Goal: Task Accomplishment & Management: Manage account settings

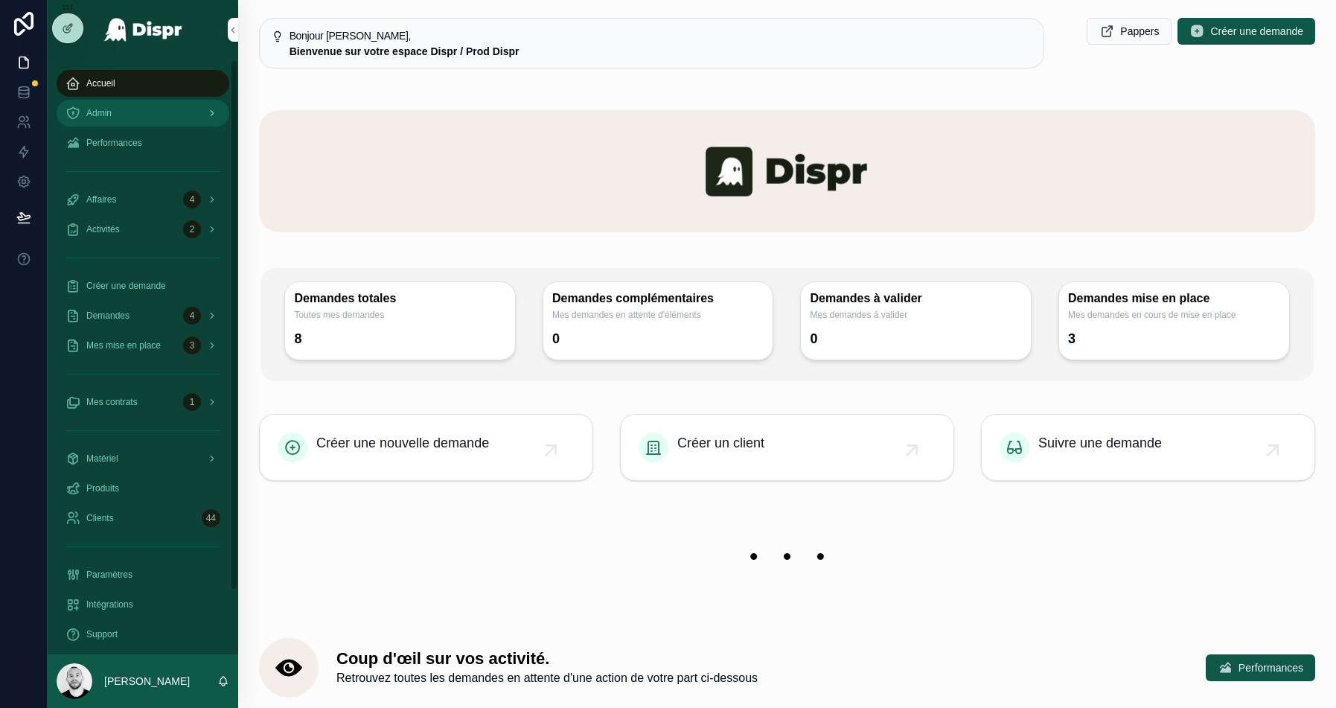
click at [116, 108] on div "Admin" at bounding box center [143, 113] width 155 height 24
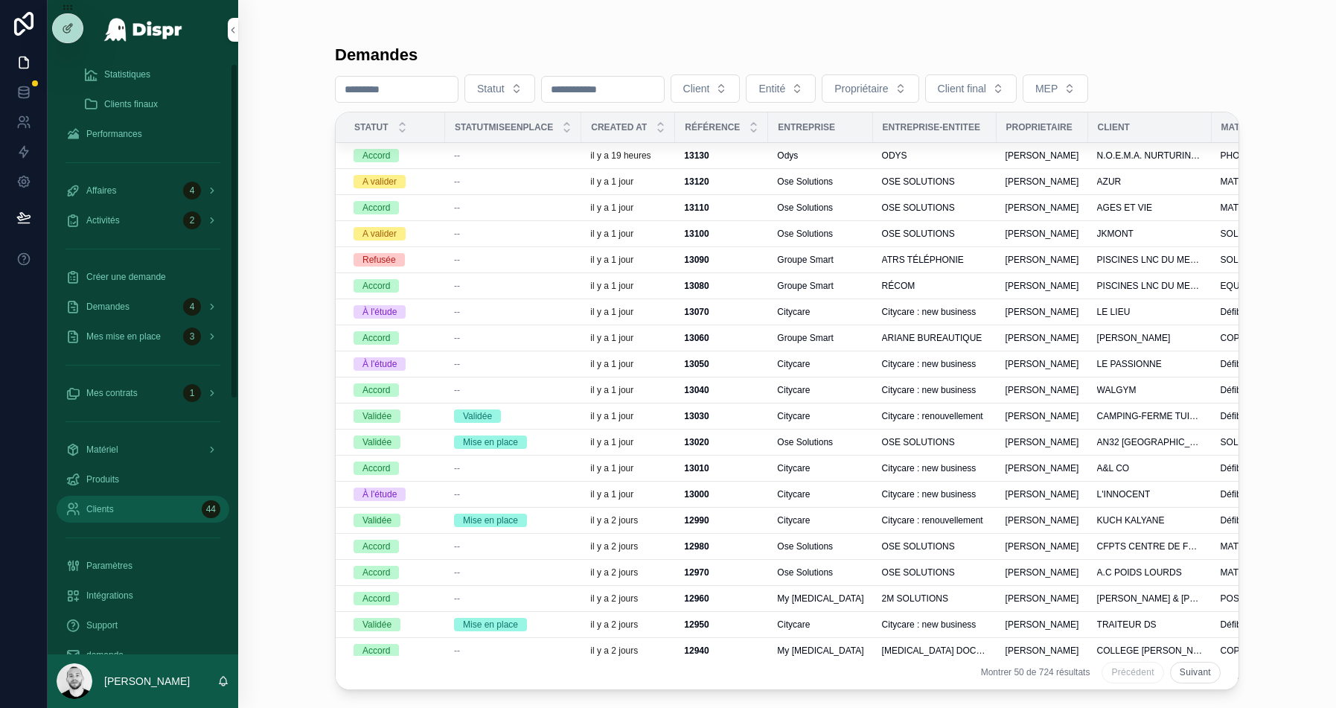
scroll to position [458, 0]
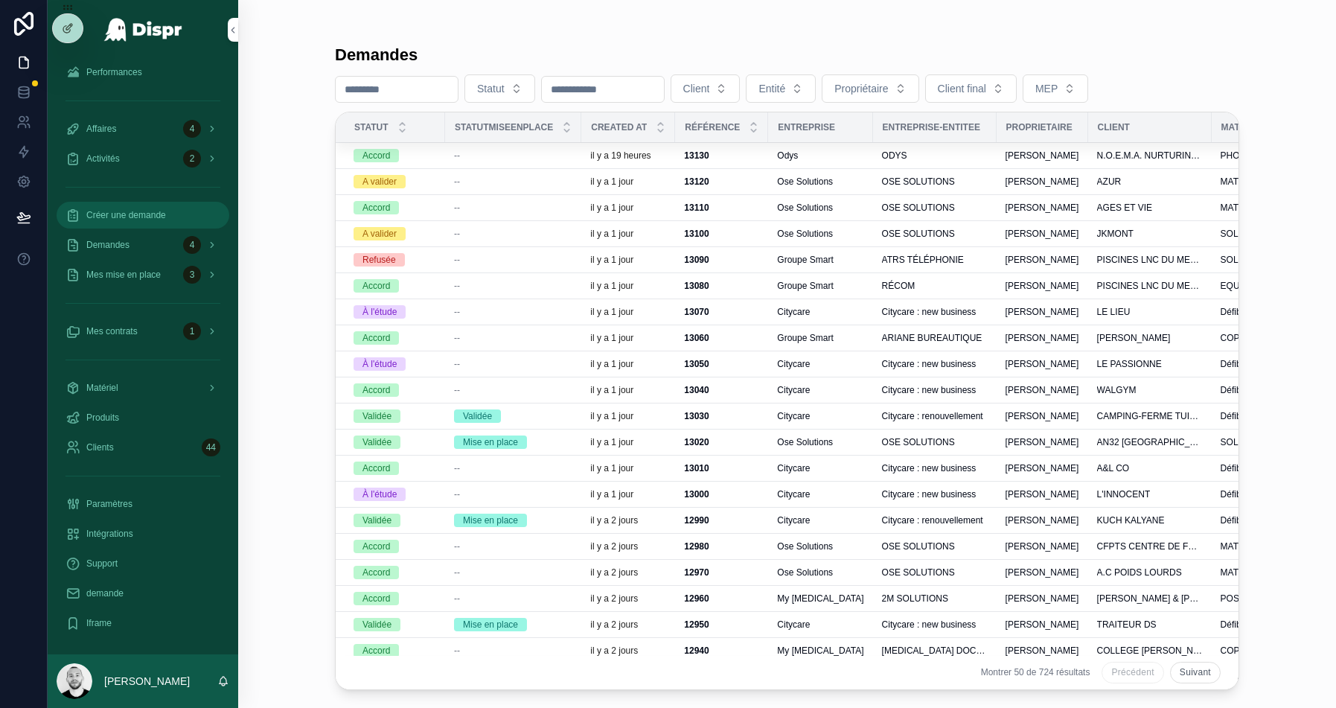
click at [162, 221] on div "Créer une demande" at bounding box center [143, 215] width 155 height 24
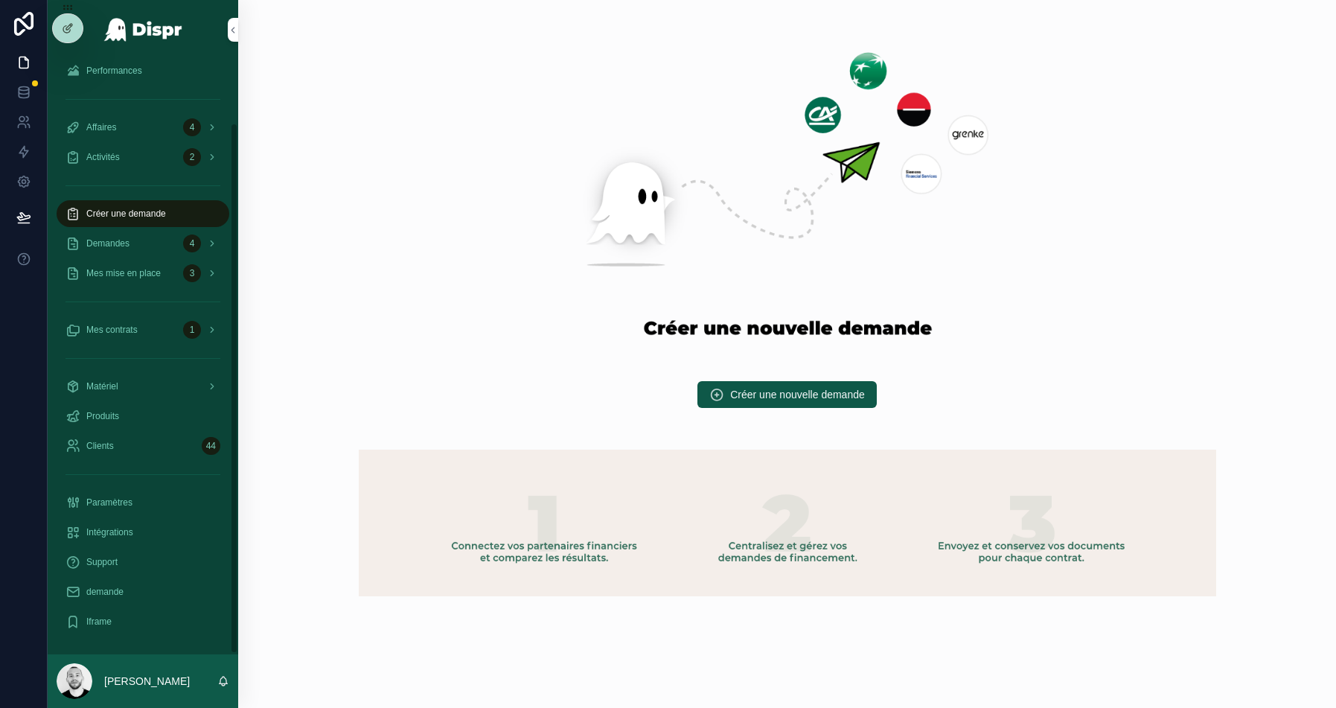
scroll to position [71, 0]
click at [783, 403] on button "Créer une nouvelle demande" at bounding box center [787, 394] width 179 height 27
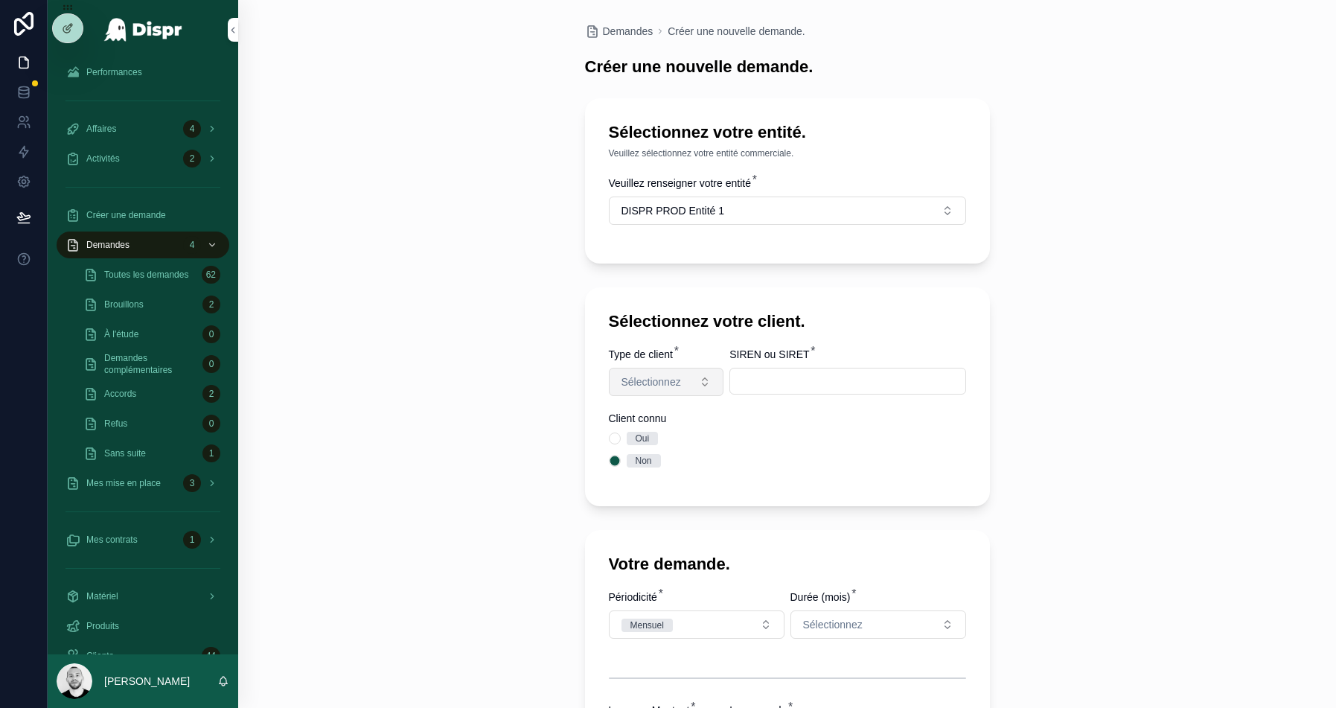
click at [654, 389] on button "Sélectionnez" at bounding box center [666, 382] width 115 height 28
click at [663, 465] on div "Entreprise" at bounding box center [666, 462] width 179 height 22
click at [757, 383] on input "scrollable content" at bounding box center [847, 381] width 235 height 21
type input "*********"
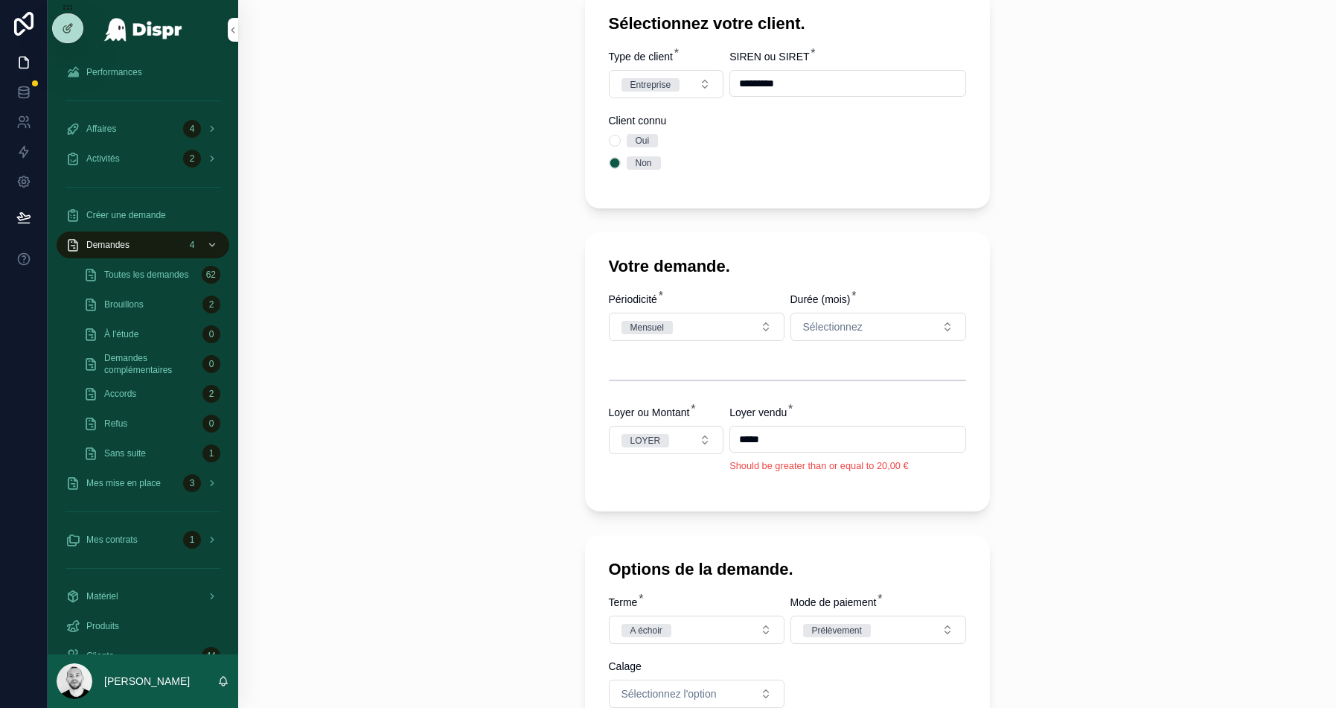
scroll to position [302, 0]
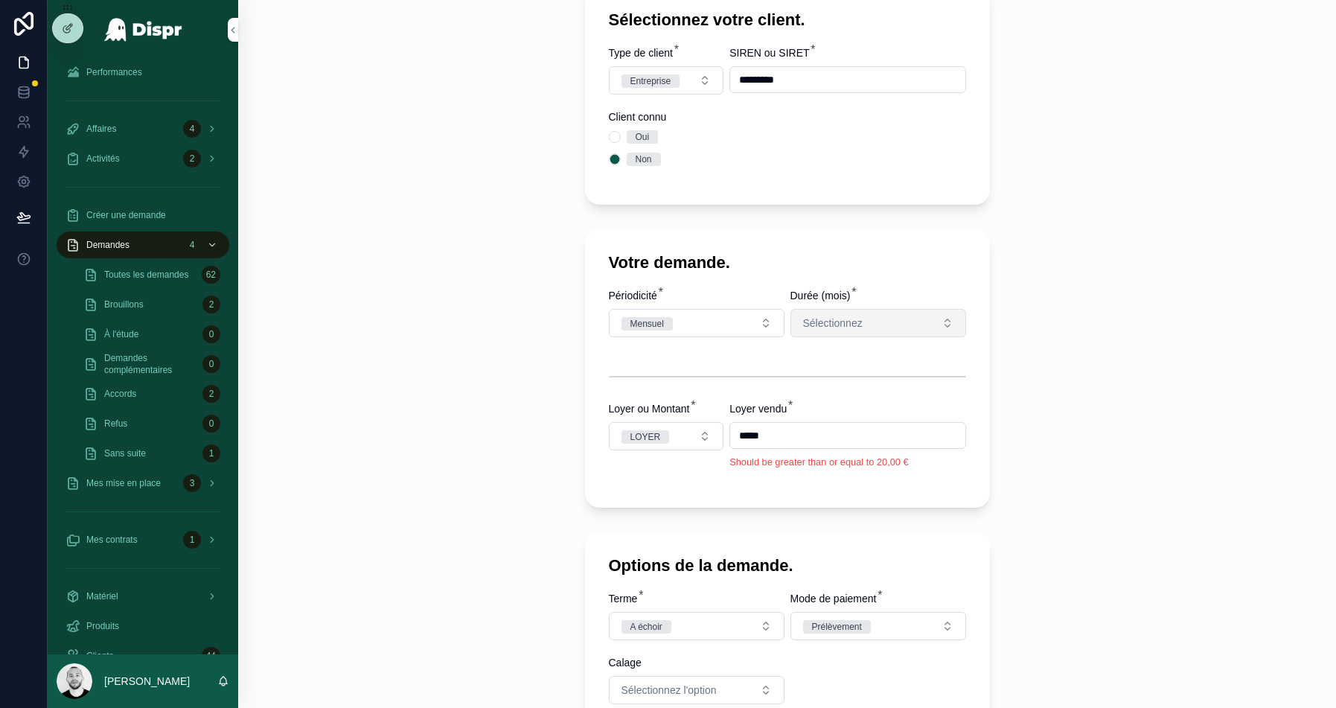
click at [851, 320] on span "Sélectionnez" at bounding box center [833, 323] width 60 height 15
click at [843, 430] on div "24" at bounding box center [877, 425] width 179 height 22
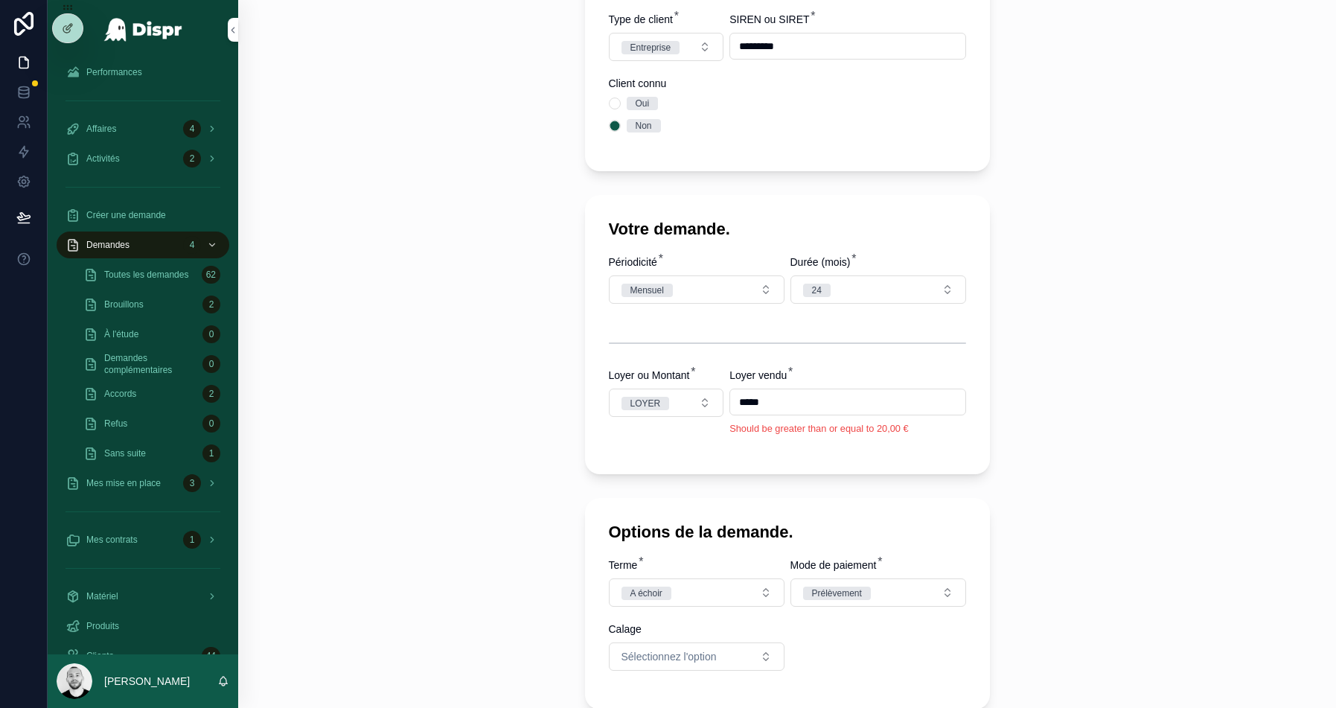
scroll to position [337, 0]
click at [740, 396] on input "*****" at bounding box center [847, 400] width 235 height 21
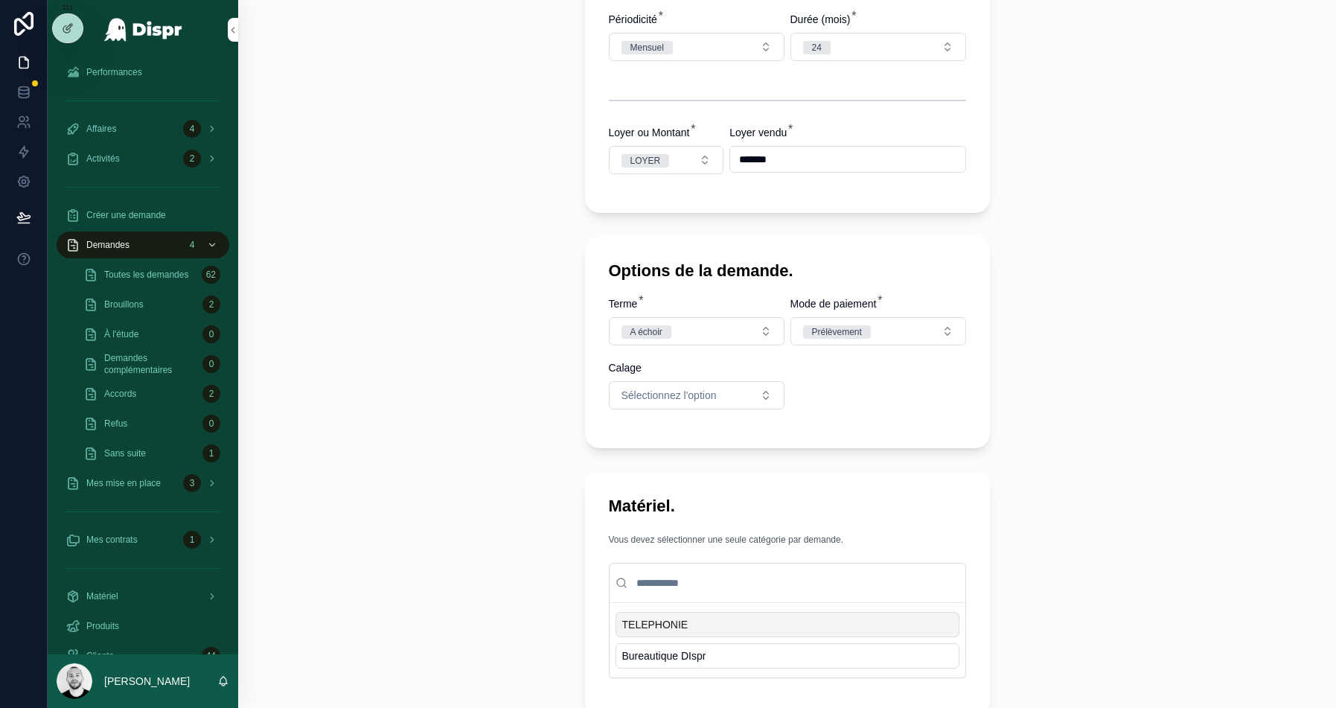
scroll to position [587, 0]
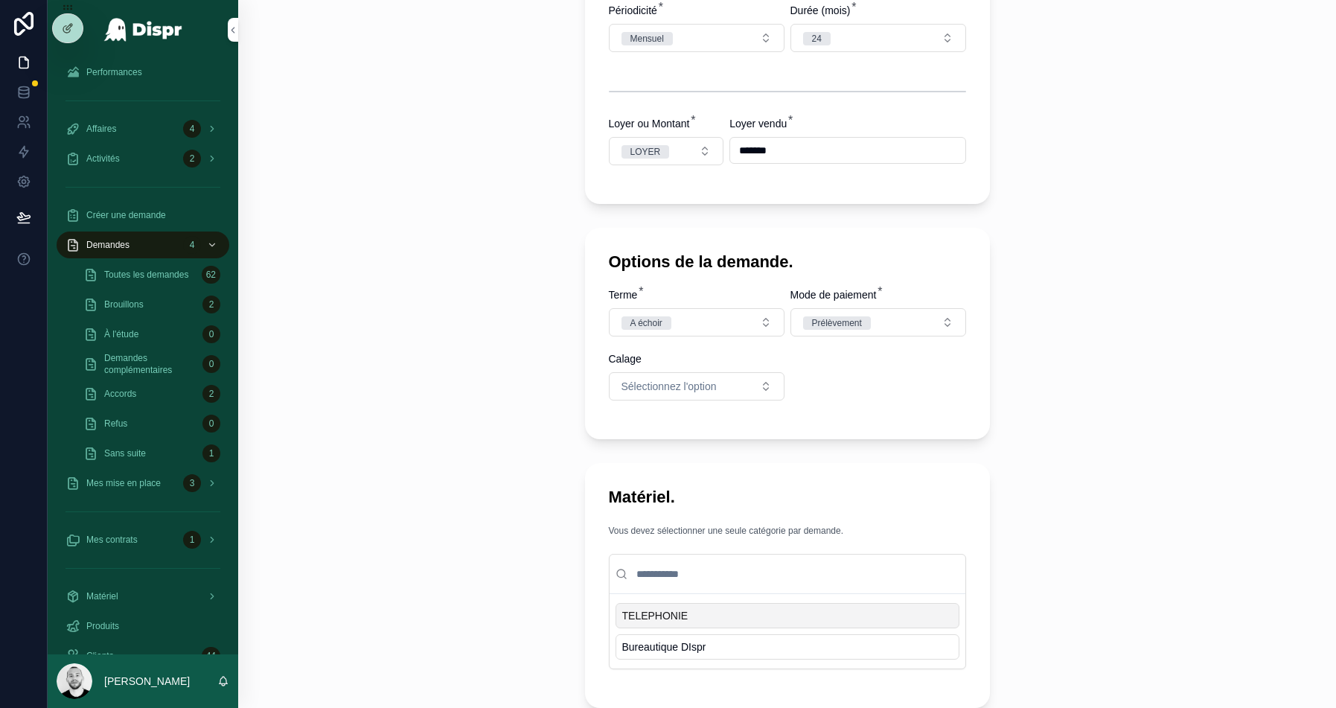
type input "*******"
click at [657, 622] on div "TELEPHONIE" at bounding box center [788, 615] width 344 height 25
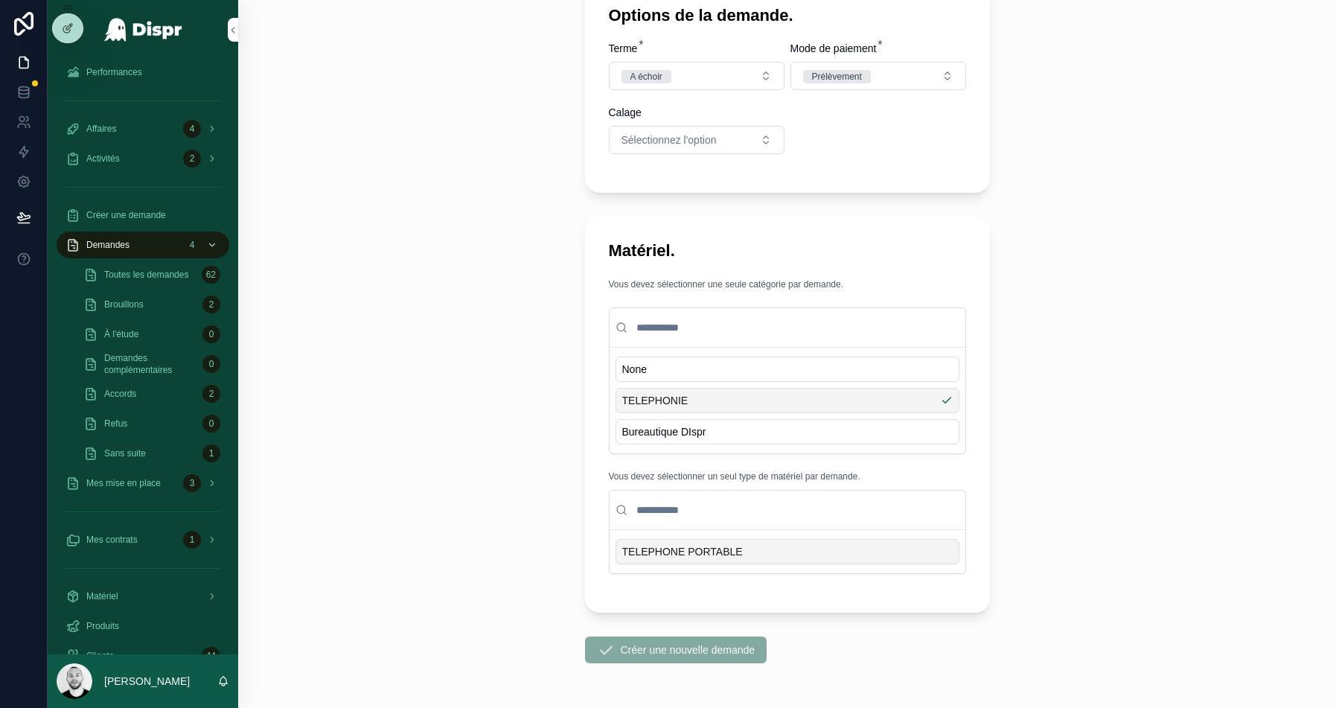
click at [666, 544] on span "TELEPHONE PORTABLE" at bounding box center [682, 551] width 121 height 15
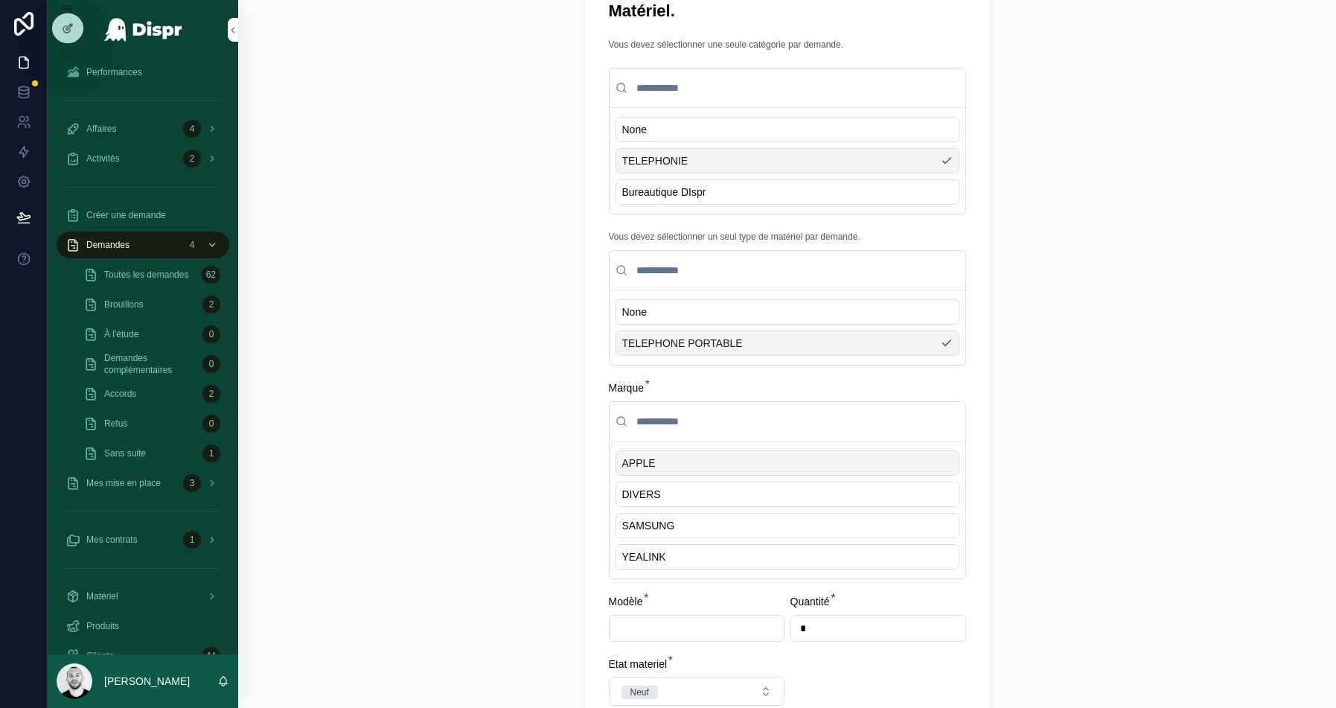
scroll to position [1220, 0]
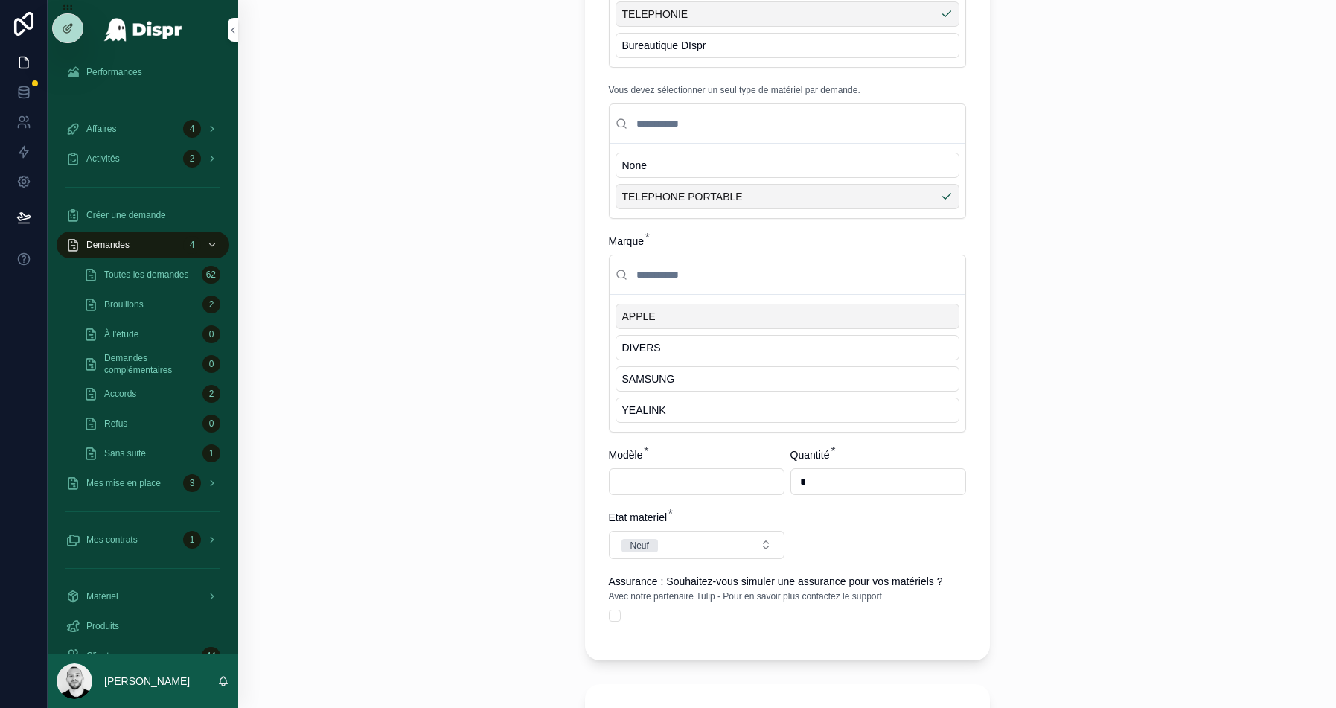
click at [675, 308] on div "APPLE" at bounding box center [788, 316] width 344 height 25
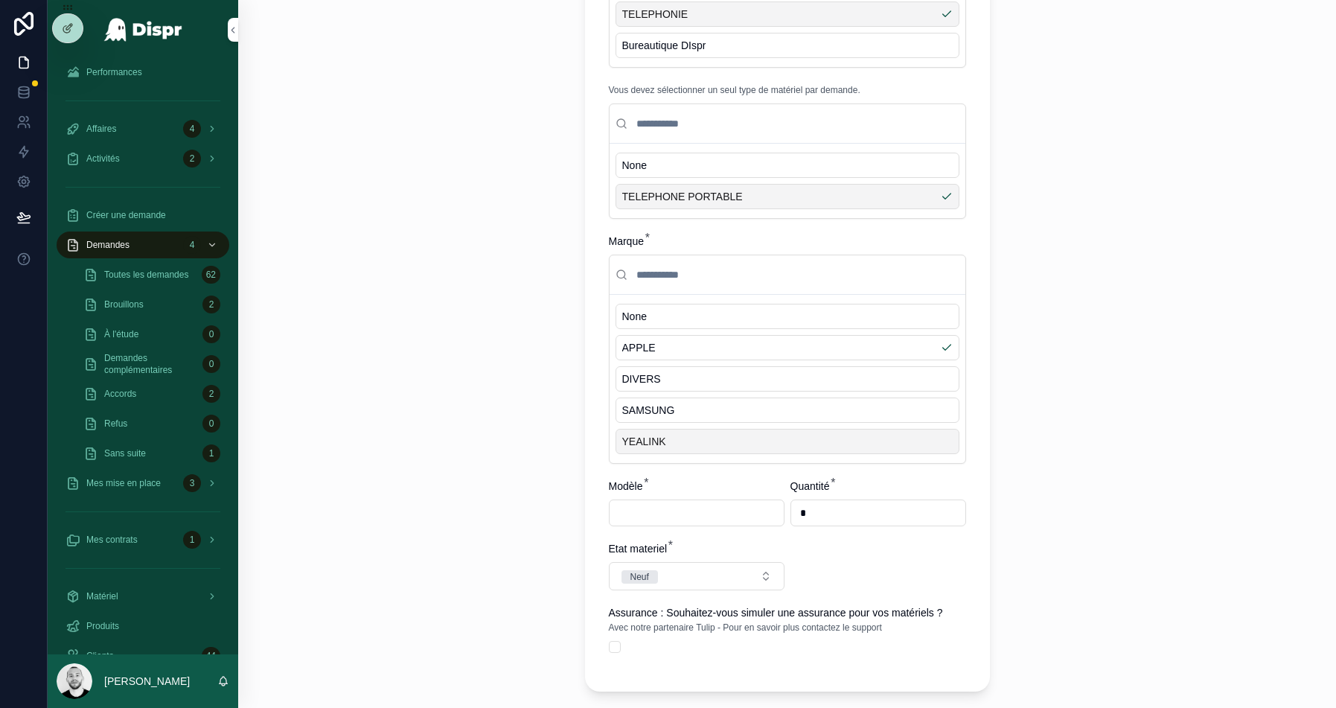
click at [677, 503] on input "scrollable content" at bounding box center [697, 513] width 174 height 21
type input "******"
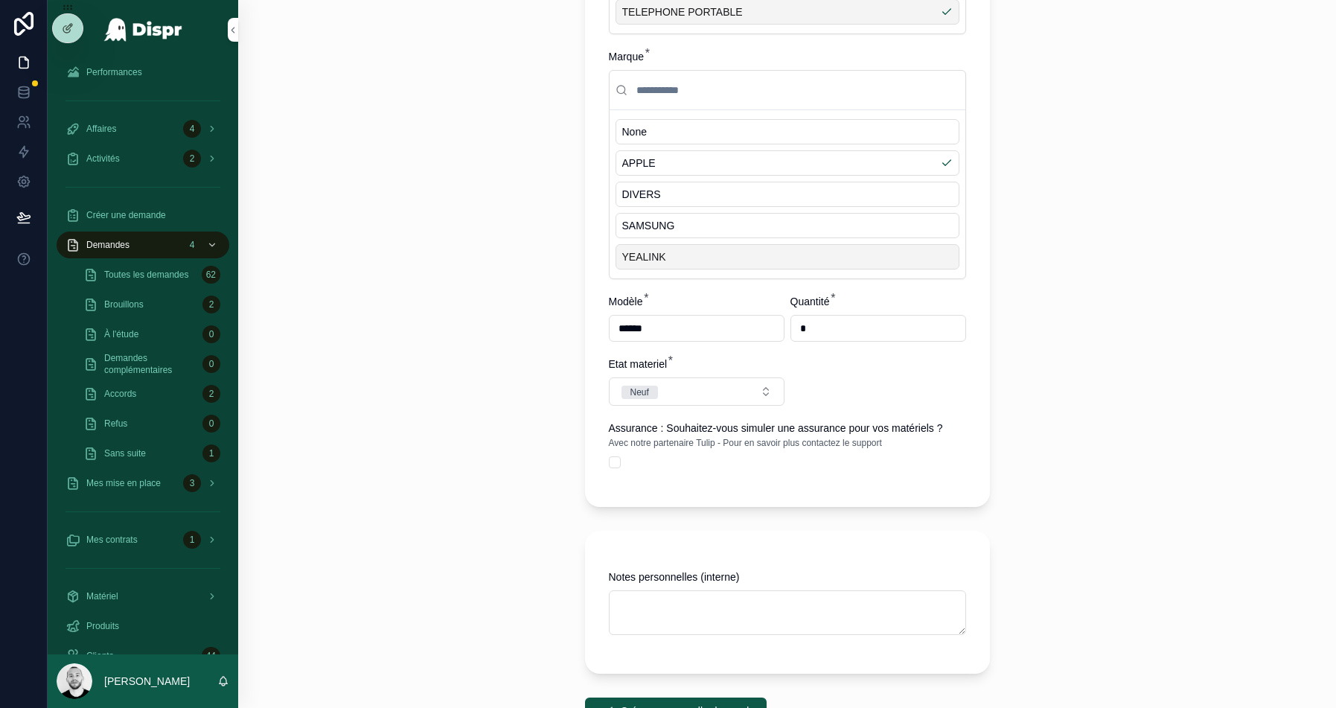
scroll to position [1517, 0]
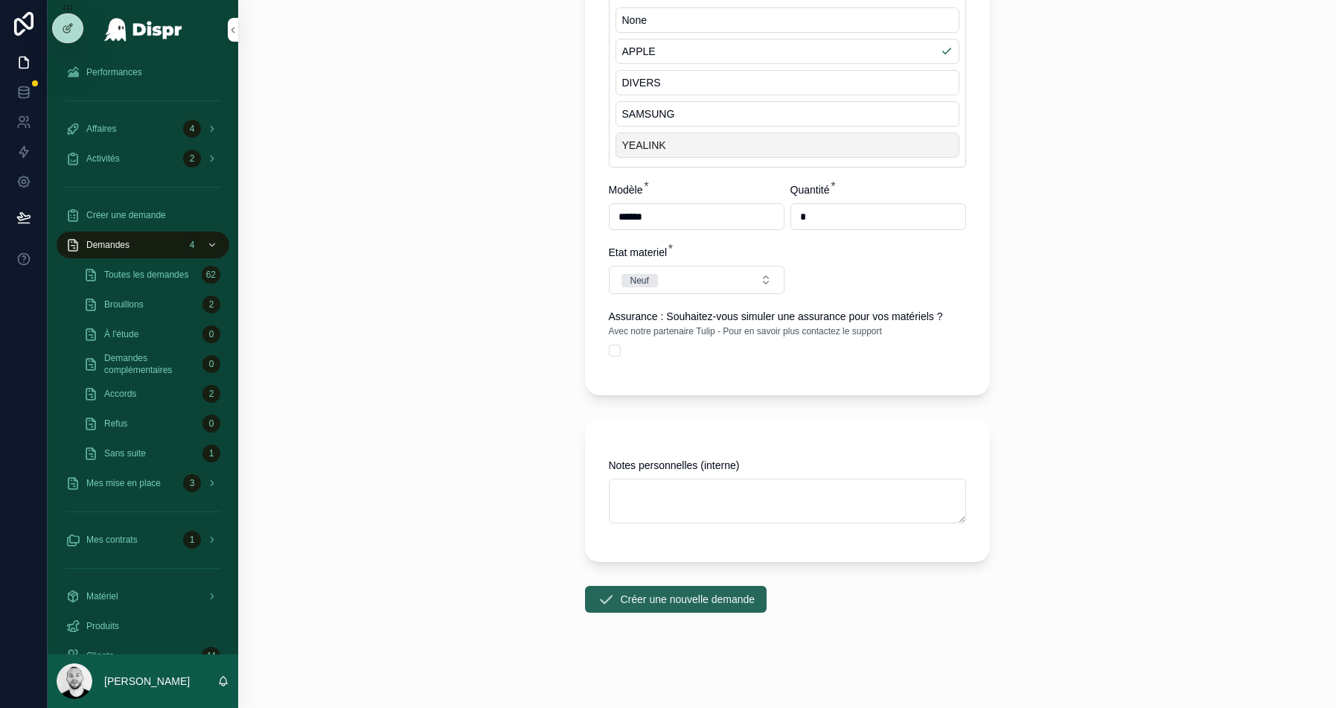
click at [631, 595] on button "Créer une nouvelle demande" at bounding box center [676, 599] width 182 height 27
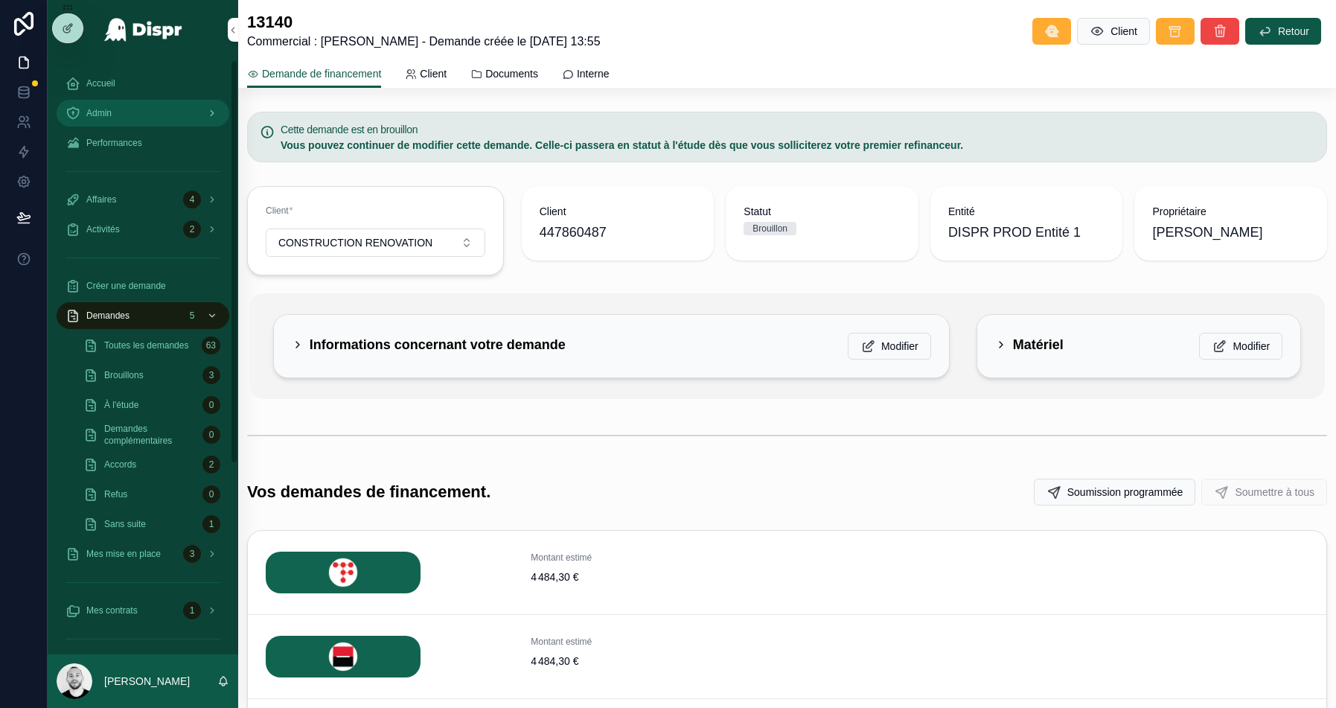
click at [132, 102] on div "Admin" at bounding box center [143, 113] width 155 height 24
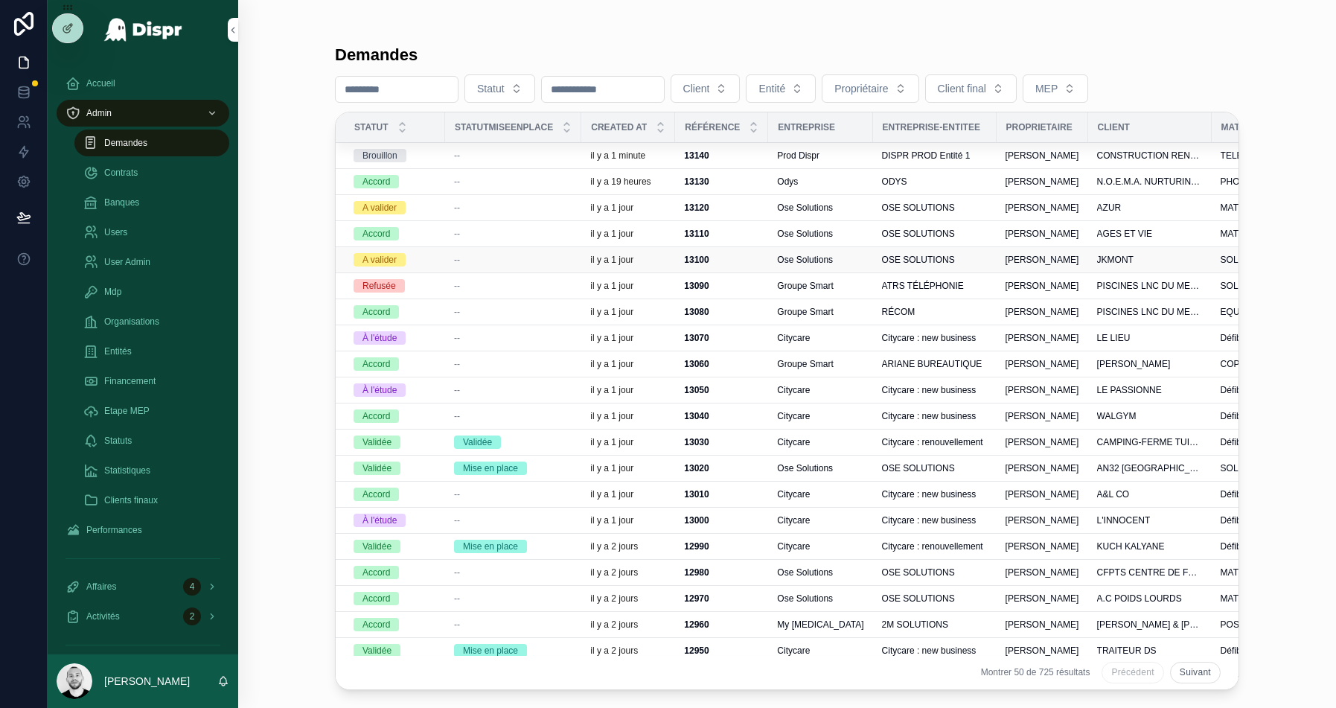
scroll to position [13, 0]
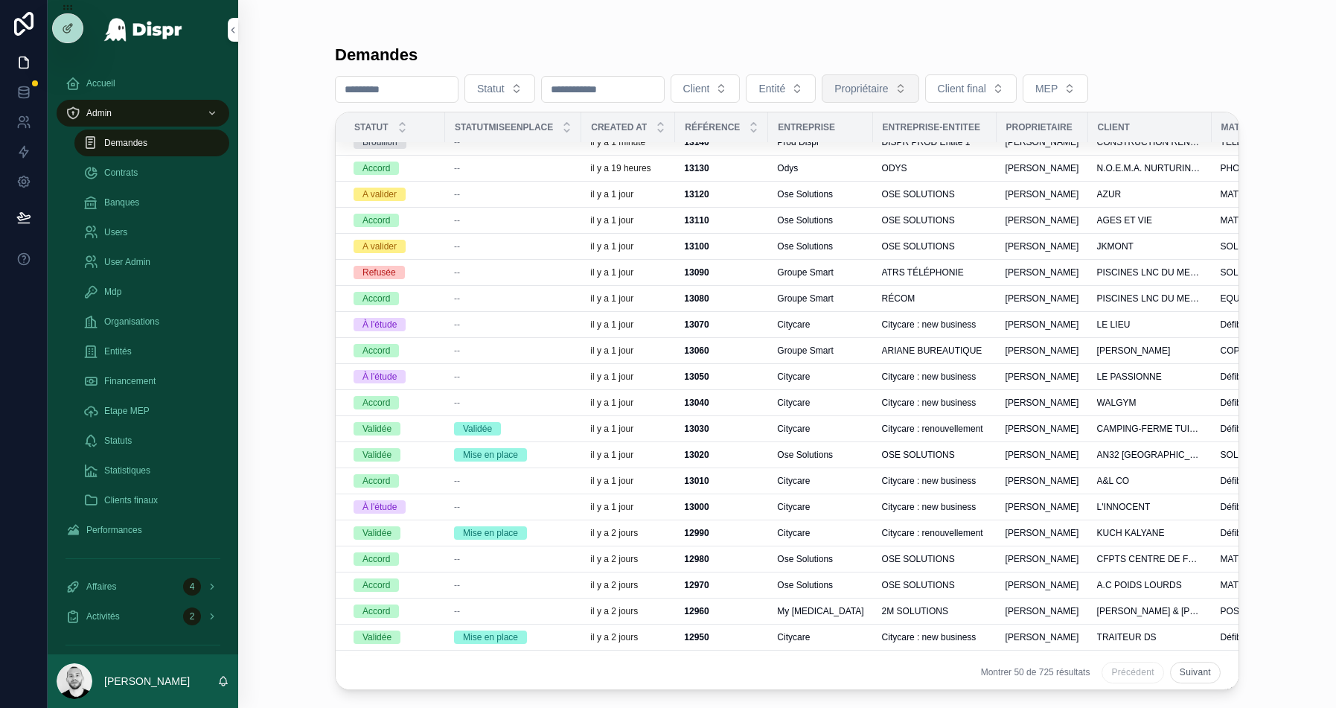
click at [888, 95] on span "Propriétaire" at bounding box center [862, 88] width 54 height 15
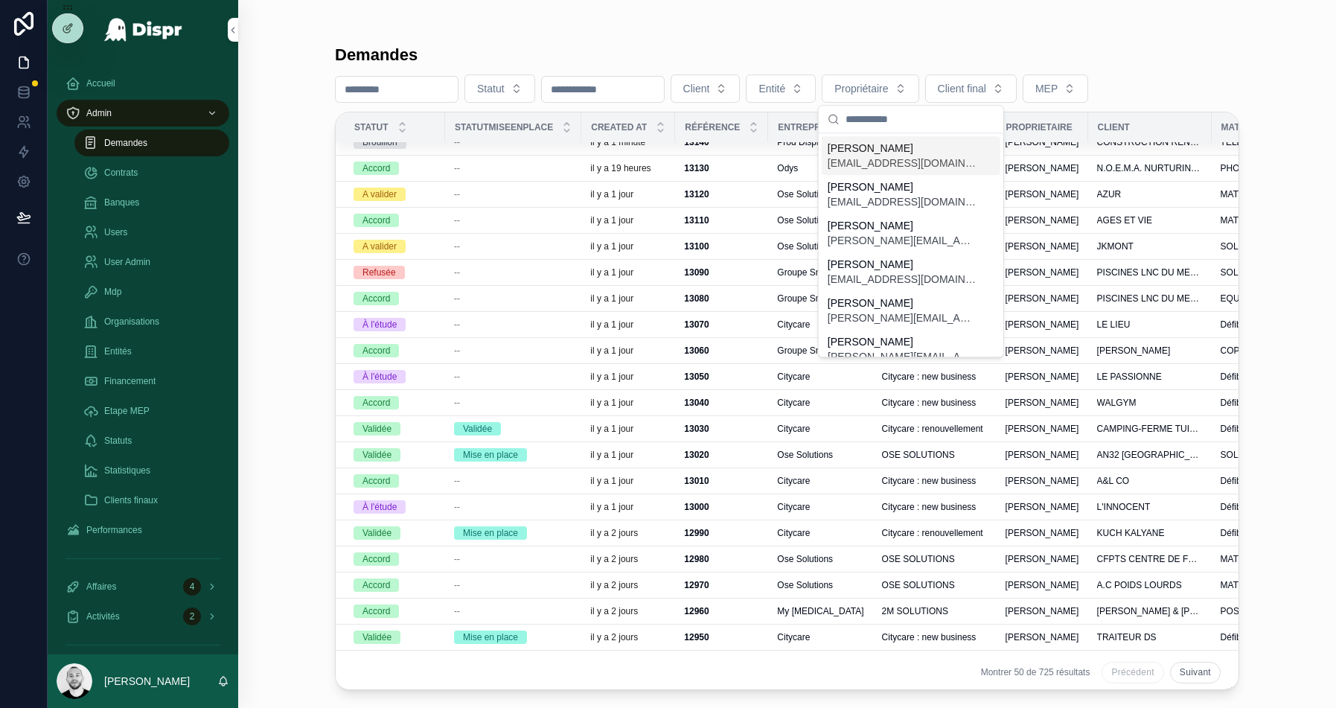
click at [485, 25] on div "scrollable content" at bounding box center [787, 30] width 905 height 12
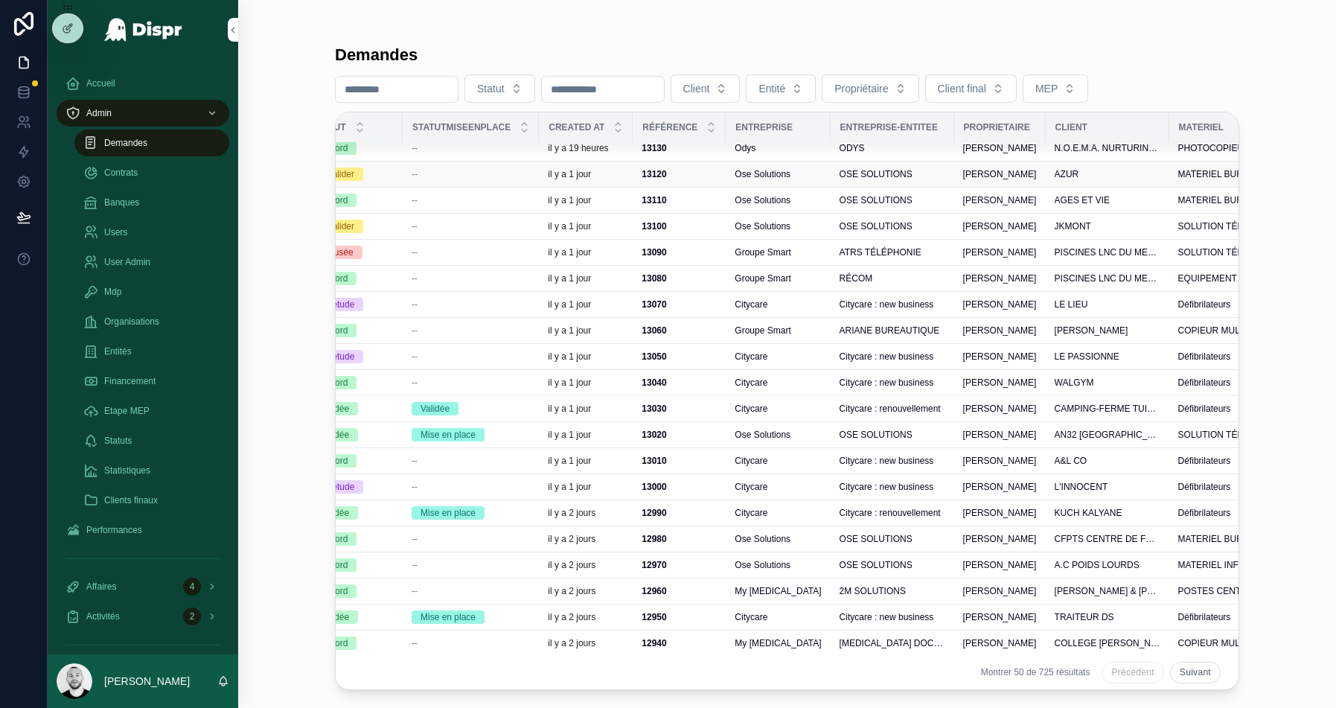
scroll to position [94, 42]
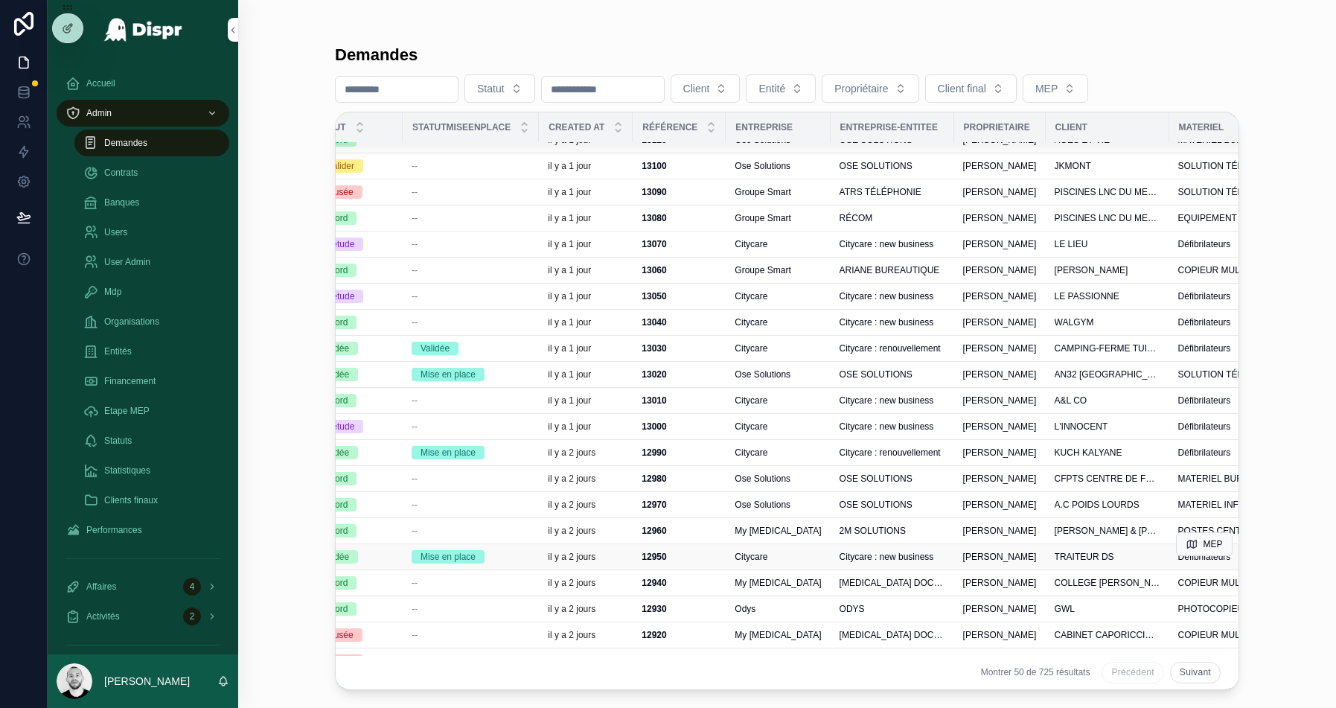
click at [1059, 545] on td "TRAITEUR DS" at bounding box center [1108, 557] width 124 height 26
click at [1020, 551] on span "[PERSON_NAME]" at bounding box center [1000, 557] width 74 height 12
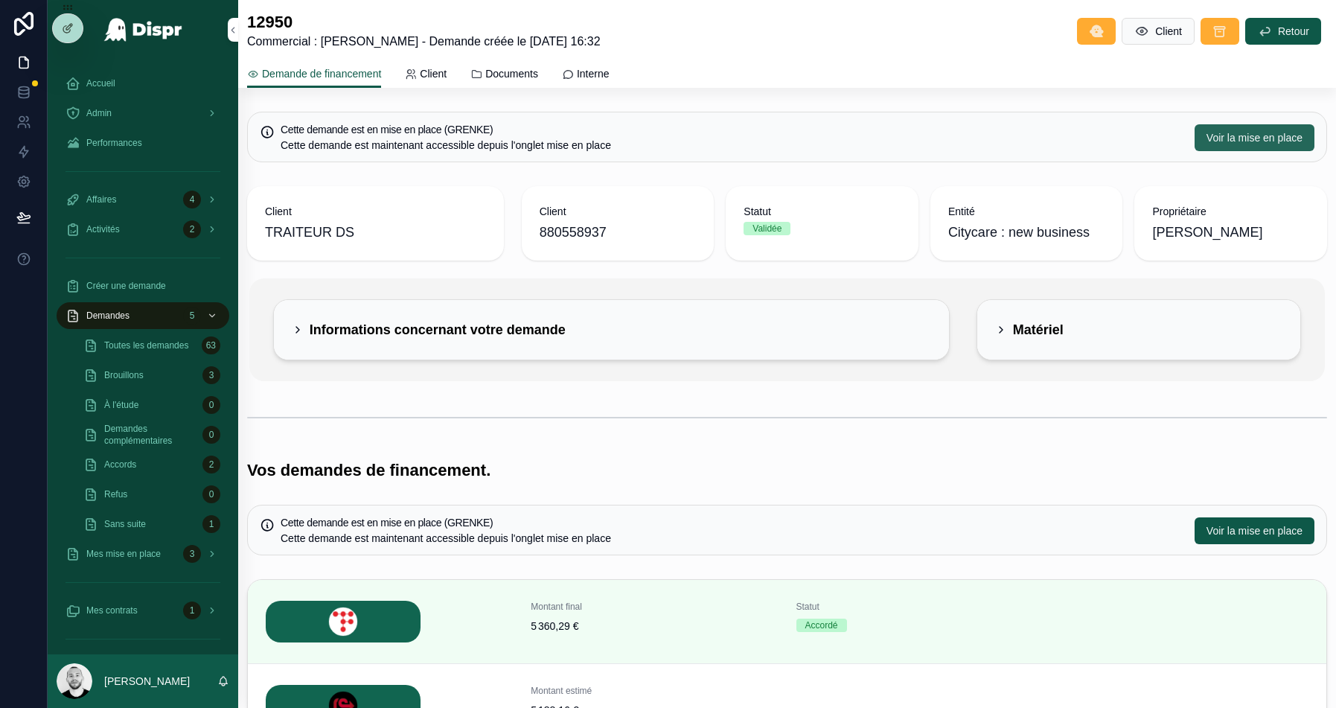
click at [1207, 134] on span "Voir la mise en place" at bounding box center [1255, 137] width 96 height 15
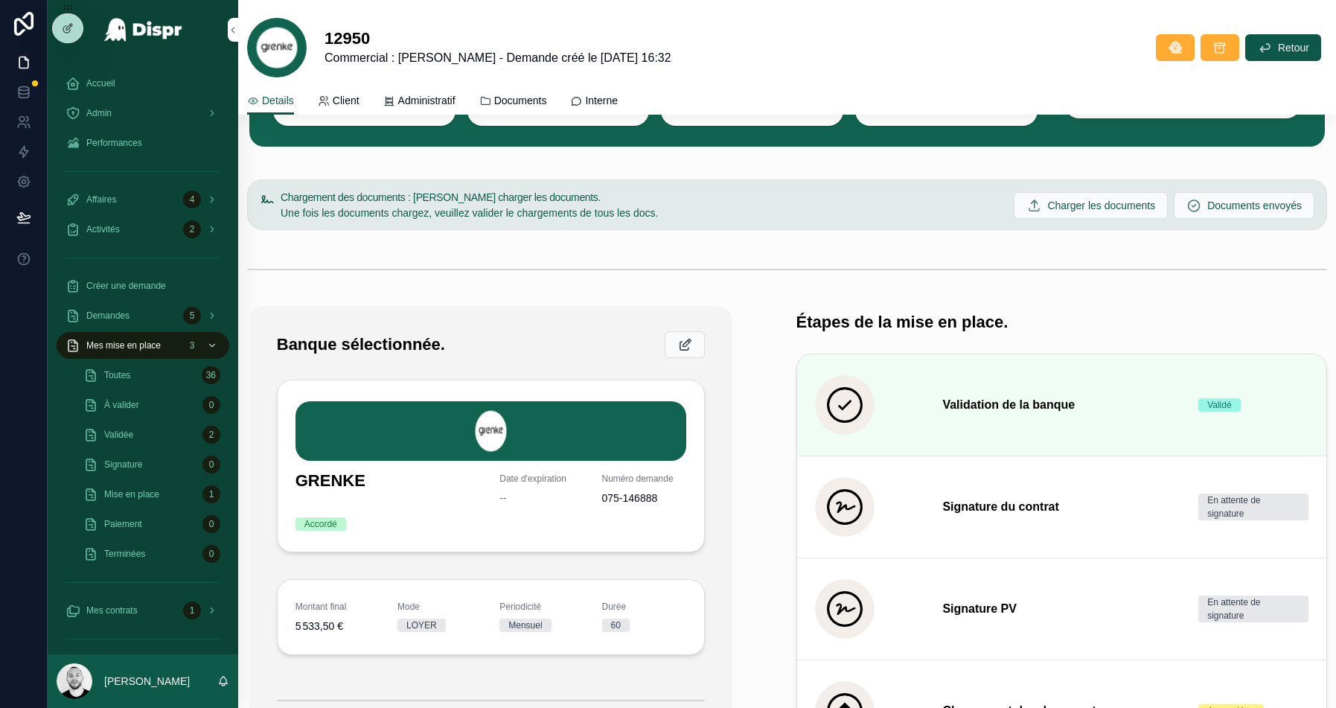
scroll to position [239, 0]
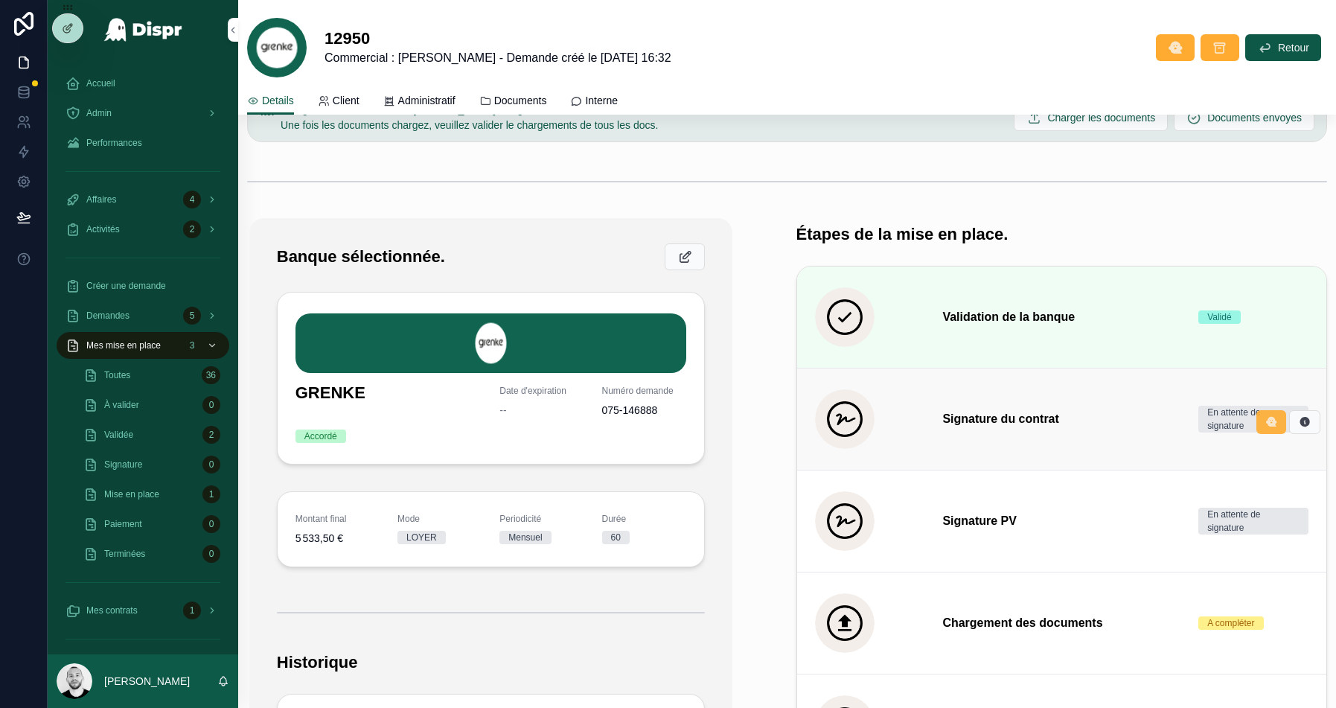
click at [1275, 420] on icon "scrollable content" at bounding box center [1272, 422] width 12 height 12
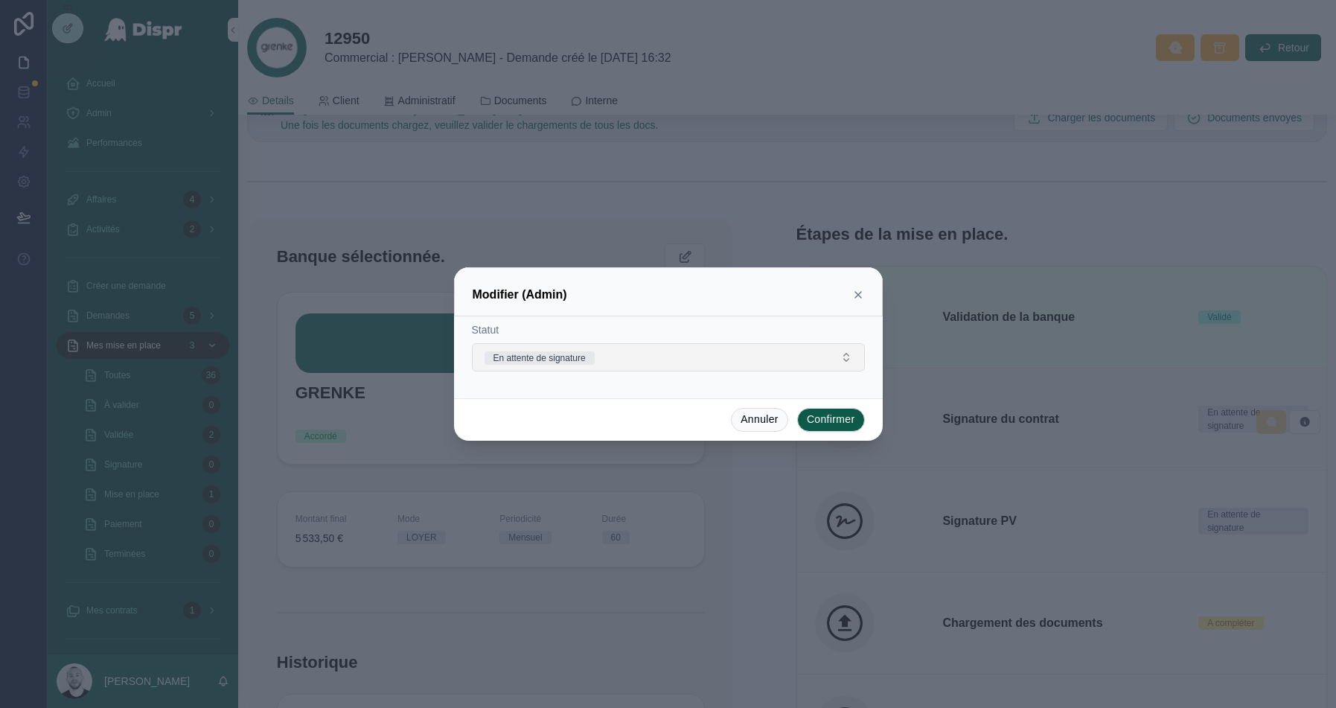
click at [739, 356] on button "En attente de signature" at bounding box center [668, 357] width 393 height 28
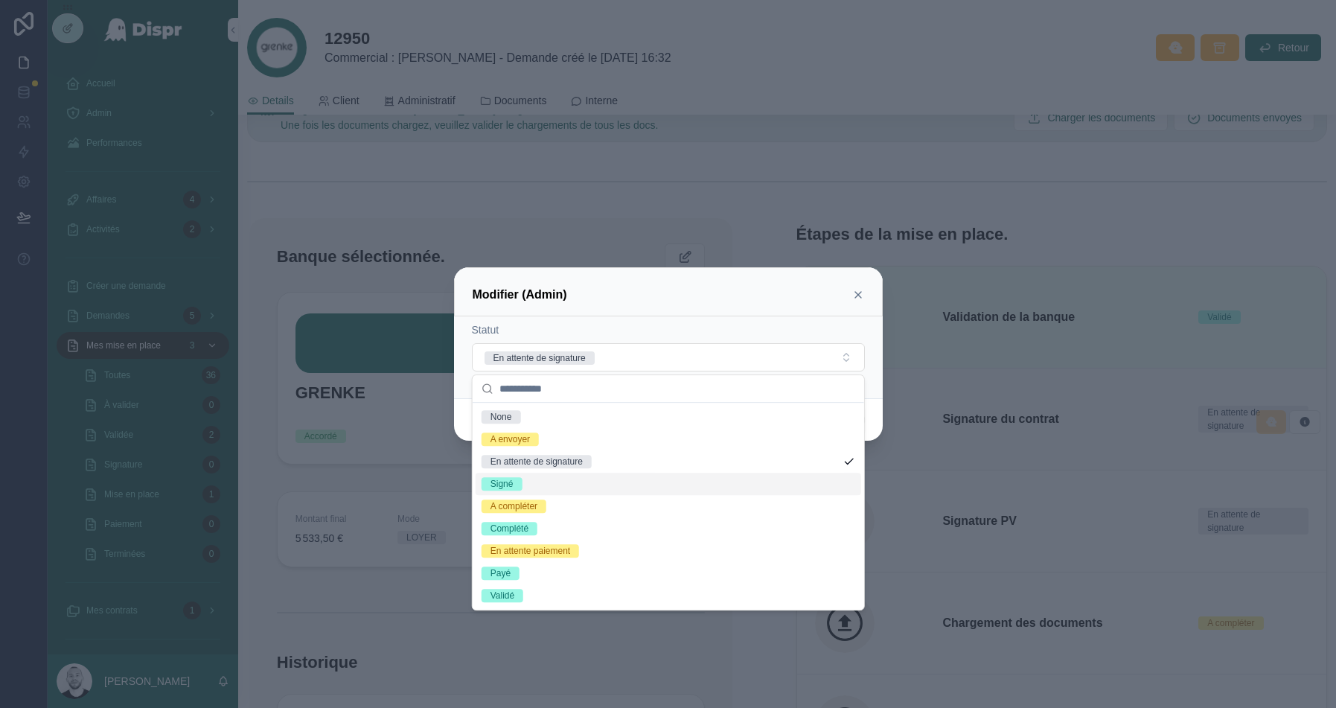
click at [508, 484] on div "Signé" at bounding box center [502, 483] width 23 height 13
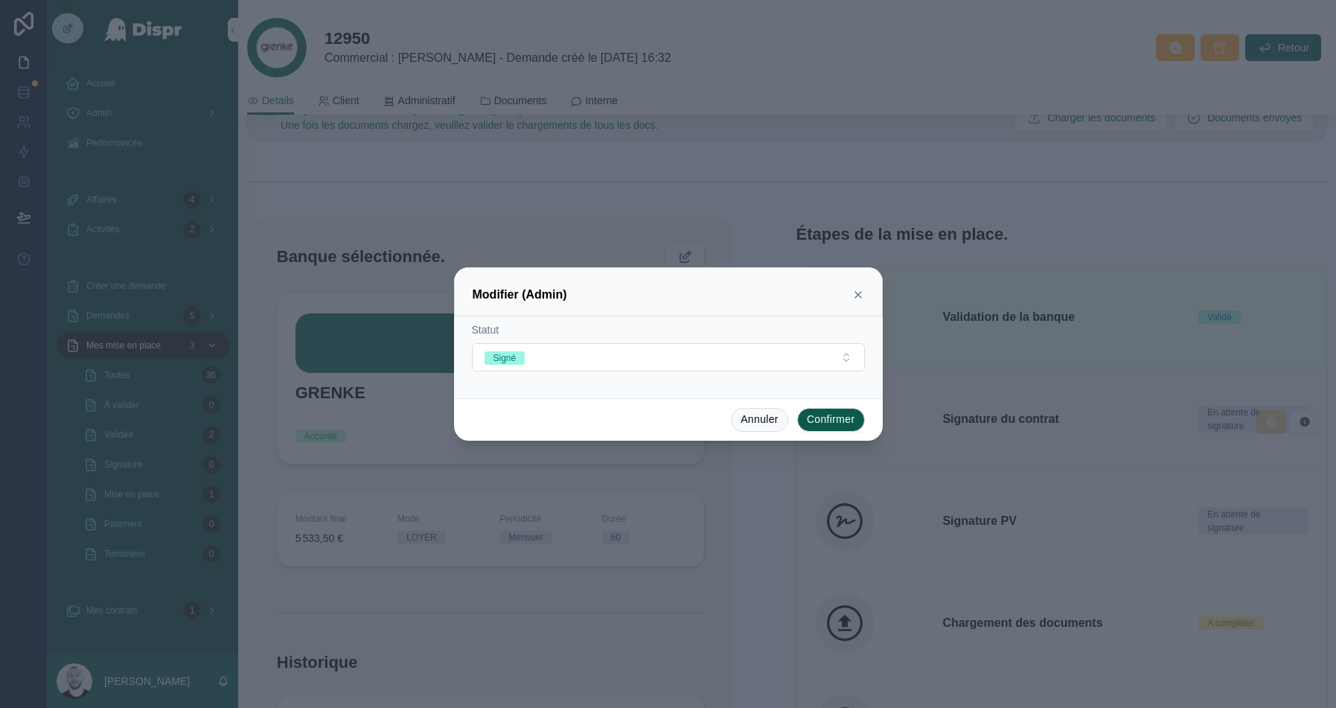
click at [841, 419] on button "Confirmer" at bounding box center [831, 420] width 68 height 24
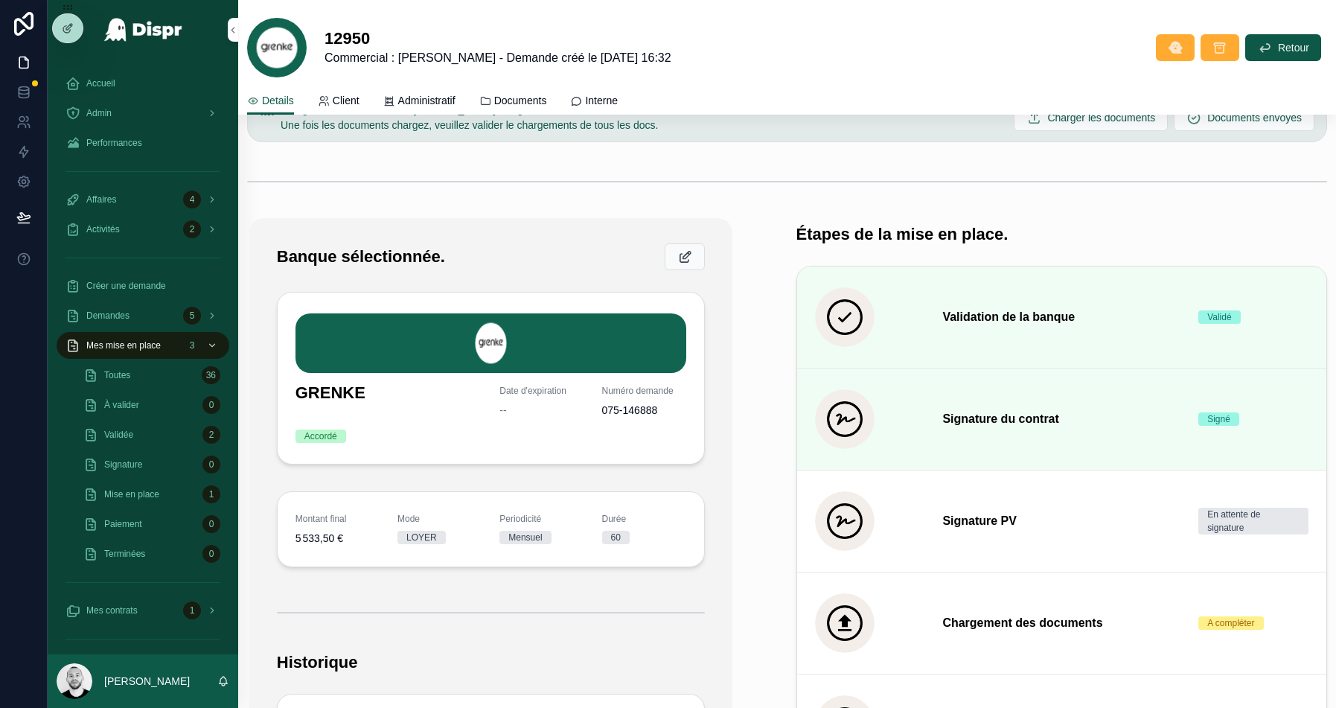
click at [0, 0] on button "scrollable content" at bounding box center [0, 0] width 0 height 0
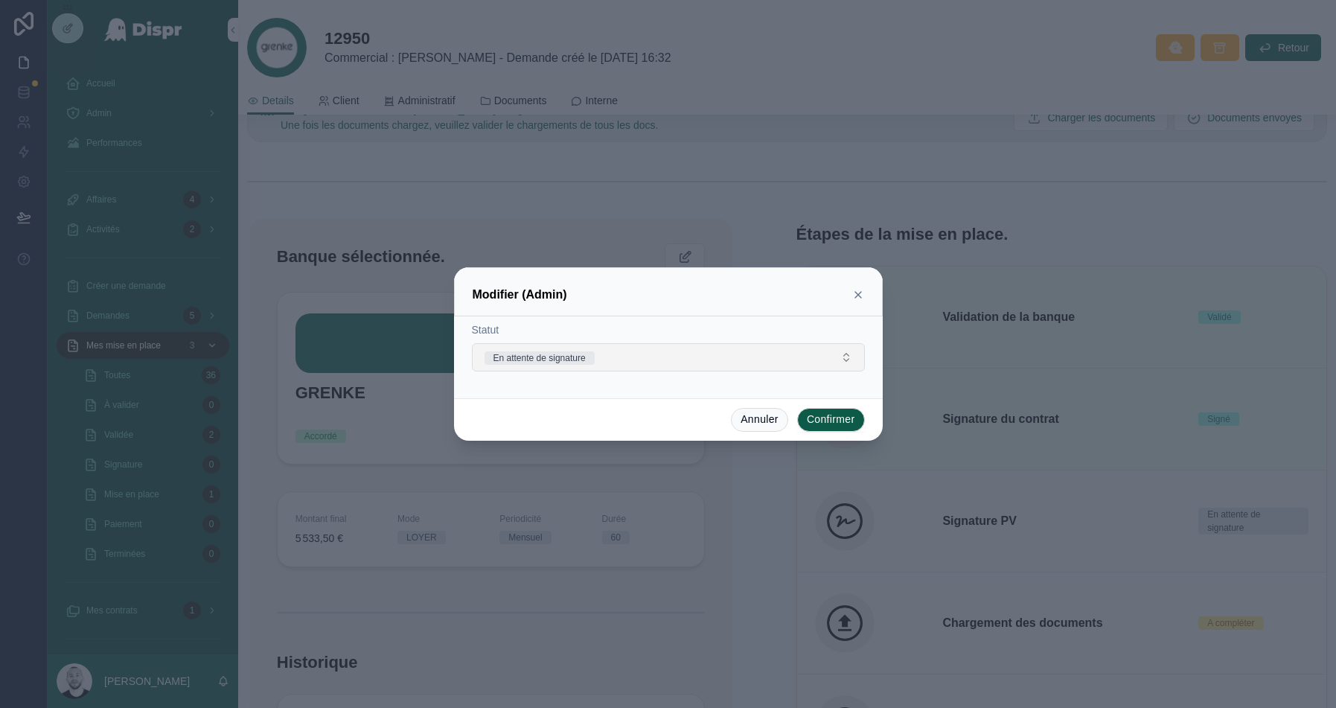
click at [694, 351] on button "En attente de signature" at bounding box center [668, 357] width 393 height 28
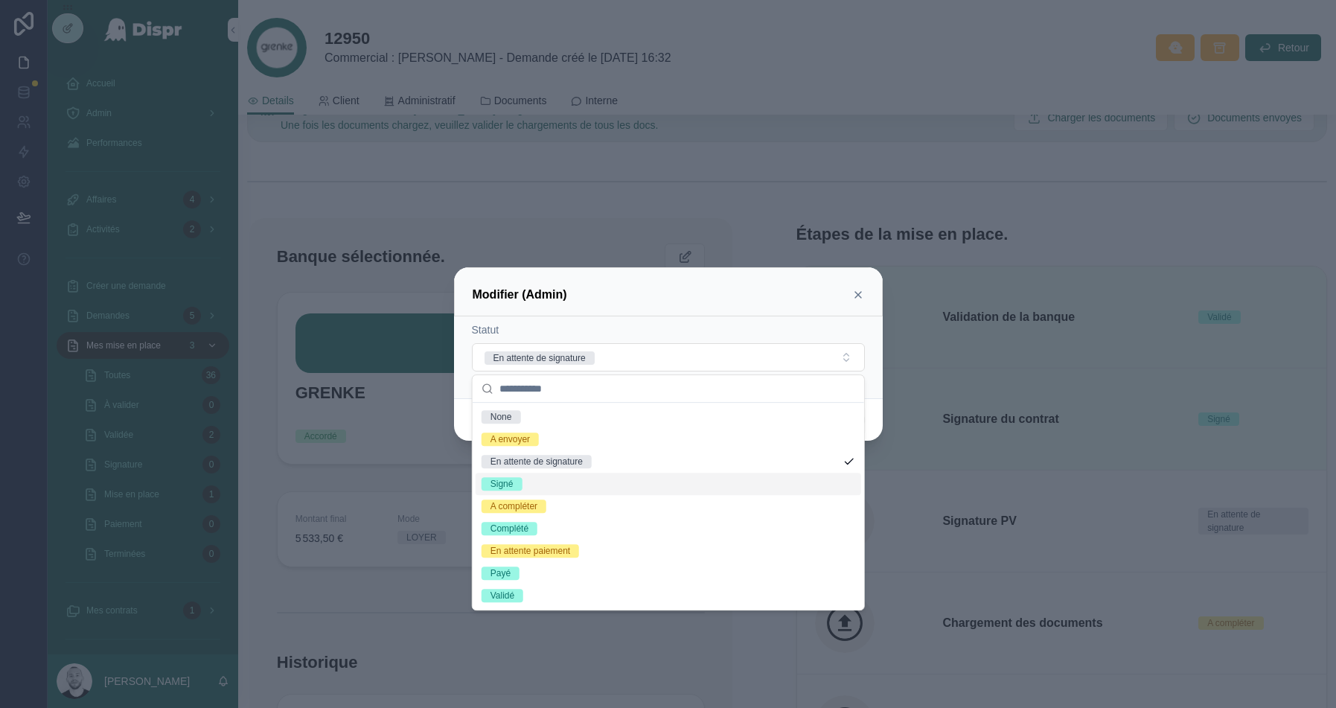
click at [543, 481] on div "Signé" at bounding box center [669, 484] width 386 height 22
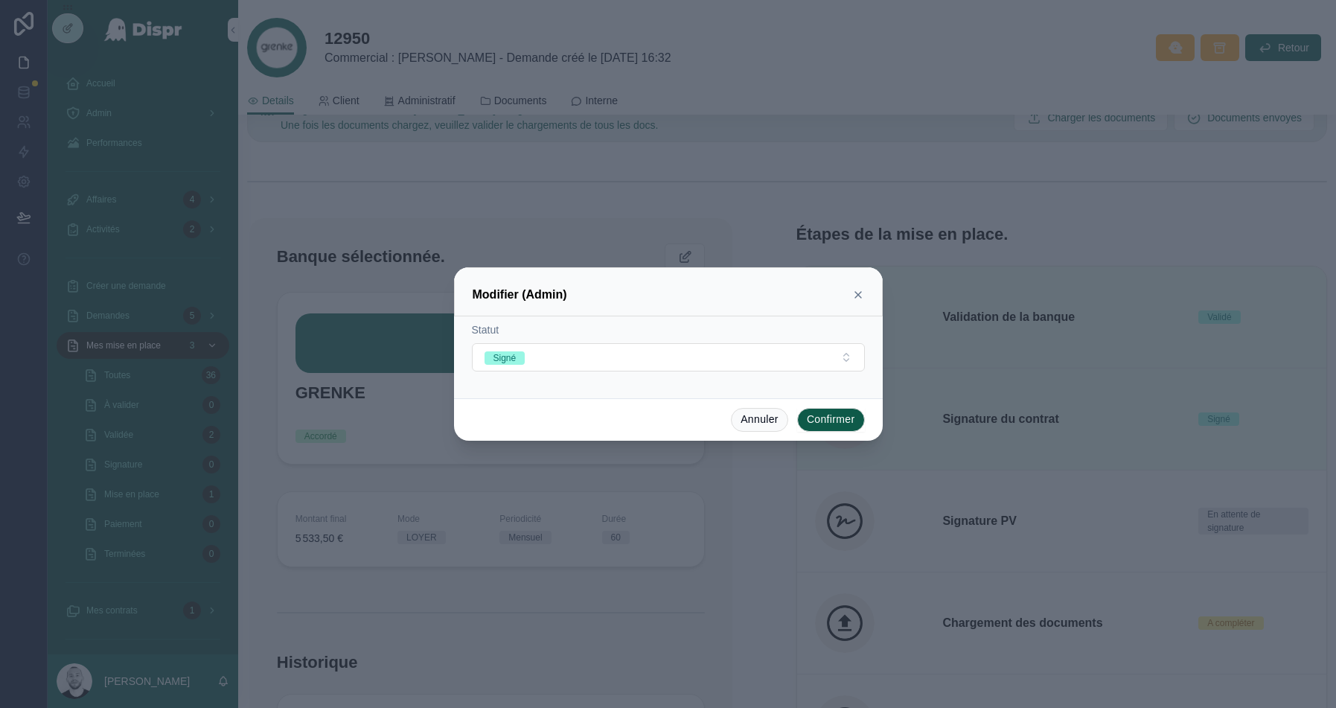
click at [844, 411] on button "Confirmer" at bounding box center [831, 420] width 68 height 24
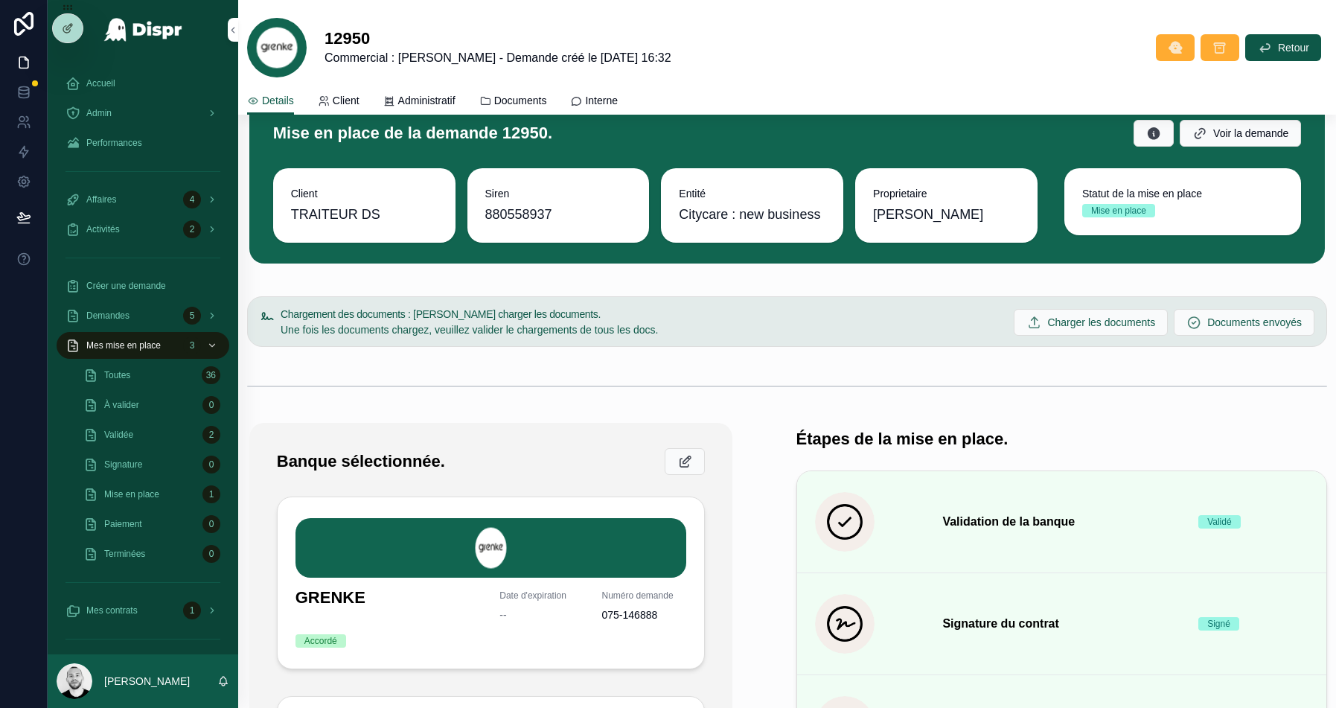
scroll to position [0, 0]
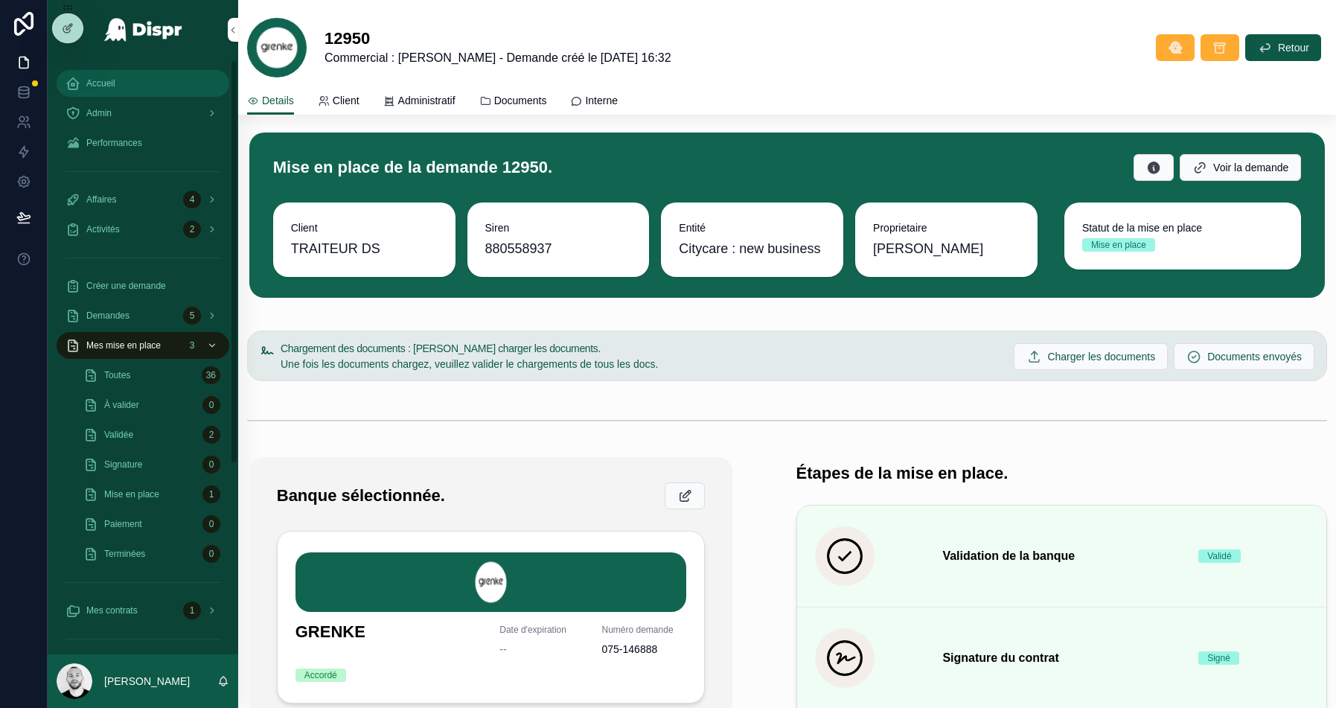
click at [158, 75] on div "Accueil" at bounding box center [143, 83] width 155 height 24
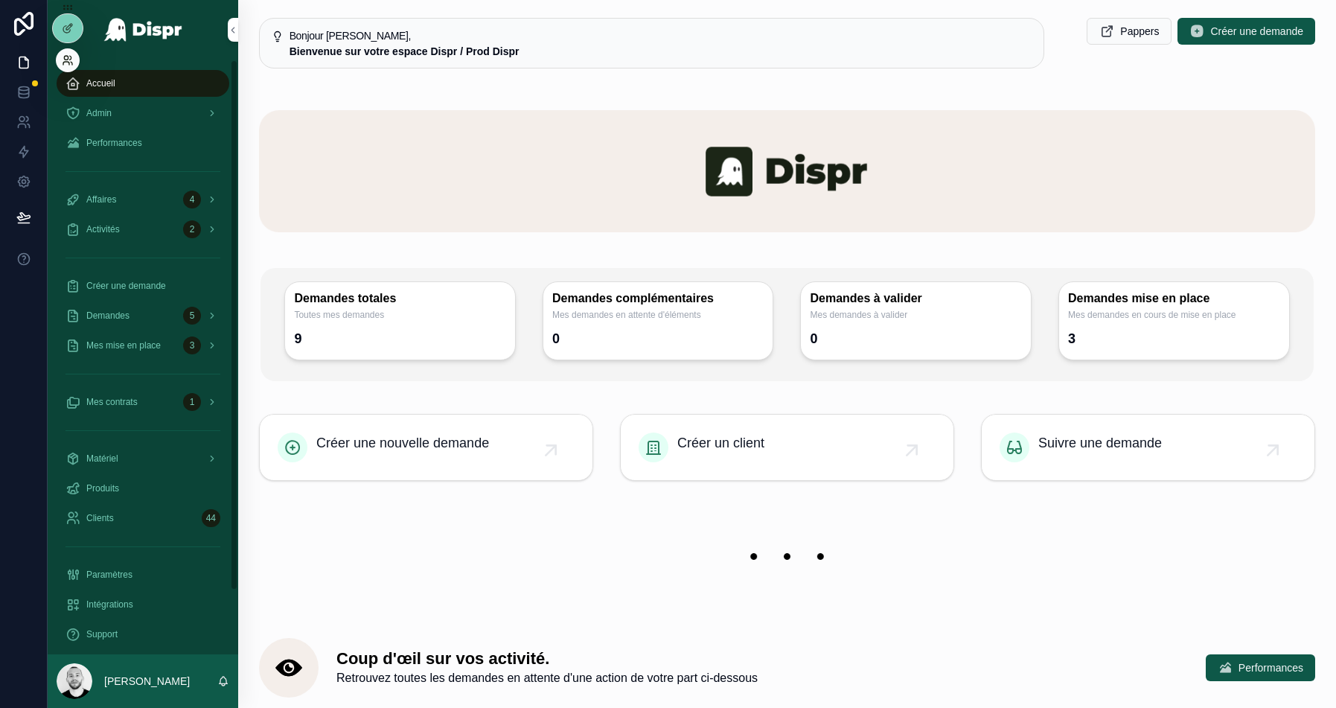
click at [68, 55] on icon at bounding box center [68, 60] width 12 height 12
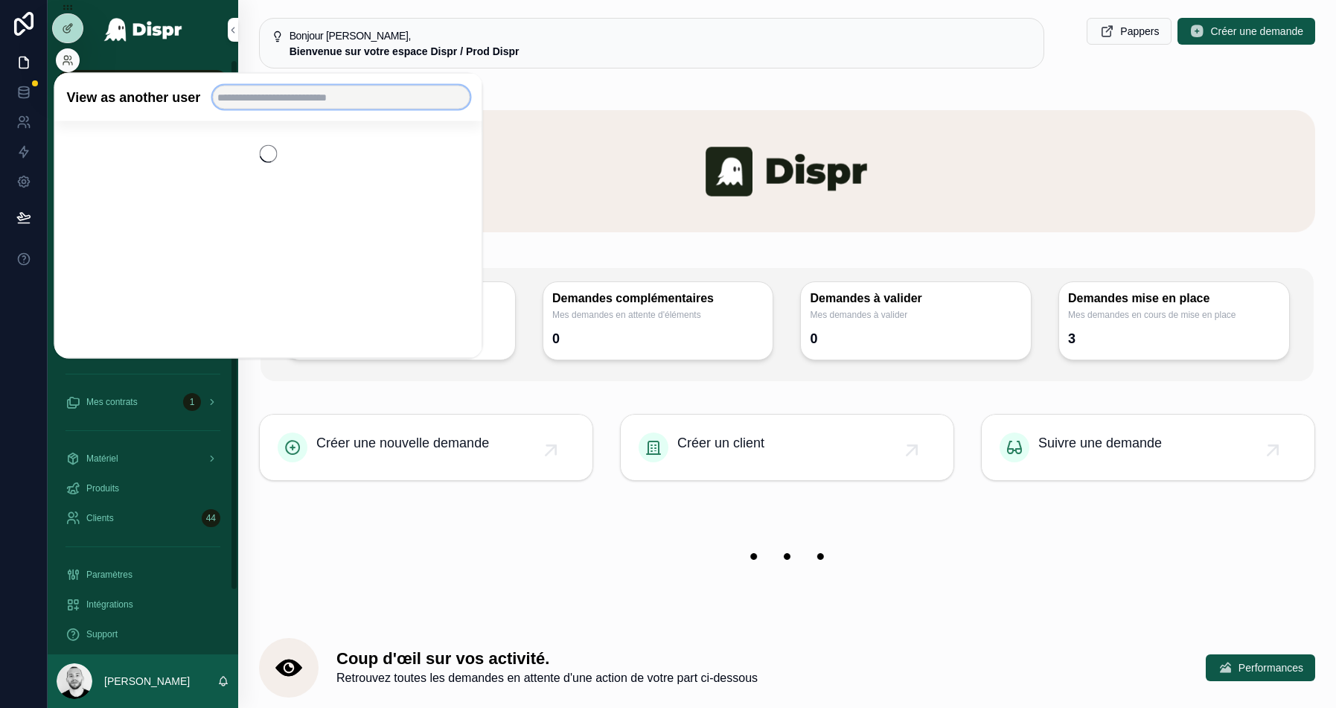
click at [262, 92] on input "text" at bounding box center [341, 98] width 258 height 24
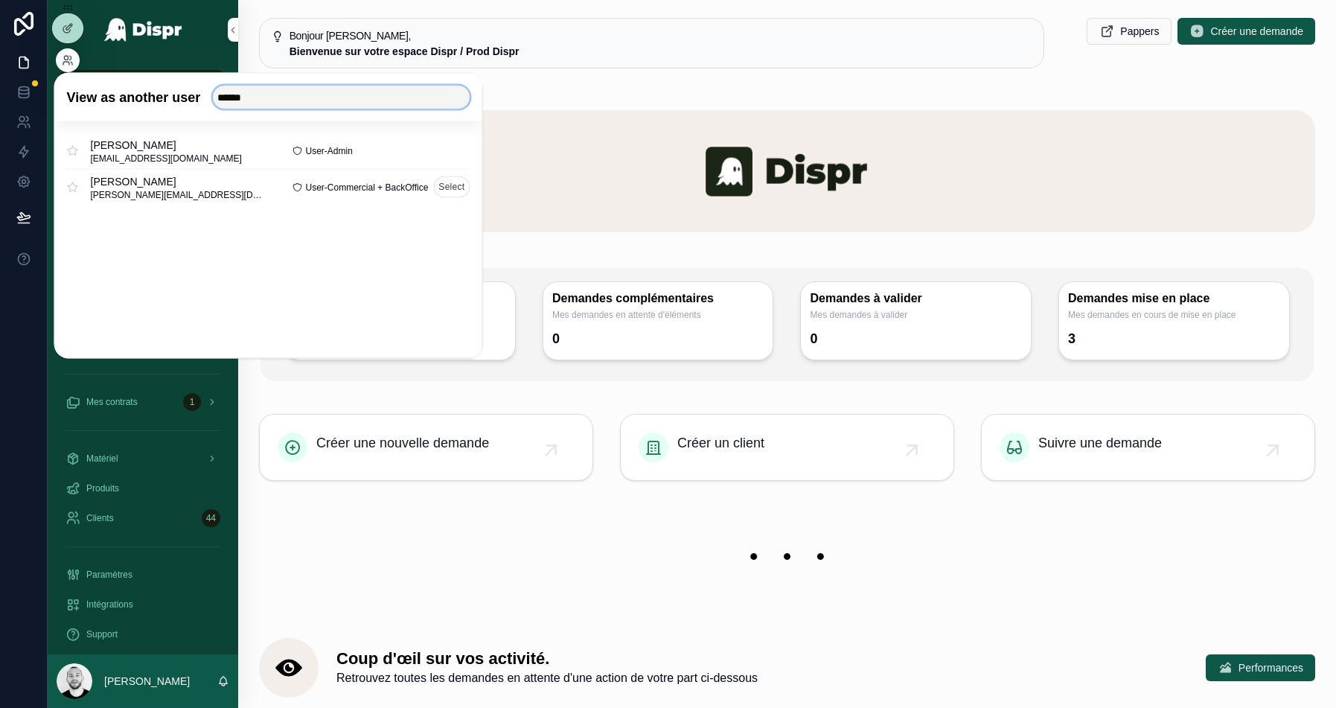
type input "******"
click at [453, 186] on button "Select" at bounding box center [451, 187] width 36 height 22
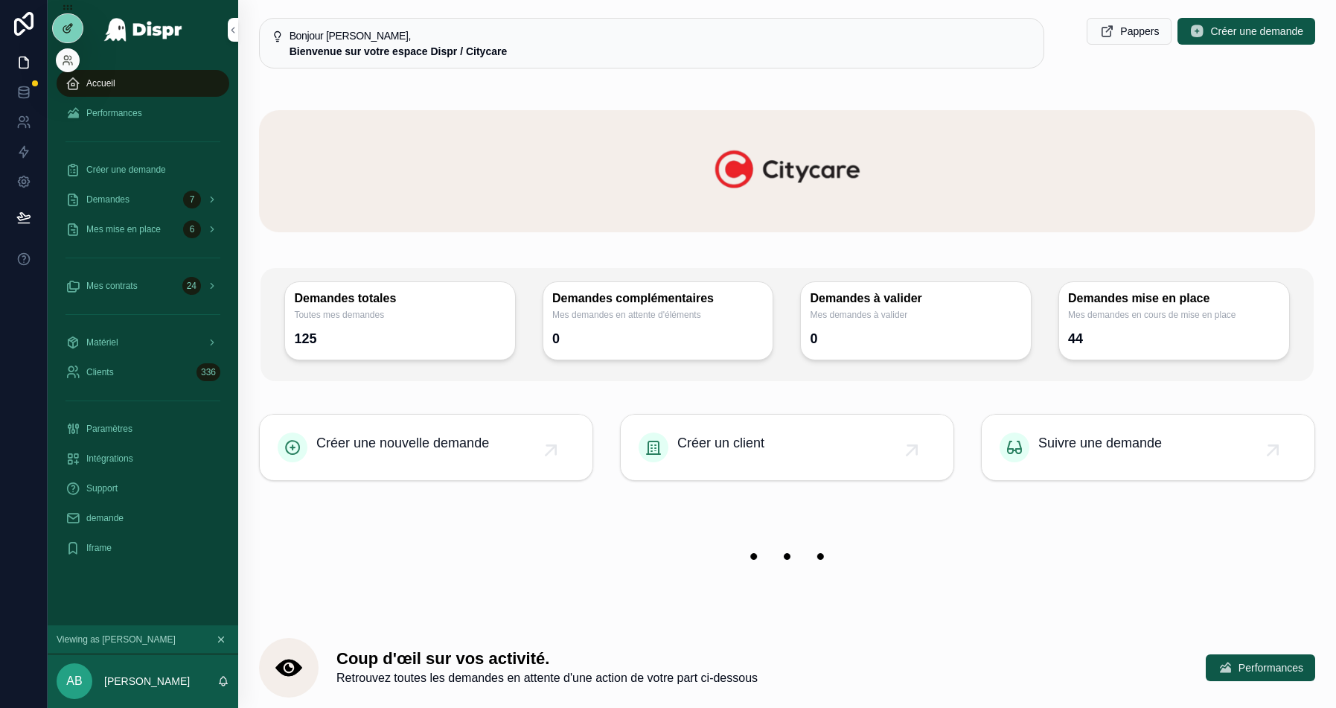
click at [60, 29] on div at bounding box center [68, 28] width 30 height 28
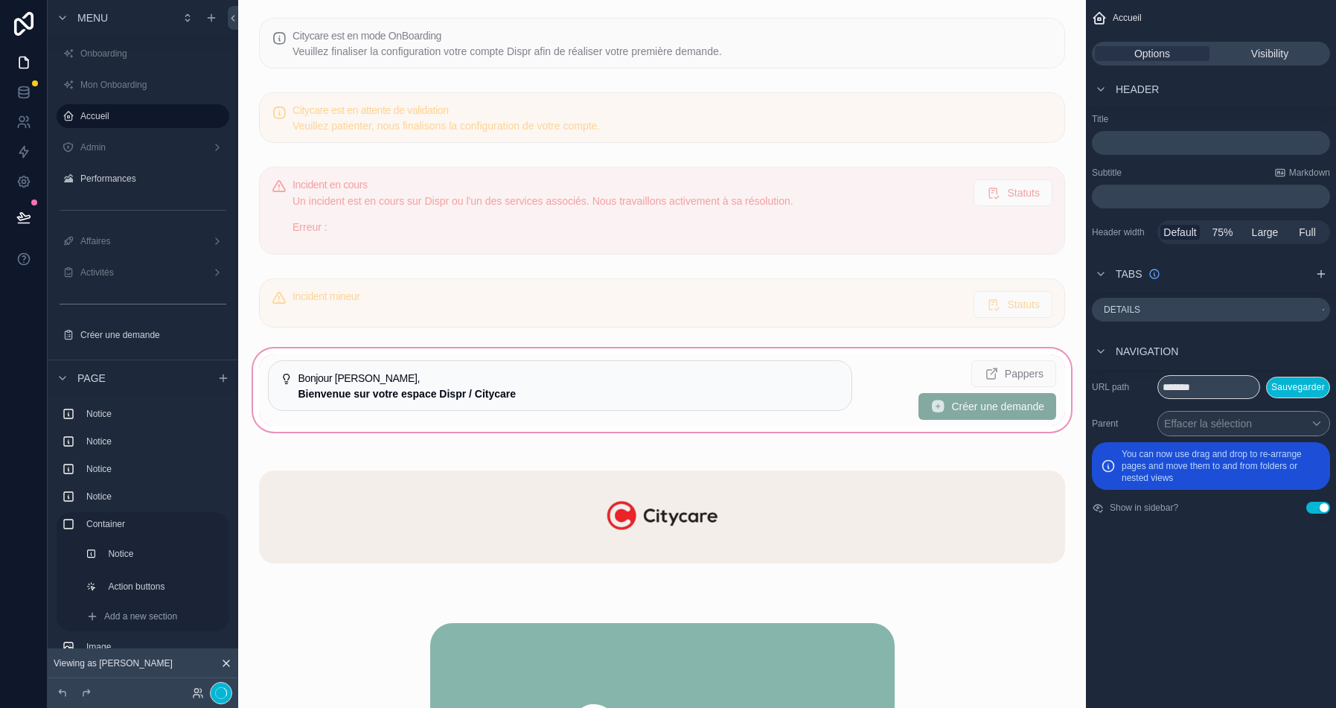
click at [412, 399] on div "scrollable content" at bounding box center [662, 389] width 824 height 89
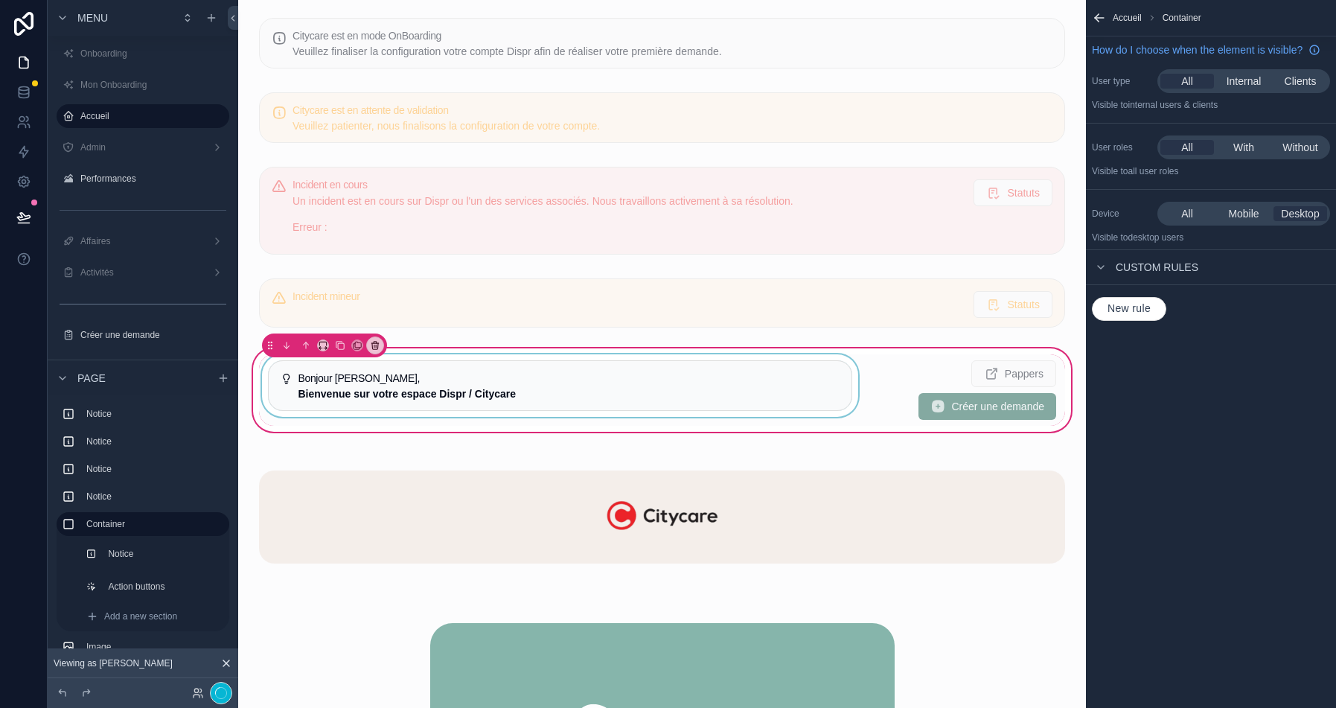
click at [513, 386] on div "scrollable content" at bounding box center [560, 389] width 602 height 71
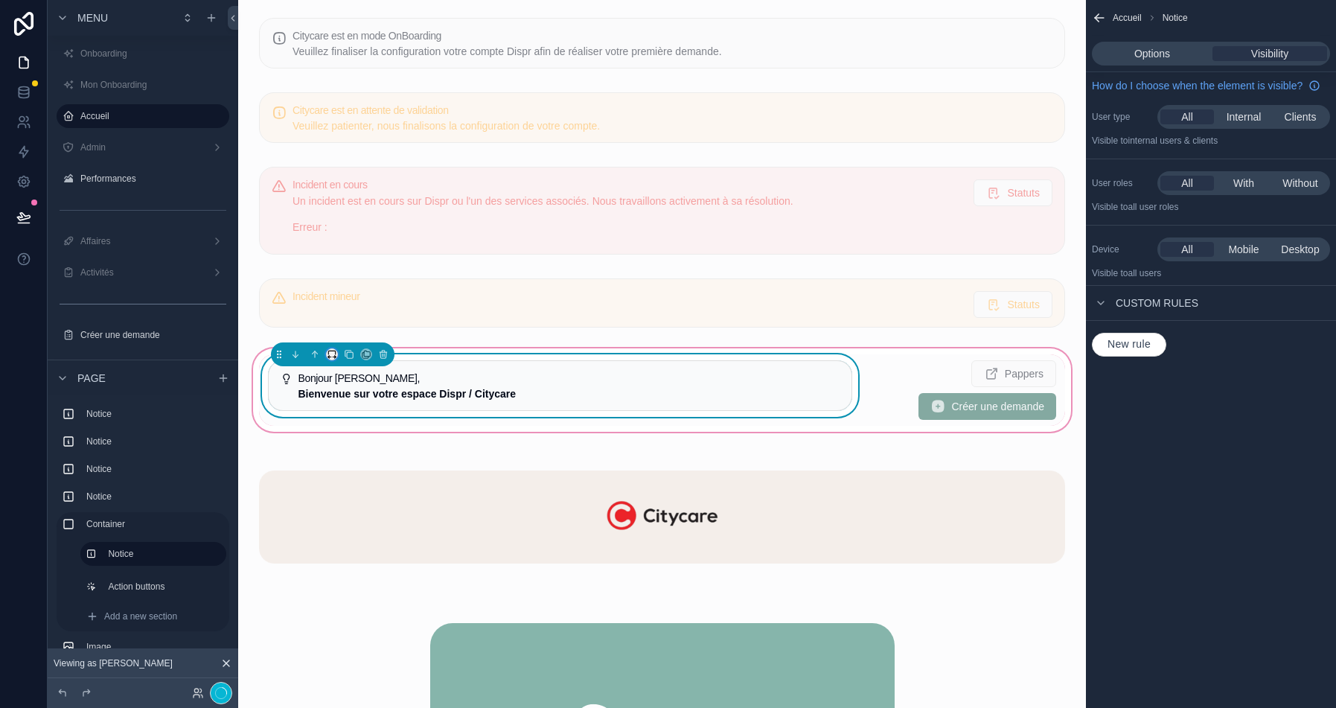
click at [334, 357] on icon "scrollable content" at bounding box center [334, 357] width 3 height 0
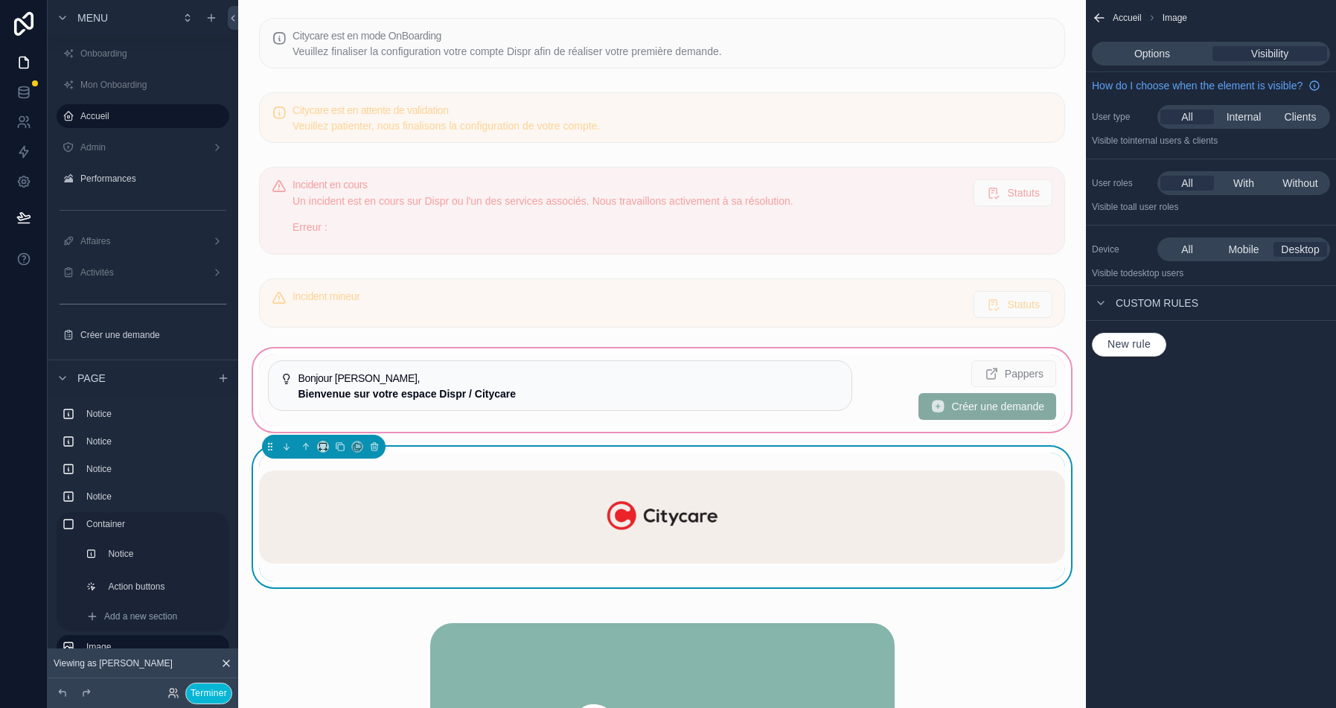
click at [338, 367] on div "scrollable content" at bounding box center [662, 389] width 824 height 89
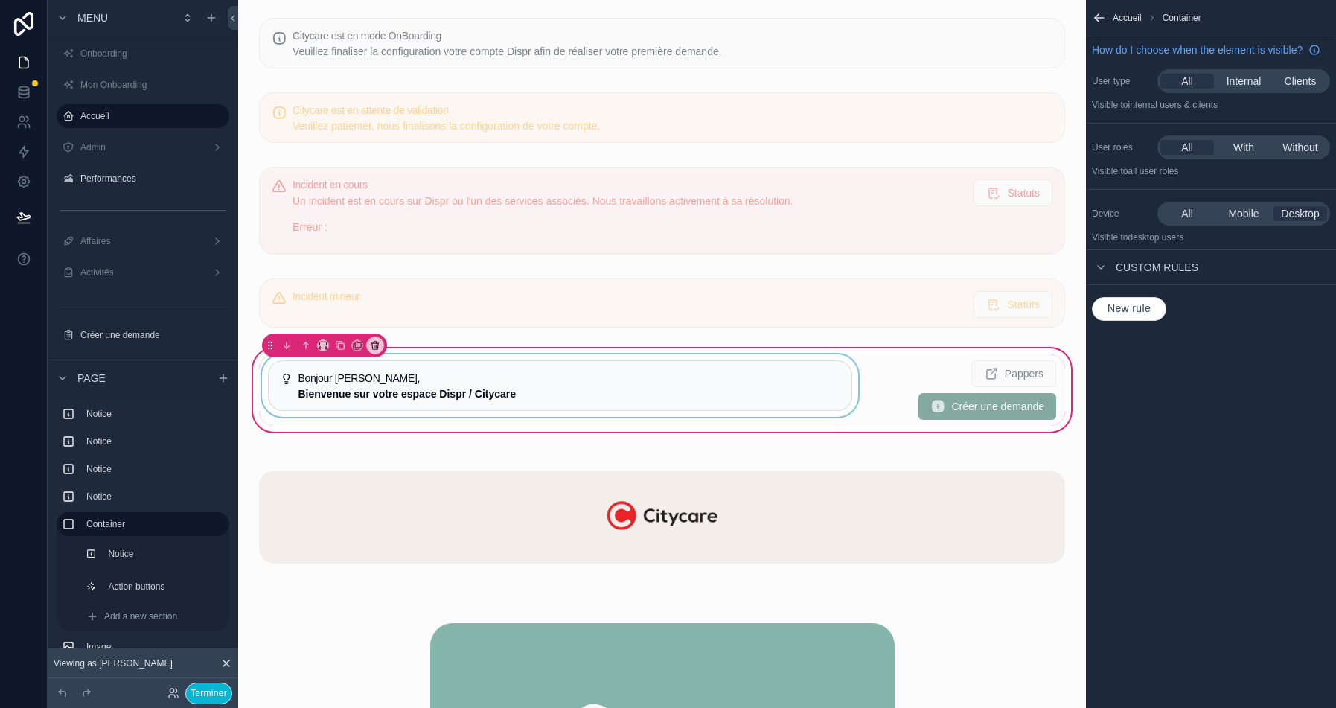
click at [330, 379] on div "scrollable content" at bounding box center [560, 389] width 602 height 71
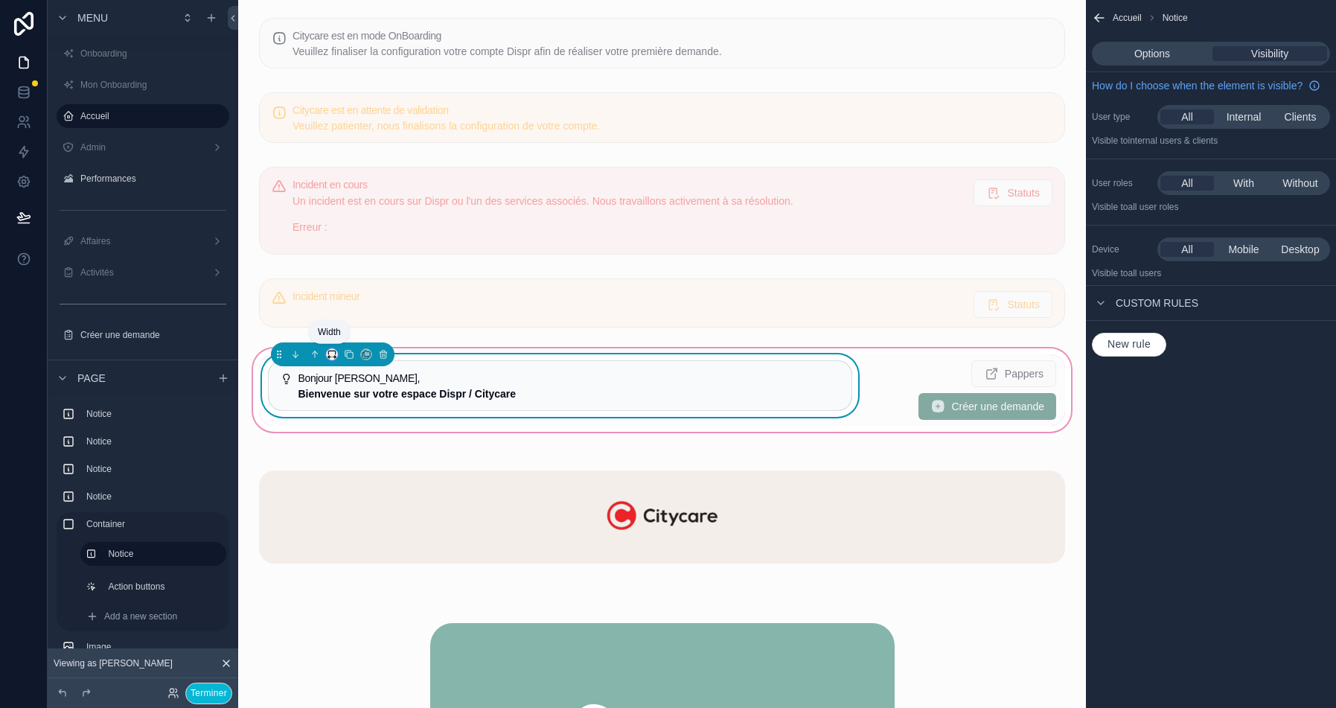
click at [334, 357] on icon "scrollable content" at bounding box center [334, 357] width 3 height 0
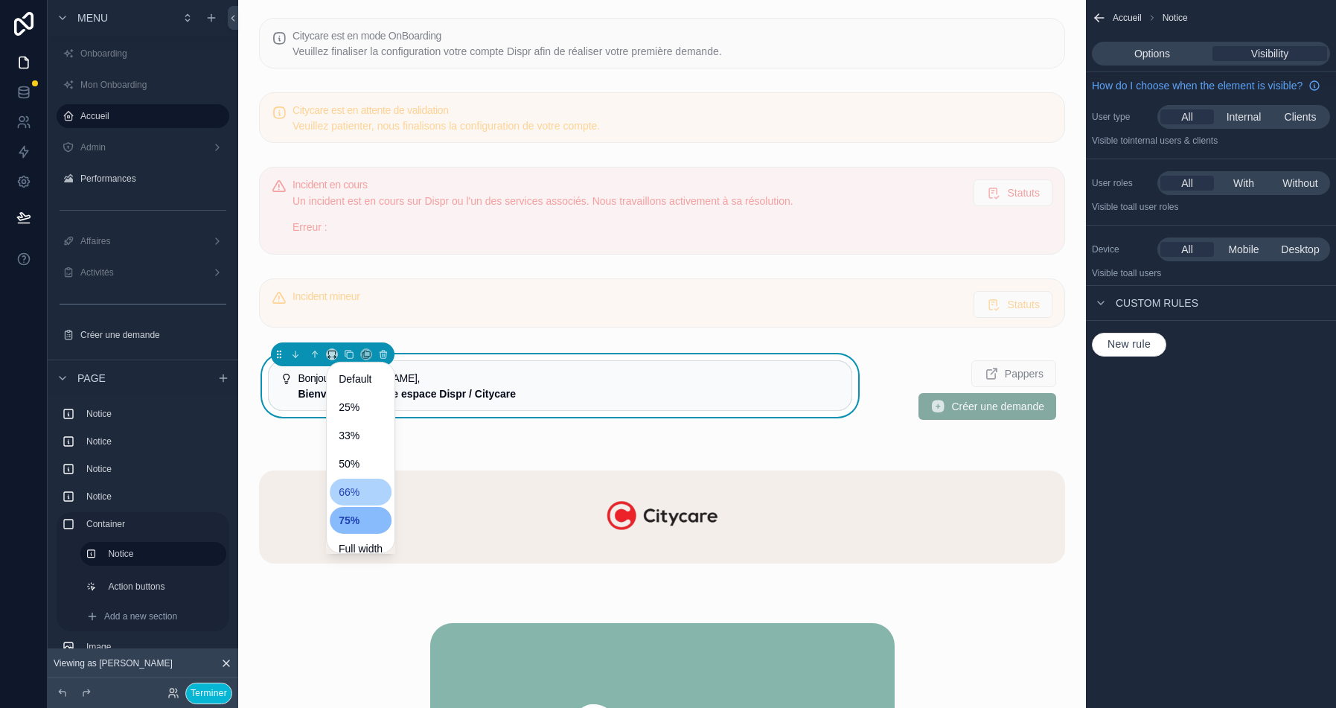
click at [369, 490] on div "66%" at bounding box center [361, 492] width 44 height 18
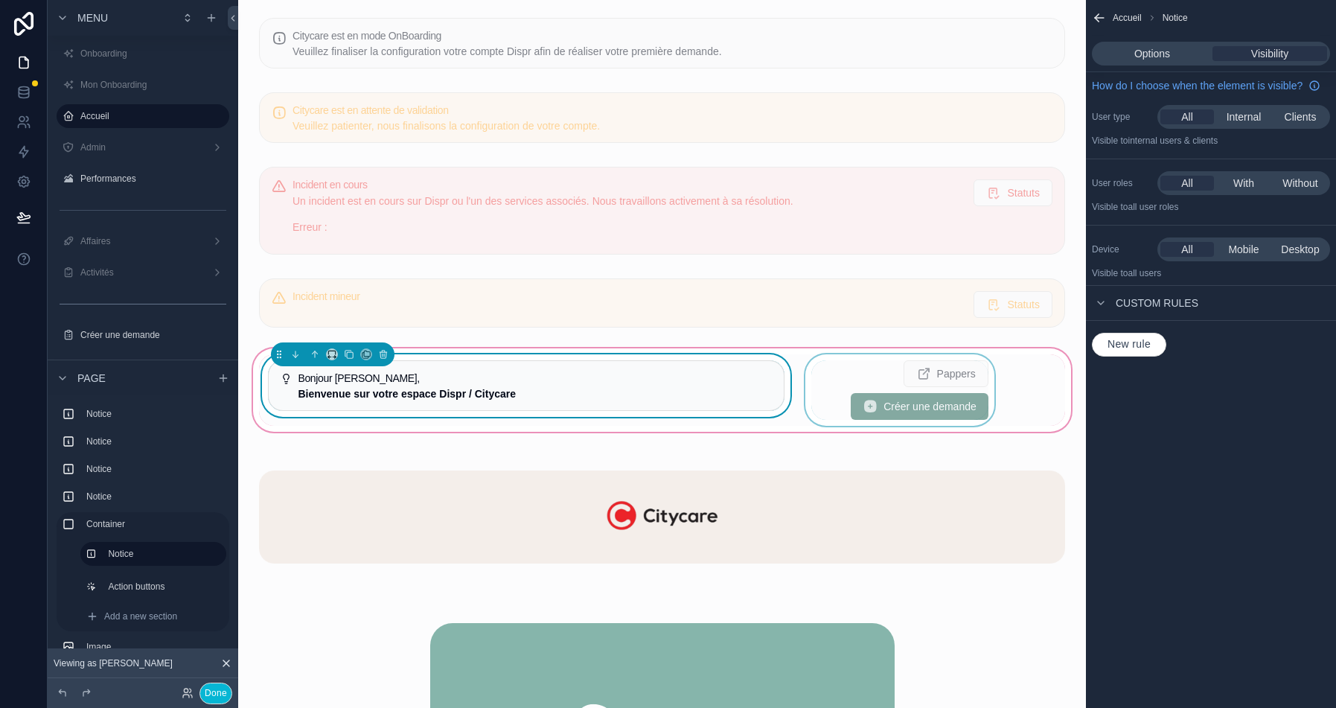
click at [887, 380] on div "scrollable content" at bounding box center [900, 389] width 195 height 71
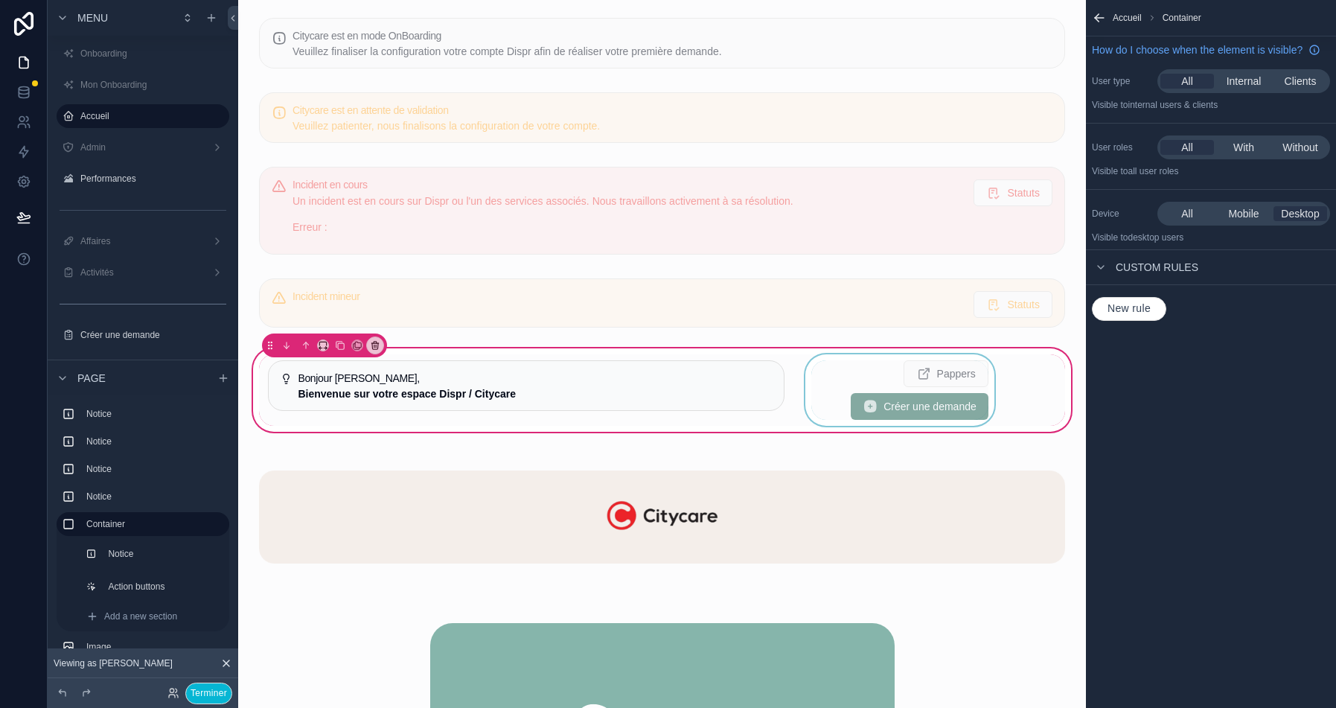
click at [846, 380] on div "scrollable content" at bounding box center [900, 389] width 195 height 71
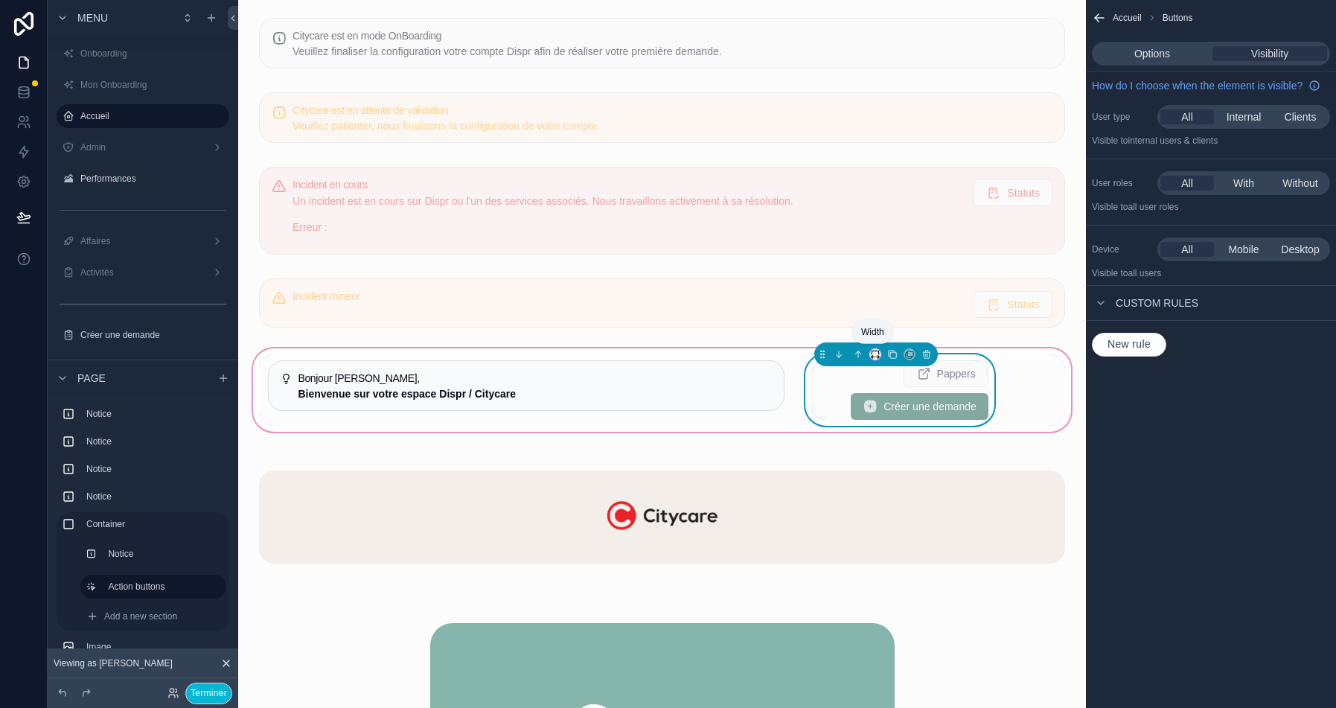
click at [876, 351] on icon "scrollable content" at bounding box center [875, 354] width 10 height 10
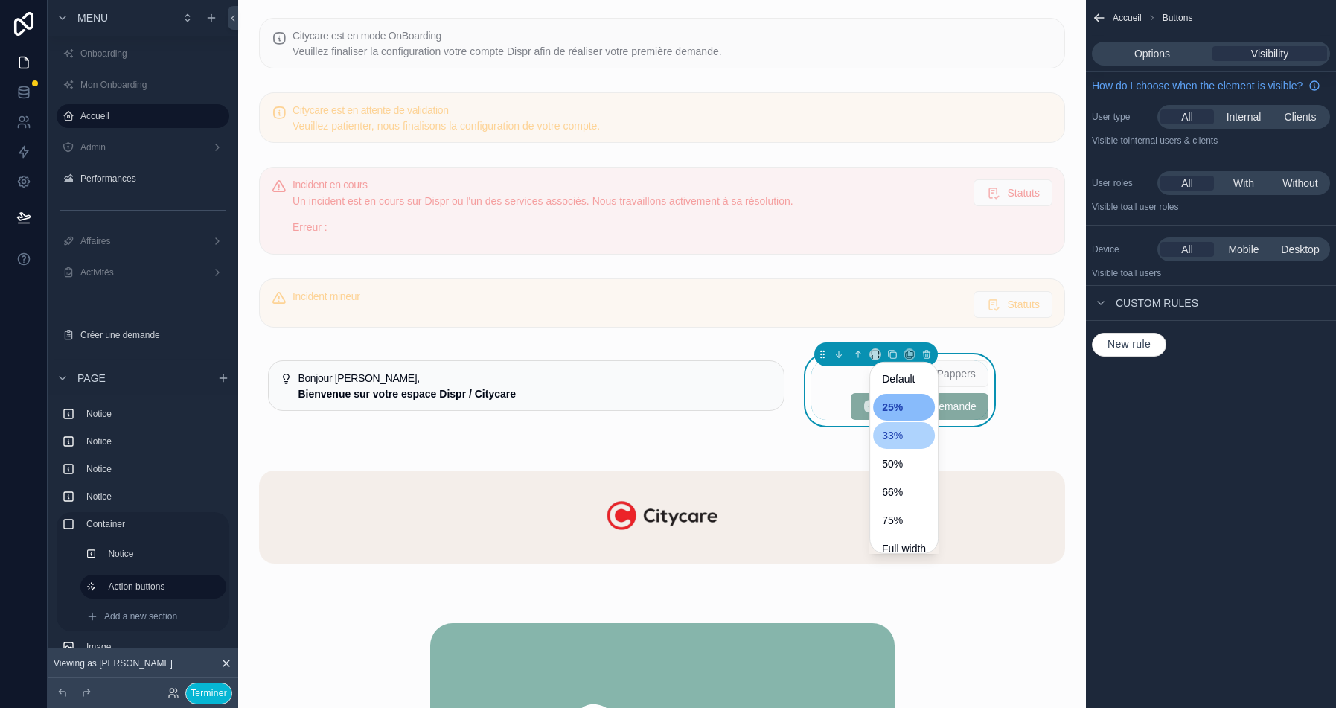
click at [899, 446] on div "33%" at bounding box center [904, 435] width 62 height 27
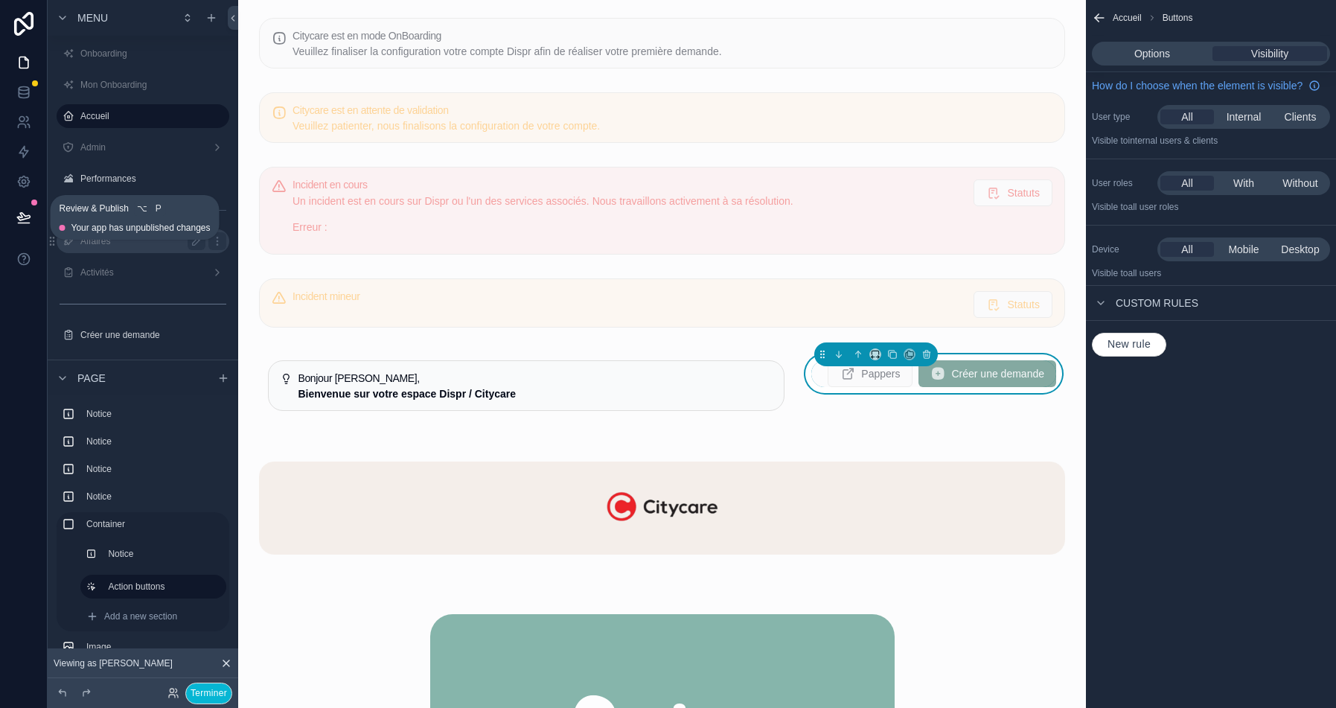
click at [18, 223] on icon at bounding box center [23, 223] width 11 height 0
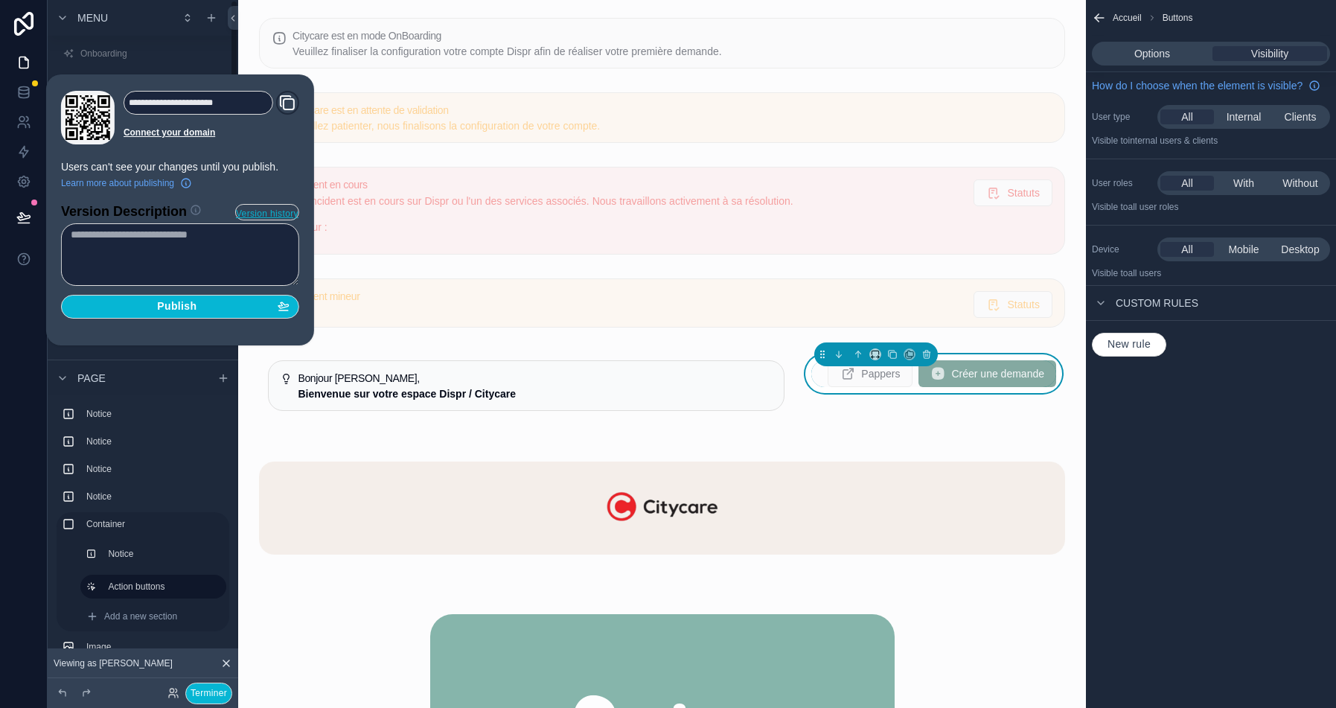
click at [187, 317] on div "**********" at bounding box center [180, 210] width 250 height 238
click at [201, 312] on button "Publish" at bounding box center [180, 307] width 238 height 24
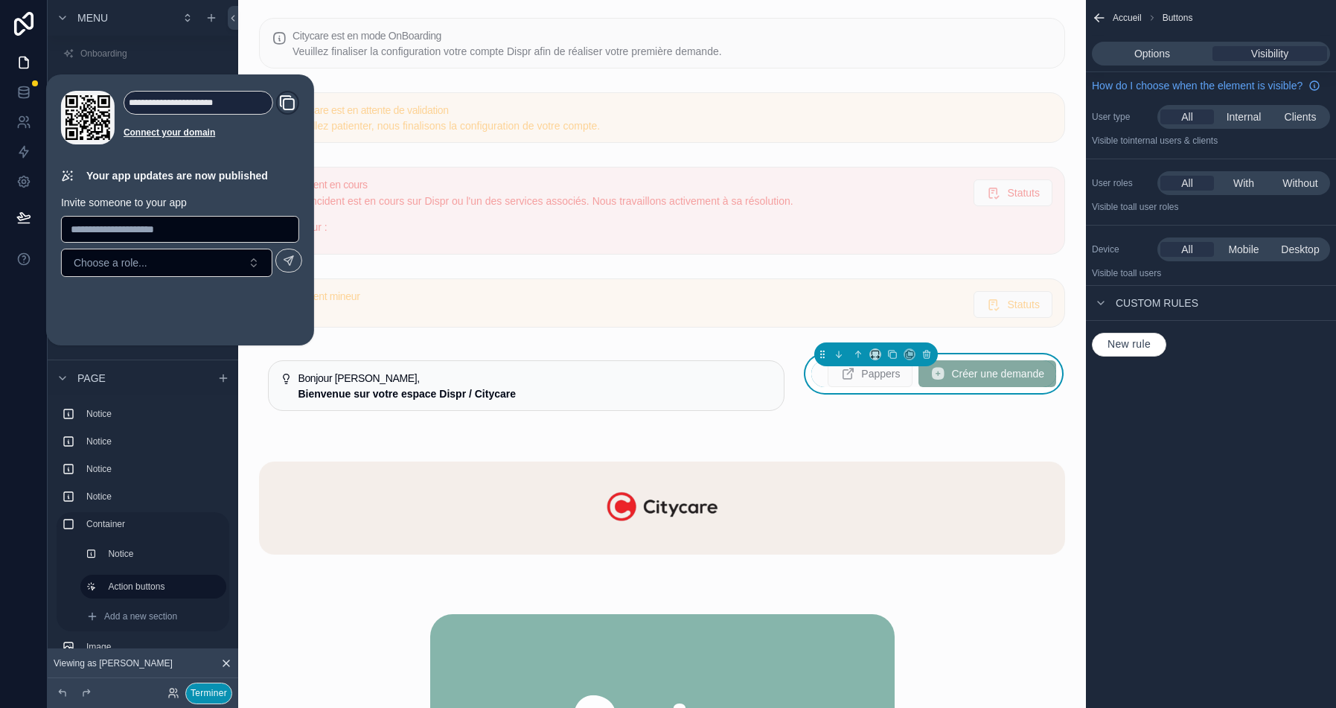
click at [203, 695] on button "Terminer" at bounding box center [208, 694] width 47 height 22
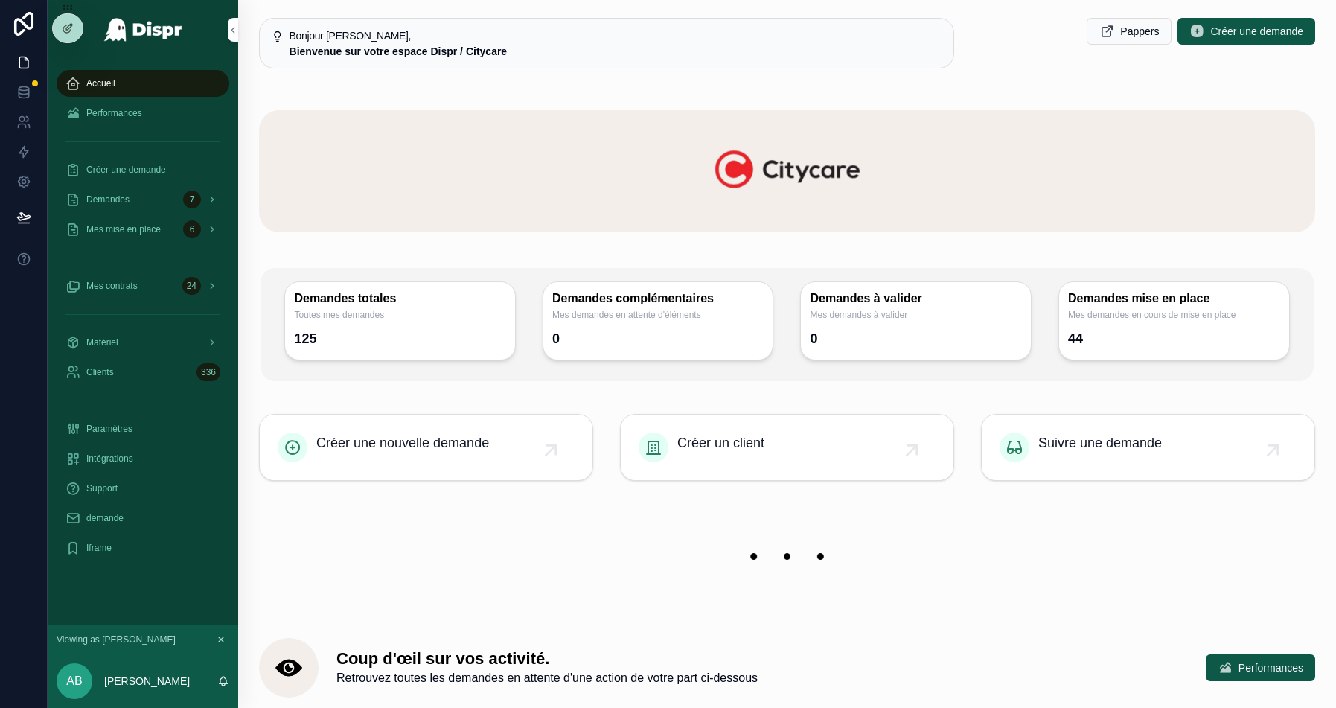
click at [127, 269] on div "scrollable content" at bounding box center [143, 257] width 191 height 27
click at [103, 299] on div "Mes contrats 24" at bounding box center [143, 286] width 191 height 30
click at [129, 287] on span "Mes contrats" at bounding box center [111, 286] width 51 height 12
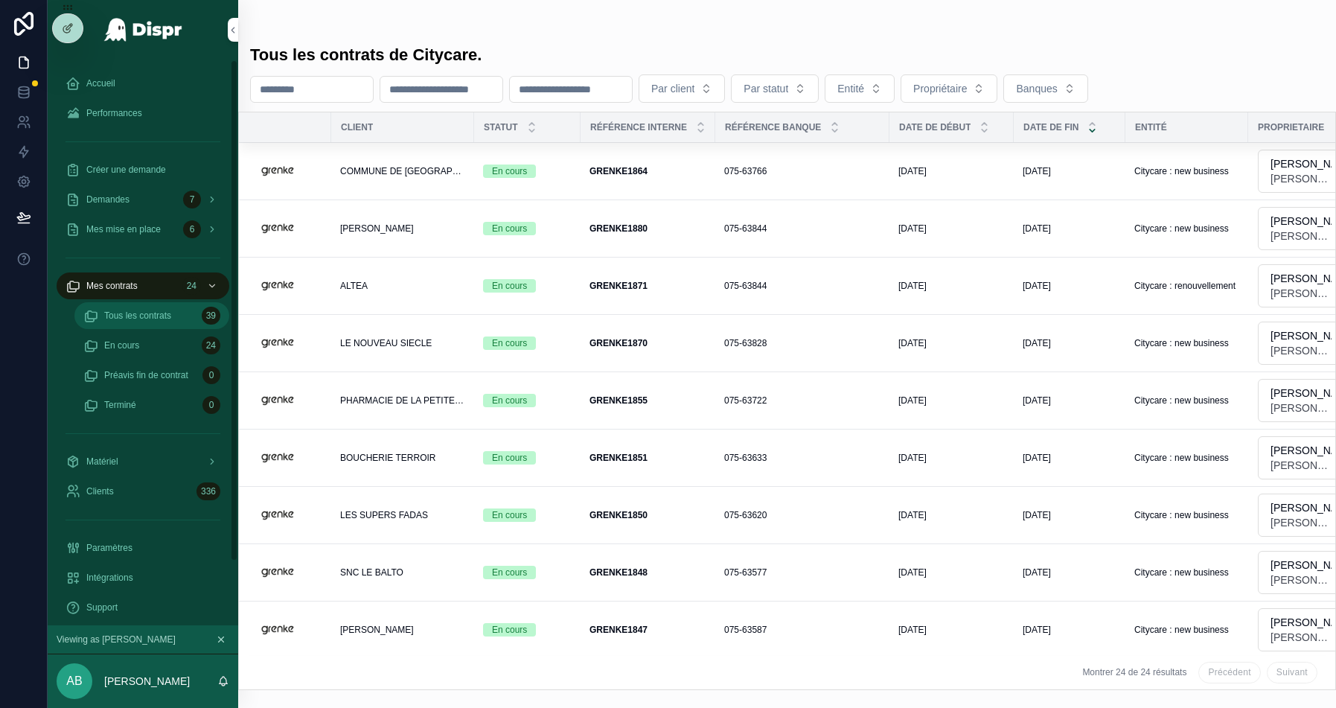
click at [135, 314] on span "Tous les contrats" at bounding box center [137, 316] width 67 height 12
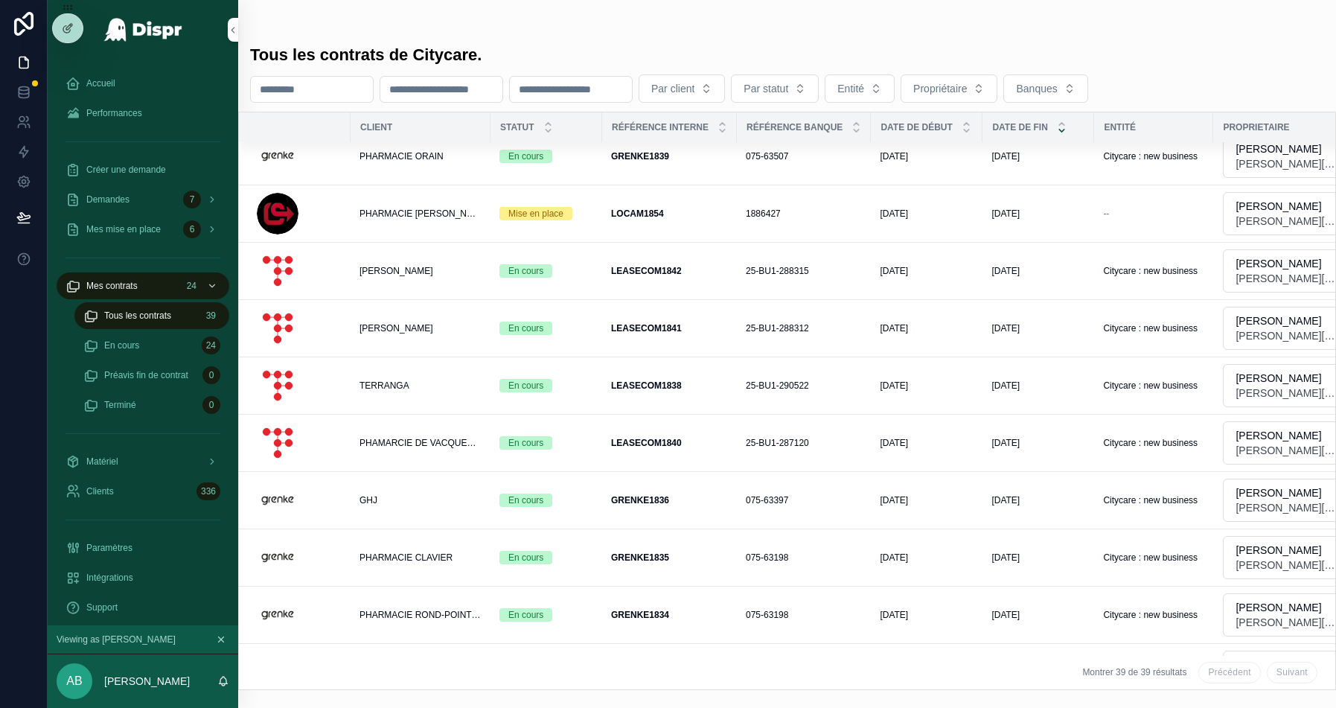
scroll to position [765, 0]
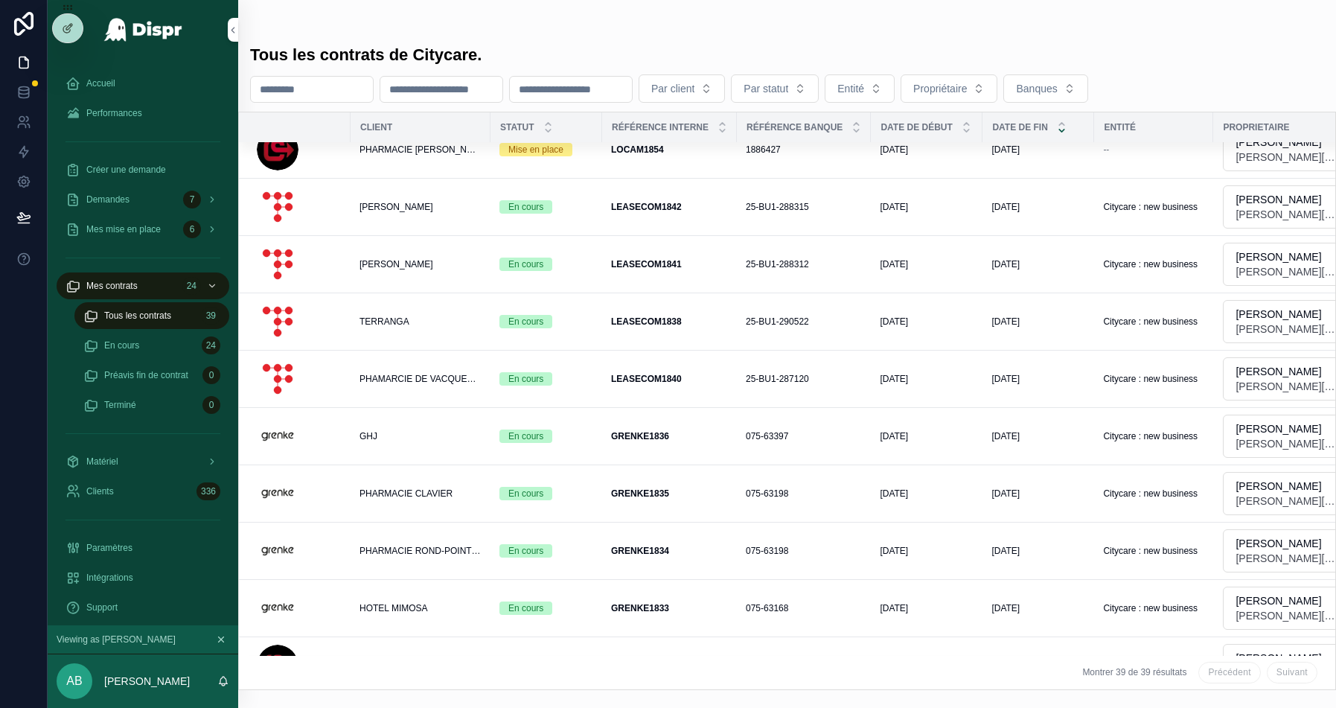
click at [567, 258] on div "En cours" at bounding box center [547, 264] width 94 height 13
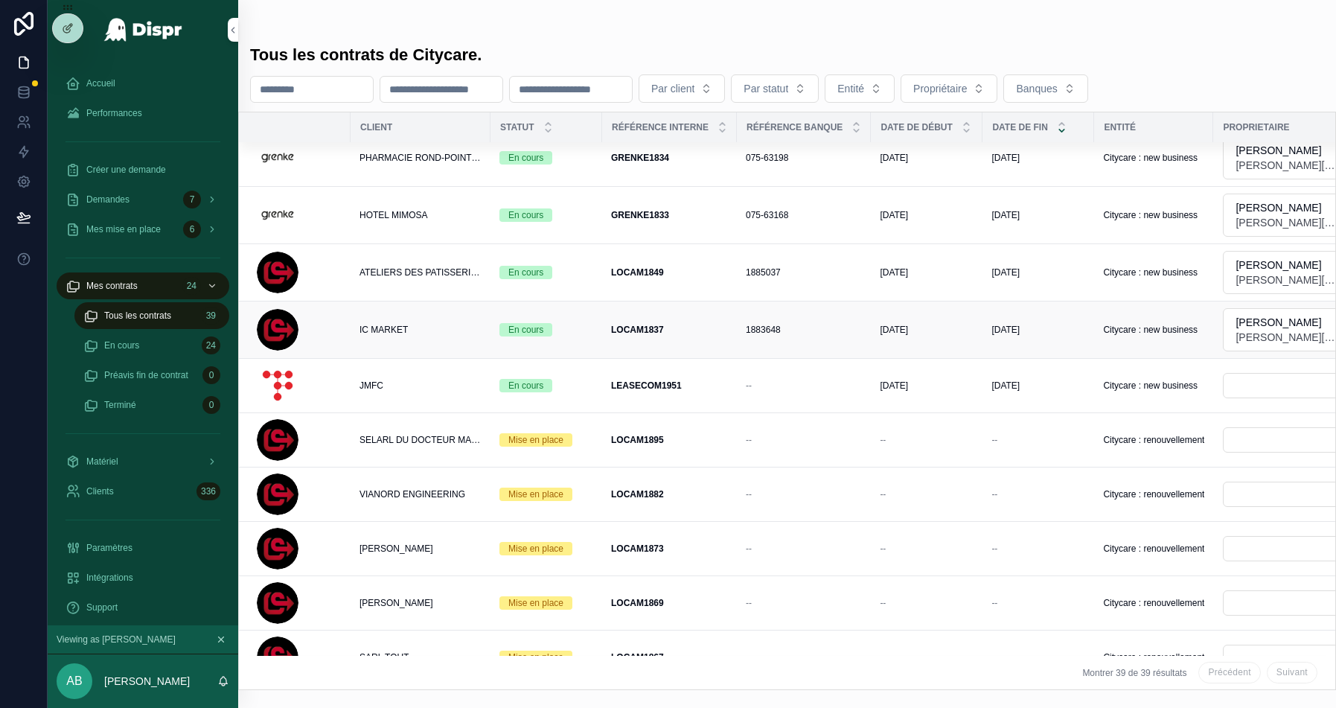
scroll to position [1217, 0]
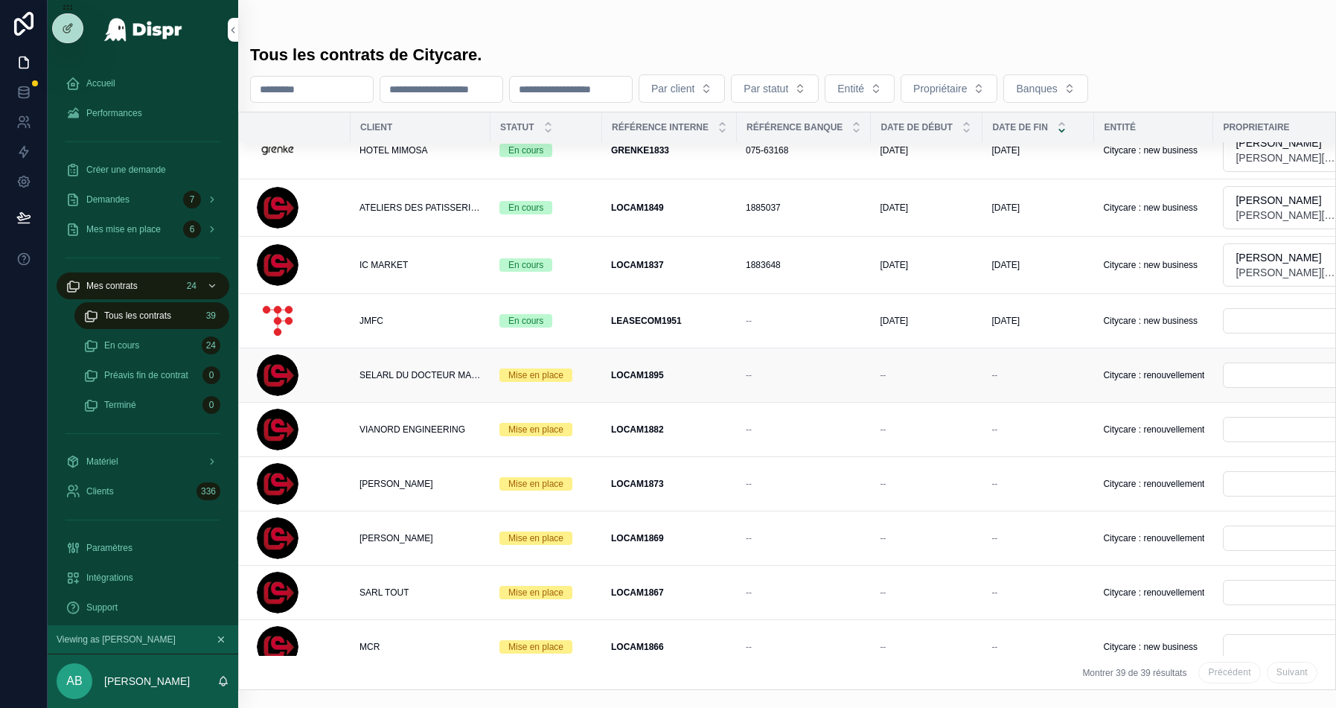
click at [694, 369] on div "LOCAM1895 LOCAM1895" at bounding box center [669, 375] width 117 height 12
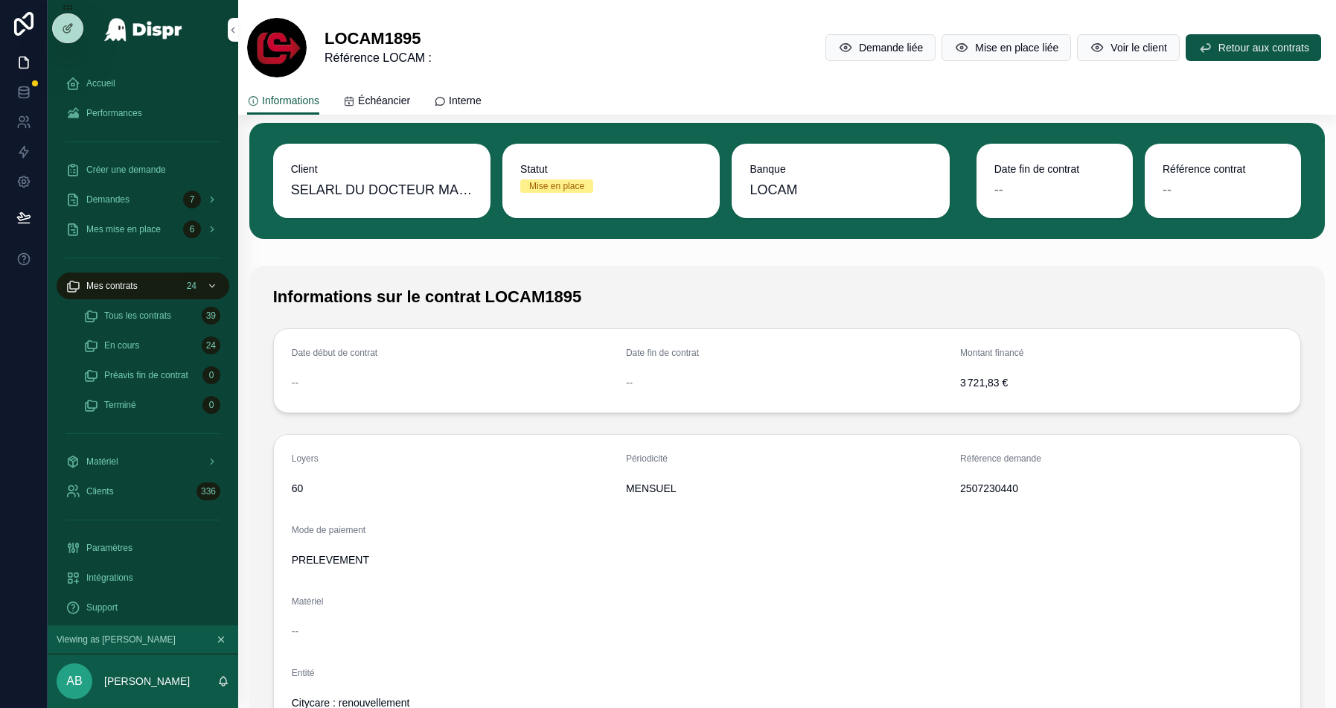
scroll to position [86, 0]
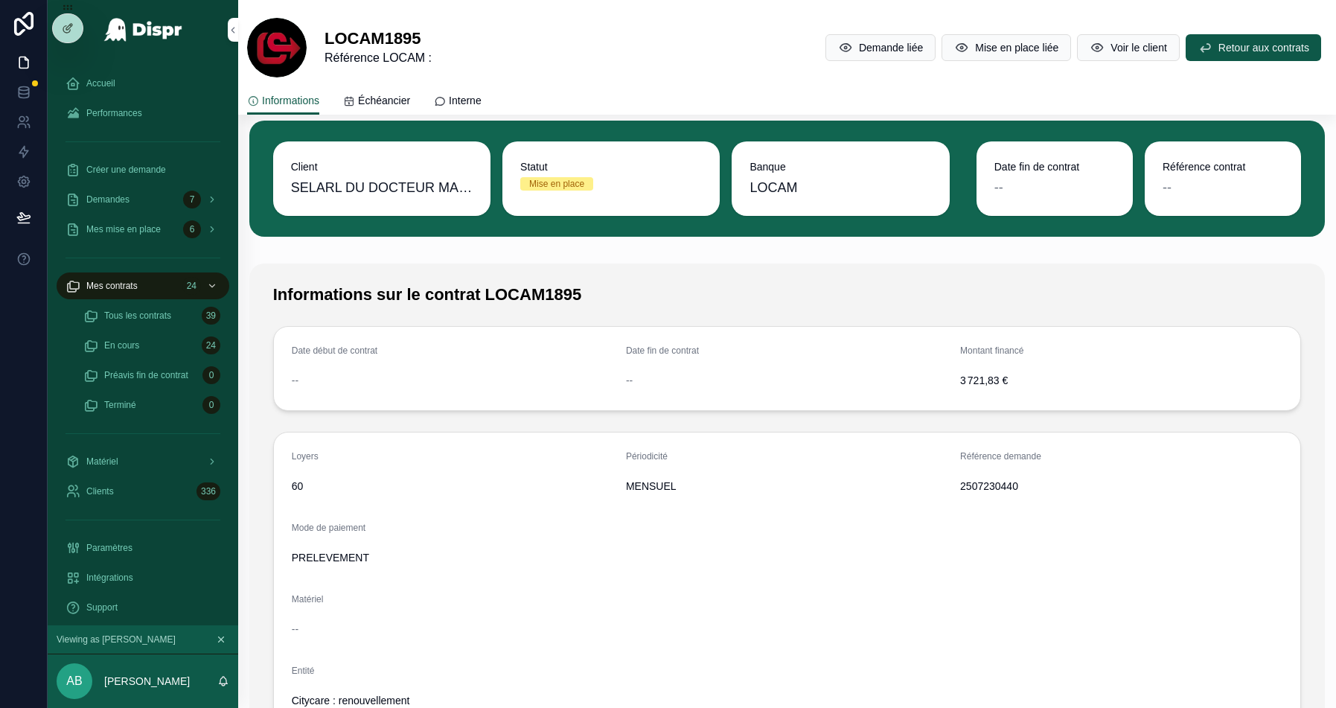
click at [969, 480] on span "2507230440" at bounding box center [1121, 486] width 322 height 15
copy span "2507230440"
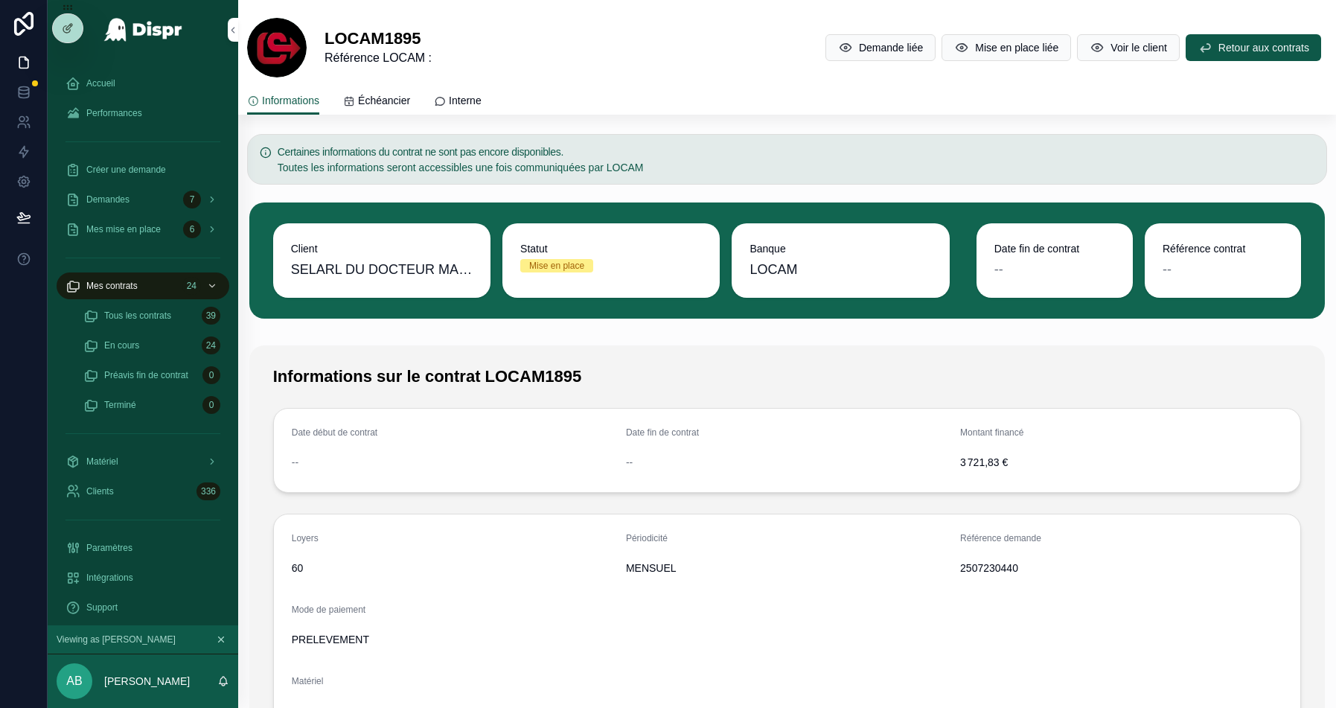
scroll to position [0, 0]
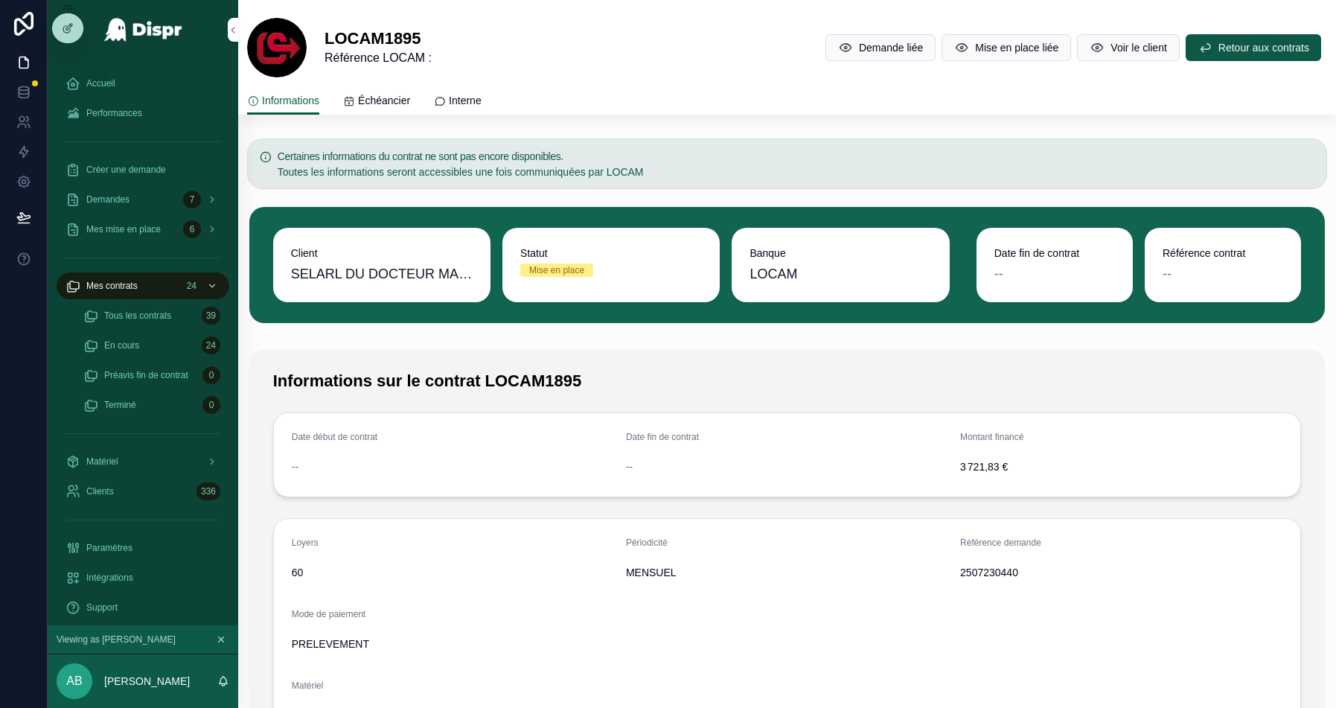
click at [995, 570] on span "2507230440" at bounding box center [1121, 572] width 322 height 15
copy span "2507230440"
click at [66, 56] on icon at bounding box center [66, 58] width 4 height 4
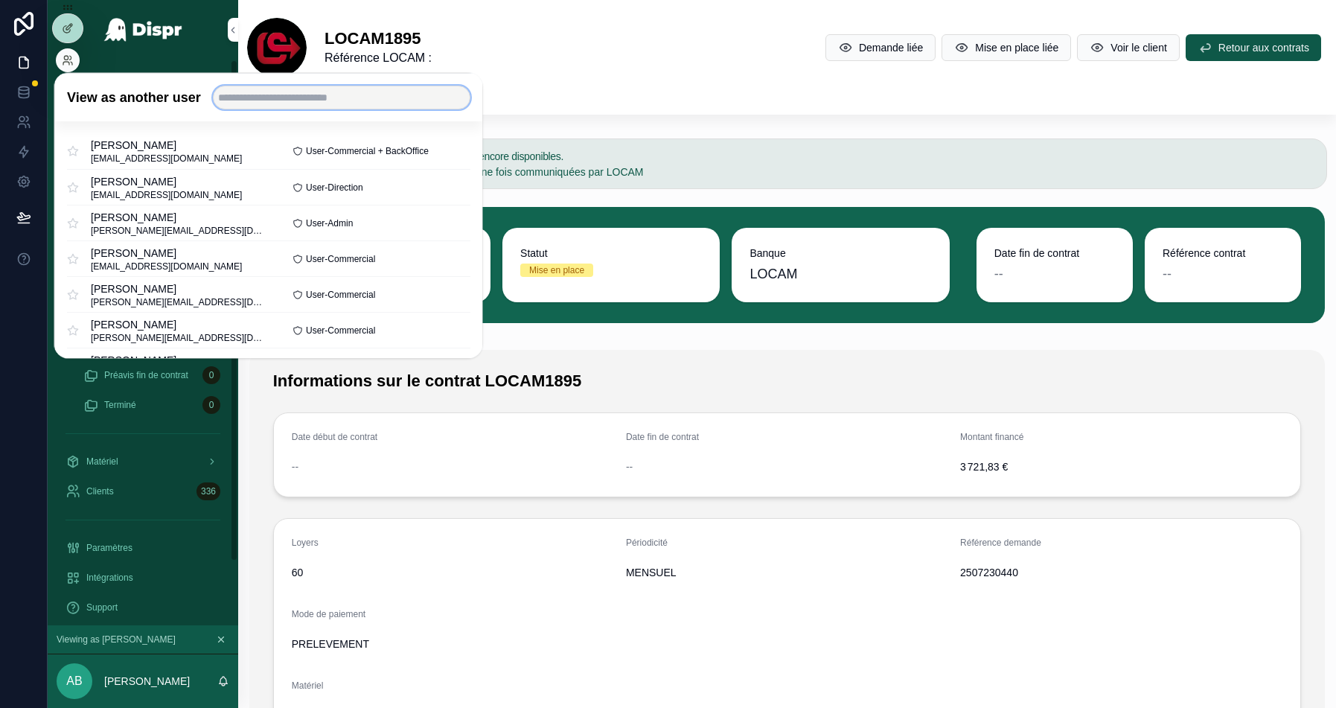
click at [244, 90] on input "text" at bounding box center [341, 98] width 258 height 24
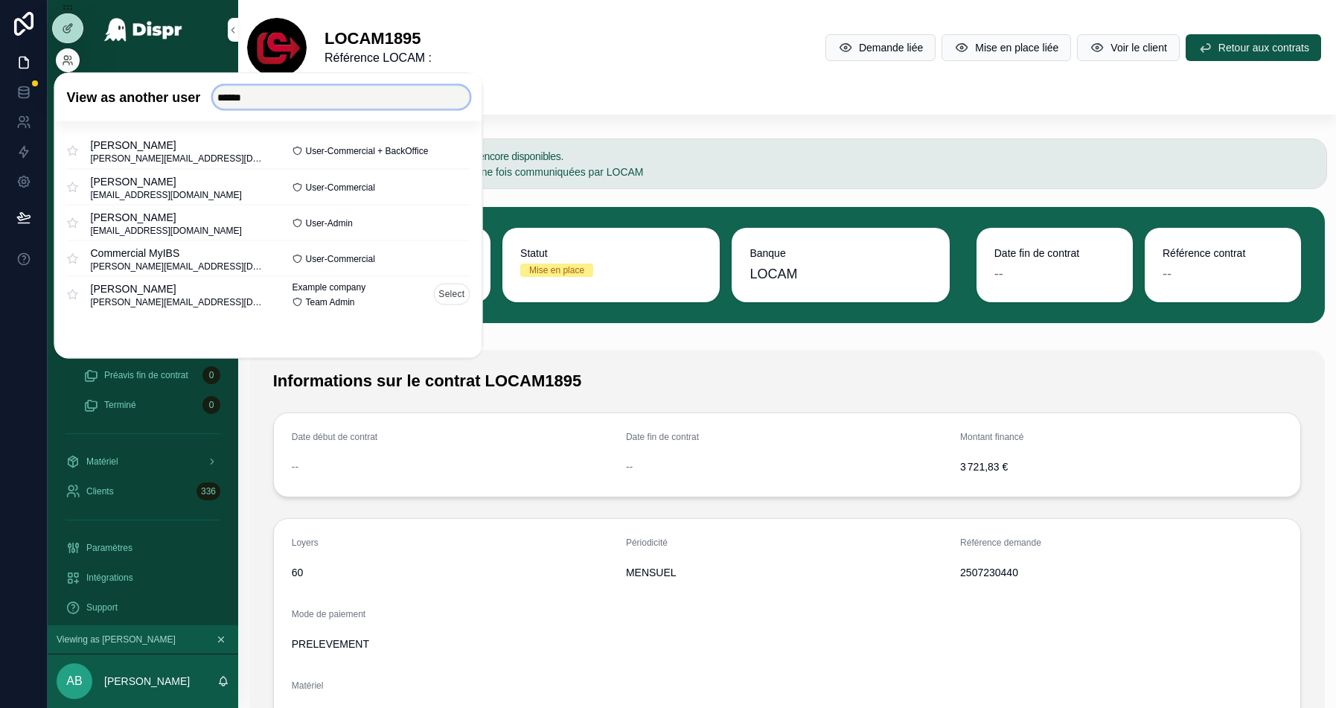
type input "******"
click at [444, 287] on button "Select" at bounding box center [451, 295] width 36 height 22
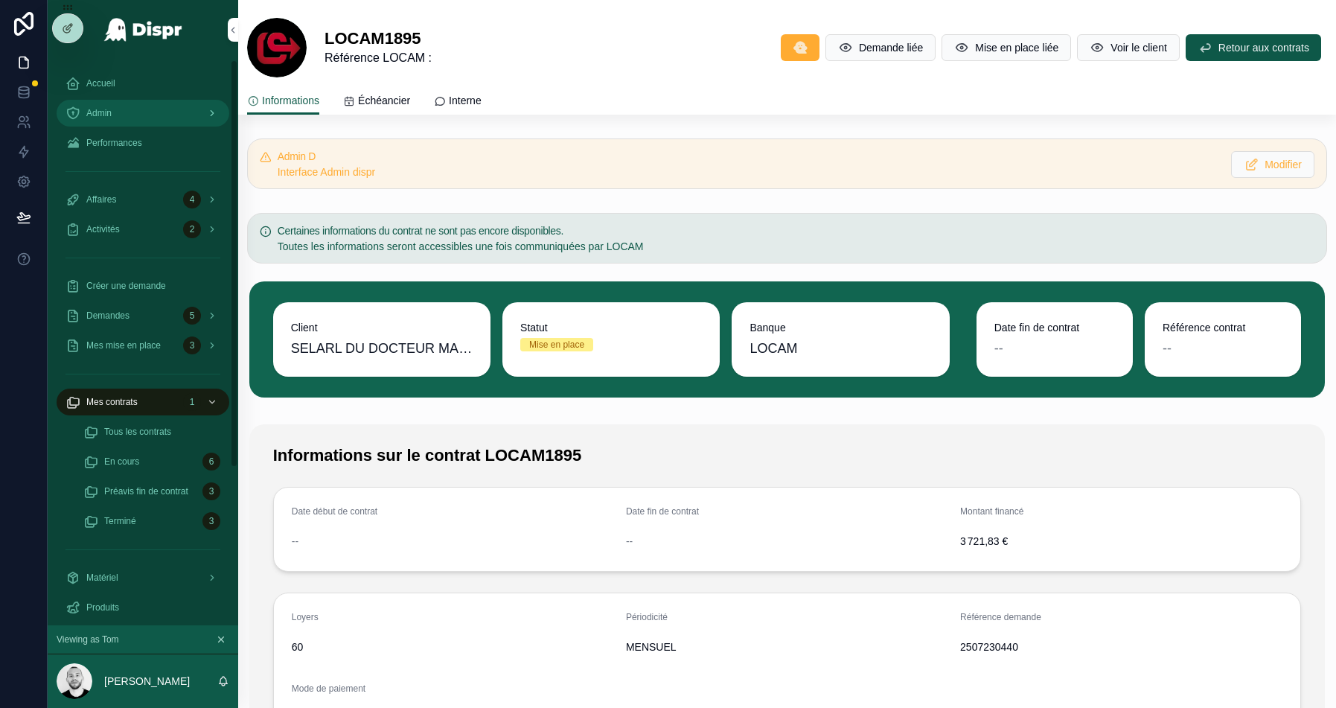
click at [103, 117] on span "Admin" at bounding box center [98, 113] width 25 height 12
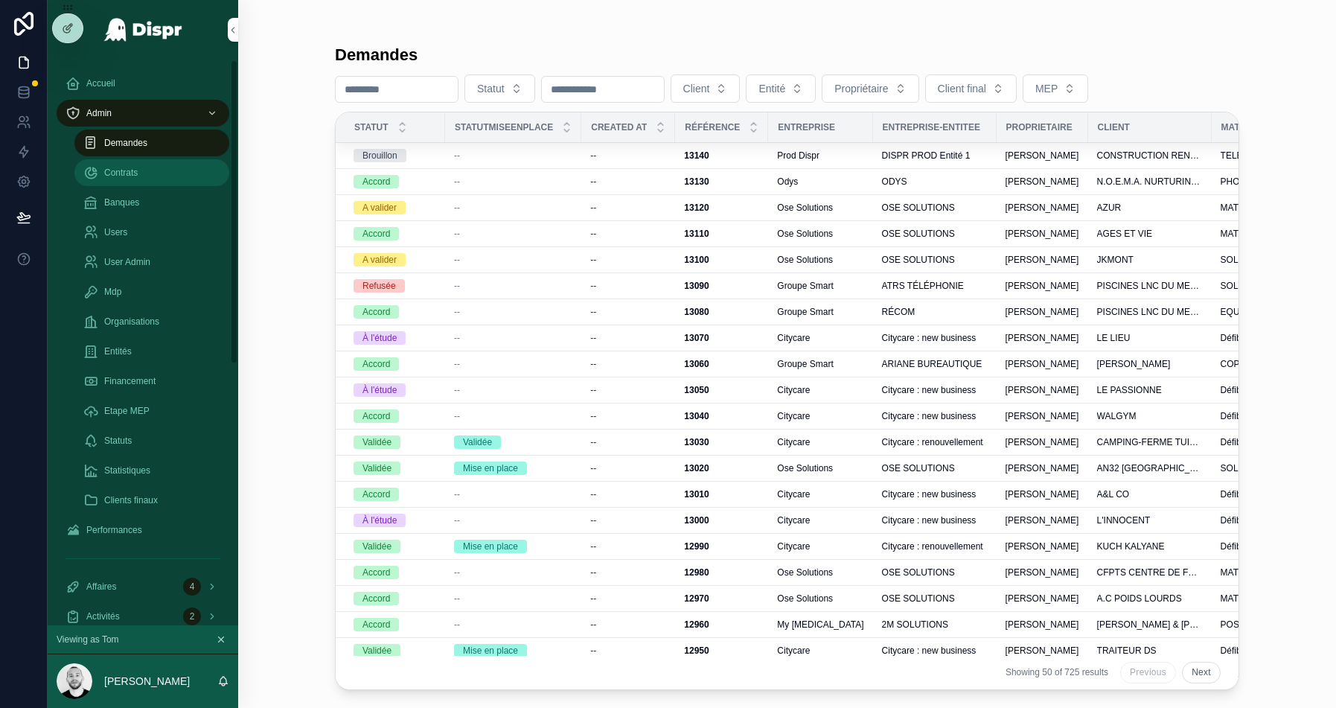
click at [148, 172] on div "Contrats" at bounding box center [151, 173] width 137 height 24
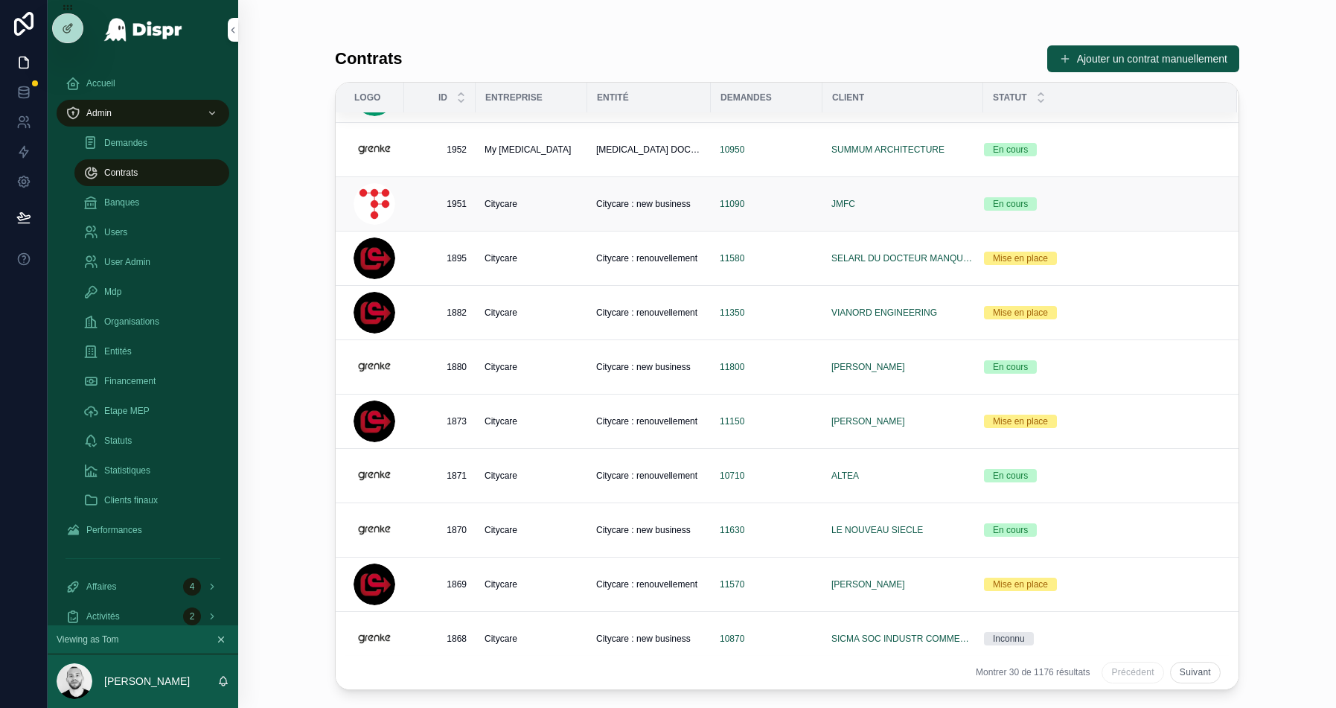
scroll to position [42, 0]
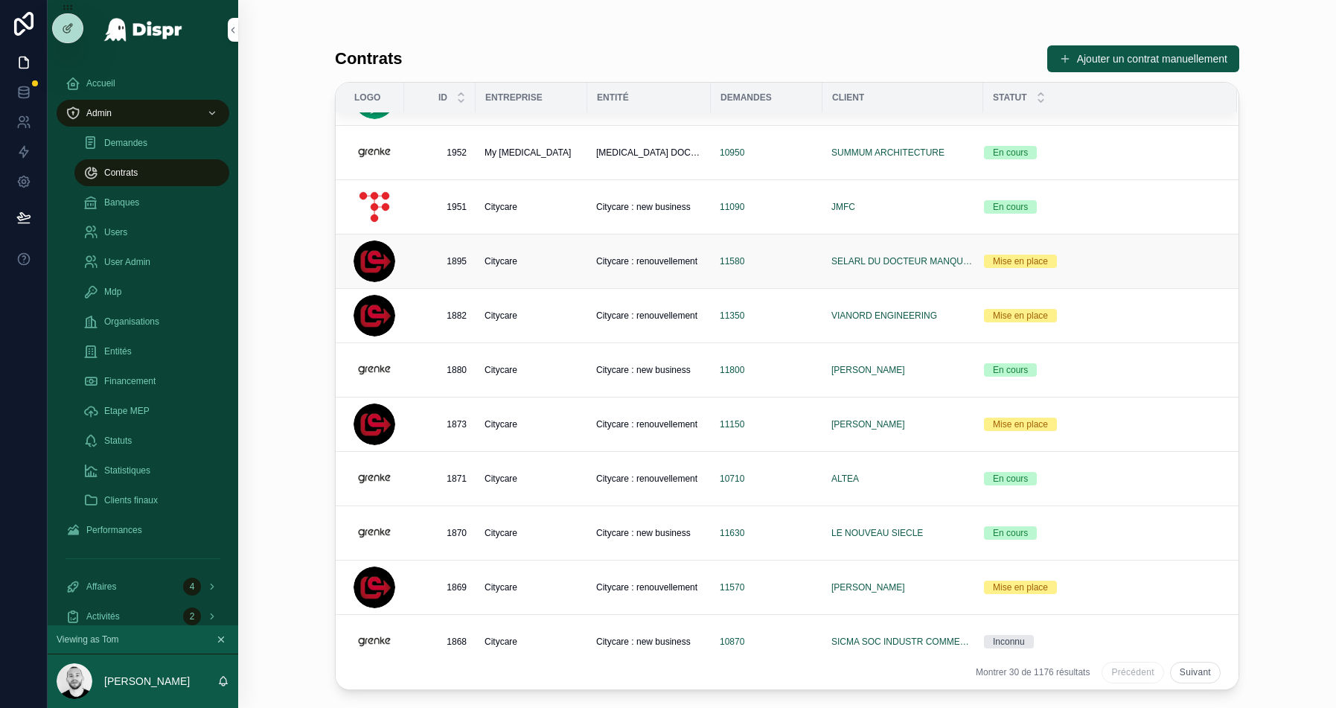
click at [756, 262] on div "11580" at bounding box center [767, 261] width 94 height 12
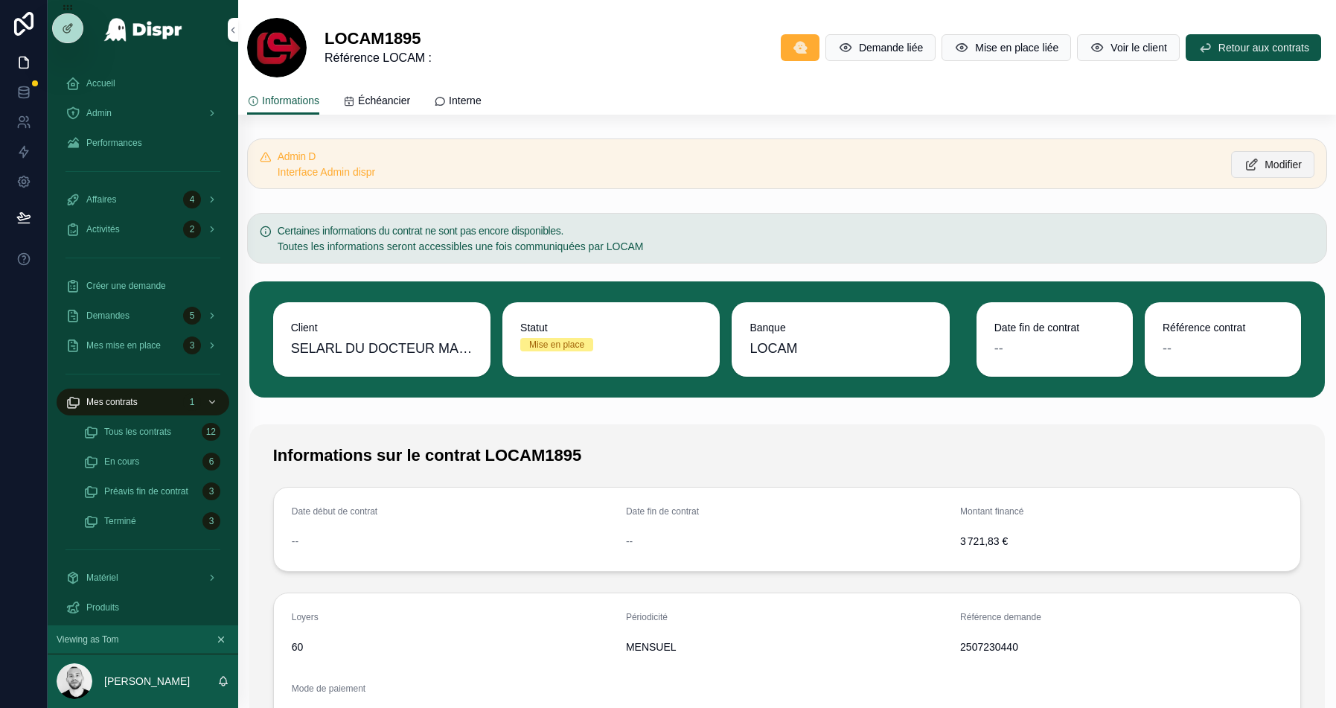
click at [1265, 163] on span "Modifier" at bounding box center [1283, 164] width 37 height 15
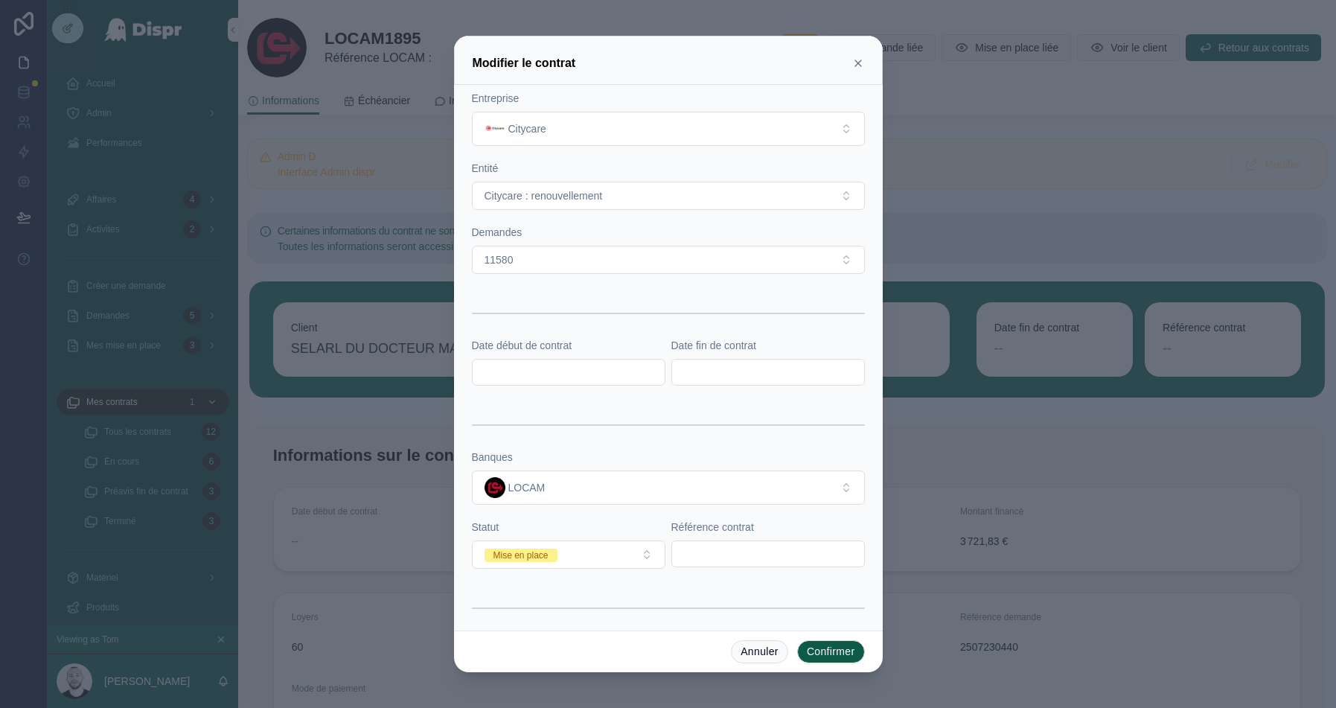
click at [860, 62] on icon at bounding box center [858, 63] width 12 height 12
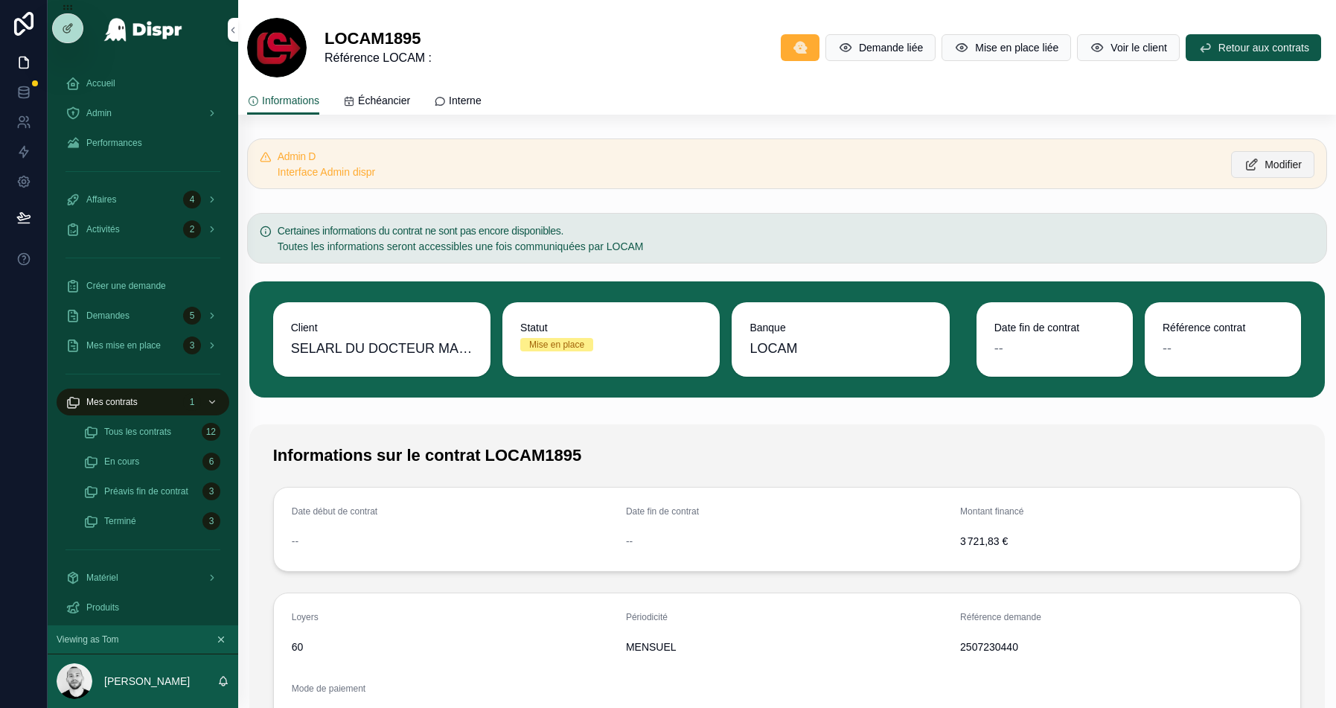
click at [1253, 170] on button "Modifier" at bounding box center [1272, 164] width 83 height 27
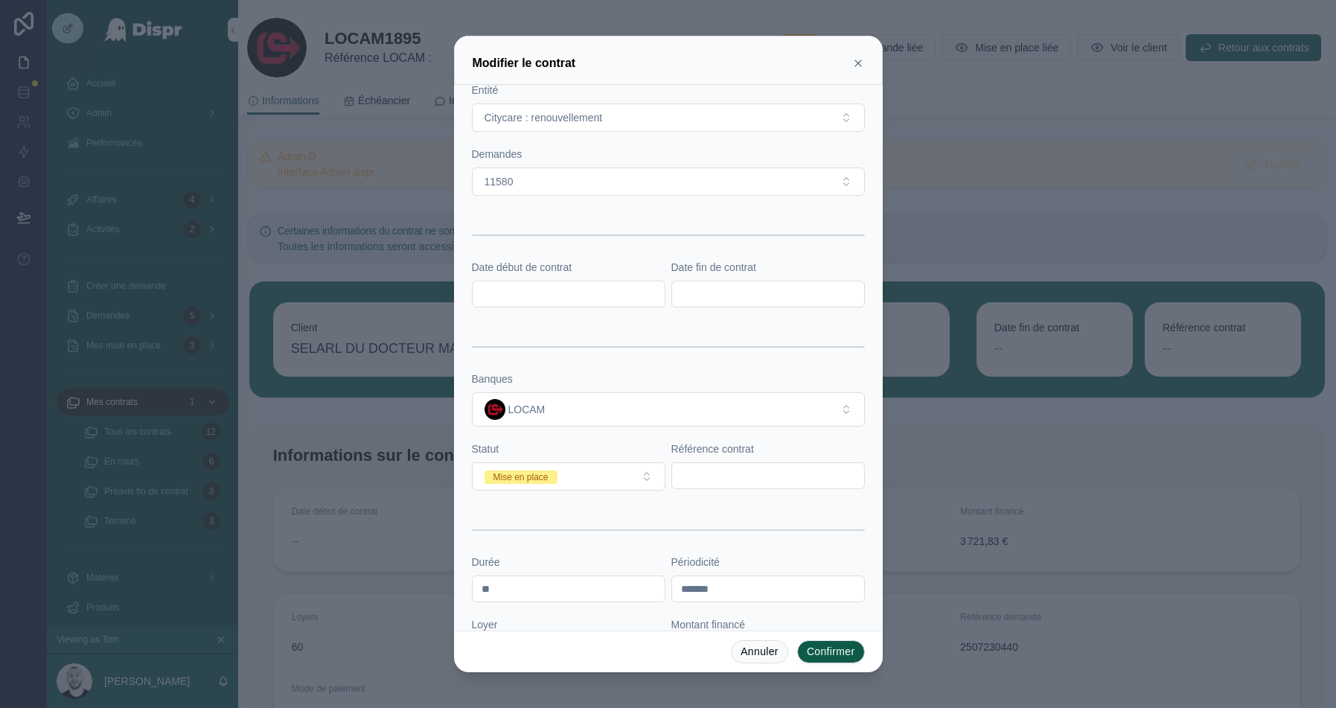
scroll to position [124, 0]
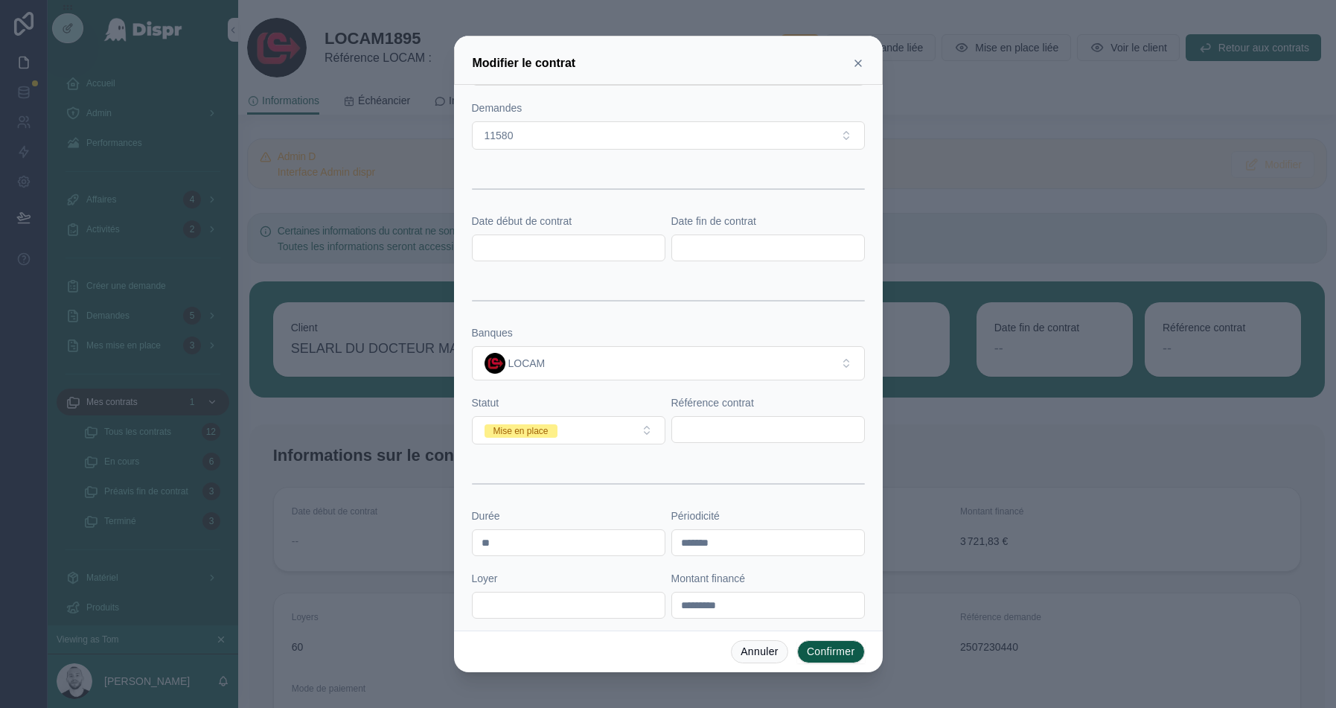
click at [758, 434] on input "text" at bounding box center [768, 429] width 192 height 21
paste input "*******"
type input "*******"
click at [587, 423] on button "Mise en place" at bounding box center [569, 430] width 194 height 28
click at [515, 538] on div "En cours" at bounding box center [569, 530] width 186 height 22
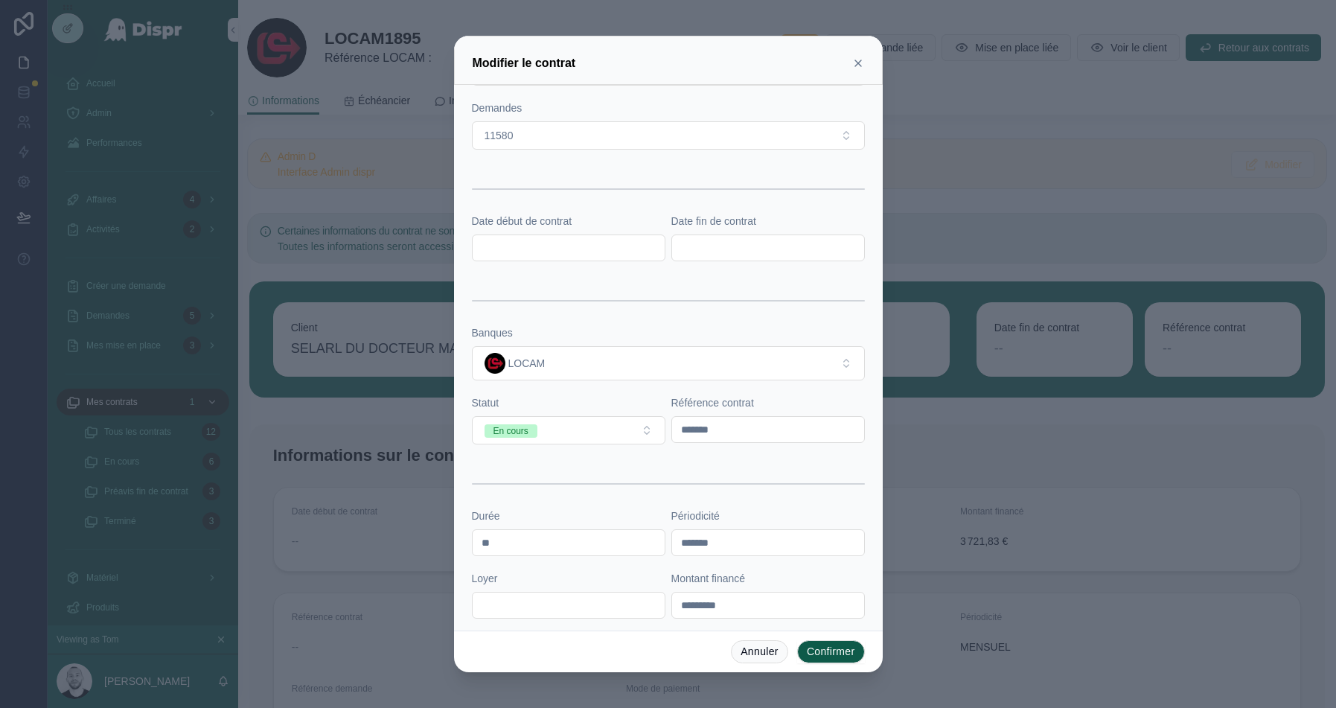
click at [512, 246] on input "text" at bounding box center [569, 248] width 192 height 21
paste input "**********"
type input "**********"
click at [740, 235] on div at bounding box center [769, 248] width 194 height 27
click at [739, 235] on div at bounding box center [769, 248] width 194 height 27
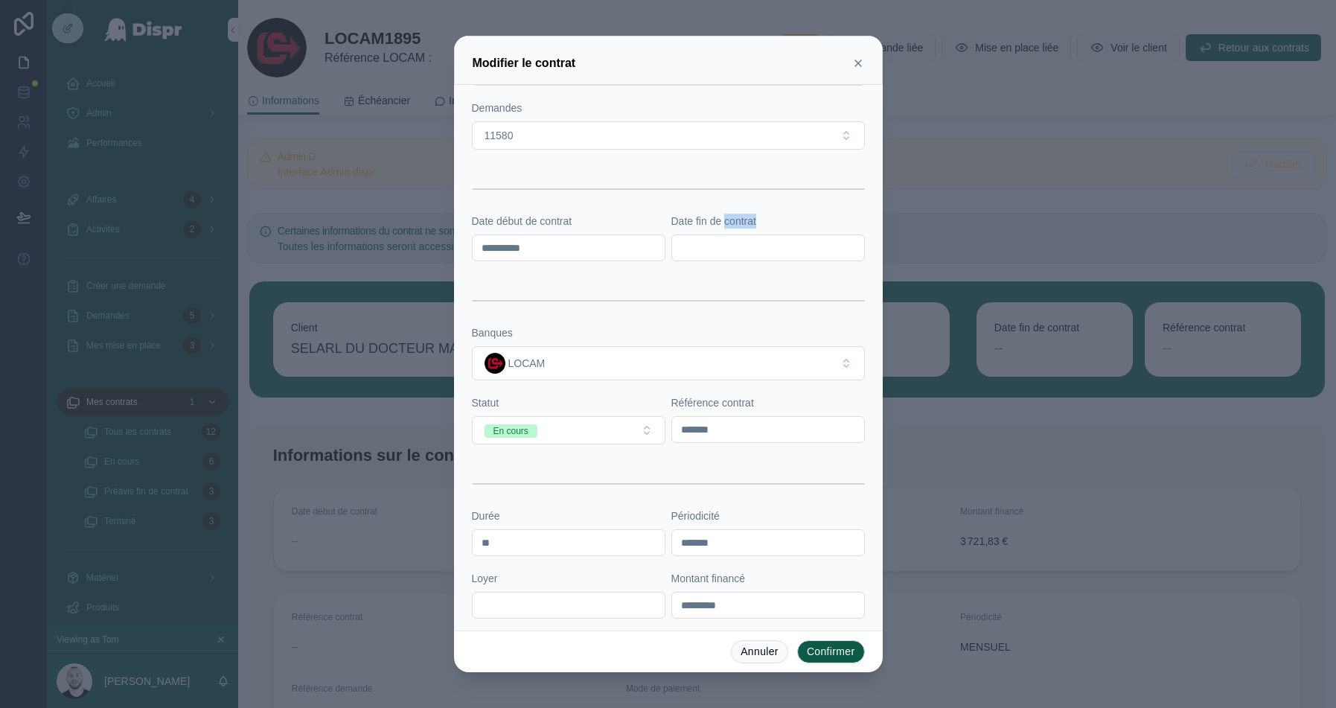
click at [699, 243] on input "text" at bounding box center [768, 248] width 192 height 21
paste input "**********"
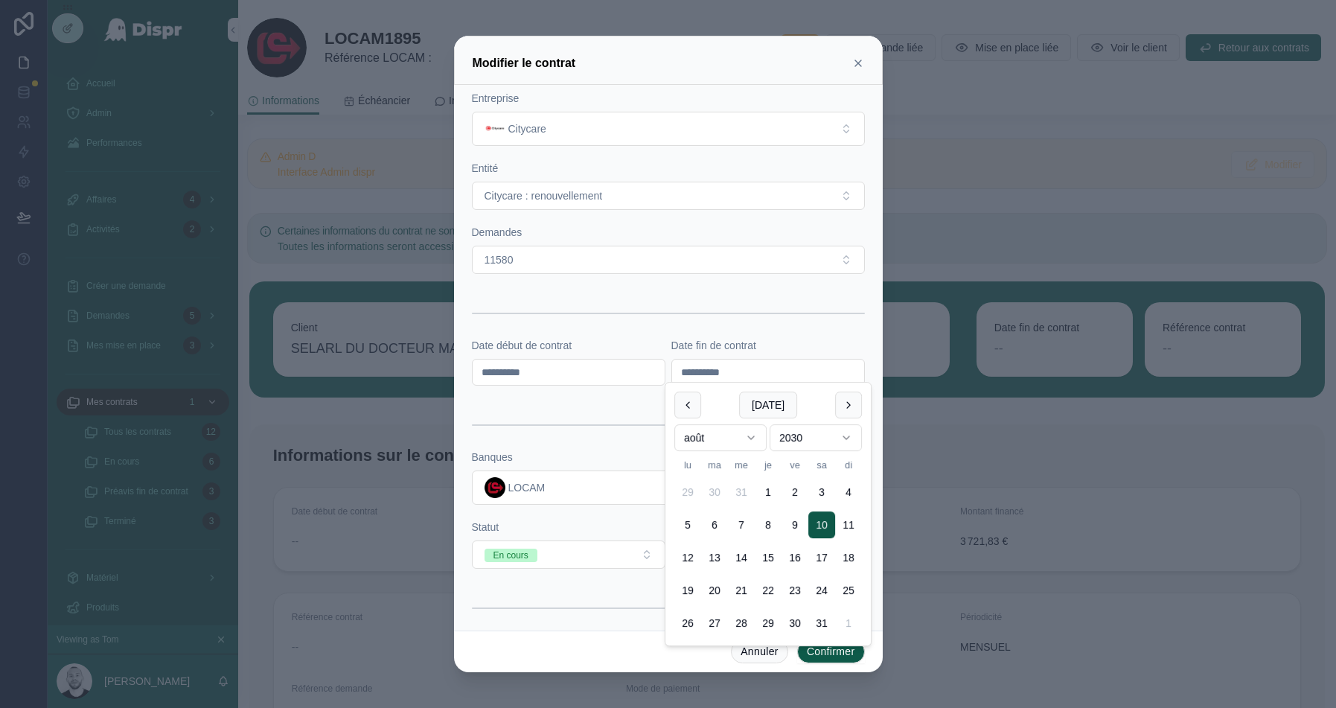
scroll to position [61, 0]
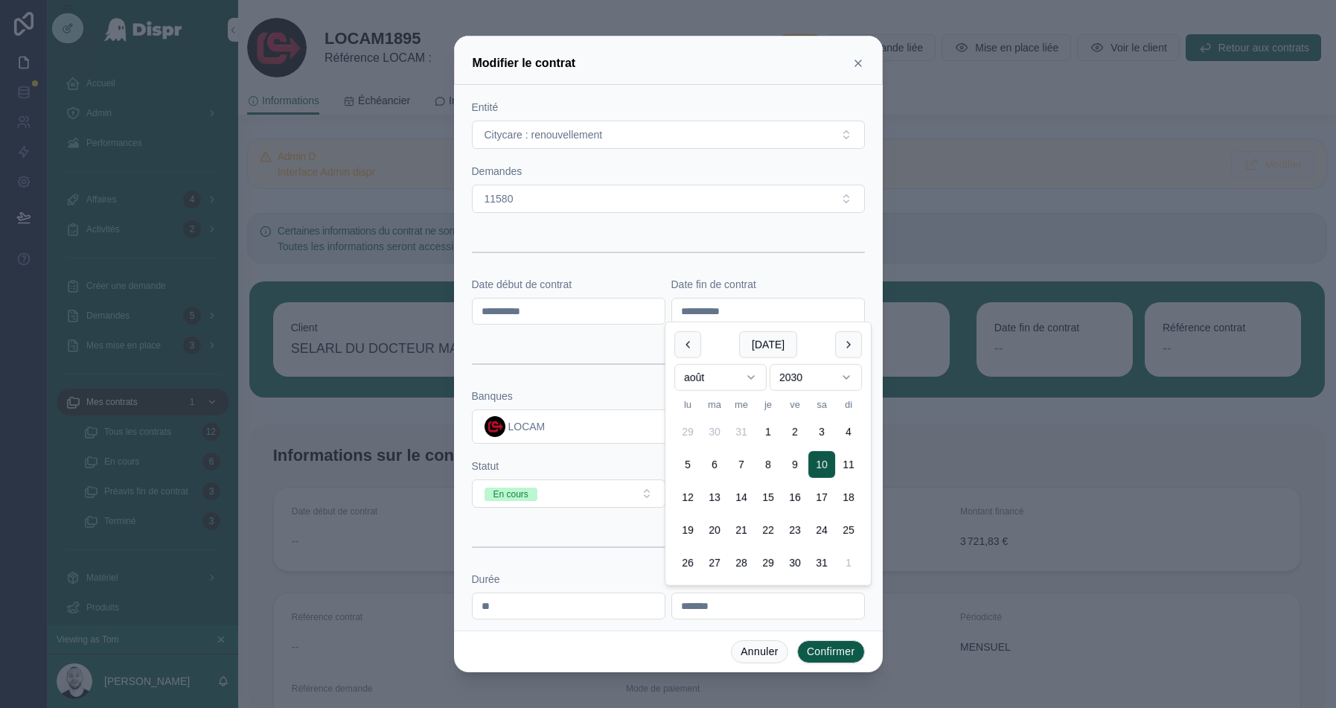
type input "**********"
click at [561, 348] on div at bounding box center [668, 363] width 393 height 37
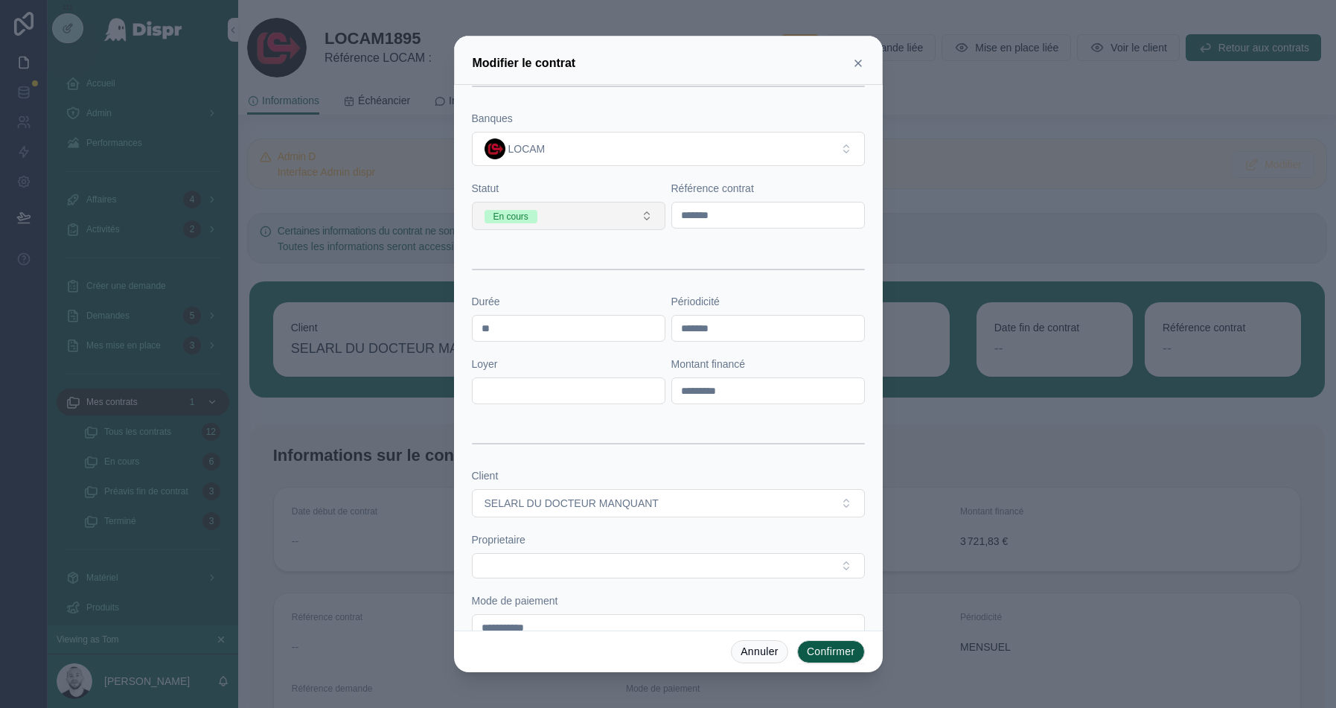
scroll to position [369, 0]
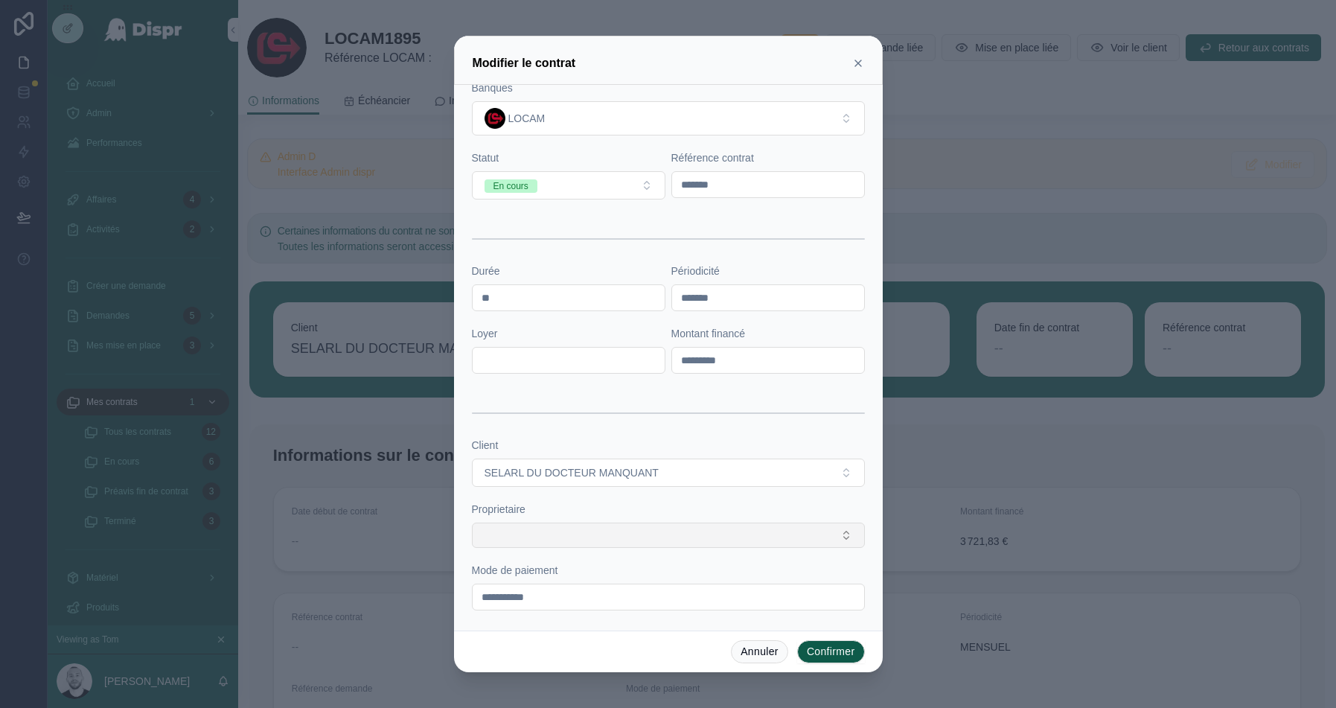
click at [559, 527] on button "Select Button" at bounding box center [668, 535] width 393 height 25
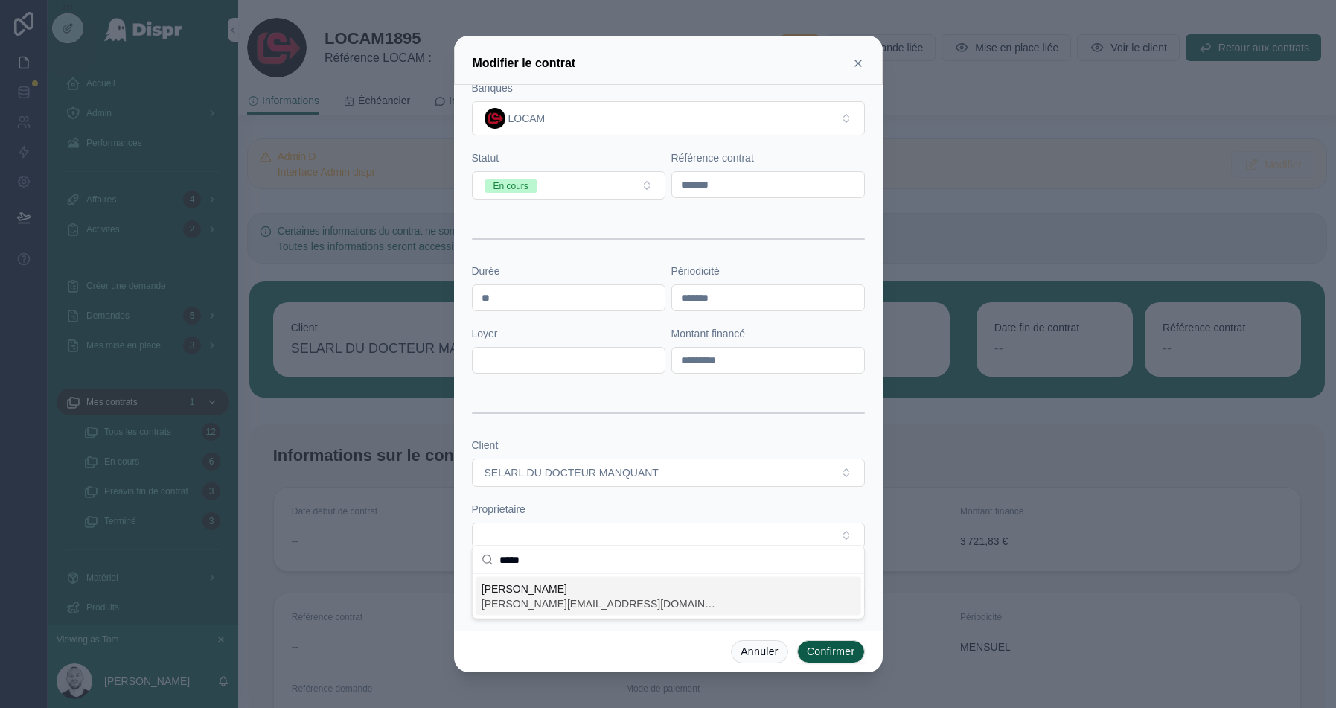
type input "*****"
click at [532, 599] on span "[PERSON_NAME][EMAIL_ADDRESS][DOMAIN_NAME]" at bounding box center [601, 603] width 238 height 15
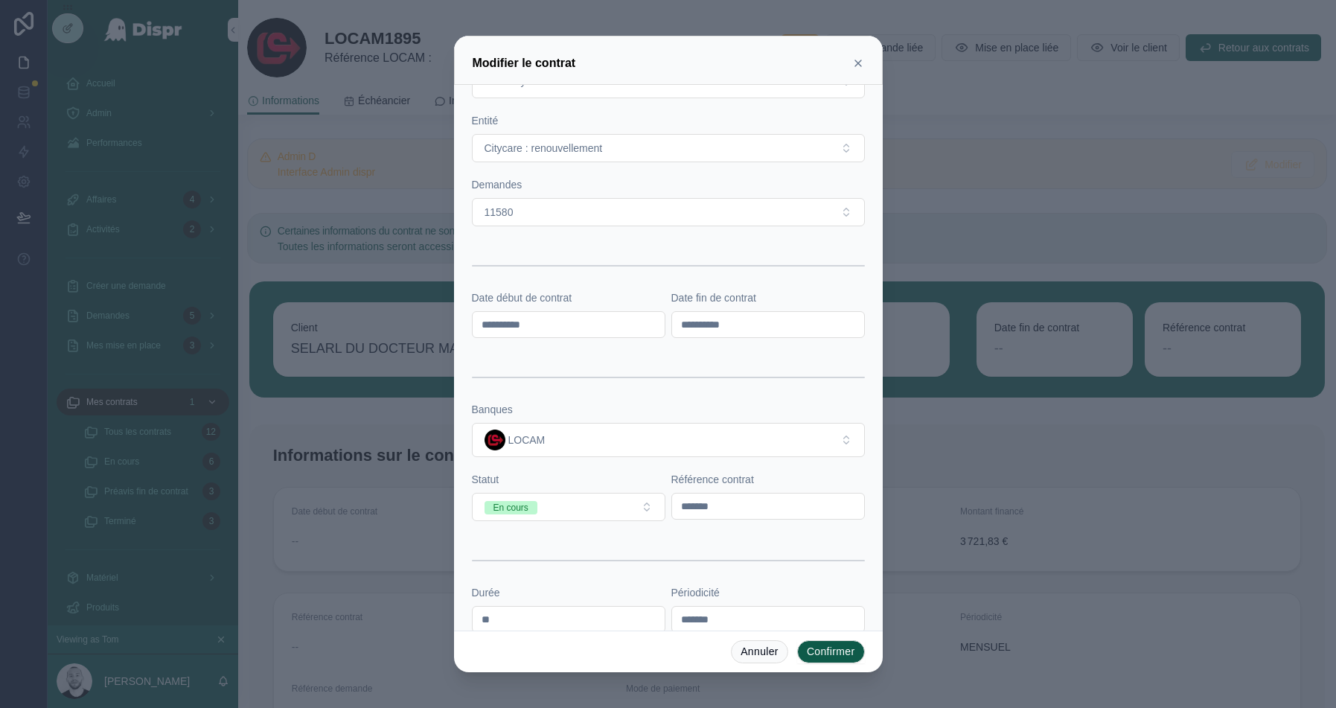
scroll to position [0, 0]
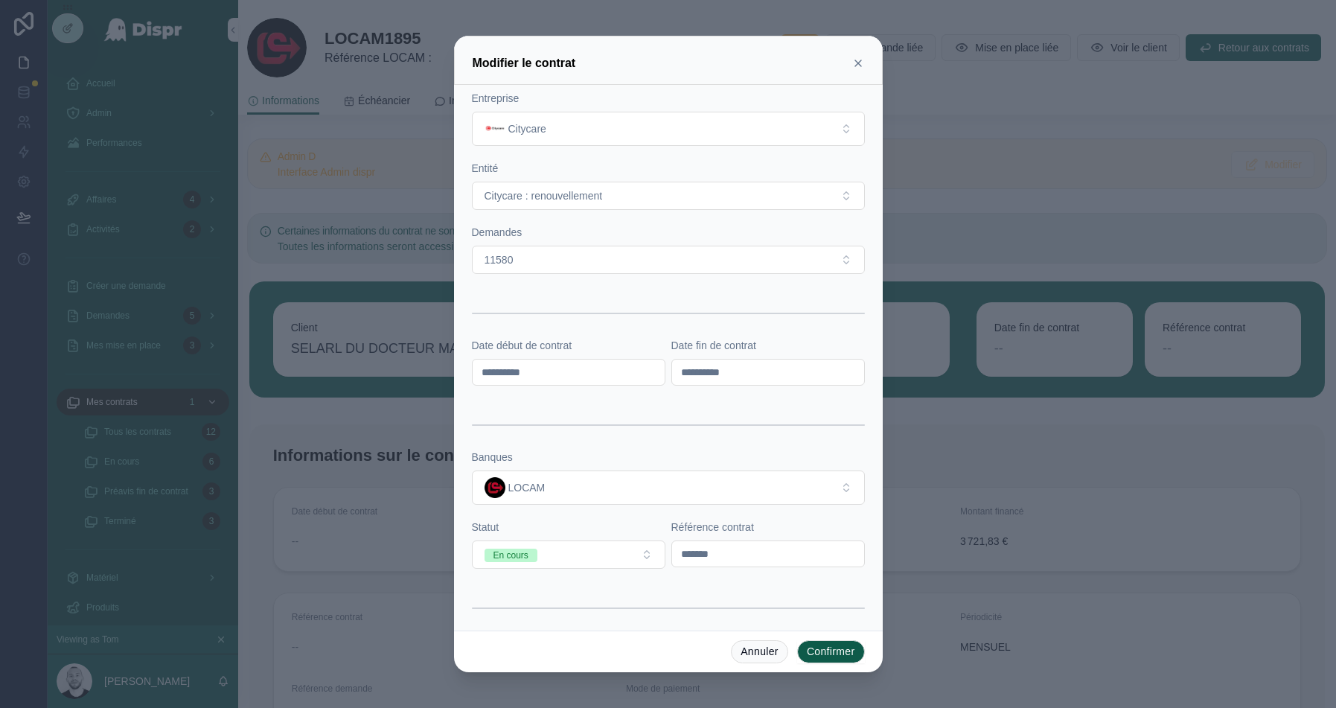
click at [822, 651] on button "Confirmer" at bounding box center [831, 652] width 68 height 24
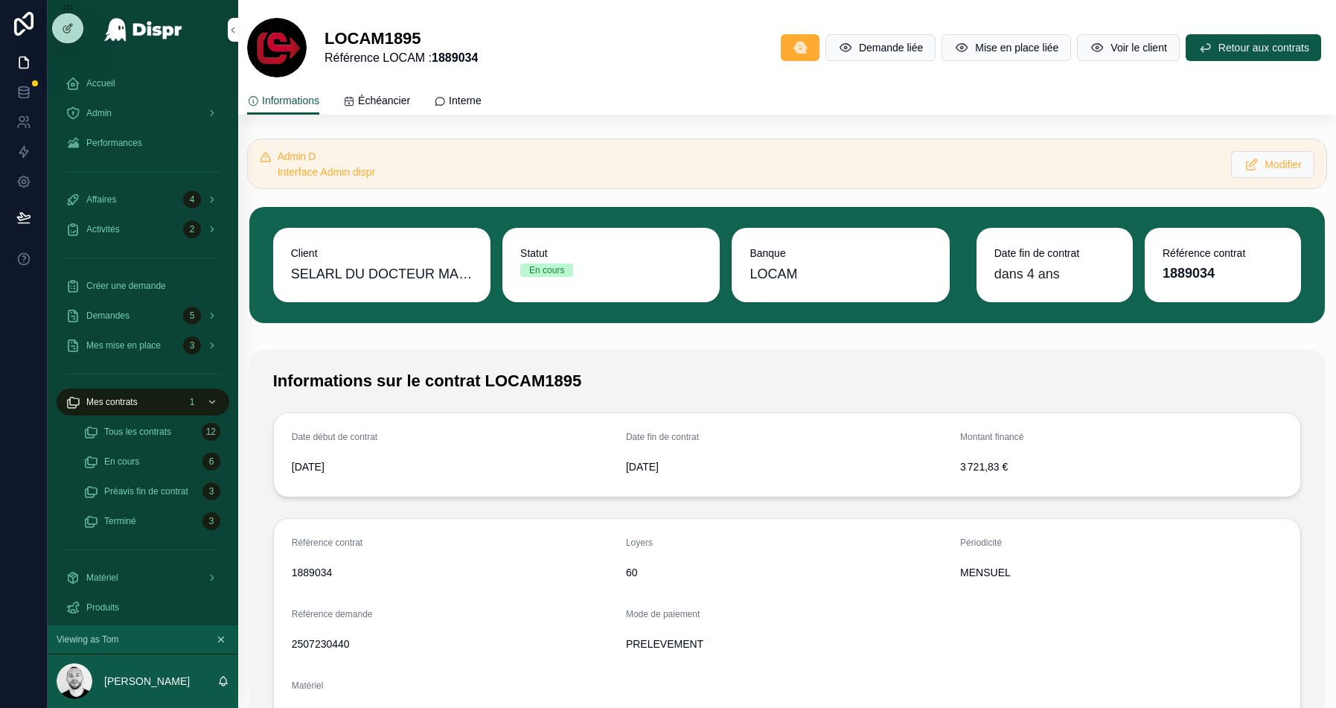
click at [977, 97] on div "Informations Échéancier Interne" at bounding box center [787, 100] width 1080 height 28
click at [65, 21] on div at bounding box center [68, 28] width 30 height 28
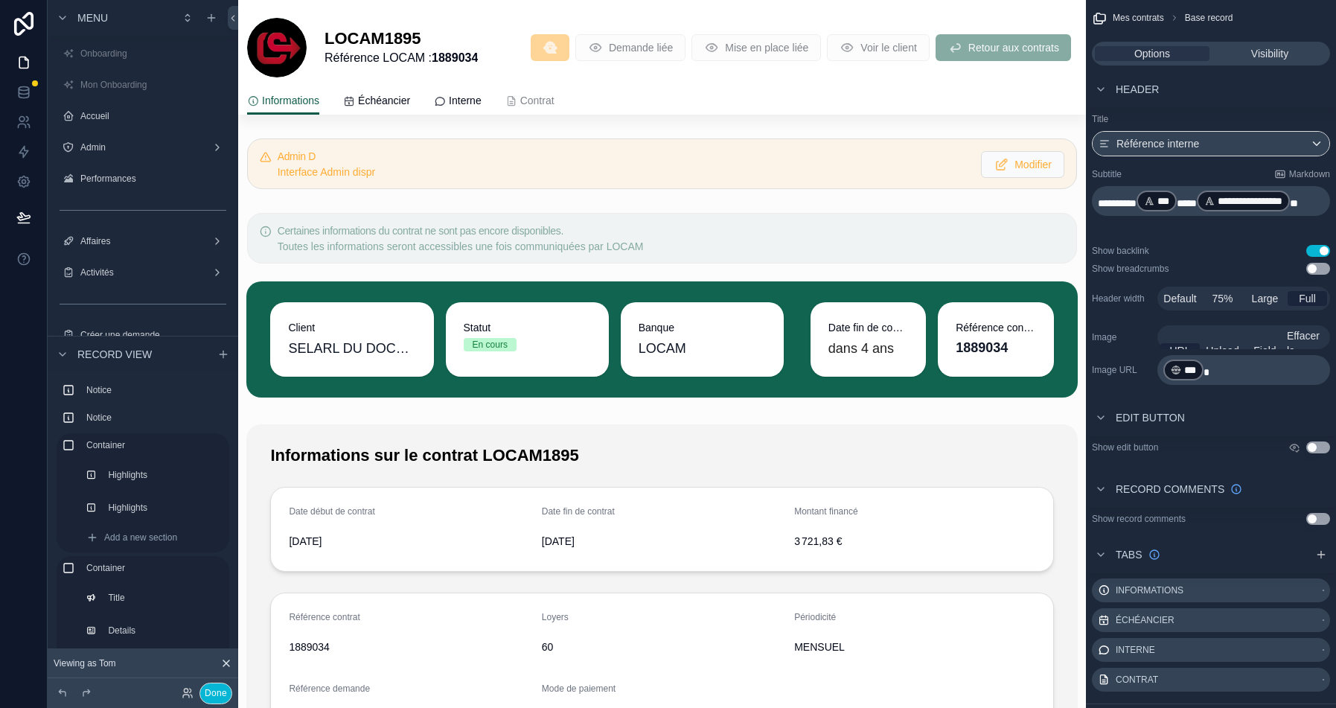
click at [840, 156] on div "scrollable content" at bounding box center [662, 164] width 848 height 63
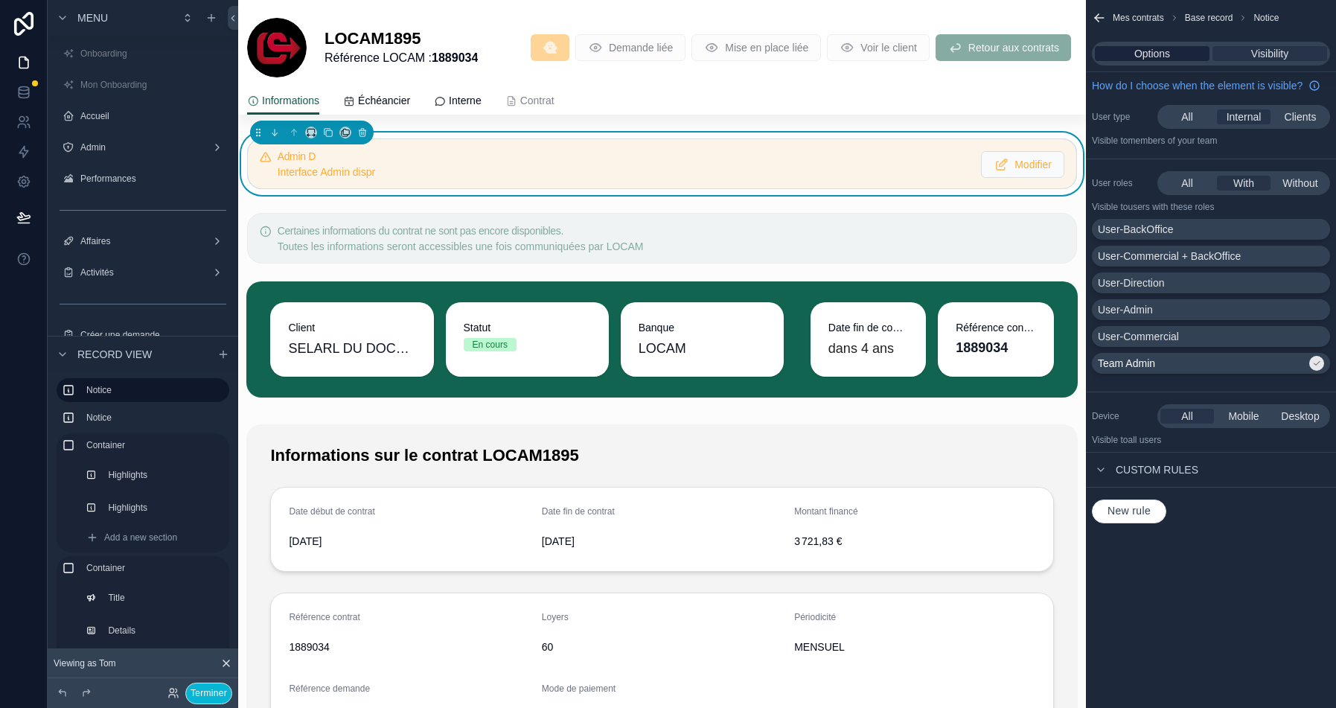
click at [1152, 49] on span "Options" at bounding box center [1153, 53] width 36 height 15
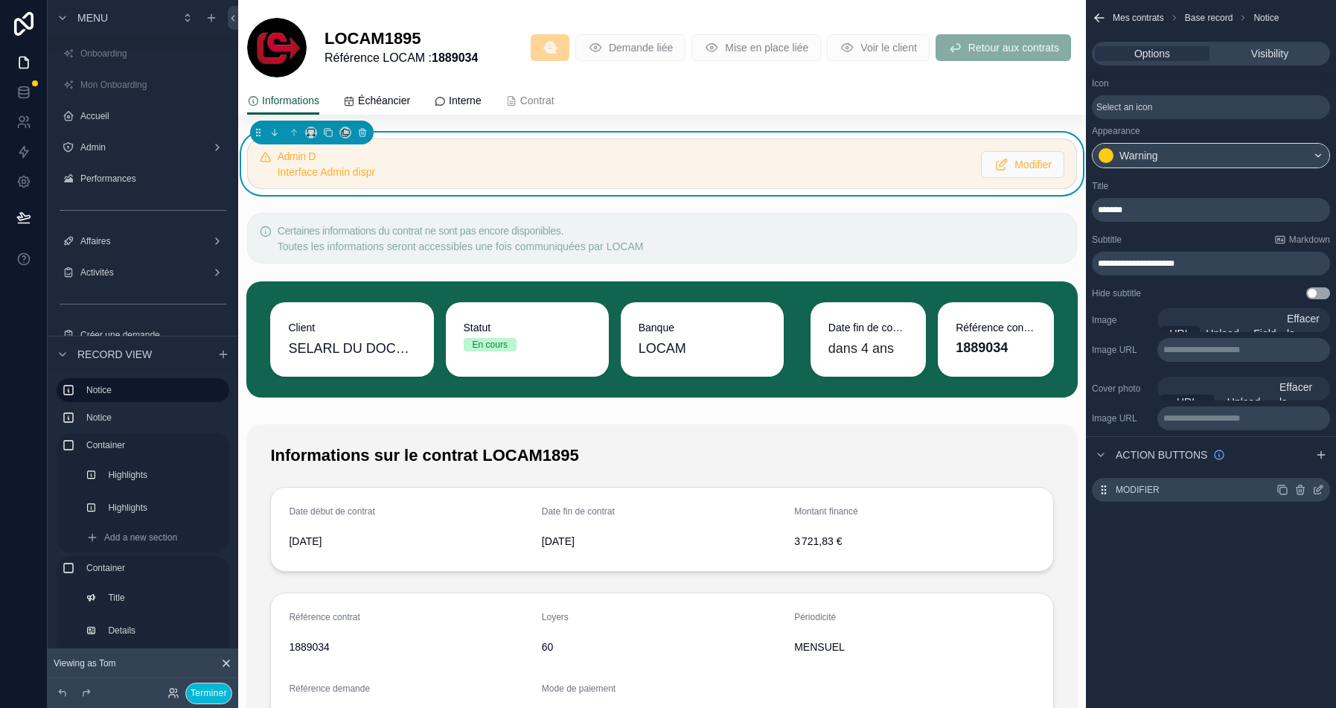
click at [1322, 487] on icon "scrollable content" at bounding box center [1319, 490] width 12 height 12
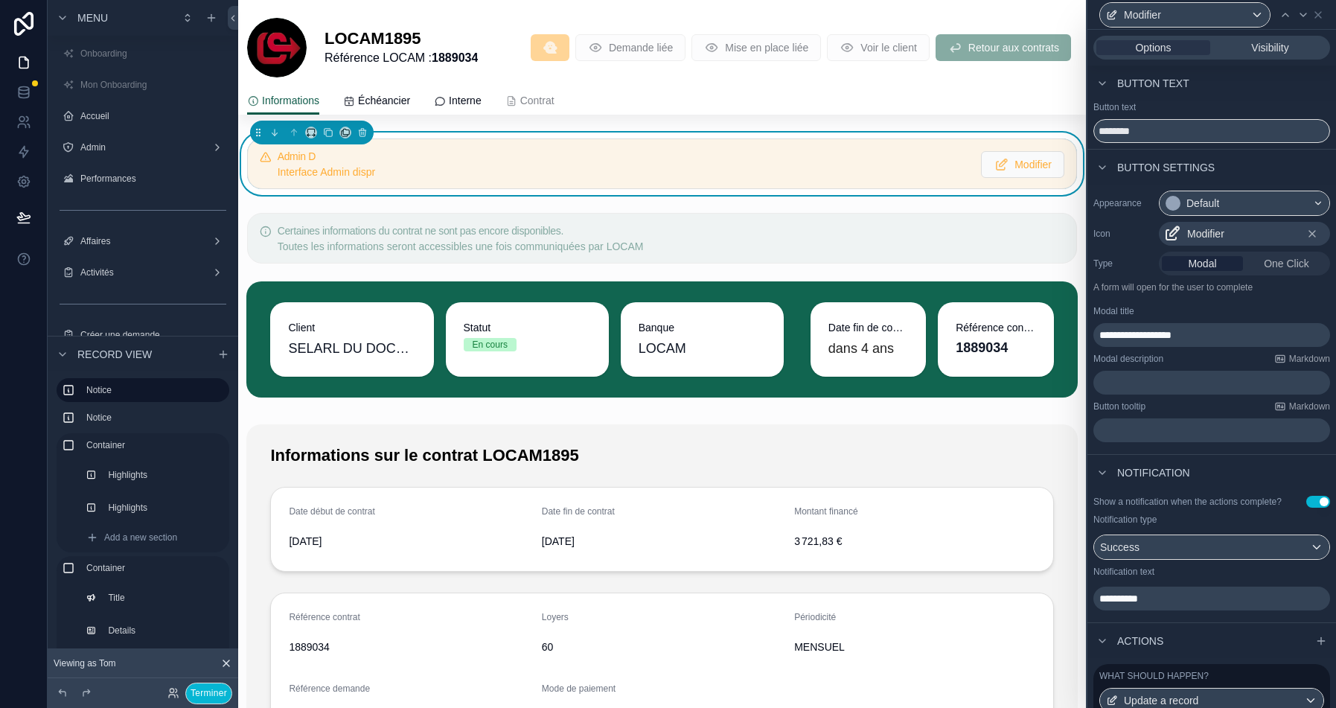
scroll to position [119, 0]
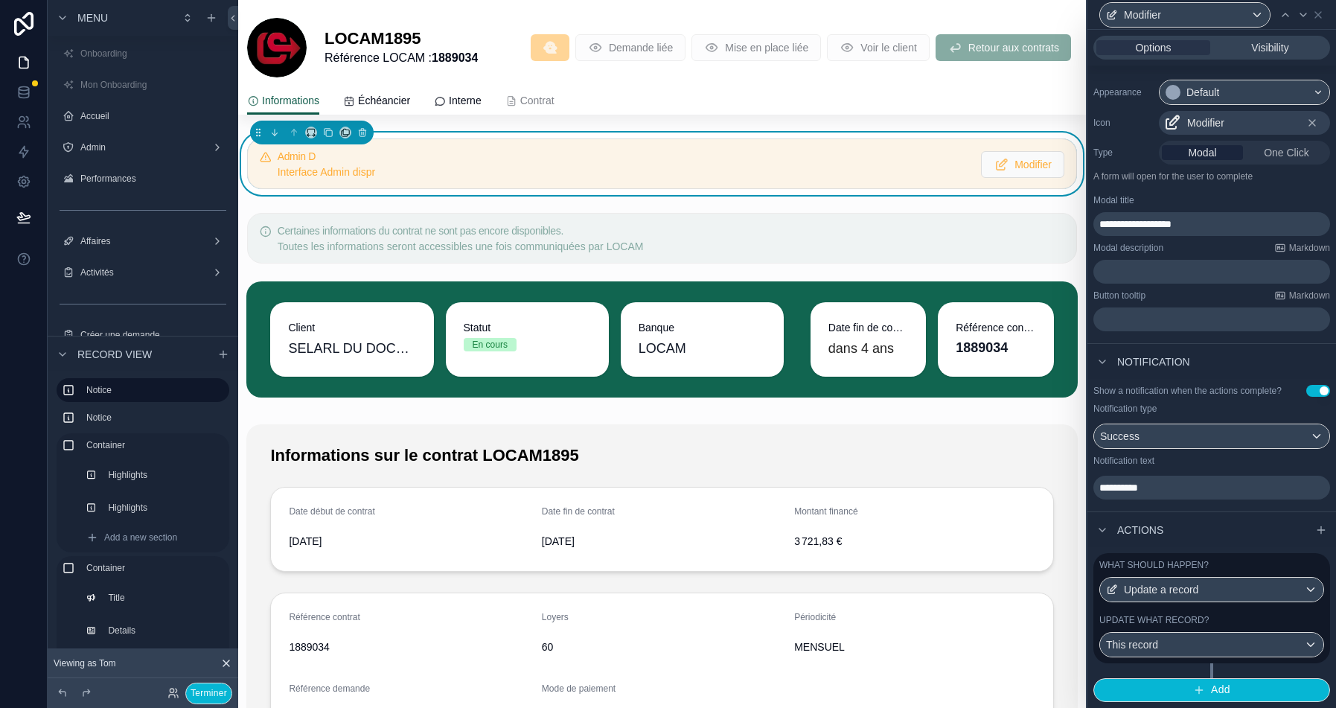
click at [1249, 566] on div "What should happen?" at bounding box center [1212, 565] width 225 height 12
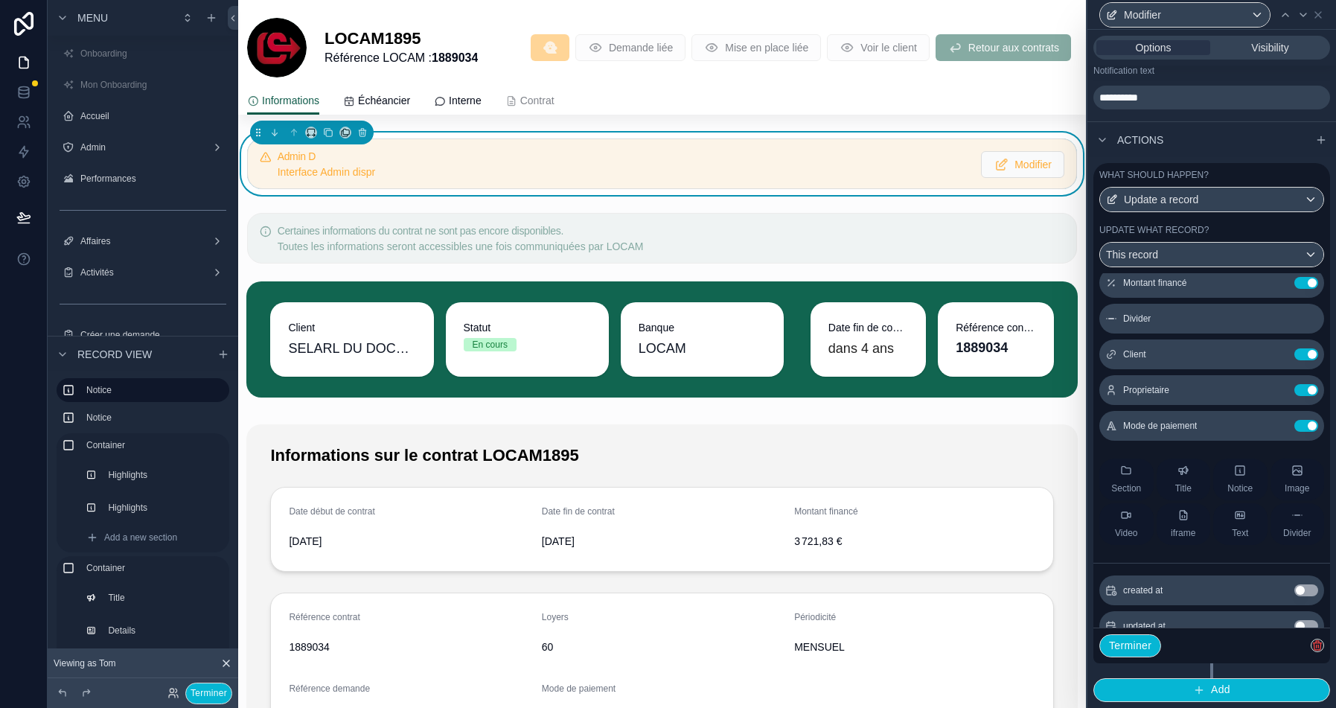
scroll to position [526, 0]
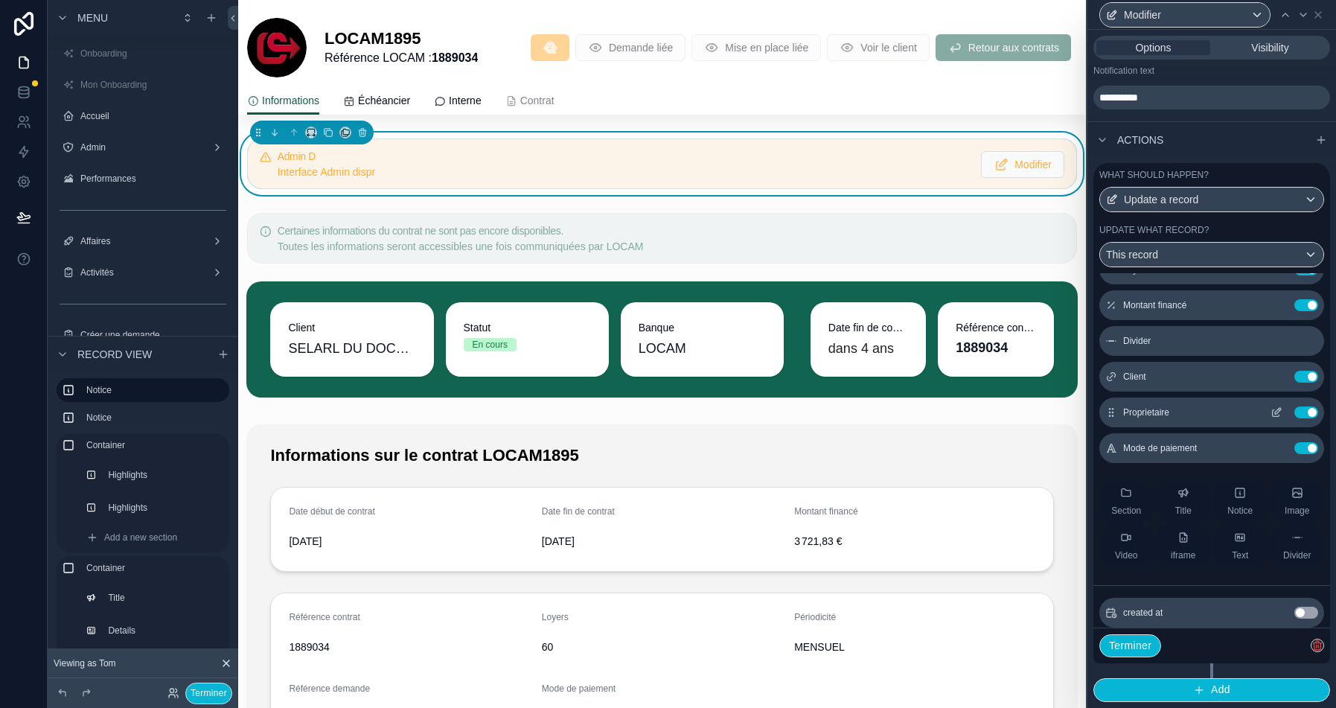
click at [1279, 409] on icon at bounding box center [1278, 411] width 6 height 6
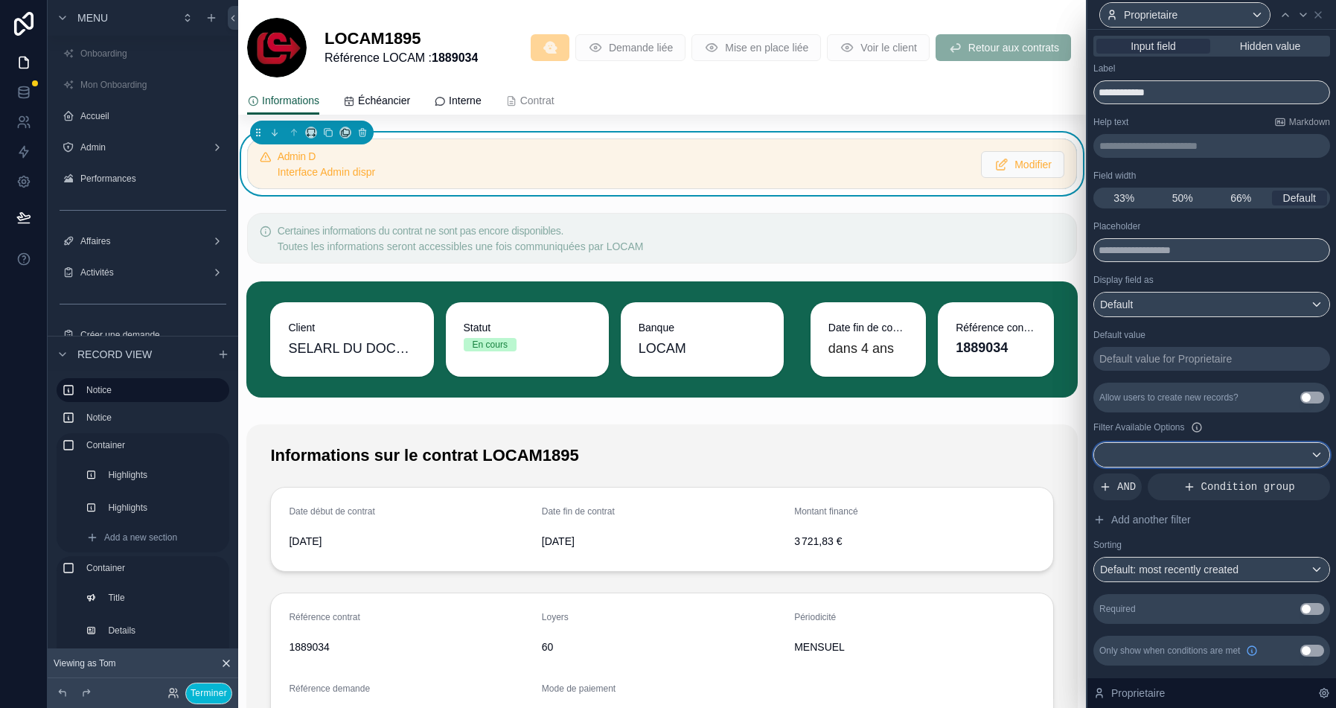
click at [1195, 451] on div at bounding box center [1211, 455] width 235 height 24
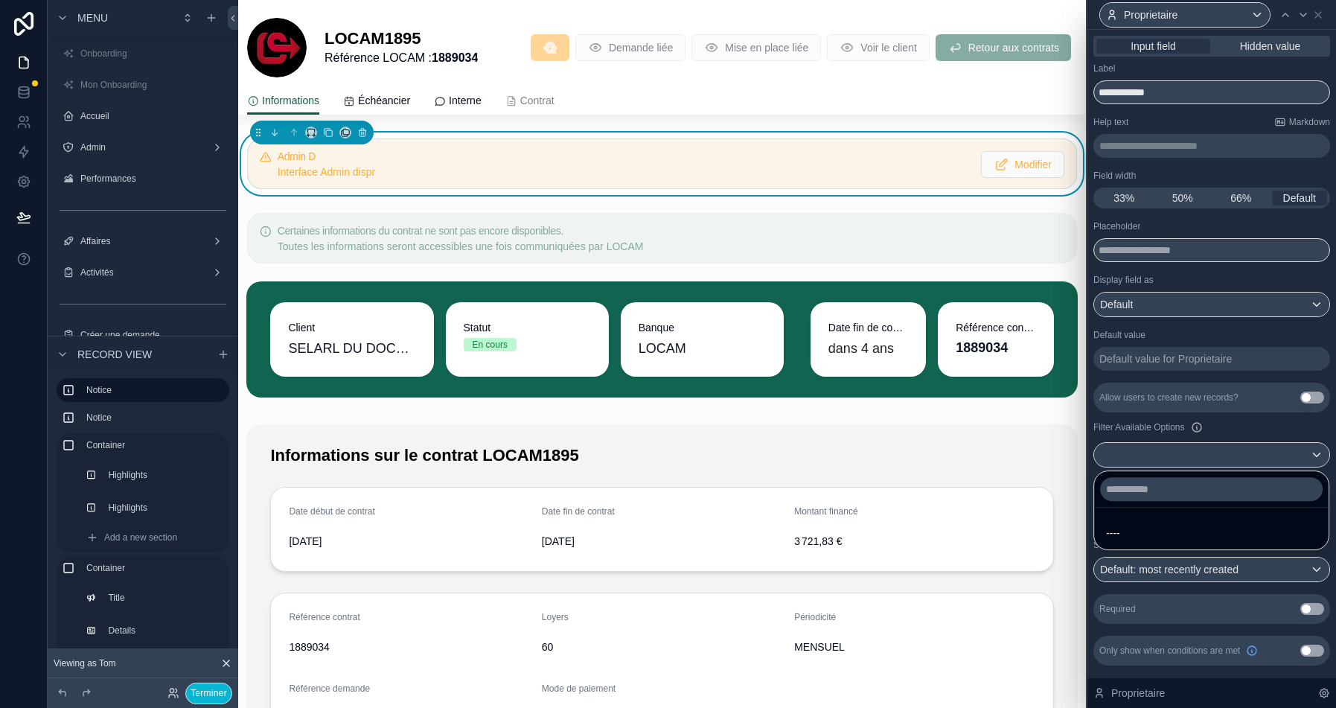
click at [1208, 432] on div at bounding box center [1212, 354] width 249 height 708
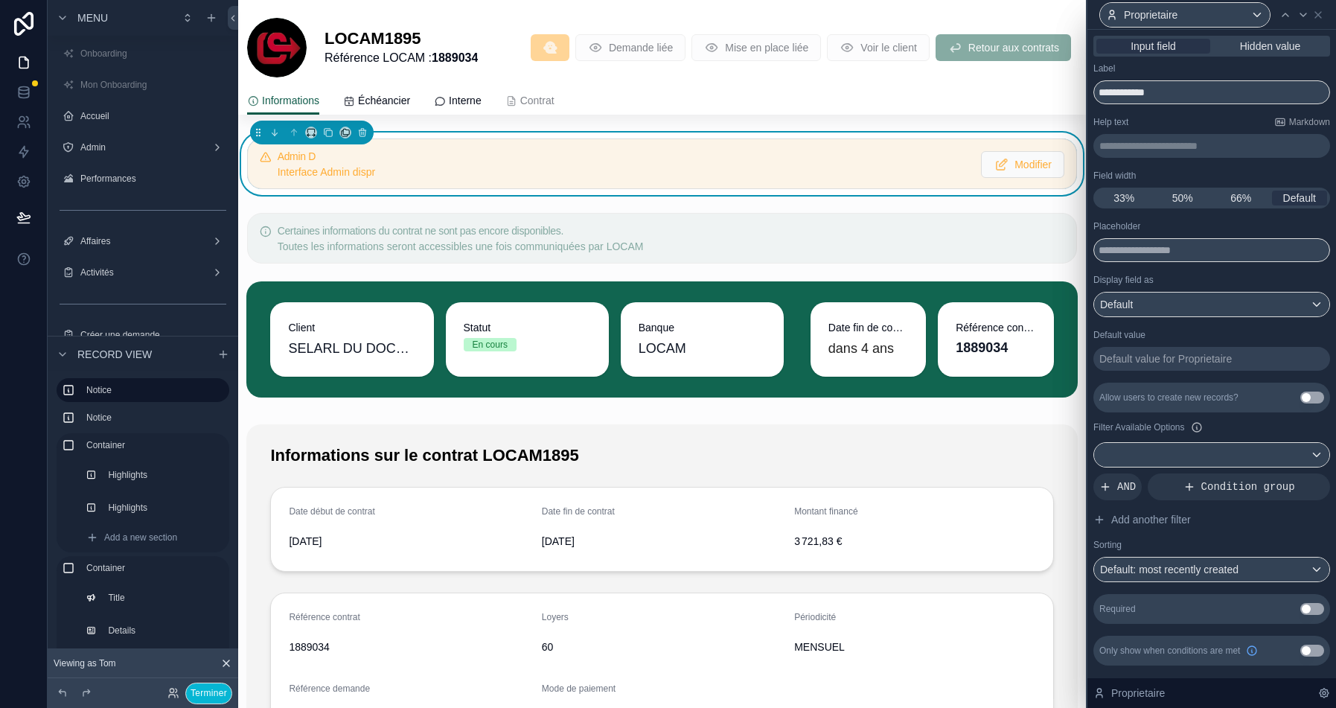
drag, startPoint x: 1253, startPoint y: 483, endPoint x: 1170, endPoint y: 426, distance: 101.2
click at [1253, 483] on span "Condition group" at bounding box center [1249, 486] width 94 height 15
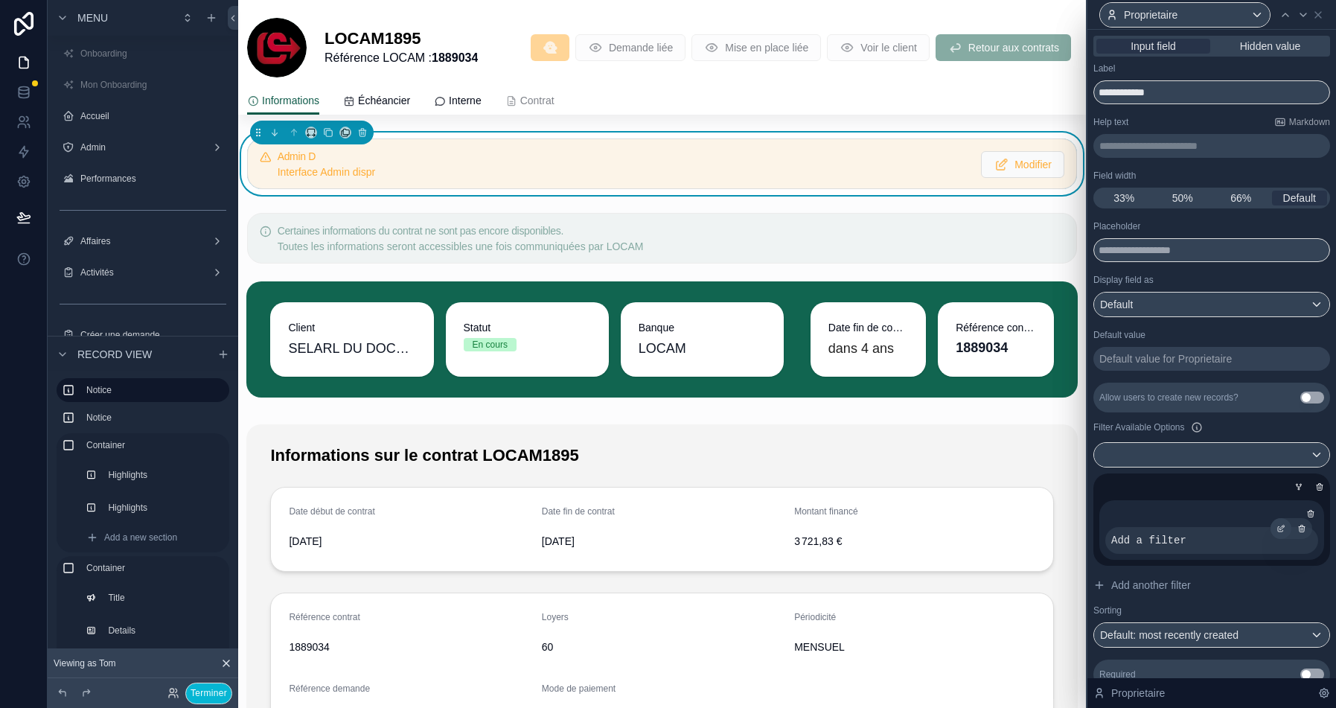
click at [1275, 525] on div at bounding box center [1281, 528] width 21 height 21
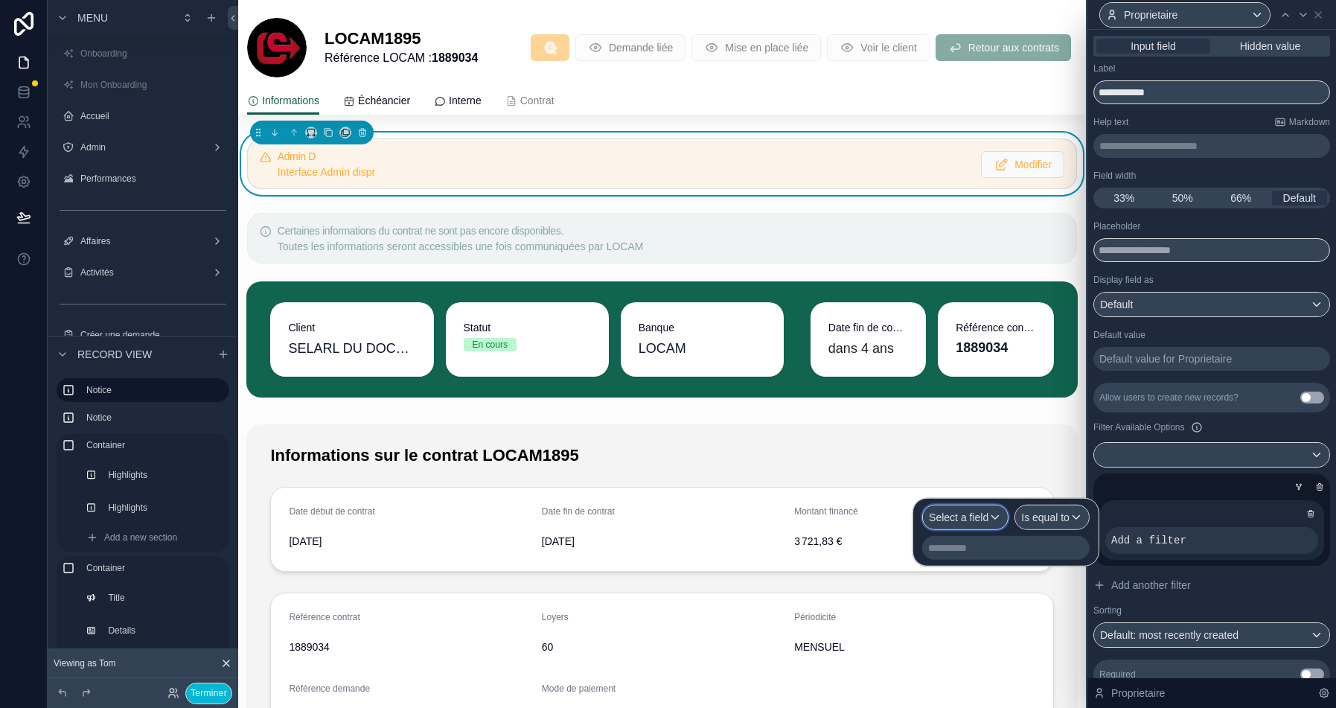
click at [941, 517] on span "Select a field" at bounding box center [959, 517] width 60 height 12
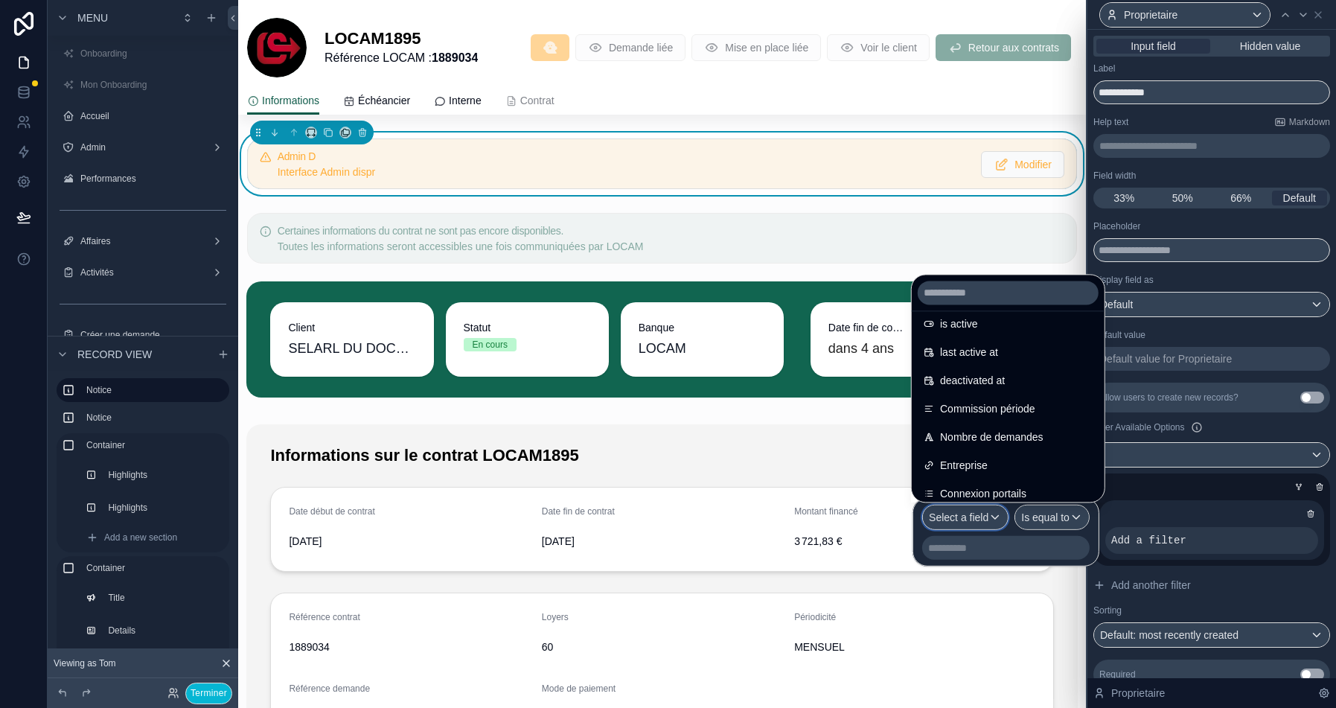
scroll to position [403, 0]
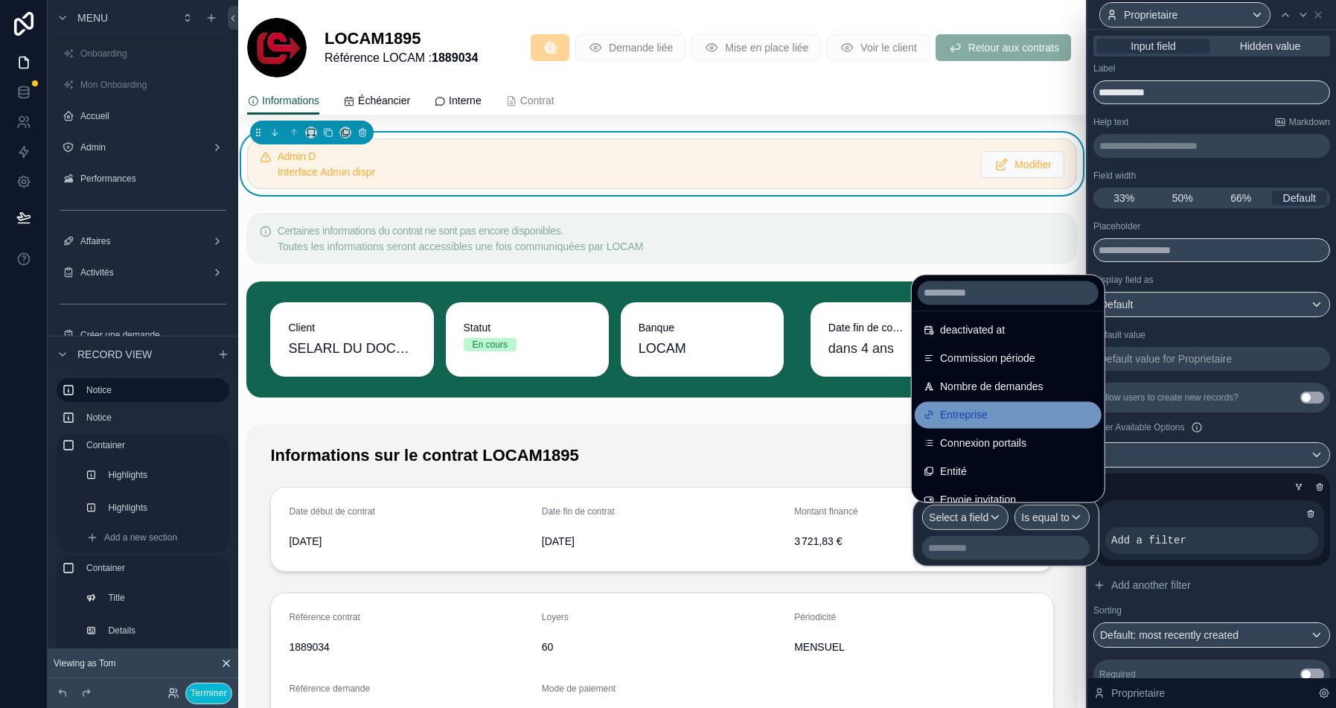
click at [970, 416] on span "Entreprise" at bounding box center [964, 415] width 48 height 18
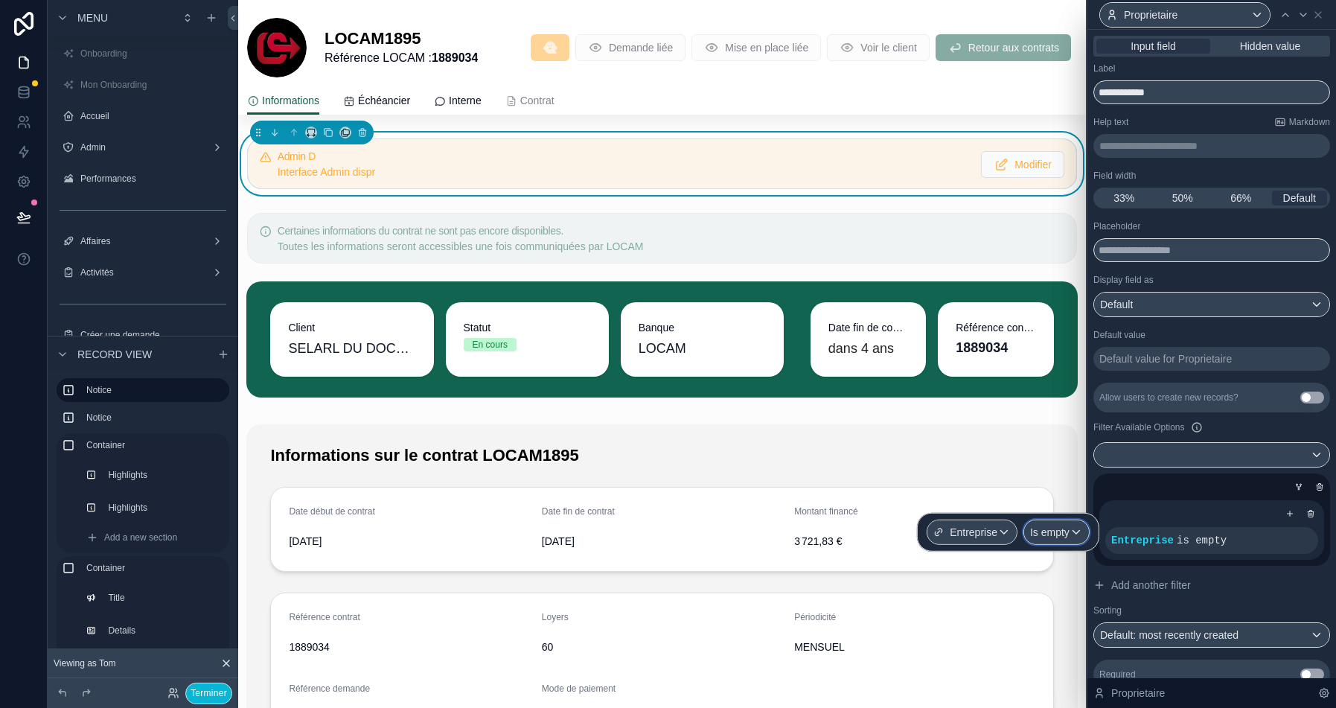
click at [1056, 526] on span "Is empty" at bounding box center [1049, 532] width 39 height 15
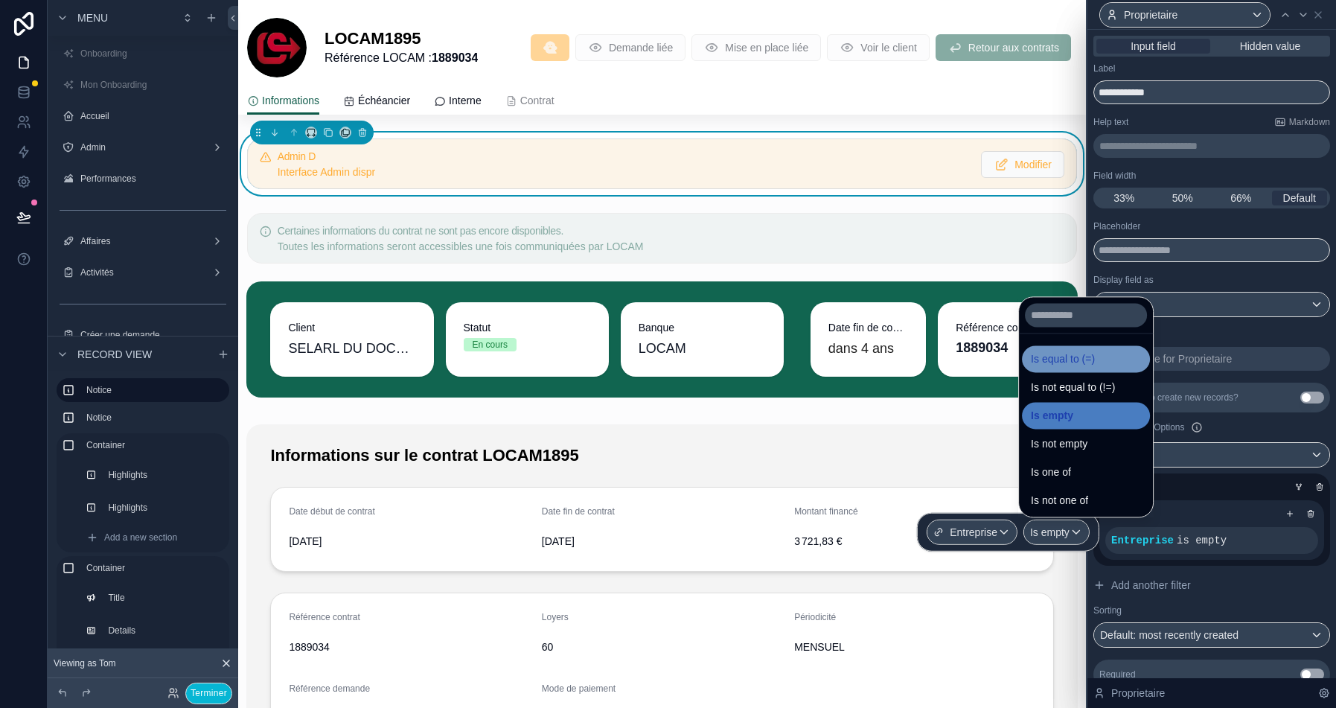
click at [1084, 366] on span "Is equal to (=)" at bounding box center [1063, 359] width 64 height 18
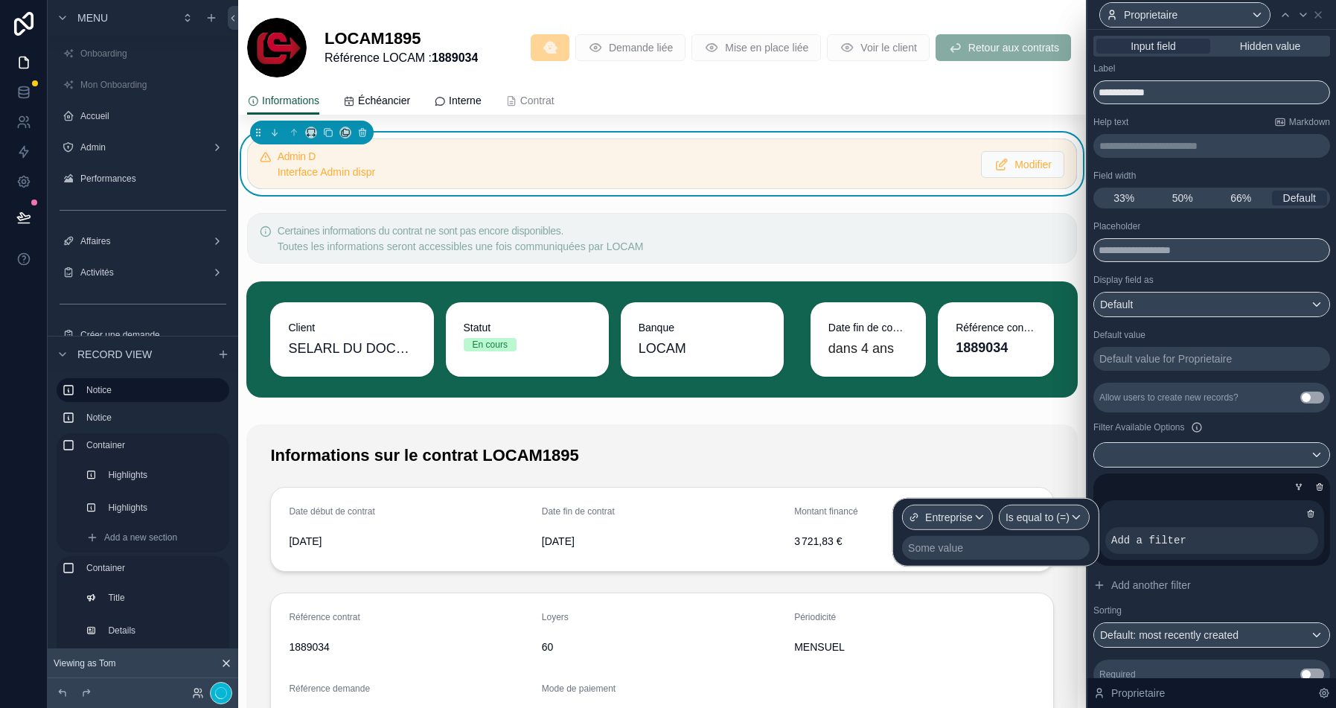
click at [989, 544] on div "Some value" at bounding box center [996, 548] width 188 height 24
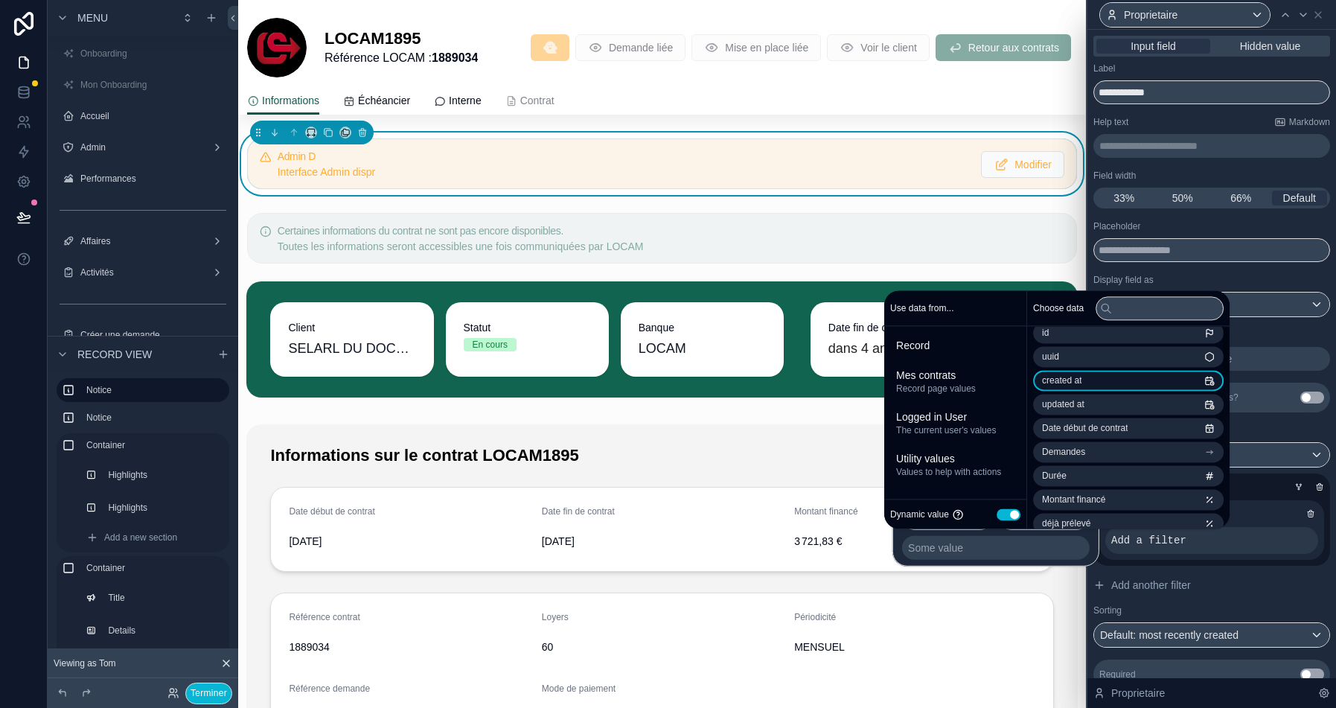
scroll to position [0, 0]
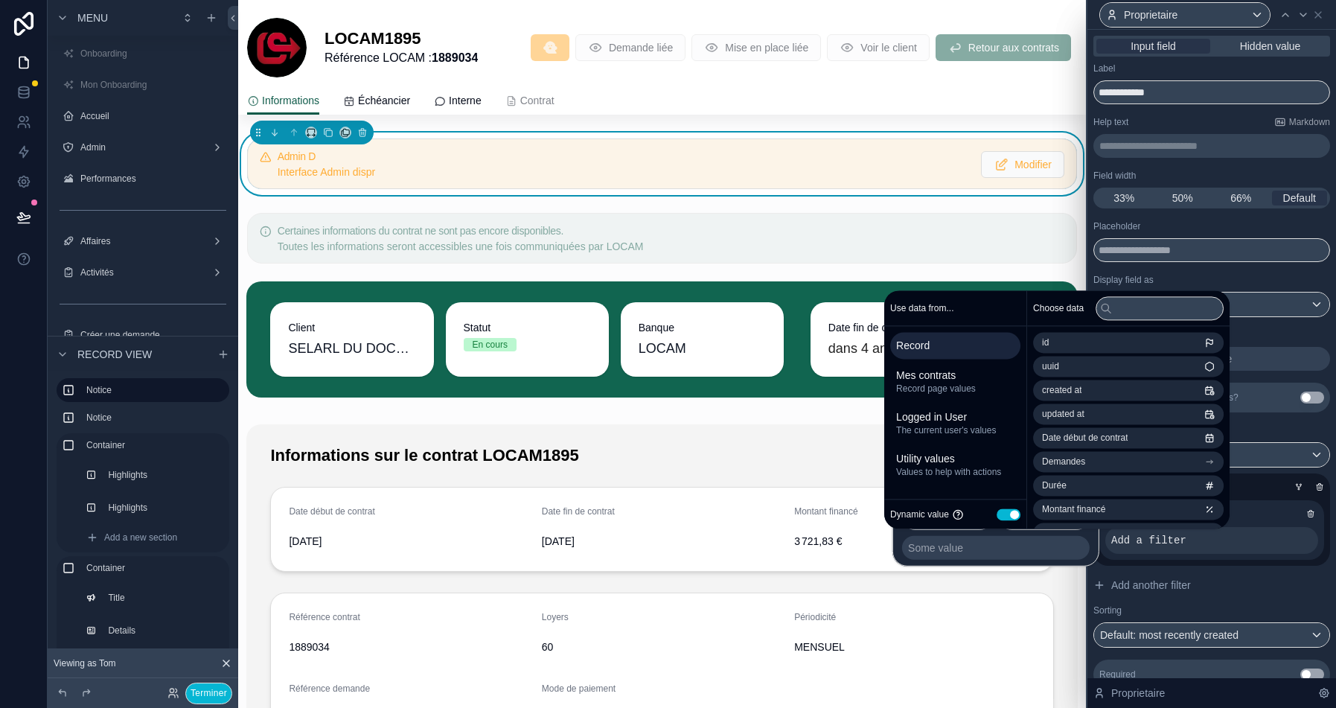
click at [961, 347] on span "Record" at bounding box center [955, 345] width 118 height 15
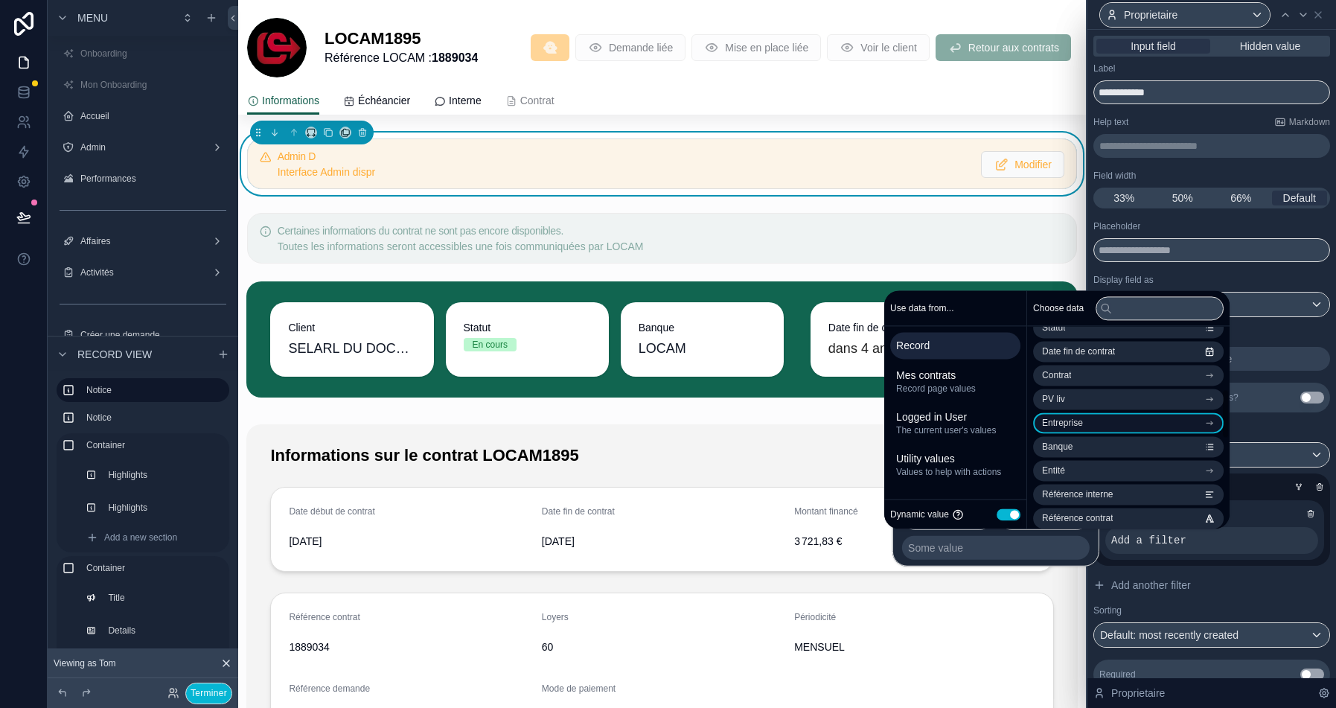
click at [1079, 424] on span "Entreprise" at bounding box center [1062, 423] width 41 height 12
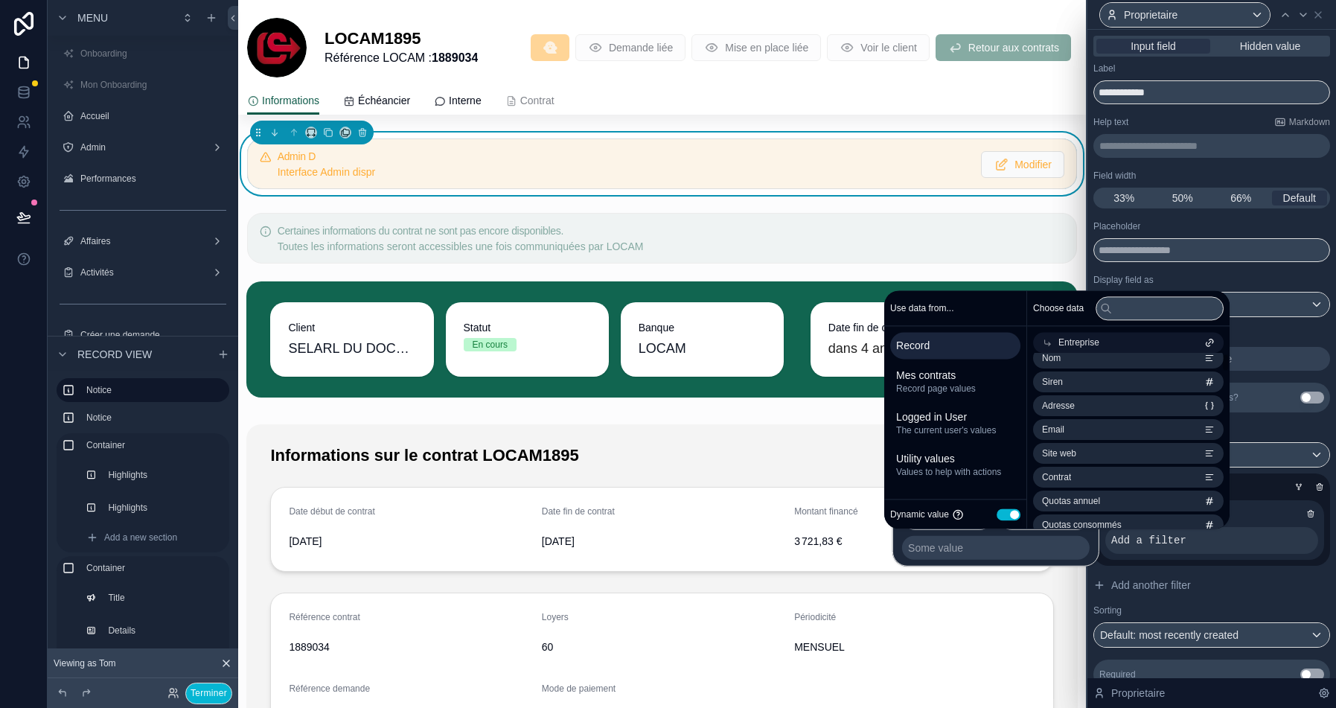
scroll to position [0, 0]
click at [1097, 372] on li "id" at bounding box center [1128, 369] width 191 height 21
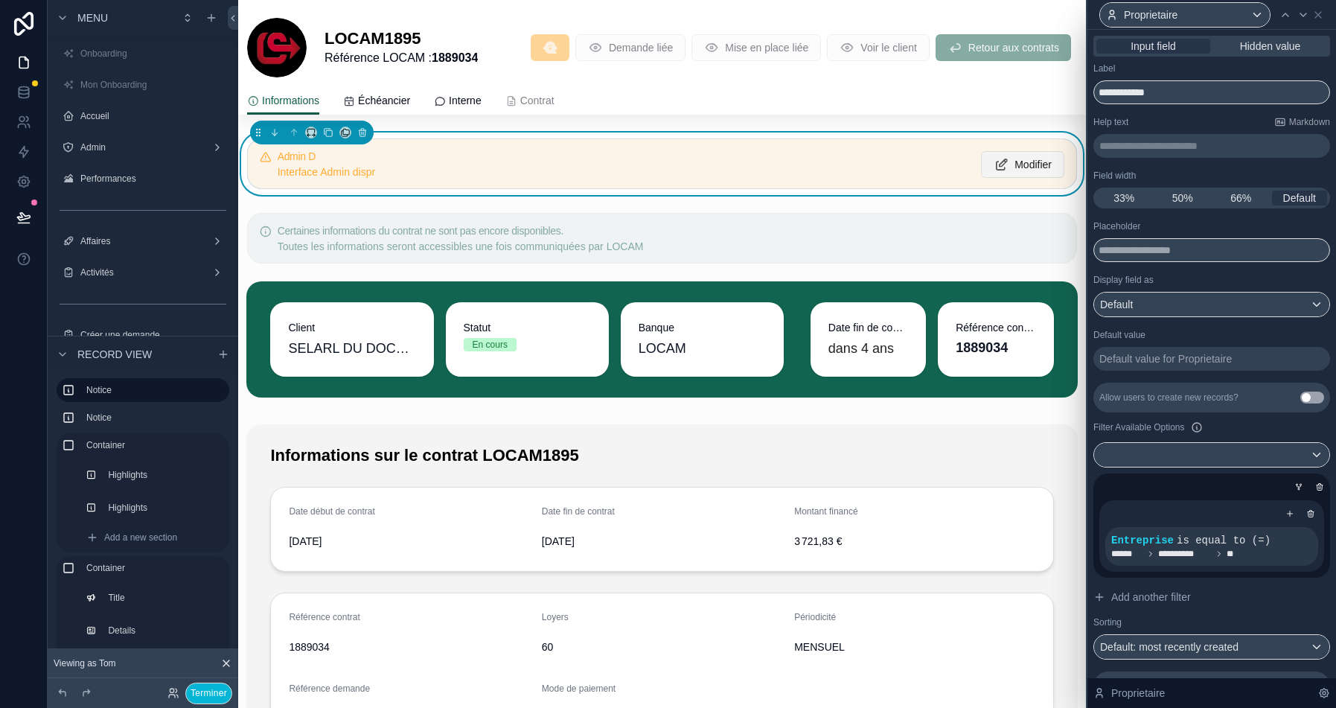
click at [1017, 170] on span "Modifier" at bounding box center [1033, 164] width 37 height 15
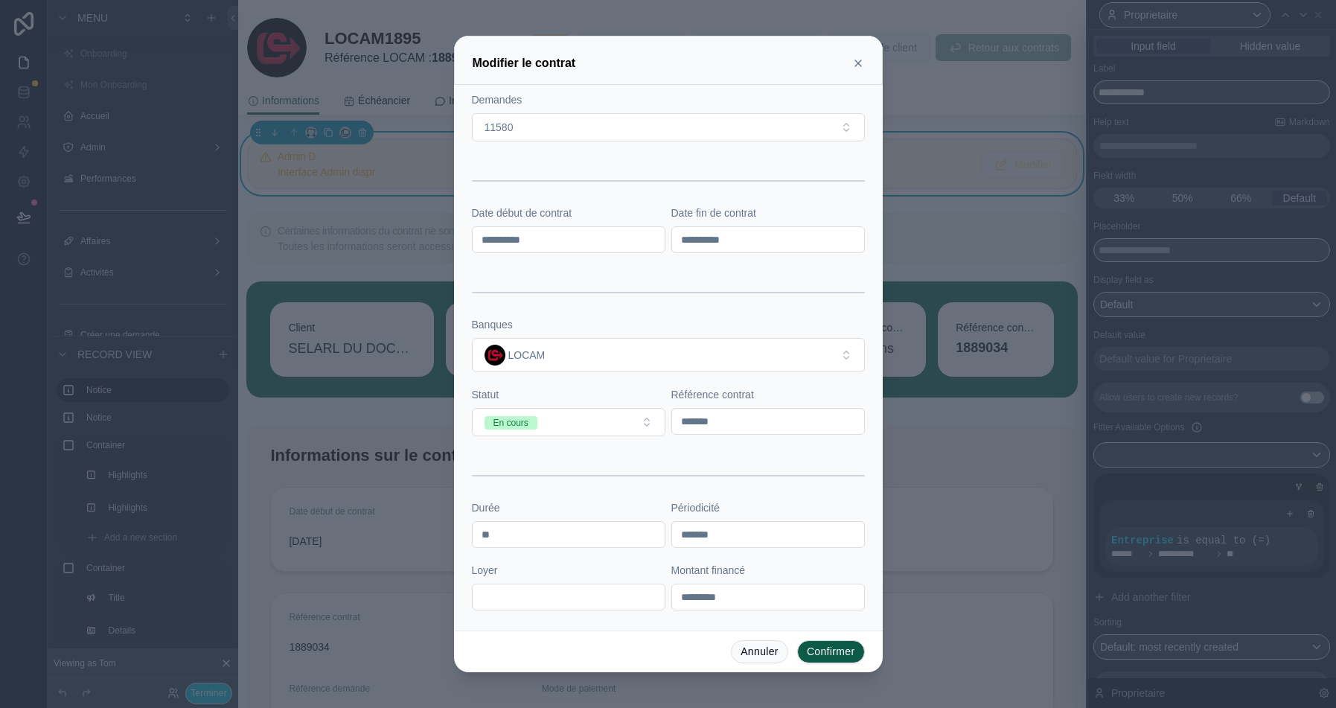
scroll to position [387, 0]
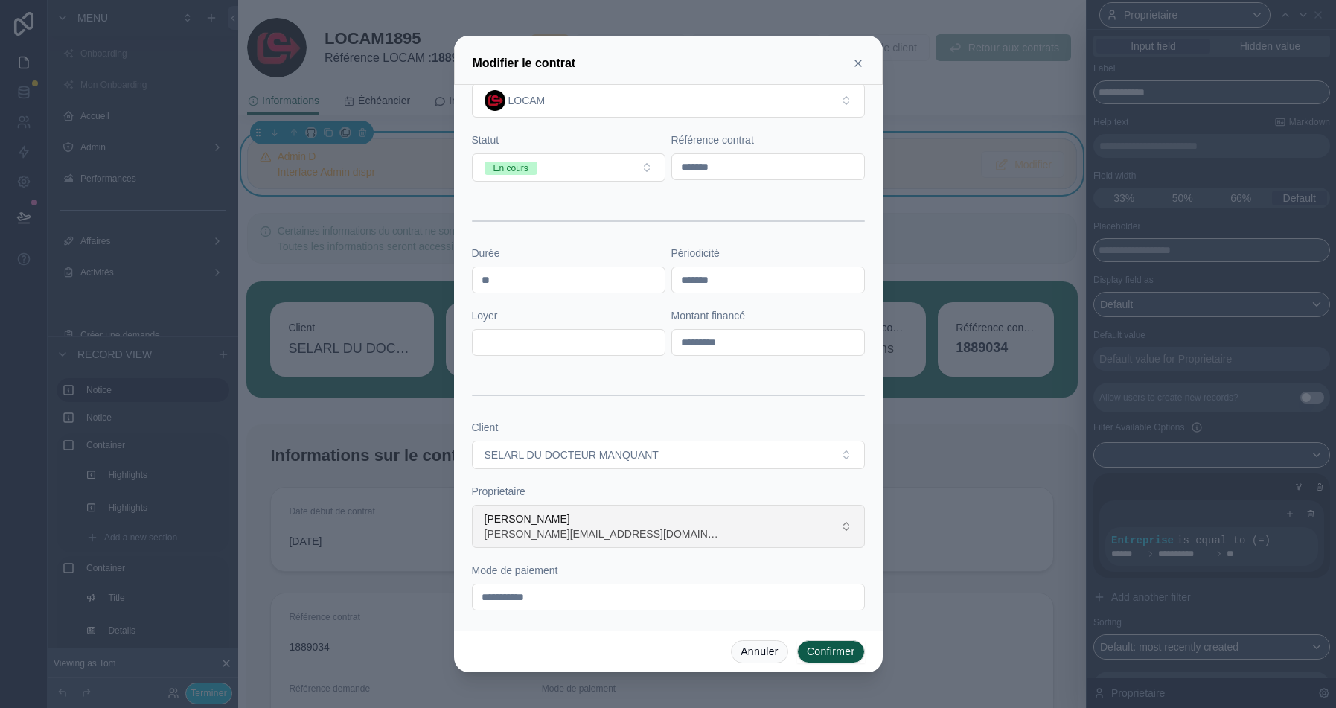
click at [646, 506] on button "Audrey Bustos audrey.bustos@citycare.fr" at bounding box center [668, 526] width 393 height 43
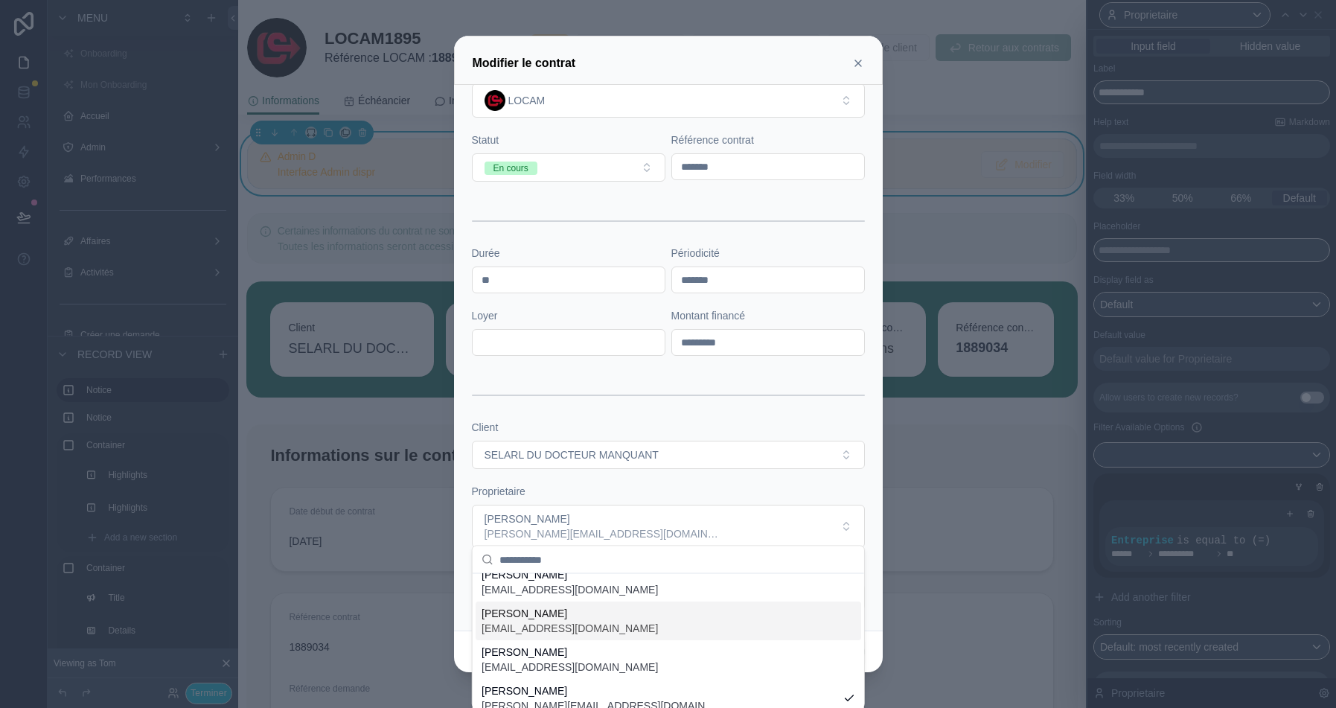
scroll to position [0, 0]
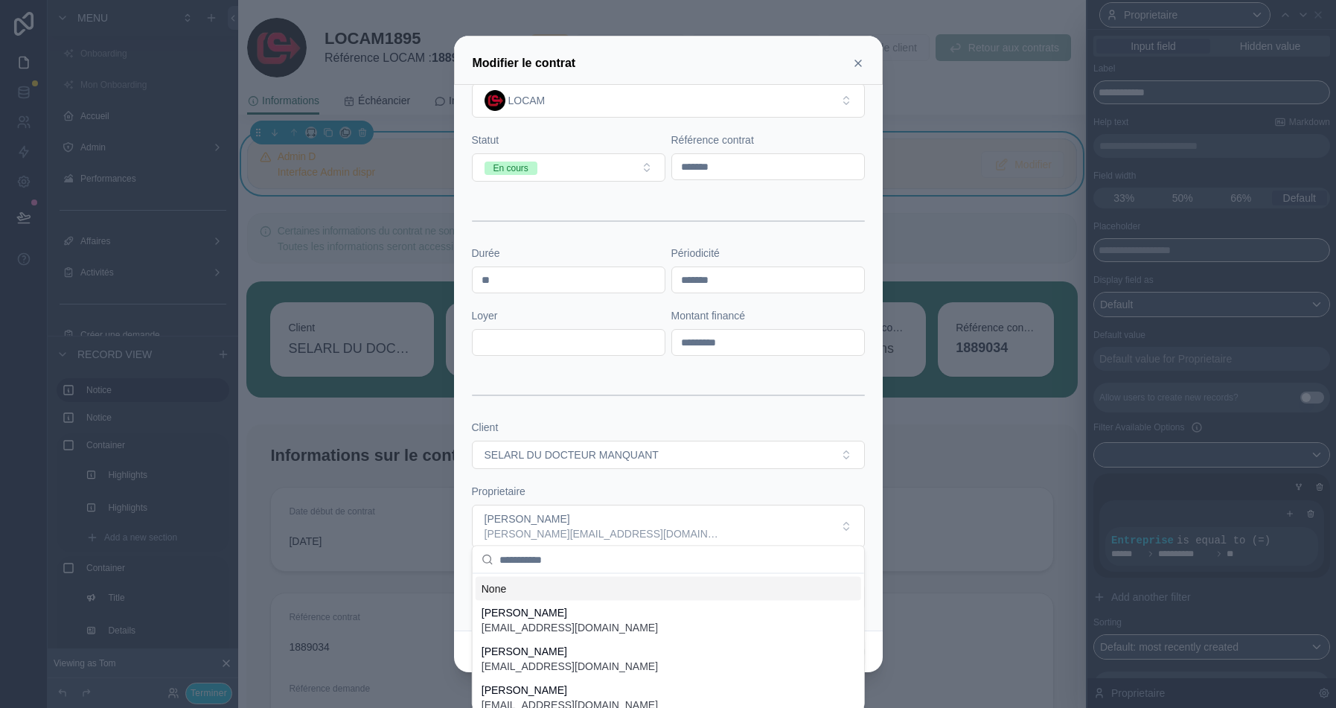
click at [822, 478] on form "**********" at bounding box center [668, 165] width 393 height 922
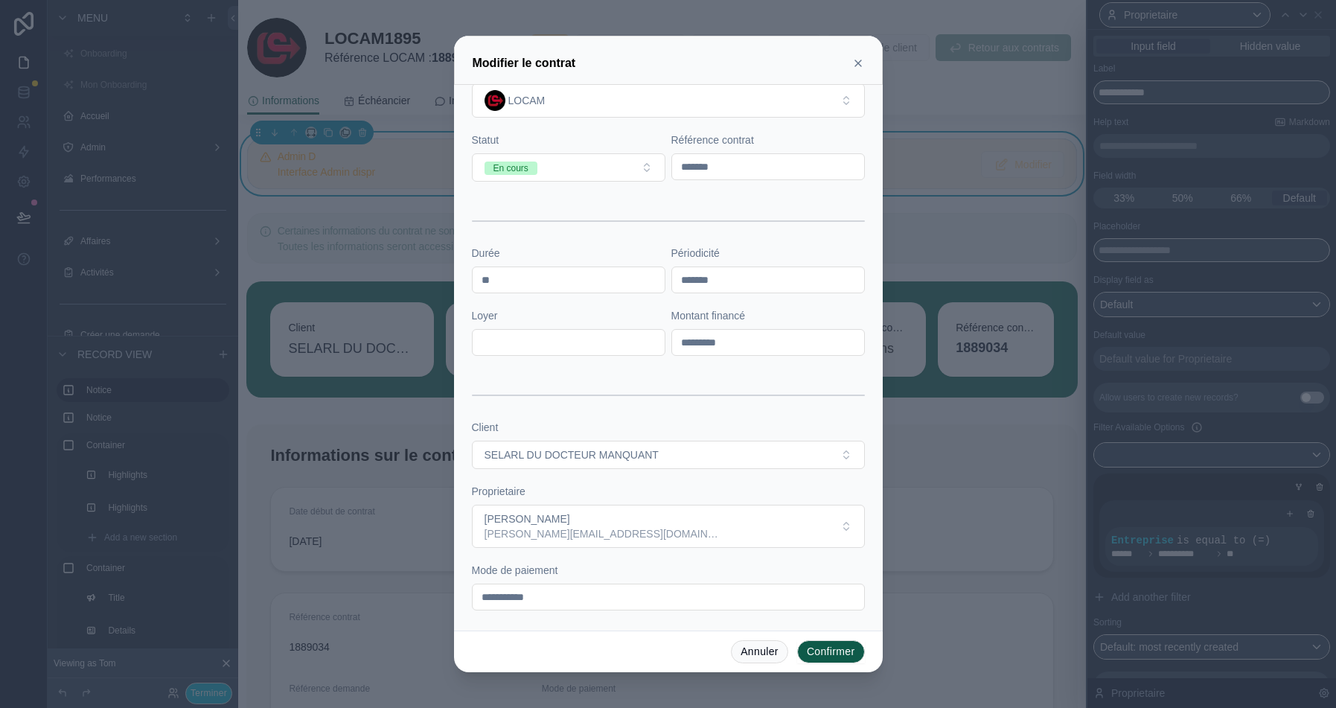
click at [820, 655] on button "Confirmer" at bounding box center [831, 652] width 68 height 24
click at [747, 657] on button "Annuler" at bounding box center [759, 652] width 57 height 24
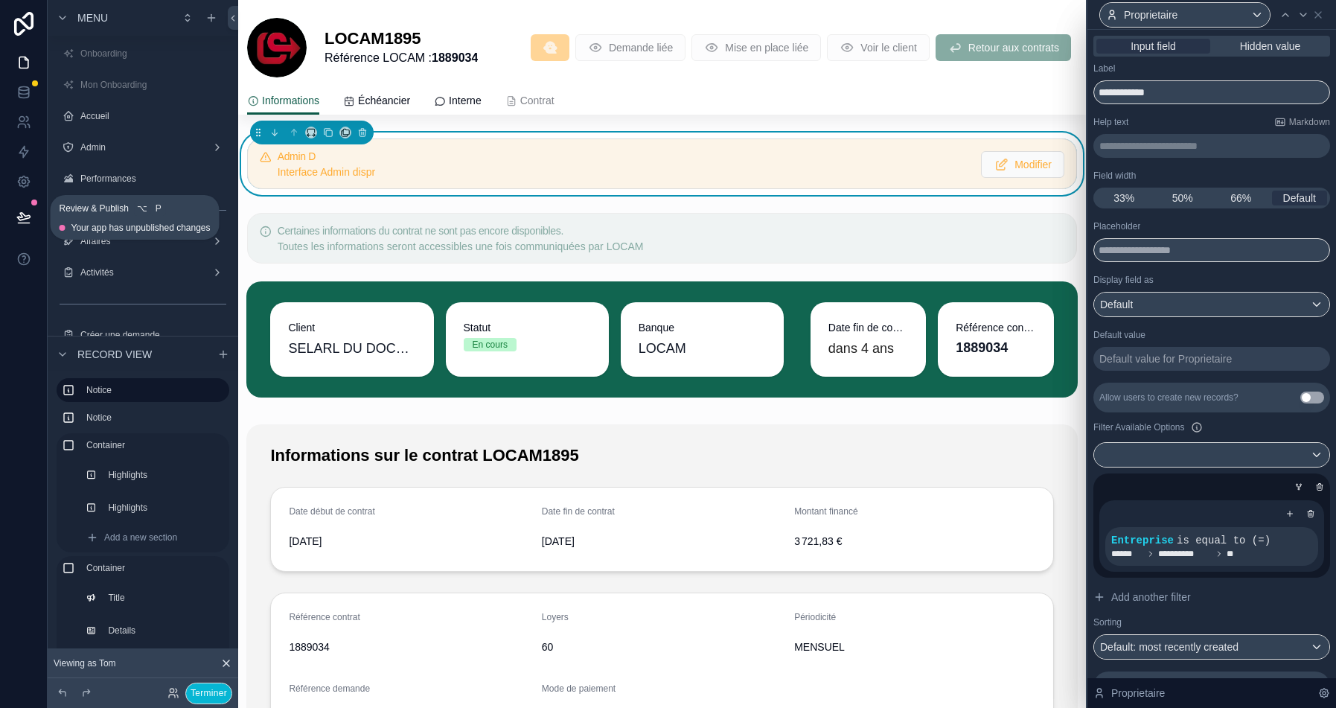
click at [25, 217] on icon at bounding box center [23, 217] width 15 height 15
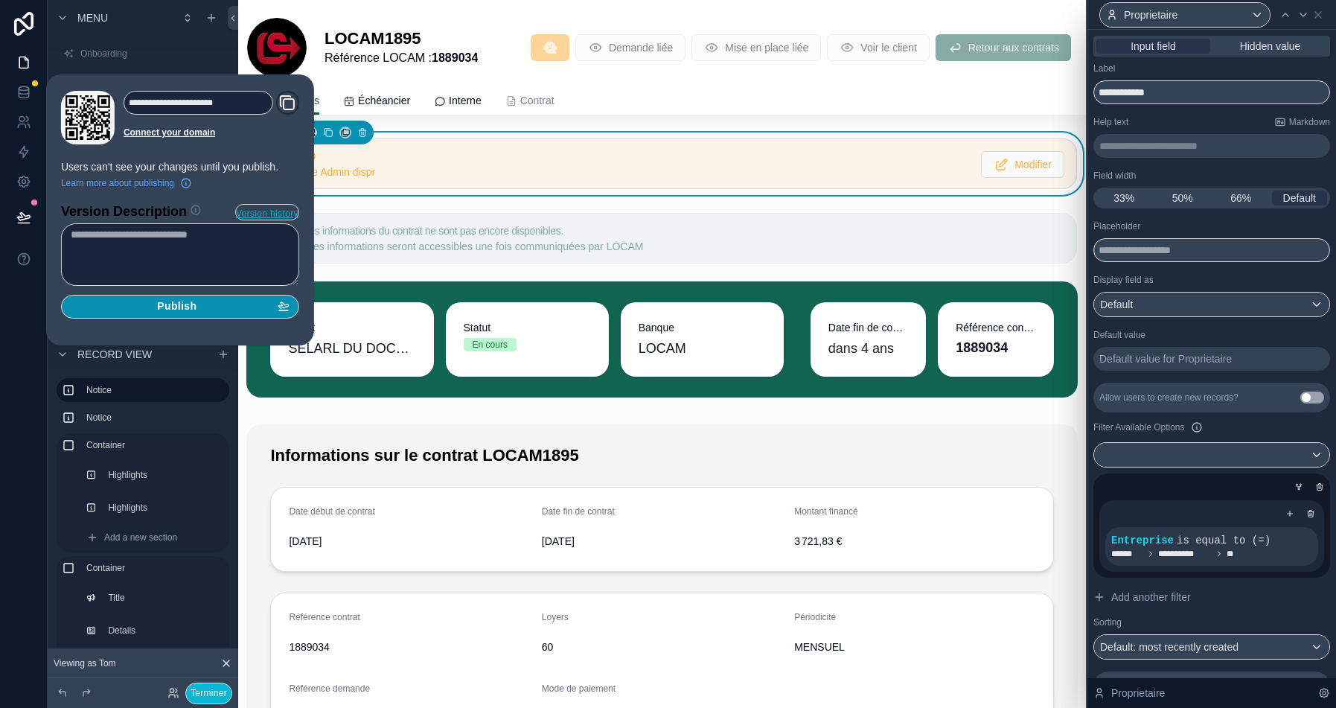
click at [201, 301] on div "Publish" at bounding box center [180, 306] width 219 height 13
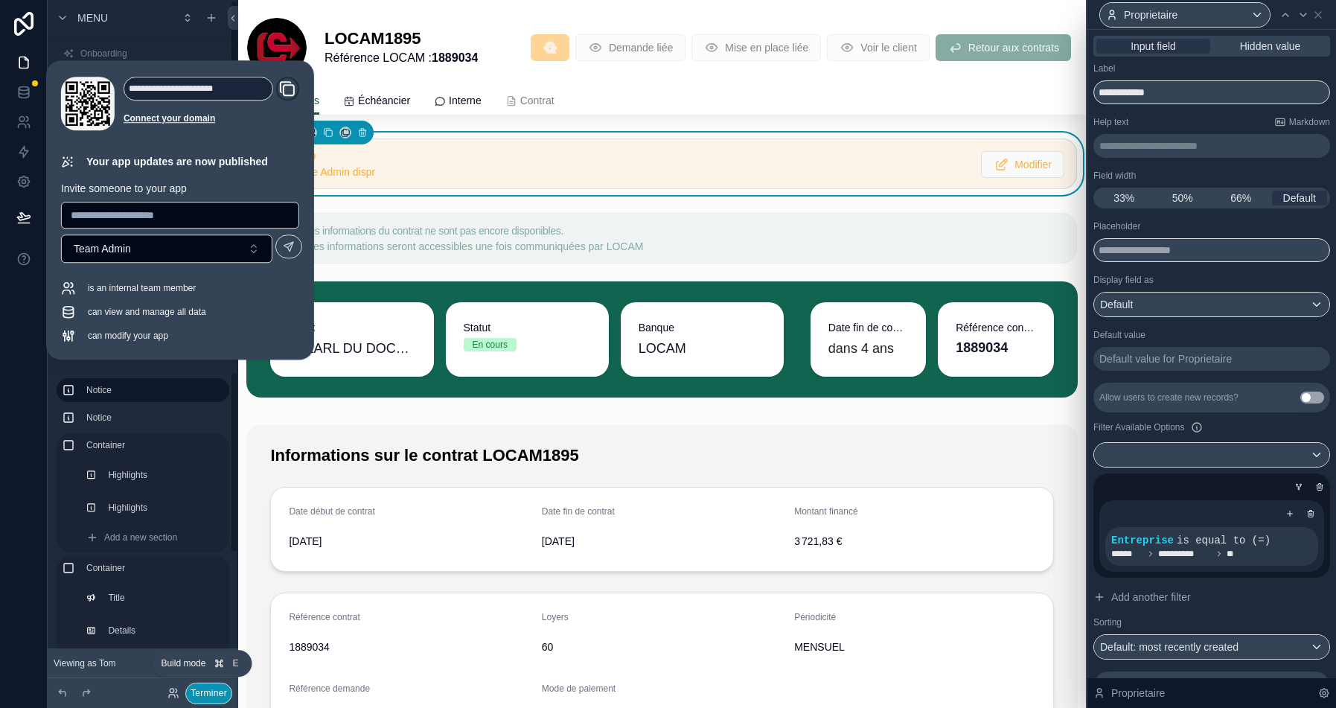
click at [201, 695] on button "Terminer" at bounding box center [208, 694] width 47 height 22
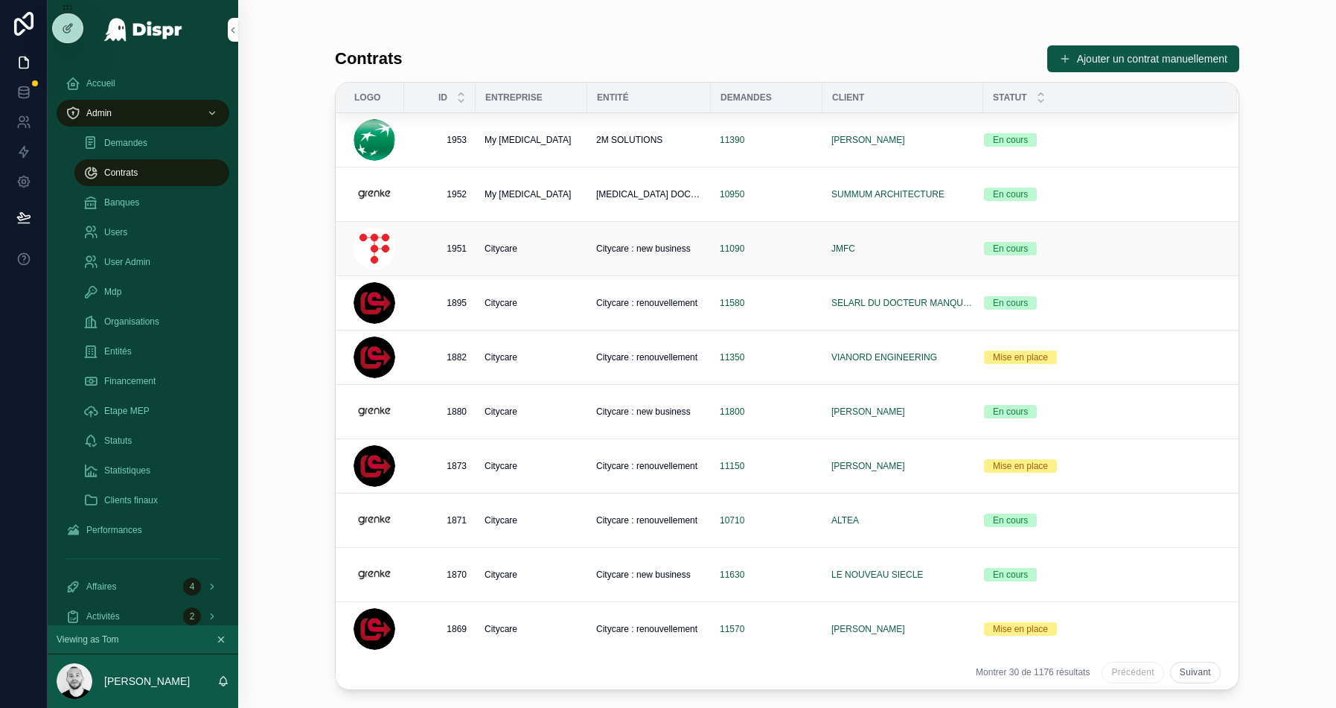
scroll to position [31, 0]
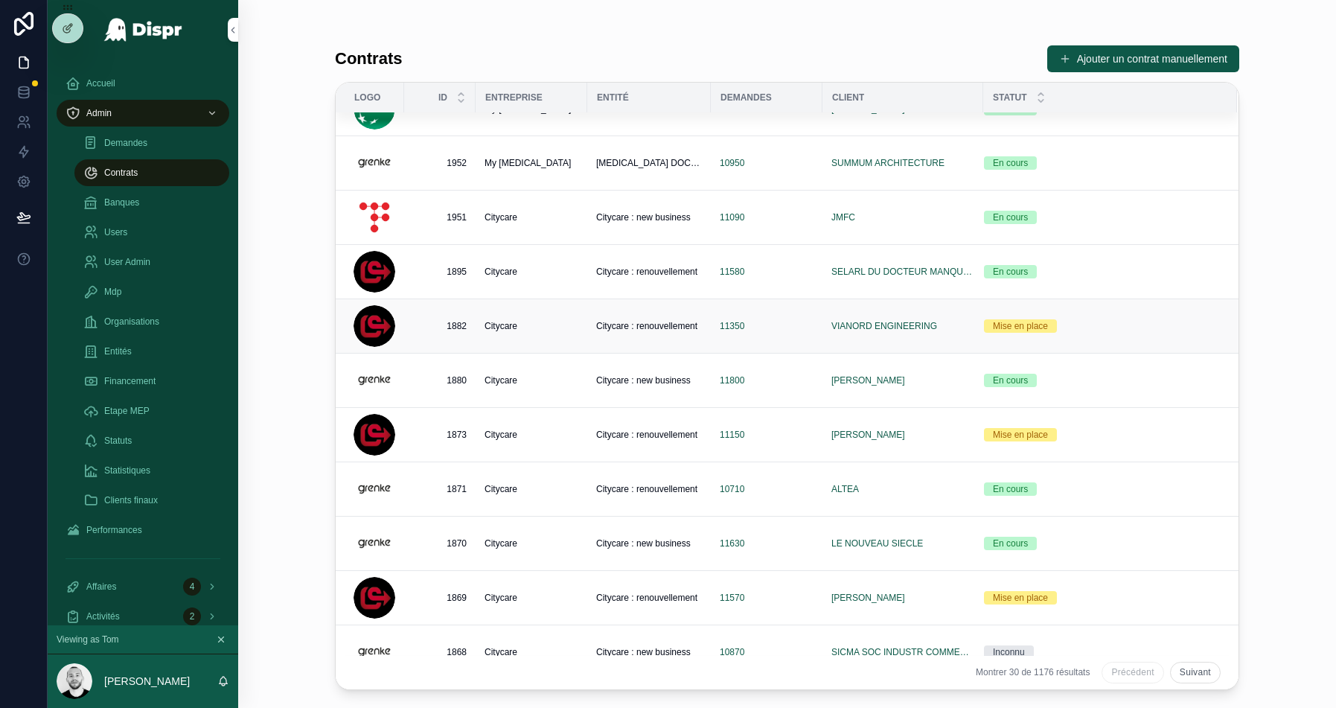
click at [545, 328] on div "Citycare" at bounding box center [532, 326] width 94 height 12
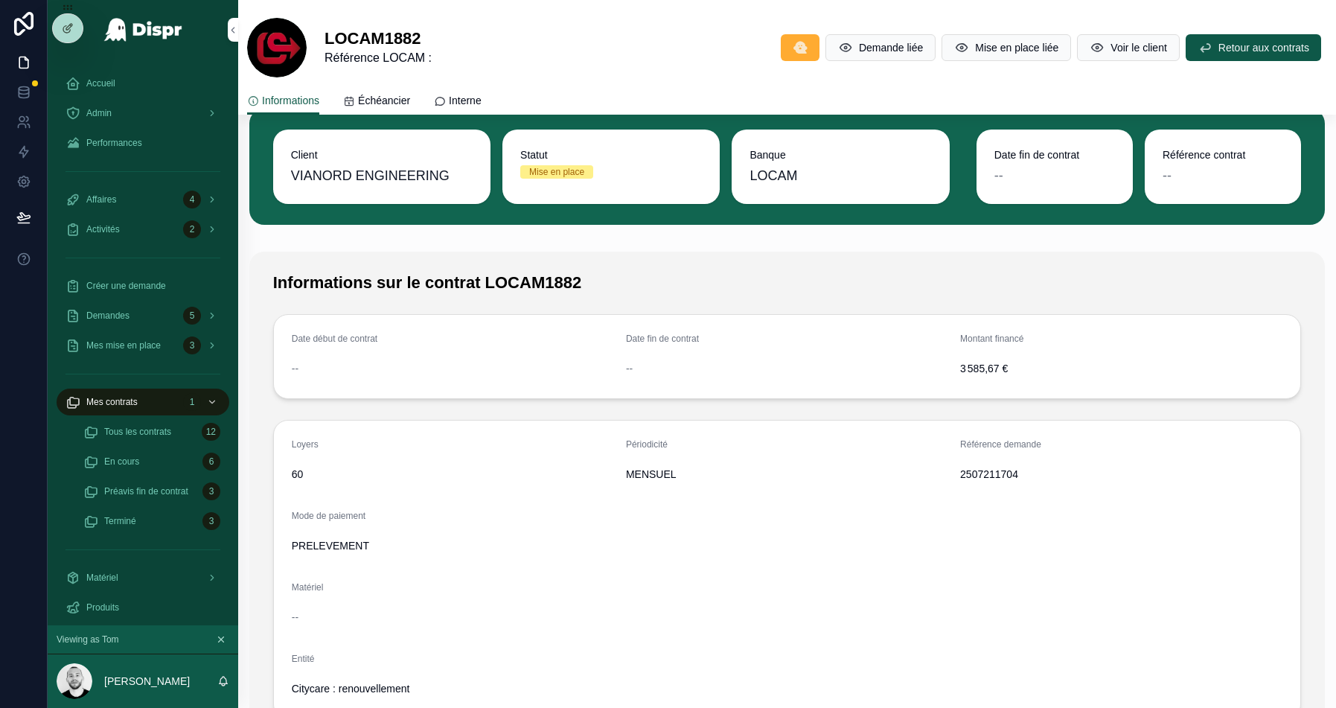
scroll to position [191, 0]
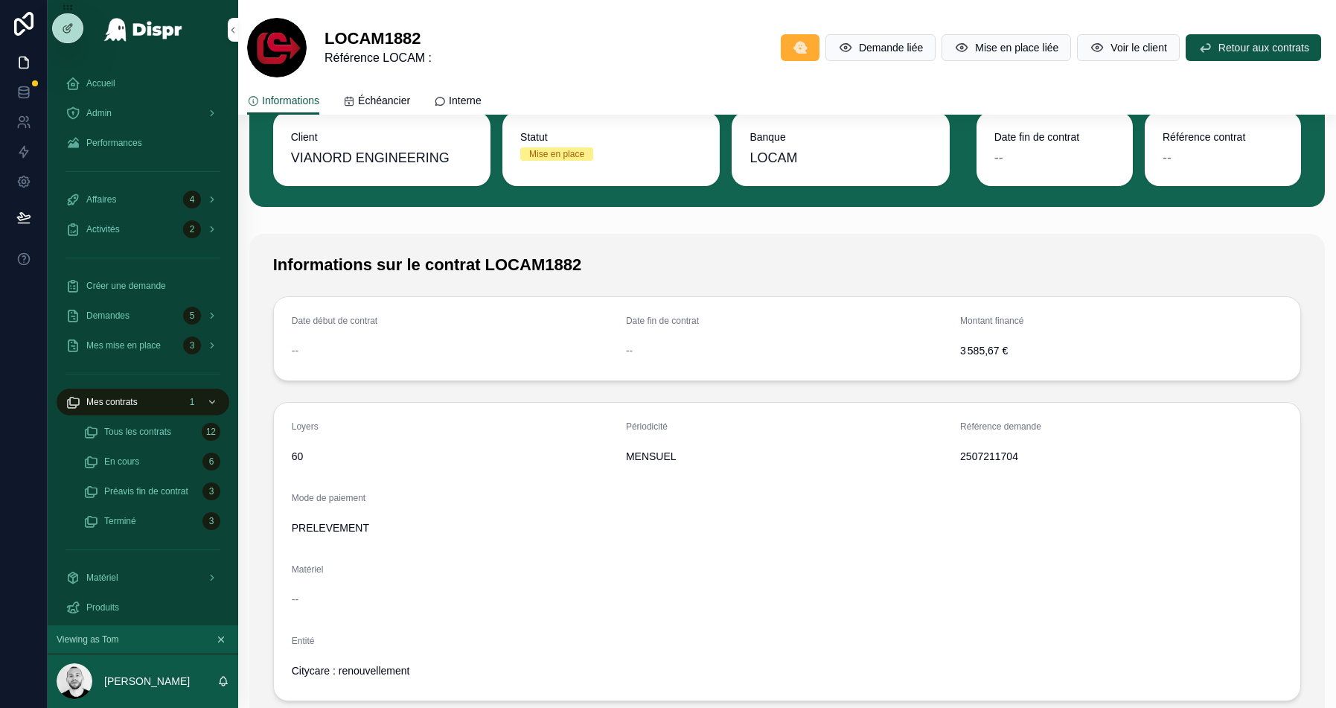
click at [968, 450] on span "2507211704" at bounding box center [1121, 456] width 322 height 15
copy span "2507211704"
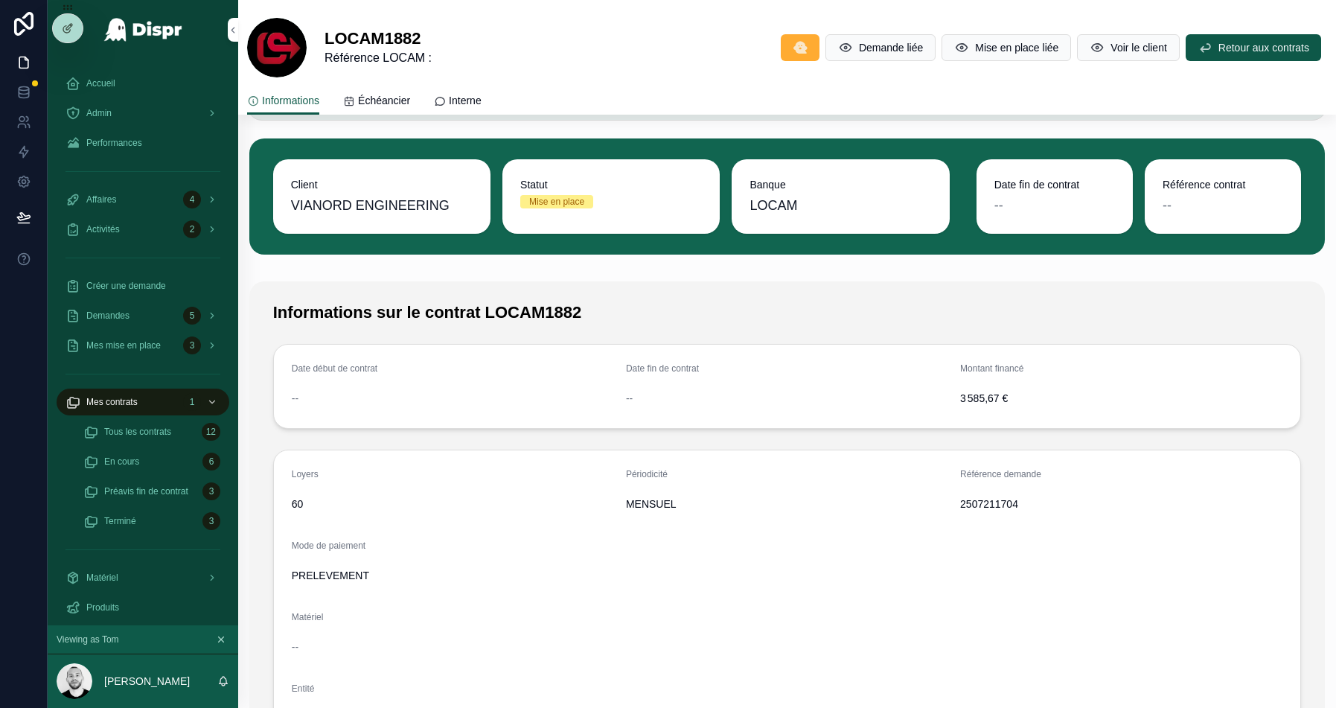
scroll to position [0, 0]
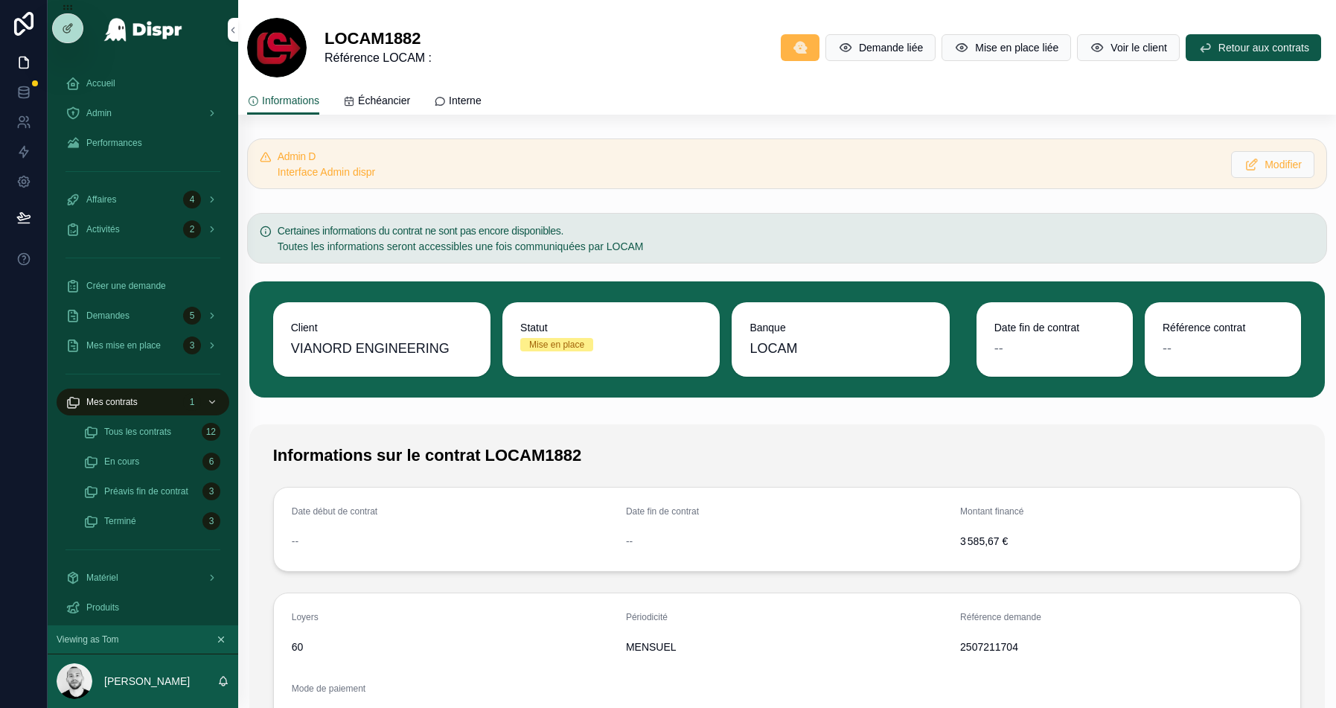
click at [781, 47] on button "scrollable content" at bounding box center [800, 47] width 39 height 27
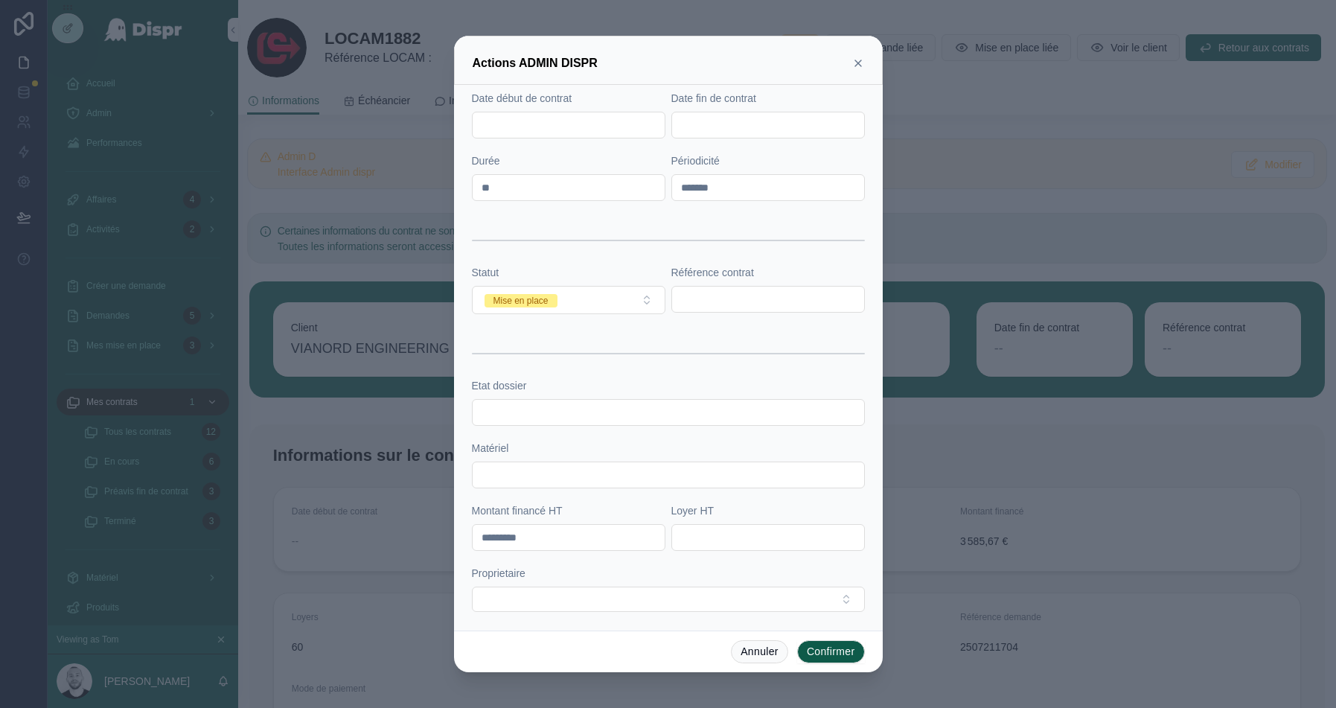
click at [861, 63] on icon at bounding box center [858, 63] width 12 height 12
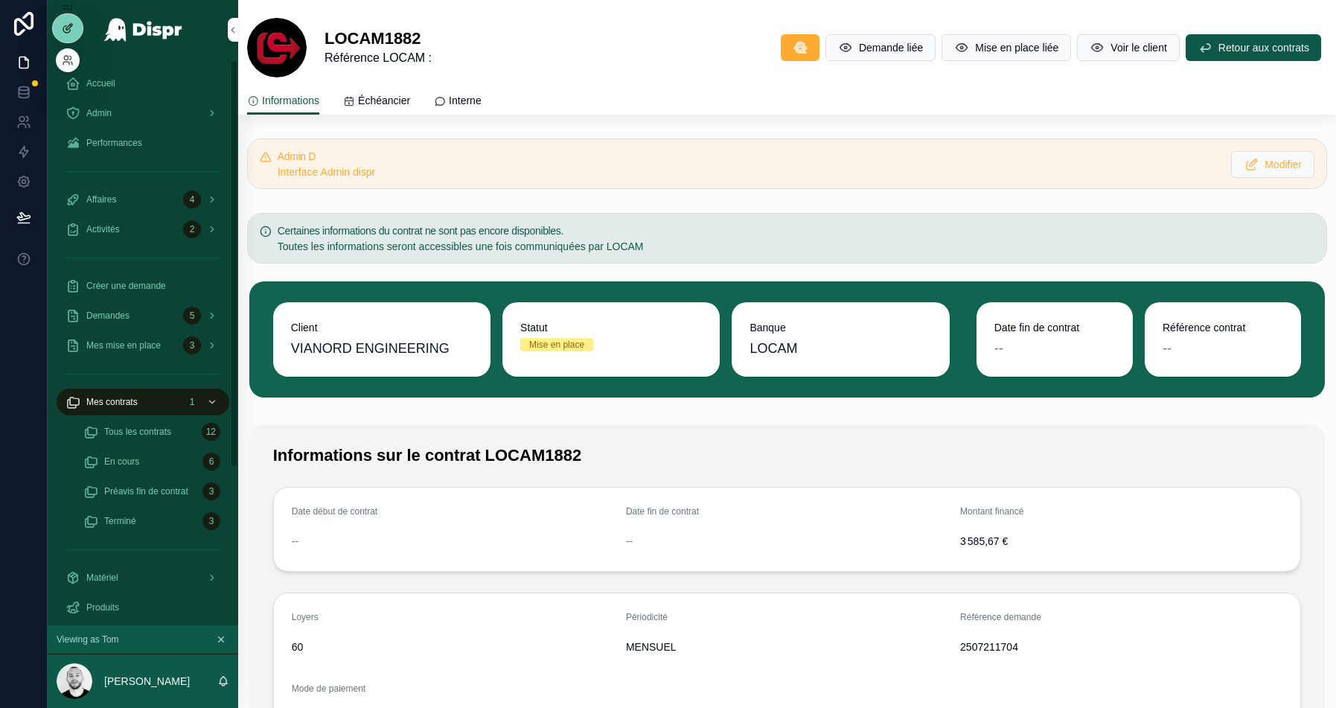
click at [67, 26] on icon at bounding box center [69, 27] width 6 height 6
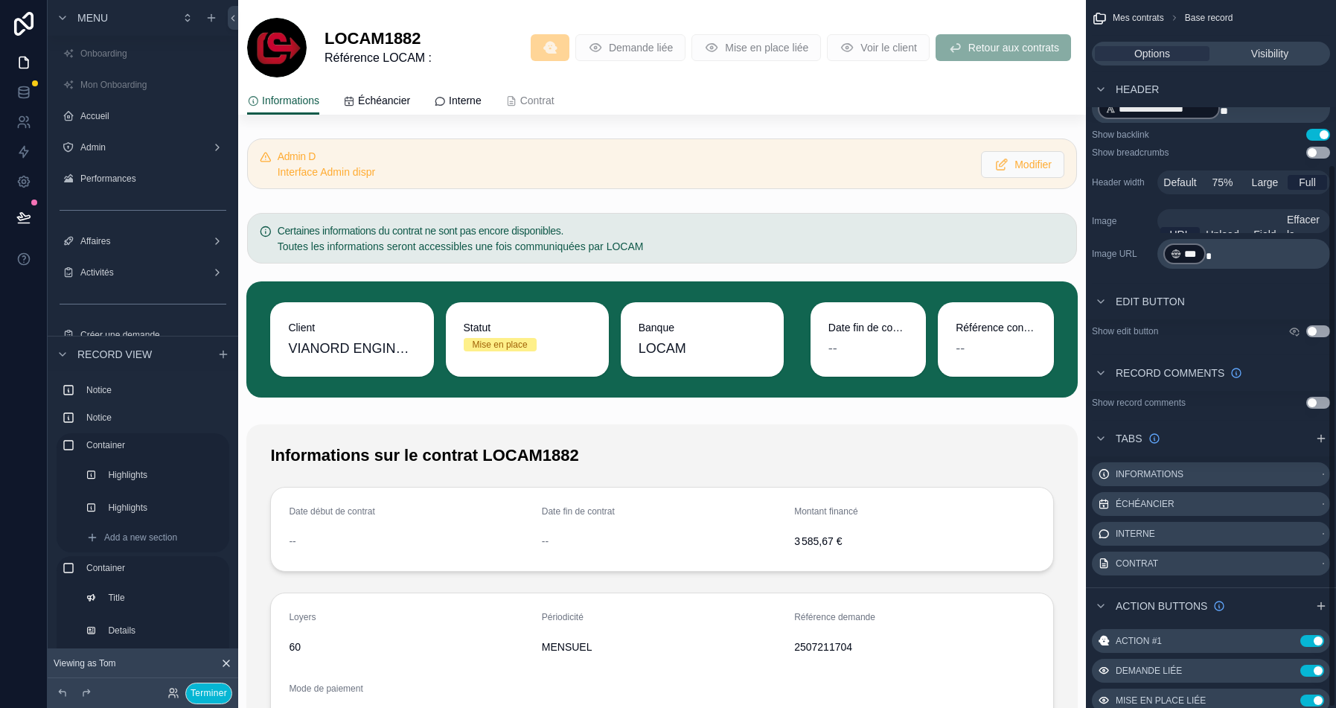
scroll to position [214, 0]
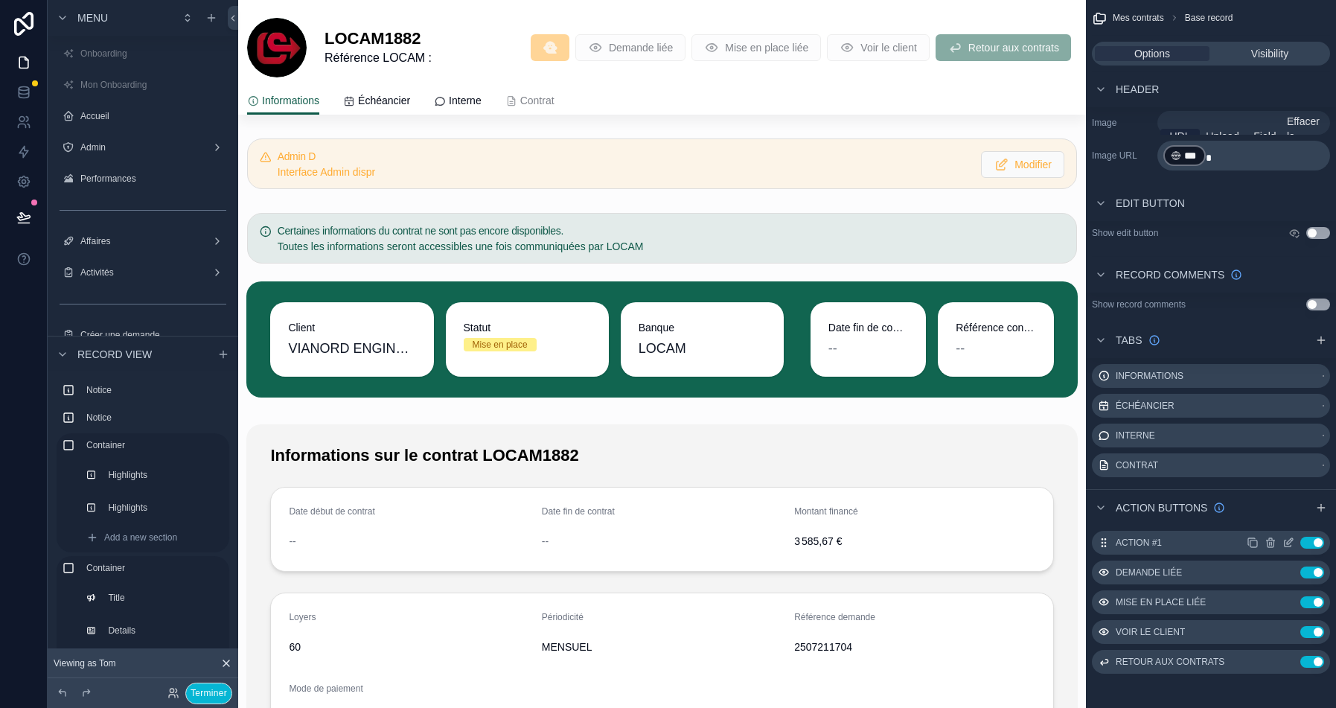
click at [1270, 541] on icon "scrollable content" at bounding box center [1271, 541] width 8 height 0
click at [1292, 522] on icon at bounding box center [1286, 517] width 12 height 12
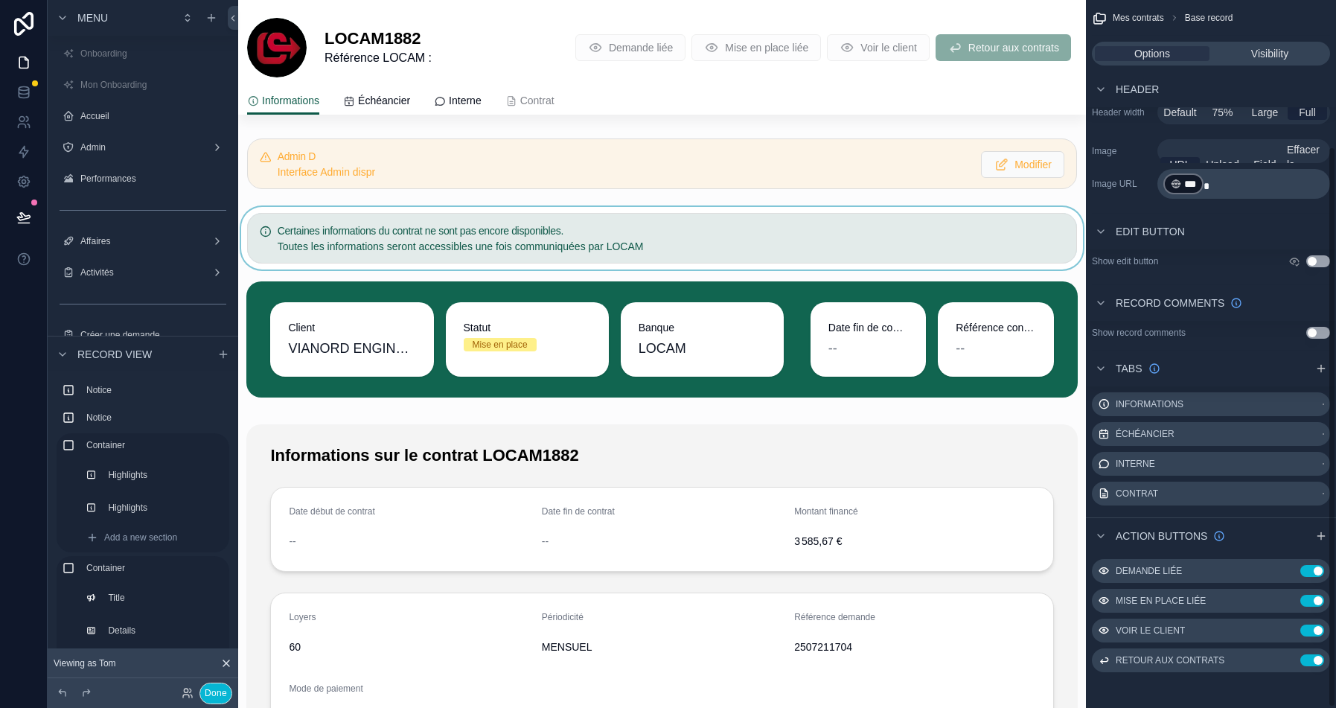
scroll to position [185, 0]
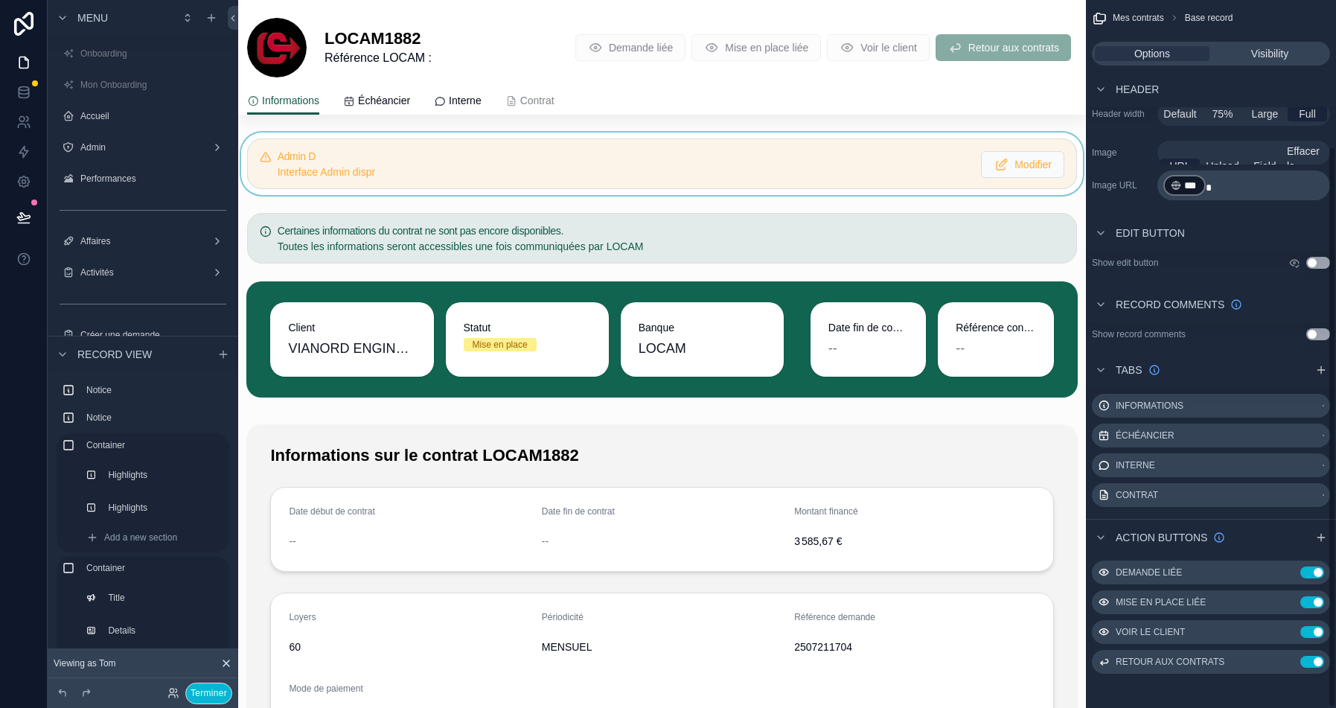
click at [873, 154] on div "scrollable content" at bounding box center [662, 164] width 848 height 63
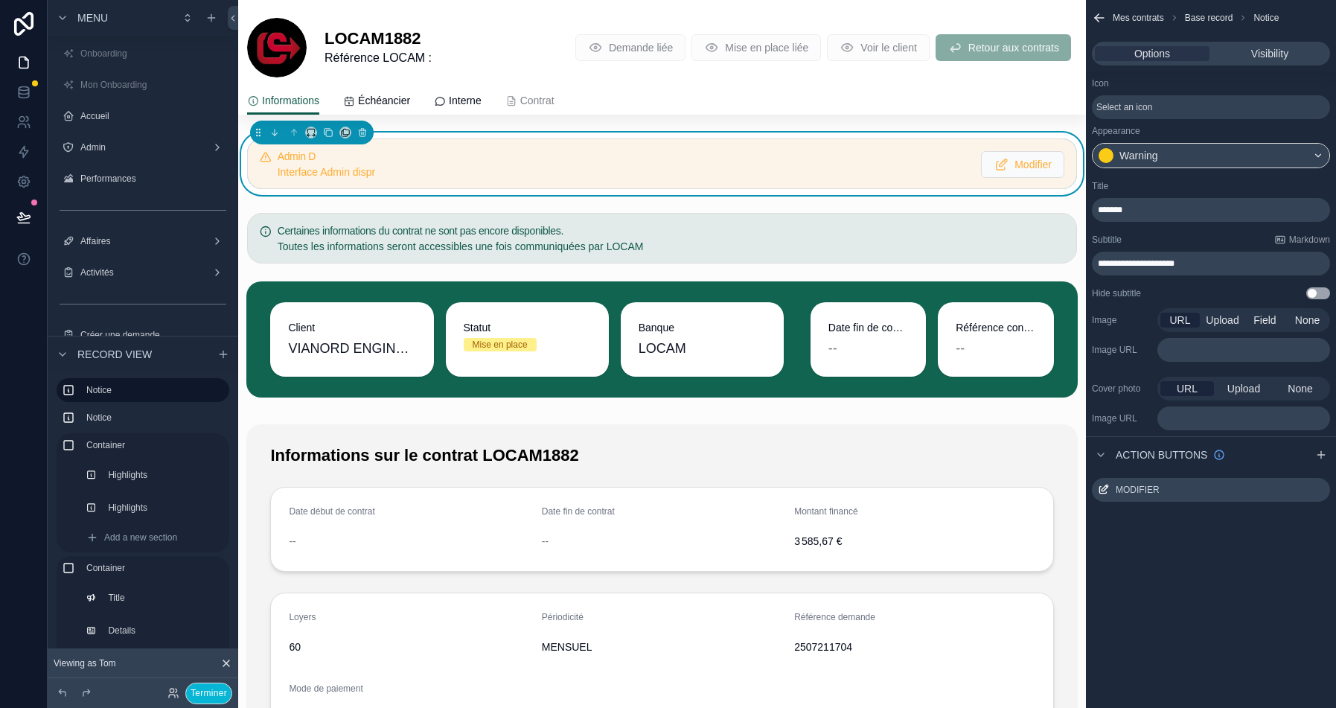
scroll to position [0, 0]
click at [1324, 491] on icon "scrollable content" at bounding box center [1319, 490] width 12 height 12
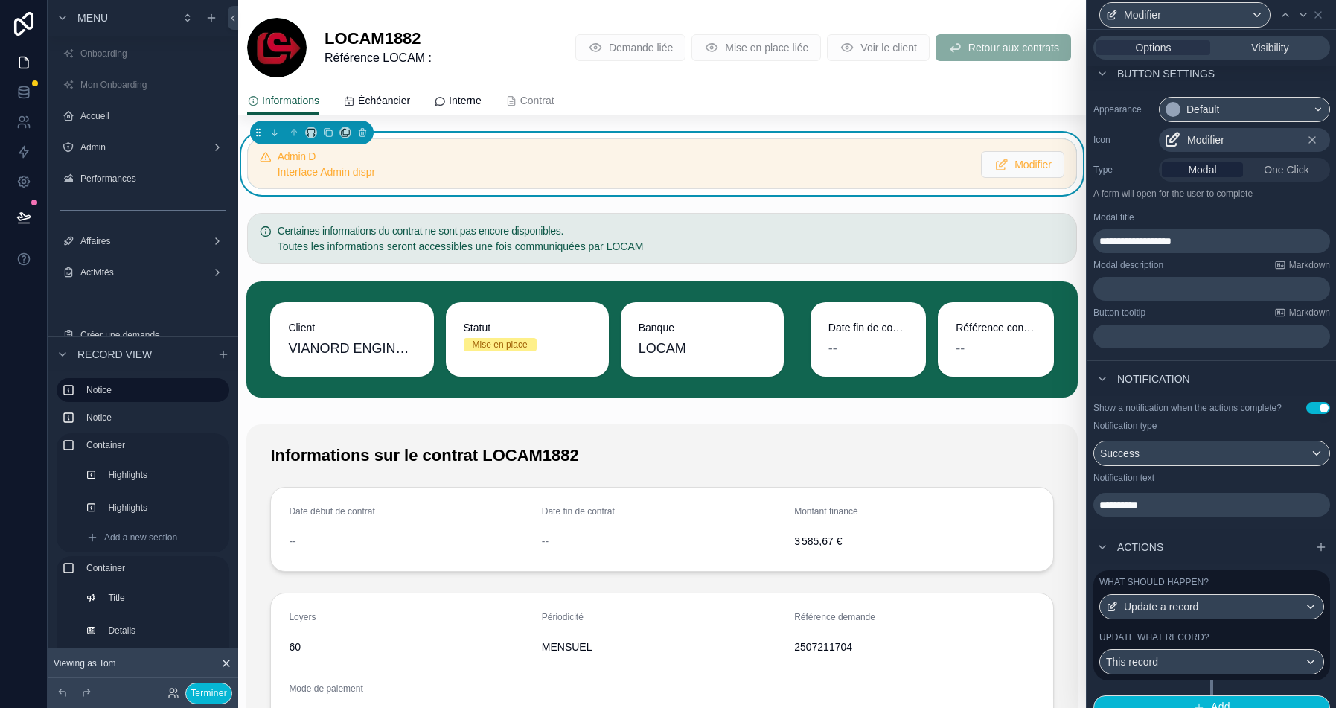
scroll to position [119, 0]
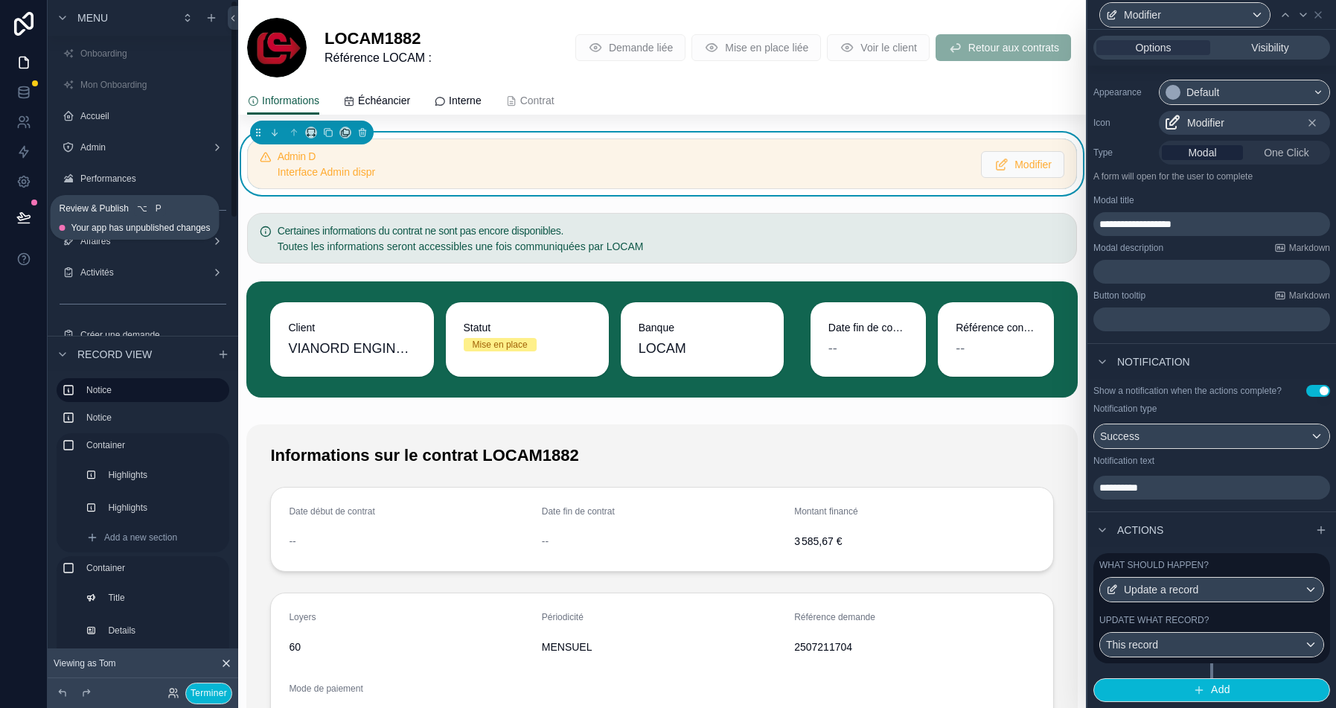
click at [25, 221] on icon at bounding box center [23, 217] width 15 height 15
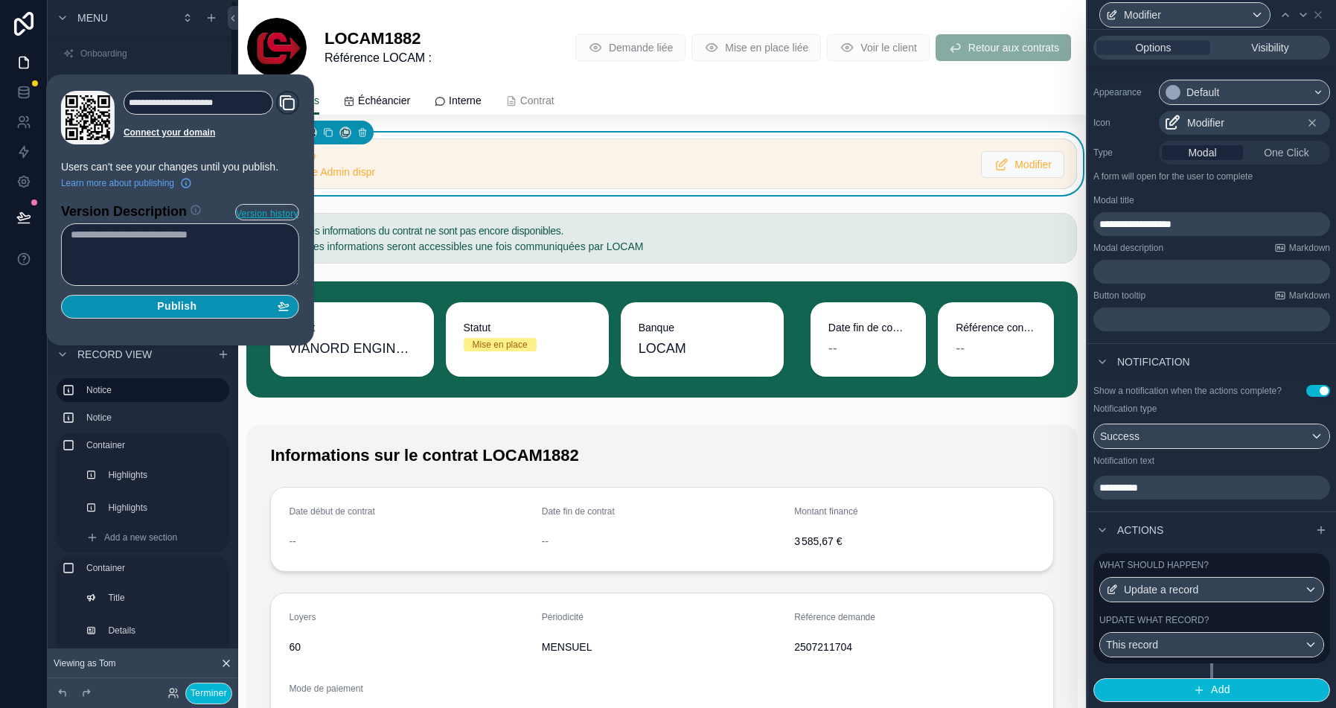
click at [203, 305] on div "Publish" at bounding box center [180, 306] width 219 height 13
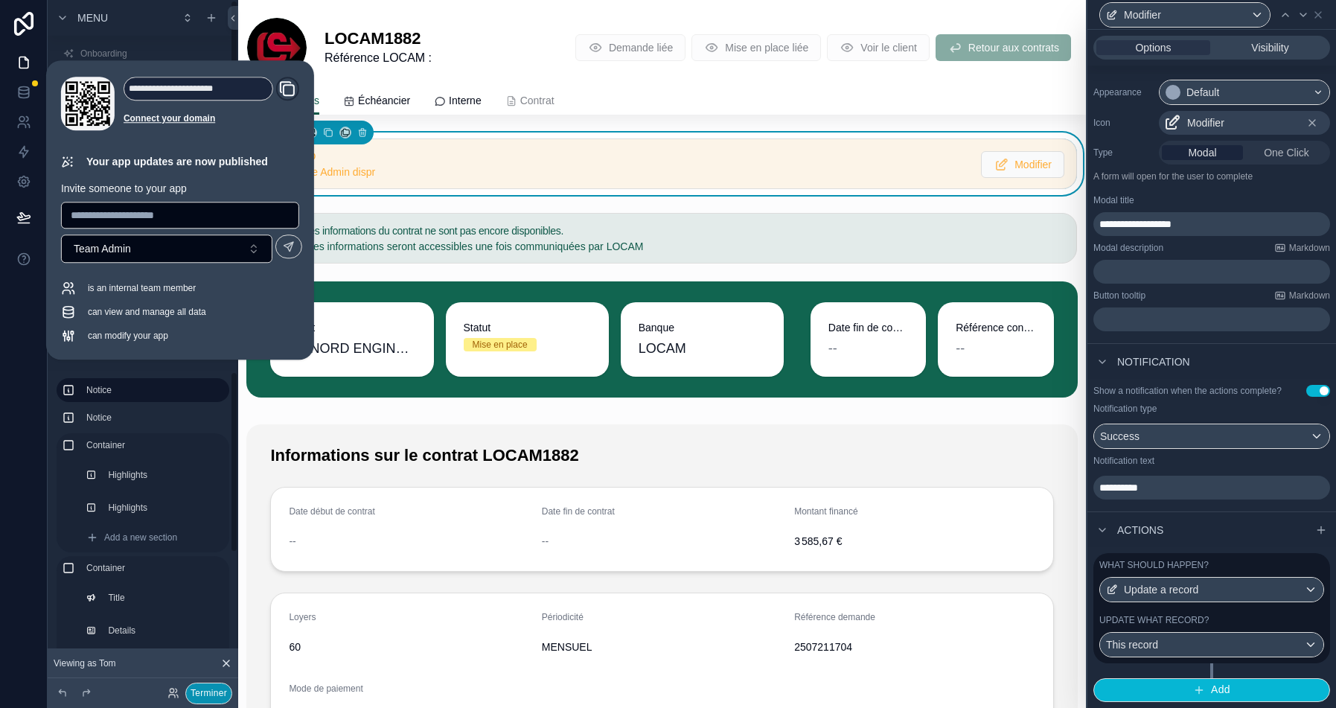
click at [202, 691] on button "Terminer" at bounding box center [208, 694] width 47 height 22
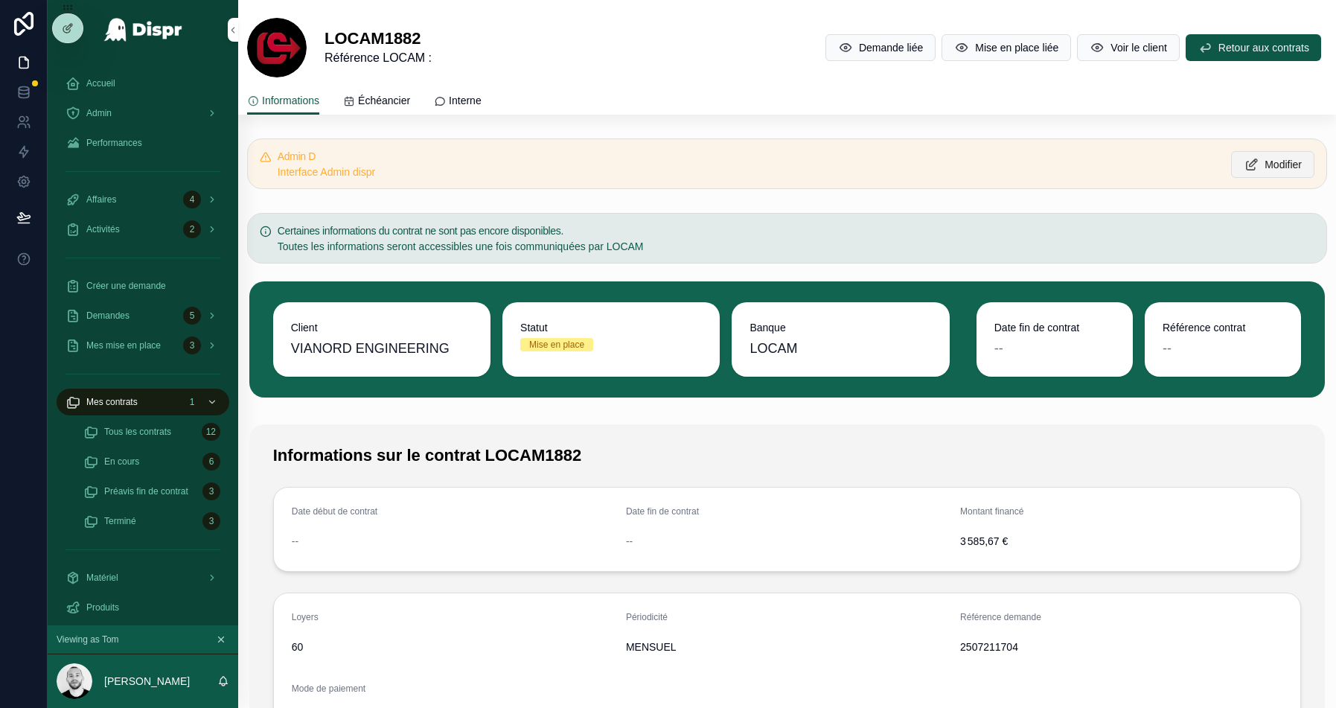
click at [1269, 159] on span "Modifier" at bounding box center [1283, 164] width 37 height 15
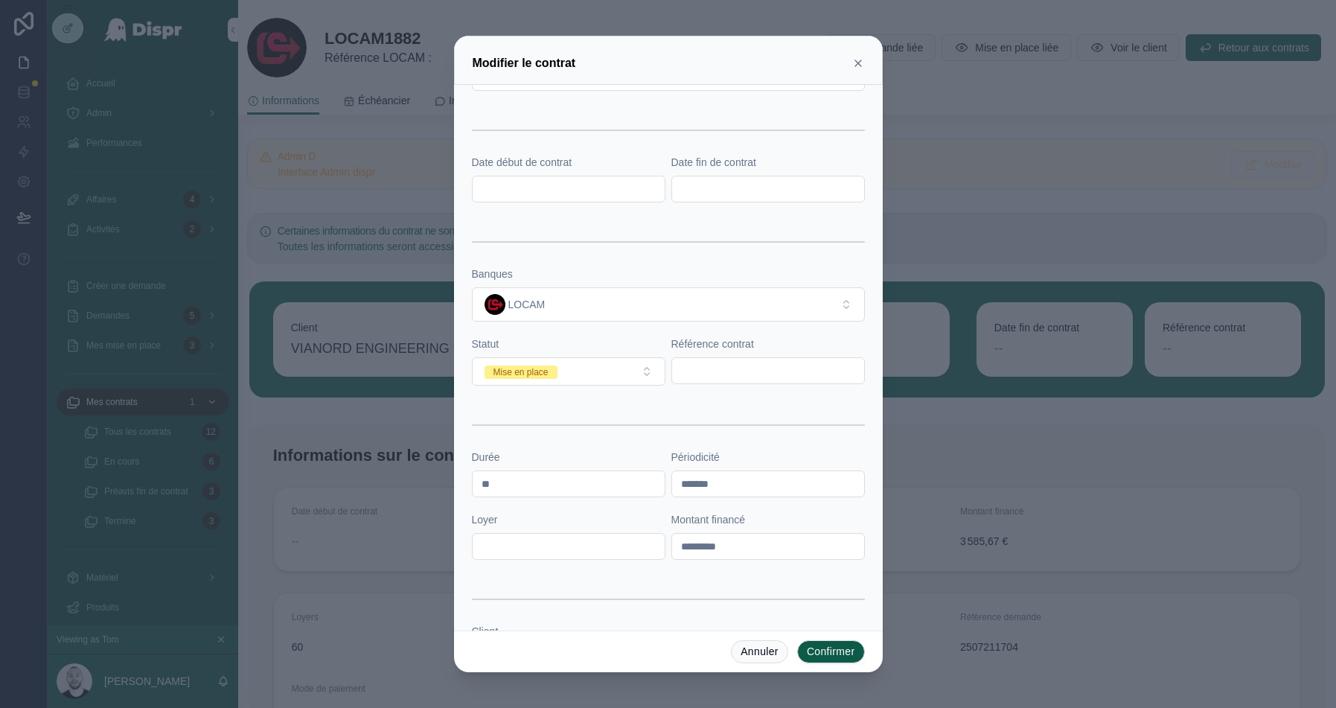
scroll to position [309, 0]
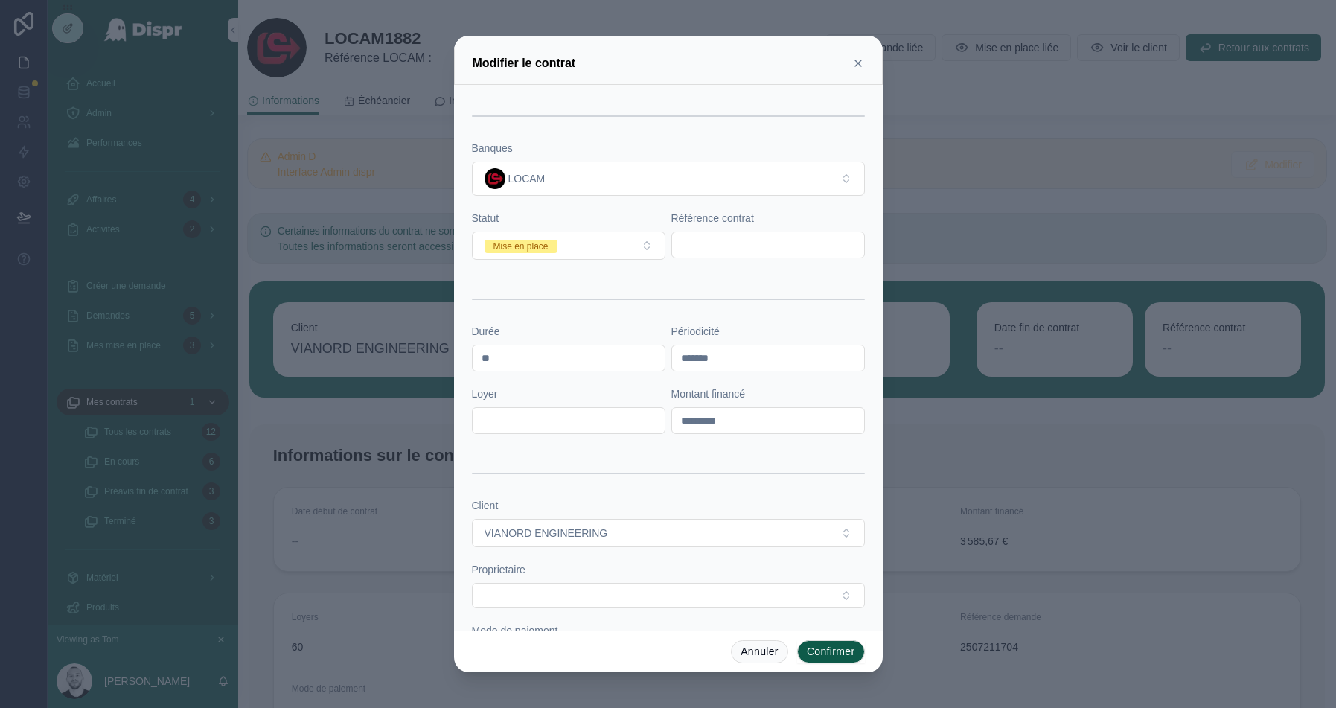
click at [724, 244] on input "text" at bounding box center [768, 245] width 192 height 21
paste input "*******"
type input "*******"
click at [579, 244] on button "Mise en place" at bounding box center [569, 246] width 194 height 28
click at [535, 346] on span "En cours" at bounding box center [508, 345] width 53 height 13
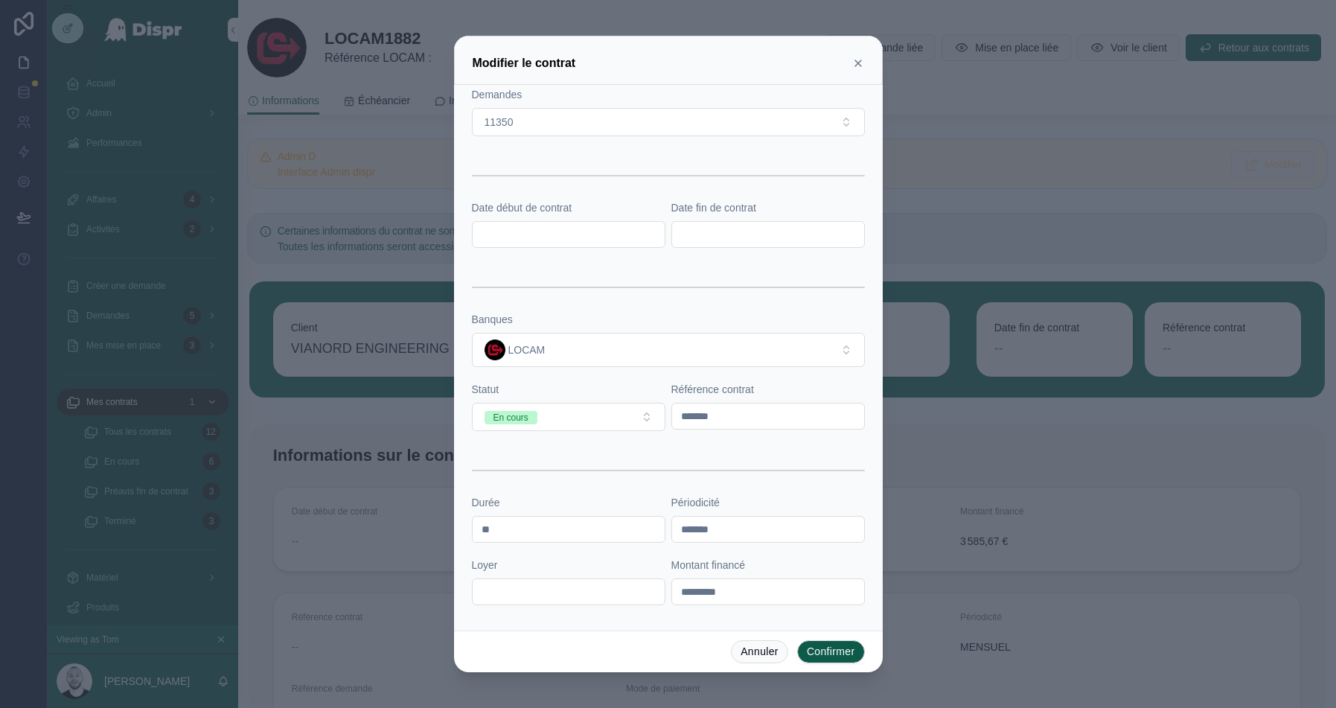
scroll to position [135, 0]
click at [570, 238] on input "text" at bounding box center [569, 237] width 192 height 21
paste input "**********"
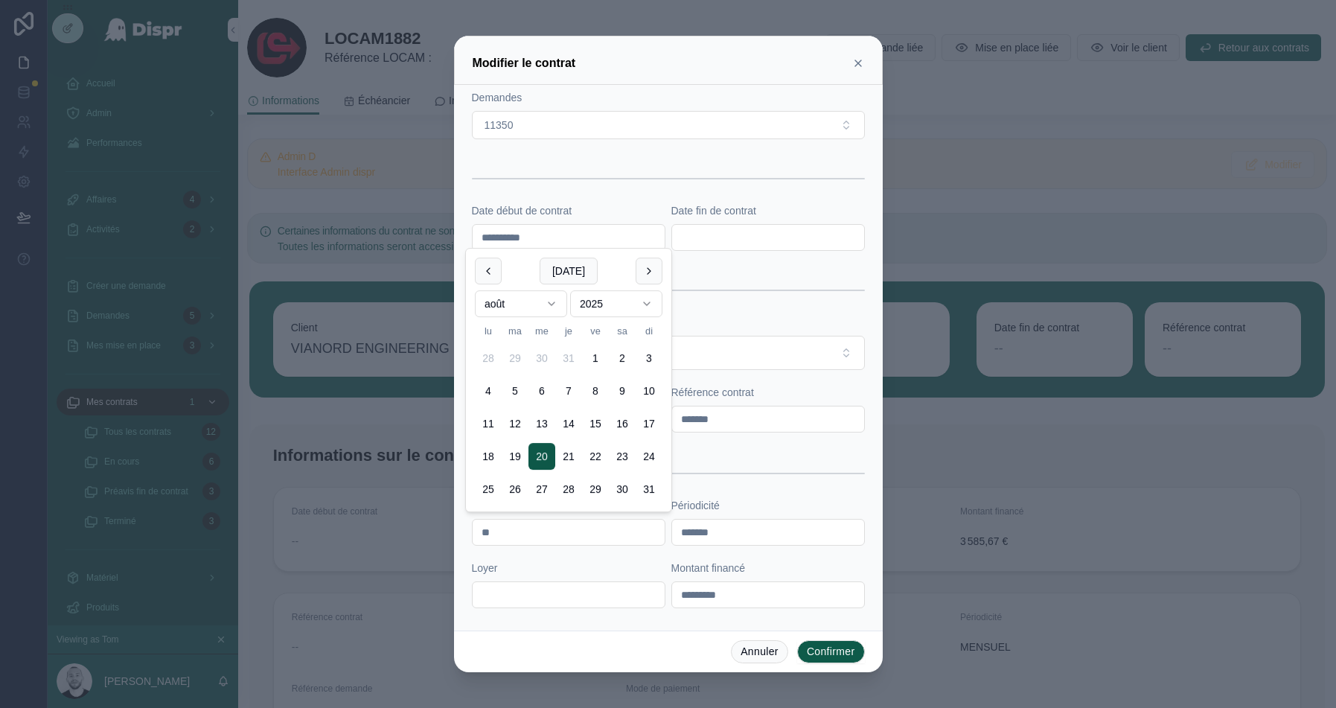
type input "**********"
click at [756, 233] on input "text" at bounding box center [768, 237] width 192 height 21
paste input "**********"
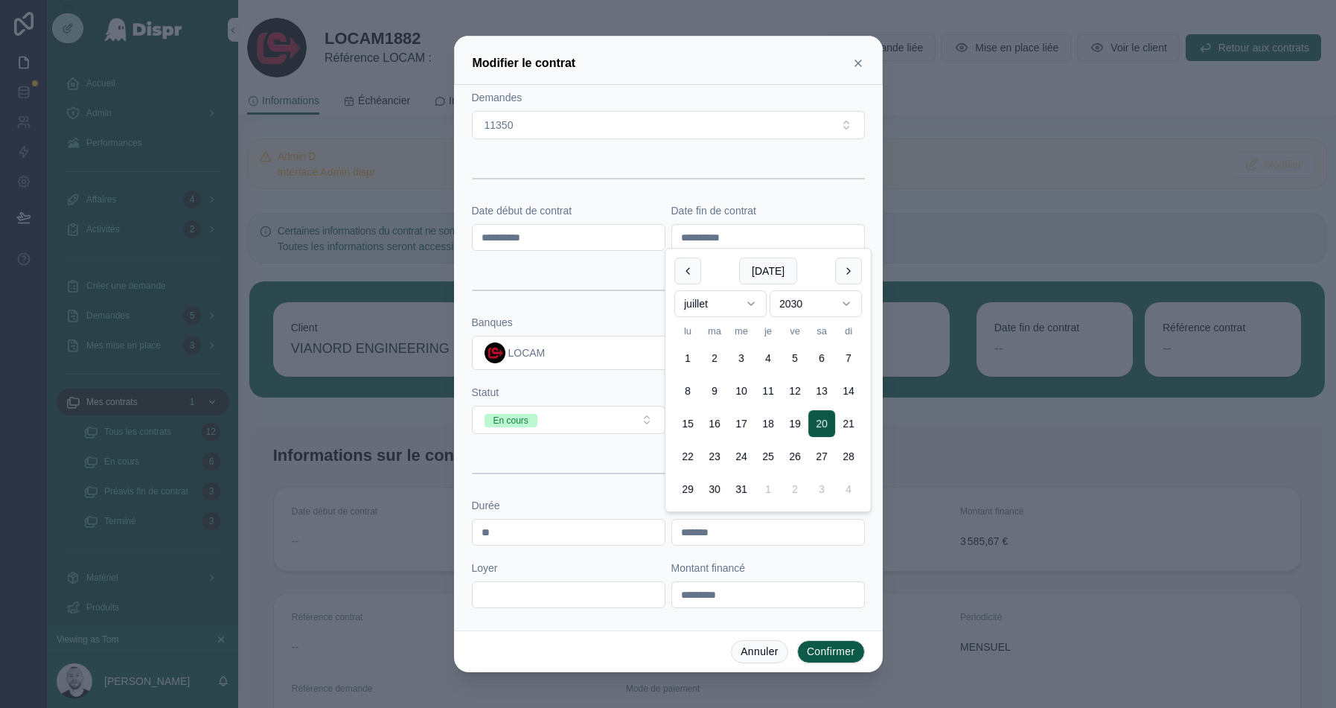
type input "**********"
click at [581, 282] on div at bounding box center [668, 290] width 393 height 37
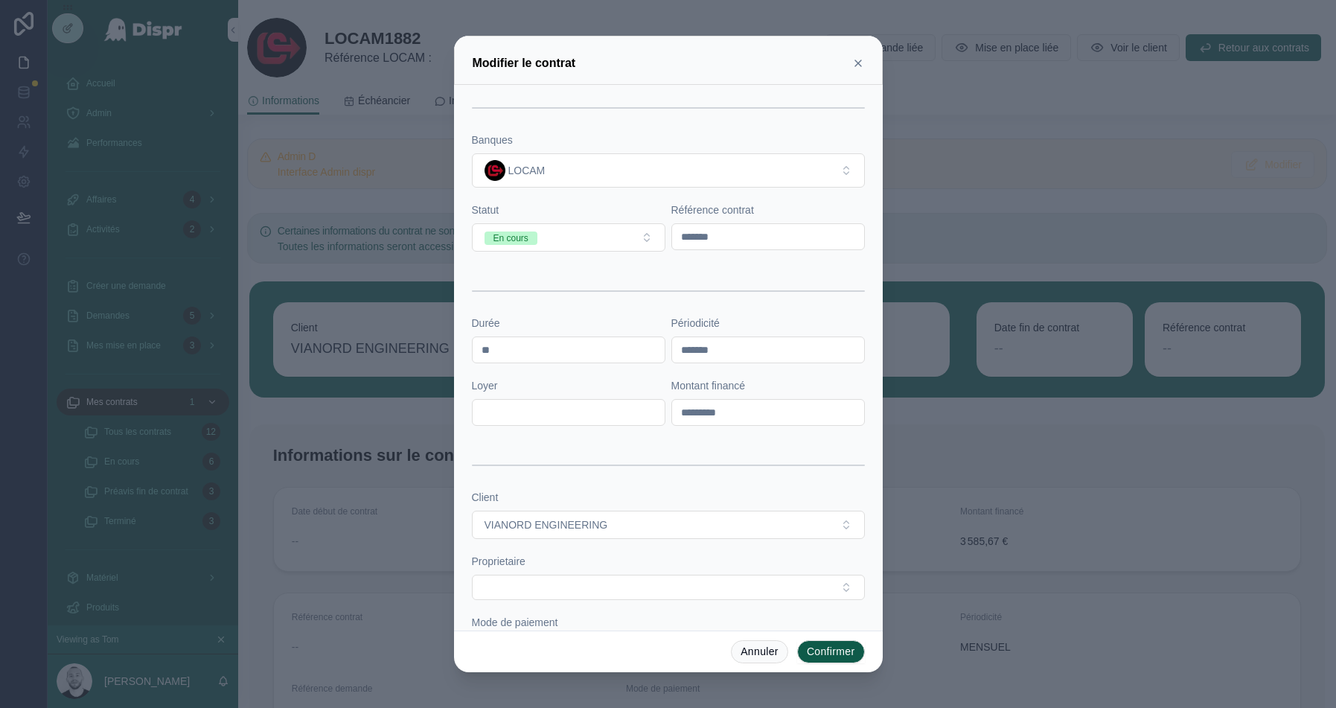
scroll to position [369, 0]
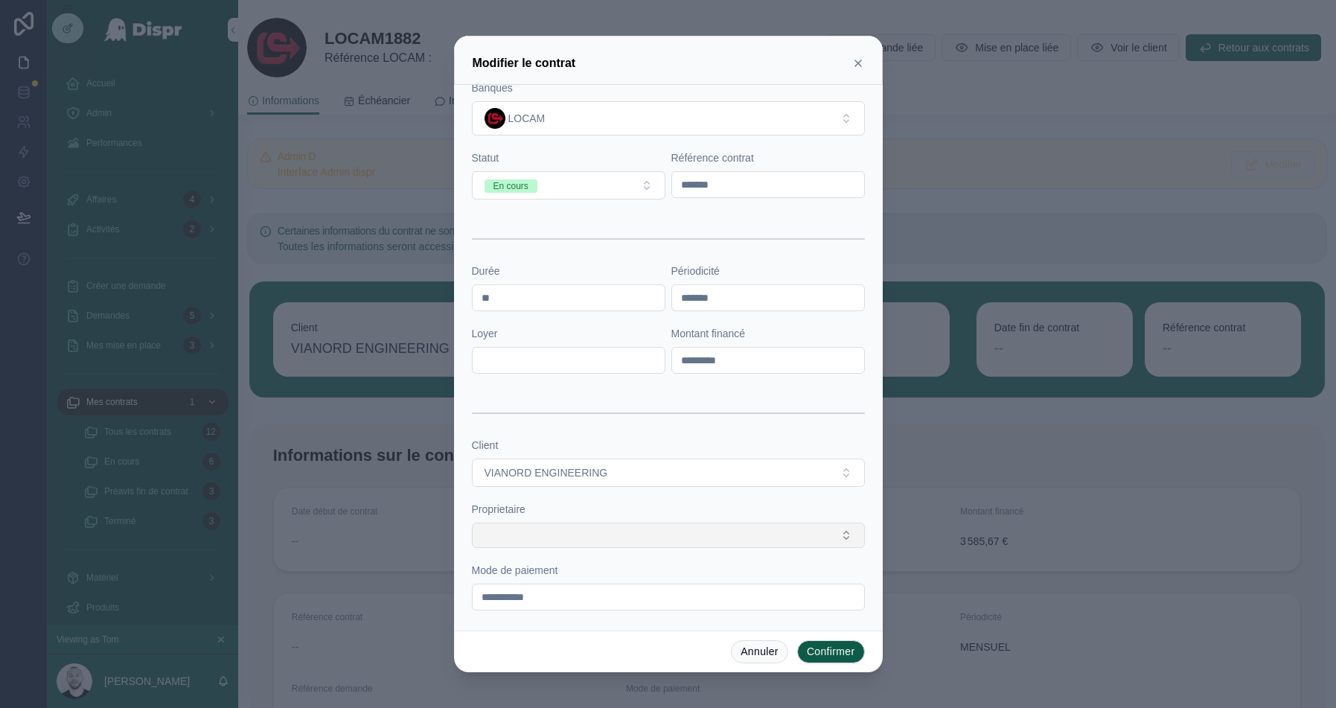
click at [529, 538] on button "Select Button" at bounding box center [668, 535] width 393 height 25
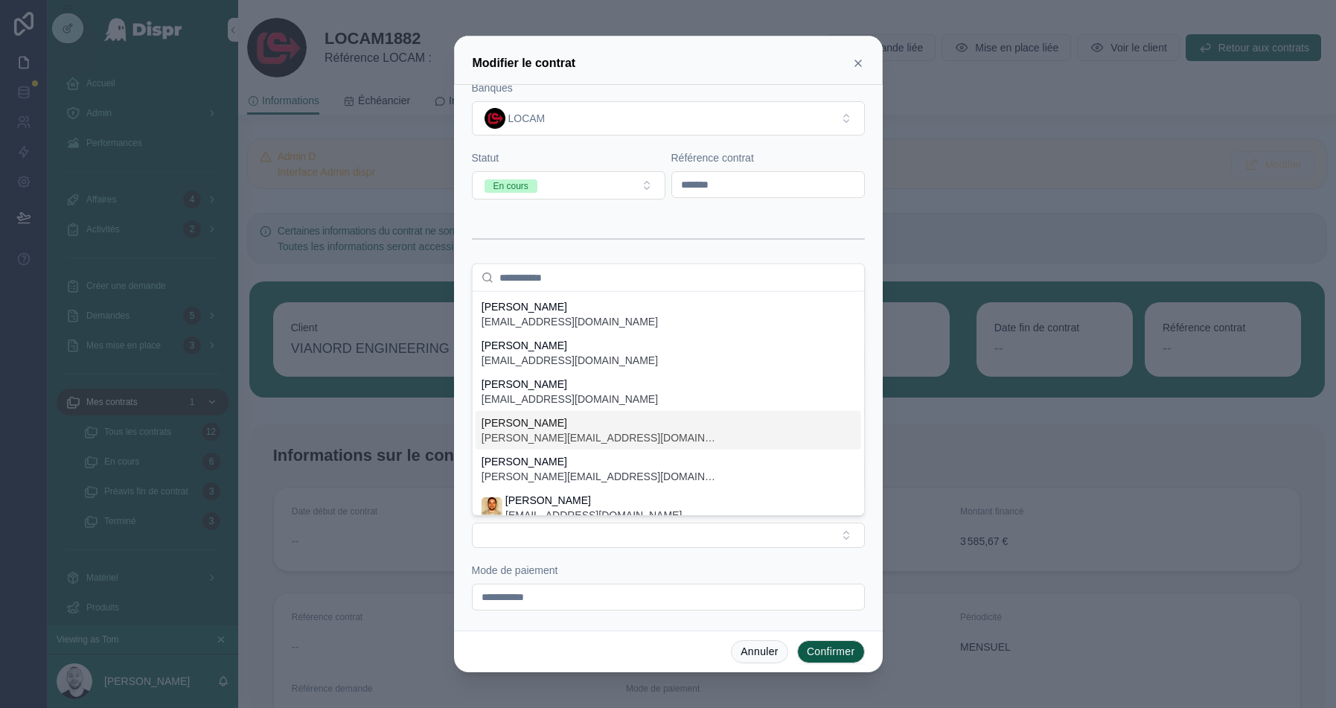
click at [535, 430] on span "audrey.bustos@citycare.fr" at bounding box center [601, 437] width 238 height 15
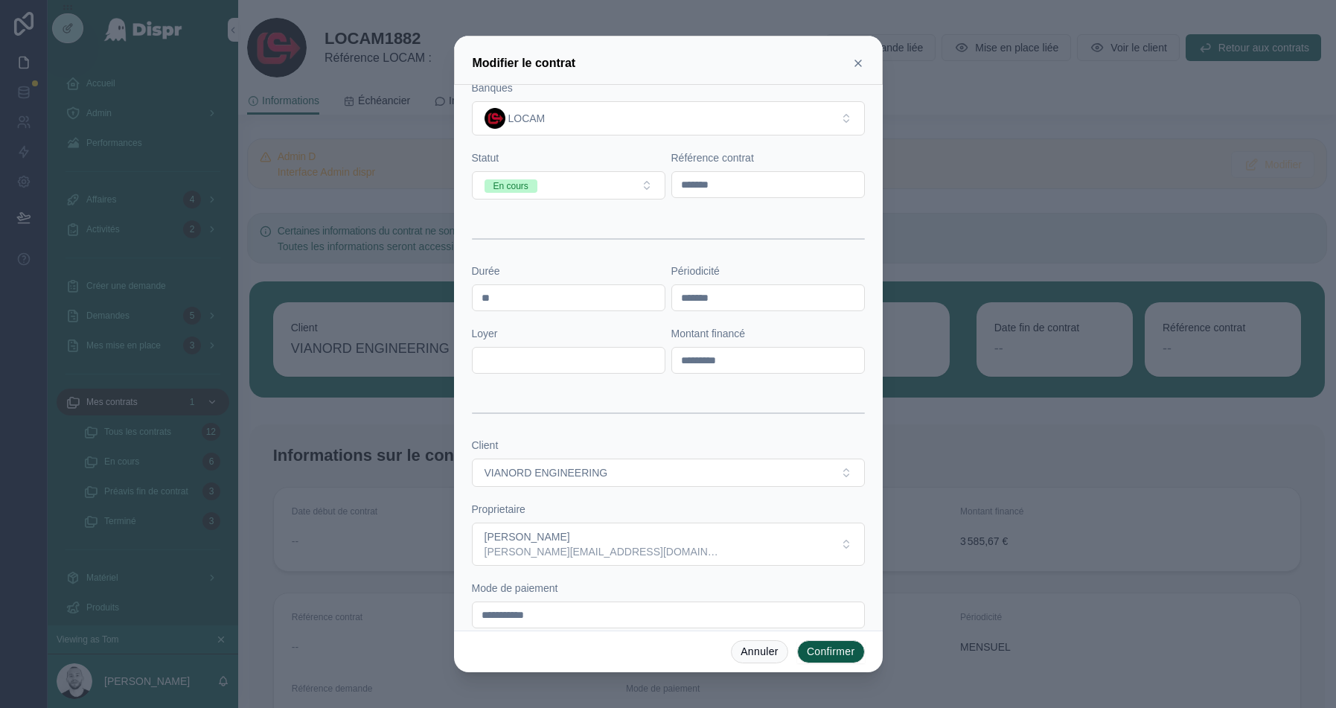
click at [841, 656] on button "Confirmer" at bounding box center [831, 652] width 68 height 24
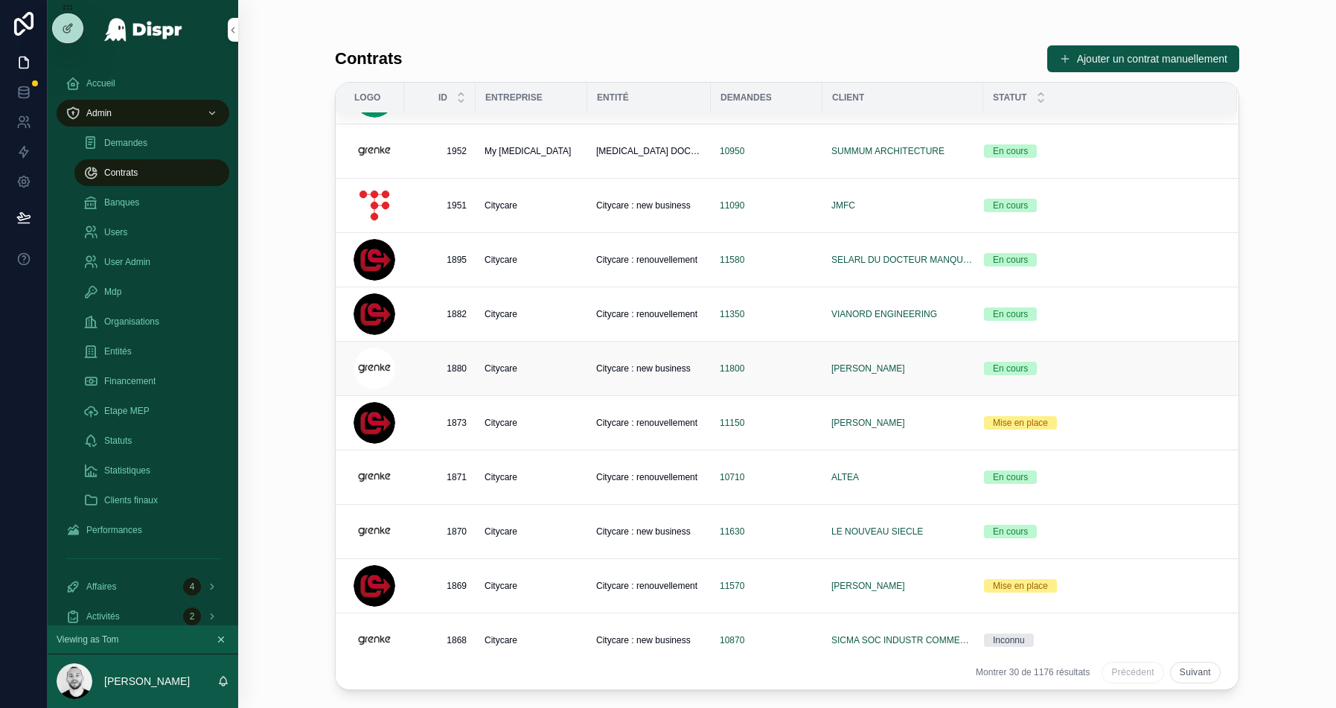
scroll to position [58, 0]
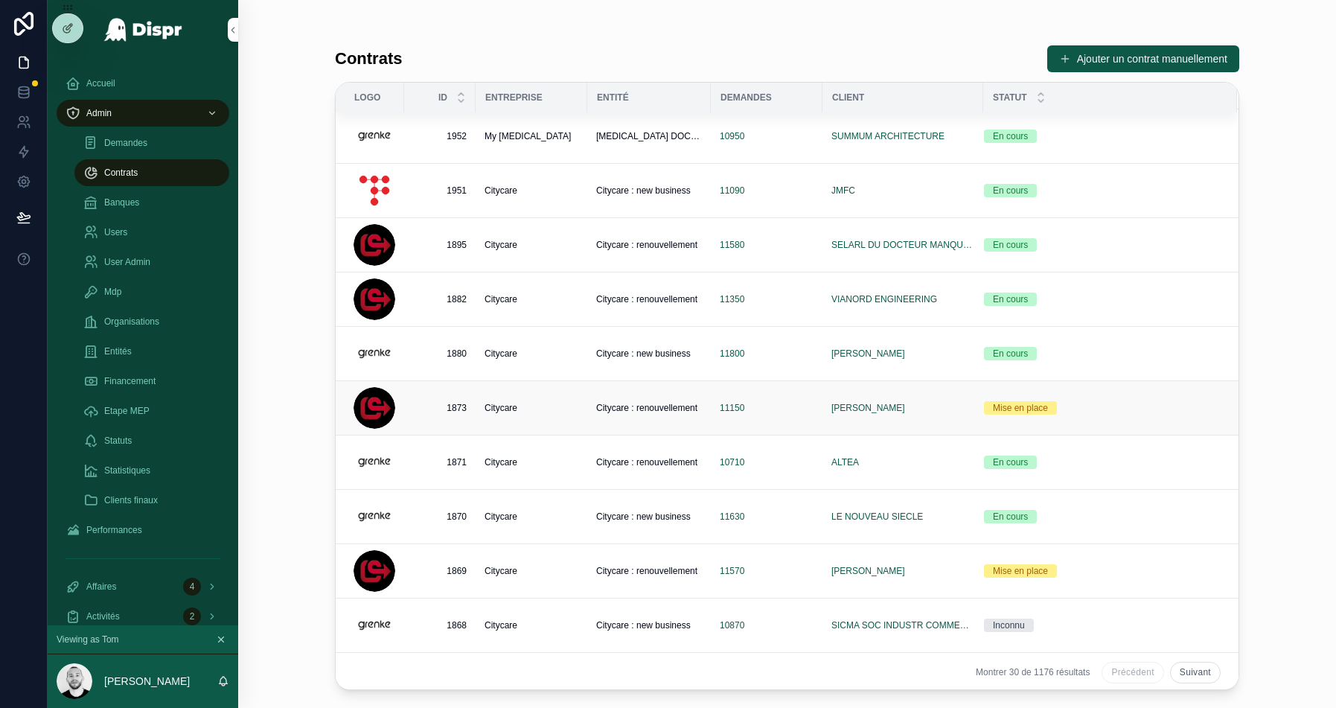
click at [782, 407] on div "11150" at bounding box center [767, 408] width 94 height 12
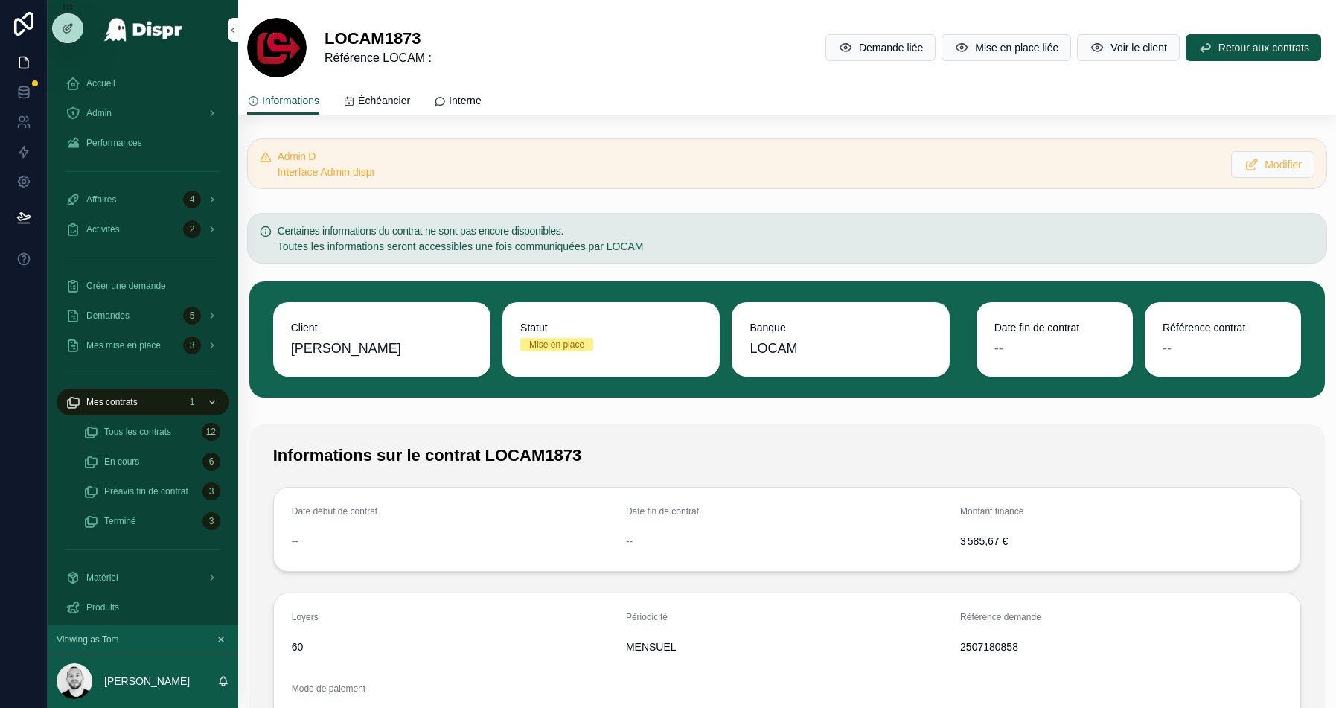
click at [973, 640] on span "2507180858" at bounding box center [1121, 647] width 322 height 15
copy span "2507180858"
click at [975, 48] on span "Mise en place liée" at bounding box center [1016, 47] width 83 height 15
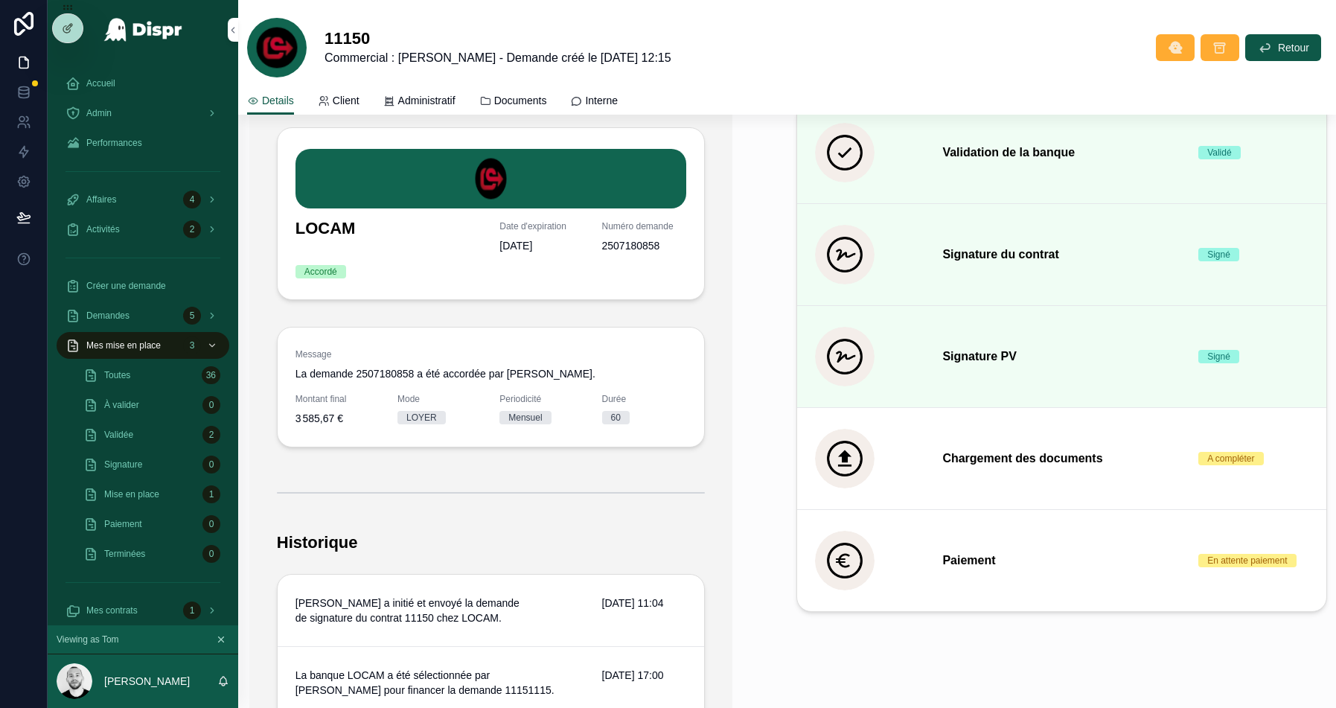
scroll to position [400, 0]
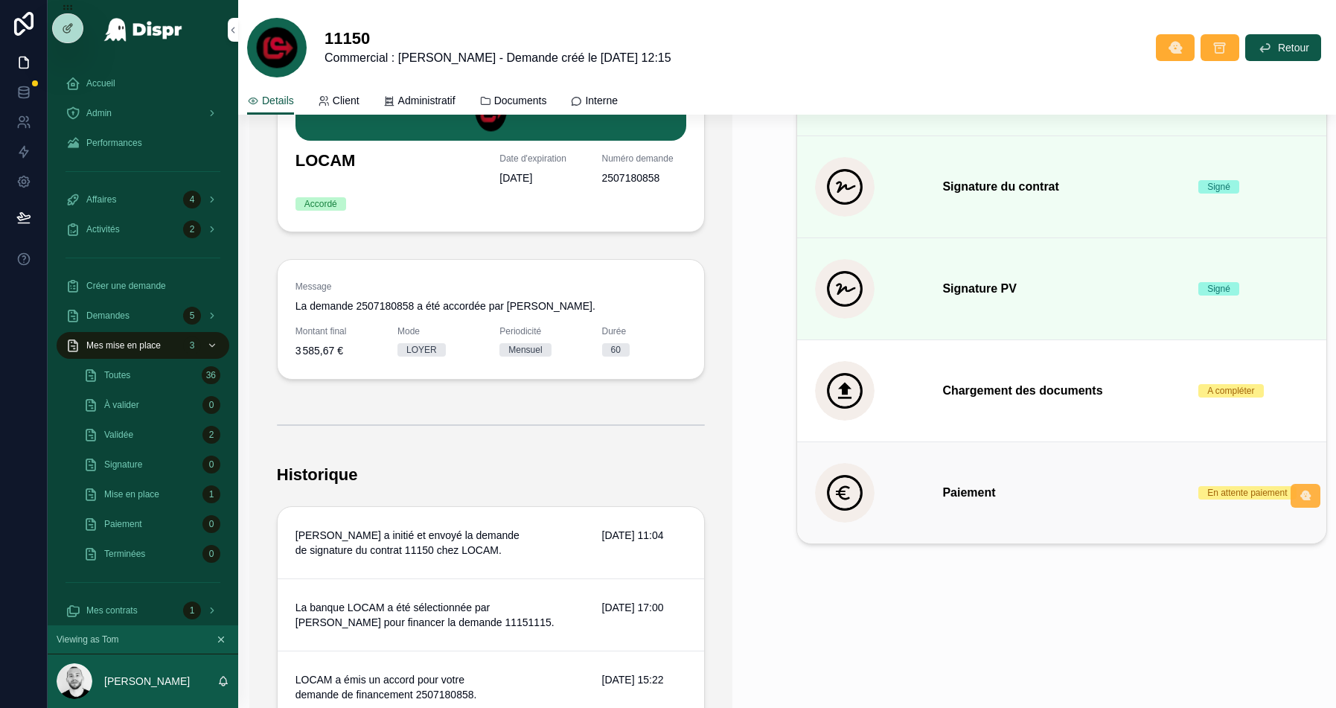
click at [1304, 492] on icon "scrollable content" at bounding box center [1306, 496] width 12 height 12
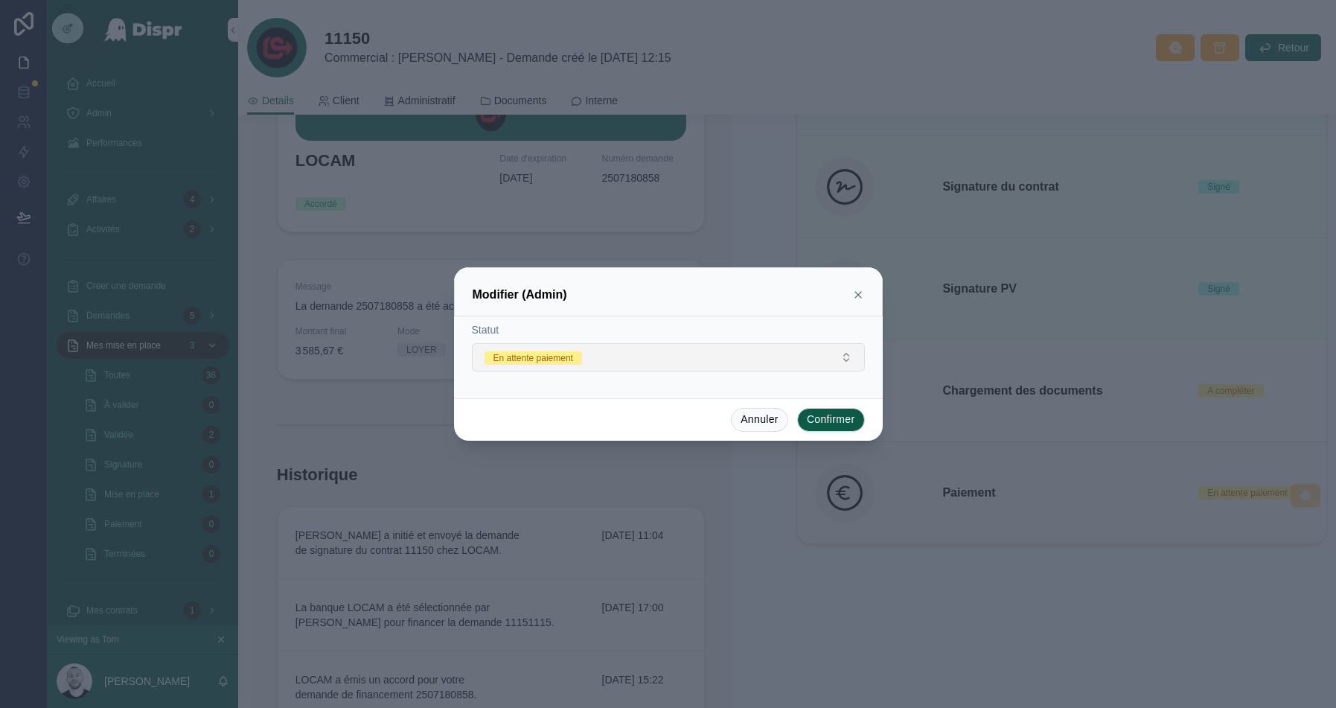
click at [618, 357] on button "En attente paiement" at bounding box center [668, 357] width 393 height 28
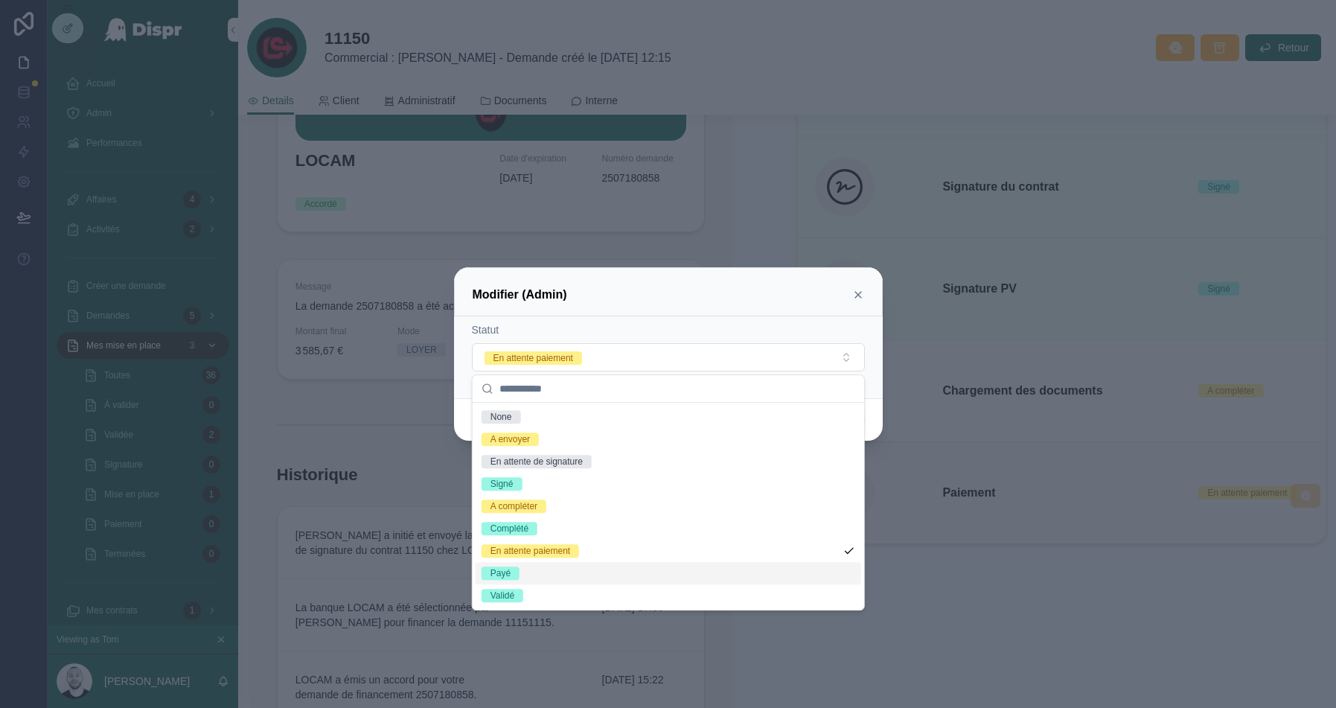
click at [508, 574] on div "Payé" at bounding box center [501, 573] width 20 height 13
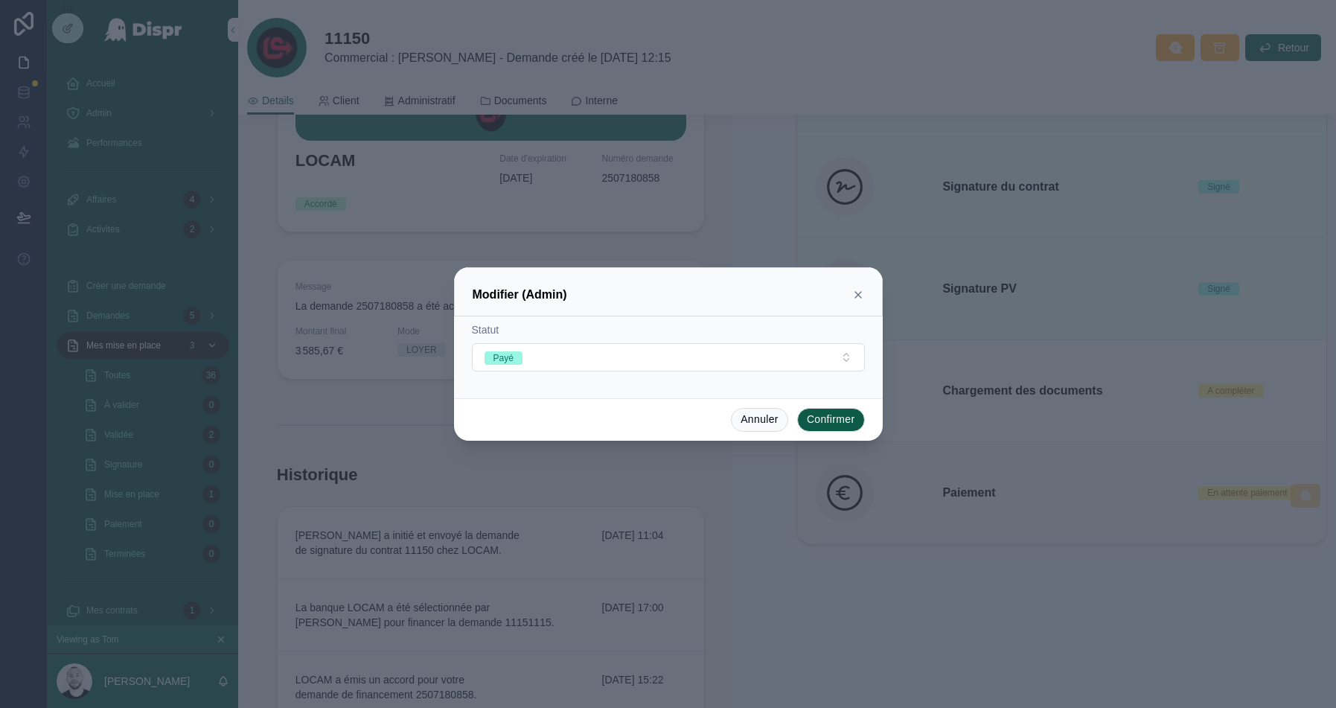
click at [841, 421] on button "Confirmer" at bounding box center [831, 420] width 68 height 24
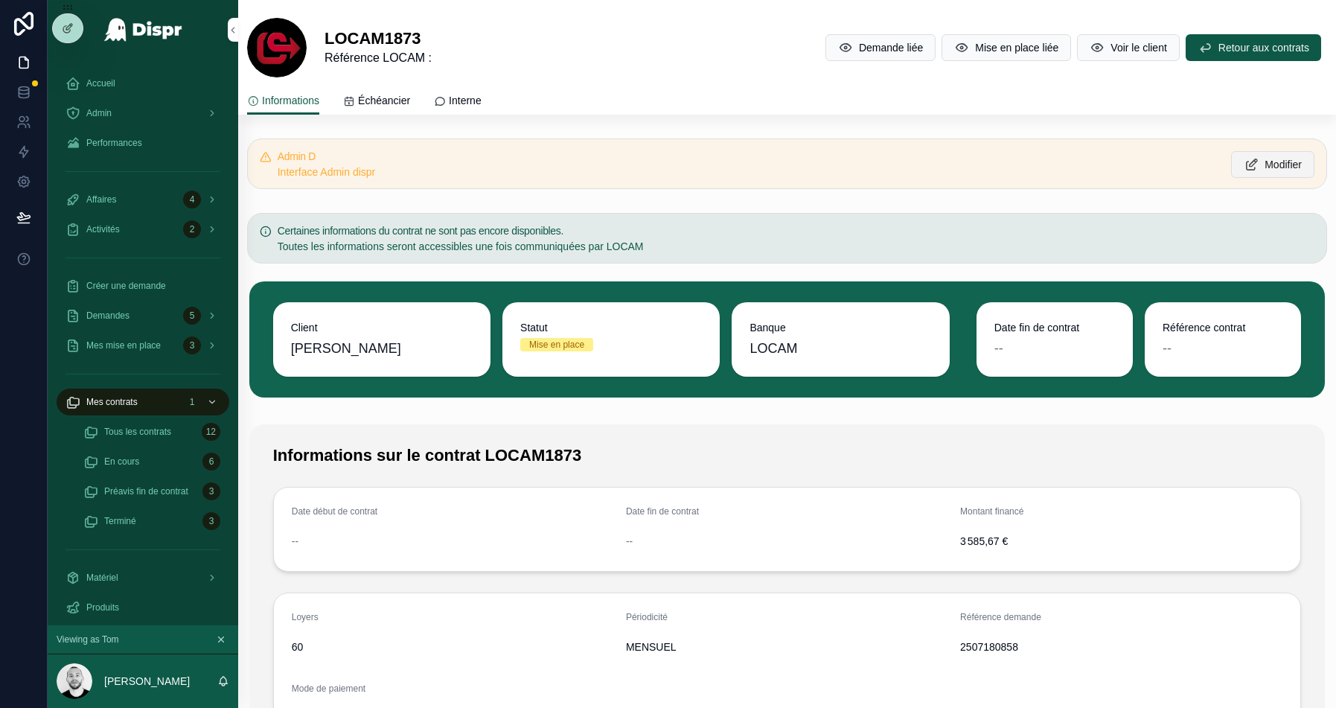
click at [1249, 162] on icon "scrollable content" at bounding box center [1252, 164] width 16 height 15
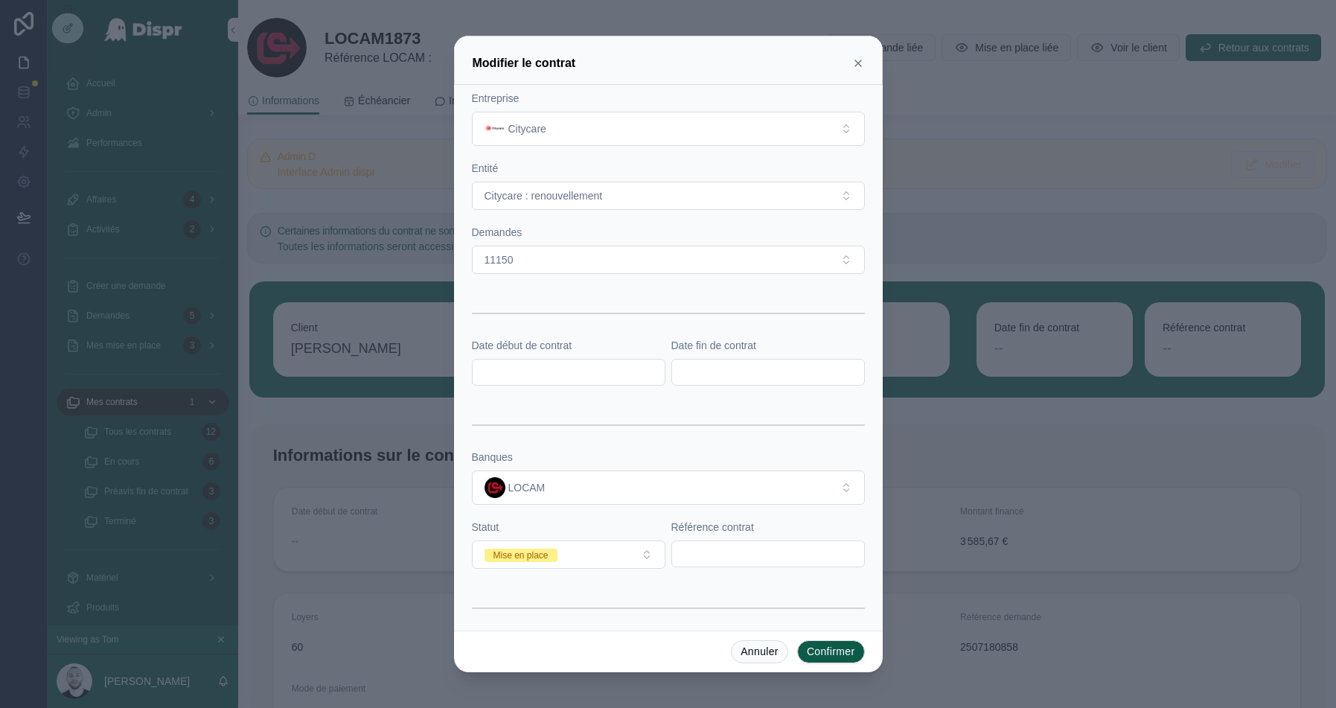
click at [741, 555] on input "text" at bounding box center [768, 553] width 192 height 21
paste input "*******"
type input "*******"
click at [552, 368] on input "text" at bounding box center [569, 372] width 192 height 21
paste input "**********"
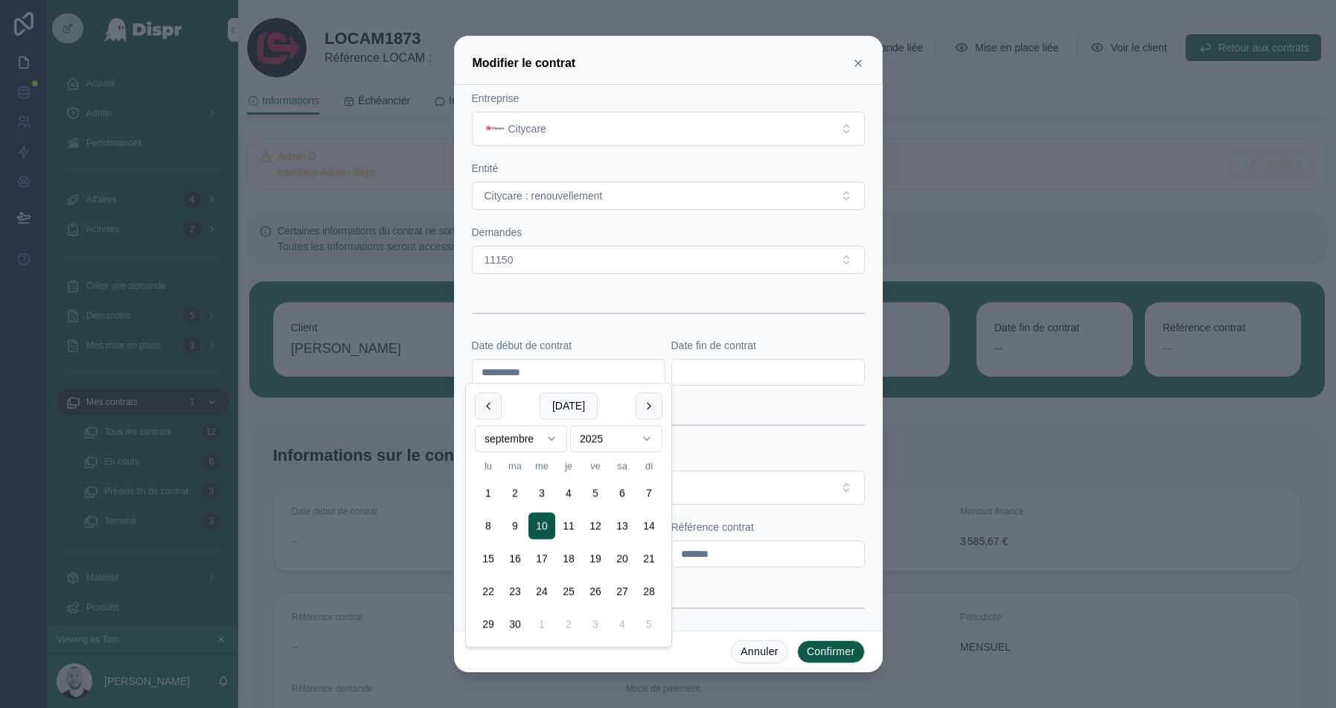
type input "**********"
click at [718, 368] on input "text" at bounding box center [768, 372] width 192 height 21
paste input "**********"
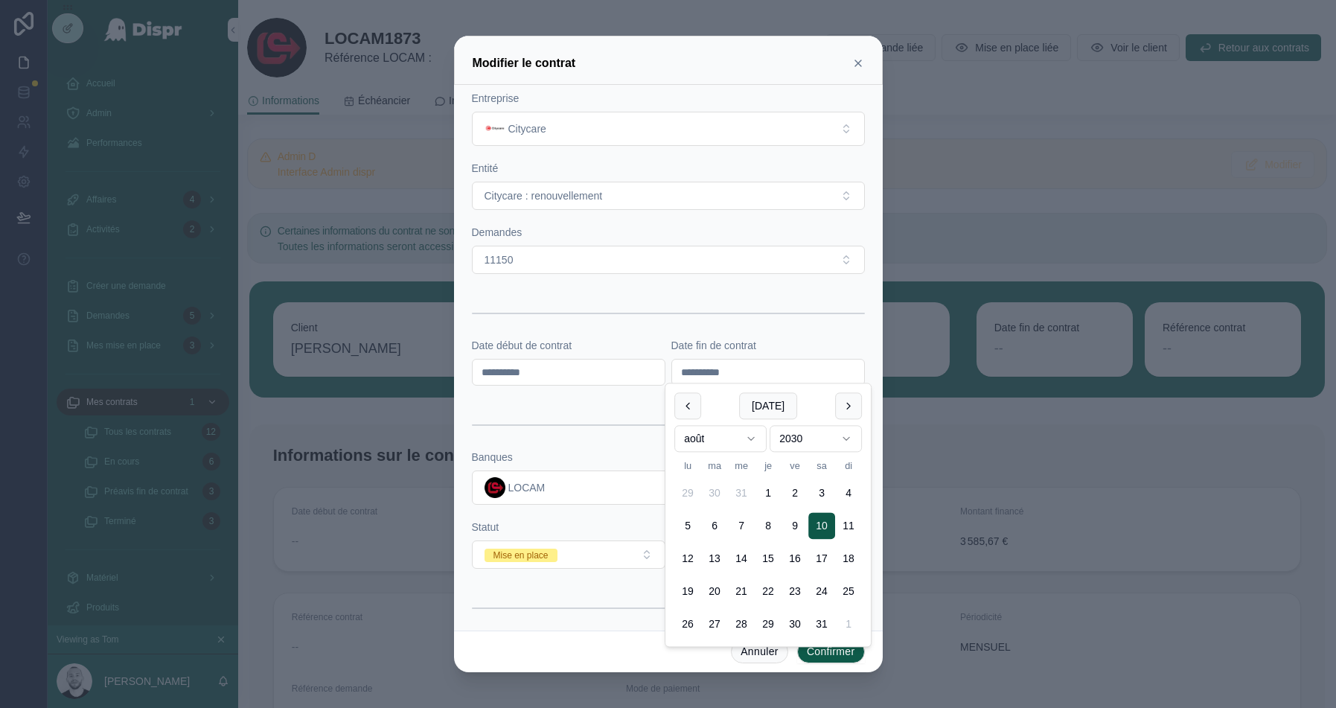
type input "**********"
click at [687, 330] on form "**********" at bounding box center [668, 543] width 393 height 904
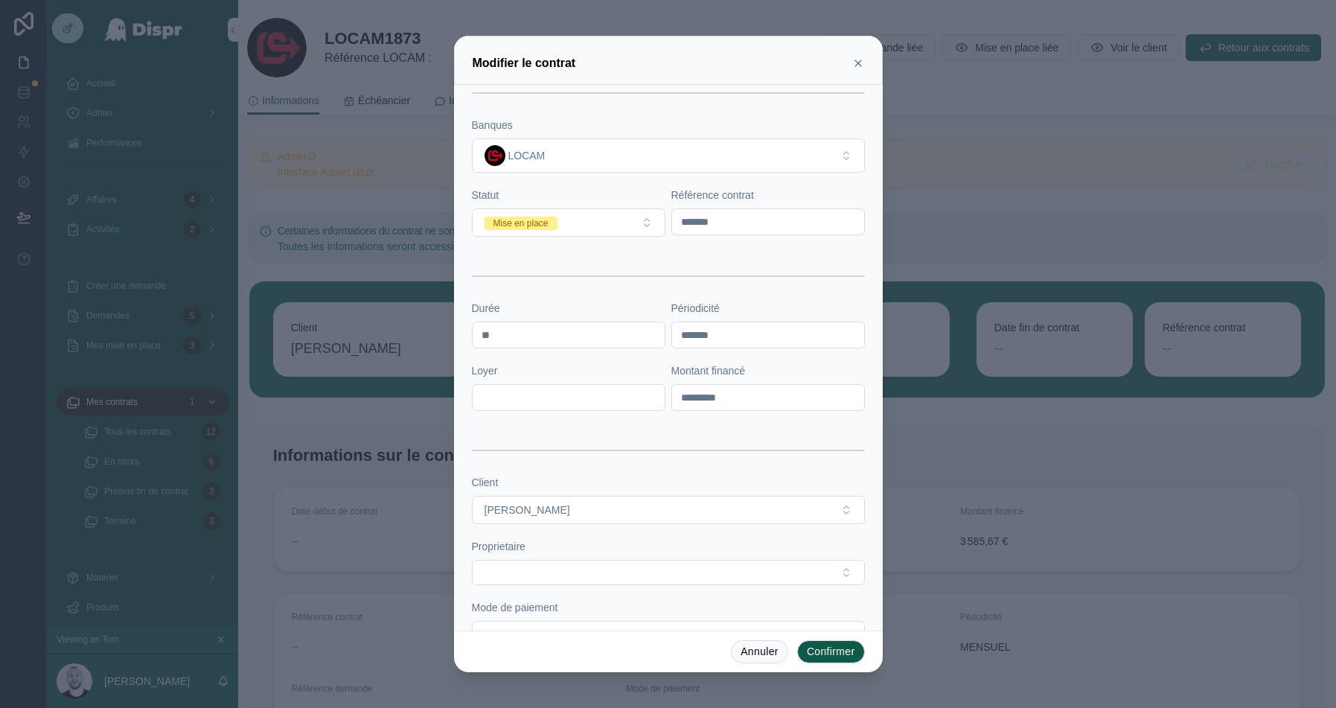
scroll to position [369, 0]
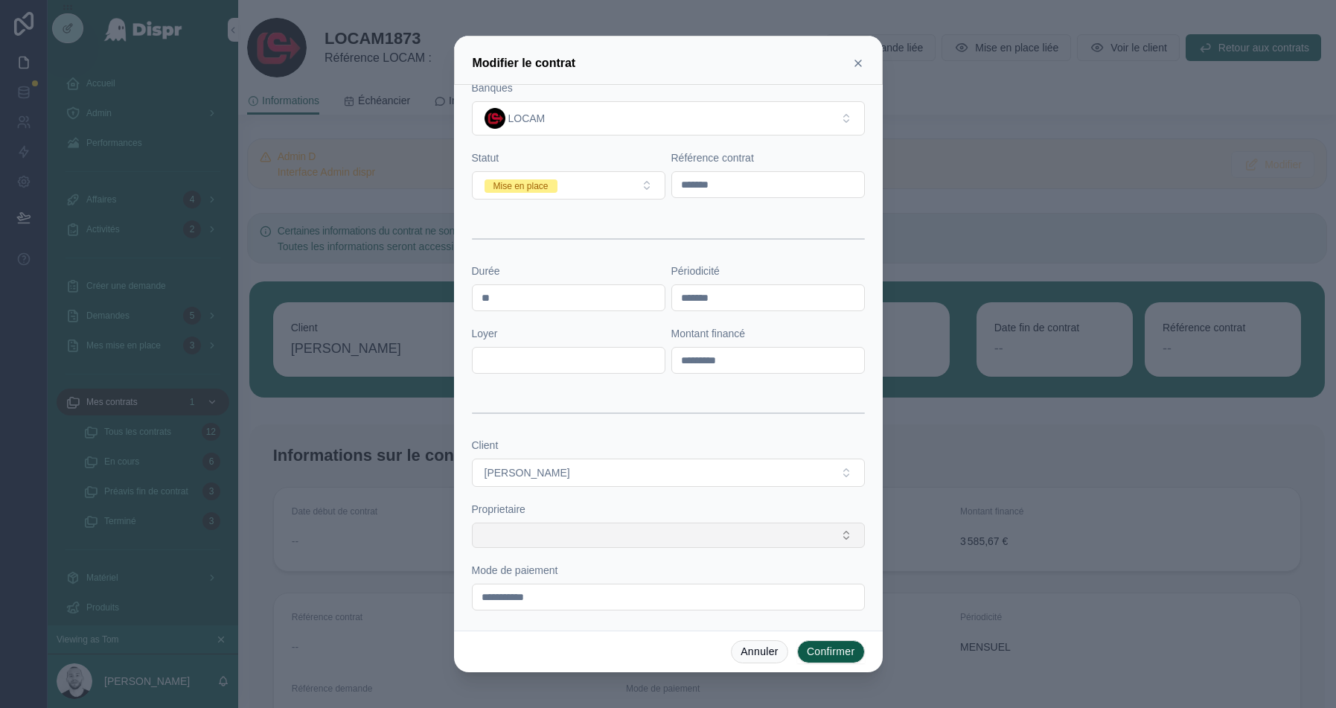
click at [558, 533] on button "Select Button" at bounding box center [668, 535] width 393 height 25
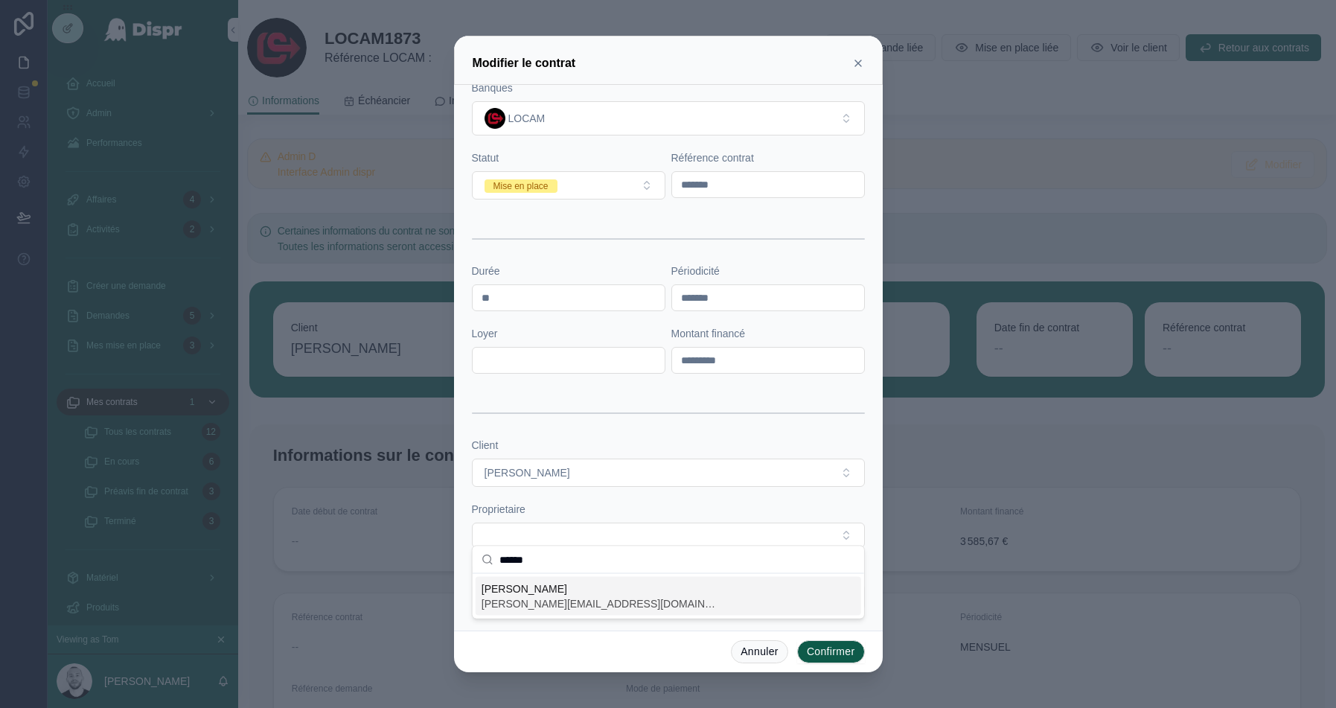
type input "******"
click at [527, 589] on span "[PERSON_NAME]" at bounding box center [601, 588] width 238 height 15
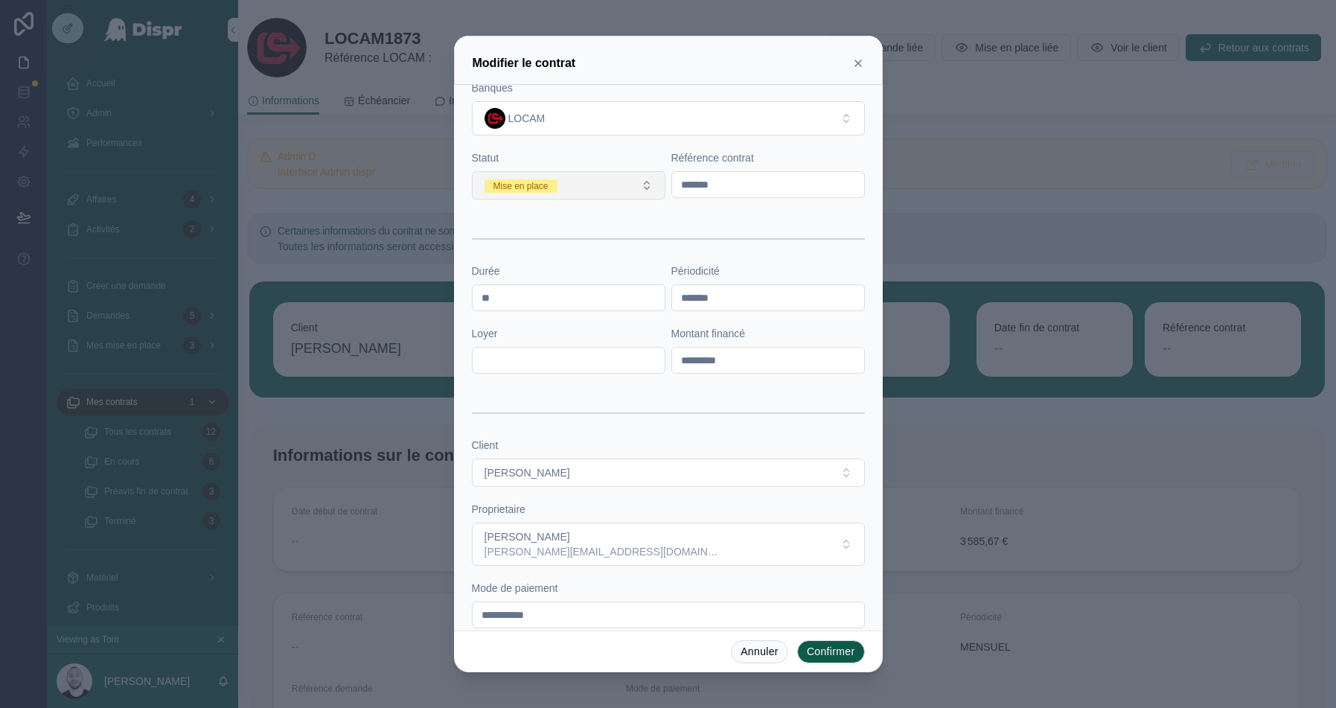
click at [558, 179] on span "Mise en place" at bounding box center [521, 185] width 73 height 13
click at [523, 288] on div "En cours" at bounding box center [508, 284] width 35 height 13
click at [832, 654] on button "Confirmer" at bounding box center [831, 652] width 68 height 24
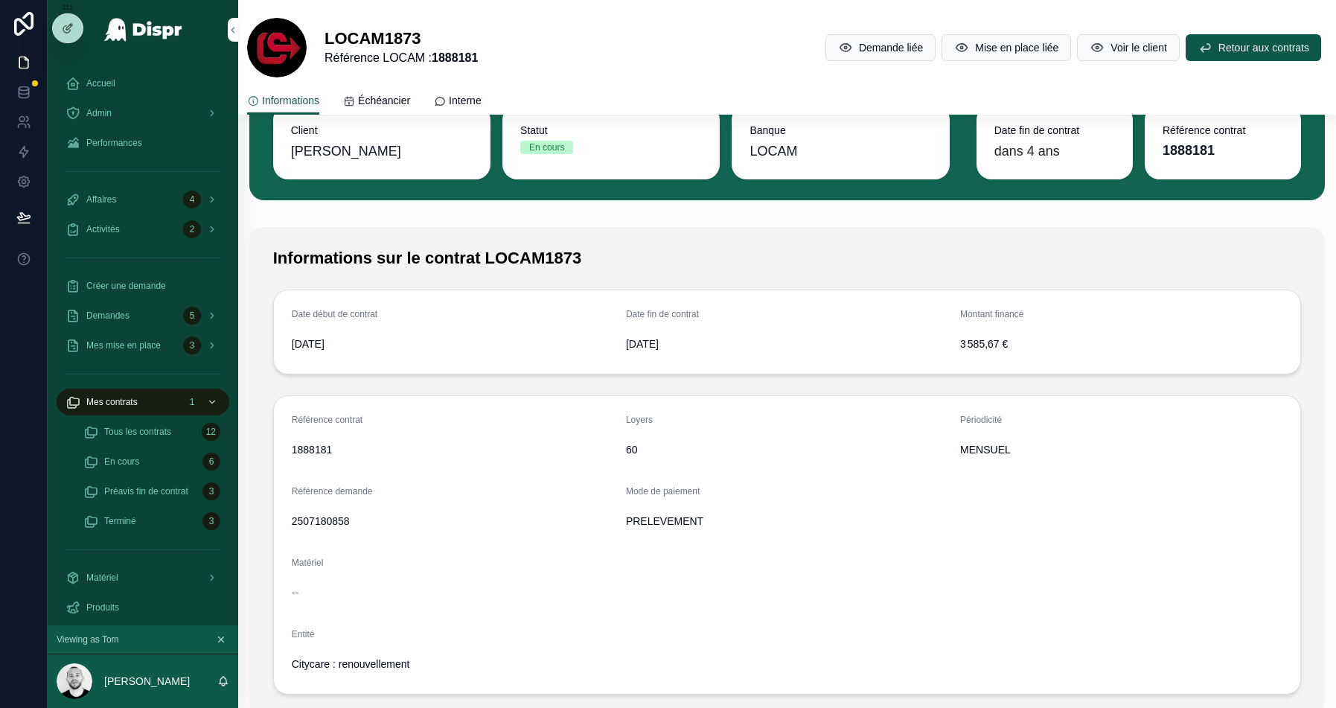
scroll to position [107, 0]
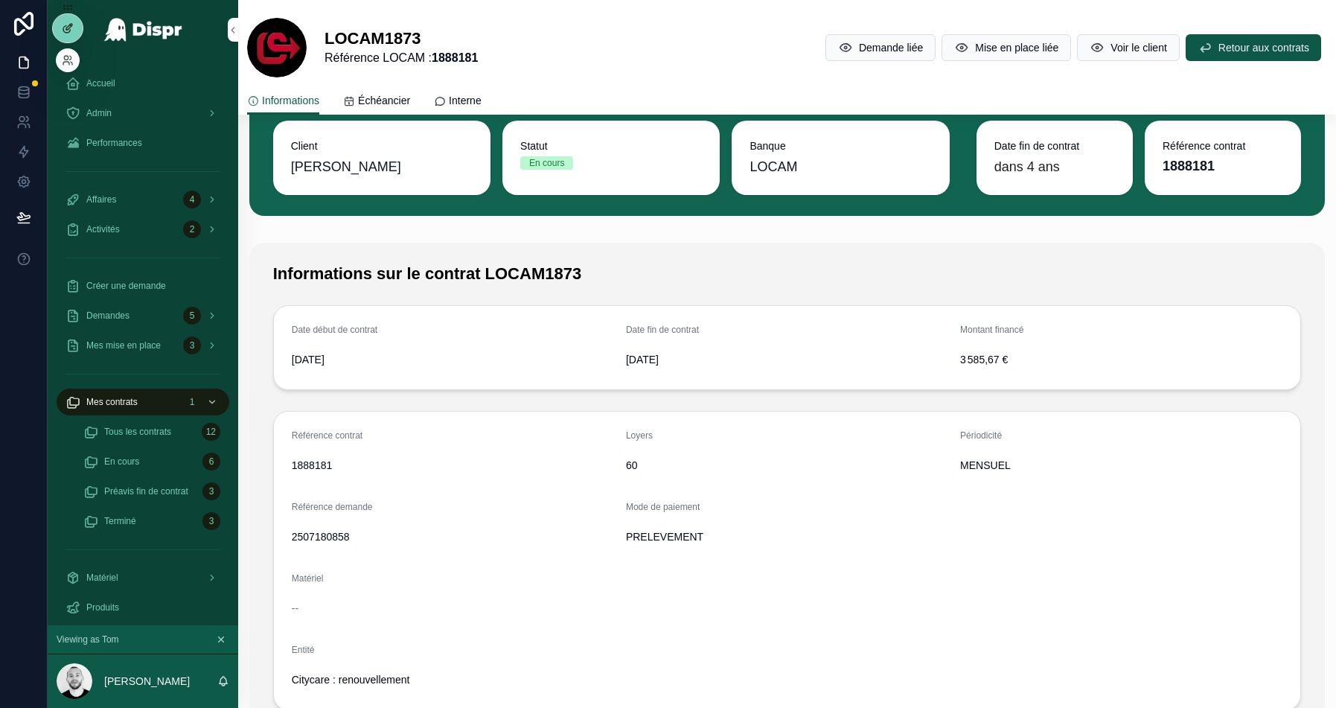
click at [64, 28] on icon at bounding box center [68, 28] width 12 height 12
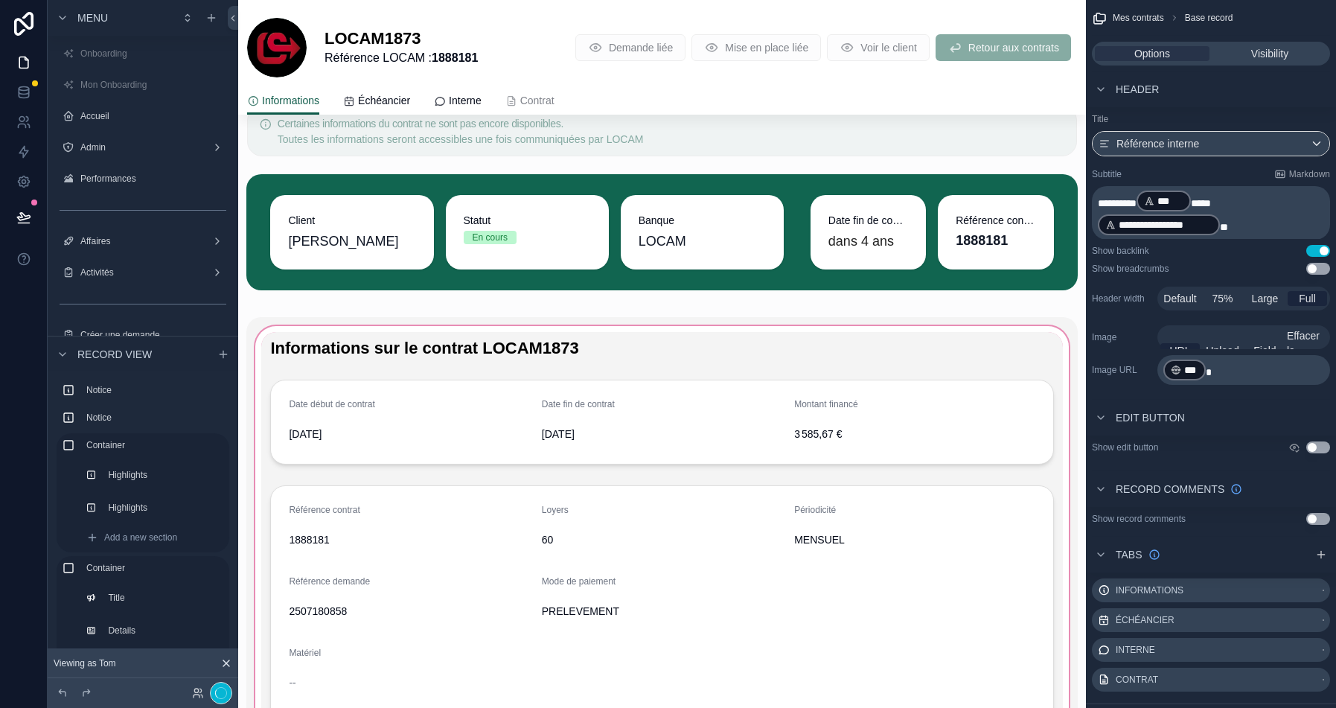
click at [409, 380] on div "scrollable content" at bounding box center [661, 561] width 831 height 488
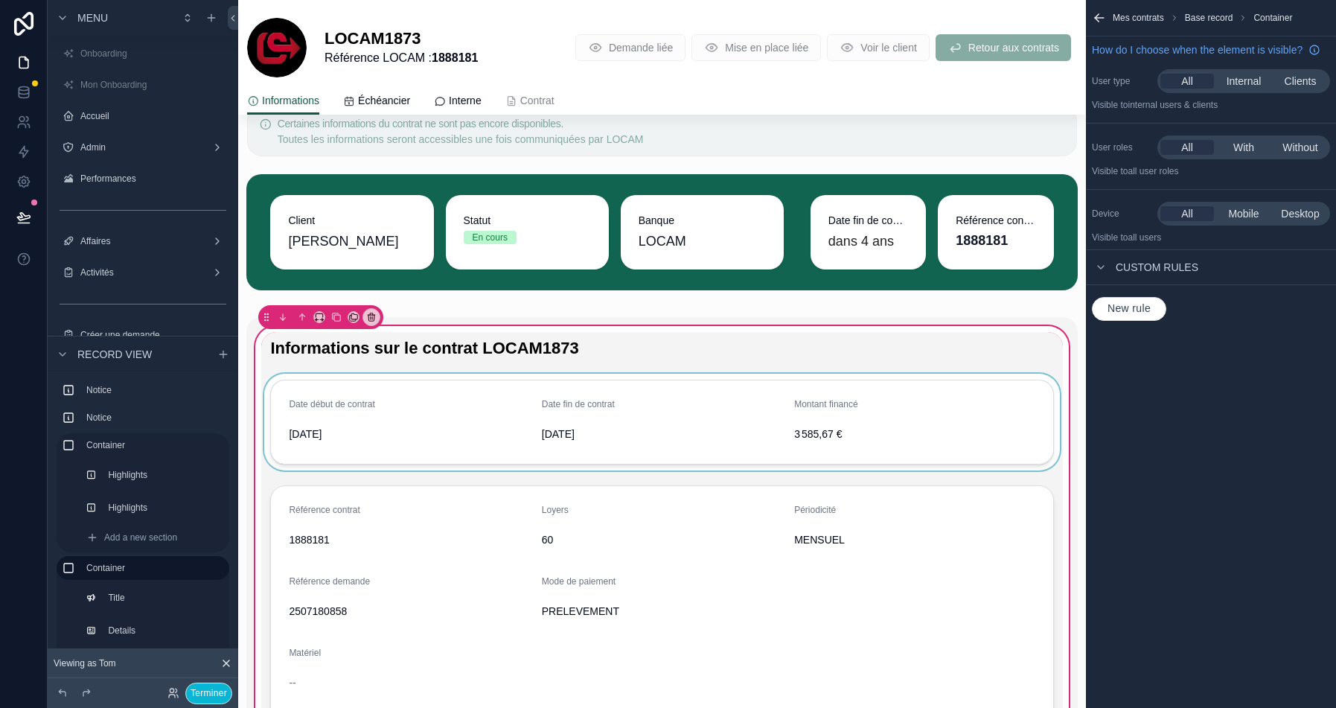
click at [386, 426] on div "scrollable content" at bounding box center [661, 422] width 801 height 97
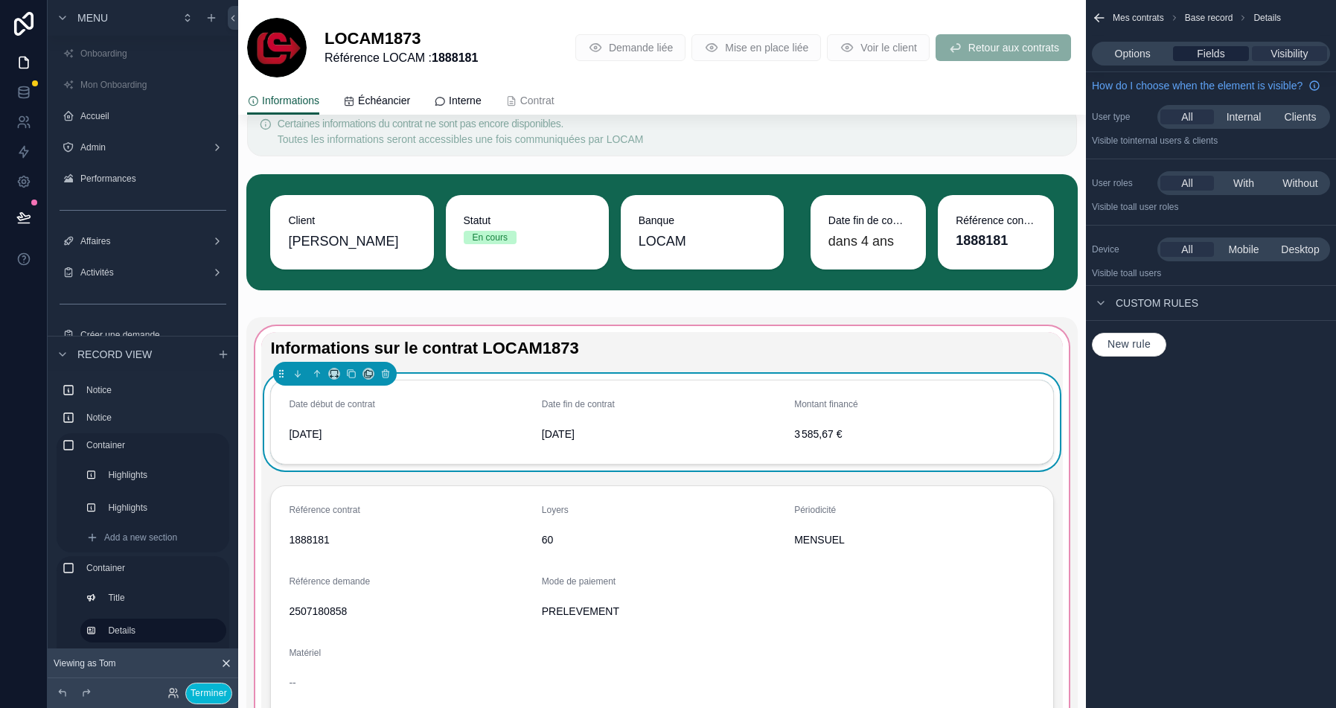
click at [1225, 55] on span "Fields" at bounding box center [1211, 53] width 28 height 15
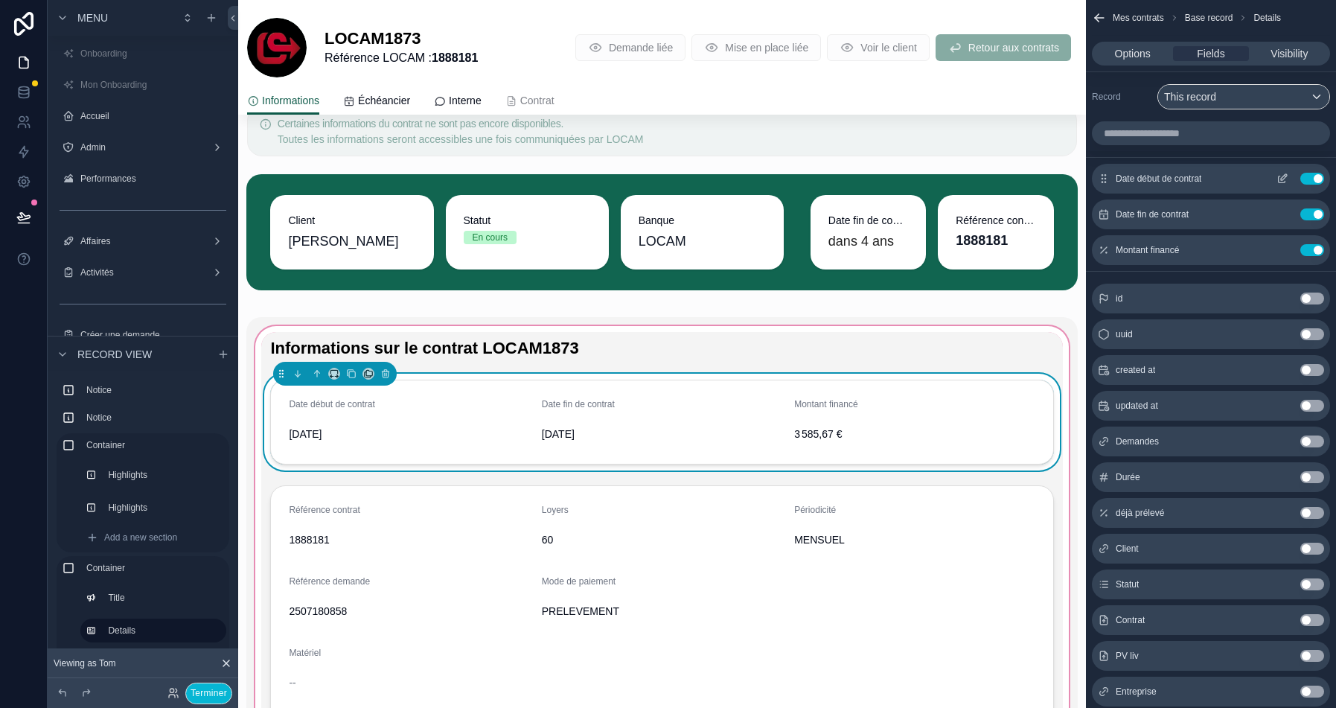
click at [1282, 173] on icon "scrollable content" at bounding box center [1283, 179] width 12 height 12
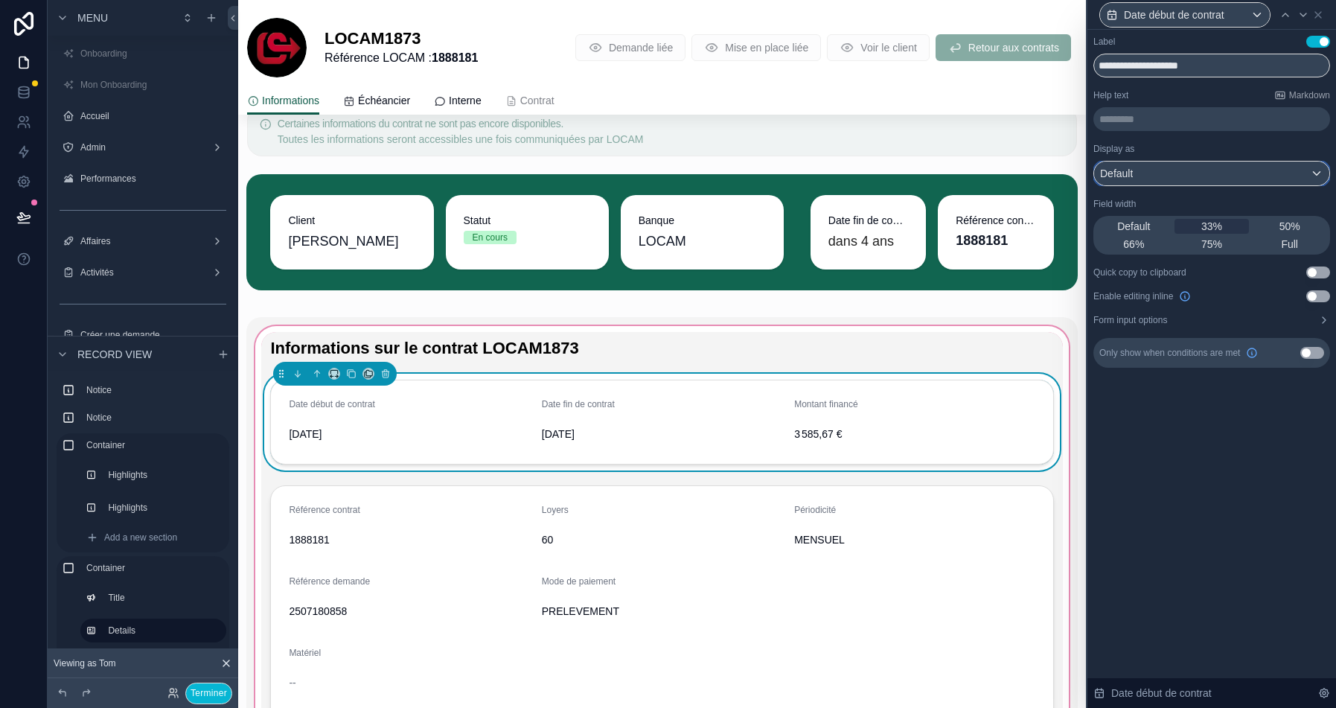
click at [1251, 176] on div "Default" at bounding box center [1211, 174] width 235 height 24
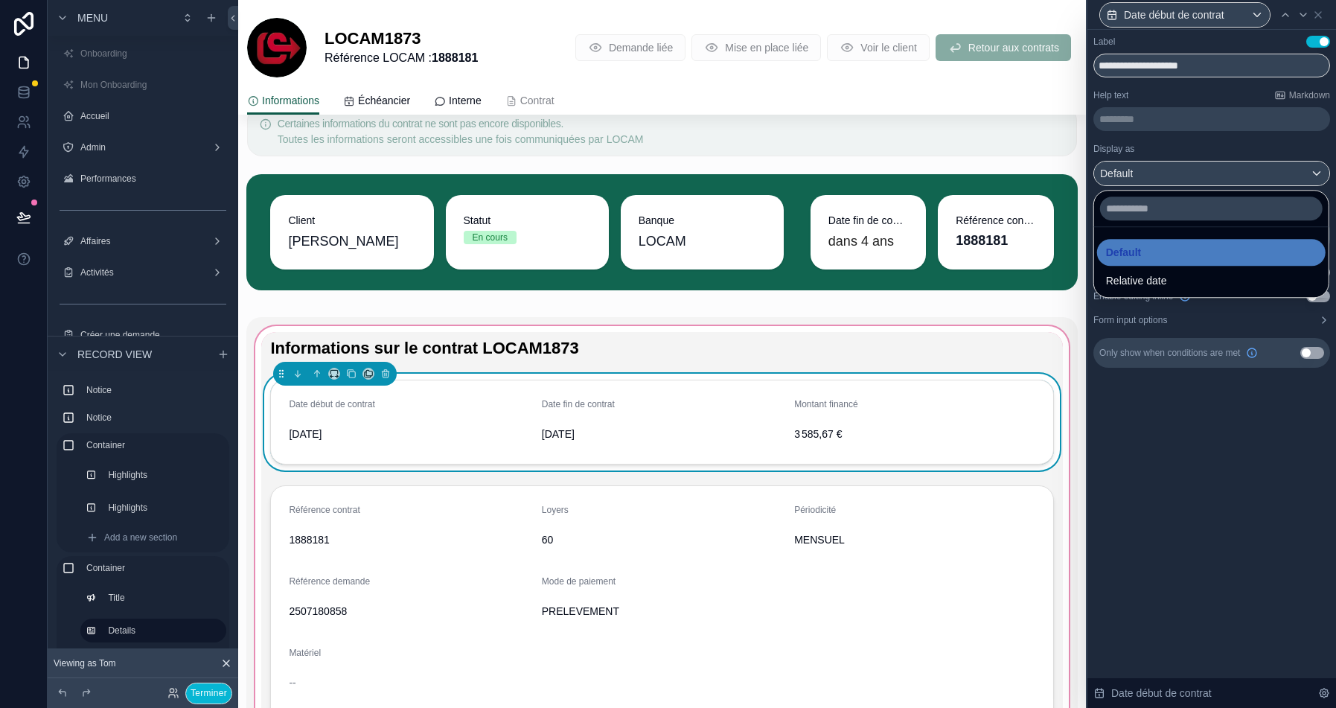
click at [1313, 445] on div at bounding box center [1212, 354] width 249 height 708
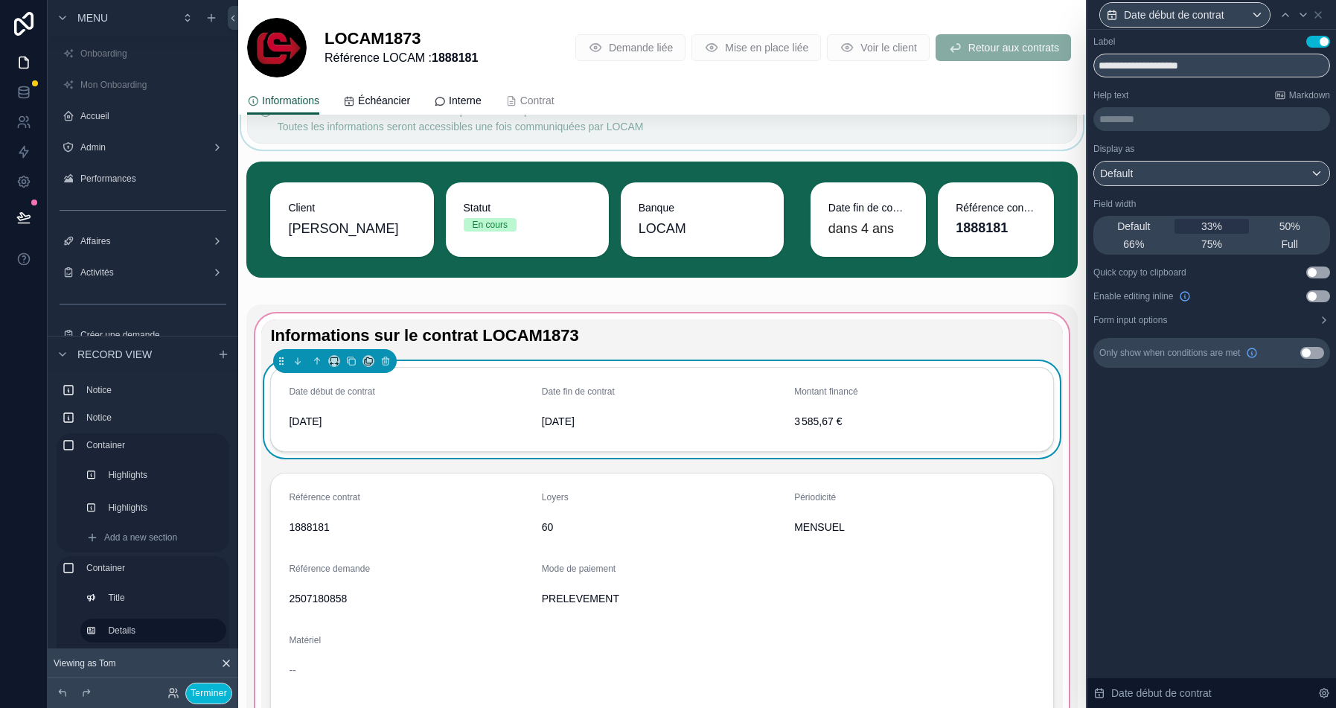
scroll to position [0, 0]
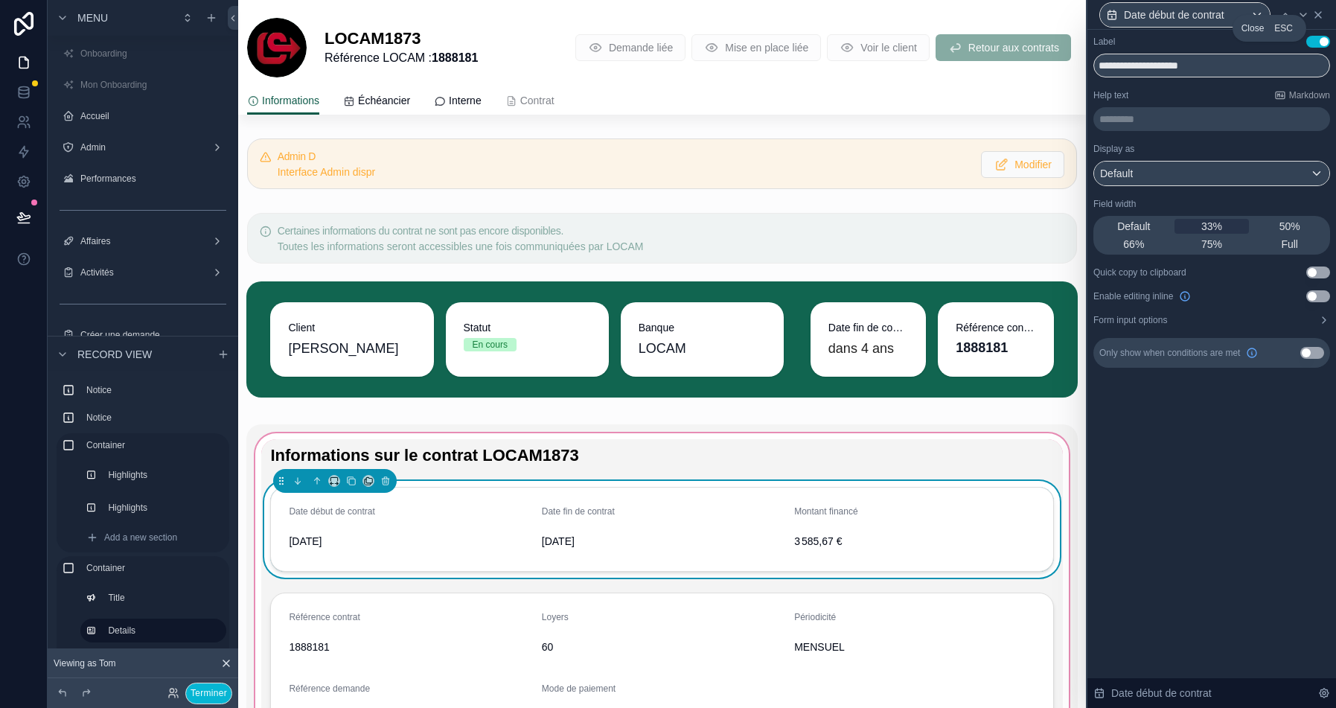
click at [1320, 16] on icon at bounding box center [1319, 15] width 6 height 6
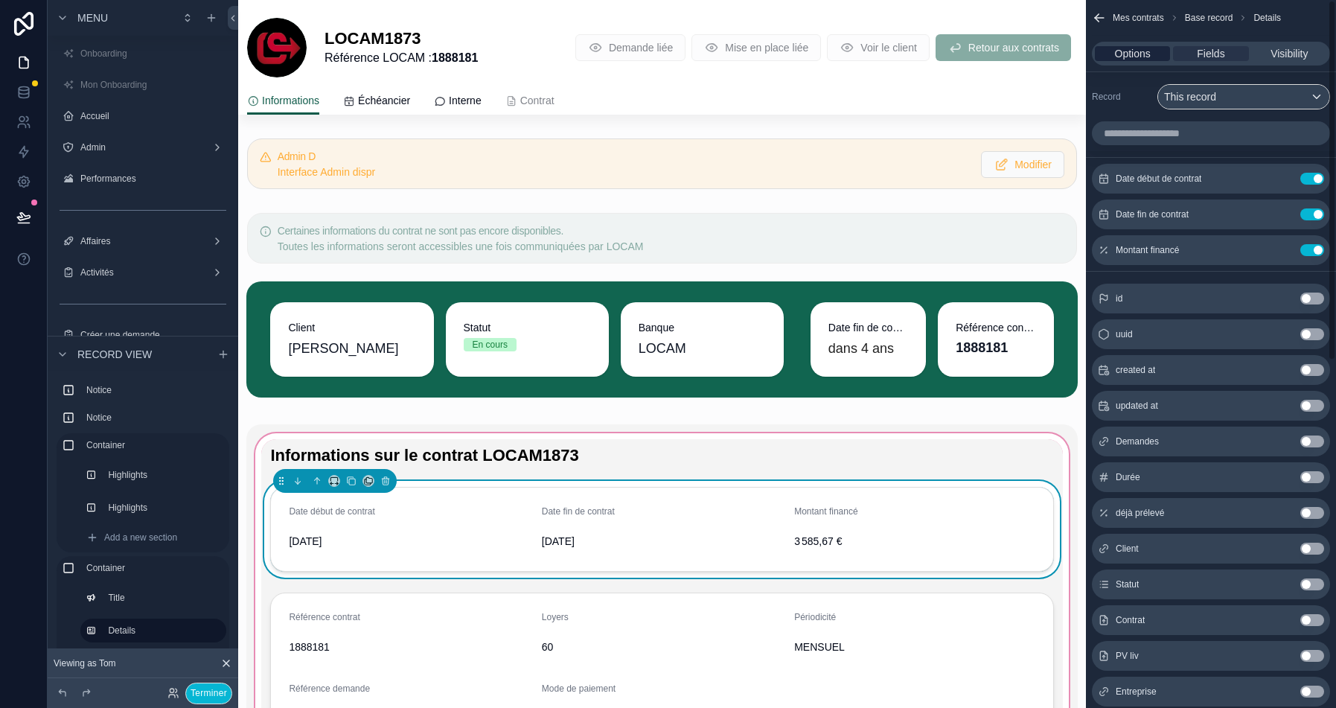
click at [1144, 57] on span "Options" at bounding box center [1133, 53] width 36 height 15
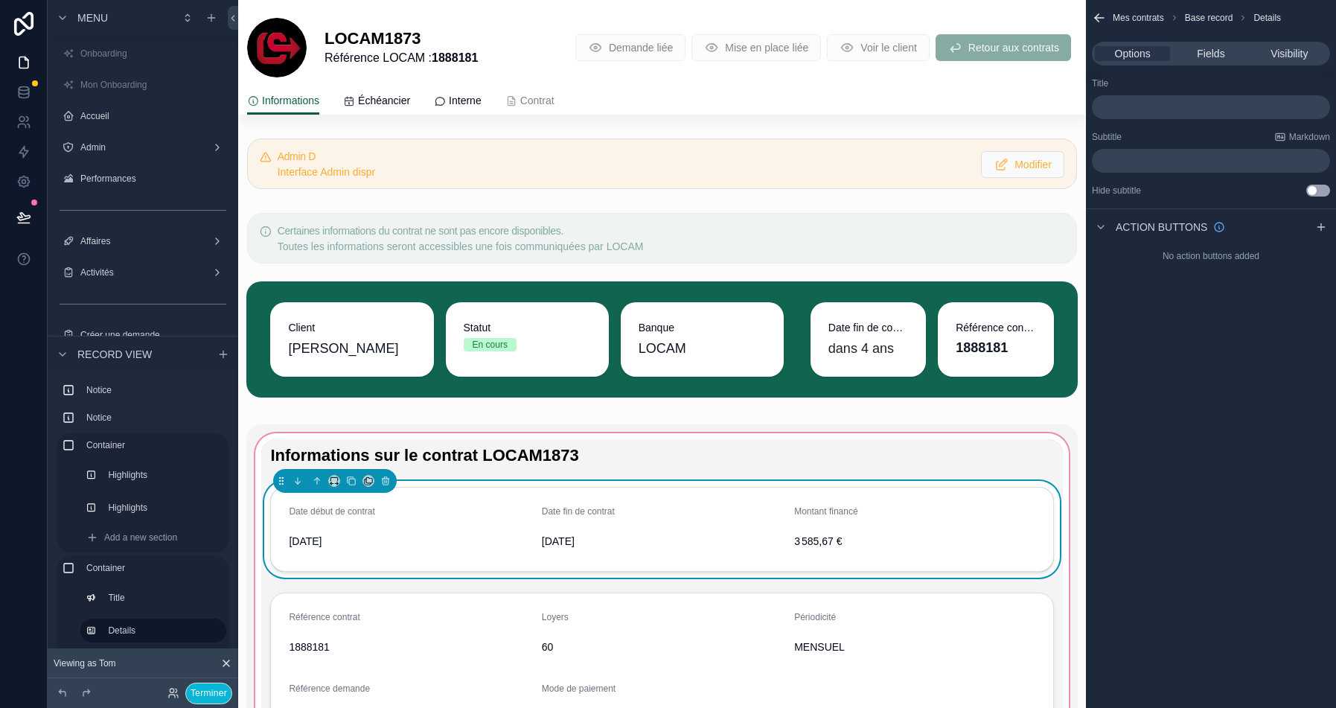
click at [823, 88] on div "Informations Échéancier Interne Contrat" at bounding box center [662, 100] width 830 height 28
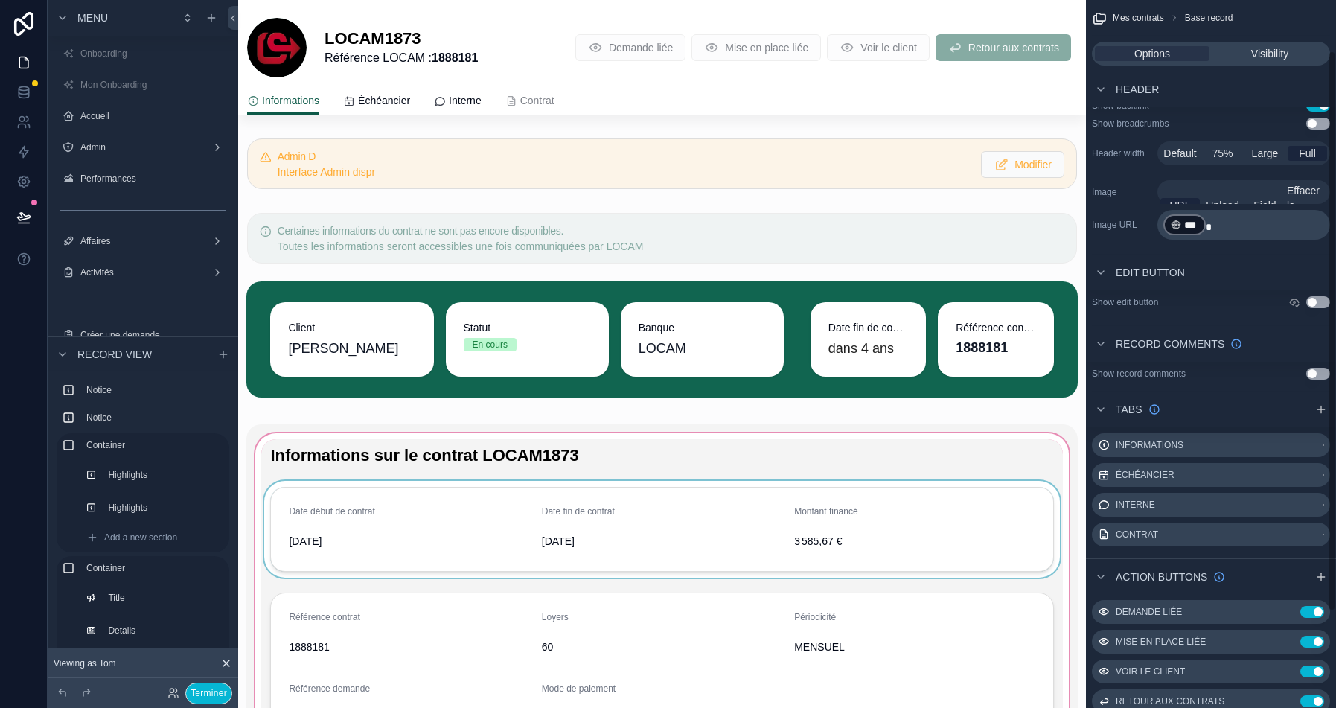
scroll to position [185, 0]
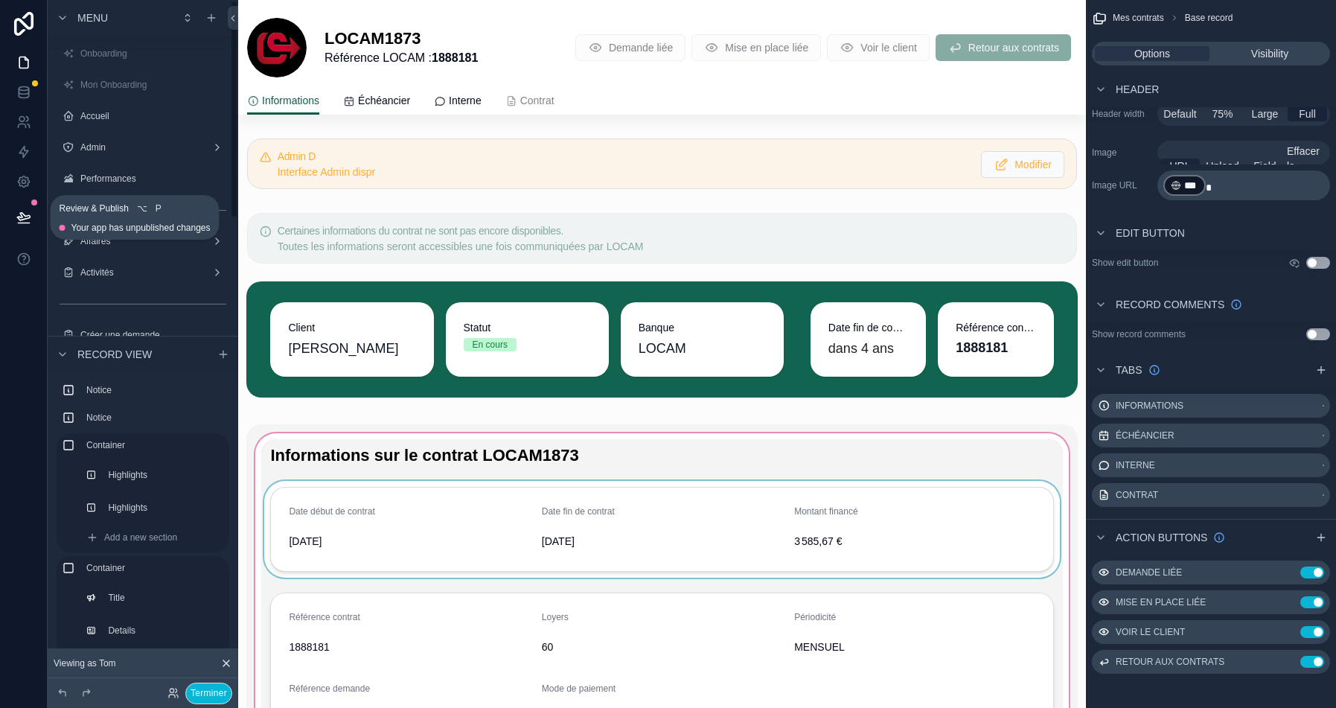
click at [20, 230] on button at bounding box center [23, 218] width 33 height 42
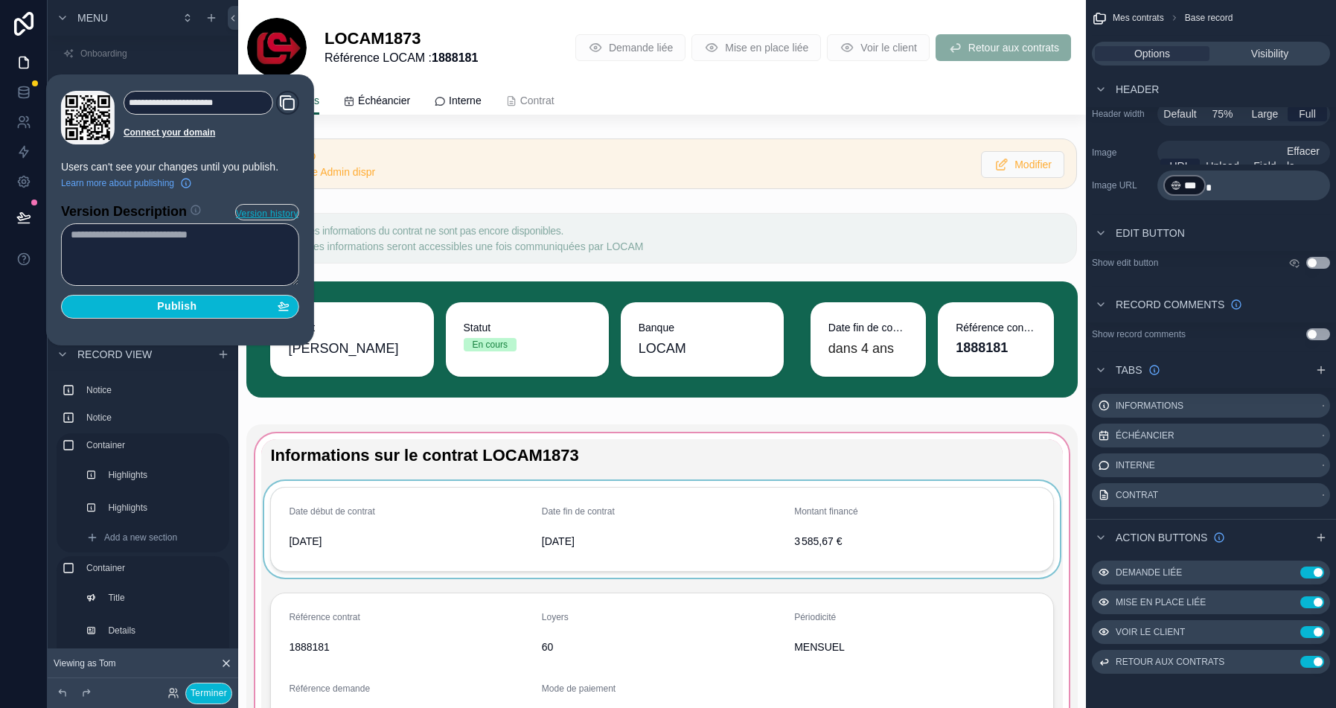
click at [150, 290] on section "Version Description Version history Publish" at bounding box center [180, 257] width 238 height 124
click at [150, 301] on div "Publish" at bounding box center [180, 306] width 219 height 13
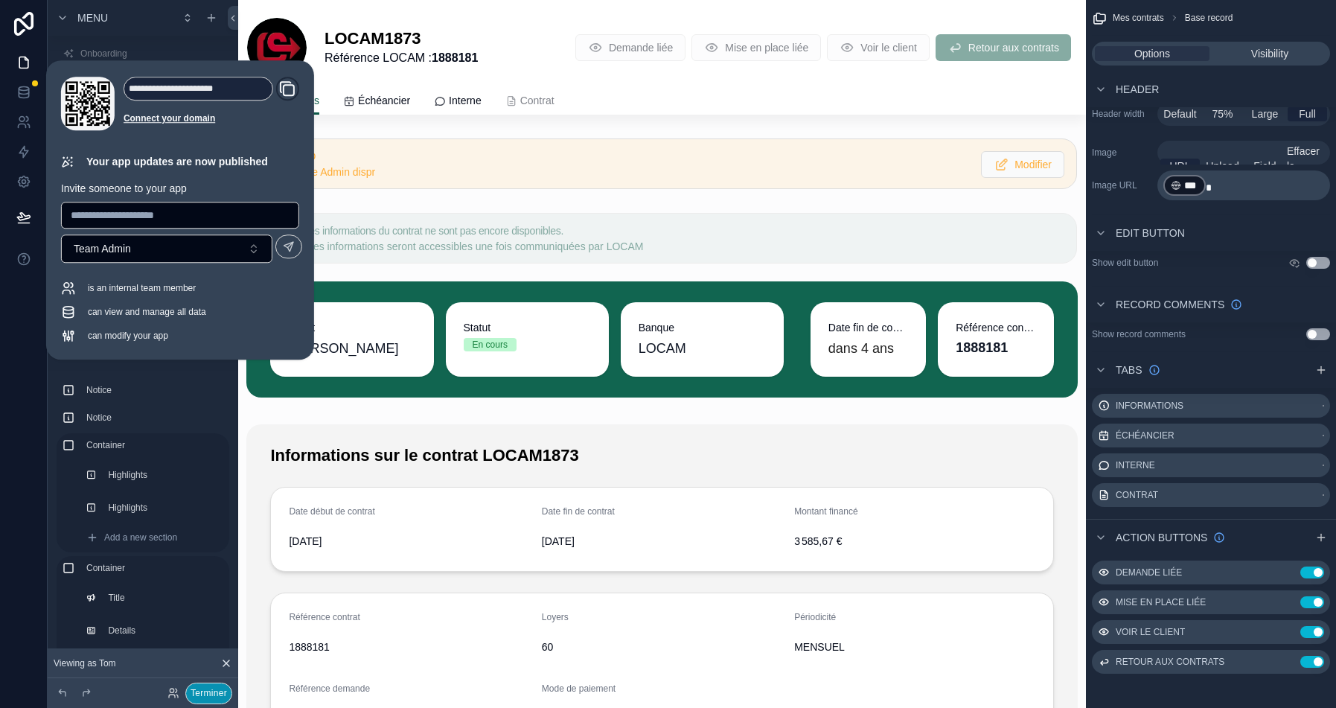
click at [203, 692] on button "Terminer" at bounding box center [208, 694] width 47 height 22
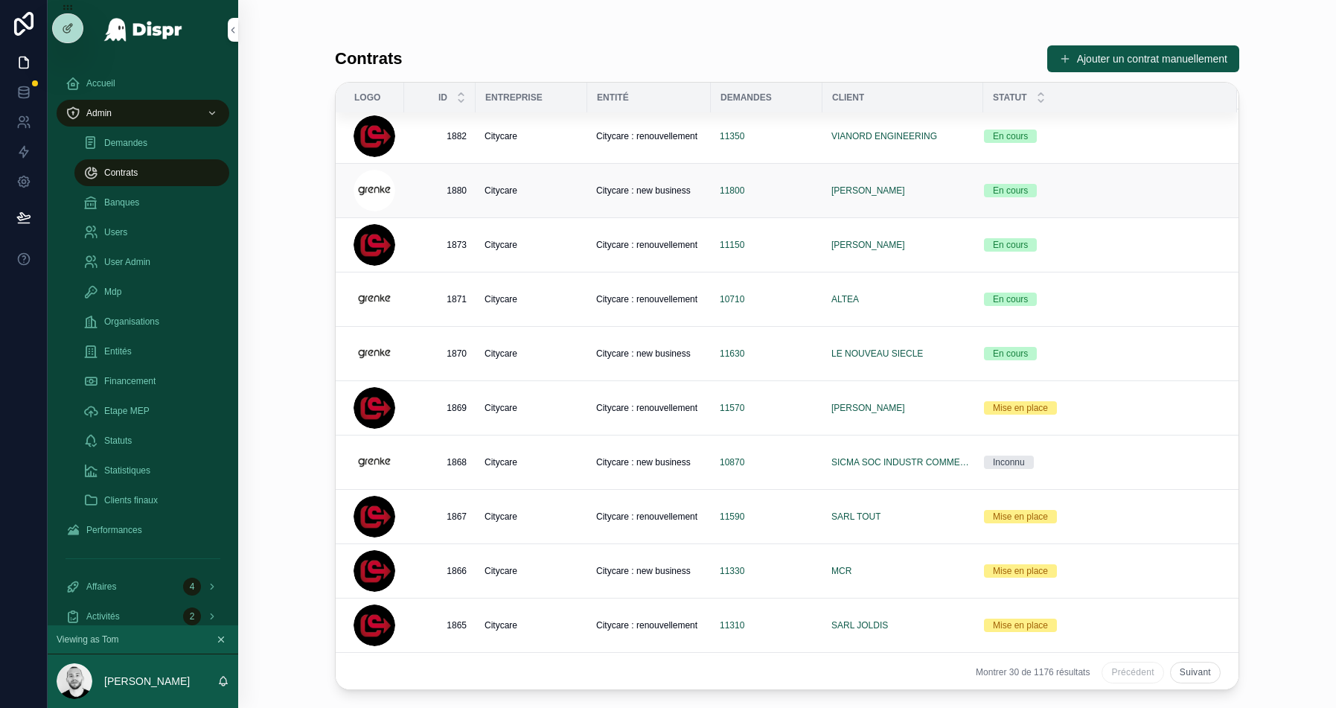
scroll to position [246, 0]
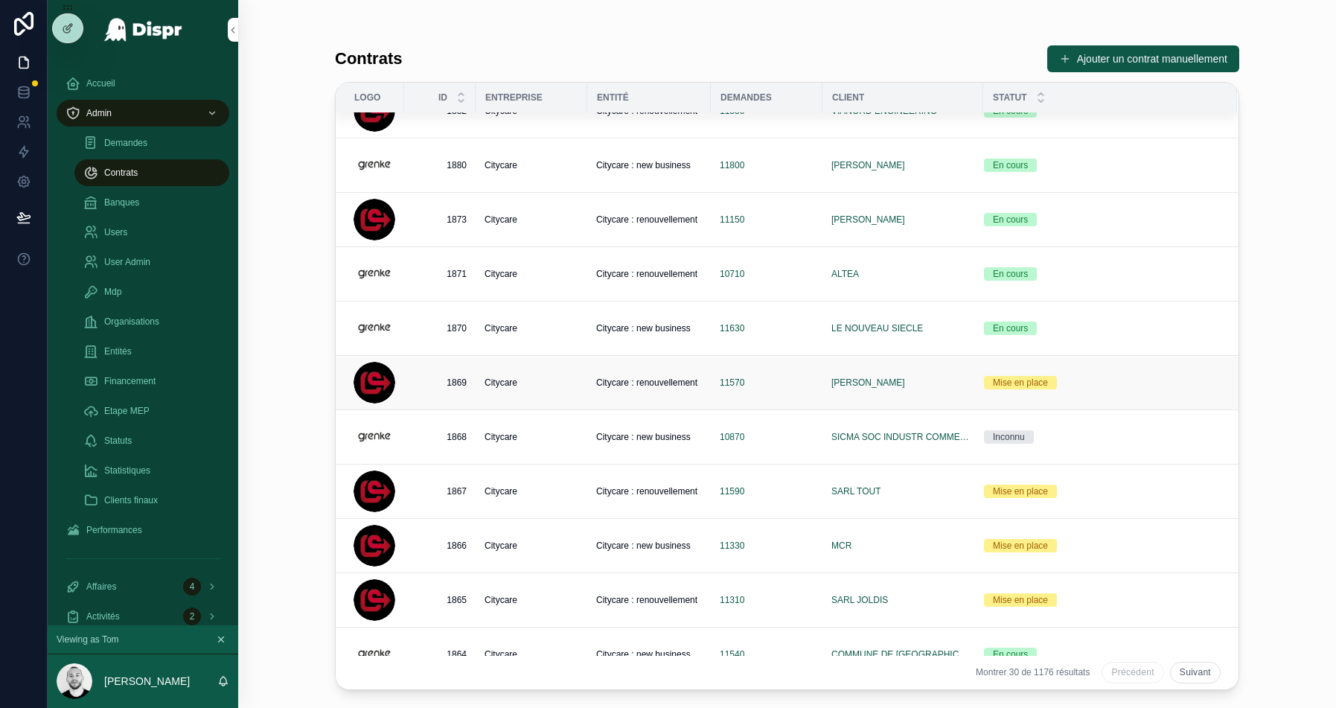
click at [781, 382] on div "11570" at bounding box center [767, 383] width 94 height 12
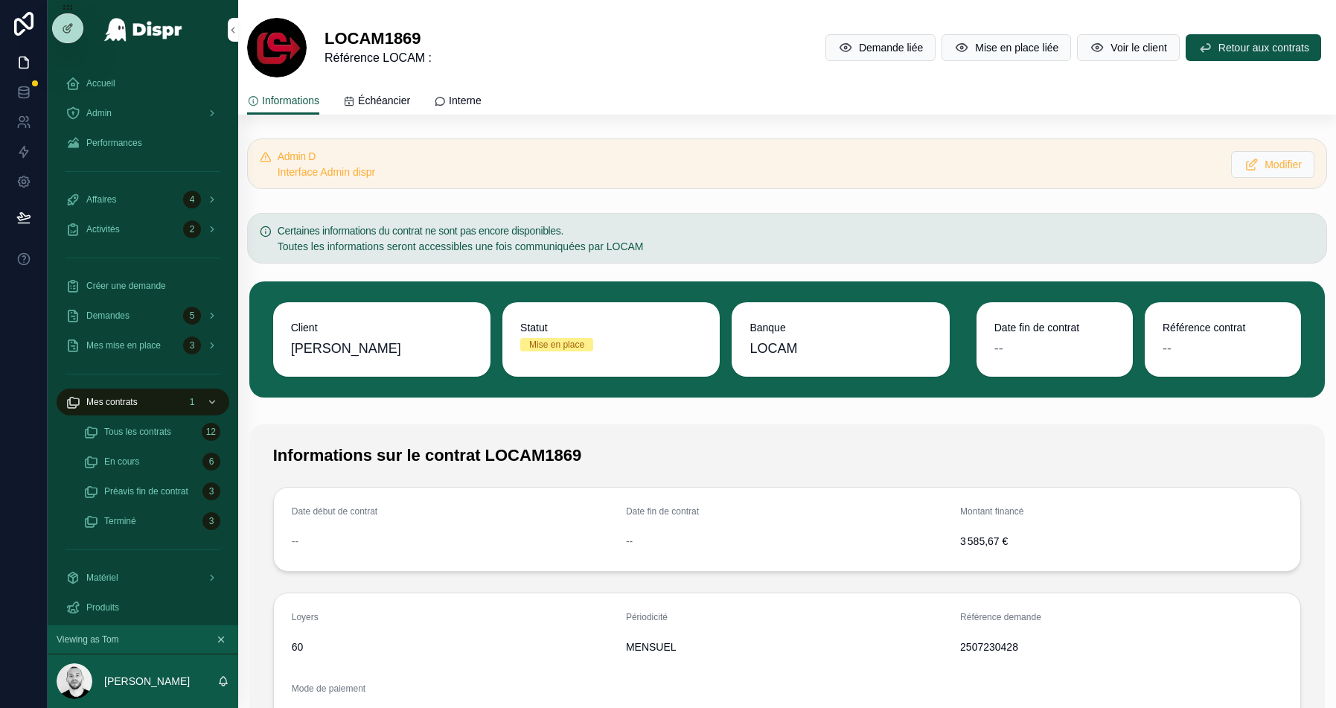
click at [981, 646] on span "2507230428" at bounding box center [1121, 647] width 322 height 15
copy span "2507230428"
click at [1276, 158] on span "Modifier" at bounding box center [1283, 164] width 37 height 15
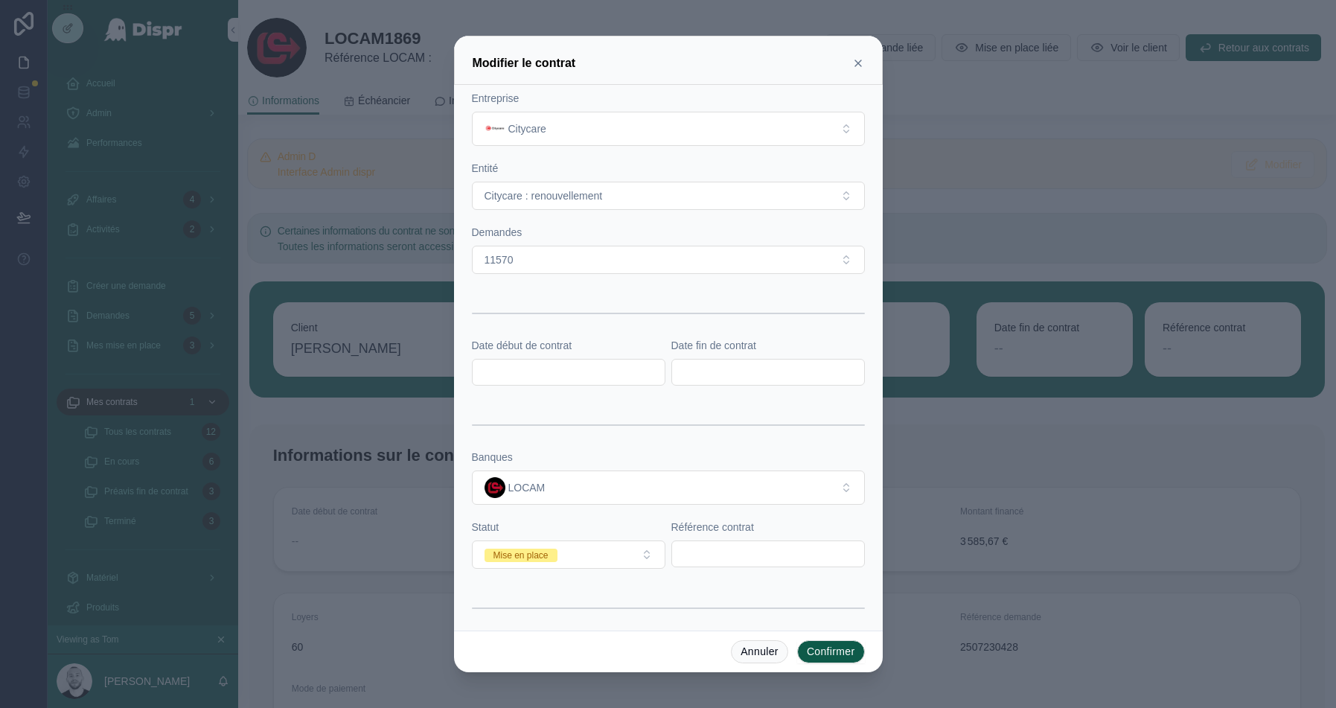
scroll to position [136, 0]
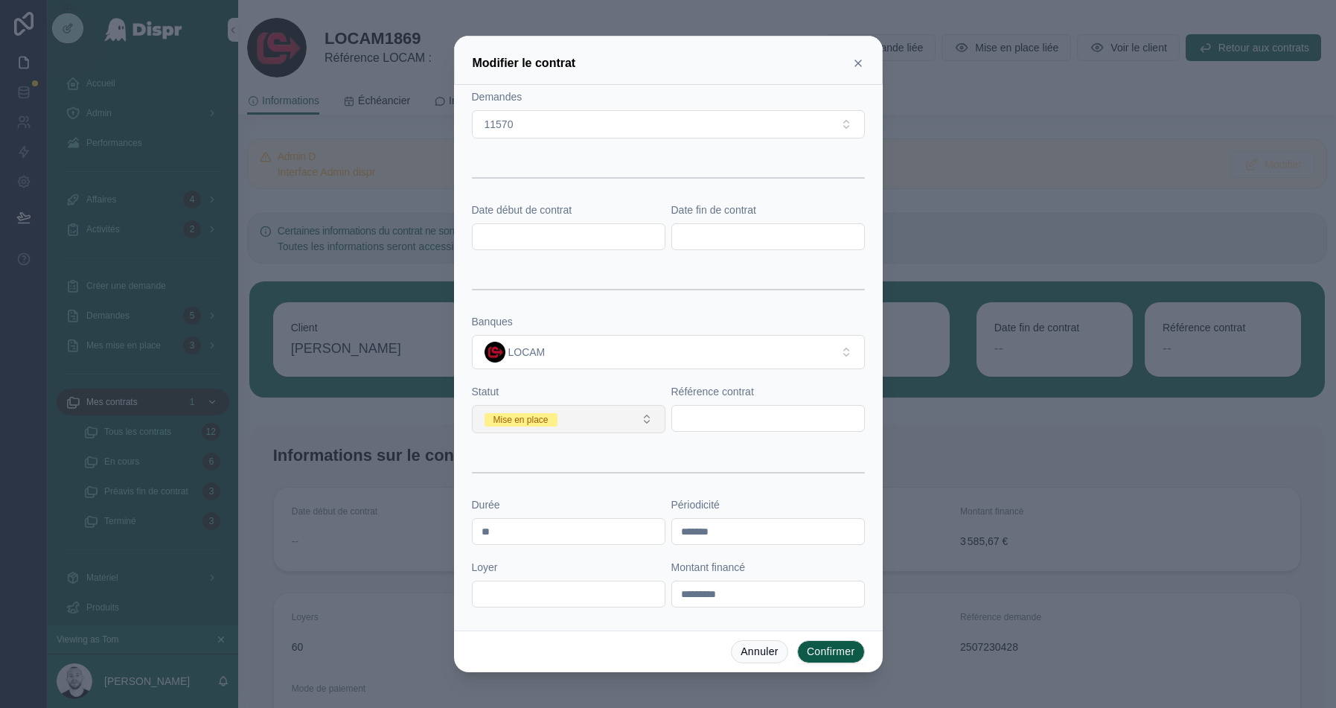
click at [603, 416] on button "Mise en place" at bounding box center [569, 419] width 194 height 28
click at [529, 515] on span "En cours" at bounding box center [508, 518] width 53 height 13
click at [710, 430] on form "**********" at bounding box center [668, 407] width 393 height 904
click at [724, 421] on input "text" at bounding box center [768, 418] width 192 height 21
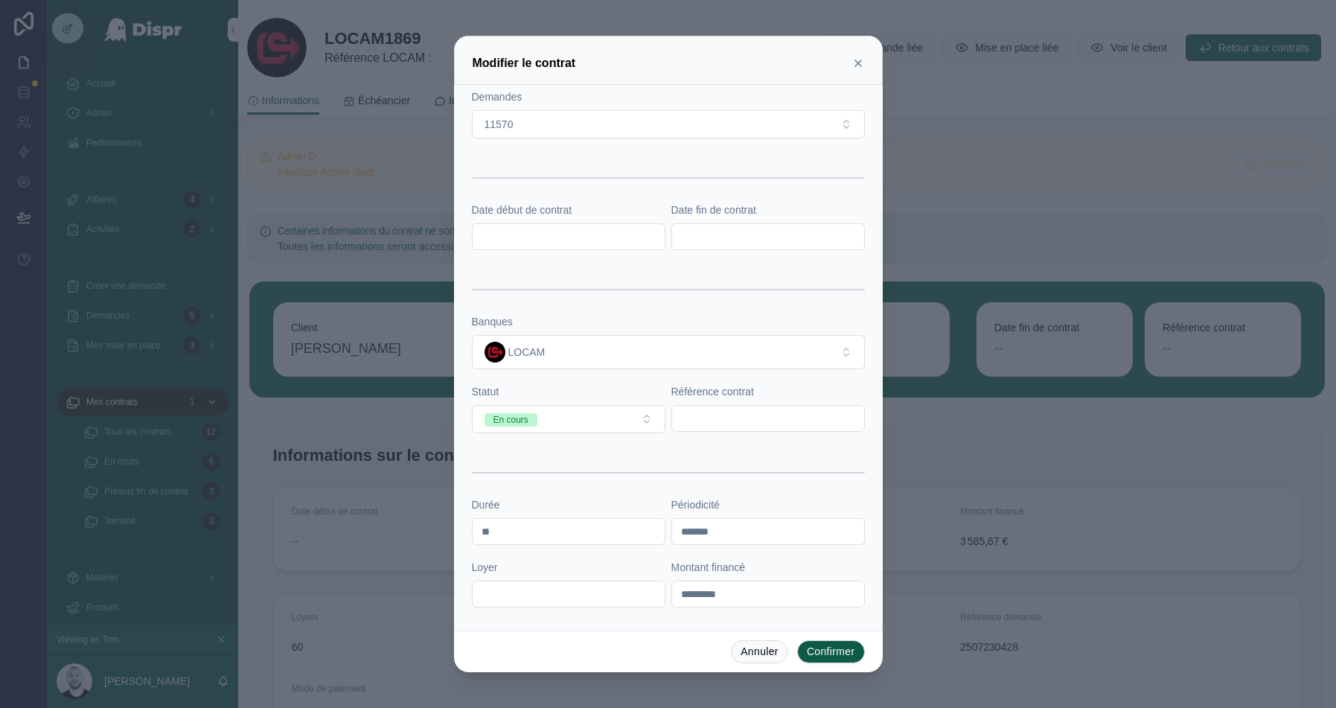
paste input "*******"
type input "*******"
click at [571, 235] on input "text" at bounding box center [569, 236] width 192 height 21
paste input "**********"
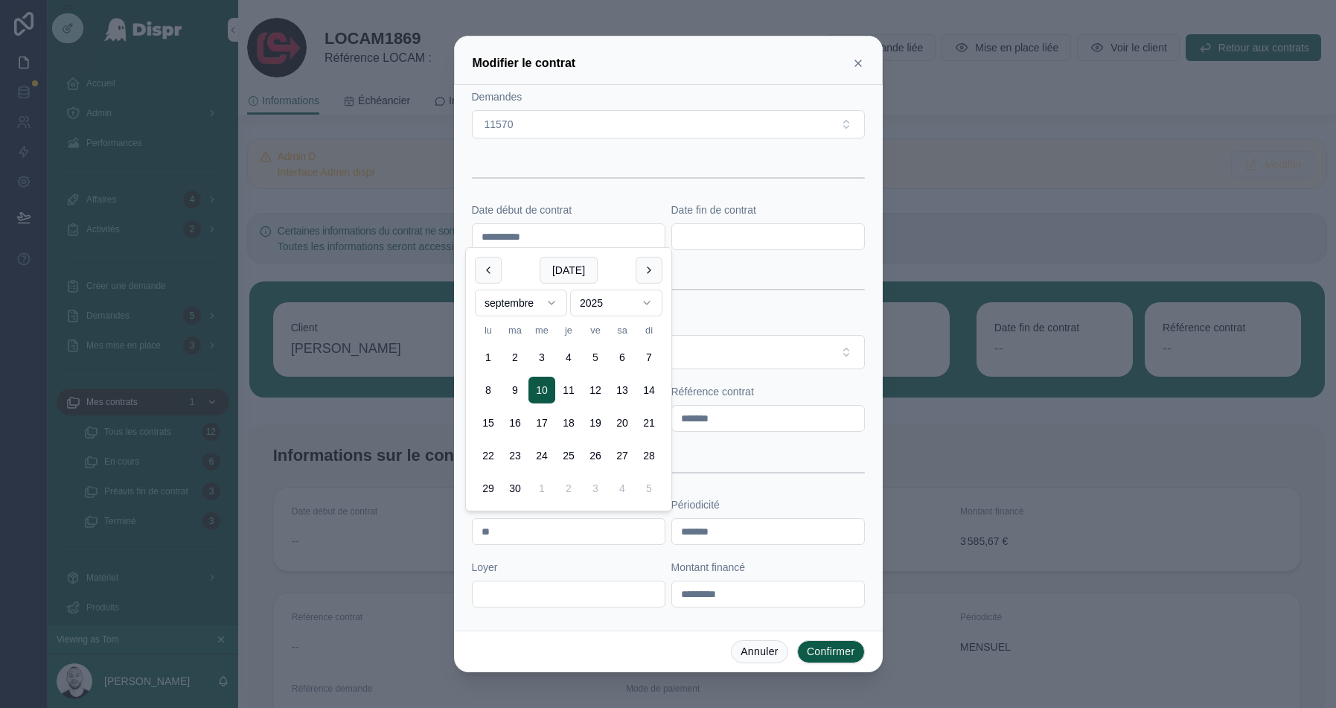
type input "**********"
click at [710, 226] on input "text" at bounding box center [768, 236] width 192 height 21
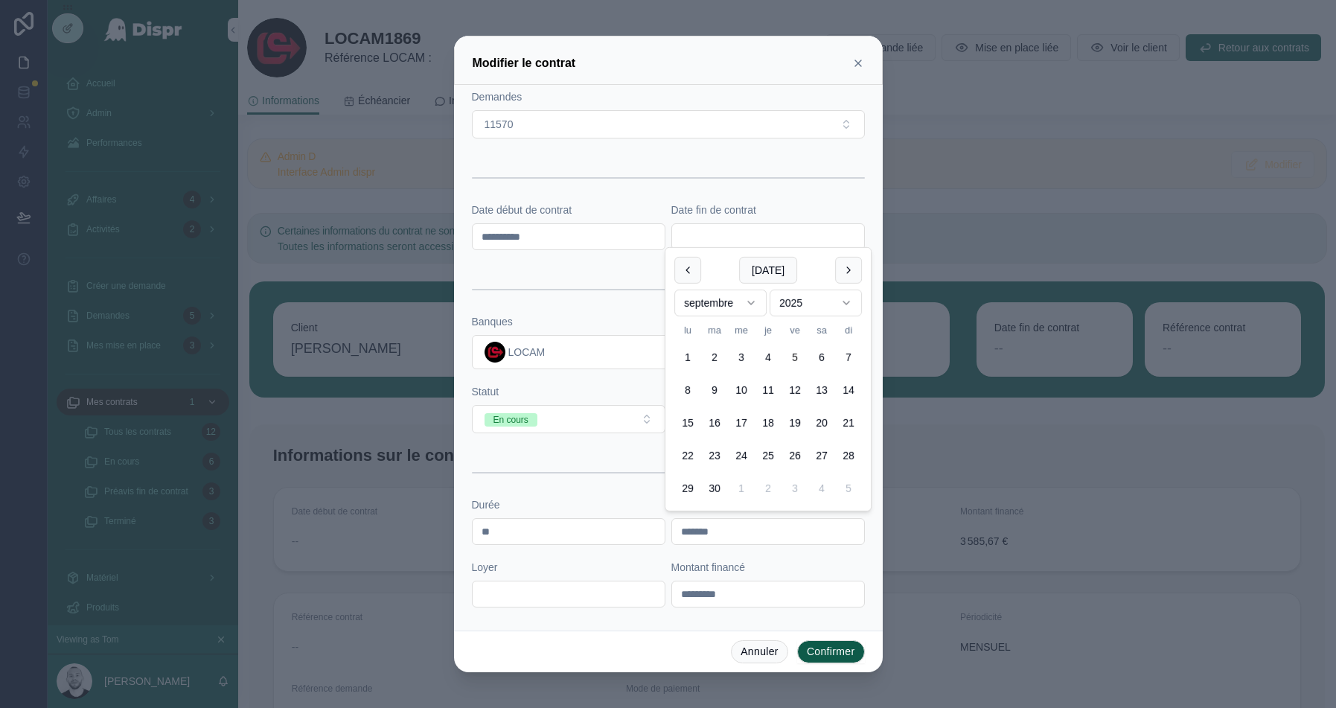
paste input "**********"
type input "**********"
click at [605, 189] on div at bounding box center [668, 177] width 393 height 37
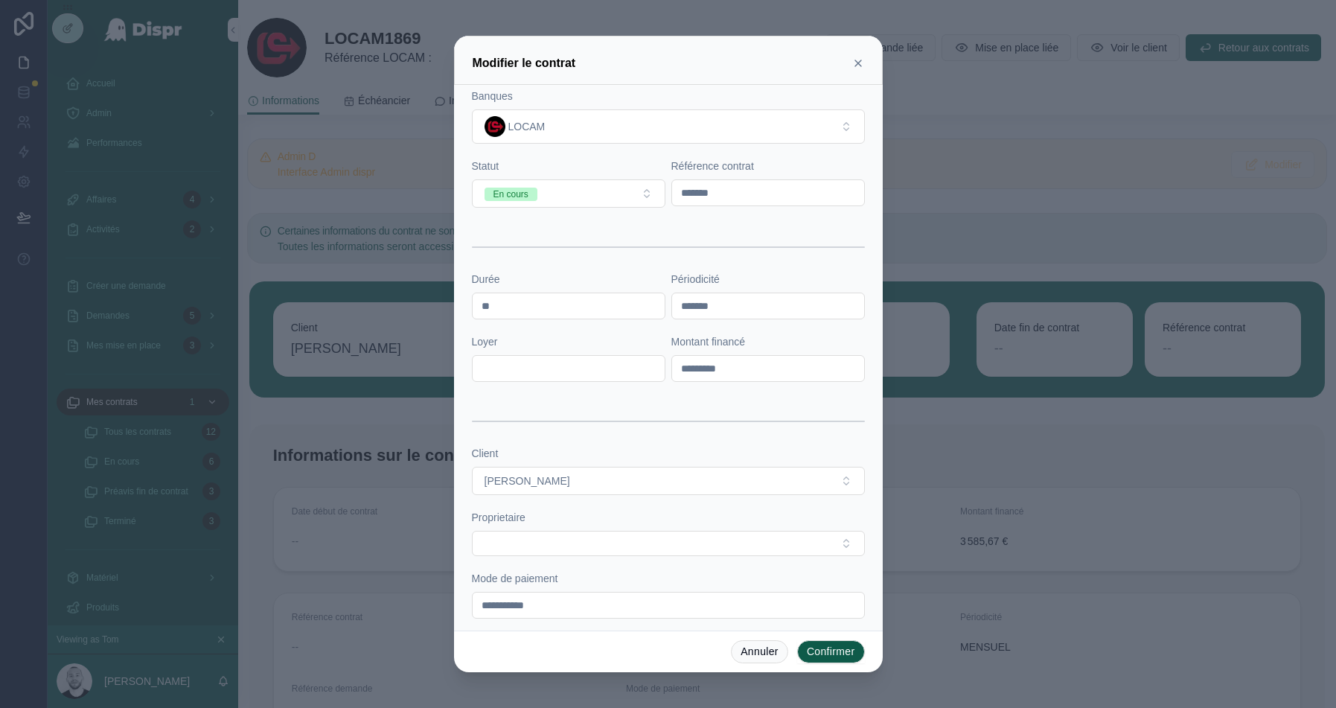
scroll to position [369, 0]
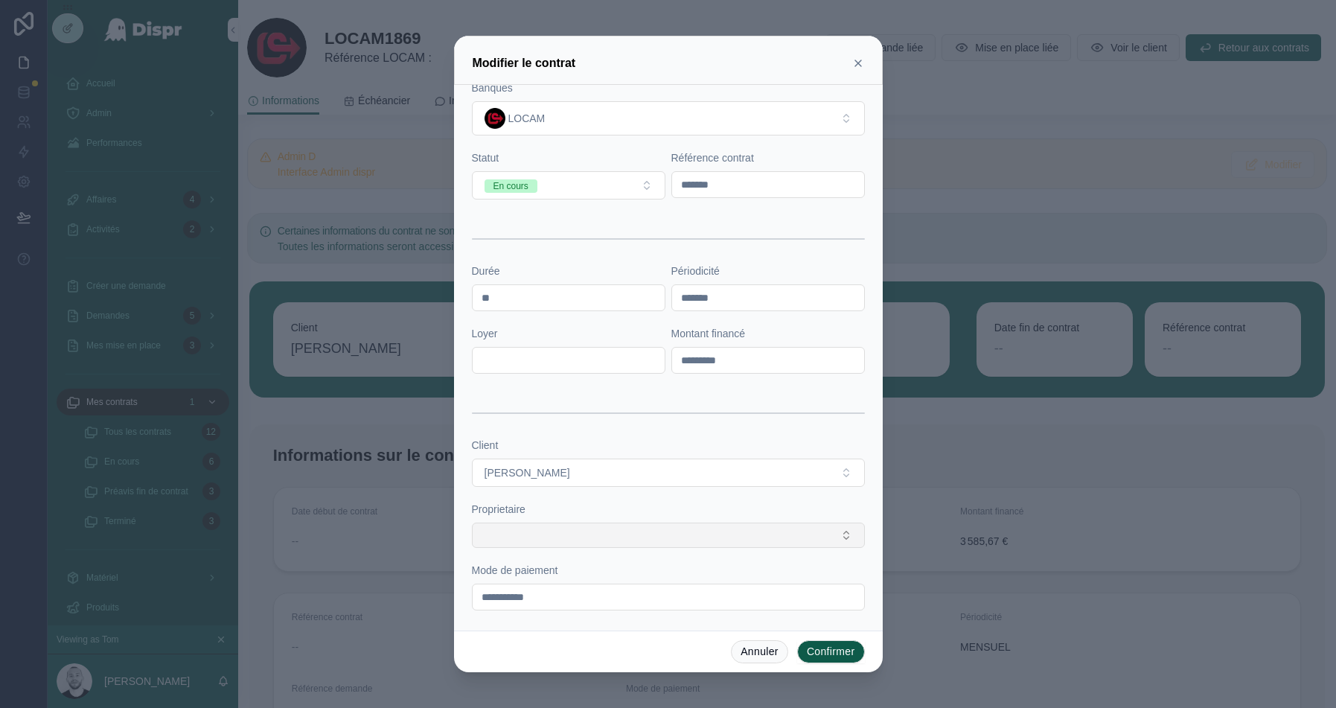
click at [544, 532] on button "Select Button" at bounding box center [668, 535] width 393 height 25
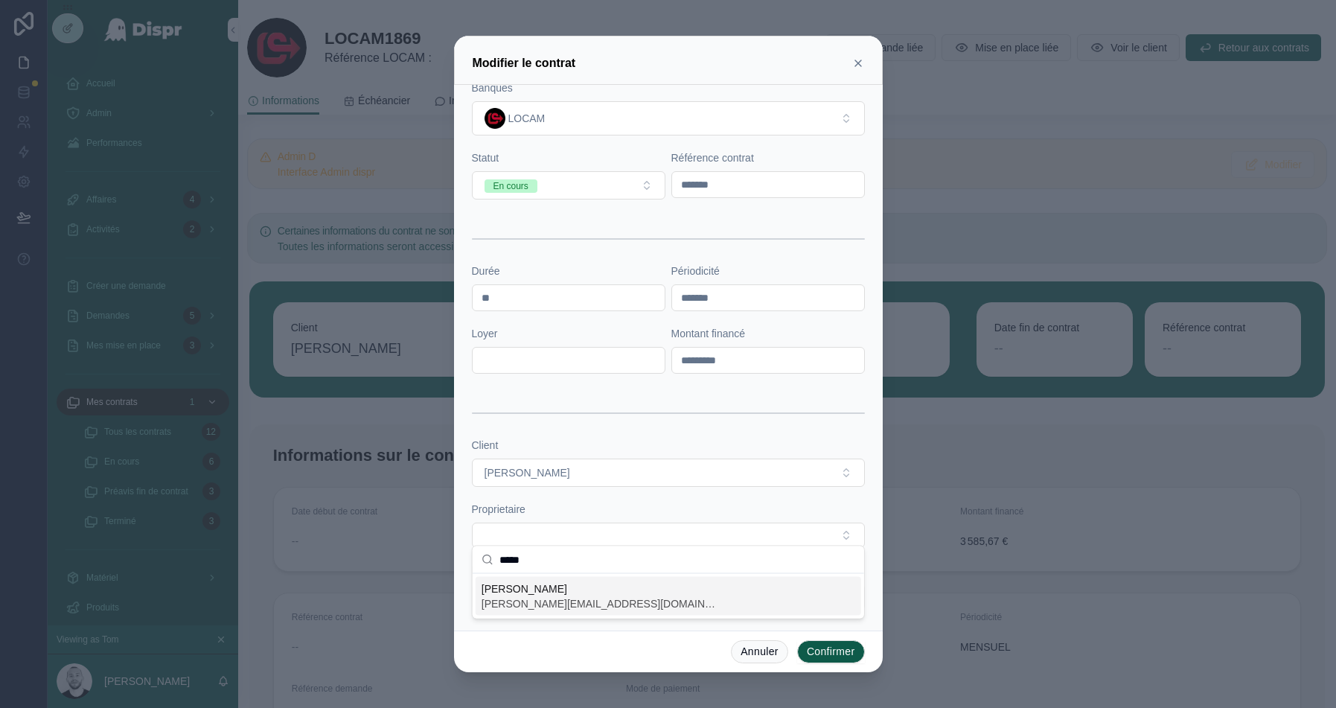
type input "*****"
click at [541, 598] on span "audrey.bustos@citycare.fr" at bounding box center [601, 603] width 238 height 15
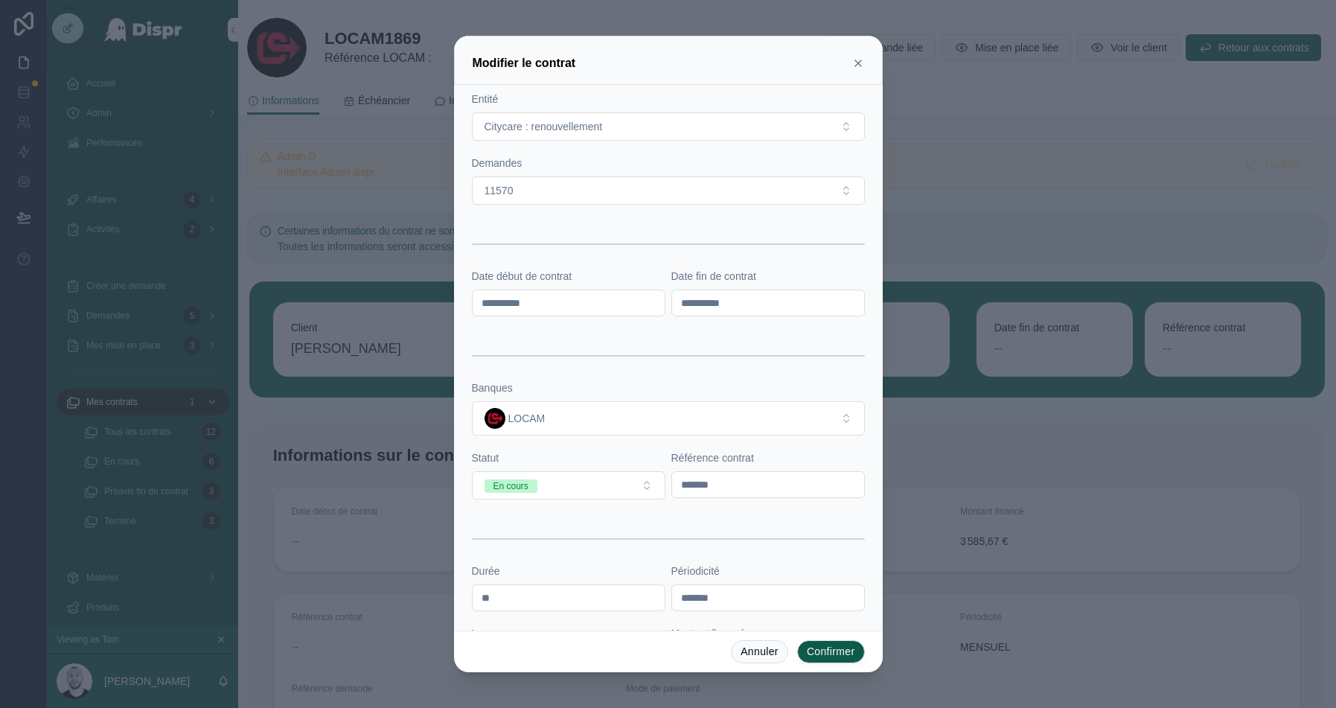
scroll to position [78, 0]
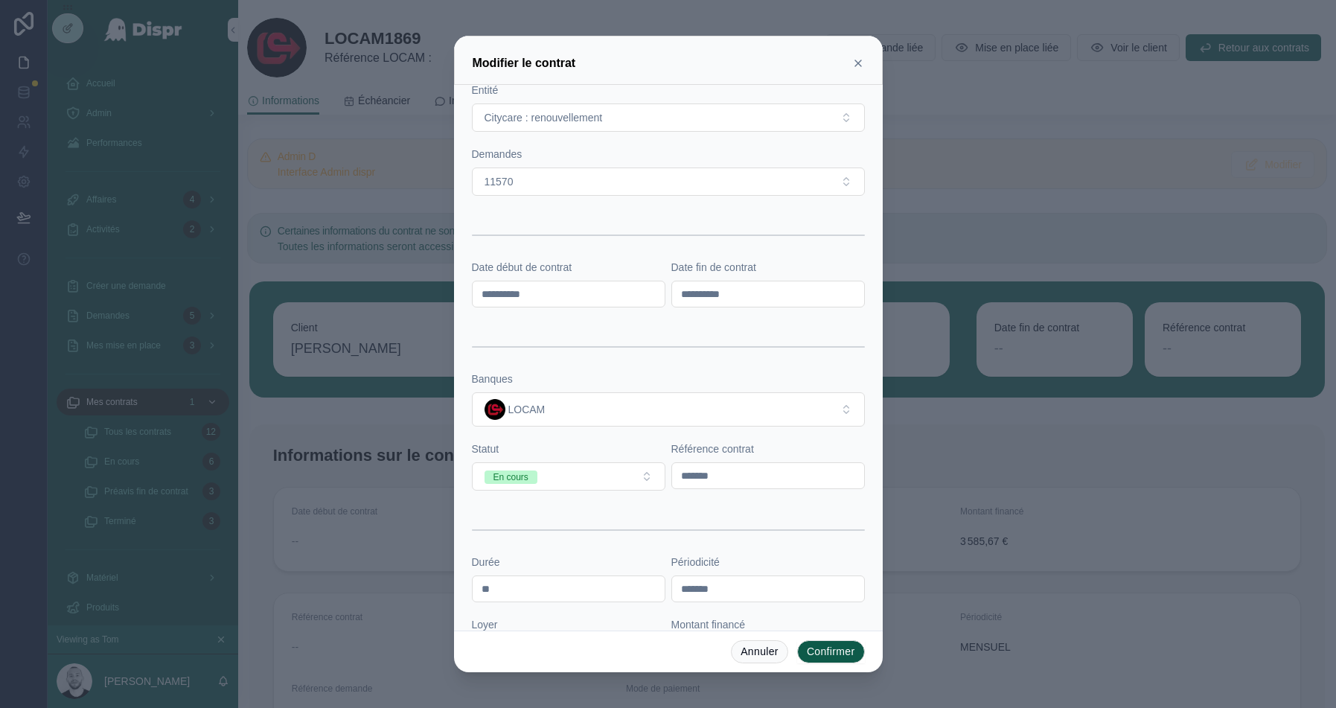
click at [829, 648] on button "Confirmer" at bounding box center [831, 652] width 68 height 24
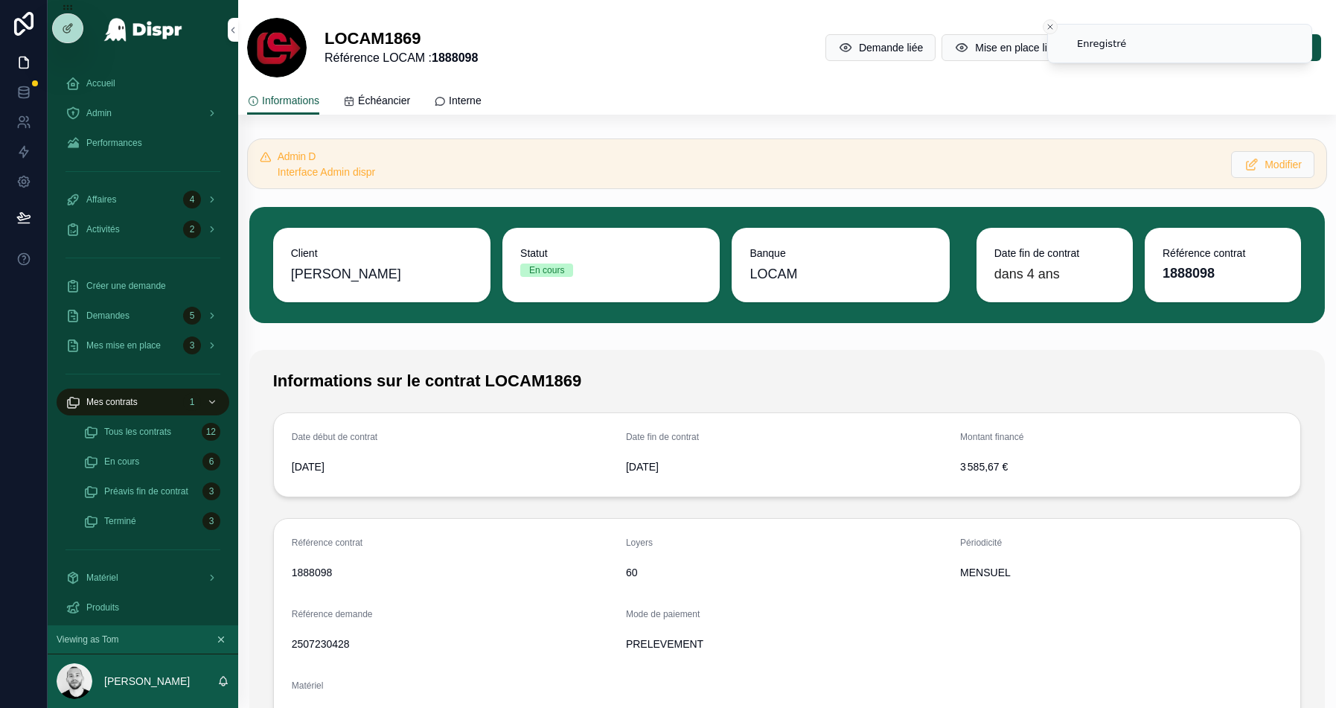
click at [1049, 26] on icon "Close toast" at bounding box center [1050, 26] width 9 height 9
click at [975, 45] on span "Mise en place liée" at bounding box center [1016, 47] width 83 height 15
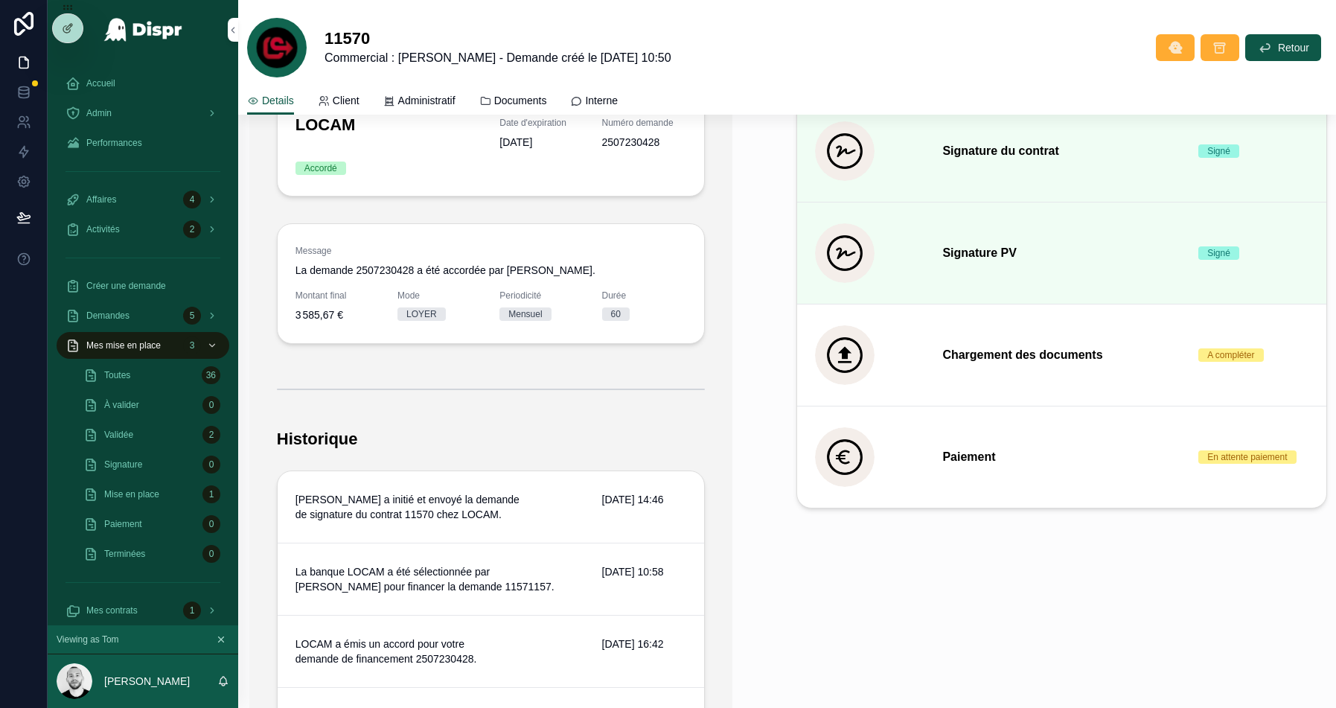
scroll to position [529, 0]
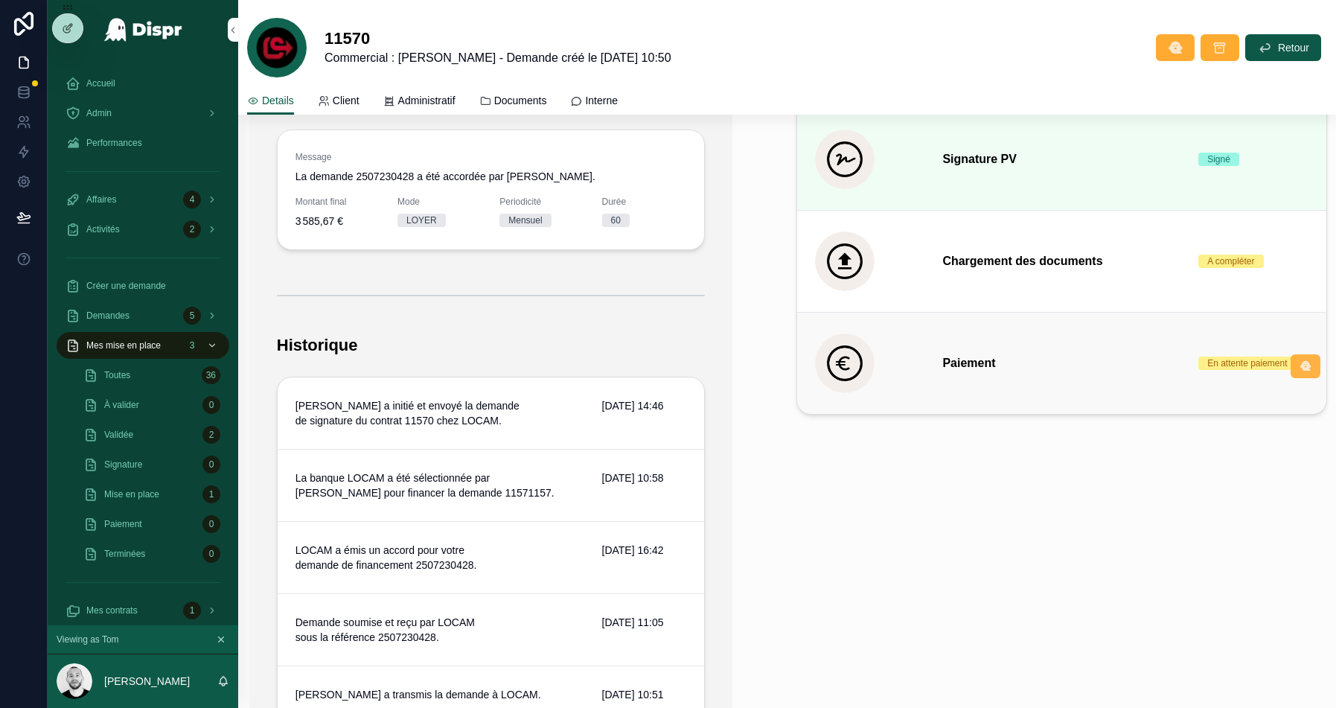
click at [1305, 360] on icon "scrollable content" at bounding box center [1306, 366] width 12 height 12
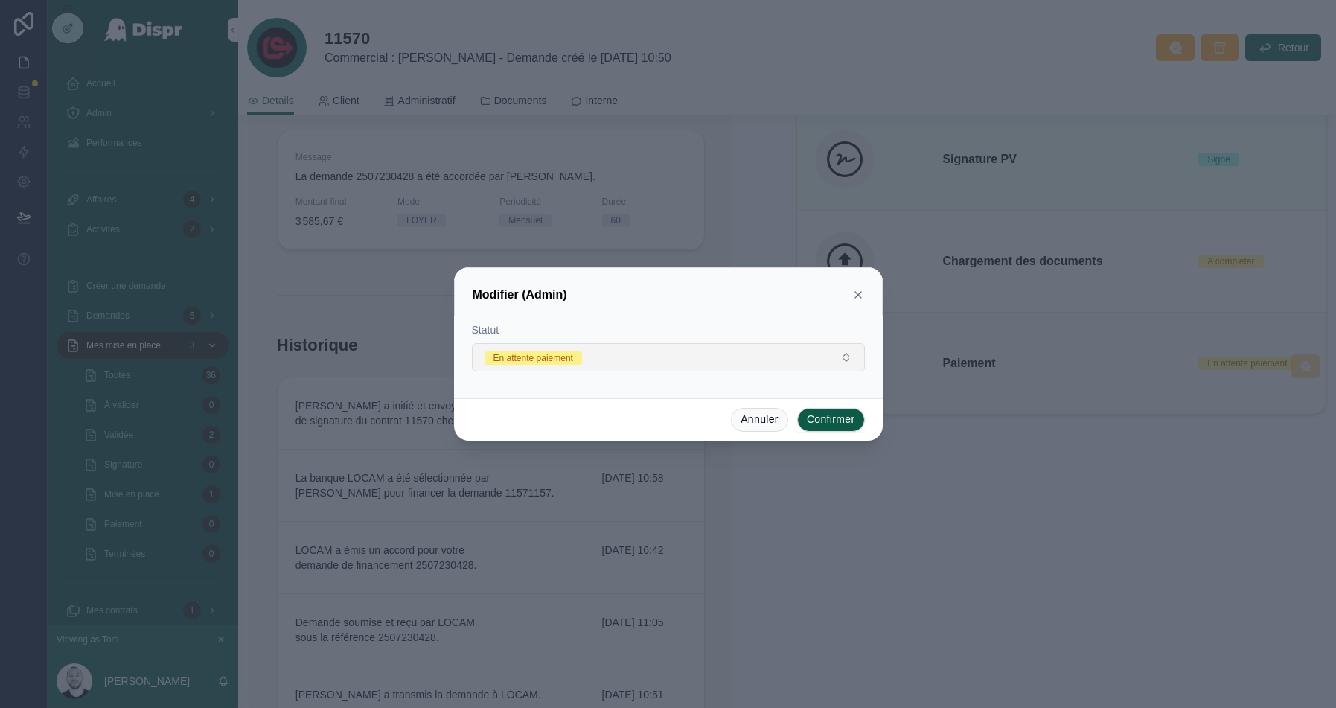
click at [631, 363] on button "En attente paiement" at bounding box center [668, 357] width 393 height 28
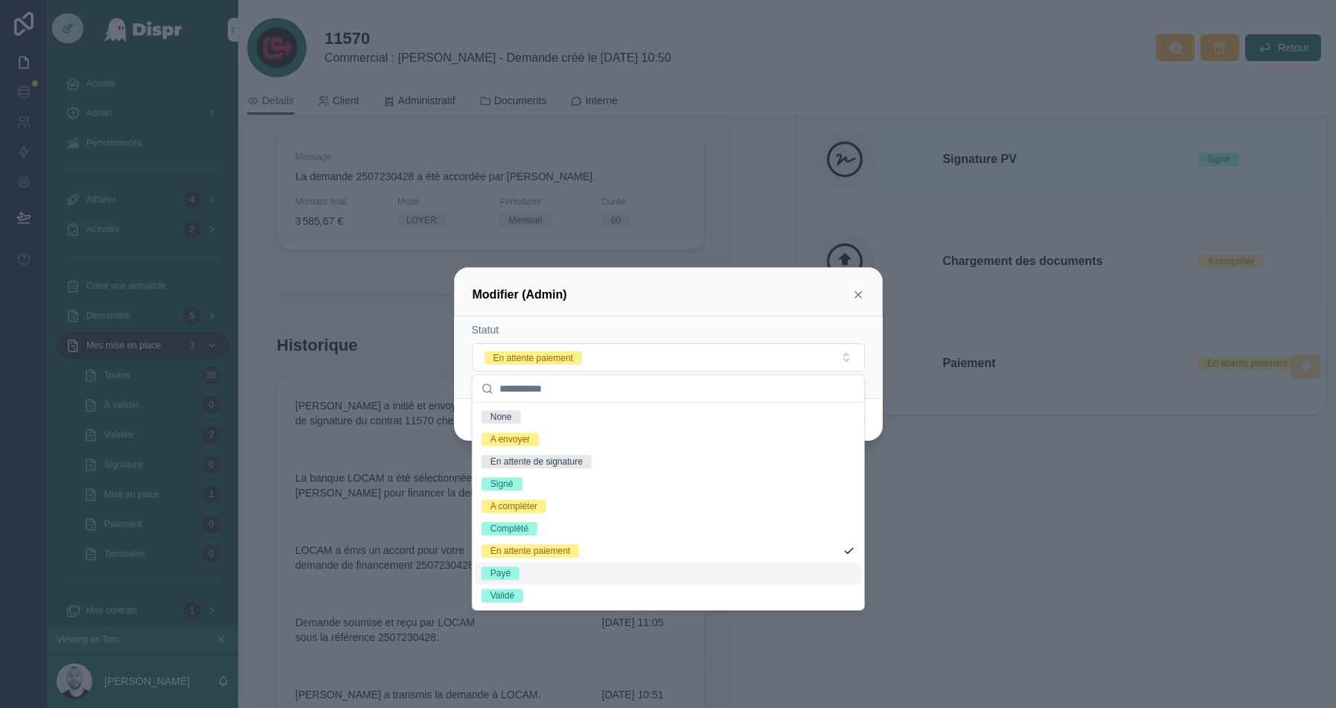
click at [506, 577] on div "Payé" at bounding box center [501, 573] width 20 height 13
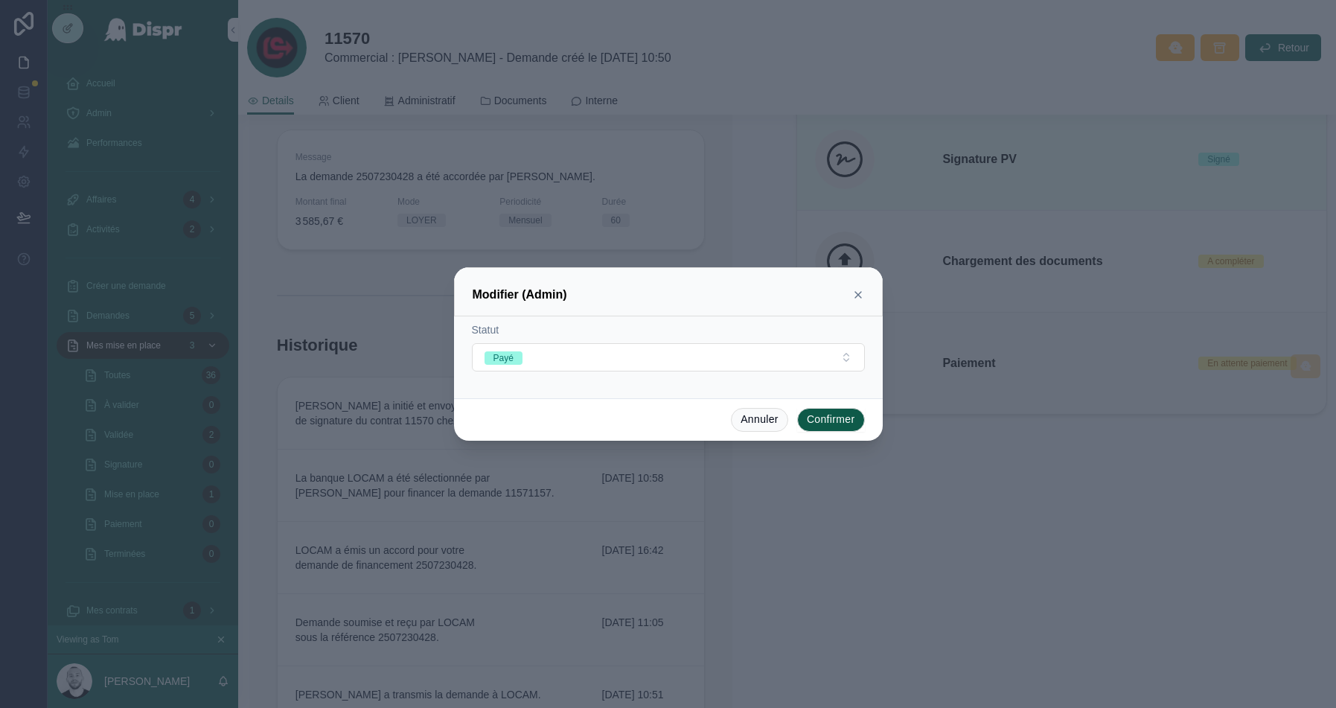
click at [819, 413] on button "Confirmer" at bounding box center [831, 420] width 68 height 24
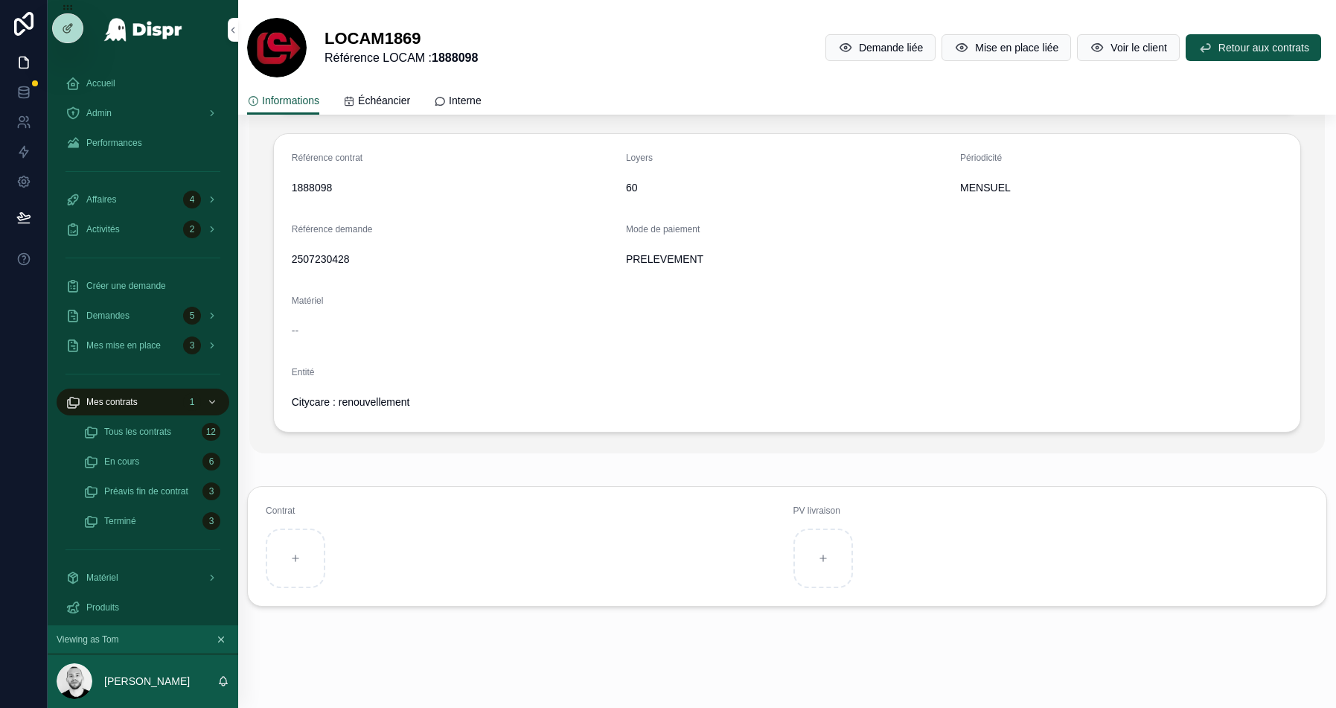
scroll to position [382, 0]
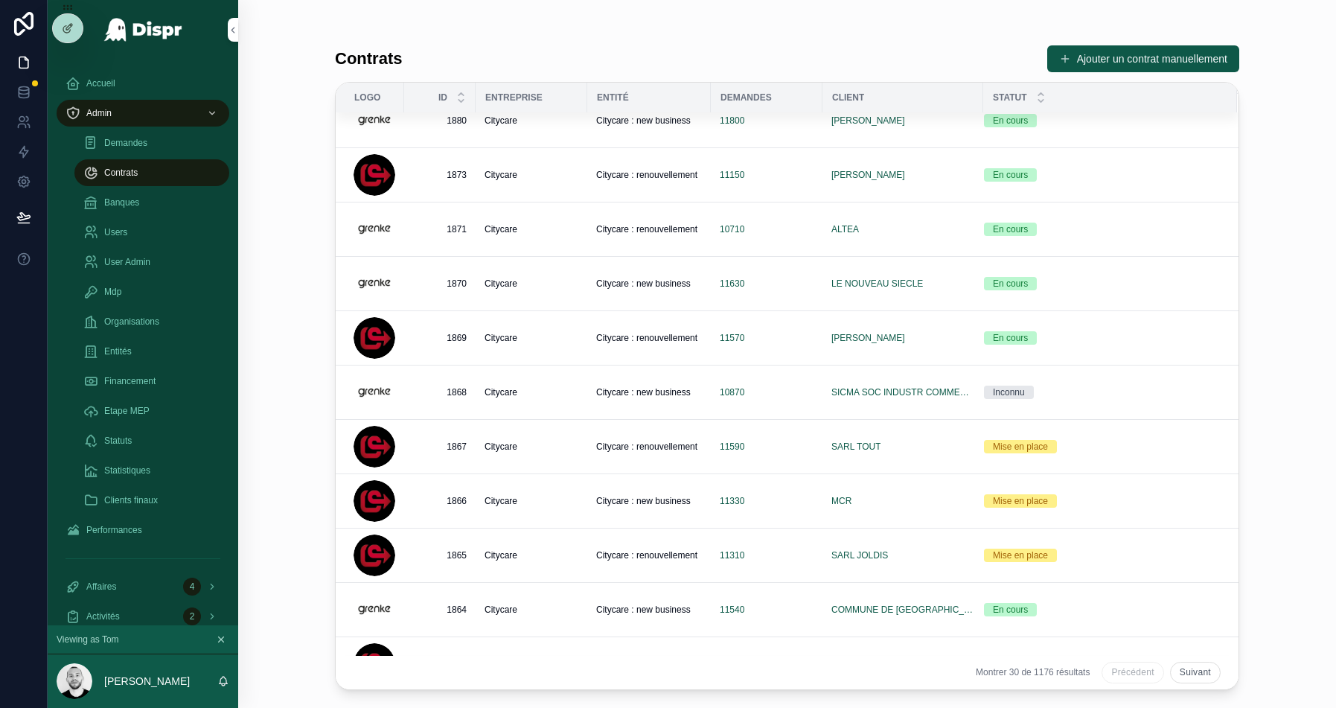
scroll to position [329, 0]
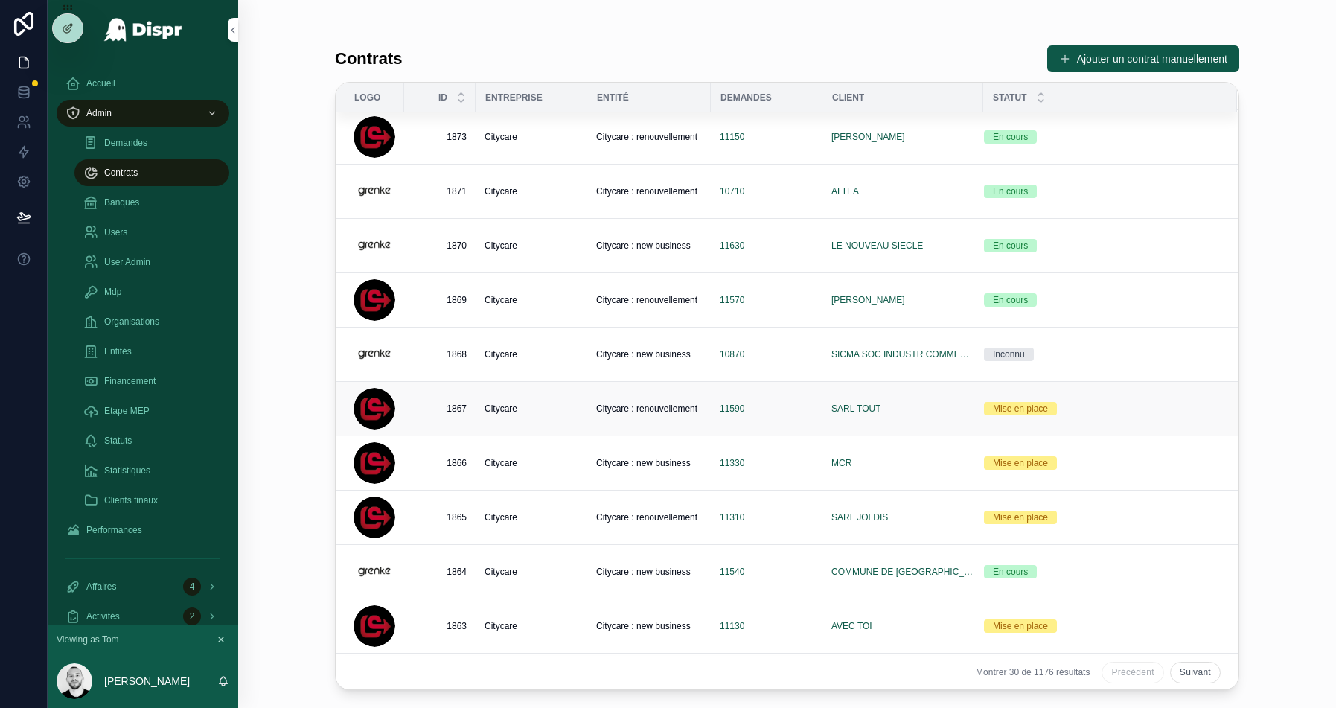
click at [763, 407] on div "11590" at bounding box center [767, 409] width 94 height 12
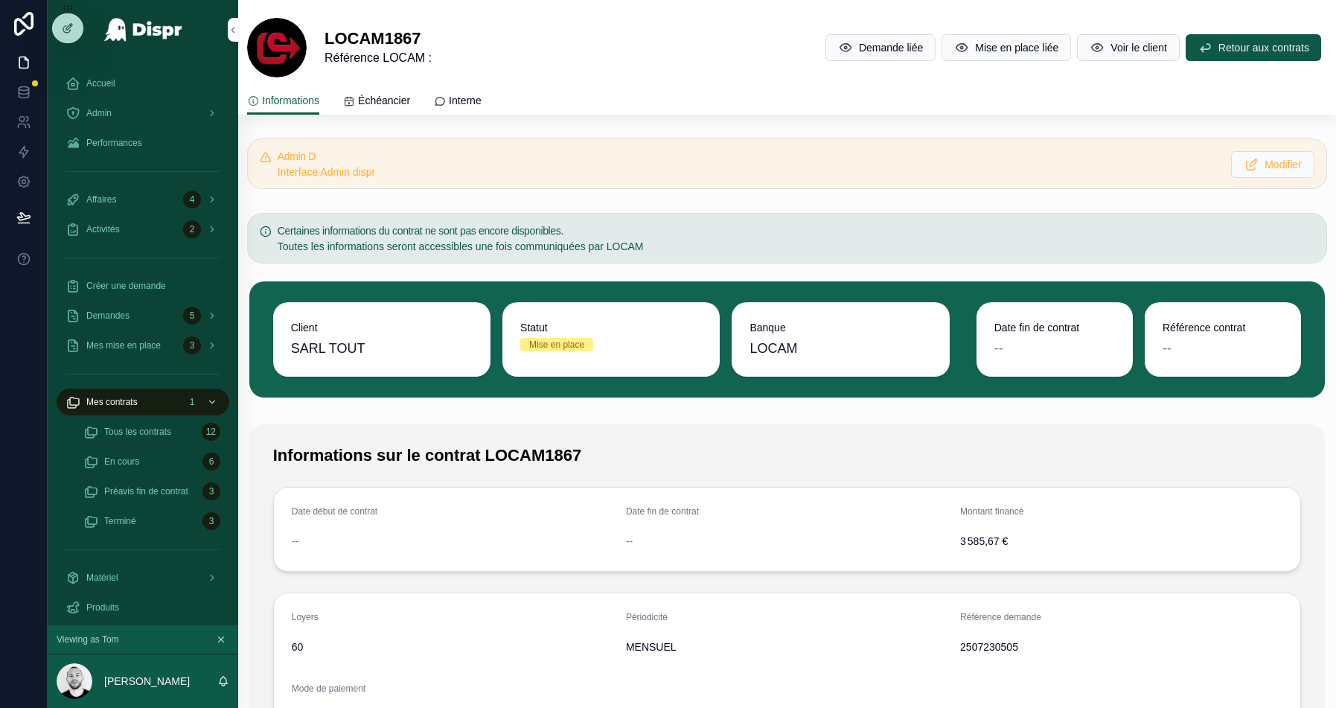
scroll to position [121, 0]
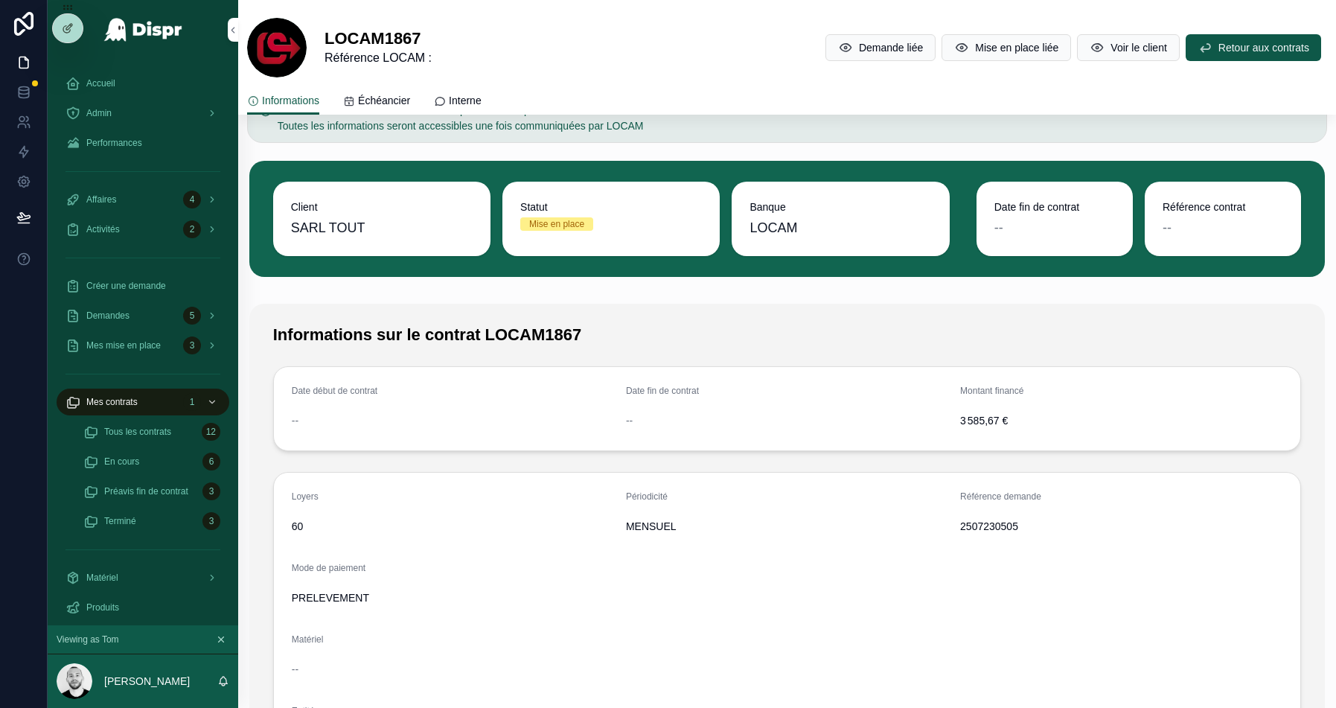
click at [989, 525] on span "2507230505" at bounding box center [1121, 526] width 322 height 15
copy span "2507230505"
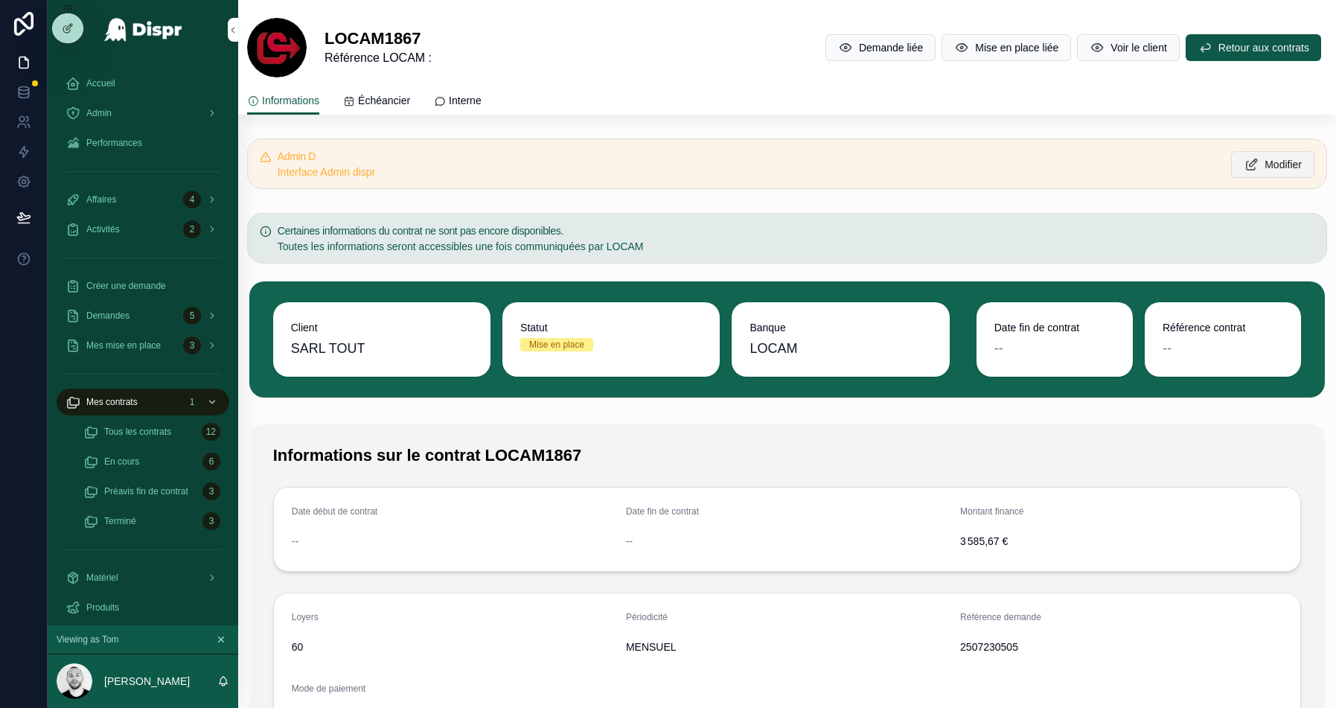
click at [1244, 161] on icon "scrollable content" at bounding box center [1252, 164] width 16 height 15
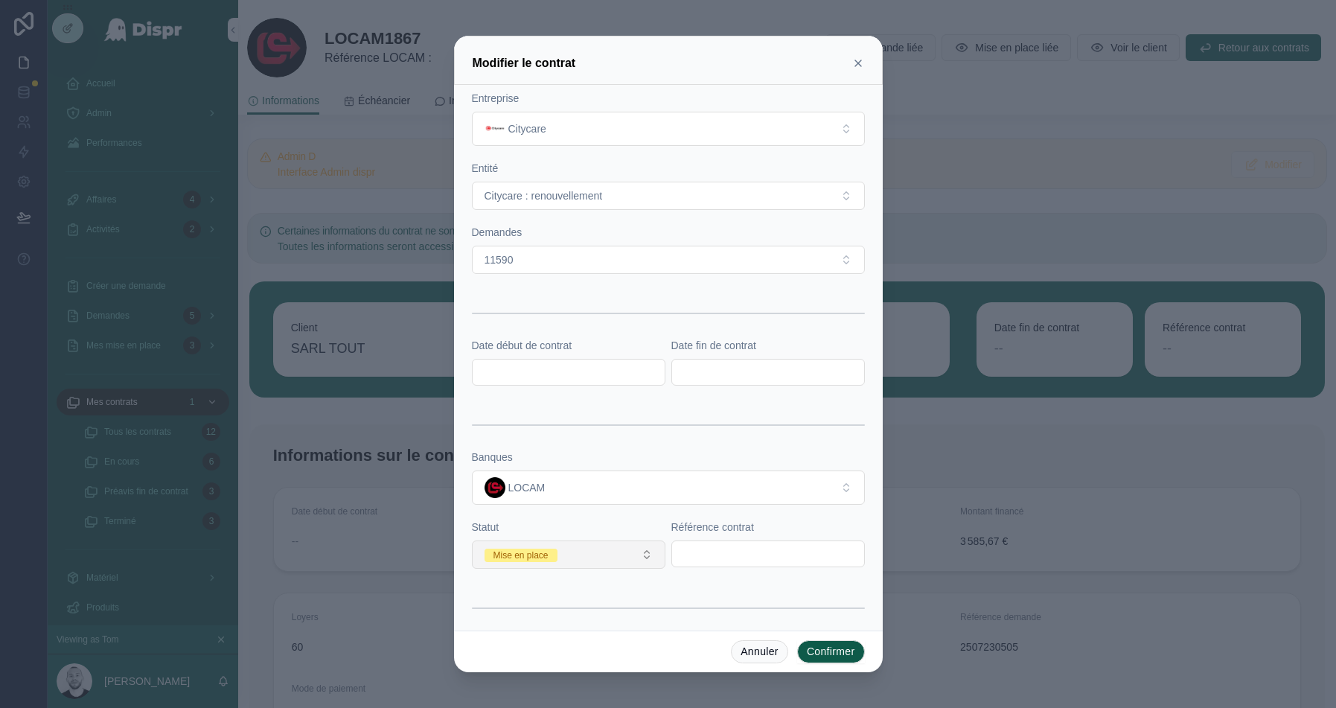
click at [598, 543] on button "Mise en place" at bounding box center [569, 555] width 194 height 28
click at [534, 445] on div "En cours" at bounding box center [569, 453] width 186 height 22
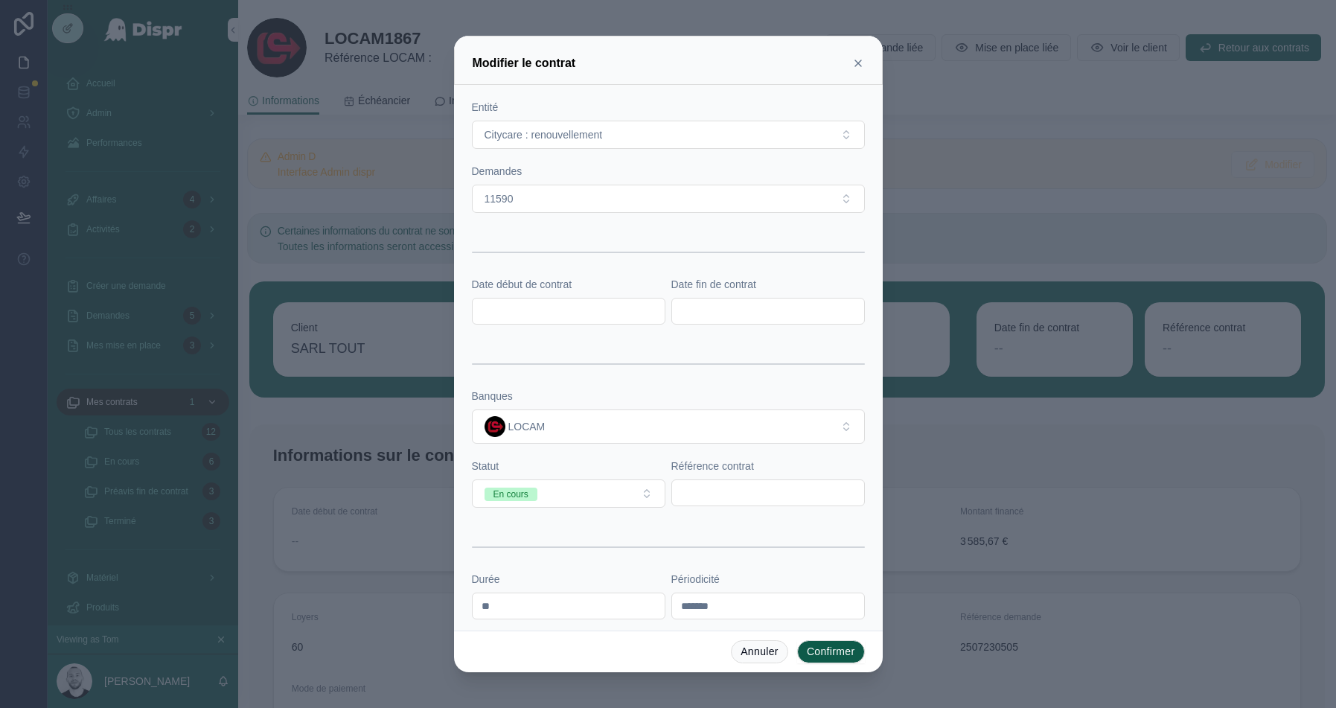
click at [689, 509] on form "**********" at bounding box center [668, 482] width 393 height 904
click at [689, 503] on div "Référence contrat" at bounding box center [769, 483] width 194 height 49
click at [704, 493] on input "text" at bounding box center [768, 492] width 192 height 21
paste input "*******"
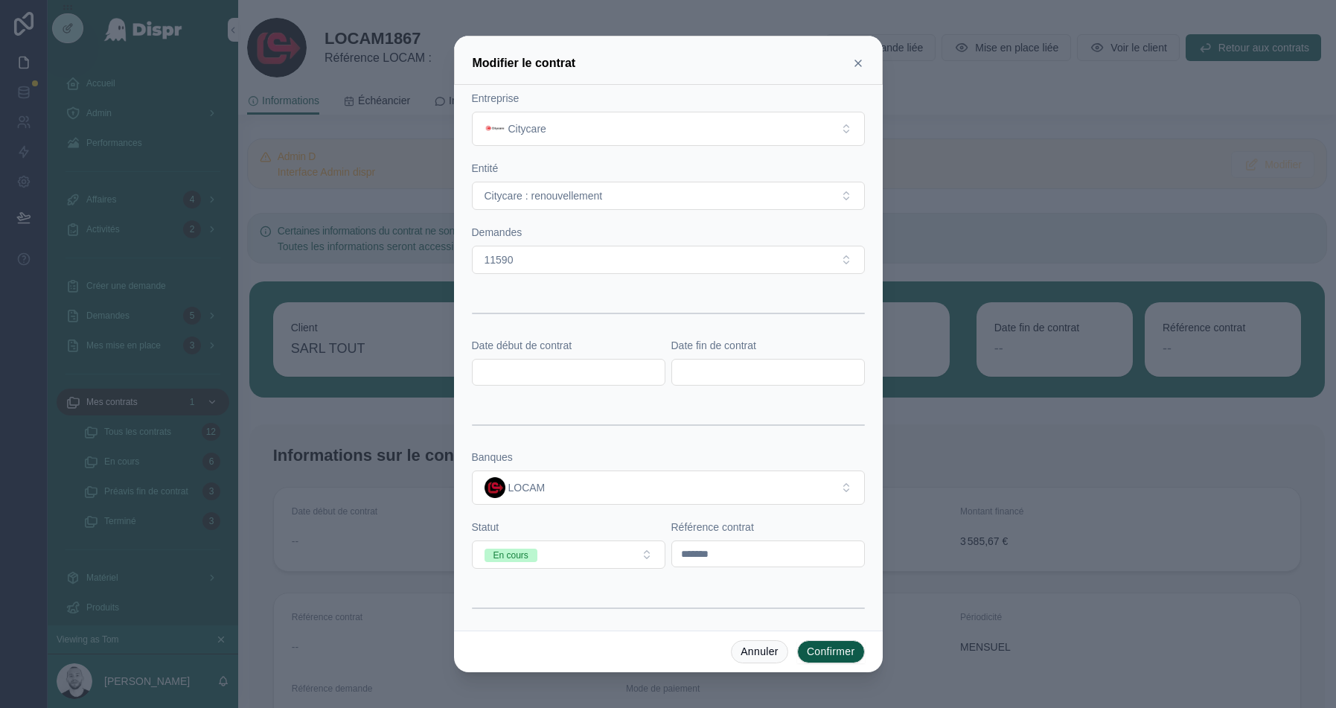
type input "*******"
click at [570, 359] on div at bounding box center [569, 372] width 194 height 27
click at [527, 369] on input "text" at bounding box center [569, 372] width 192 height 21
paste input "**********"
type input "**********"
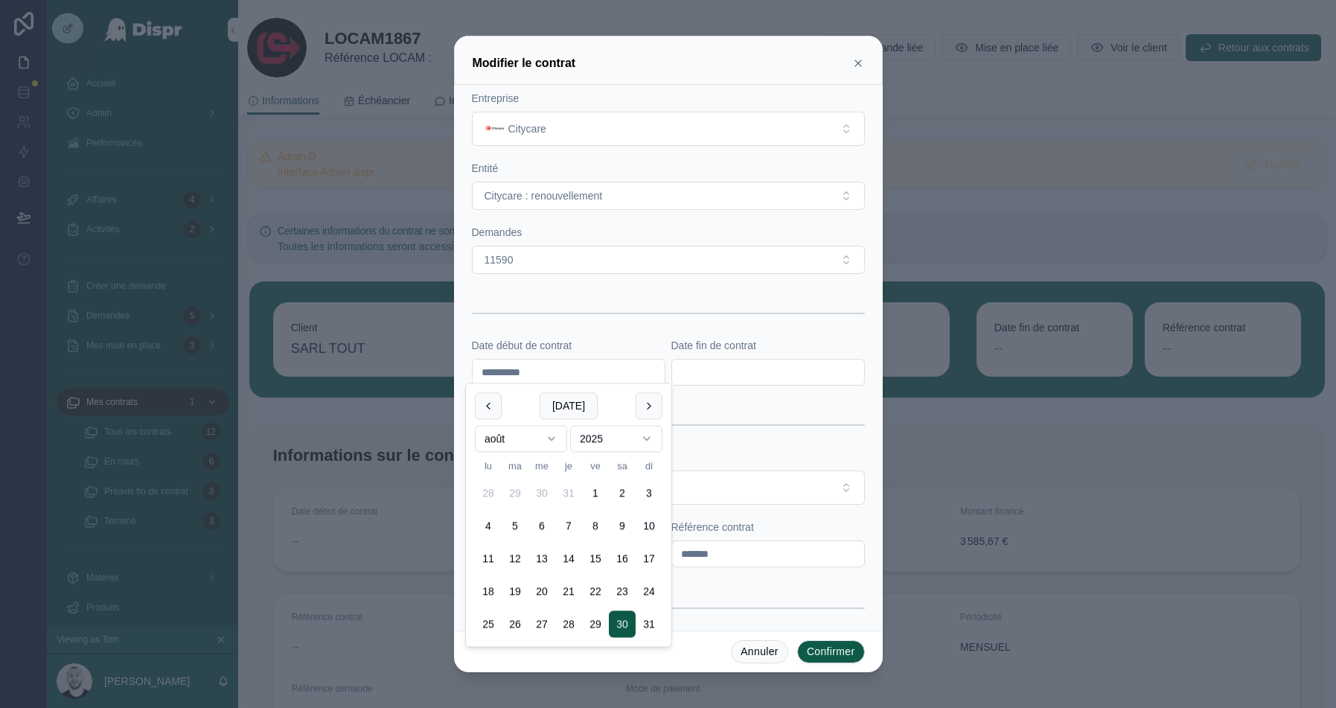
click at [689, 359] on div at bounding box center [769, 372] width 194 height 27
click at [689, 370] on input "text" at bounding box center [768, 372] width 192 height 21
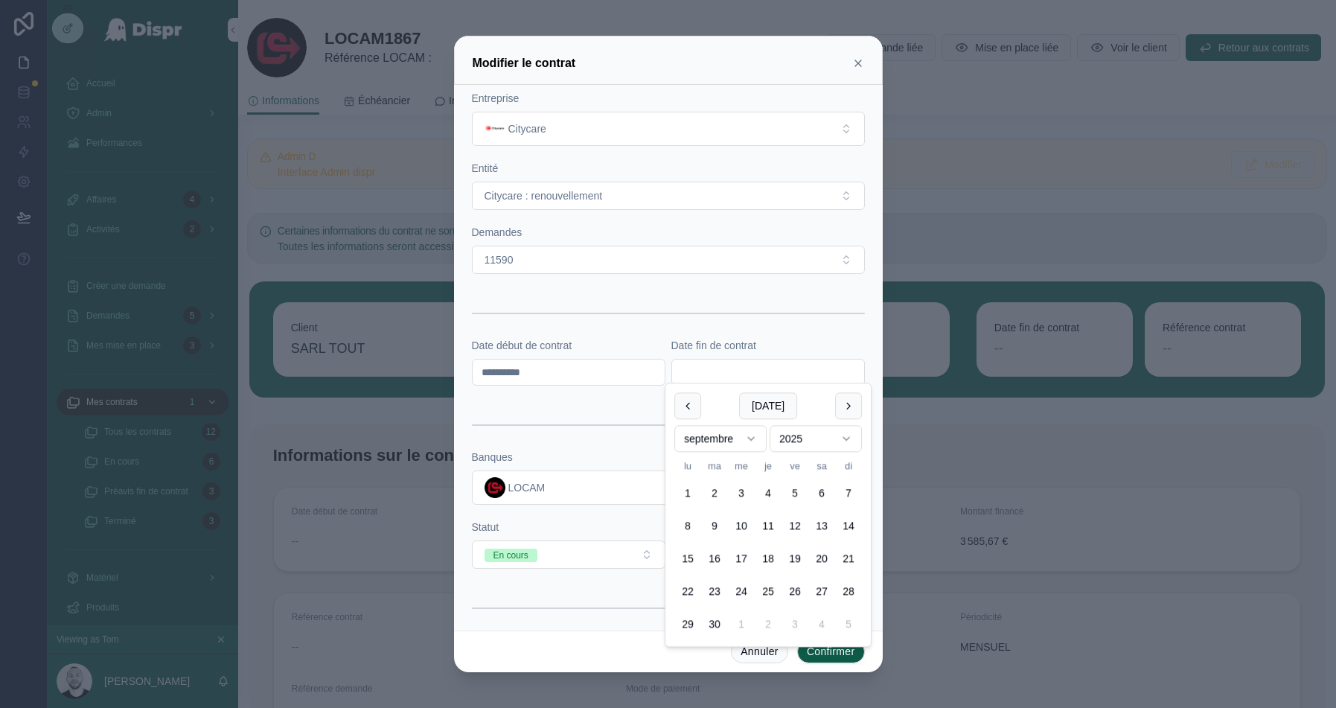
paste input "**********"
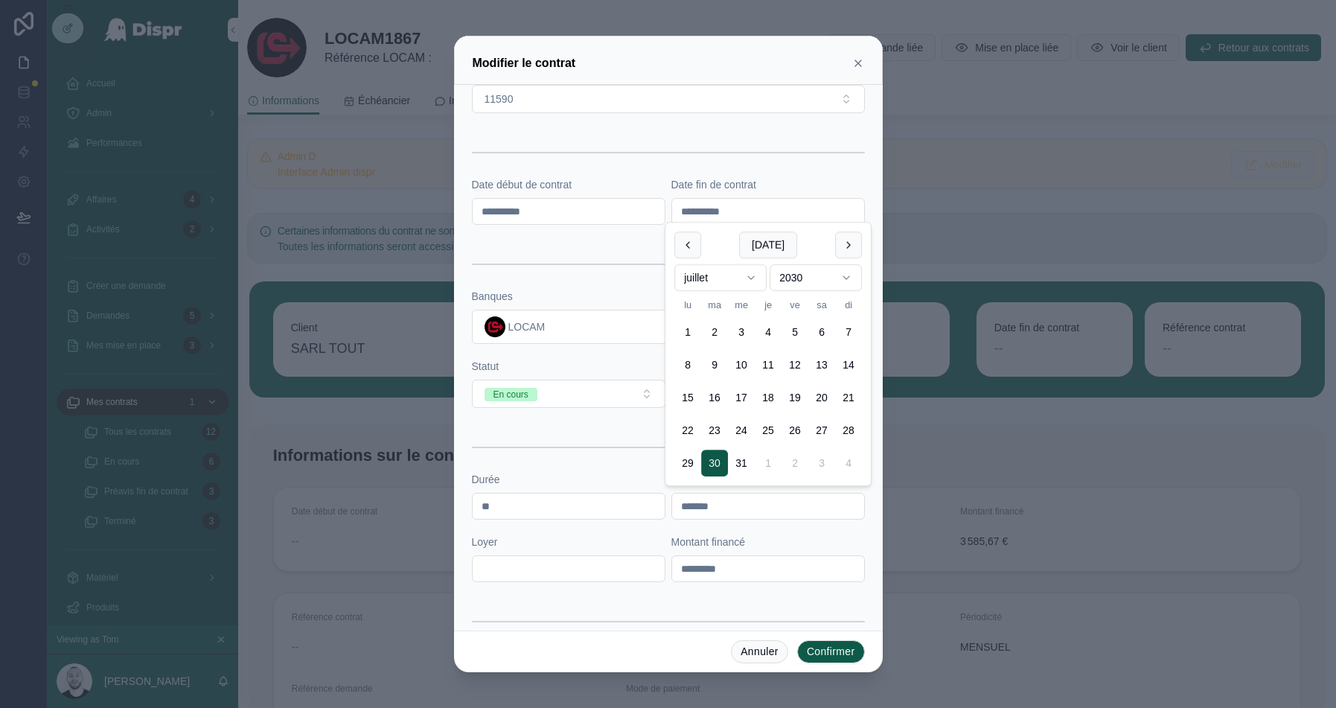
type input "**********"
click at [571, 272] on div at bounding box center [668, 264] width 393 height 37
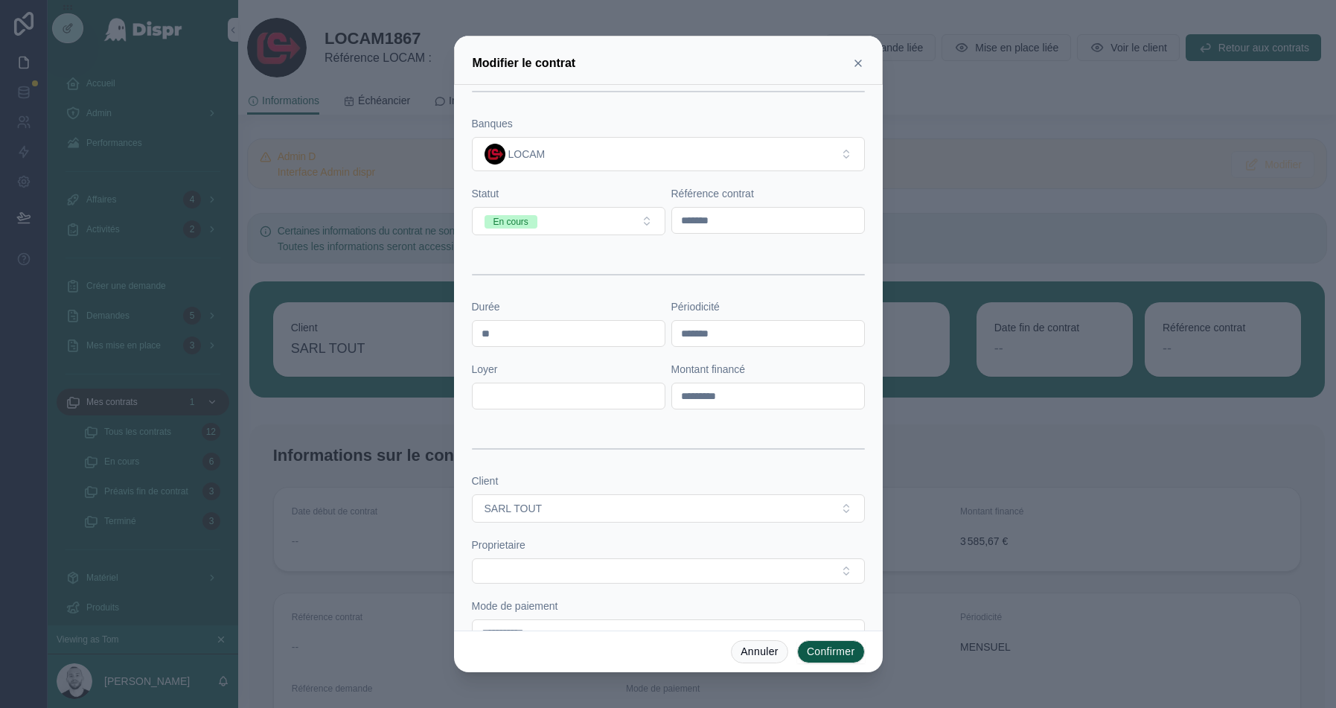
scroll to position [369, 0]
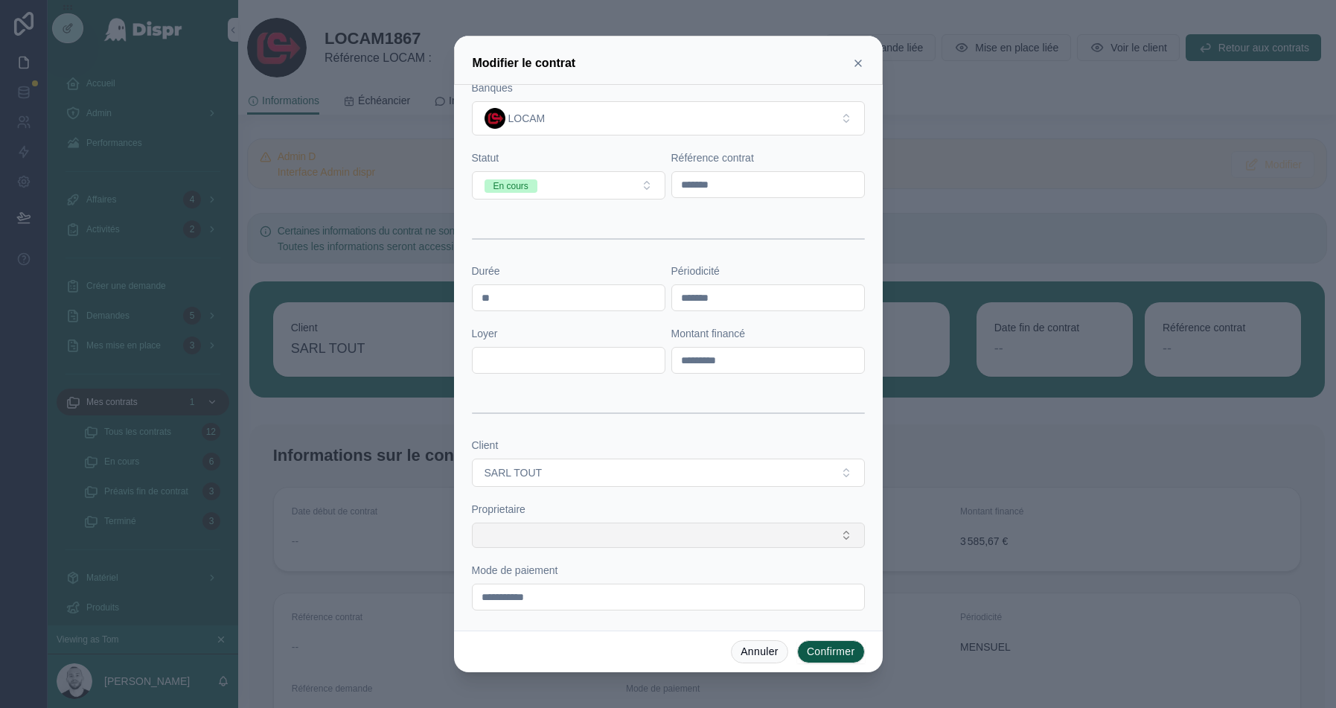
click at [538, 538] on button "Select Button" at bounding box center [668, 535] width 393 height 25
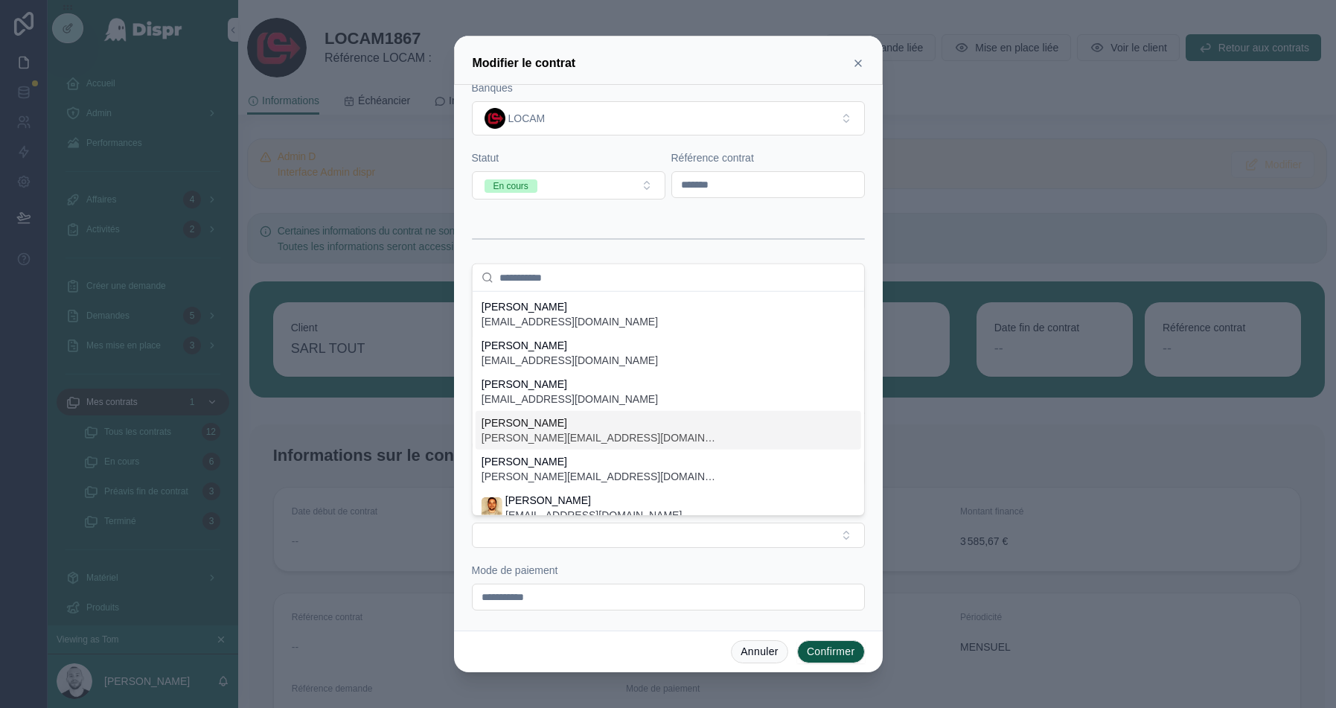
click at [545, 431] on span "audrey.bustos@citycare.fr" at bounding box center [601, 437] width 238 height 15
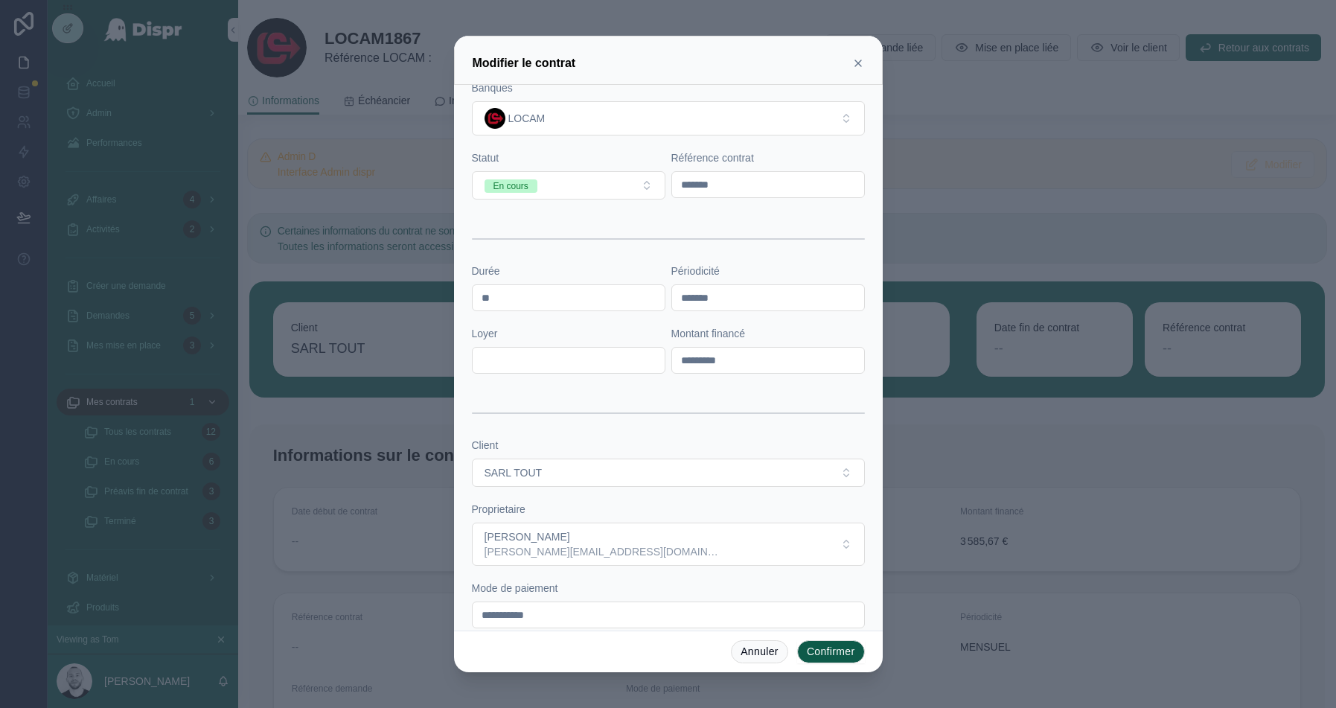
click at [826, 648] on button "Confirmer" at bounding box center [831, 652] width 68 height 24
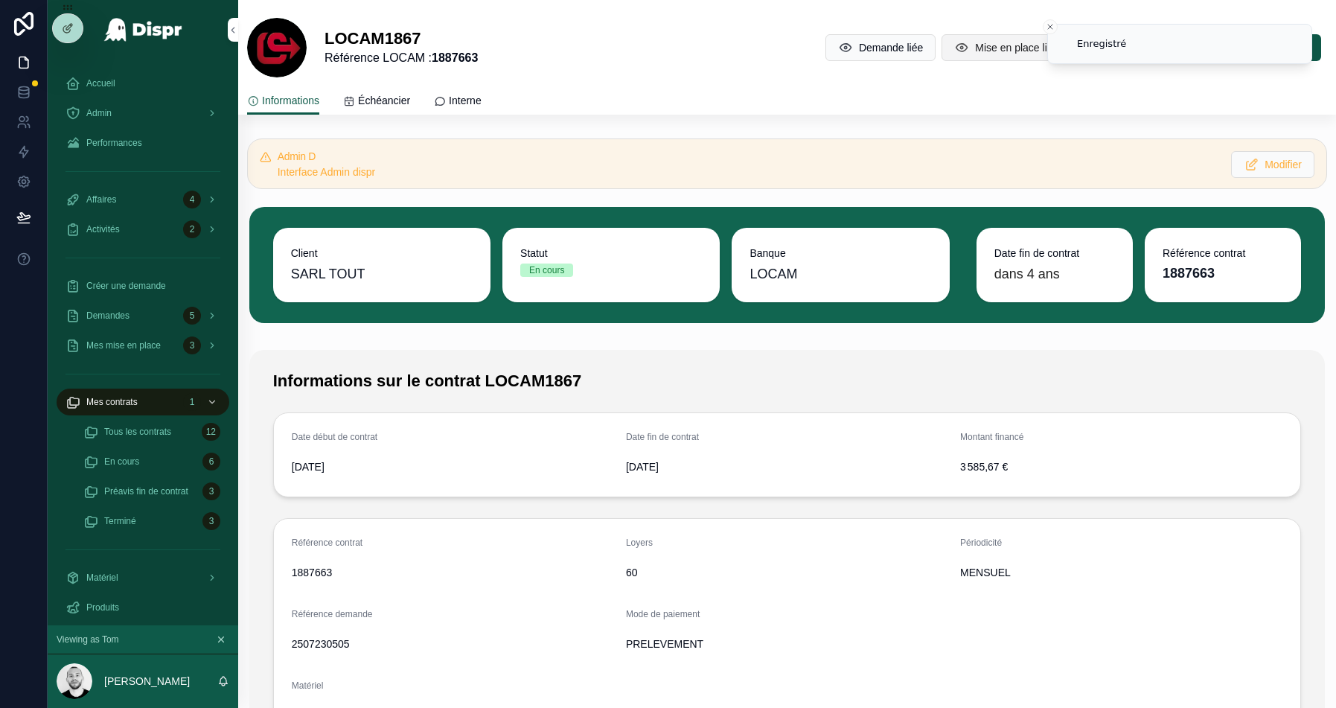
click at [992, 47] on span "Mise en place liée" at bounding box center [1016, 47] width 83 height 15
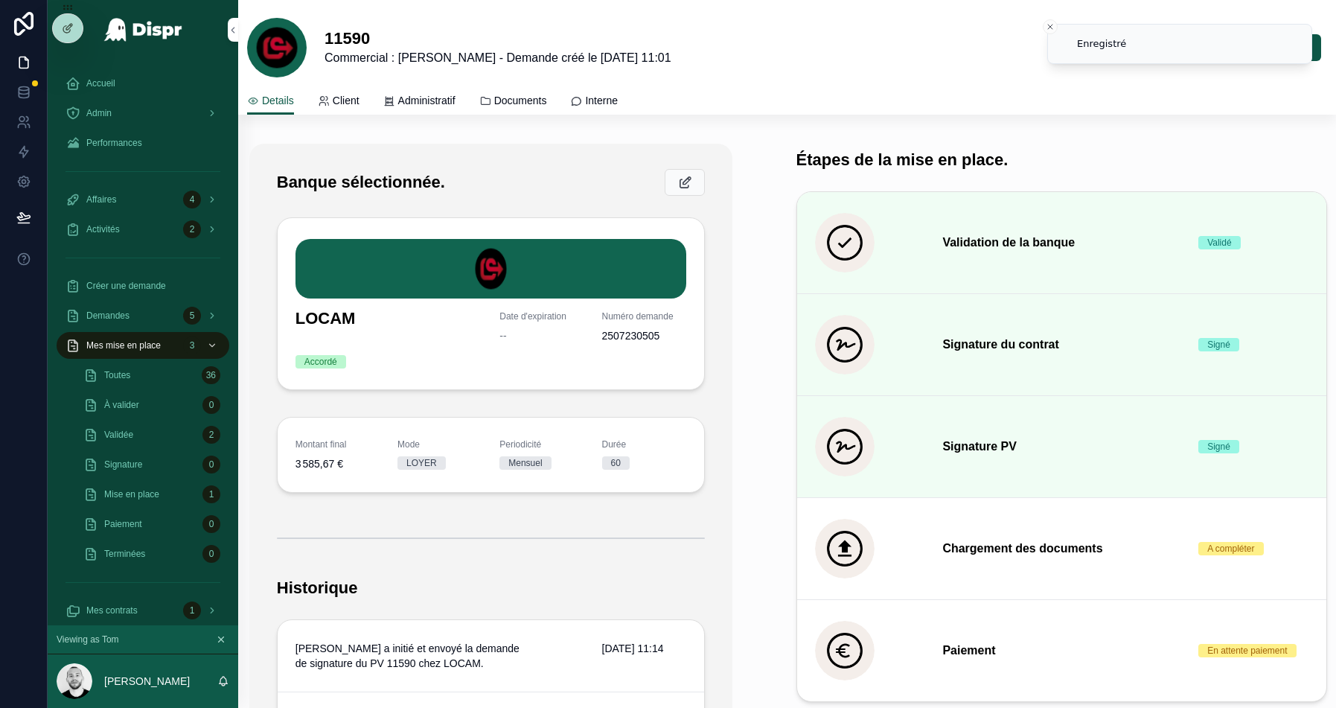
scroll to position [440, 0]
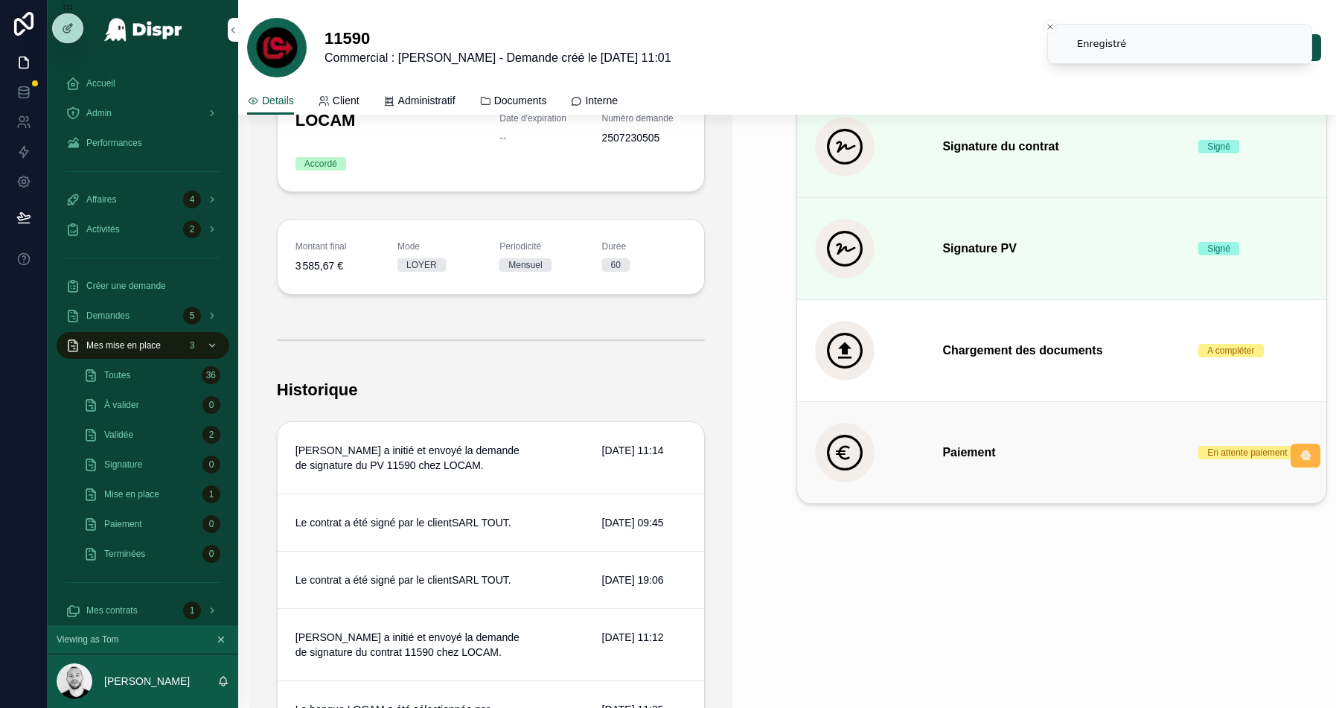
click at [1310, 453] on icon "scrollable content" at bounding box center [1306, 456] width 12 height 12
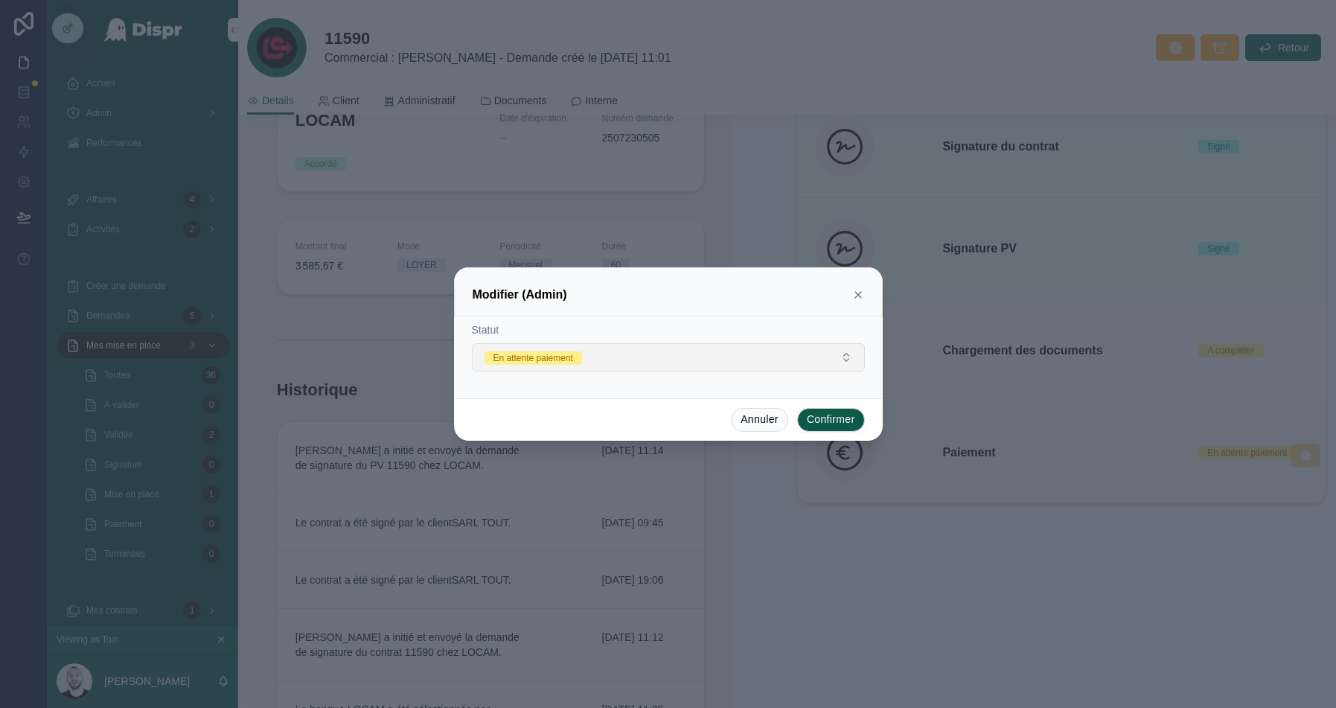
click at [582, 360] on span "En attente paiement" at bounding box center [534, 357] width 98 height 13
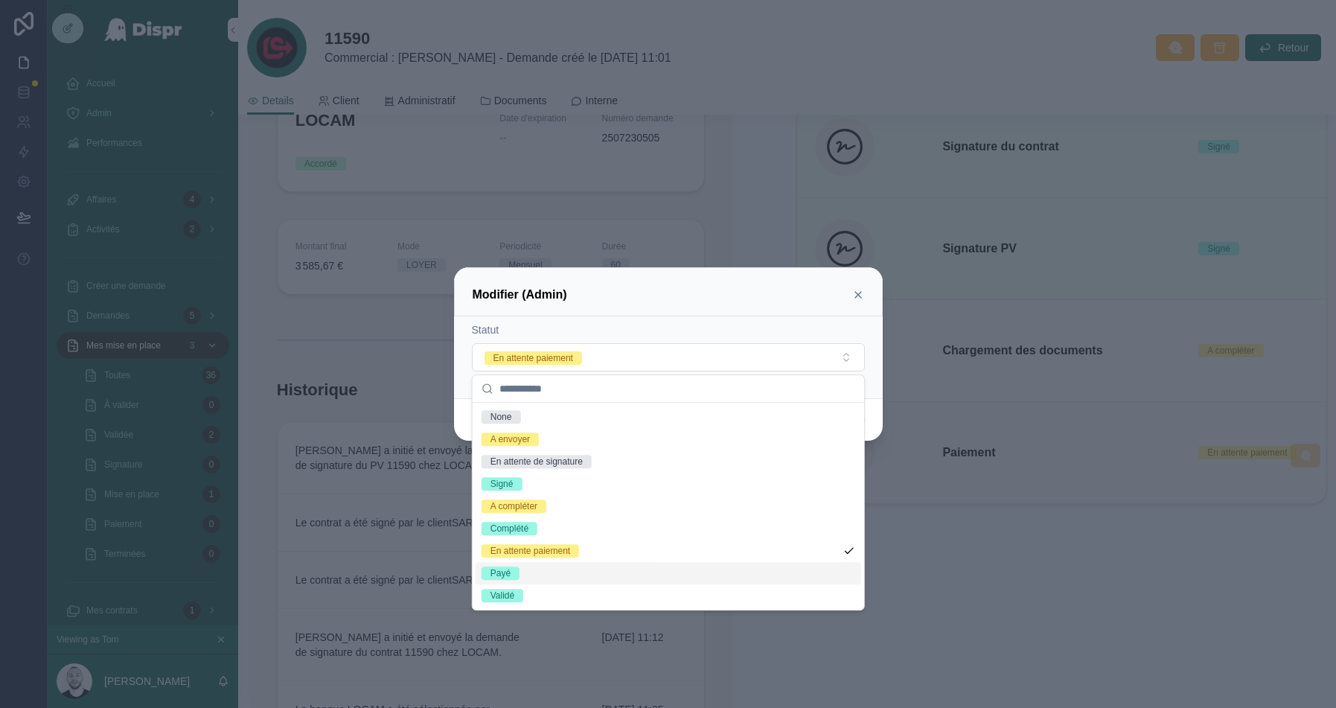
click at [517, 577] on span "Payé" at bounding box center [501, 573] width 38 height 13
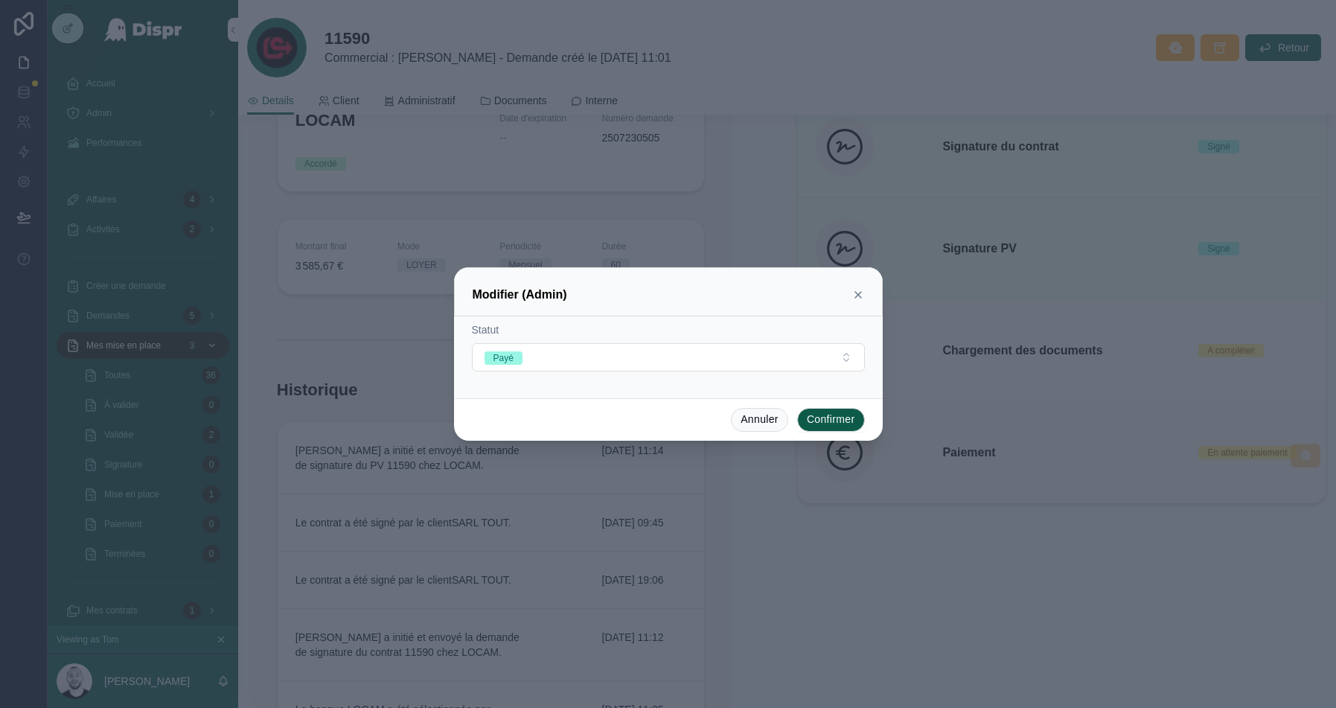
click at [842, 409] on button "Confirmer" at bounding box center [831, 420] width 68 height 24
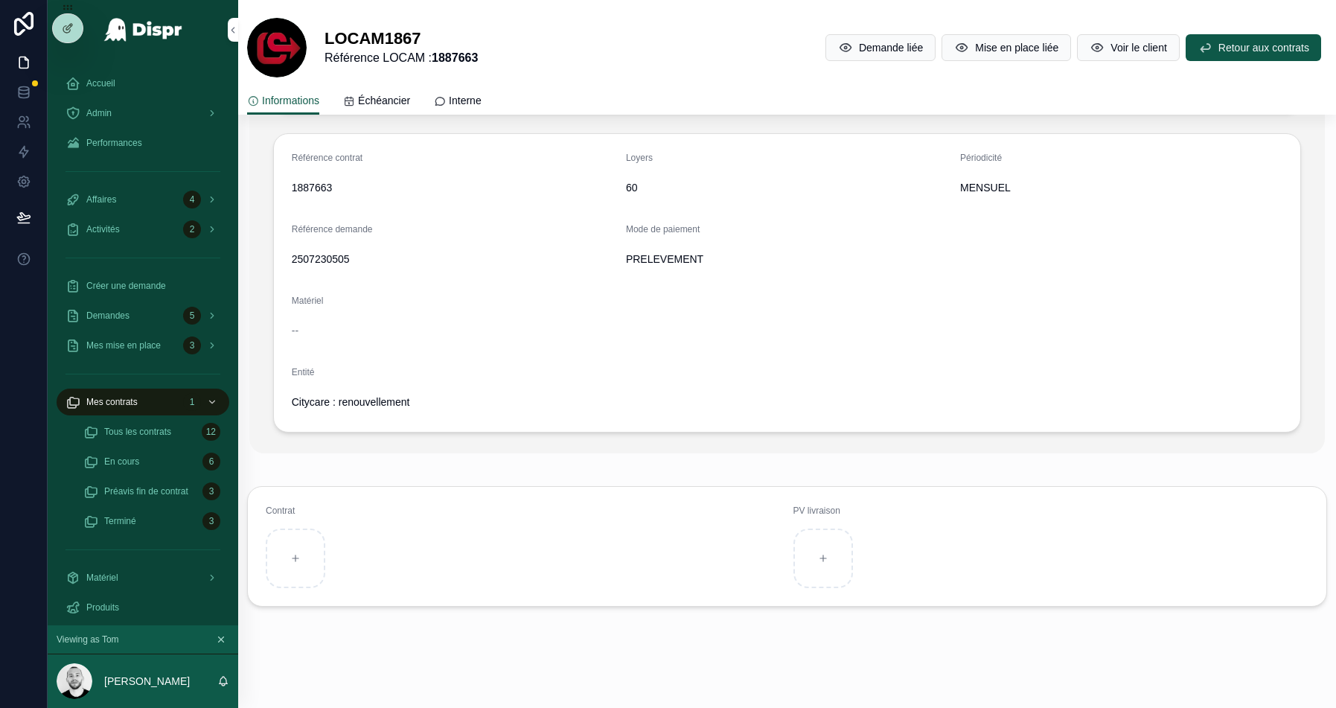
scroll to position [382, 0]
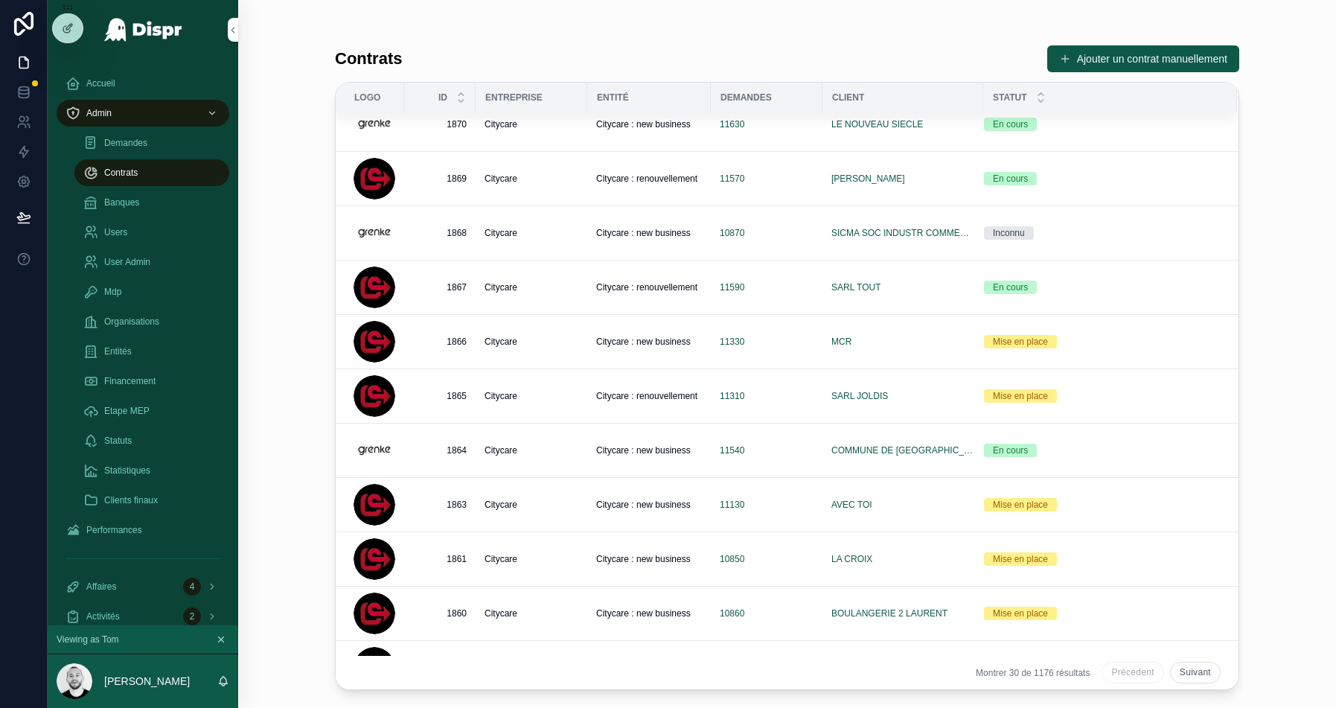
scroll to position [451, 0]
click at [543, 336] on div "Citycare" at bounding box center [532, 341] width 94 height 12
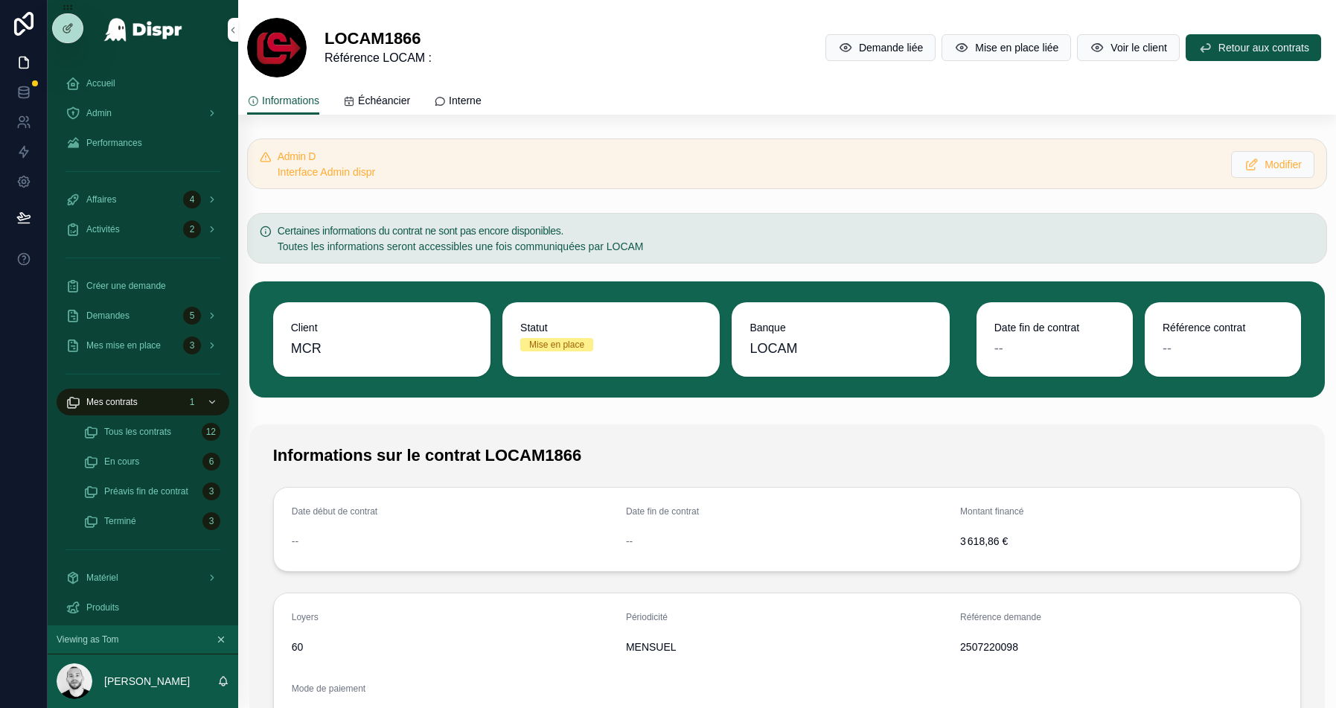
scroll to position [90, 0]
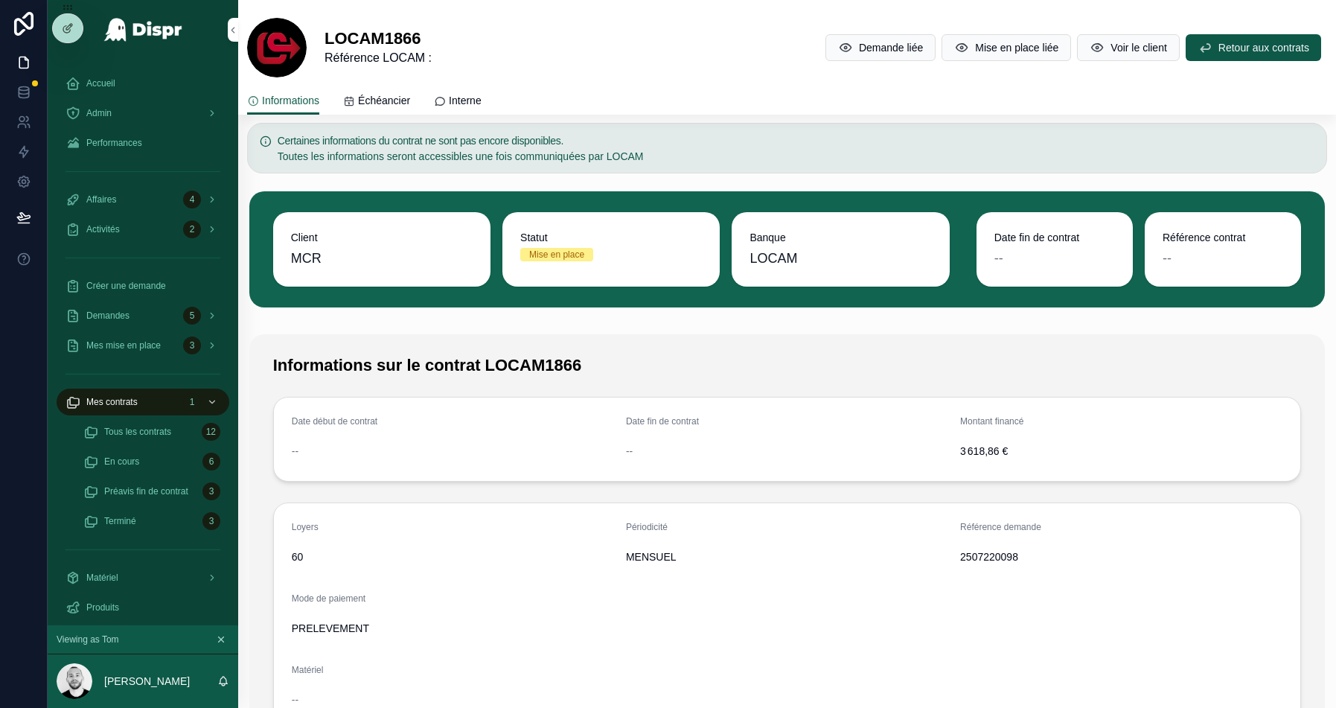
click at [1002, 551] on span "2507220098" at bounding box center [1121, 556] width 322 height 15
copy span "2507220098"
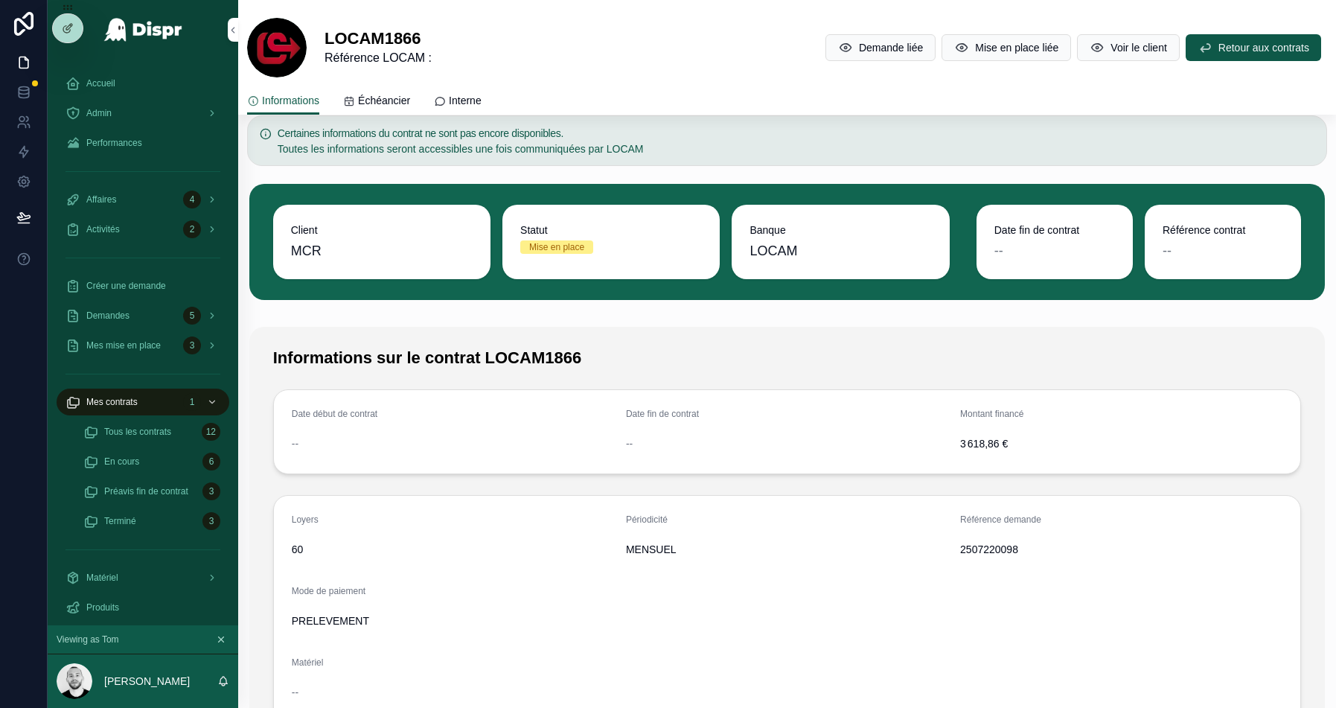
scroll to position [0, 0]
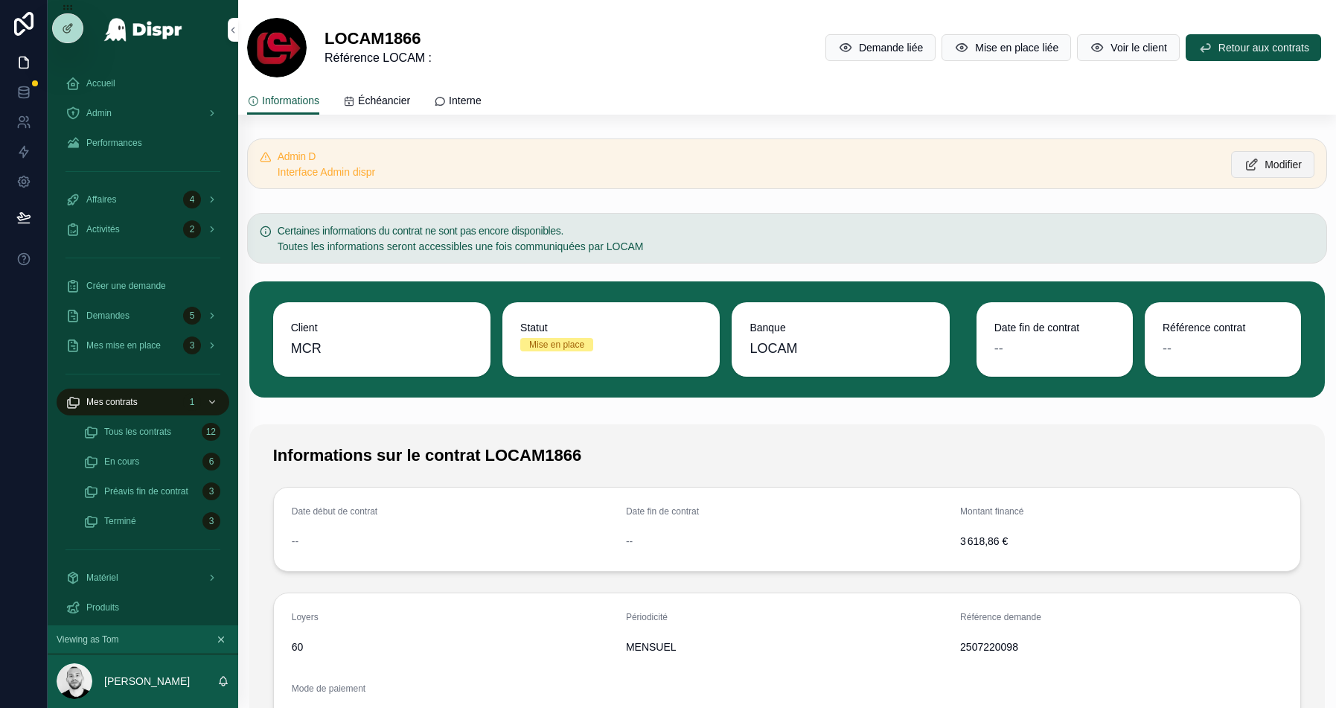
click at [1265, 164] on span "Modifier" at bounding box center [1283, 164] width 37 height 15
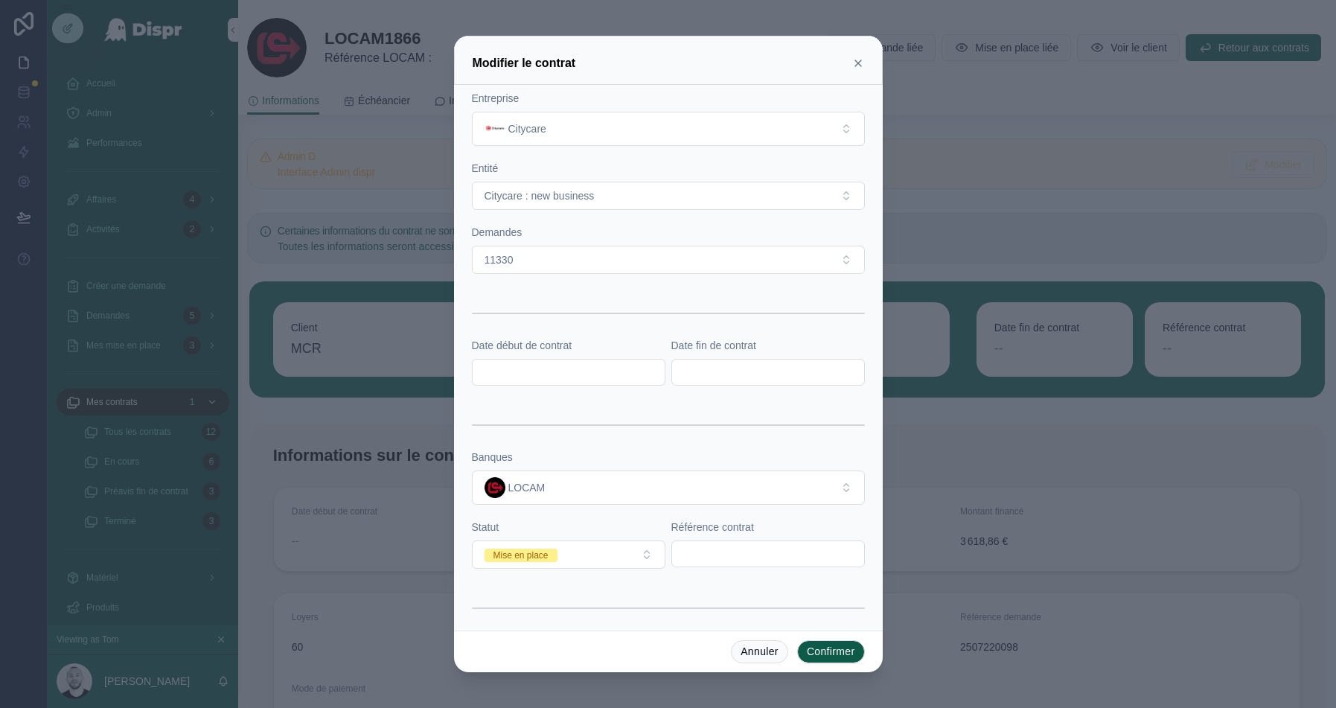
click at [736, 558] on input "text" at bounding box center [768, 553] width 192 height 21
paste input "*******"
type input "*******"
click at [523, 362] on input "text" at bounding box center [569, 372] width 192 height 21
paste input "**********"
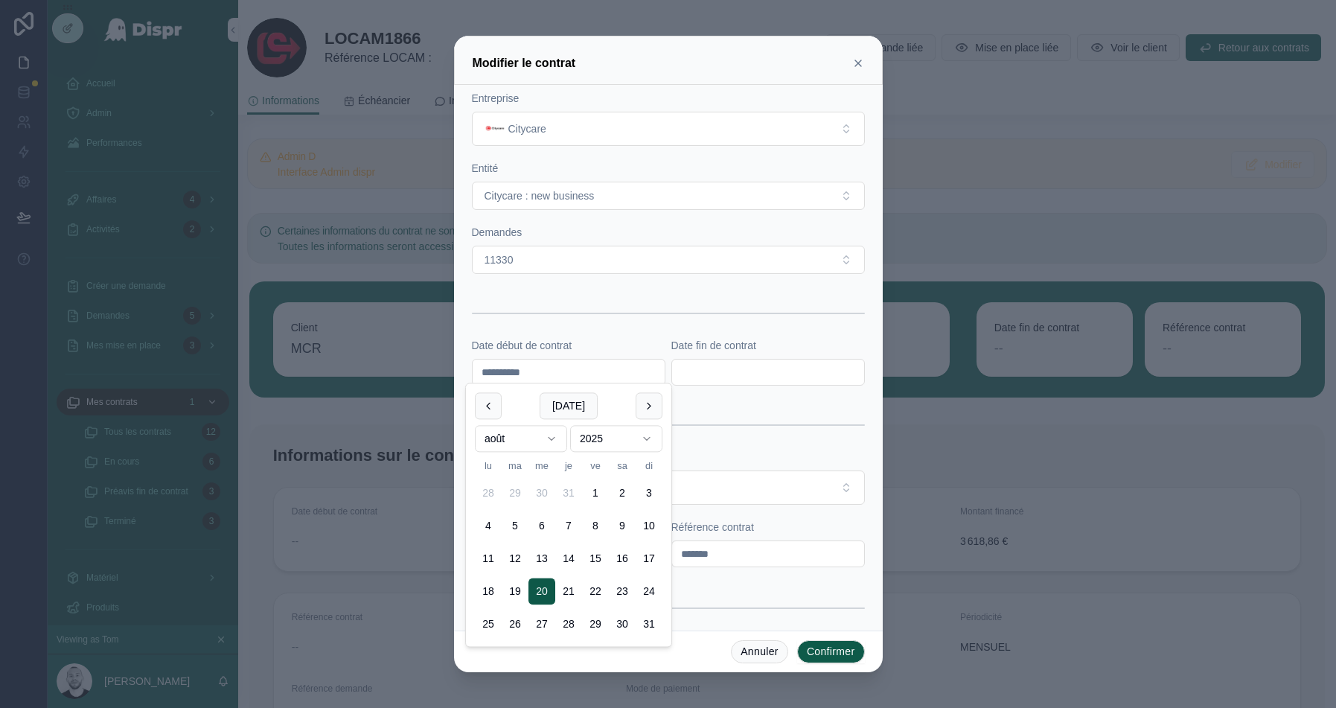
type input "**********"
click at [689, 374] on input "text" at bounding box center [768, 372] width 192 height 21
paste input "**********"
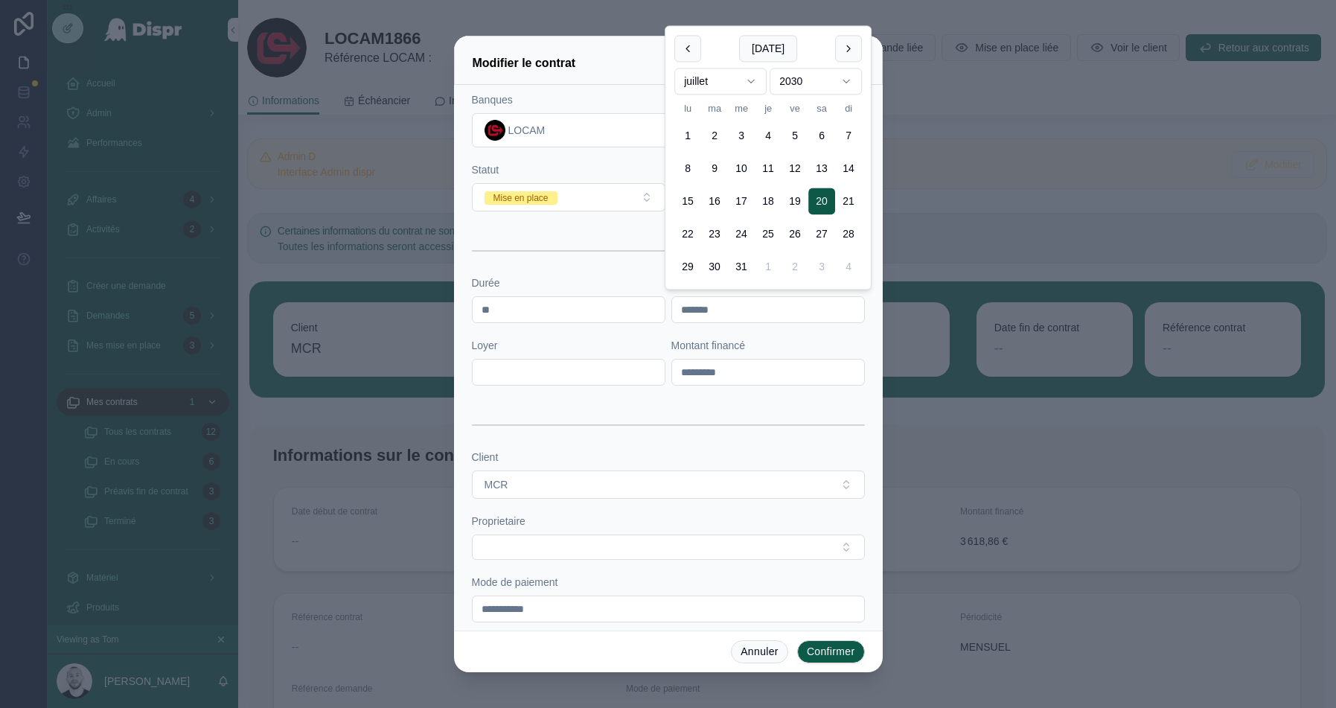
scroll to position [369, 0]
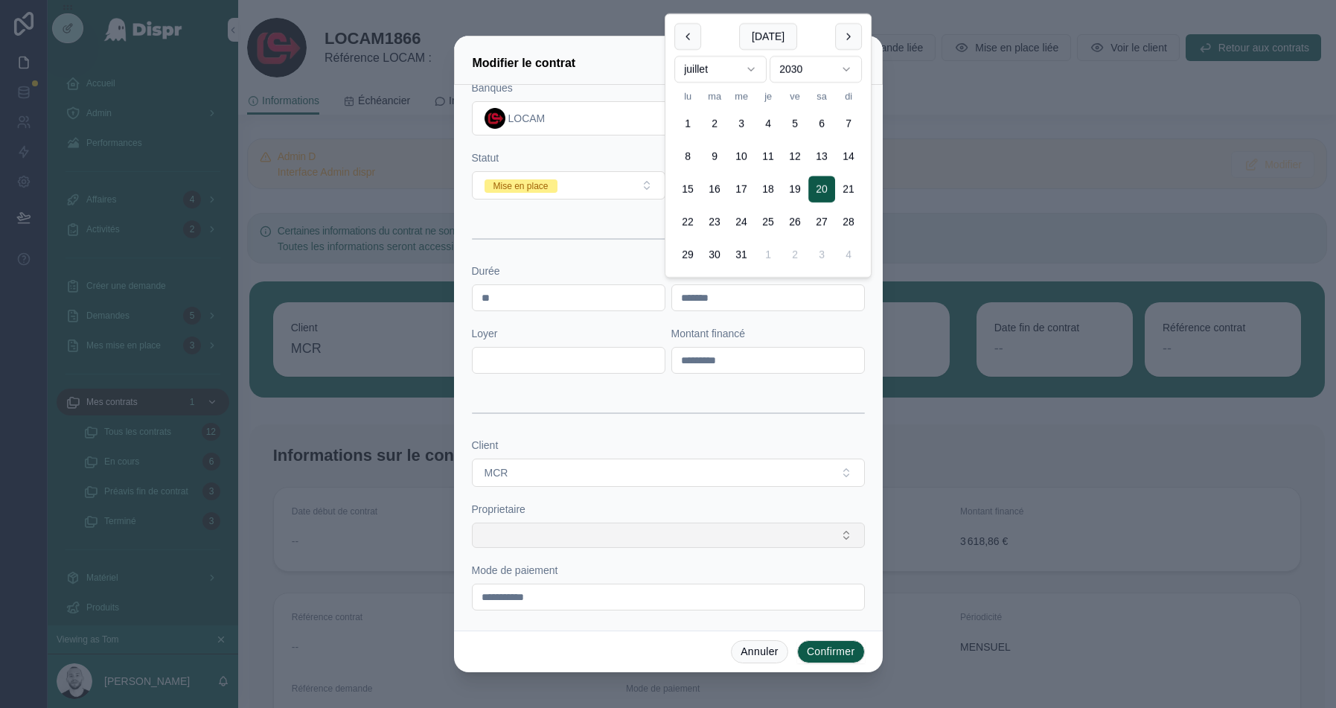
type input "**********"
click at [525, 523] on button "Select Button" at bounding box center [668, 535] width 393 height 25
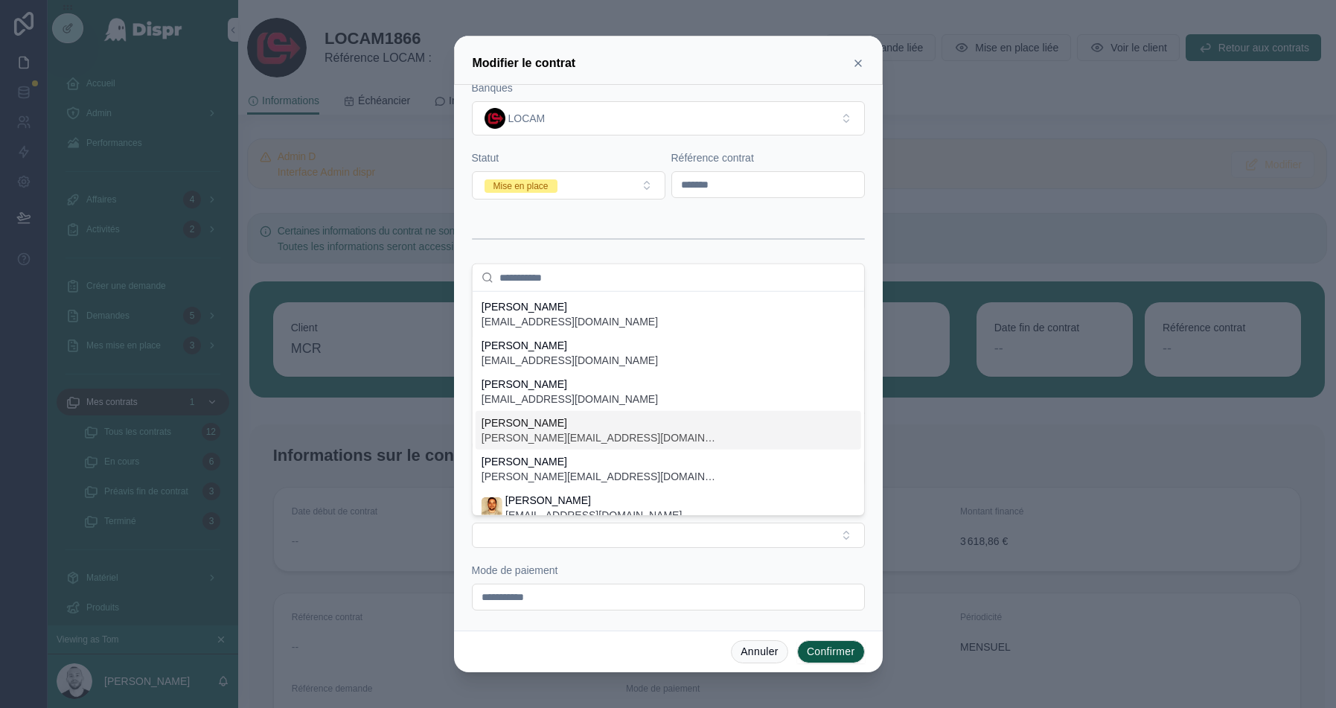
click at [536, 437] on span "audrey.bustos@citycare.fr" at bounding box center [601, 437] width 238 height 15
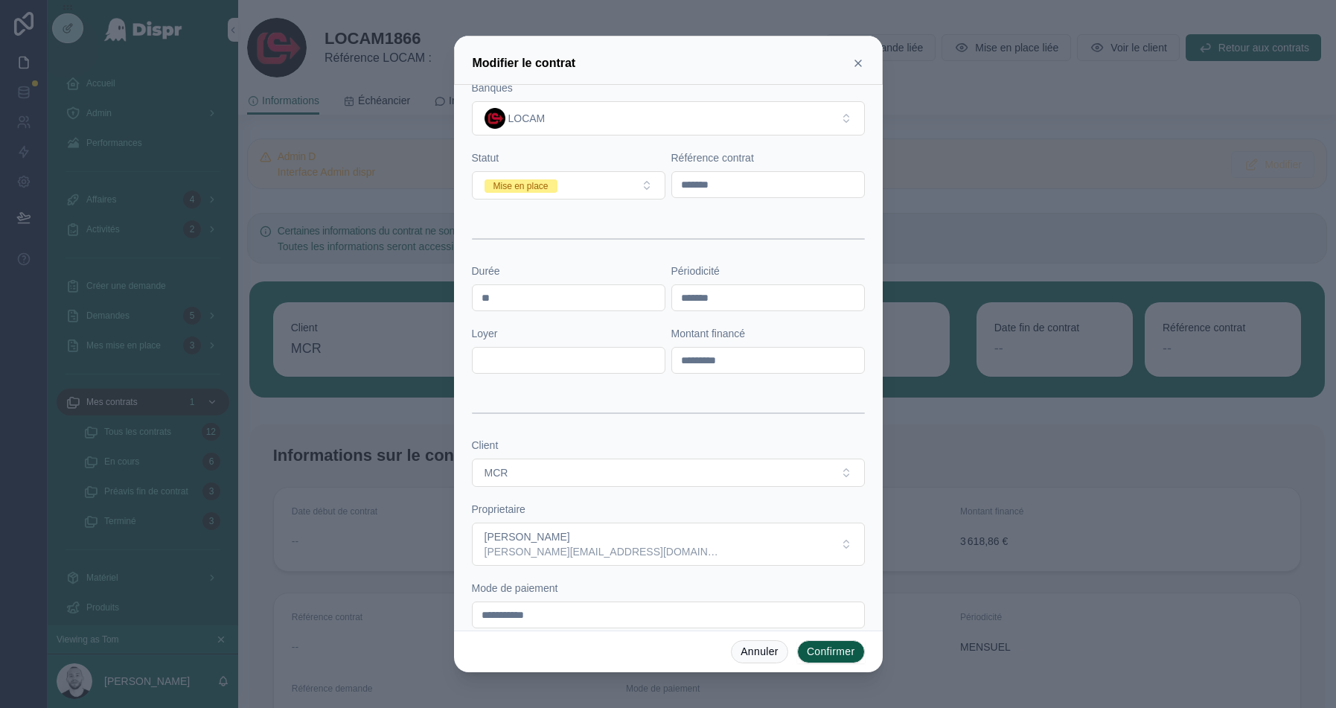
scroll to position [387, 0]
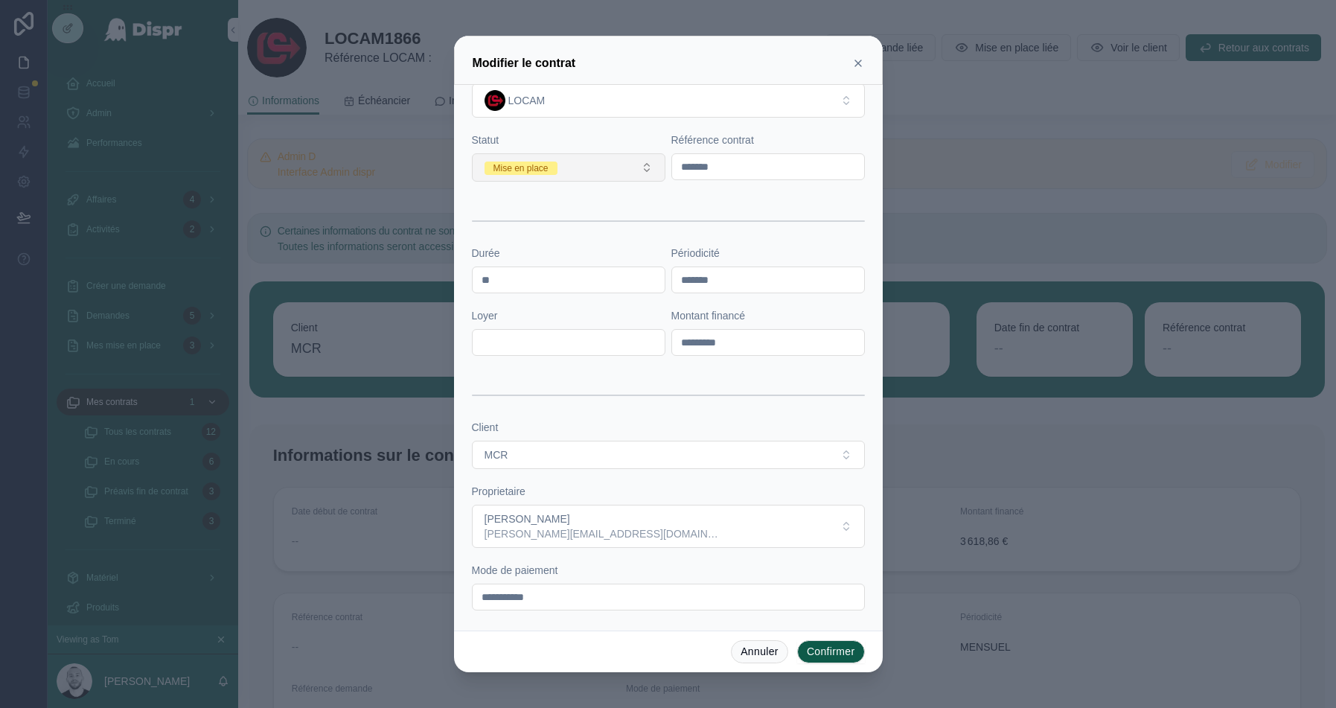
click at [608, 169] on button "Mise en place" at bounding box center [569, 167] width 194 height 28
click at [535, 266] on span "En cours" at bounding box center [508, 267] width 53 height 13
click at [834, 646] on button "Confirmer" at bounding box center [831, 652] width 68 height 24
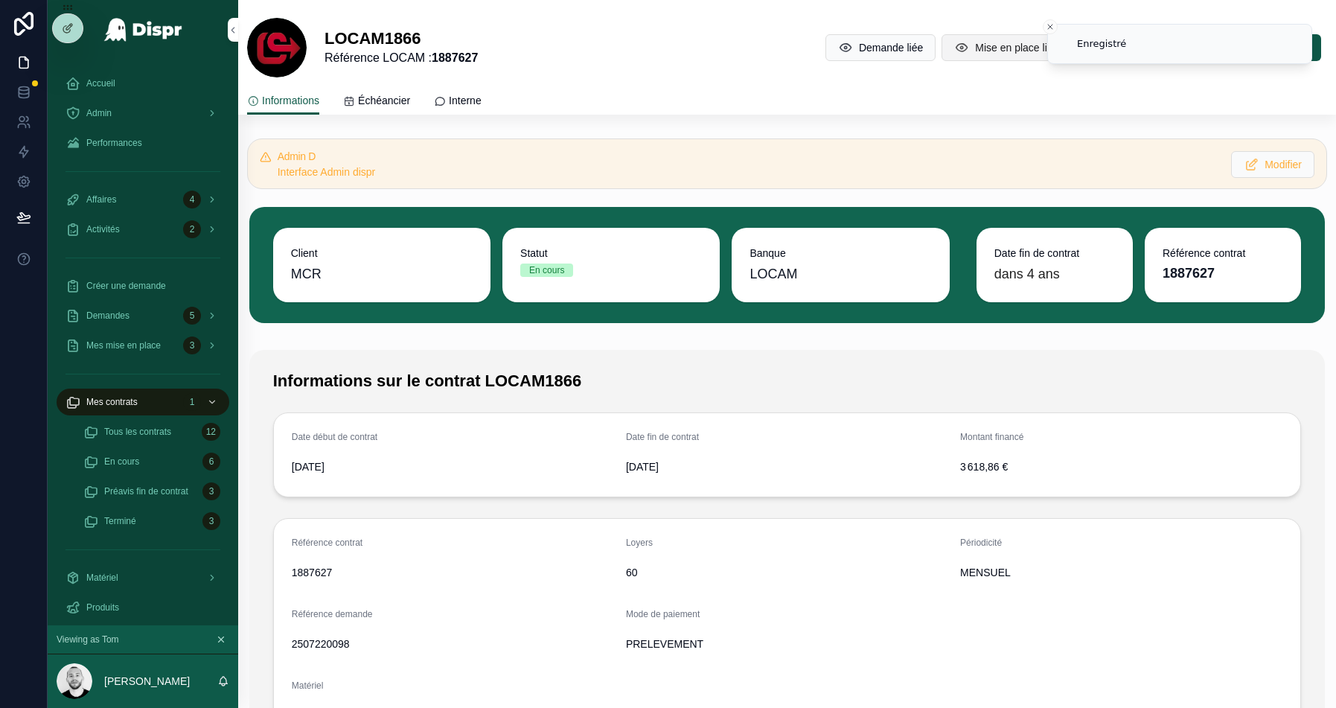
click at [975, 46] on span "Mise en place liée" at bounding box center [1016, 47] width 83 height 15
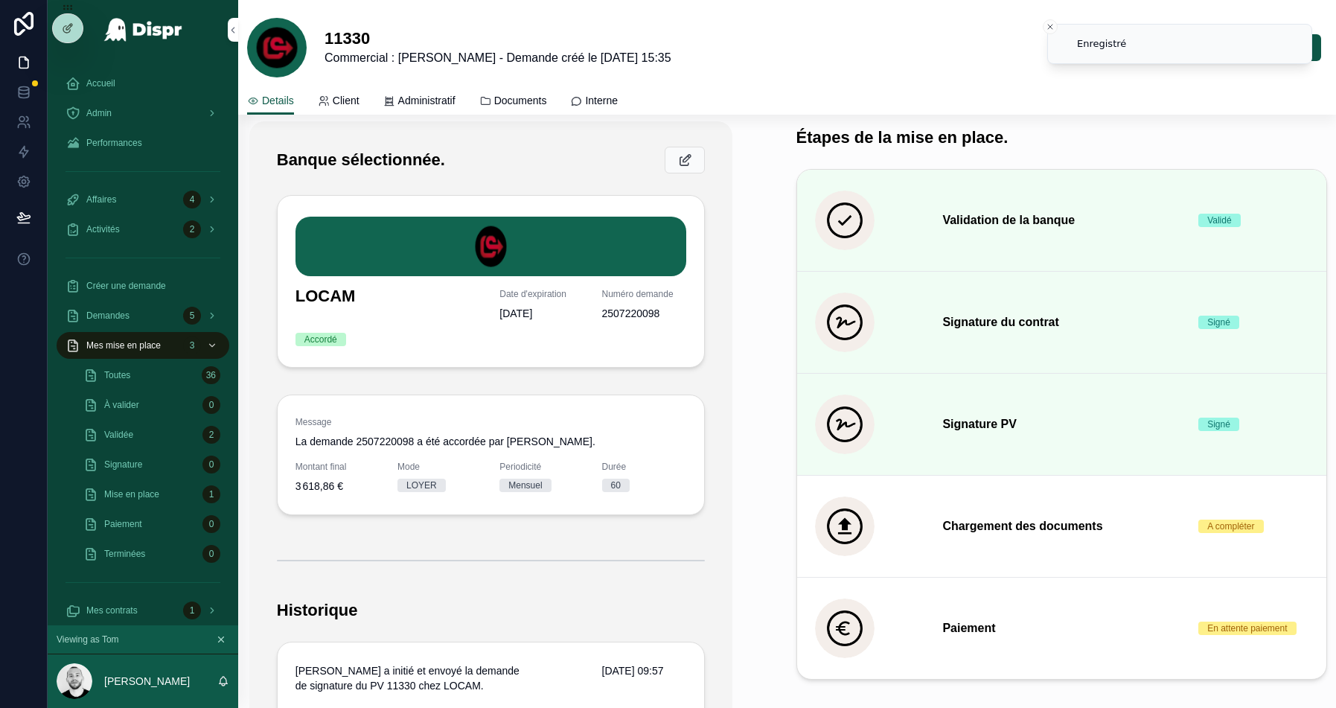
scroll to position [458, 0]
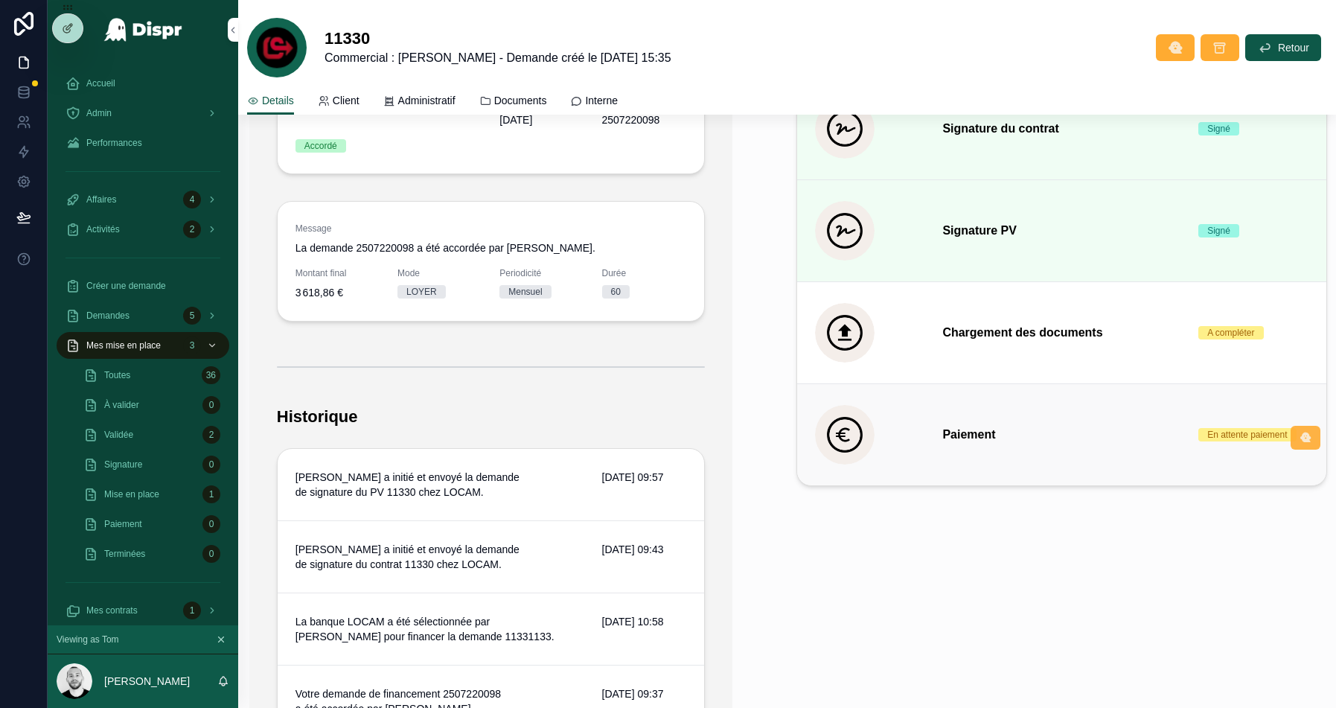
click at [1300, 435] on icon "scrollable content" at bounding box center [1306, 438] width 12 height 12
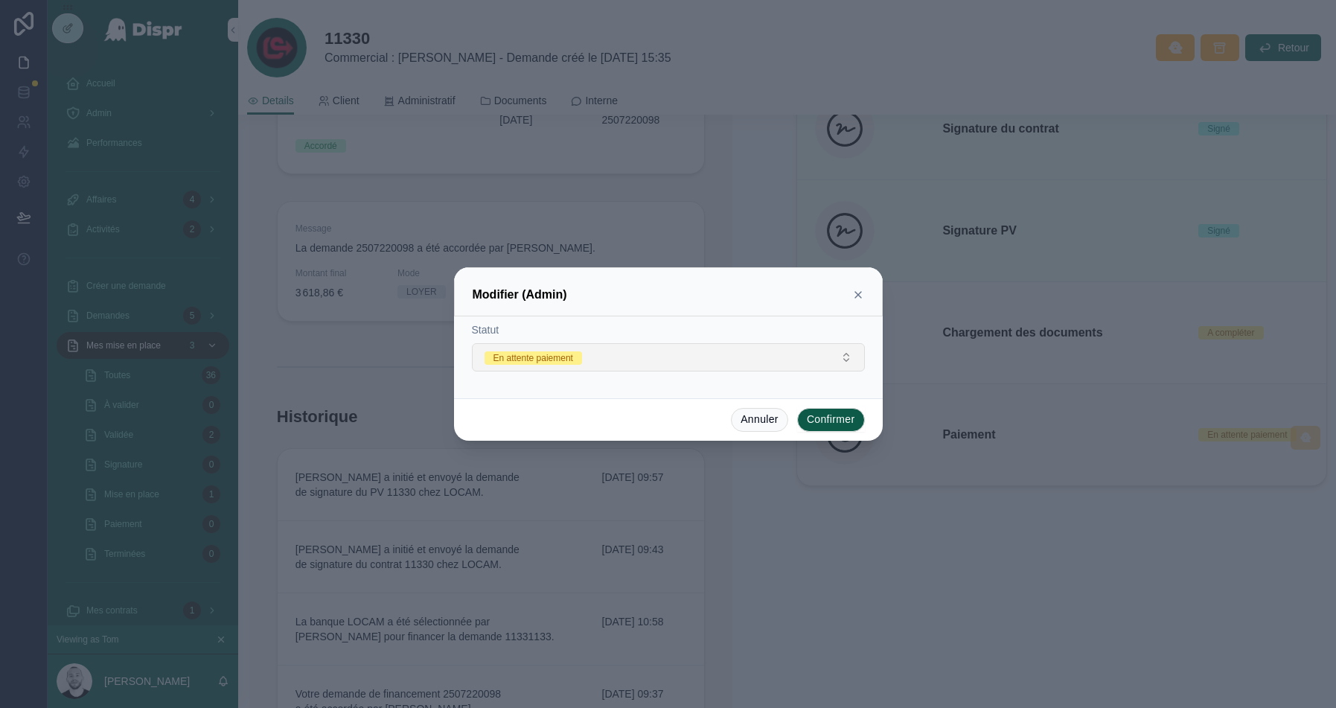
click at [652, 360] on button "En attente paiement" at bounding box center [668, 357] width 393 height 28
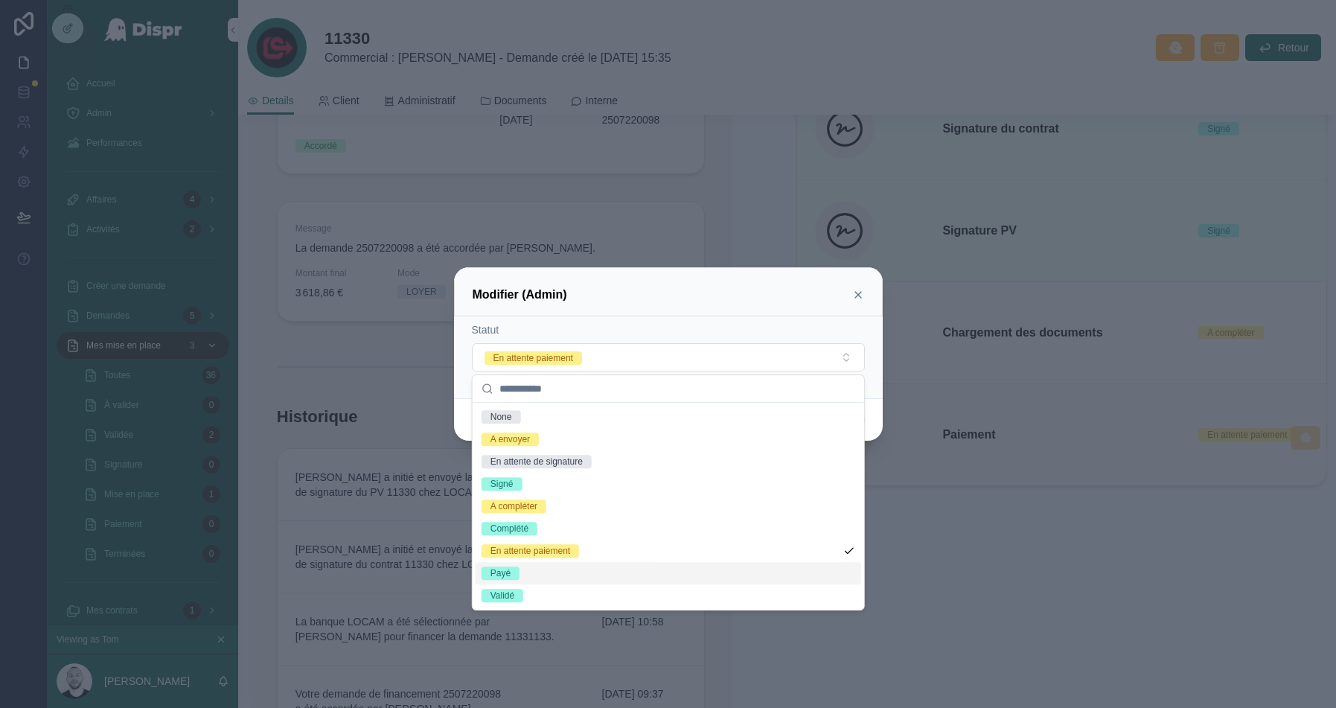
click at [491, 577] on div "Payé" at bounding box center [501, 573] width 20 height 13
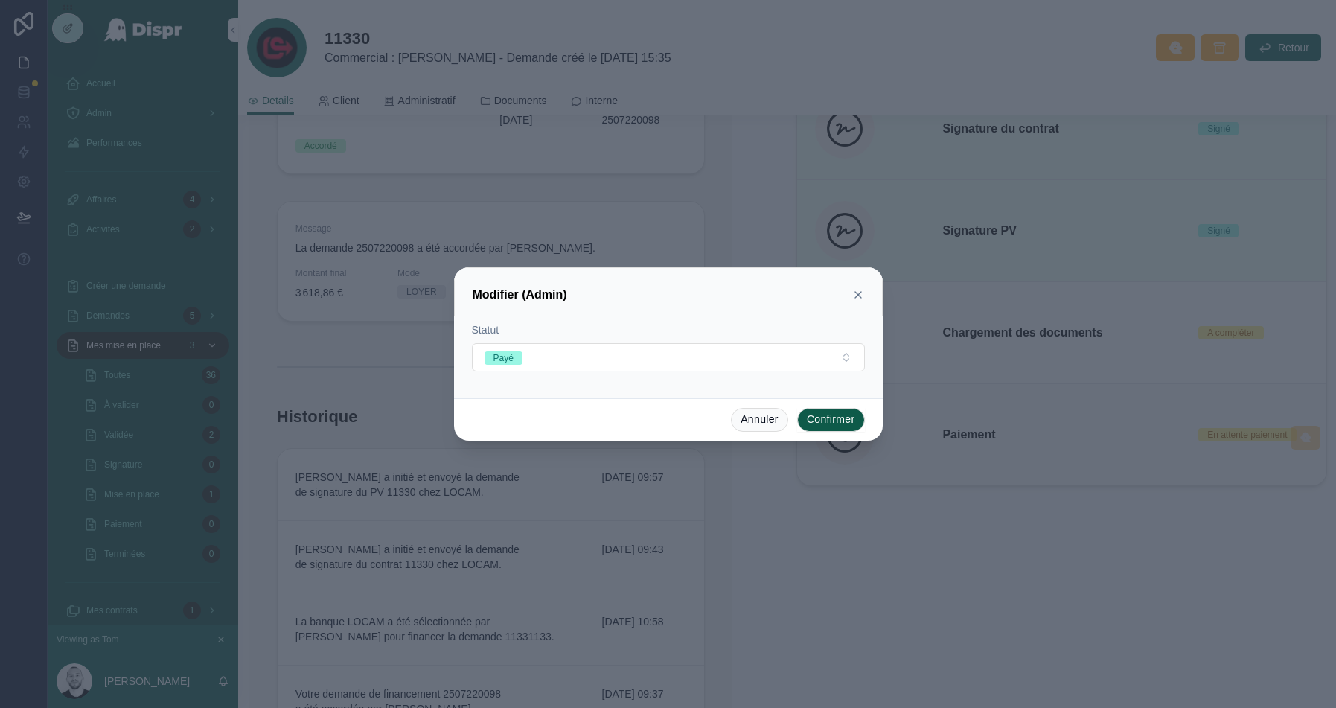
click at [820, 413] on button "Confirmer" at bounding box center [831, 420] width 68 height 24
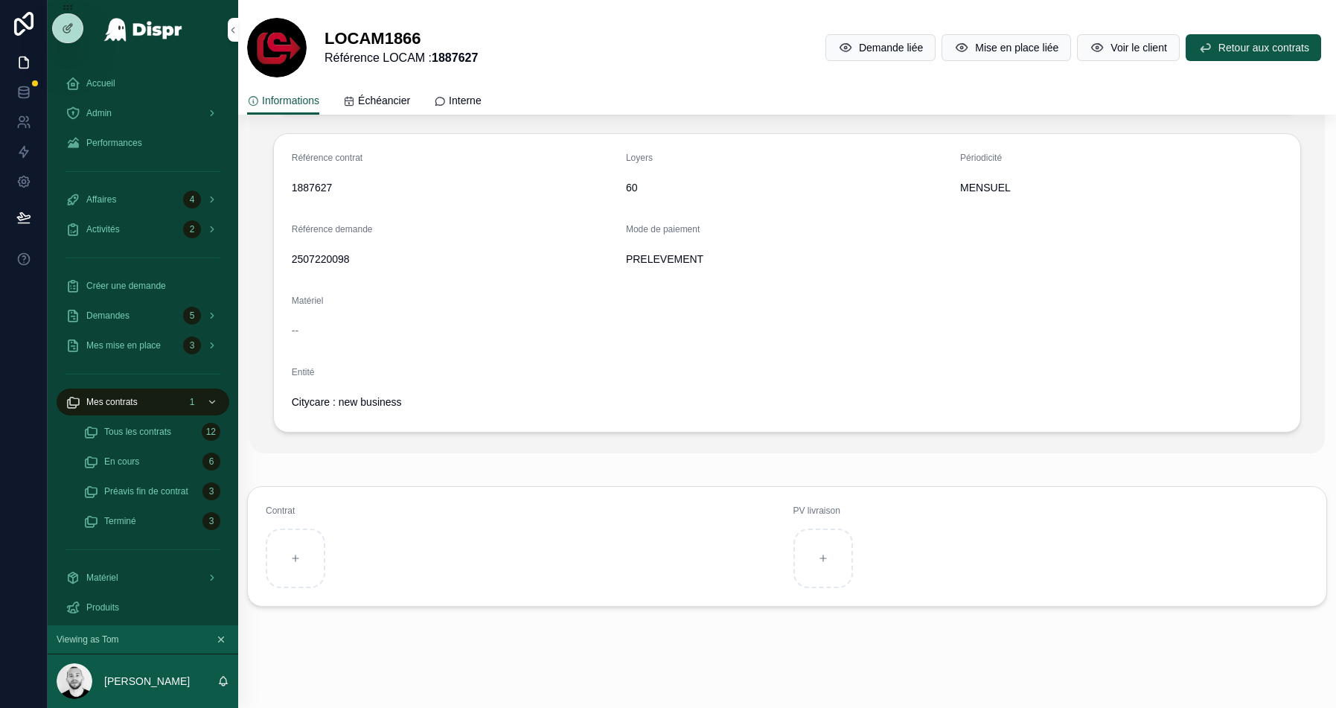
scroll to position [382, 0]
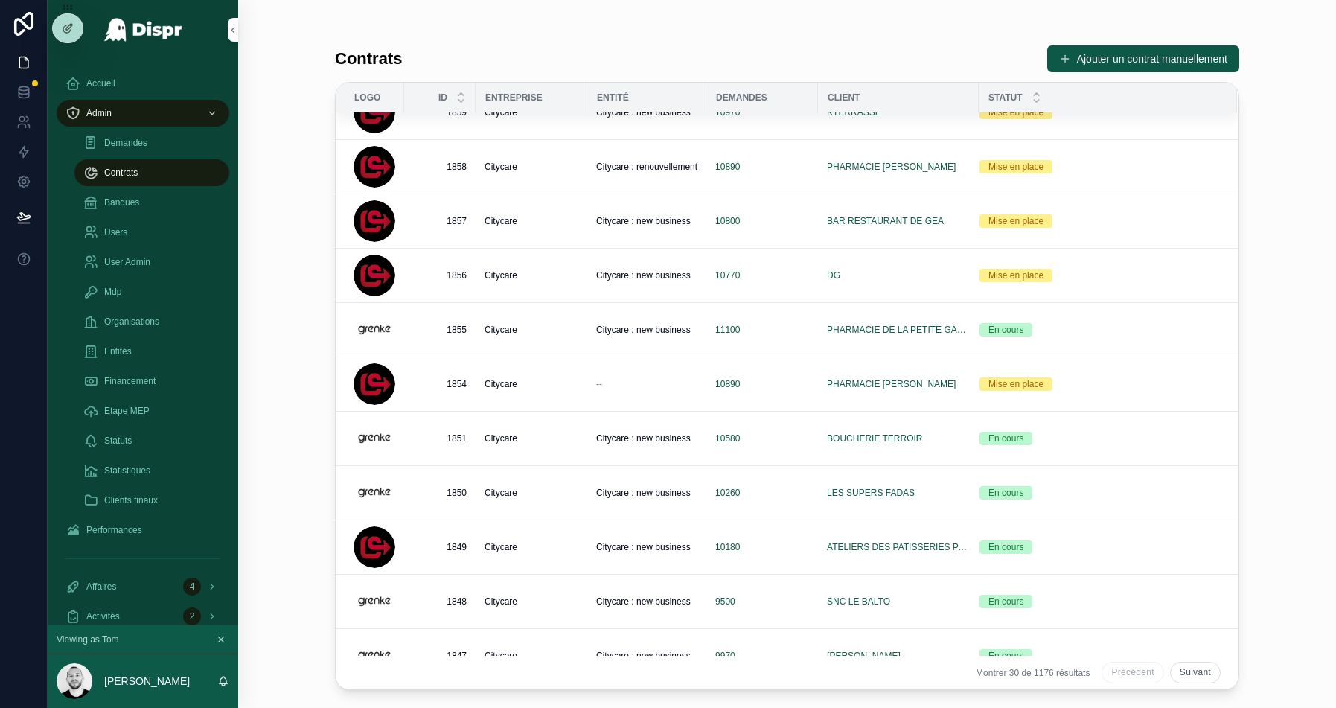
scroll to position [1080, 0]
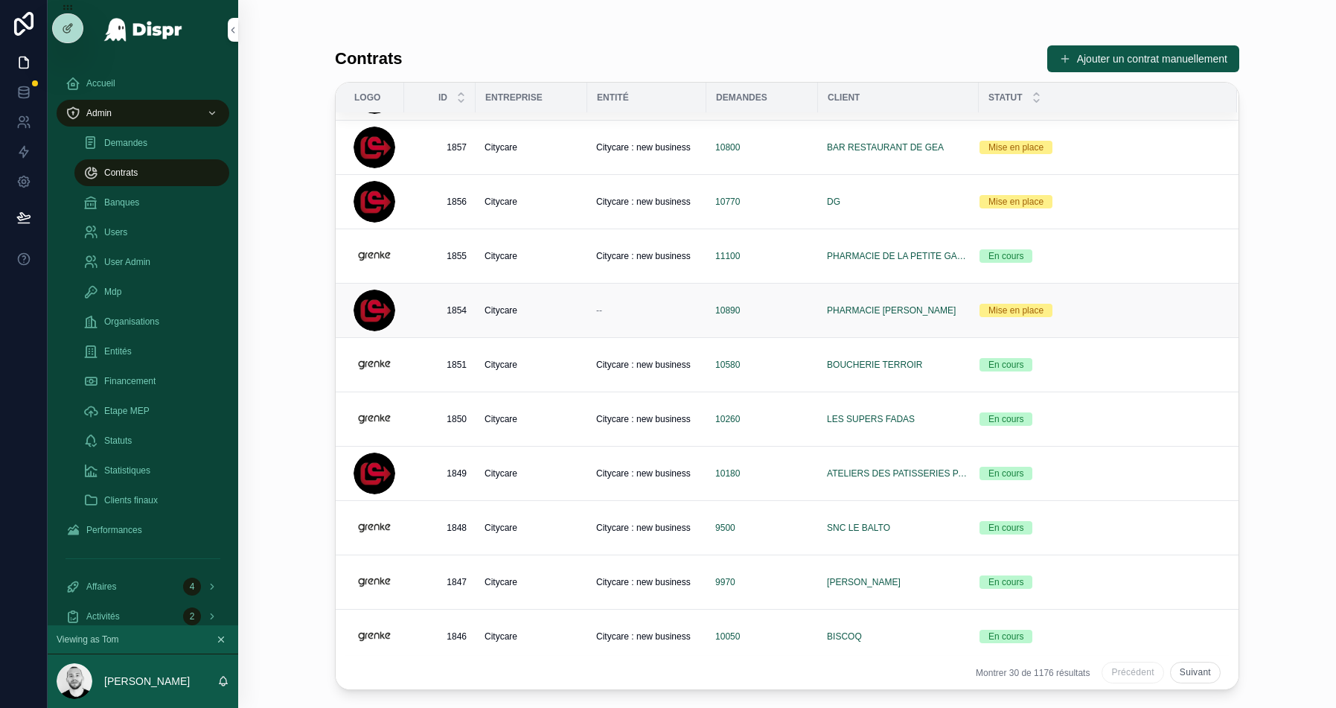
click at [544, 309] on div "Citycare" at bounding box center [532, 311] width 94 height 12
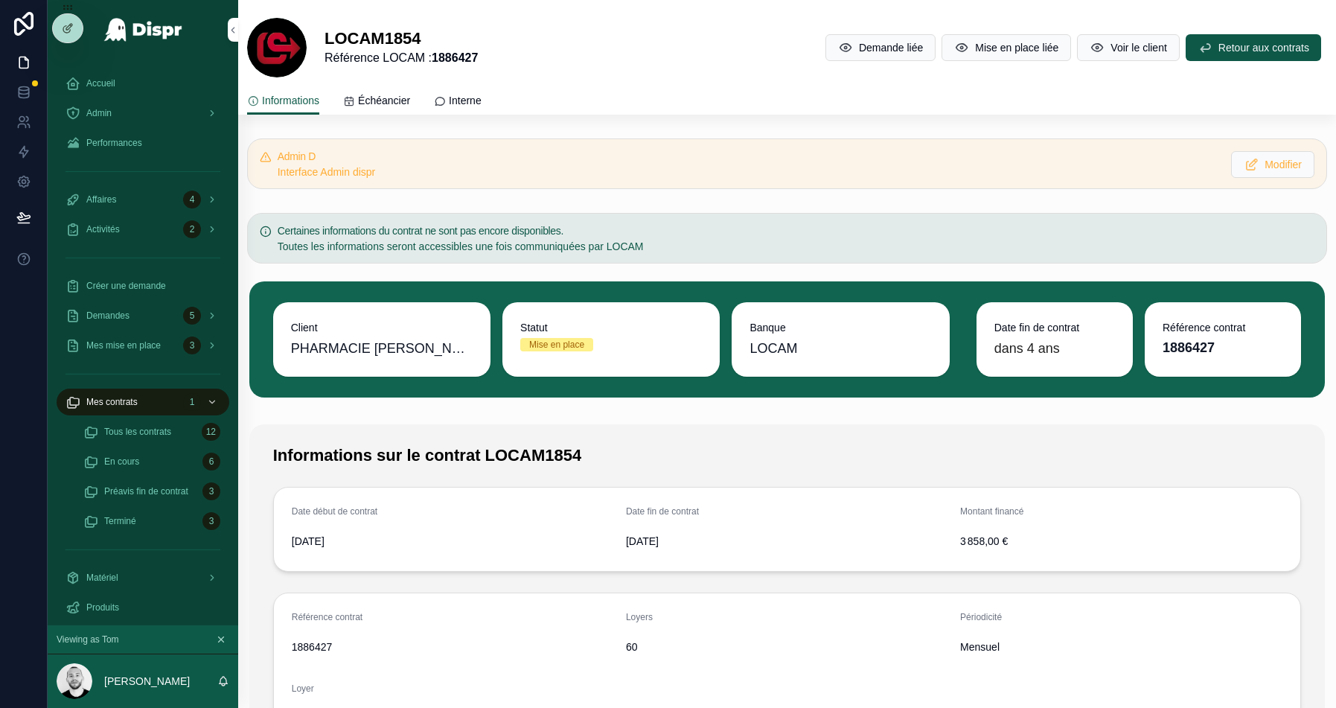
click at [415, 351] on span "PHARMACIE BERTRAND MICHAEL" at bounding box center [382, 348] width 182 height 21
copy span "BERTRAND"
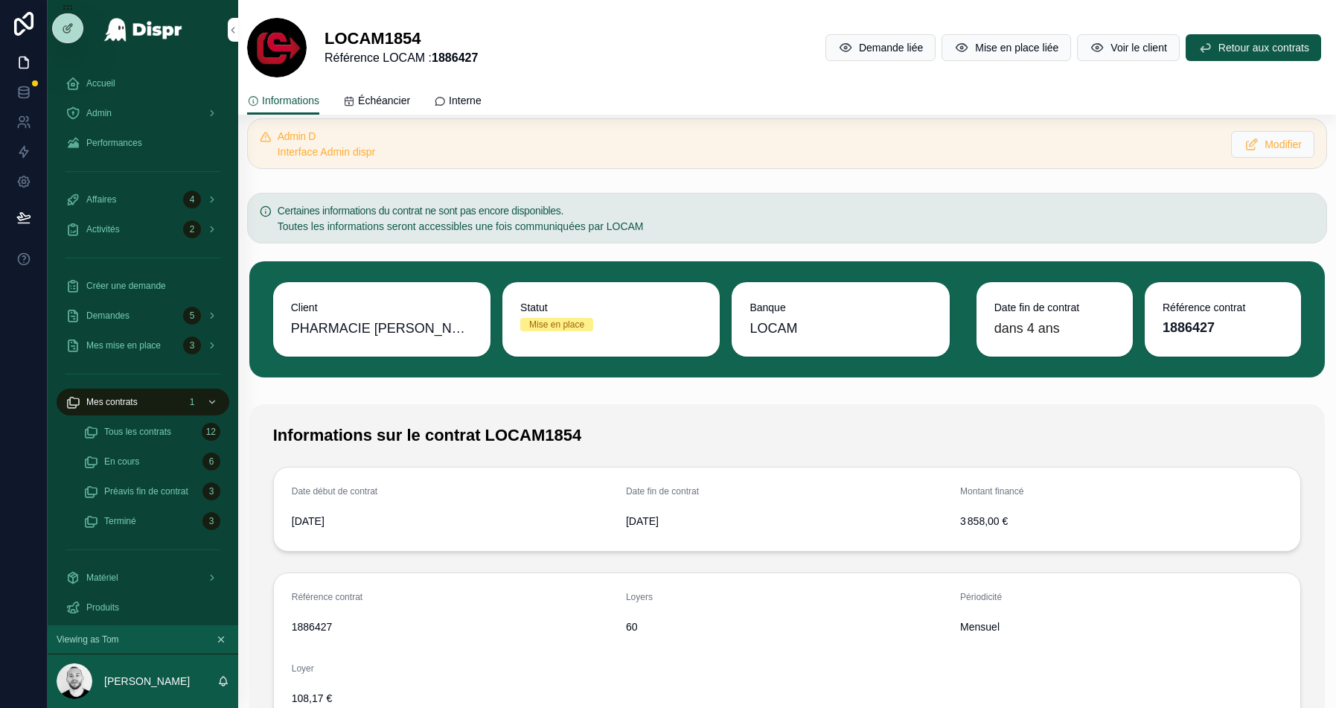
scroll to position [22, 0]
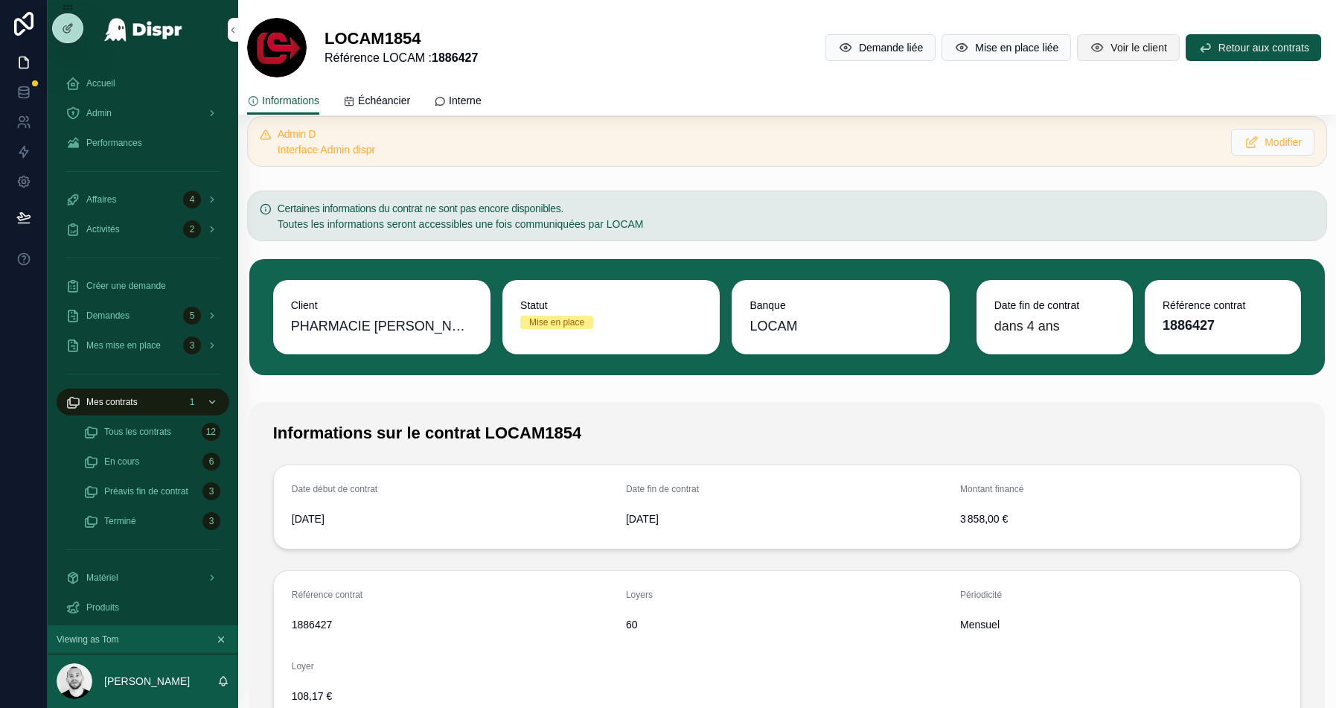
click at [1124, 49] on span "Voir le client" at bounding box center [1139, 47] width 56 height 15
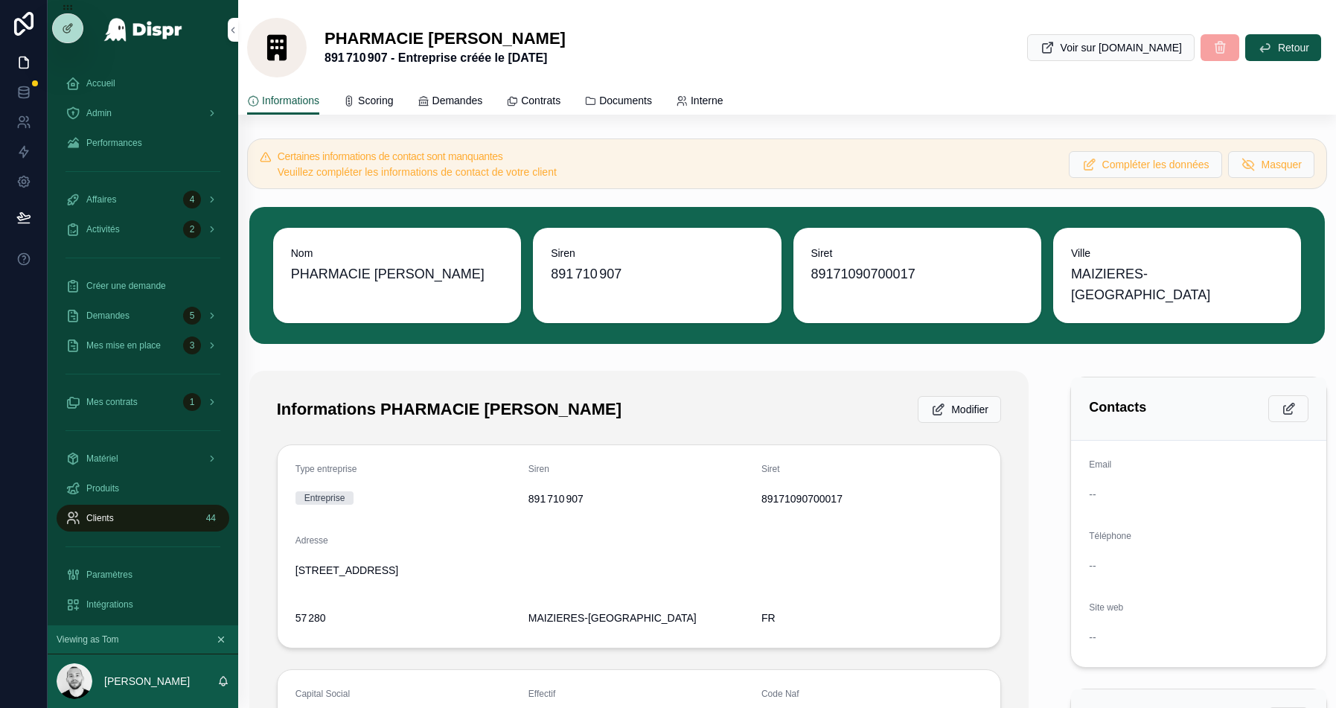
click at [546, 503] on span "891 710 907" at bounding box center [639, 498] width 221 height 15
click at [491, 538] on div "Adresse" at bounding box center [639, 544] width 687 height 18
click at [536, 499] on span "891 710 907" at bounding box center [639, 498] width 221 height 15
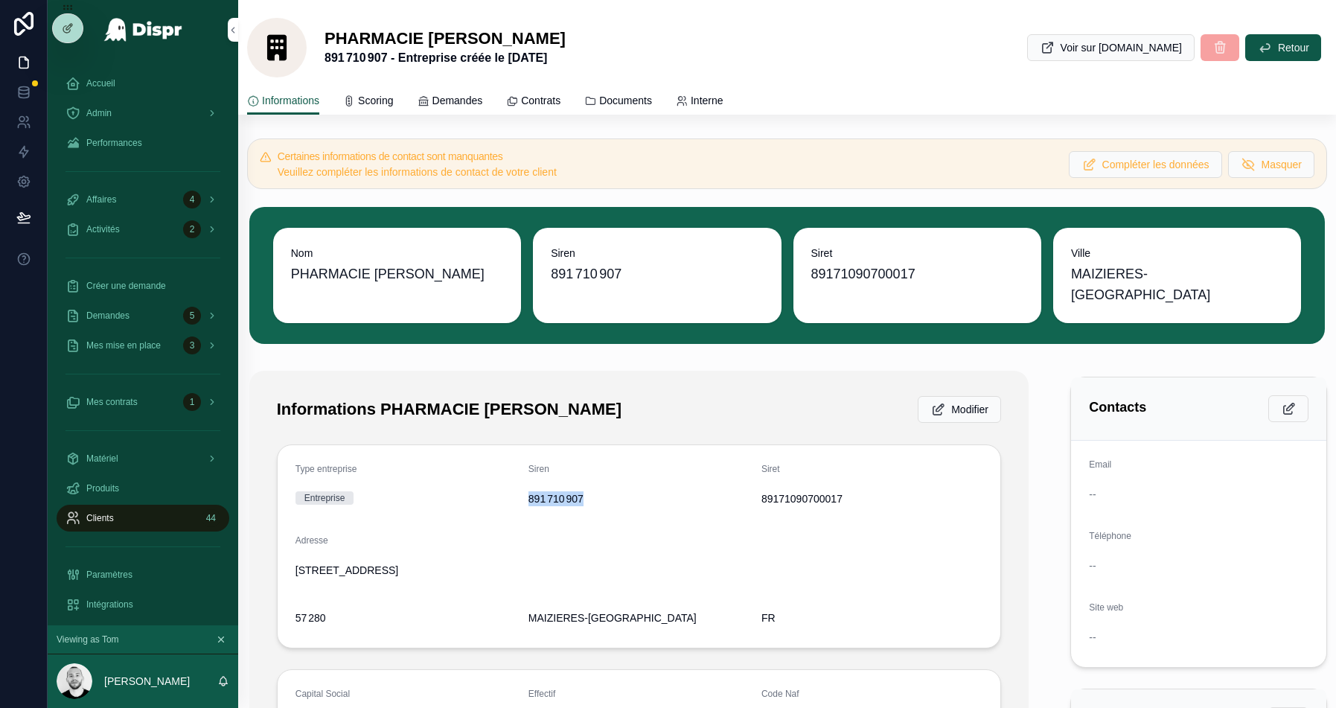
click at [536, 499] on span "891 710 907" at bounding box center [639, 498] width 221 height 15
copy span "891 710 907"
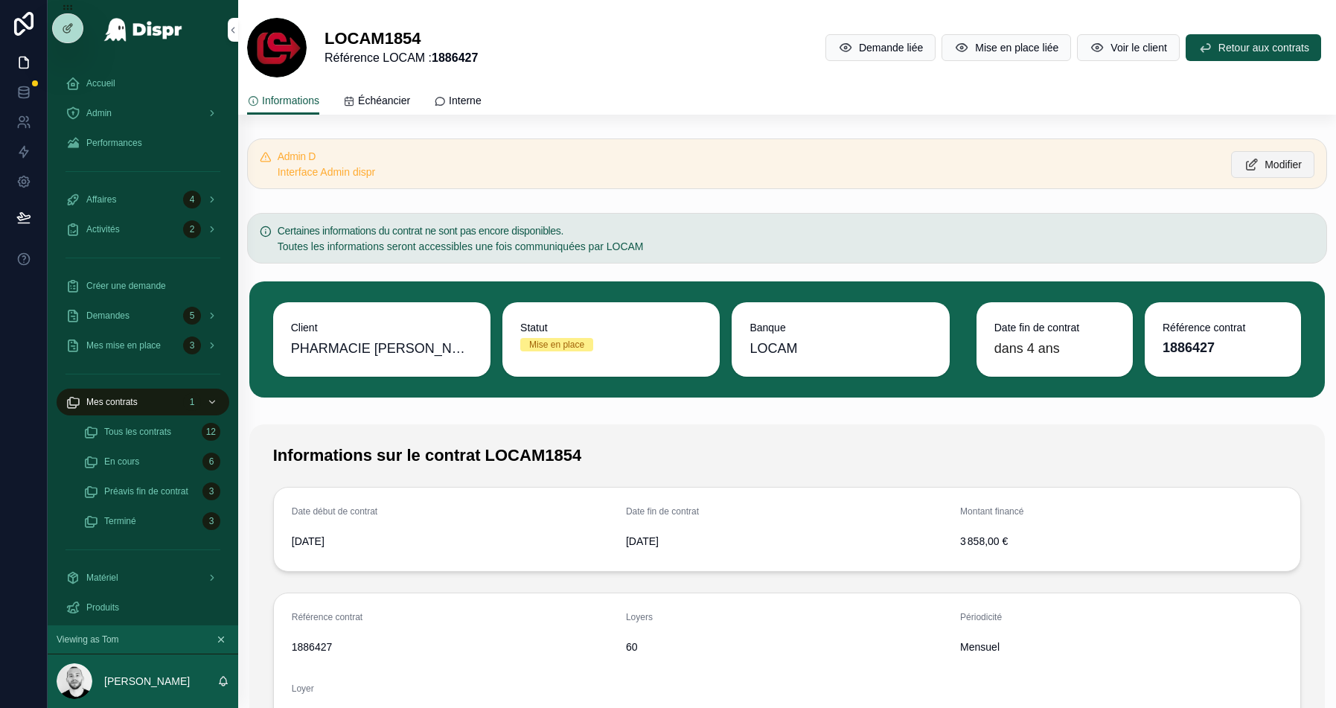
click at [1265, 168] on span "Modifier" at bounding box center [1283, 164] width 37 height 15
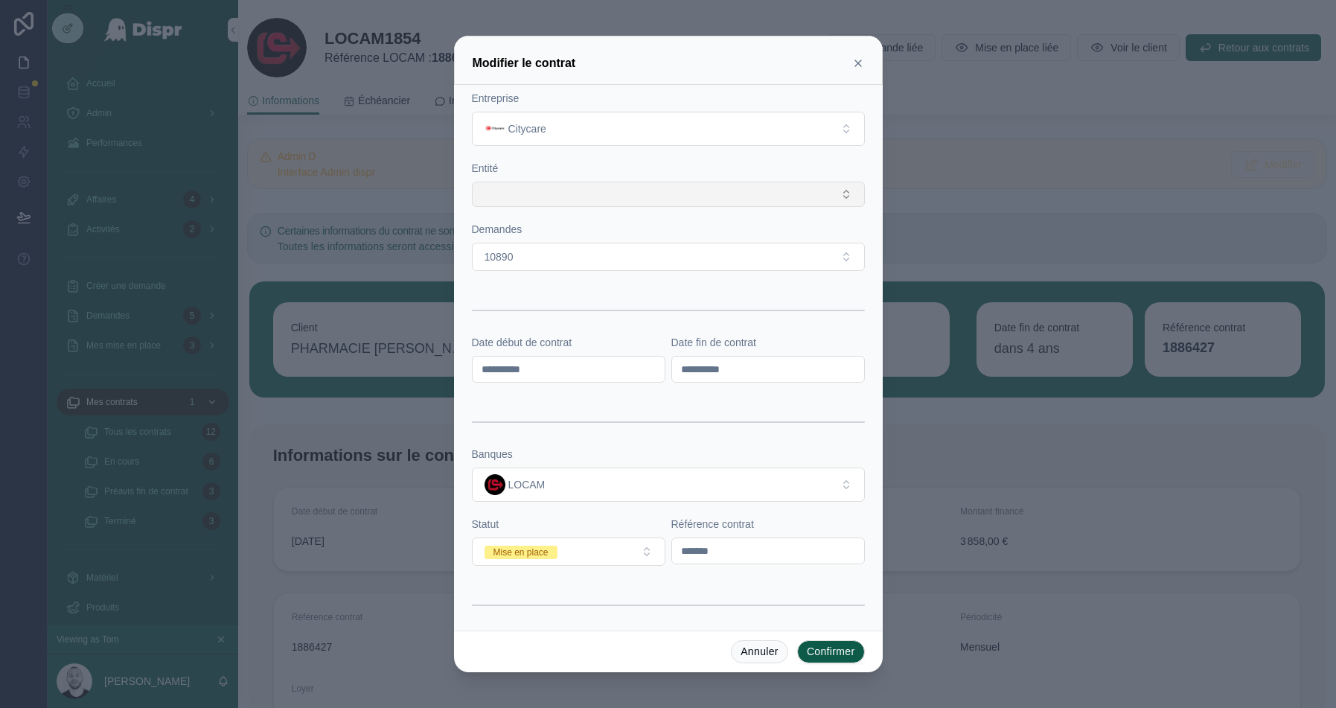
click at [588, 187] on button "Select Button" at bounding box center [668, 194] width 393 height 25
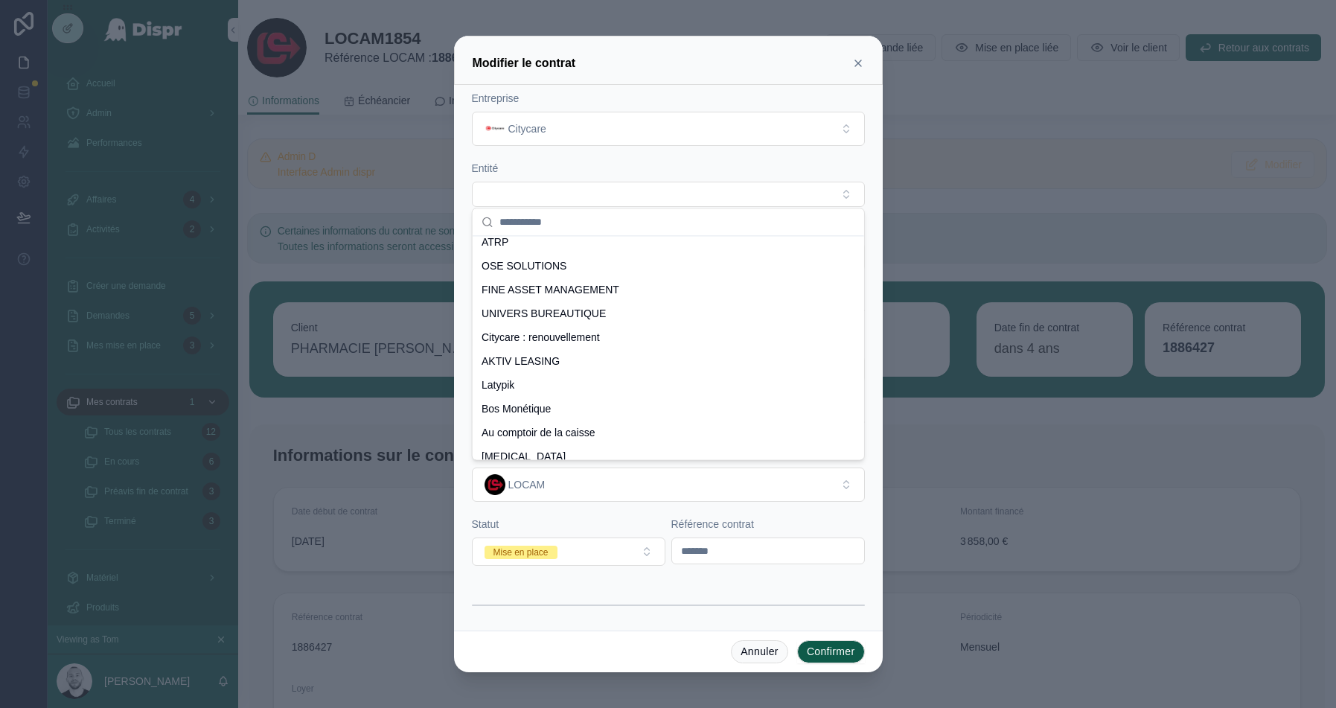
scroll to position [317, 0]
click at [555, 335] on span "Citycare : renouvellement" at bounding box center [541, 338] width 118 height 15
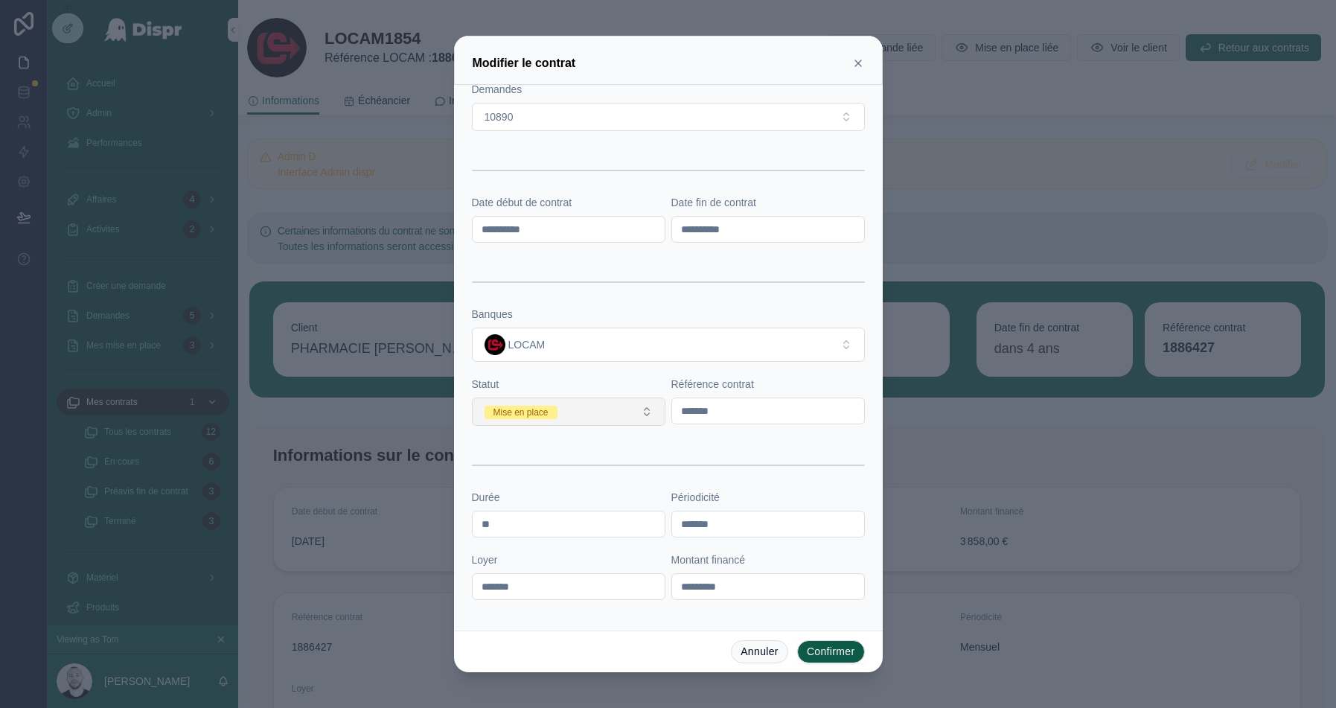
scroll to position [147, 0]
click at [603, 404] on button "Mise en place" at bounding box center [569, 408] width 194 height 28
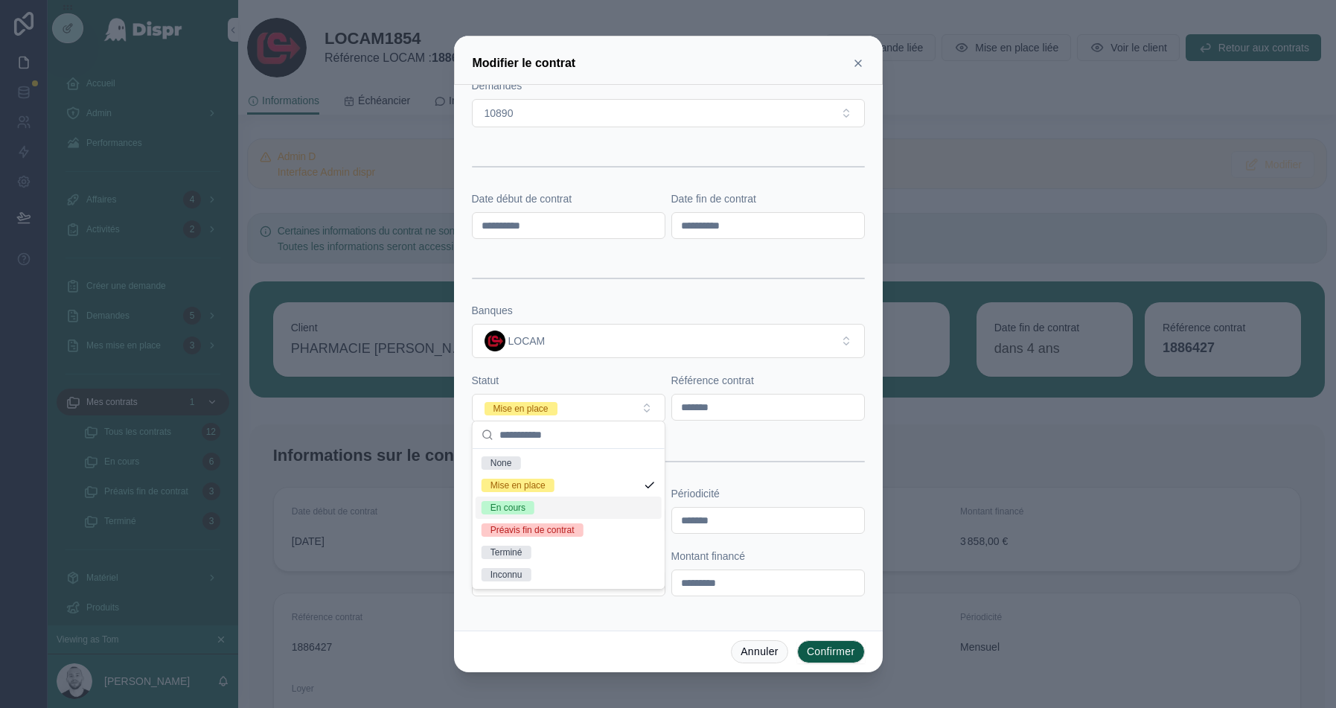
click at [535, 509] on span "En cours" at bounding box center [508, 507] width 53 height 13
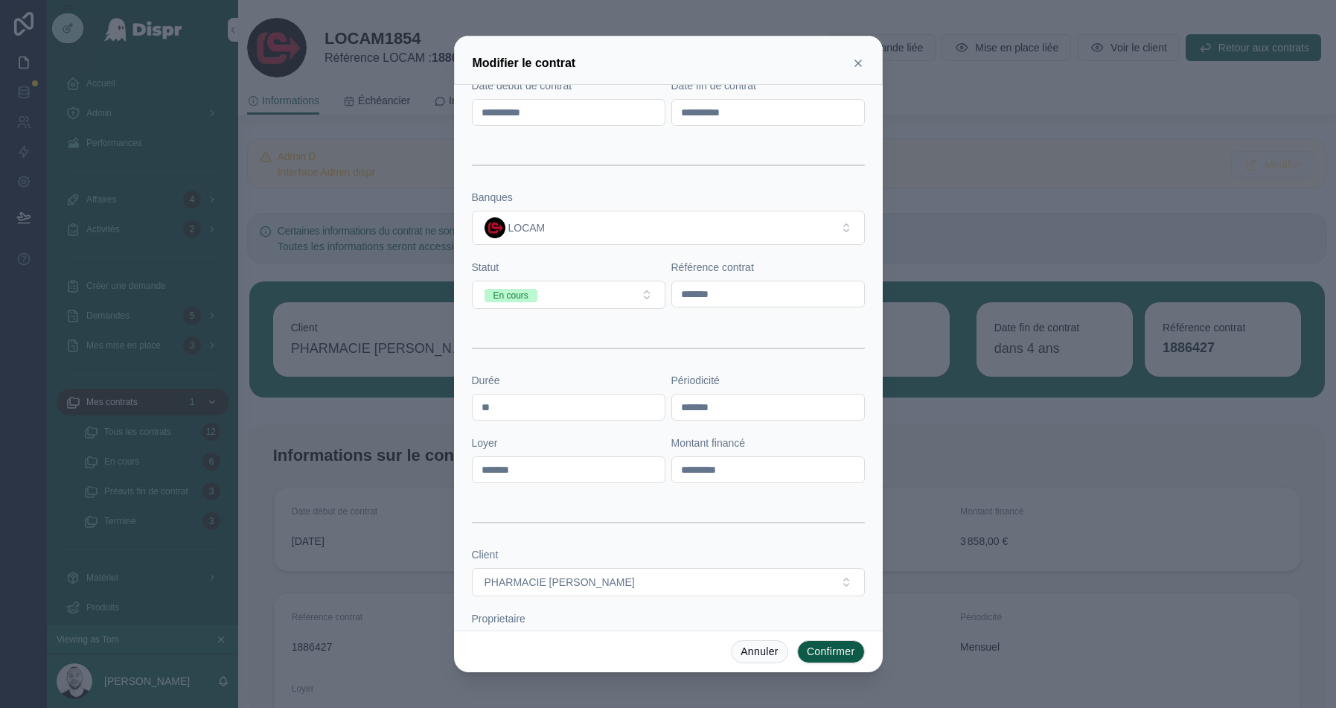
scroll to position [387, 0]
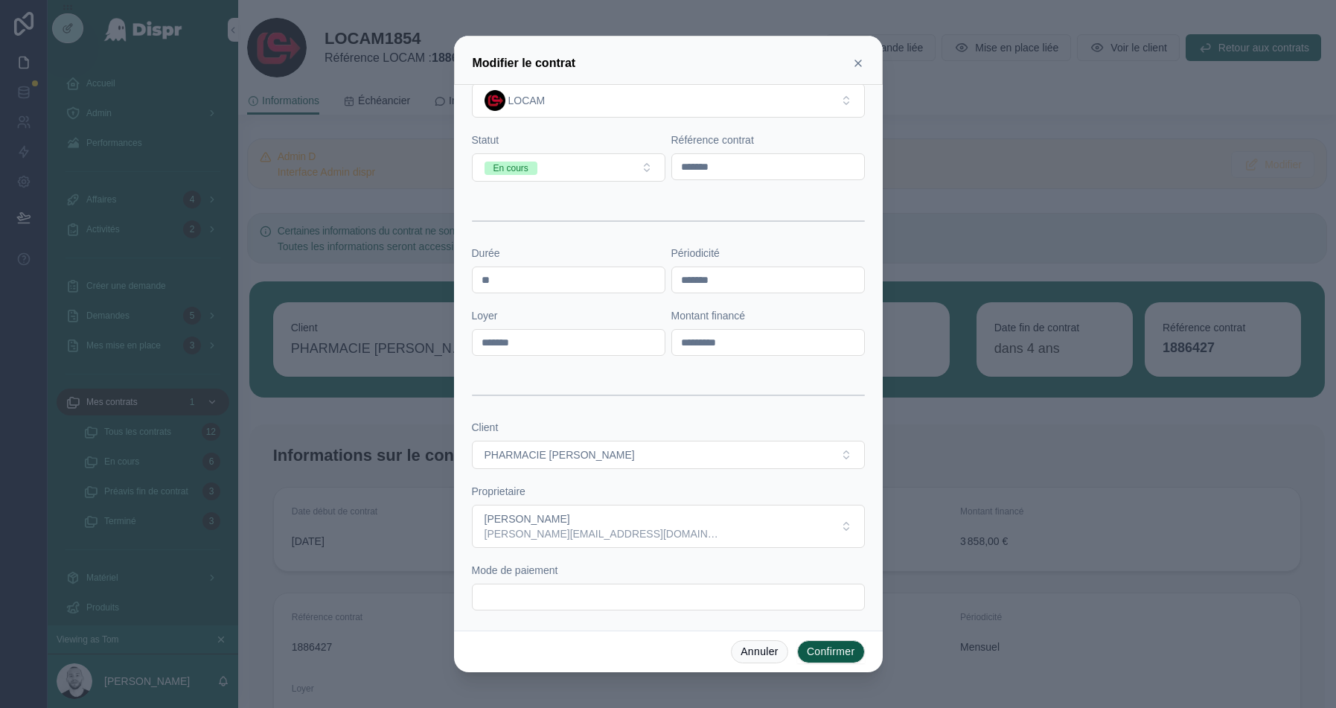
click at [509, 595] on input "text" at bounding box center [669, 597] width 392 height 21
type input "**********"
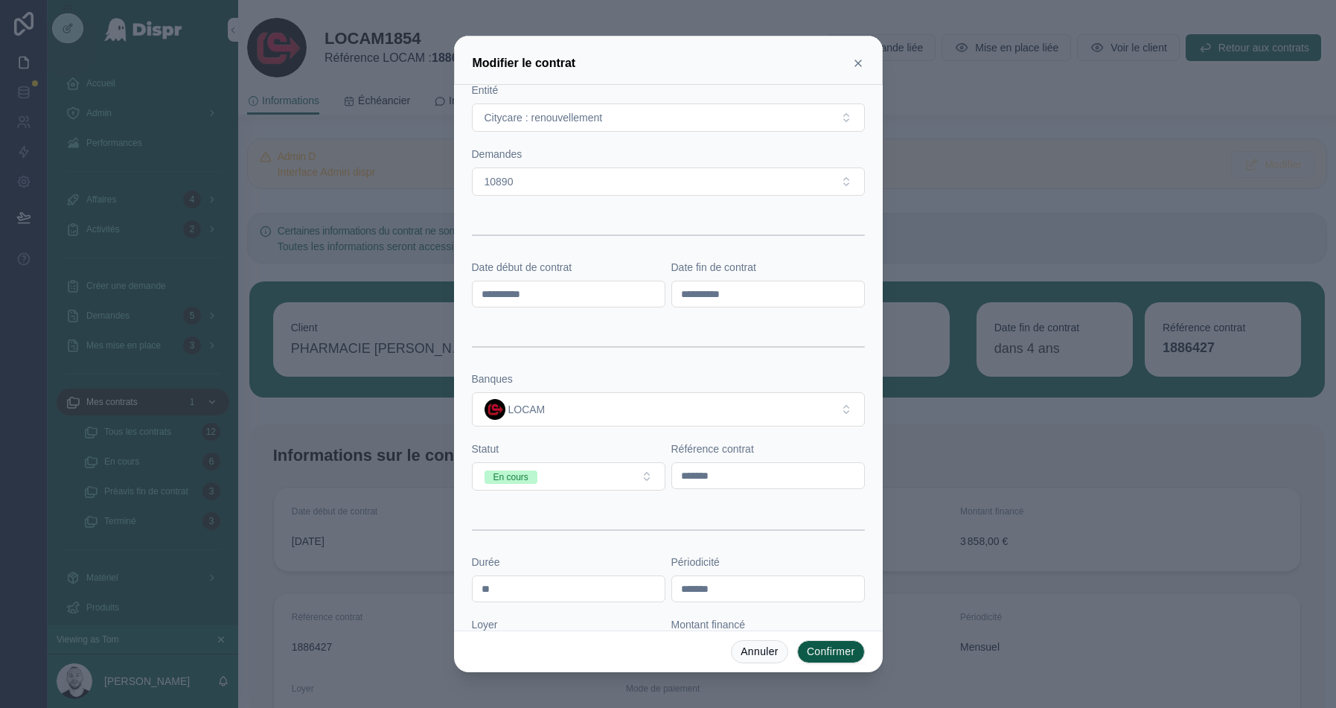
scroll to position [0, 0]
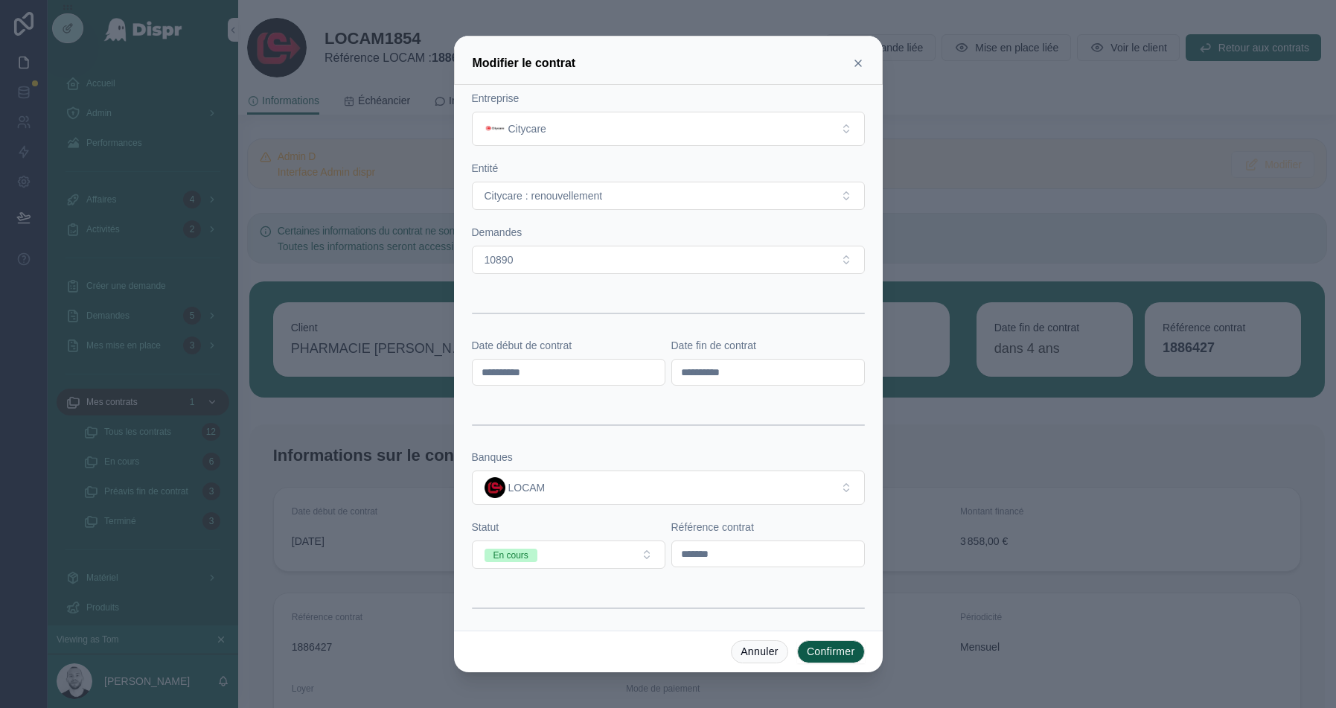
click at [817, 650] on button "Confirmer" at bounding box center [831, 652] width 68 height 24
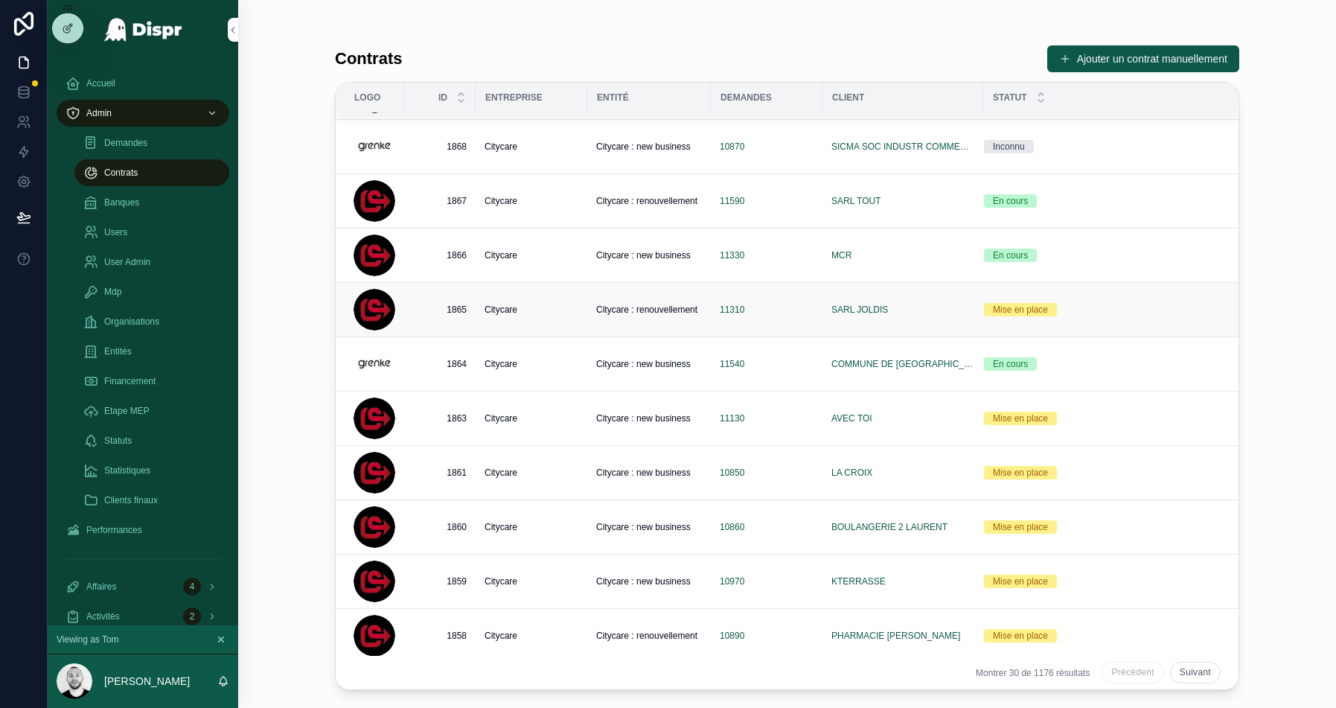
scroll to position [533, 0]
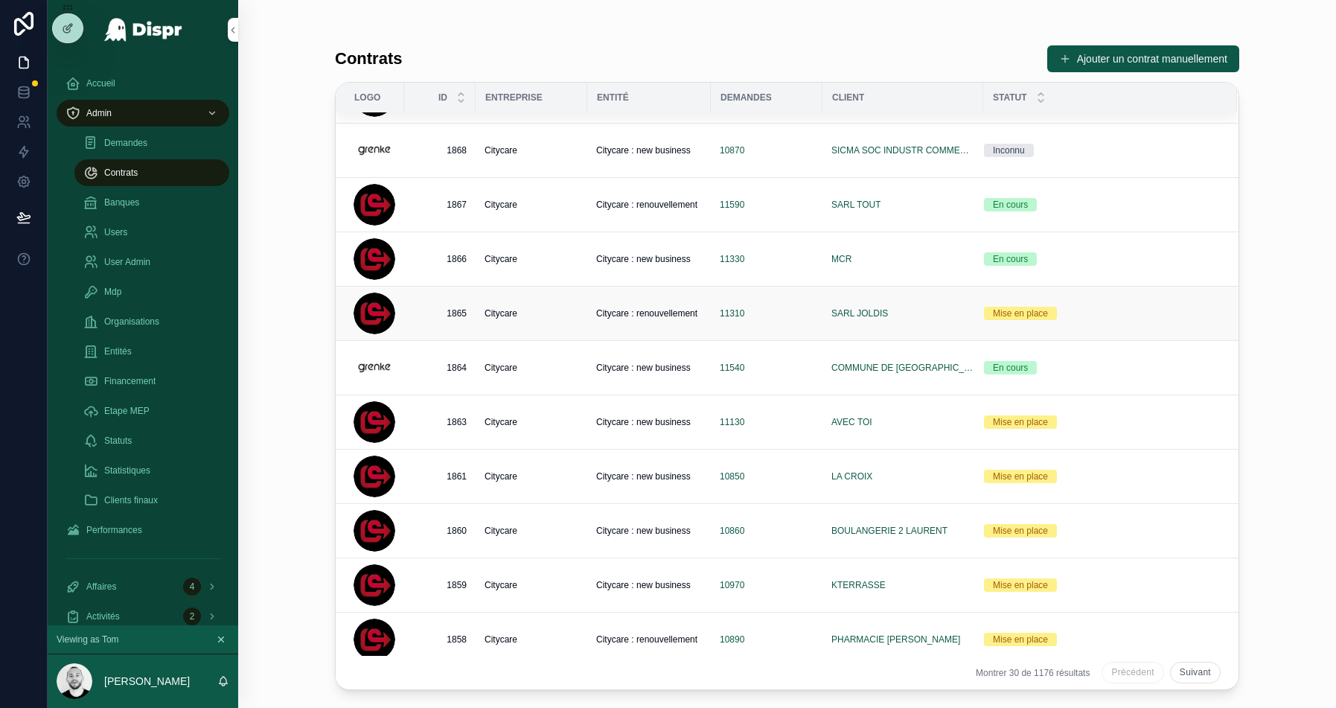
click at [775, 313] on div "11310" at bounding box center [767, 313] width 94 height 12
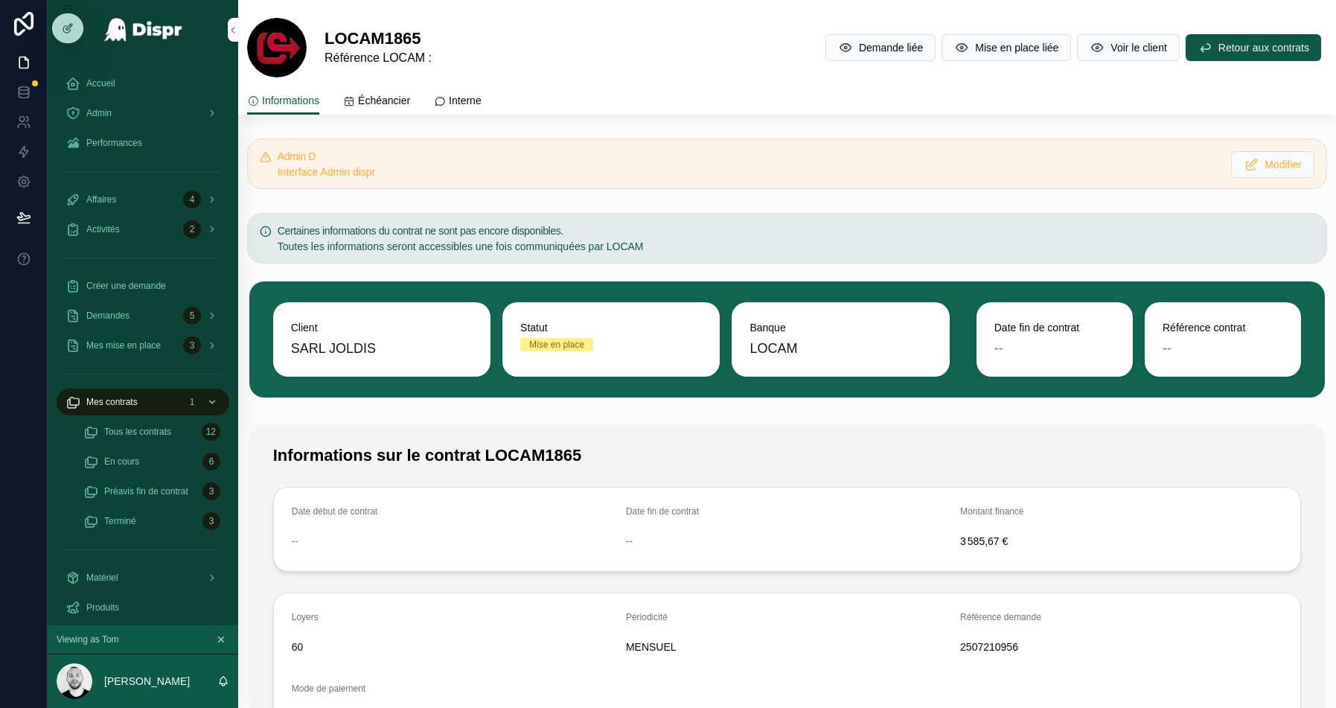
click at [986, 645] on span "2507210956" at bounding box center [1121, 647] width 322 height 15
copy span "2507210956"
click at [1281, 153] on button "Modifier" at bounding box center [1272, 164] width 83 height 27
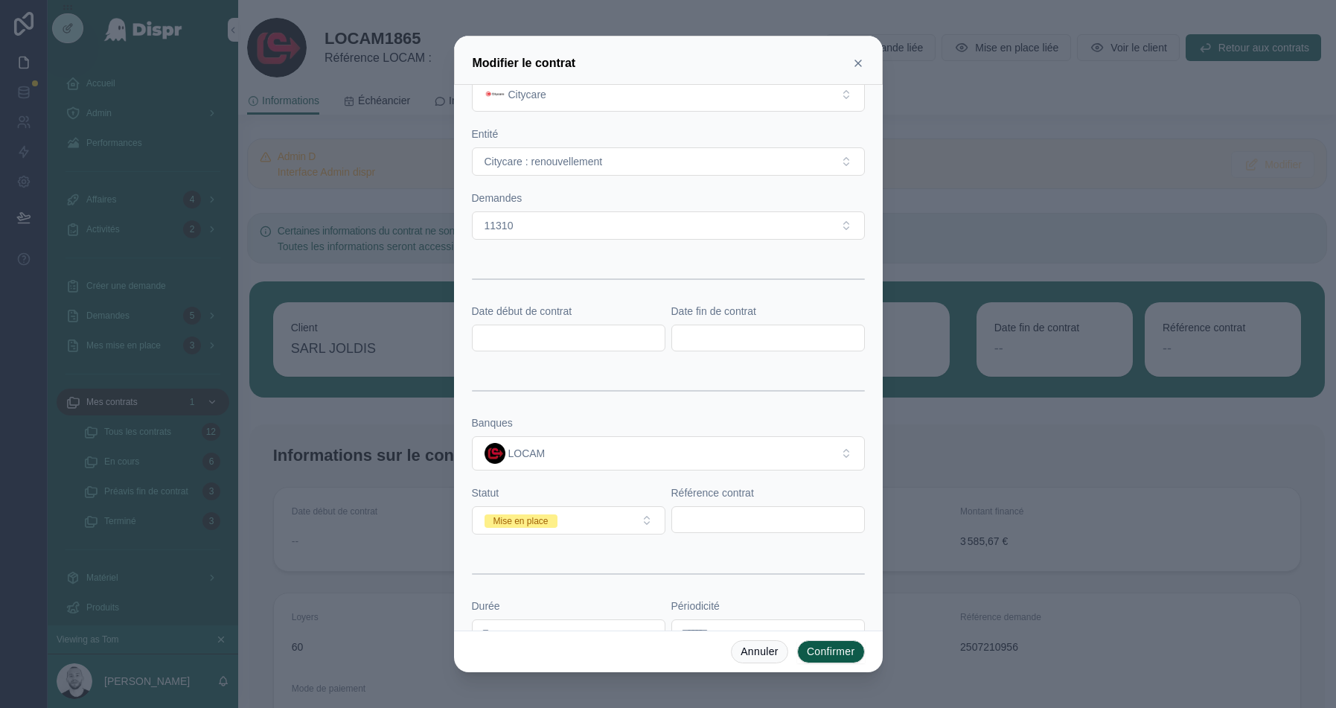
scroll to position [45, 0]
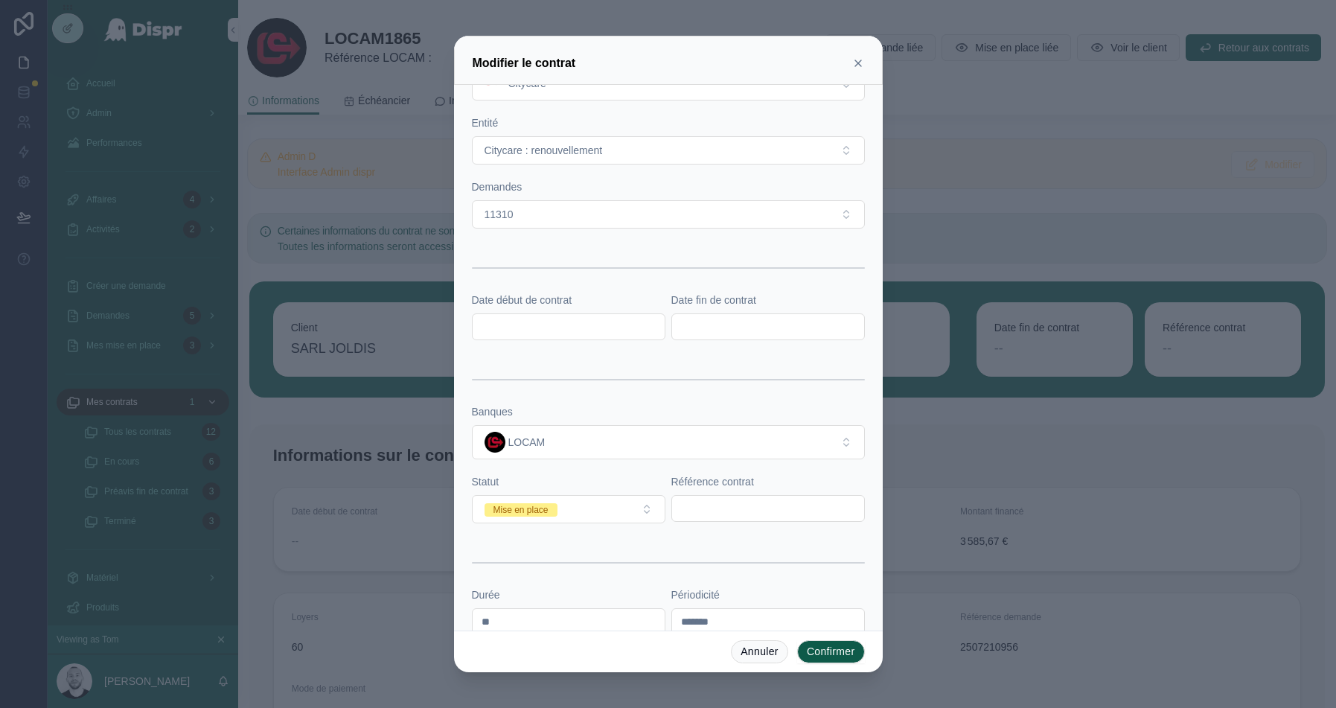
click at [716, 501] on input "text" at bounding box center [768, 508] width 192 height 21
paste input "*******"
type input "*******"
click at [546, 316] on input "text" at bounding box center [569, 326] width 192 height 21
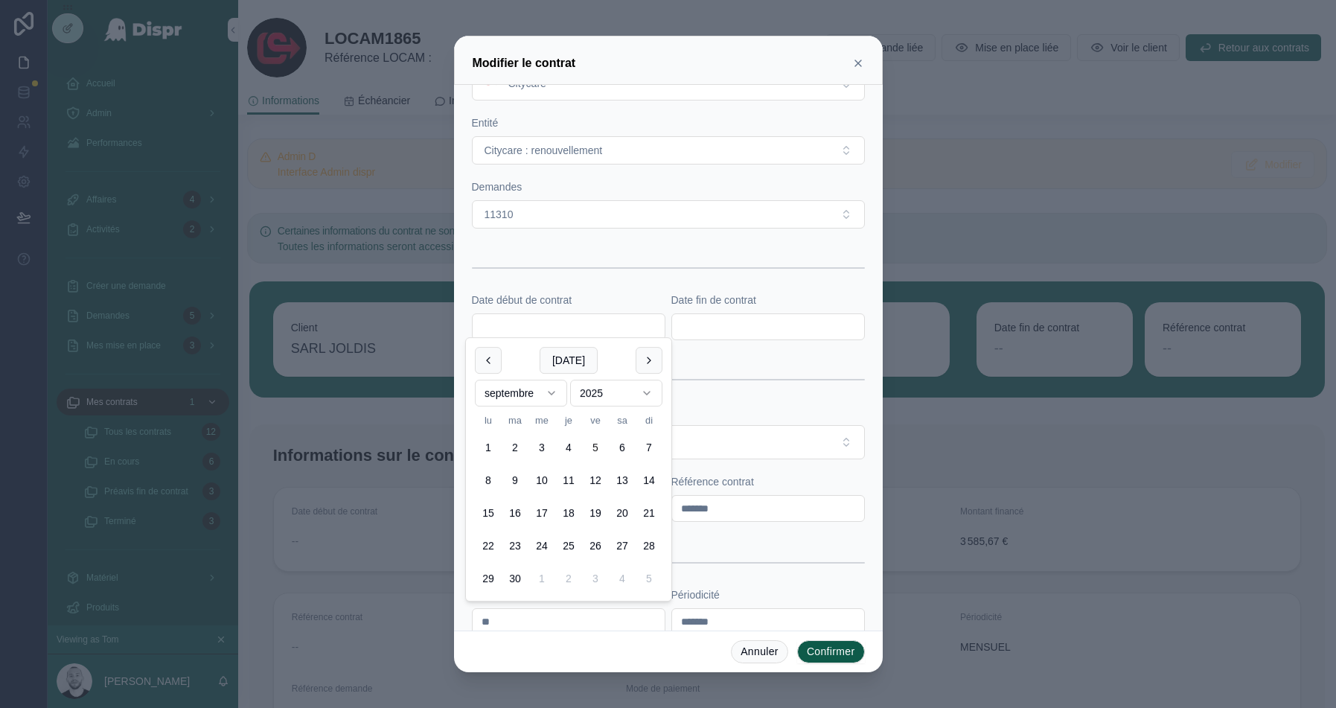
paste input "**********"
type input "**********"
click at [683, 318] on input "text" at bounding box center [768, 326] width 192 height 21
paste input "**********"
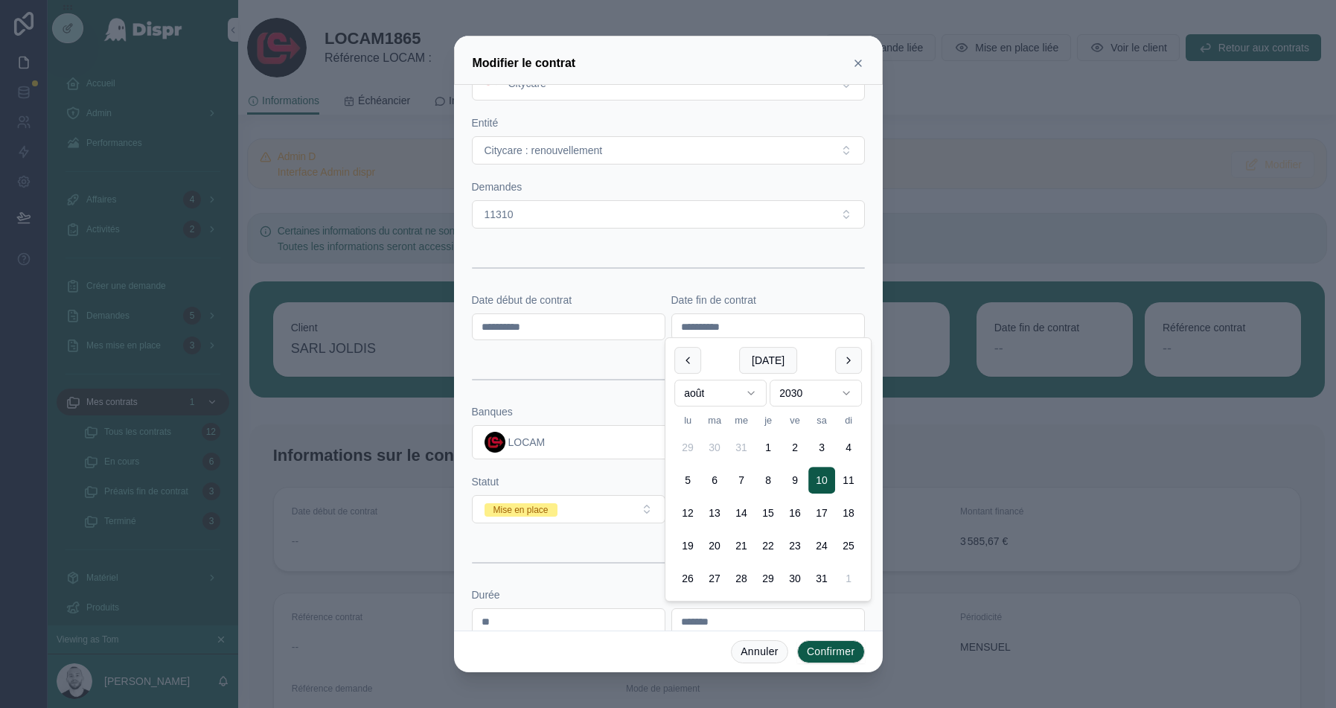
scroll to position [87, 0]
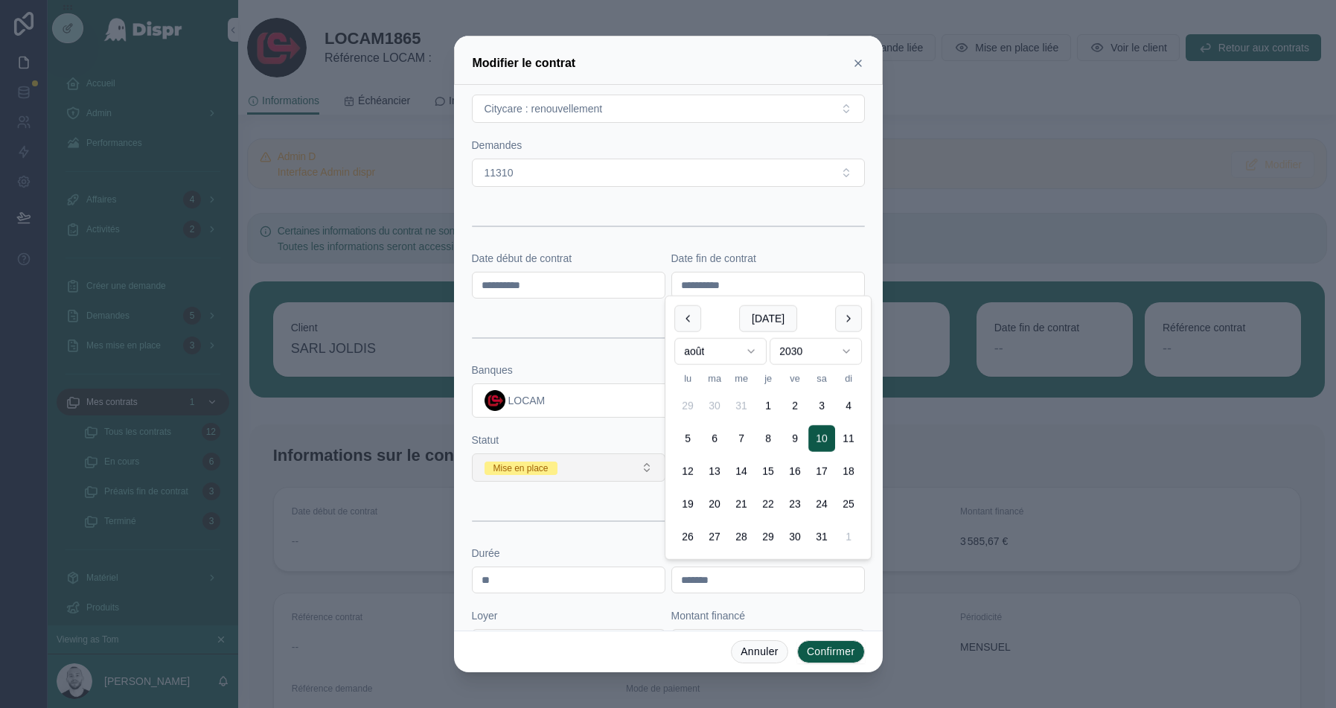
type input "**********"
click at [565, 465] on button "Mise en place" at bounding box center [569, 467] width 194 height 28
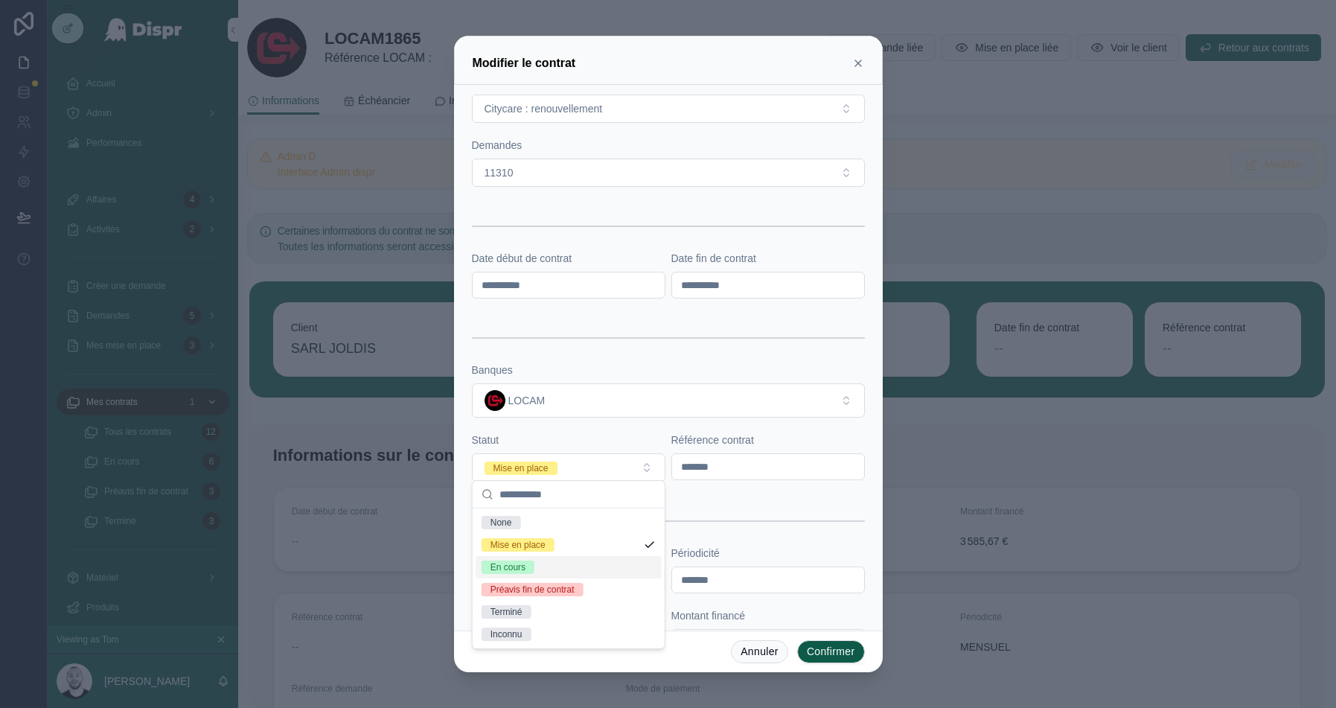
click at [490, 574] on div "En cours" at bounding box center [569, 567] width 186 height 22
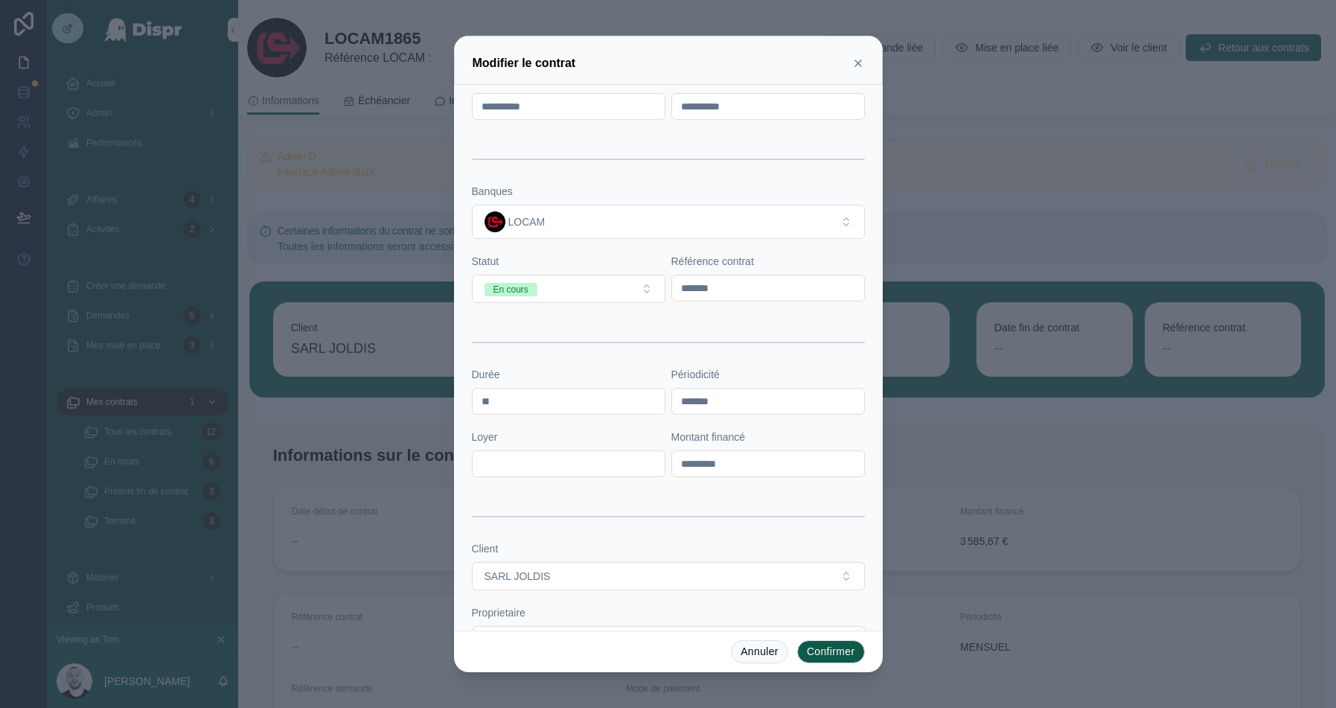
scroll to position [369, 0]
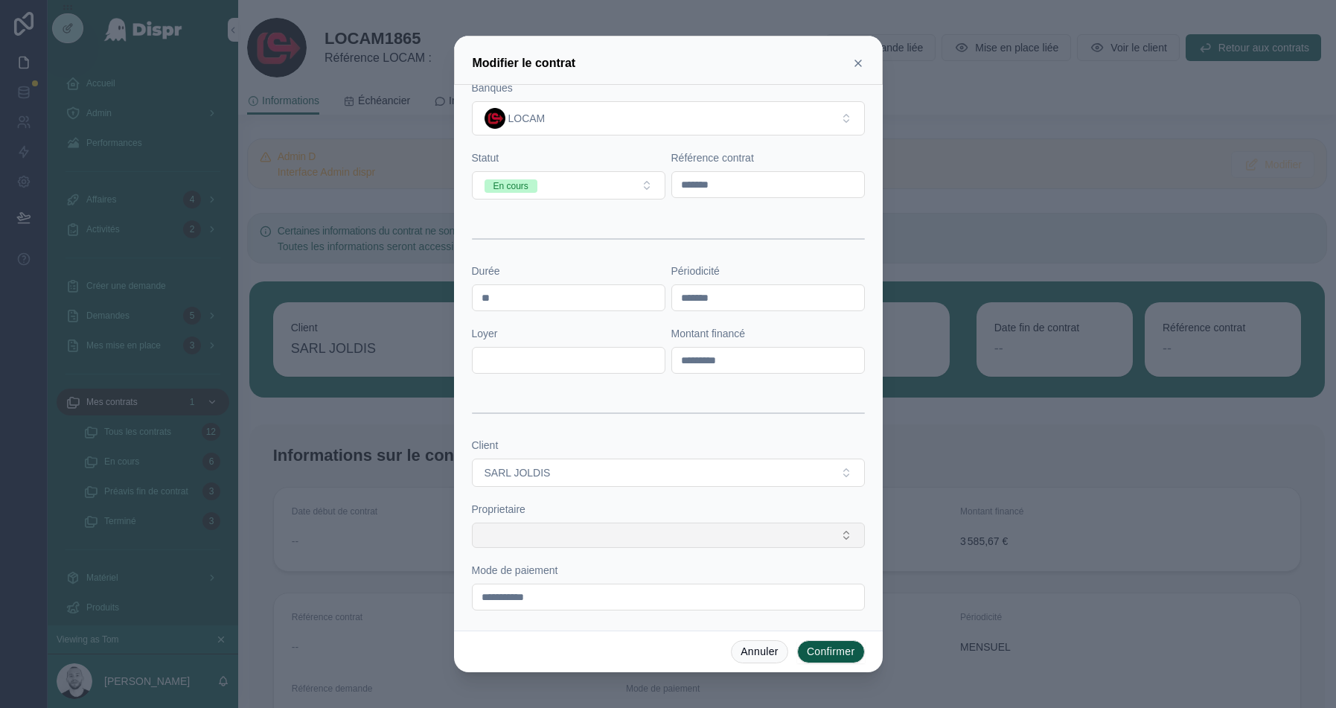
click at [521, 537] on button "Select Button" at bounding box center [668, 535] width 393 height 25
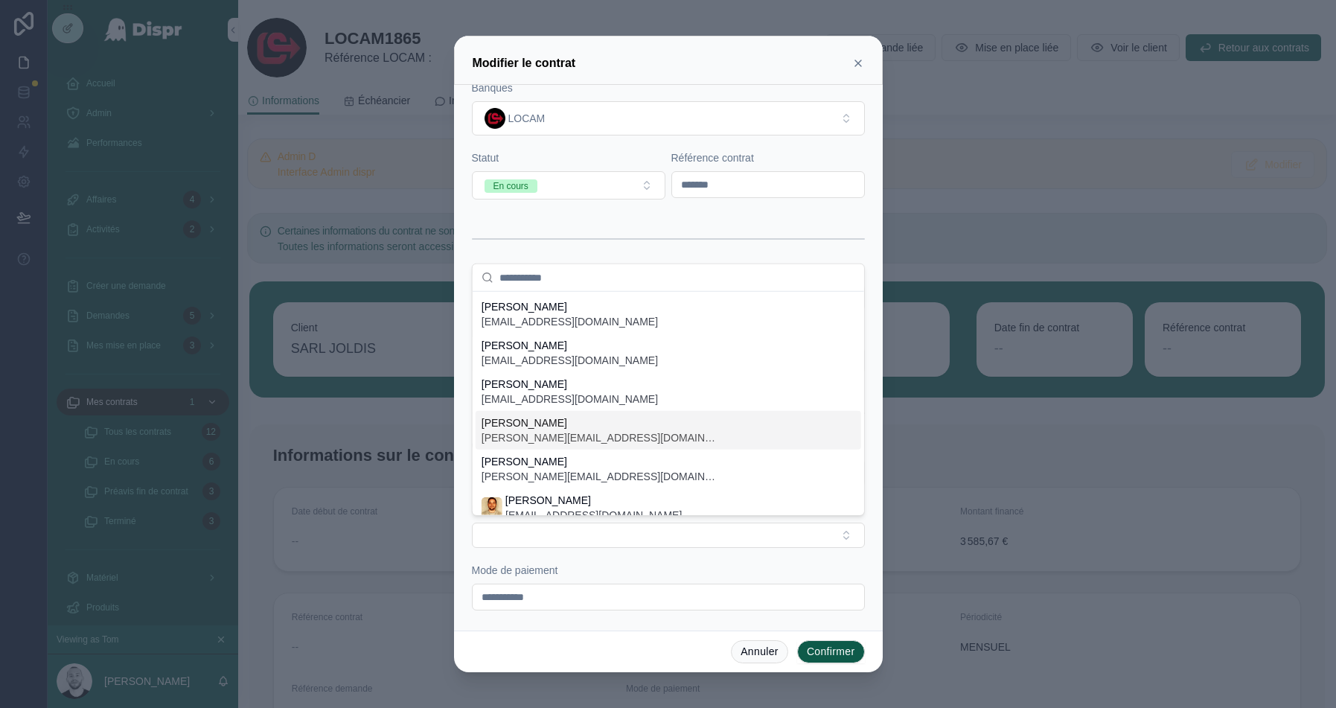
click at [547, 430] on span "audrey.bustos@citycare.fr" at bounding box center [601, 437] width 238 height 15
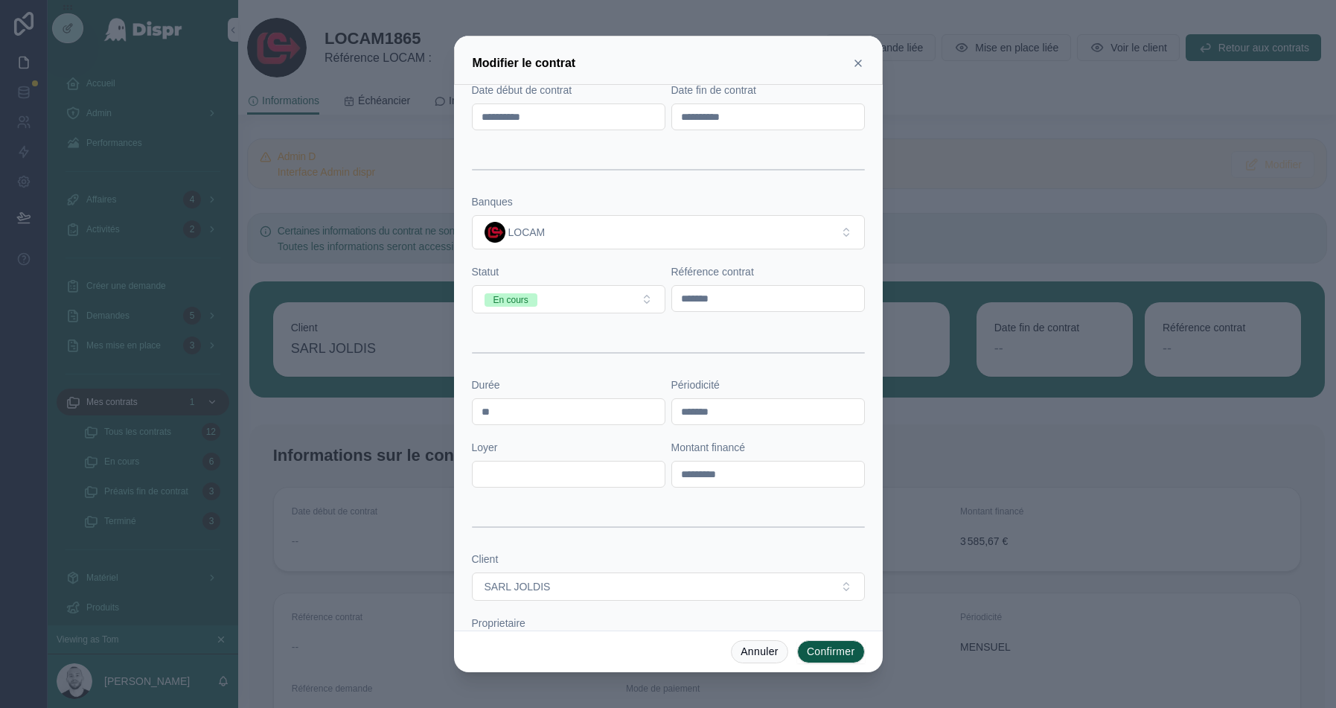
scroll to position [0, 0]
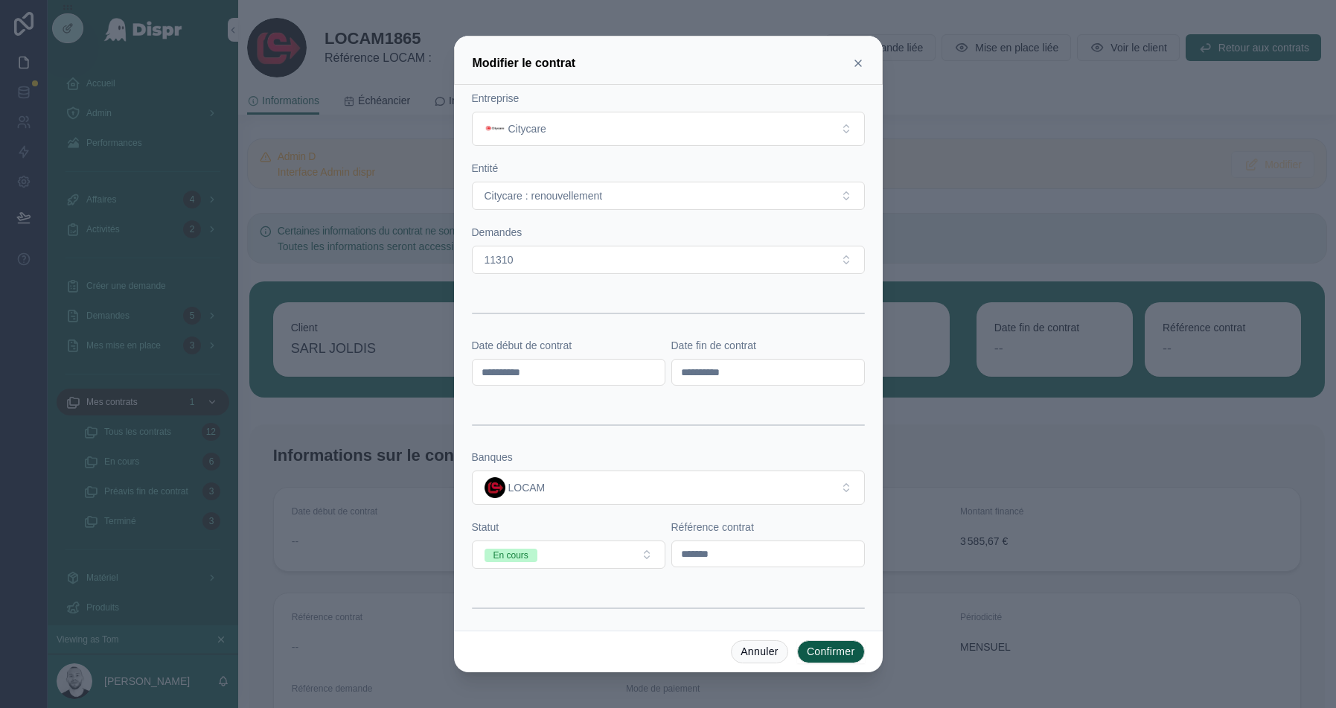
click at [825, 653] on button "Confirmer" at bounding box center [831, 652] width 68 height 24
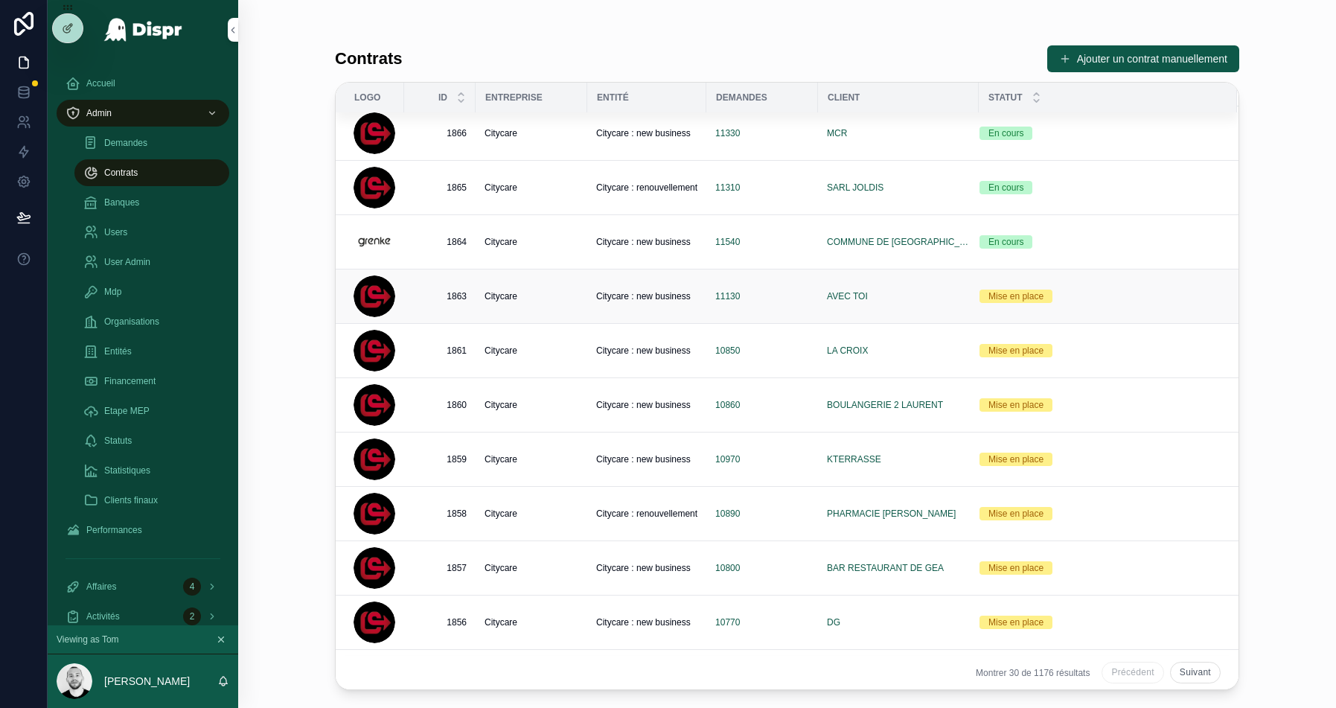
scroll to position [663, 0]
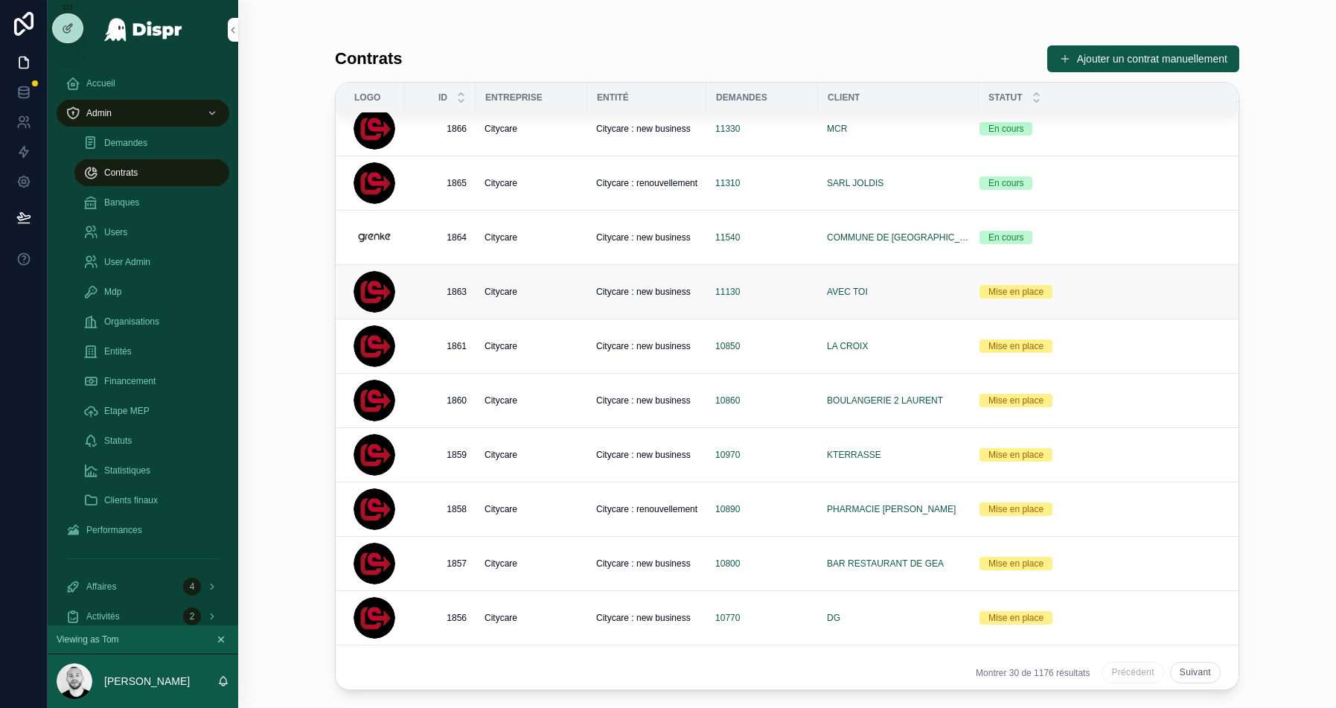
click at [546, 286] on div "Citycare" at bounding box center [532, 292] width 94 height 12
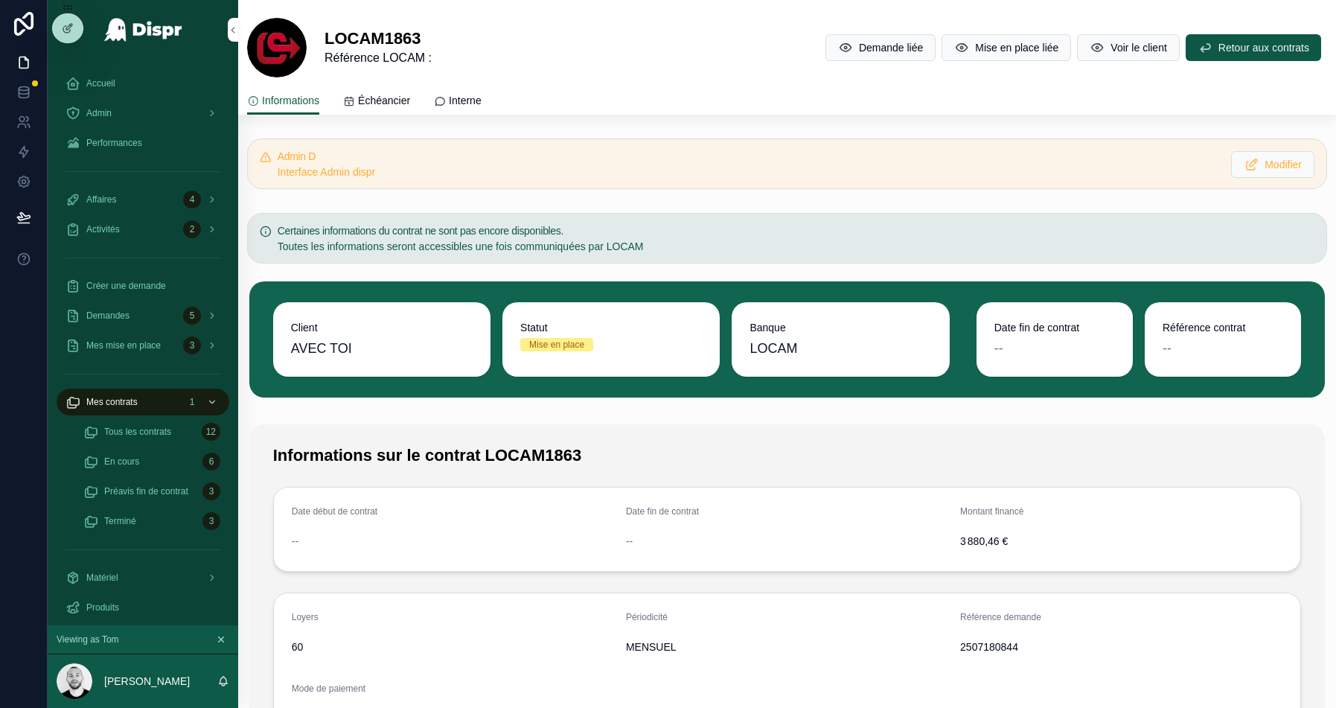
click at [979, 647] on span "2507180844" at bounding box center [1121, 647] width 322 height 15
copy span "2507180844"
click at [1272, 166] on span "Modifier" at bounding box center [1283, 164] width 37 height 15
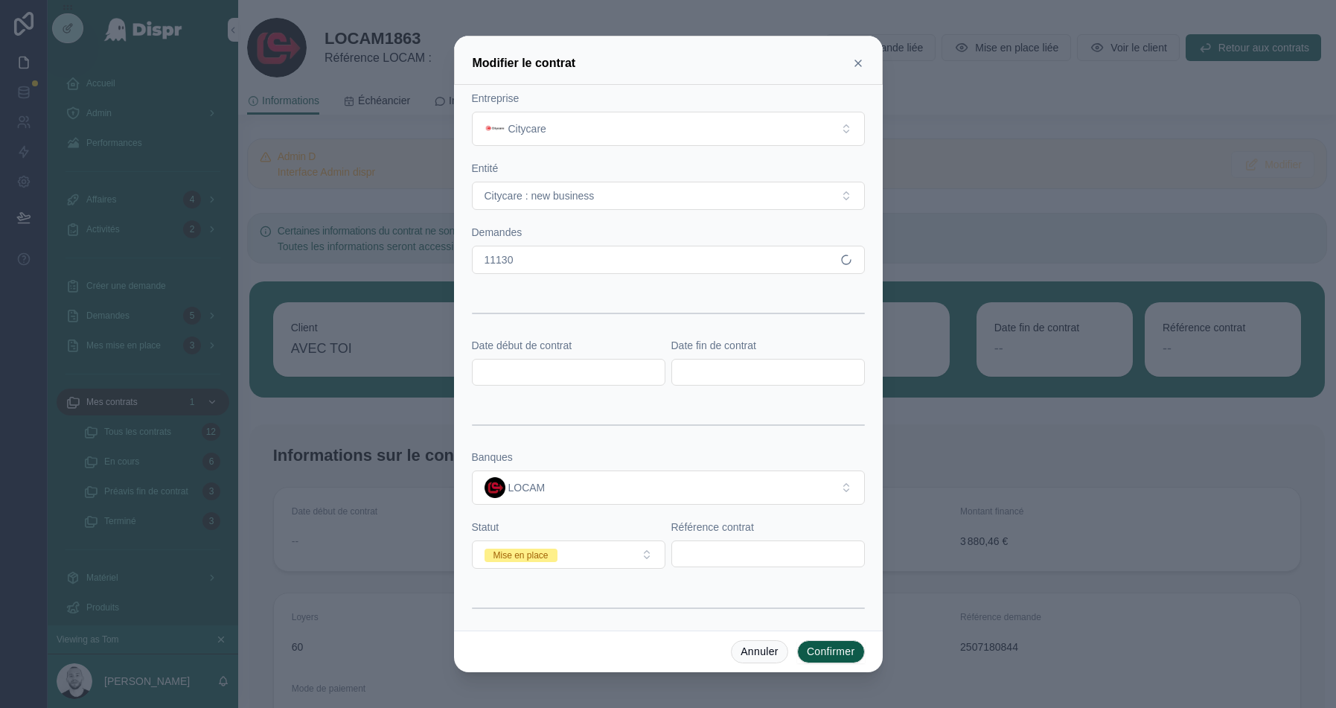
click at [713, 548] on input "text" at bounding box center [768, 553] width 192 height 21
paste input "*******"
type input "*******"
click at [568, 370] on input "text" at bounding box center [569, 372] width 192 height 21
paste input "**********"
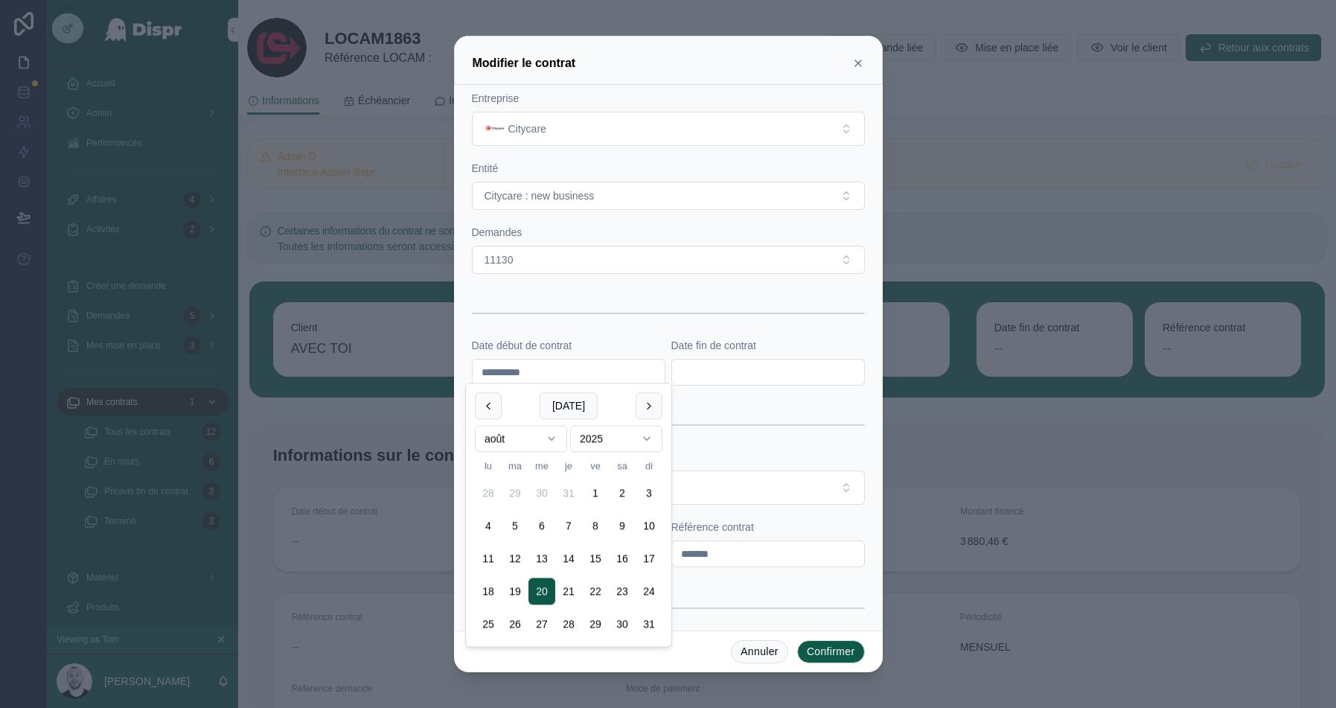
type input "**********"
click at [698, 364] on input "text" at bounding box center [768, 372] width 192 height 21
paste input "**********"
type input "**********"
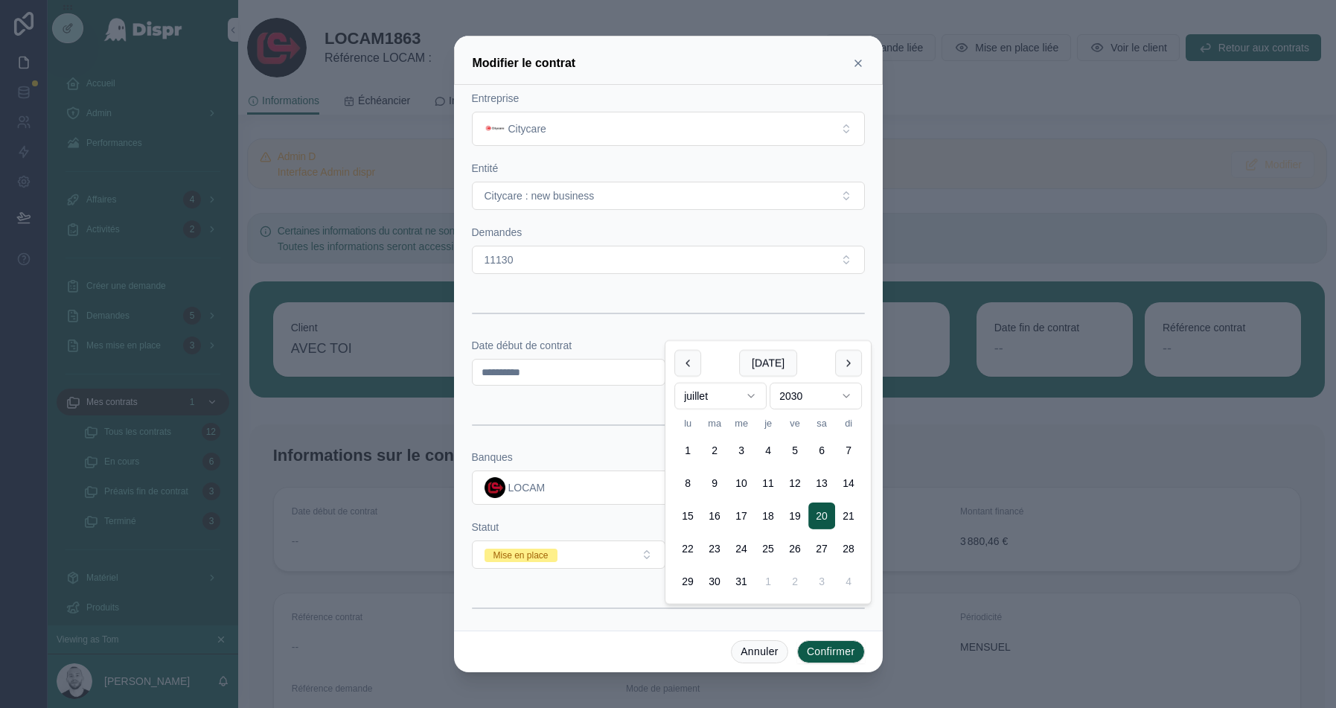
scroll to position [127, 0]
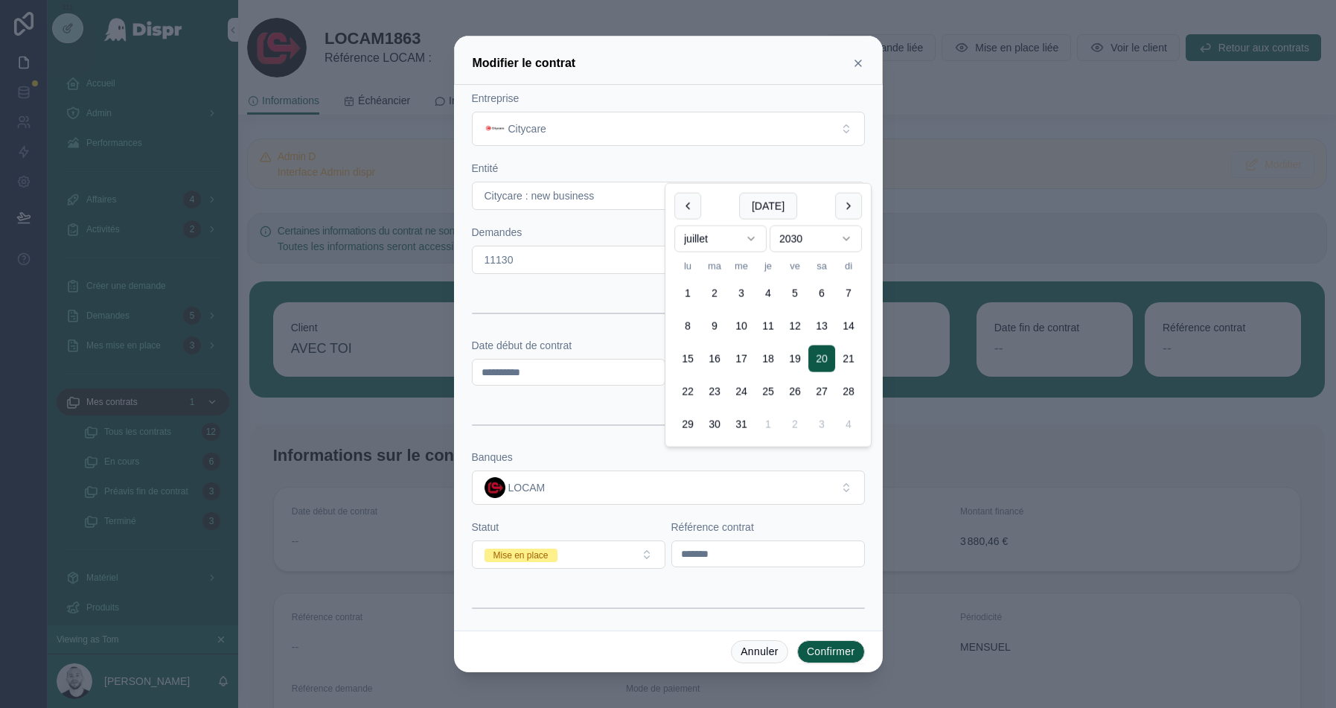
scroll to position [200, 0]
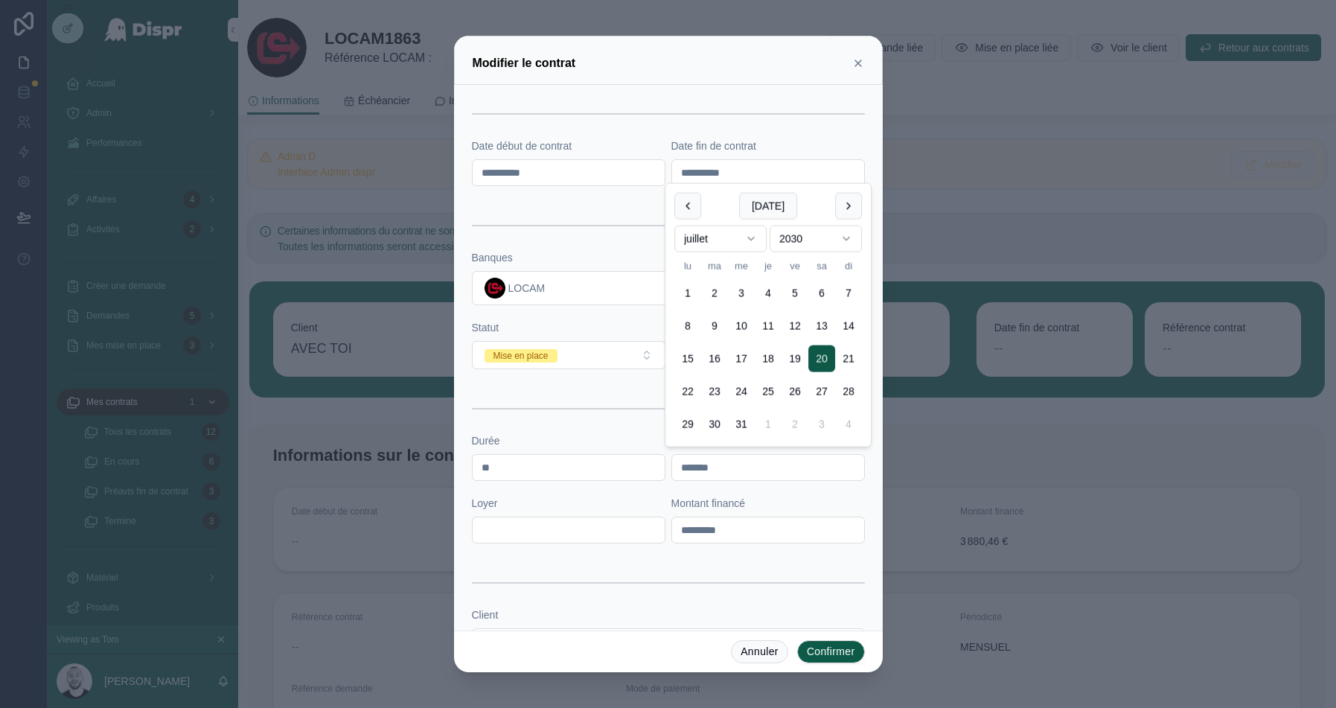
type input "**********"
click at [568, 335] on div "Statut Mise en place" at bounding box center [569, 344] width 194 height 49
click at [564, 344] on button "Mise en place" at bounding box center [569, 355] width 194 height 28
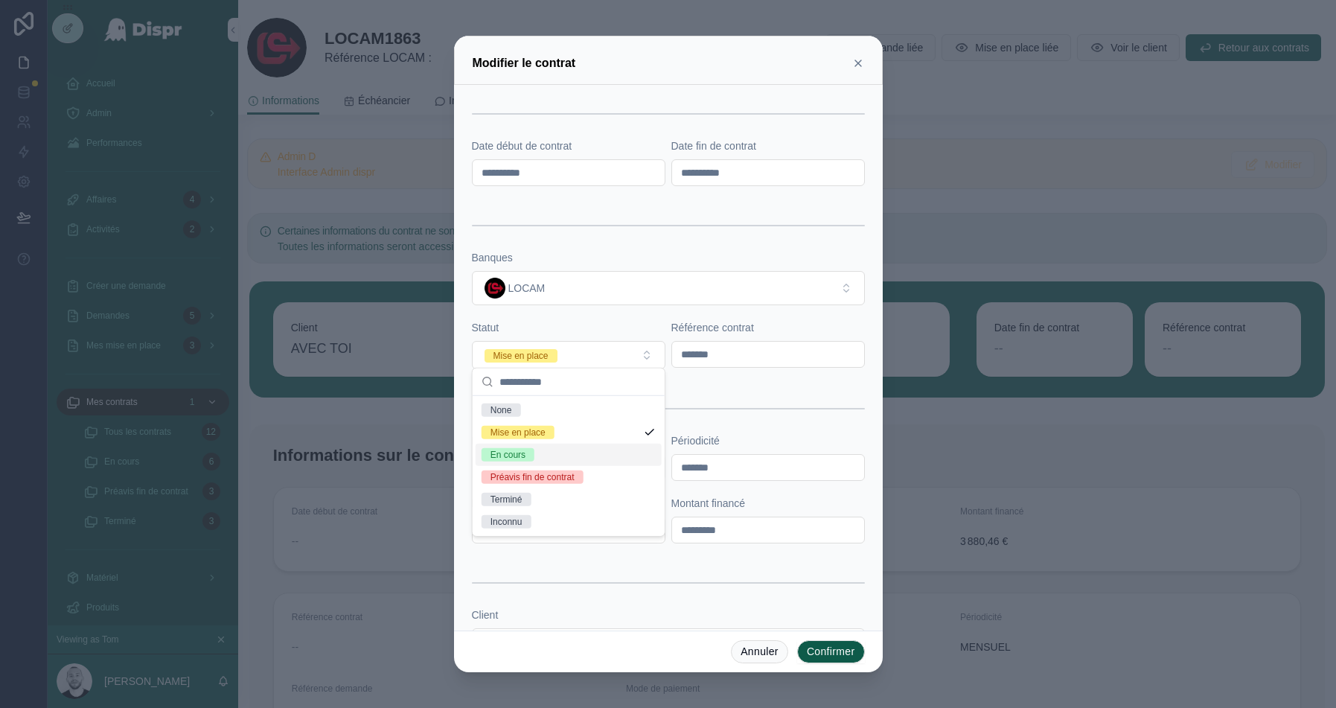
drag, startPoint x: 511, startPoint y: 466, endPoint x: 514, endPoint y: 459, distance: 8.0
click at [514, 459] on div "None Mise en place En cours Préavis fin de contrat Terminé Inconnu" at bounding box center [569, 466] width 186 height 134
click at [561, 454] on div "En cours" at bounding box center [569, 455] width 186 height 22
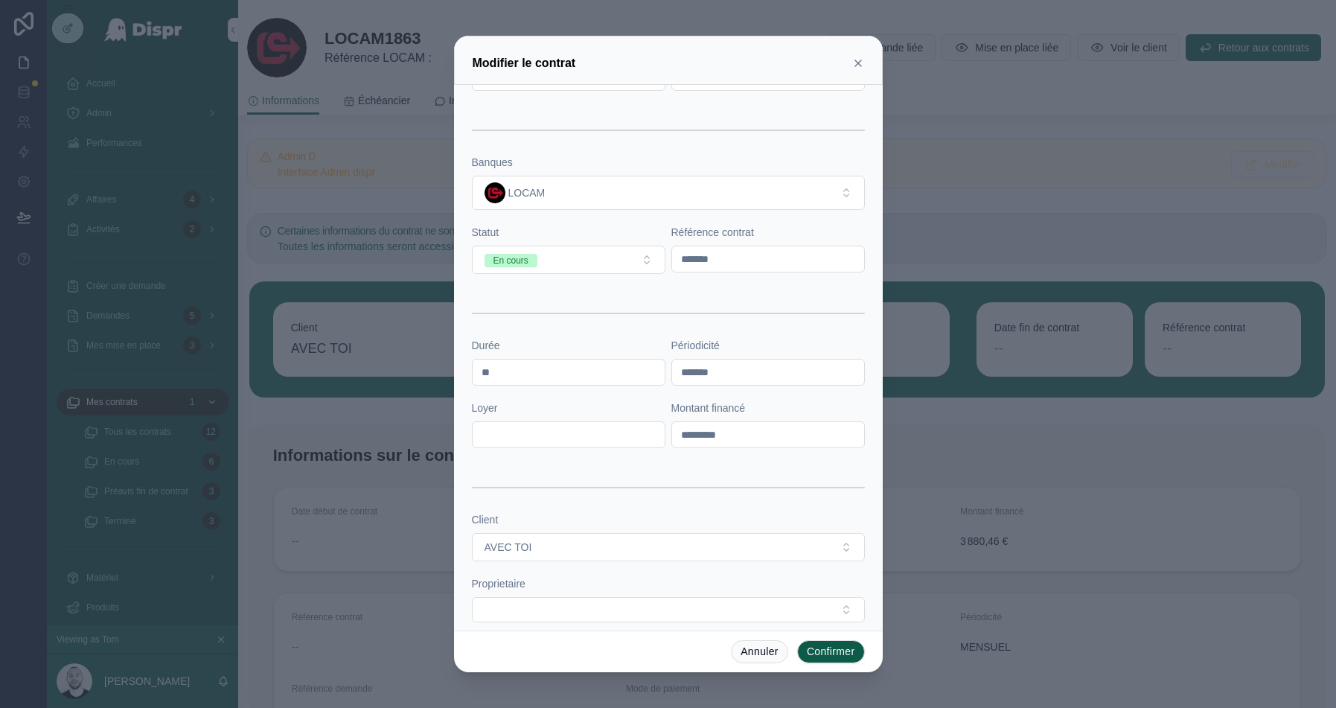
scroll to position [369, 0]
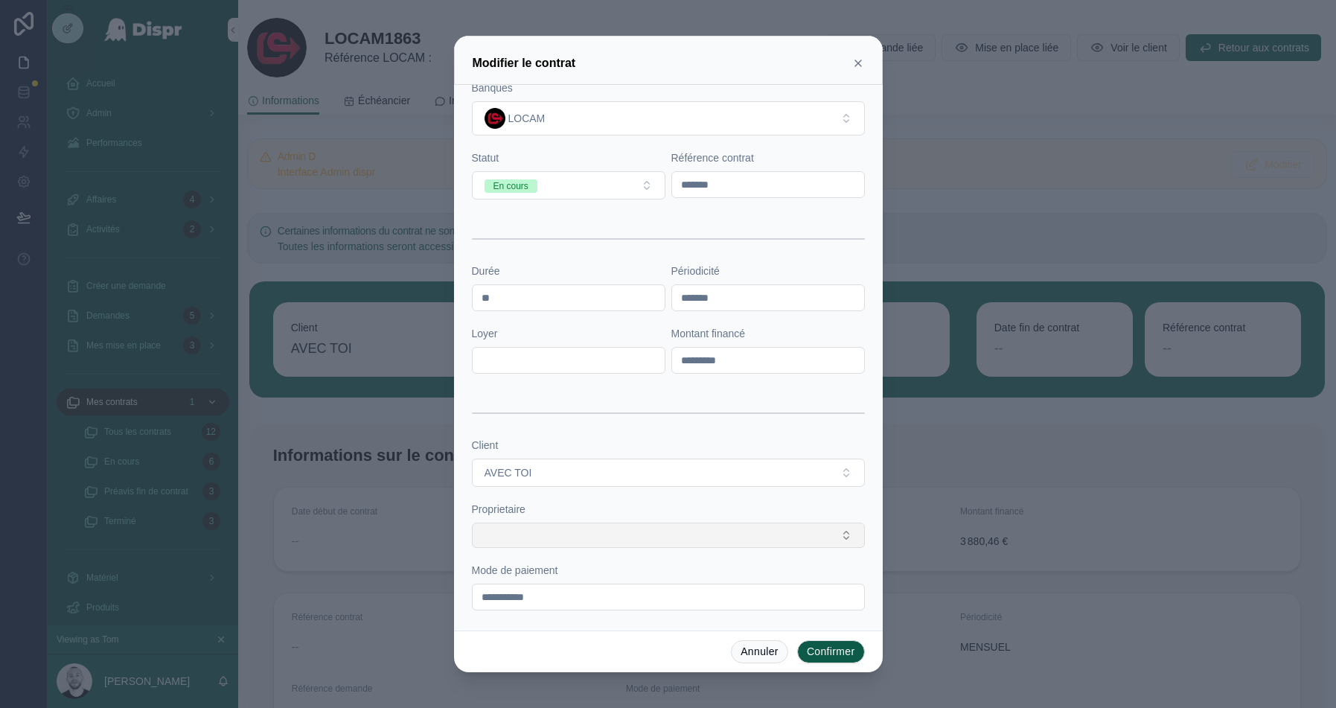
click at [580, 534] on button "Select Button" at bounding box center [668, 535] width 393 height 25
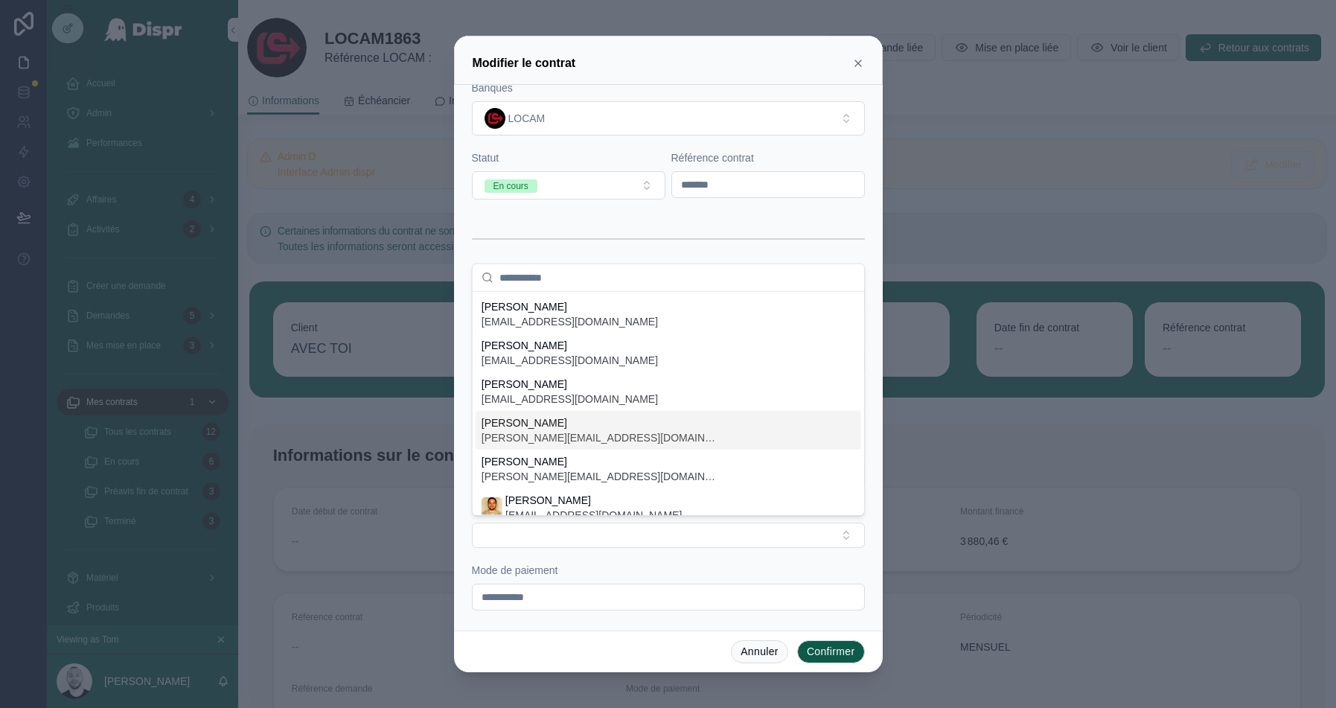
click at [553, 424] on span "[PERSON_NAME]" at bounding box center [601, 422] width 238 height 15
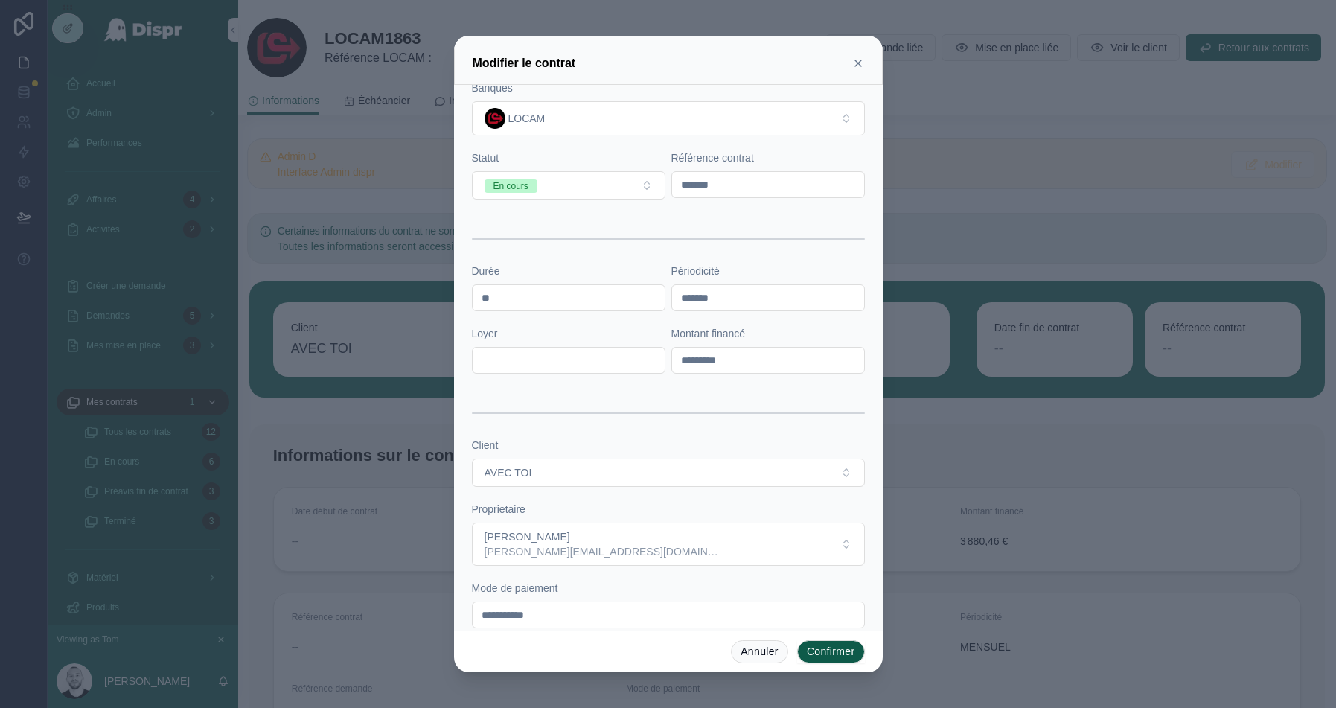
scroll to position [387, 0]
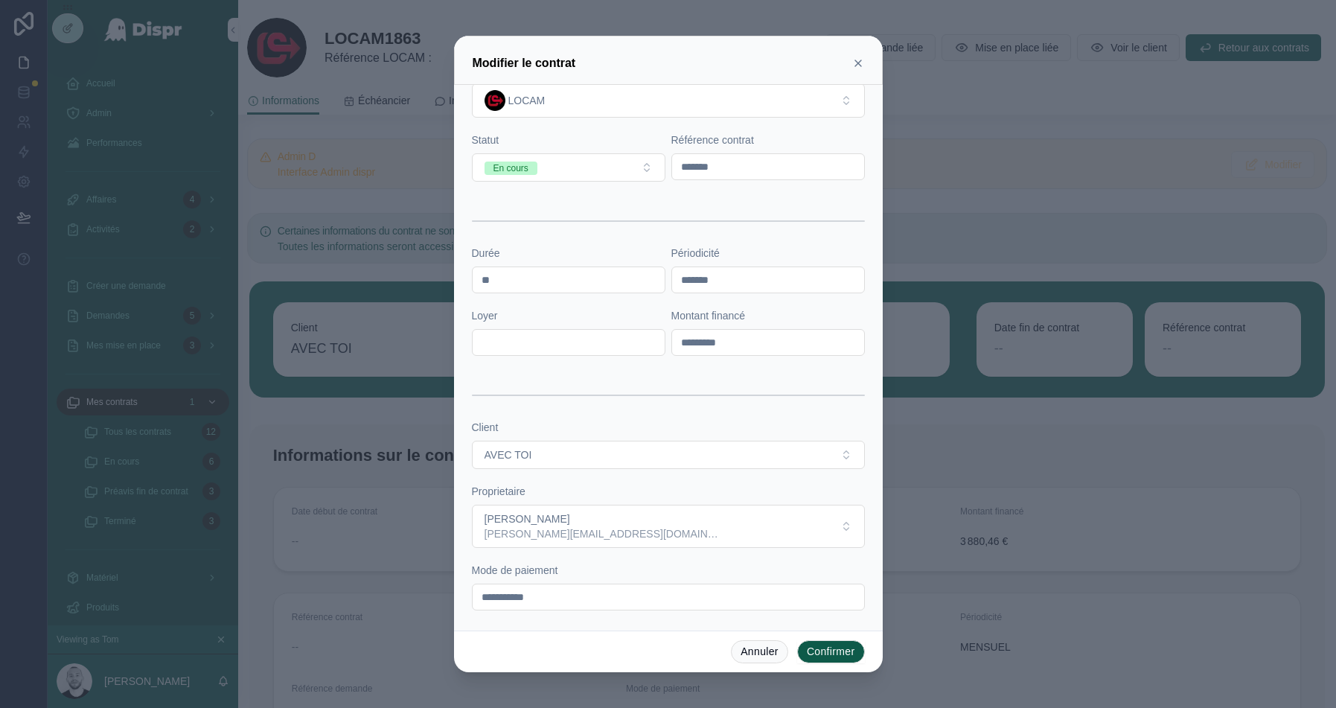
click at [830, 657] on button "Confirmer" at bounding box center [831, 652] width 68 height 24
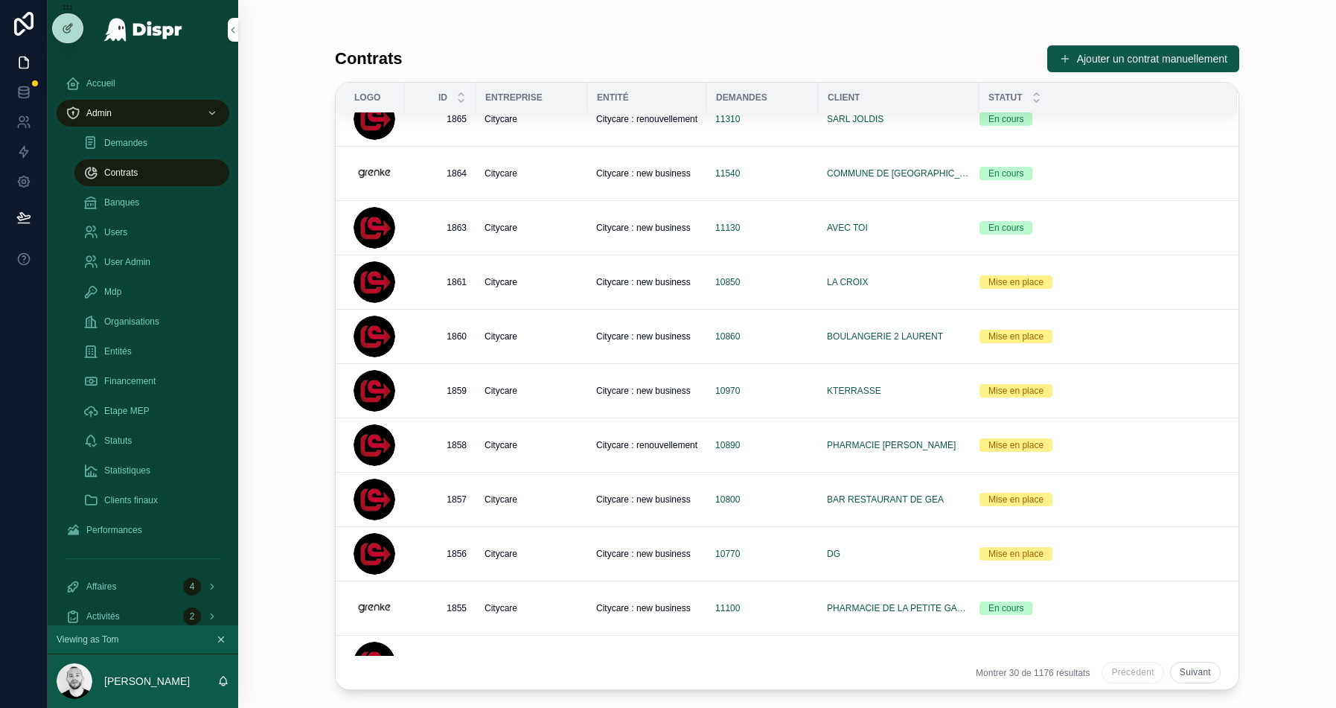
scroll to position [735, 0]
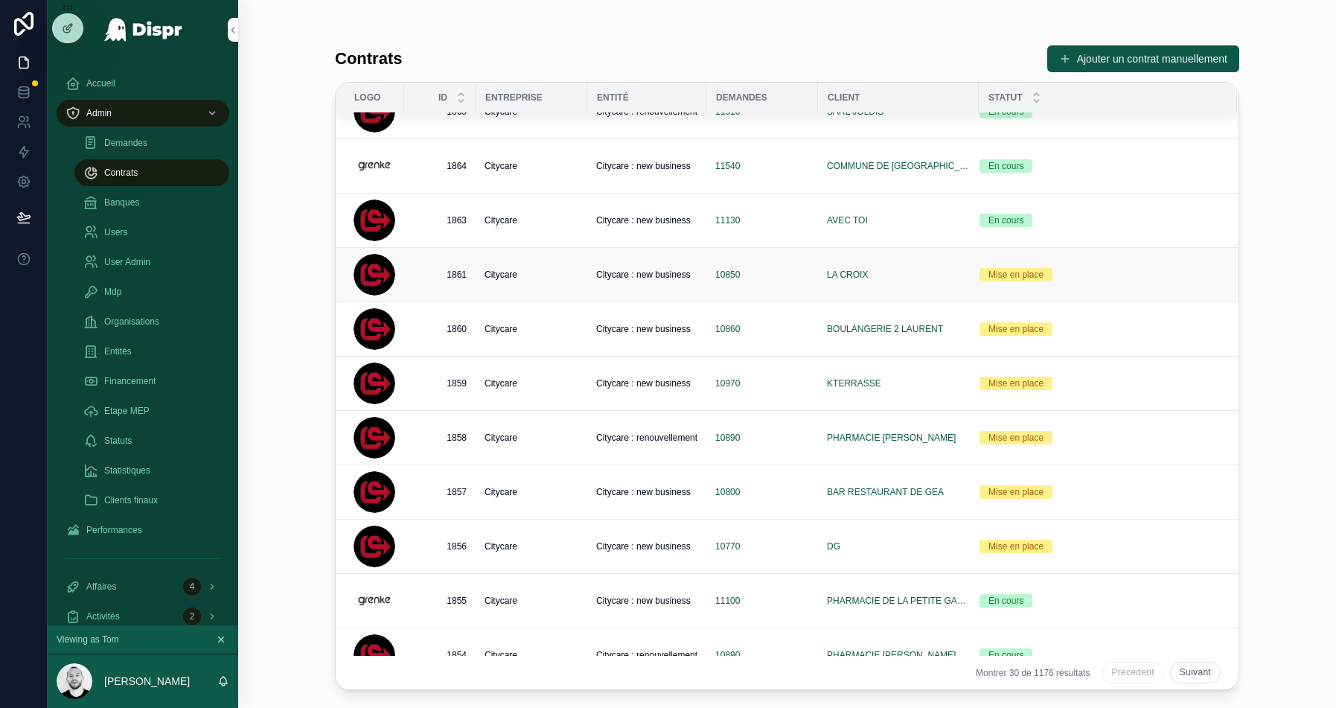
click at [783, 261] on td "10850" at bounding box center [763, 275] width 112 height 54
click at [765, 269] on div "10850" at bounding box center [762, 275] width 94 height 12
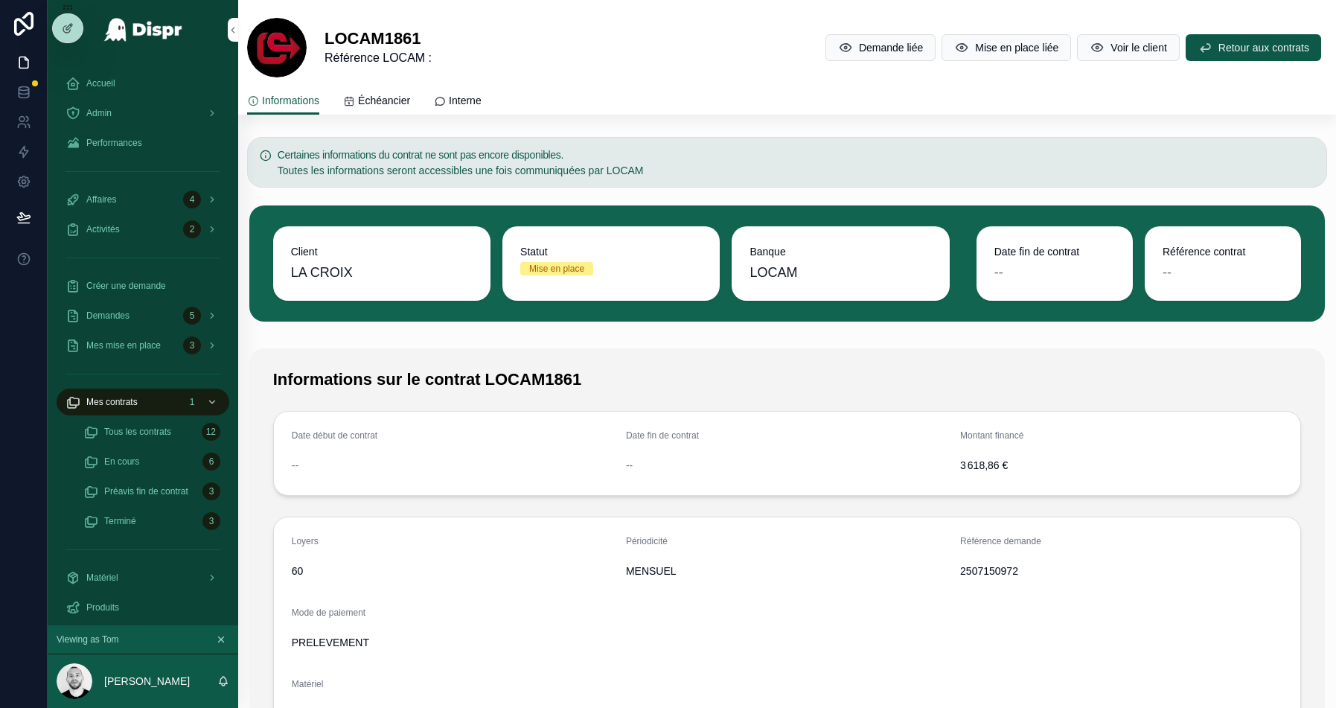
scroll to position [94, 0]
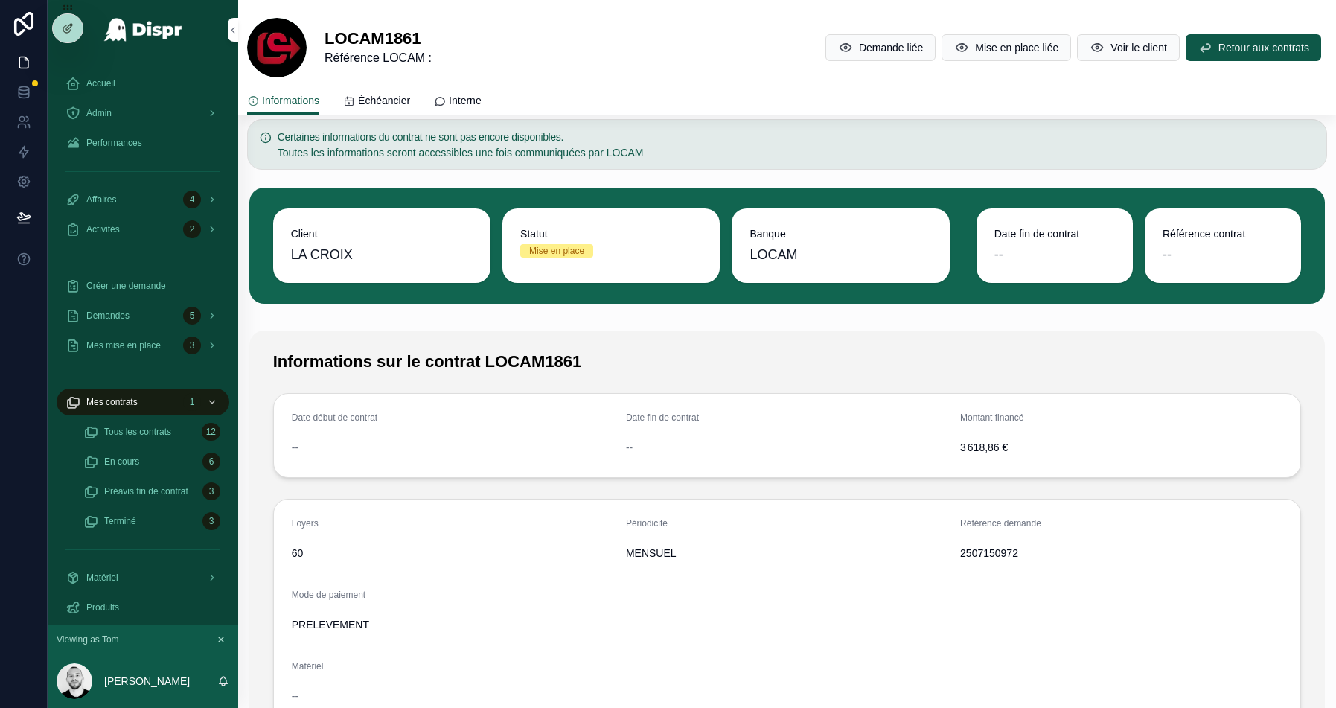
click at [997, 551] on span "2507150972" at bounding box center [1121, 553] width 322 height 15
copy span "2507150972"
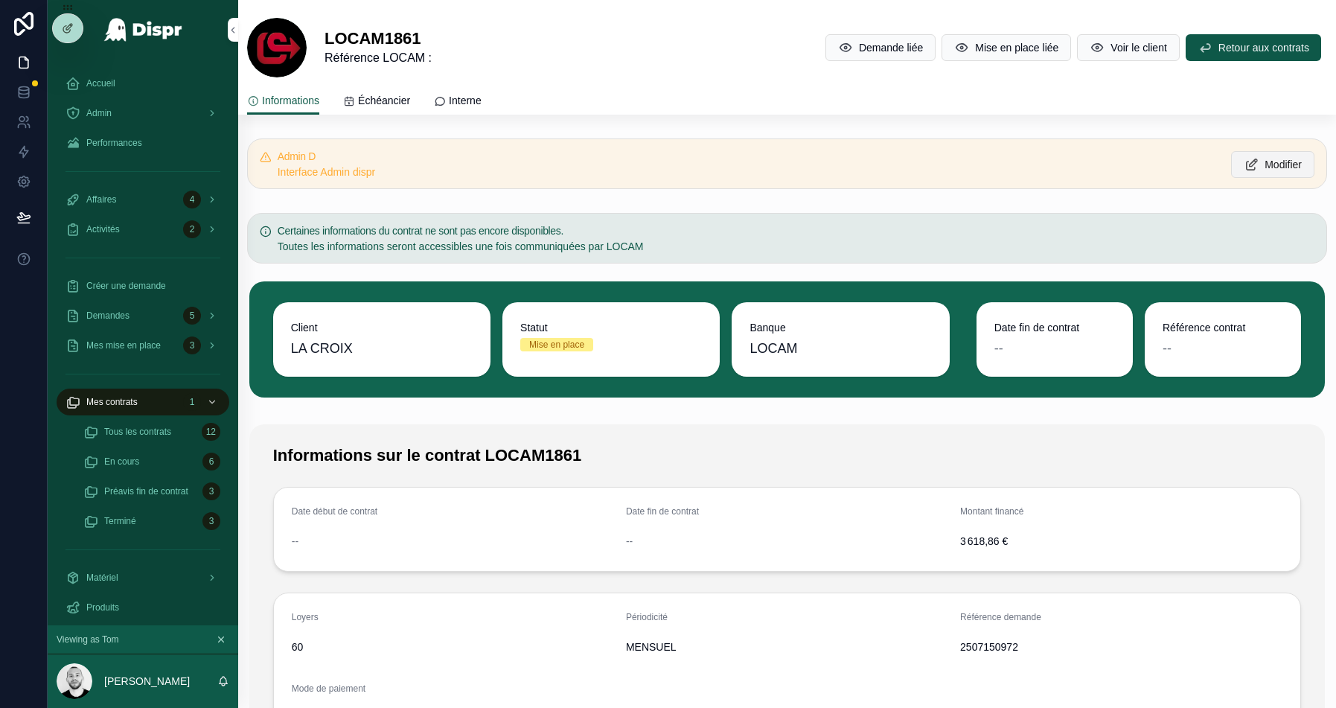
click at [1257, 175] on button "Modifier" at bounding box center [1272, 164] width 83 height 27
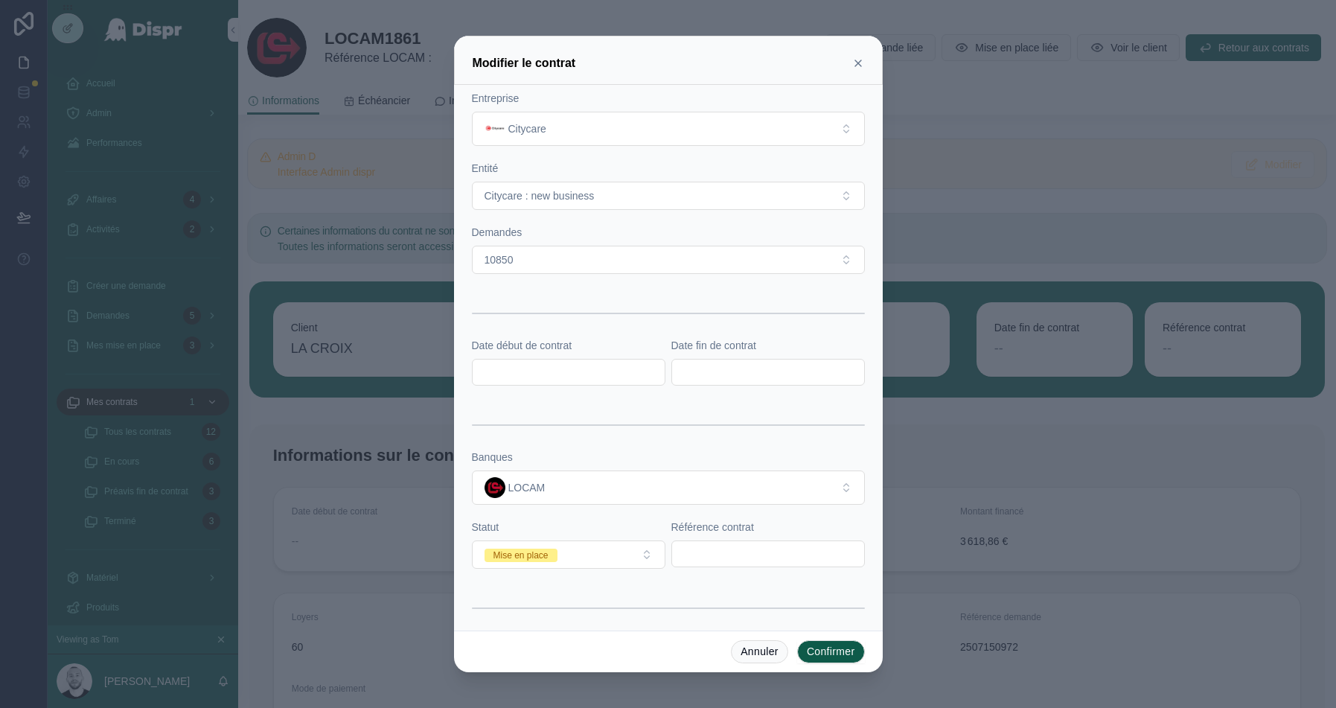
click at [704, 553] on input "text" at bounding box center [768, 553] width 192 height 21
paste input "*******"
type input "*******"
click at [549, 549] on div "Mise en place" at bounding box center [521, 555] width 55 height 13
click at [552, 456] on div "En cours" at bounding box center [569, 453] width 186 height 22
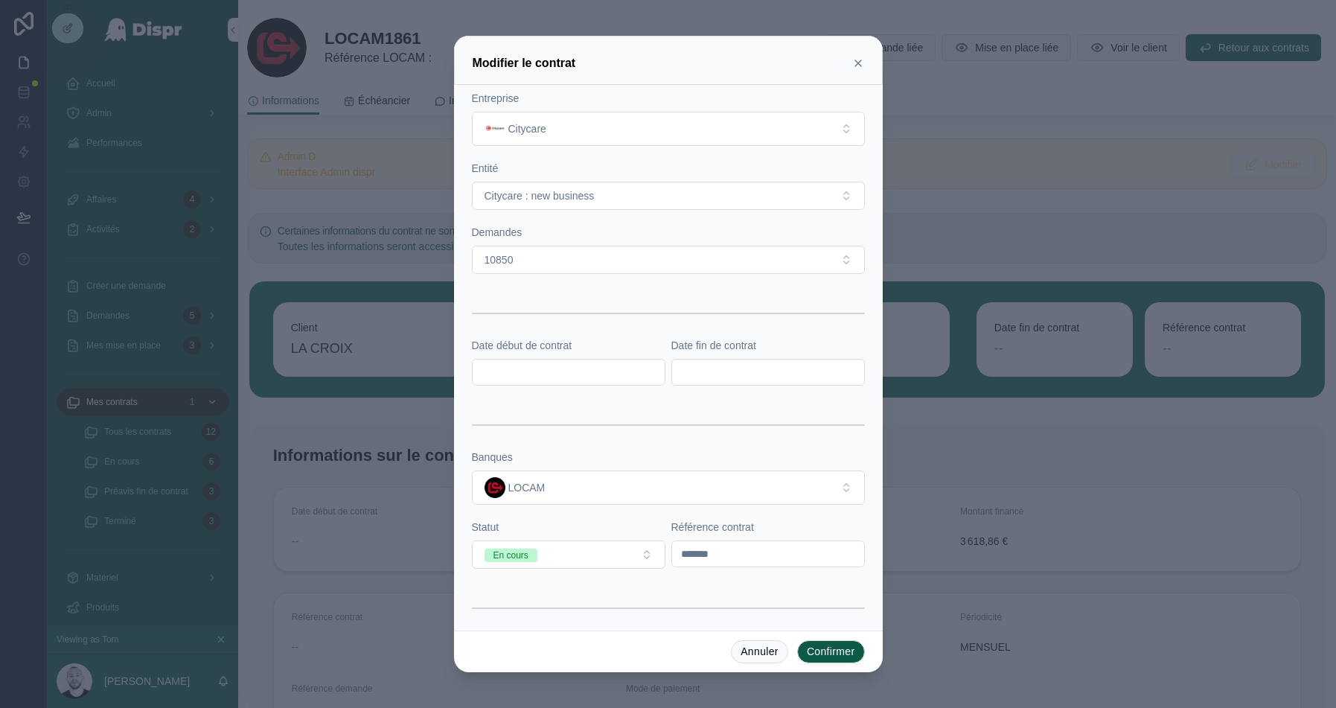
click at [542, 362] on input "text" at bounding box center [569, 372] width 192 height 21
paste input "**********"
type input "**********"
click at [745, 378] on input "text" at bounding box center [768, 372] width 192 height 21
paste input "**********"
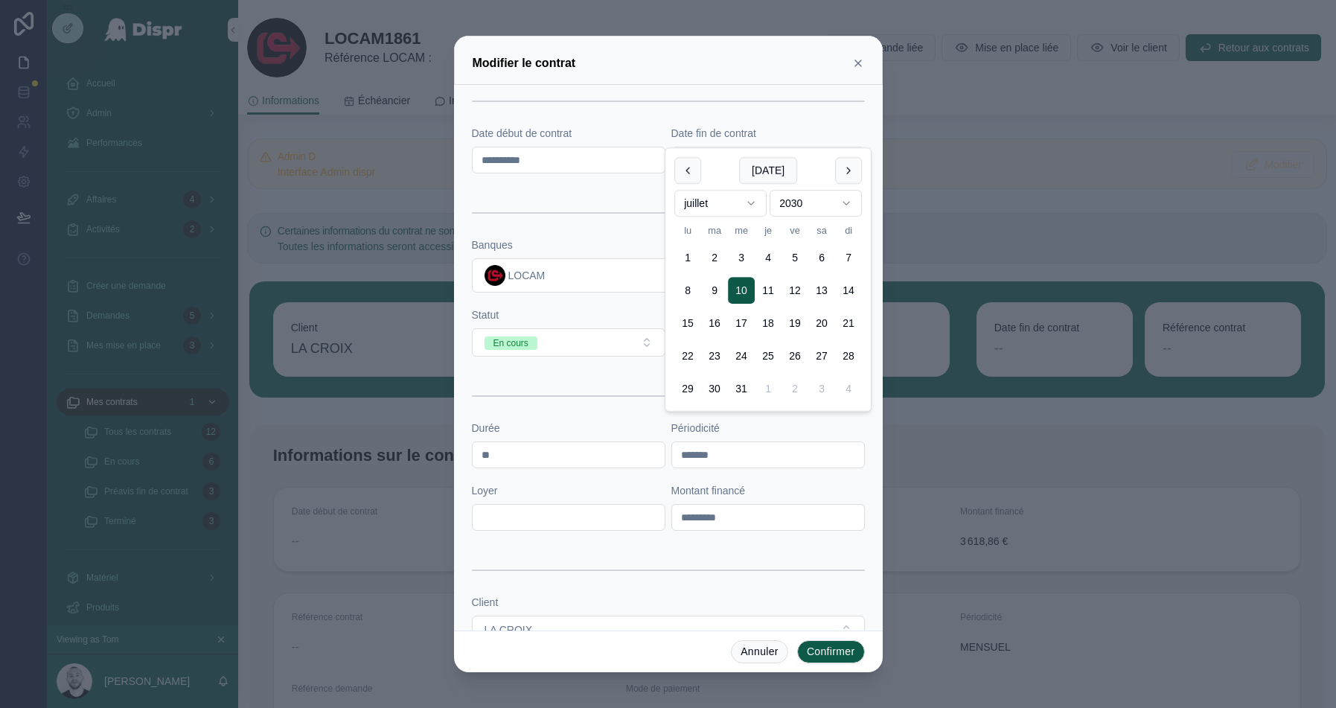
scroll to position [332, 0]
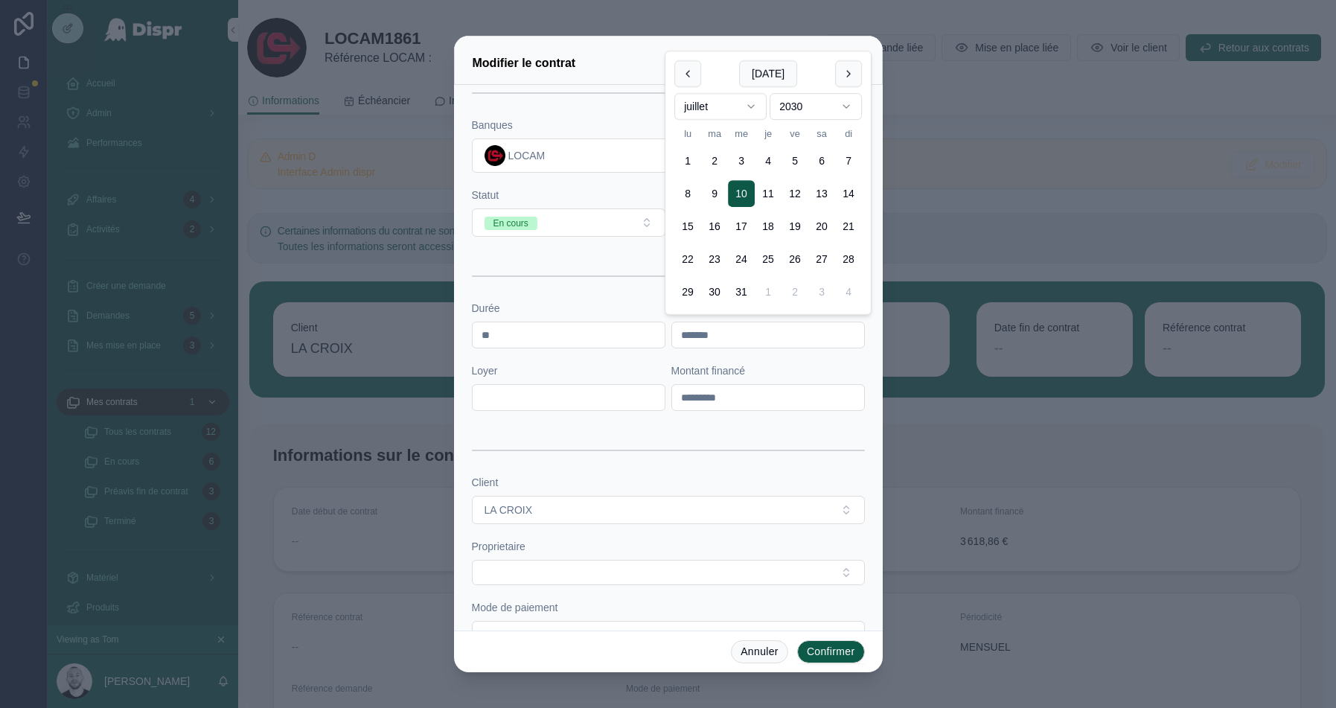
type input "**********"
click at [637, 348] on form "**********" at bounding box center [668, 211] width 393 height 904
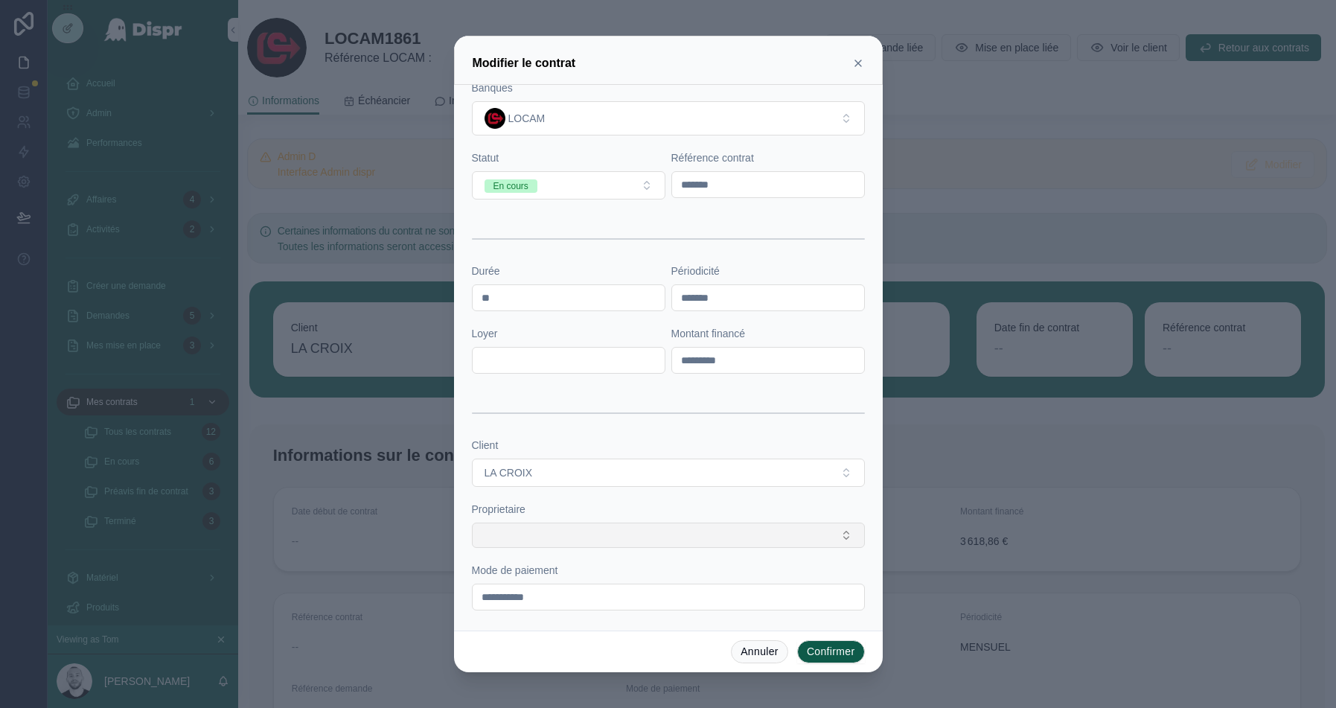
click at [522, 532] on button "Select Button" at bounding box center [668, 535] width 393 height 25
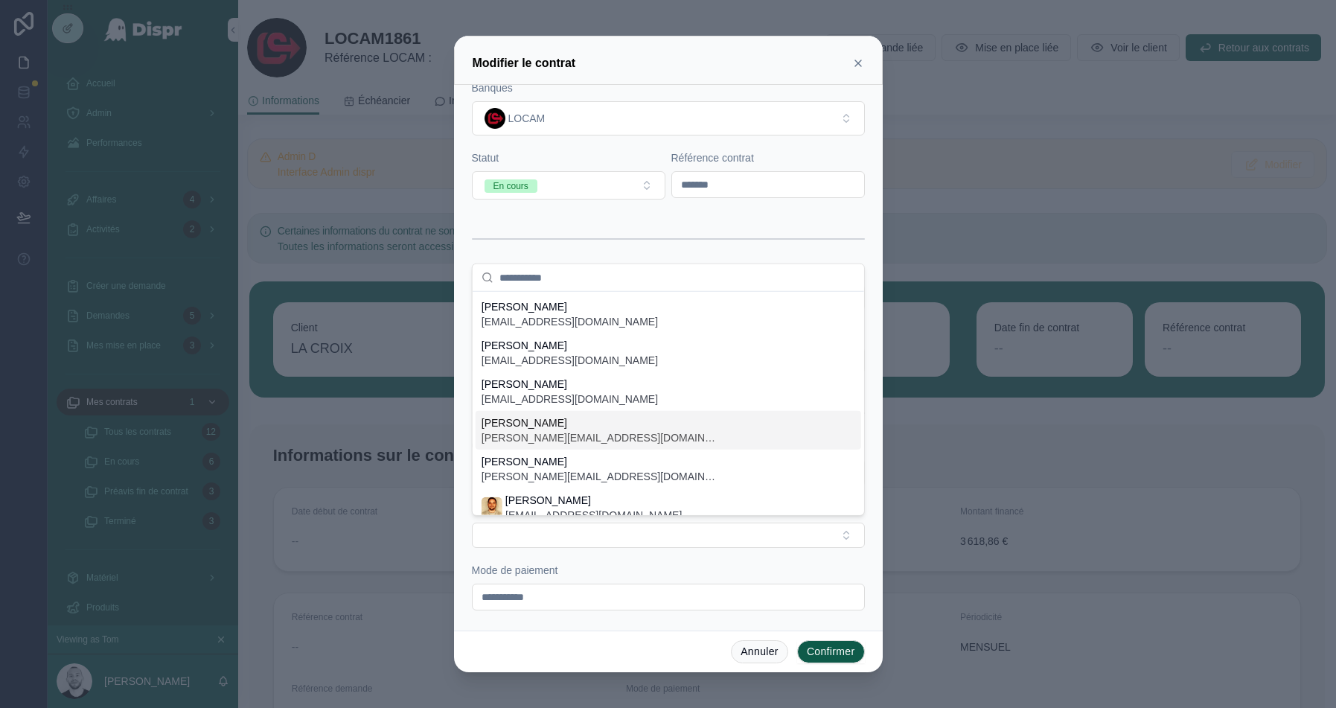
click at [552, 427] on span "[PERSON_NAME]" at bounding box center [601, 422] width 238 height 15
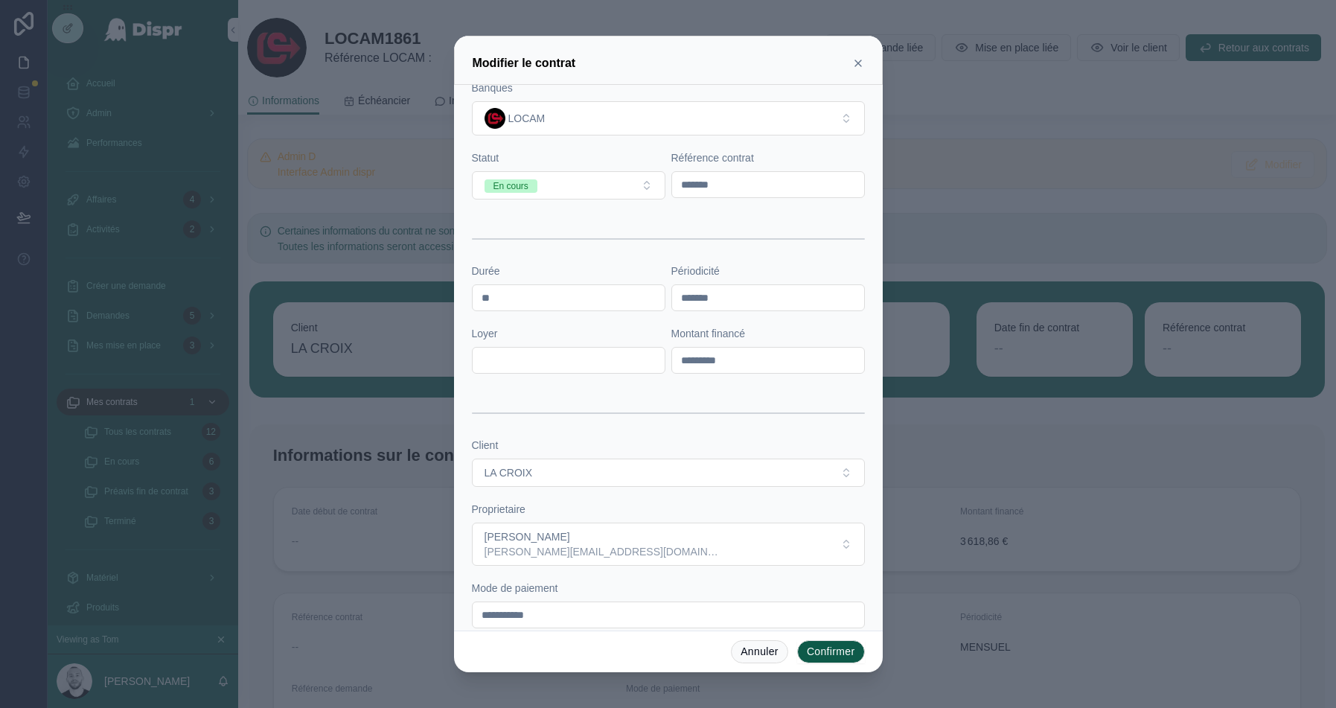
click at [819, 652] on button "Confirmer" at bounding box center [831, 652] width 68 height 24
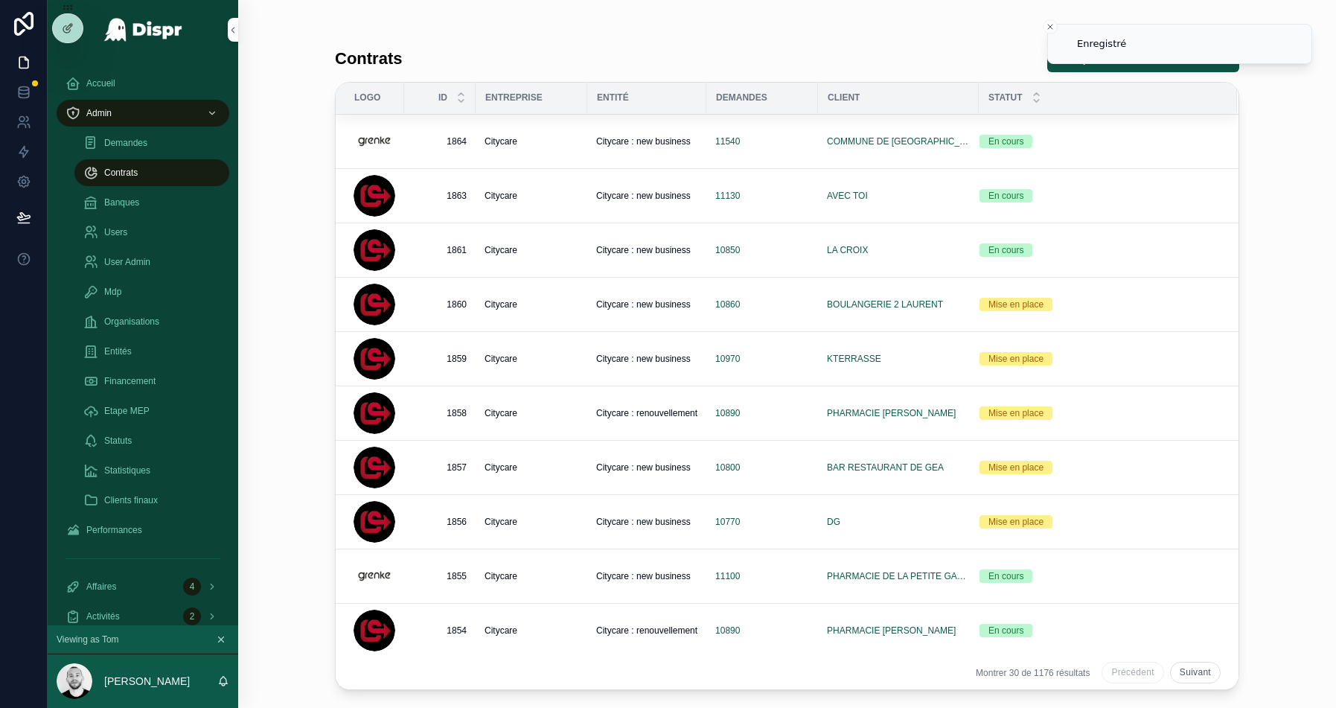
scroll to position [770, 0]
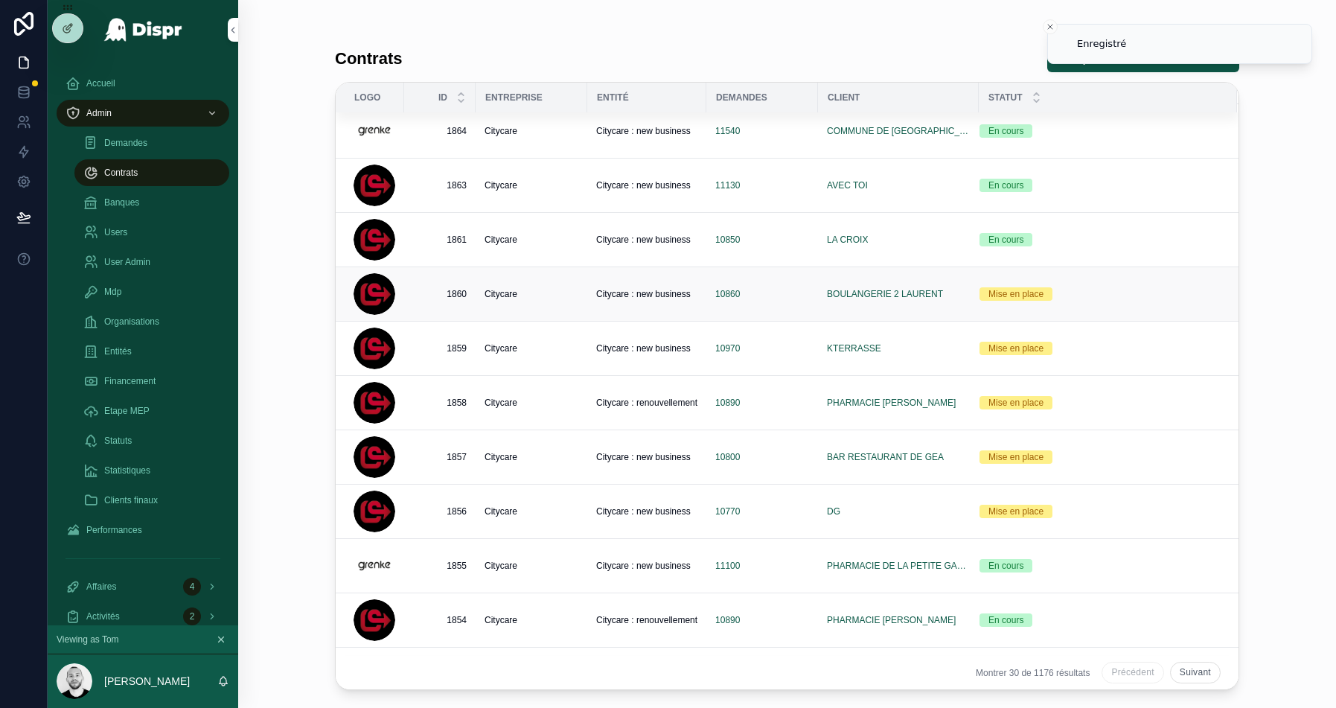
click at [551, 291] on div "Citycare" at bounding box center [532, 294] width 94 height 12
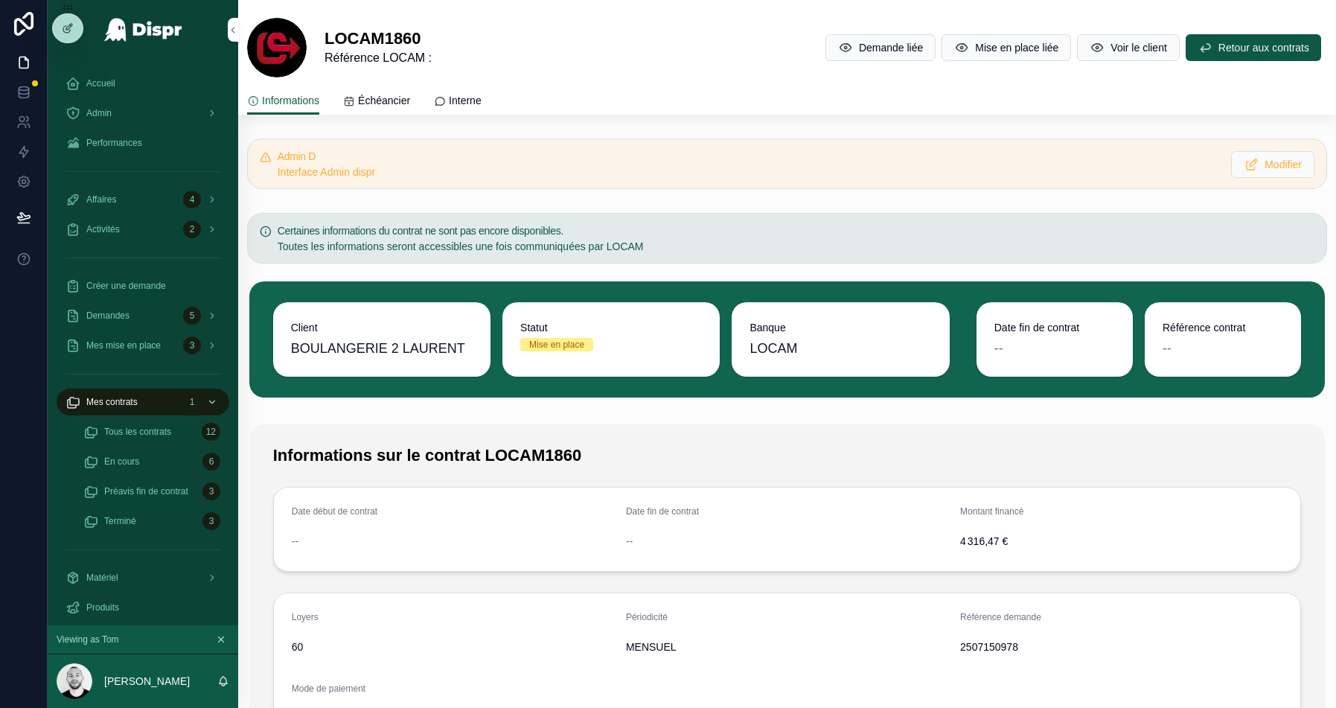
click at [978, 641] on span "2507150978" at bounding box center [1121, 647] width 322 height 15
copy span "2507150978"
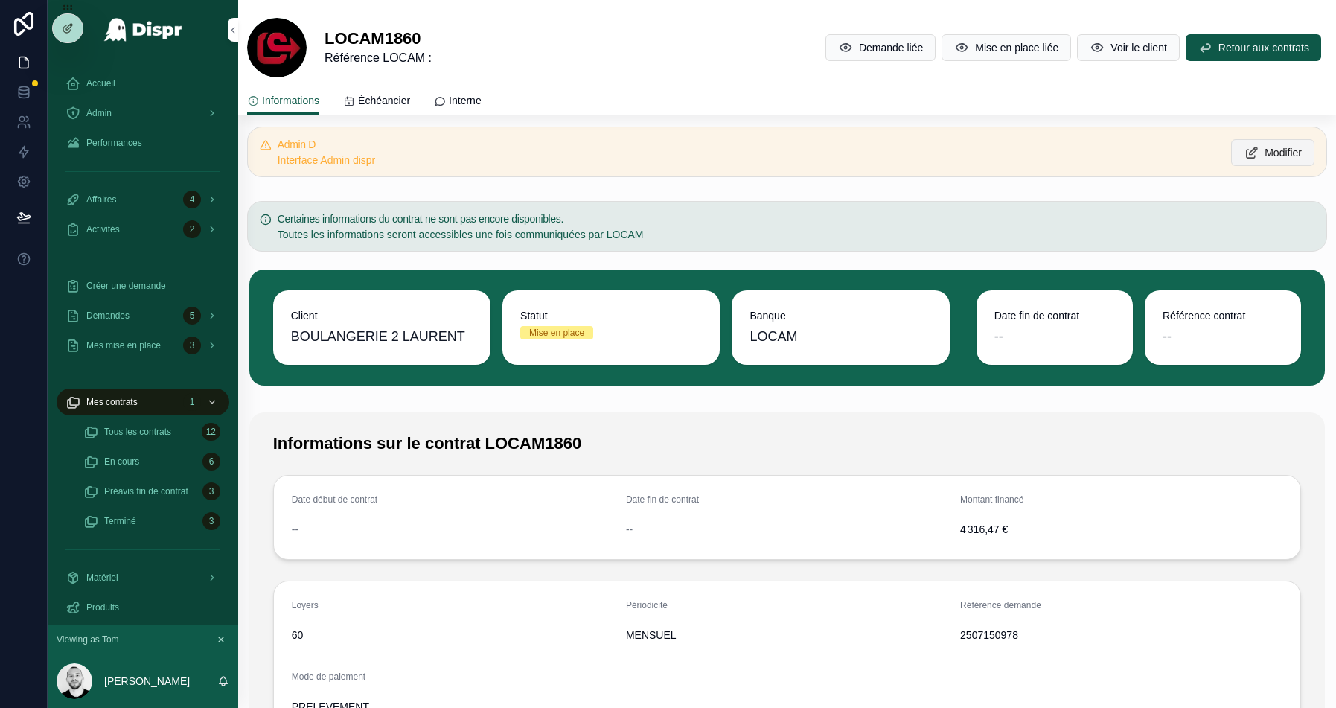
click at [1269, 149] on span "Modifier" at bounding box center [1283, 152] width 37 height 15
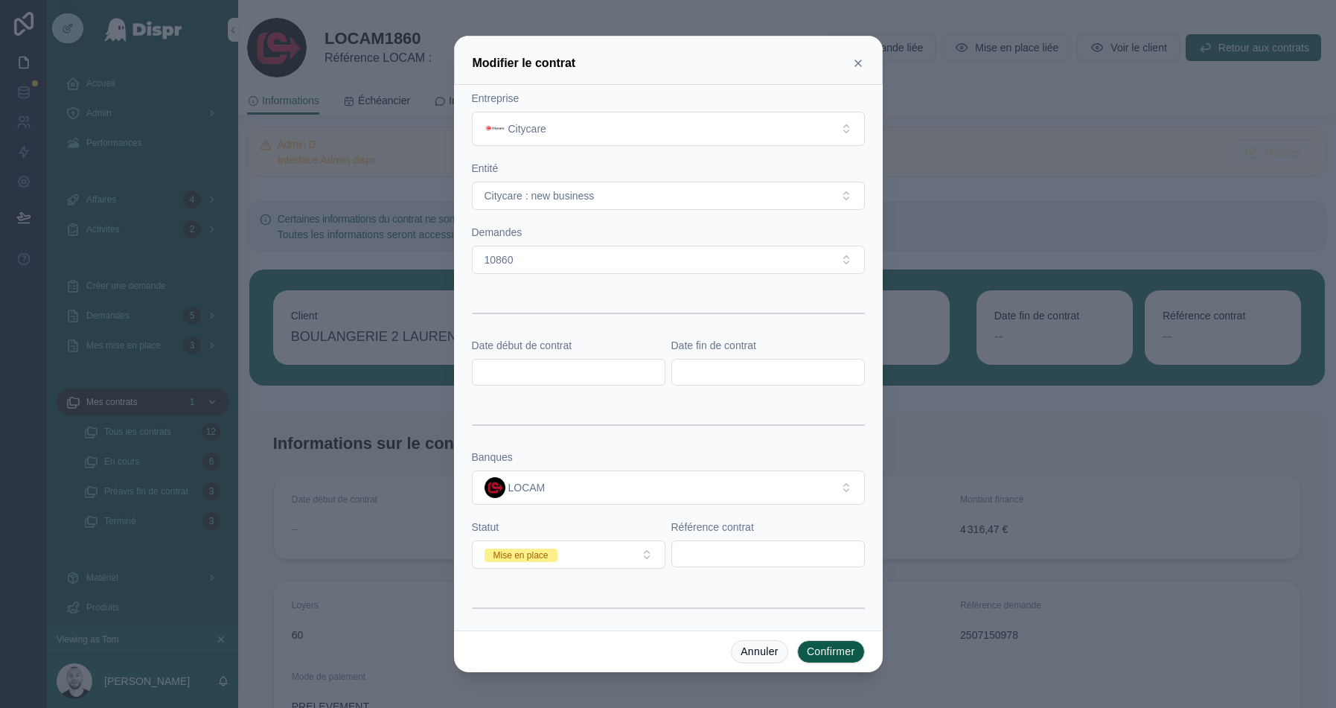
click at [736, 548] on input "text" at bounding box center [768, 553] width 192 height 21
paste input "*******"
type input "*******"
click at [558, 551] on span "Mise en place" at bounding box center [521, 555] width 73 height 13
click at [538, 449] on div "En cours" at bounding box center [569, 453] width 186 height 22
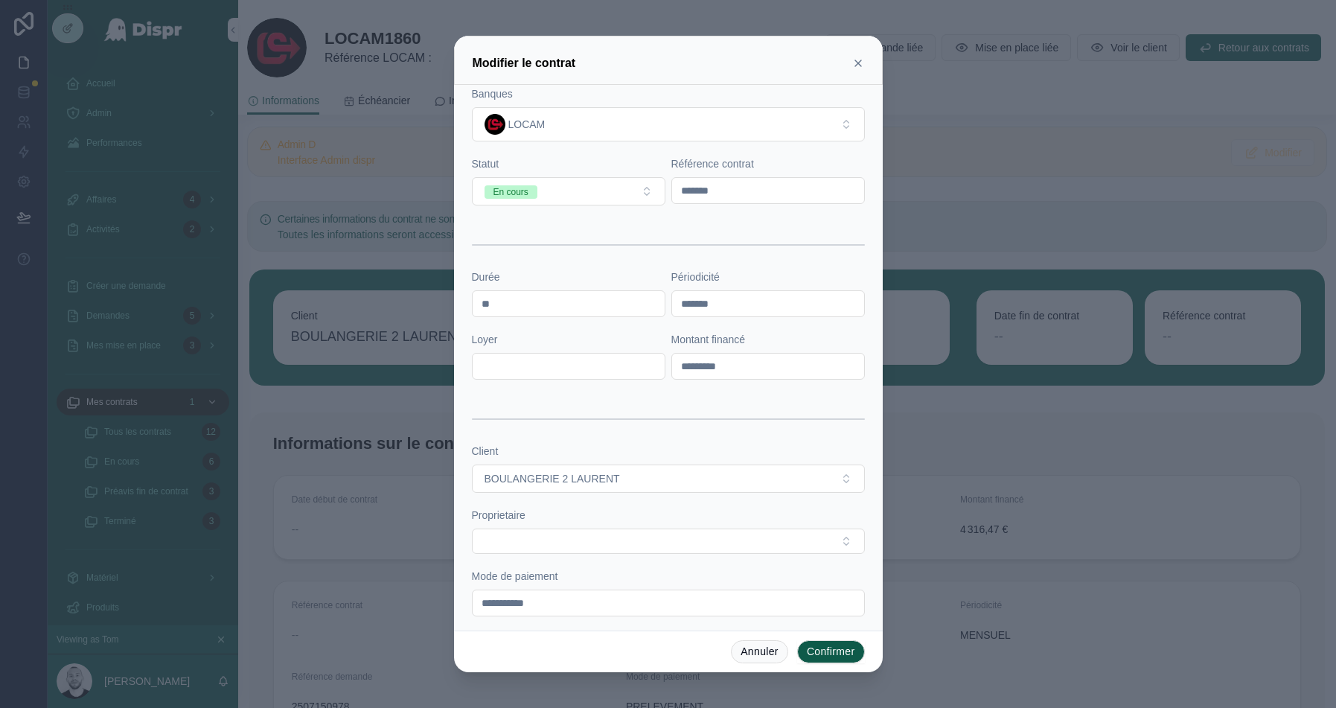
scroll to position [369, 0]
click at [538, 523] on button "Select Button" at bounding box center [668, 535] width 393 height 25
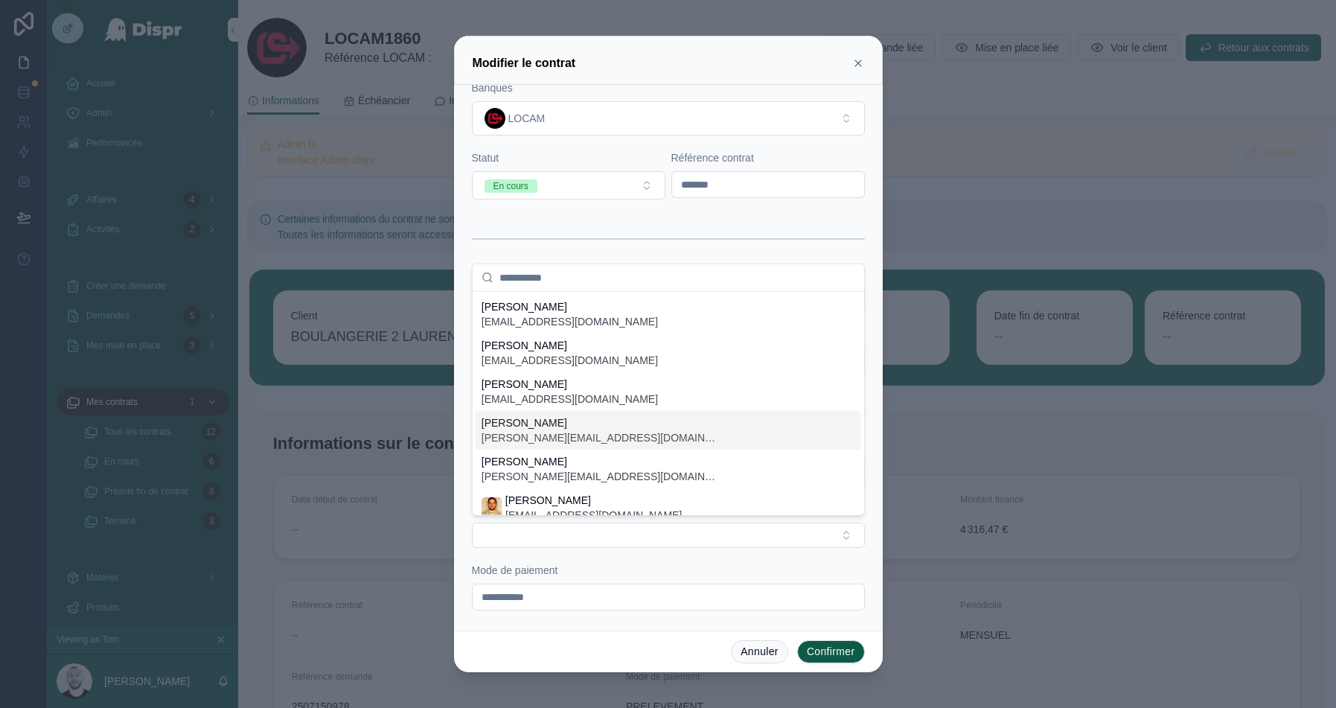
click at [525, 431] on span "[PERSON_NAME][EMAIL_ADDRESS][PERSON_NAME][DOMAIN_NAME]" at bounding box center [601, 437] width 238 height 15
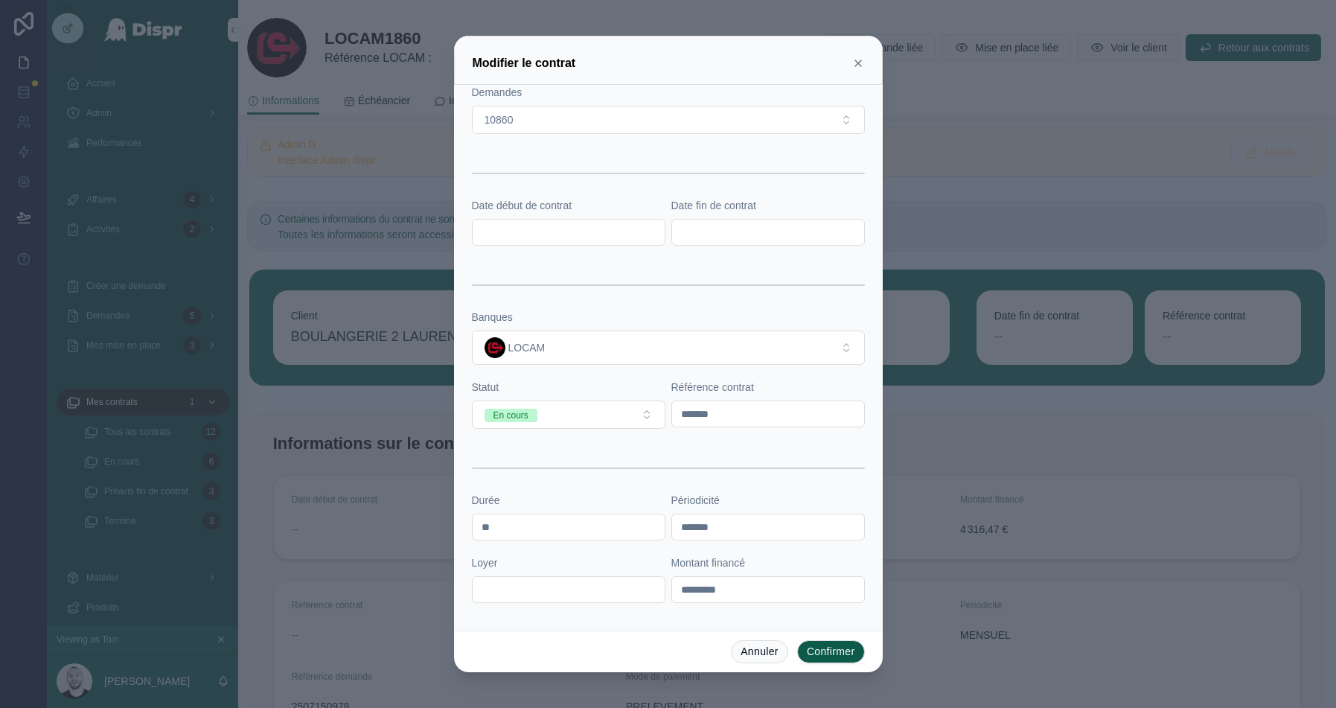
scroll to position [123, 0]
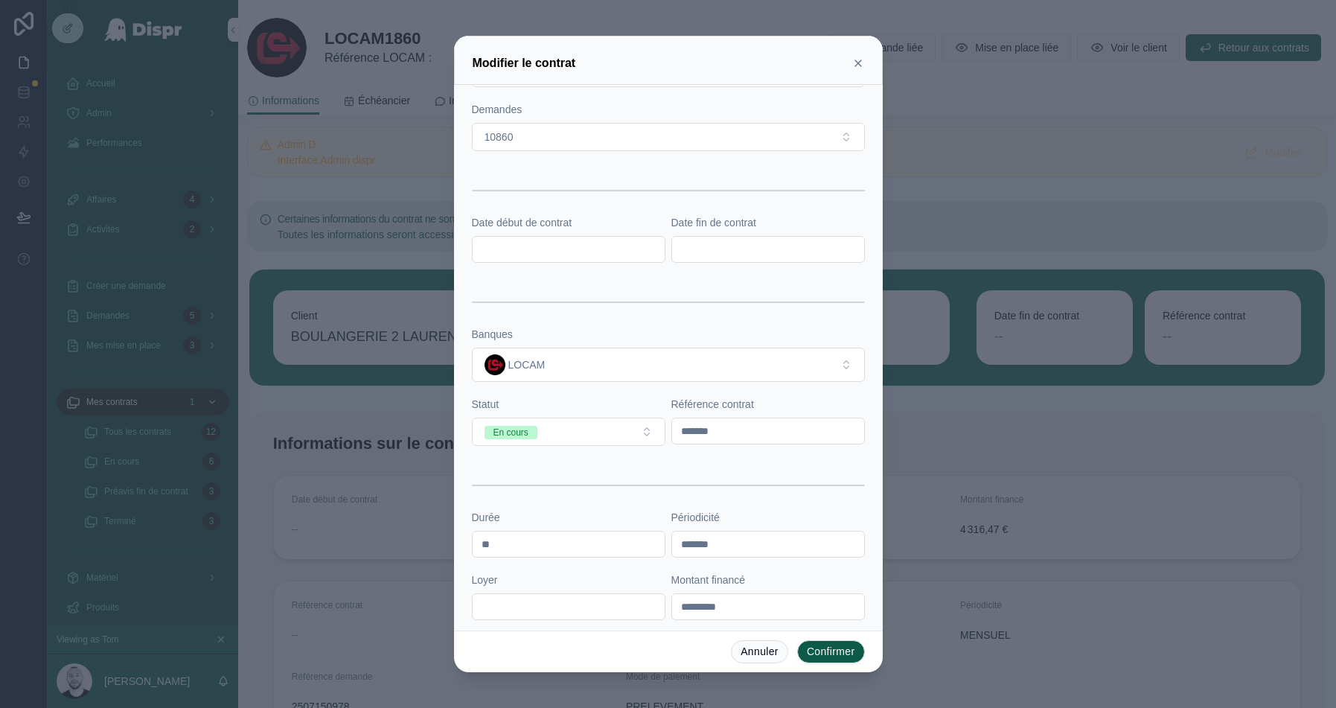
click at [546, 229] on div "Date début de contrat" at bounding box center [569, 239] width 194 height 48
click at [544, 229] on div "Date début de contrat" at bounding box center [569, 239] width 194 height 48
click at [520, 244] on input "text" at bounding box center [569, 249] width 192 height 21
paste input "**********"
type input "**********"
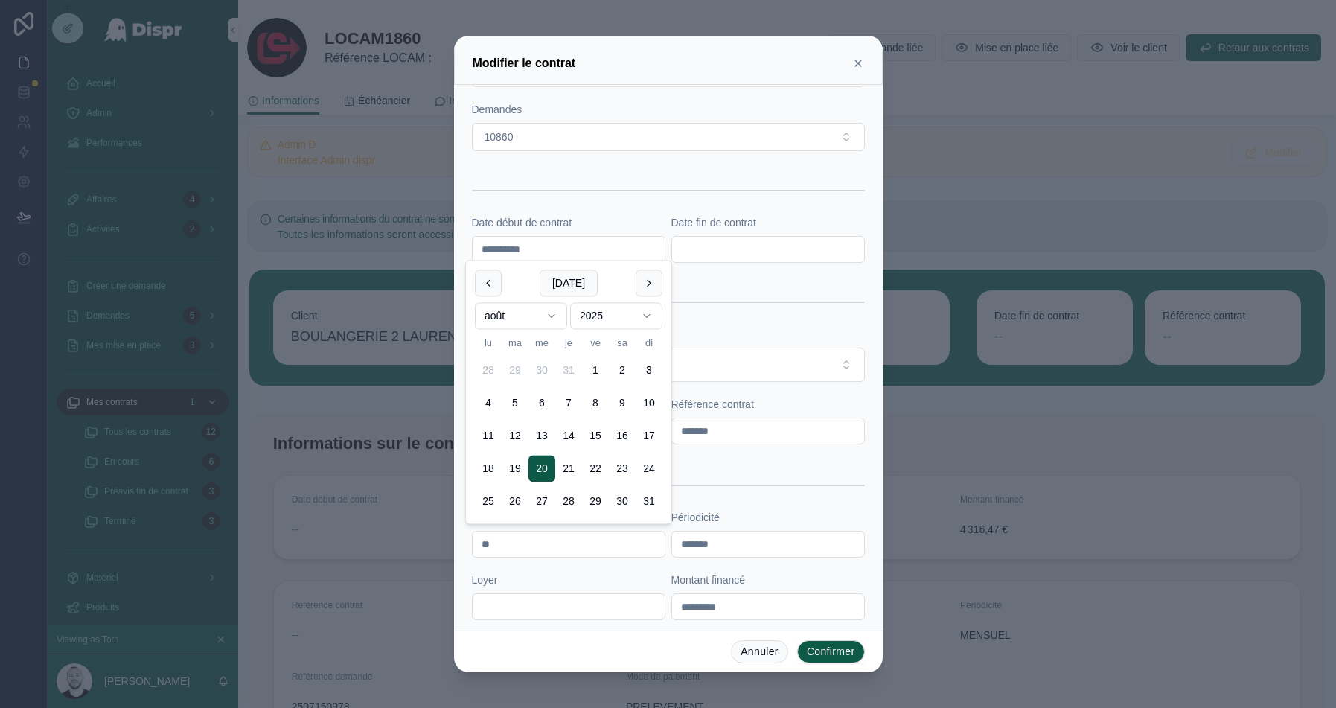
click at [735, 241] on input "text" at bounding box center [768, 249] width 192 height 21
paste input "**********"
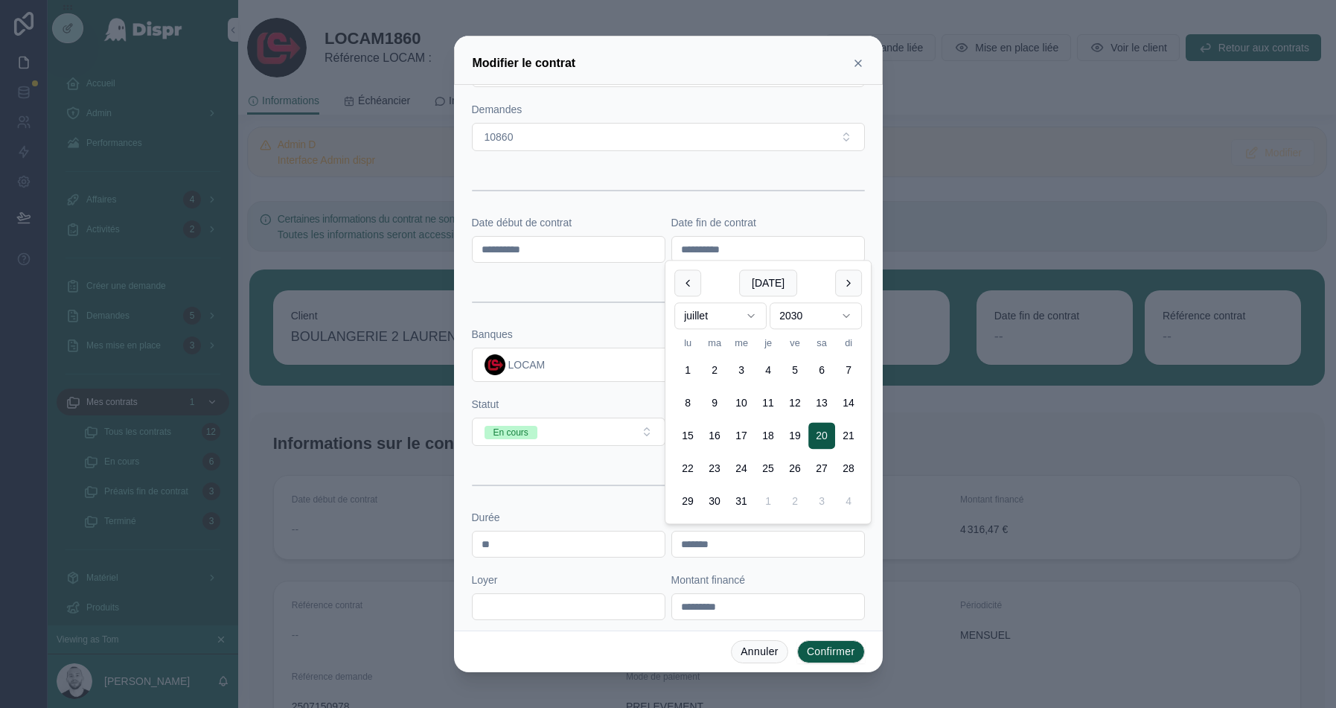
type input "**********"
click at [794, 208] on form "**********" at bounding box center [668, 429] width 393 height 922
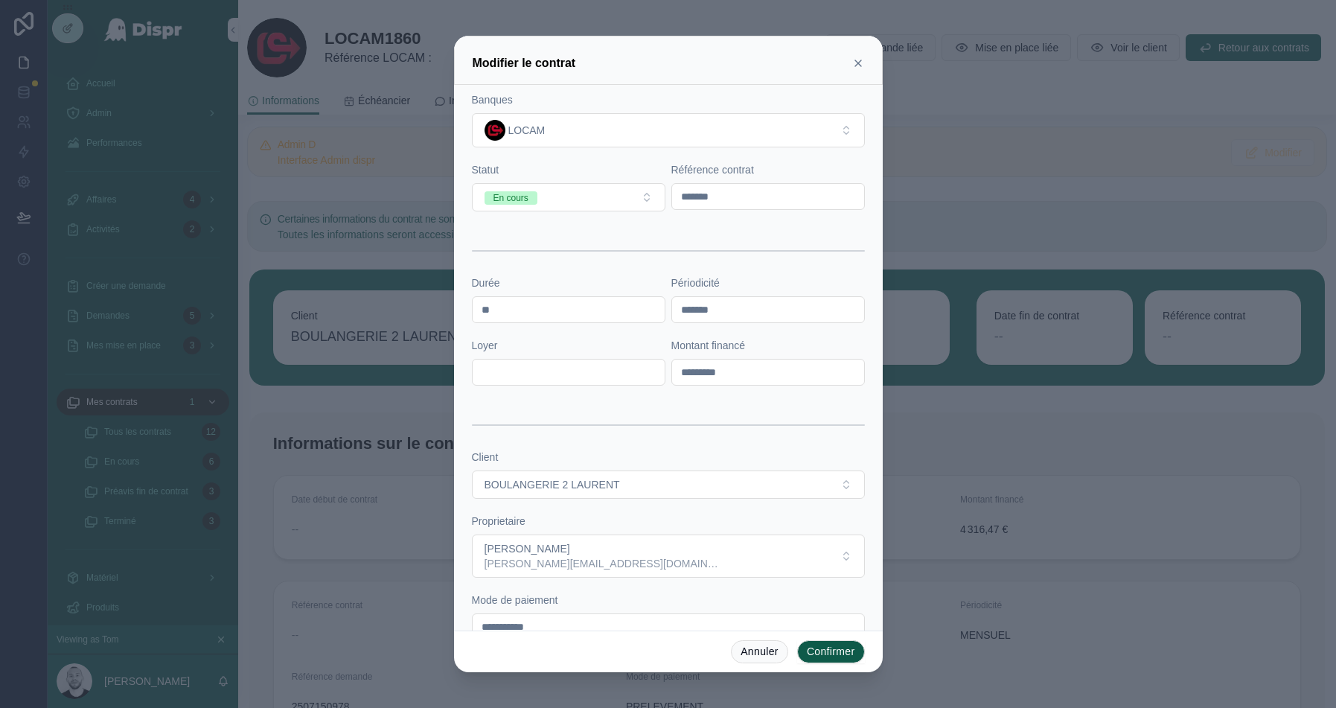
scroll to position [387, 0]
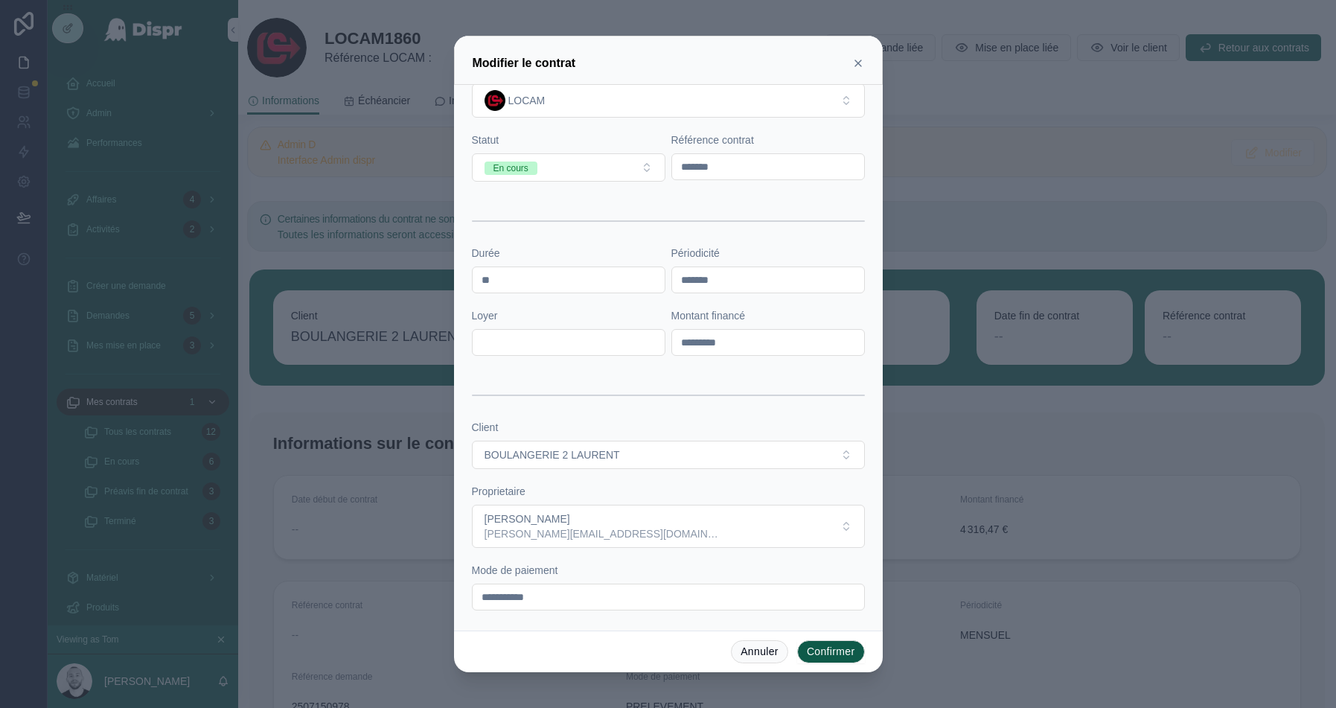
click at [845, 645] on button "Confirmer" at bounding box center [831, 652] width 68 height 24
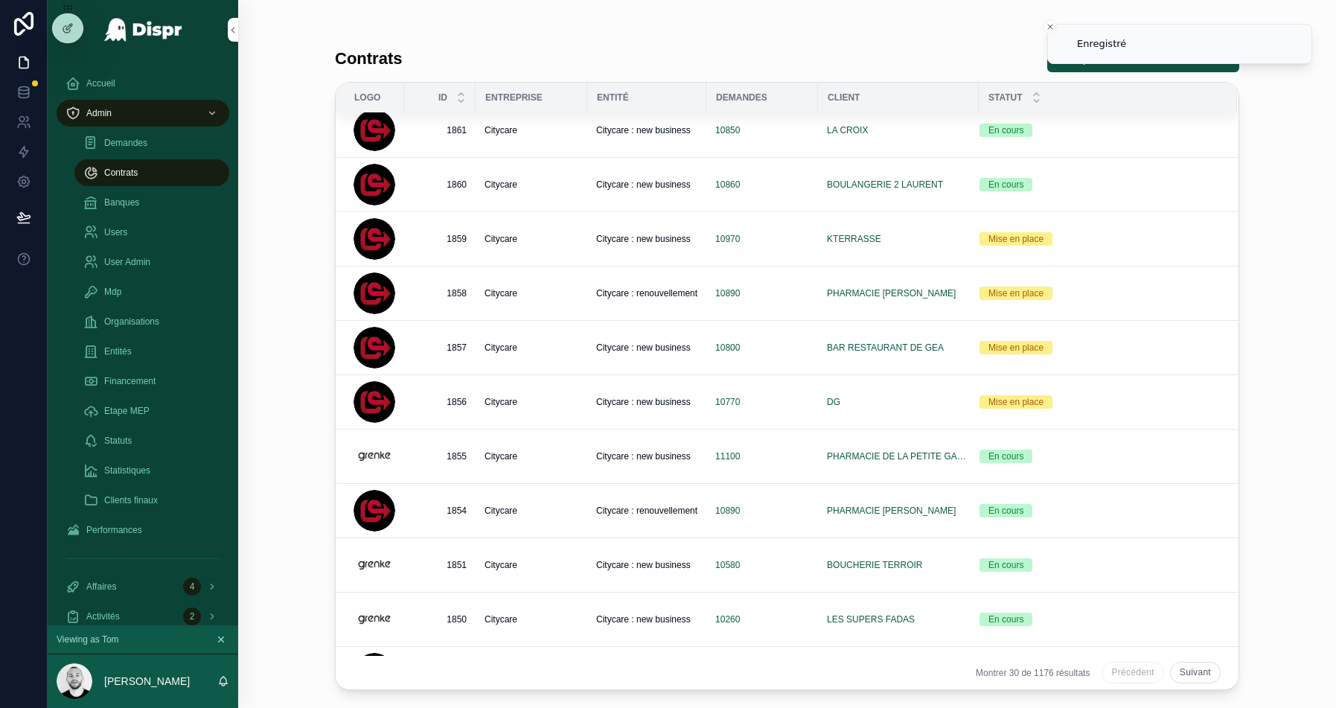
scroll to position [884, 0]
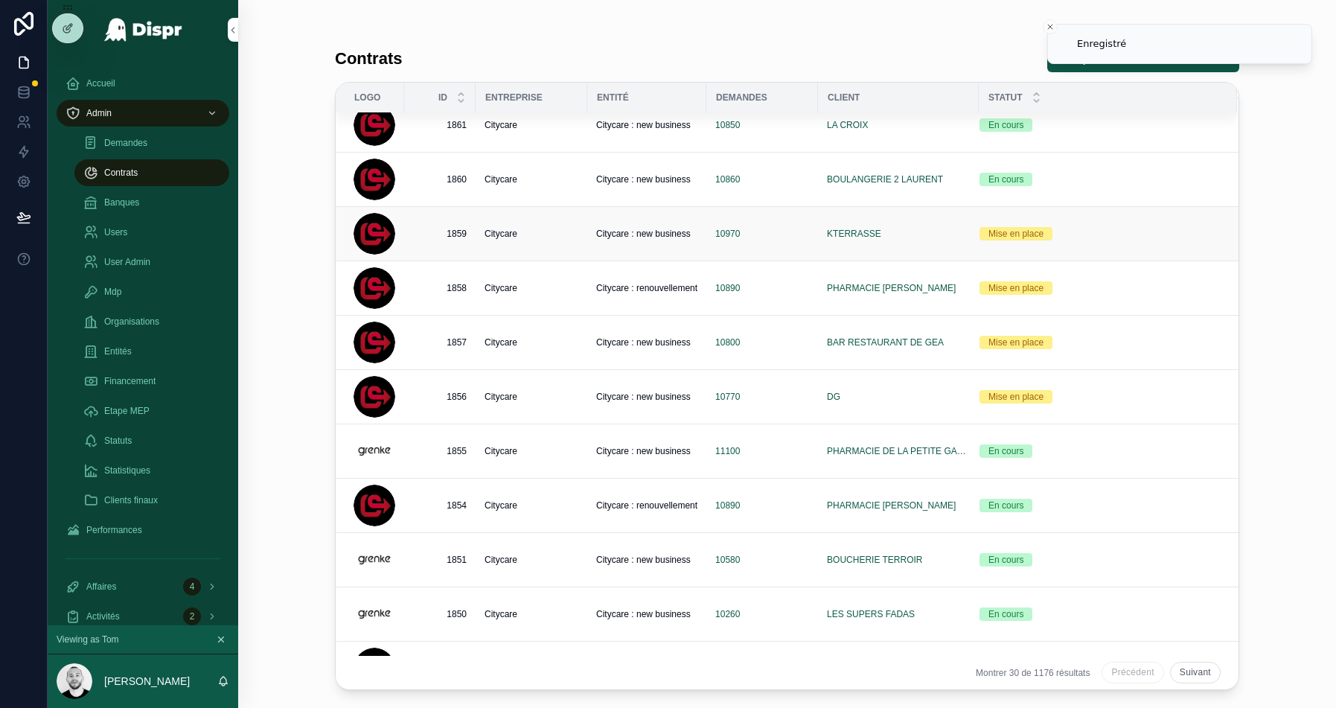
click at [770, 216] on td "10970" at bounding box center [763, 234] width 112 height 54
click at [759, 233] on div "10970" at bounding box center [762, 234] width 94 height 12
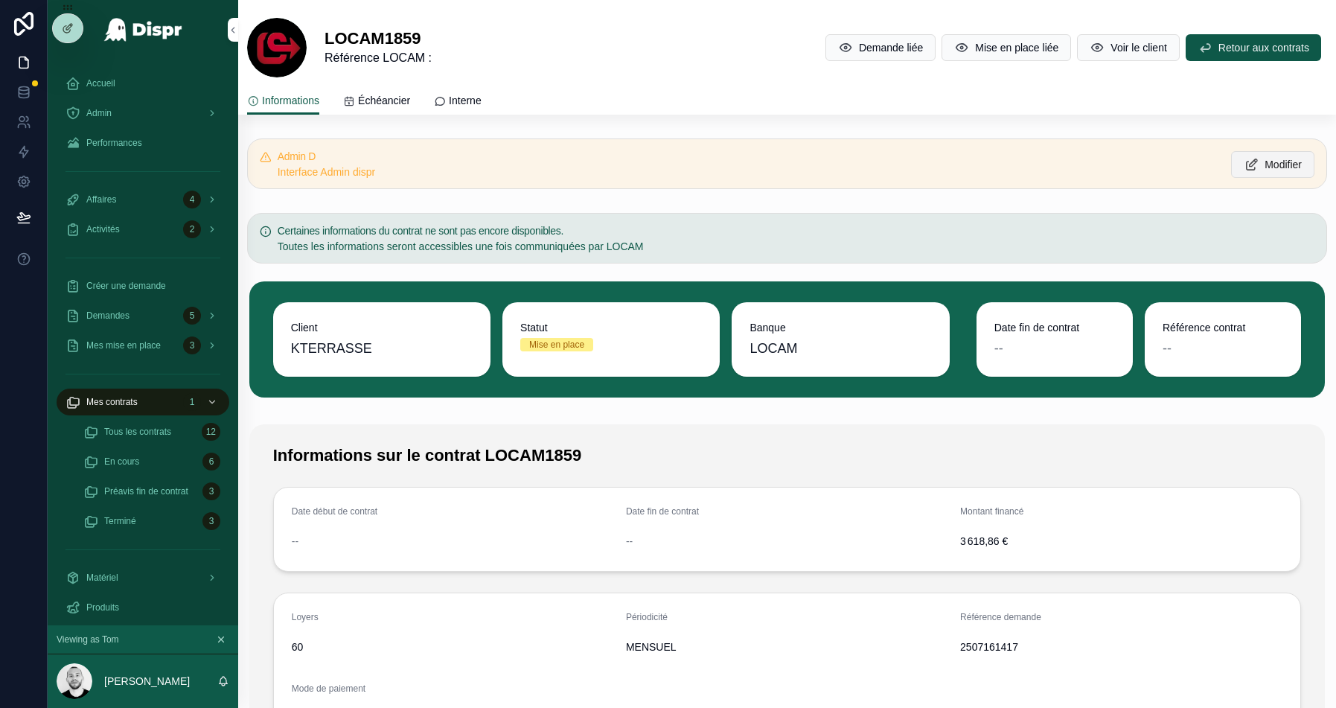
click at [1288, 155] on button "Modifier" at bounding box center [1272, 164] width 83 height 27
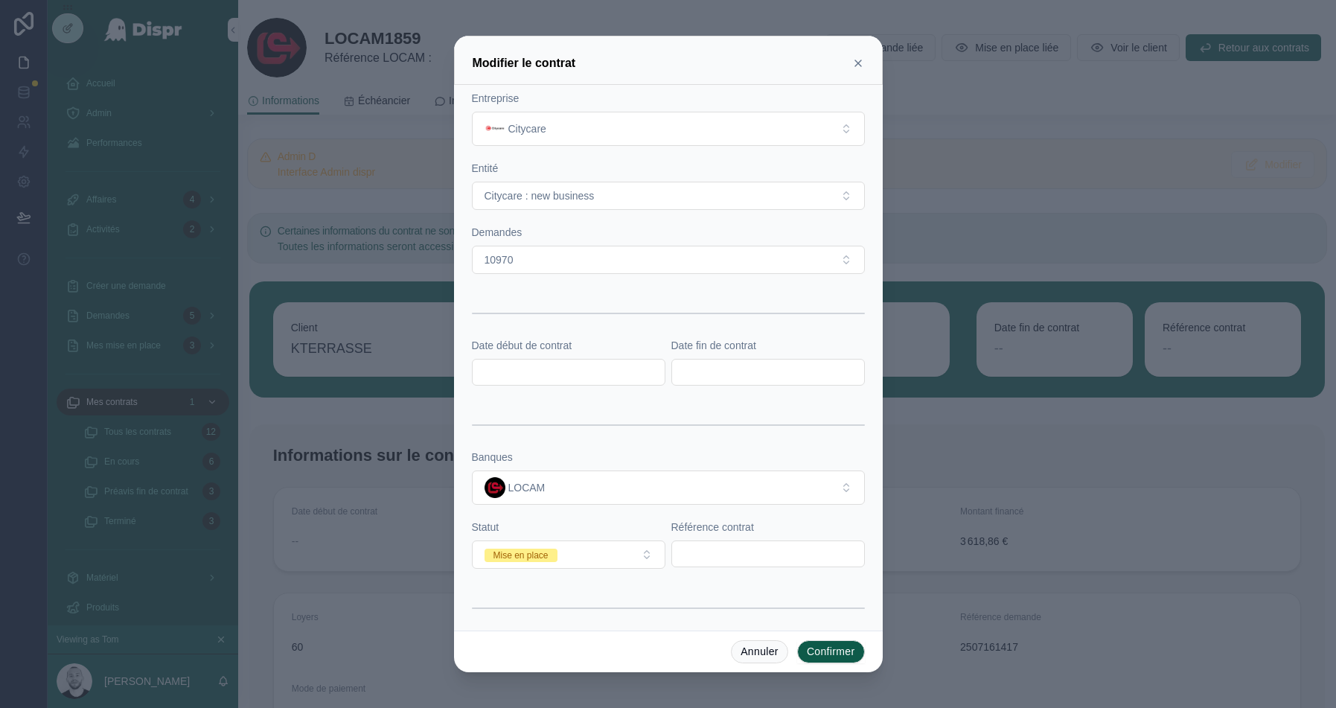
click at [857, 60] on icon at bounding box center [858, 63] width 12 height 12
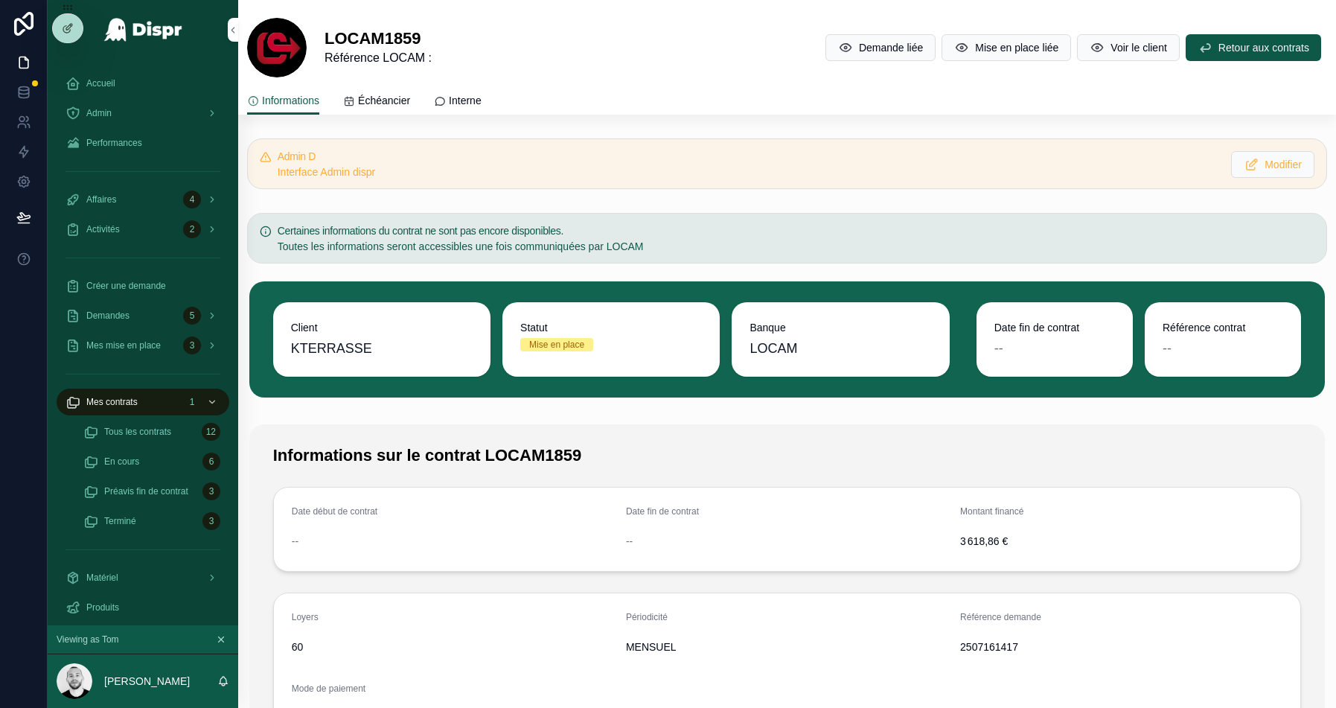
click at [968, 648] on span "2507161417" at bounding box center [1121, 647] width 322 height 15
copy span "2507161417"
click at [1252, 158] on button "Modifier" at bounding box center [1272, 164] width 83 height 27
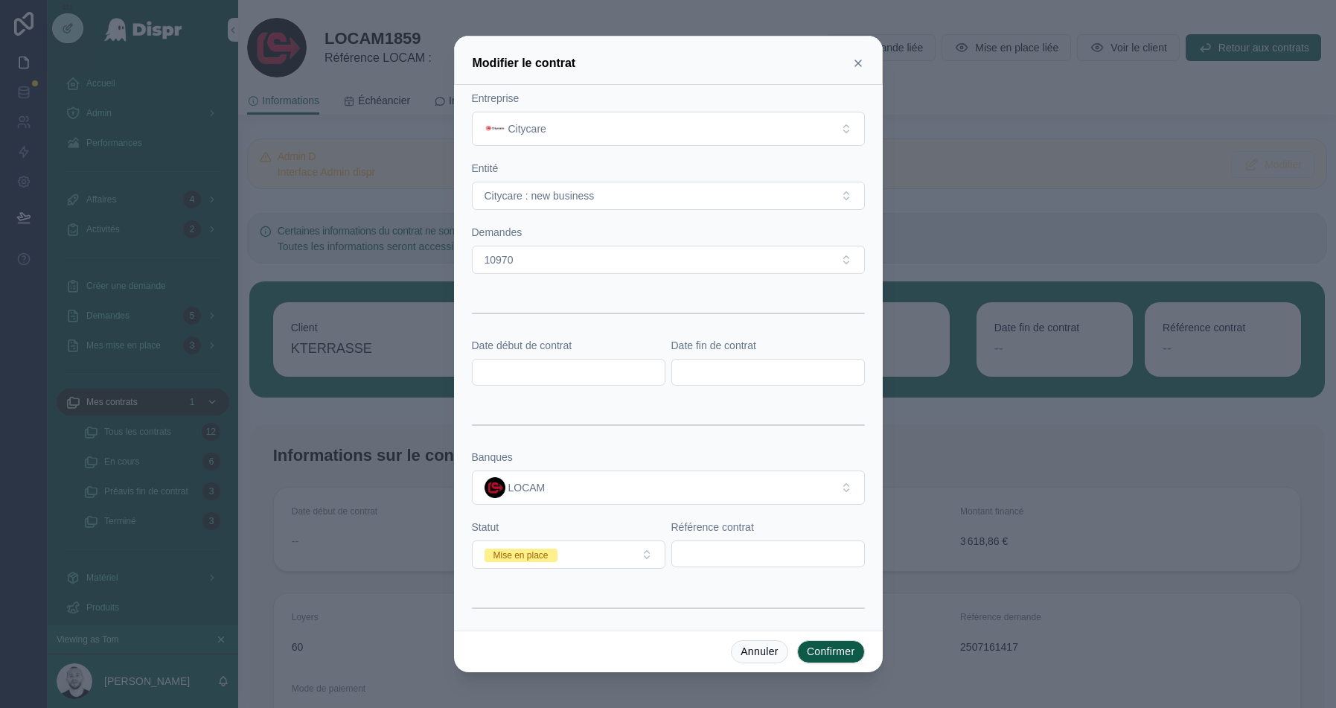
click at [726, 554] on input "text" at bounding box center [768, 553] width 192 height 21
paste input "*******"
type input "*******"
click at [596, 565] on form "**********" at bounding box center [668, 543] width 393 height 904
click at [593, 554] on button "Mise en place" at bounding box center [569, 555] width 194 height 28
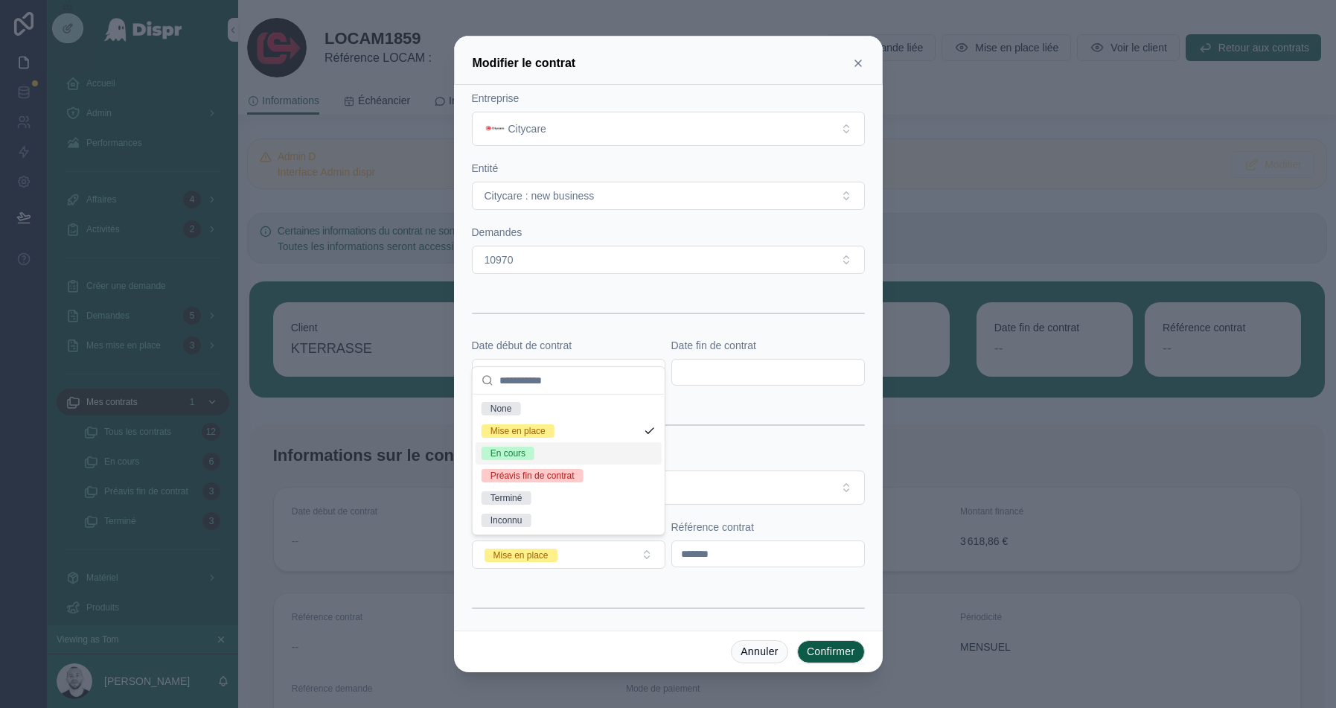
click at [549, 447] on div "En cours" at bounding box center [569, 453] width 186 height 22
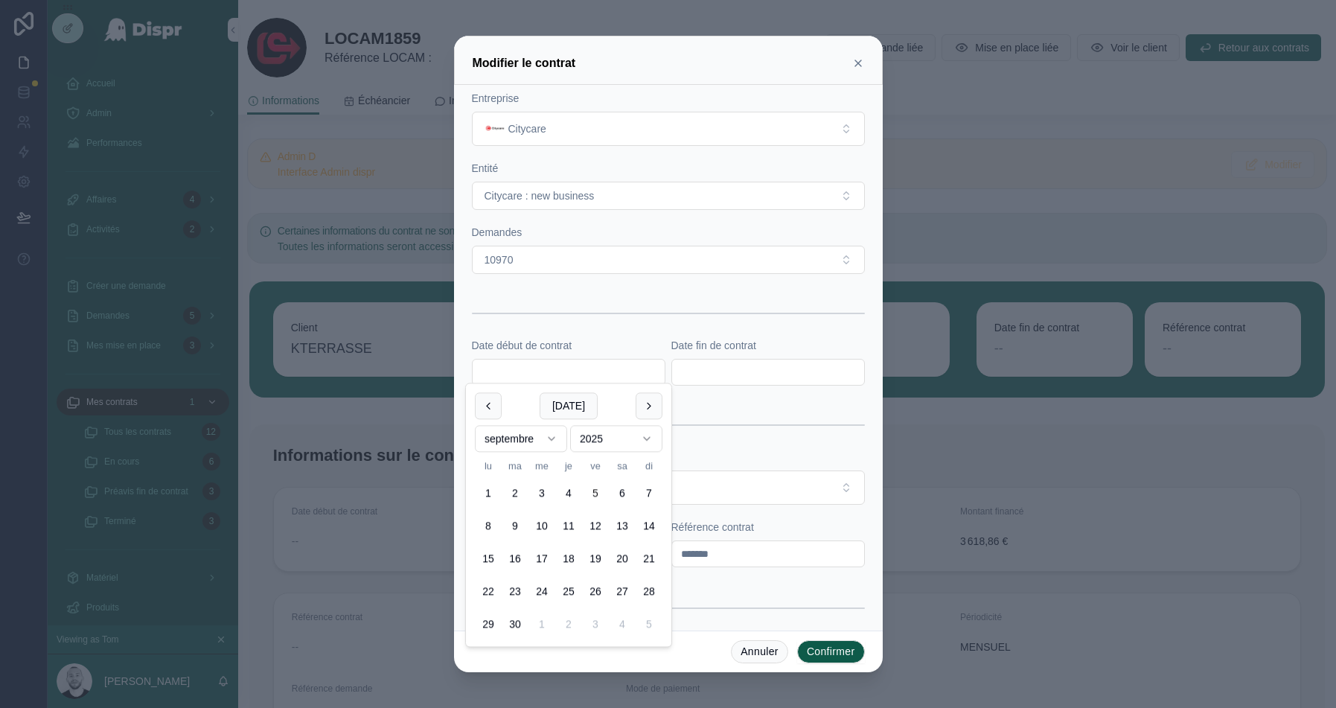
click at [572, 373] on input "text" at bounding box center [569, 372] width 192 height 21
paste input "**********"
type input "**********"
click at [713, 365] on input "text" at bounding box center [768, 372] width 192 height 21
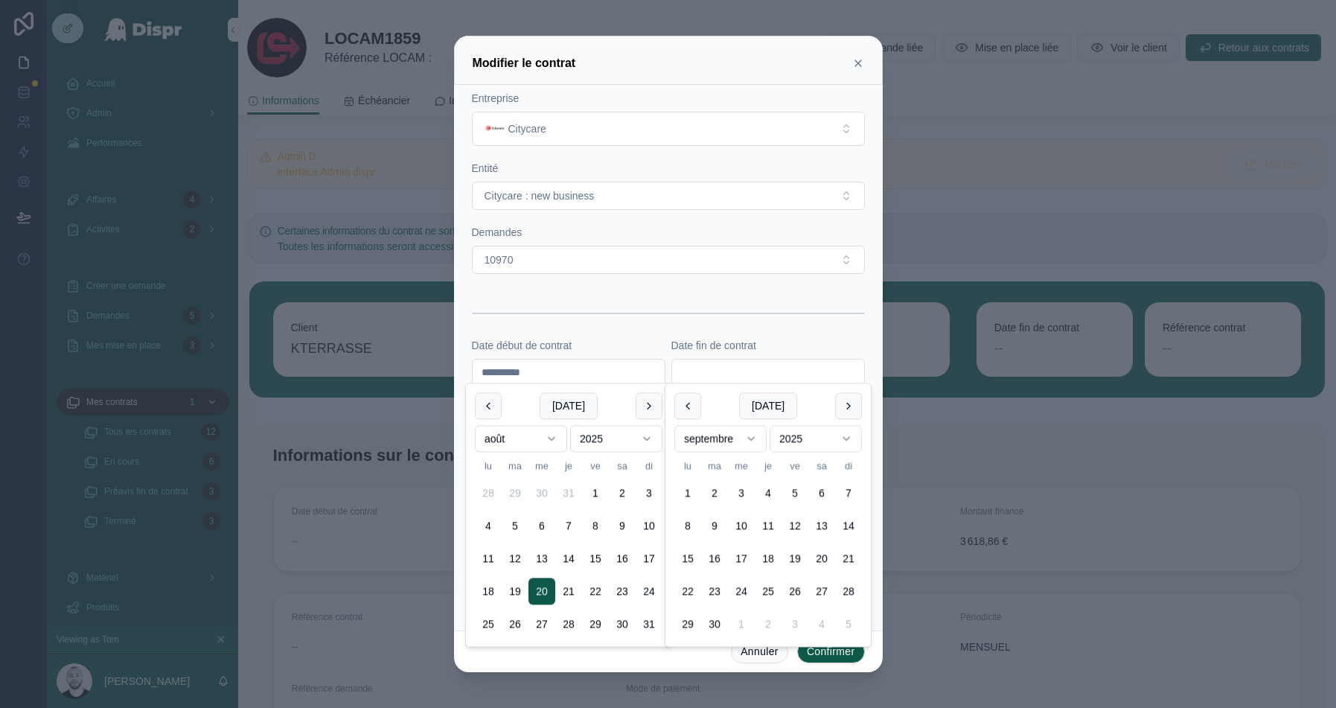
paste input "**********"
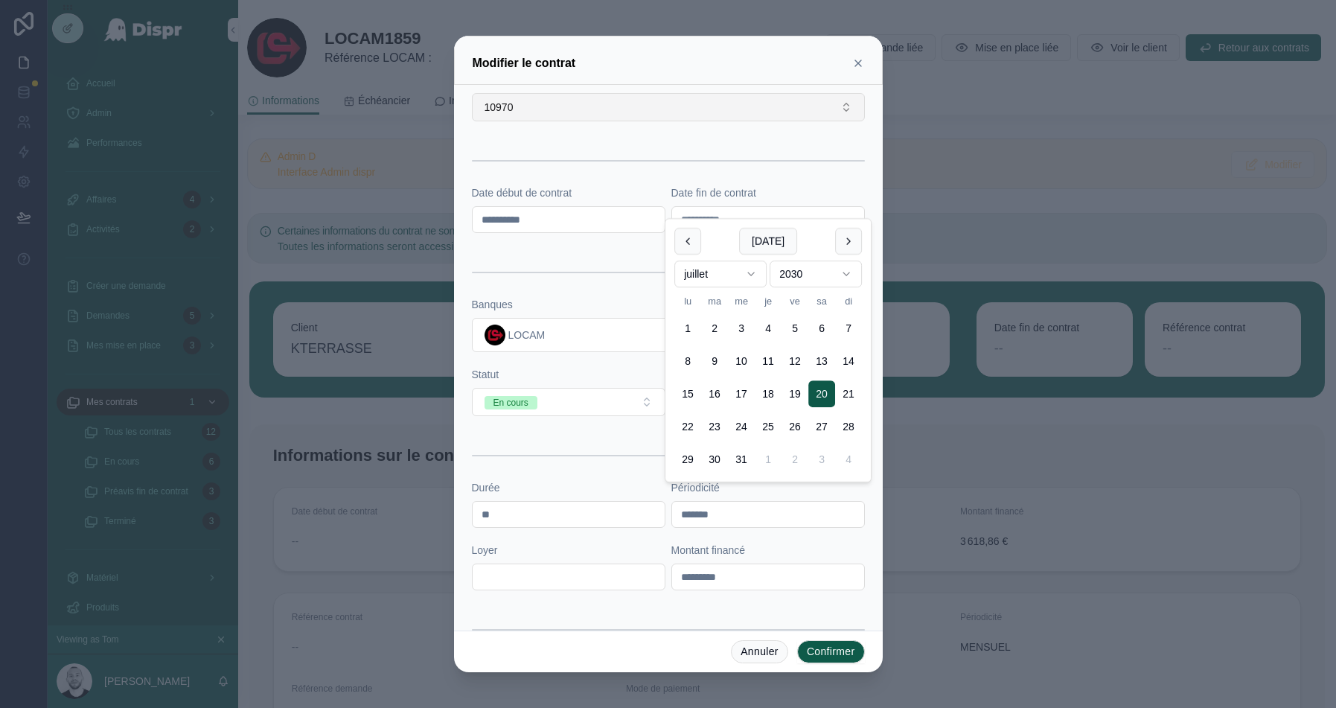
scroll to position [257, 0]
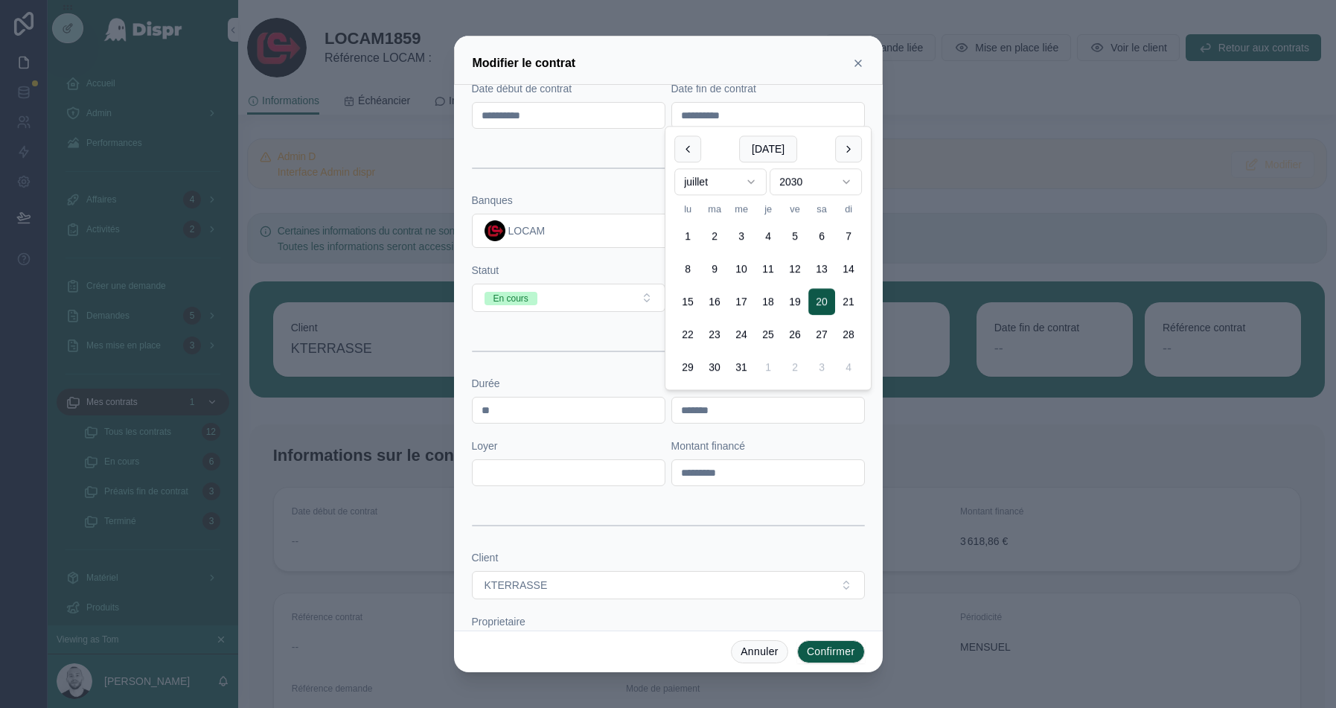
type input "**********"
click at [581, 333] on div at bounding box center [668, 351] width 393 height 37
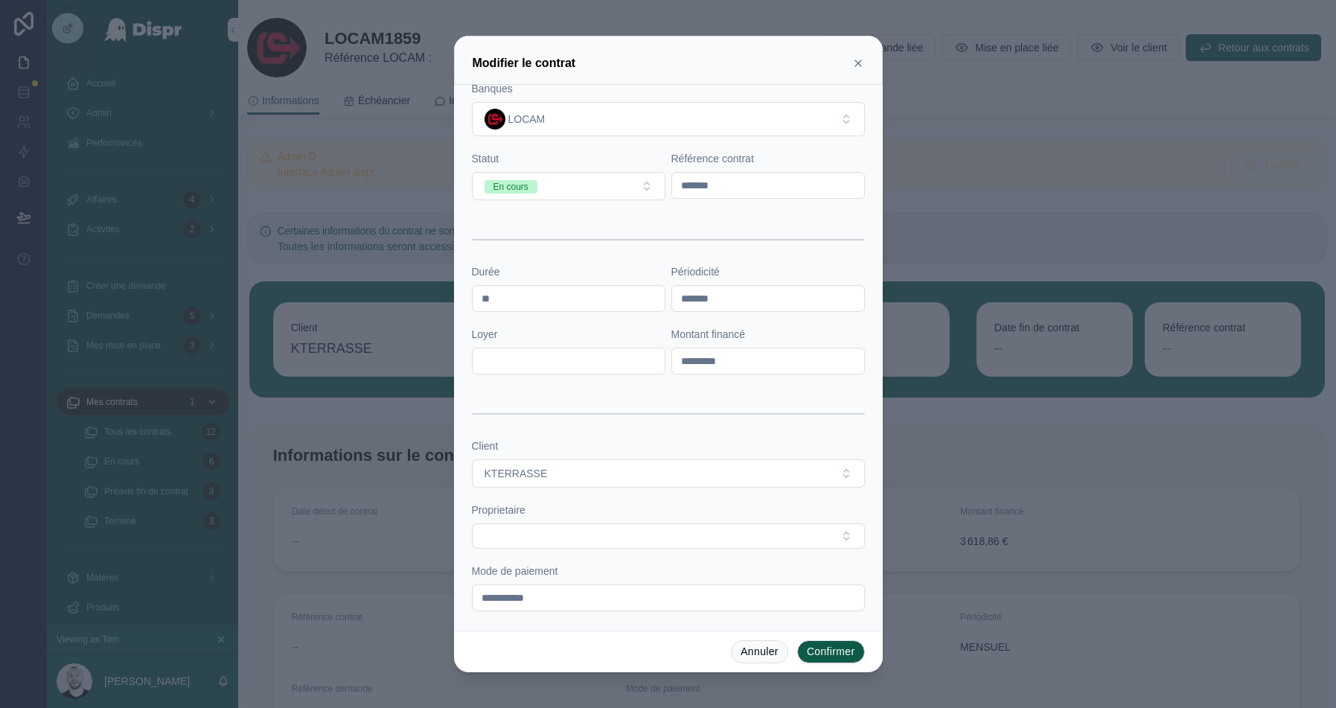
scroll to position [369, 0]
click at [523, 526] on button "Select Button" at bounding box center [668, 535] width 393 height 25
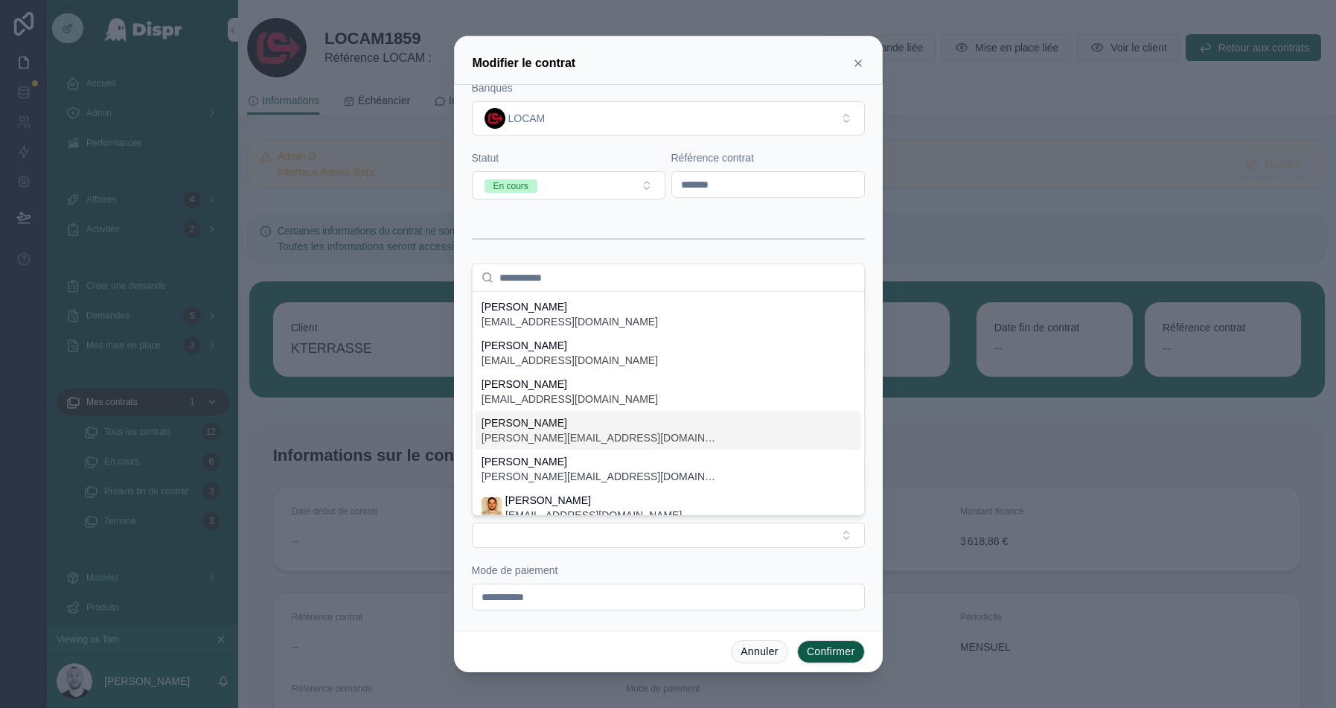
click at [546, 437] on span "audrey.bustos@citycare.fr" at bounding box center [601, 437] width 238 height 15
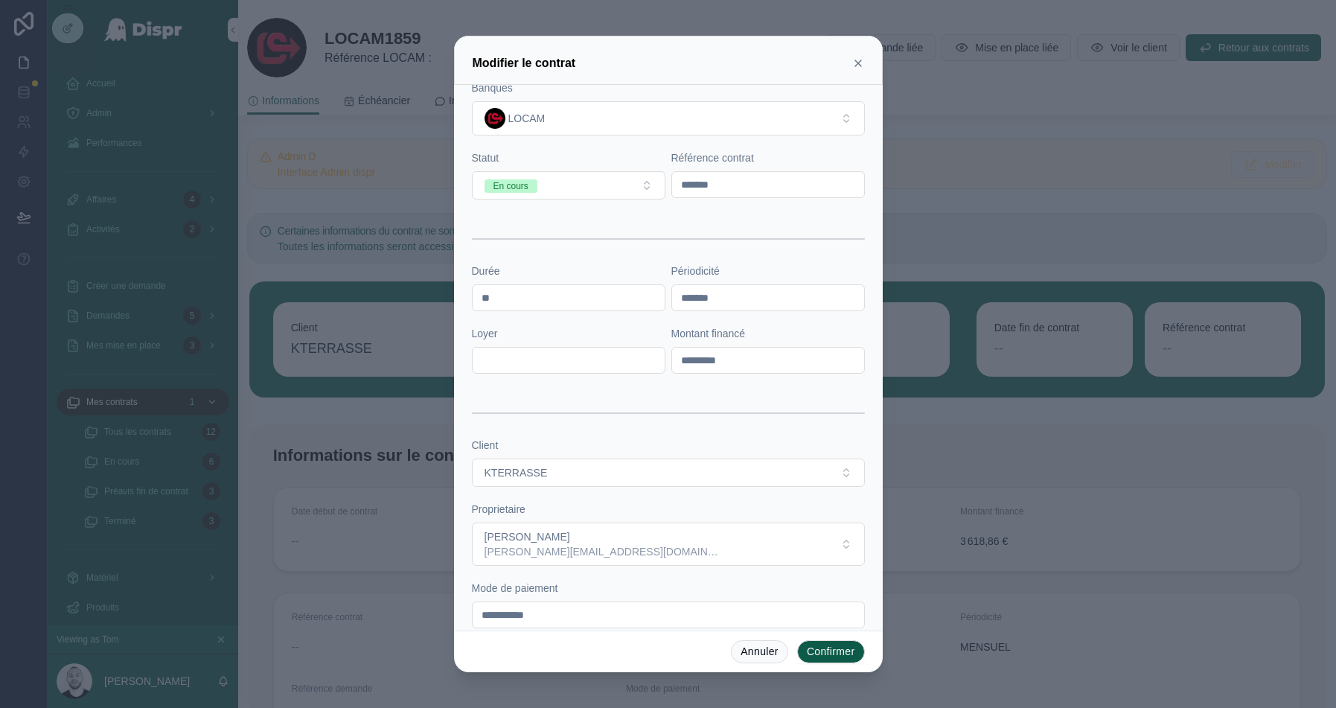
click at [837, 653] on button "Confirmer" at bounding box center [831, 652] width 68 height 24
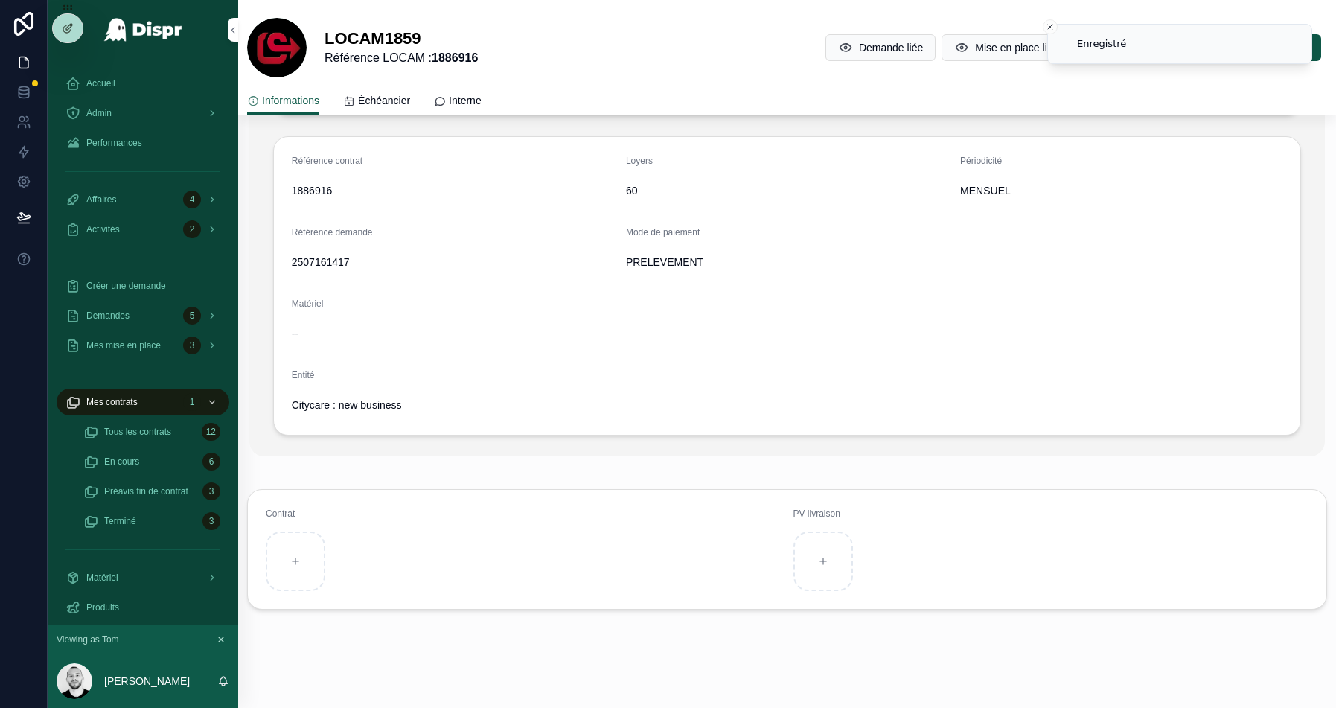
scroll to position [0, 0]
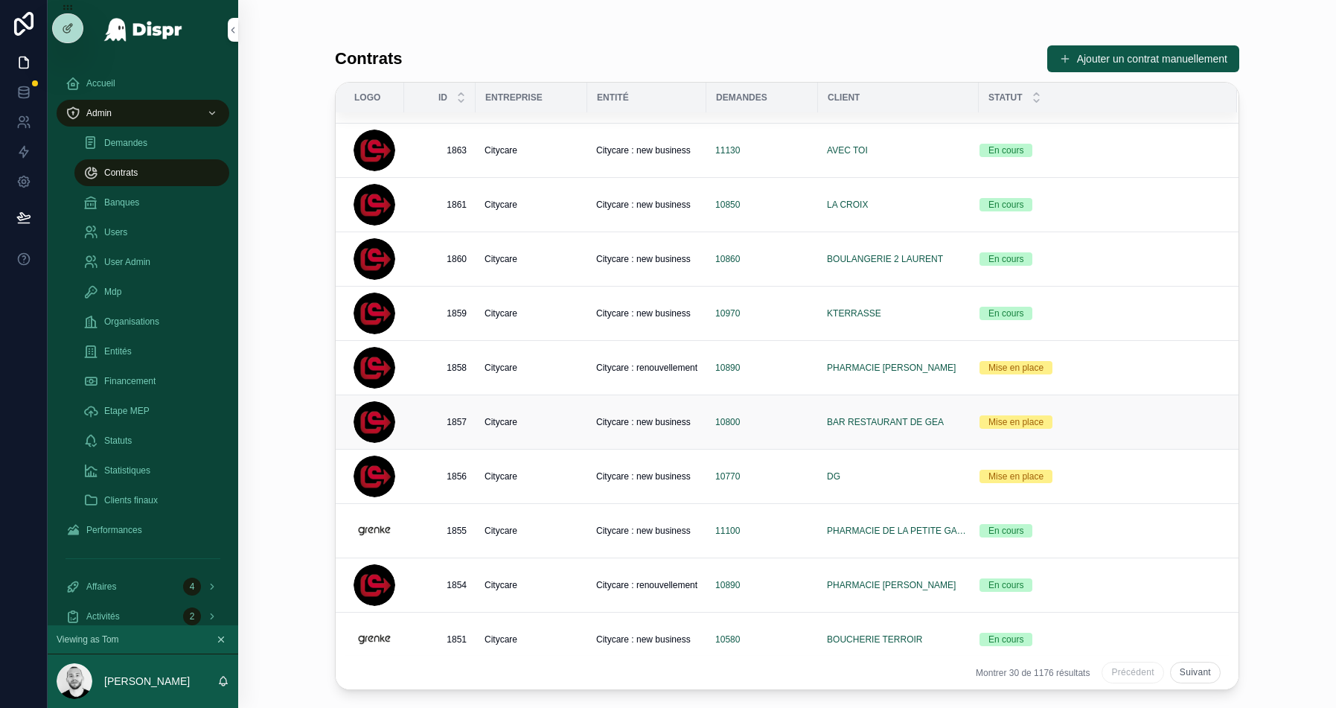
scroll to position [835, 0]
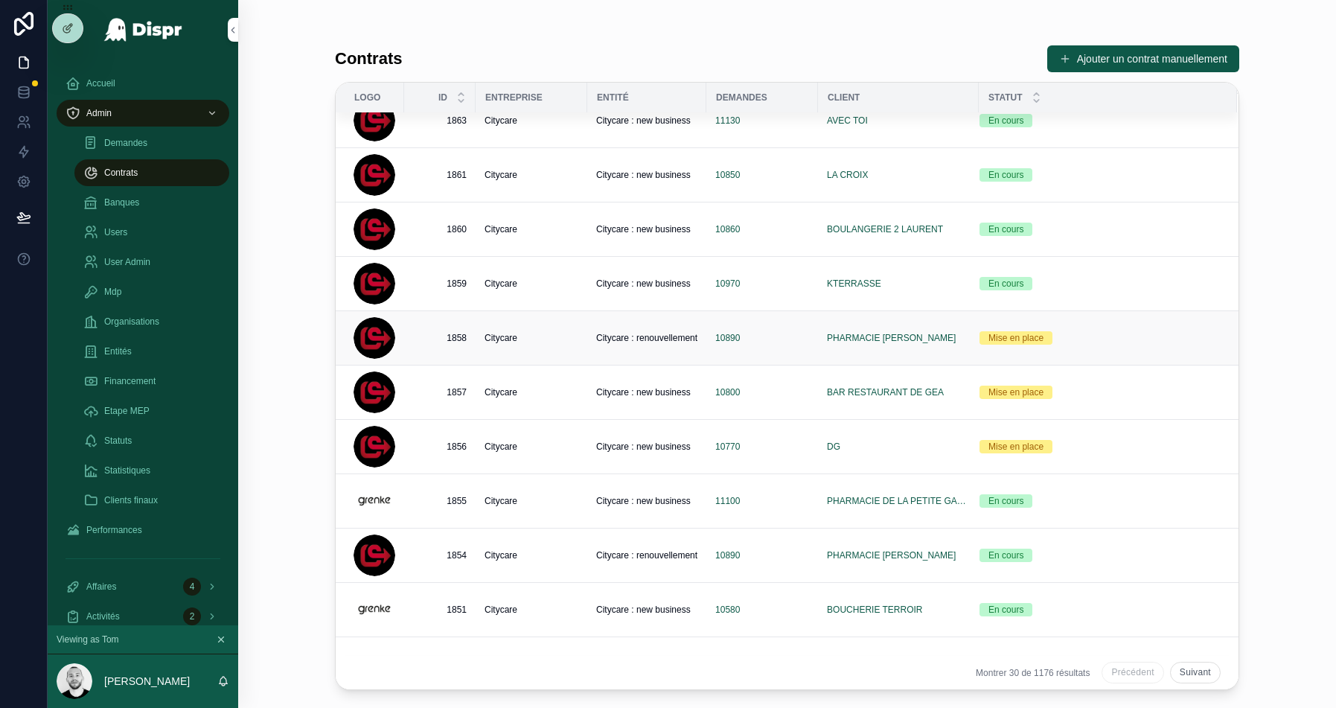
click at [514, 334] on span "Citycare" at bounding box center [501, 338] width 33 height 12
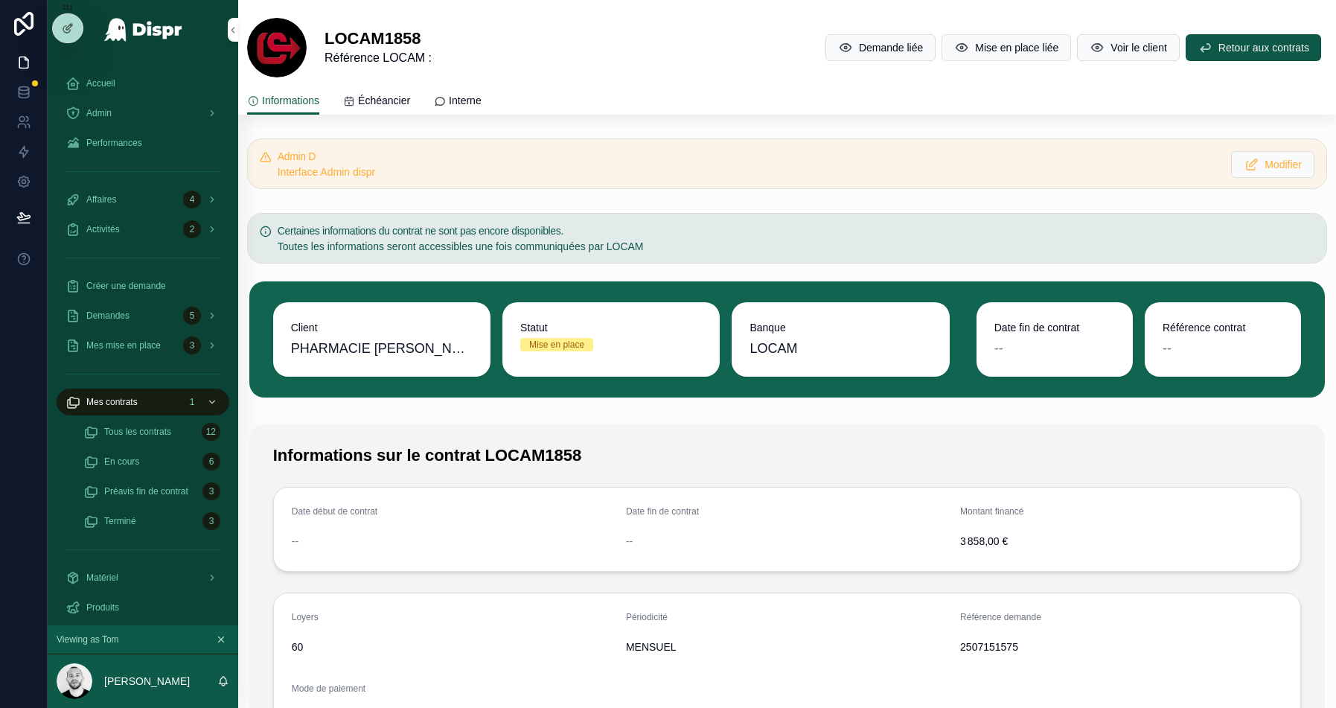
click at [1009, 645] on span "2507151575" at bounding box center [1121, 647] width 322 height 15
copy span "2507151575"
click at [1281, 168] on span "Modifier" at bounding box center [1283, 164] width 37 height 15
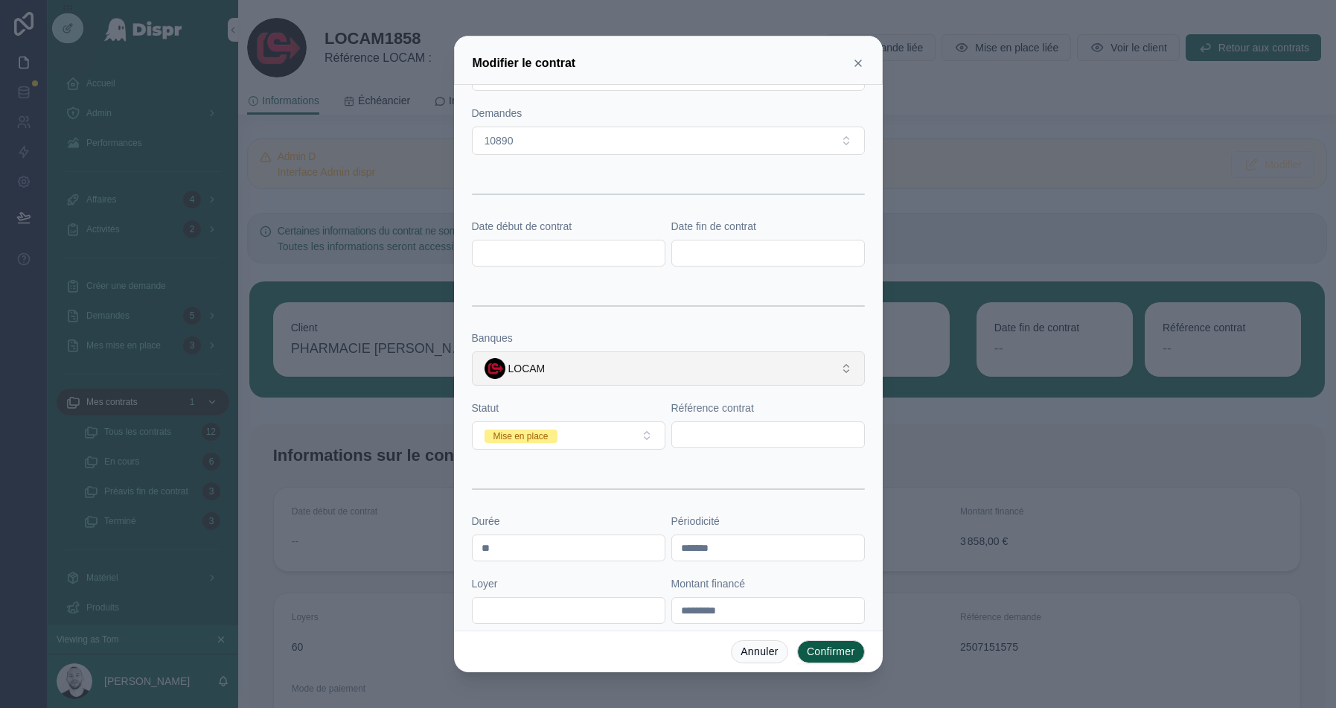
scroll to position [121, 0]
click at [747, 437] on input "text" at bounding box center [768, 432] width 192 height 21
paste input "*******"
type input "*******"
click at [547, 246] on input "text" at bounding box center [569, 250] width 192 height 21
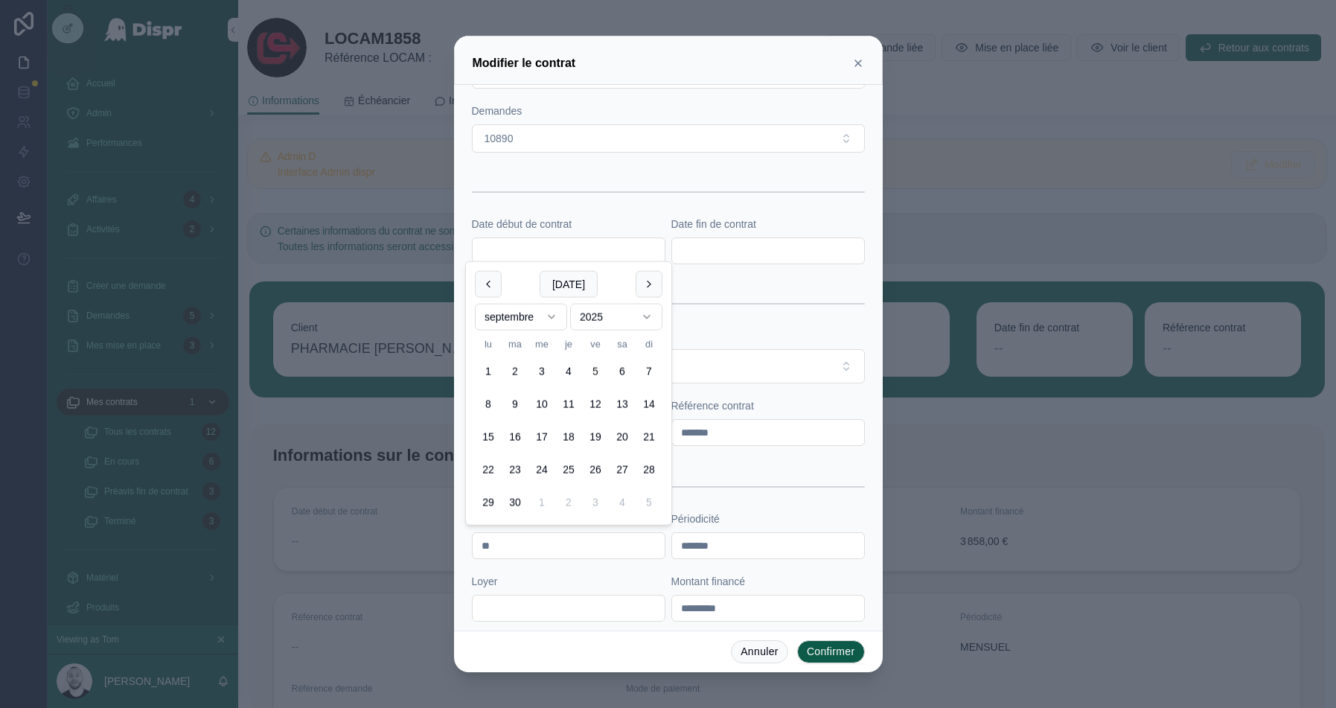
paste input "**********"
type input "**********"
click at [703, 251] on input "text" at bounding box center [768, 250] width 192 height 21
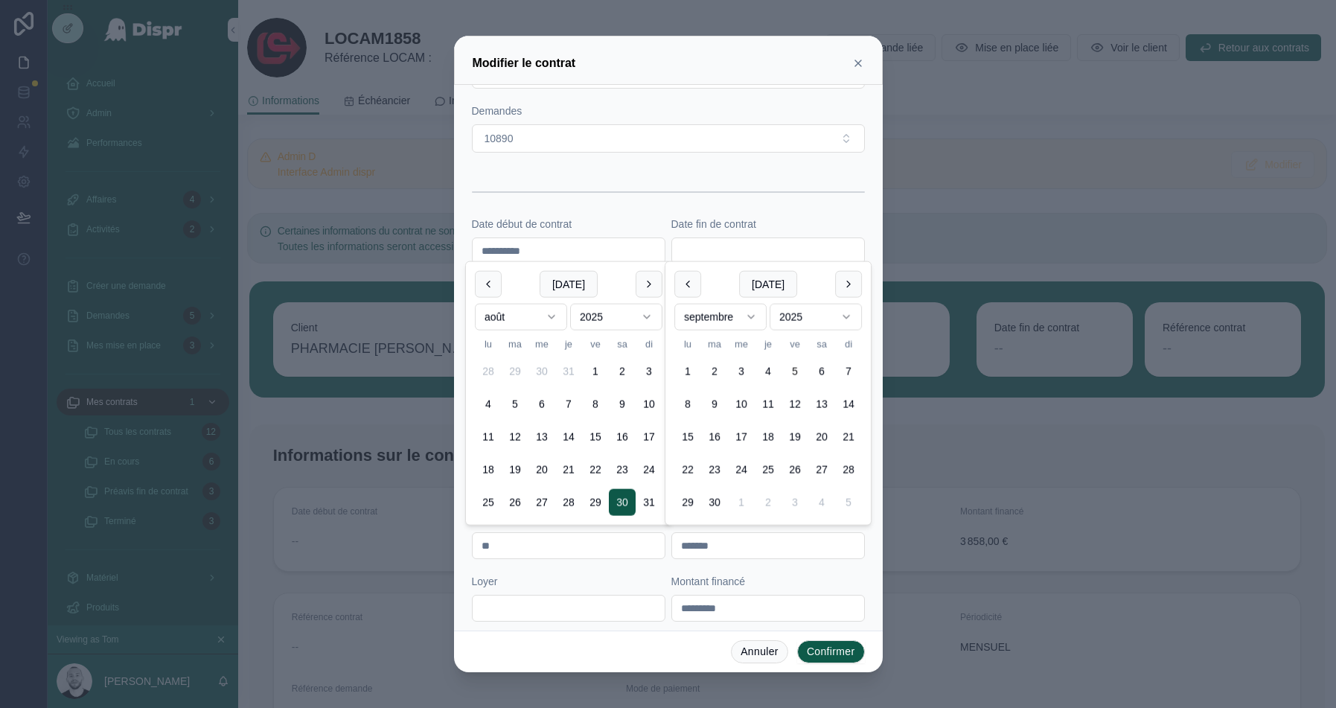
paste input "**********"
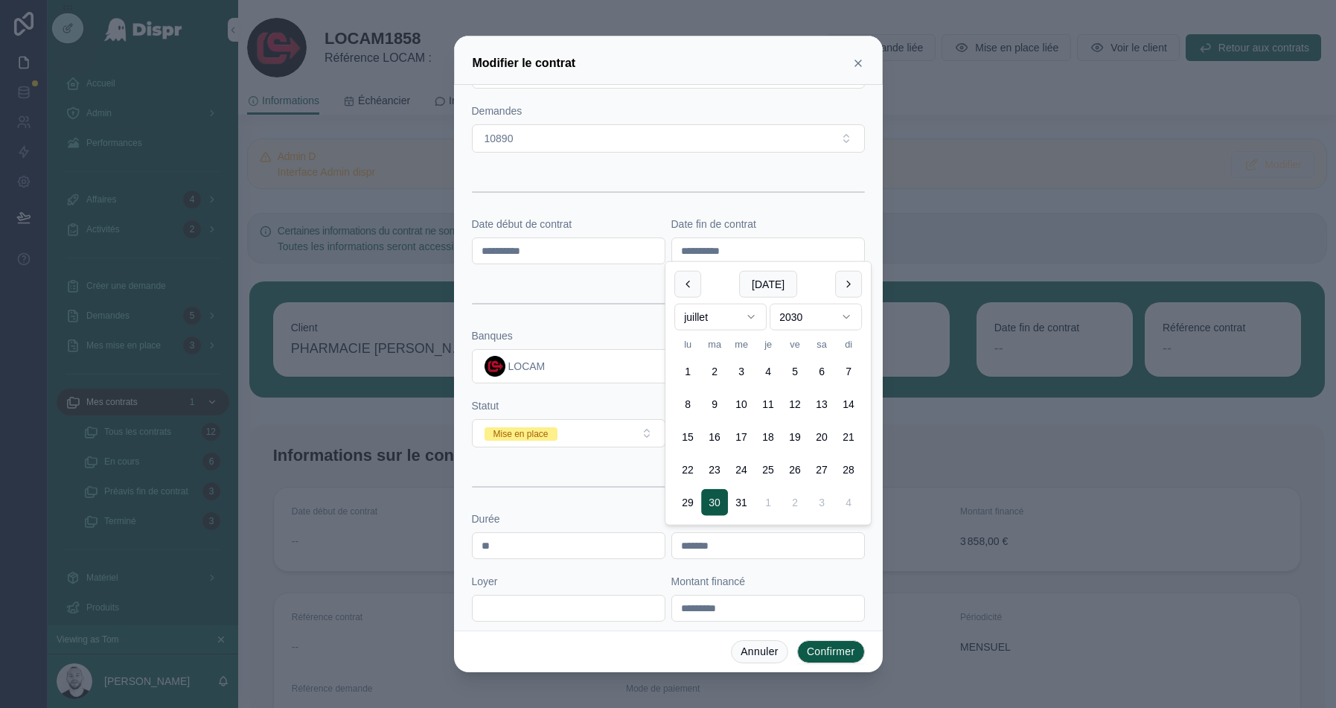
type input "**********"
click at [541, 197] on div at bounding box center [668, 191] width 393 height 37
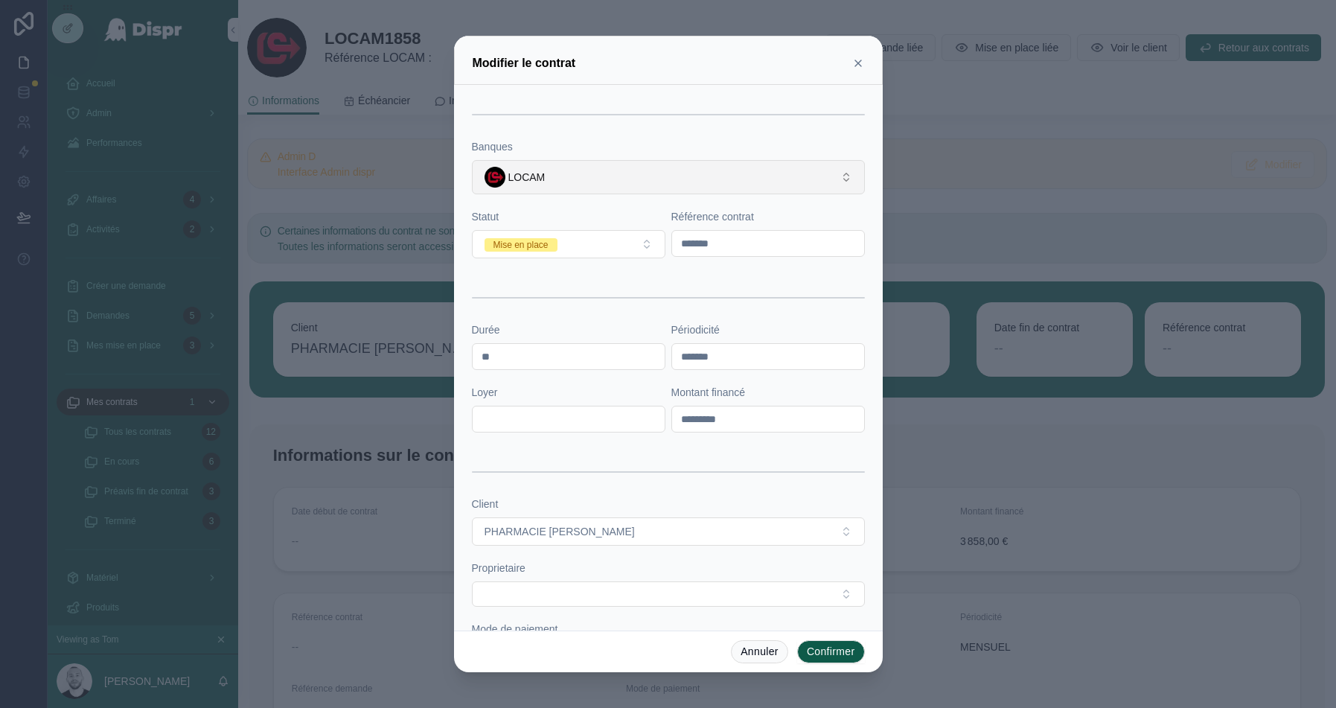
scroll to position [313, 0]
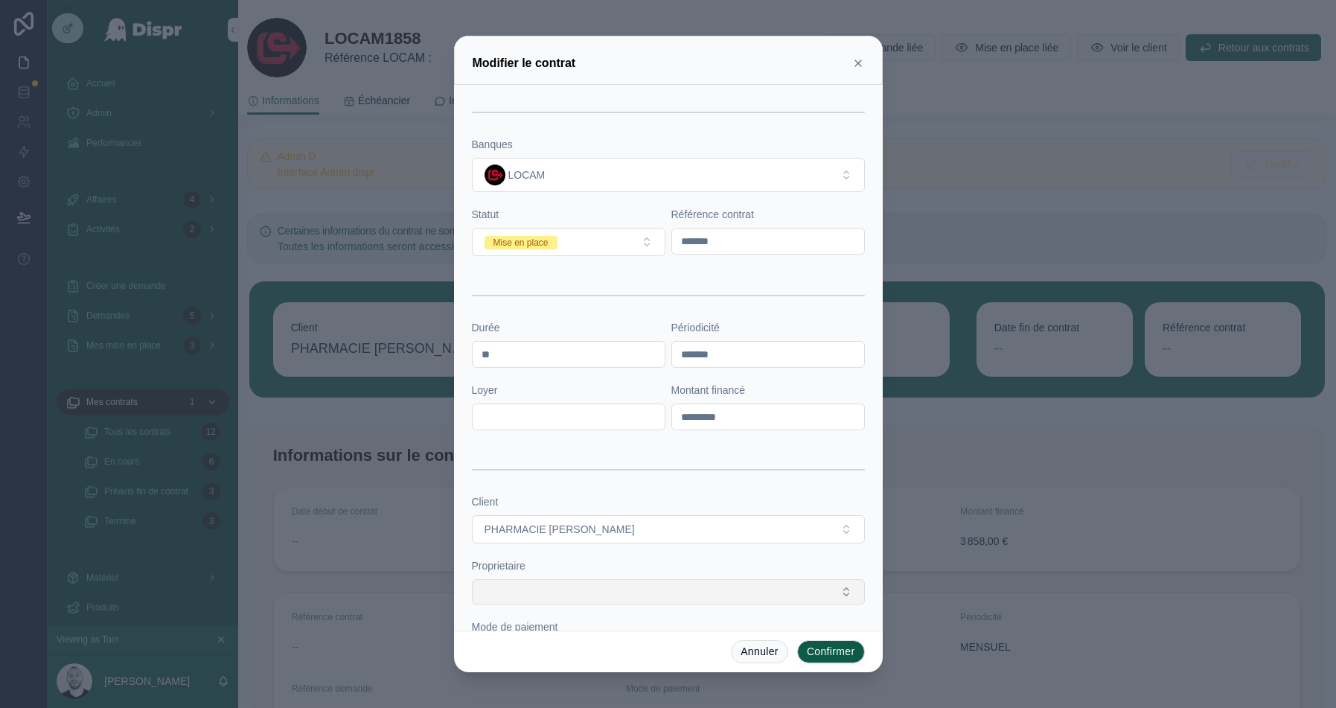
click at [550, 579] on button "Select Button" at bounding box center [668, 591] width 393 height 25
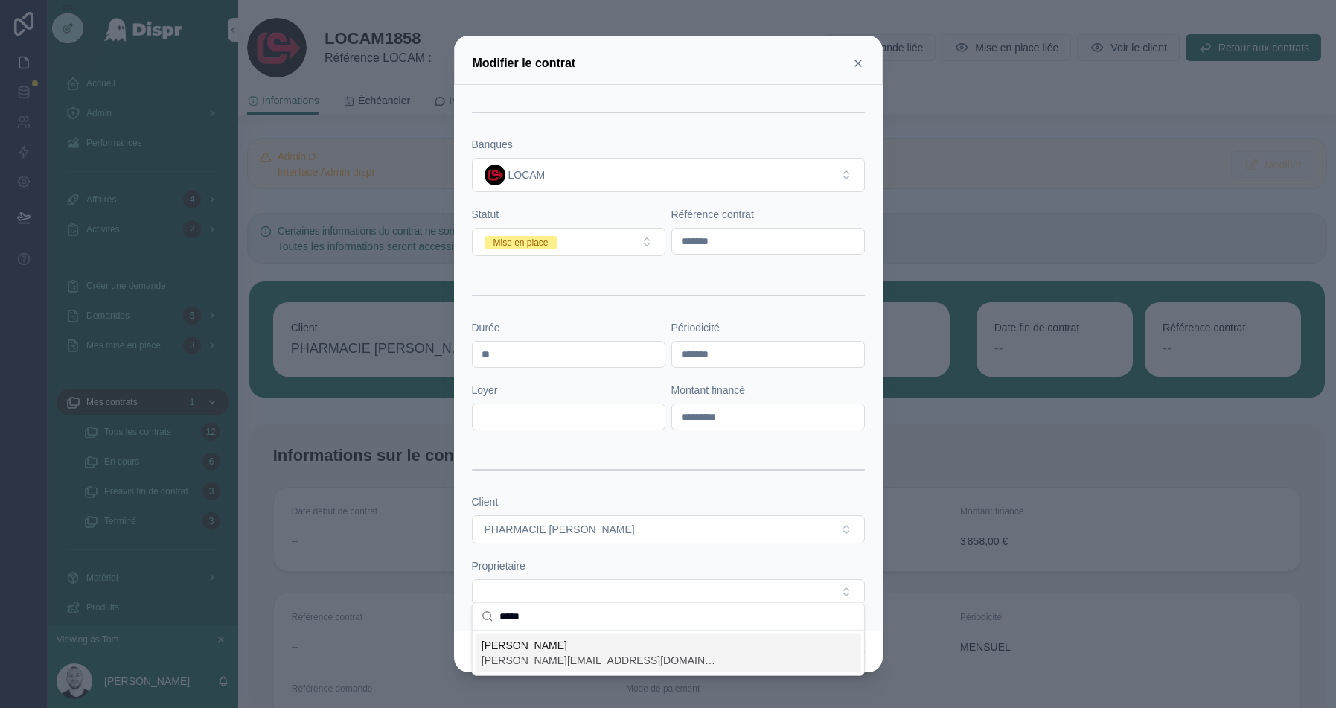
type input "*****"
click at [539, 662] on span "audrey.bustos@citycare.fr" at bounding box center [601, 660] width 238 height 15
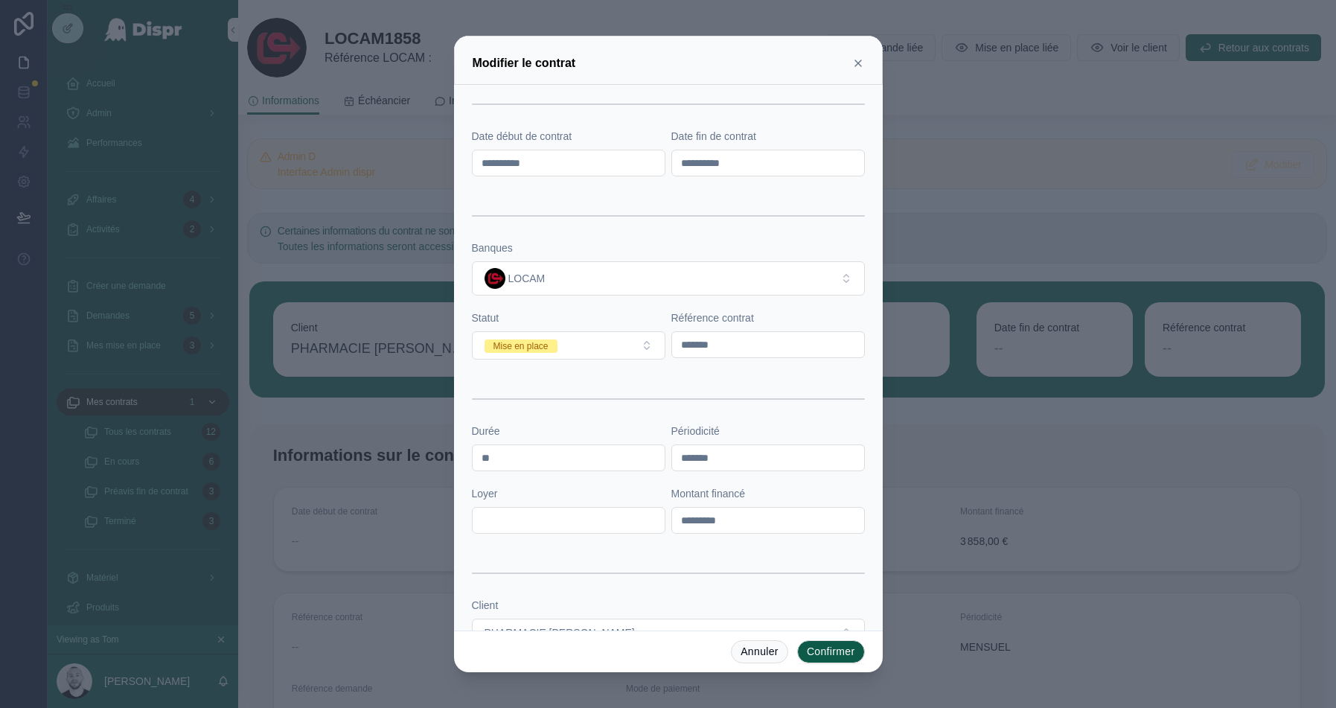
scroll to position [294, 0]
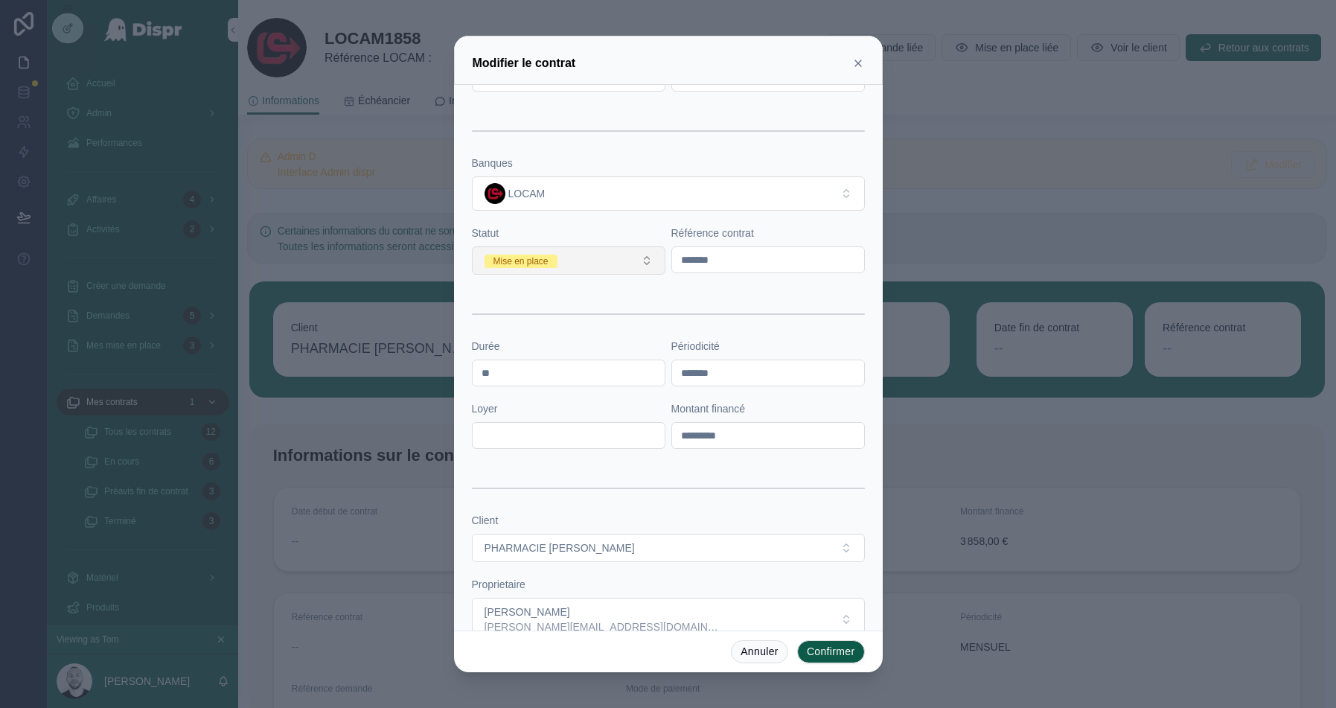
click at [558, 255] on span "Mise en place" at bounding box center [521, 261] width 73 height 13
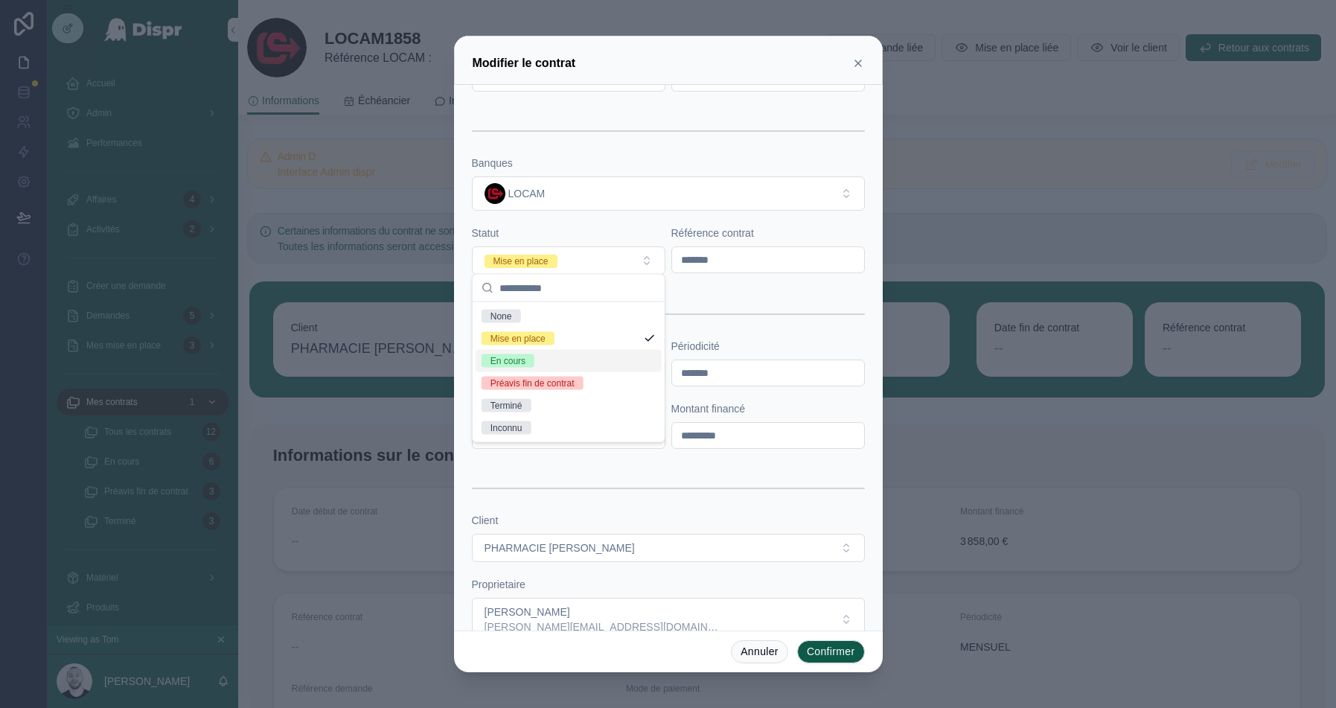
click at [501, 370] on div "En cours" at bounding box center [569, 361] width 186 height 22
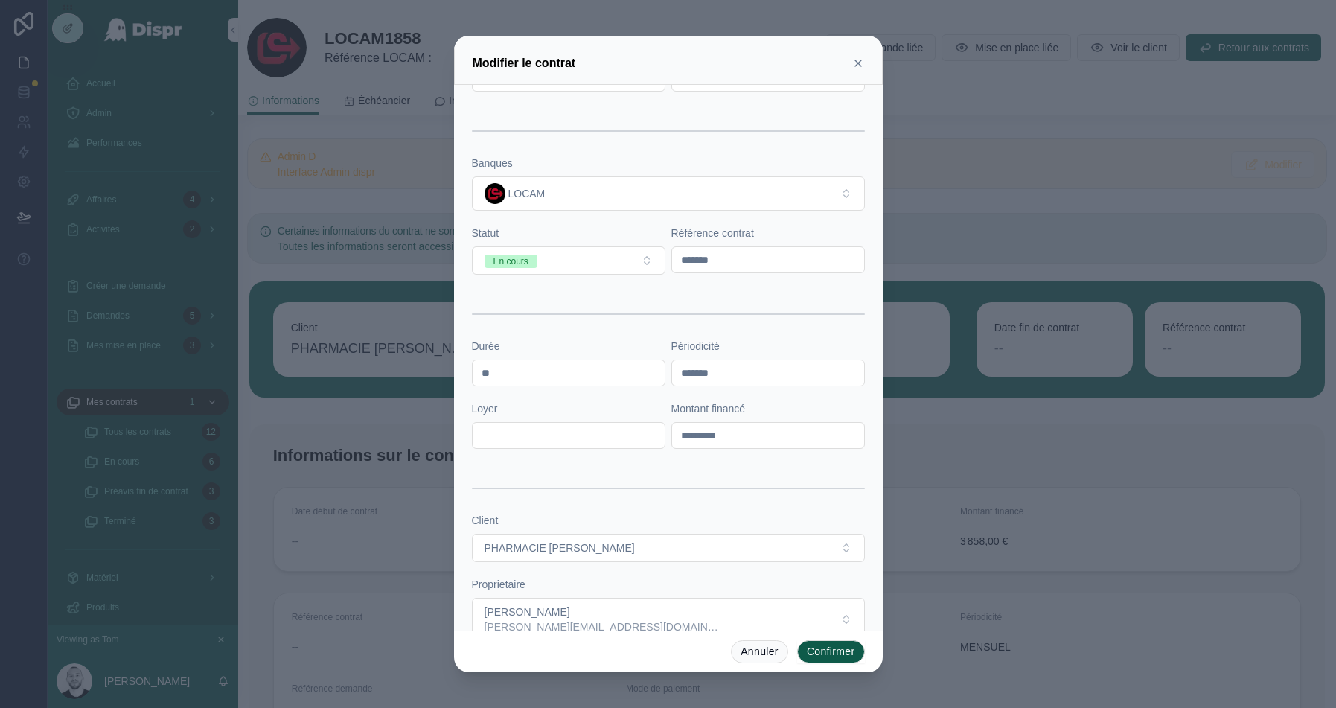
click at [800, 651] on button "Confirmer" at bounding box center [831, 652] width 68 height 24
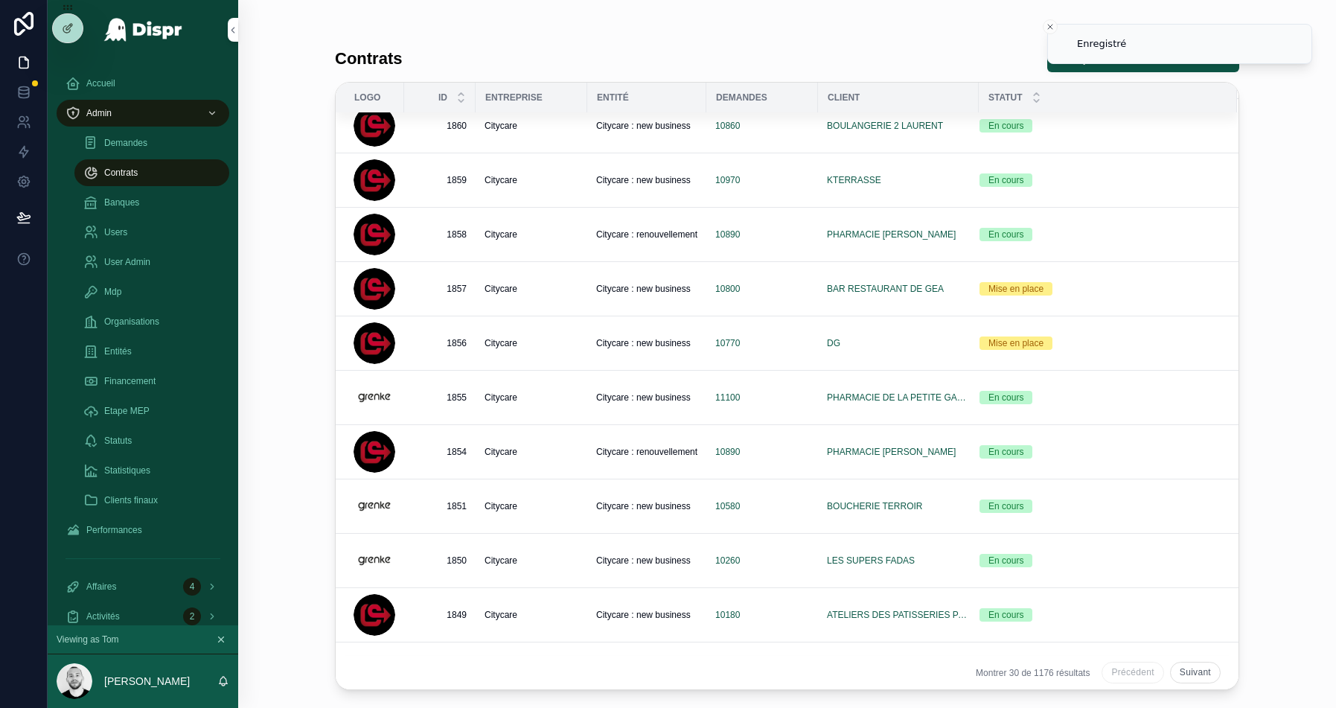
scroll to position [969, 0]
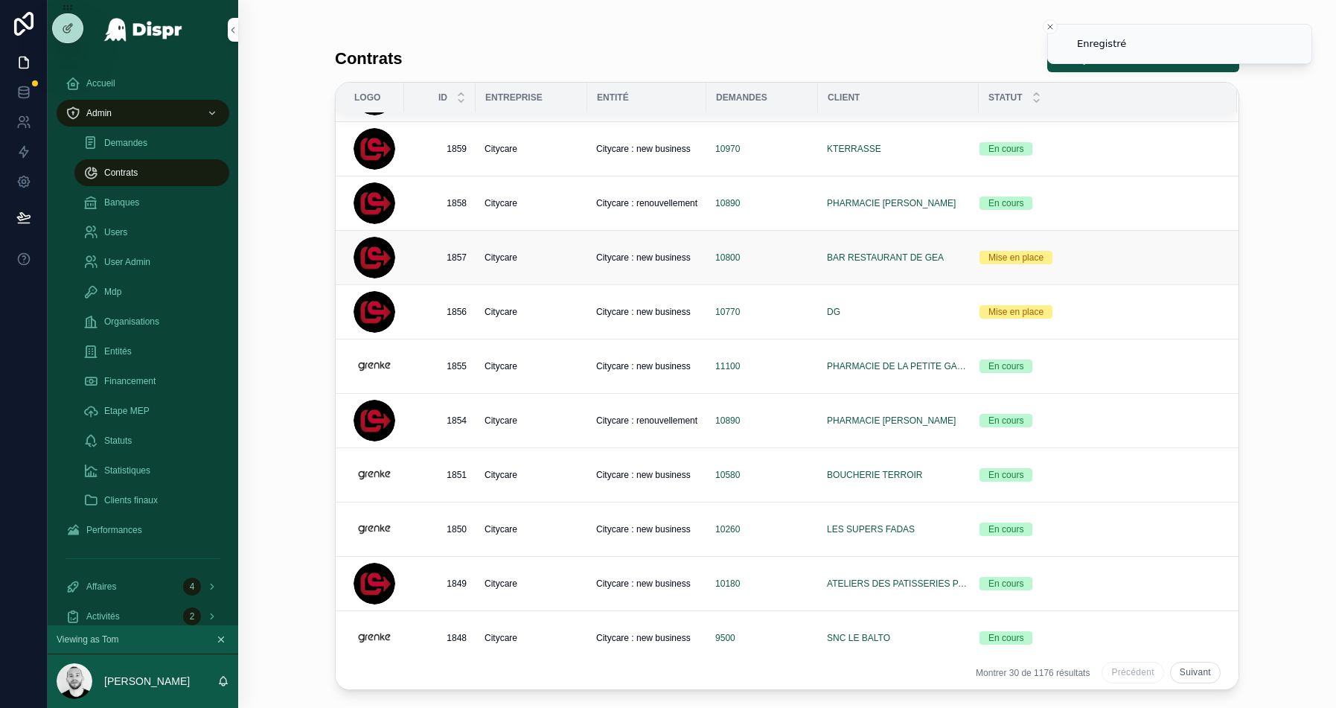
click at [517, 252] on span "Citycare" at bounding box center [501, 258] width 33 height 12
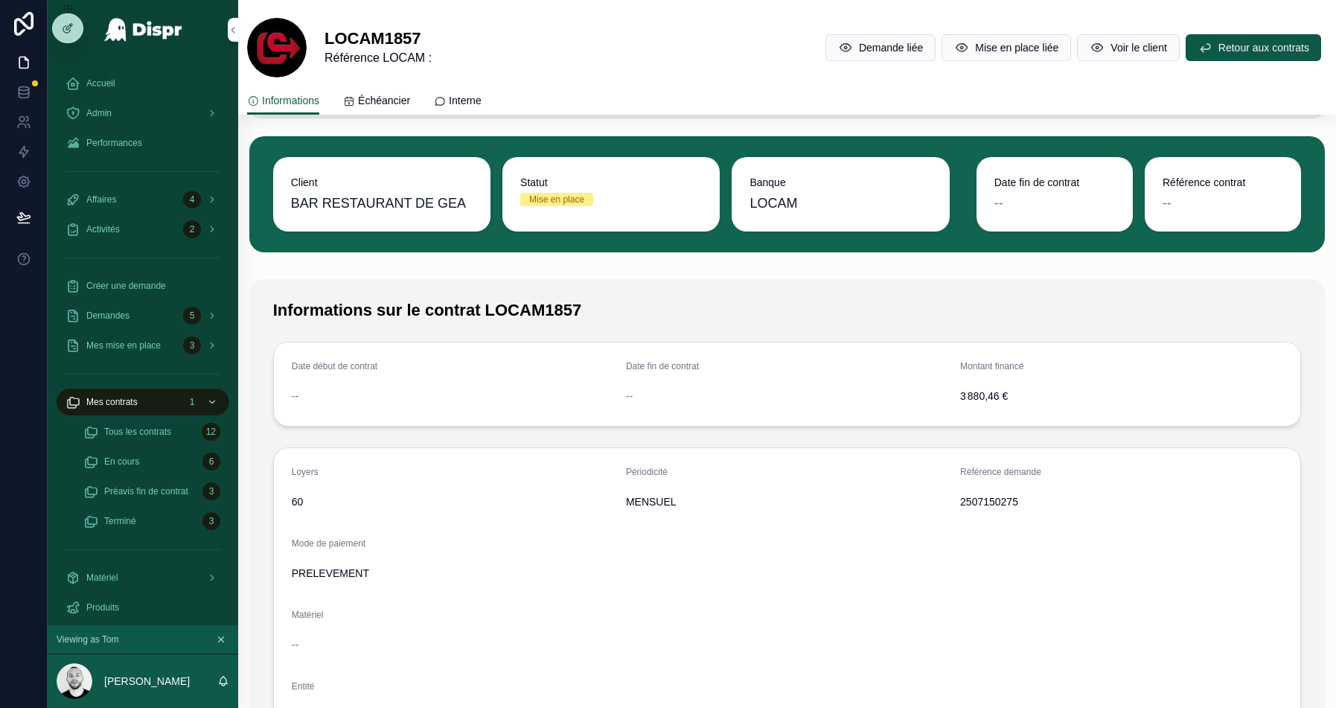
scroll to position [147, 0]
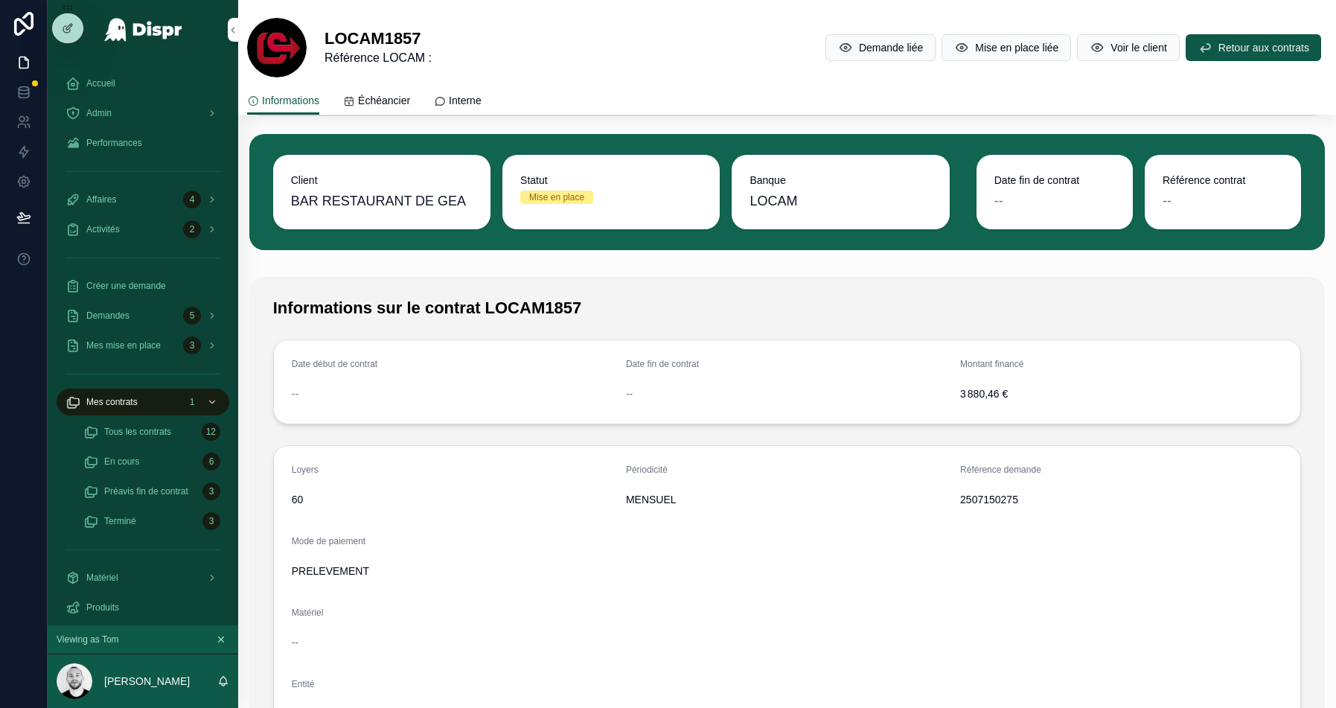
click at [986, 492] on span "2507150275" at bounding box center [1121, 499] width 322 height 15
copy span "2507150275"
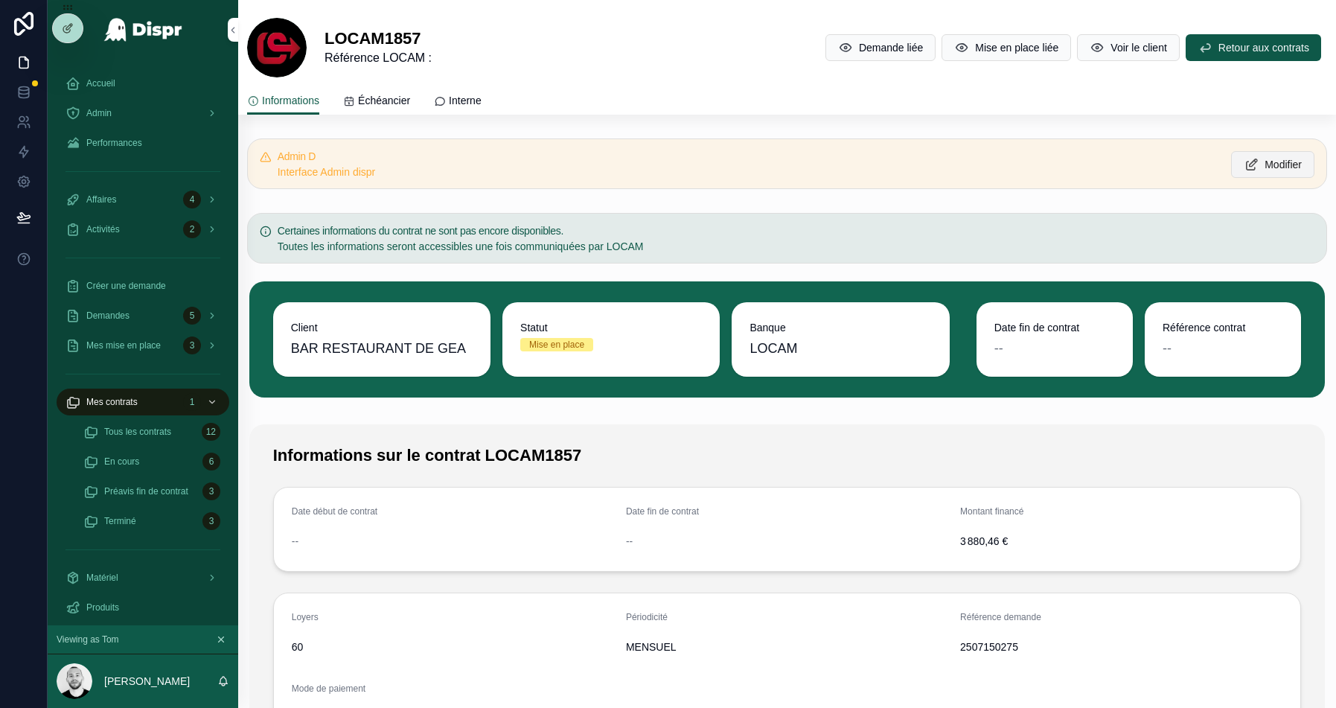
click at [1265, 170] on span "Modifier" at bounding box center [1283, 164] width 37 height 15
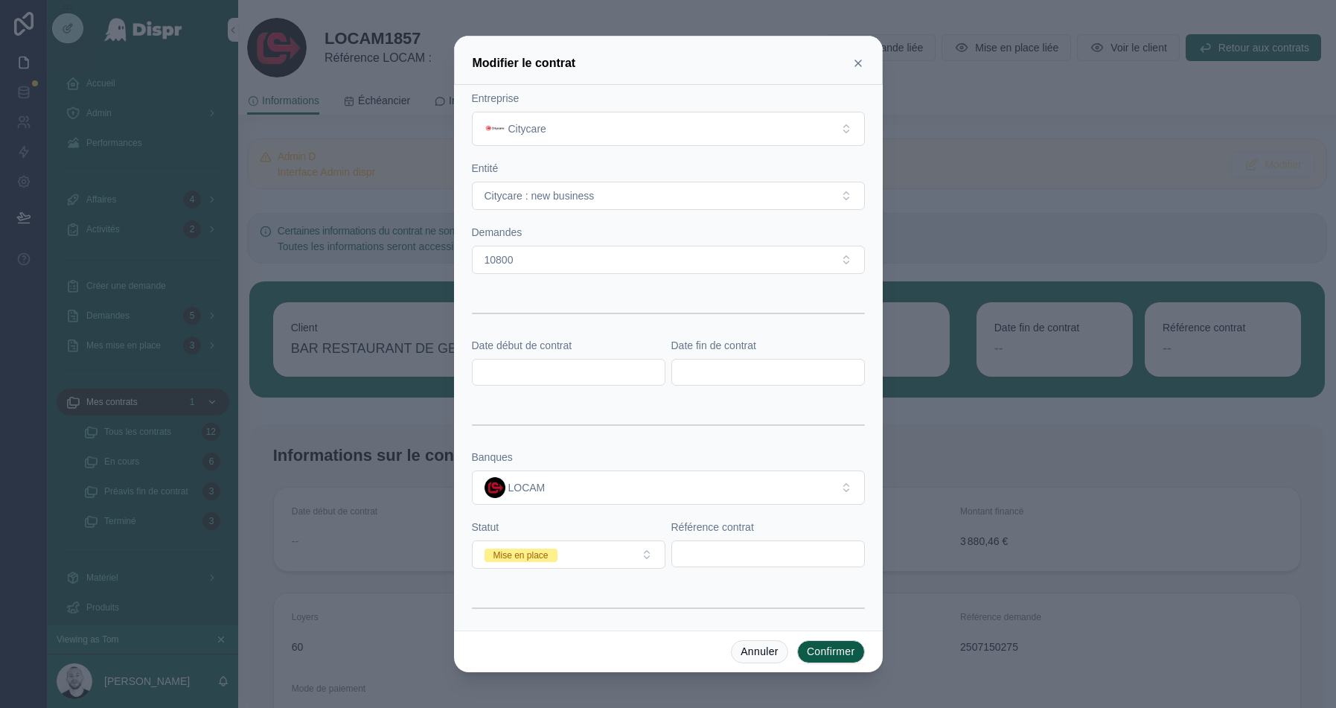
click at [739, 546] on input "text" at bounding box center [768, 553] width 192 height 21
paste input "*******"
type input "*******"
click at [567, 555] on button "Mise en place" at bounding box center [569, 555] width 194 height 28
click at [550, 450] on div "En cours" at bounding box center [569, 453] width 186 height 22
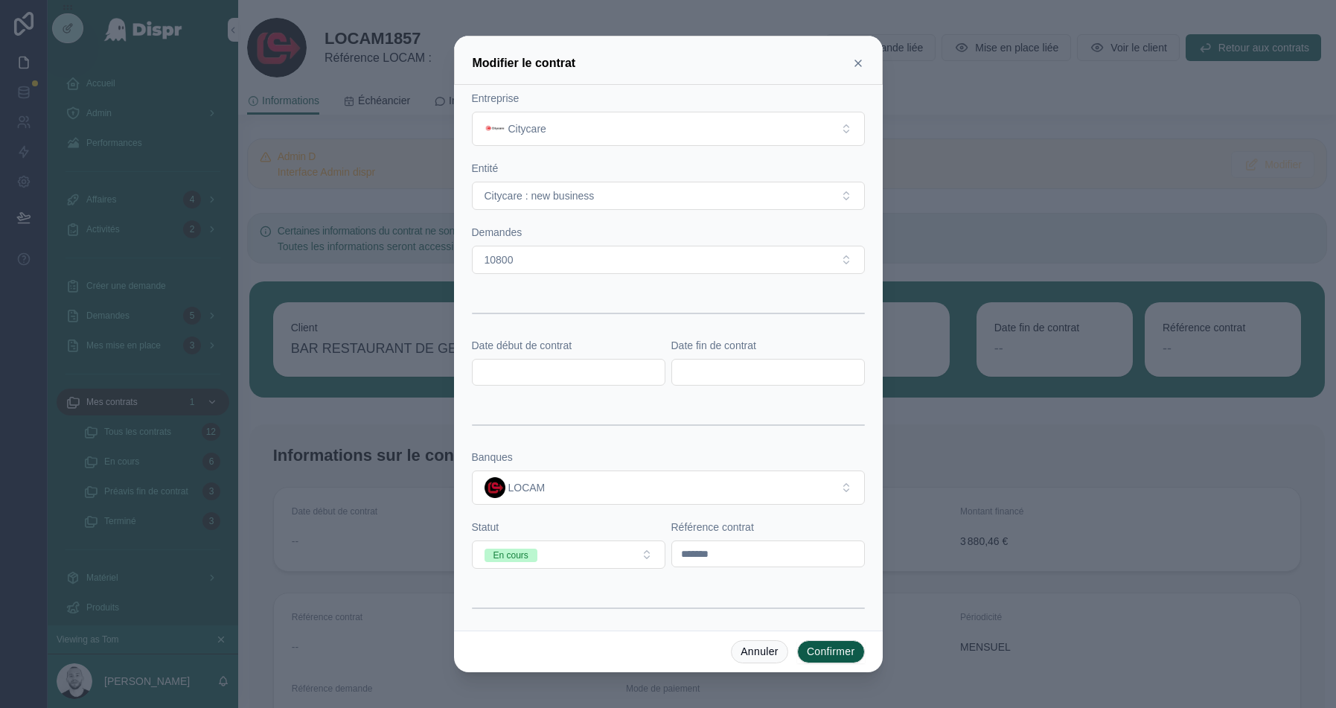
click at [548, 366] on input "text" at bounding box center [569, 372] width 192 height 21
paste input "**********"
type input "**********"
click at [689, 362] on input "text" at bounding box center [768, 372] width 192 height 21
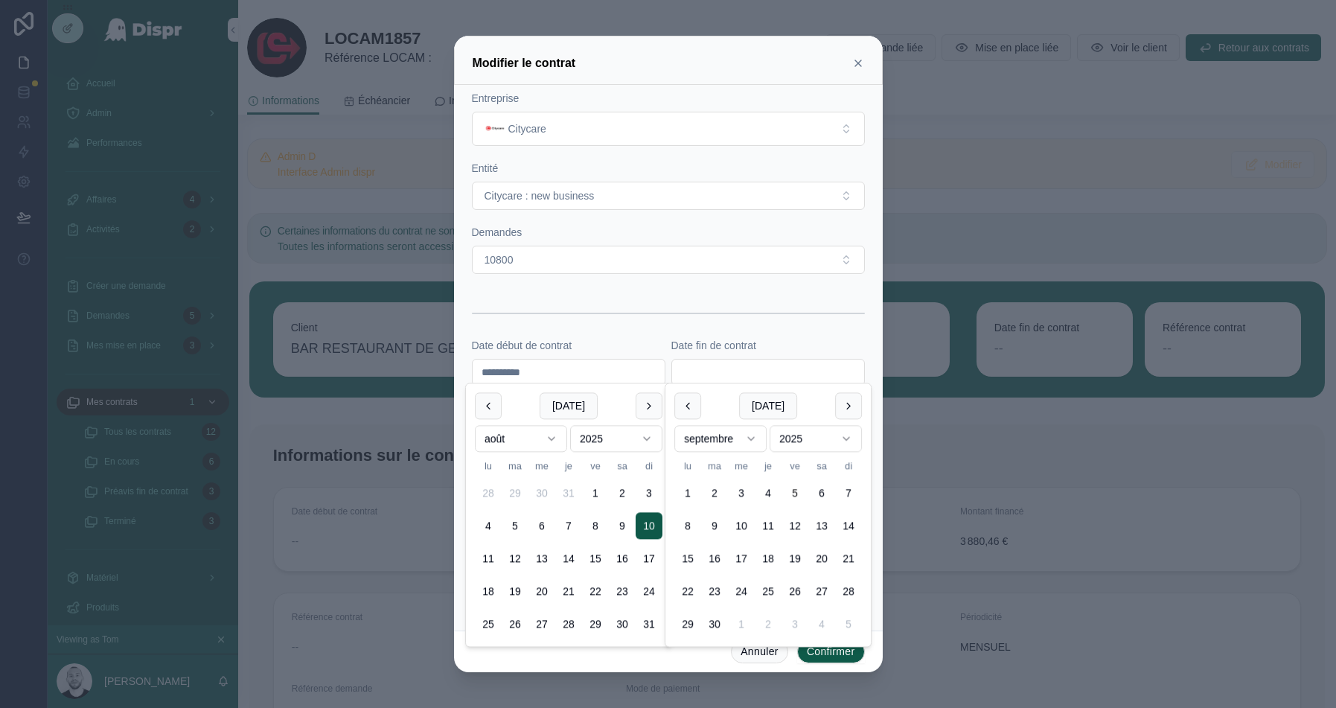
paste input "**********"
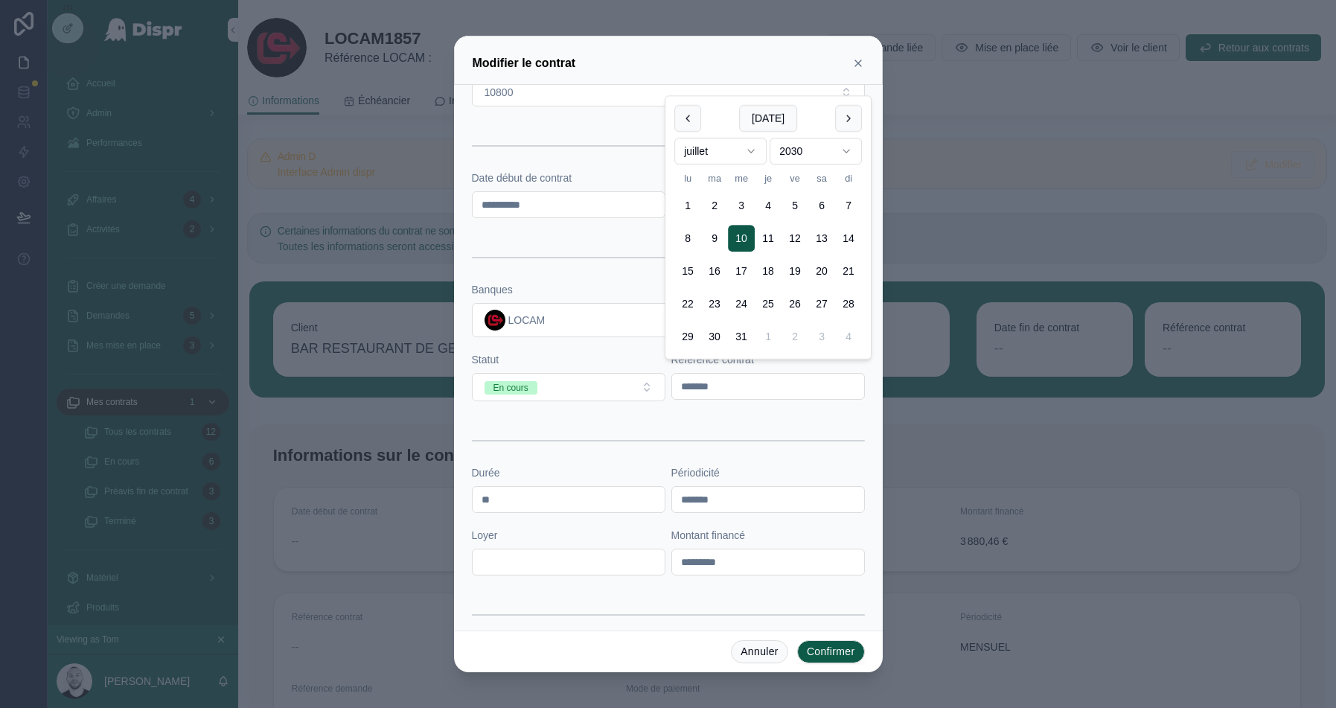
scroll to position [330, 0]
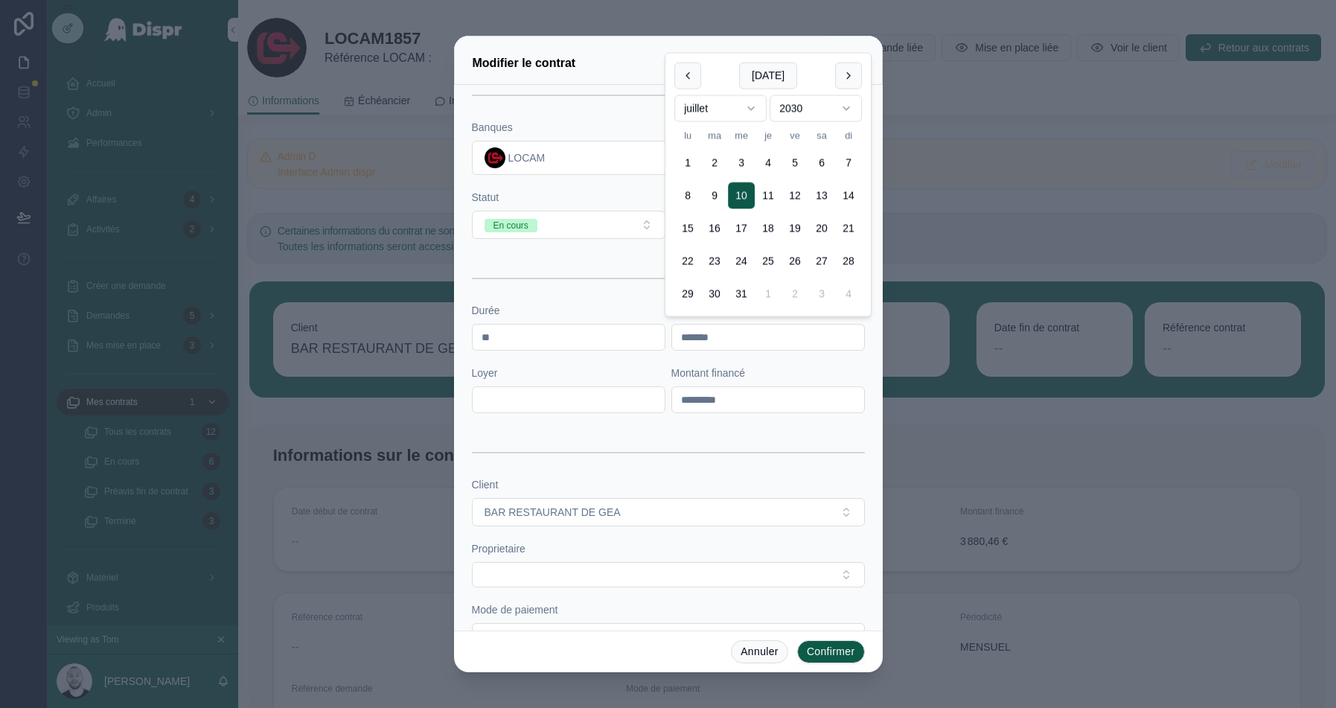
type input "**********"
click at [582, 260] on div at bounding box center [668, 278] width 393 height 37
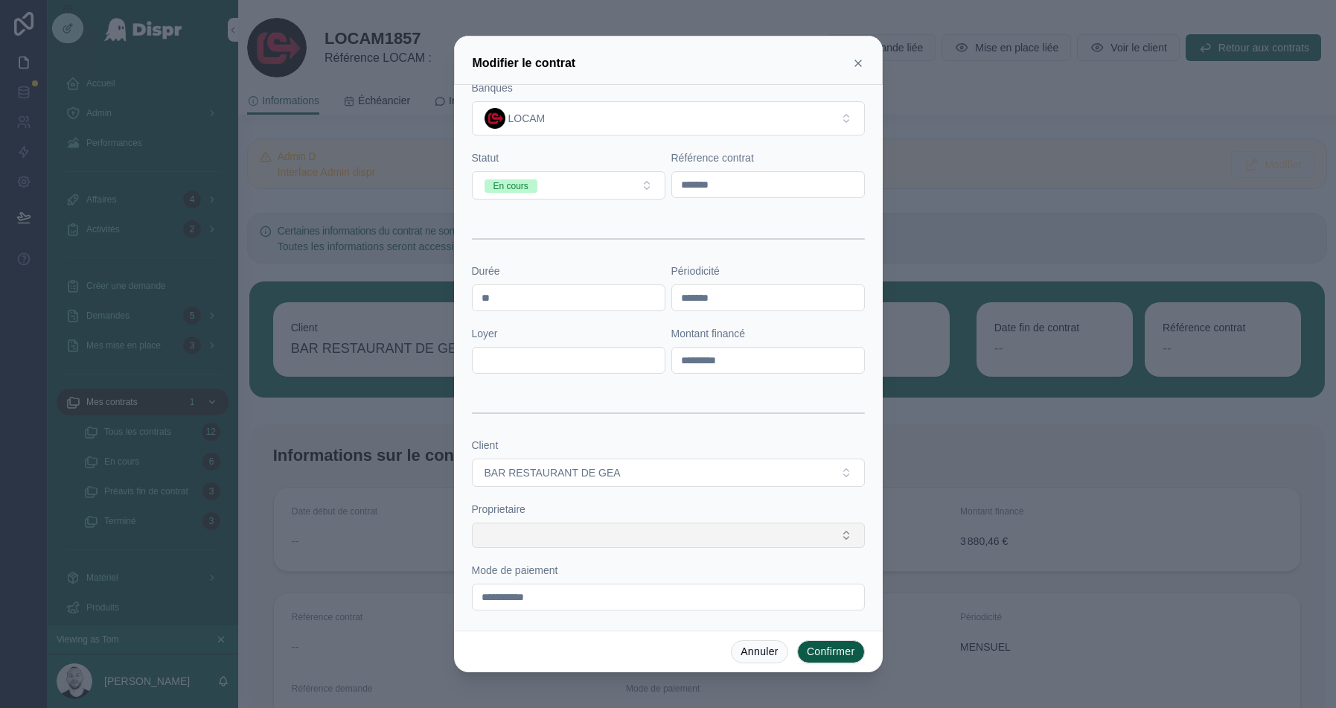
click at [573, 540] on button "Select Button" at bounding box center [668, 535] width 393 height 25
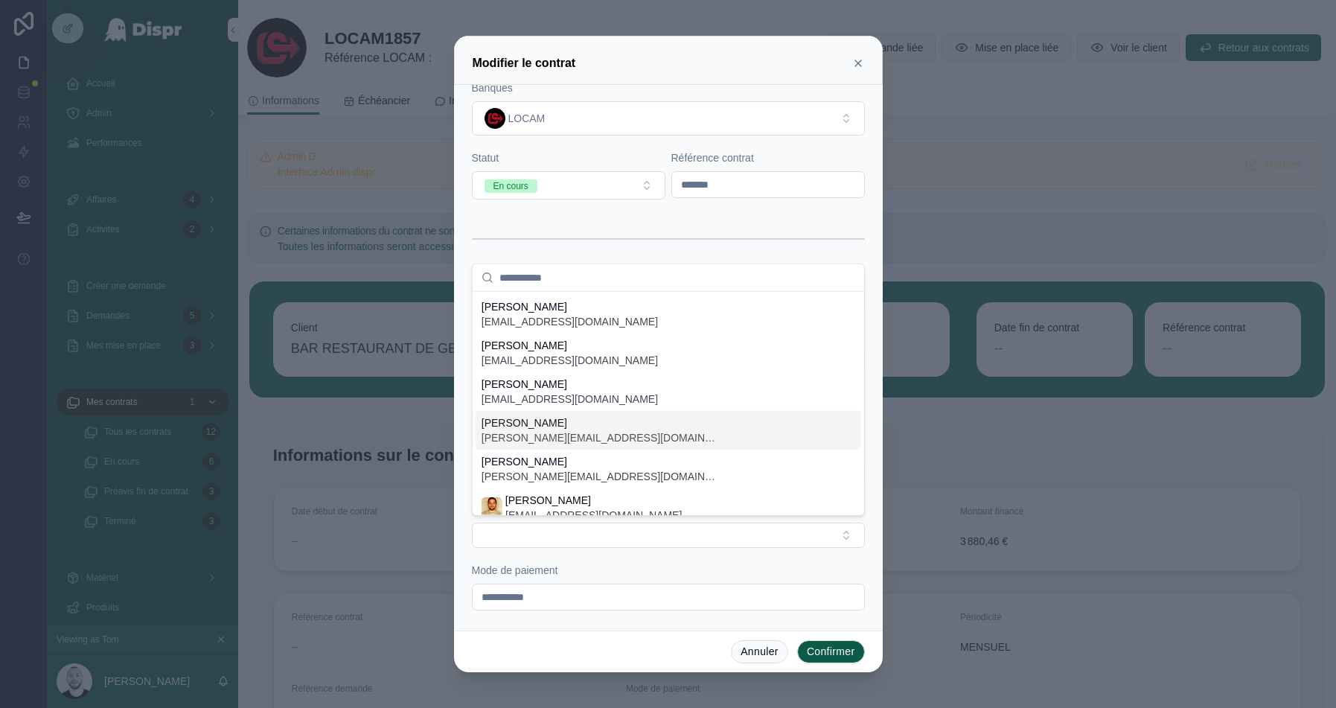
click at [587, 433] on span "audrey.bustos@citycare.fr" at bounding box center [601, 437] width 238 height 15
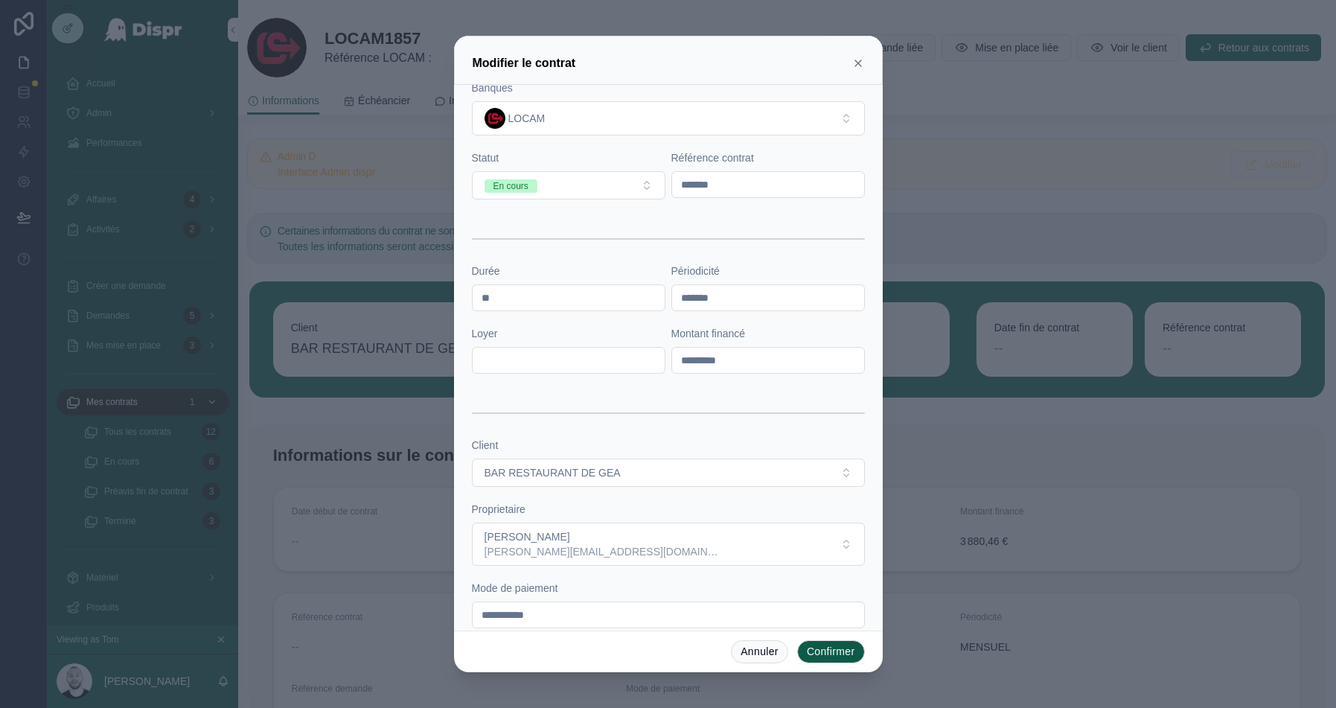
click at [830, 659] on button "Confirmer" at bounding box center [831, 652] width 68 height 24
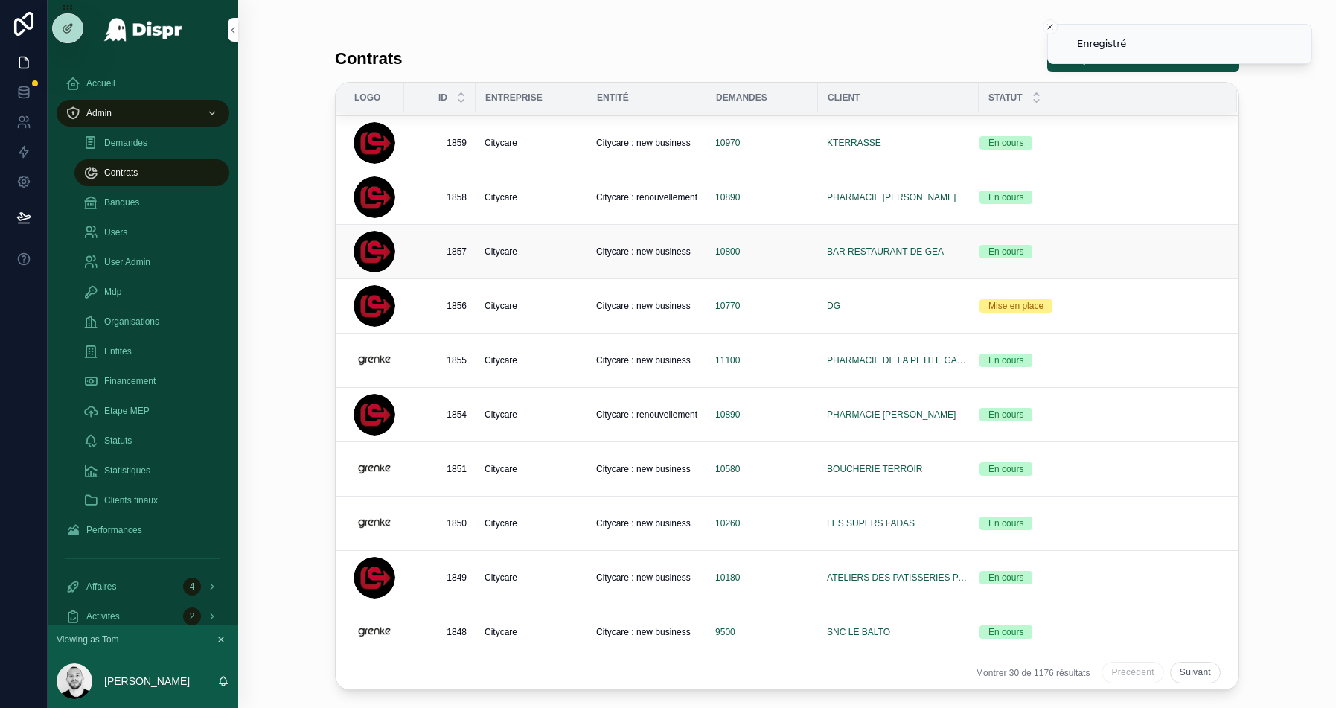
scroll to position [998, 0]
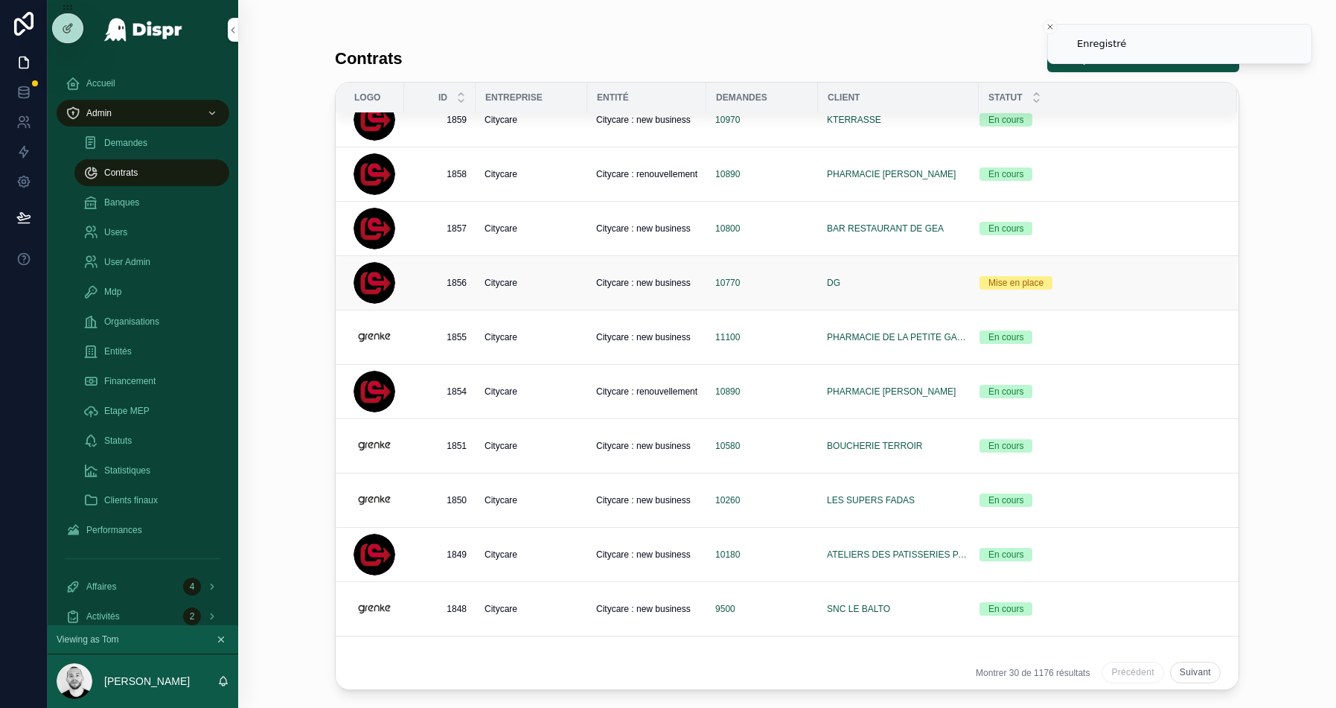
click at [561, 277] on div "Citycare" at bounding box center [532, 283] width 94 height 12
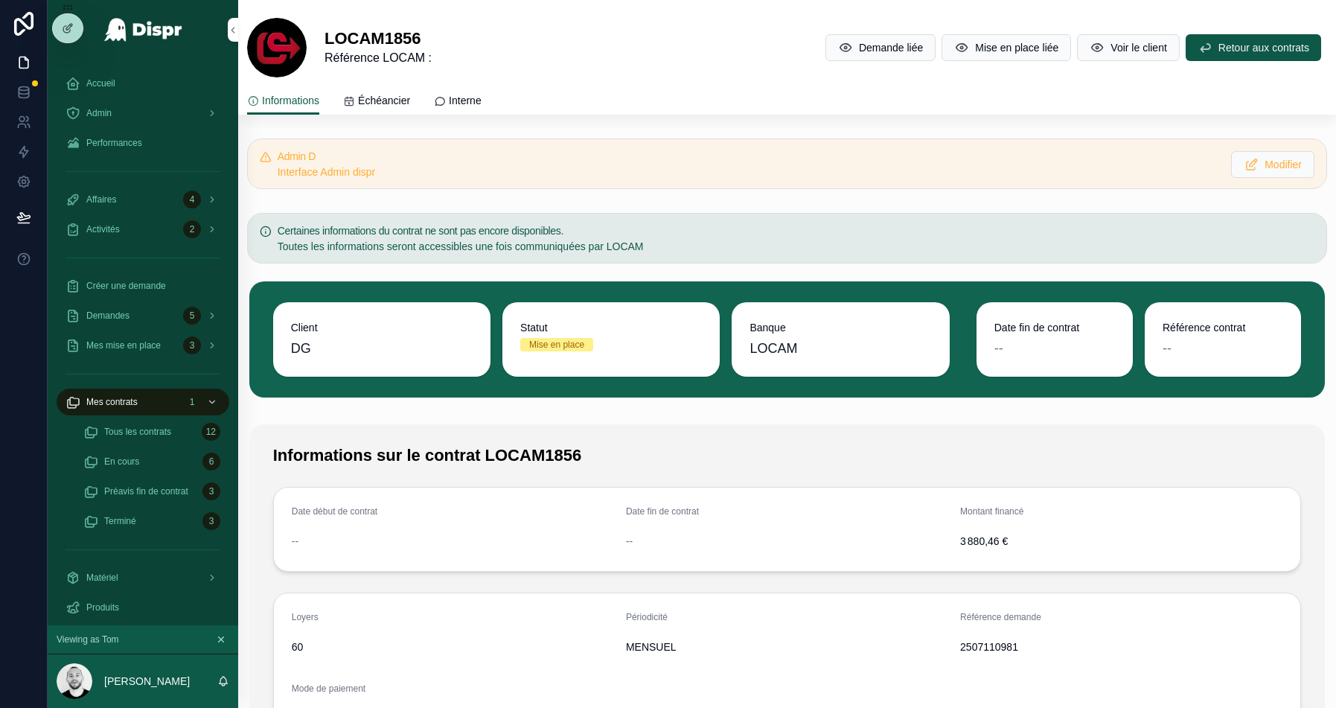
click at [978, 653] on div "2507110981" at bounding box center [1121, 647] width 322 height 24
click at [984, 642] on span "2507110981" at bounding box center [1121, 647] width 322 height 15
copy span "2507110981"
click at [1265, 161] on span "Modifier" at bounding box center [1283, 164] width 37 height 15
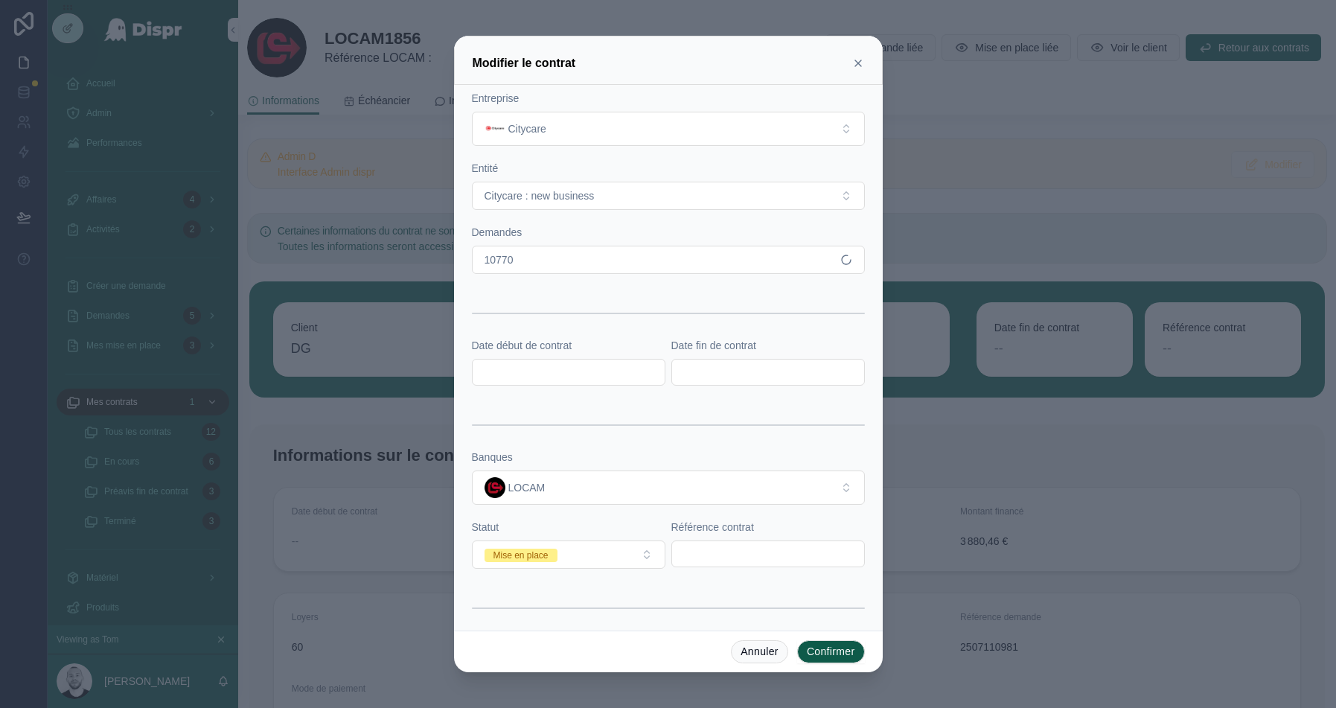
click at [684, 562] on div at bounding box center [769, 554] width 194 height 27
click at [695, 544] on input "text" at bounding box center [768, 553] width 192 height 21
paste input "*******"
type input "*******"
click at [586, 558] on button "Mise en place" at bounding box center [569, 555] width 194 height 28
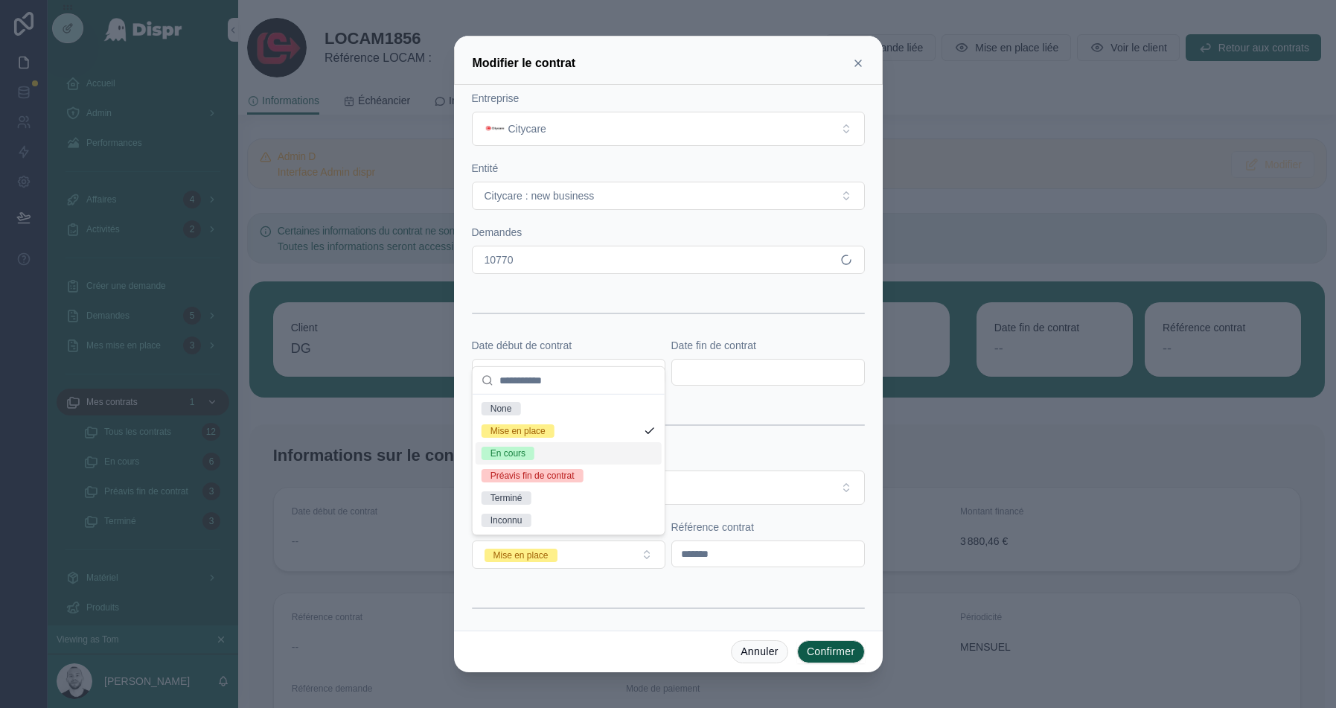
click at [512, 453] on div "En cours" at bounding box center [508, 453] width 35 height 13
click at [592, 363] on input "text" at bounding box center [569, 372] width 192 height 21
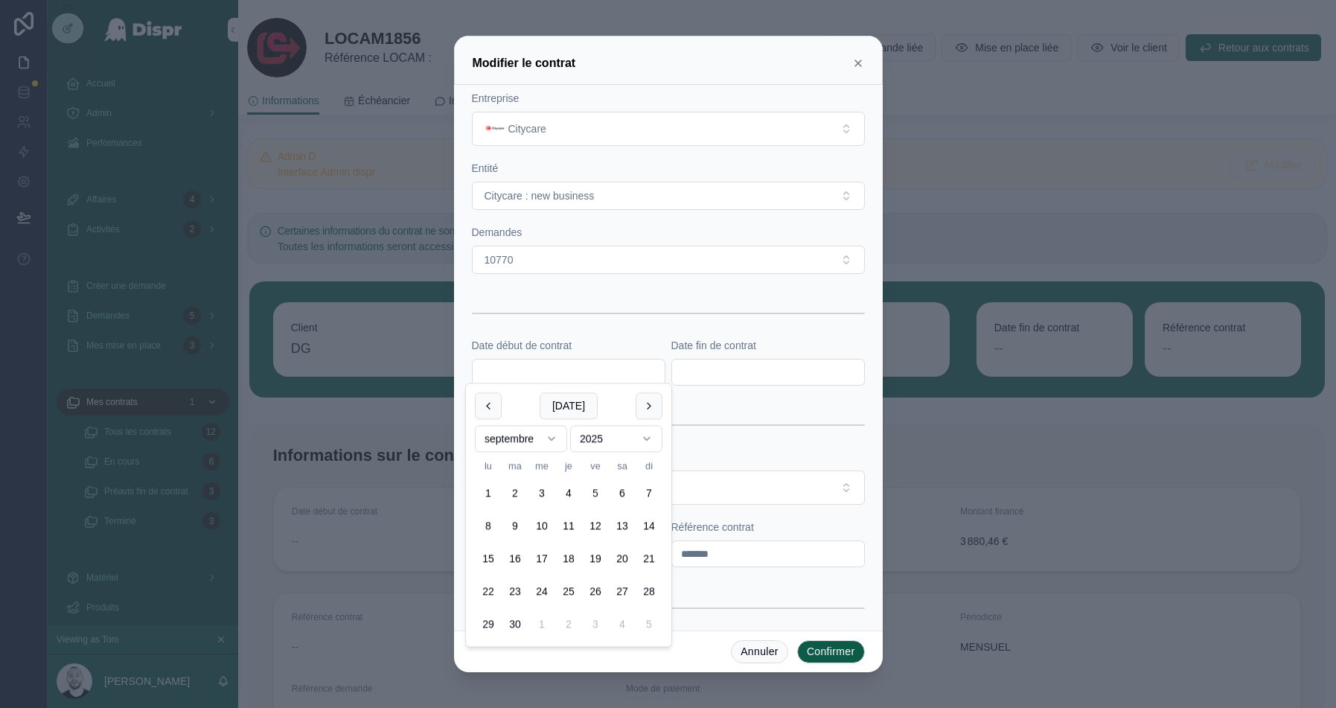
paste input "**********"
type input "**********"
click at [737, 377] on input "text" at bounding box center [768, 372] width 192 height 21
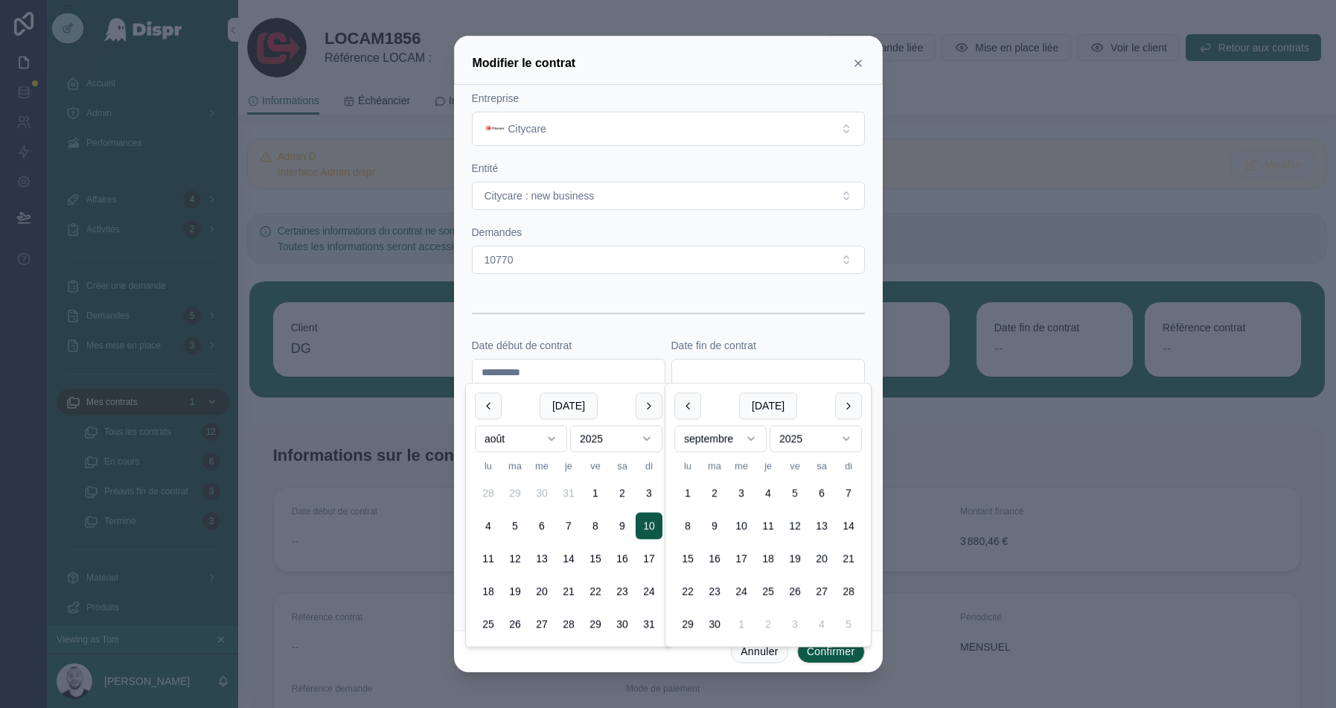
paste input "**********"
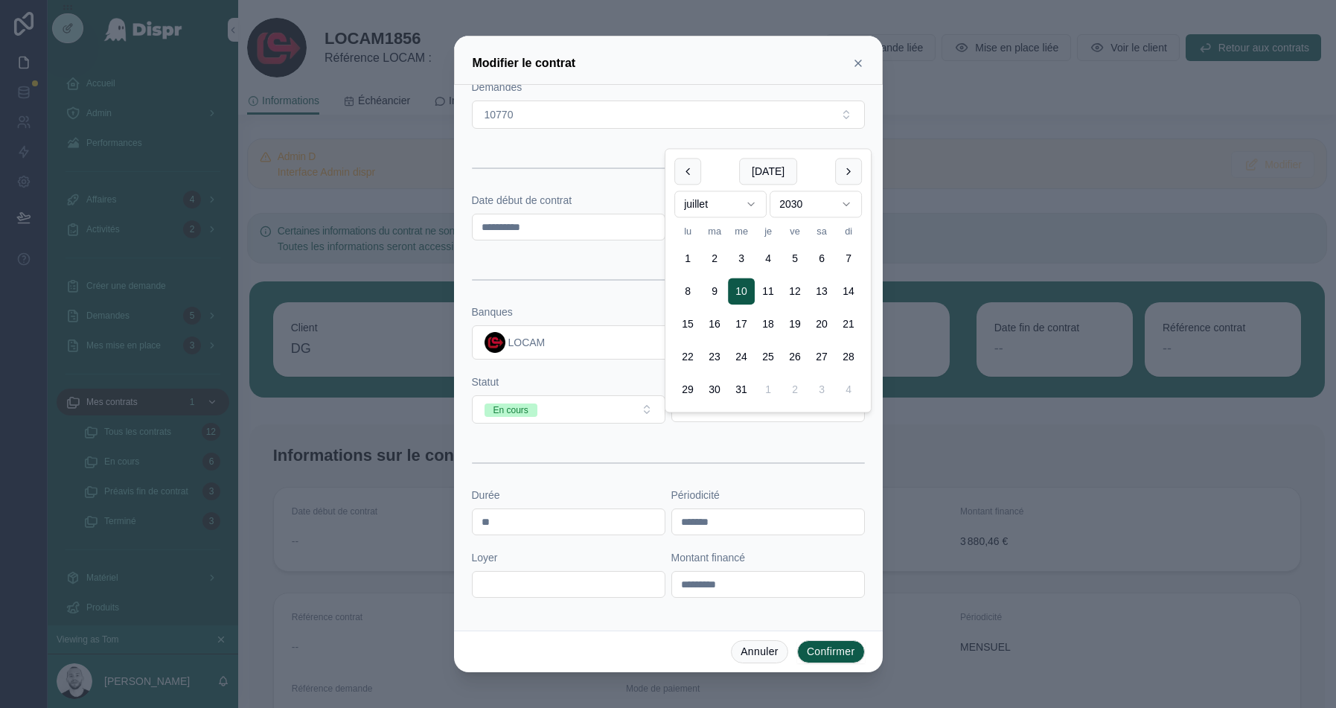
scroll to position [252, 0]
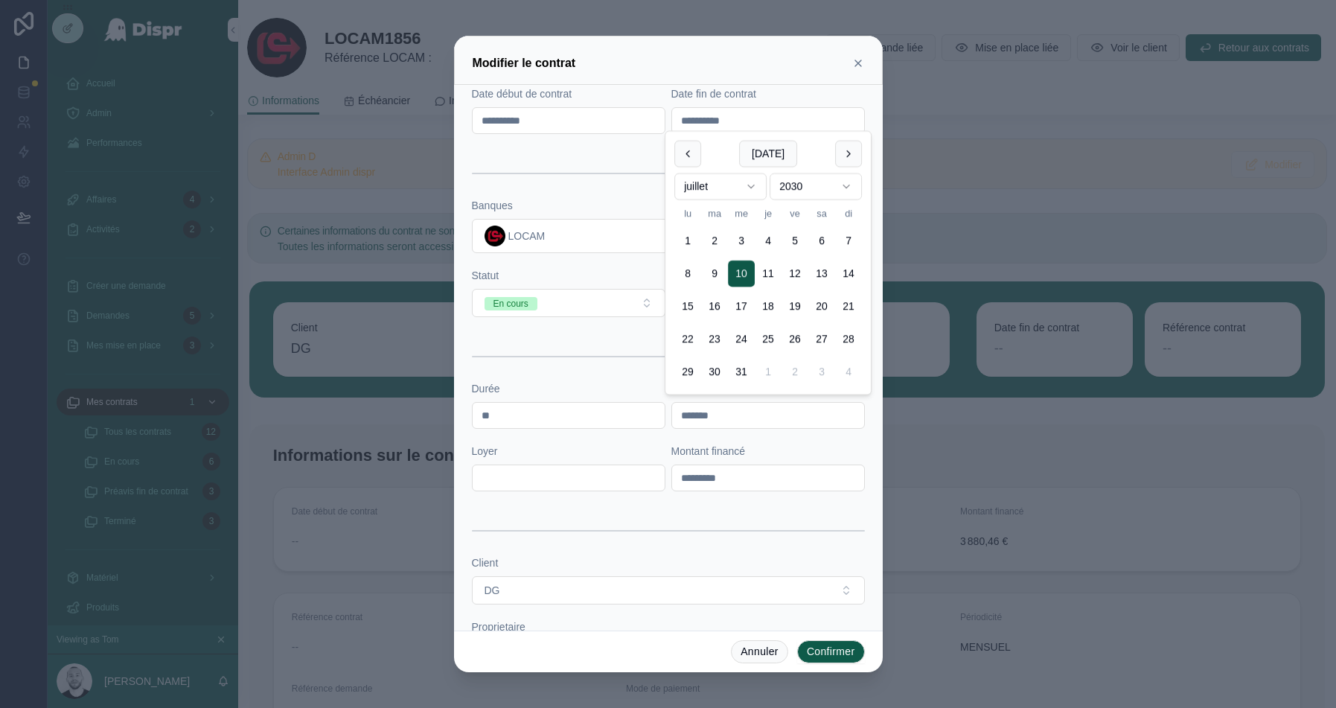
type input "**********"
click at [535, 255] on form "**********" at bounding box center [668, 291] width 393 height 904
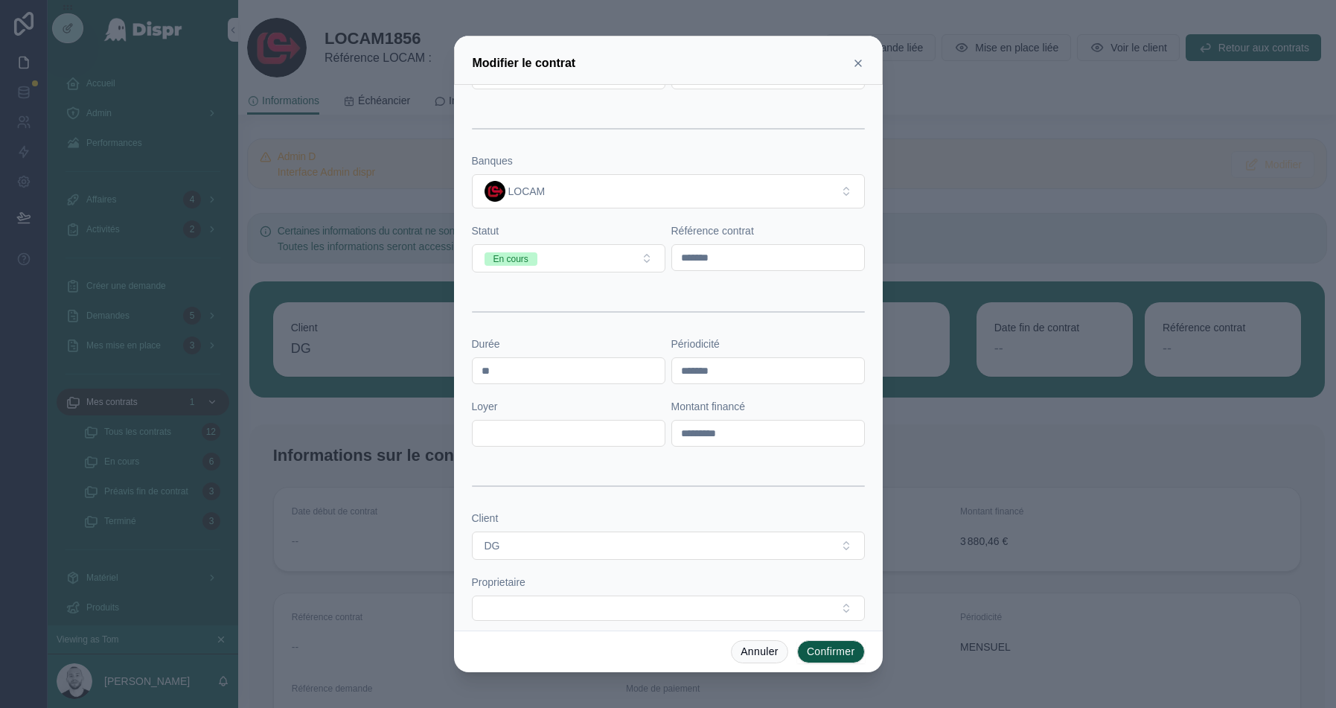
scroll to position [369, 0]
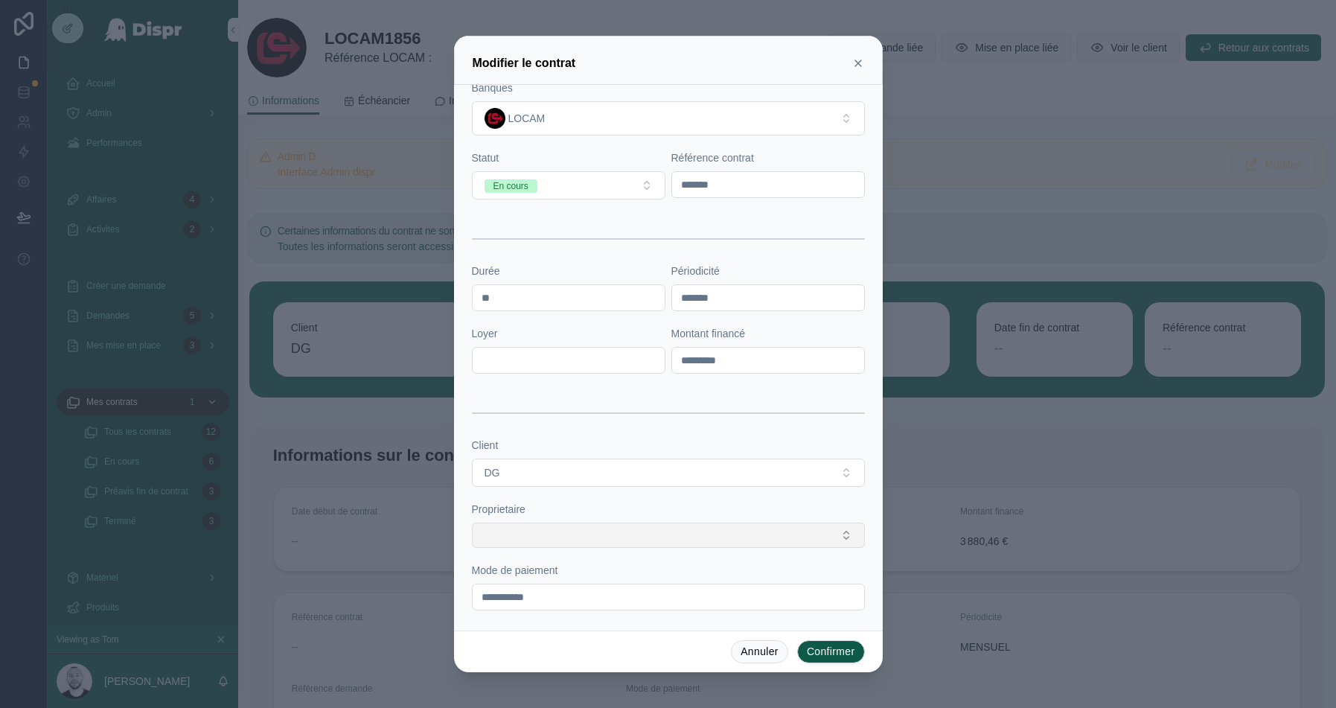
click at [553, 523] on button "Select Button" at bounding box center [668, 535] width 393 height 25
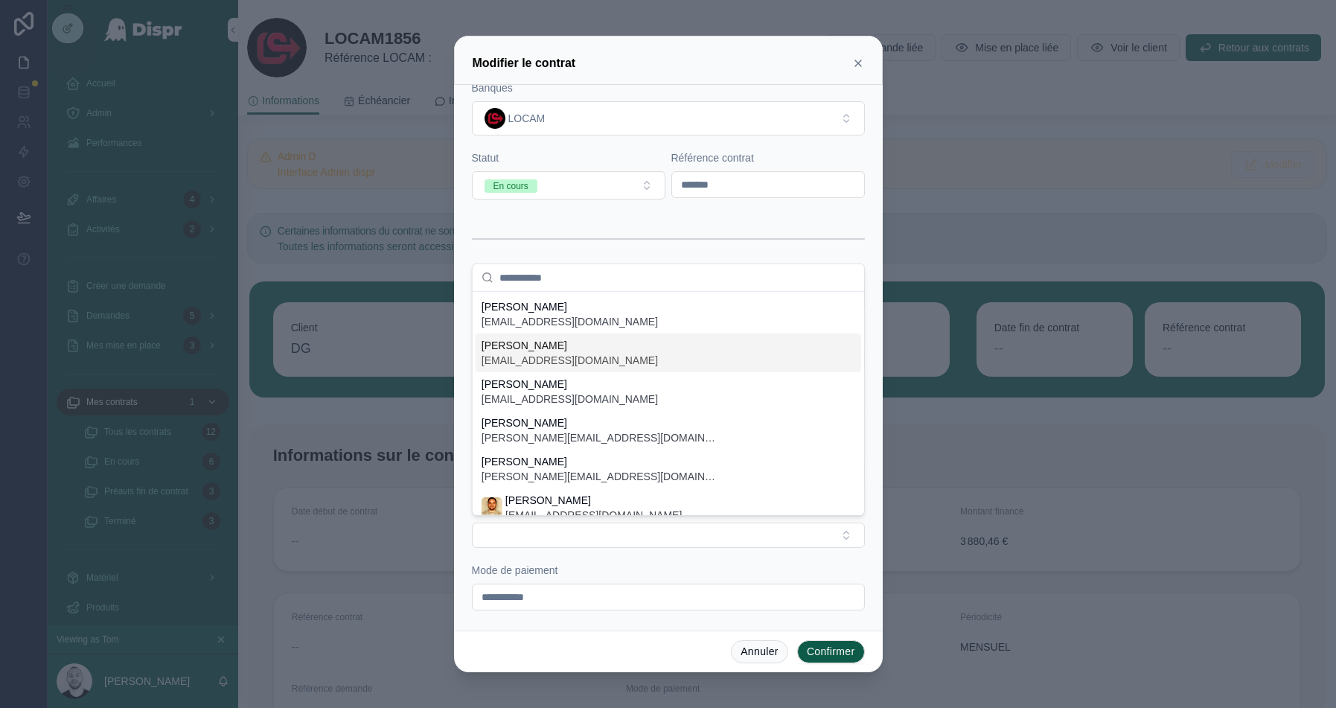
scroll to position [15, 0]
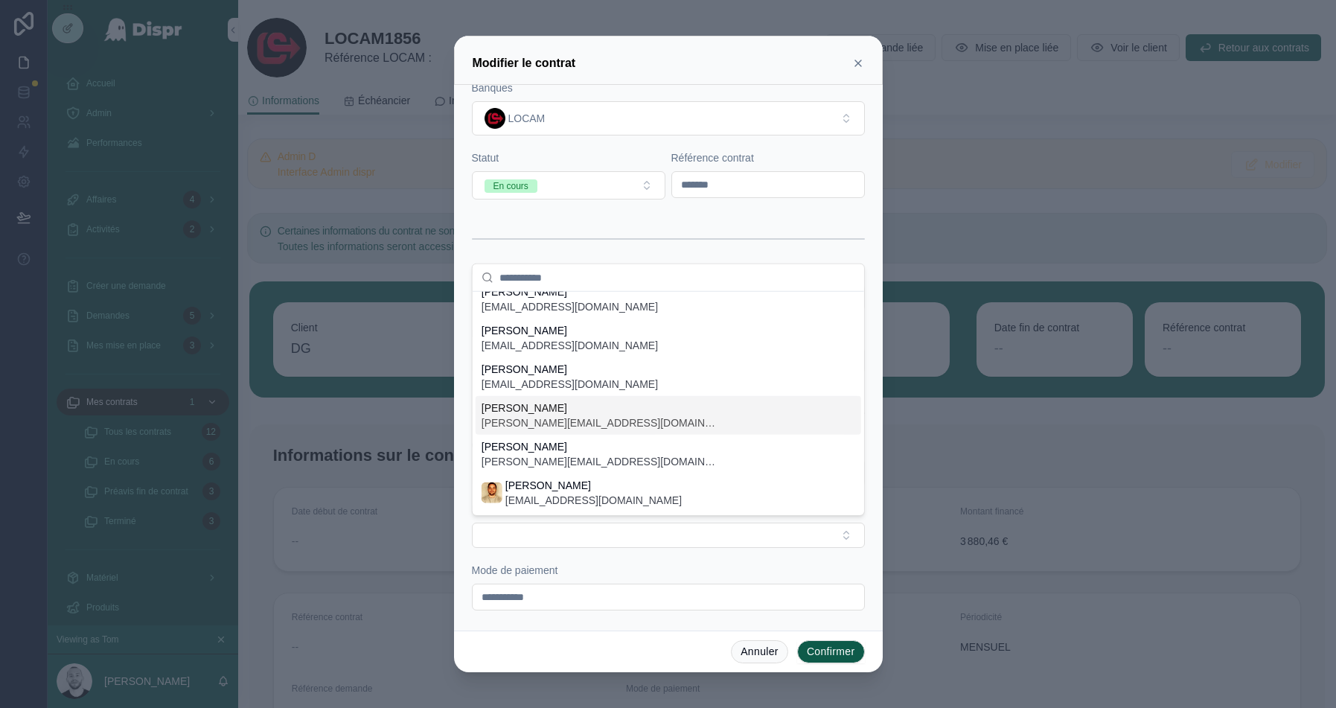
click at [550, 418] on span "audrey.bustos@citycare.fr" at bounding box center [601, 422] width 238 height 15
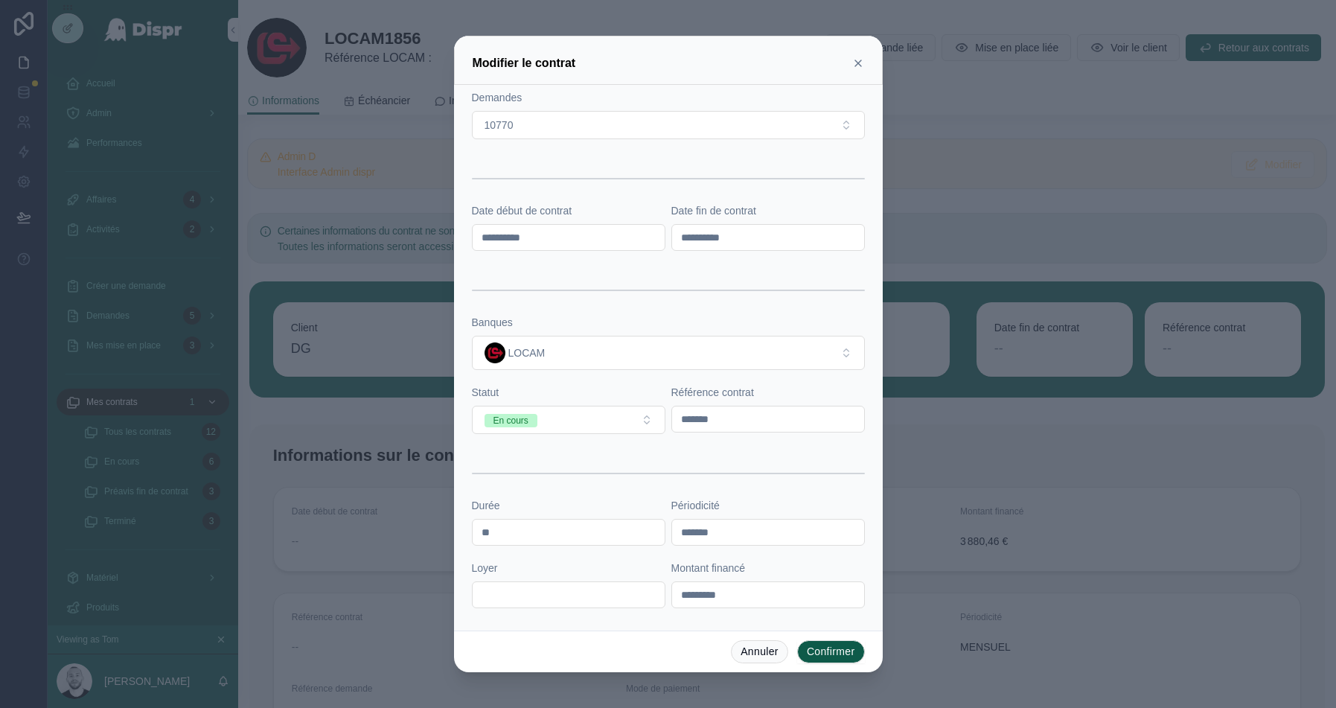
scroll to position [13, 0]
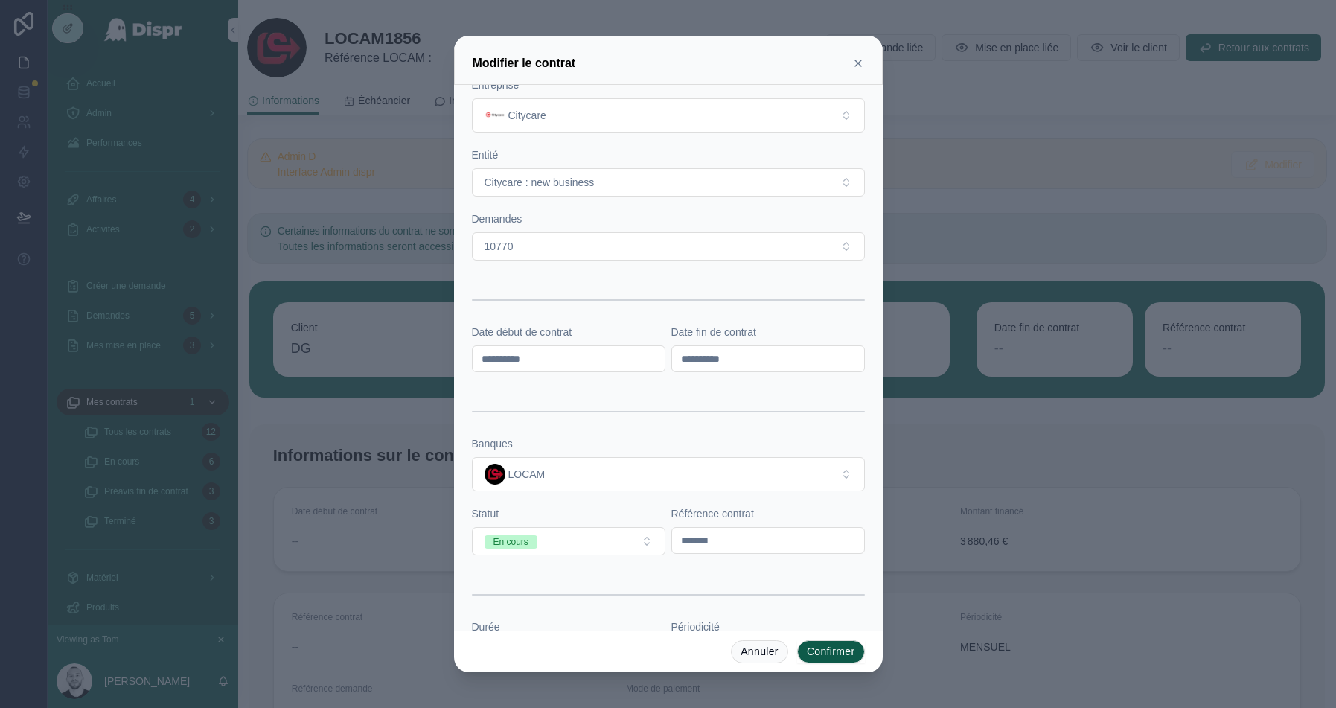
click at [788, 537] on input "*******" at bounding box center [768, 540] width 192 height 21
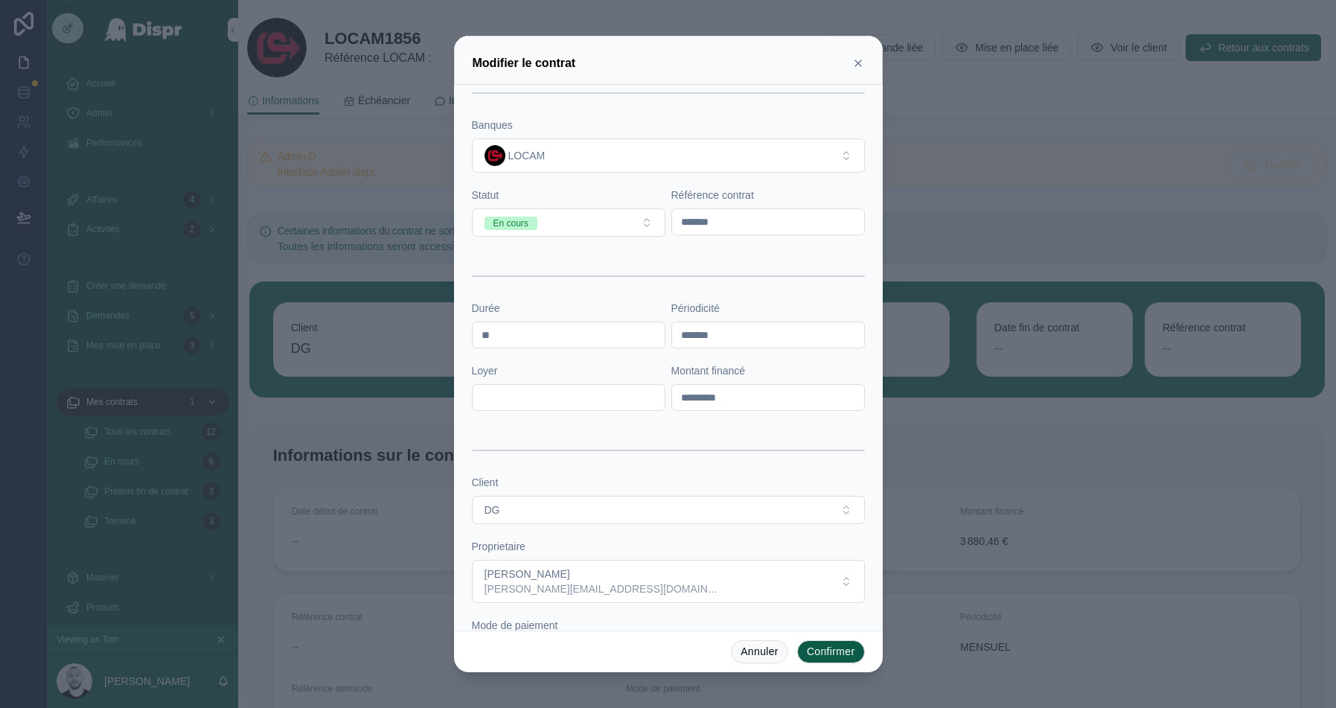
scroll to position [387, 0]
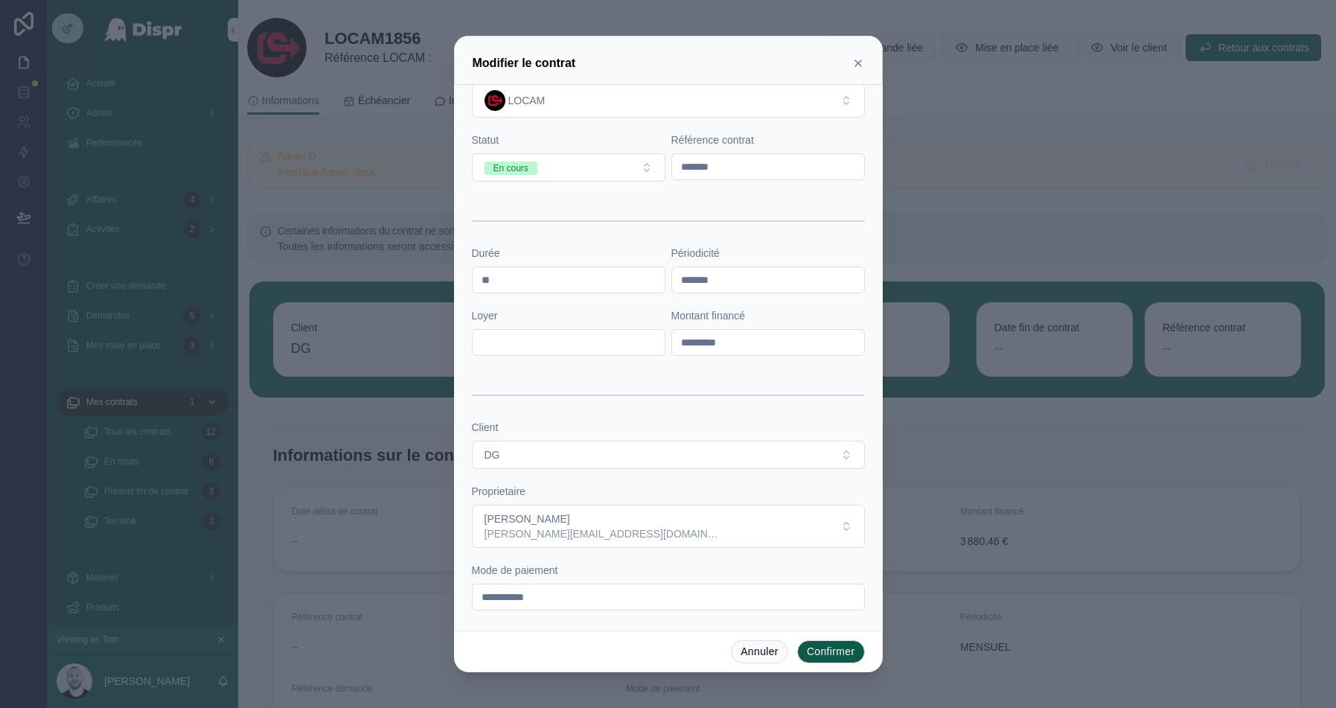
click at [849, 650] on button "Confirmer" at bounding box center [831, 652] width 68 height 24
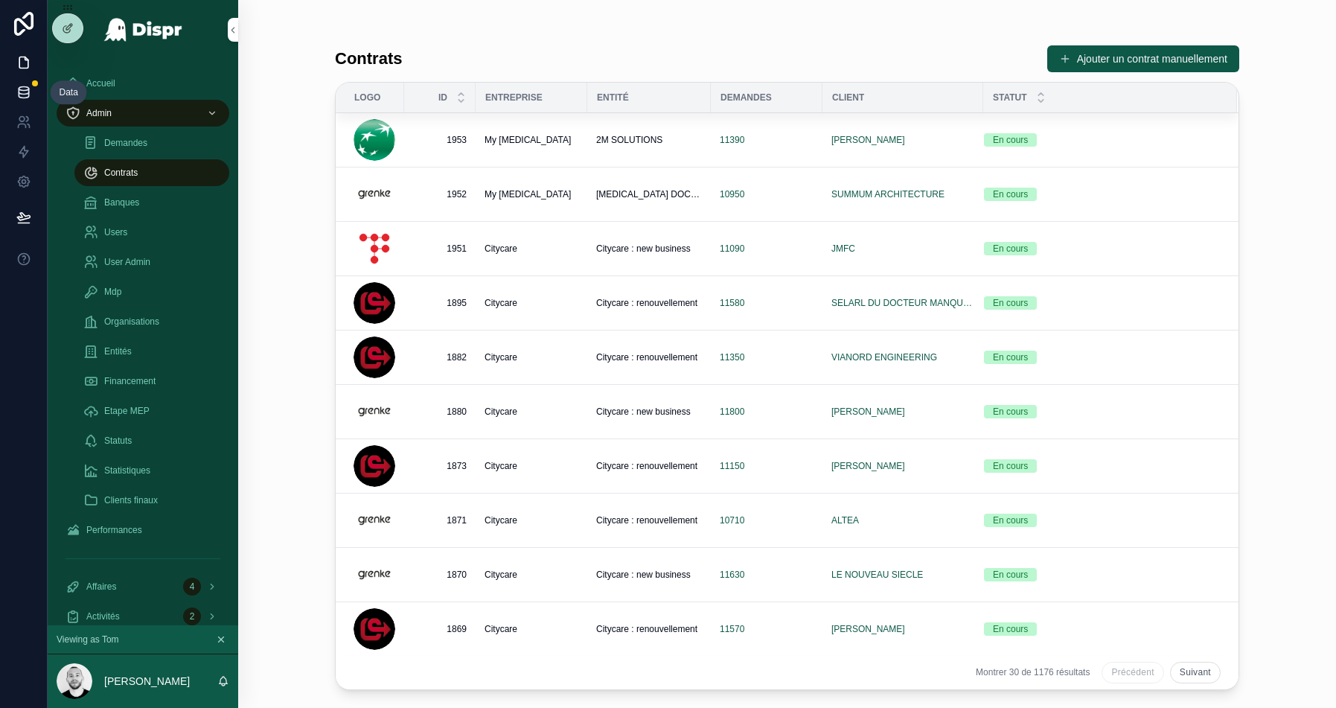
click at [4, 94] on link at bounding box center [23, 92] width 47 height 30
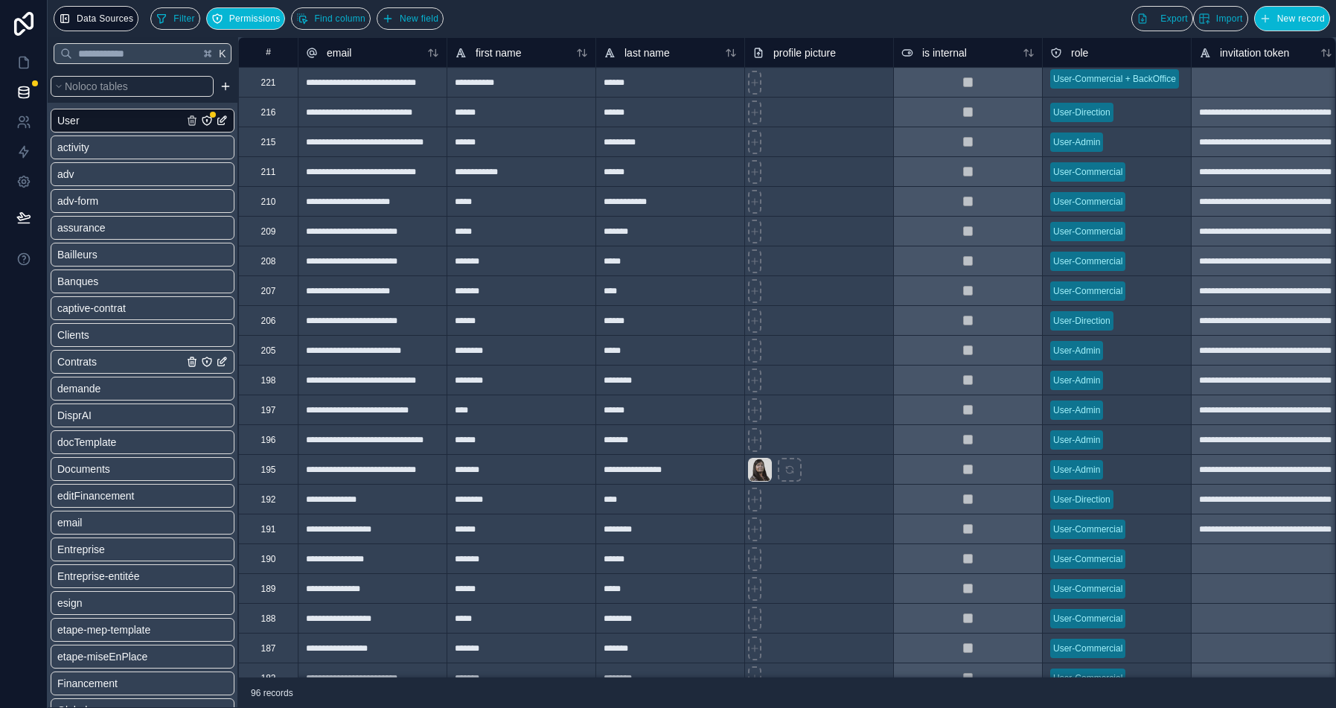
click at [125, 356] on link "Contrats" at bounding box center [120, 361] width 126 height 15
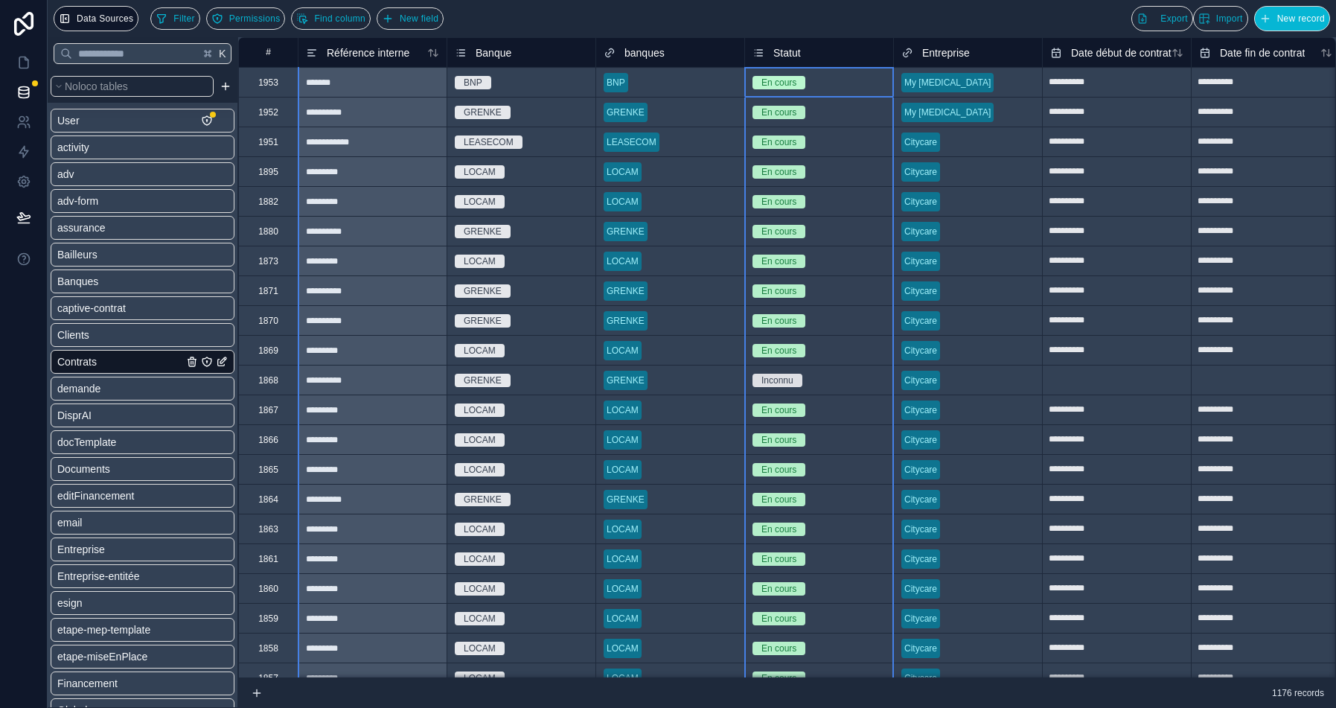
click at [791, 57] on span "Statut" at bounding box center [788, 52] width 28 height 15
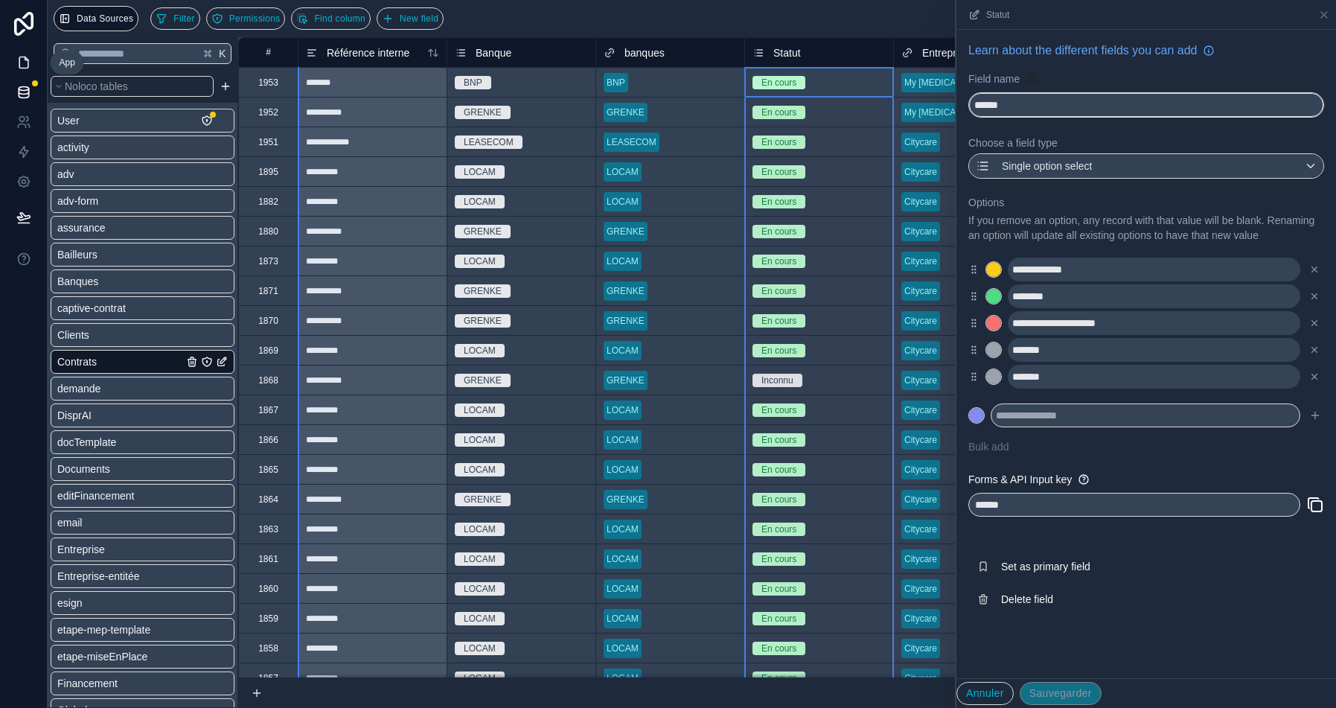
click at [22, 66] on icon at bounding box center [23, 62] width 15 height 15
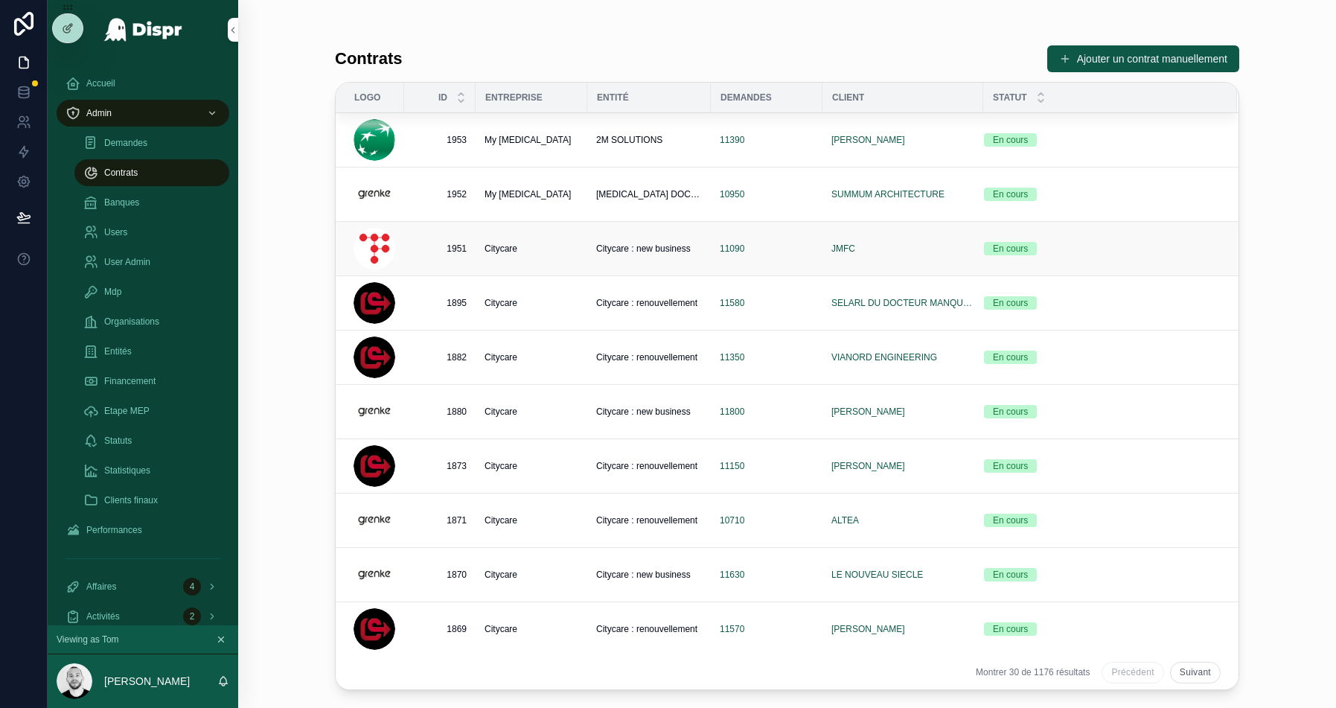
click at [553, 245] on div "Citycare" at bounding box center [532, 249] width 94 height 12
click at [571, 303] on div "Citycare" at bounding box center [532, 303] width 94 height 12
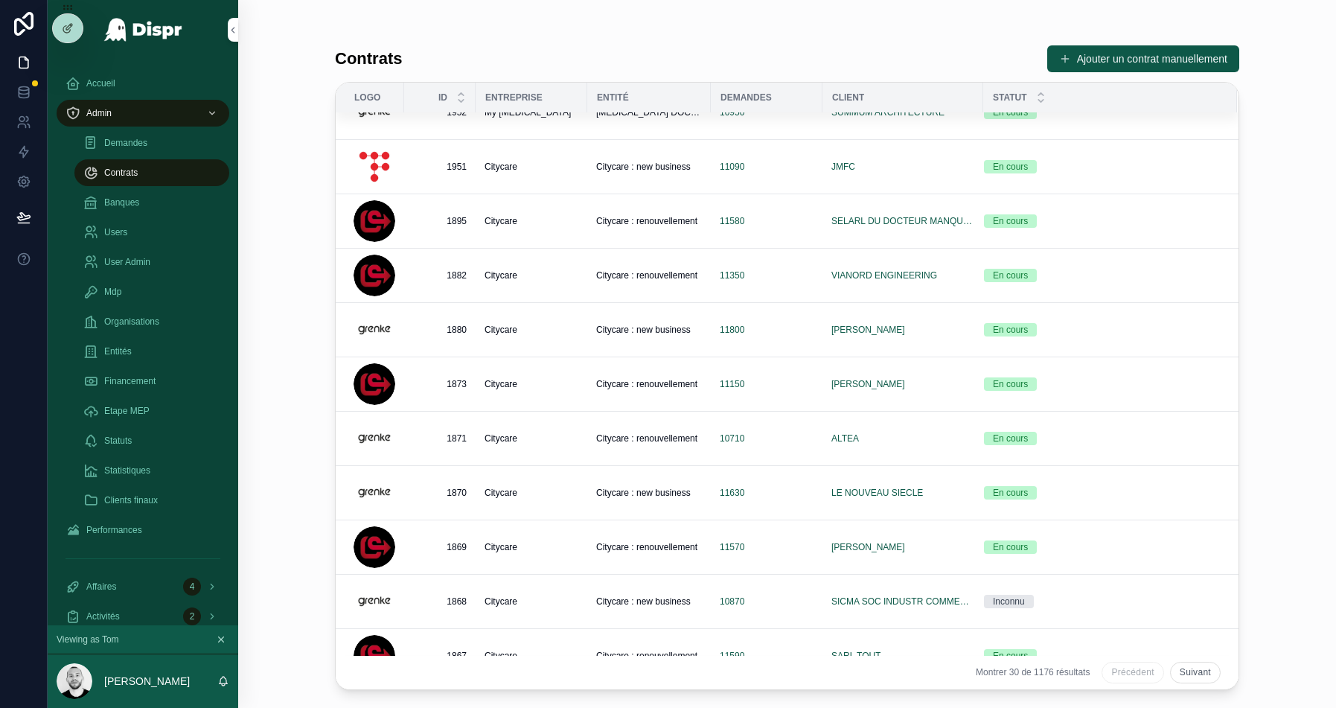
scroll to position [103, 0]
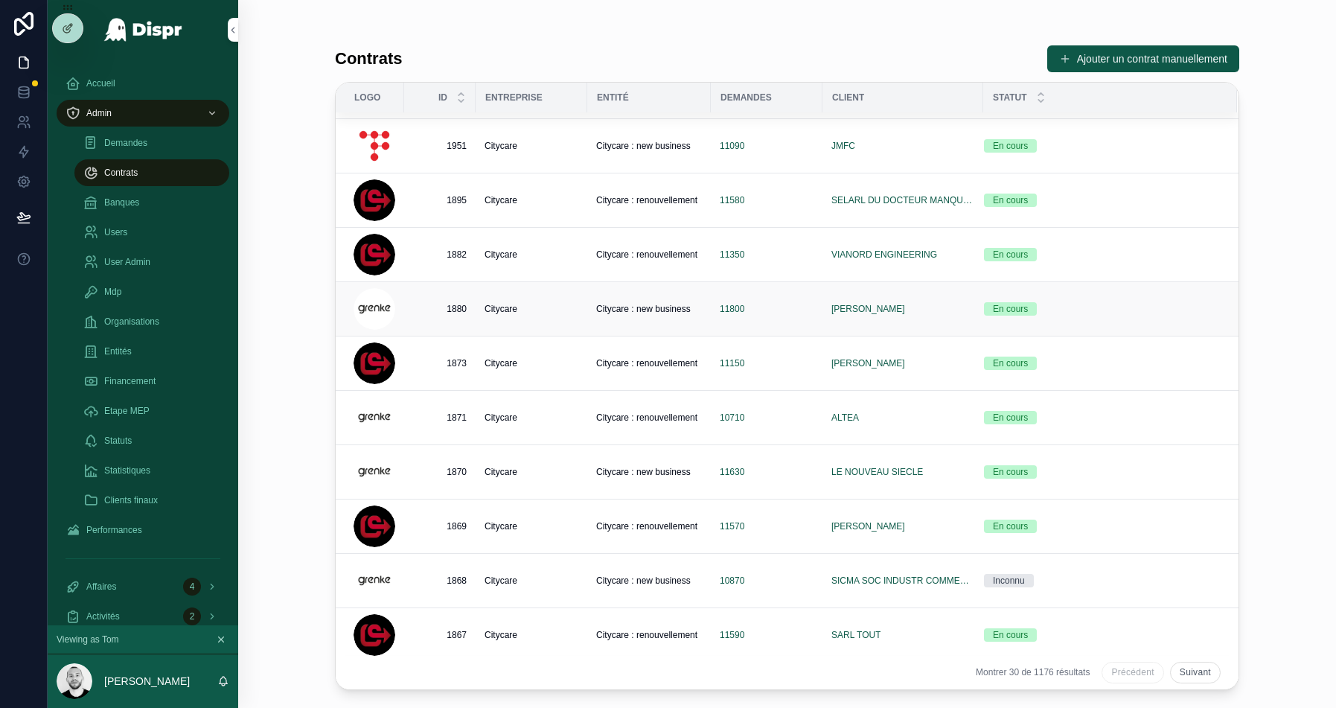
click at [533, 307] on div "Citycare" at bounding box center [532, 309] width 94 height 12
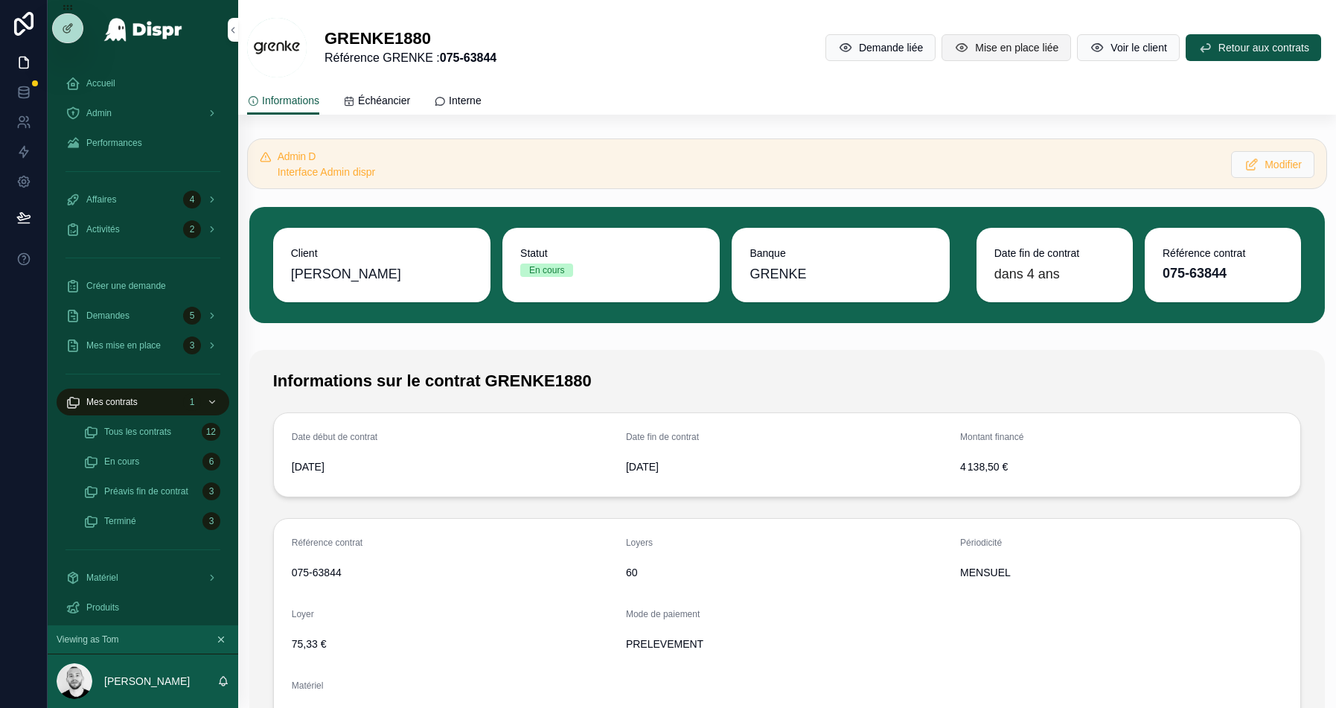
click at [1026, 56] on button "Mise en place liée" at bounding box center [1007, 47] width 130 height 27
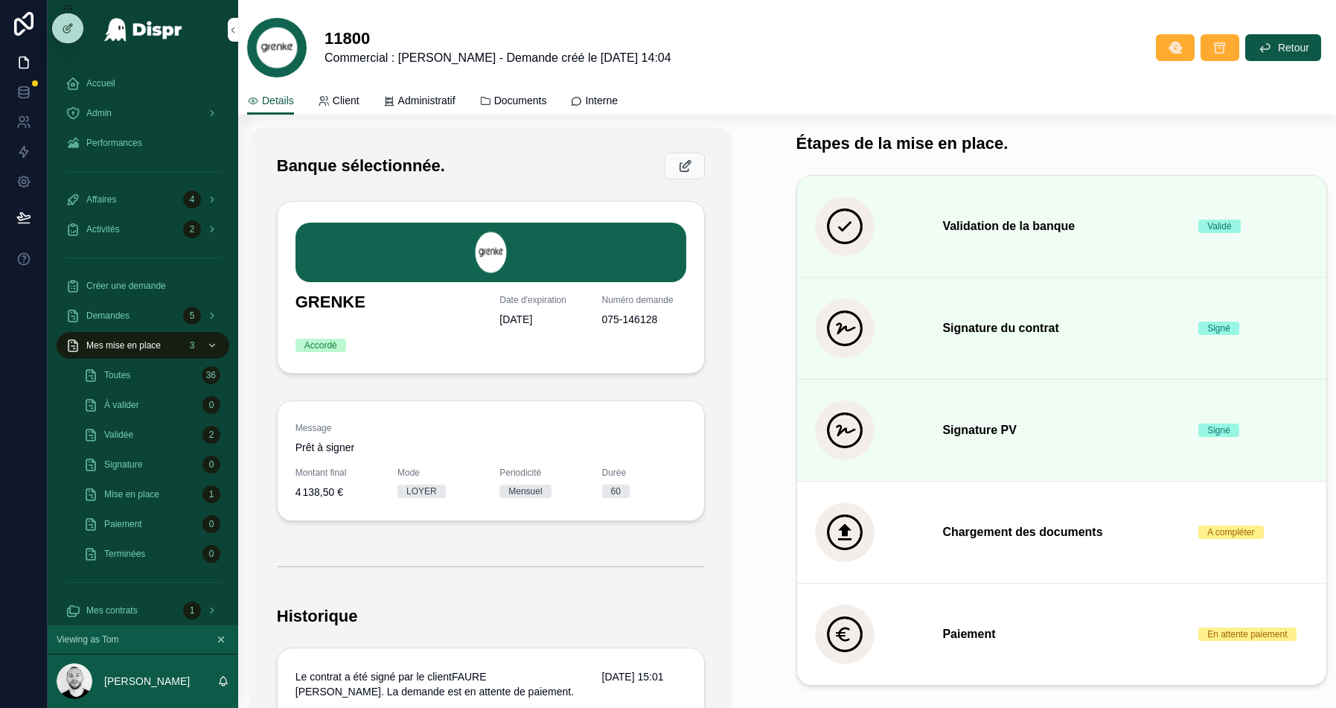
scroll to position [392, 0]
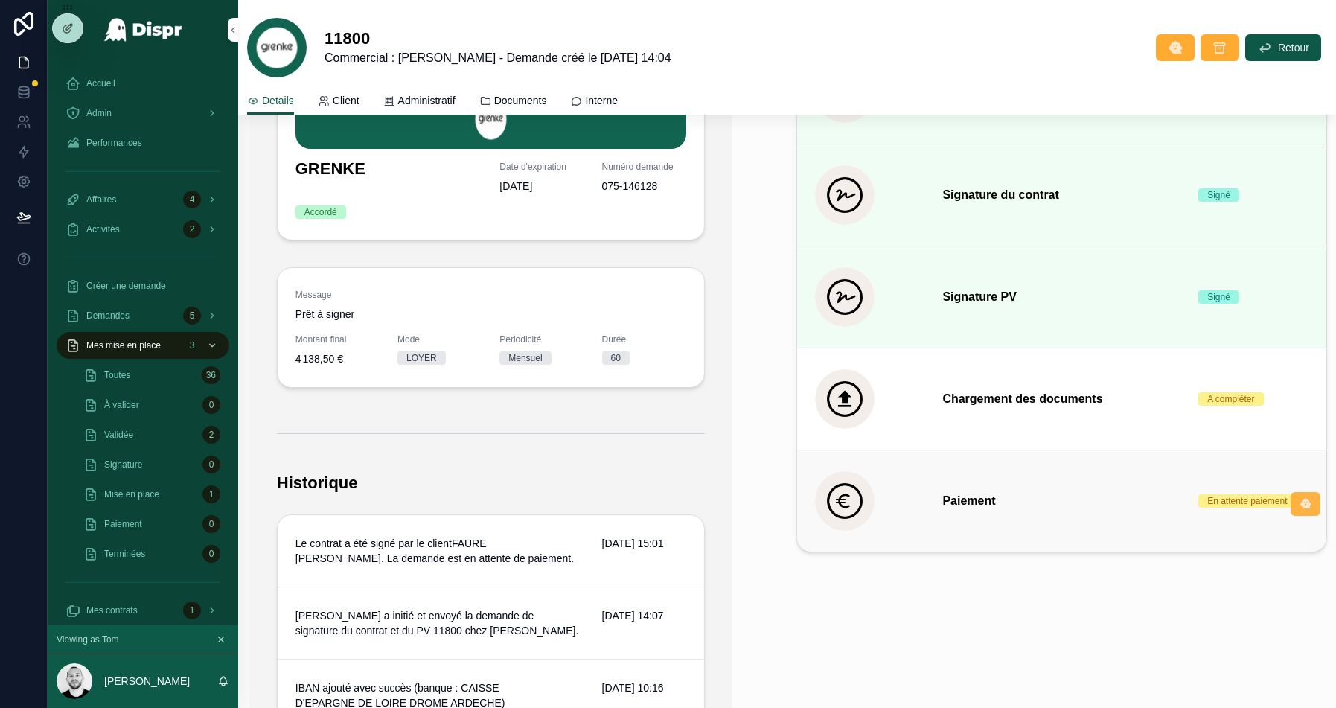
click at [1309, 500] on icon "scrollable content" at bounding box center [1306, 504] width 12 height 12
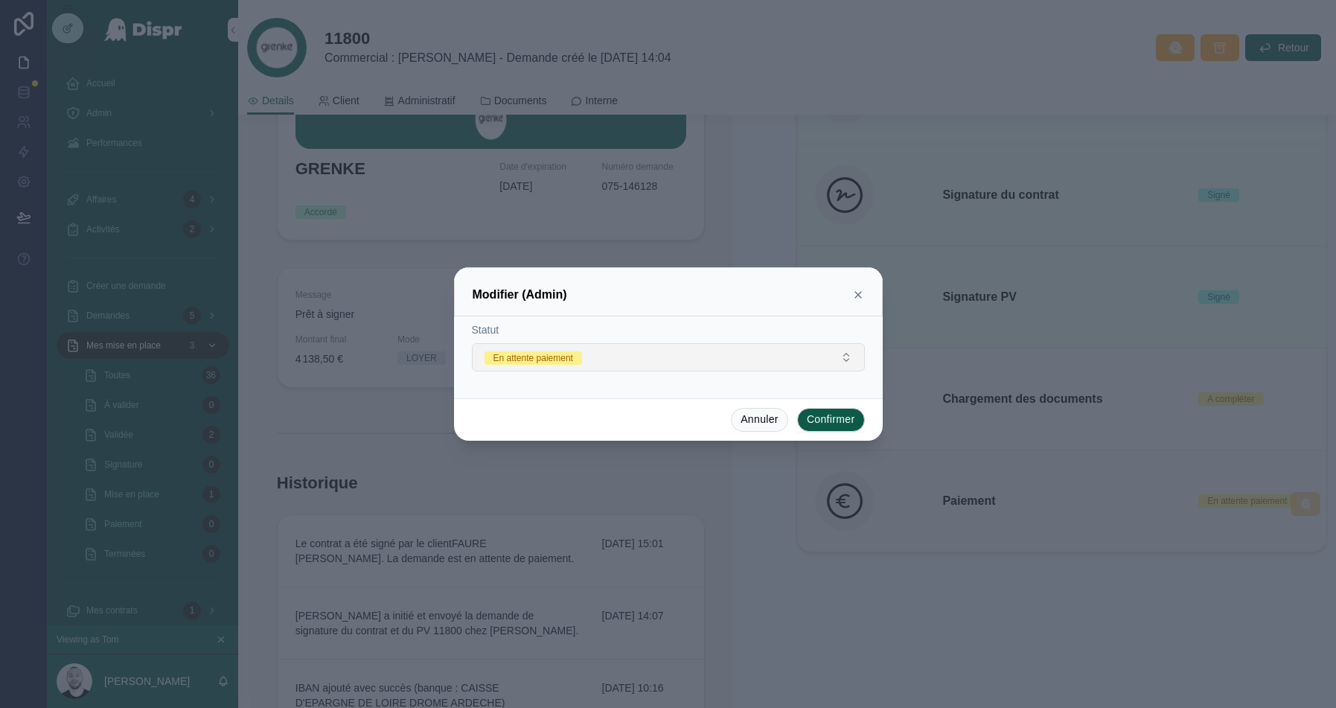
click at [605, 357] on button "En attente paiement" at bounding box center [668, 357] width 393 height 28
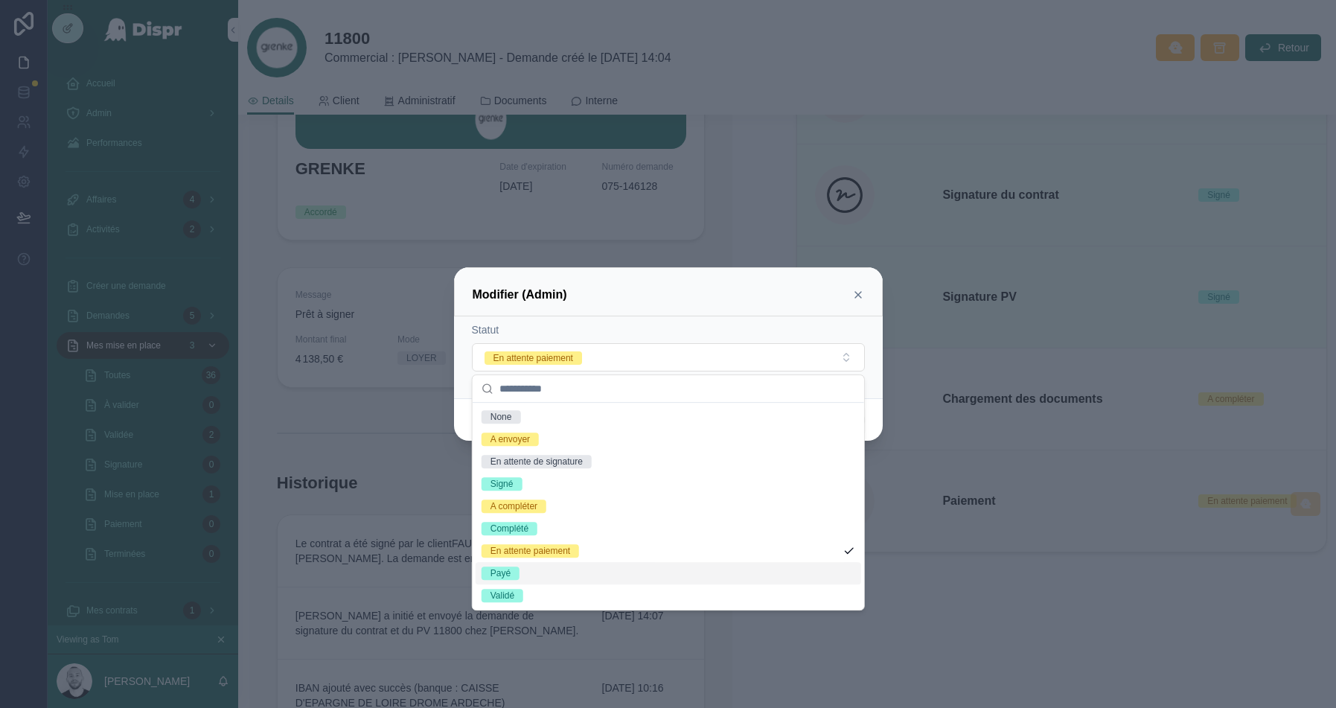
click at [518, 575] on span "Payé" at bounding box center [501, 573] width 38 height 13
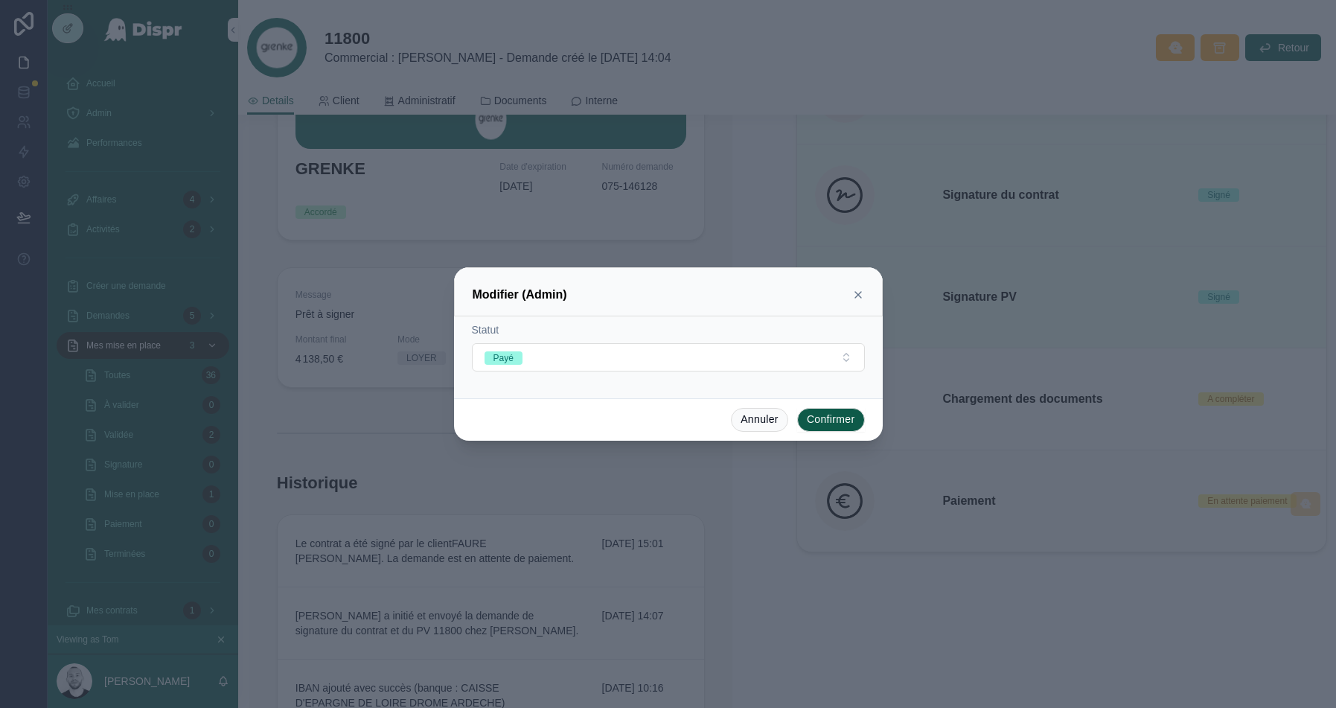
click at [835, 420] on button "Confirmer" at bounding box center [831, 420] width 68 height 24
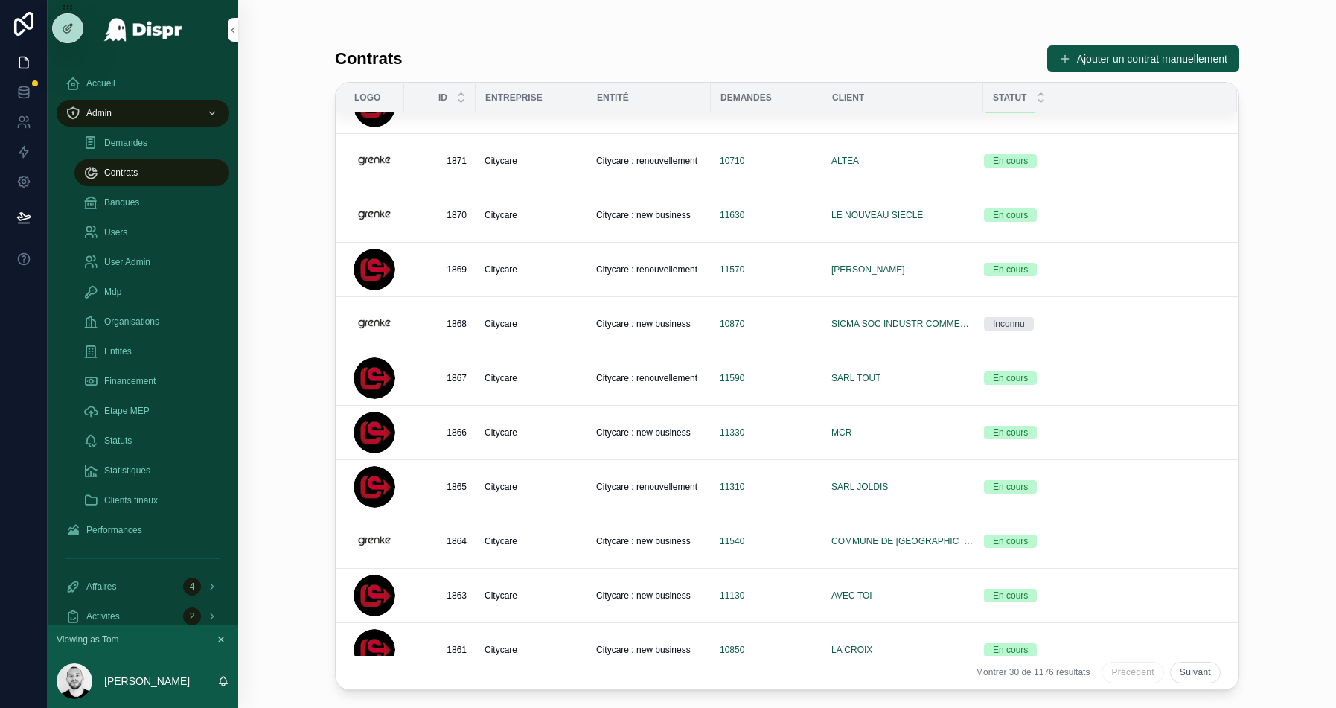
scroll to position [367, 0]
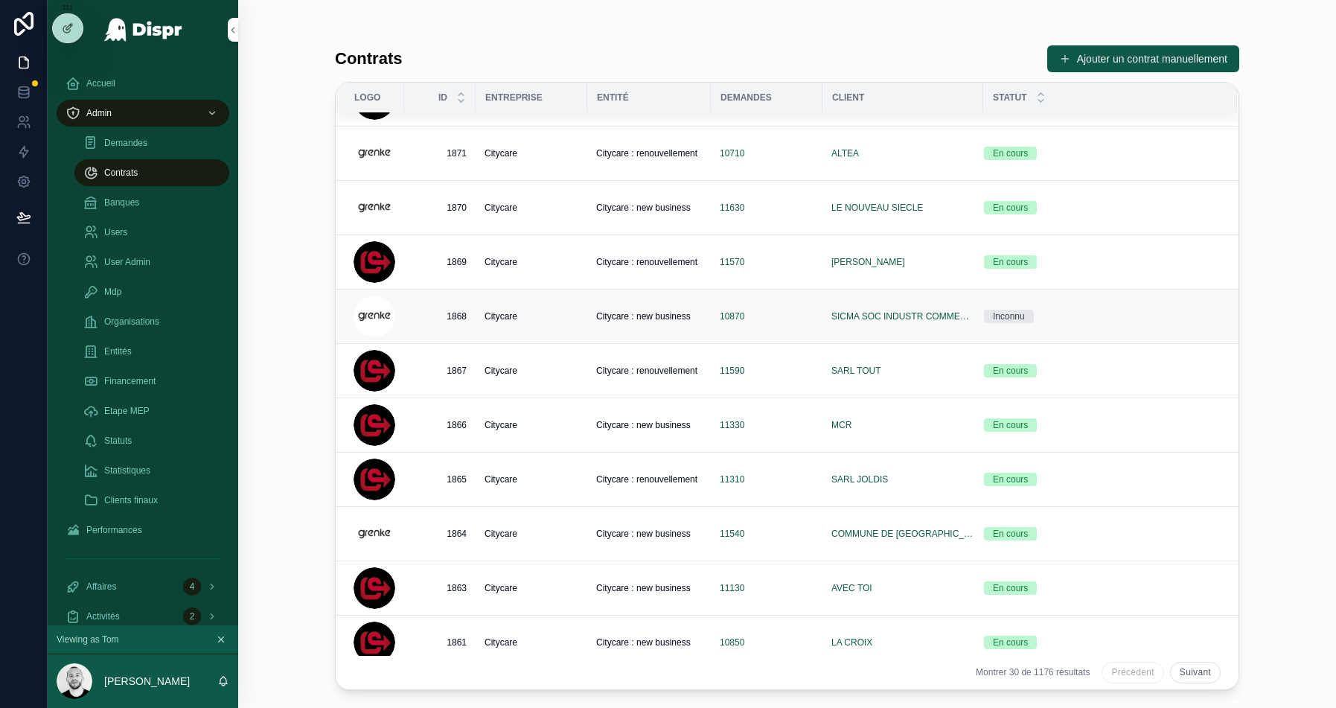
click at [544, 316] on div "Citycare" at bounding box center [532, 316] width 94 height 12
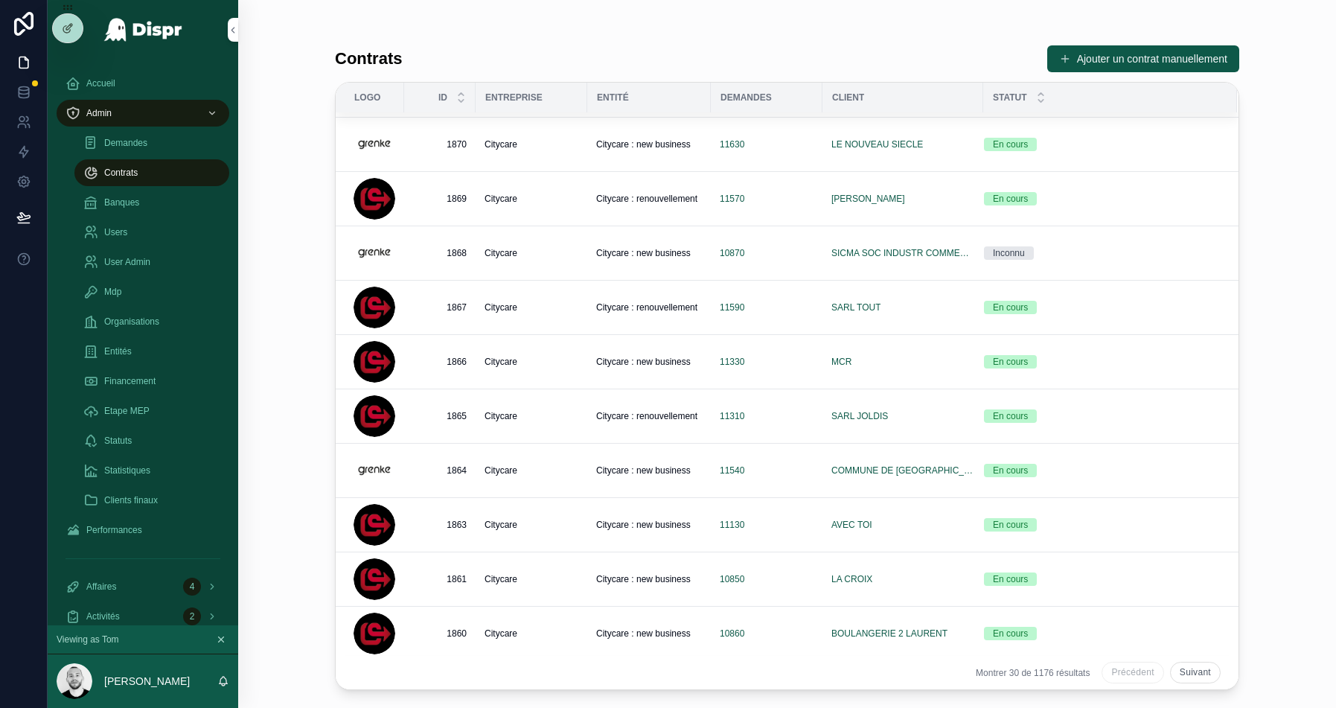
scroll to position [448, 0]
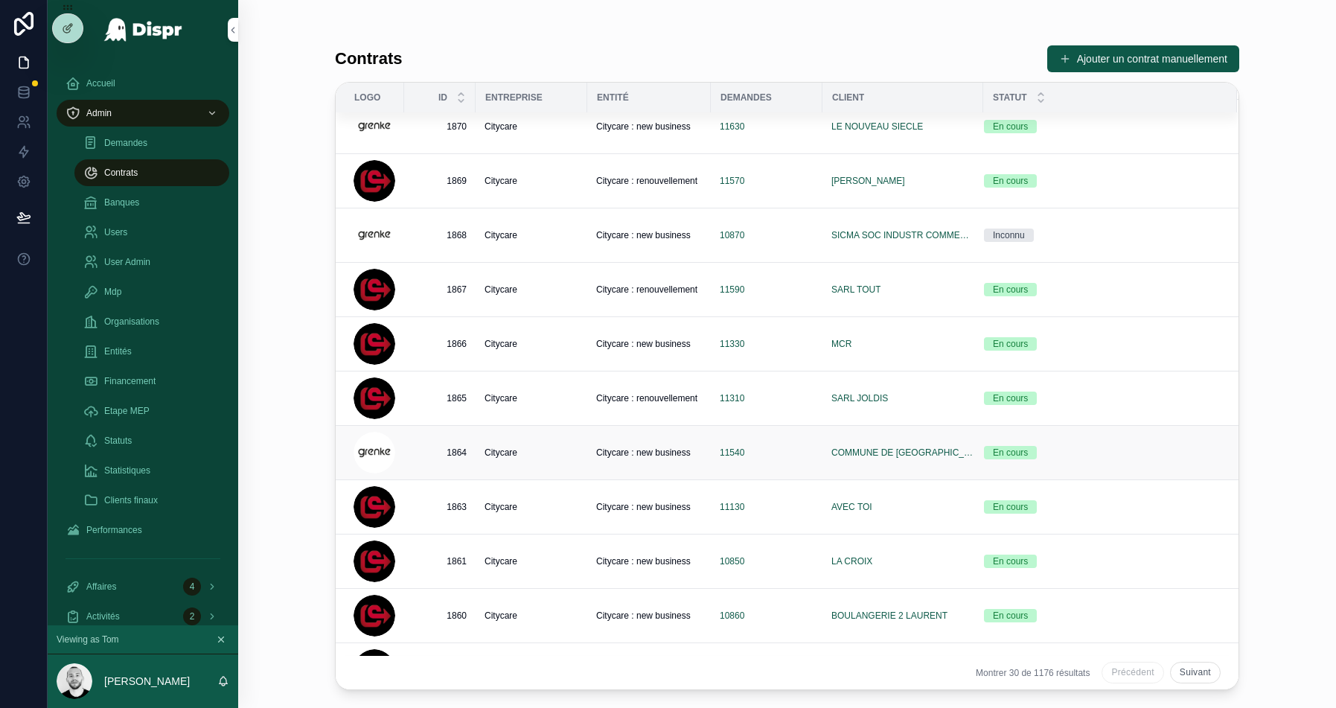
click at [564, 454] on td "Citycare" at bounding box center [532, 453] width 112 height 54
click at [558, 450] on div "Citycare" at bounding box center [532, 453] width 94 height 12
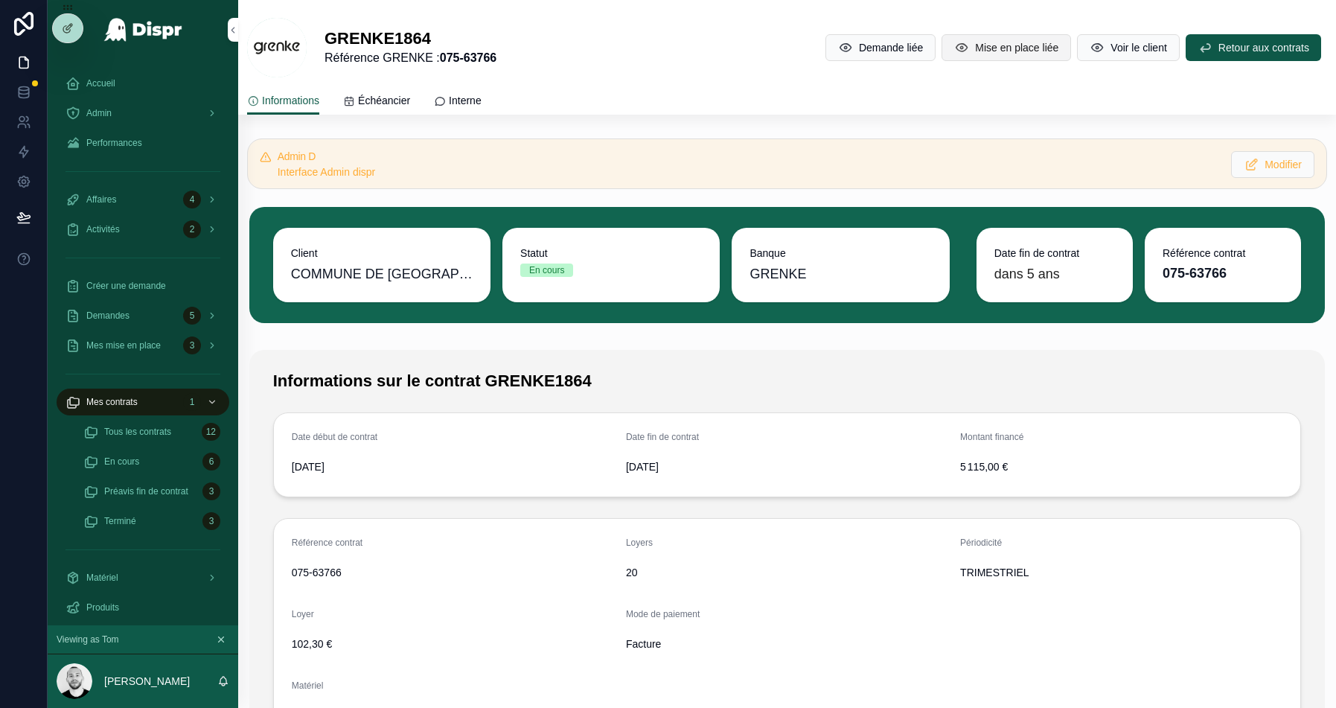
click at [966, 38] on button "Mise en place liée" at bounding box center [1007, 47] width 130 height 27
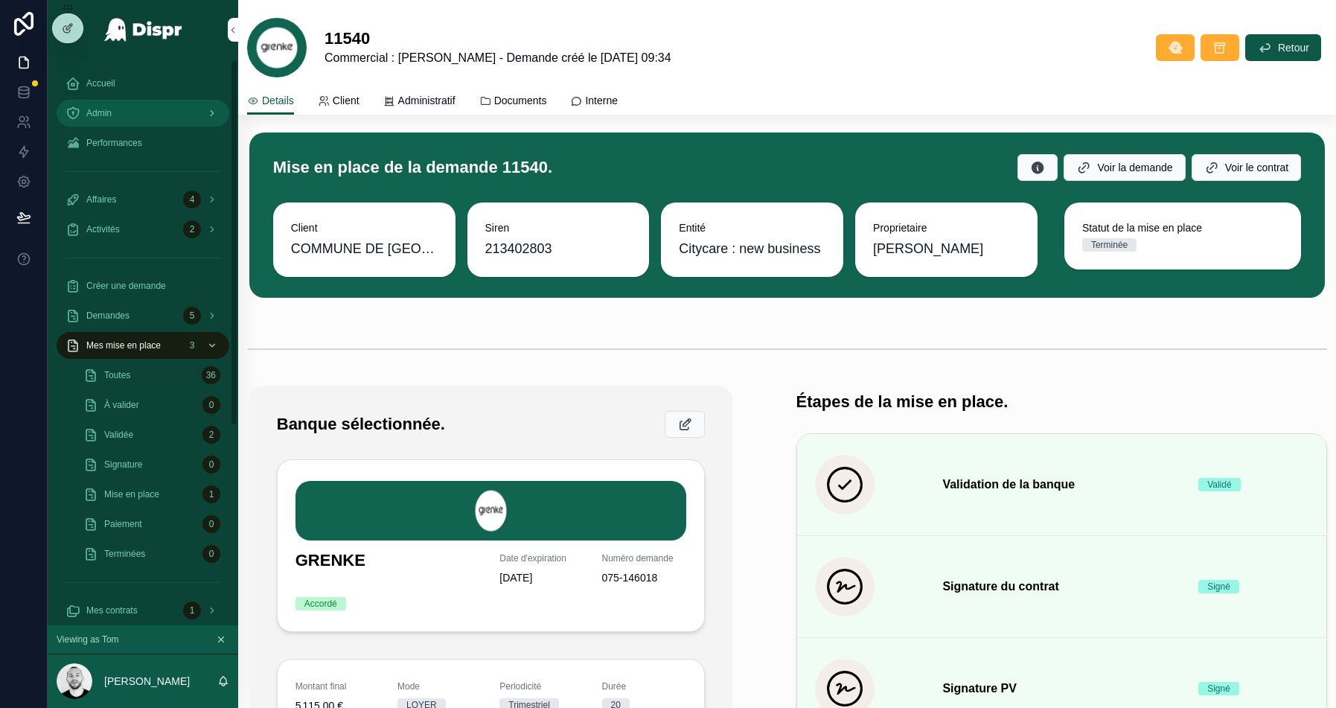
click at [130, 115] on div "Admin" at bounding box center [143, 113] width 155 height 24
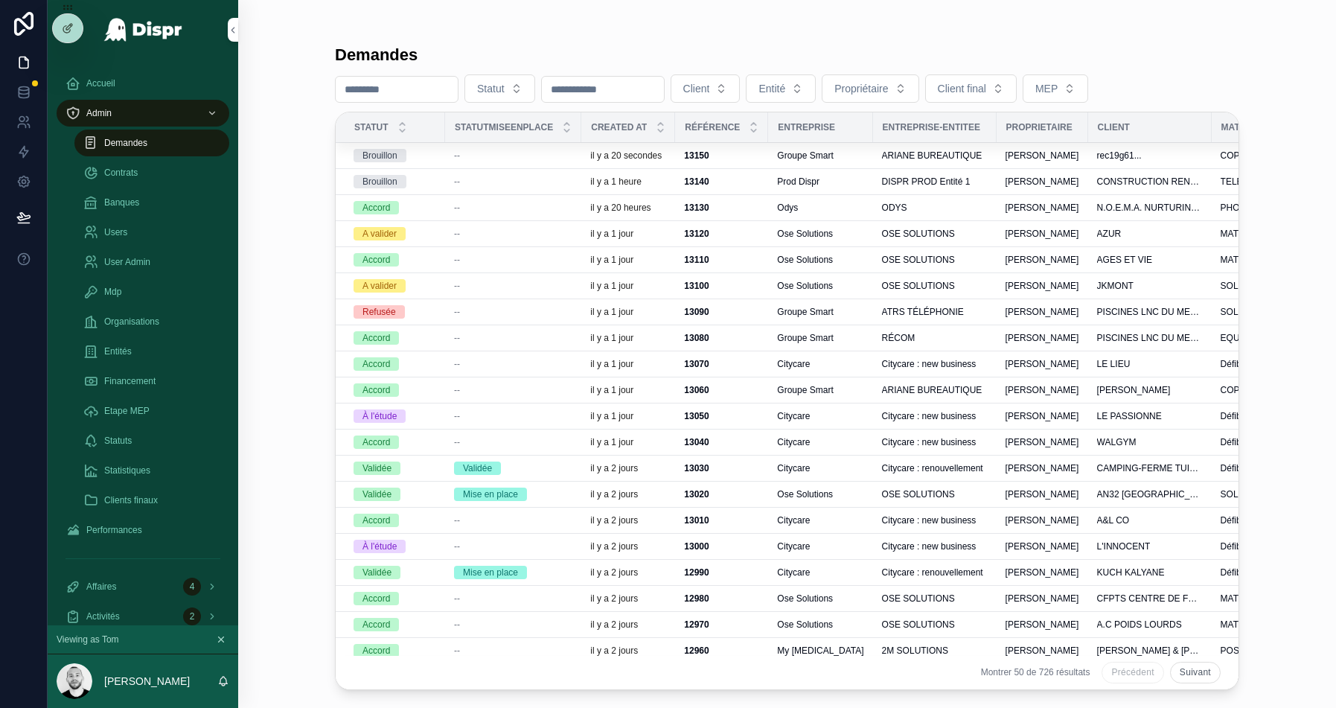
click at [503, 156] on div "--" at bounding box center [513, 156] width 118 height 12
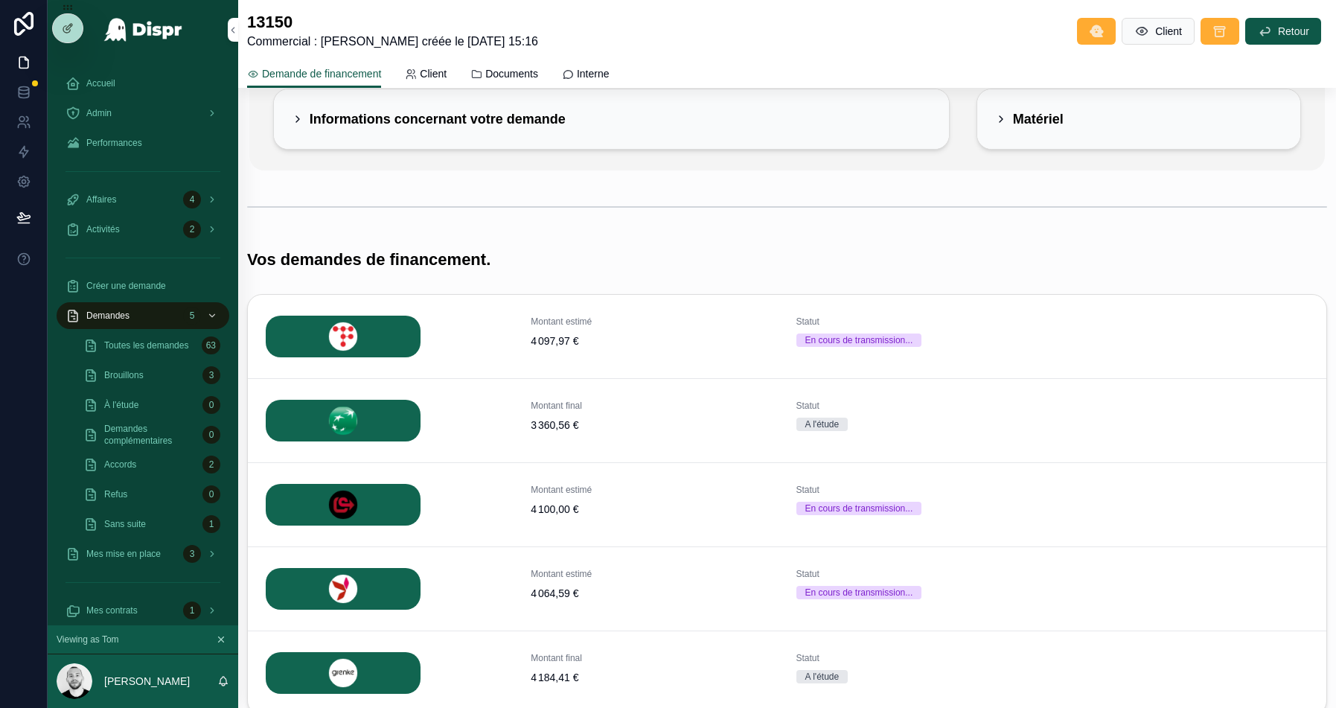
scroll to position [248, 0]
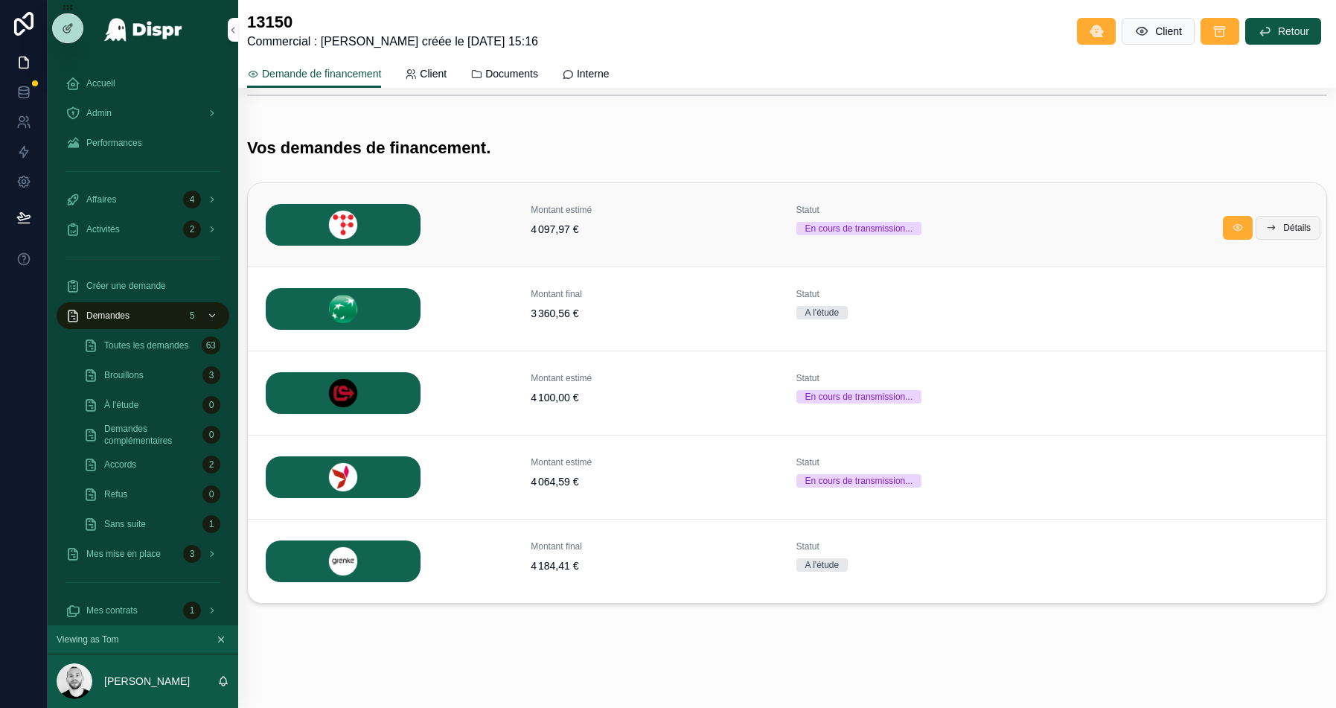
click at [1278, 222] on button "Détails" at bounding box center [1288, 228] width 65 height 24
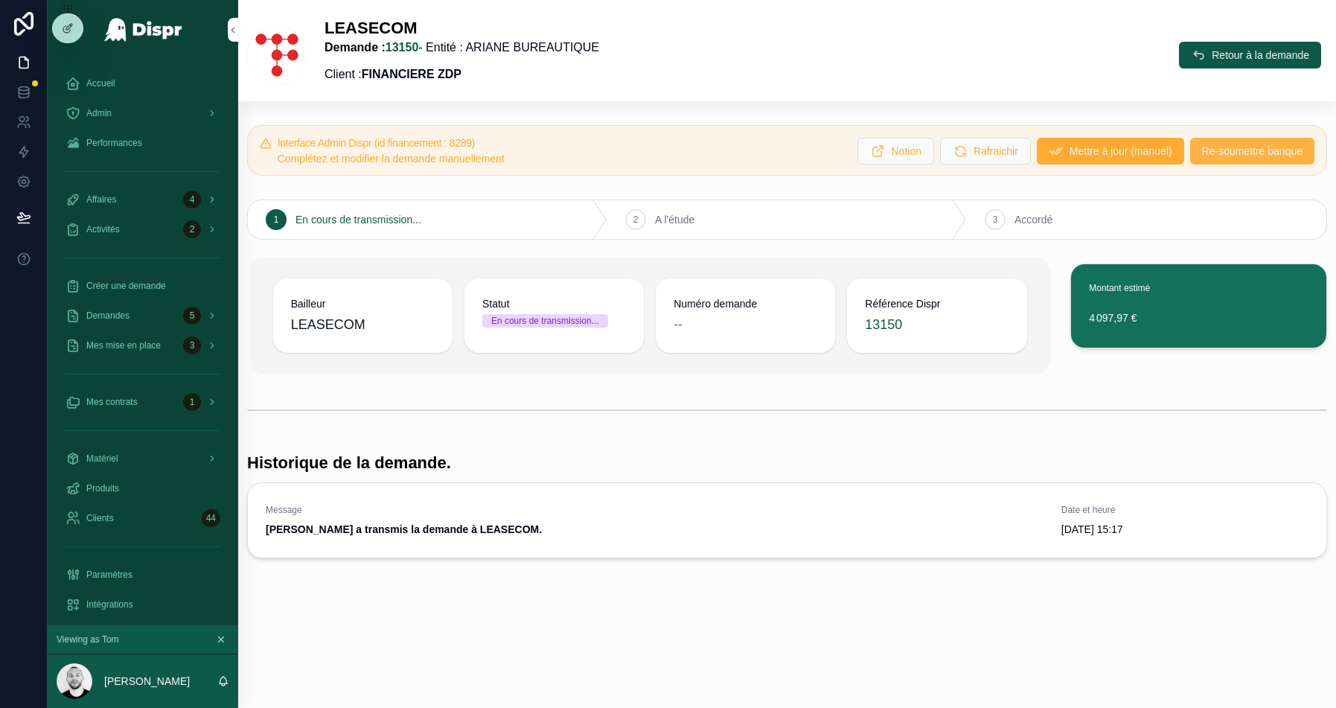
click at [1229, 153] on span "Re-soumettre banque" at bounding box center [1252, 151] width 101 height 15
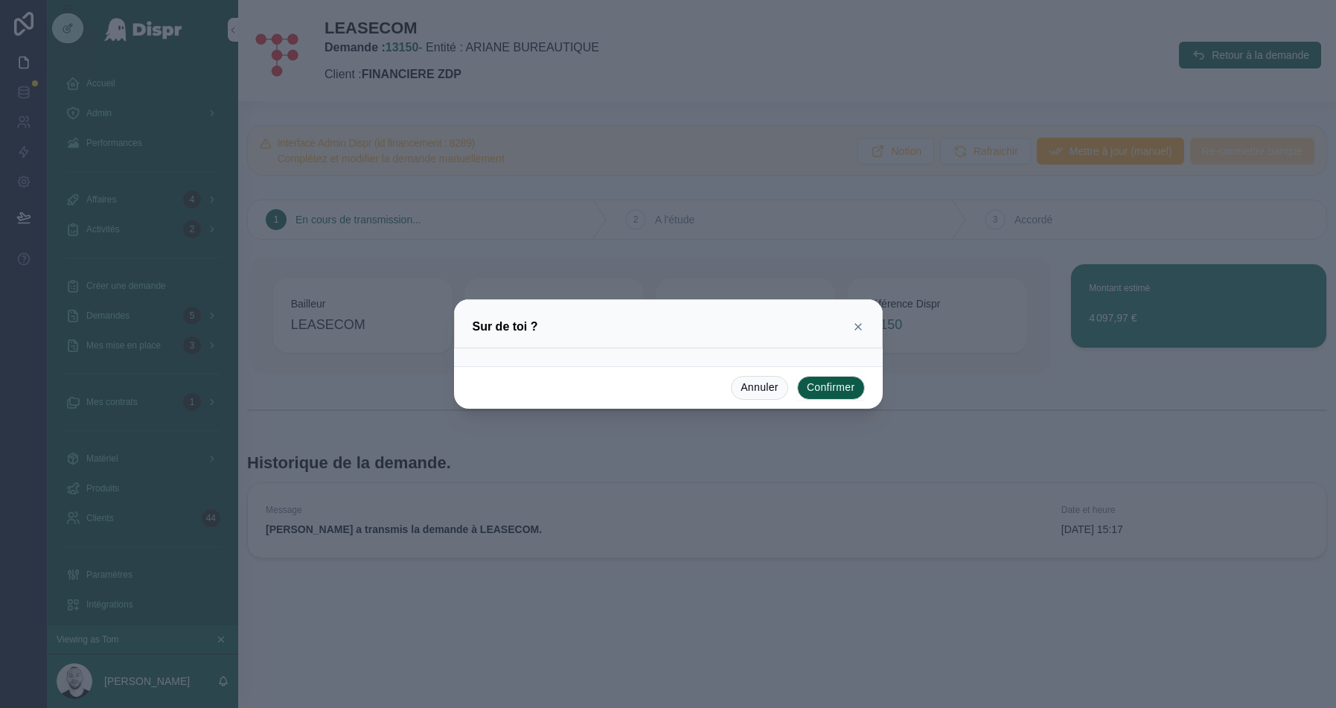
click at [844, 380] on button "Confirmer" at bounding box center [831, 388] width 68 height 24
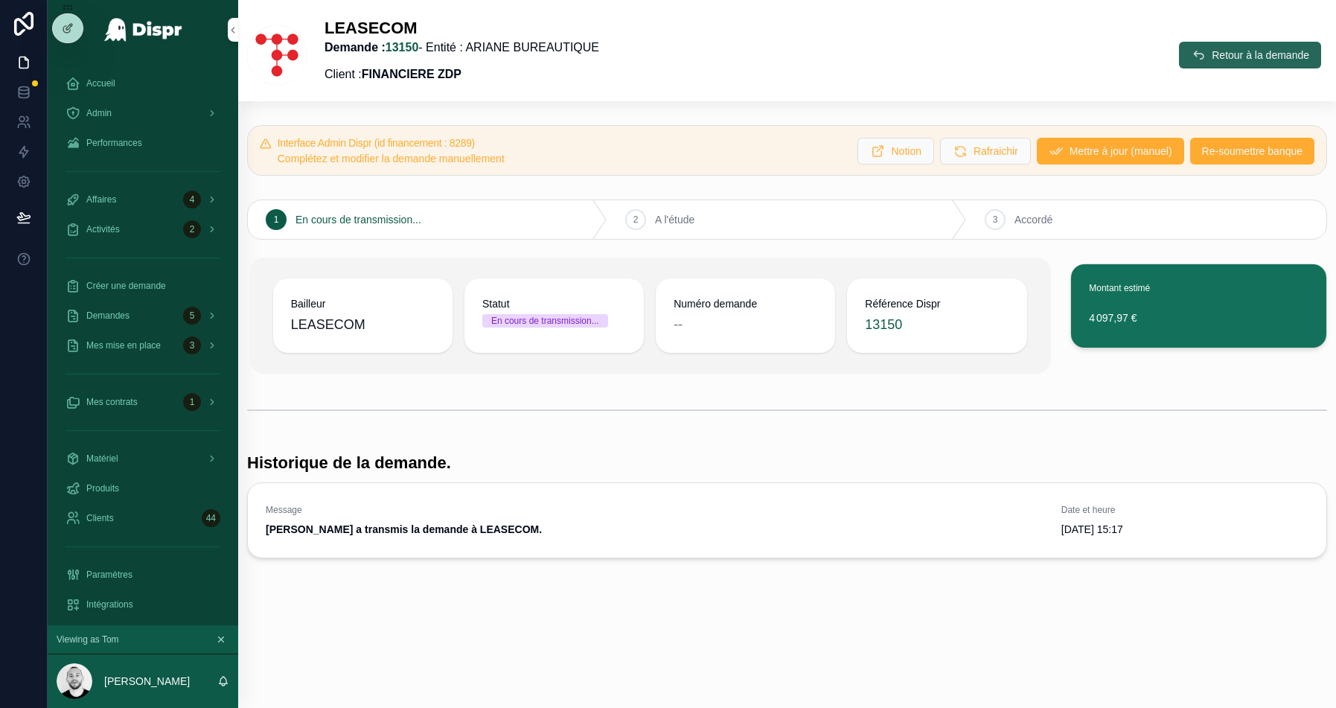
click at [1271, 50] on span "Retour à la demande" at bounding box center [1261, 55] width 98 height 15
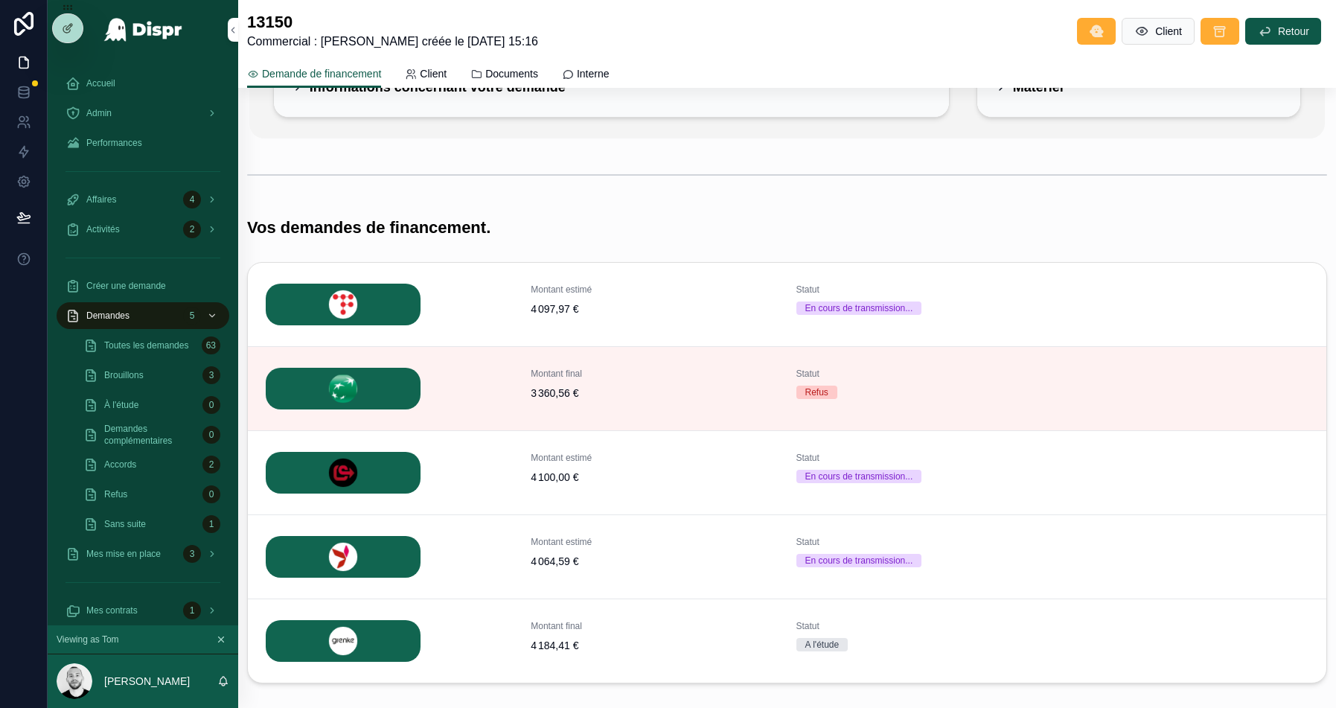
scroll to position [248, 0]
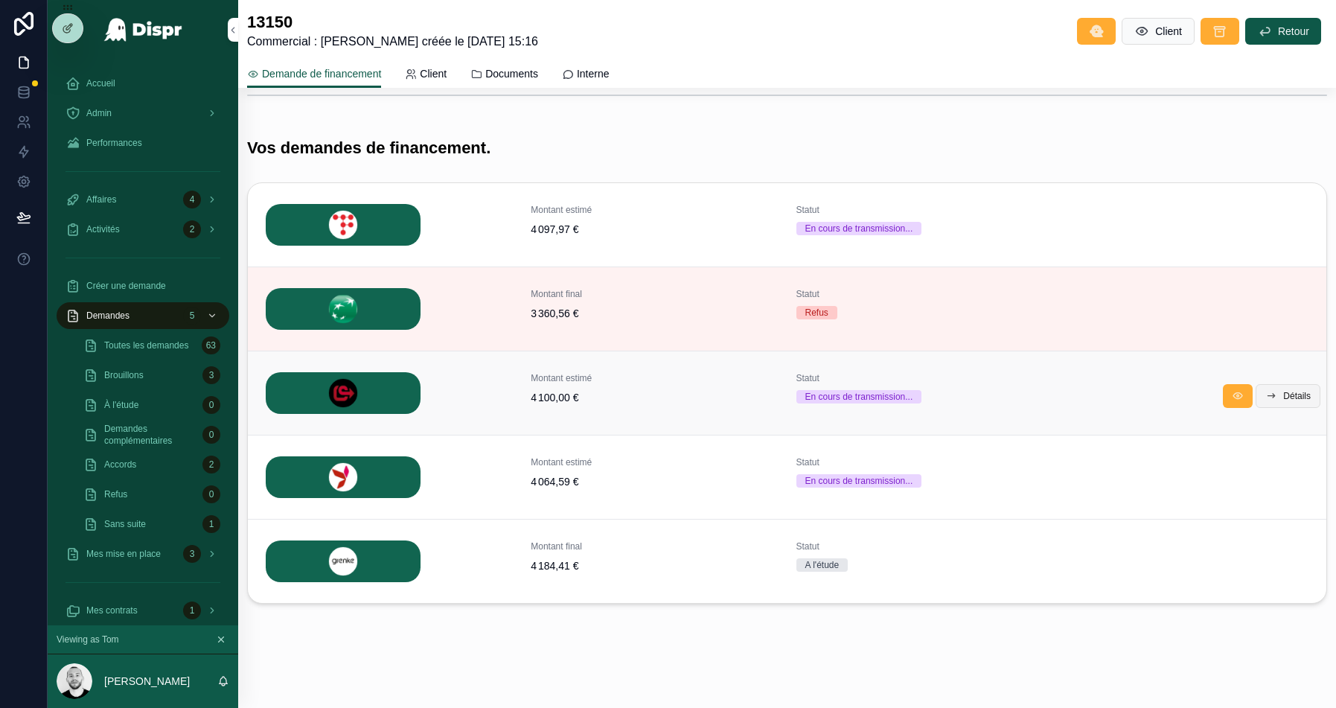
click at [1284, 393] on span "Détails" at bounding box center [1298, 396] width 28 height 12
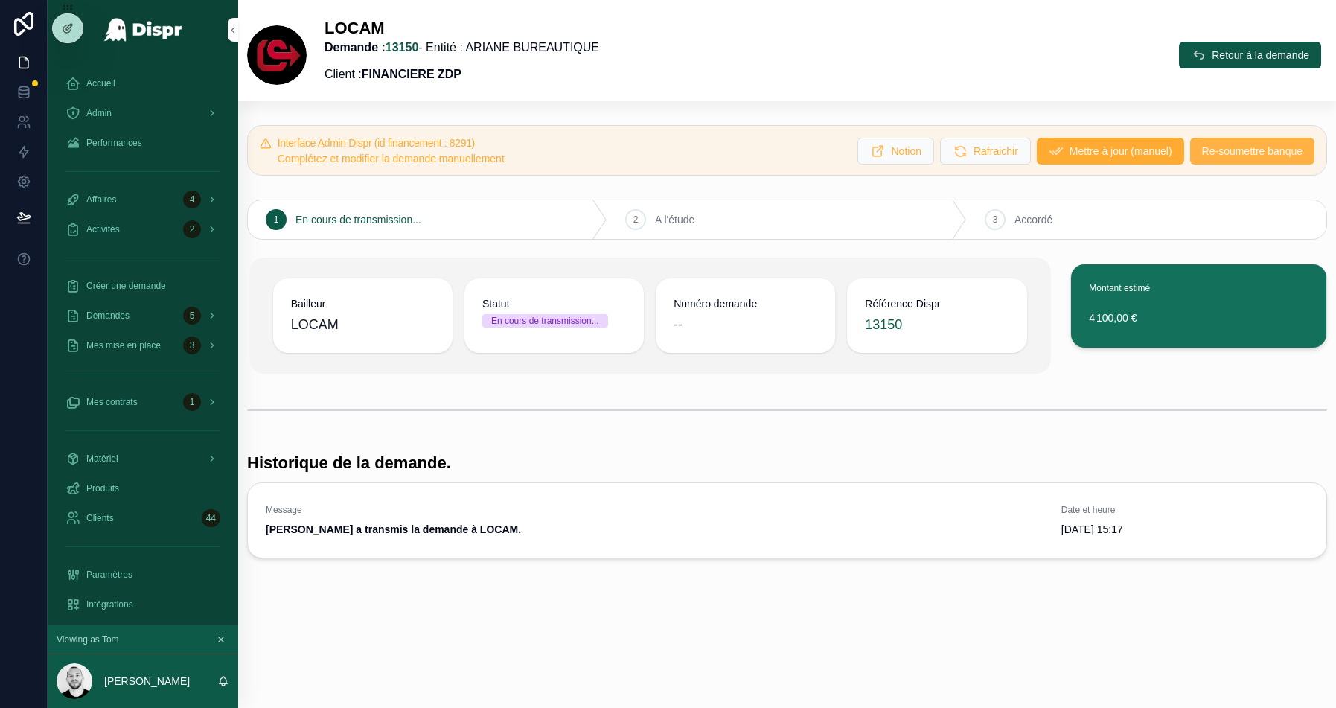
click at [1208, 157] on span "Re-soumettre banque" at bounding box center [1252, 151] width 101 height 15
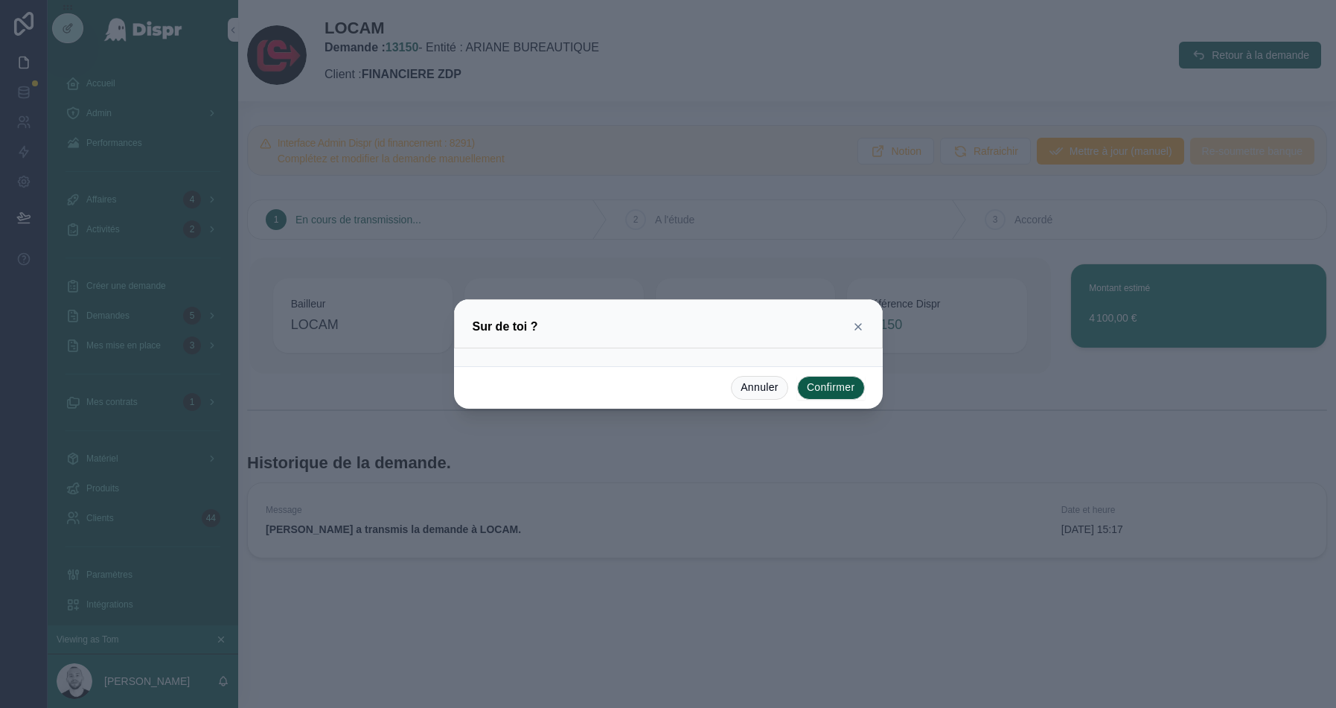
click at [840, 384] on button "Confirmer" at bounding box center [831, 388] width 68 height 24
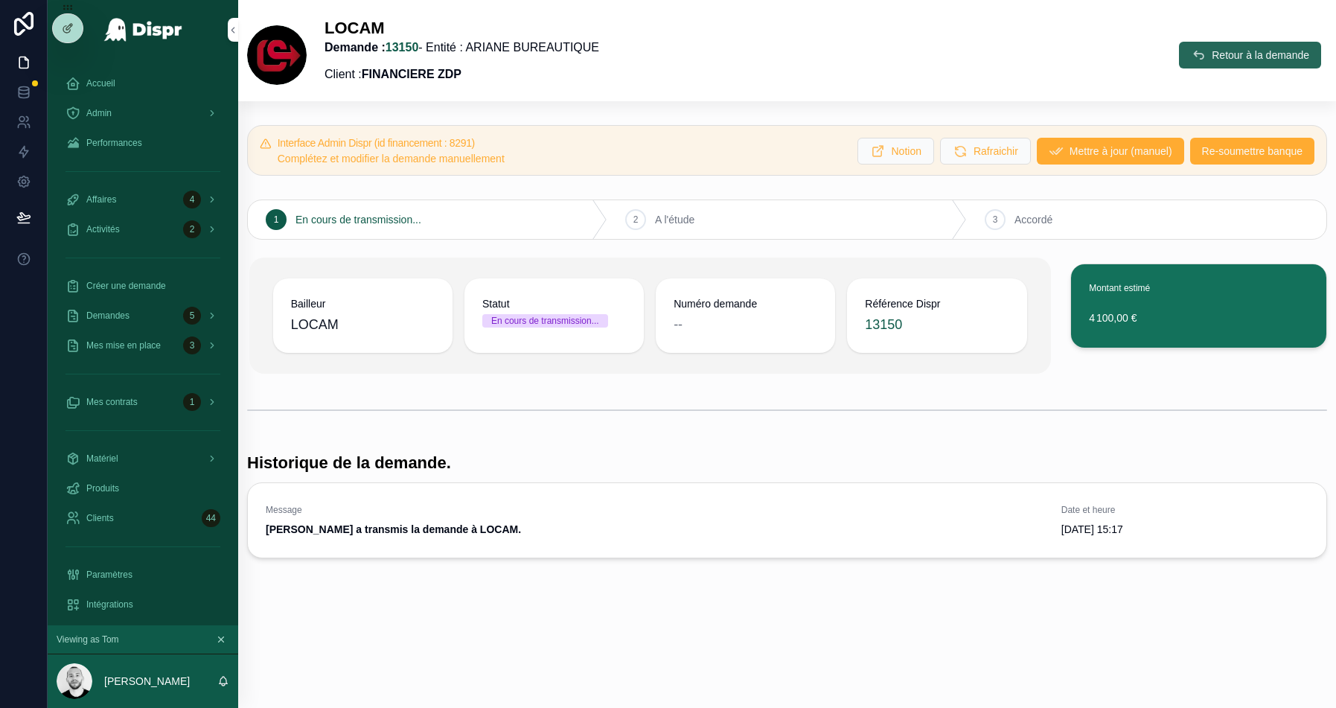
click at [1257, 56] on span "Retour à la demande" at bounding box center [1261, 55] width 98 height 15
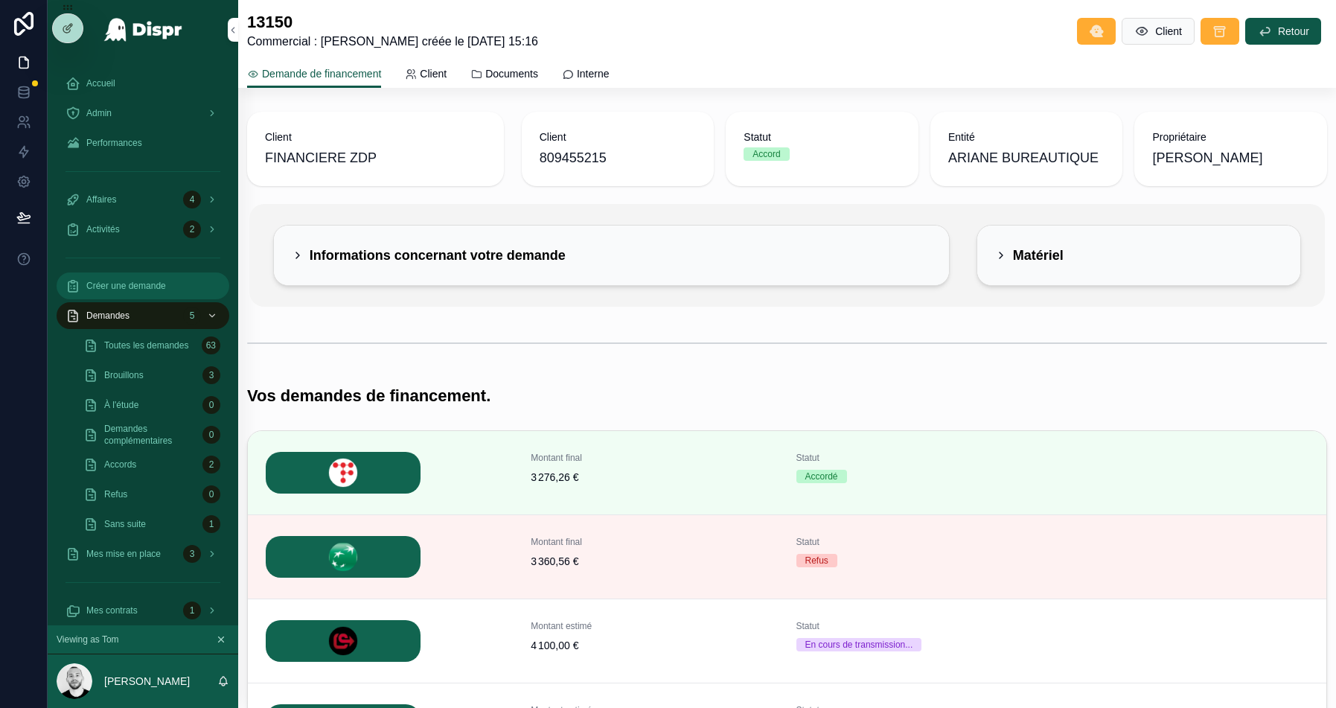
click at [93, 286] on span "Créer une demande" at bounding box center [126, 286] width 80 height 12
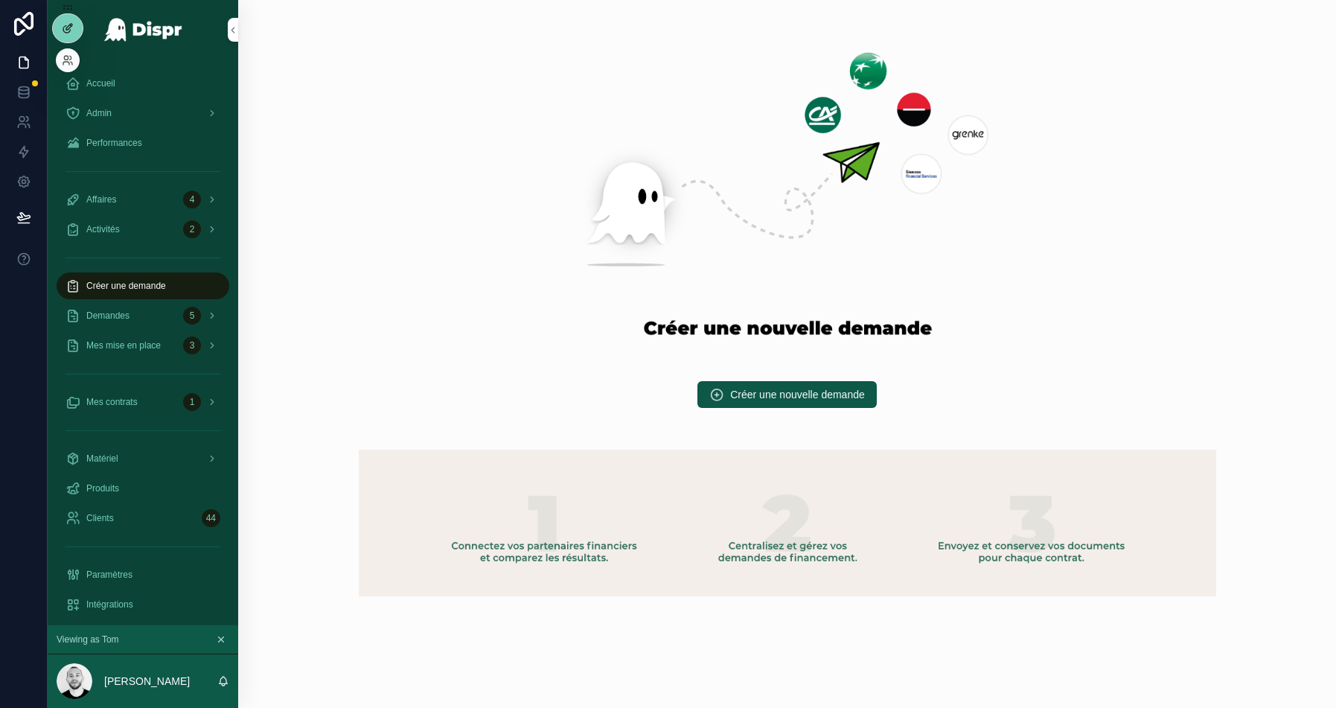
click at [71, 28] on icon at bounding box center [68, 28] width 12 height 12
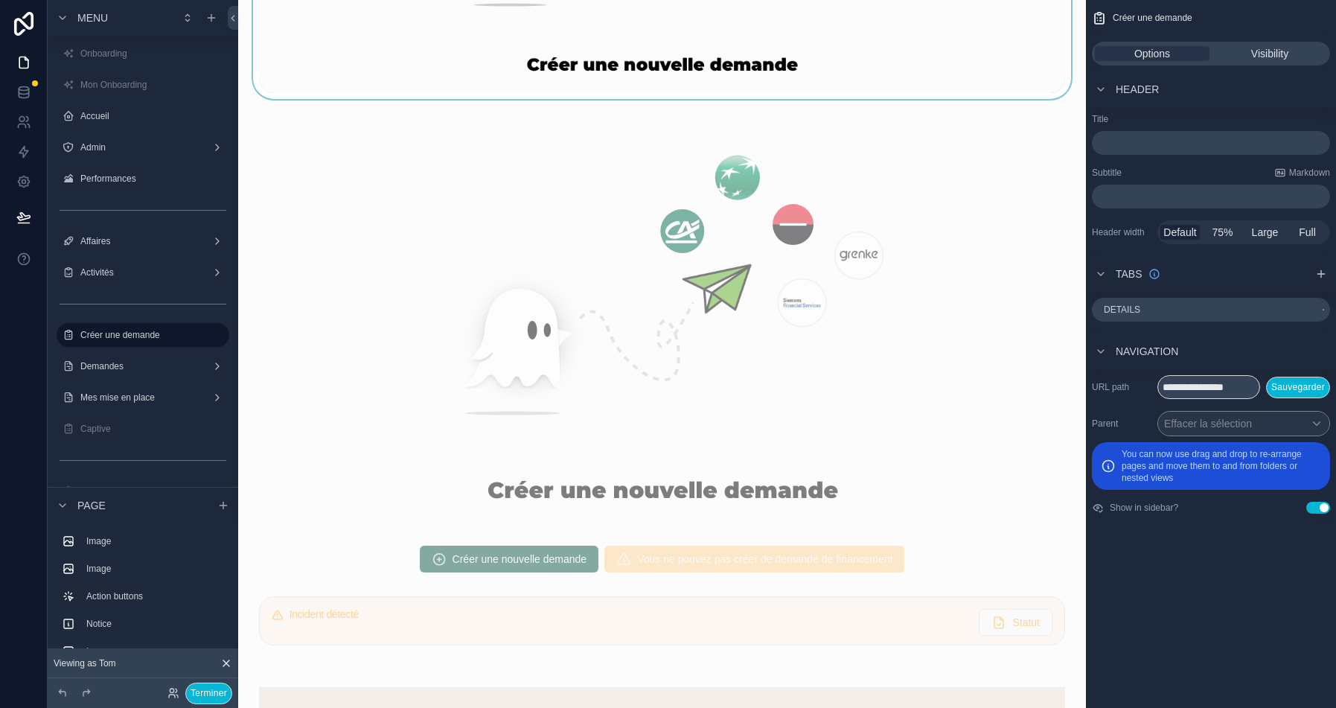
scroll to position [432, 0]
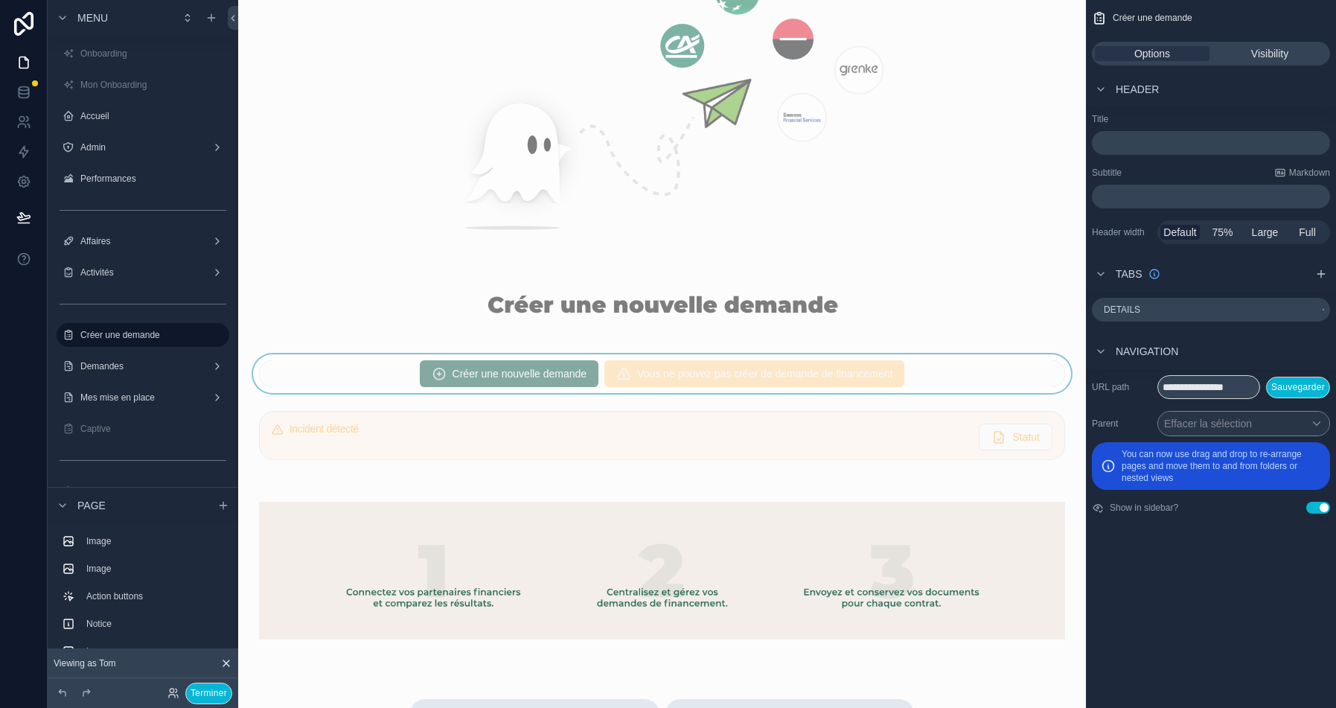
click at [353, 374] on div "scrollable content" at bounding box center [662, 373] width 824 height 39
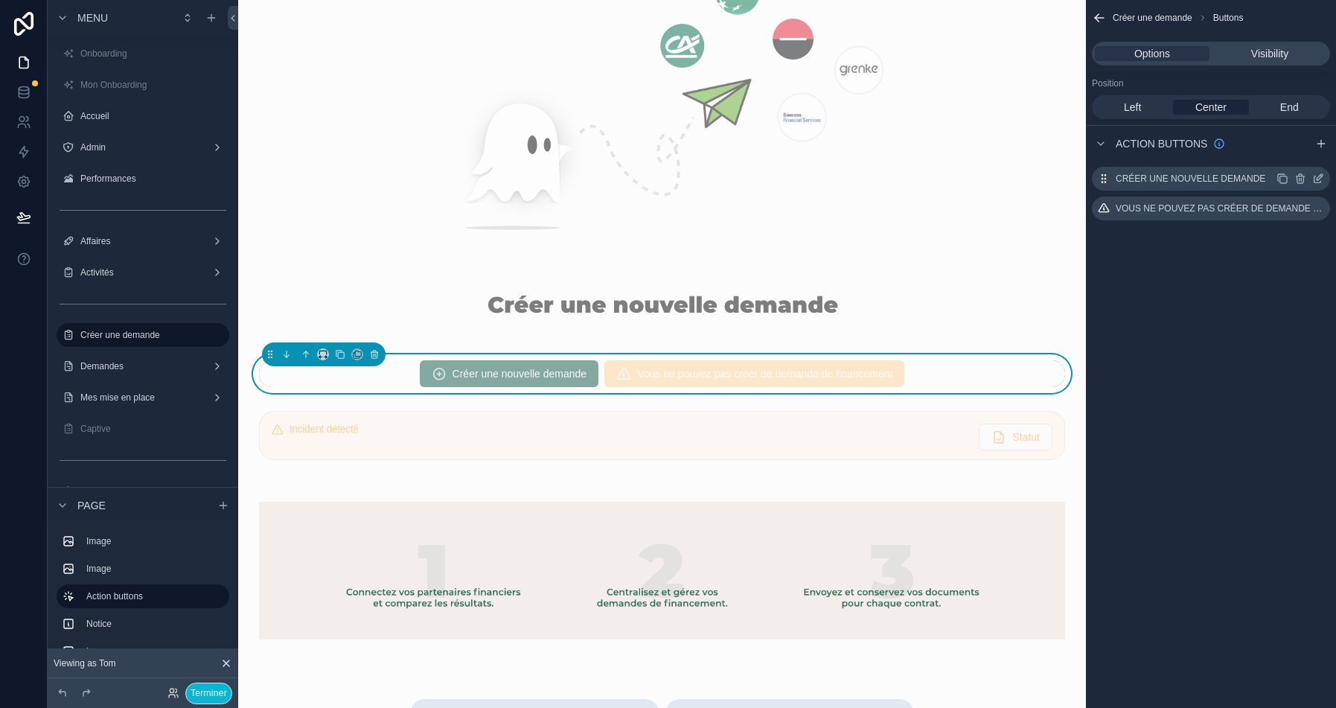
click at [1321, 179] on icon "scrollable content" at bounding box center [1319, 179] width 12 height 12
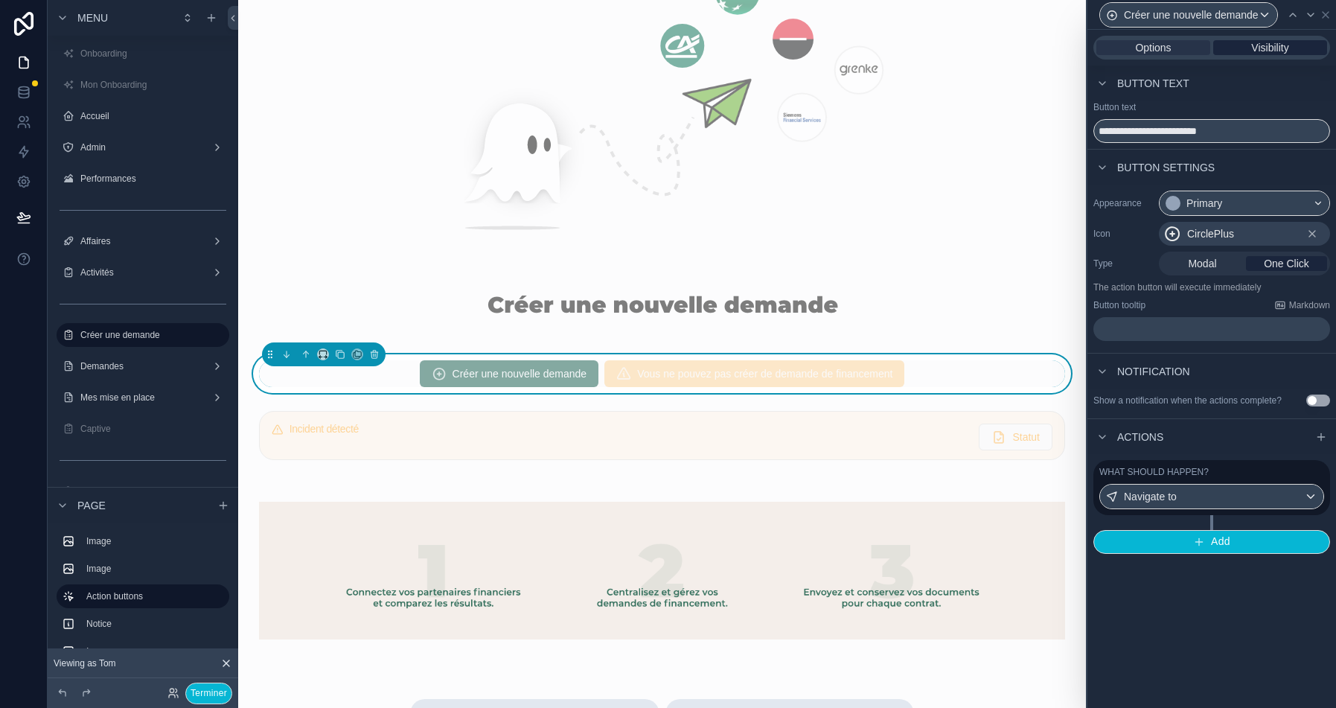
click at [1289, 44] on span "Visibility" at bounding box center [1270, 47] width 37 height 15
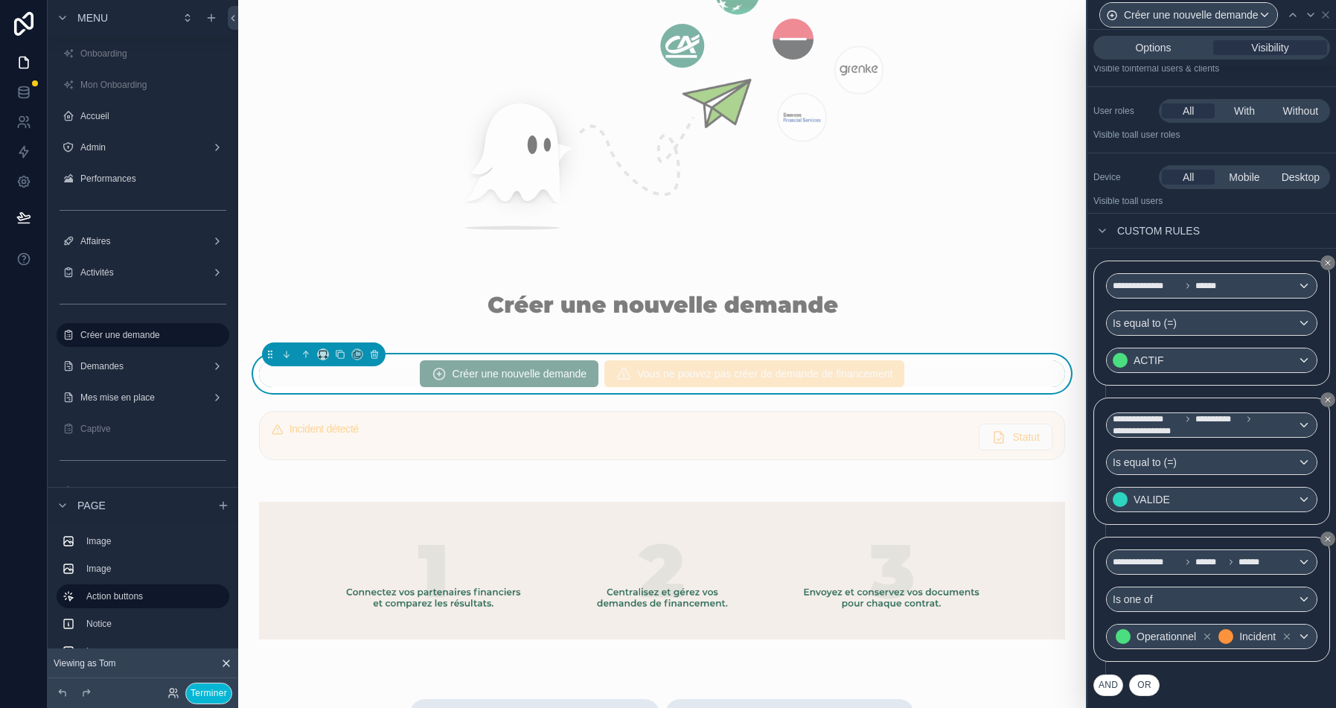
scroll to position [89, 0]
click at [1188, 558] on icon at bounding box center [1188, 562] width 9 height 9
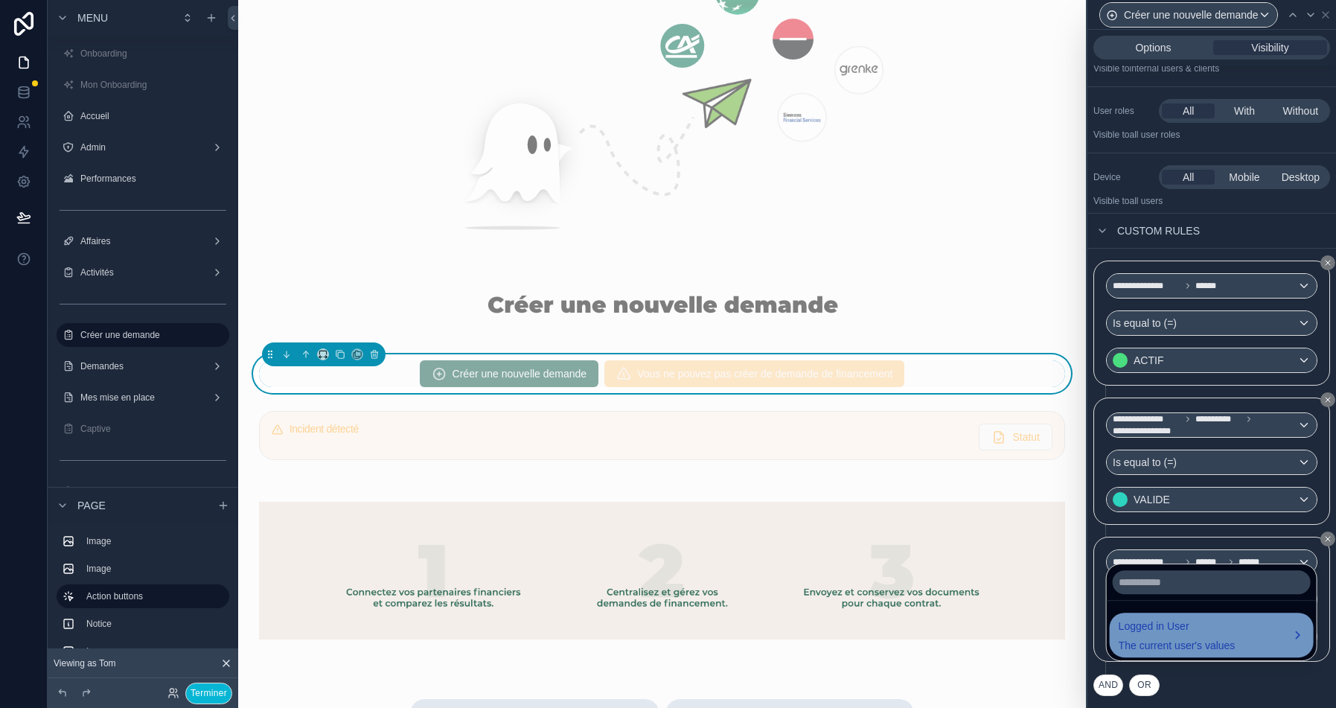
click at [1182, 641] on span "The current user's values" at bounding box center [1177, 645] width 117 height 15
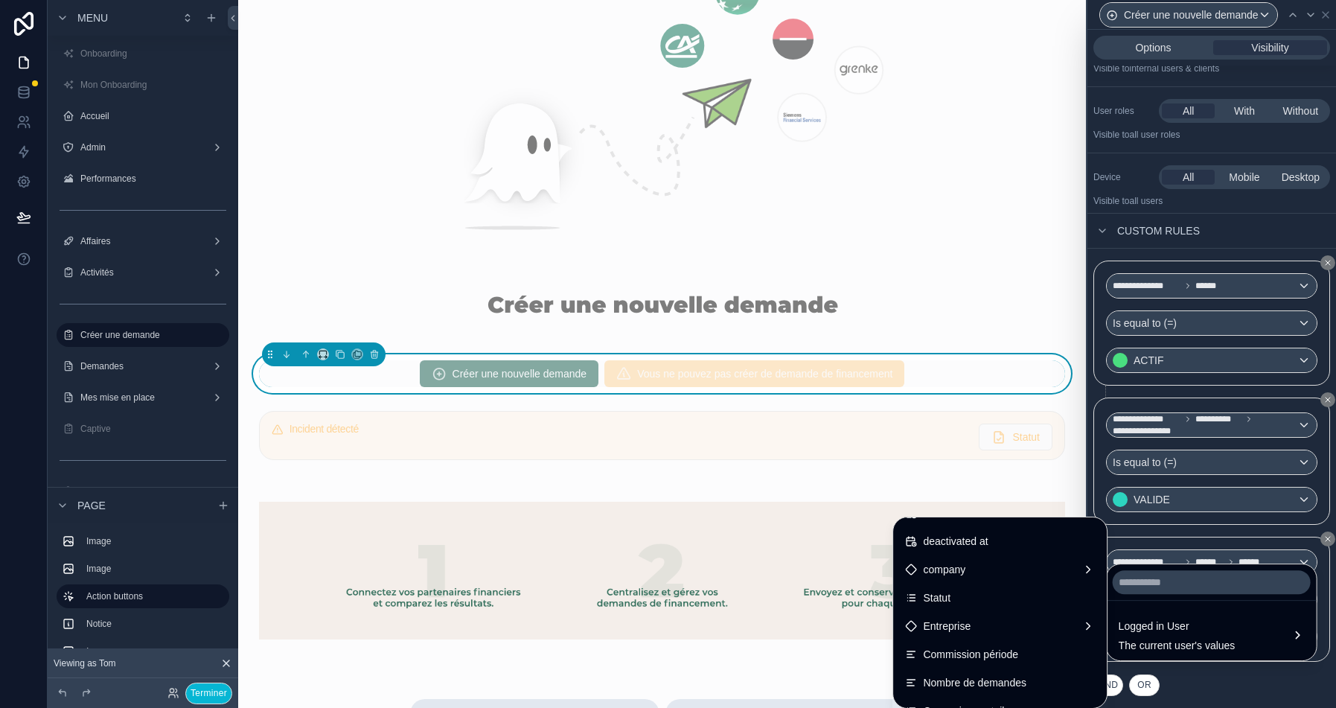
scroll to position [287, 0]
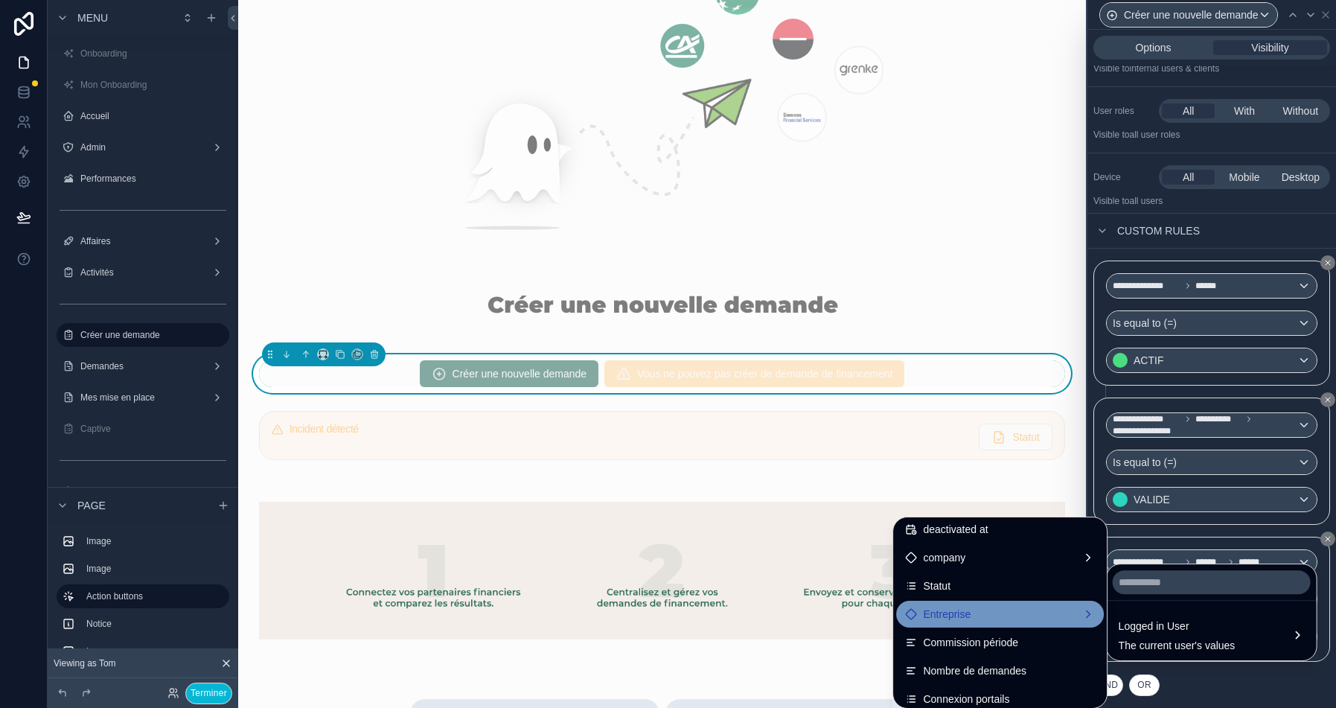
click at [970, 608] on div "Entreprise" at bounding box center [1000, 614] width 190 height 18
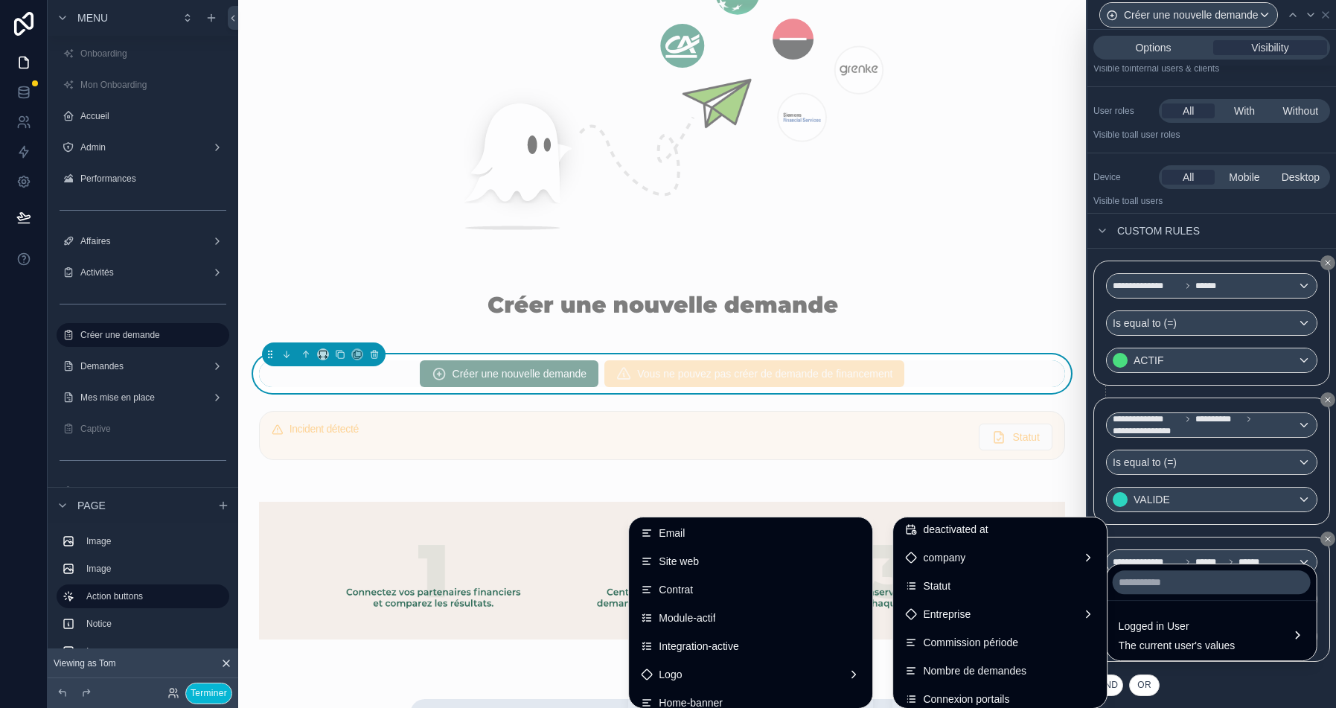
scroll to position [704, 0]
click at [1249, 678] on div at bounding box center [1212, 354] width 249 height 708
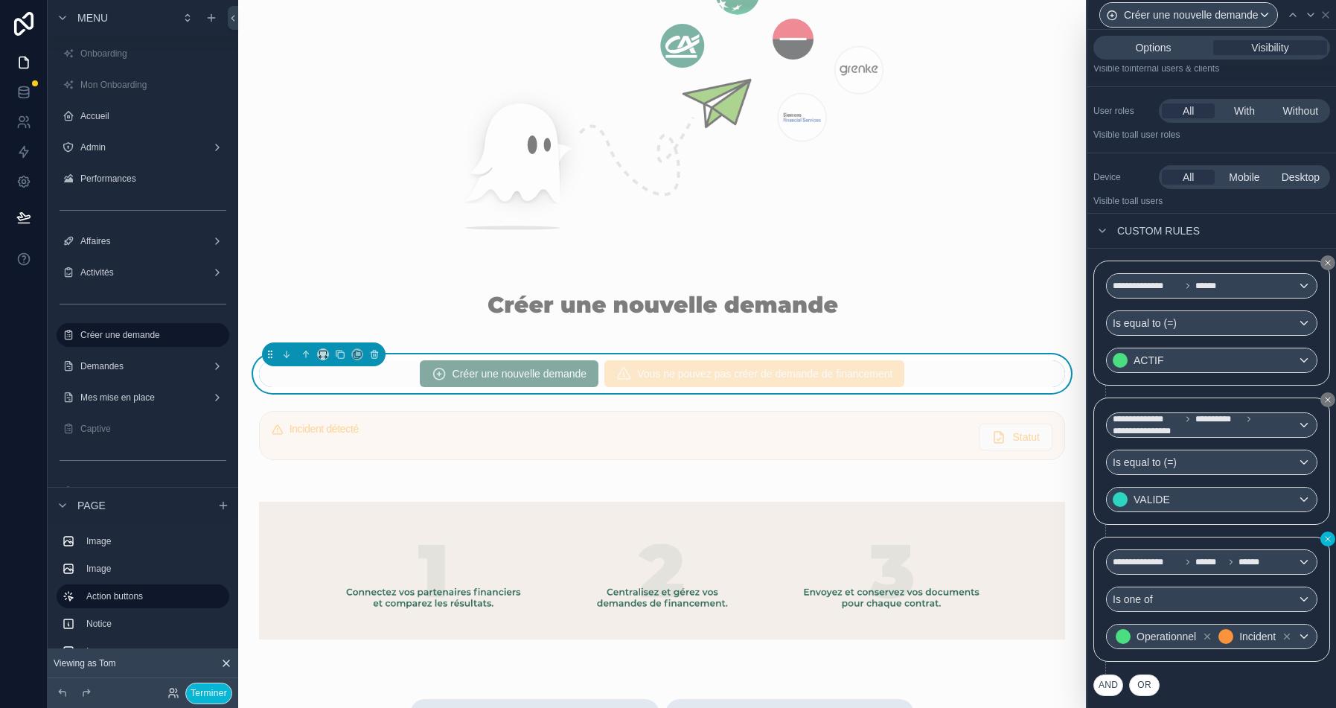
click at [1327, 535] on icon at bounding box center [1328, 539] width 9 height 9
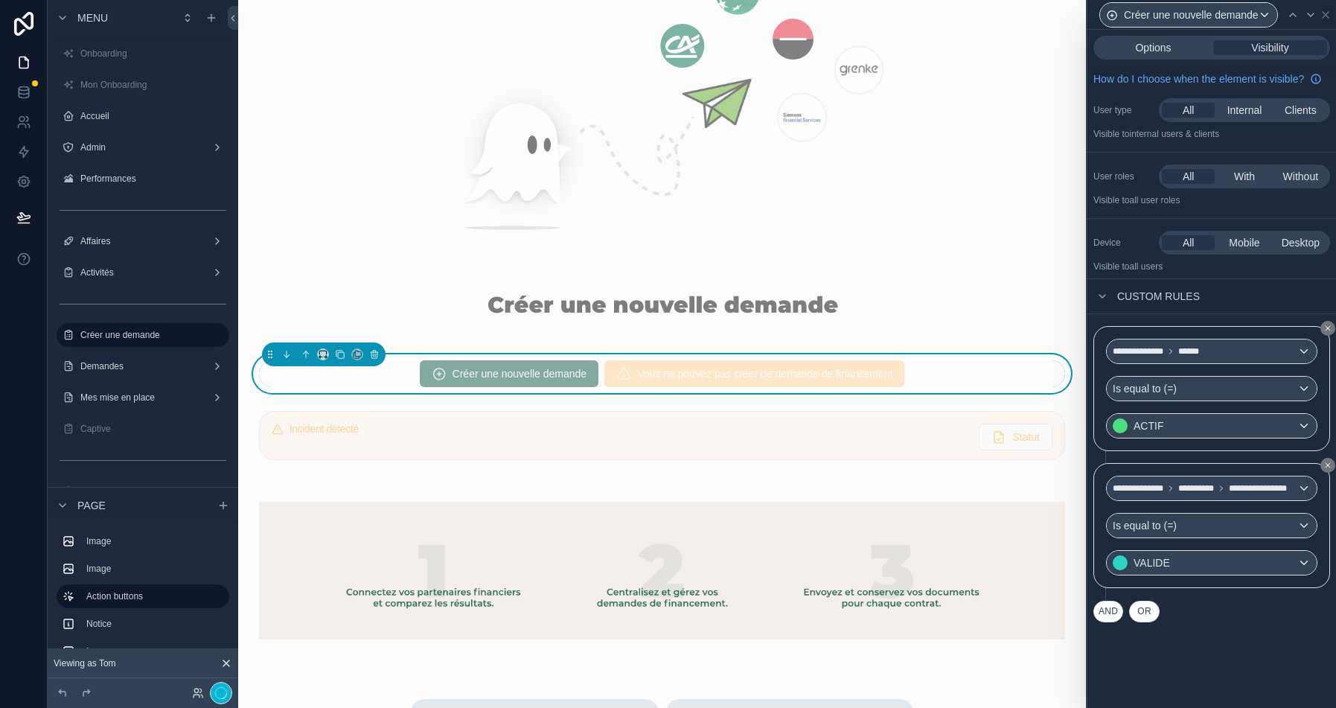
scroll to position [0, 0]
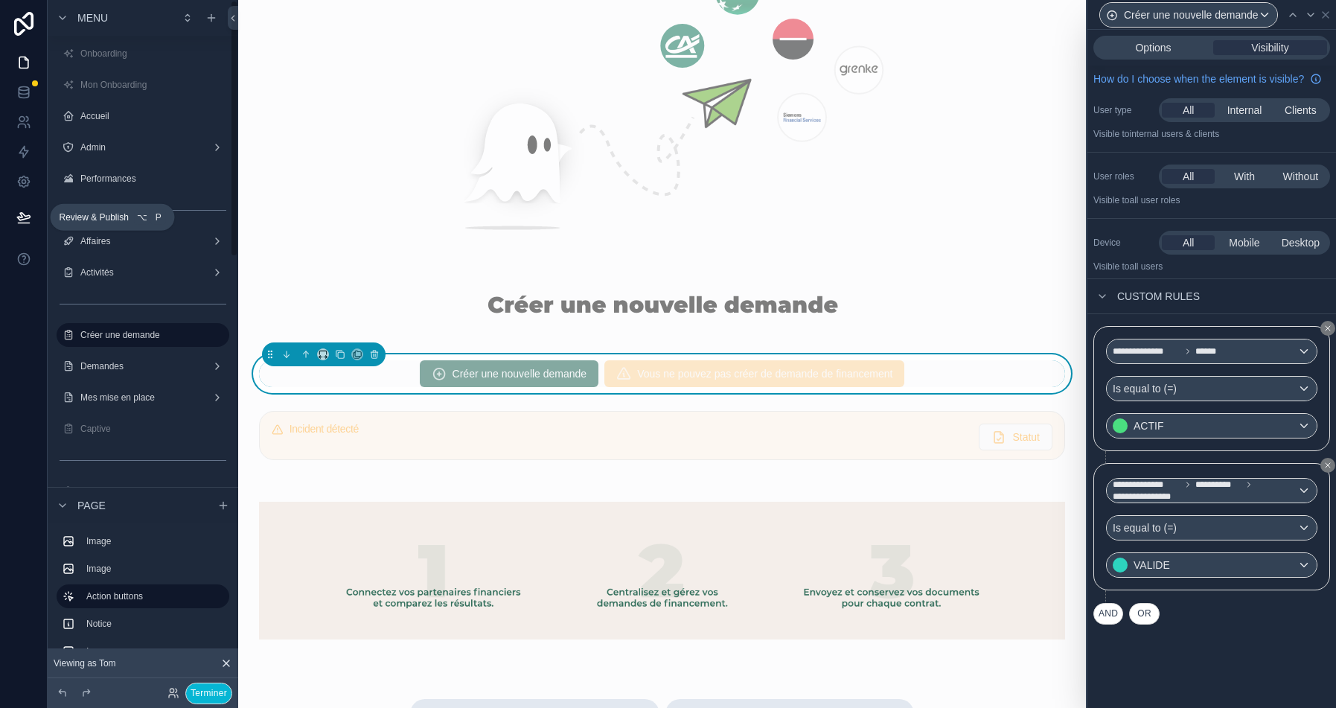
click at [30, 220] on icon at bounding box center [23, 217] width 15 height 15
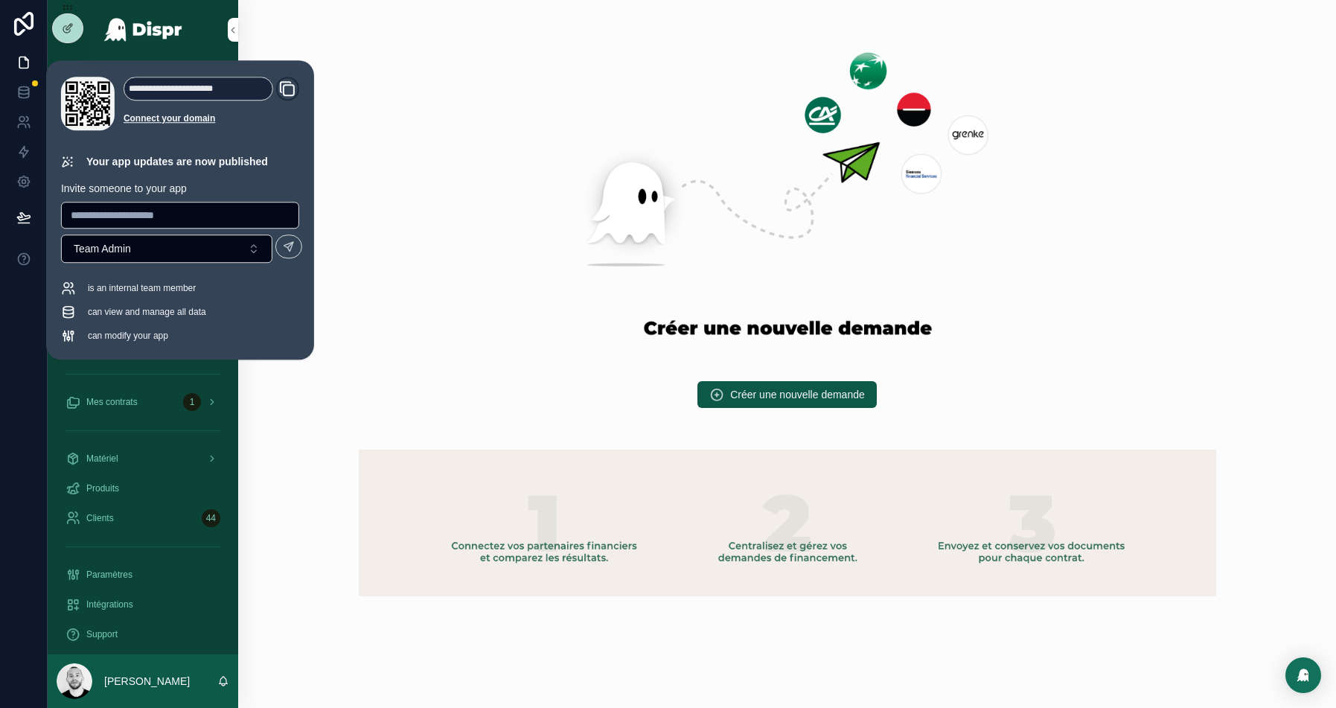
click at [432, 250] on img "scrollable content" at bounding box center [788, 188] width 858 height 304
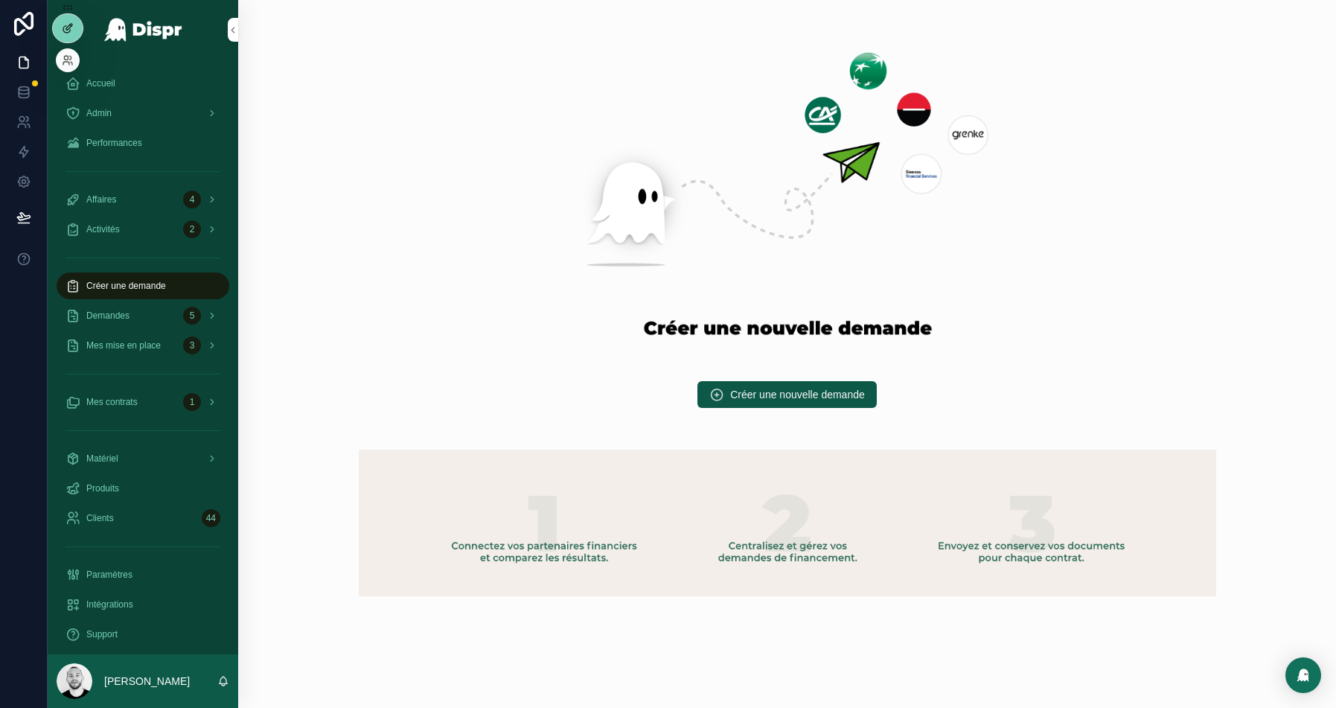
click at [63, 31] on icon at bounding box center [66, 29] width 7 height 7
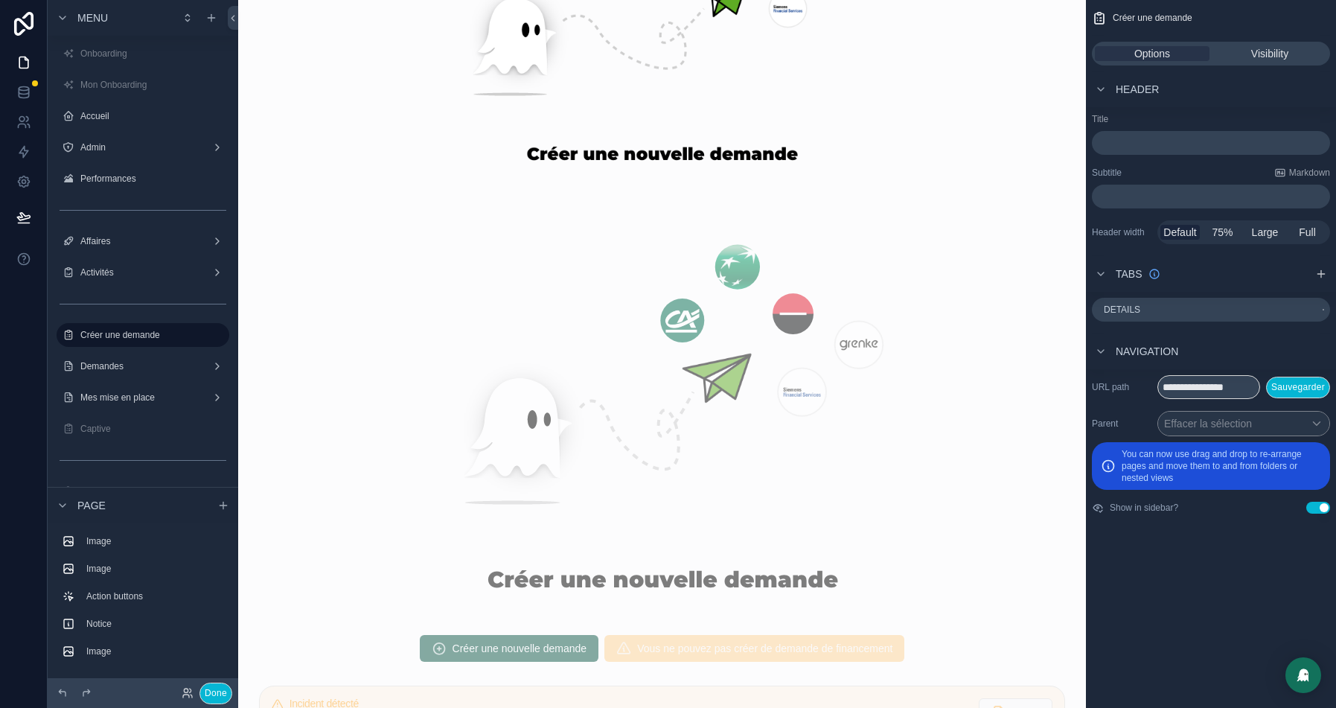
scroll to position [549, 0]
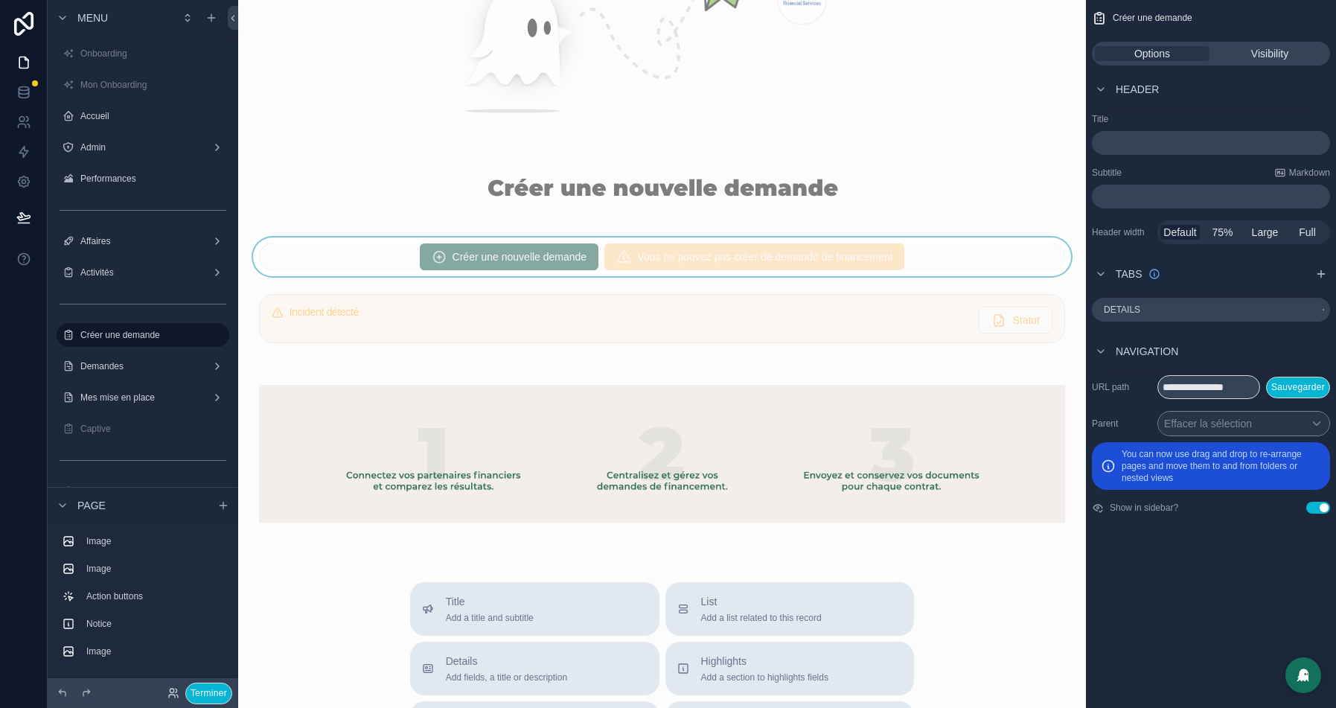
click at [951, 253] on div "scrollable content" at bounding box center [662, 257] width 824 height 39
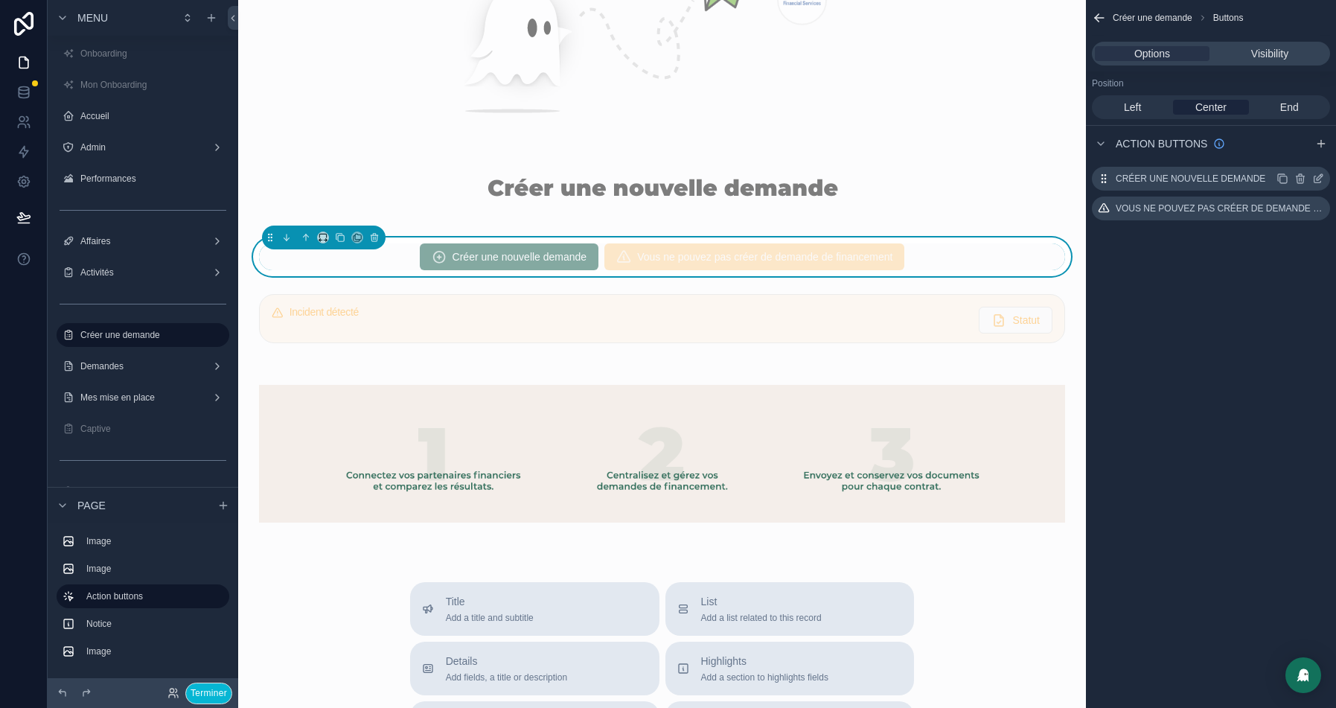
click at [1319, 178] on icon "scrollable content" at bounding box center [1319, 179] width 12 height 12
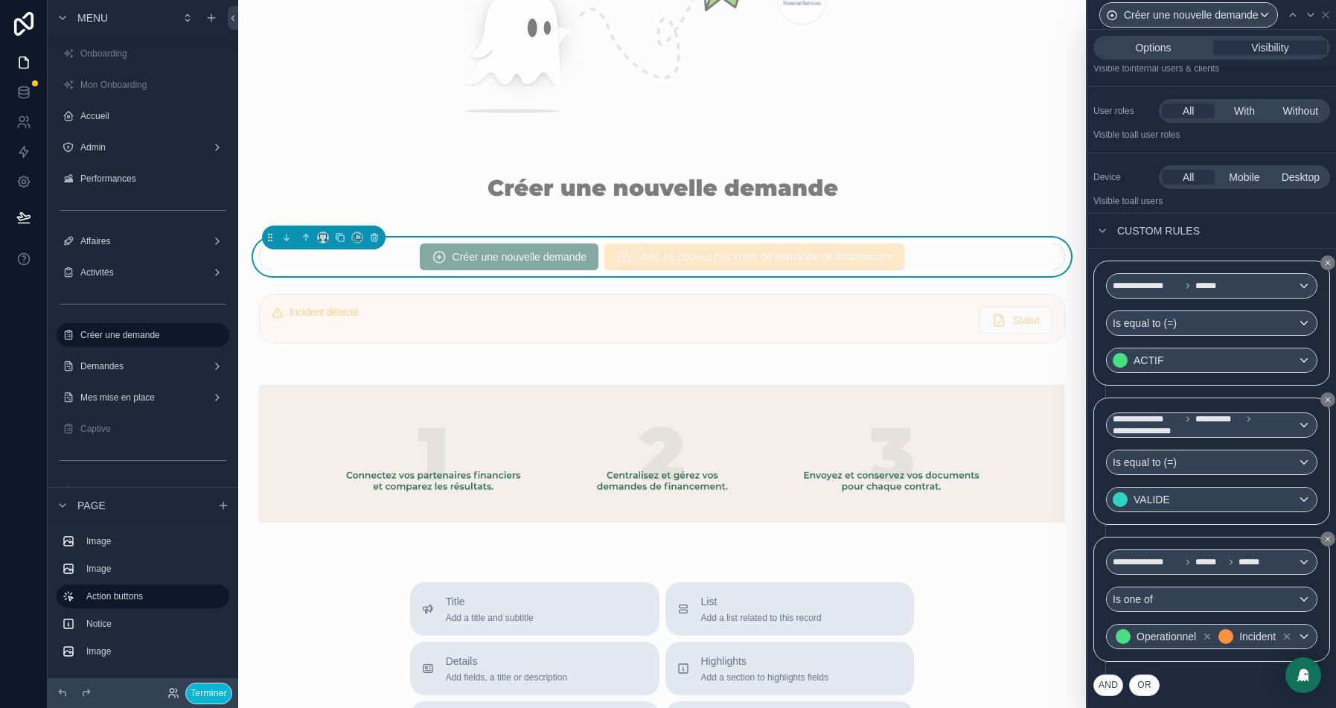
scroll to position [89, 0]
click at [1263, 556] on span "******" at bounding box center [1253, 562] width 28 height 12
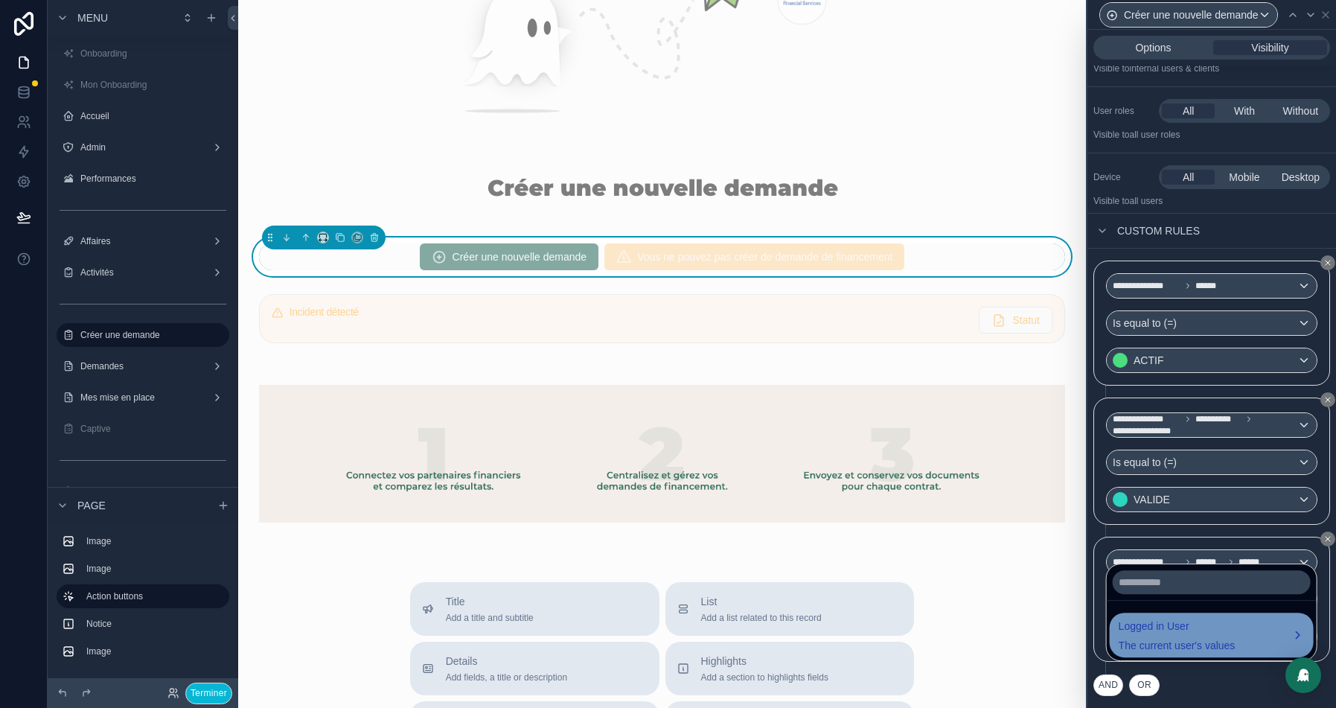
click at [1145, 633] on span "Logged in User" at bounding box center [1177, 626] width 117 height 18
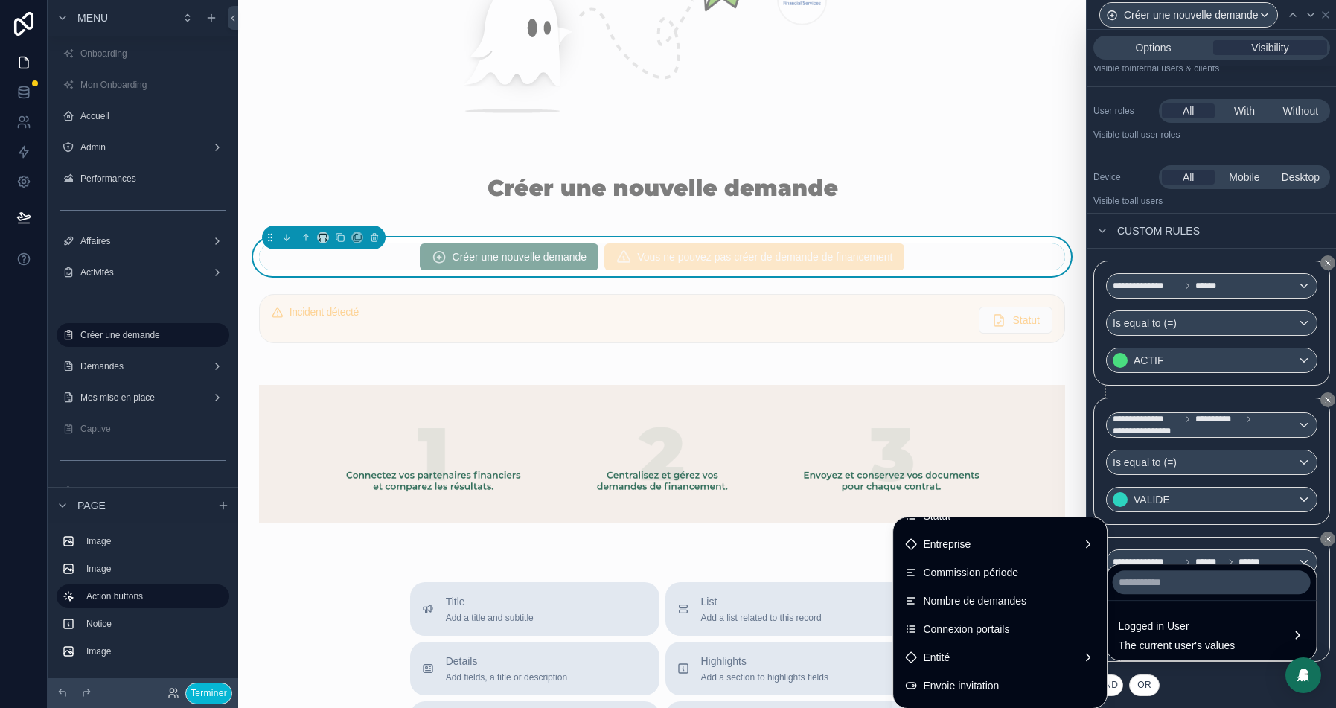
scroll to position [360, 0]
click at [20, 89] on icon at bounding box center [23, 92] width 15 height 15
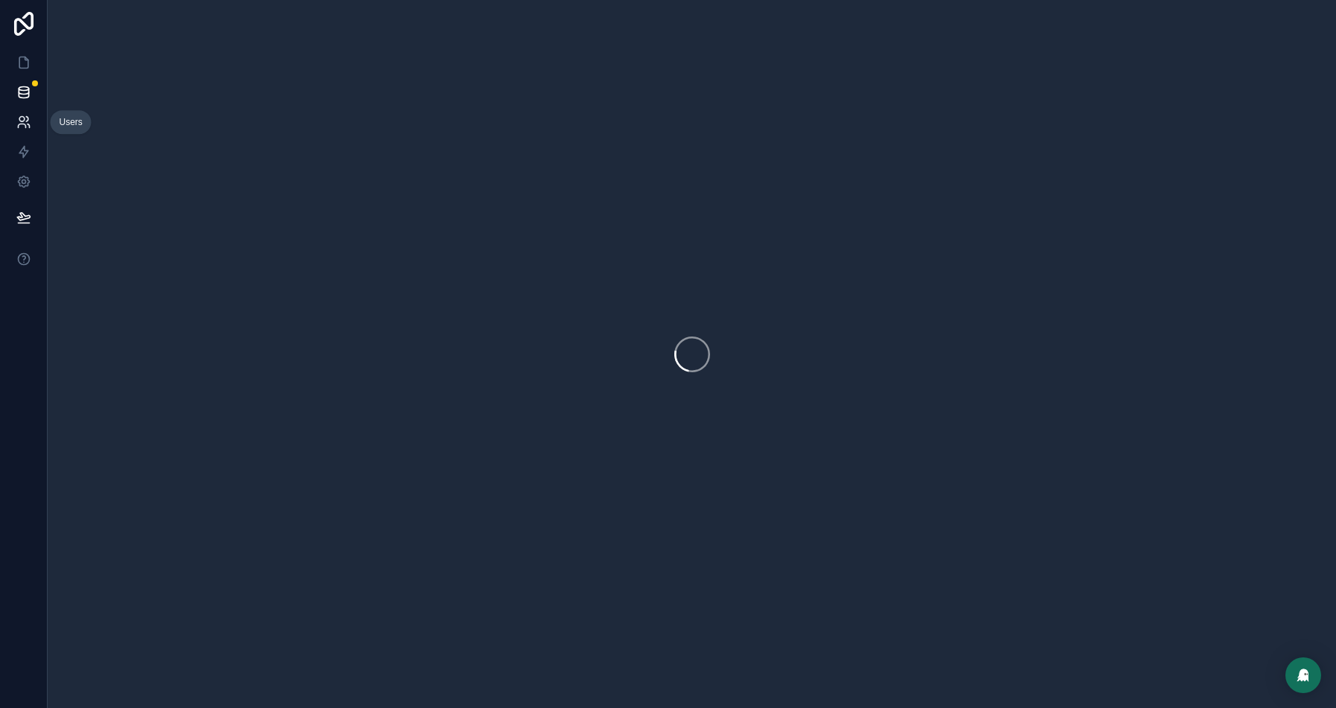
click at [23, 126] on icon at bounding box center [23, 122] width 15 height 15
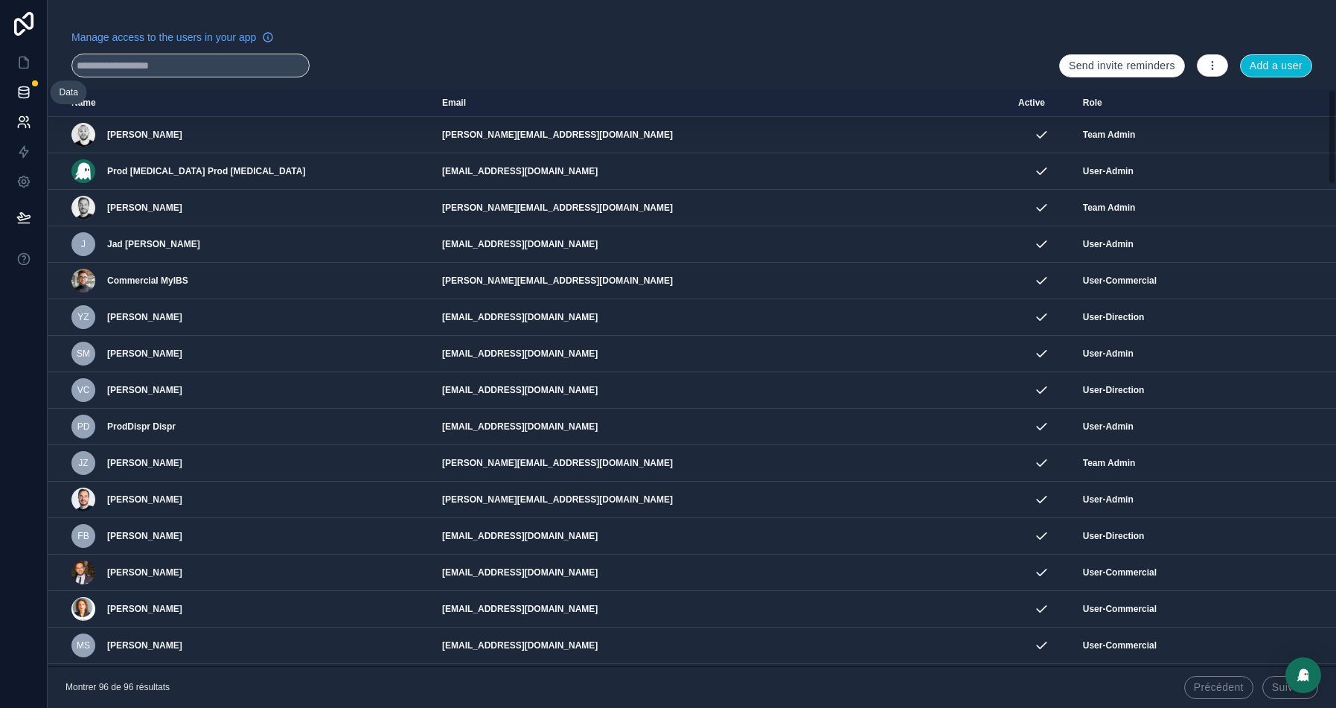
click at [20, 91] on icon at bounding box center [23, 92] width 15 height 15
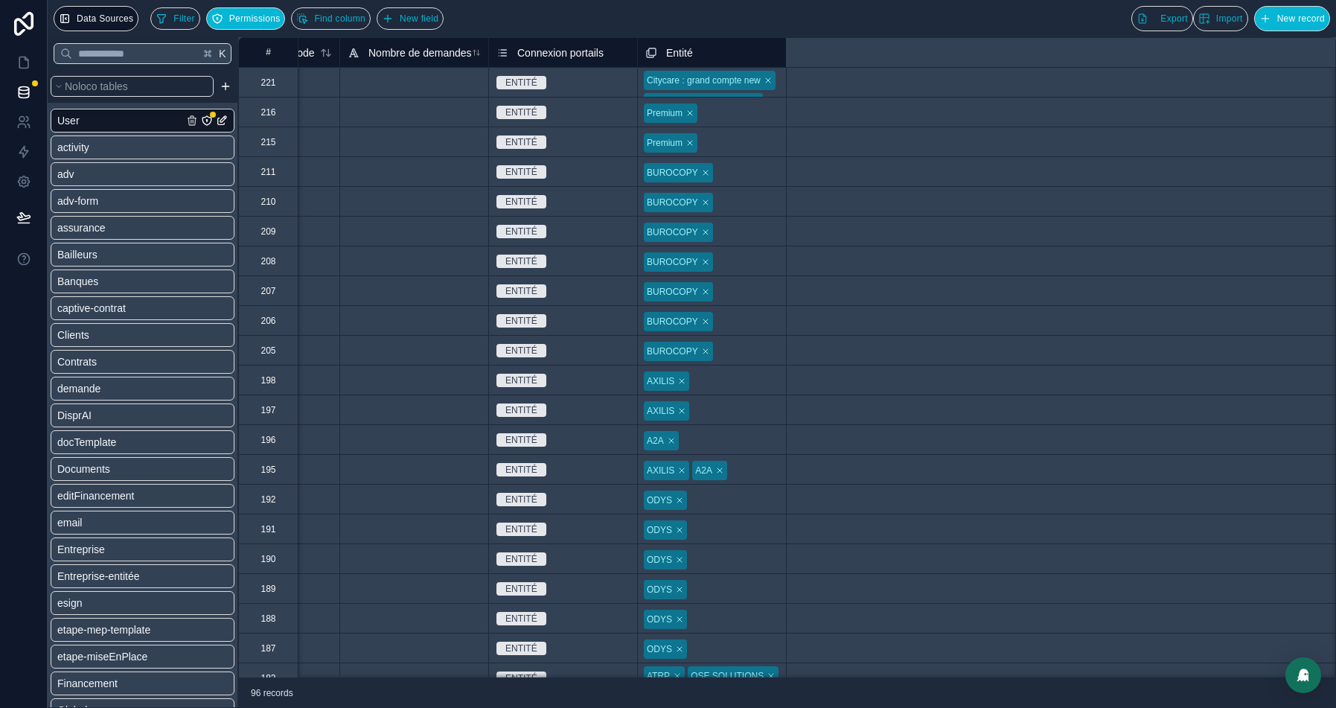
scroll to position [0, 491]
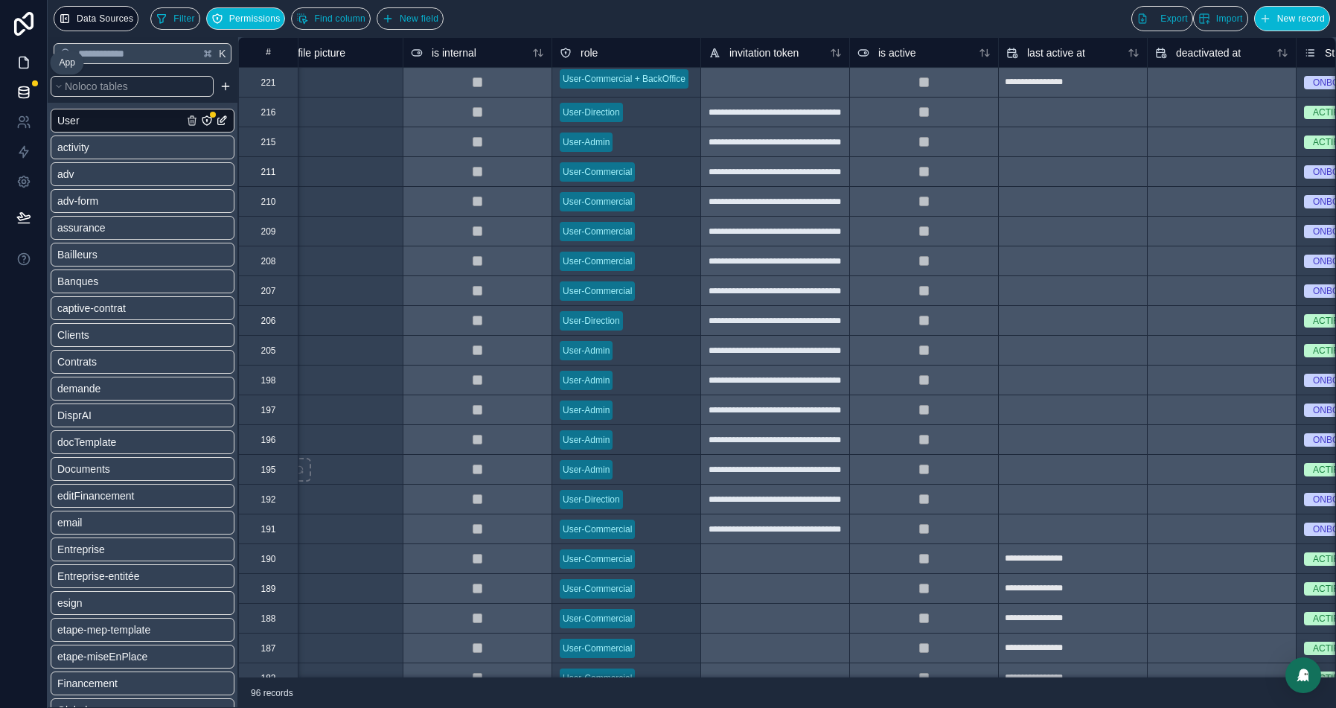
click at [22, 62] on icon at bounding box center [23, 62] width 15 height 15
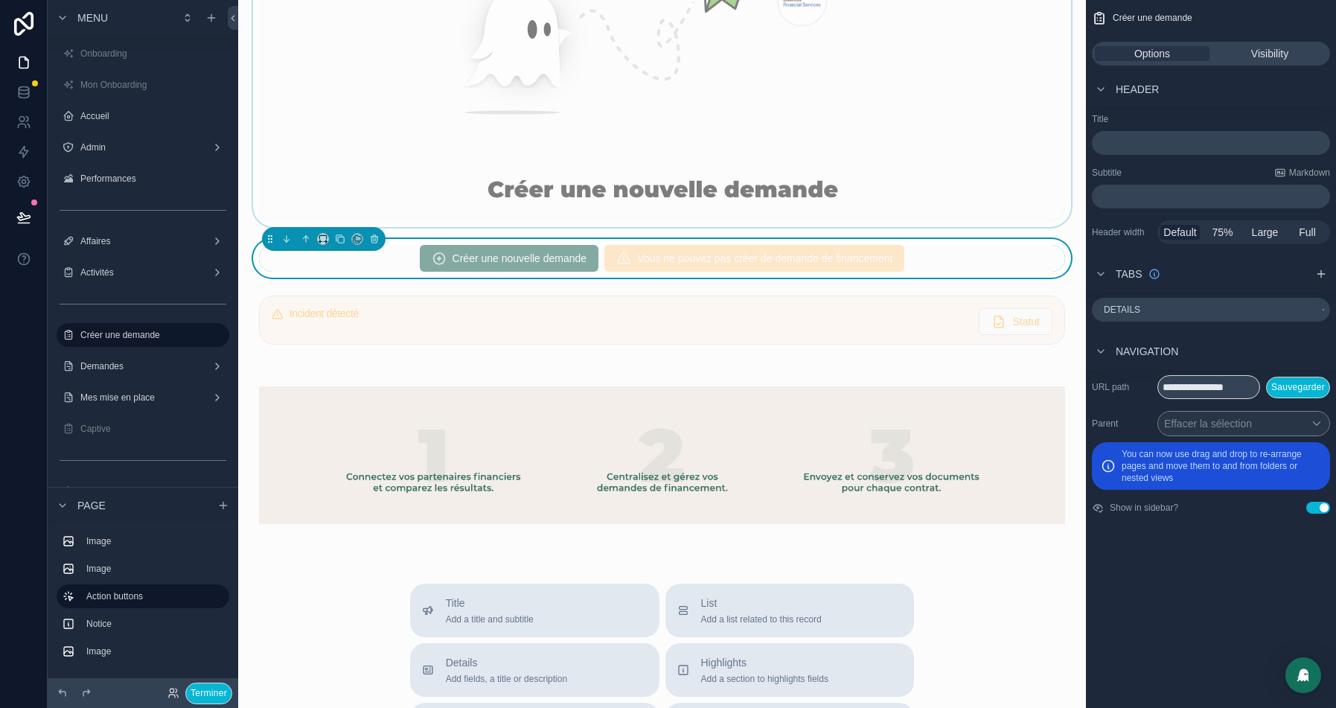
scroll to position [572, 0]
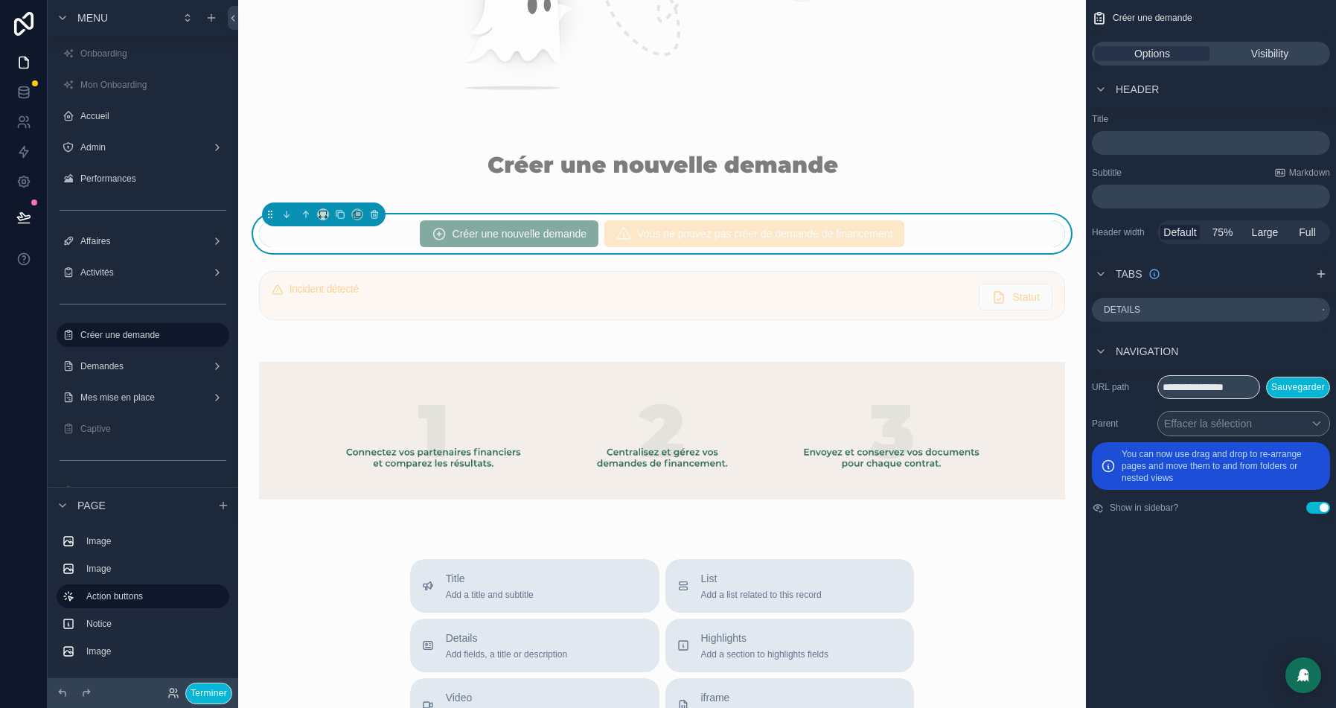
click at [979, 216] on div "Créer une nouvelle demande Vous ne pouvez pas créer de demande de financement" at bounding box center [662, 233] width 824 height 39
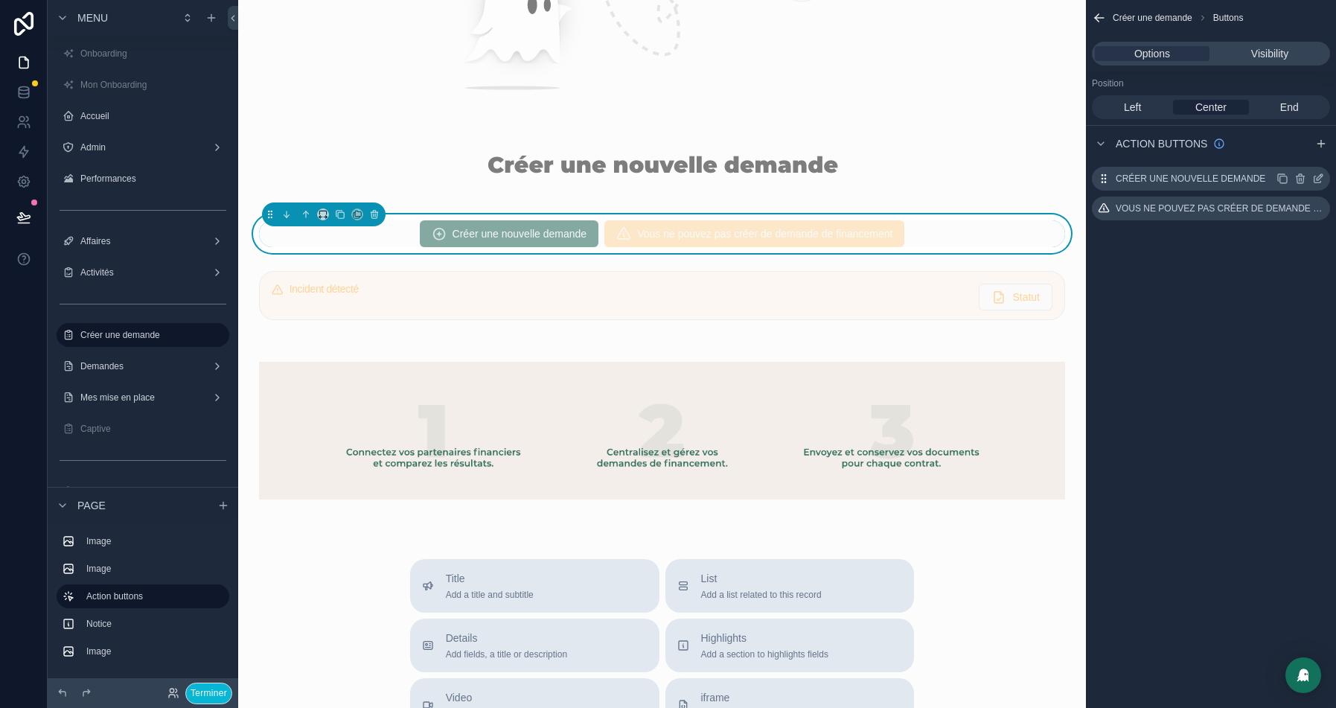
click at [1319, 175] on icon "scrollable content" at bounding box center [1319, 179] width 12 height 12
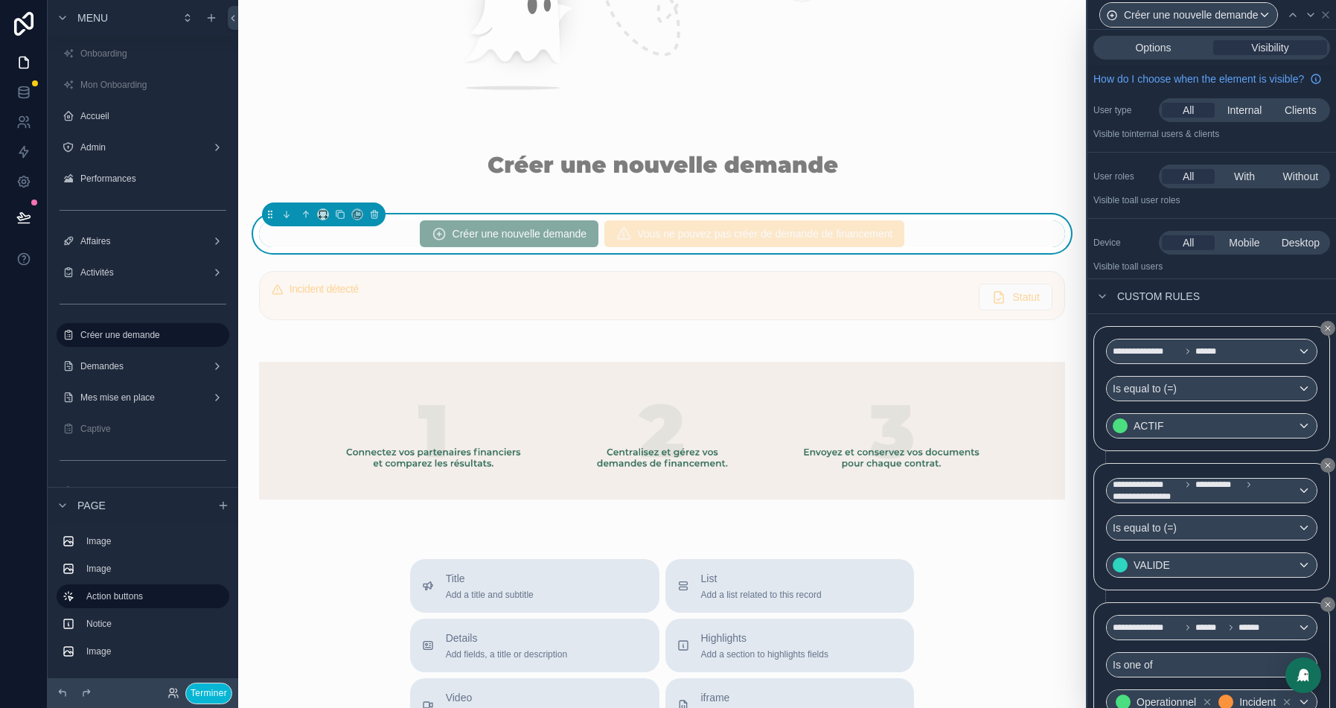
scroll to position [89, 0]
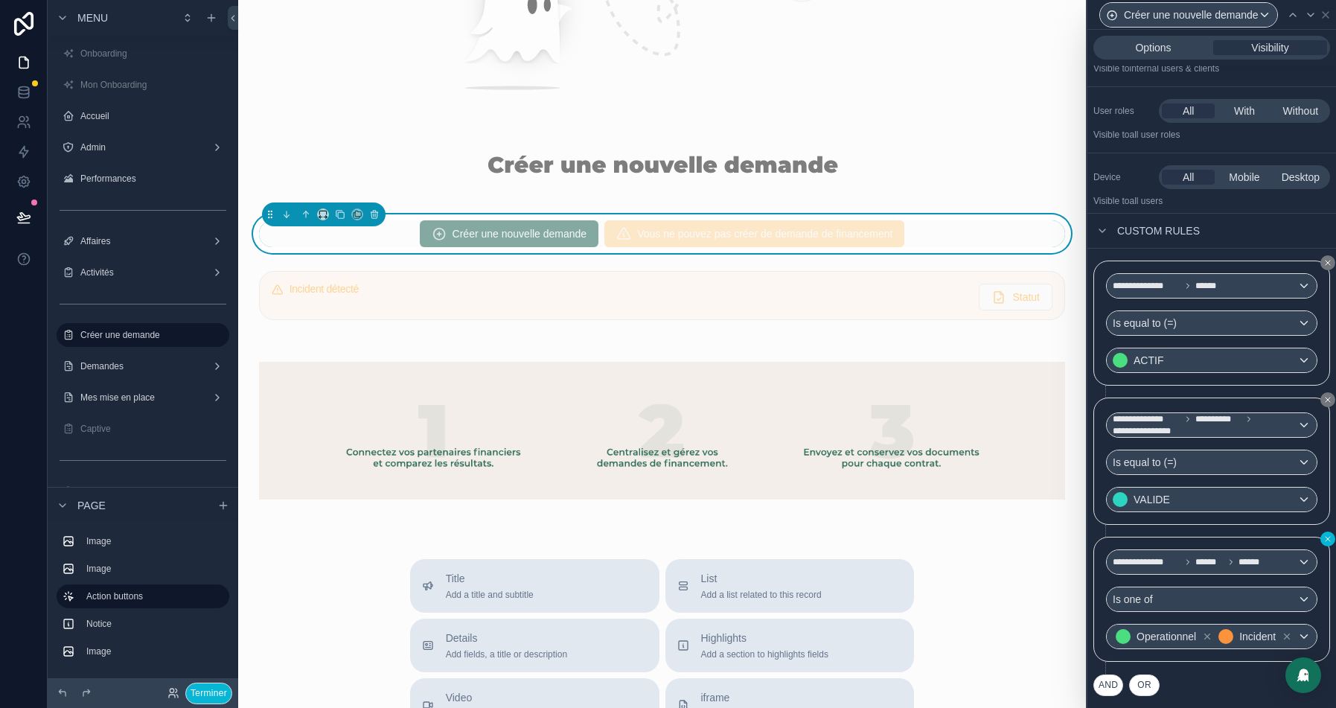
click at [1324, 535] on icon at bounding box center [1328, 539] width 9 height 9
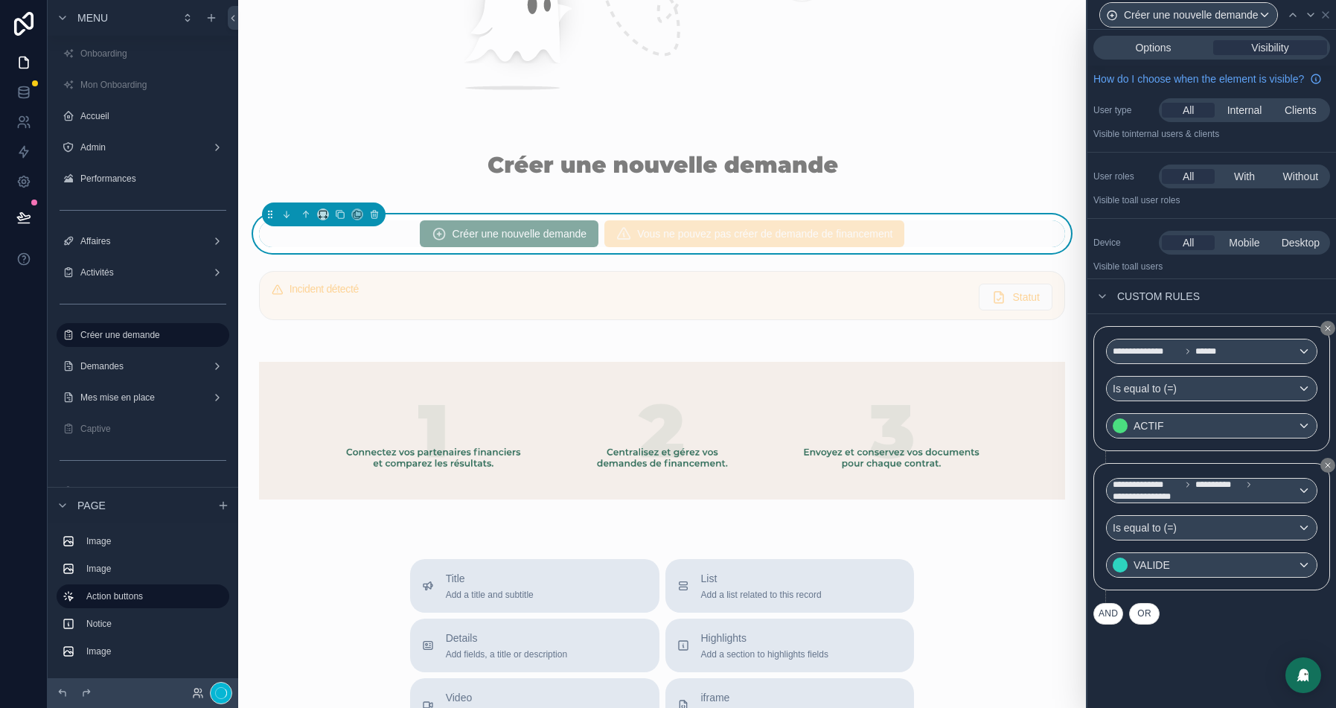
scroll to position [0, 0]
click at [20, 223] on icon at bounding box center [23, 223] width 11 height 0
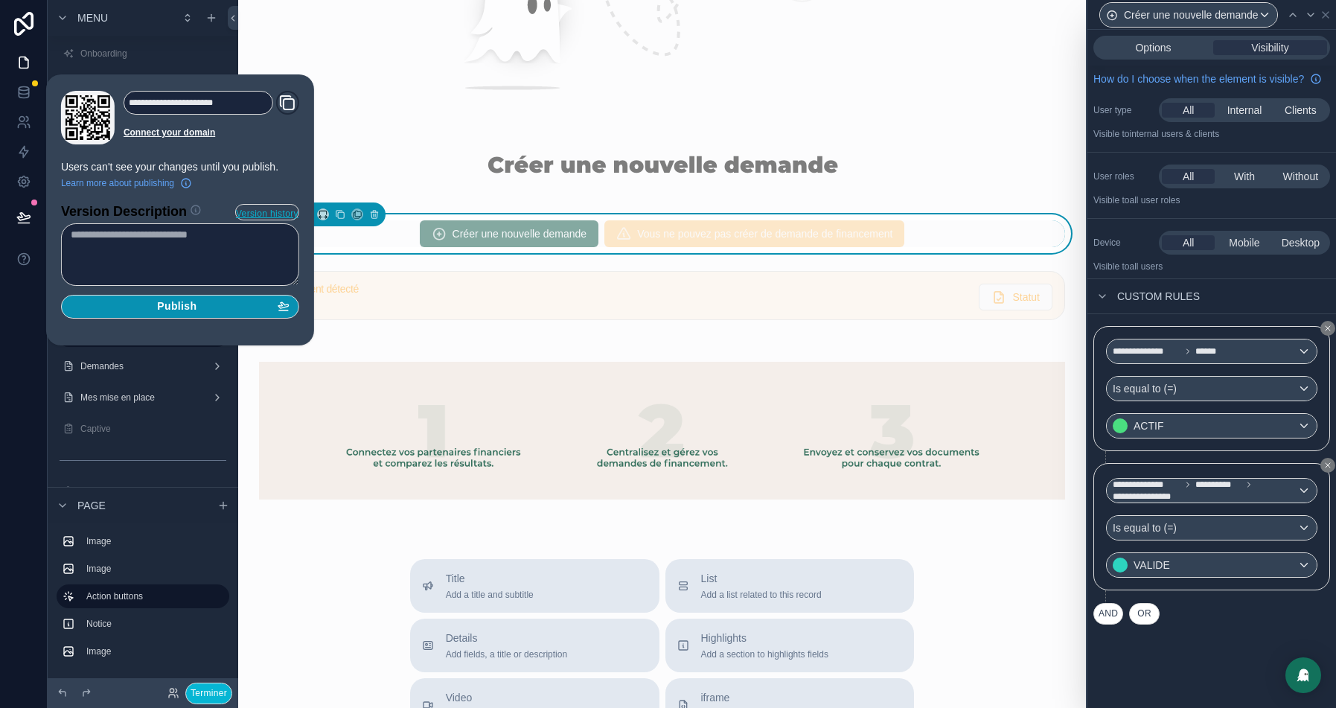
click at [128, 300] on div "Publish" at bounding box center [180, 306] width 219 height 13
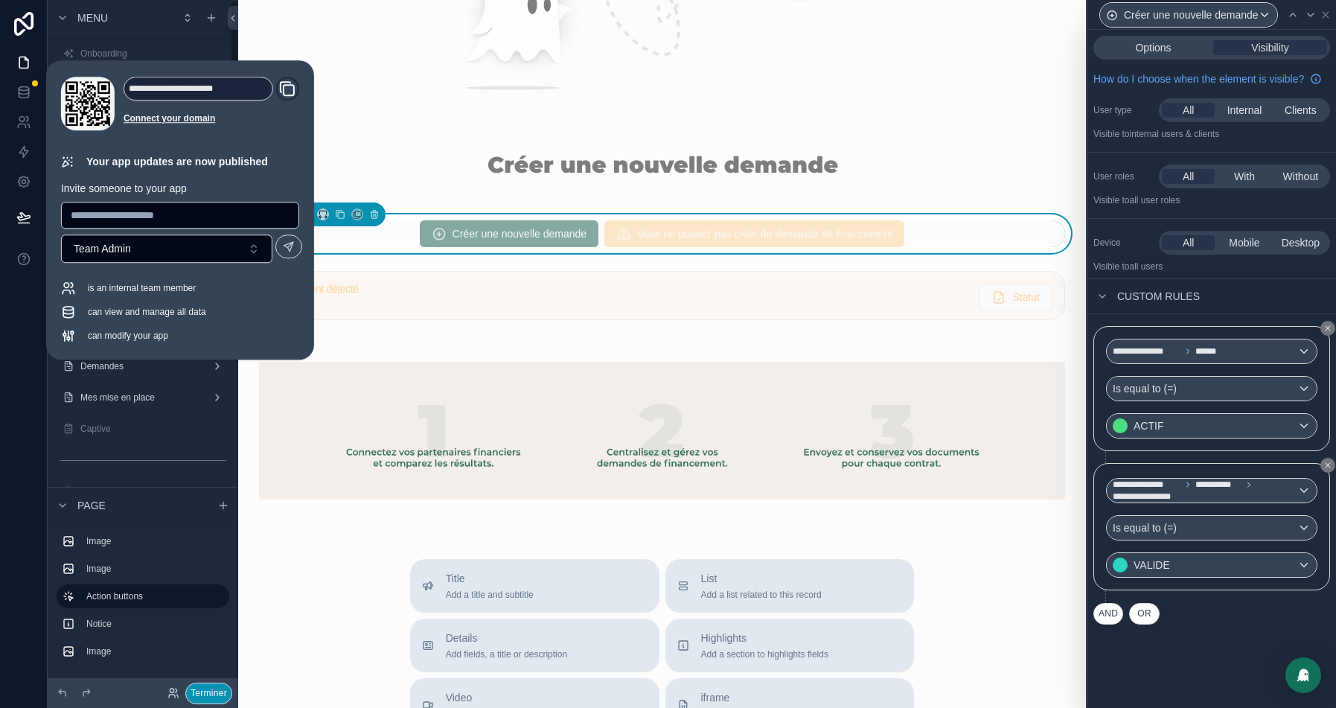
click at [203, 691] on button "Terminer" at bounding box center [208, 694] width 47 height 22
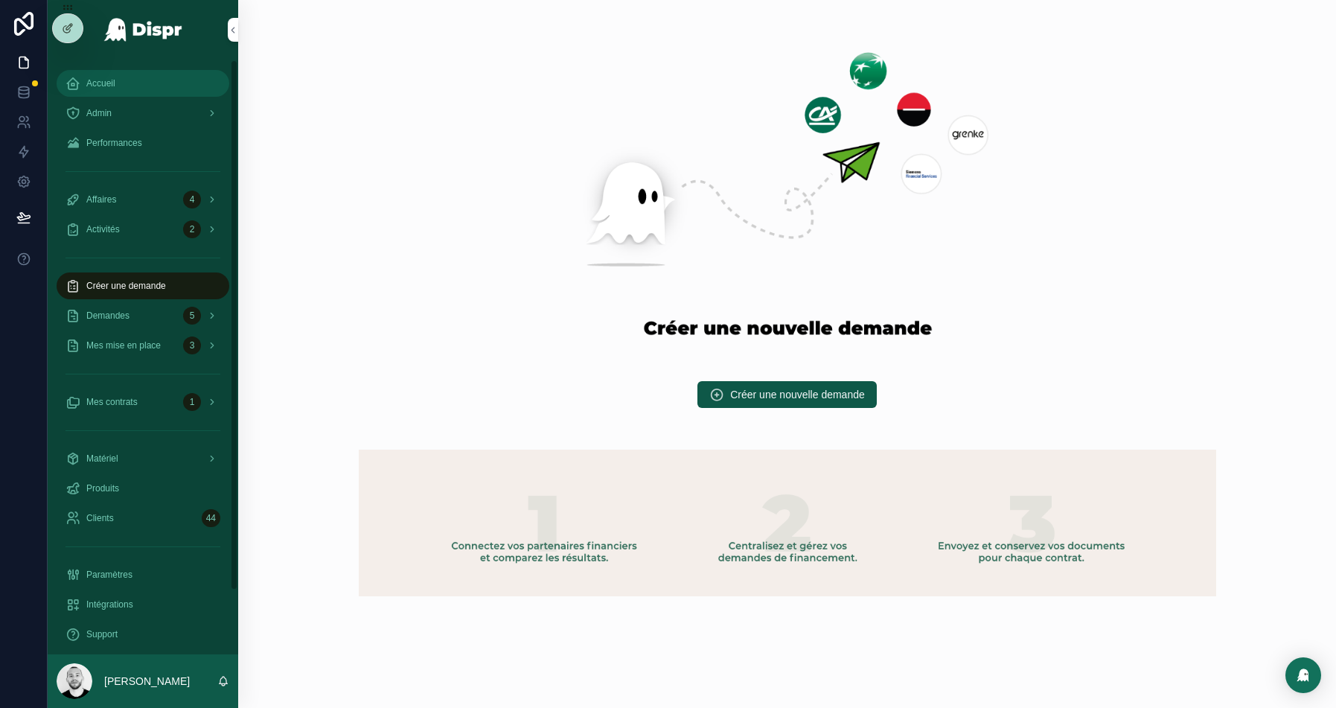
click at [130, 86] on div "Accueil" at bounding box center [143, 83] width 155 height 24
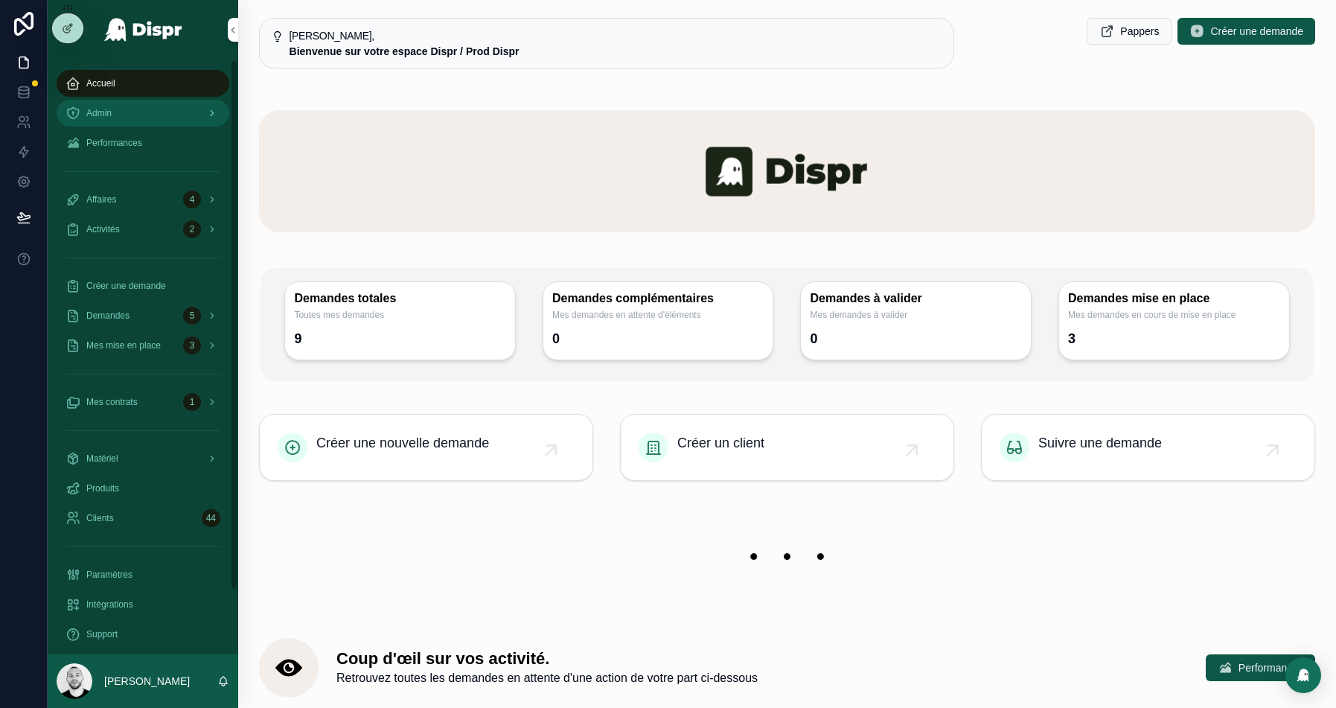
click at [153, 111] on div "Admin" at bounding box center [143, 113] width 155 height 24
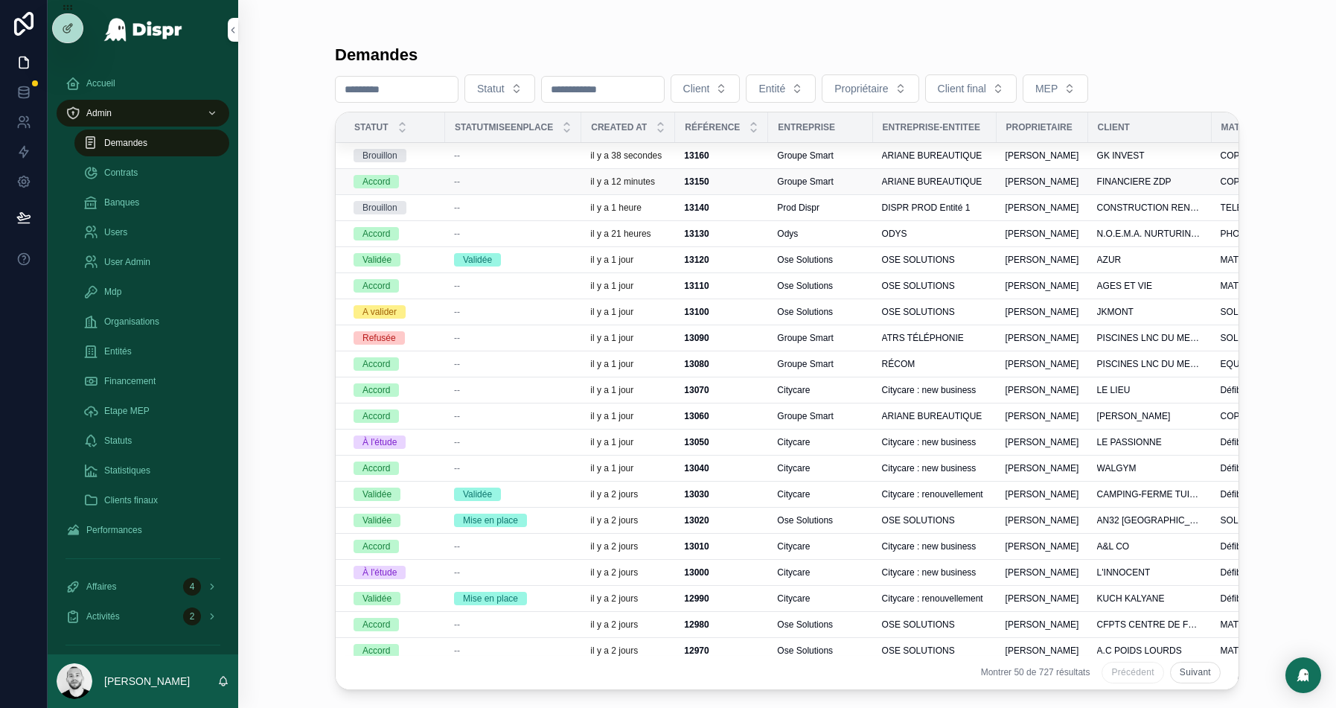
click at [504, 184] on div "--" at bounding box center [513, 182] width 118 height 12
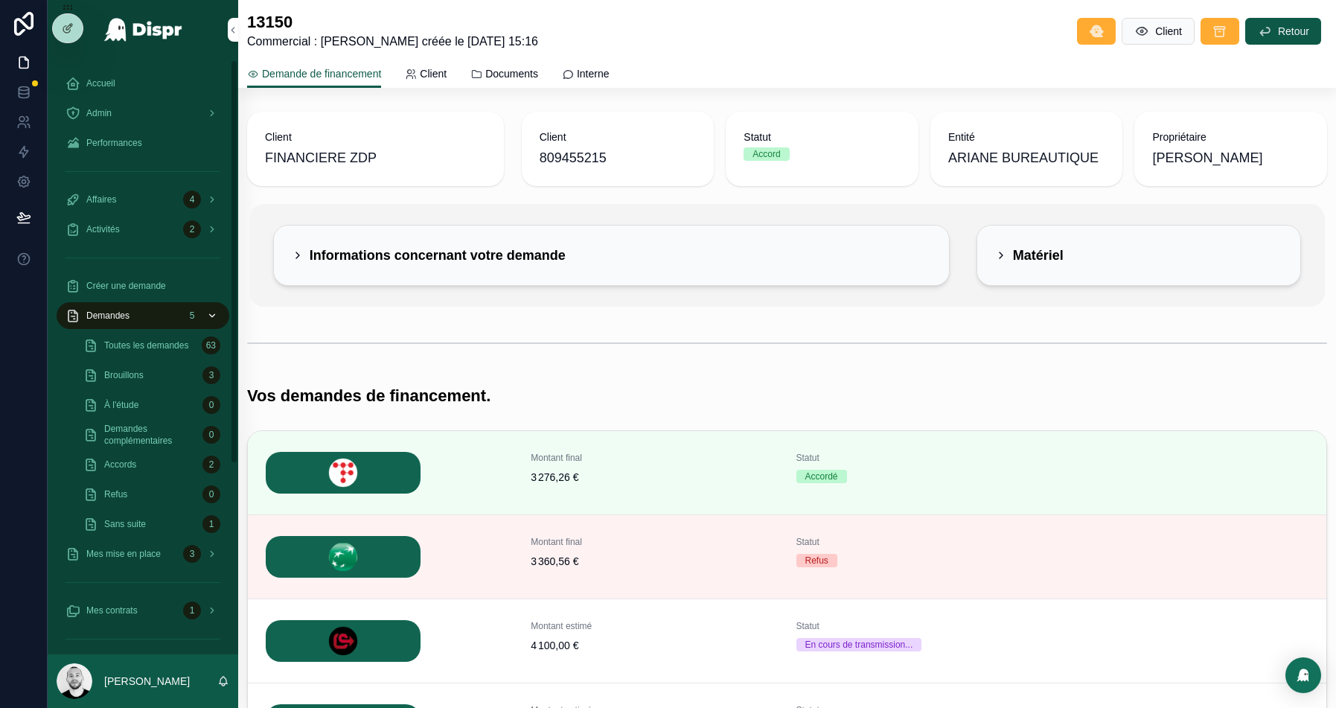
click at [127, 308] on div "Demandes 5" at bounding box center [143, 316] width 155 height 24
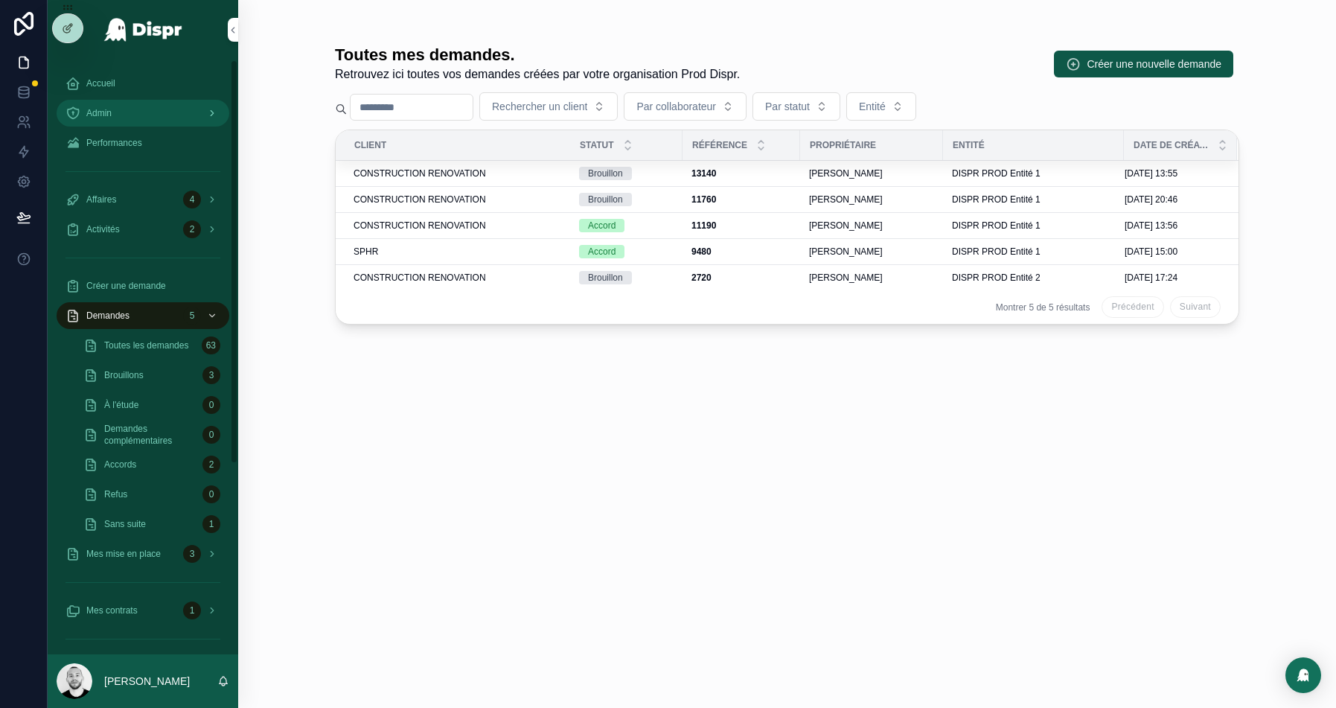
click at [111, 113] on span "Admin" at bounding box center [98, 113] width 25 height 12
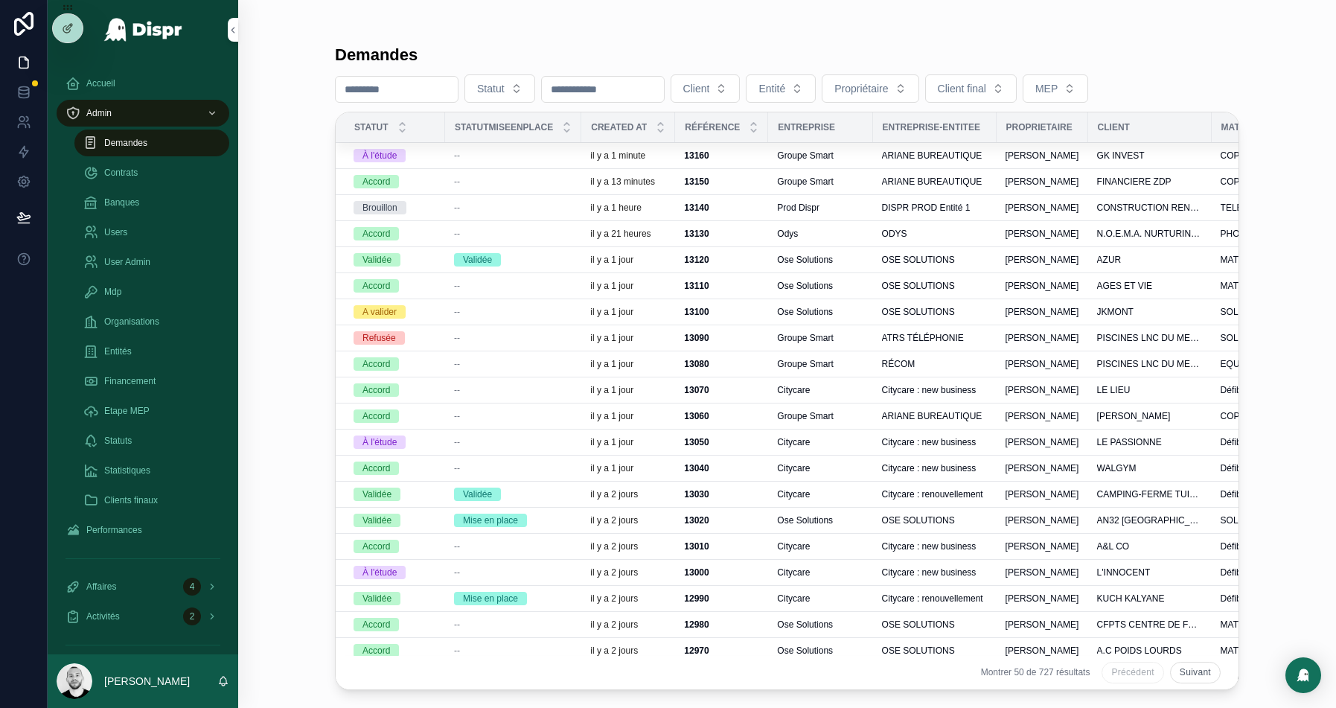
click at [428, 153] on div "À l'étude" at bounding box center [395, 155] width 83 height 13
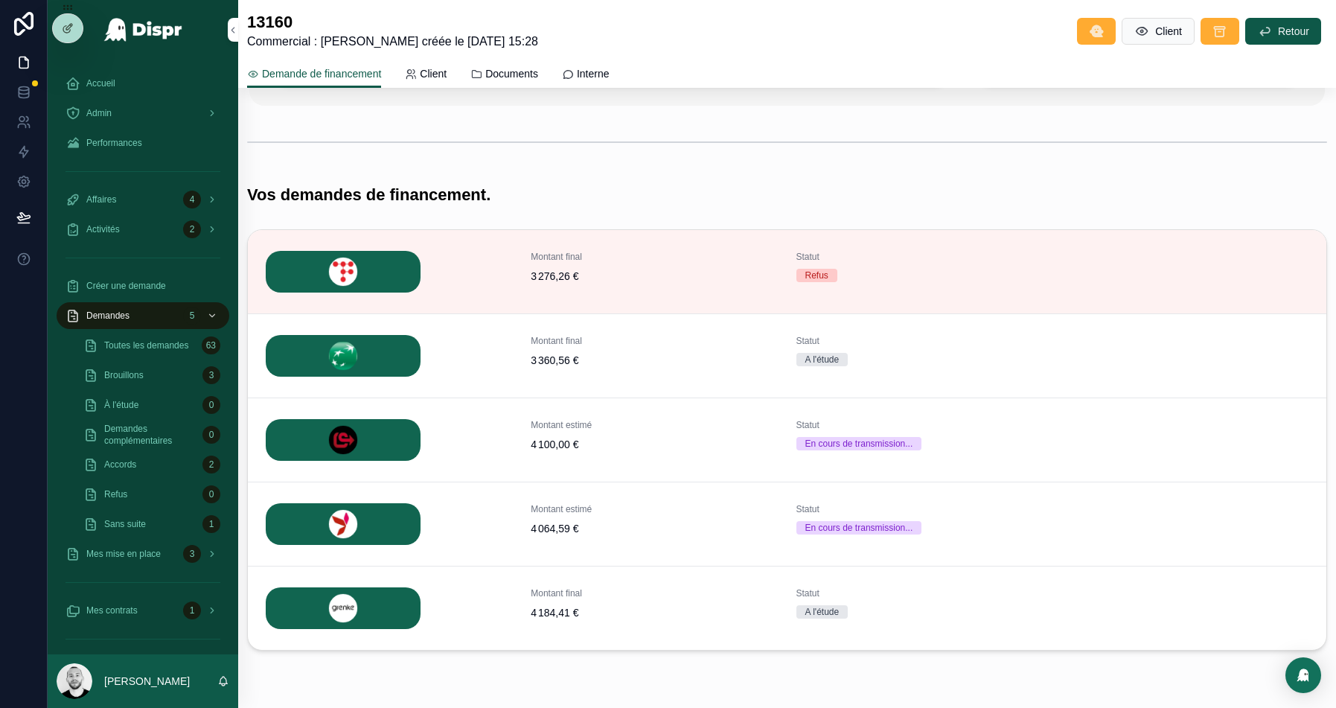
scroll to position [203, 0]
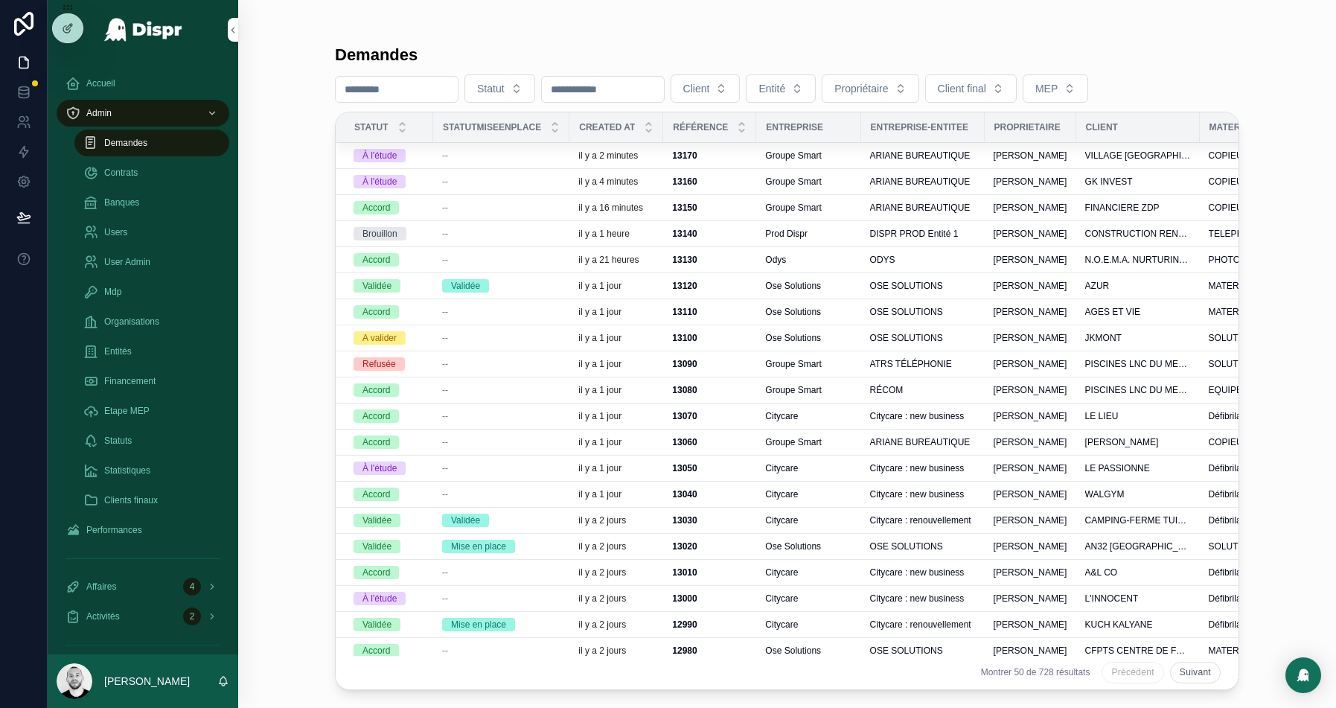
click at [514, 162] on td "--" at bounding box center [501, 156] width 136 height 26
click at [521, 156] on div "--" at bounding box center [501, 156] width 118 height 12
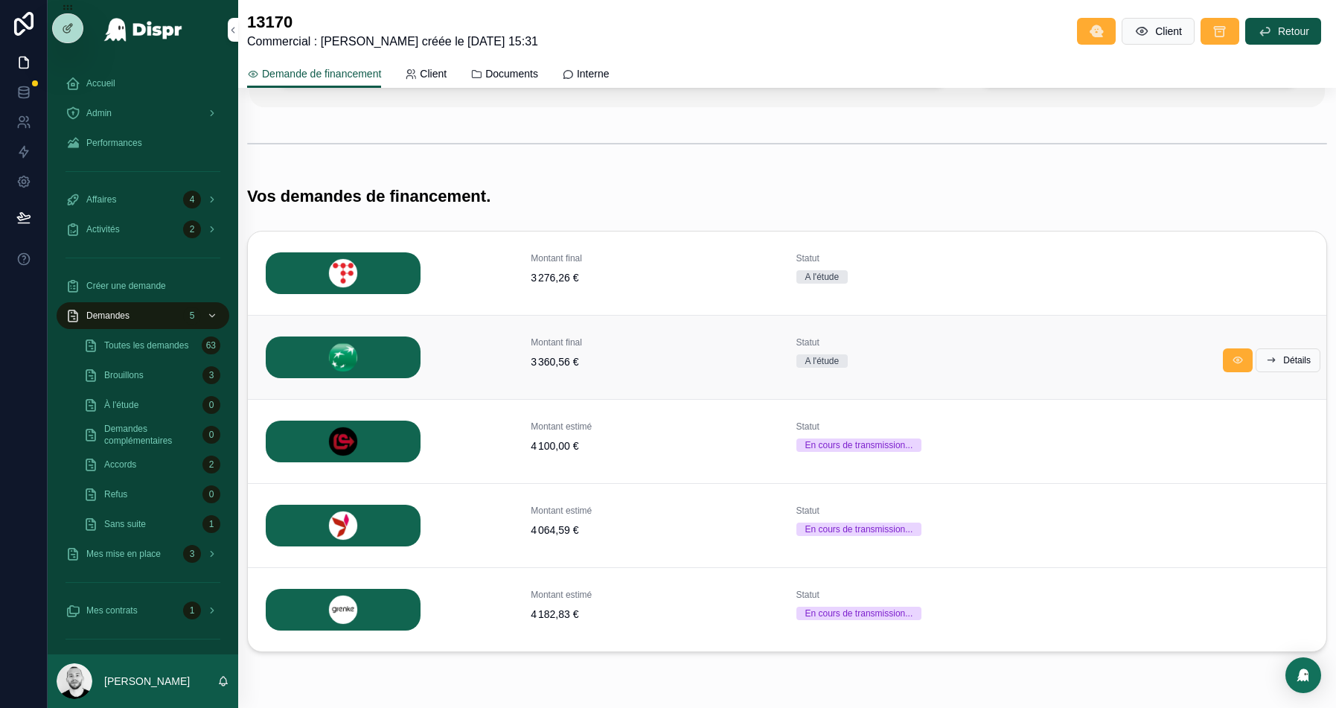
scroll to position [248, 0]
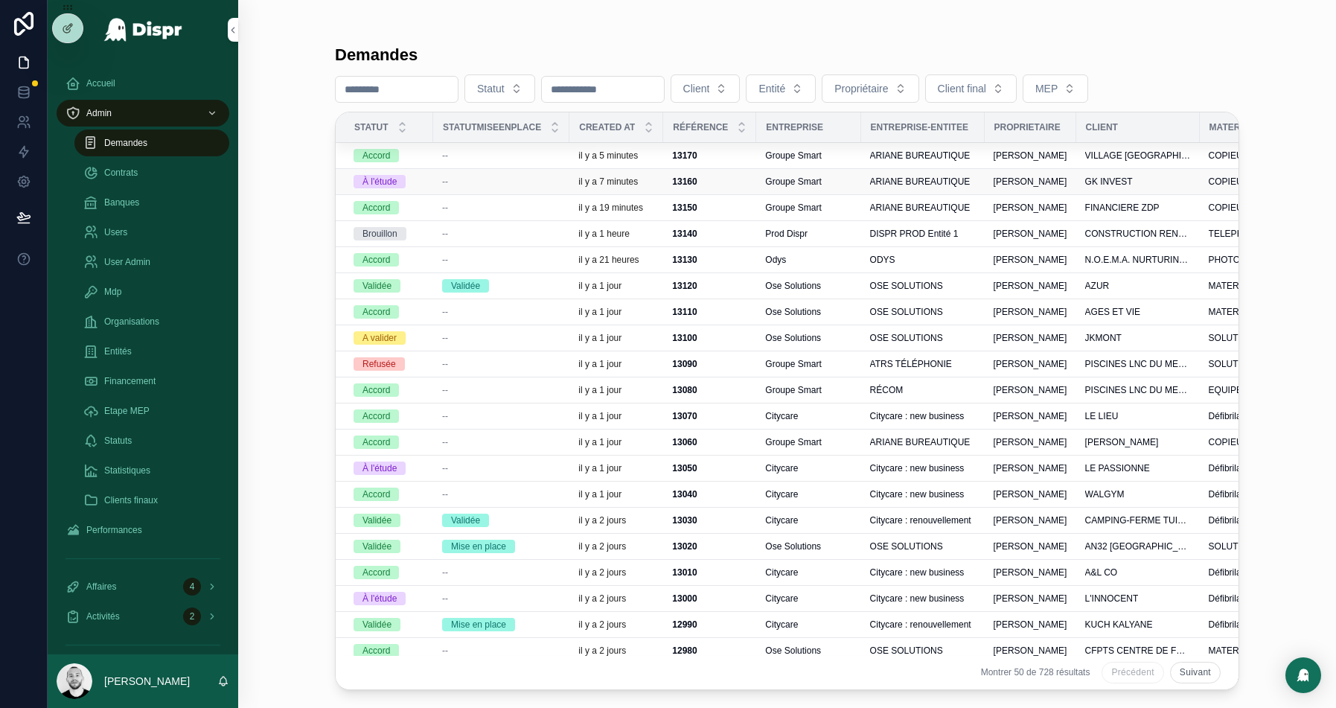
click at [450, 170] on td "--" at bounding box center [501, 182] width 136 height 26
click at [583, 182] on p "il y a 7 minutes" at bounding box center [608, 182] width 60 height 12
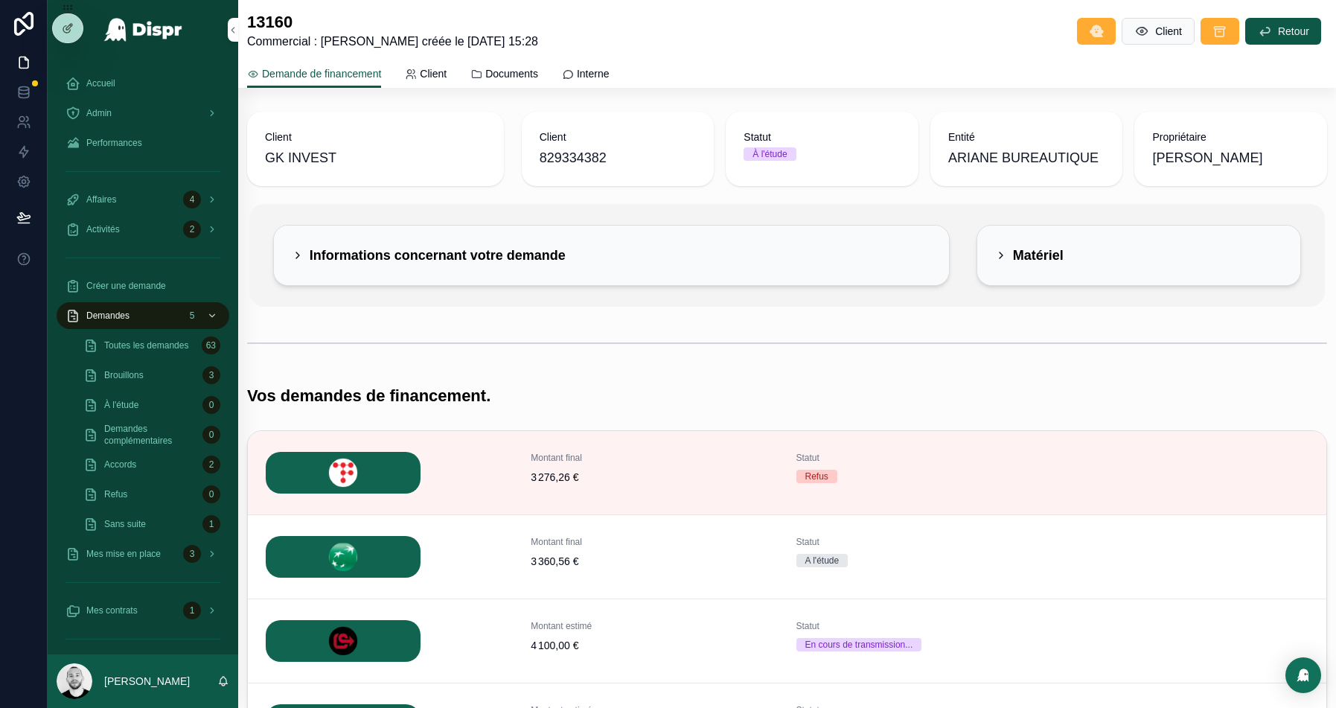
scroll to position [248, 0]
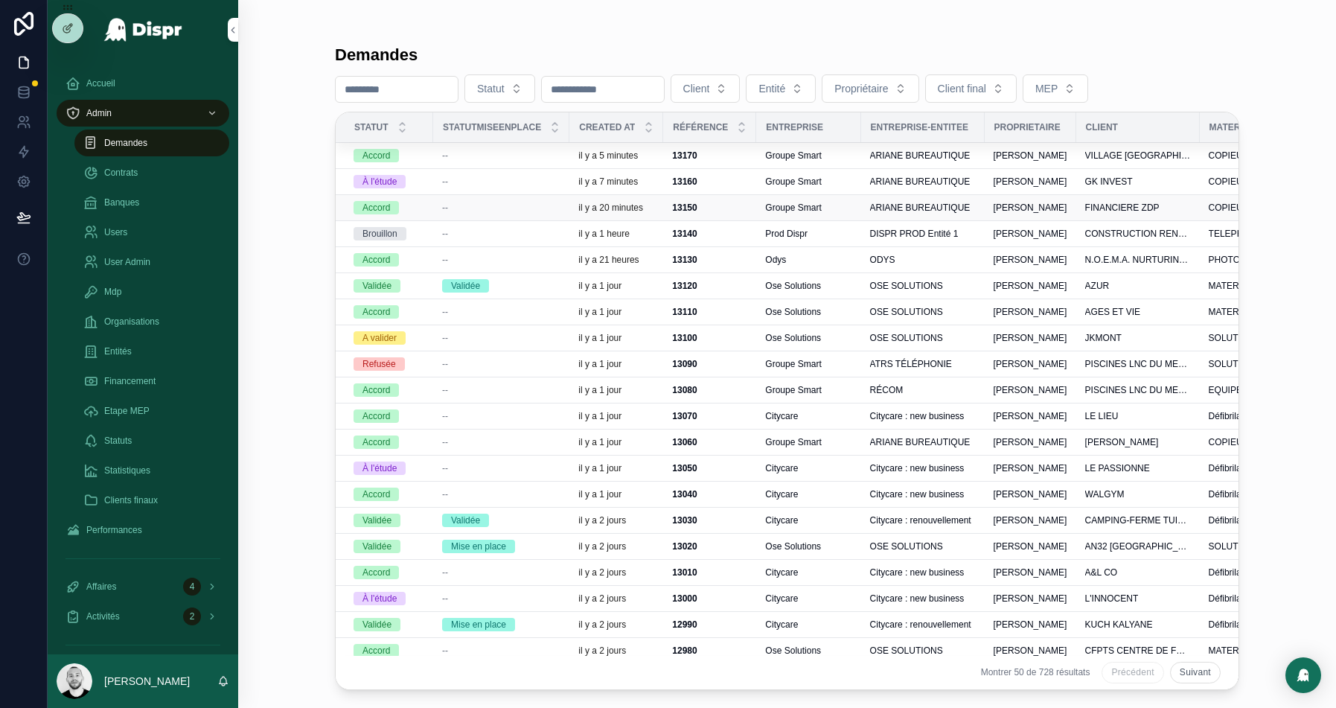
click at [523, 208] on div "--" at bounding box center [501, 208] width 118 height 12
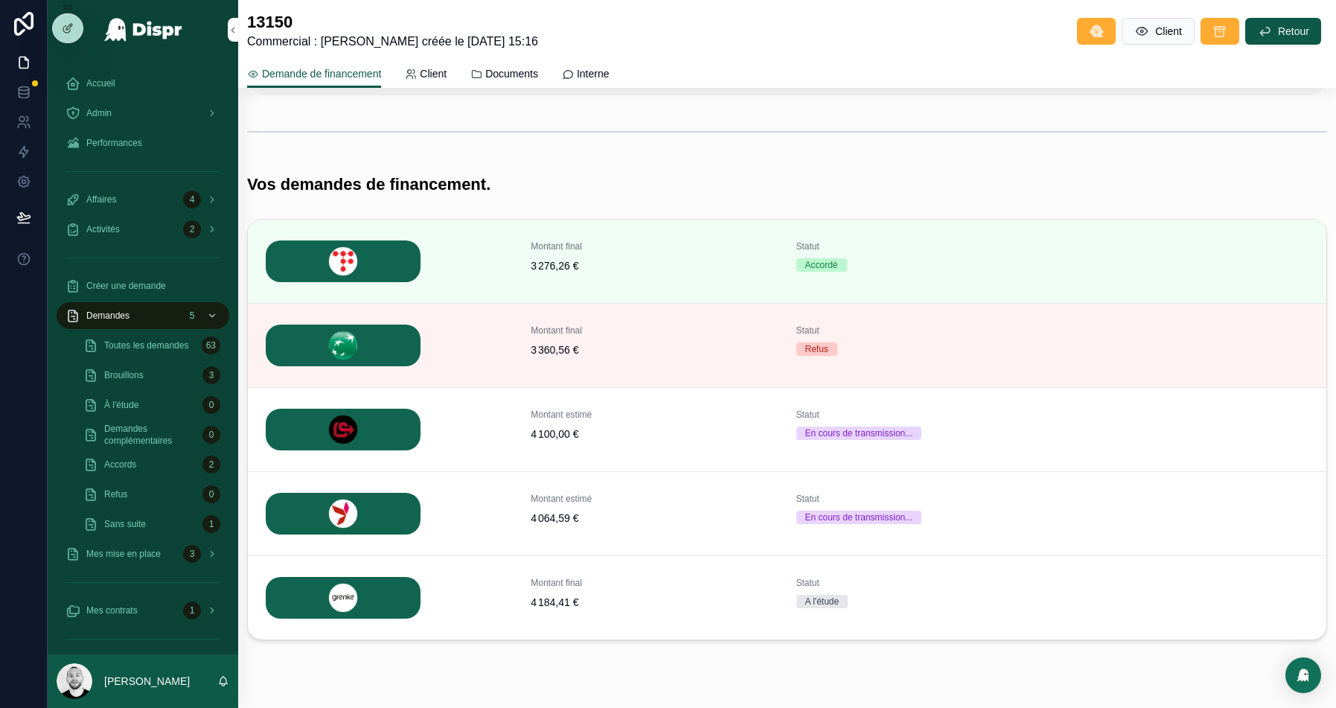
scroll to position [208, 0]
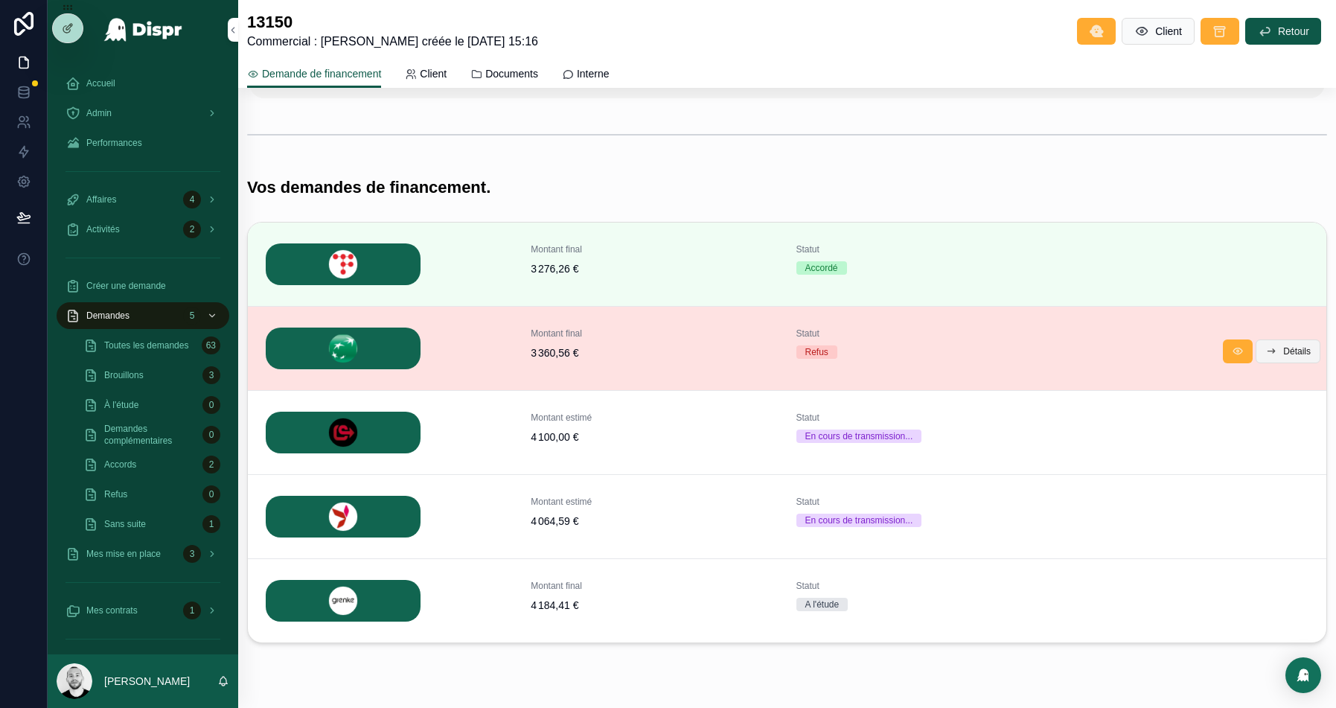
click at [1306, 345] on span "Détails" at bounding box center [1298, 351] width 28 height 12
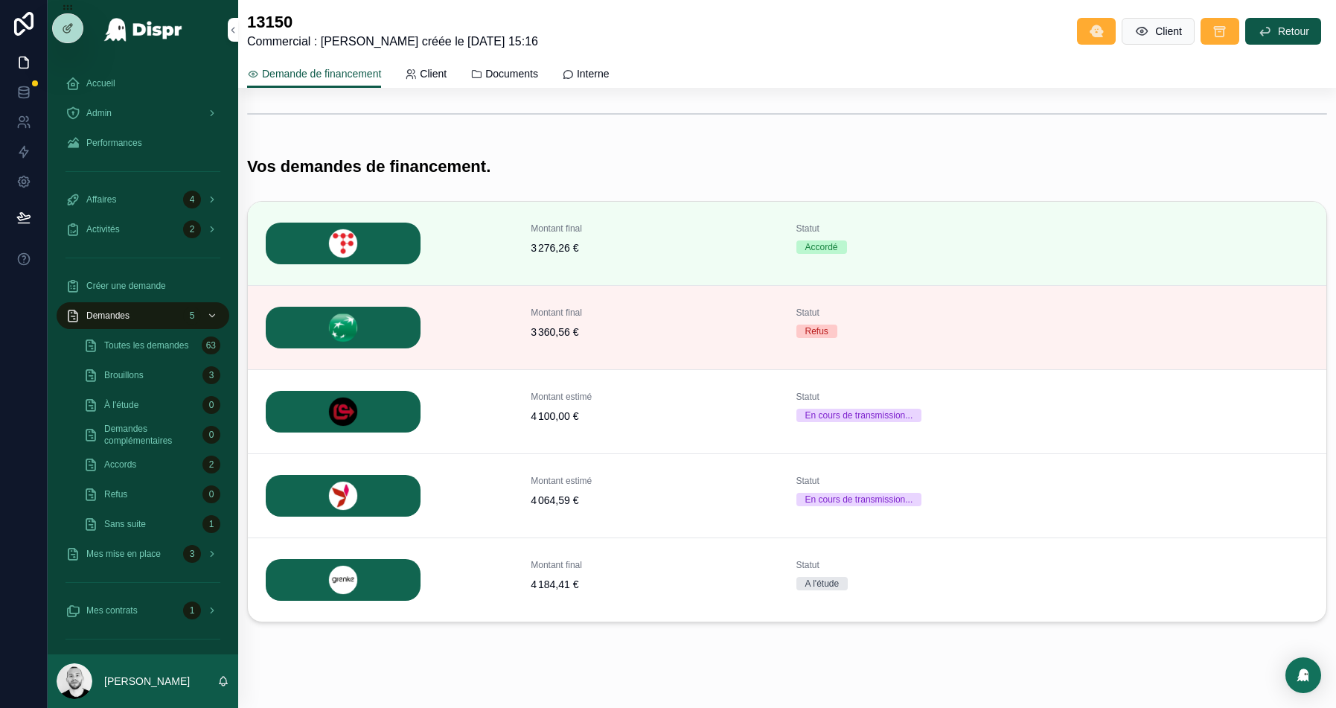
scroll to position [248, 0]
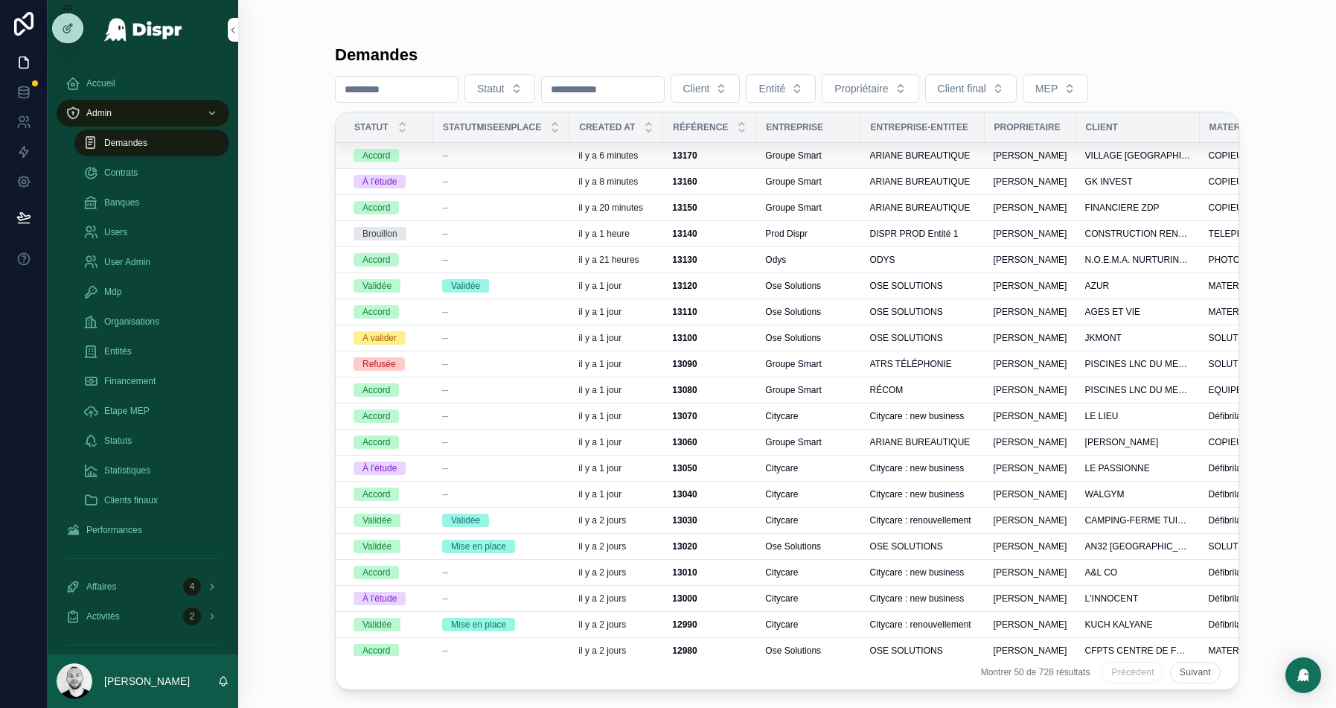
click at [462, 153] on div "--" at bounding box center [501, 156] width 118 height 12
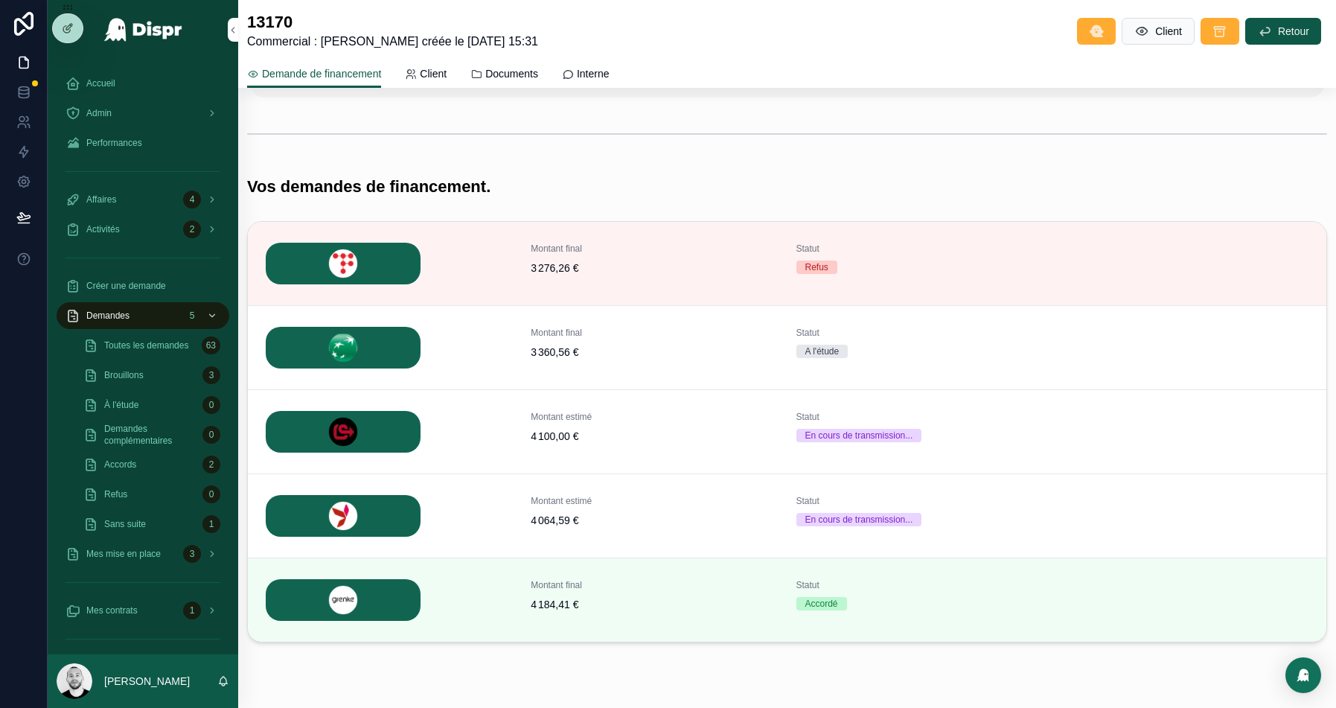
scroll to position [248, 0]
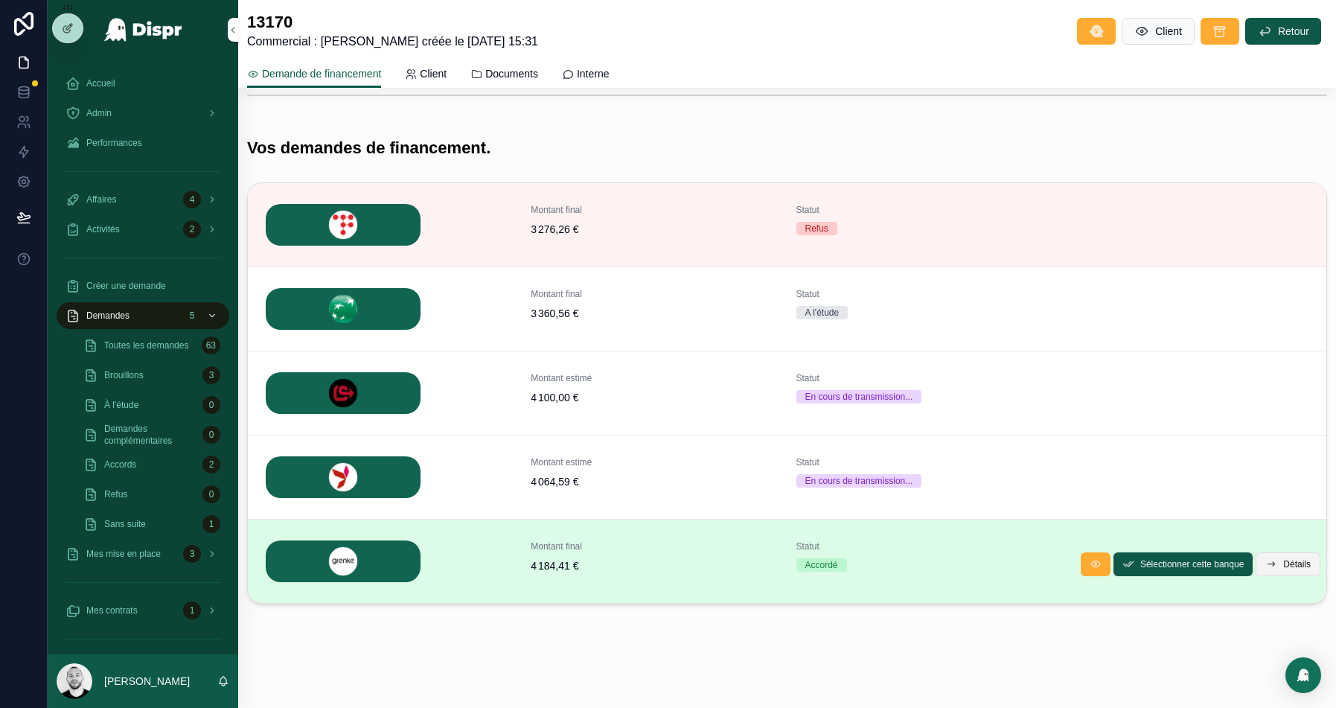
click at [1297, 560] on span "Détails" at bounding box center [1298, 564] width 28 height 12
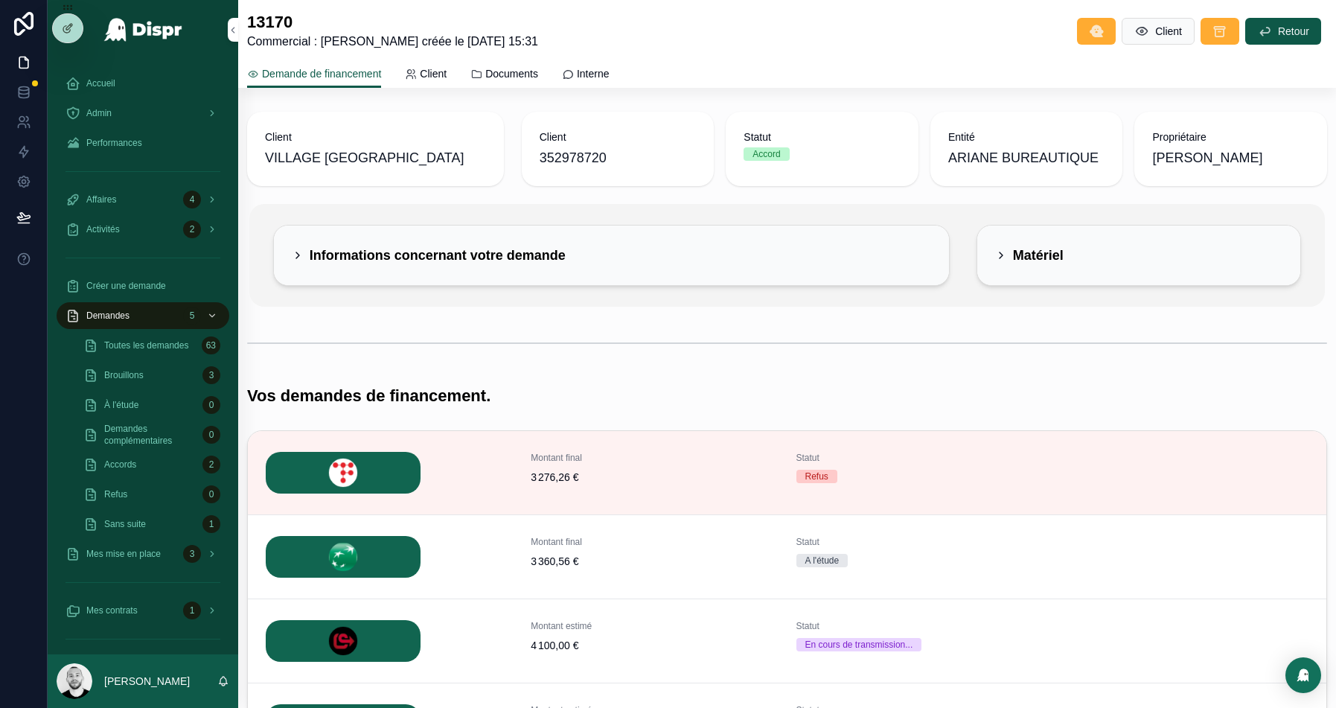
scroll to position [248, 0]
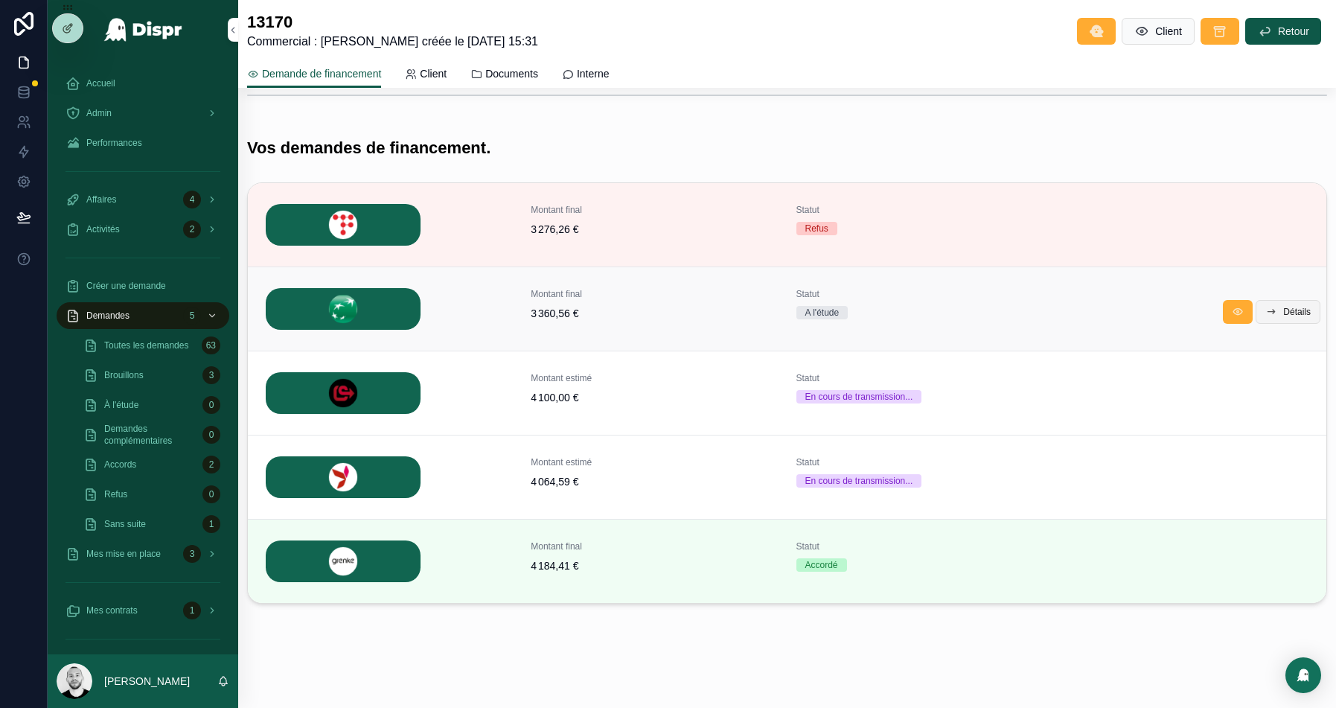
click at [1284, 309] on span "Détails" at bounding box center [1298, 312] width 28 height 12
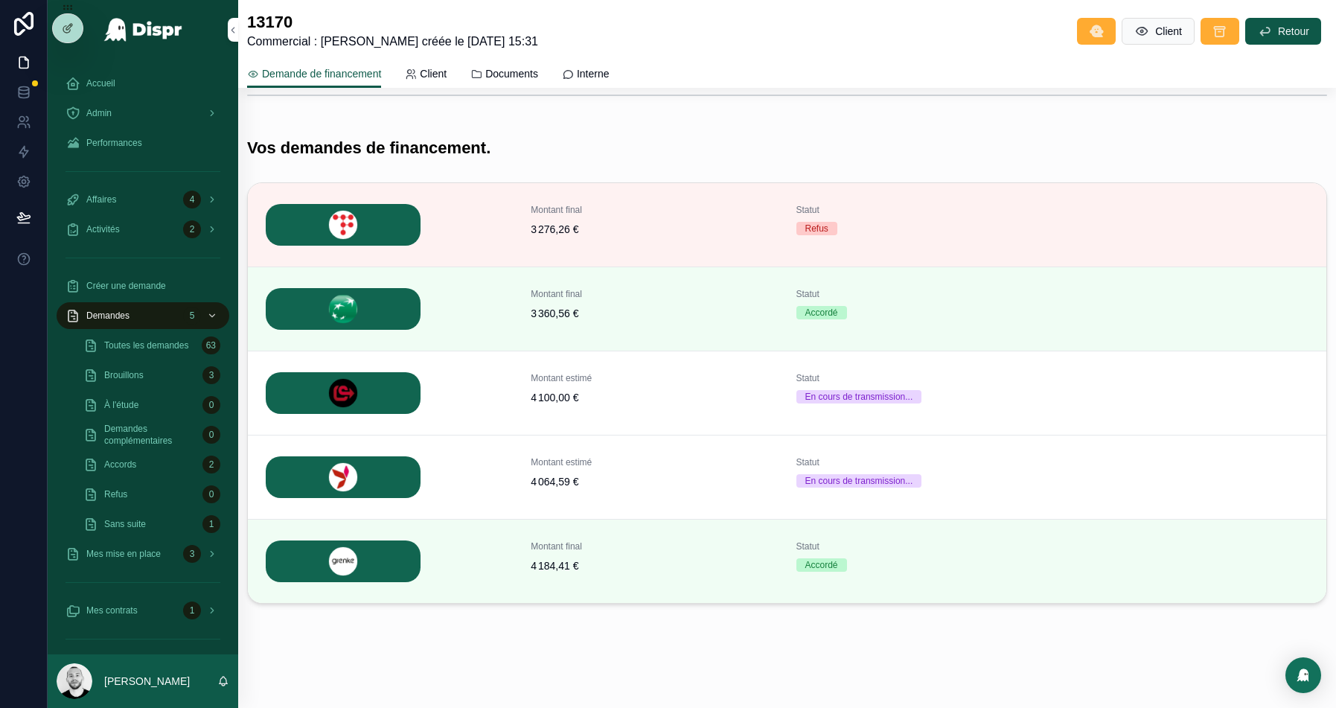
scroll to position [222, 0]
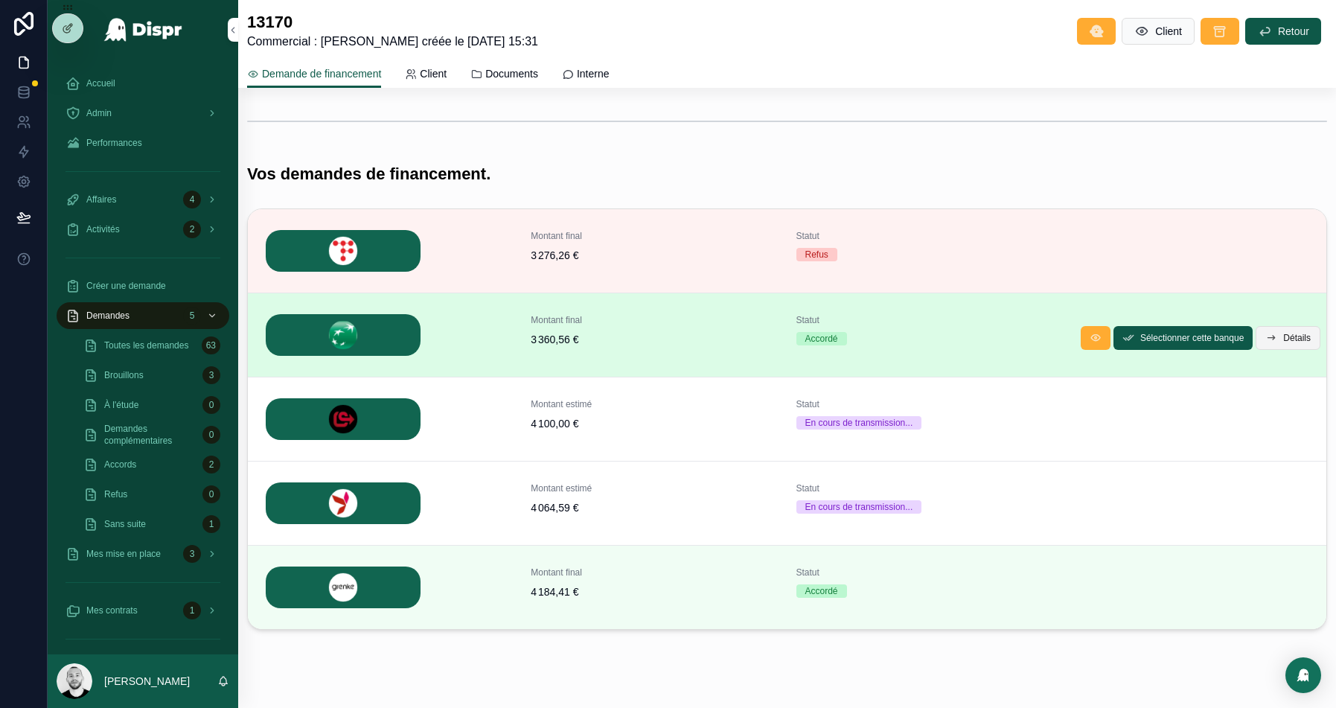
click at [1296, 339] on span "Détails" at bounding box center [1298, 338] width 28 height 12
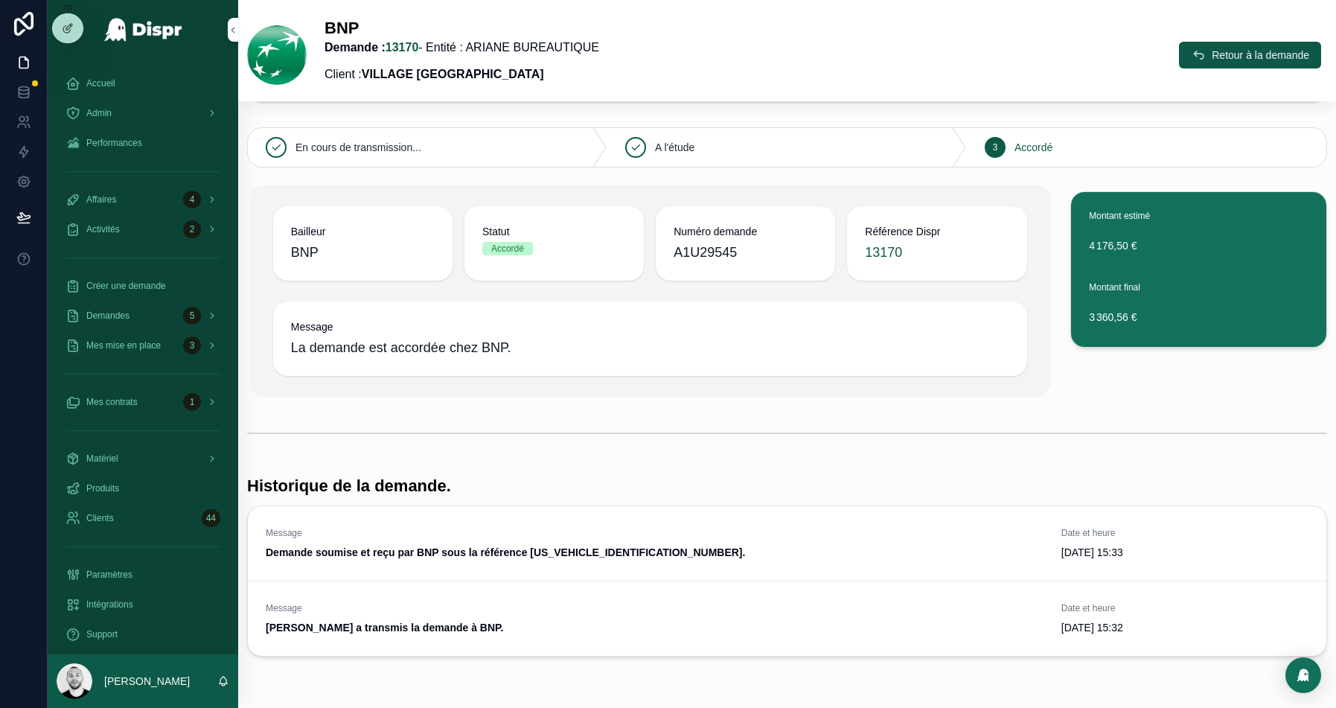
scroll to position [151, 0]
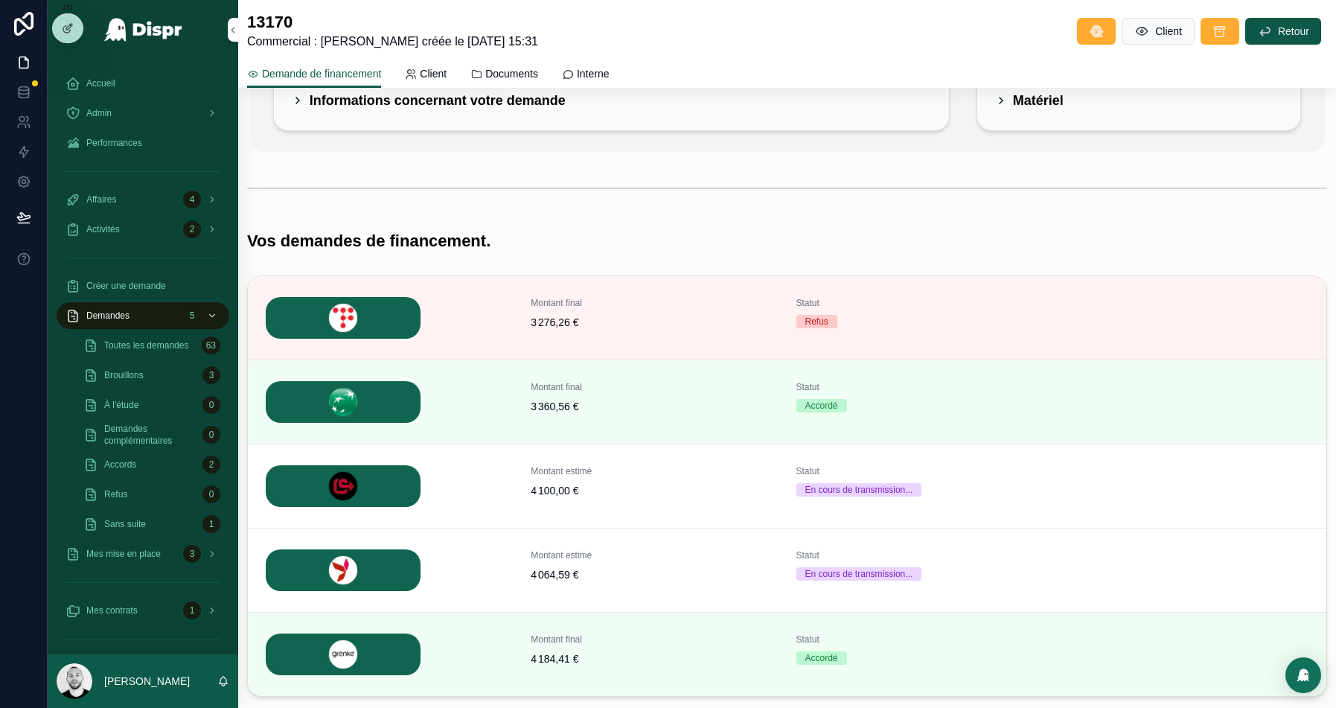
scroll to position [177, 0]
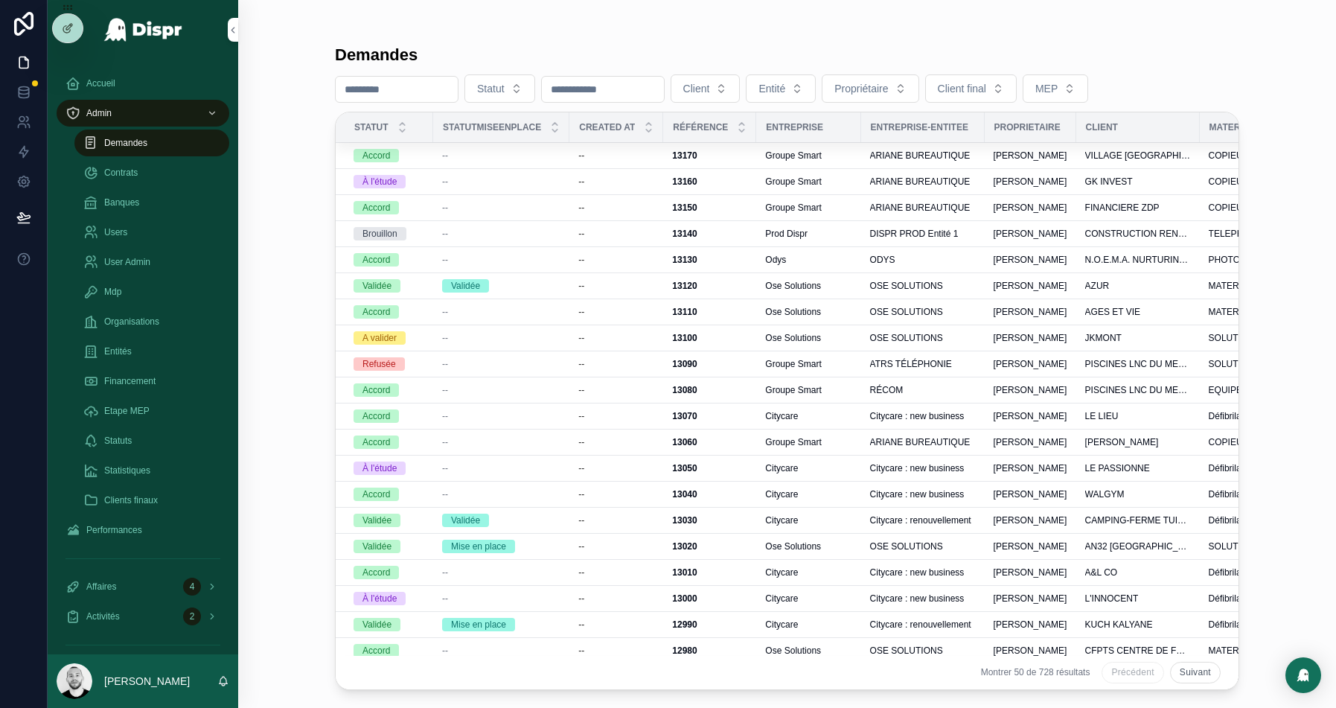
click at [479, 202] on div "--" at bounding box center [501, 208] width 118 height 12
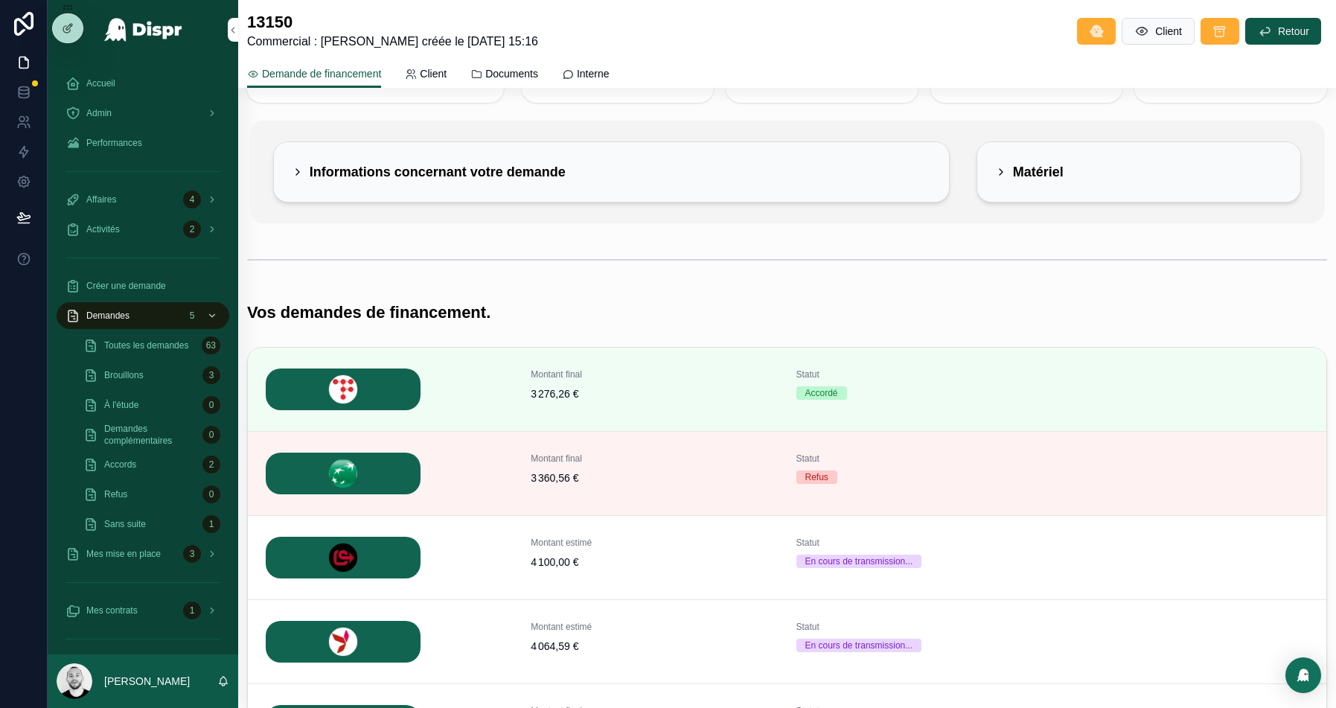
scroll to position [113, 0]
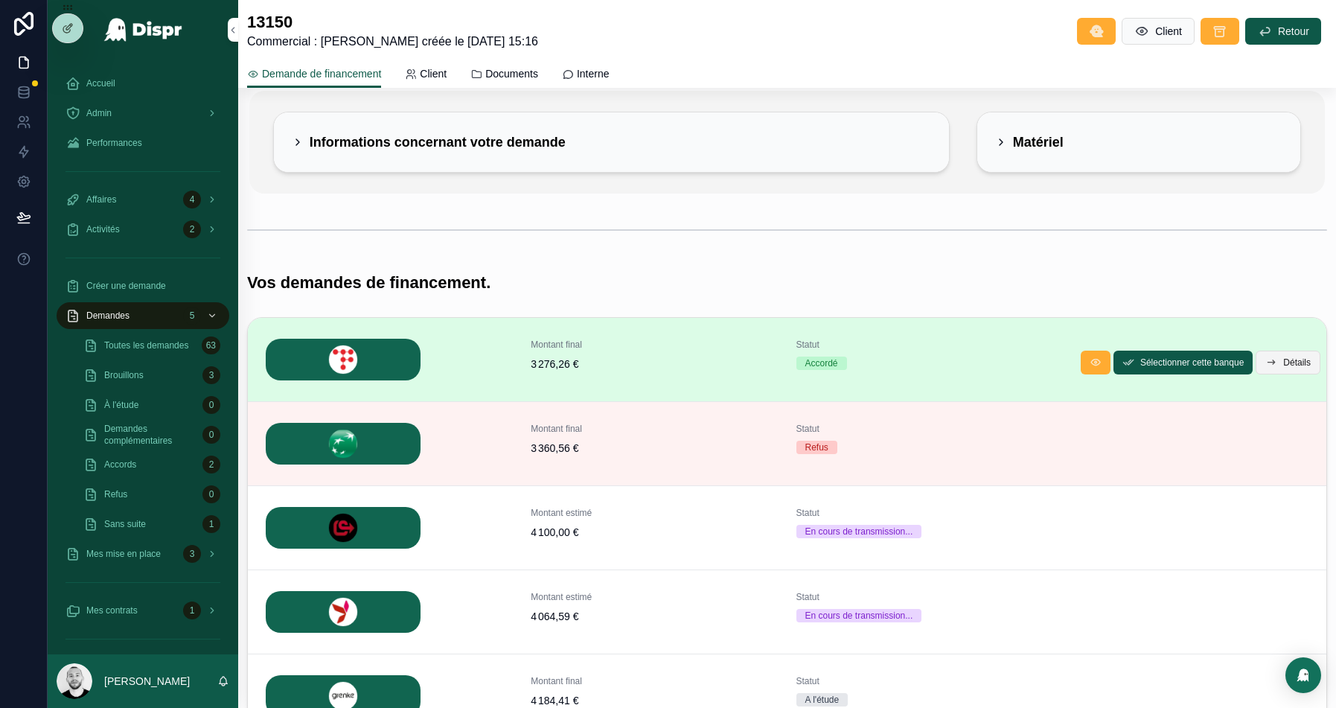
click at [1295, 361] on span "Détails" at bounding box center [1298, 363] width 28 height 12
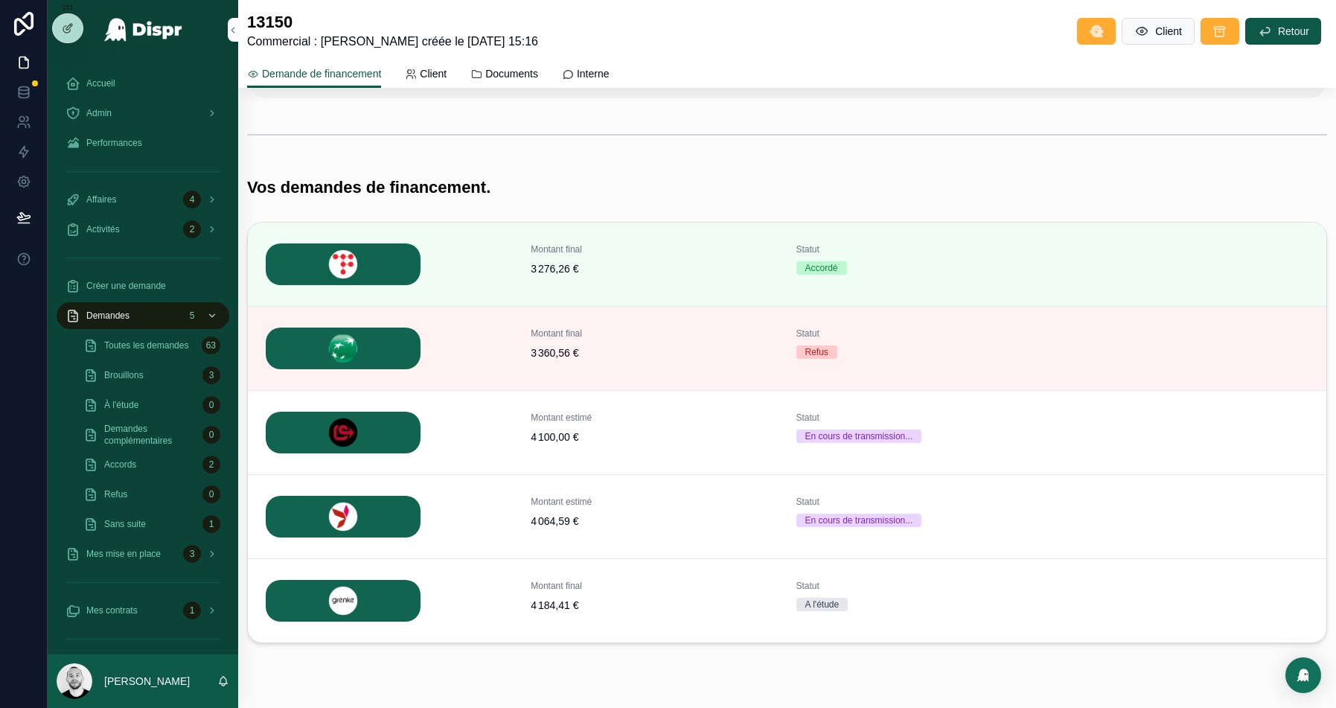
scroll to position [248, 0]
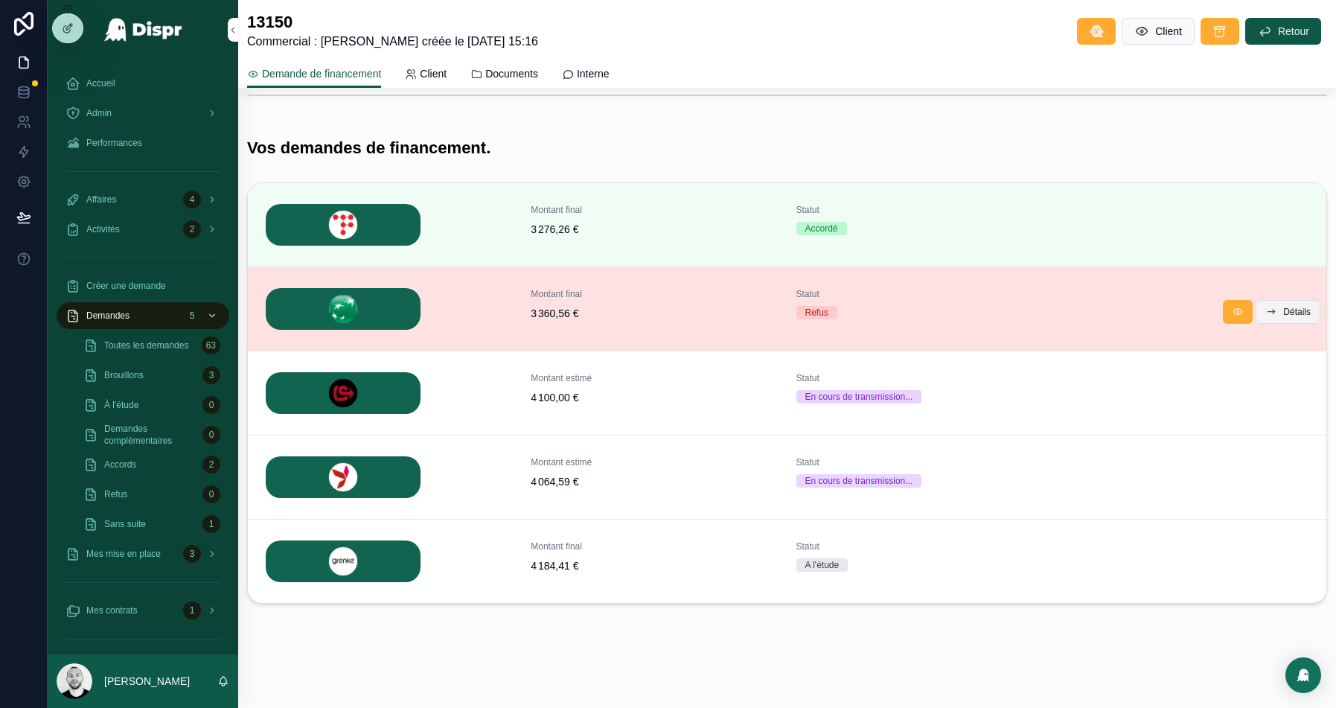
click at [1284, 307] on span "Détails" at bounding box center [1298, 312] width 28 height 12
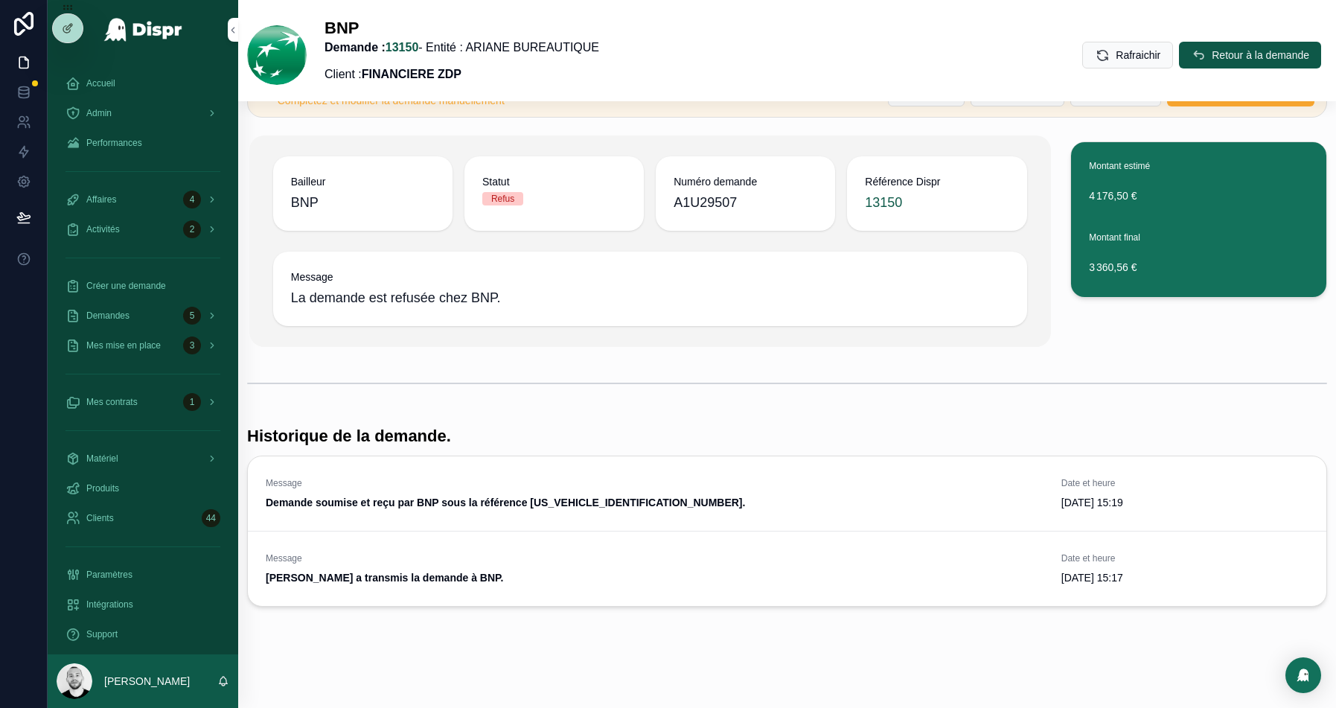
scroll to position [56, 0]
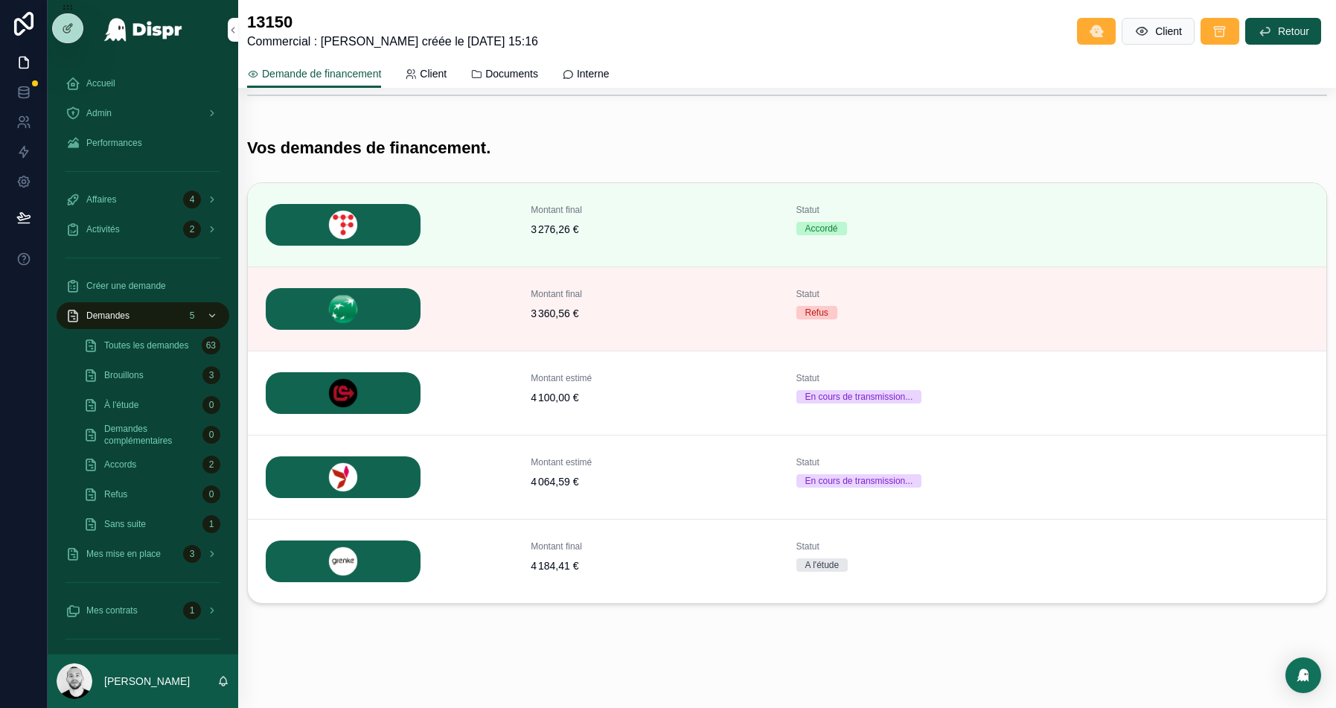
scroll to position [194, 0]
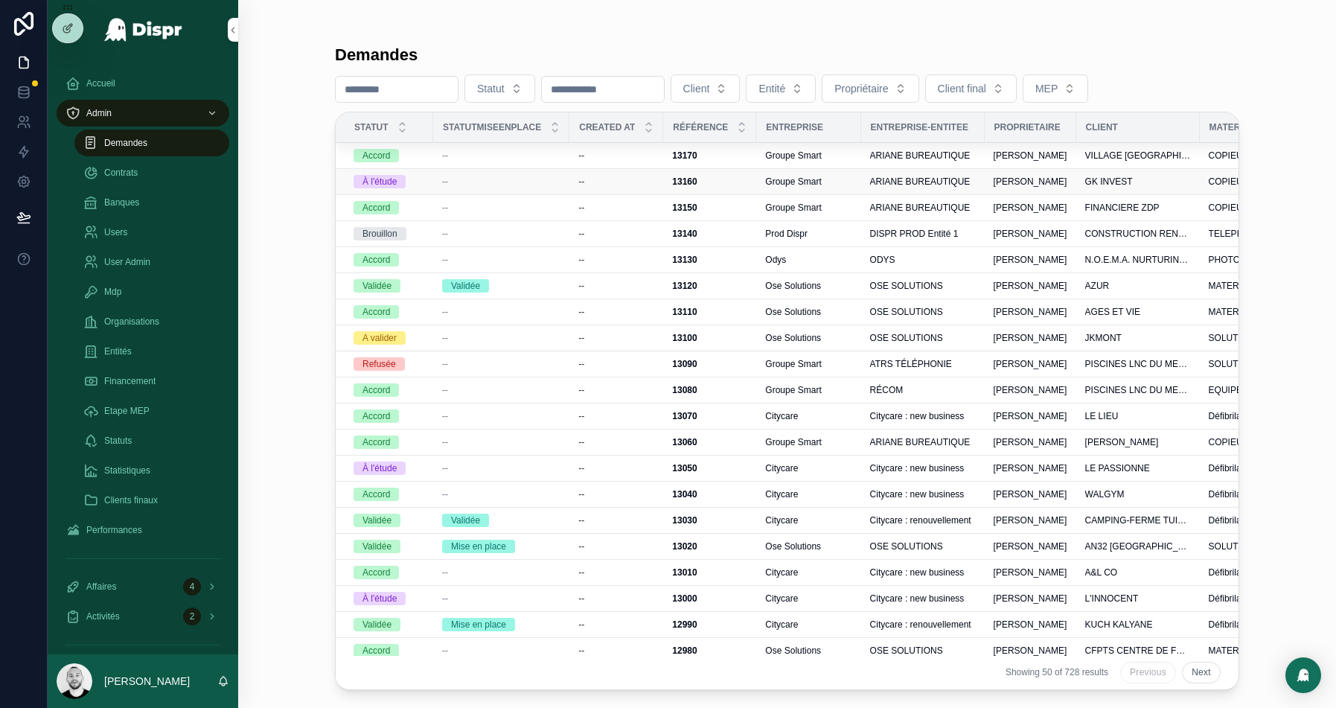
click at [535, 179] on div "--" at bounding box center [501, 182] width 118 height 12
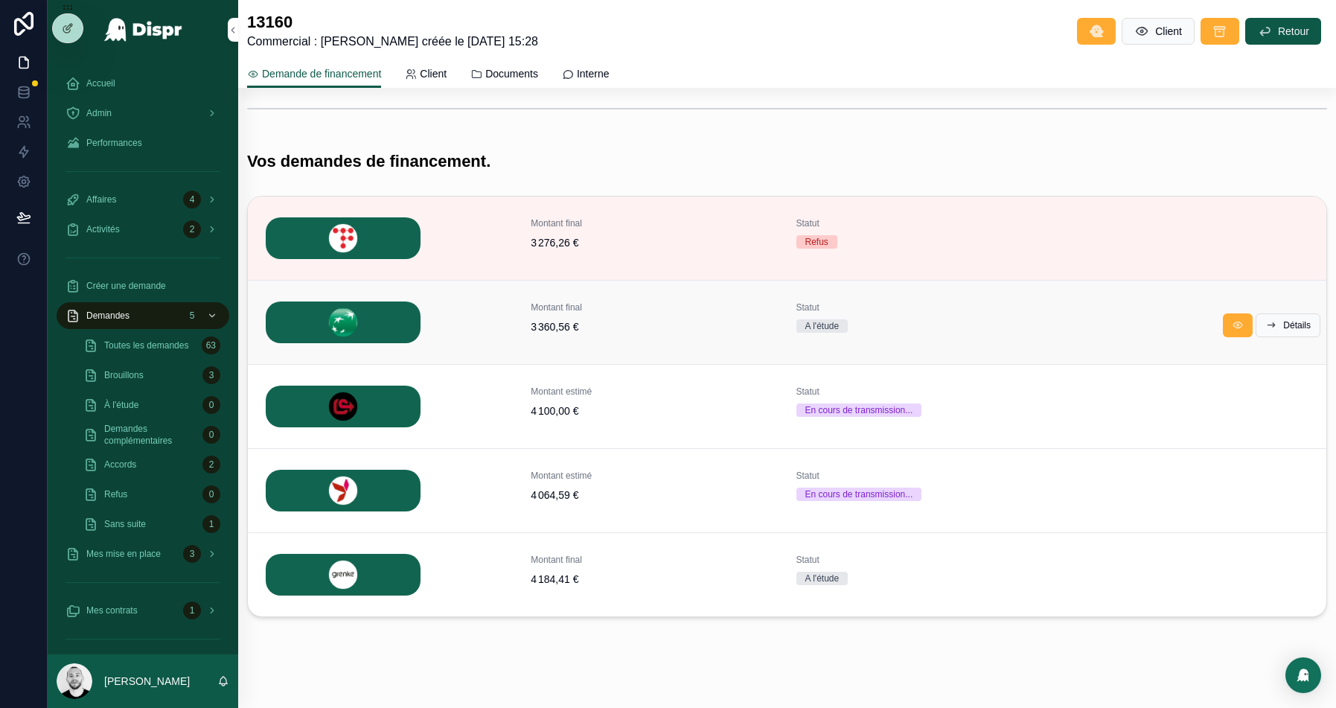
scroll to position [248, 0]
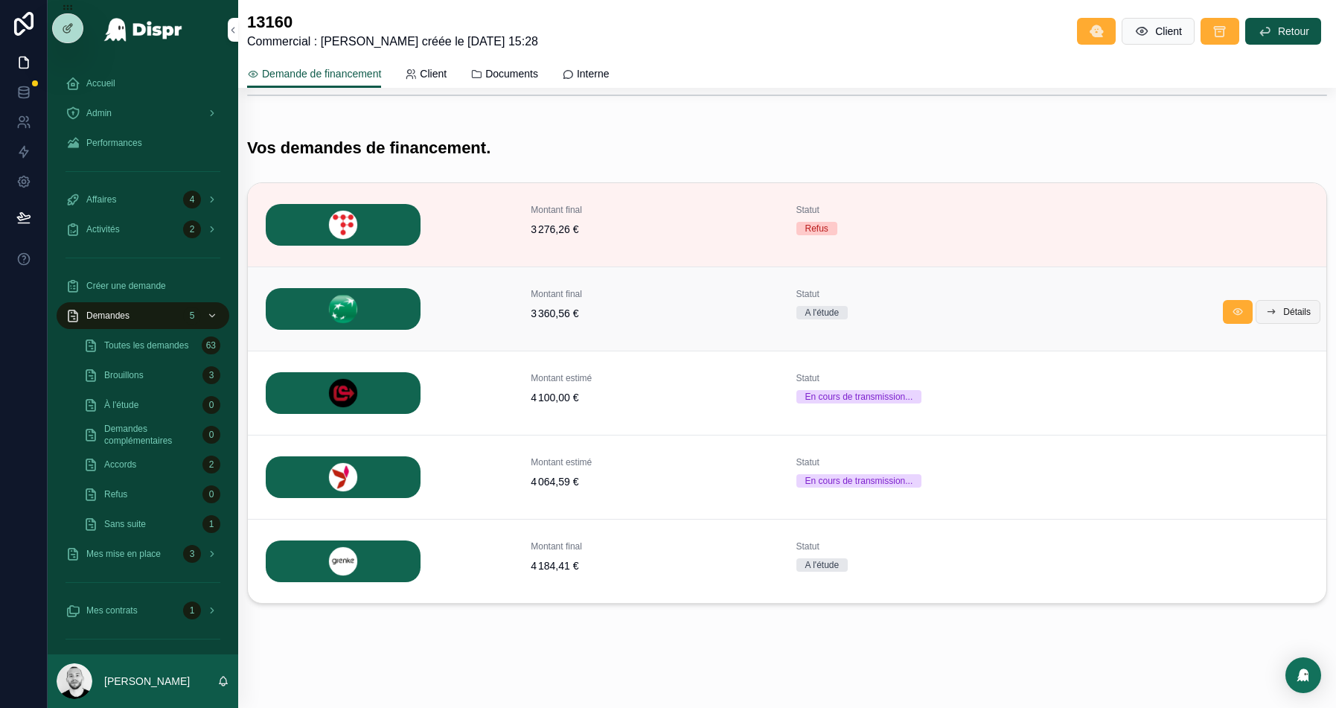
click at [1296, 307] on span "Détails" at bounding box center [1298, 312] width 28 height 12
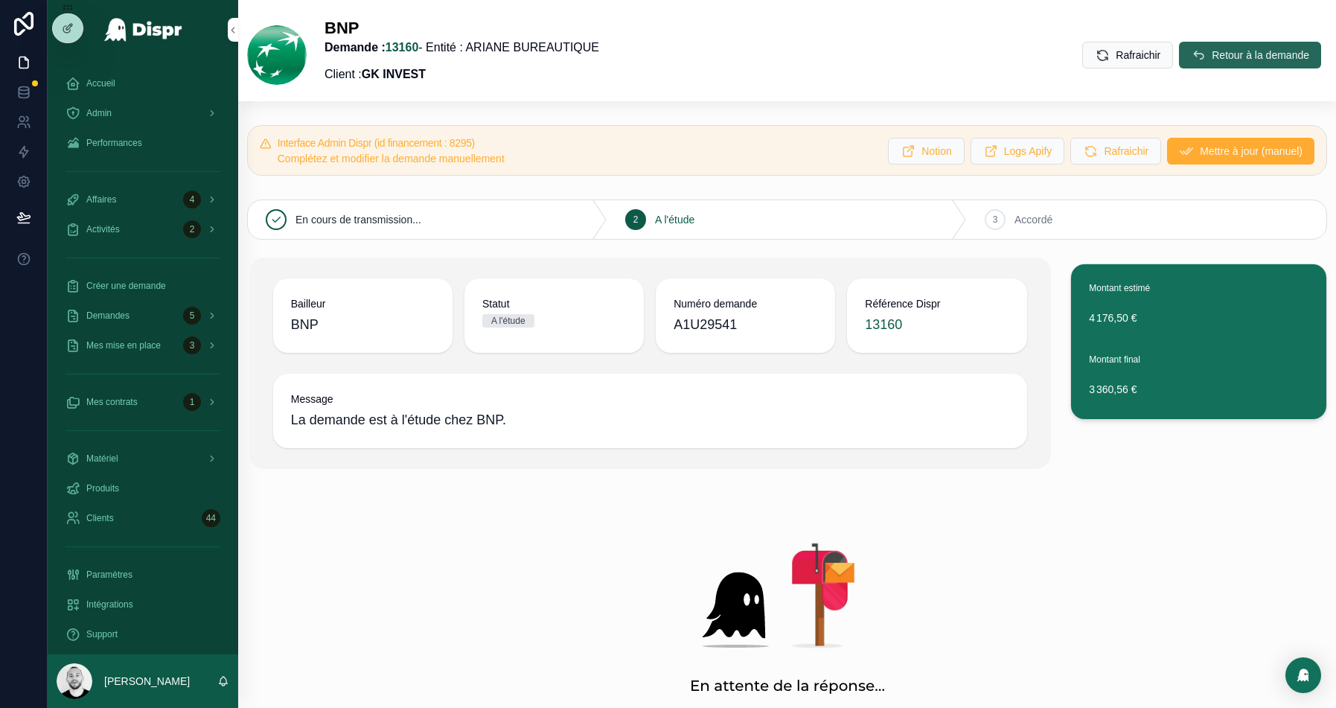
click at [1255, 50] on span "Retour à la demande" at bounding box center [1261, 55] width 98 height 15
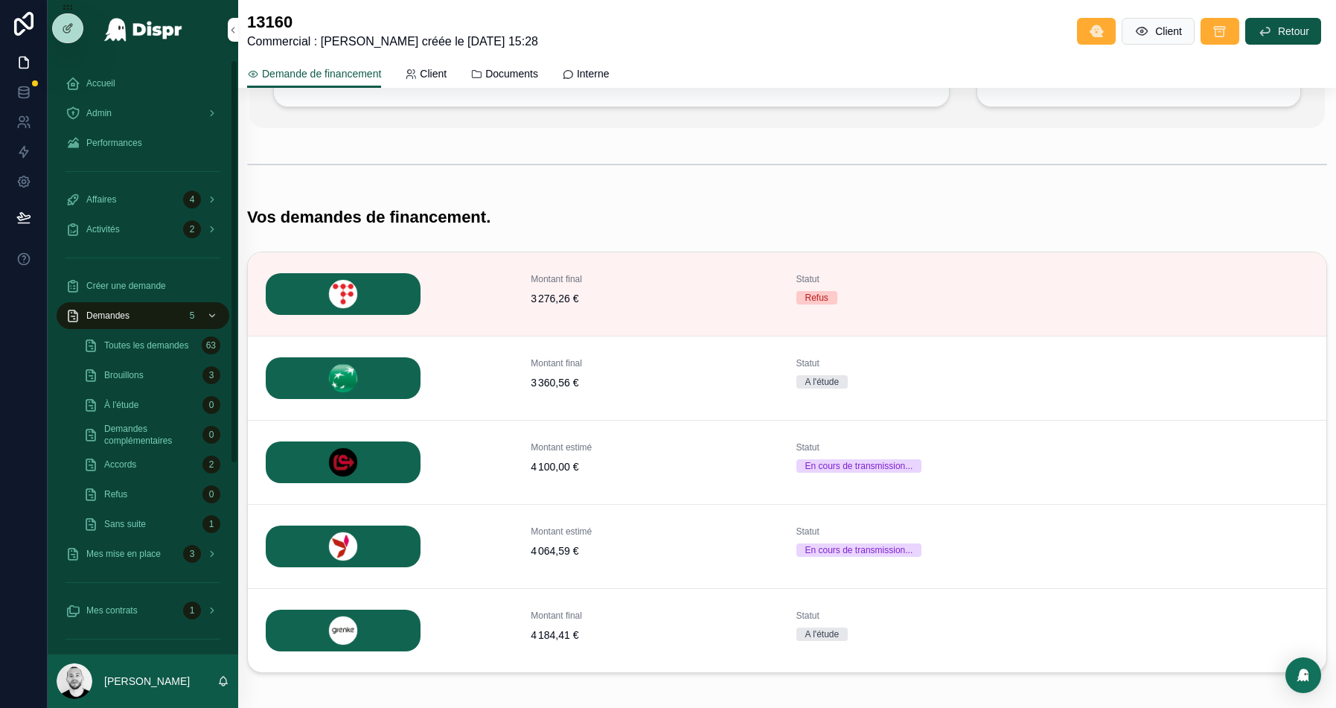
scroll to position [248, 0]
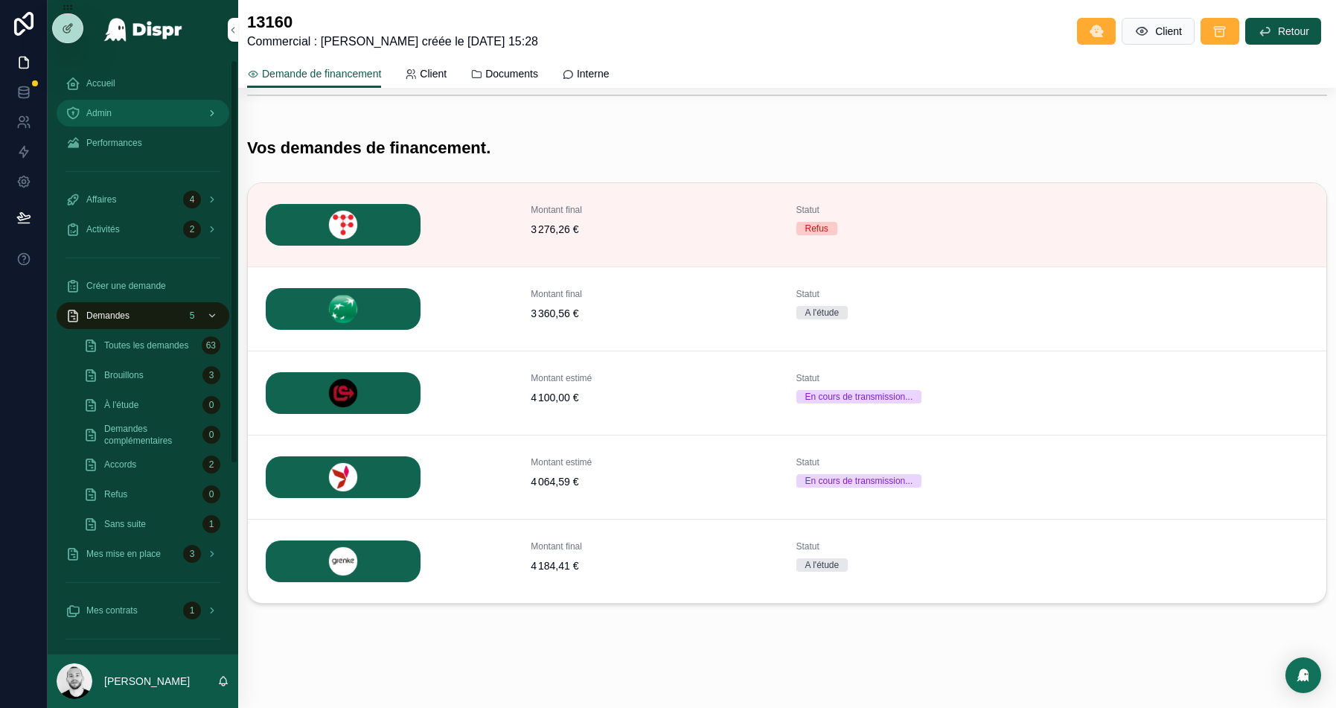
click at [89, 111] on span "Admin" at bounding box center [98, 113] width 25 height 12
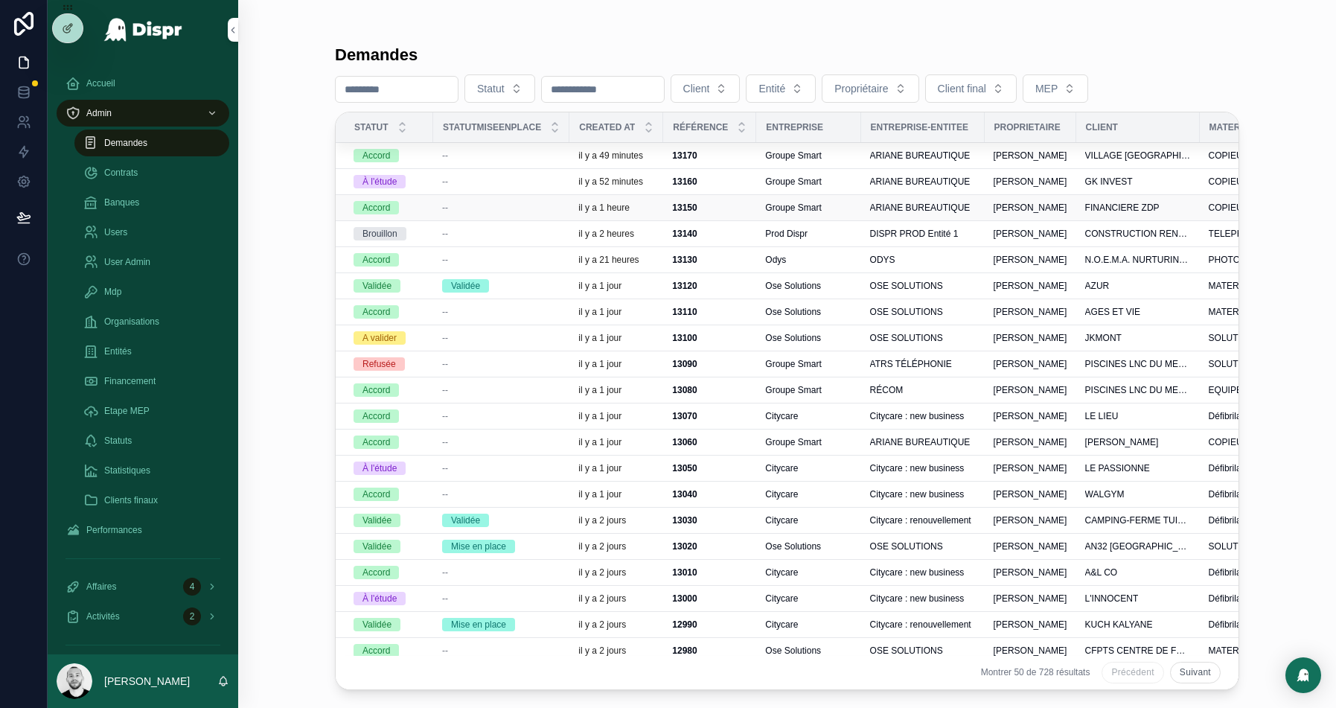
click at [520, 202] on div "--" at bounding box center [501, 208] width 118 height 12
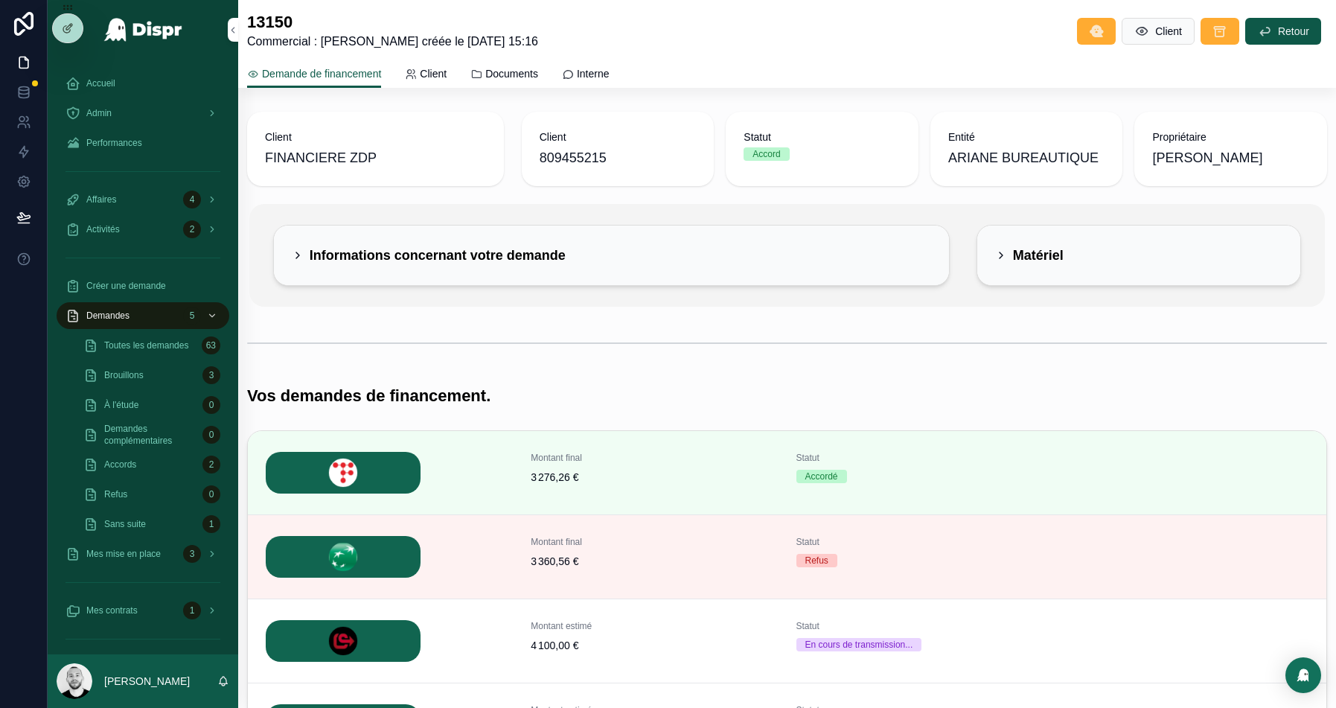
click at [829, 254] on div "Informations concernant votre demande" at bounding box center [612, 255] width 640 height 24
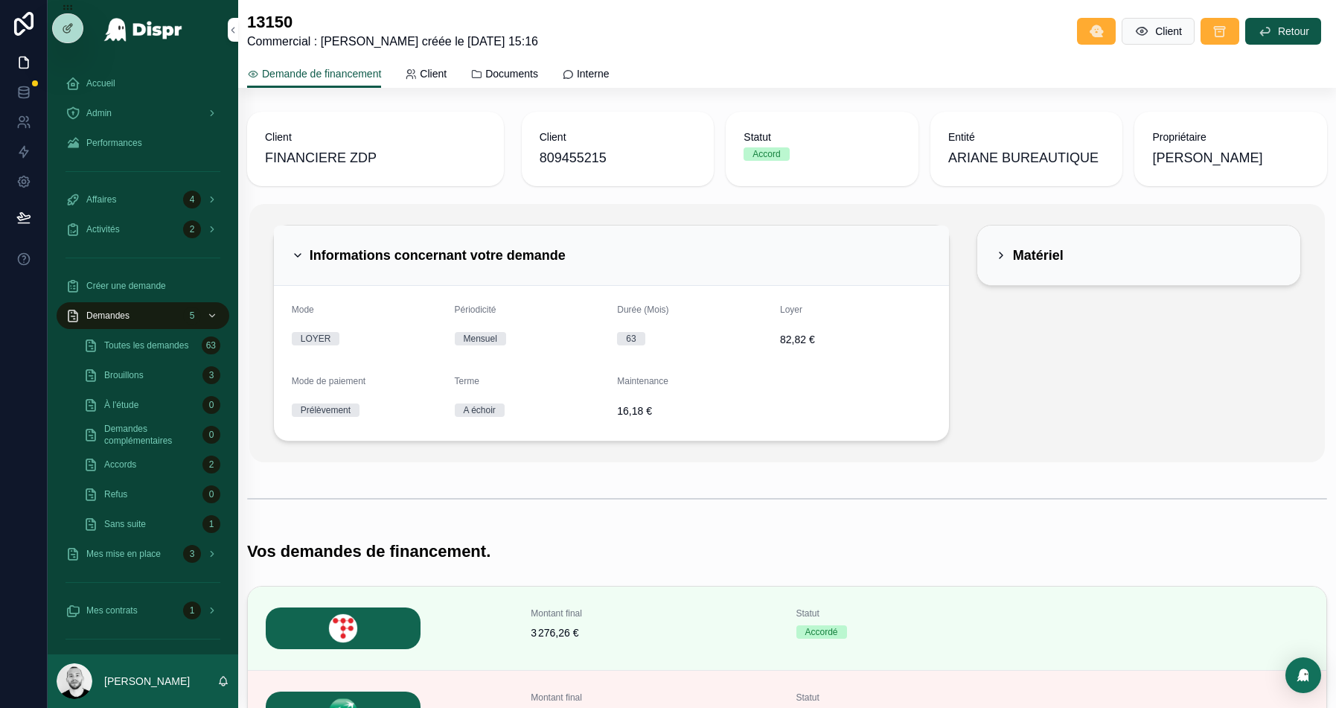
click at [1164, 249] on div "Matériel" at bounding box center [1139, 255] width 288 height 24
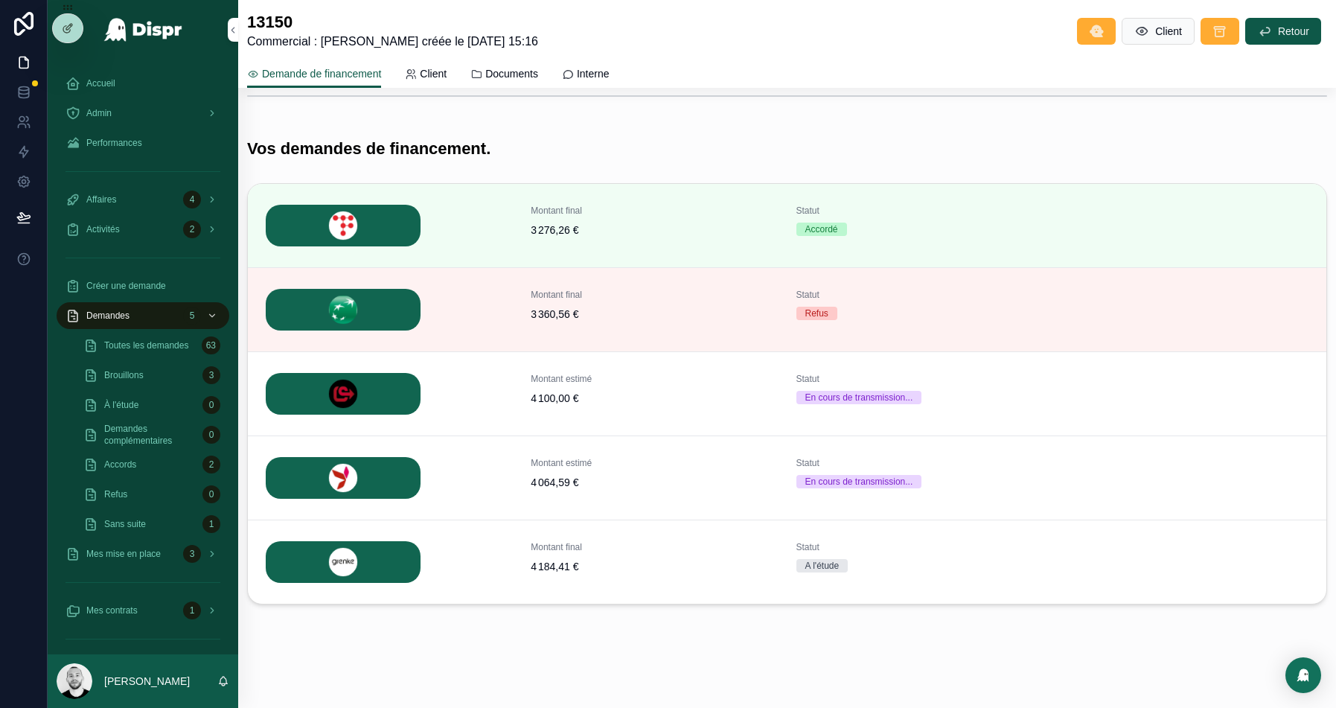
scroll to position [430, 0]
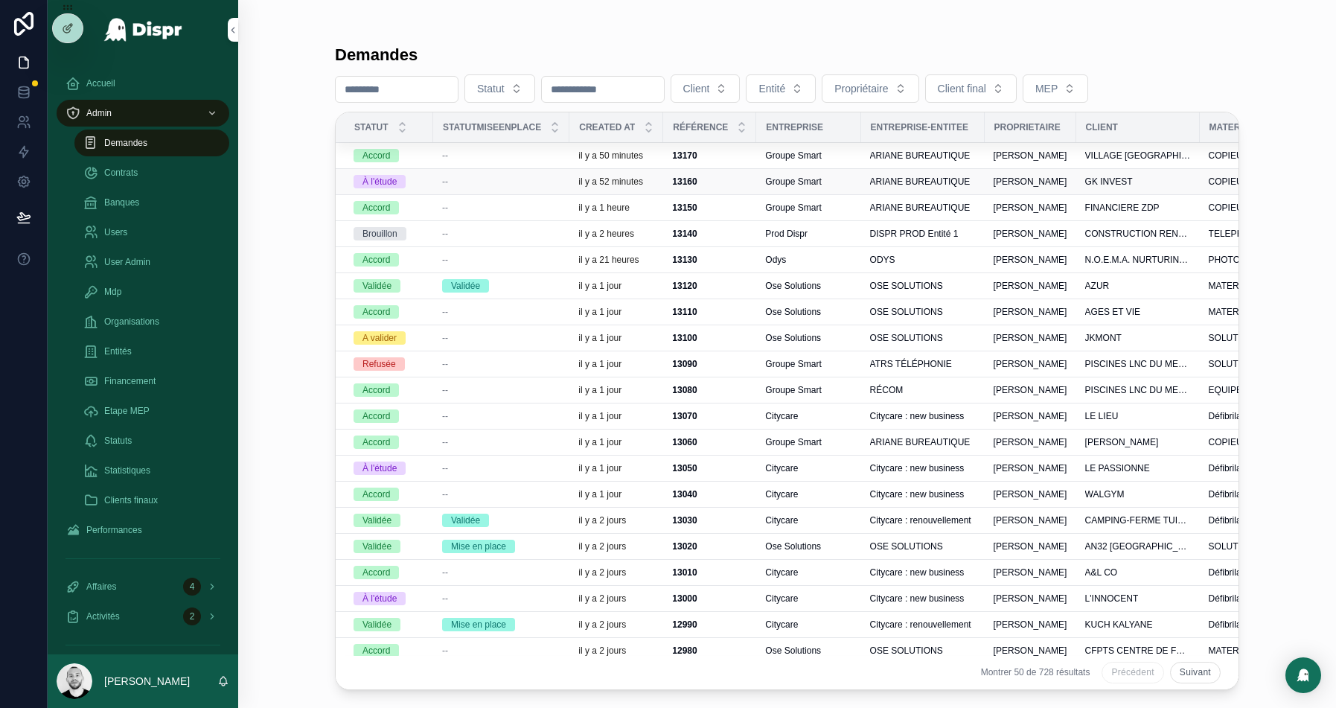
click at [517, 171] on td "--" at bounding box center [501, 182] width 136 height 26
click at [515, 176] on div "--" at bounding box center [501, 182] width 118 height 12
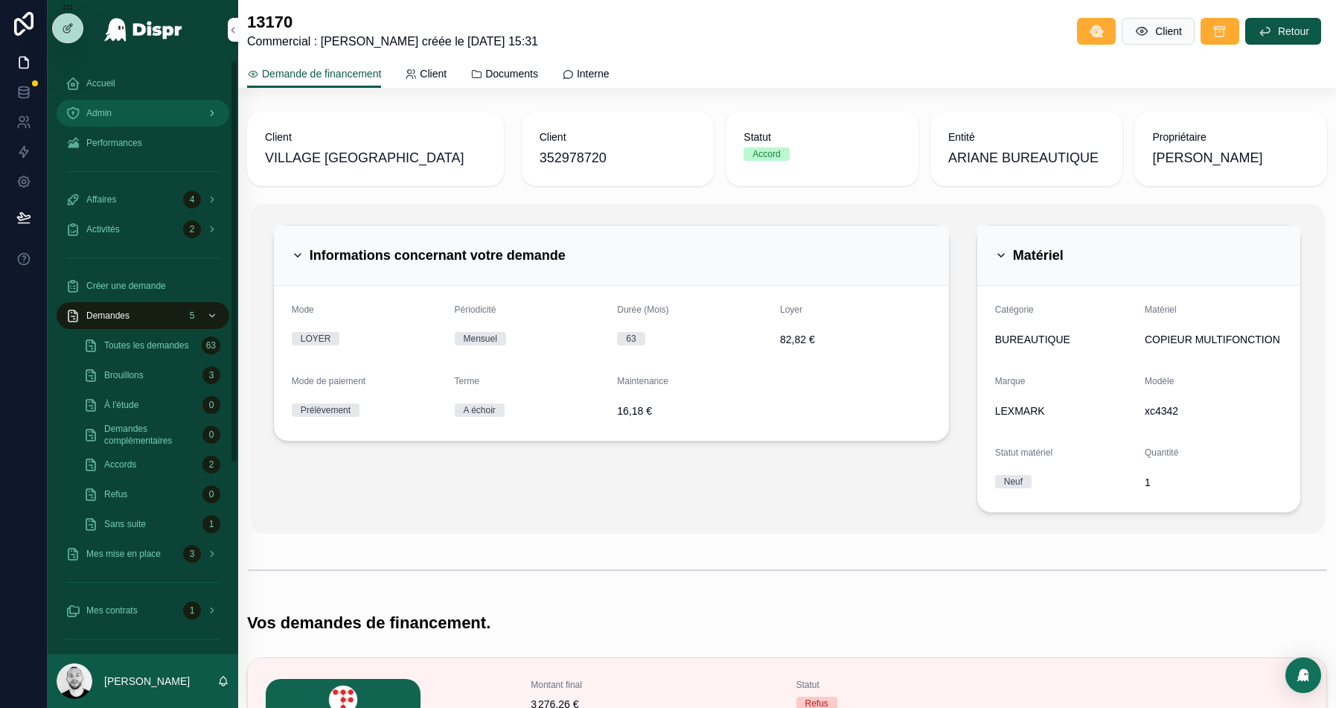
click at [112, 112] on span "Admin" at bounding box center [98, 113] width 25 height 12
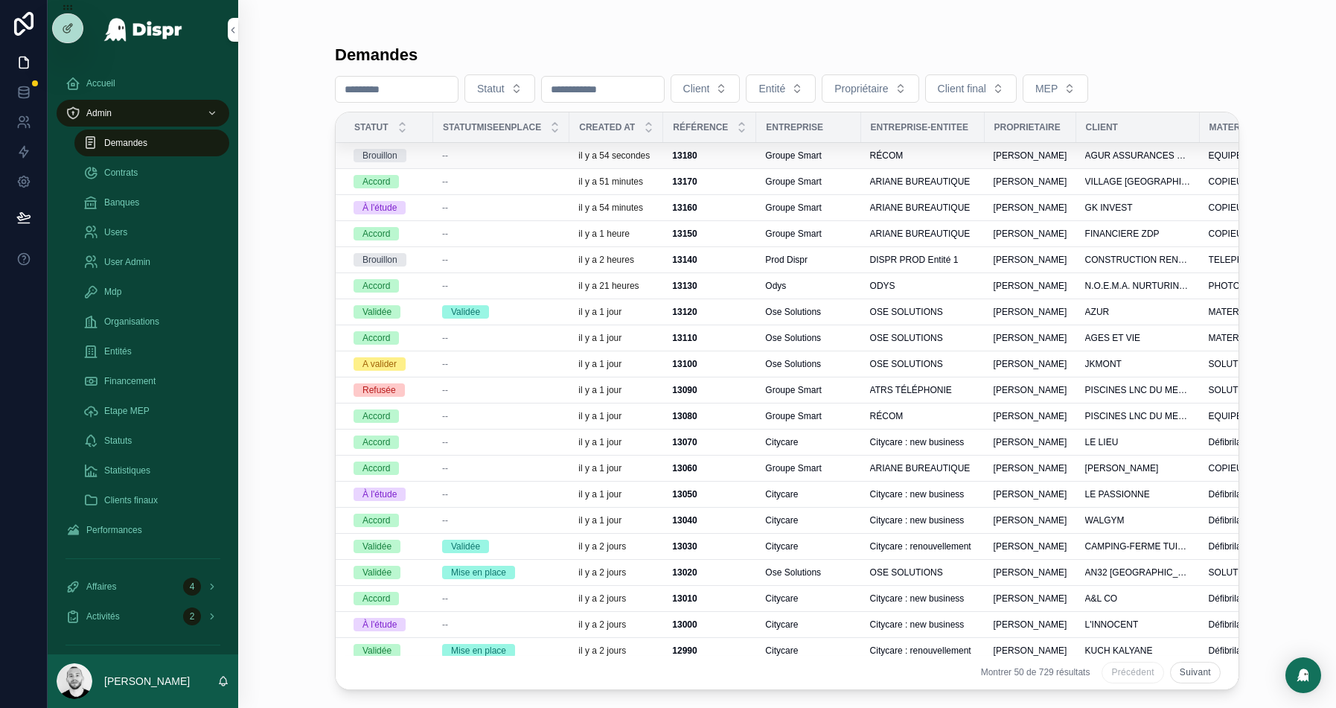
click at [486, 150] on div "--" at bounding box center [501, 156] width 118 height 12
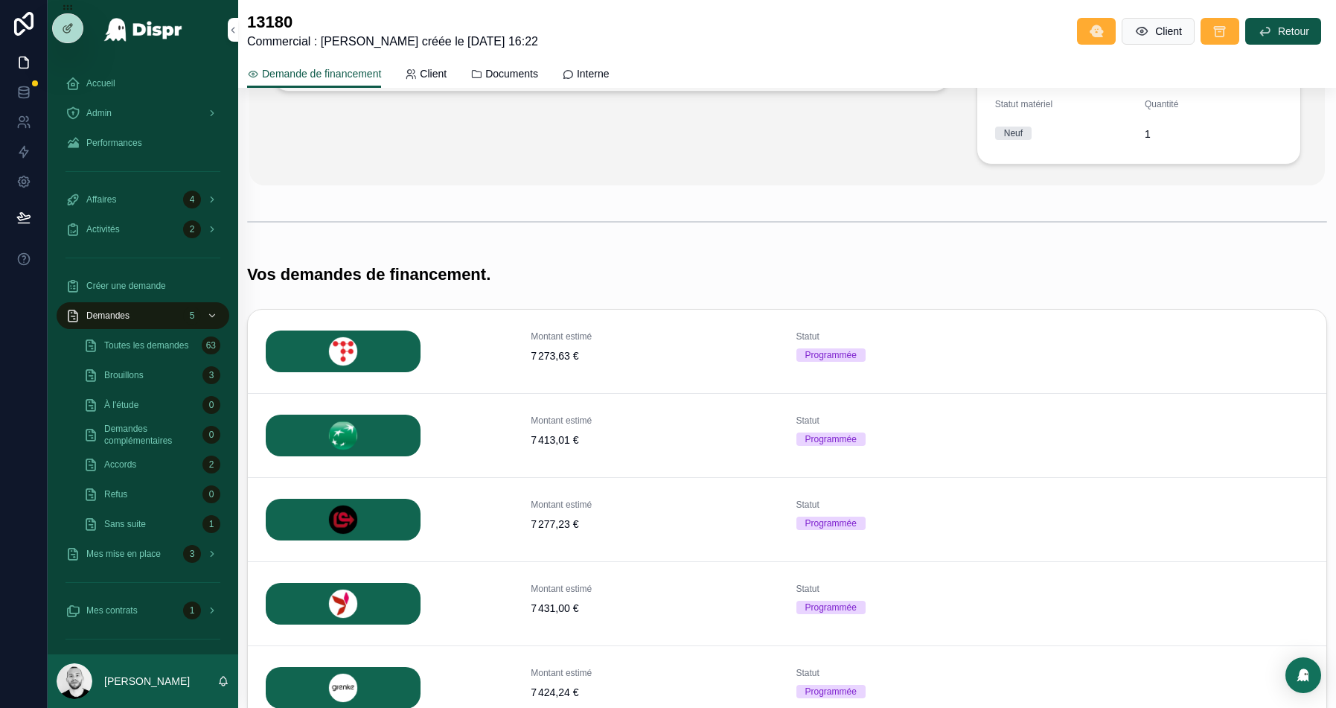
scroll to position [474, 0]
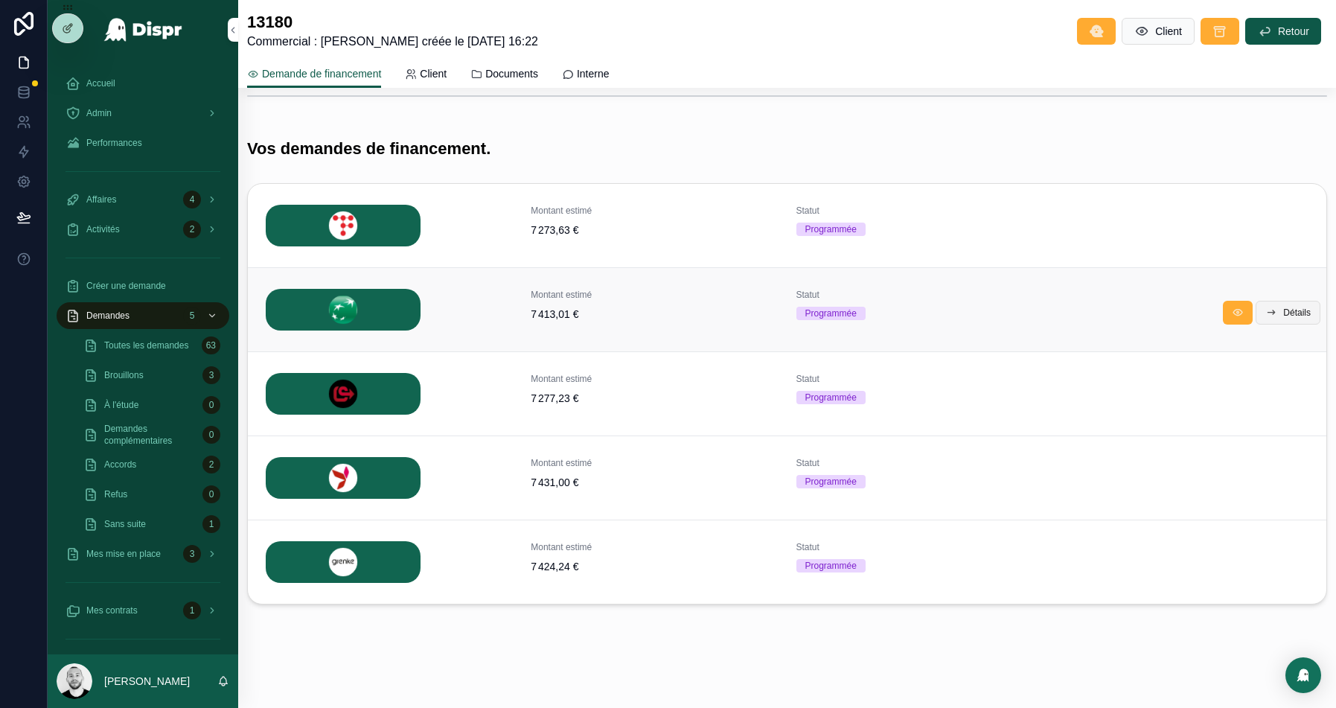
click at [1269, 308] on icon "scrollable content" at bounding box center [1272, 313] width 12 height 12
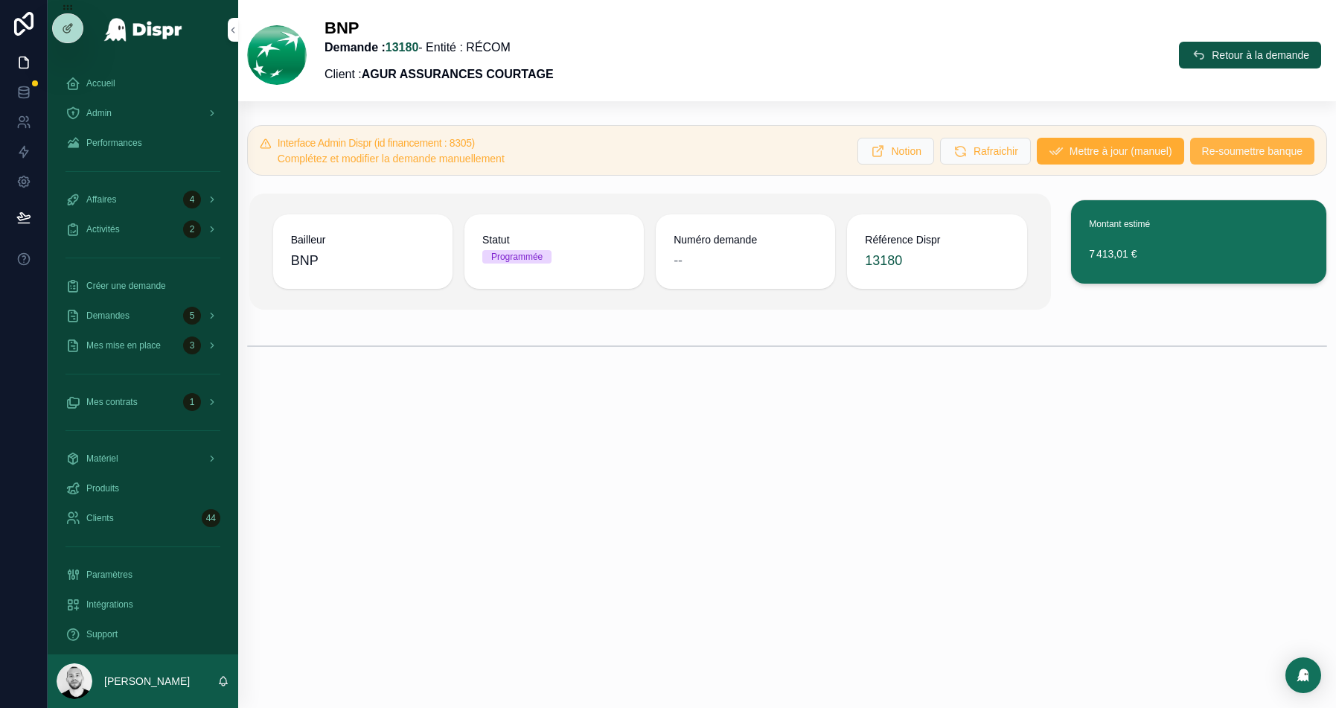
click at [1260, 147] on span "Re-soumettre banque" at bounding box center [1252, 151] width 101 height 15
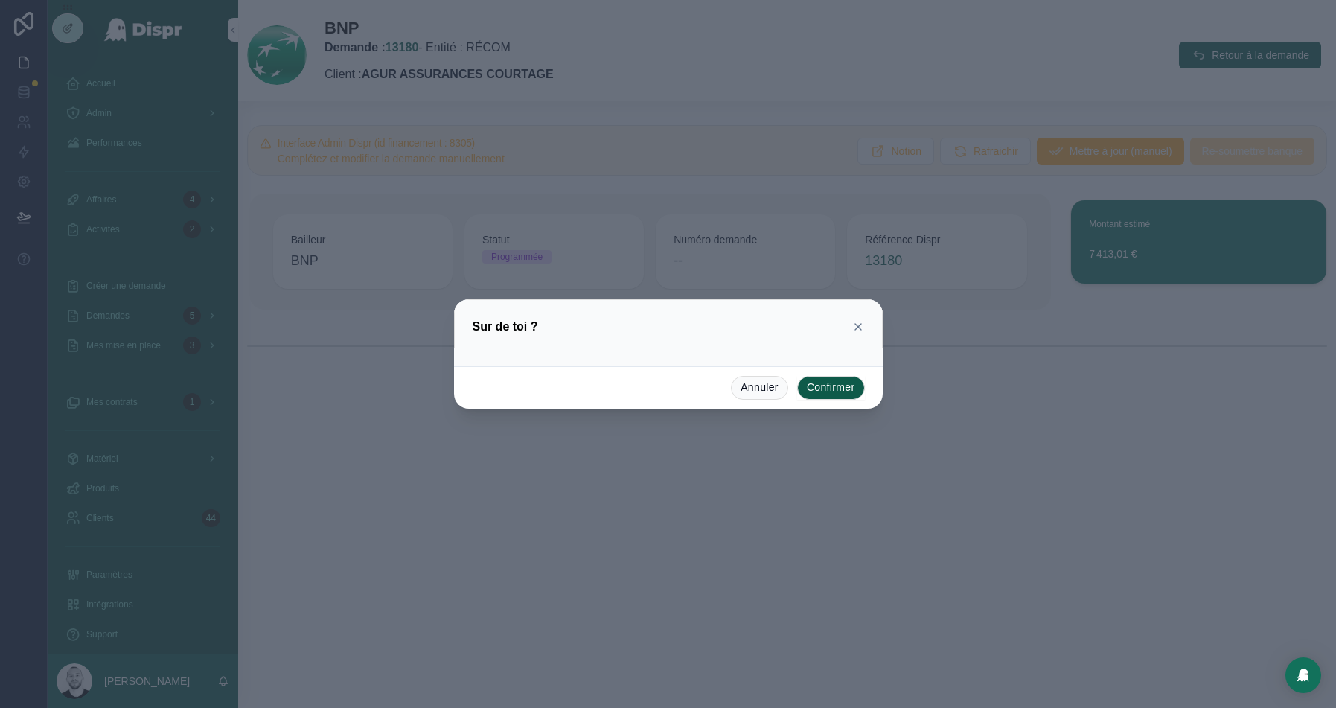
click at [829, 390] on button "Confirmer" at bounding box center [831, 388] width 68 height 24
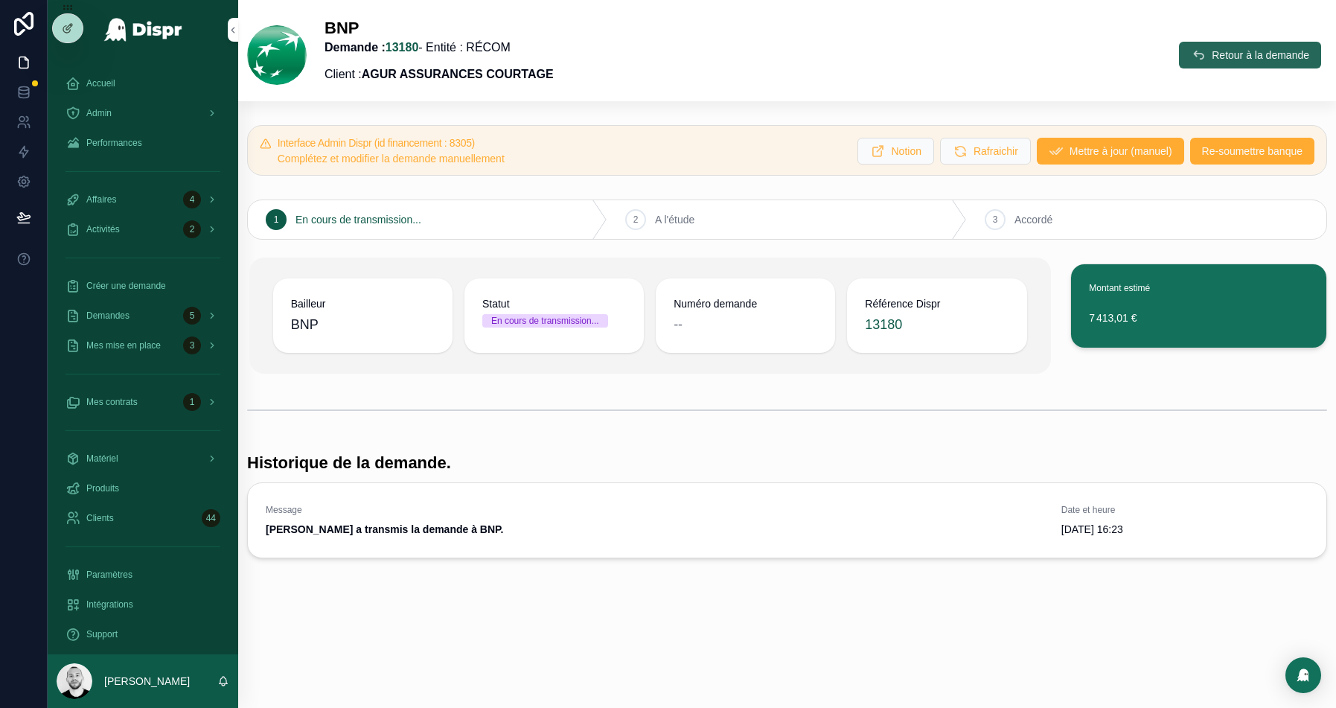
click at [1259, 51] on span "Retour à la demande" at bounding box center [1261, 55] width 98 height 15
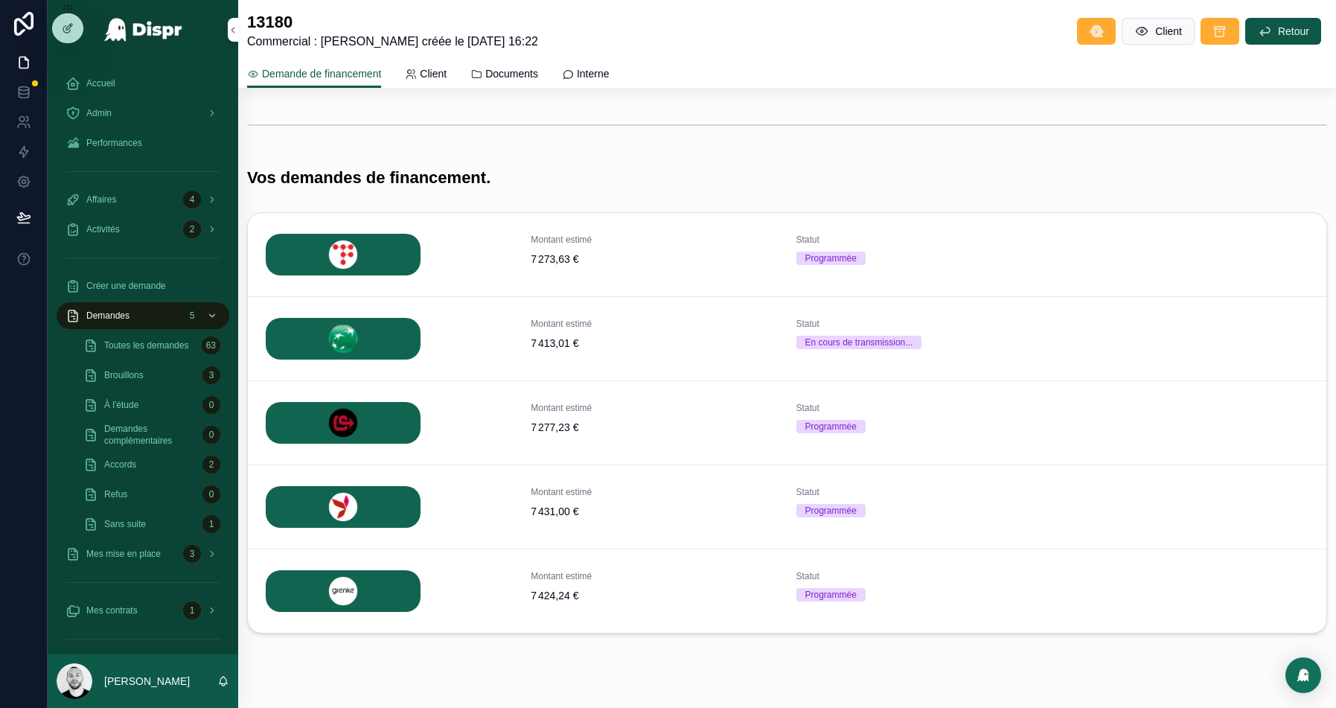
scroll to position [440, 0]
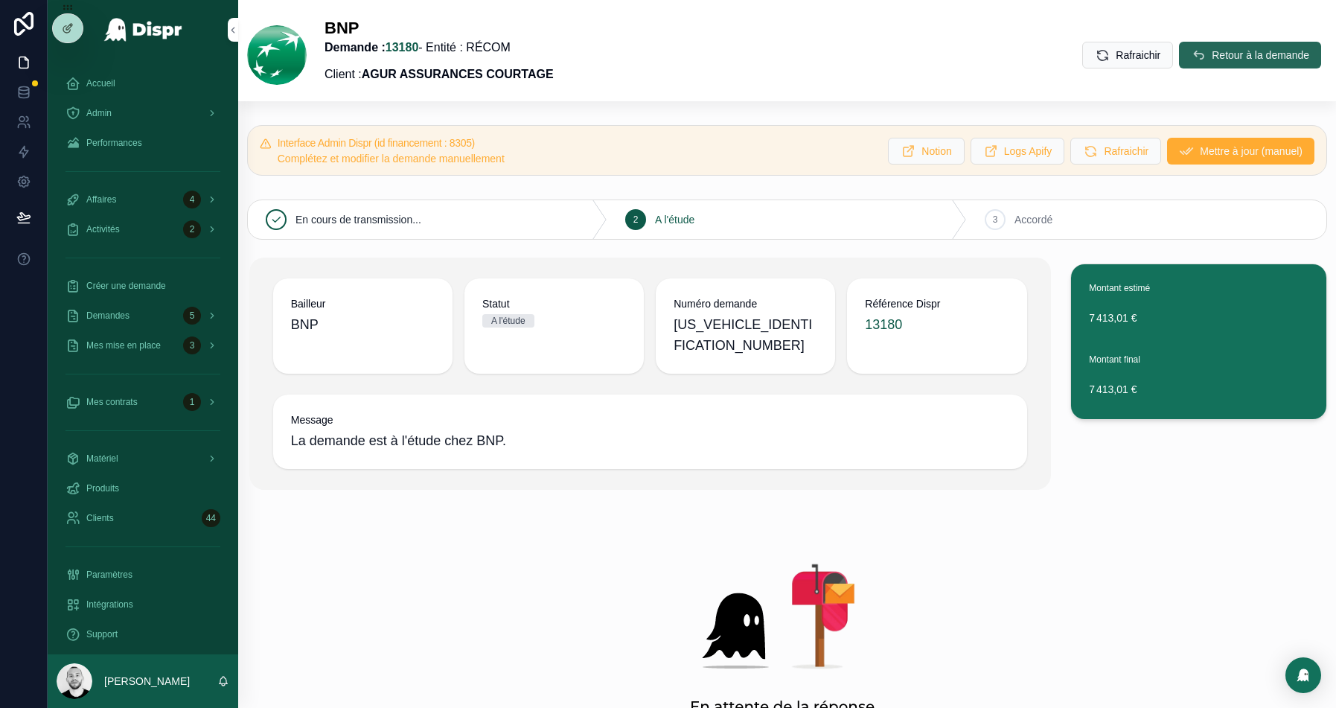
click at [1257, 59] on span "Retour à la demande" at bounding box center [1261, 55] width 98 height 15
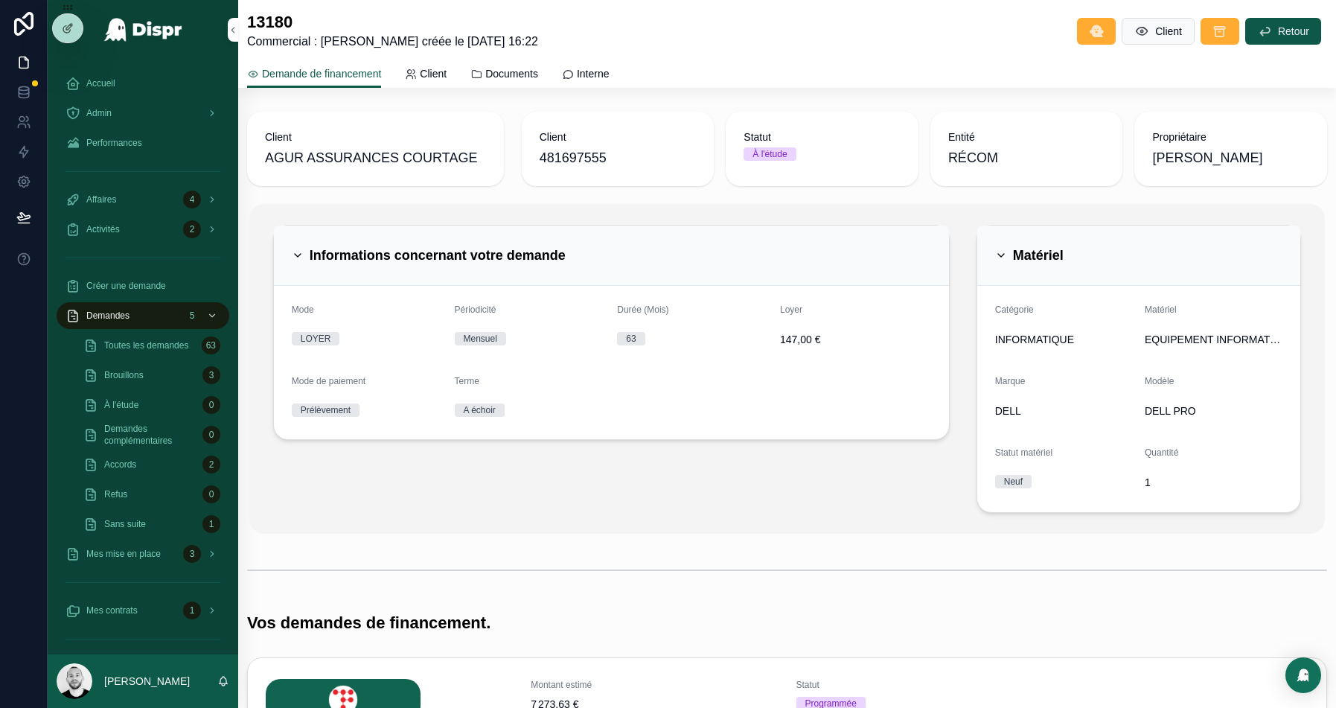
click at [566, 249] on h2 "Informations concernant votre demande" at bounding box center [438, 255] width 256 height 24
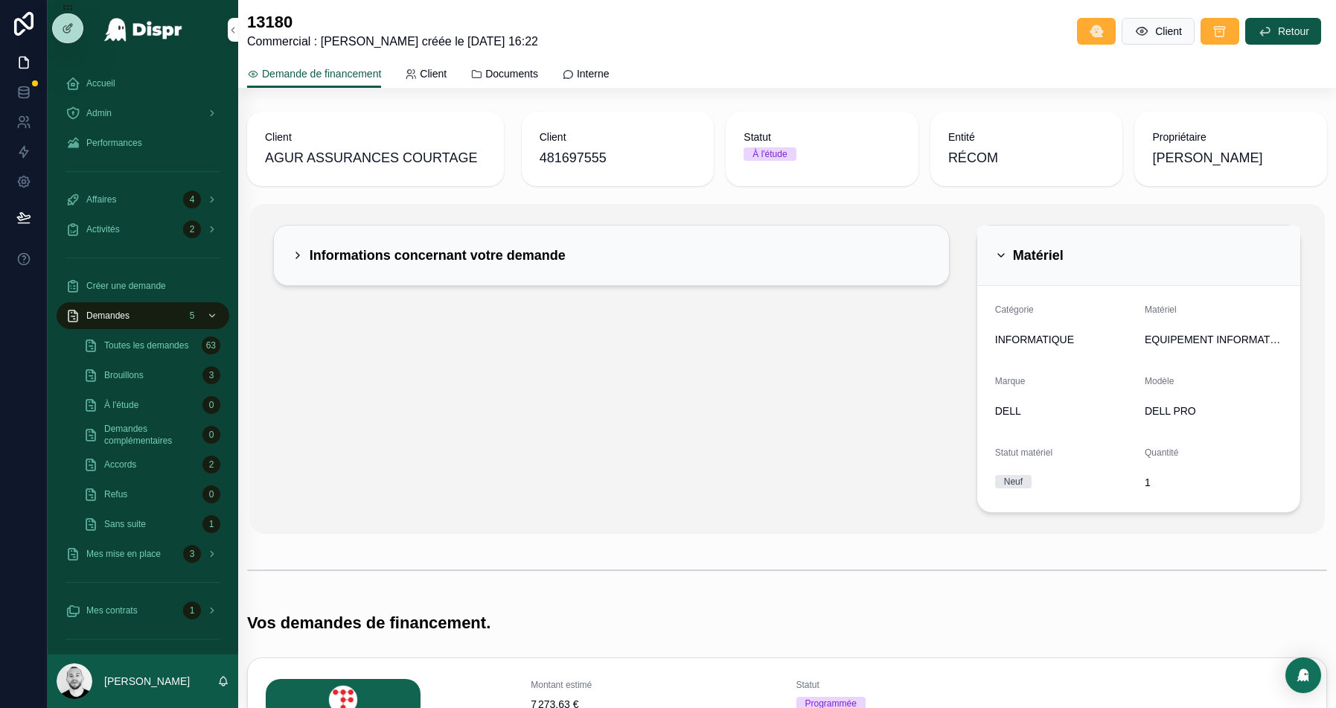
click at [1108, 240] on div "Matériel" at bounding box center [1140, 256] width 324 height 60
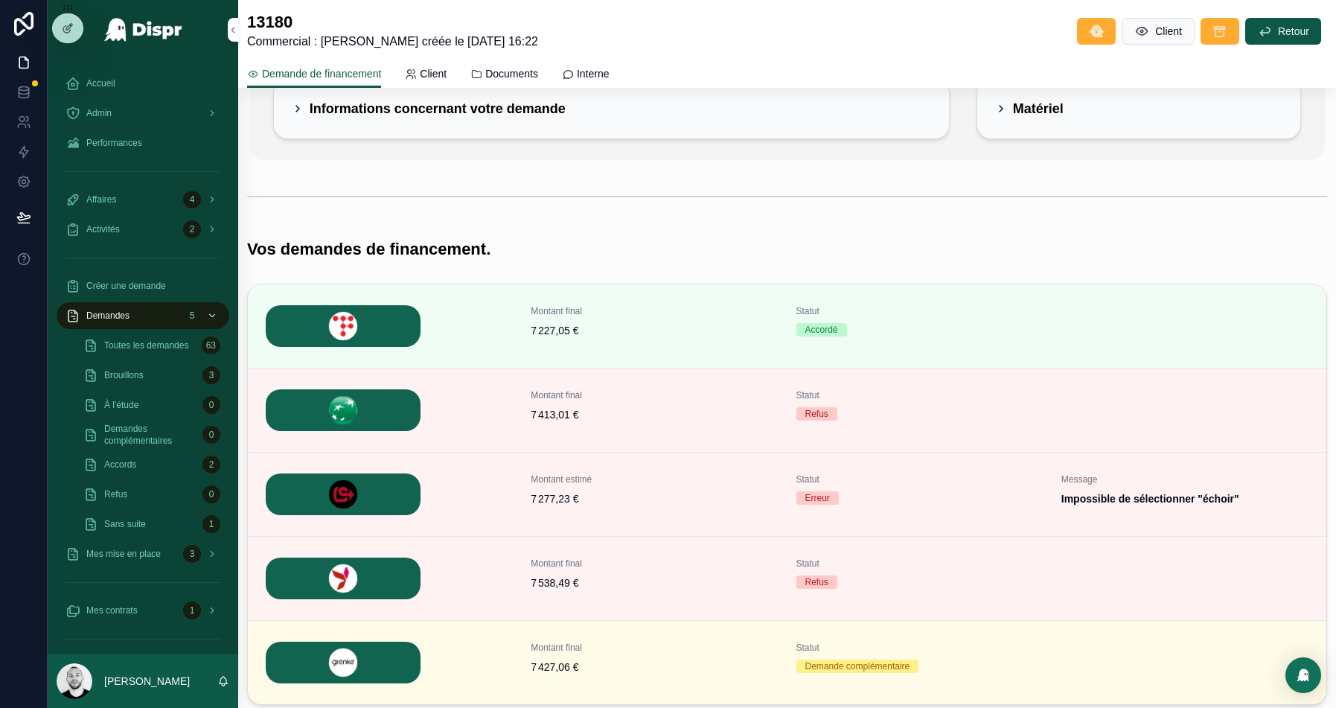
scroll to position [186, 0]
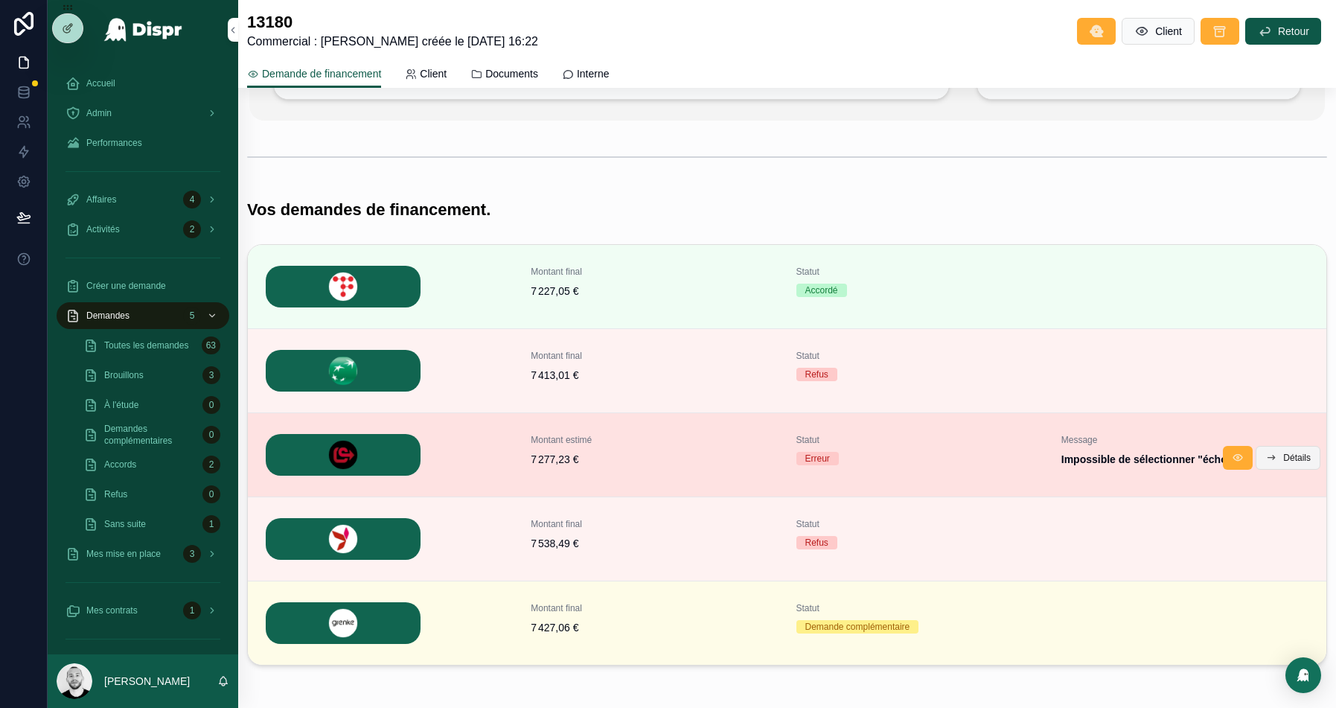
click at [1301, 458] on span "Détails" at bounding box center [1298, 458] width 28 height 12
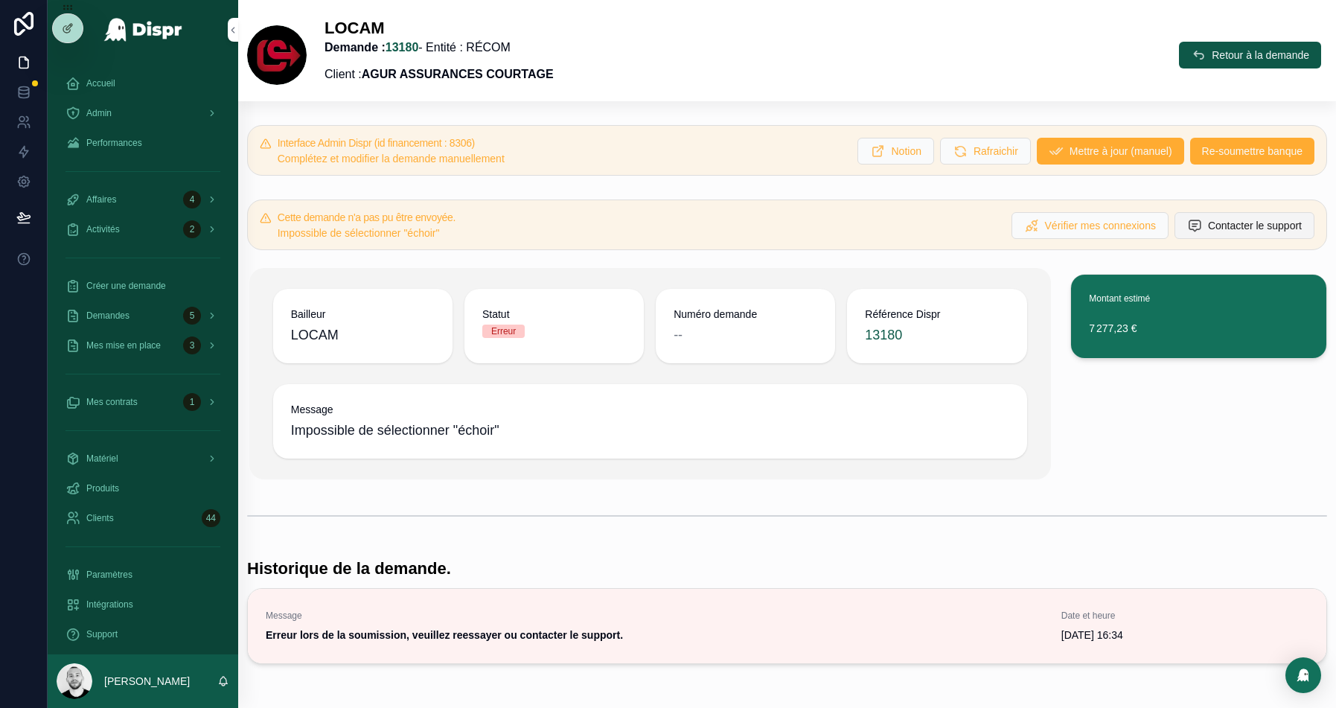
scroll to position [55, 0]
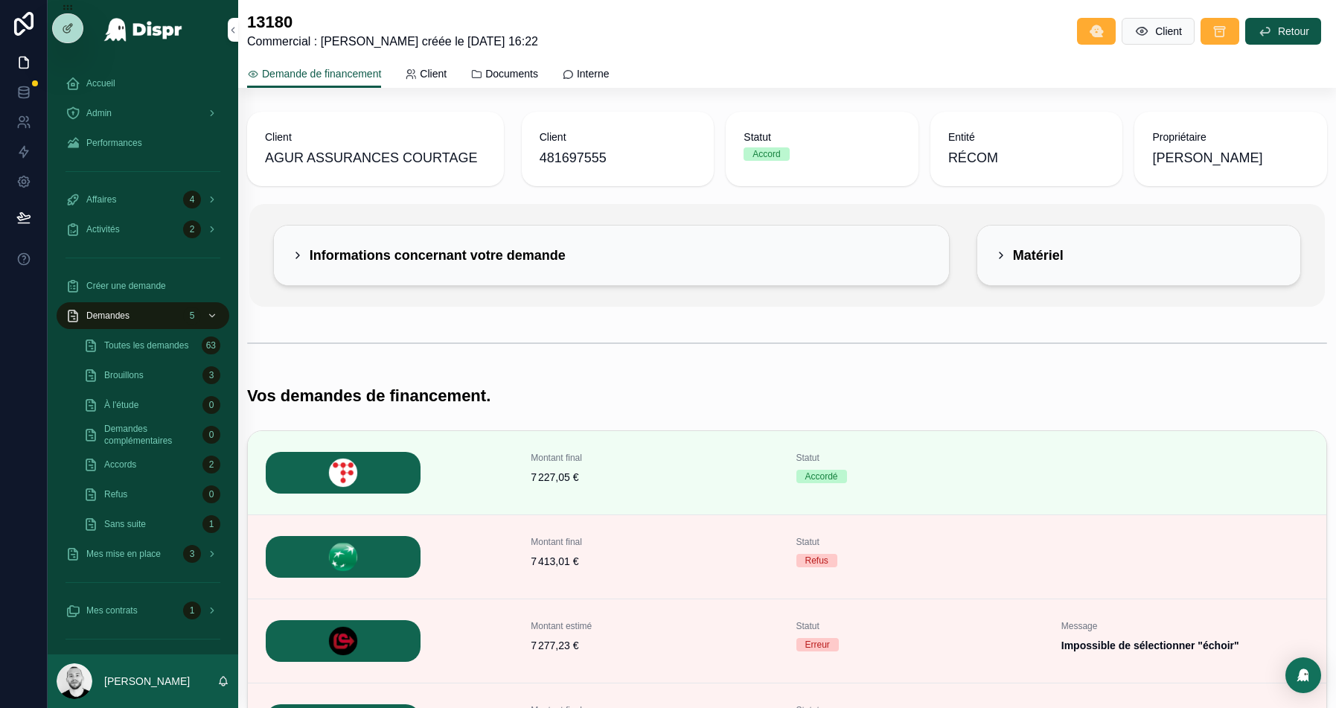
click at [488, 245] on h2 "Informations concernant votre demande" at bounding box center [438, 255] width 256 height 24
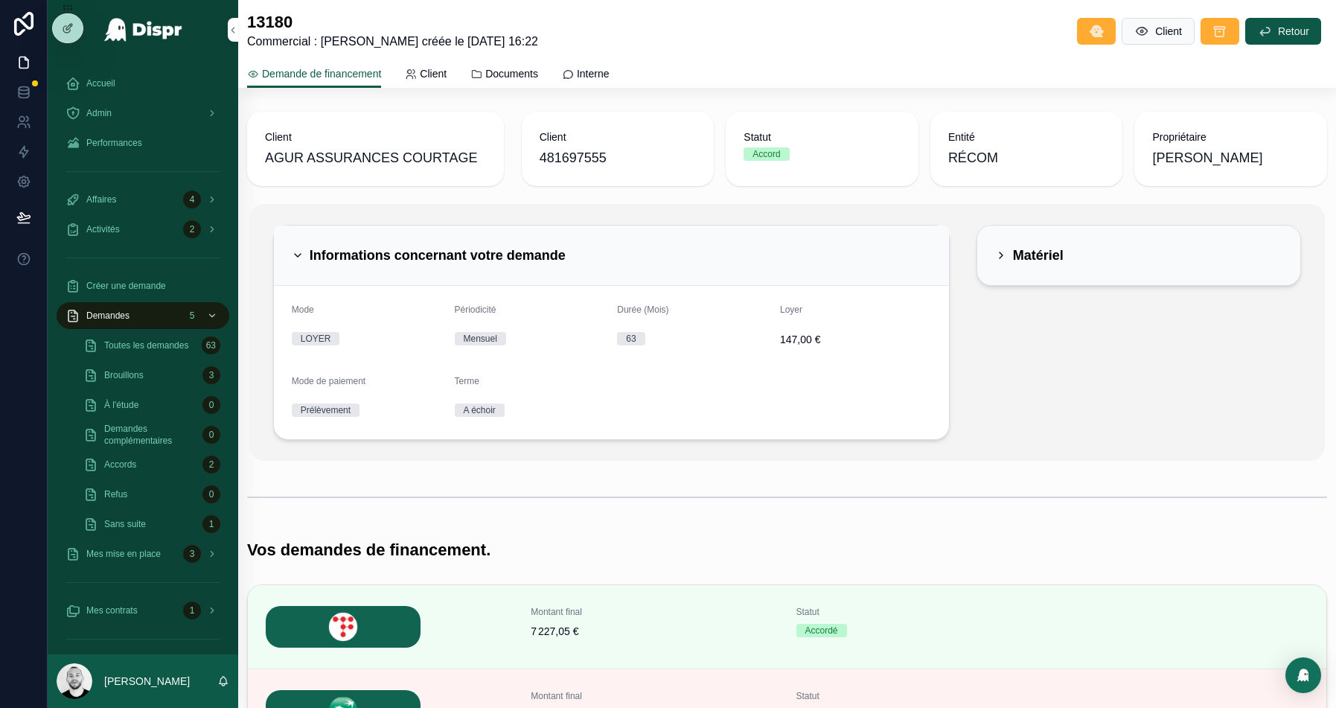
click at [488, 245] on h2 "Informations concernant votre demande" at bounding box center [438, 255] width 256 height 24
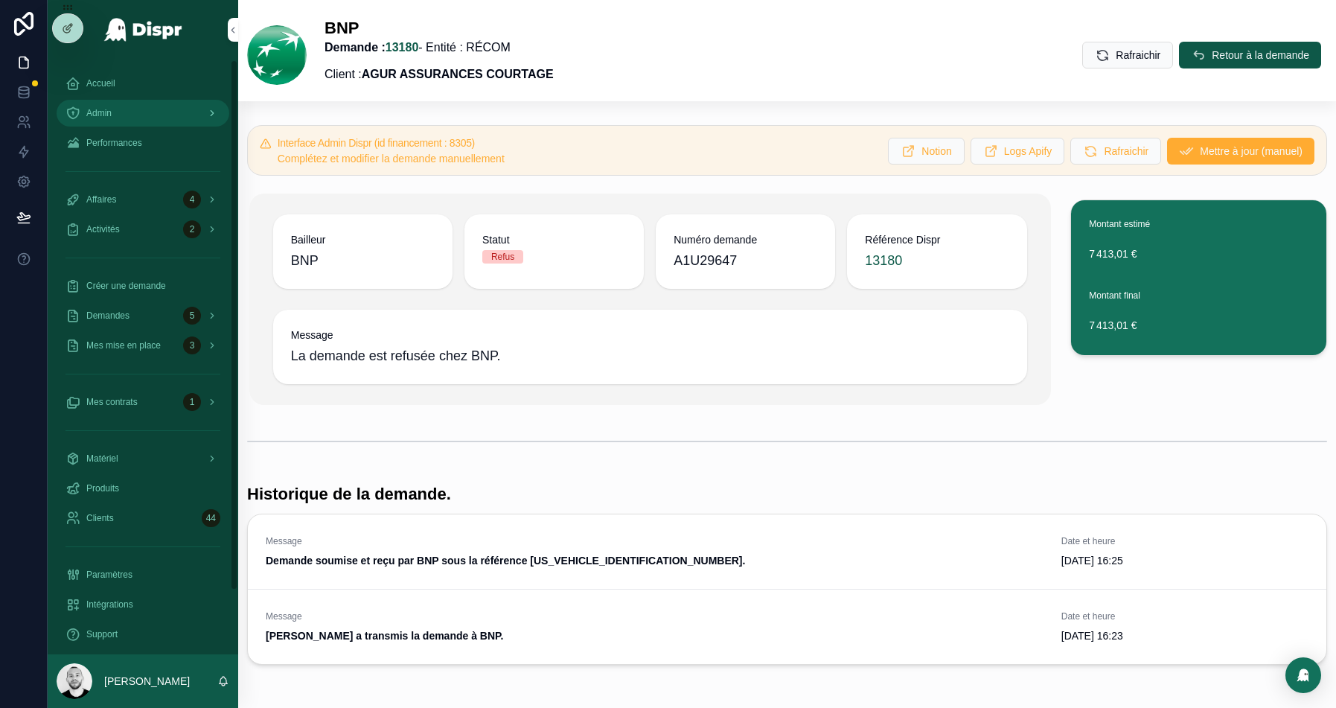
click at [96, 112] on span "Admin" at bounding box center [98, 113] width 25 height 12
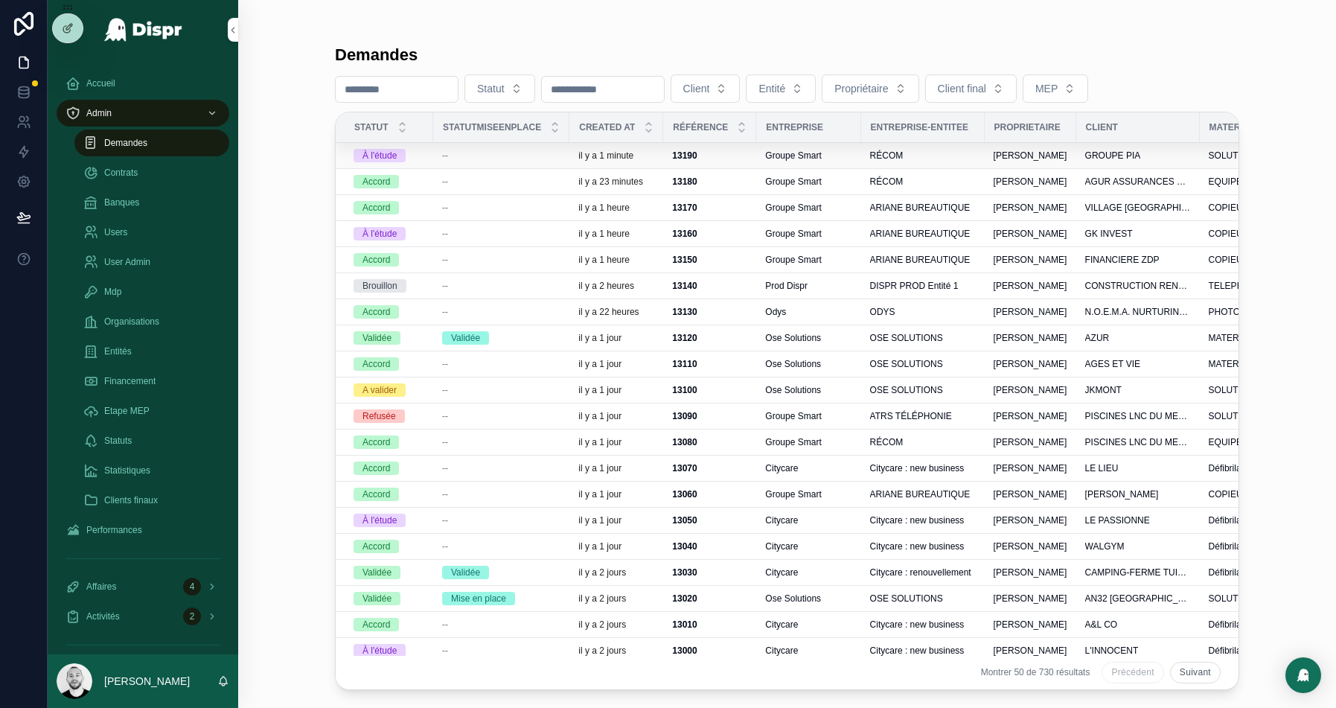
click at [488, 150] on div "--" at bounding box center [501, 156] width 118 height 12
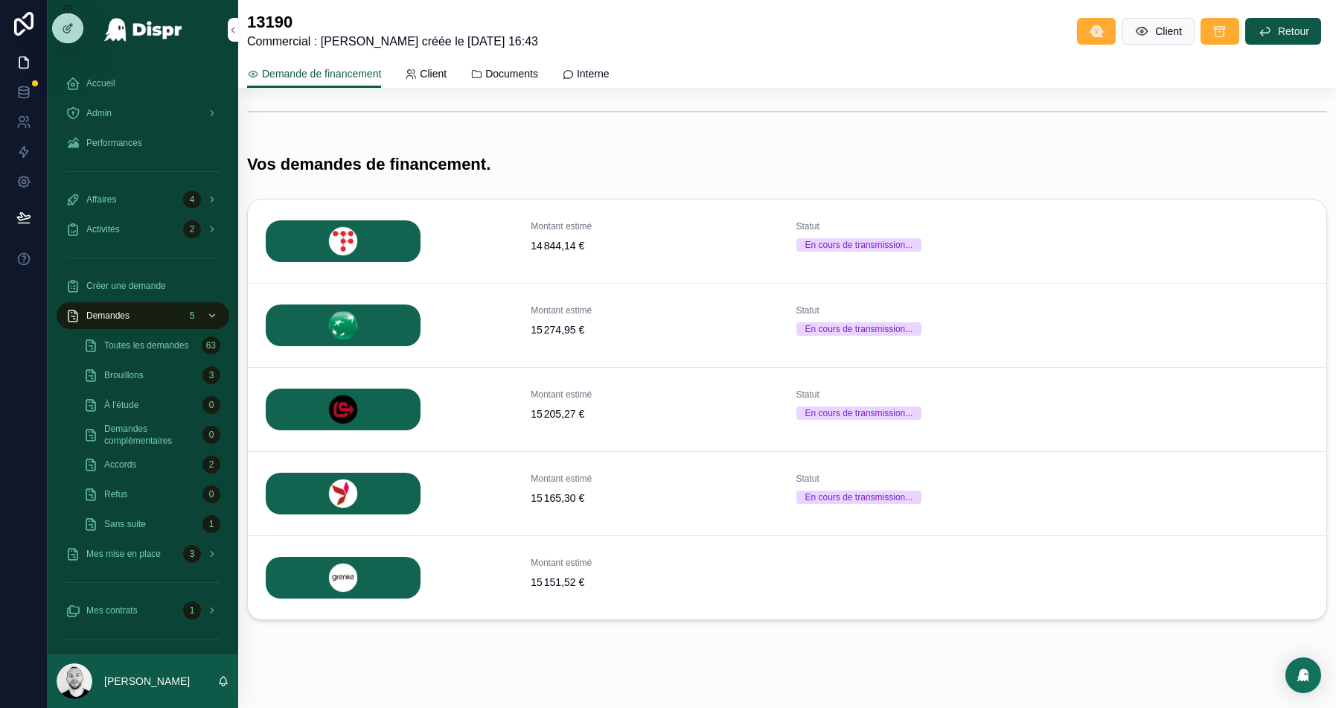
scroll to position [8, 0]
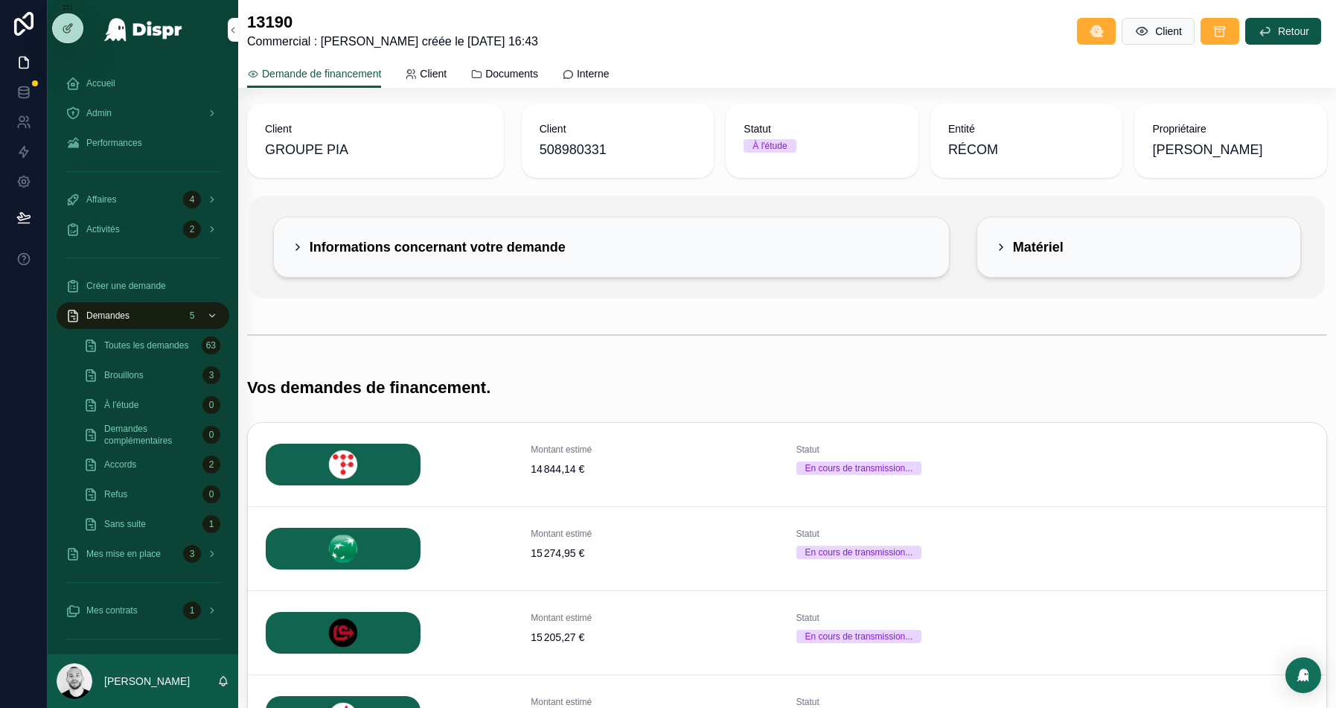
click at [464, 242] on h2 "Informations concernant votre demande" at bounding box center [438, 247] width 256 height 24
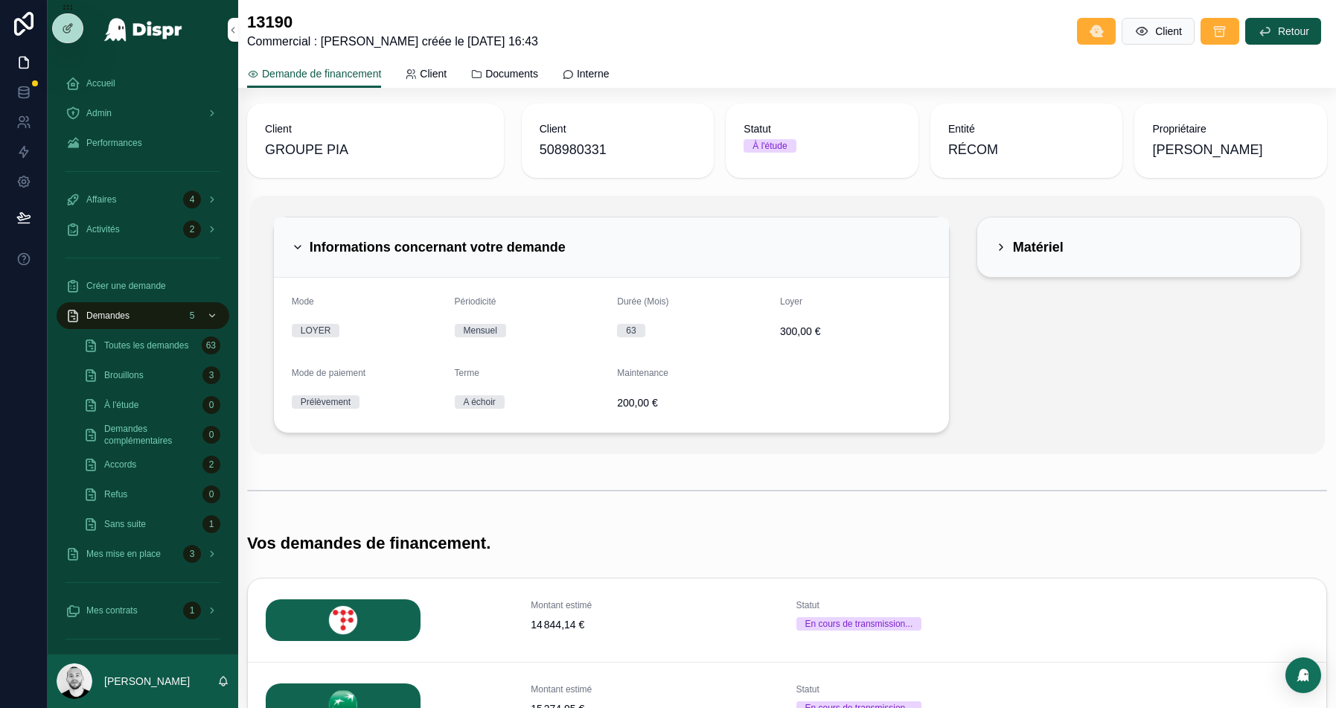
scroll to position [41, 0]
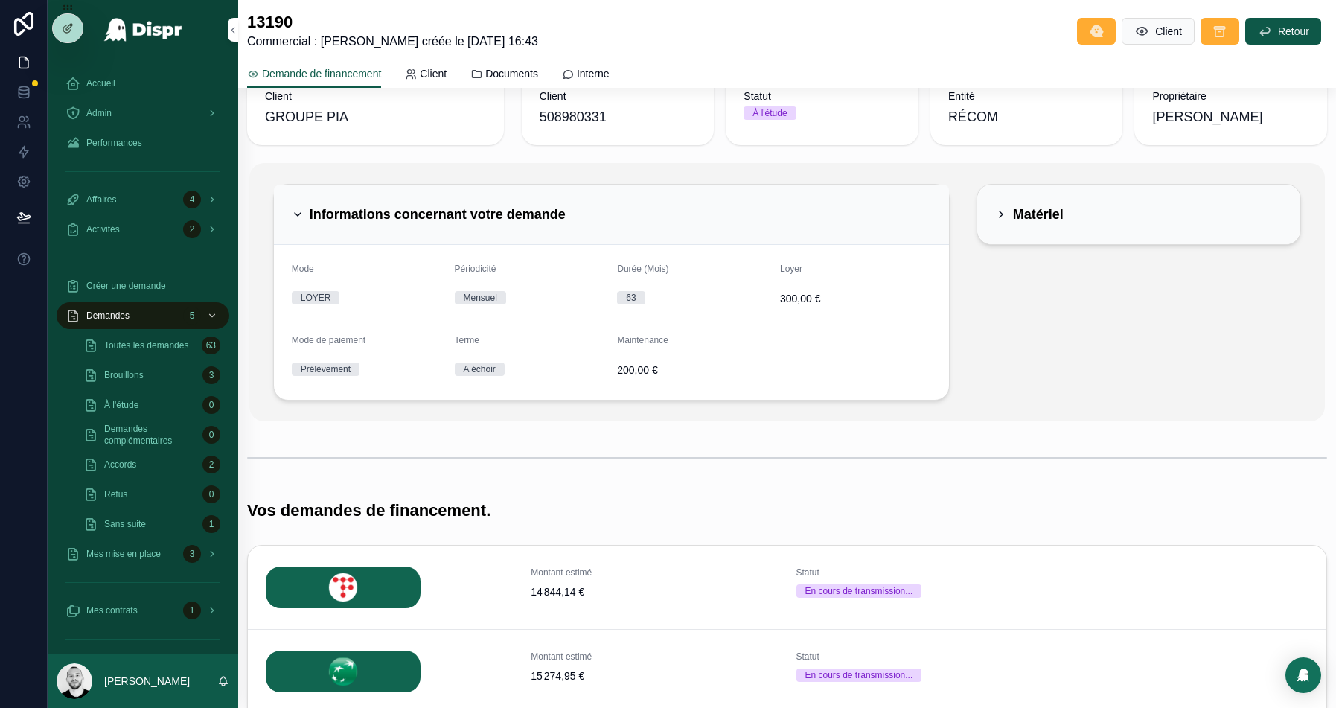
click at [667, 213] on div "Informations concernant votre demande" at bounding box center [612, 215] width 640 height 24
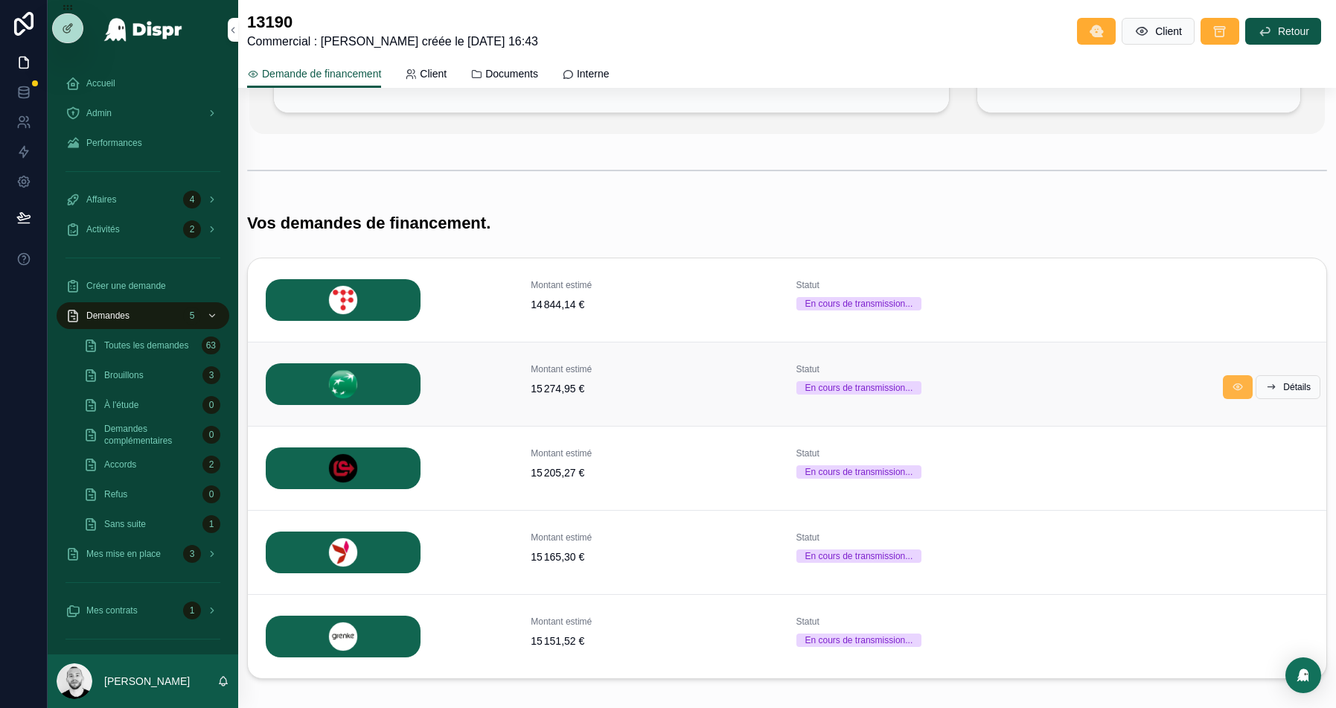
scroll to position [154, 0]
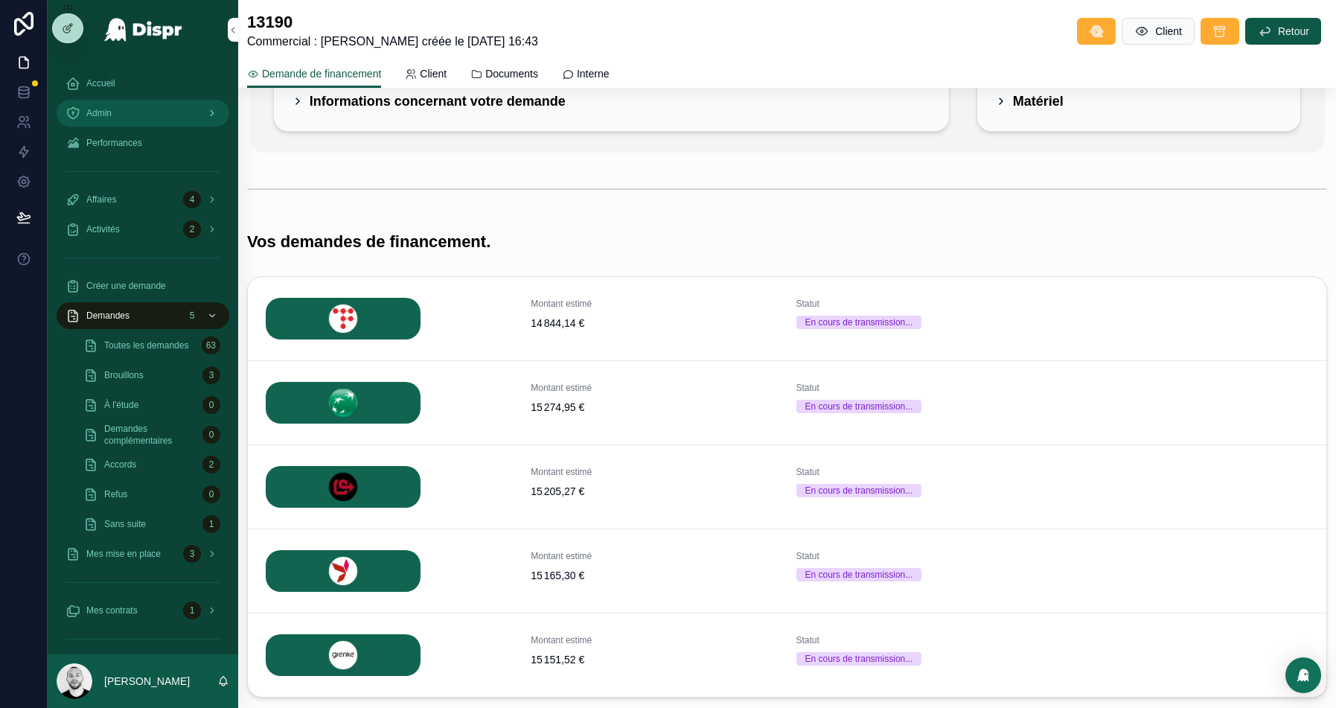
click at [111, 109] on span "Admin" at bounding box center [98, 113] width 25 height 12
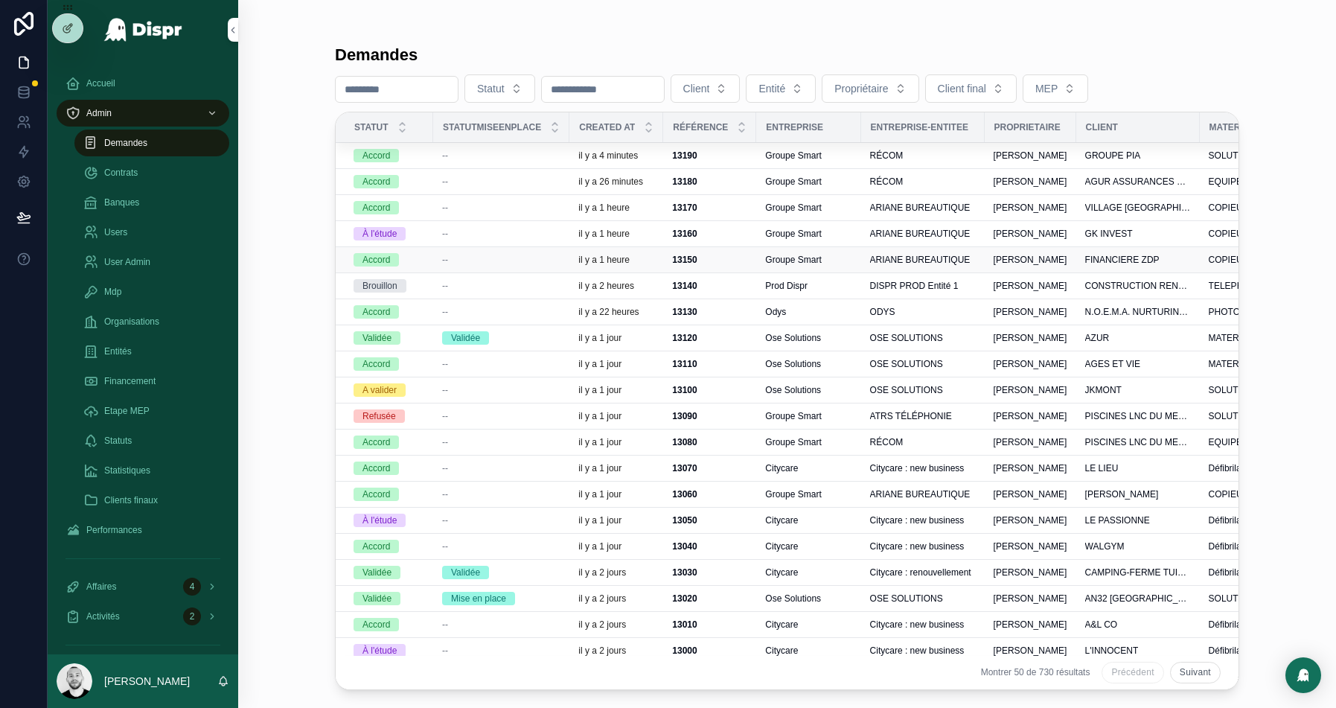
click at [500, 258] on div "--" at bounding box center [501, 260] width 118 height 12
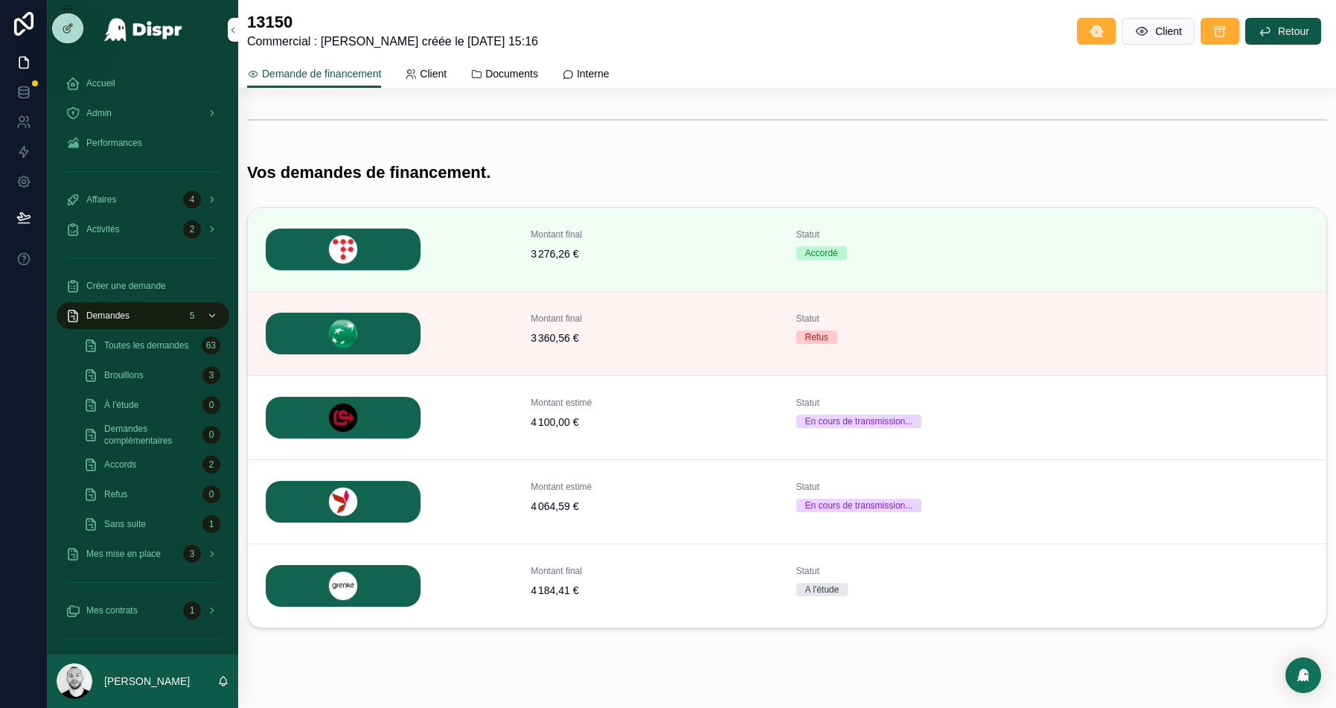
scroll to position [248, 0]
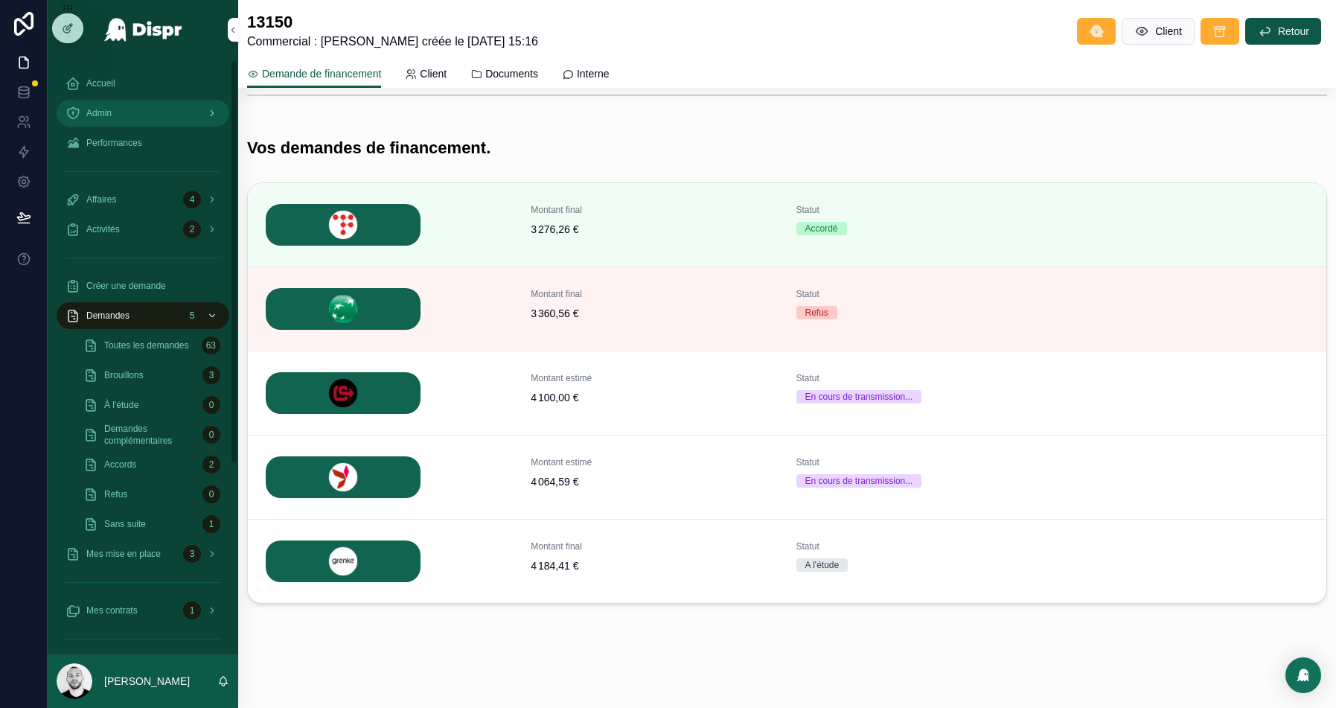
click at [147, 103] on div "Admin" at bounding box center [143, 113] width 155 height 24
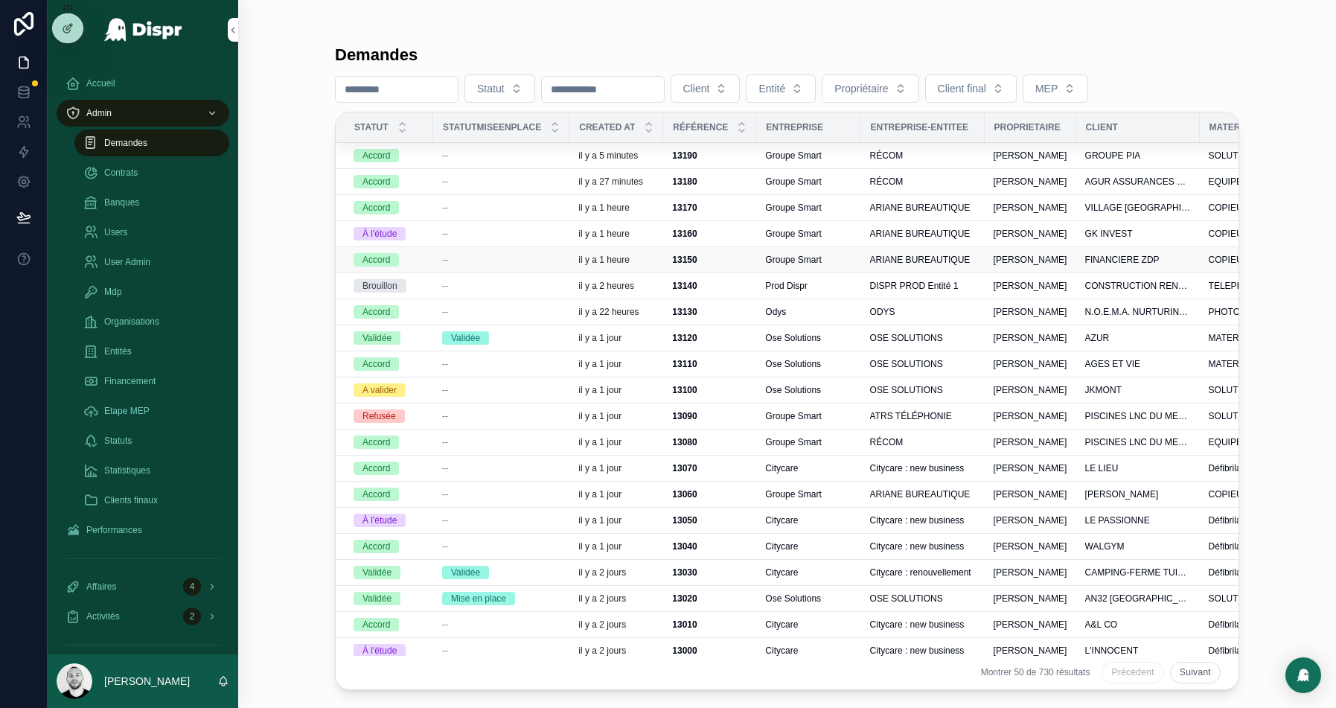
click at [502, 250] on td "--" at bounding box center [501, 260] width 136 height 26
click at [466, 255] on div "--" at bounding box center [501, 260] width 118 height 12
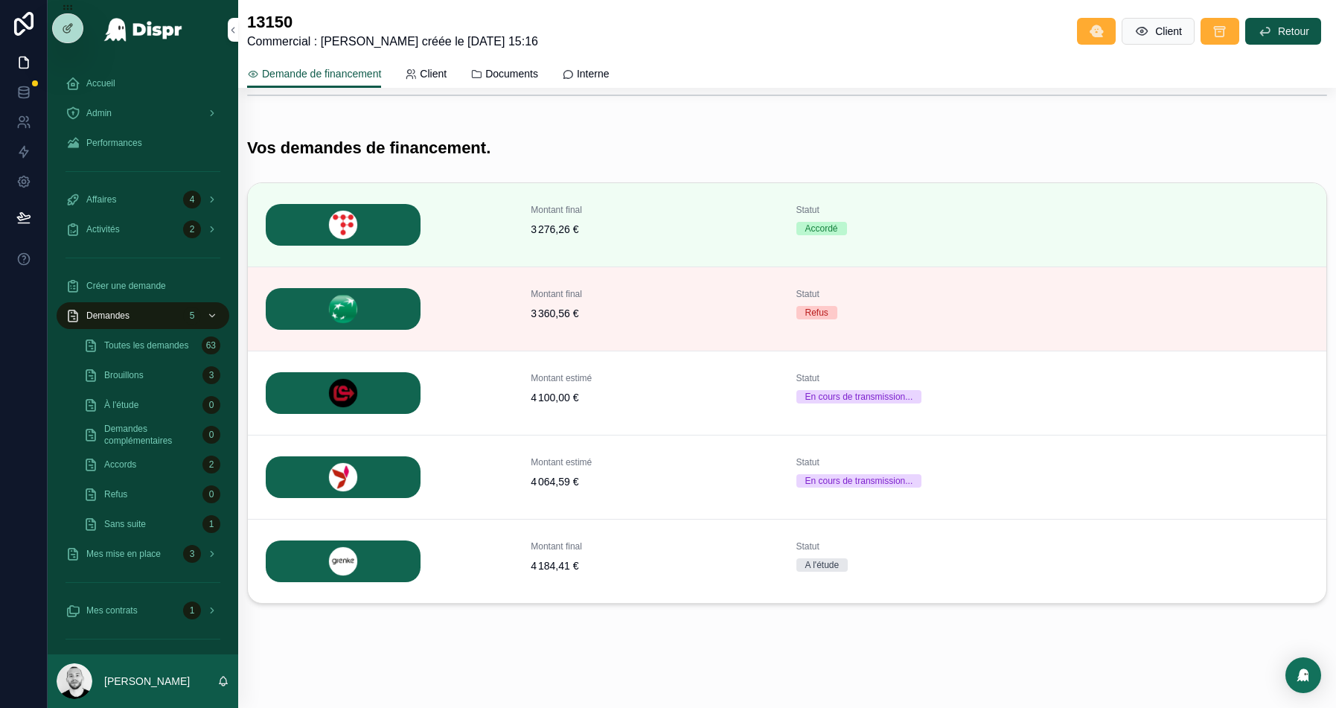
scroll to position [239, 0]
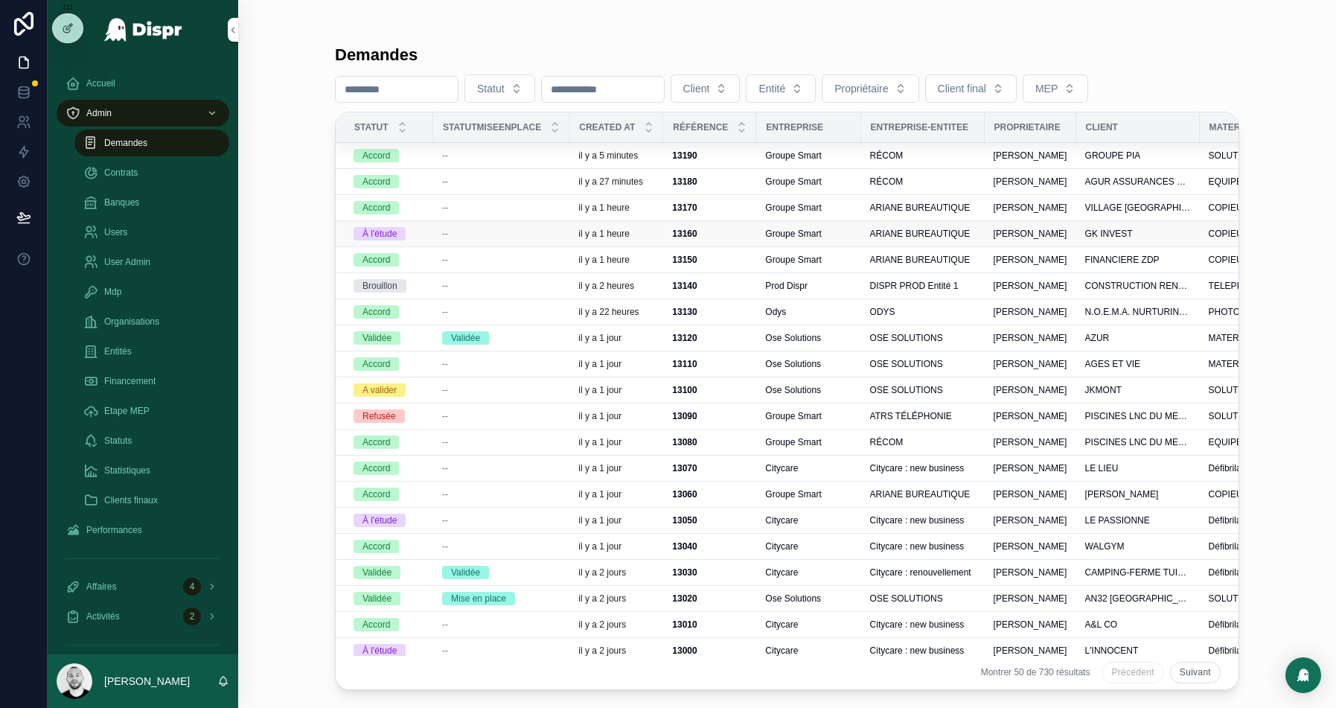
click at [491, 223] on td "--" at bounding box center [501, 234] width 136 height 26
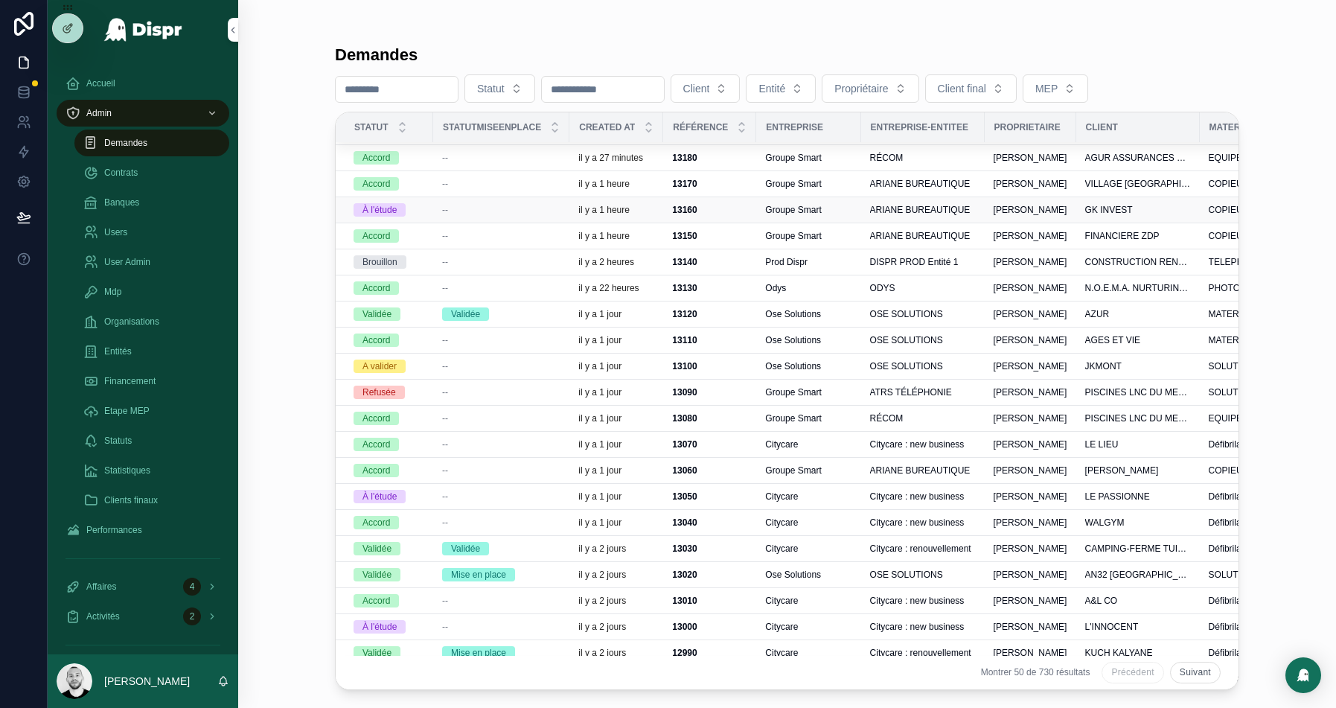
click at [509, 205] on div "--" at bounding box center [501, 210] width 118 height 12
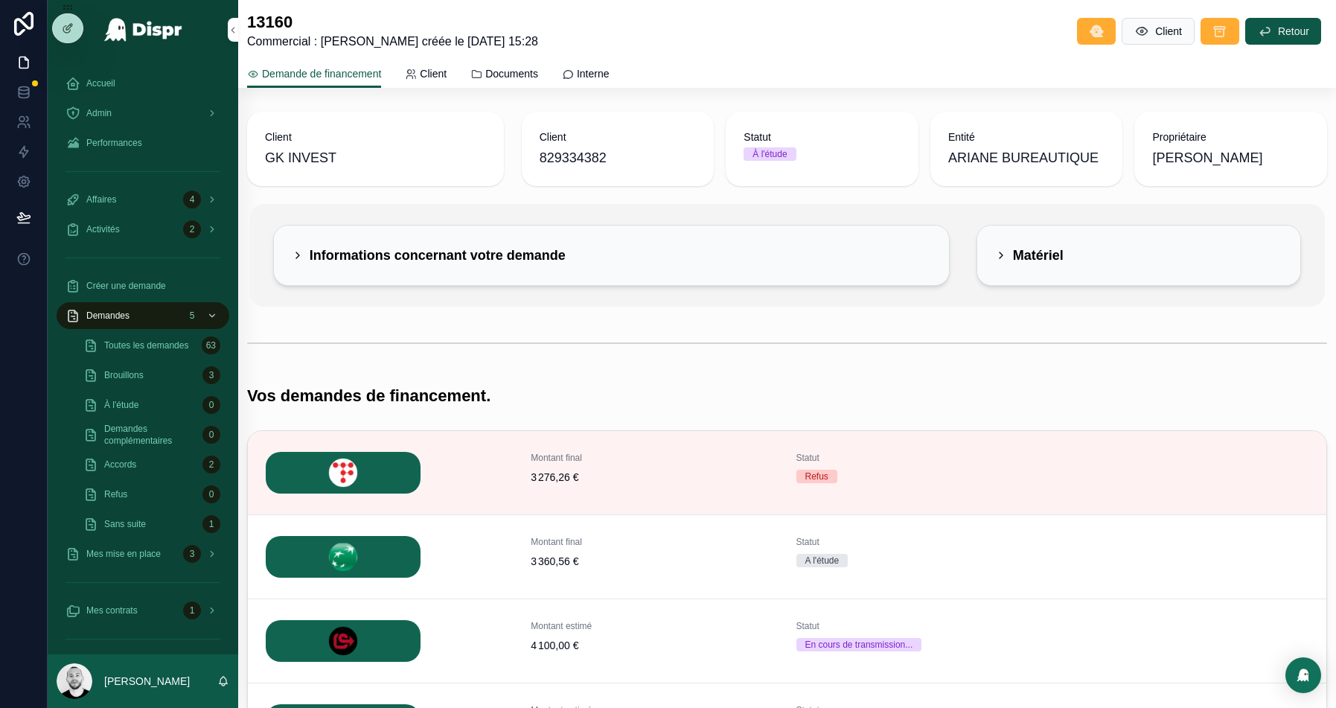
scroll to position [248, 0]
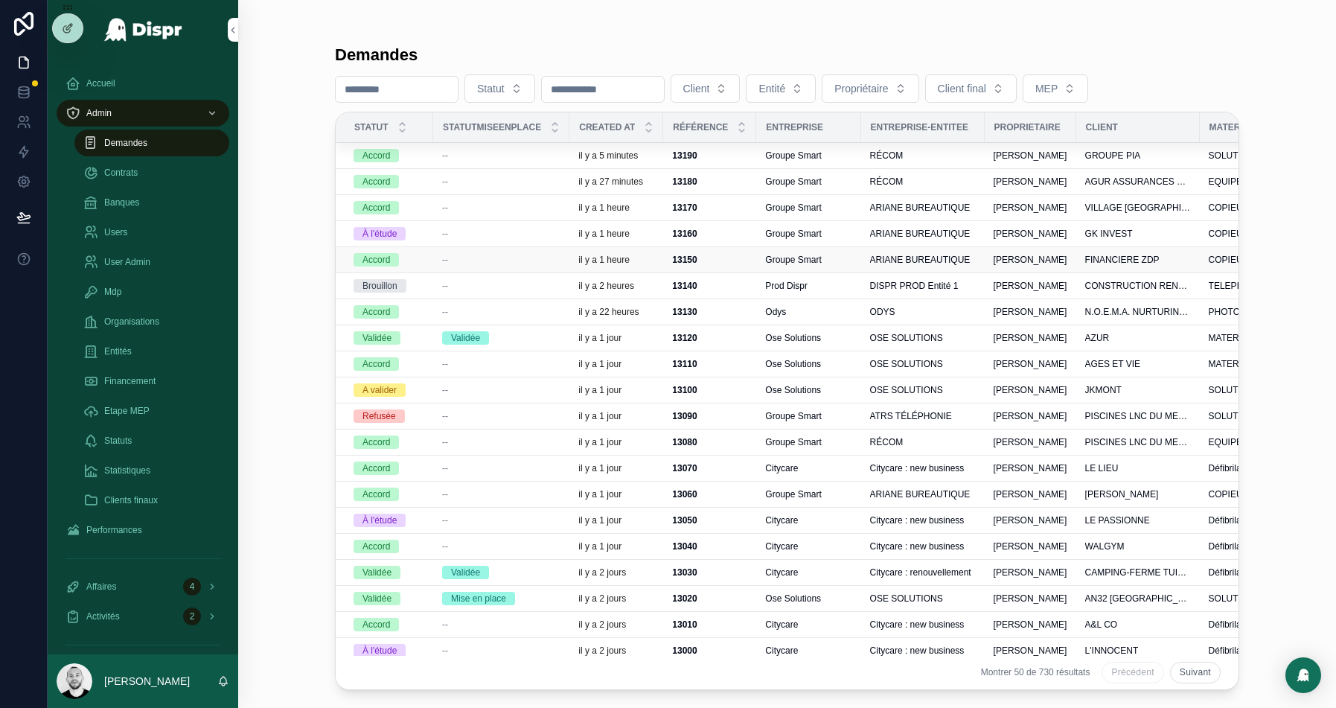
click at [525, 260] on div "--" at bounding box center [501, 260] width 118 height 12
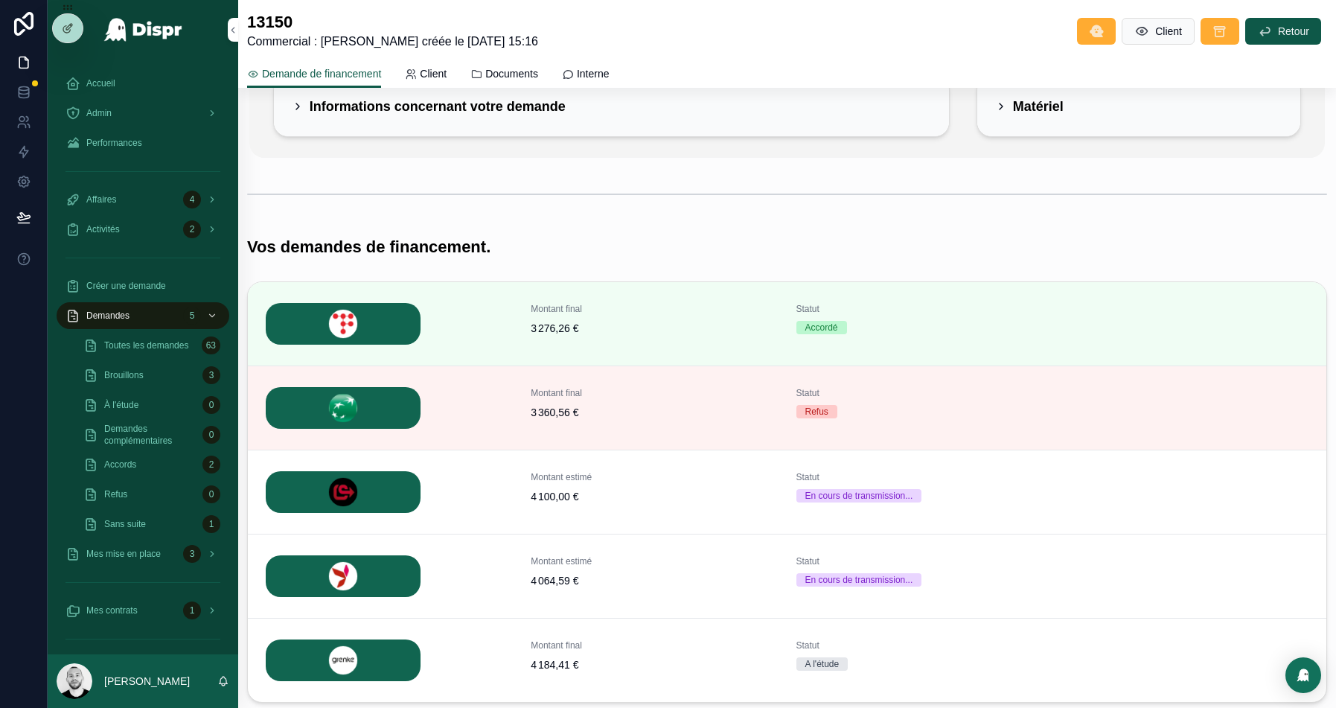
scroll to position [248, 0]
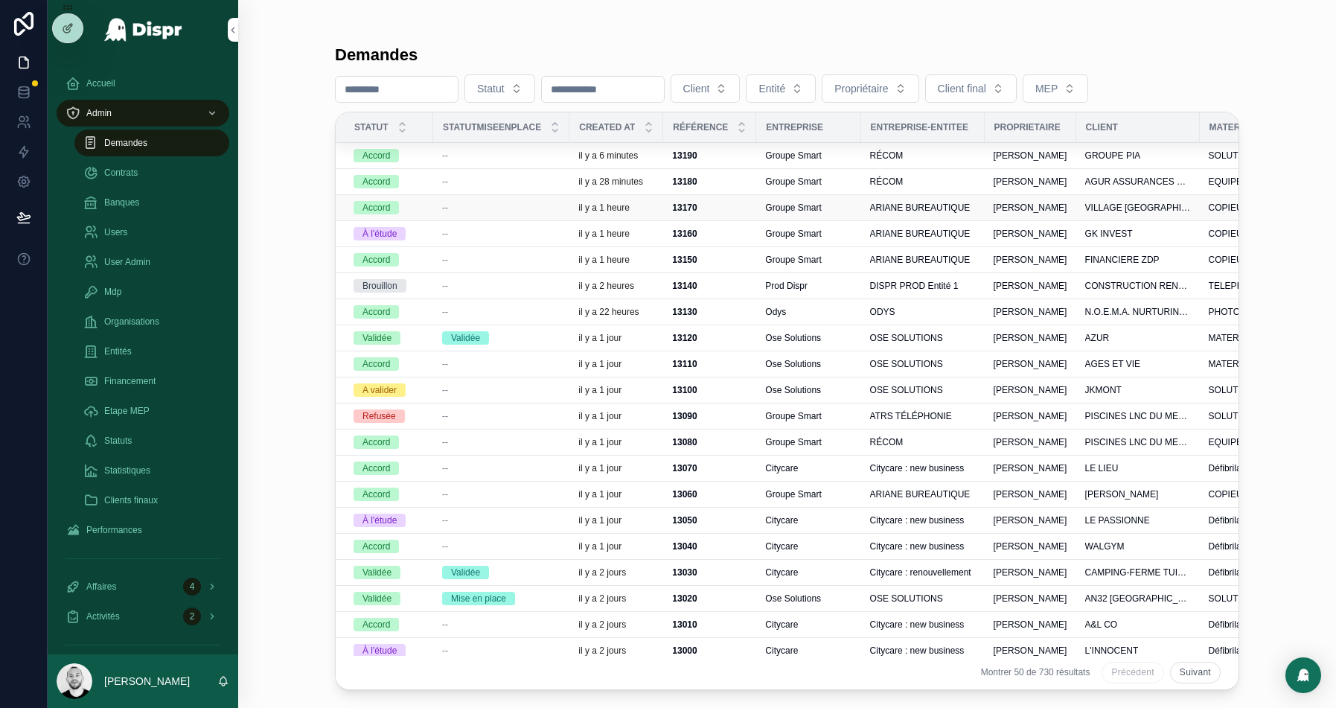
click at [482, 209] on div "--" at bounding box center [501, 208] width 118 height 12
click at [483, 232] on div "--" at bounding box center [501, 234] width 118 height 12
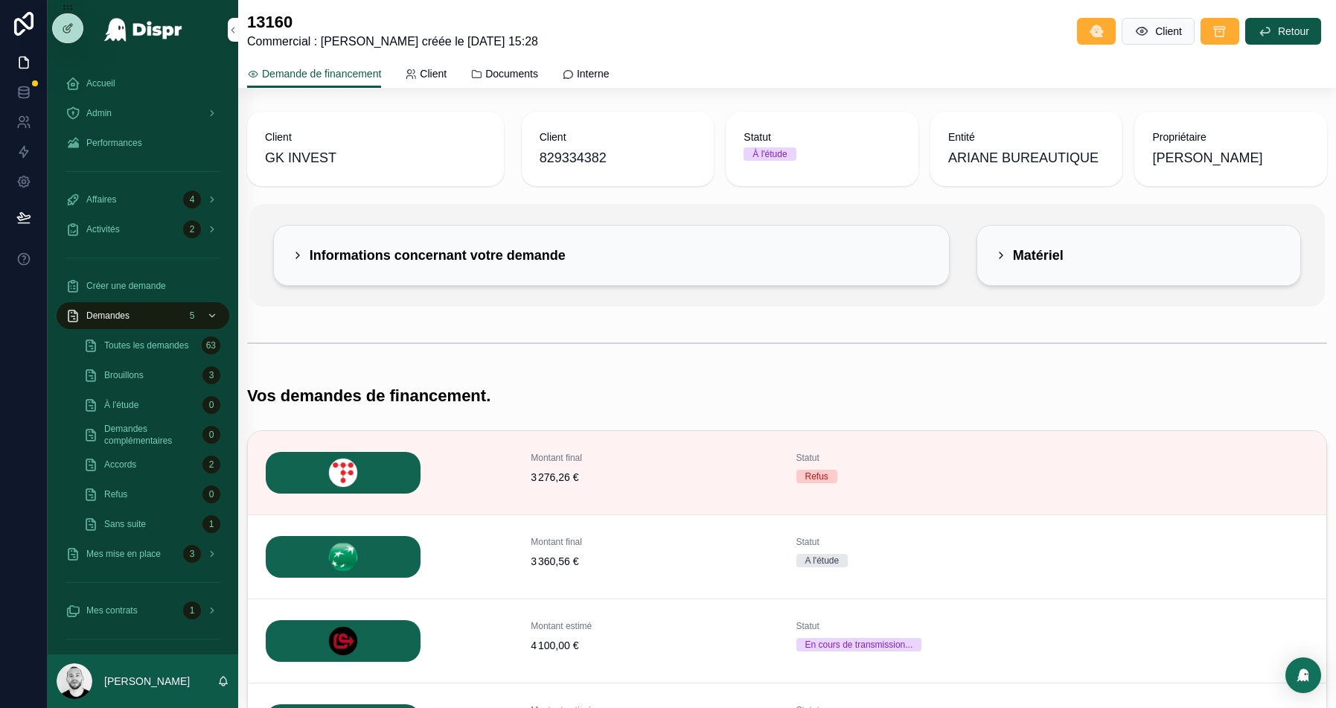
scroll to position [248, 0]
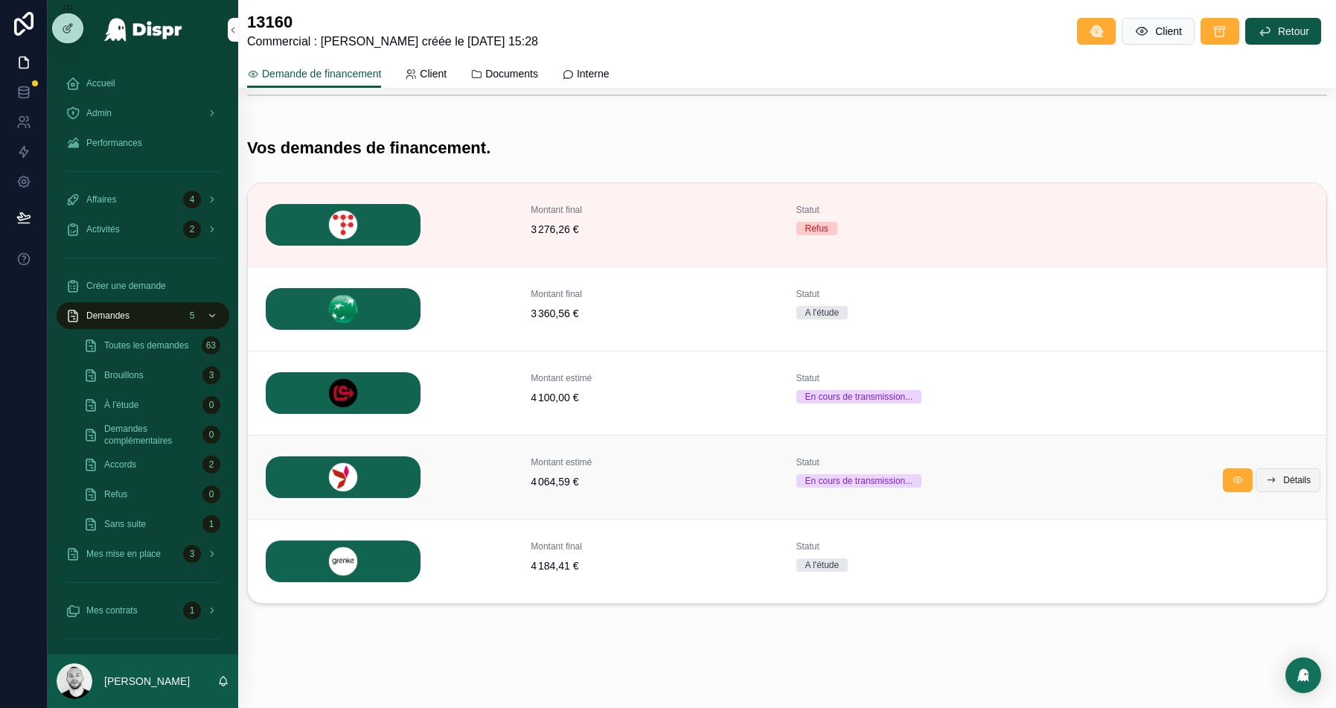
click at [1278, 475] on button "Détails" at bounding box center [1288, 480] width 65 height 24
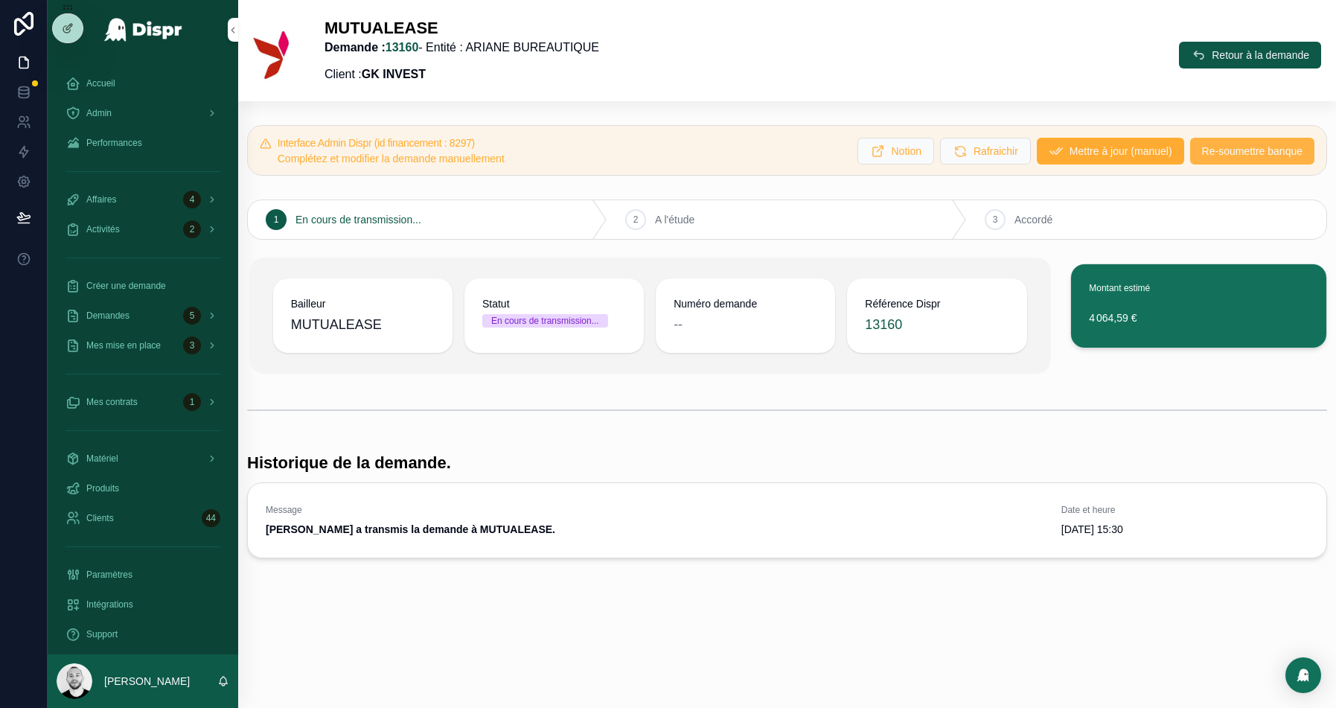
click at [1242, 155] on span "Re-soumettre banque" at bounding box center [1252, 151] width 101 height 15
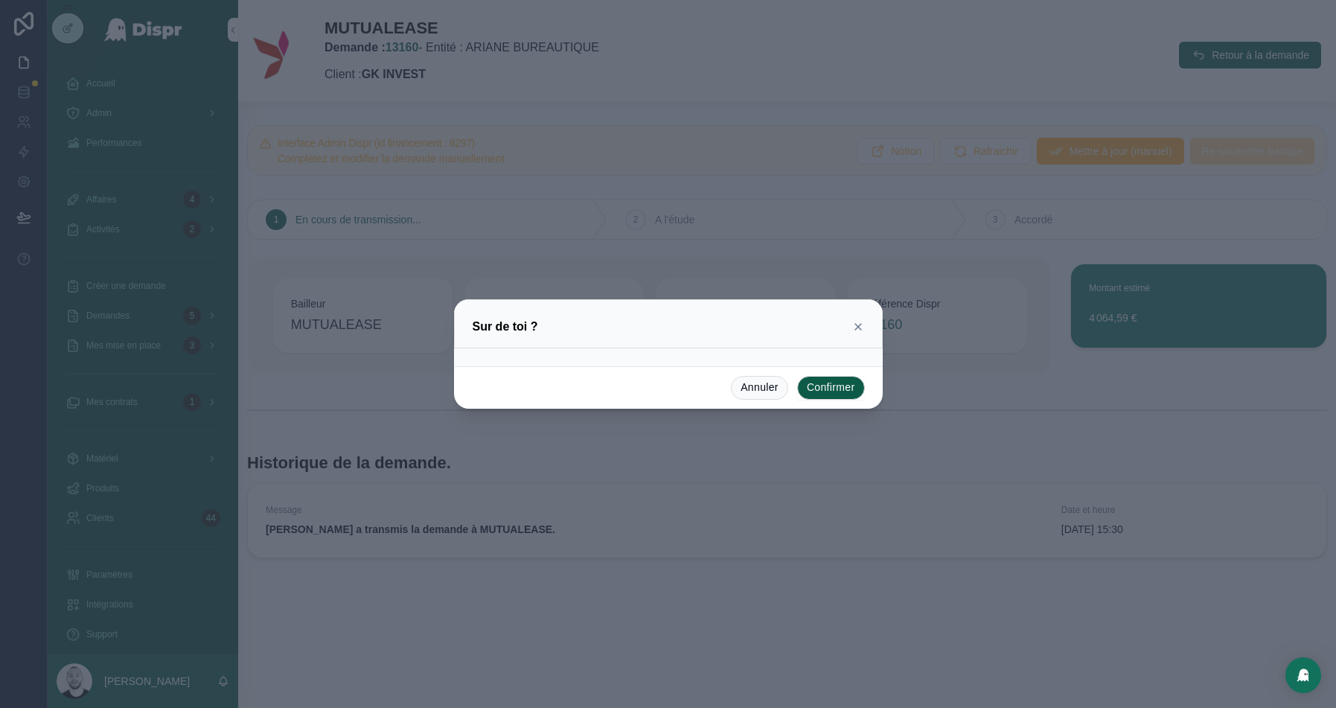
click at [825, 383] on button "Confirmer" at bounding box center [831, 388] width 68 height 24
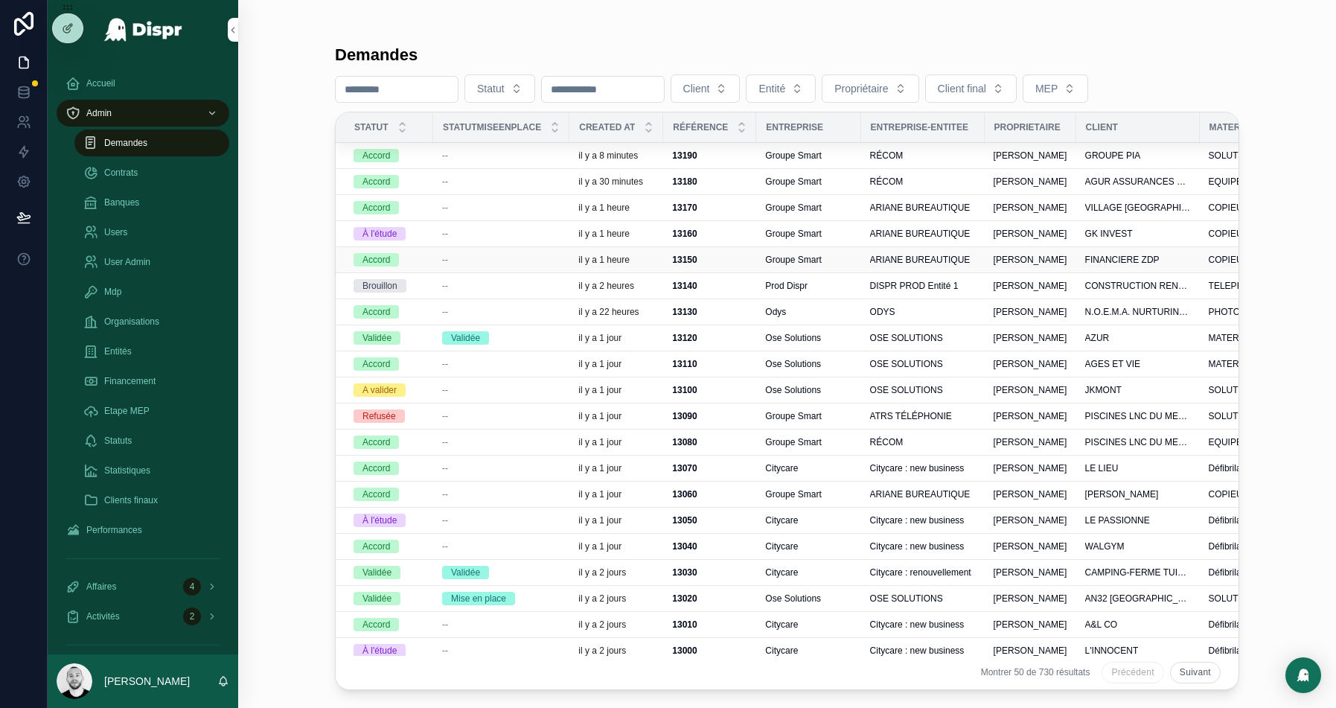
click at [495, 256] on div "--" at bounding box center [501, 260] width 118 height 12
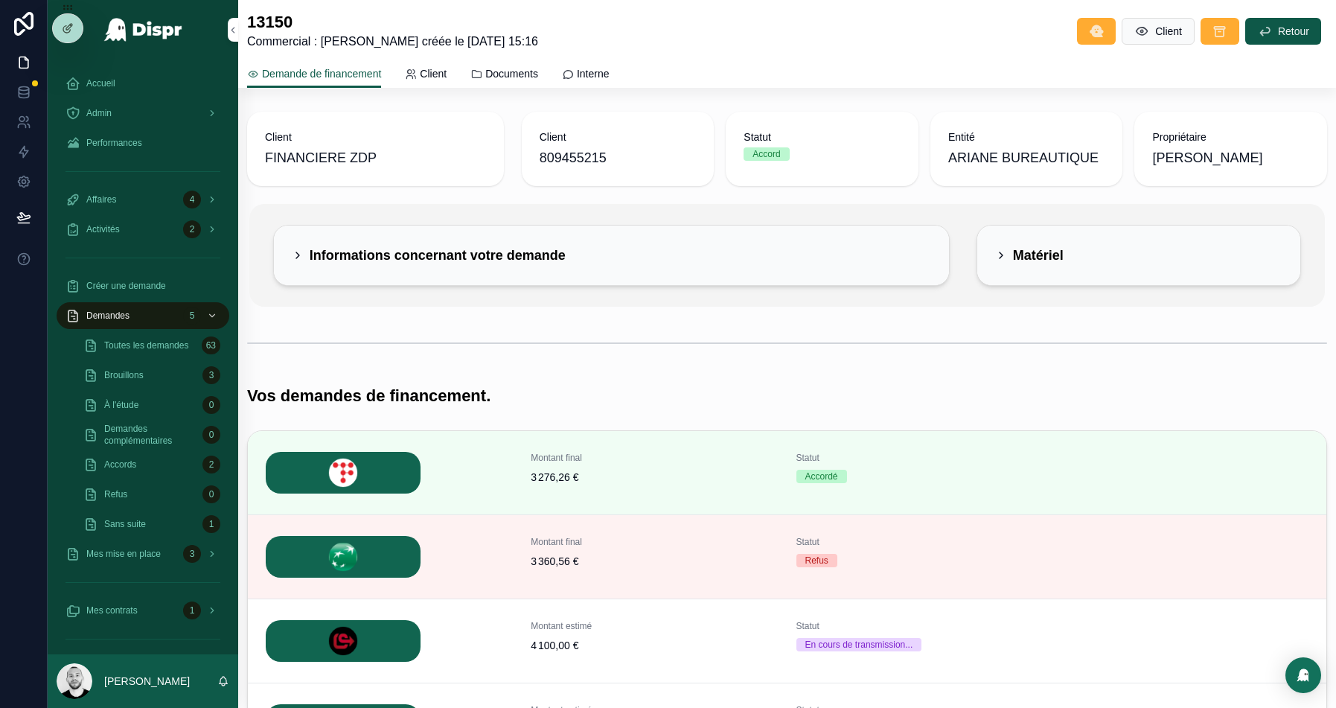
scroll to position [248, 0]
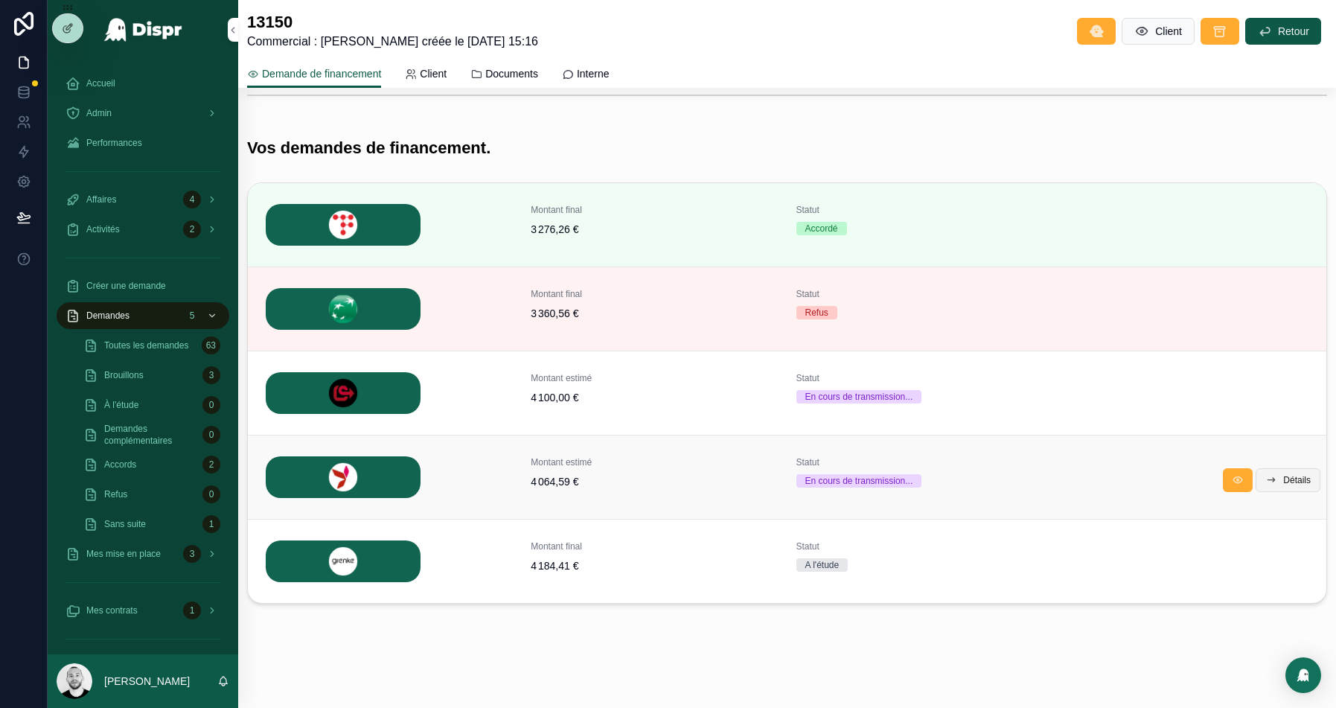
click at [1284, 474] on span "Détails" at bounding box center [1298, 480] width 28 height 12
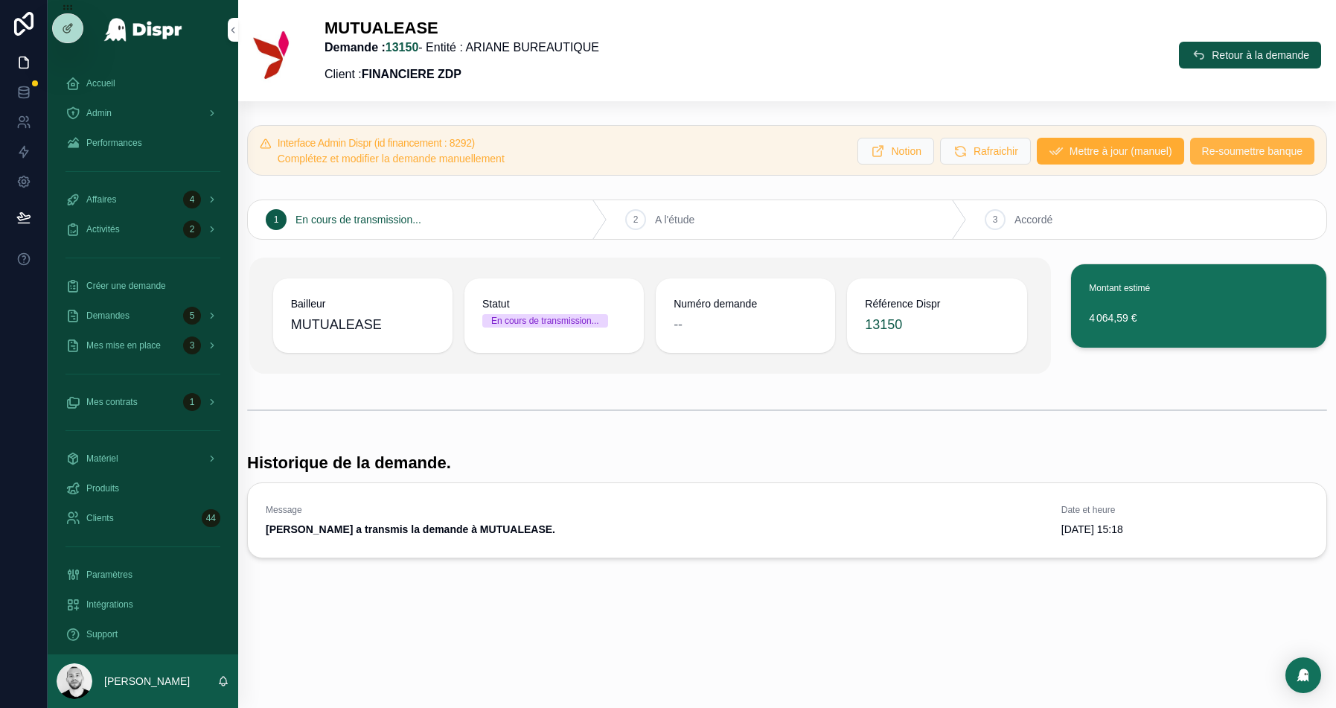
click at [1234, 141] on button "Re-soumettre banque" at bounding box center [1252, 151] width 124 height 27
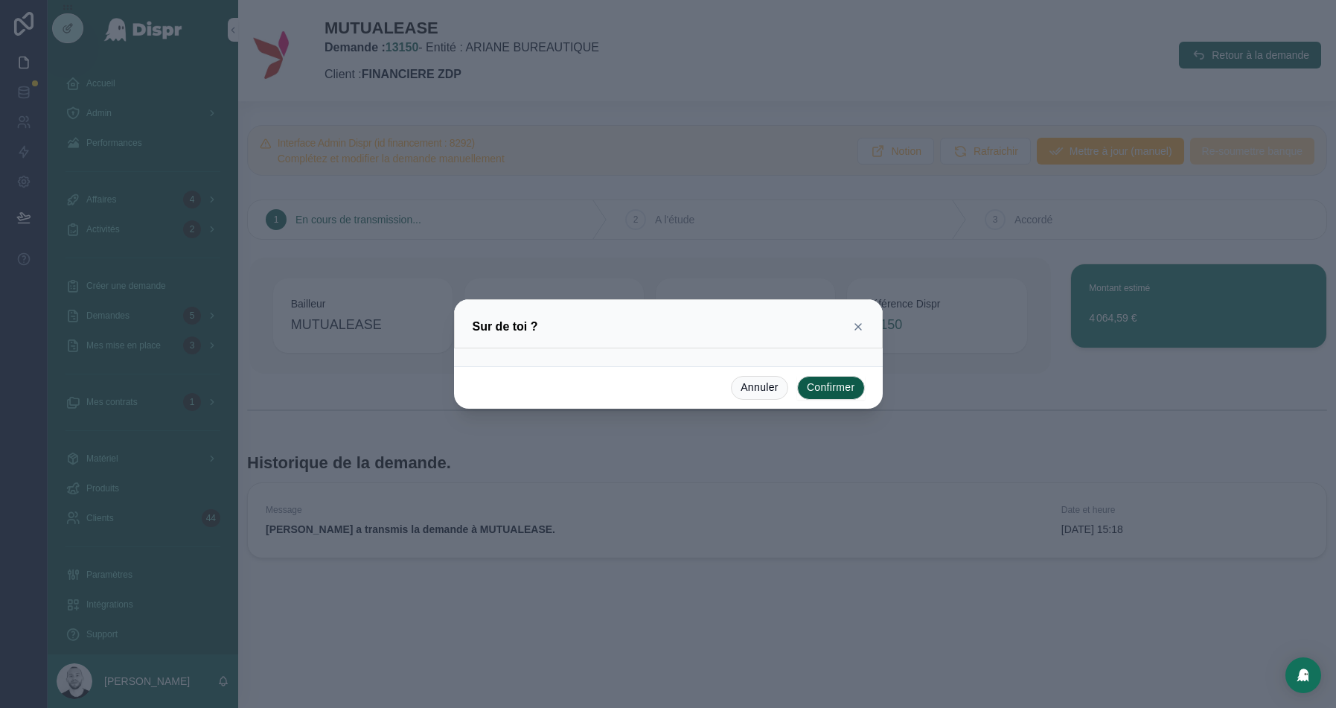
click at [844, 386] on button "Confirmer" at bounding box center [831, 388] width 68 height 24
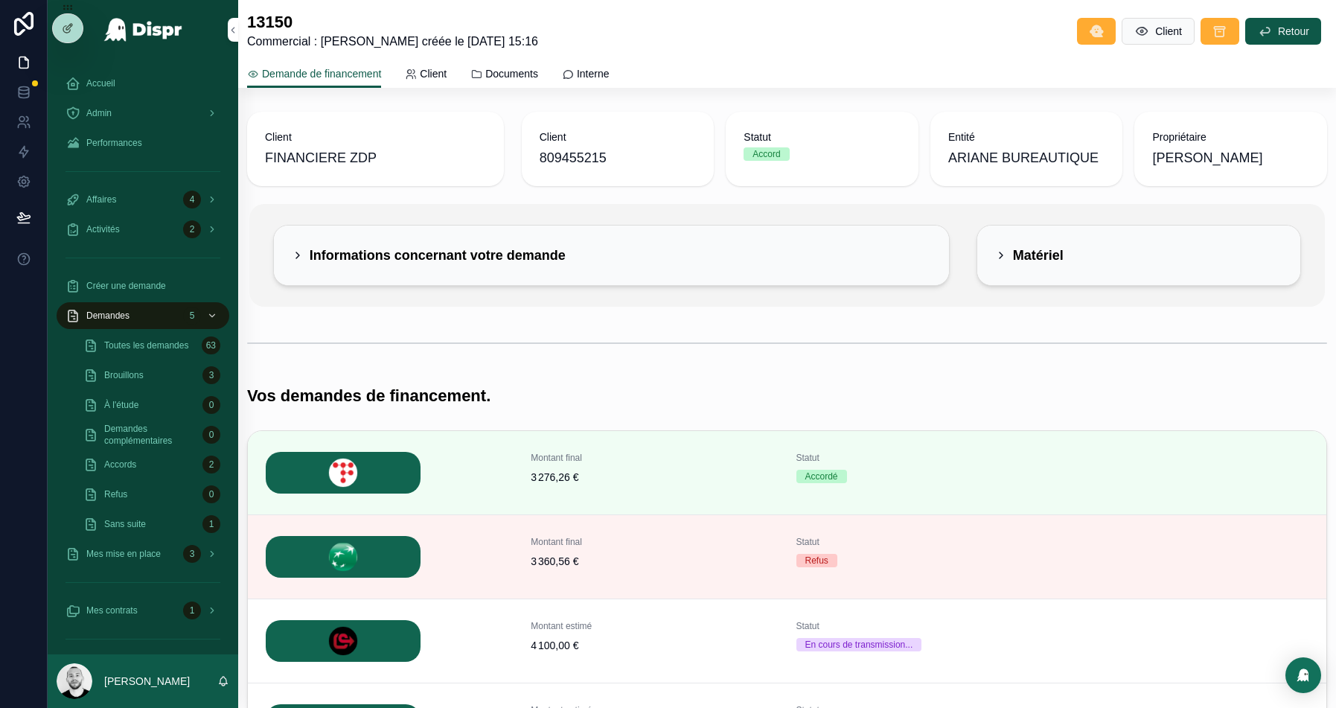
scroll to position [34, 0]
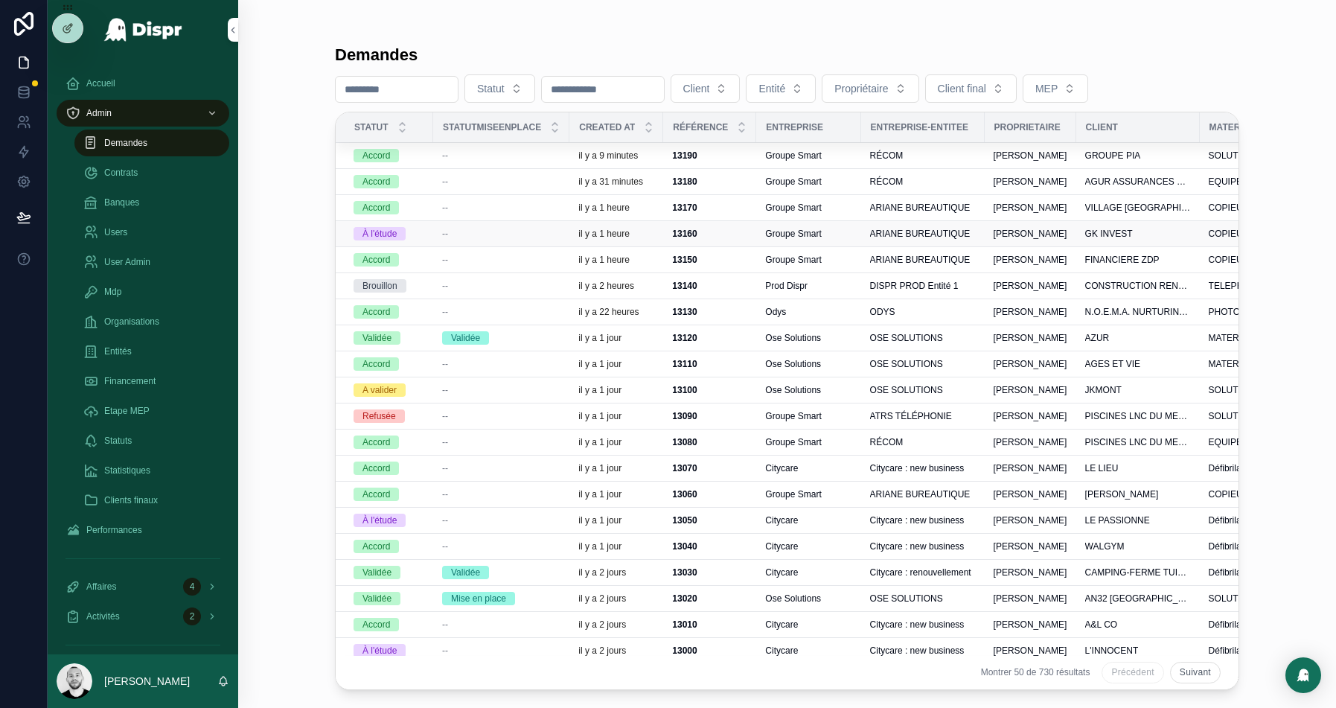
click at [478, 231] on div "--" at bounding box center [501, 234] width 118 height 12
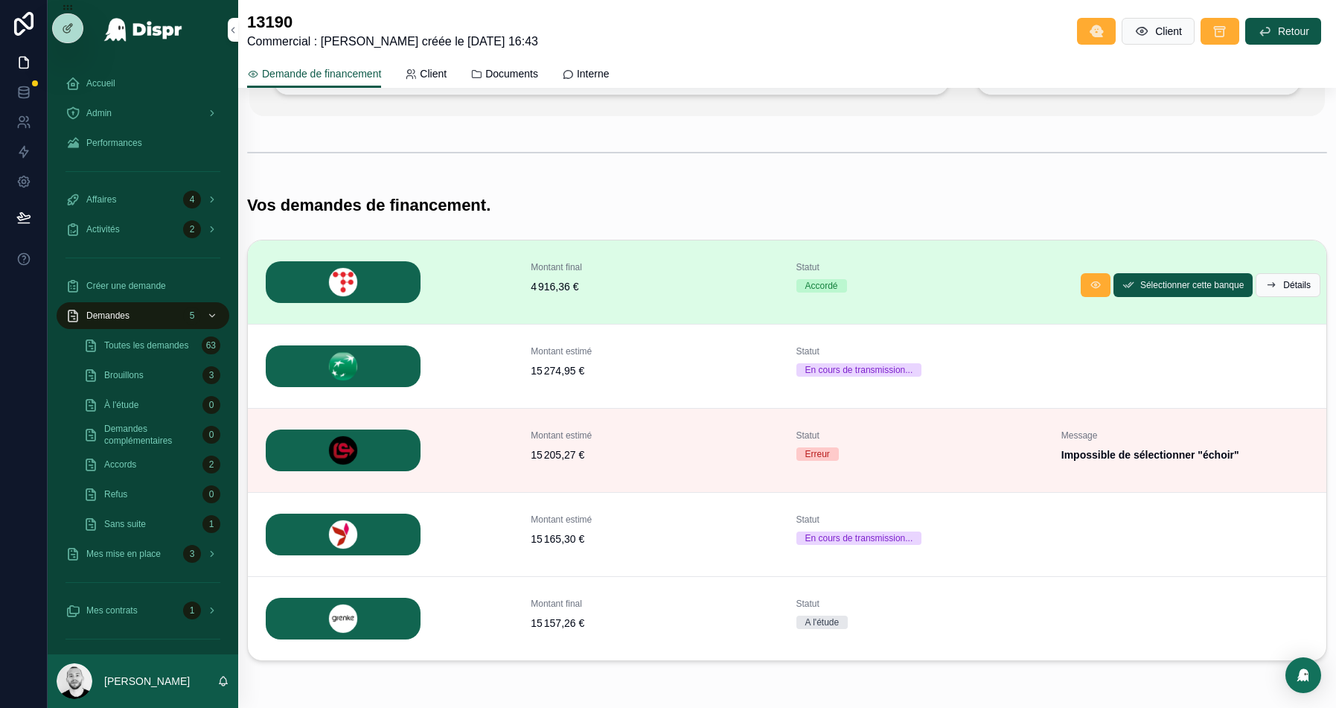
scroll to position [183, 0]
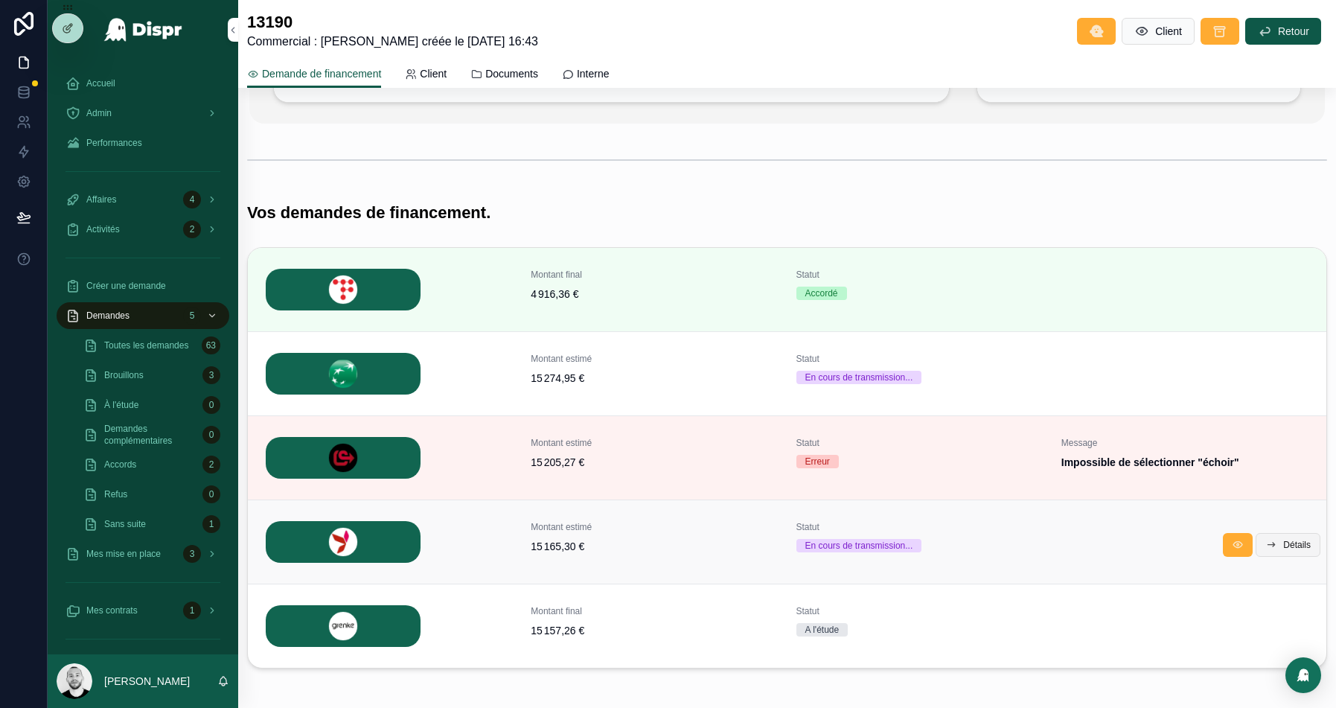
click at [1284, 541] on span "Détails" at bounding box center [1298, 545] width 28 height 12
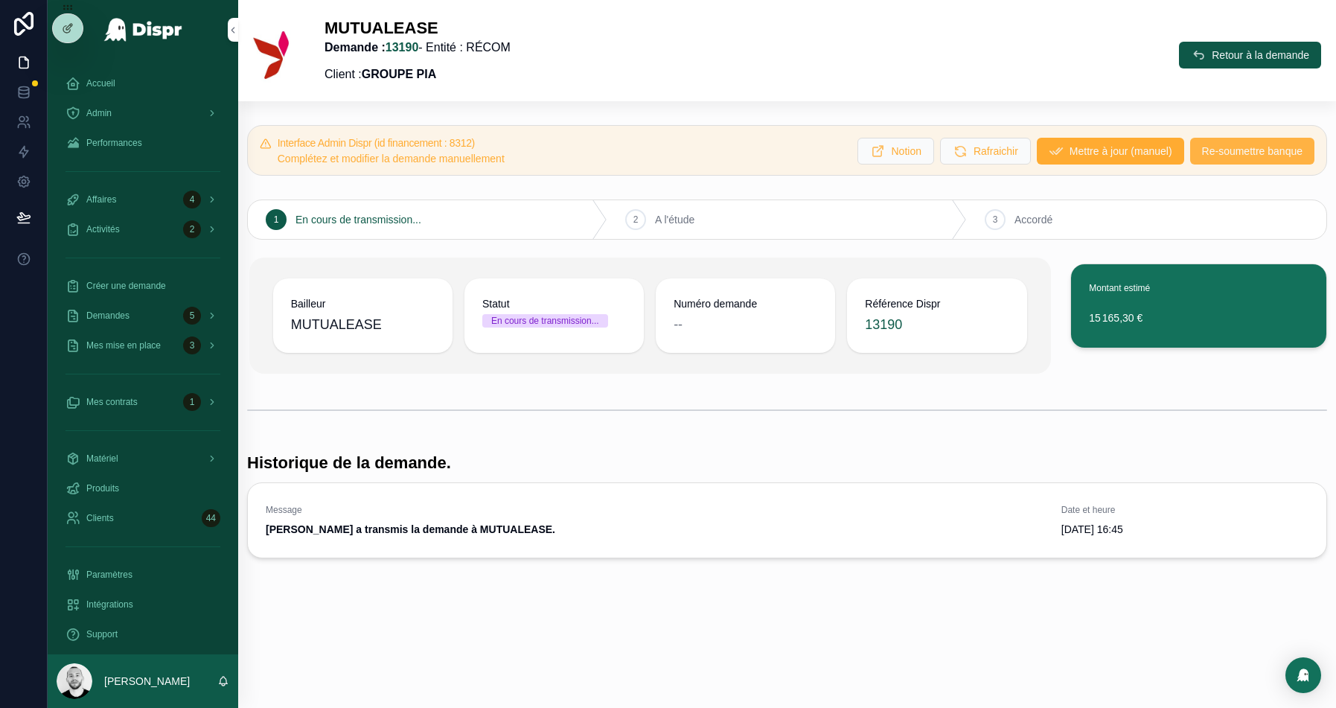
click at [1228, 152] on span "Re-soumettre banque" at bounding box center [1252, 151] width 101 height 15
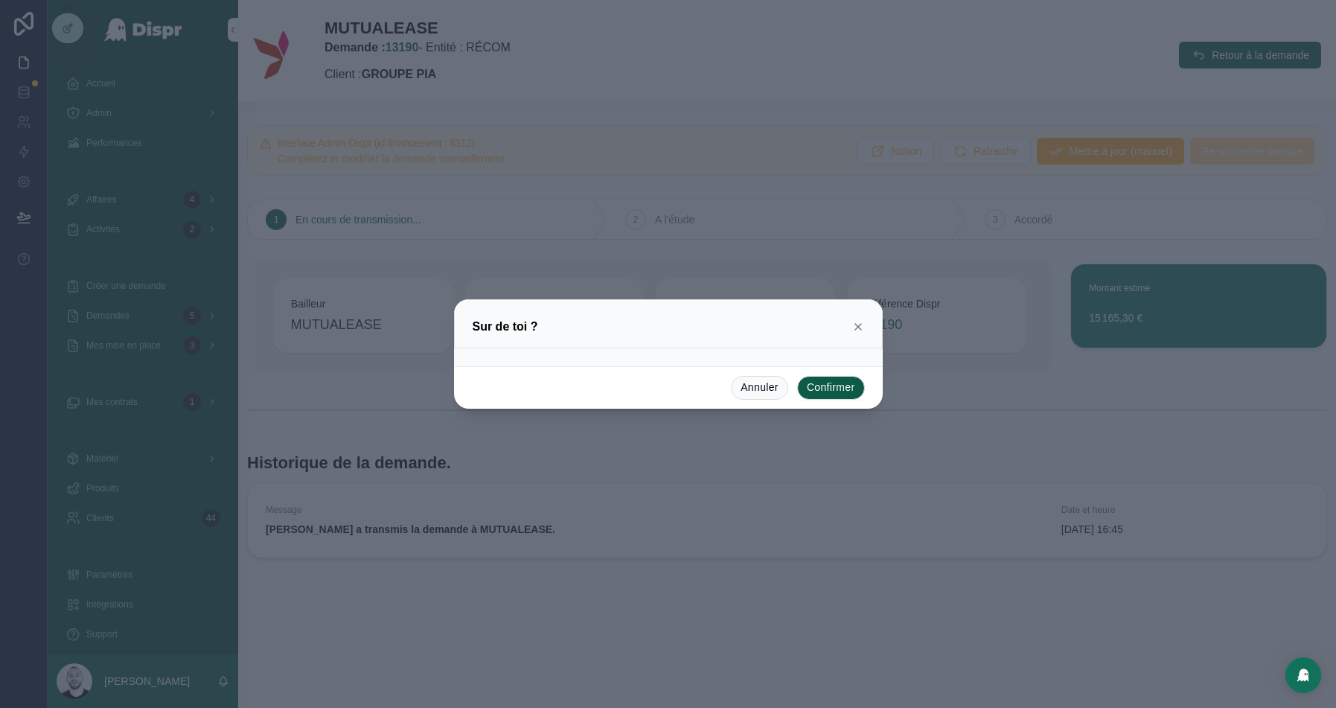
click at [826, 390] on button "Confirmer" at bounding box center [831, 388] width 68 height 24
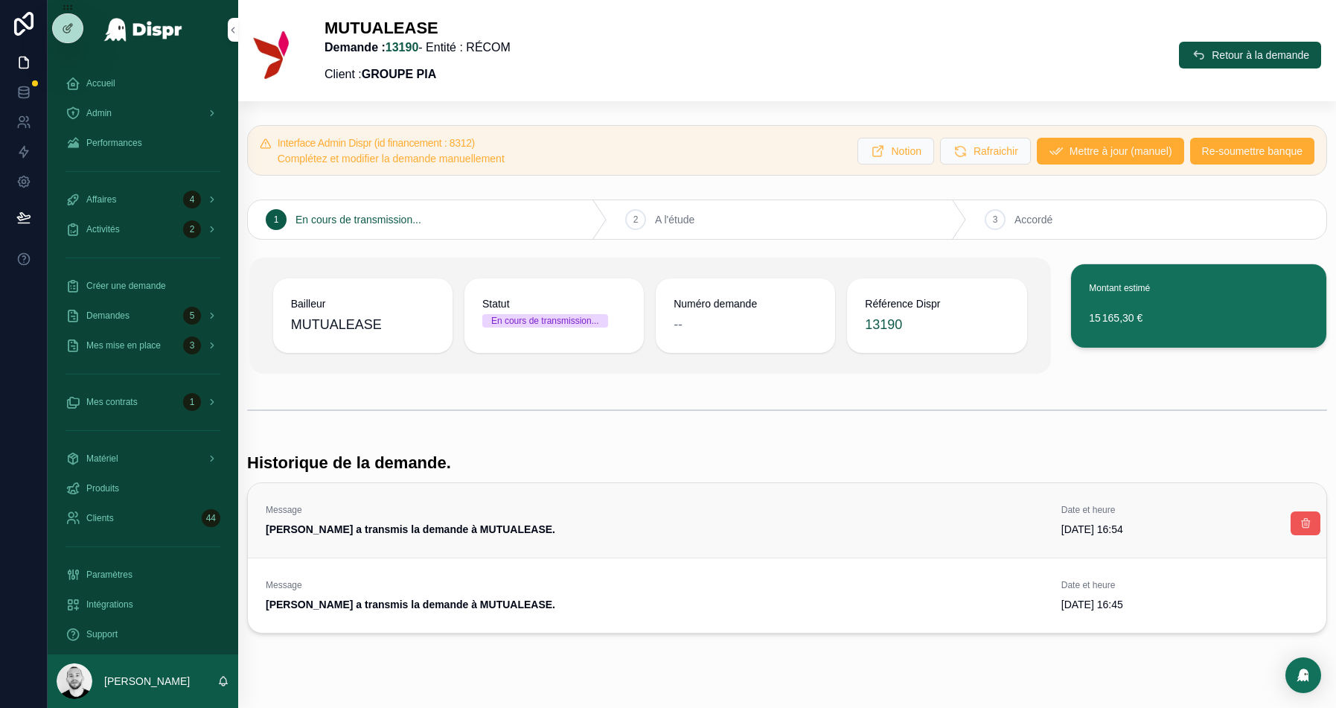
click at [1309, 520] on icon "scrollable content" at bounding box center [1306, 523] width 12 height 12
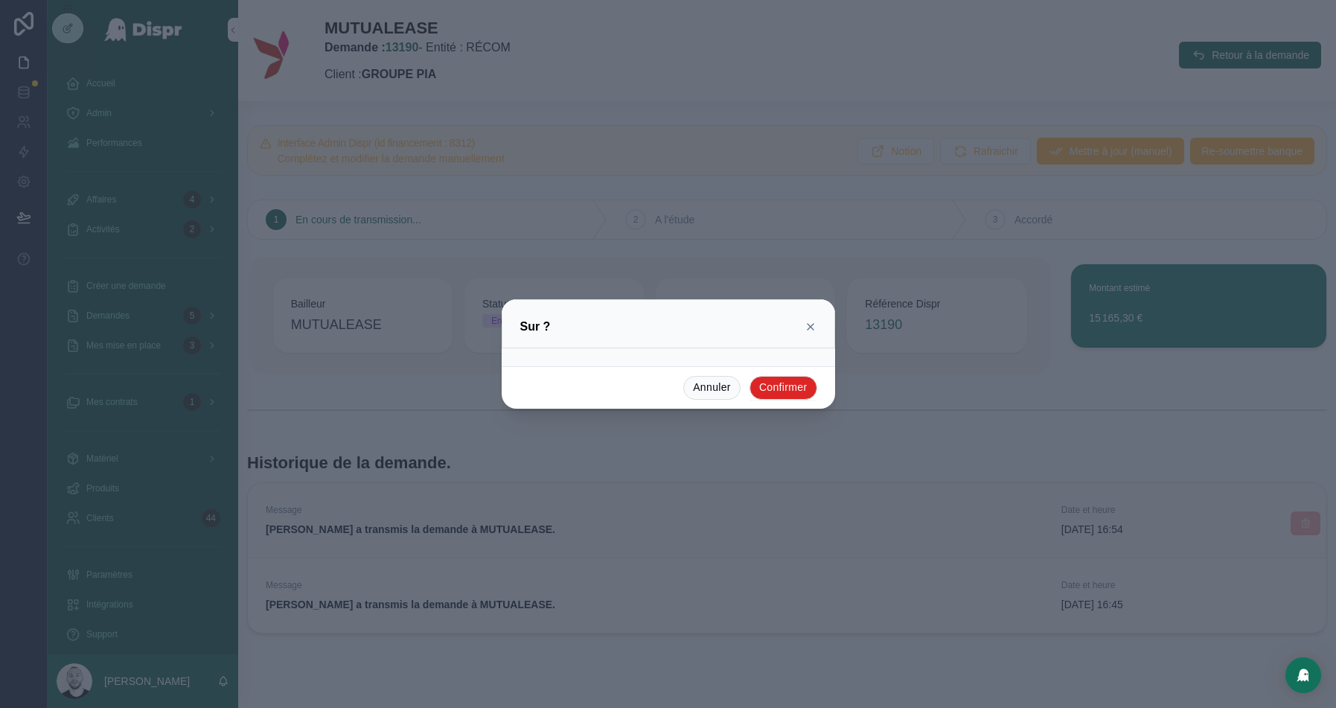
click at [791, 381] on button "Confirmer" at bounding box center [784, 388] width 68 height 24
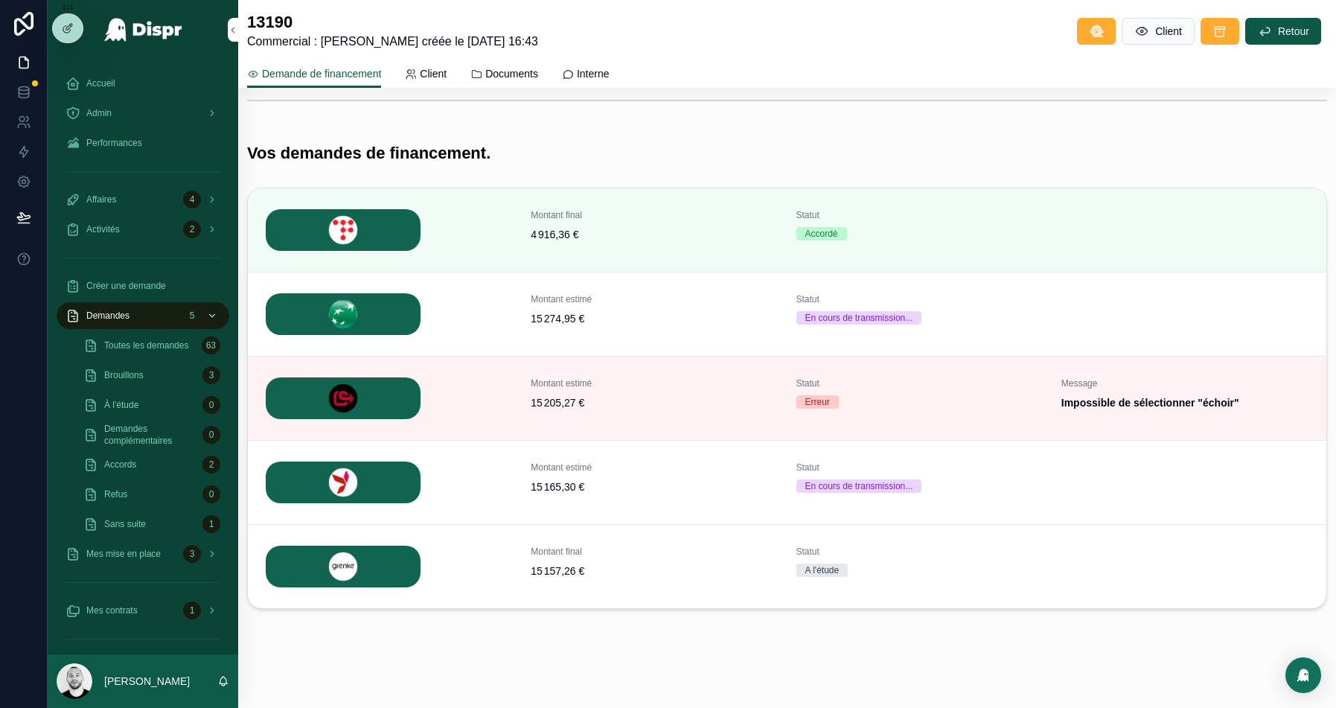
scroll to position [248, 0]
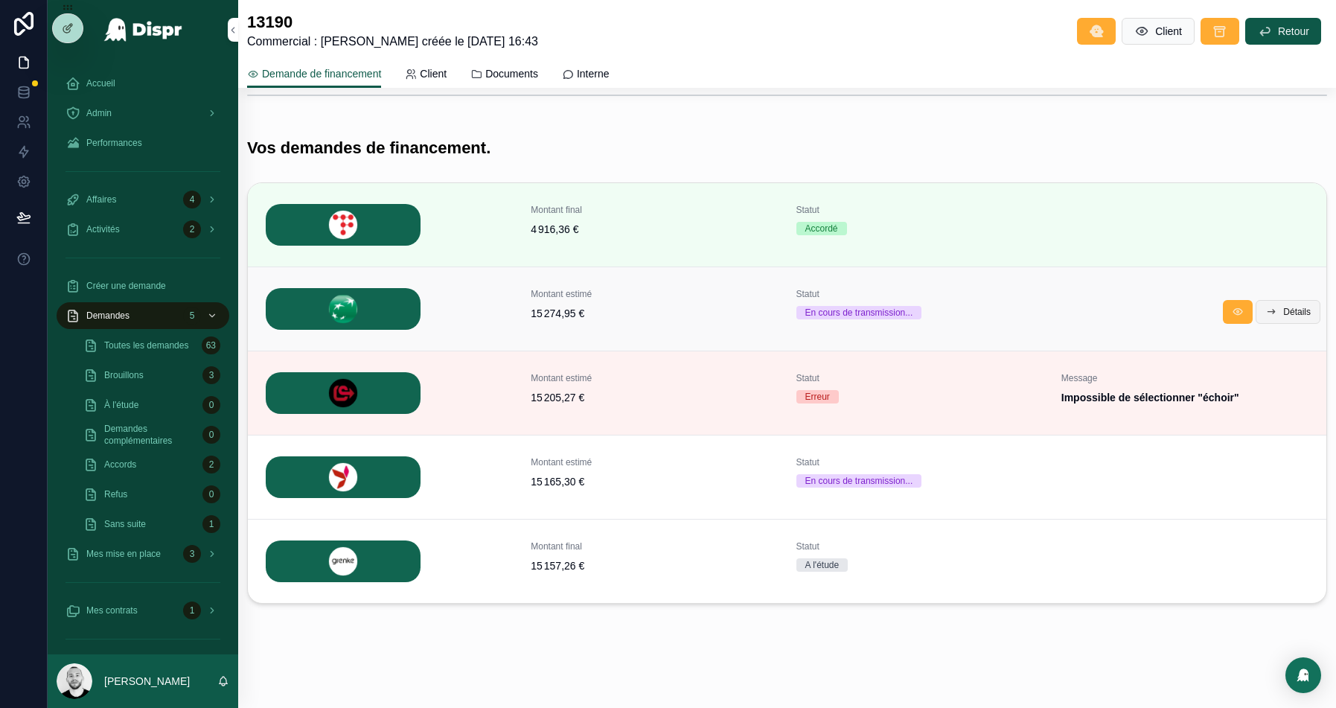
click at [1284, 313] on span "Détails" at bounding box center [1298, 312] width 28 height 12
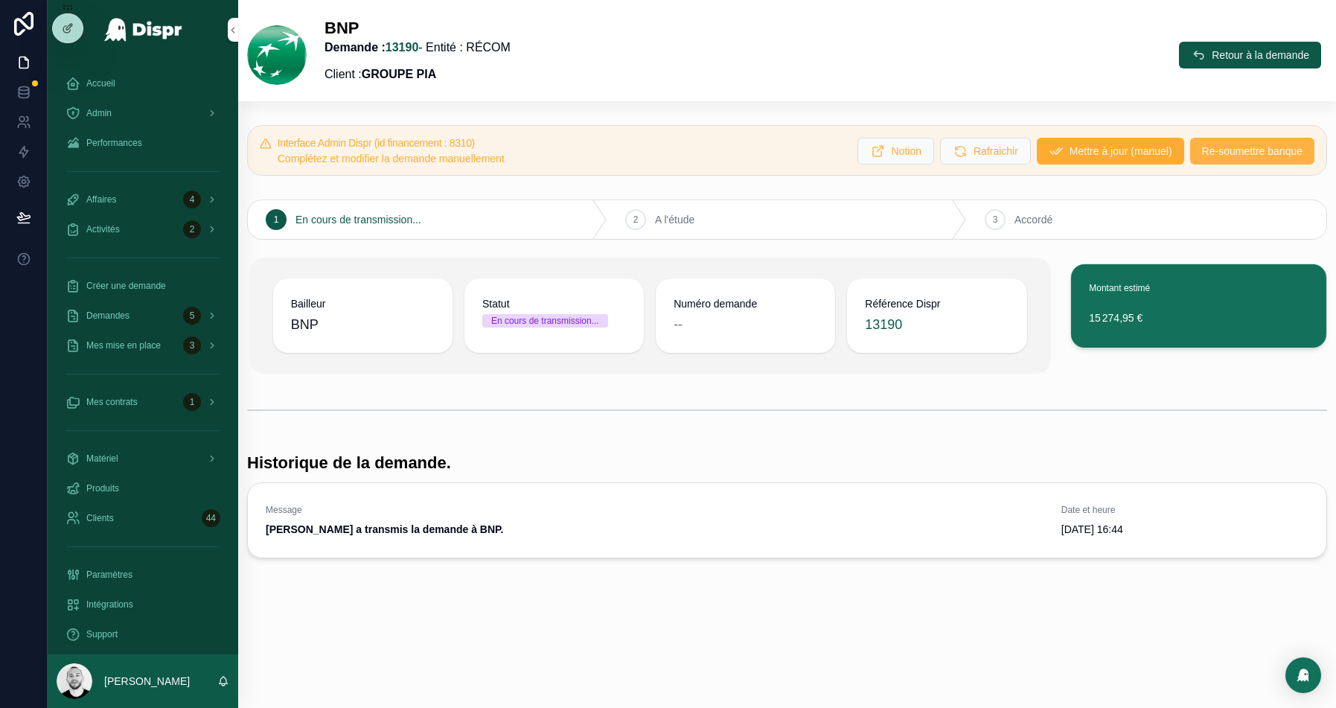
click at [1258, 157] on span "Re-soumettre banque" at bounding box center [1252, 151] width 101 height 15
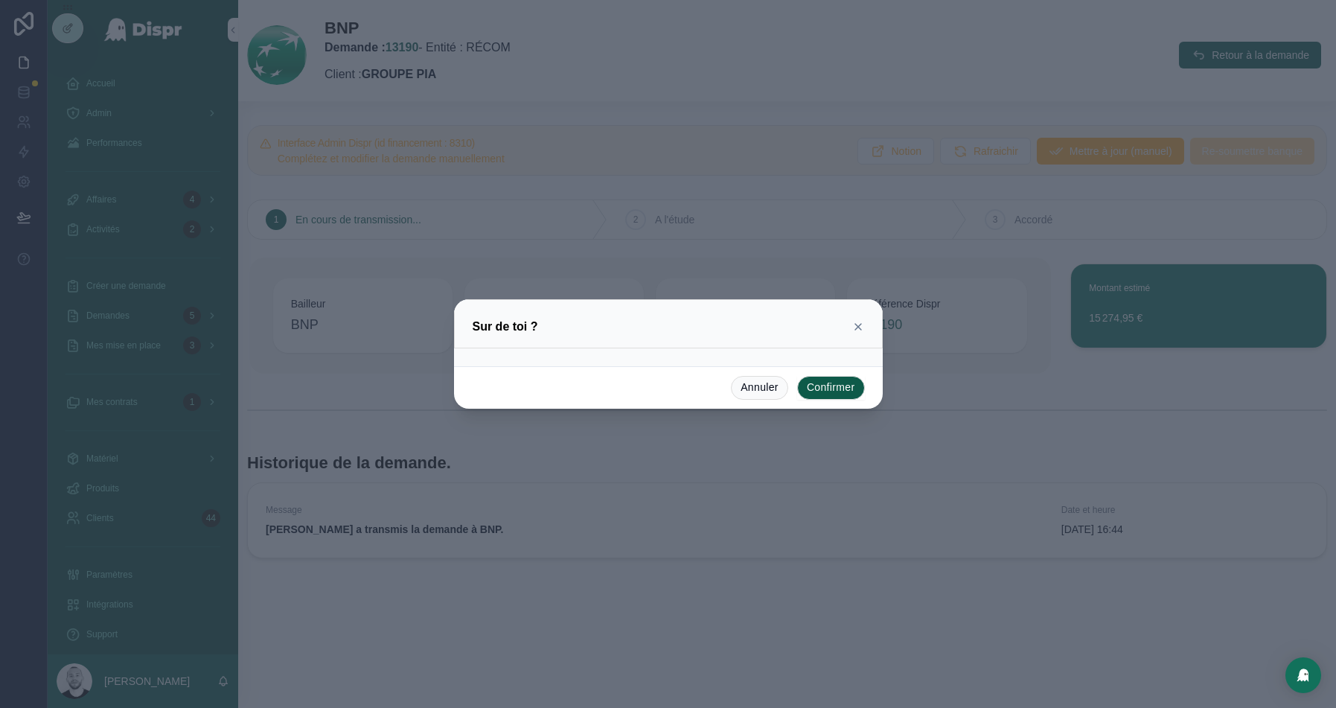
click at [817, 395] on button "Confirmer" at bounding box center [831, 388] width 68 height 24
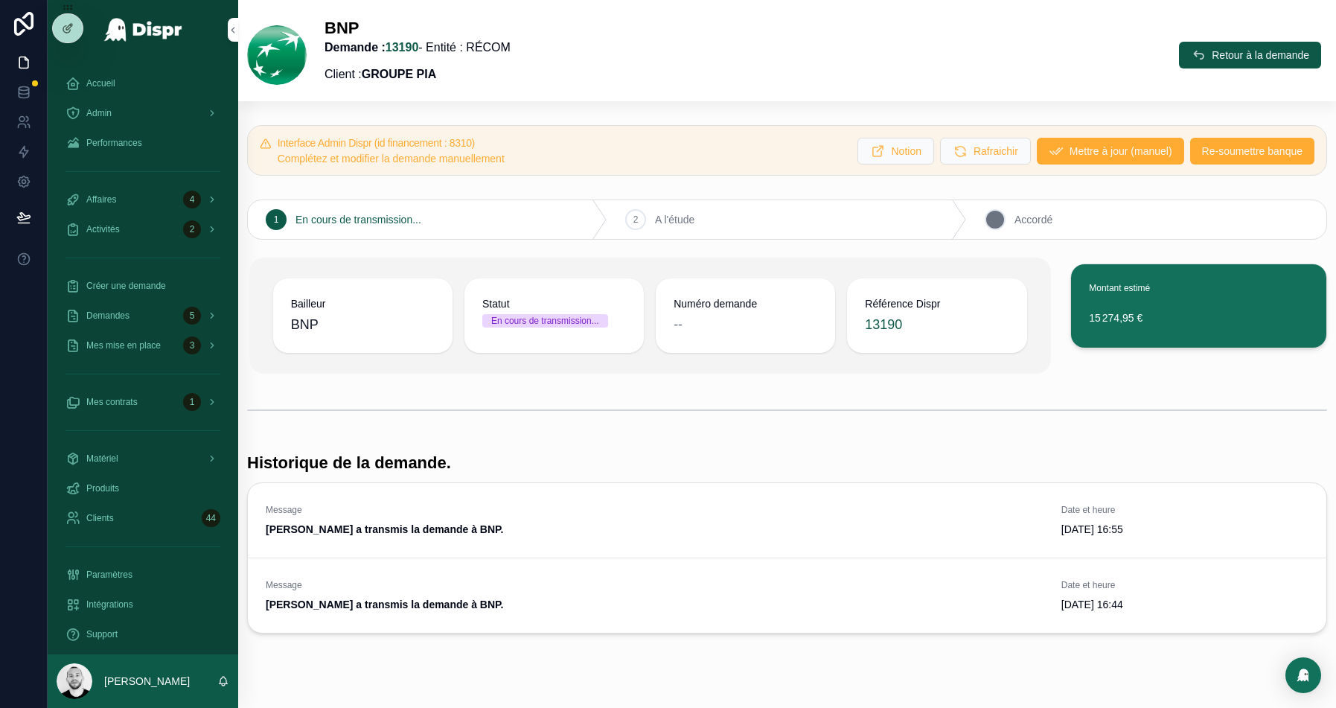
scroll to position [24, 0]
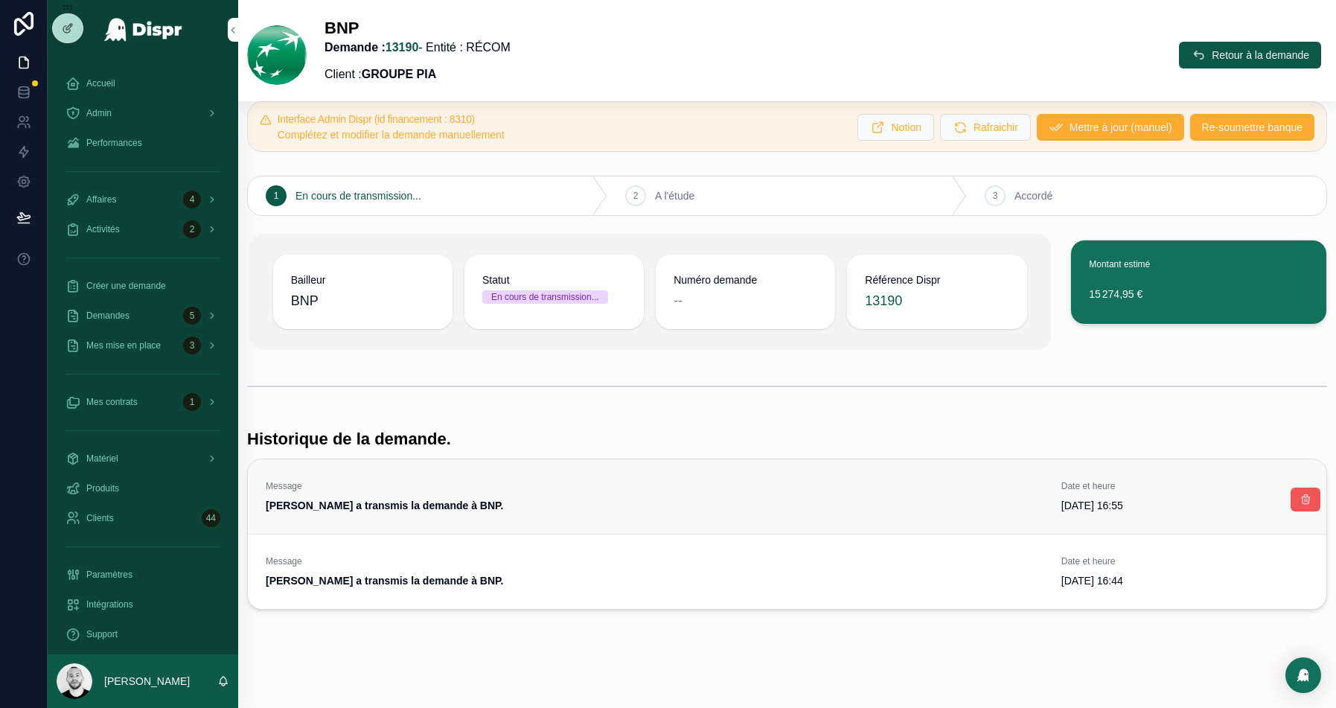
click at [1309, 500] on icon "scrollable content" at bounding box center [1306, 500] width 12 height 12
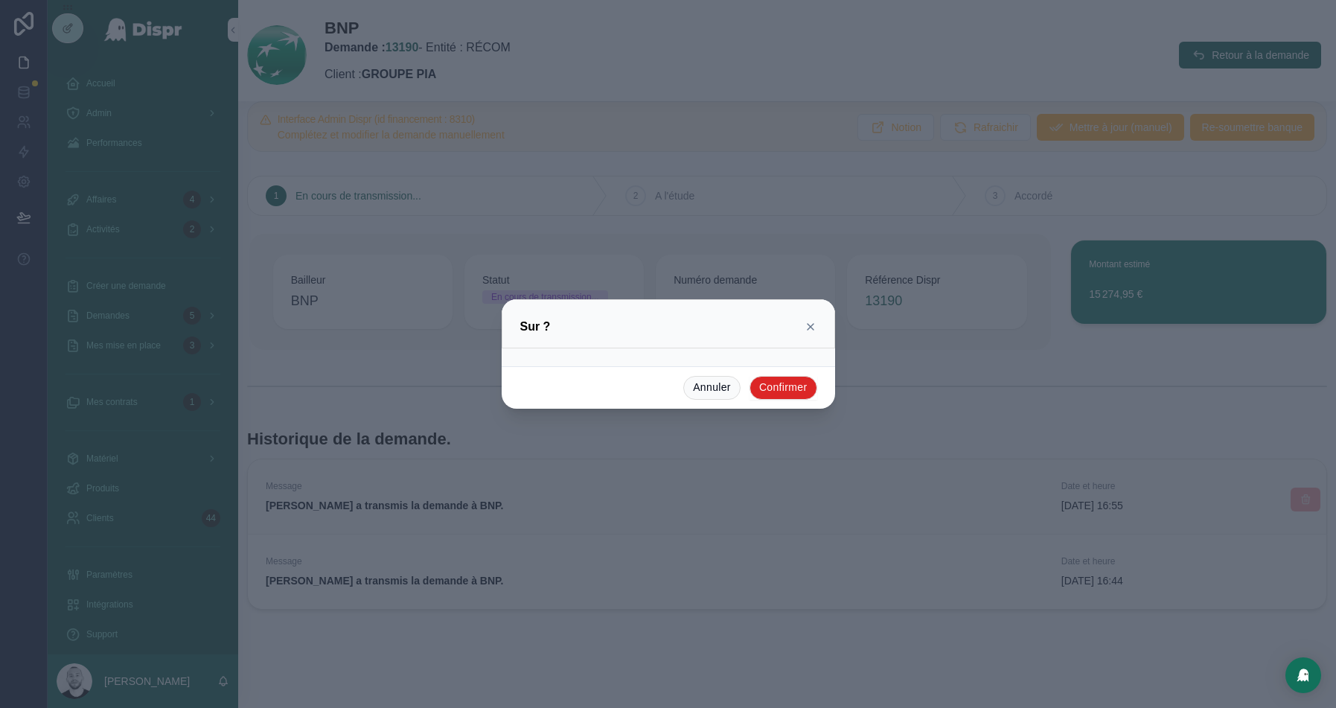
click at [777, 389] on button "Confirmer" at bounding box center [784, 388] width 68 height 24
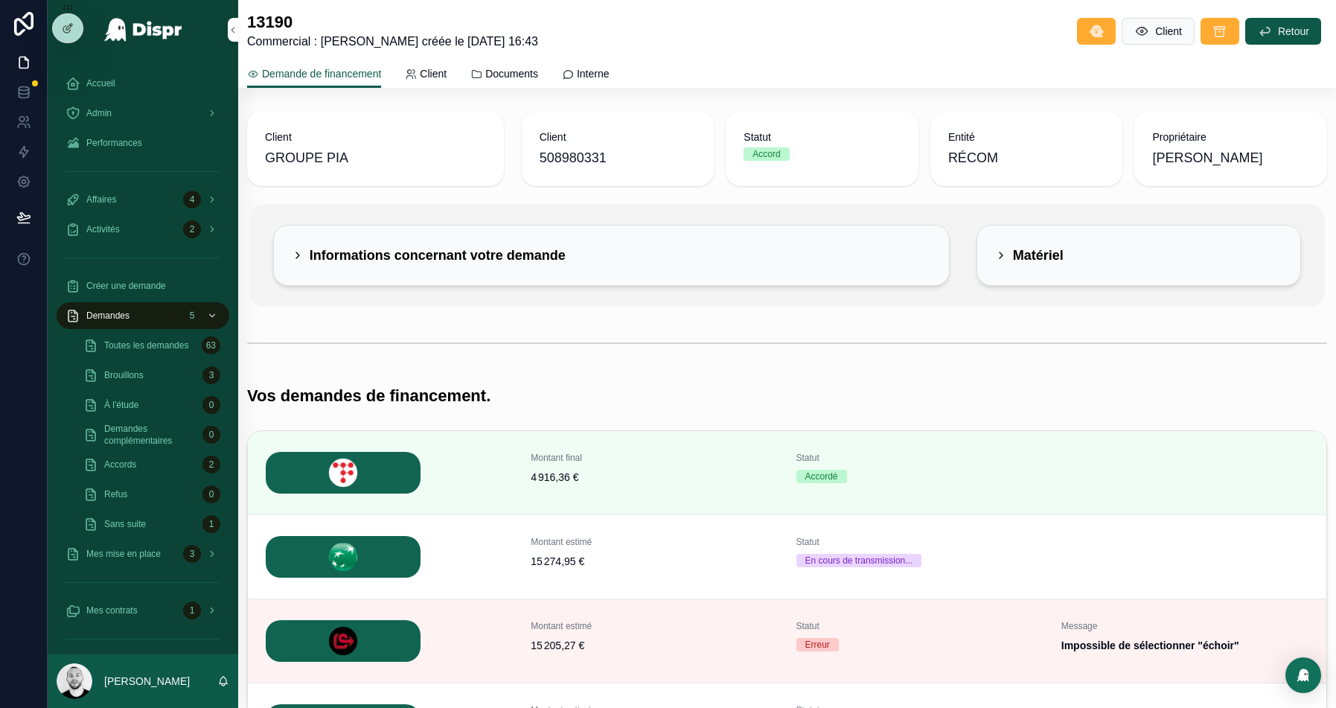
scroll to position [248, 0]
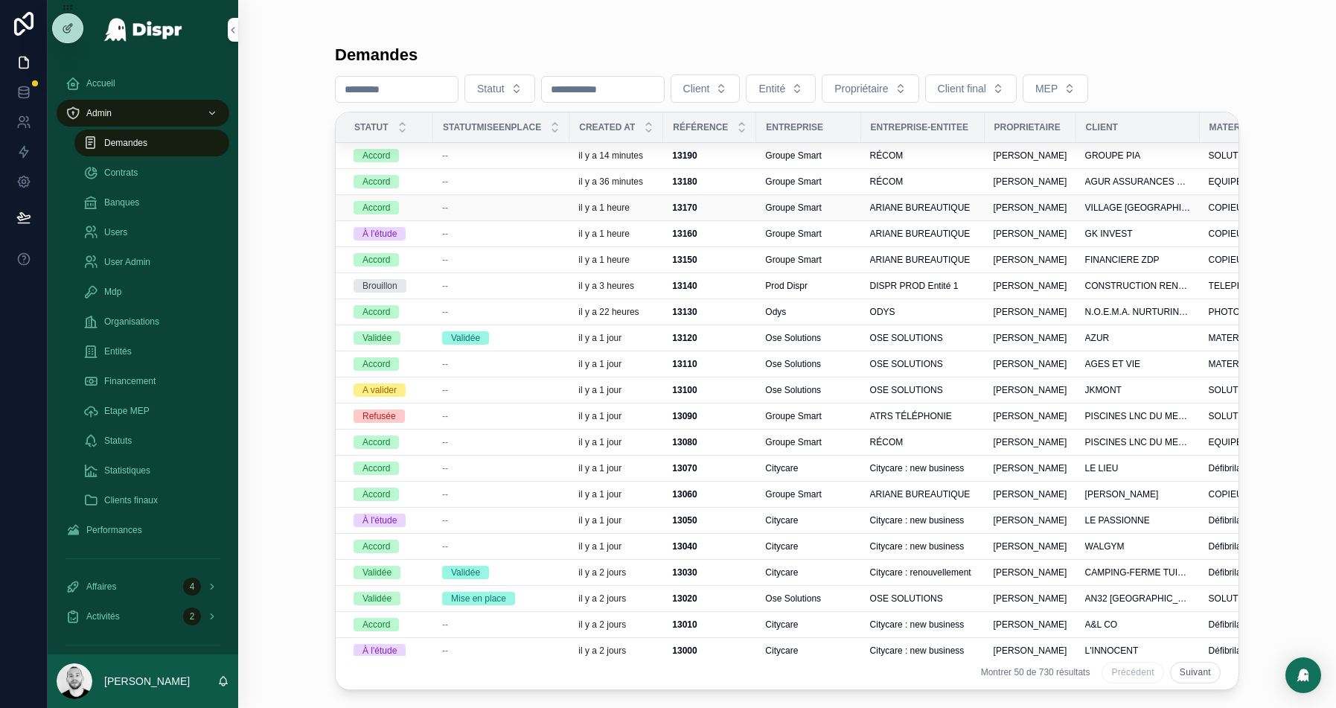
click at [559, 197] on td "--" at bounding box center [501, 208] width 136 height 26
click at [500, 199] on td "--" at bounding box center [501, 208] width 136 height 26
click at [492, 209] on div "--" at bounding box center [501, 208] width 118 height 12
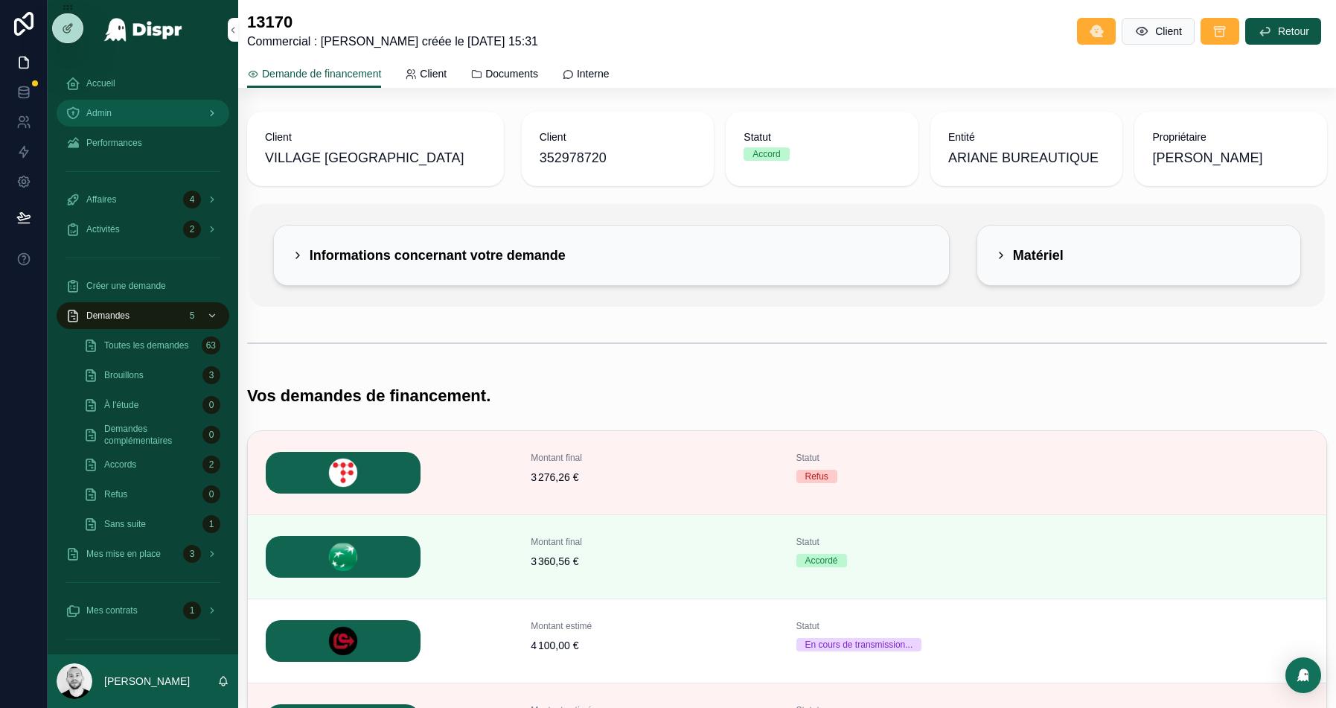
click at [138, 118] on div "Admin" at bounding box center [143, 113] width 155 height 24
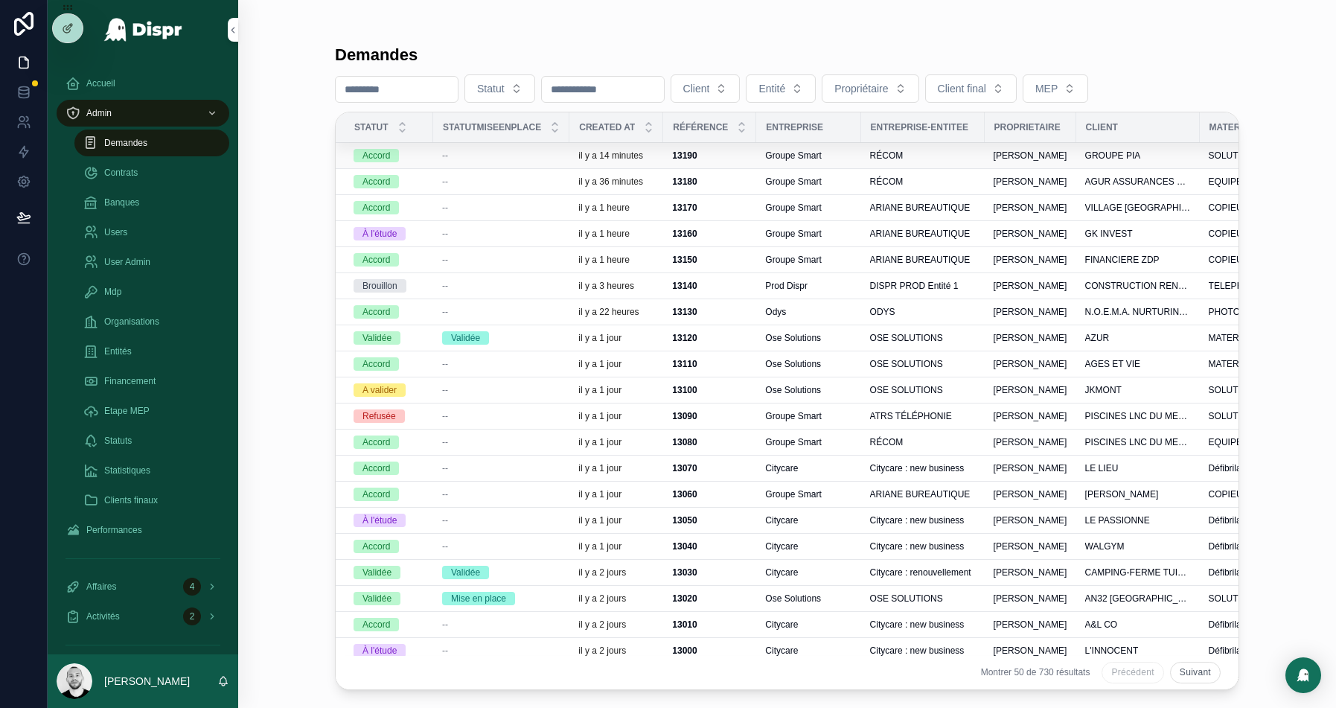
click at [525, 156] on div "--" at bounding box center [501, 156] width 118 height 12
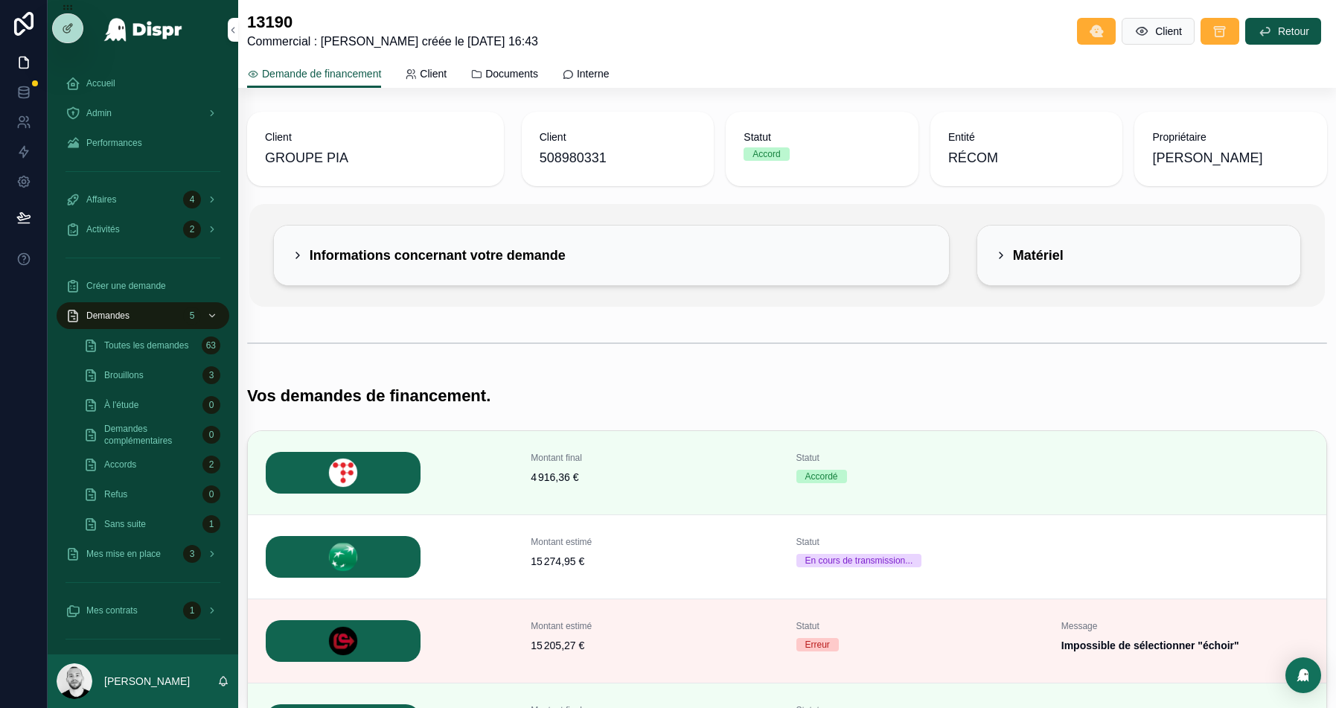
click at [739, 252] on div "Informations concernant votre demande" at bounding box center [612, 255] width 640 height 24
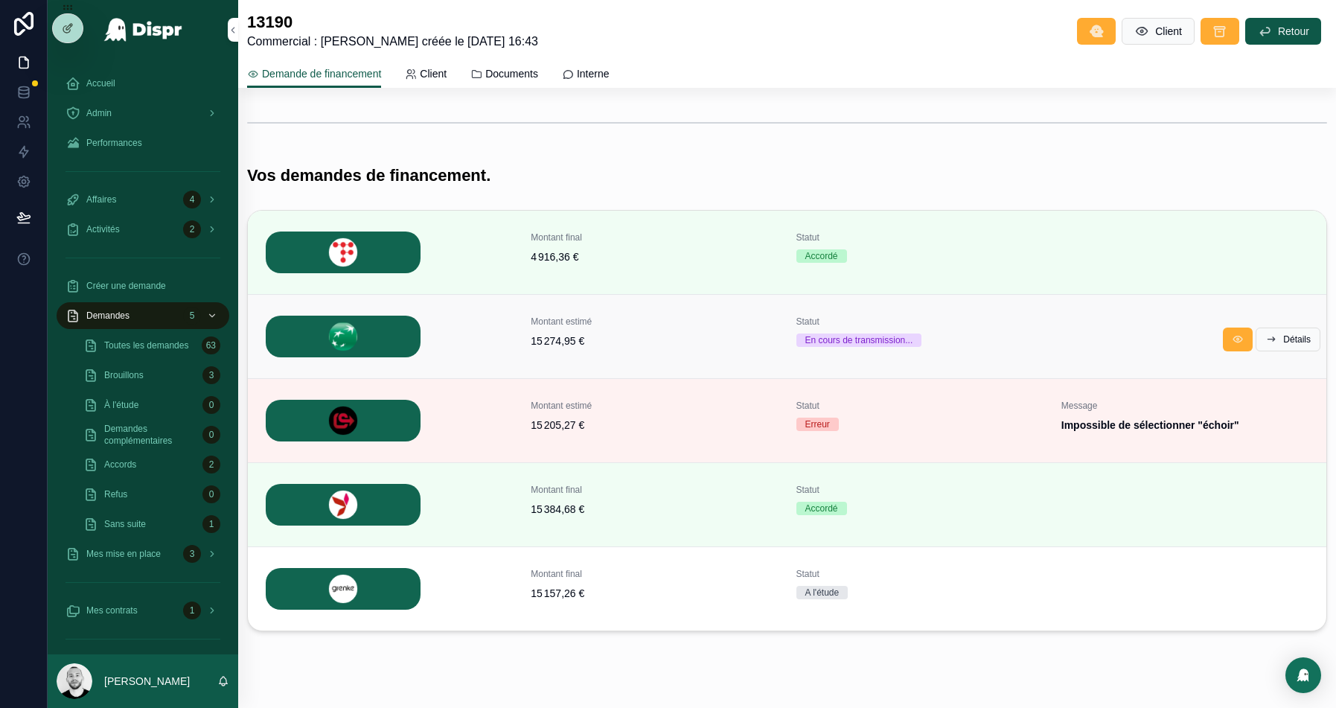
scroll to position [401, 0]
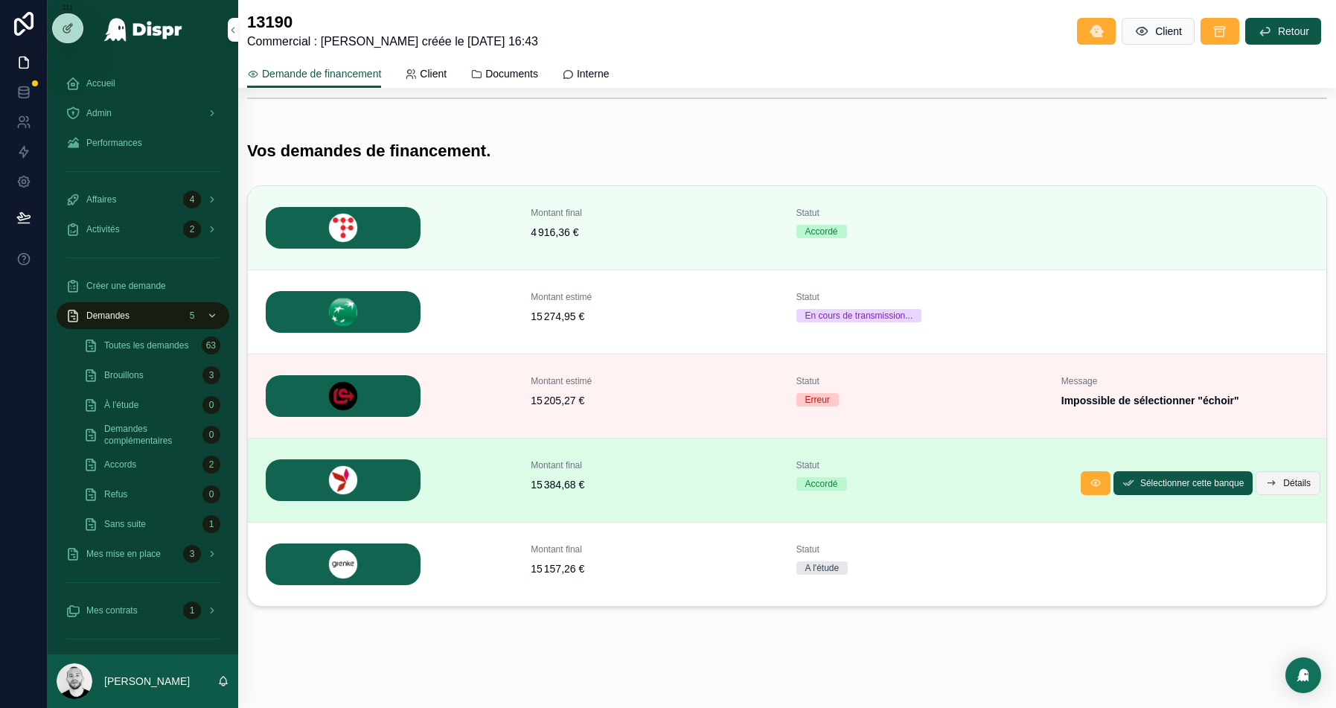
click at [1291, 485] on span "Détails" at bounding box center [1298, 483] width 28 height 12
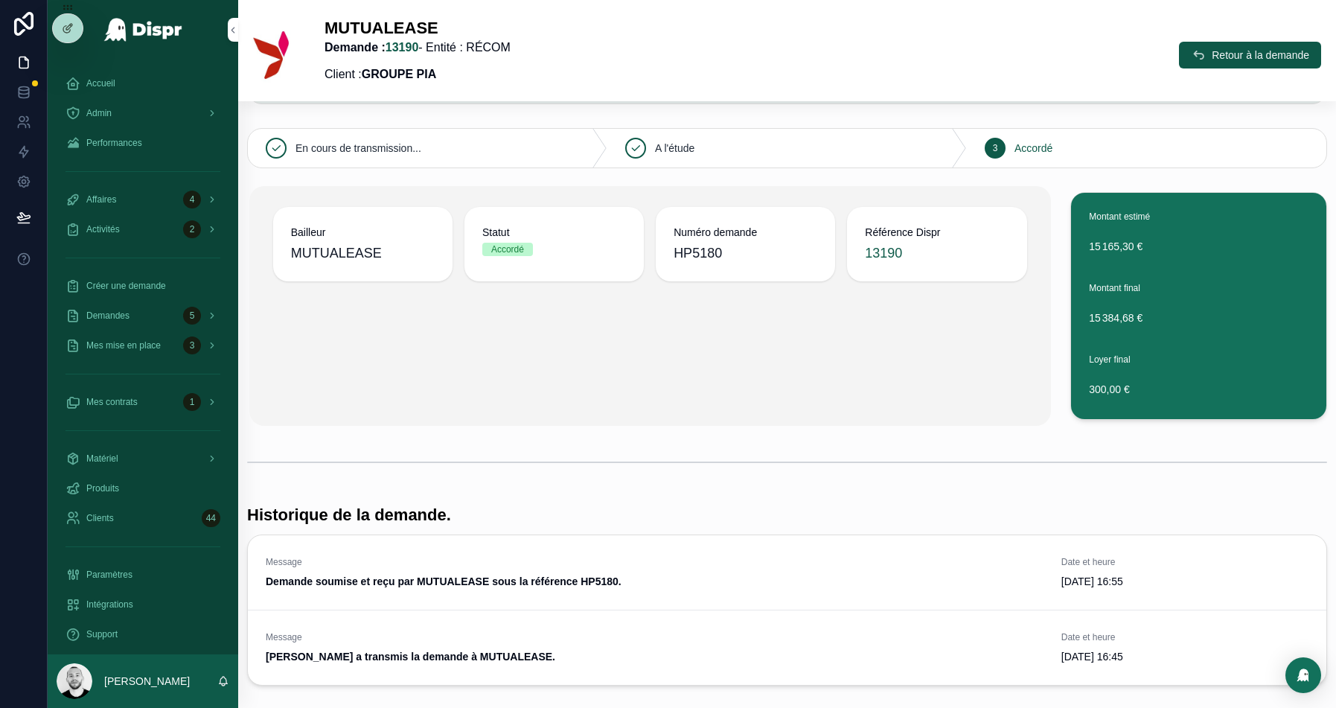
scroll to position [221, 0]
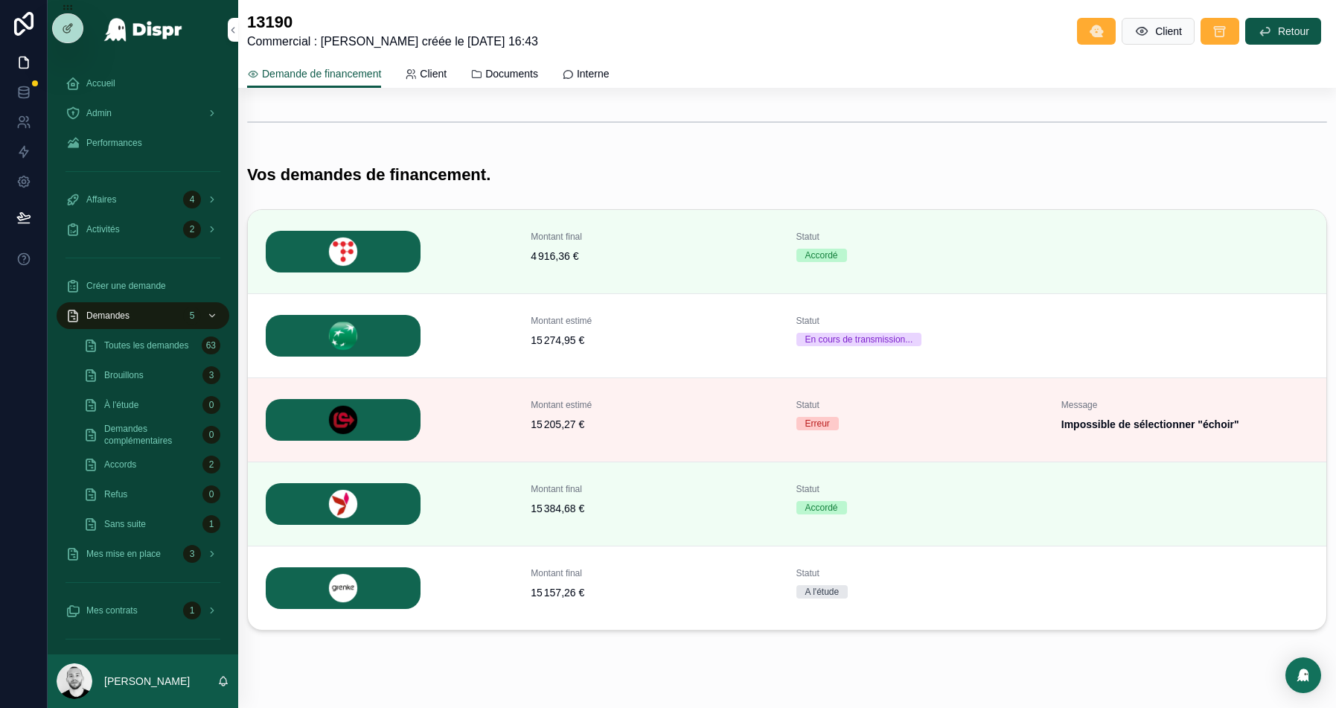
scroll to position [380, 0]
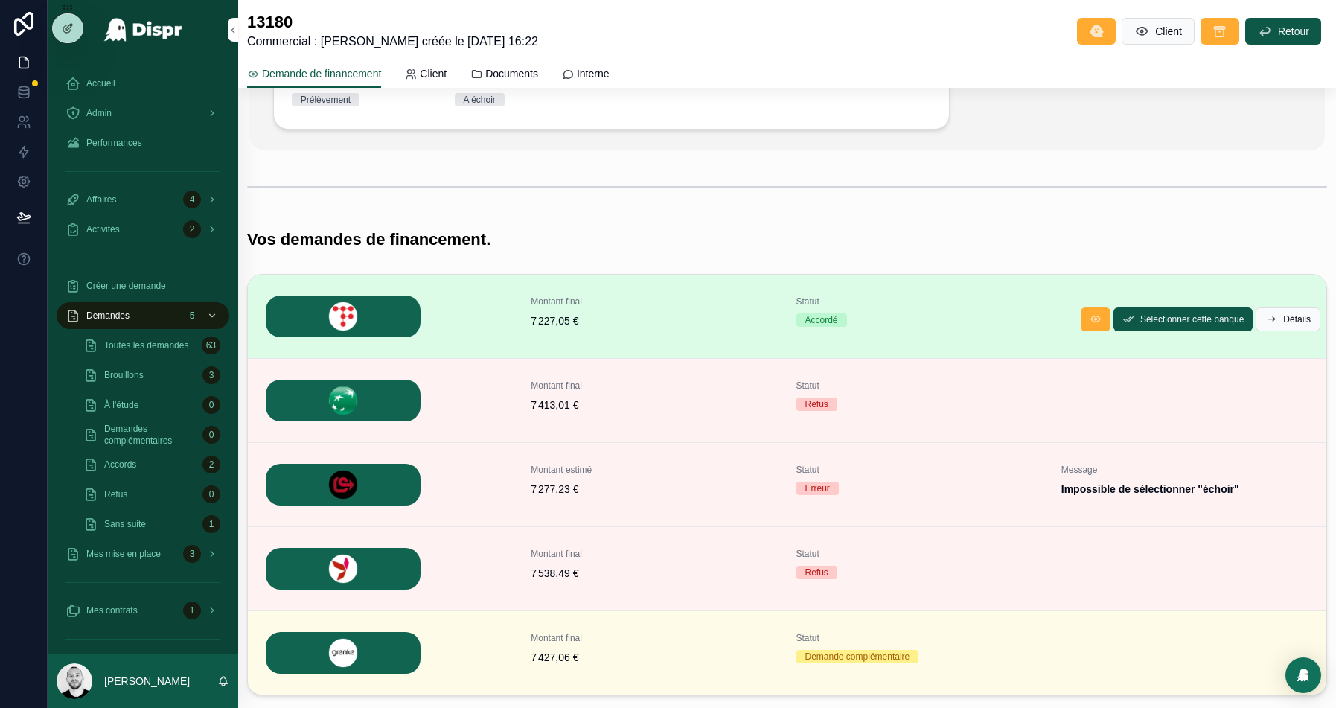
scroll to position [309, 0]
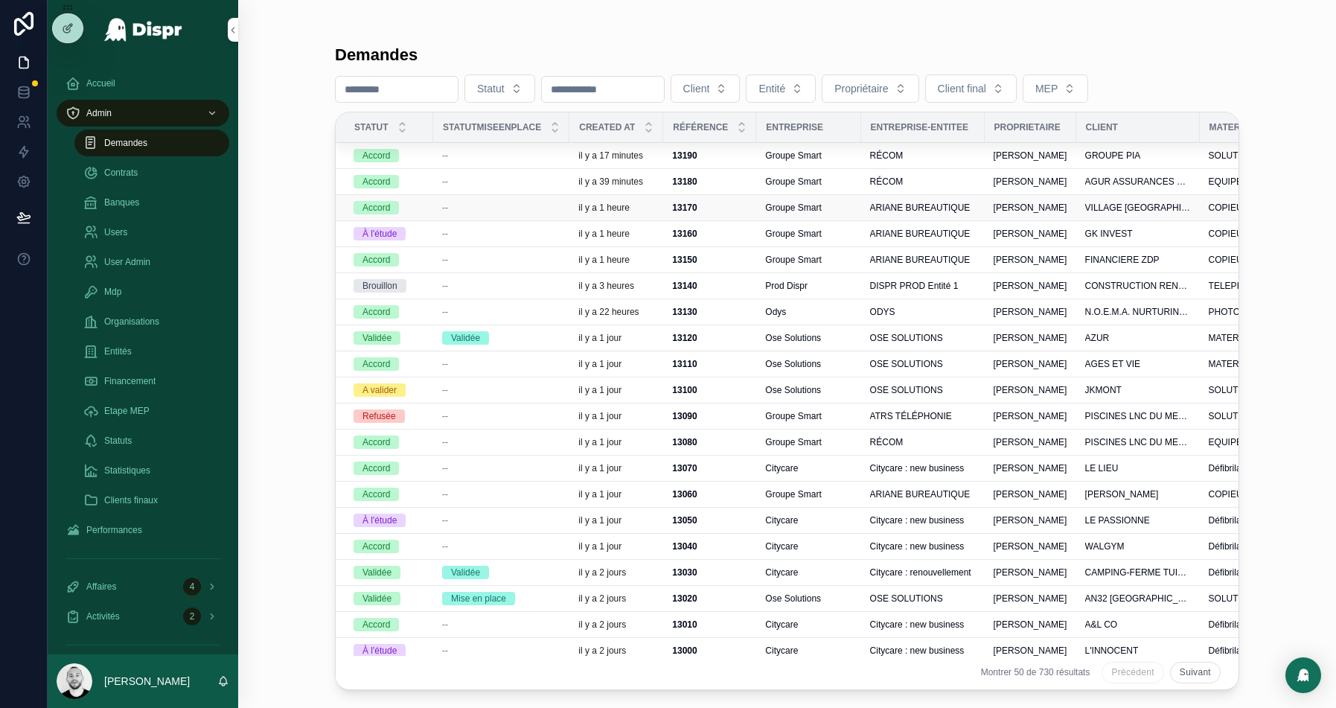
click at [465, 205] on div "--" at bounding box center [501, 208] width 118 height 12
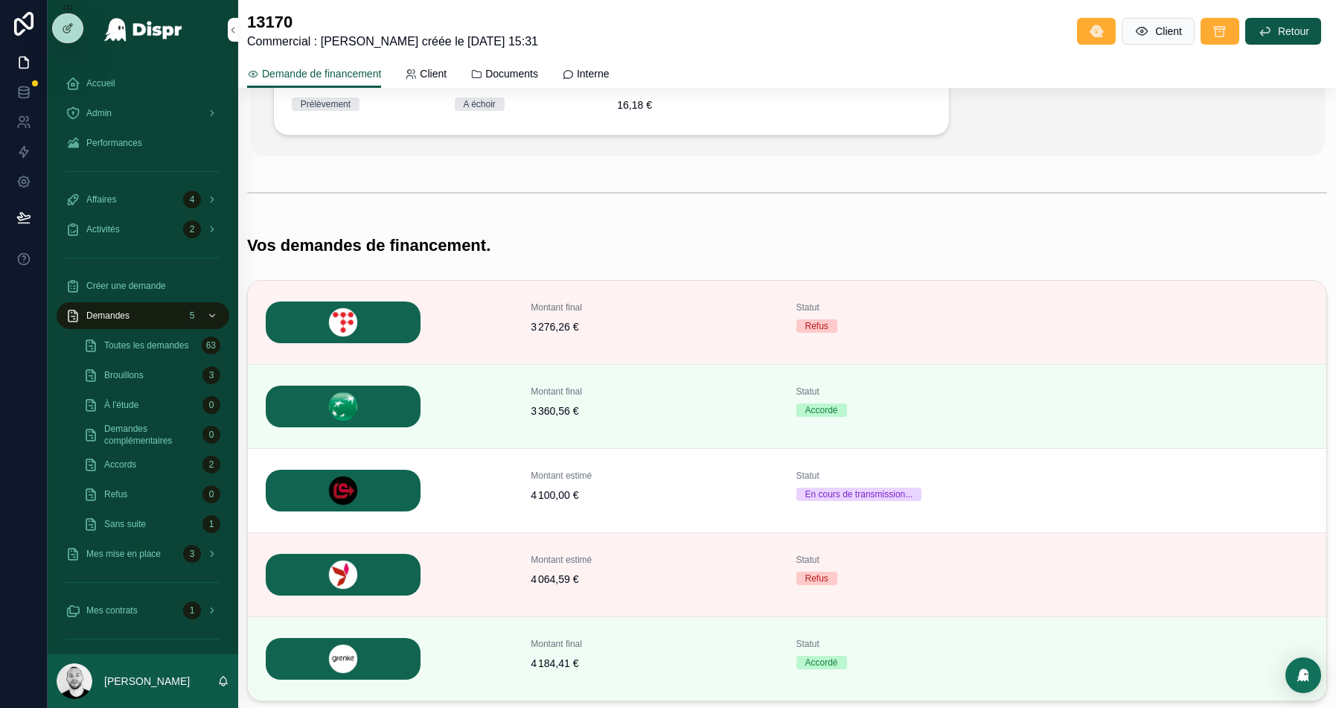
scroll to position [403, 0]
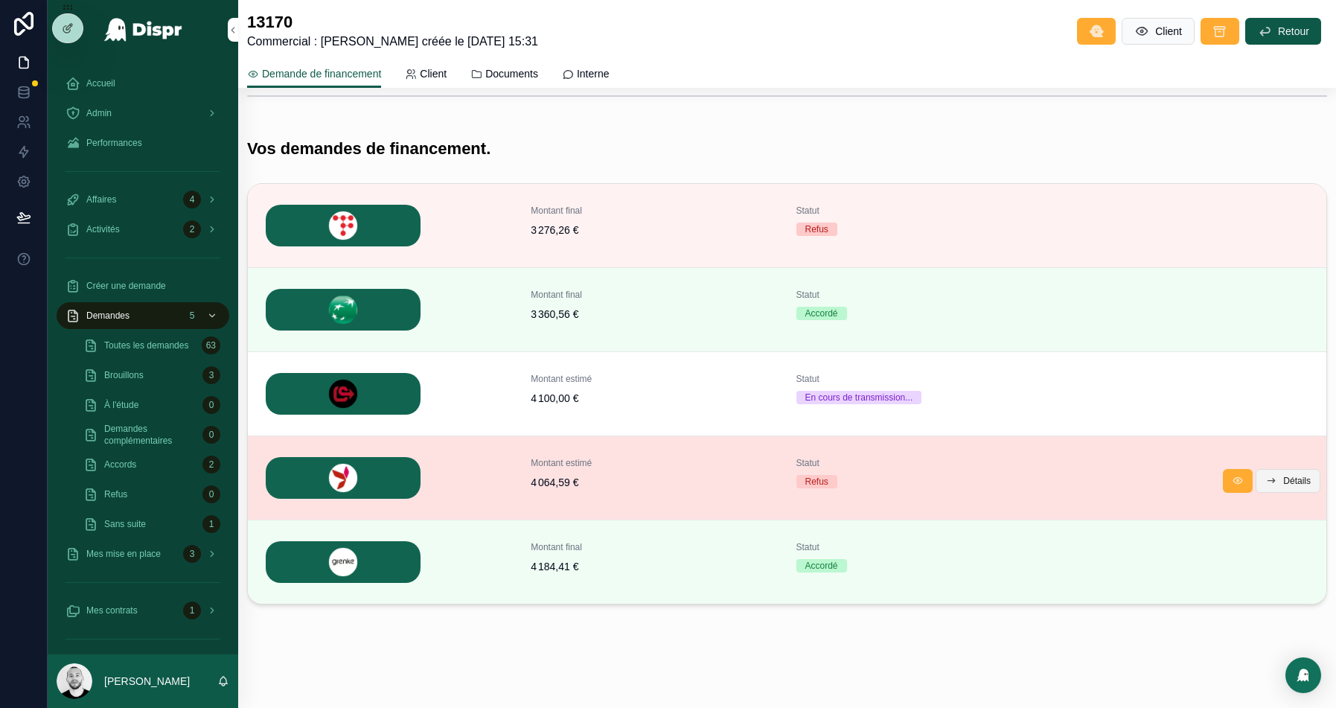
click at [1310, 479] on span "Détails" at bounding box center [1298, 481] width 28 height 12
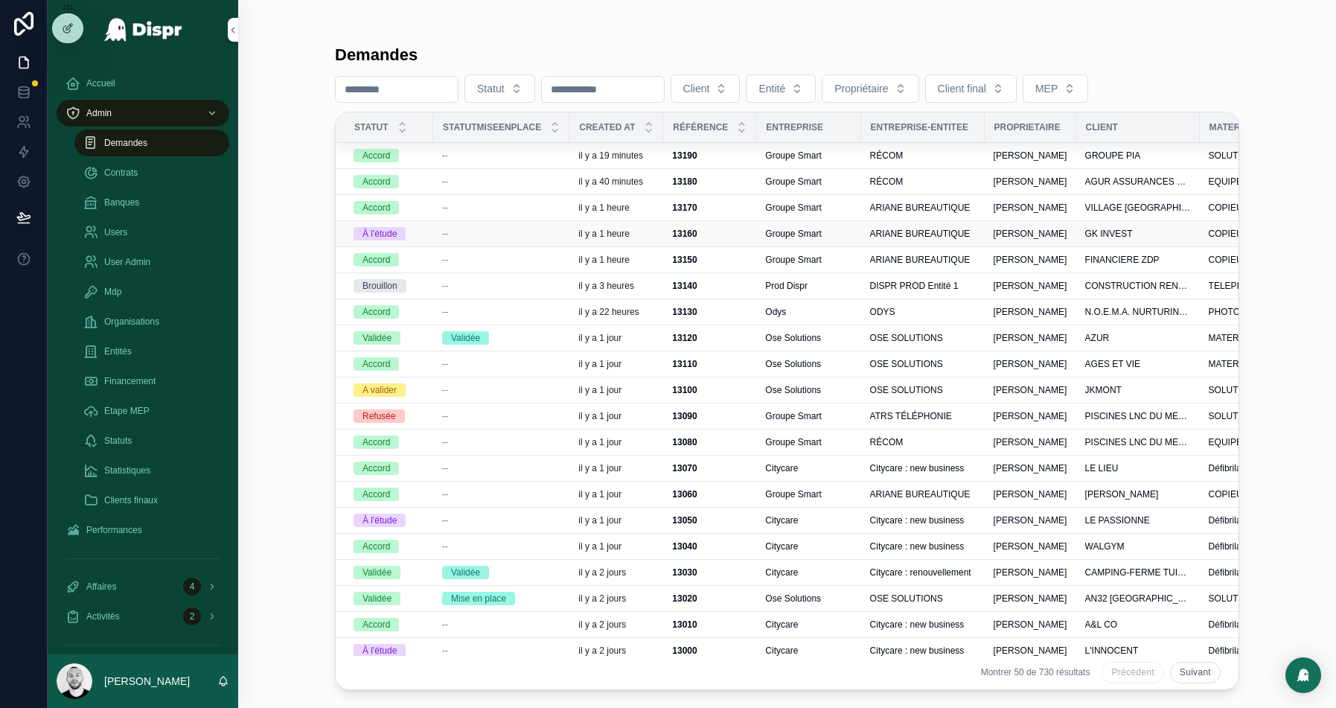
click at [517, 230] on div "--" at bounding box center [501, 234] width 118 height 12
click at [497, 150] on div "--" at bounding box center [501, 156] width 118 height 12
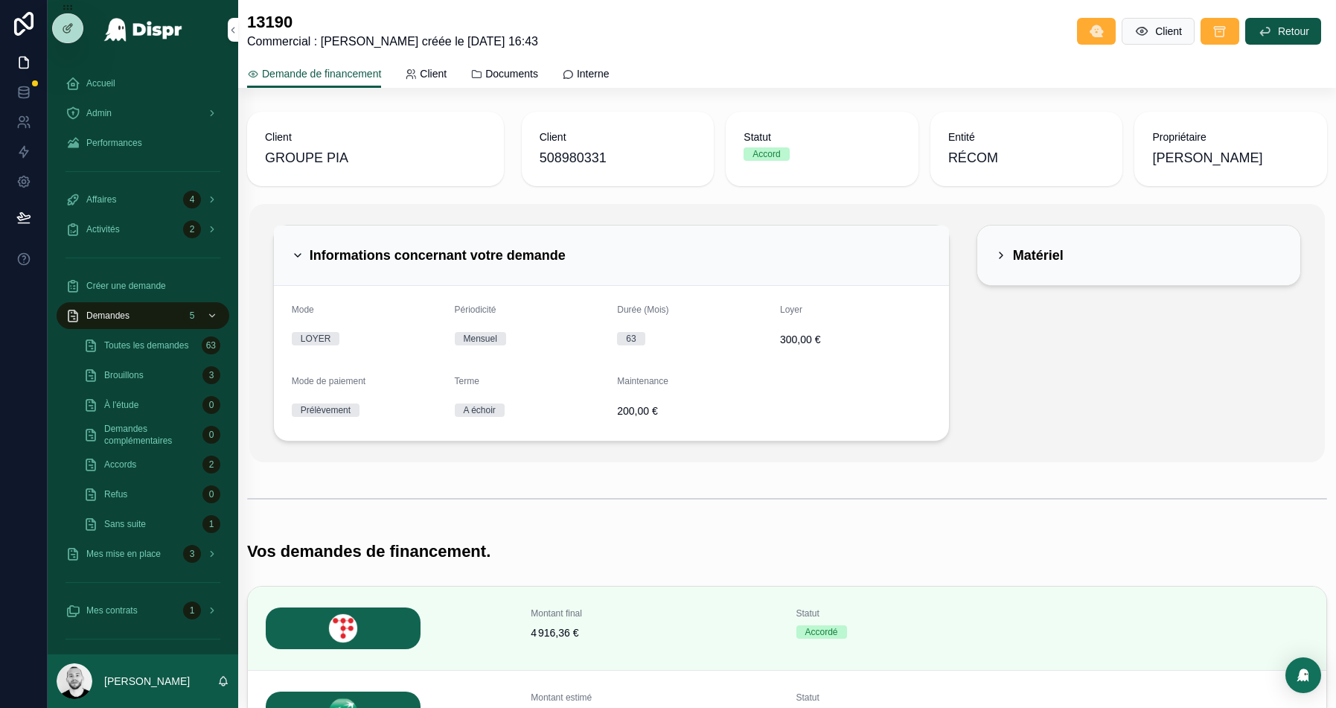
click at [840, 249] on div "Informations concernant votre demande" at bounding box center [612, 255] width 640 height 24
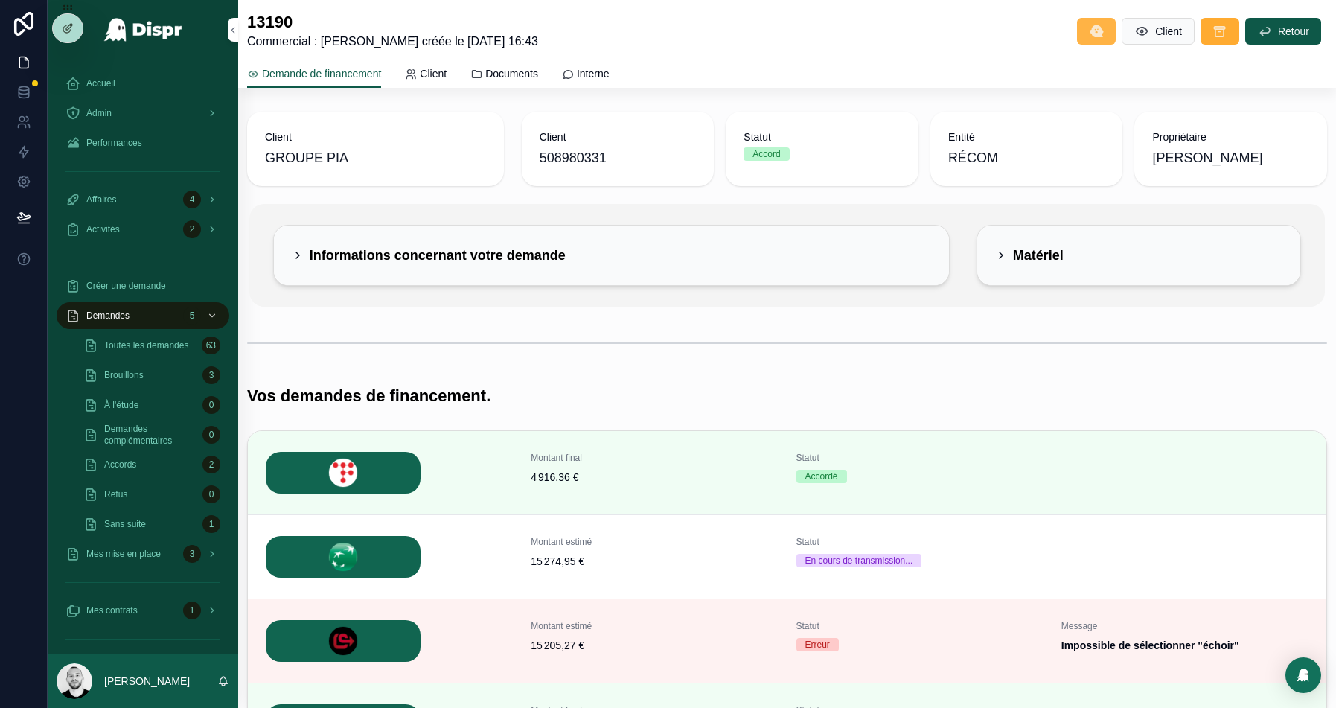
click at [1093, 33] on icon "scrollable content" at bounding box center [1096, 31] width 15 height 15
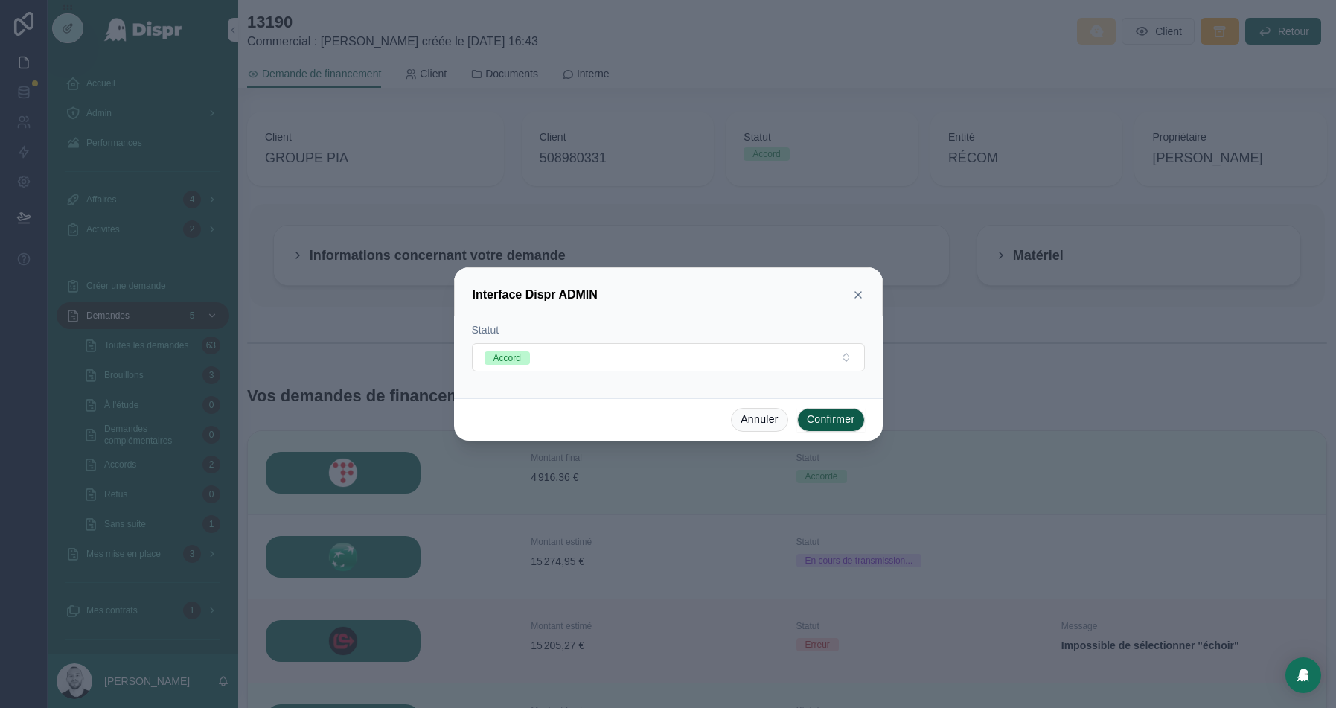
click at [856, 293] on icon at bounding box center [858, 295] width 12 height 12
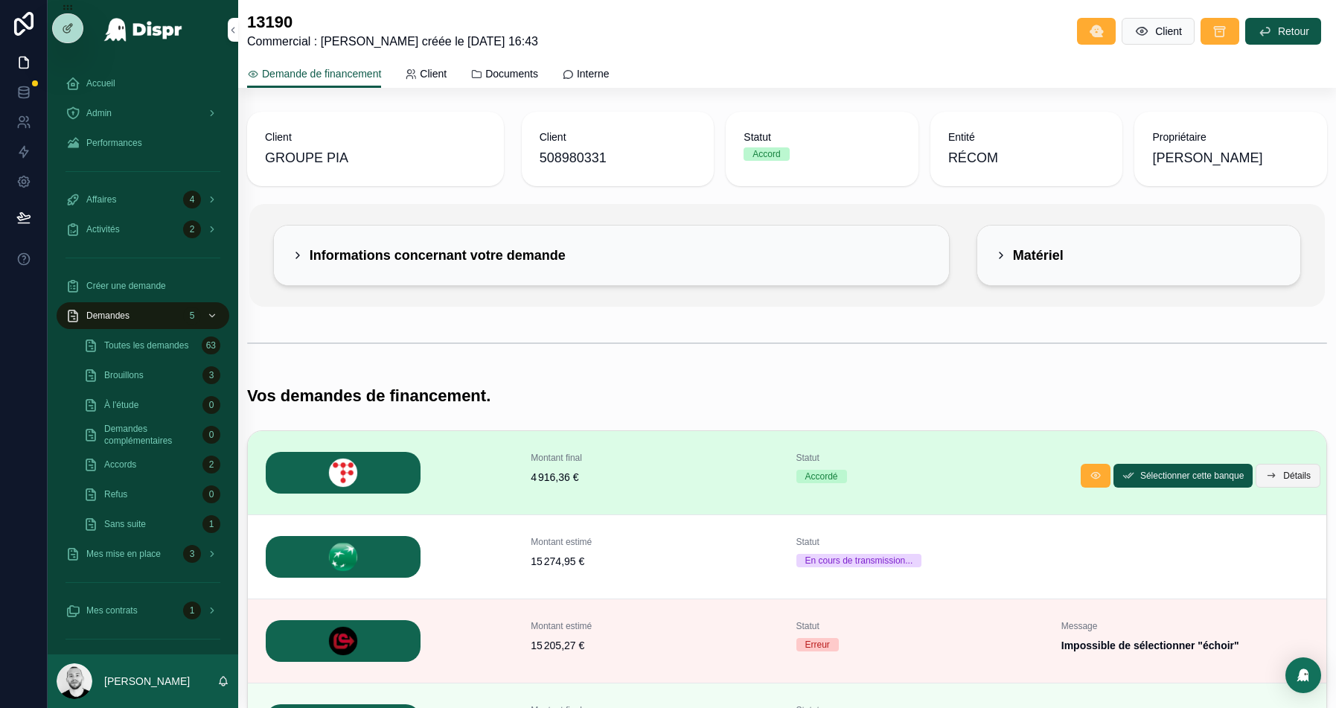
click at [1287, 474] on span "Détails" at bounding box center [1298, 476] width 28 height 12
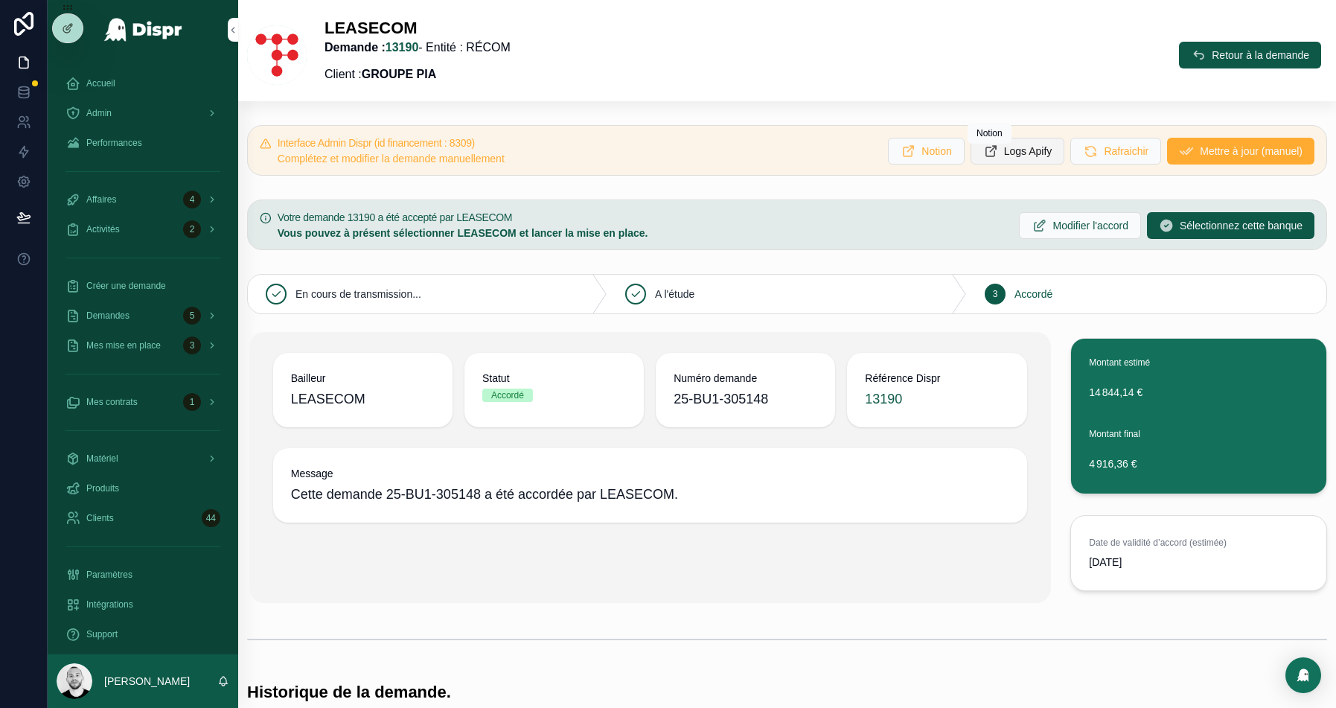
click at [1004, 150] on span "Logs Apify" at bounding box center [1028, 151] width 48 height 15
click at [1250, 60] on span "Retour à la demande" at bounding box center [1261, 55] width 98 height 15
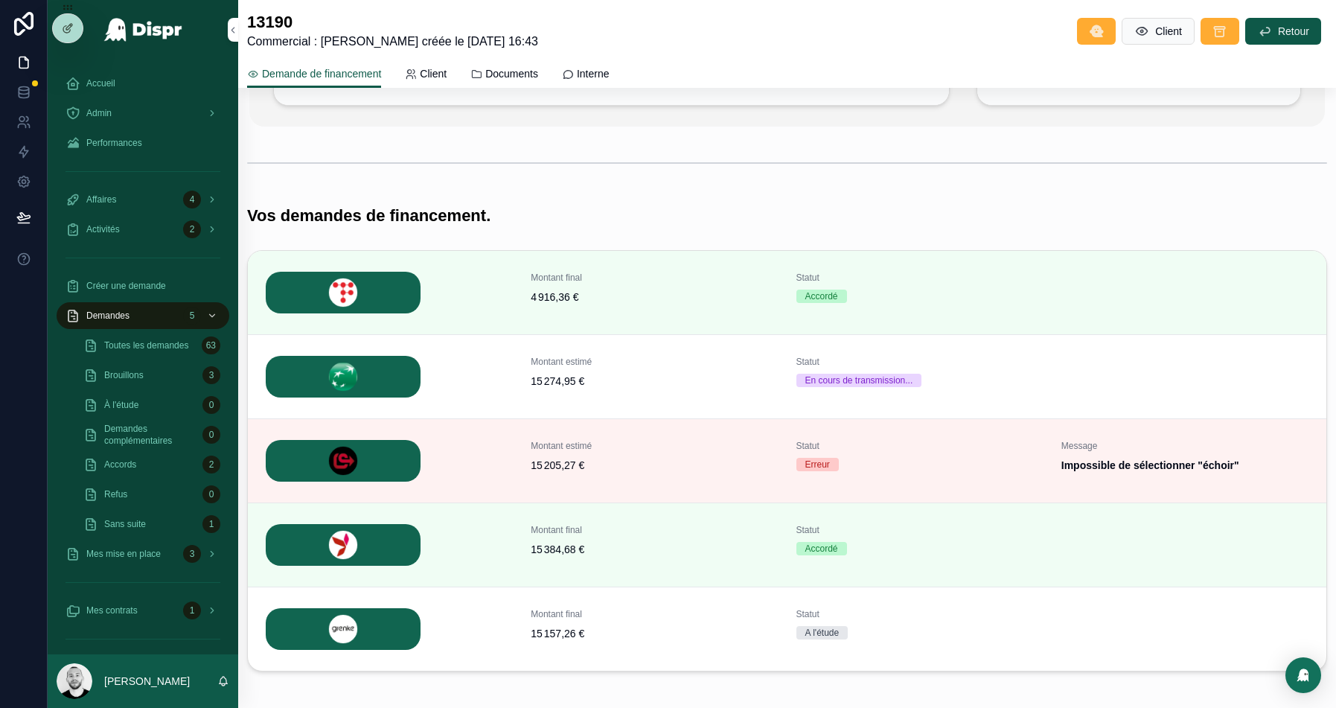
scroll to position [248, 0]
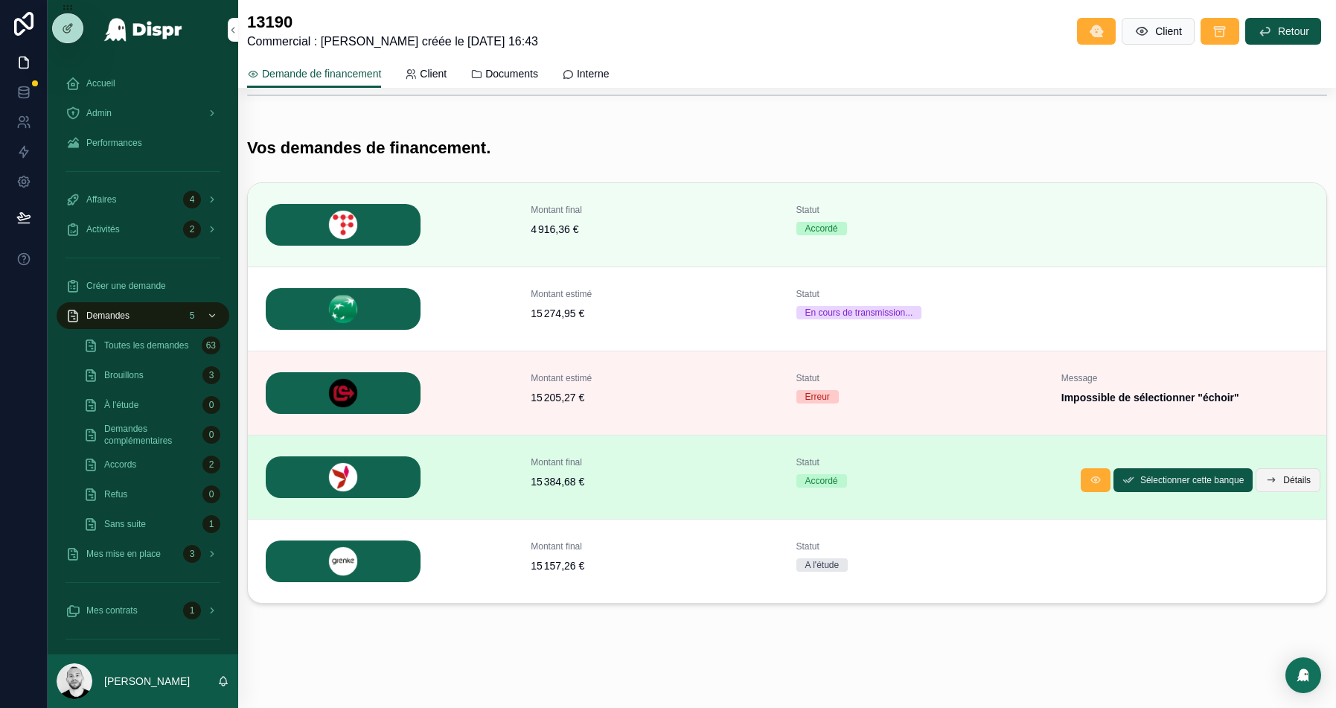
click at [1292, 482] on span "Détails" at bounding box center [1298, 480] width 28 height 12
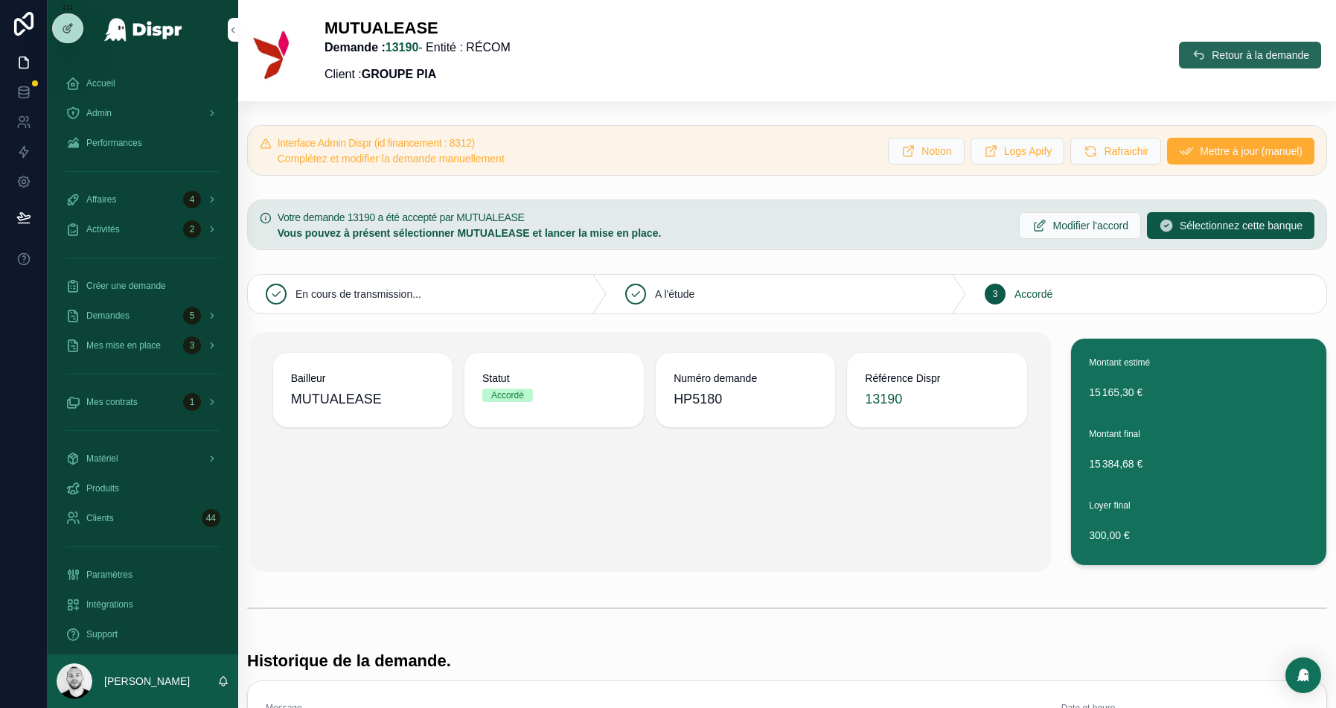
click at [1221, 58] on span "Retour à la demande" at bounding box center [1261, 55] width 98 height 15
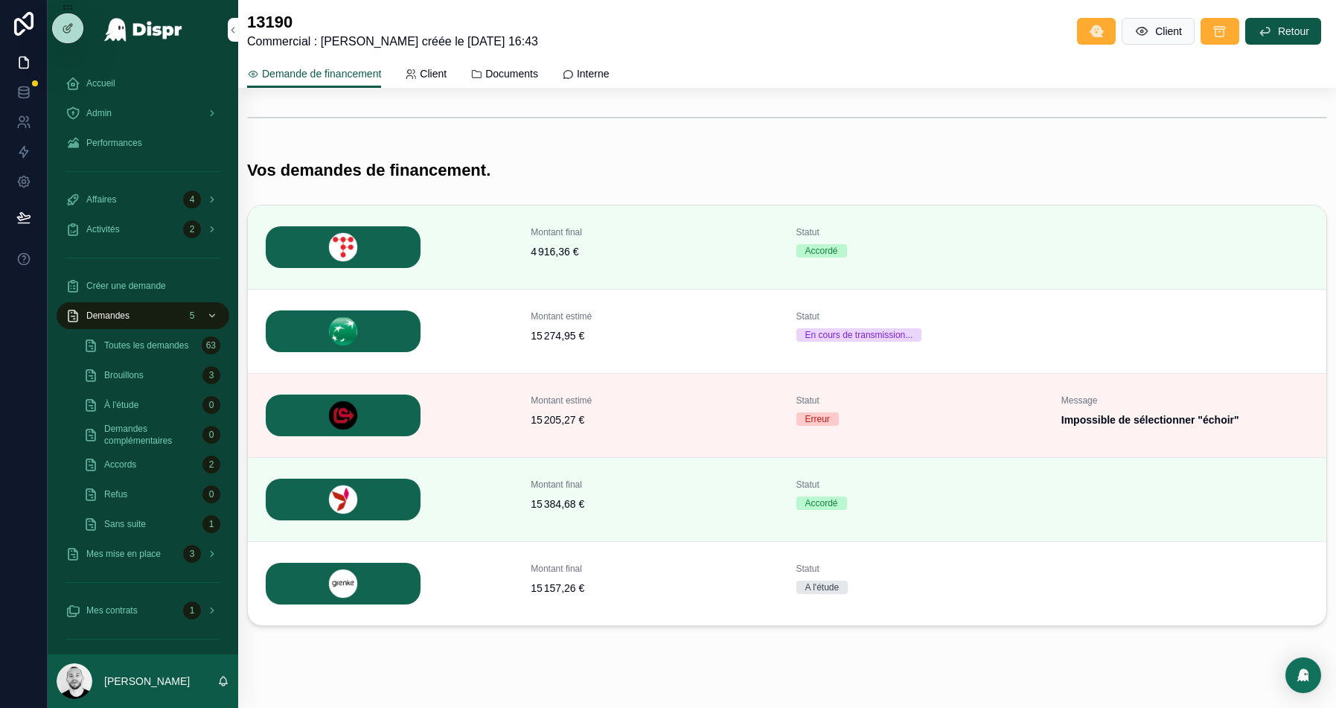
scroll to position [231, 0]
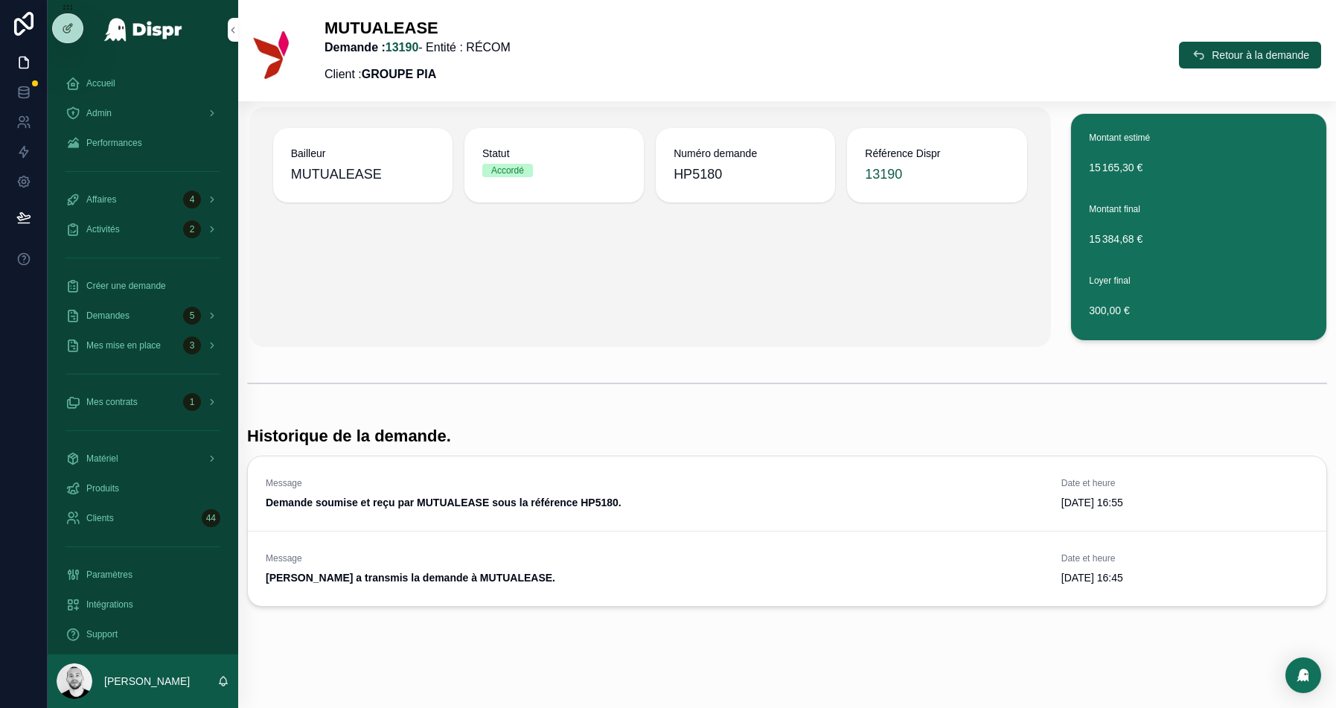
scroll to position [221, 0]
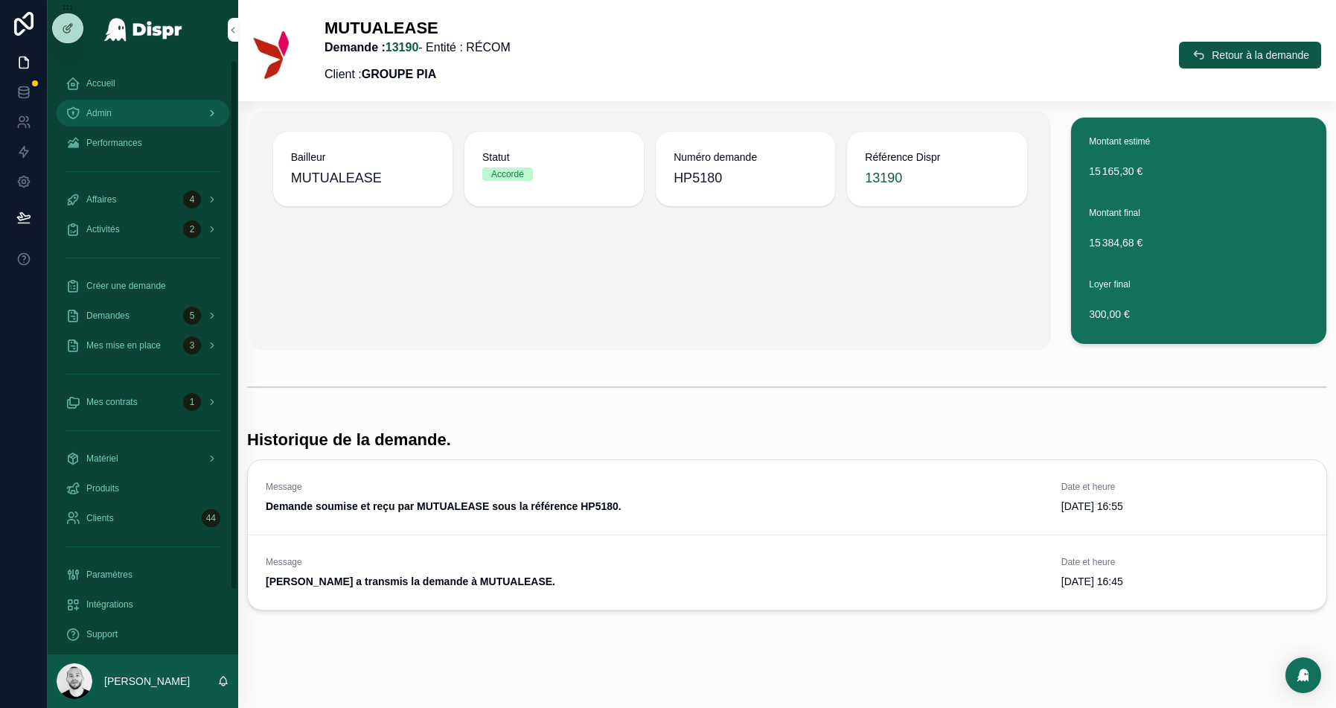
click at [152, 110] on div "Admin" at bounding box center [143, 113] width 155 height 24
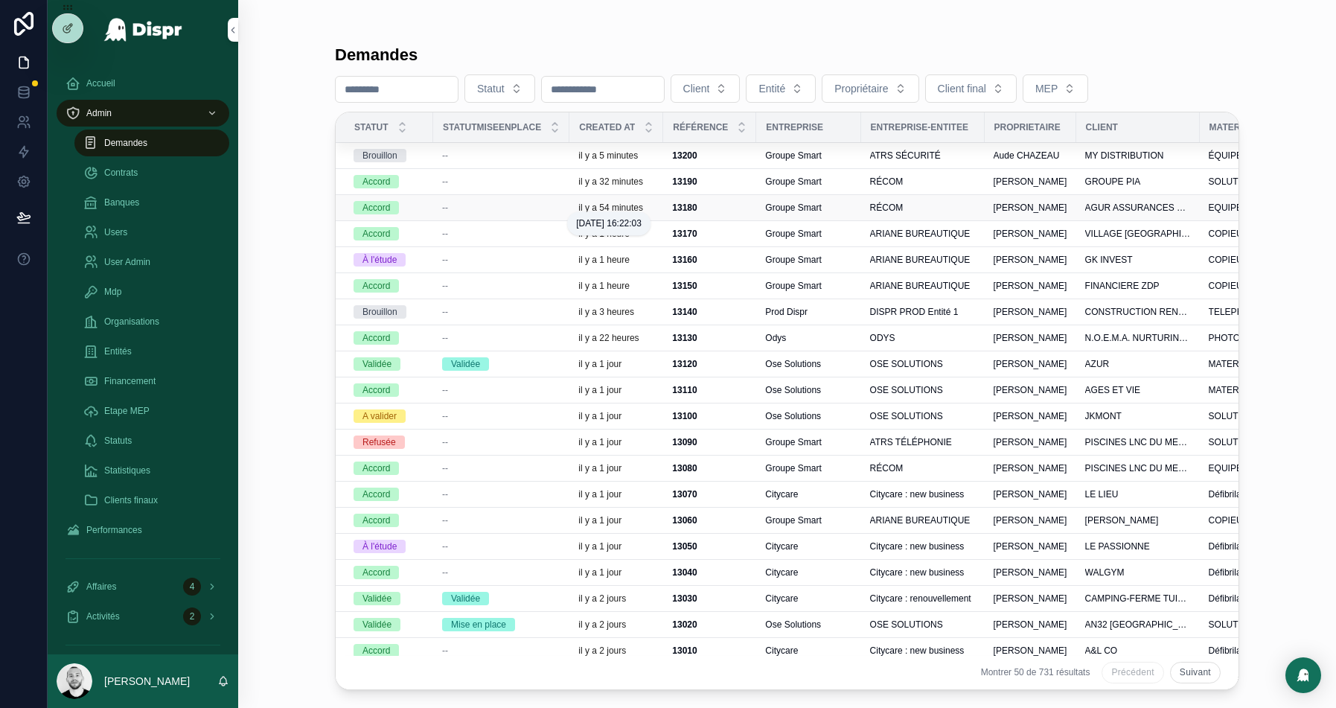
click at [590, 209] on p "il y a 54 minutes" at bounding box center [610, 208] width 65 height 12
click at [459, 231] on div "--" at bounding box center [501, 234] width 118 height 12
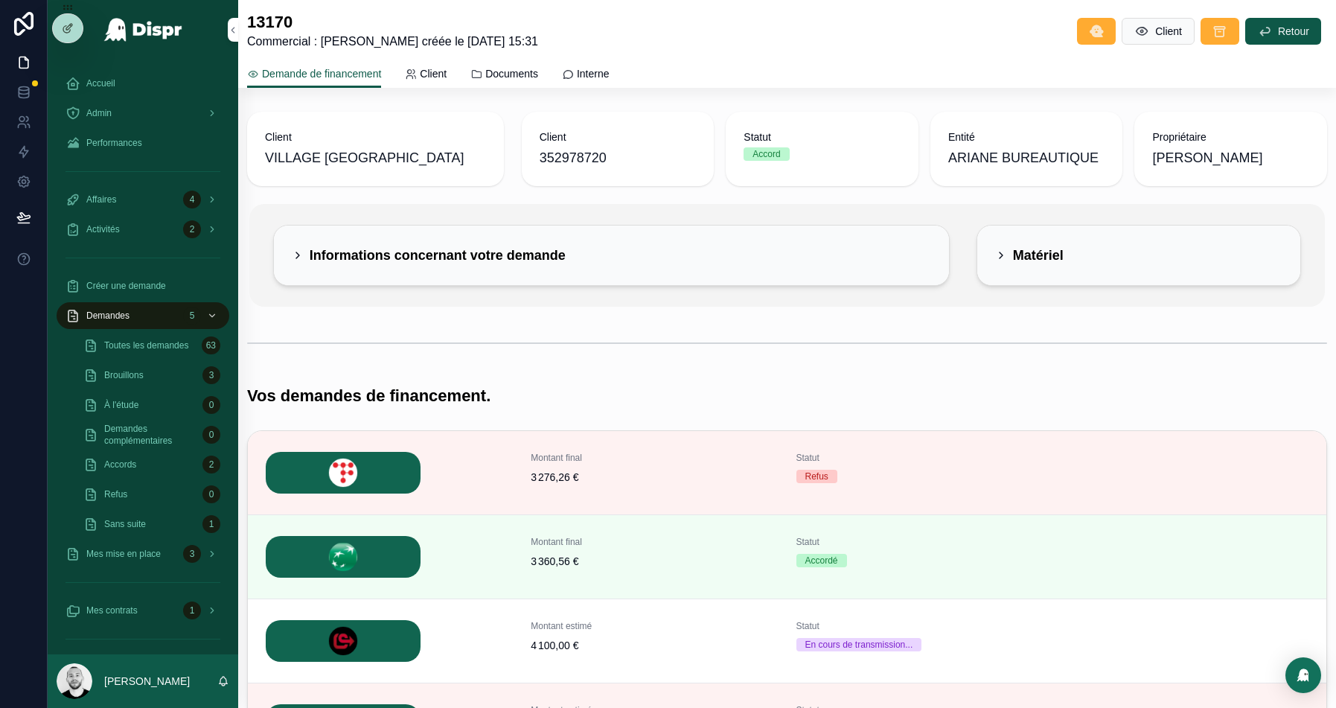
click at [718, 275] on div "Informations concernant votre demande" at bounding box center [611, 256] width 675 height 60
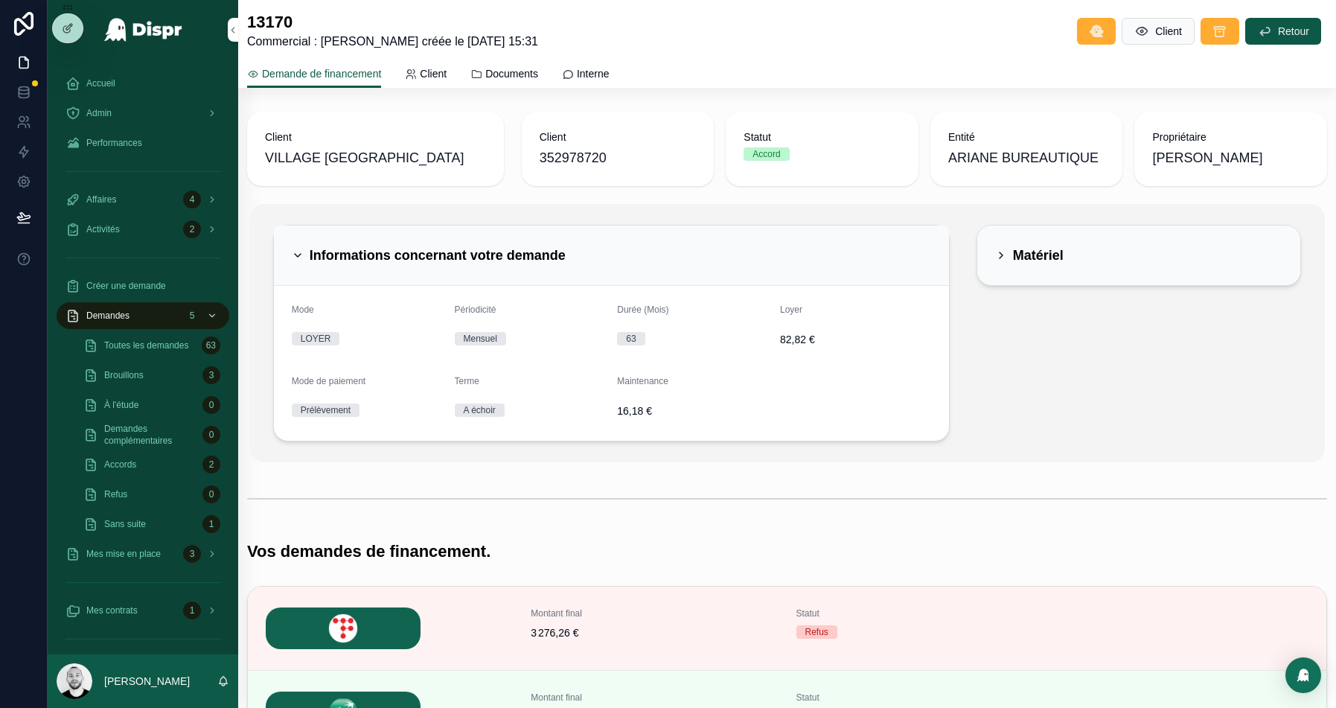
click at [652, 256] on div "Informations concernant votre demande" at bounding box center [612, 255] width 640 height 24
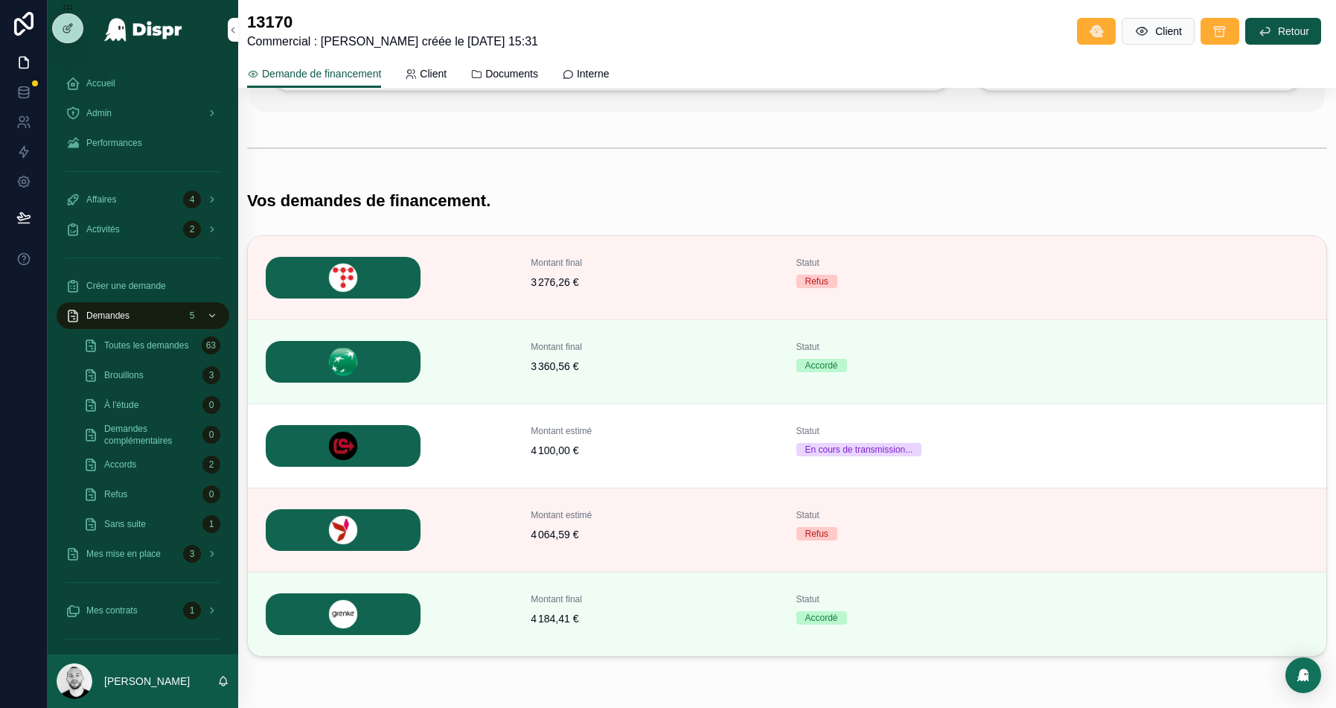
scroll to position [244, 0]
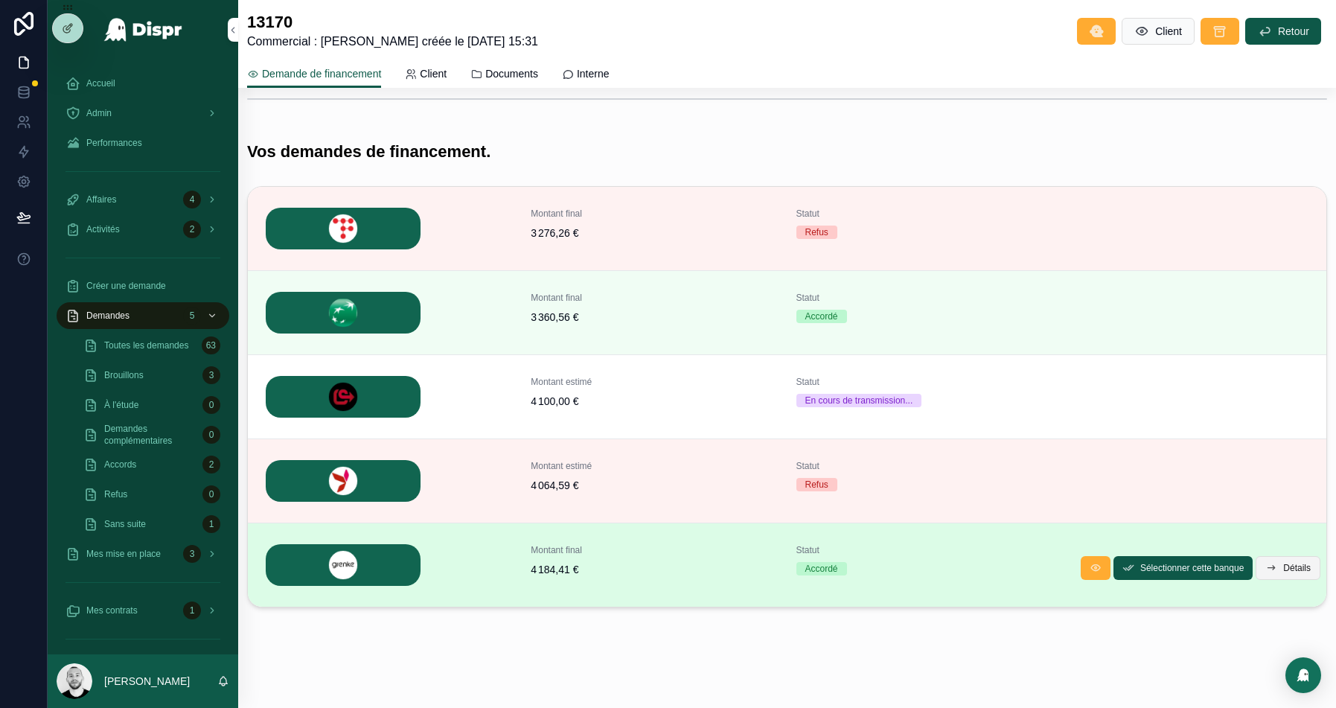
click at [1293, 562] on span "Détails" at bounding box center [1298, 568] width 28 height 12
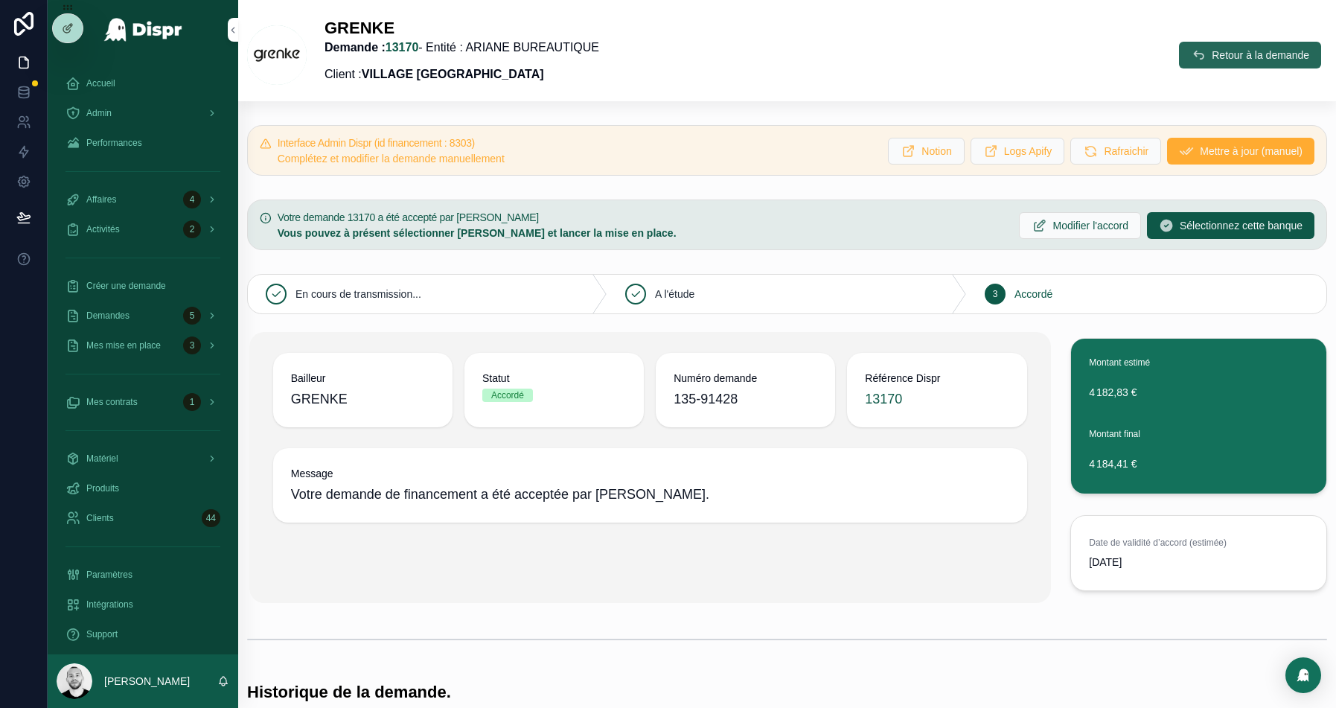
click at [1237, 55] on span "Retour à la demande" at bounding box center [1261, 55] width 98 height 15
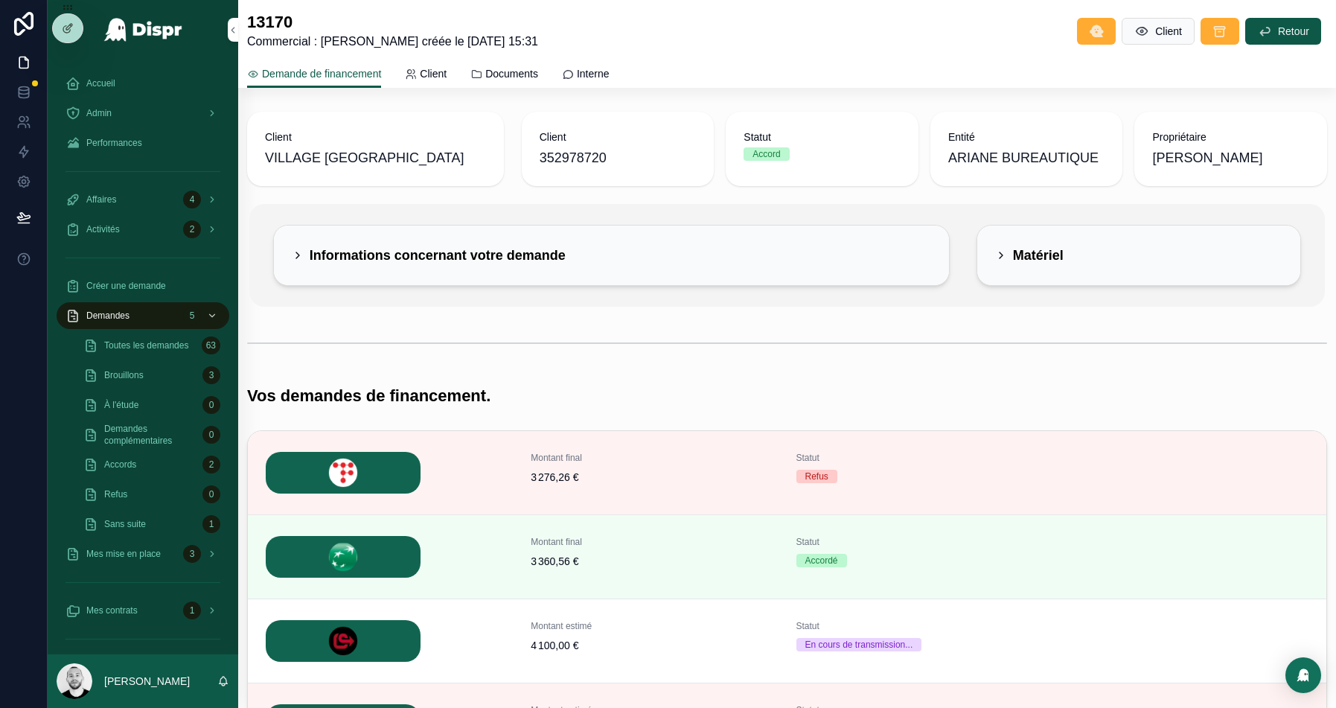
click at [593, 261] on div "Informations concernant votre demande" at bounding box center [612, 255] width 640 height 24
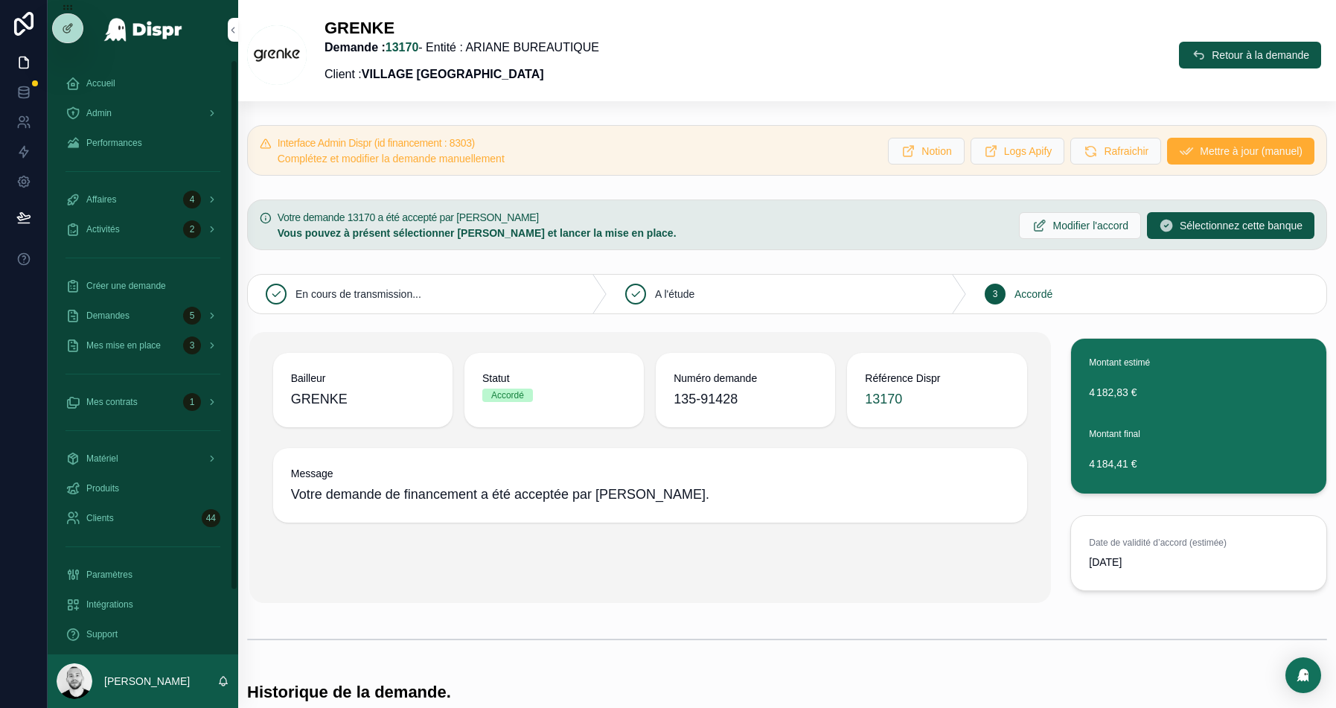
click at [106, 97] on div "Accueil" at bounding box center [143, 83] width 191 height 30
click at [102, 115] on span "Admin" at bounding box center [98, 113] width 25 height 12
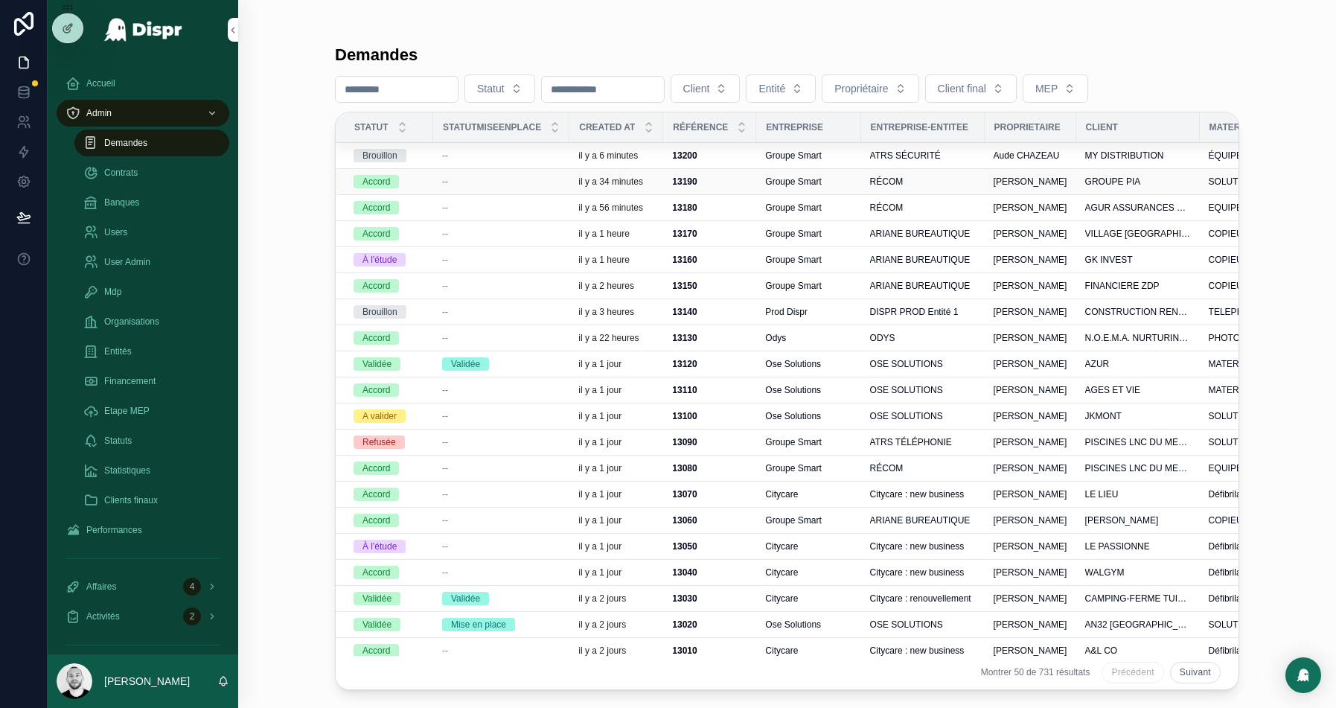
click at [465, 179] on div "--" at bounding box center [501, 182] width 118 height 12
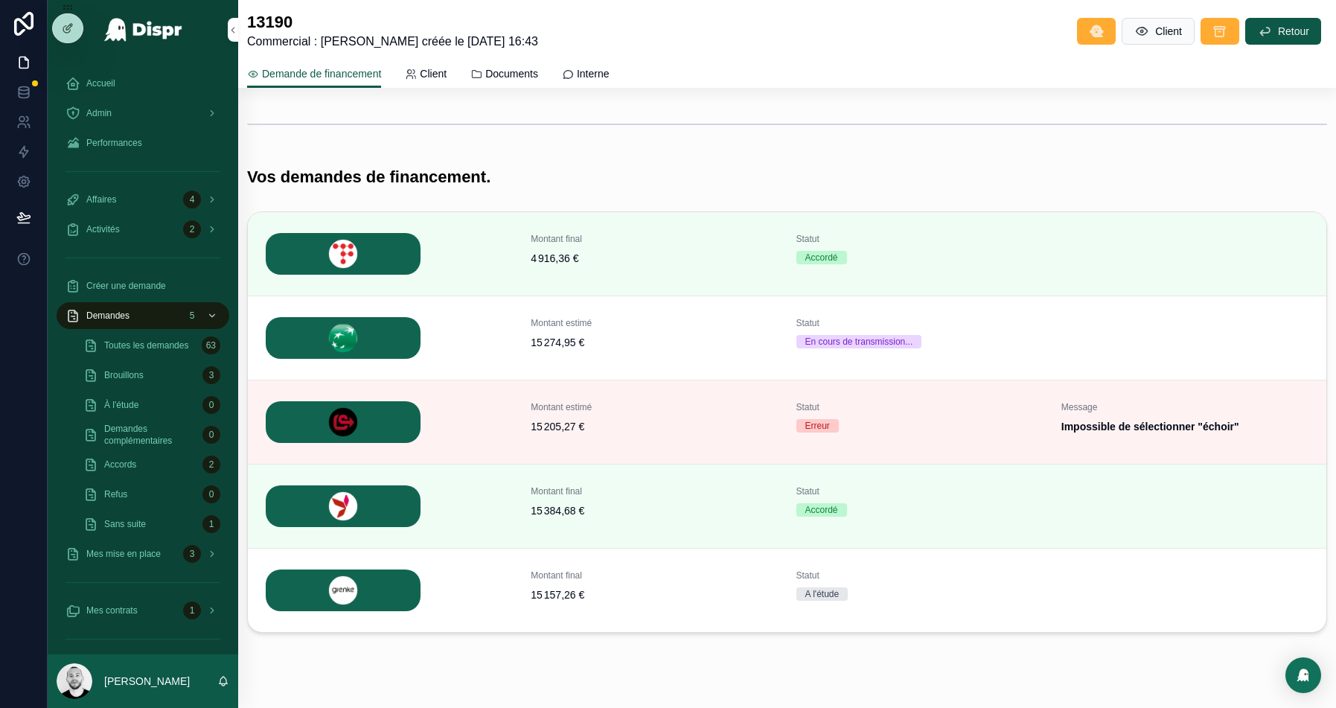
scroll to position [403, 0]
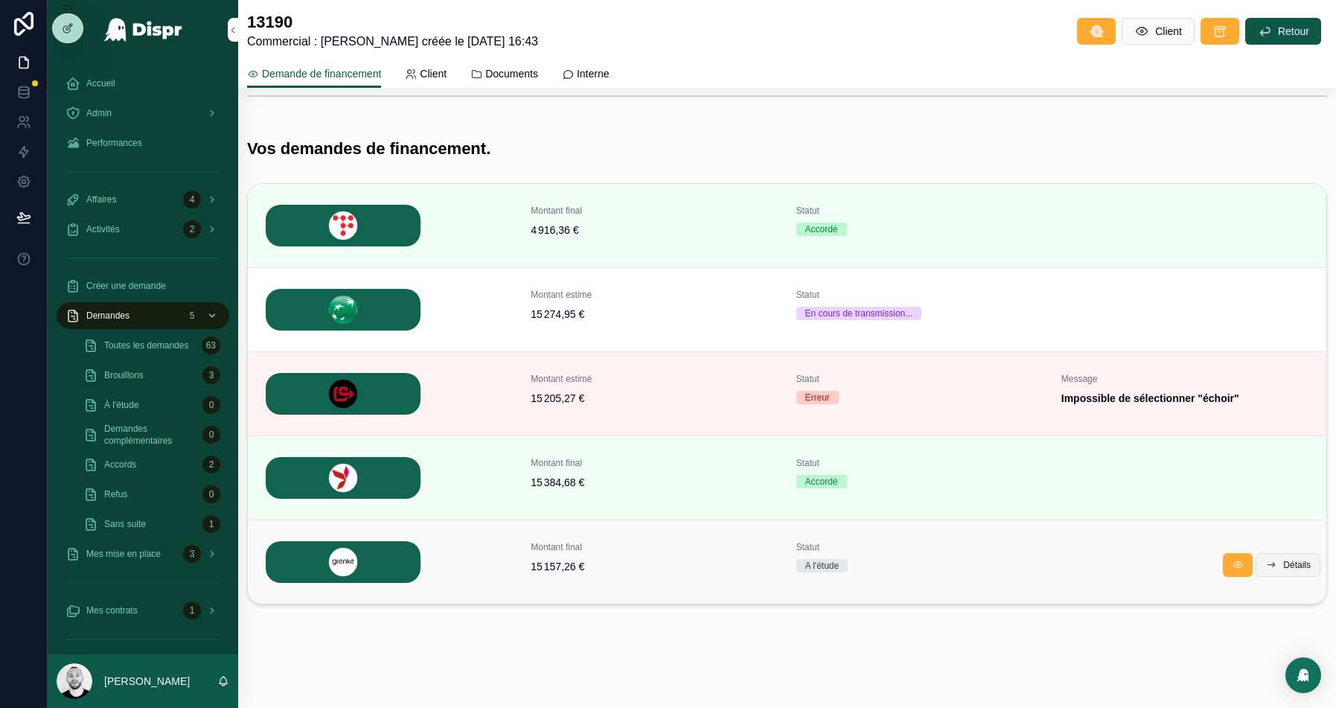
click at [1282, 555] on button "Détails" at bounding box center [1288, 565] width 65 height 24
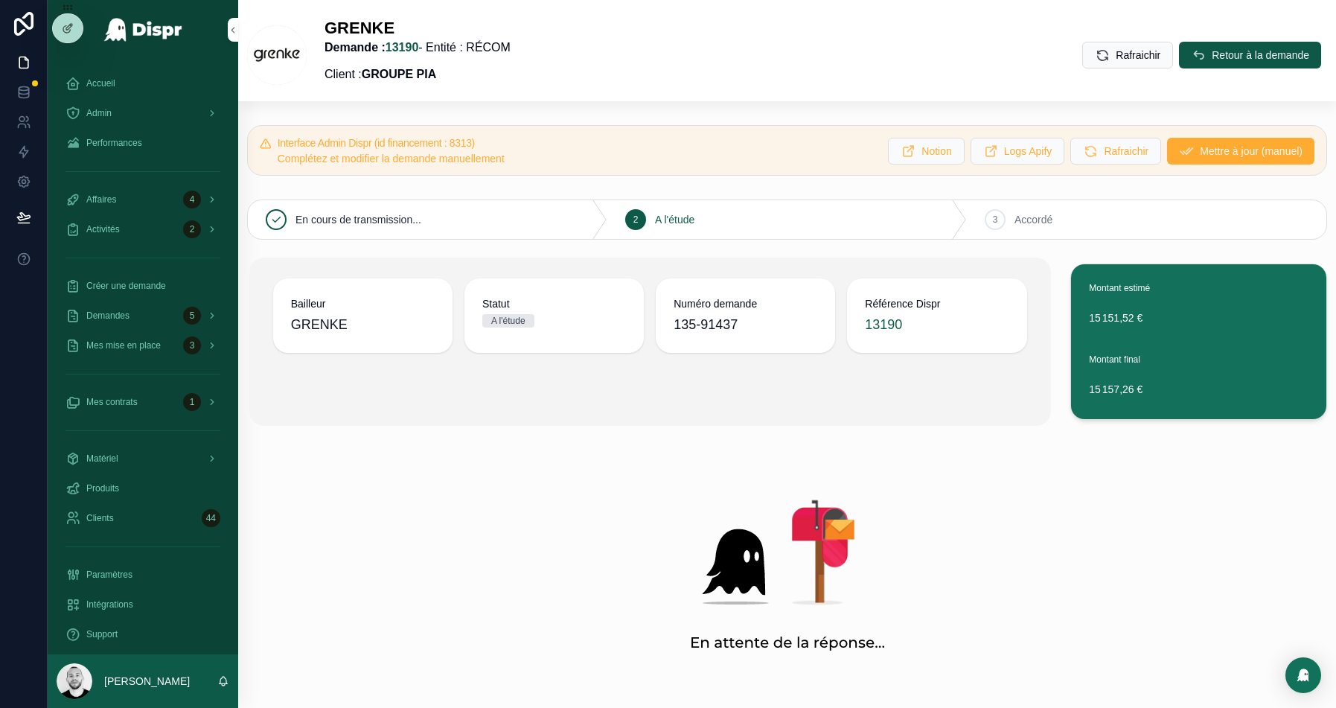
click at [720, 323] on span "135-91437" at bounding box center [746, 324] width 144 height 21
copy span "135-91437"
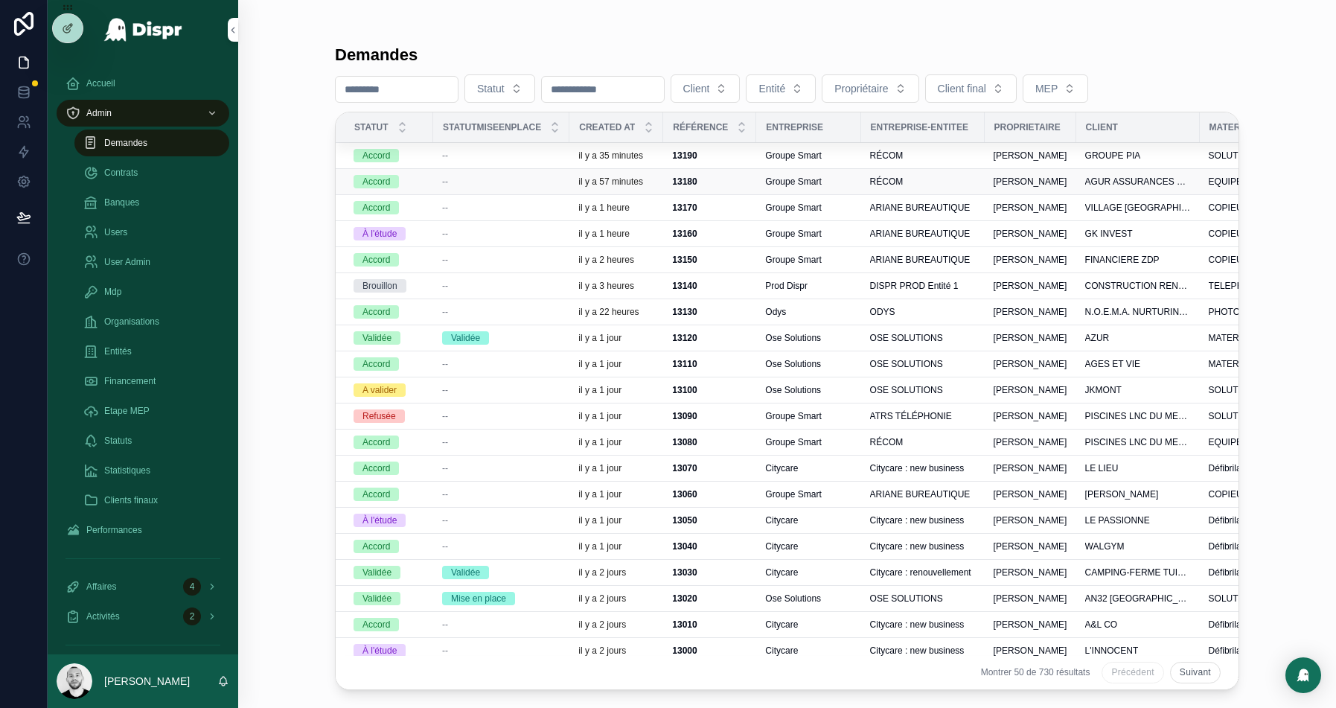
click at [490, 179] on div "--" at bounding box center [501, 182] width 118 height 12
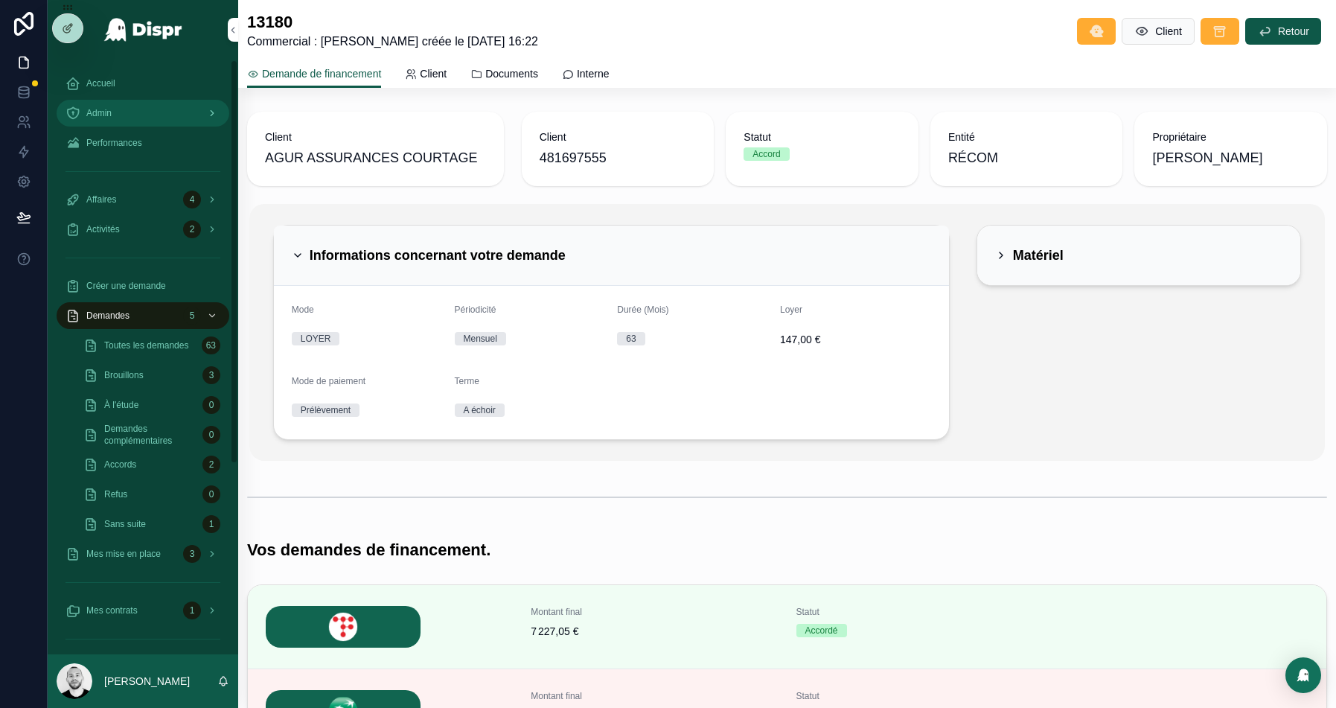
click at [153, 106] on div "Admin" at bounding box center [143, 113] width 155 height 24
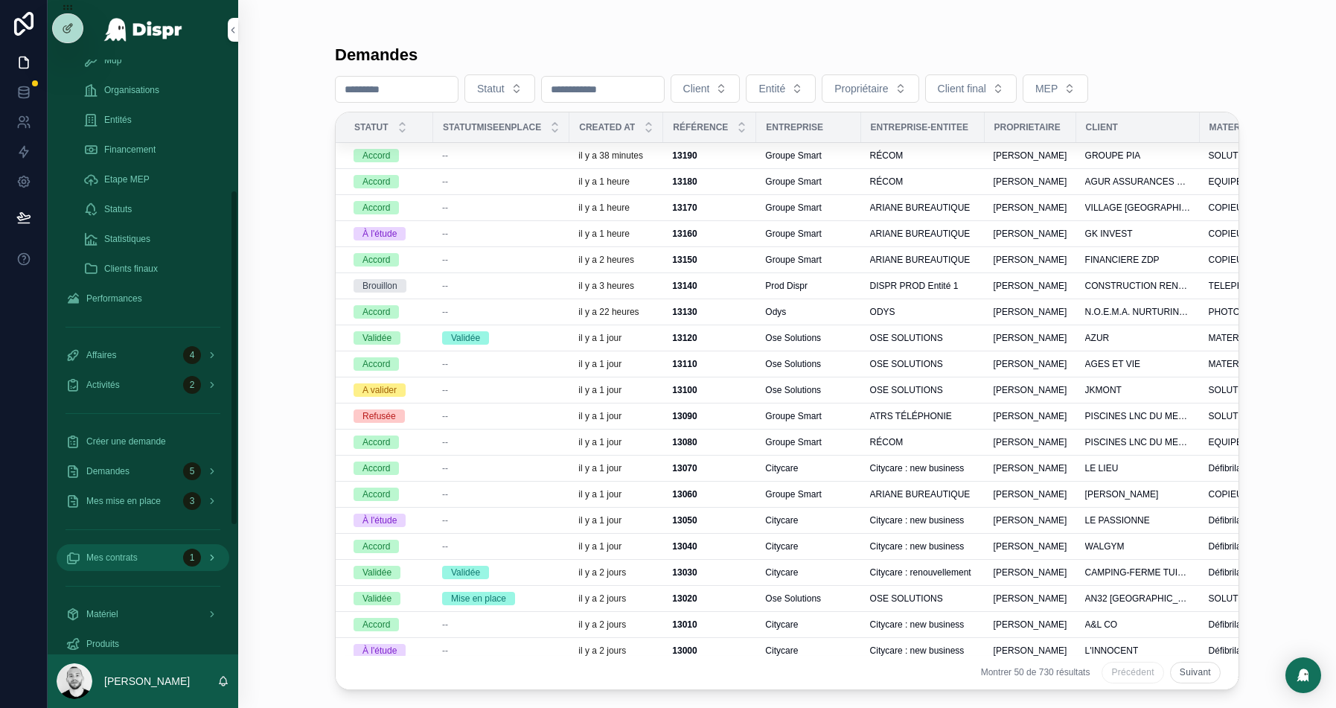
scroll to position [354, 0]
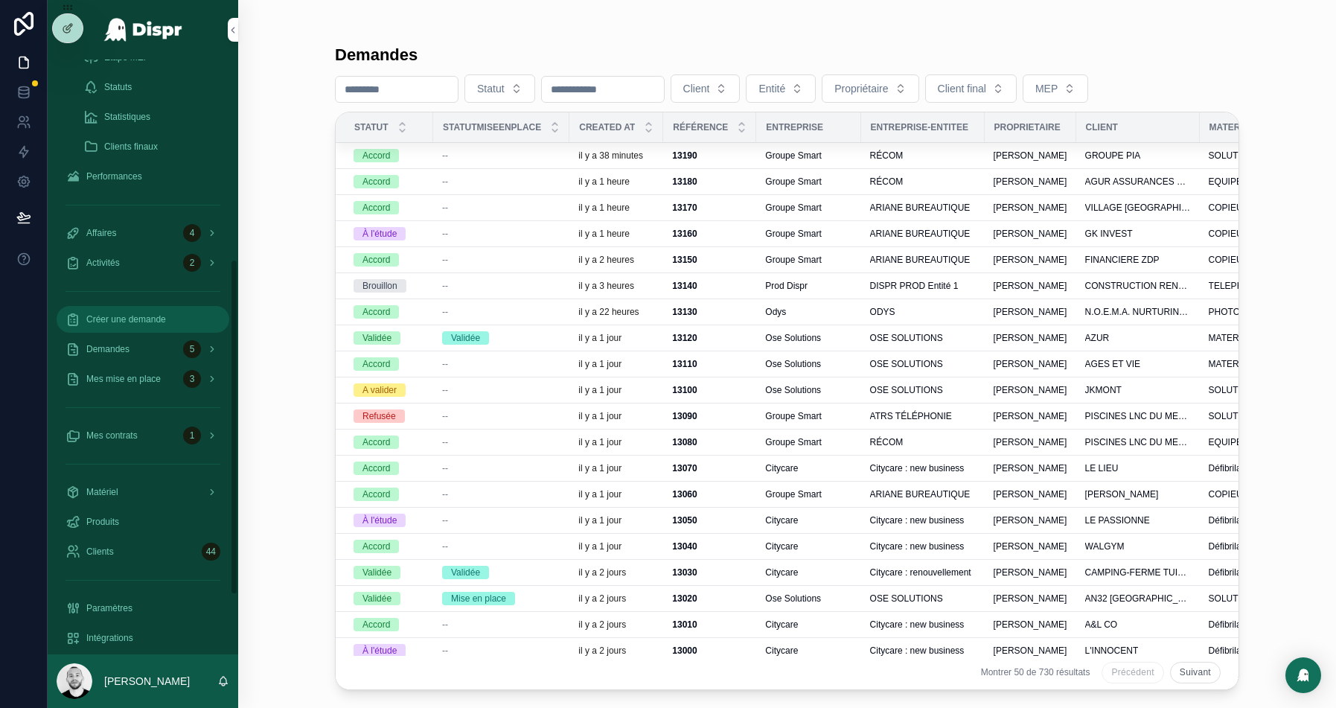
click at [133, 326] on div "Créer une demande" at bounding box center [143, 319] width 155 height 24
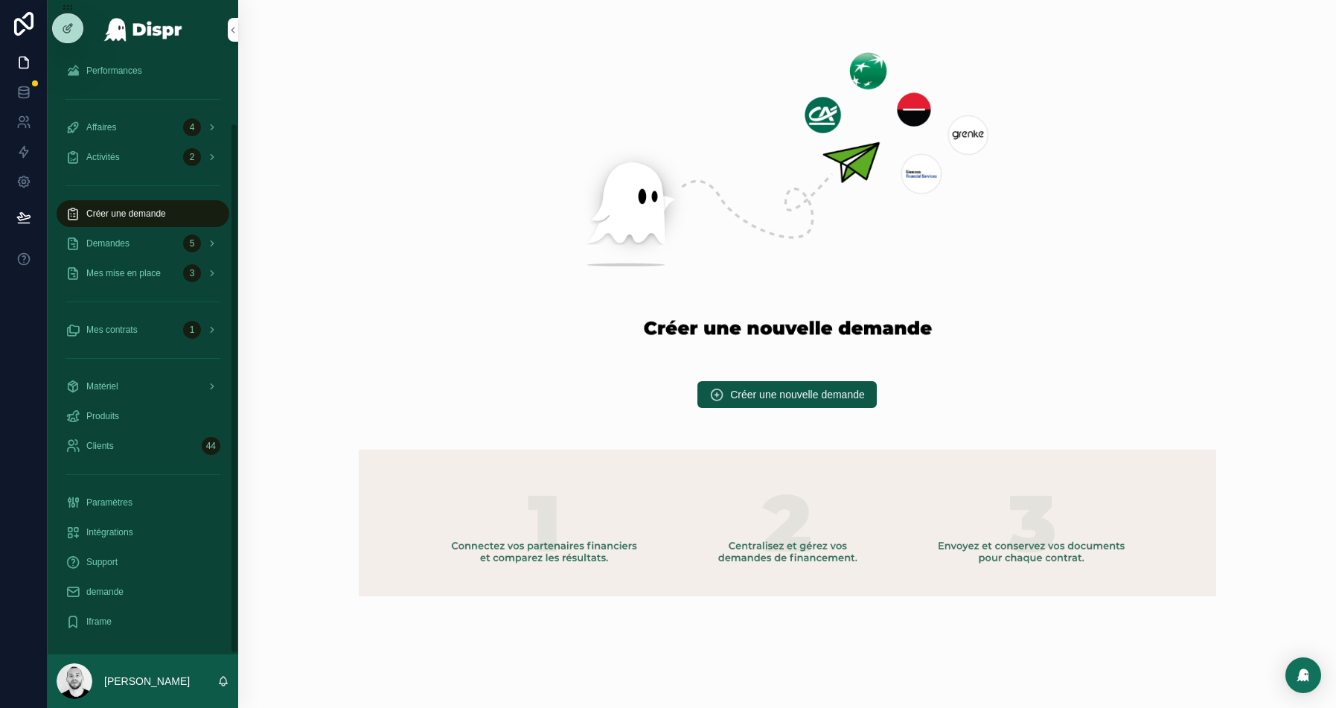
scroll to position [71, 0]
click at [777, 387] on span "Créer une nouvelle demande" at bounding box center [797, 394] width 135 height 15
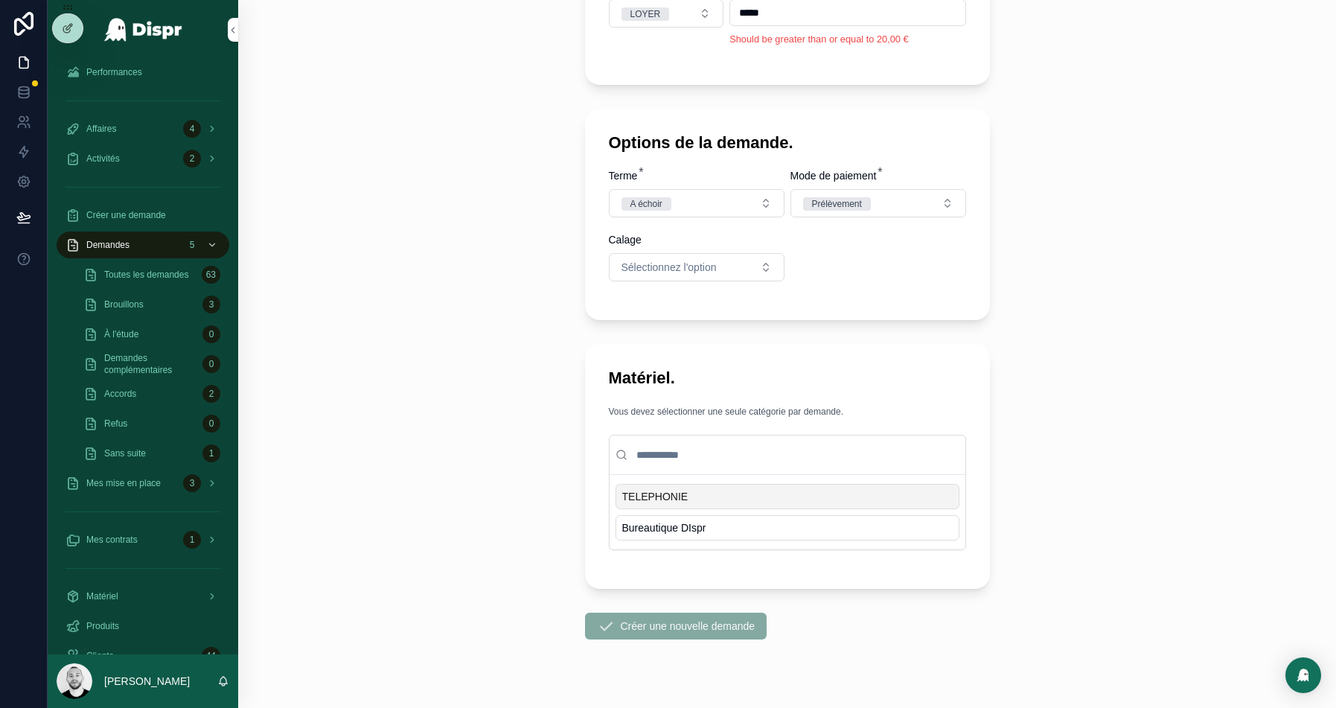
scroll to position [745, 0]
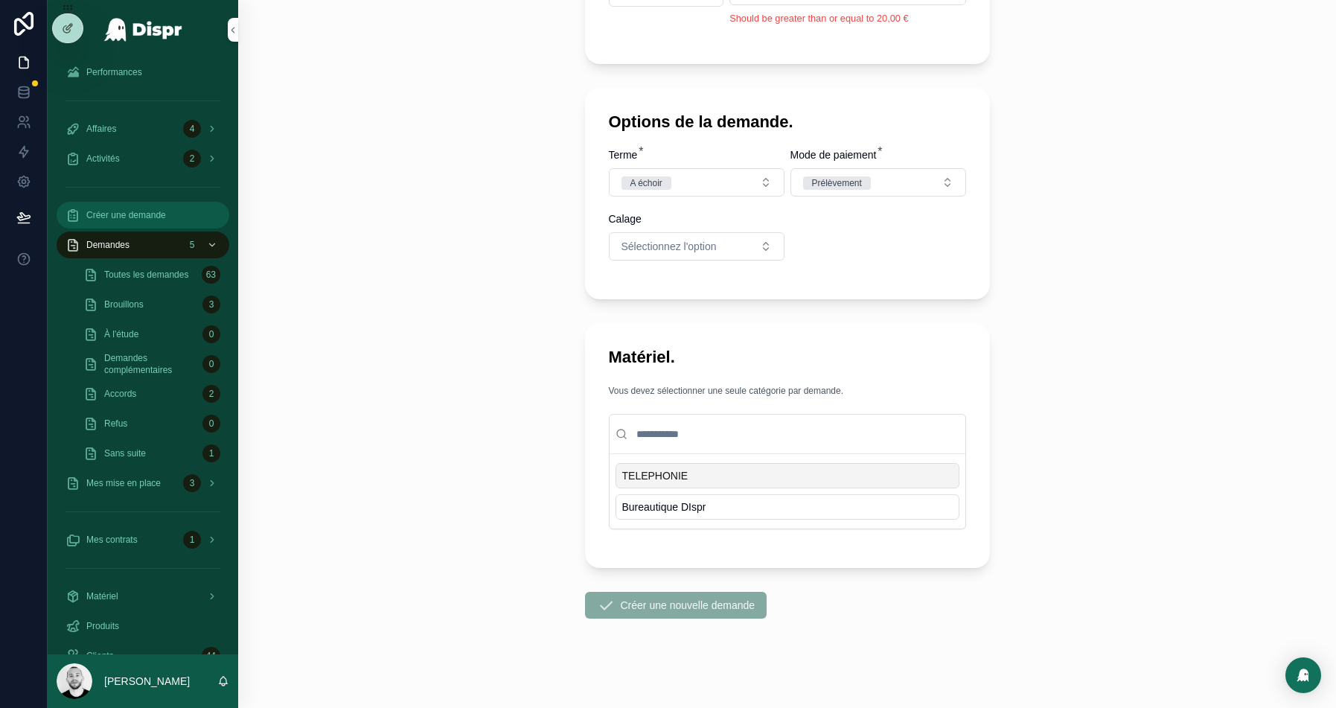
click at [144, 210] on span "Créer une demande" at bounding box center [126, 215] width 80 height 12
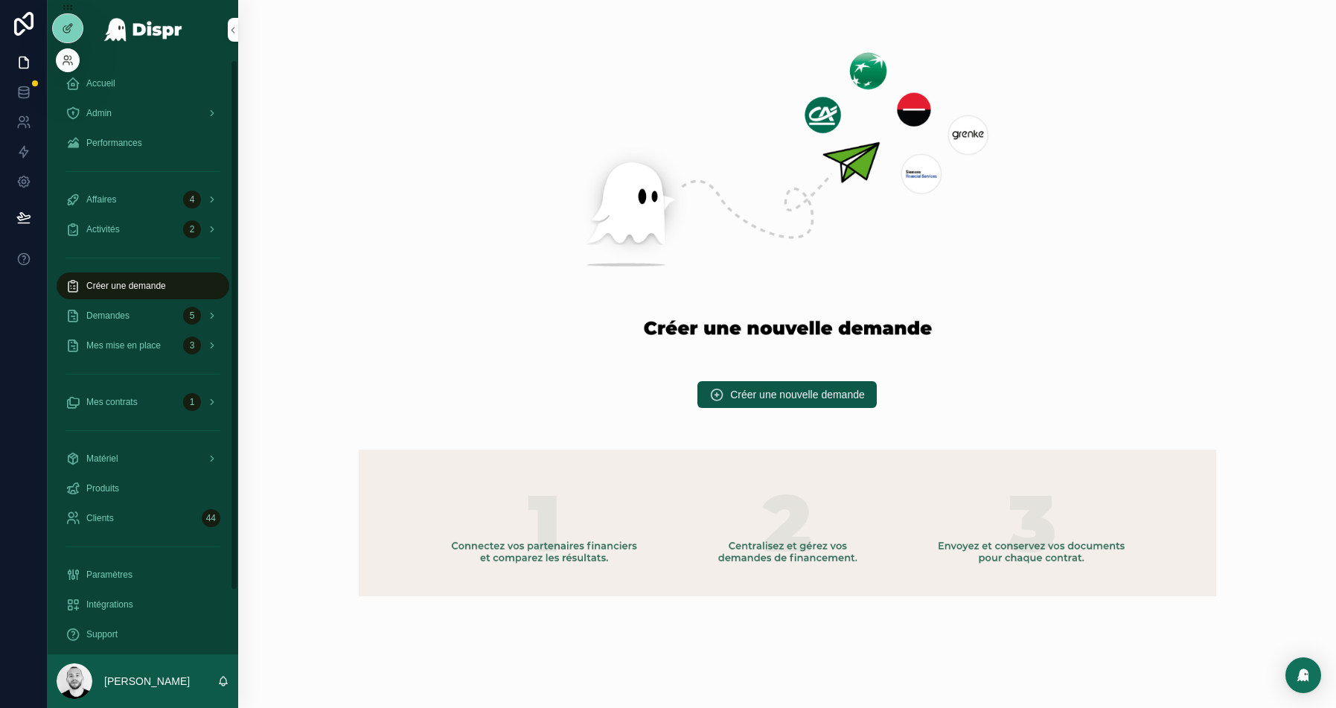
click at [67, 67] on div at bounding box center [68, 60] width 24 height 24
click at [68, 57] on icon at bounding box center [68, 60] width 12 height 12
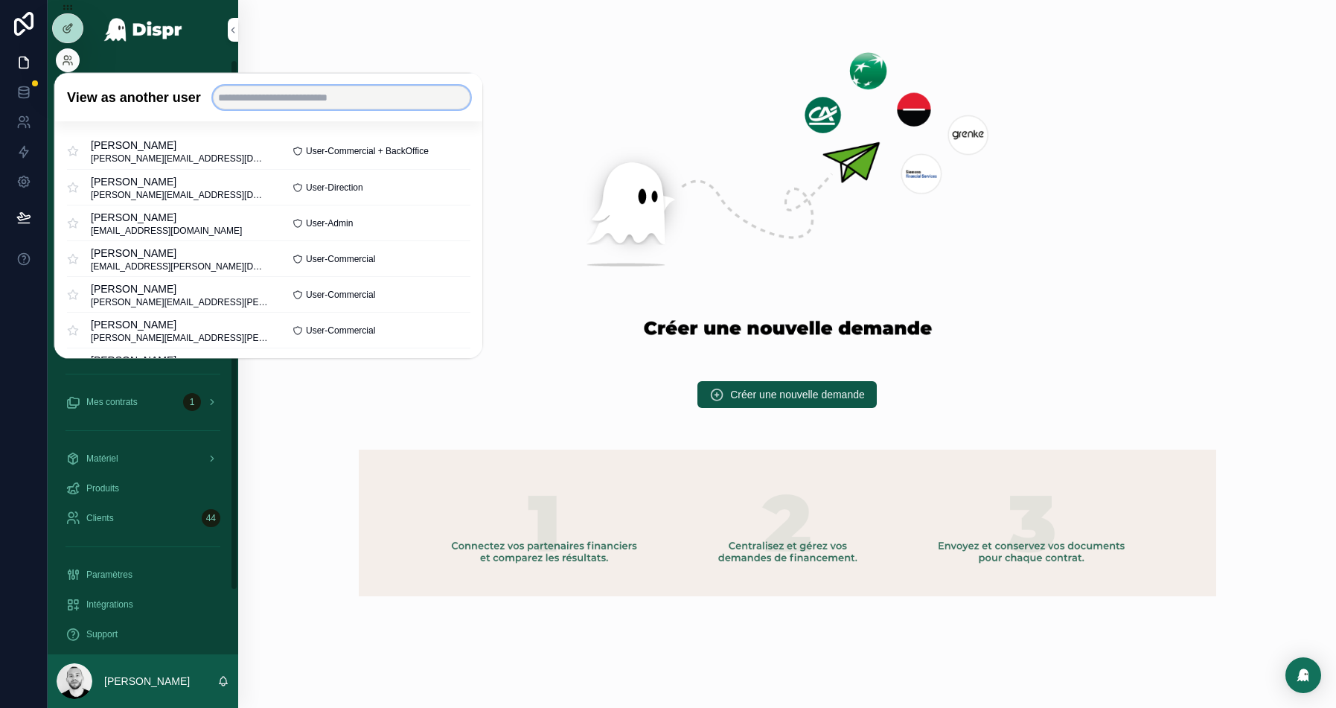
click at [274, 95] on input "text" at bounding box center [341, 98] width 258 height 24
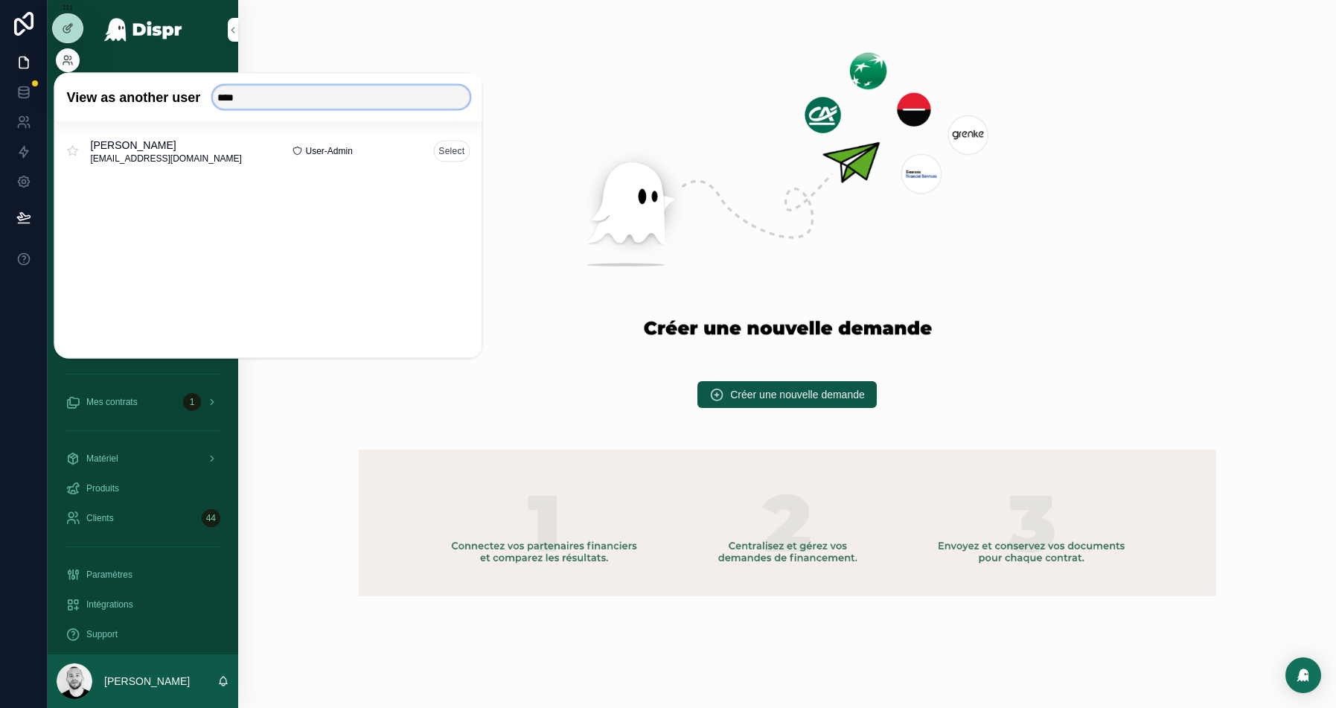
type input "****"
click at [456, 151] on button "Select" at bounding box center [451, 151] width 36 height 22
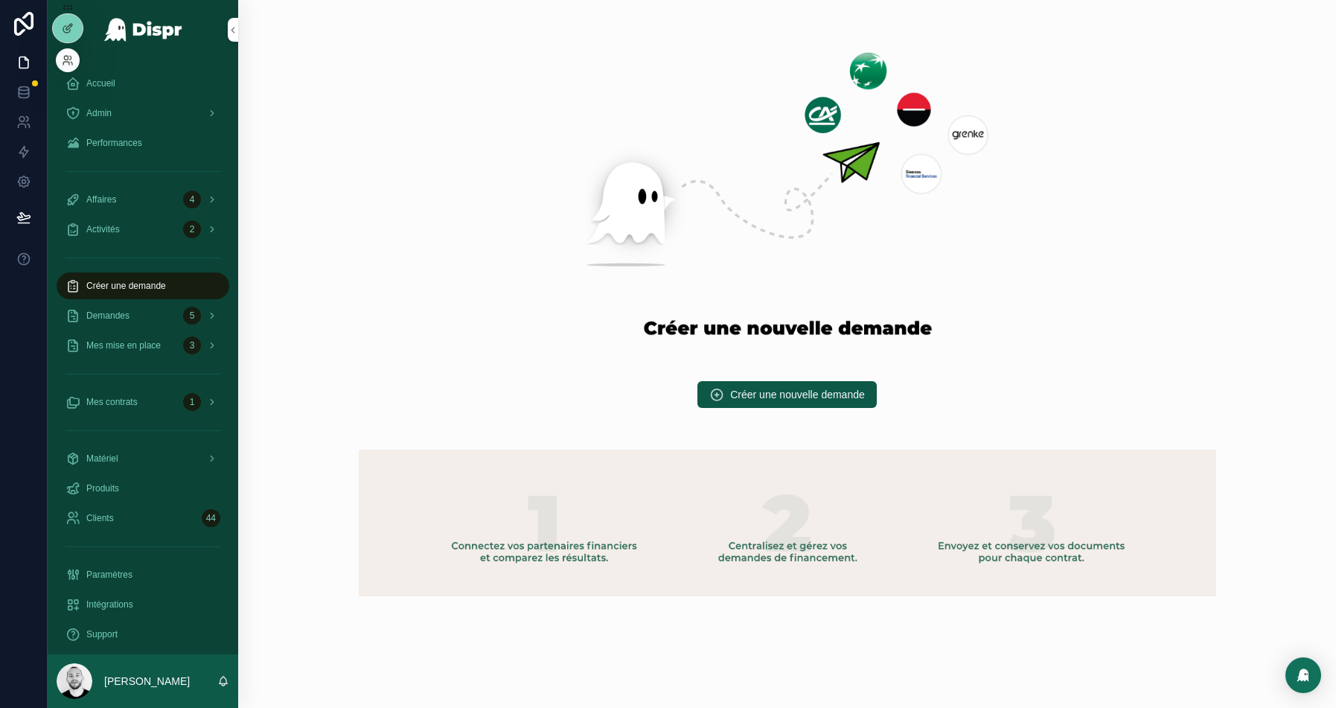
click at [70, 69] on div at bounding box center [68, 60] width 24 height 24
click at [73, 59] on icon at bounding box center [68, 60] width 12 height 12
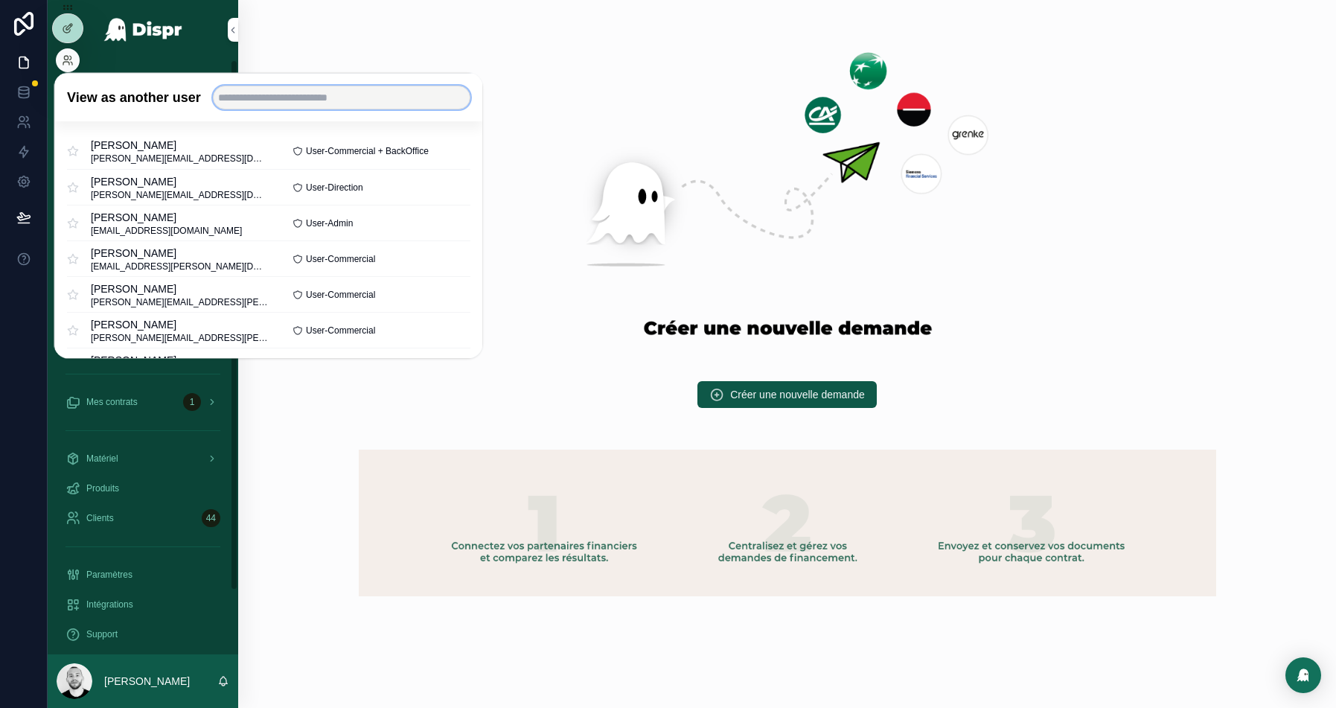
click at [286, 89] on input "text" at bounding box center [341, 98] width 258 height 24
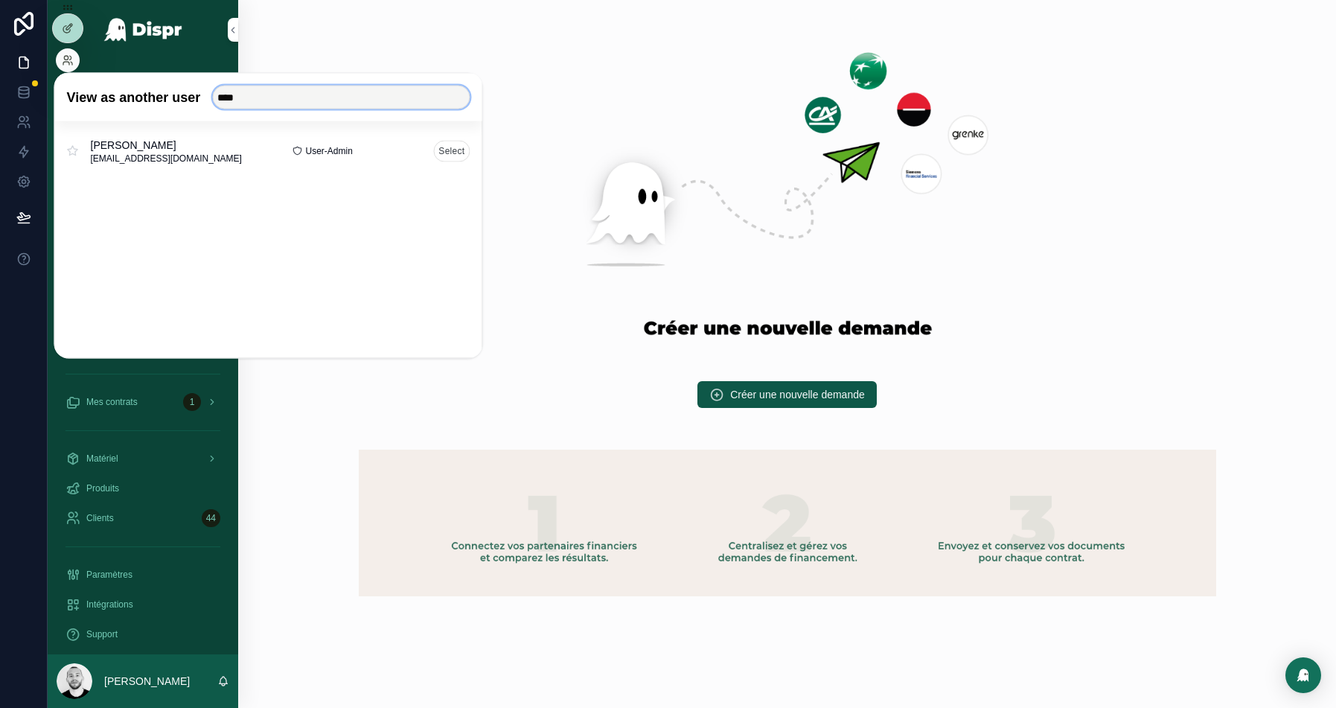
type input "****"
click at [454, 147] on button "Select" at bounding box center [451, 151] width 36 height 22
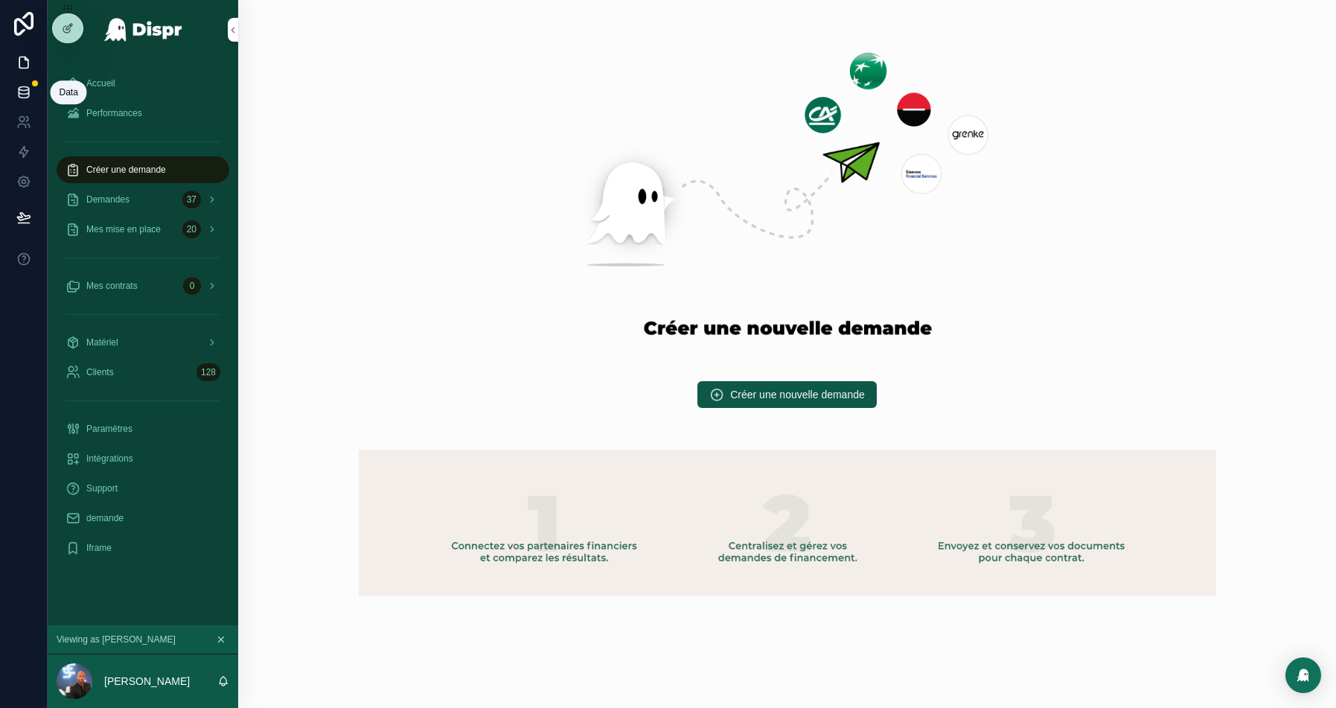
click at [19, 88] on icon at bounding box center [23, 92] width 15 height 15
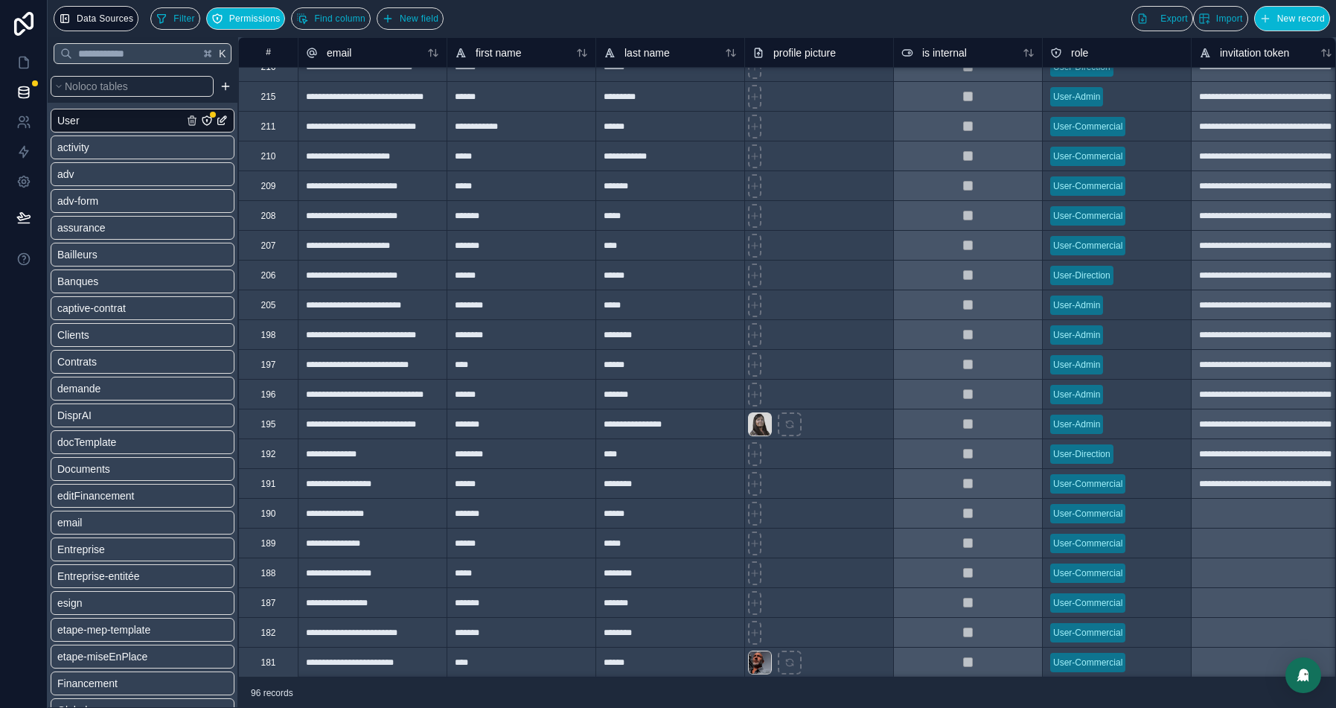
scroll to position [54, 0]
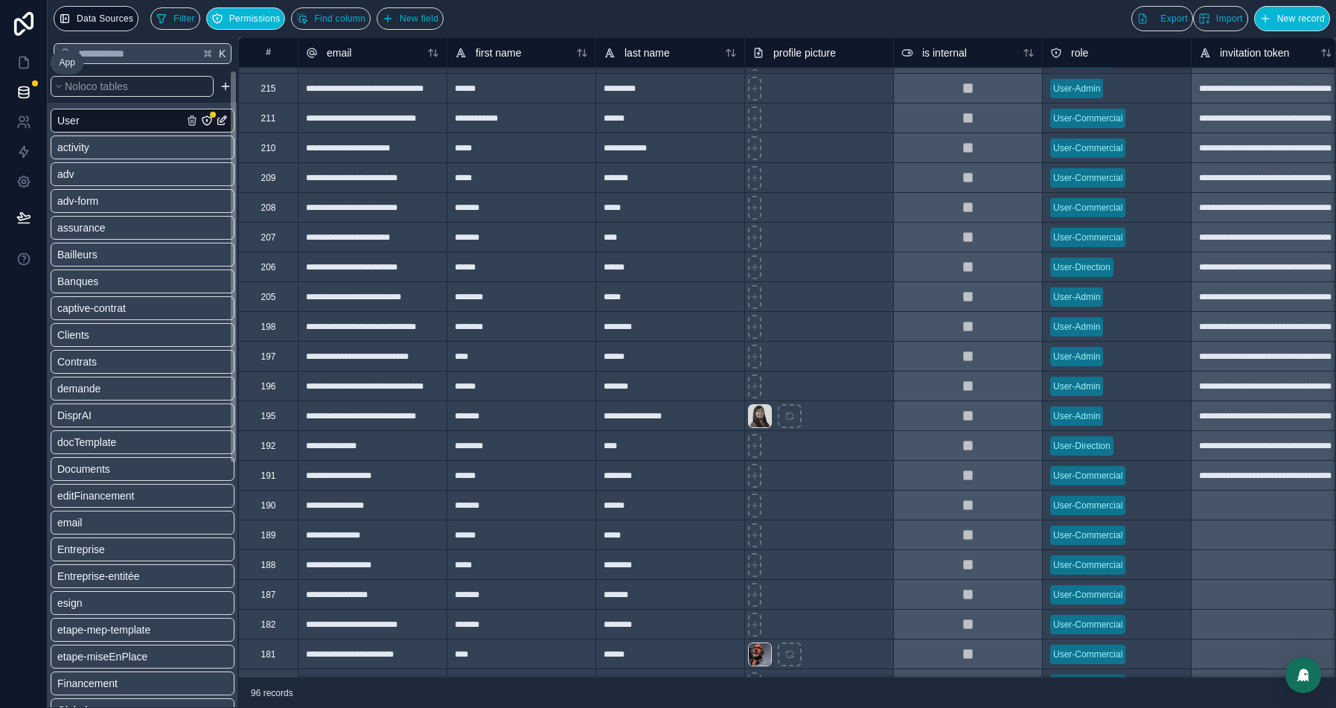
click at [33, 51] on link at bounding box center [23, 63] width 47 height 30
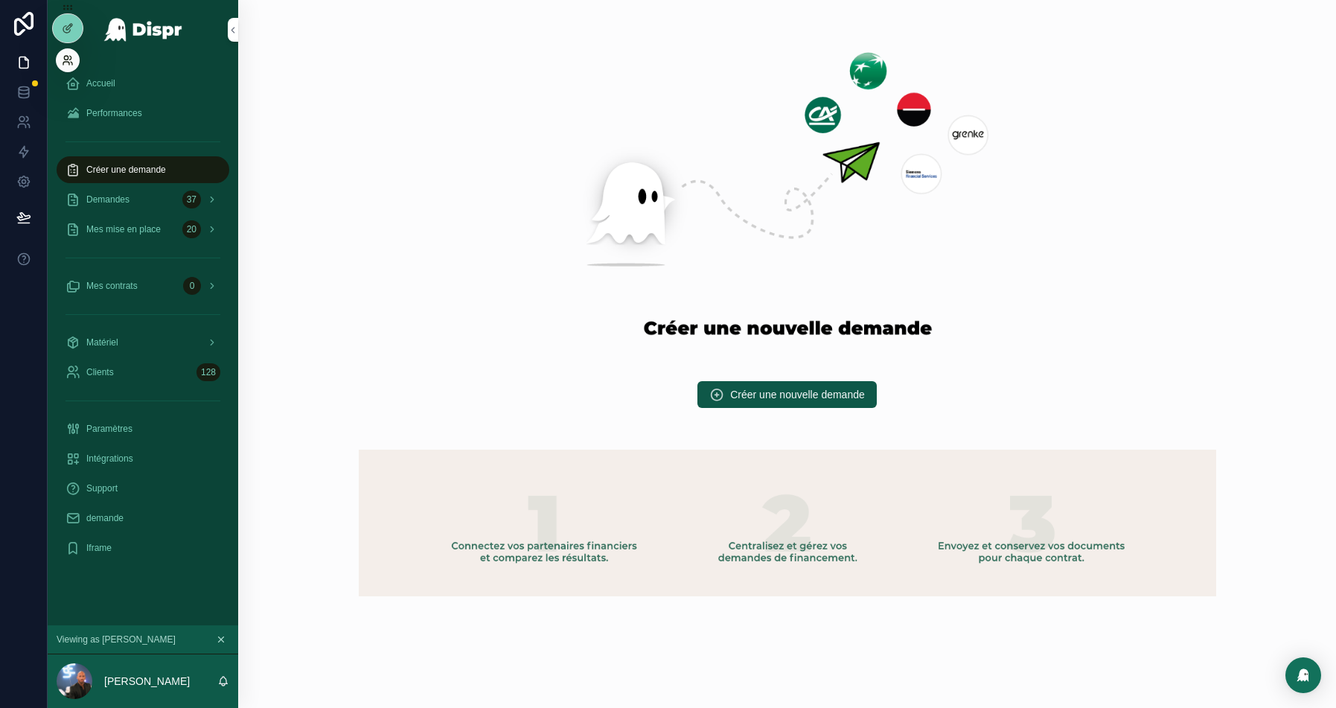
click at [64, 63] on icon at bounding box center [68, 60] width 12 height 12
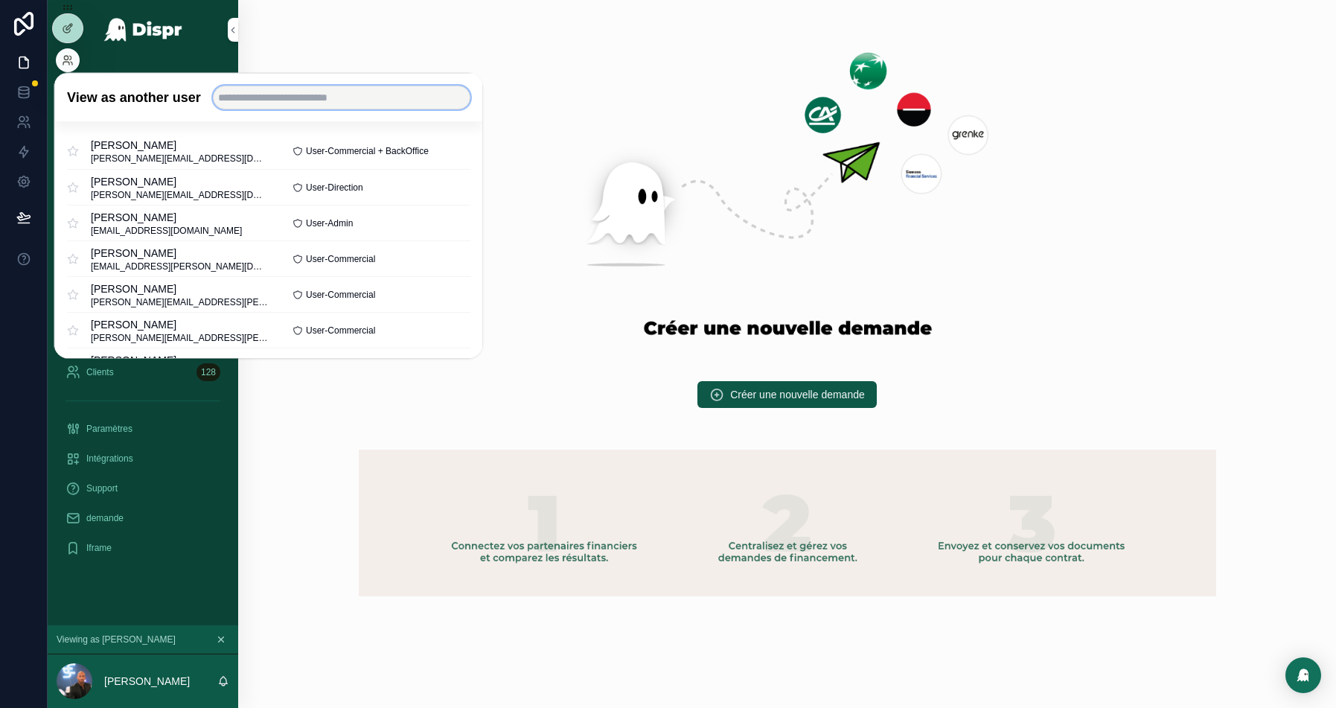
click at [301, 104] on input "text" at bounding box center [341, 98] width 258 height 24
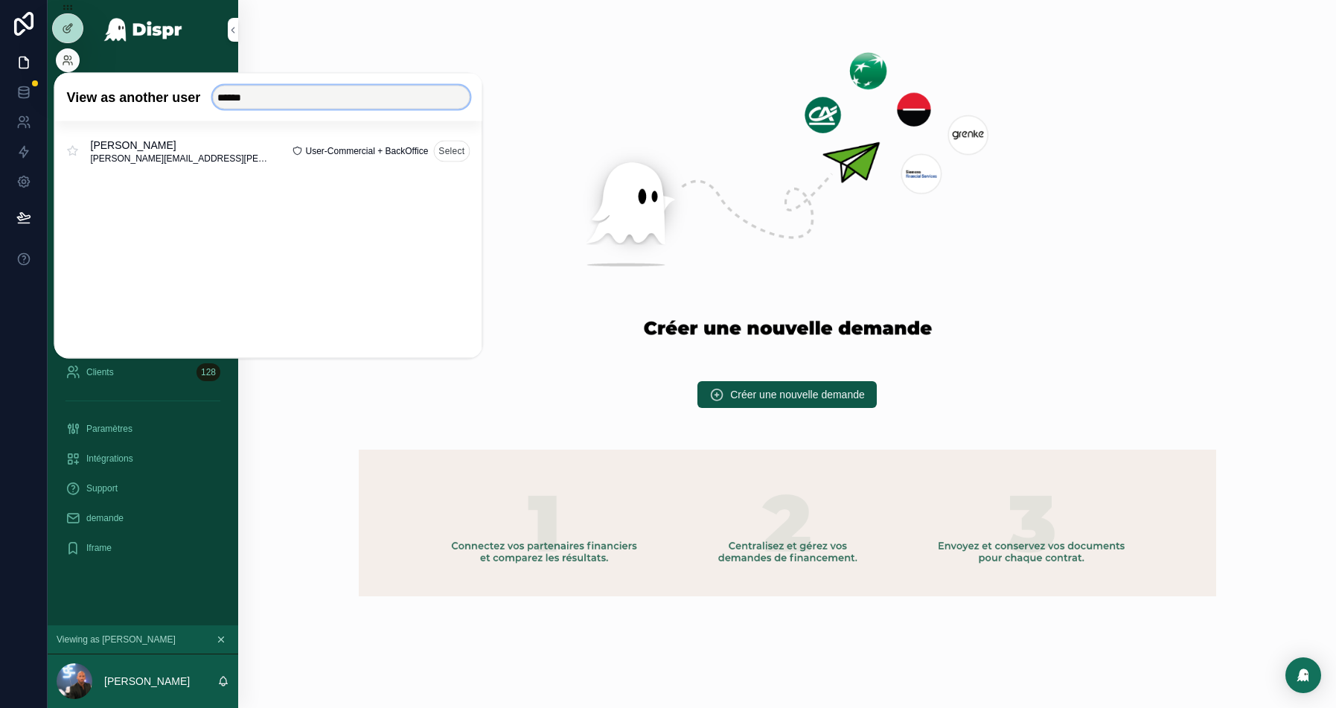
type input "******"
click at [442, 153] on button "Select" at bounding box center [451, 151] width 36 height 22
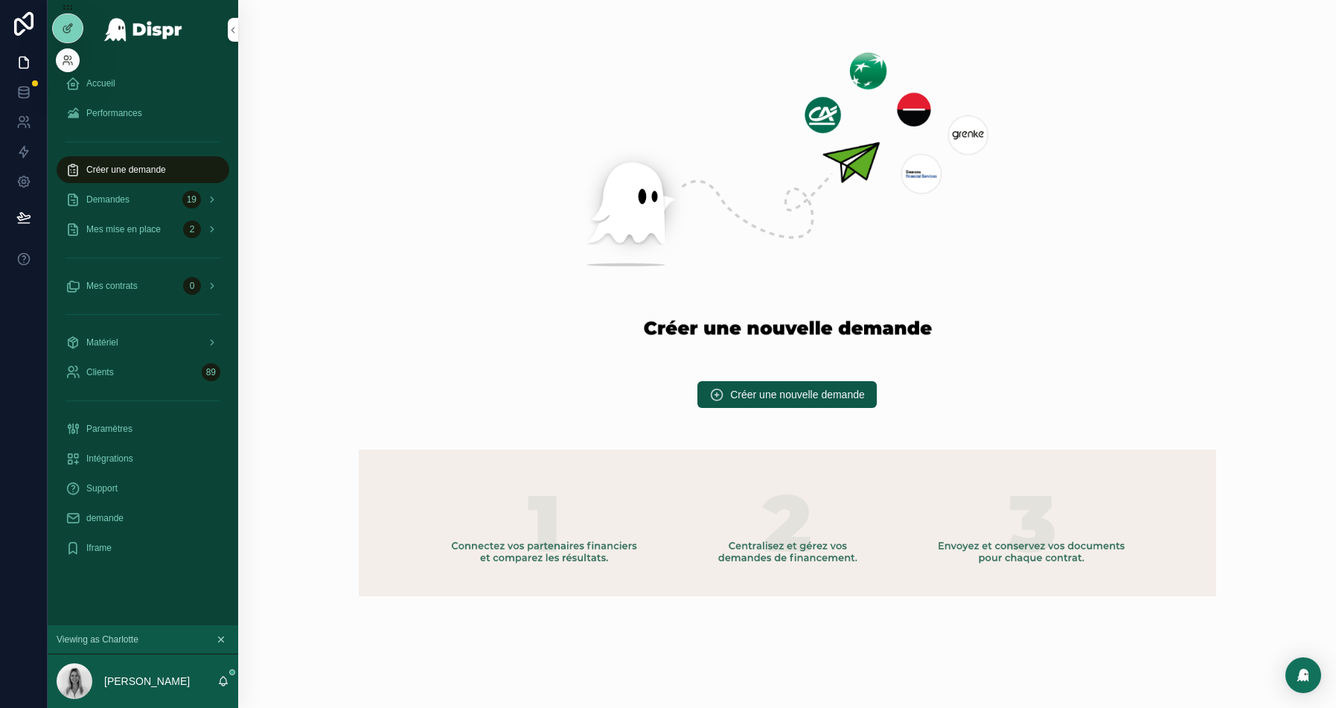
click at [69, 71] on div at bounding box center [68, 60] width 24 height 24
click at [63, 60] on icon at bounding box center [68, 60] width 12 height 12
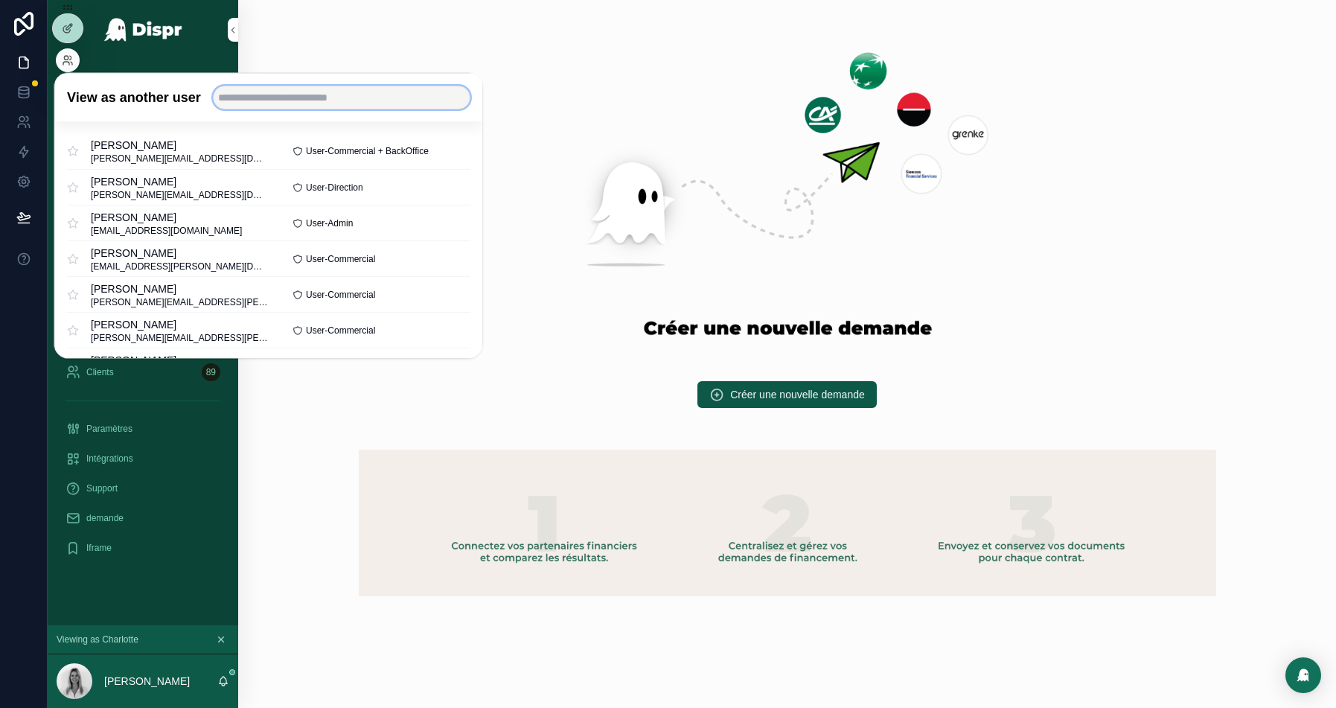
click at [272, 101] on input "text" at bounding box center [341, 98] width 258 height 24
type input "*"
type input "******"
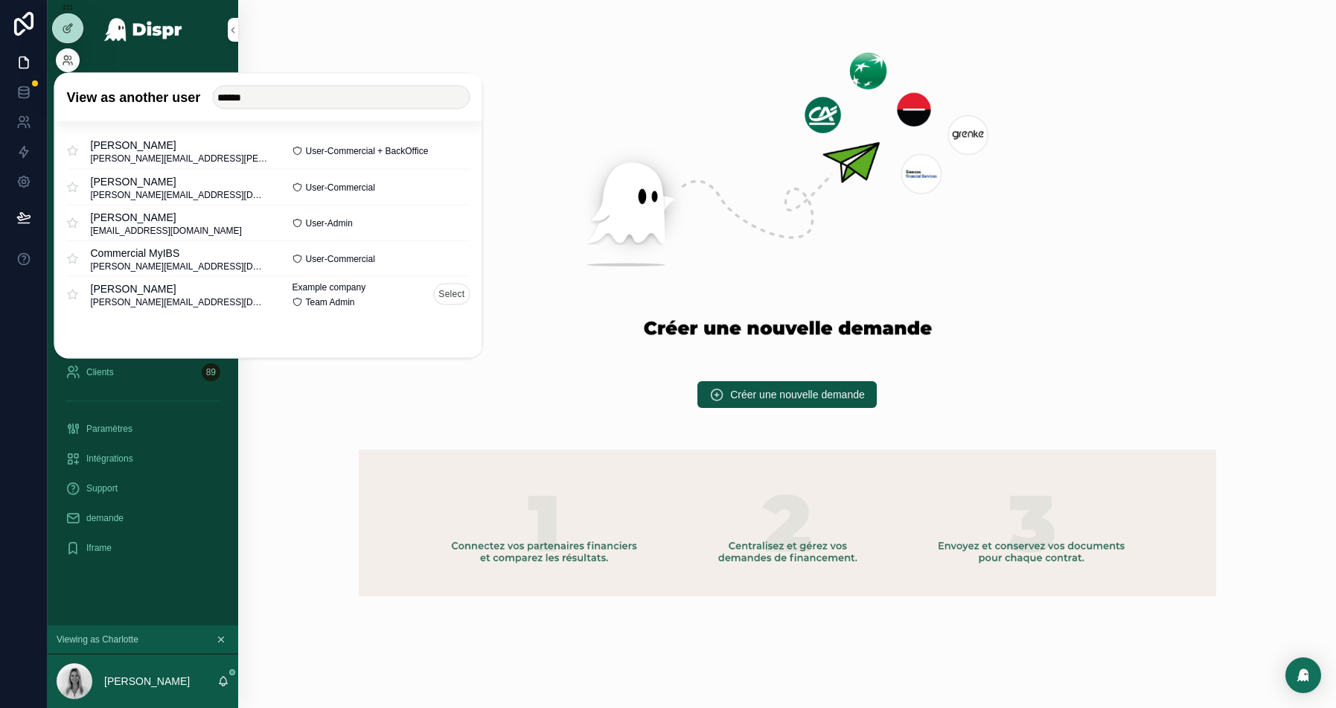
click at [450, 296] on button "Select" at bounding box center [451, 295] width 36 height 22
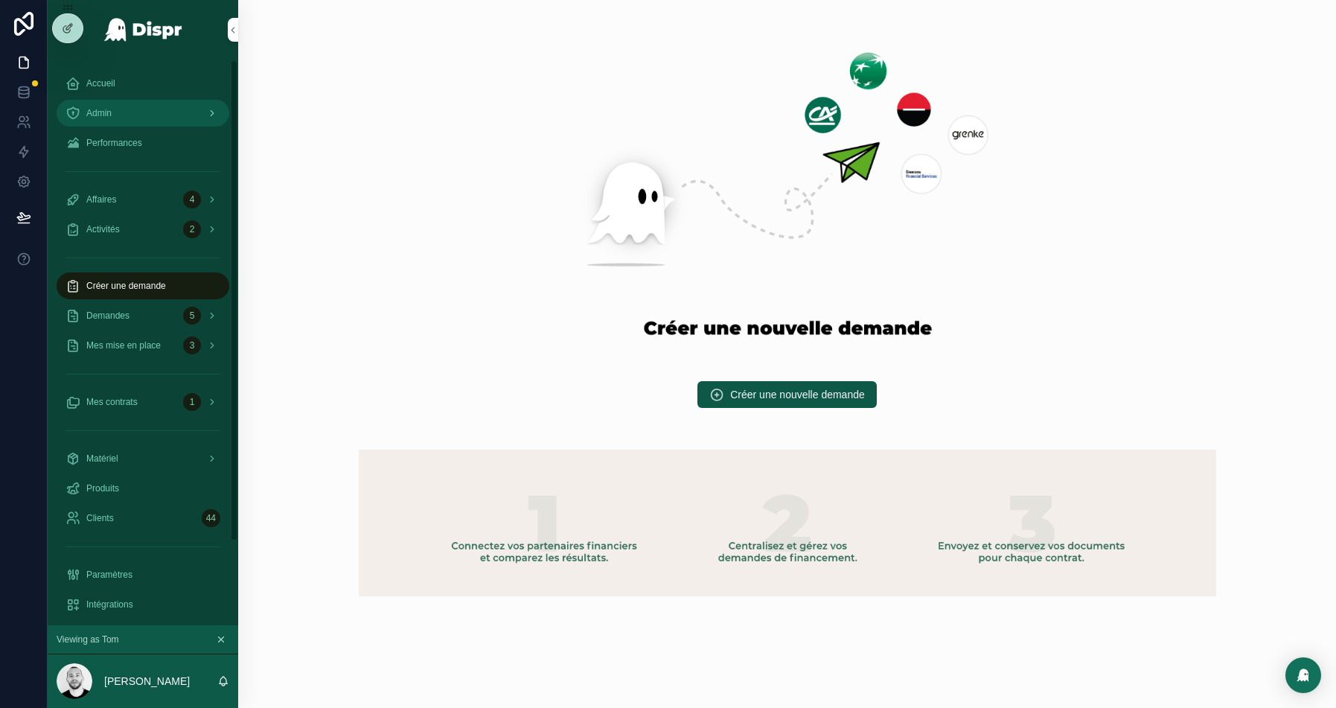
click at [115, 119] on div "Admin" at bounding box center [143, 113] width 155 height 24
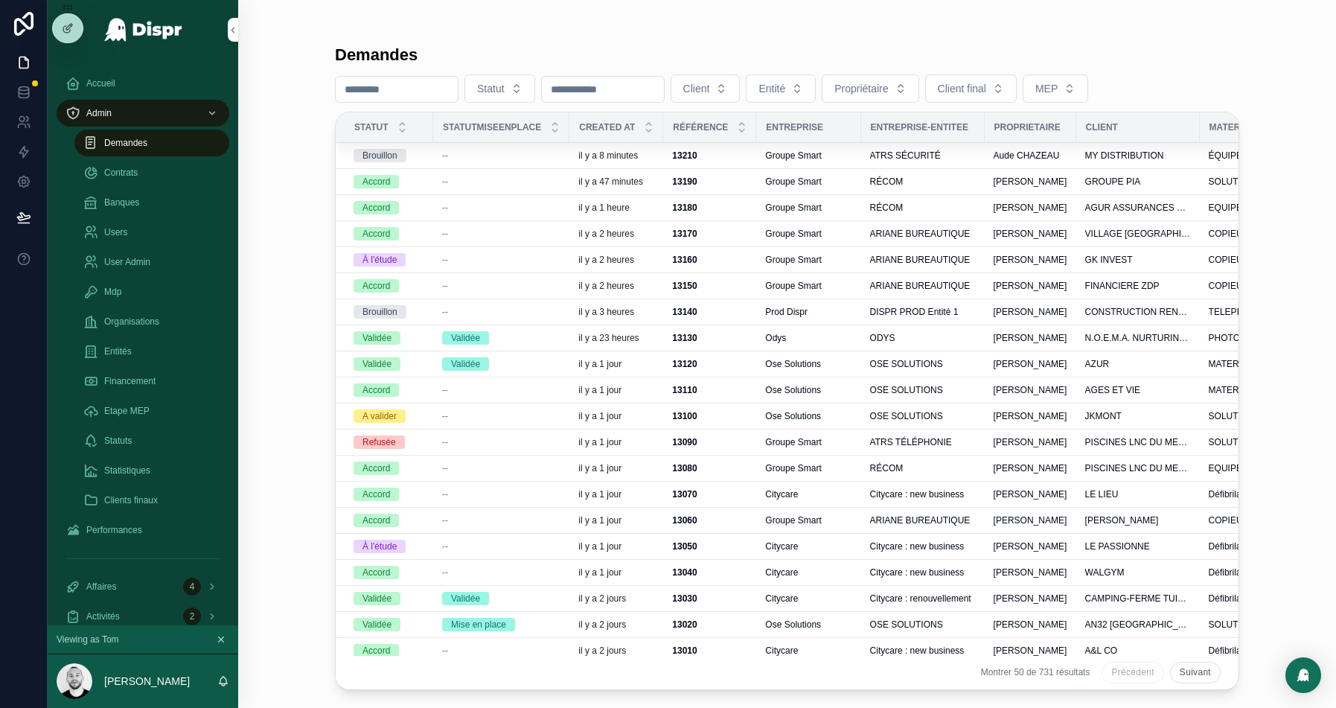
click at [384, 98] on input "scrollable content" at bounding box center [397, 89] width 122 height 21
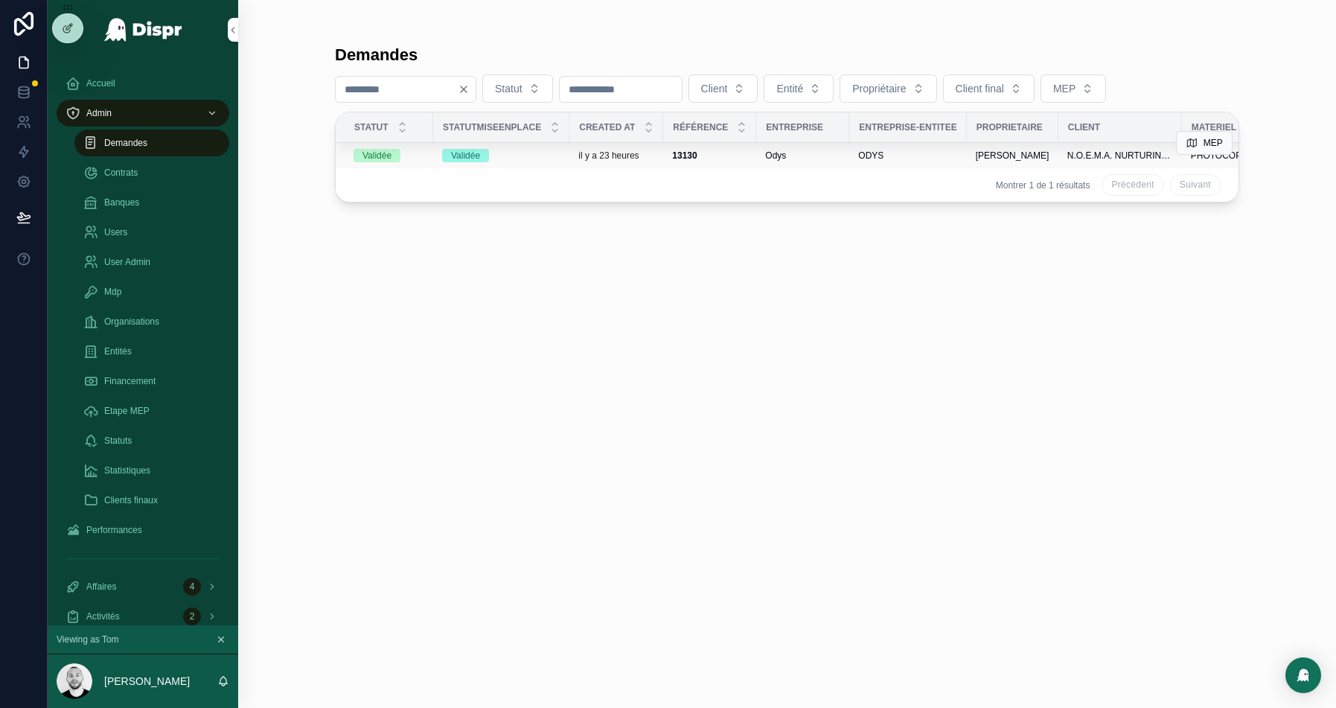
type input "****"
click at [415, 153] on div "Validée" at bounding box center [389, 155] width 71 height 13
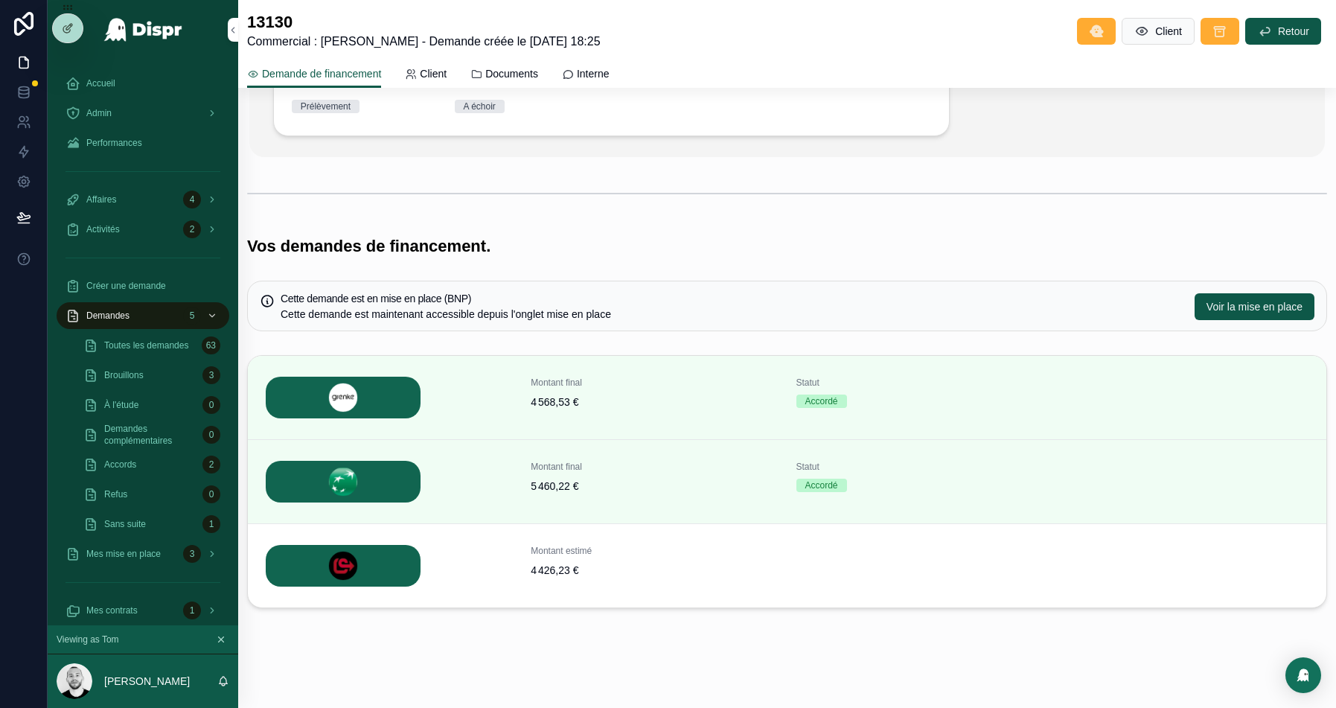
scroll to position [382, 0]
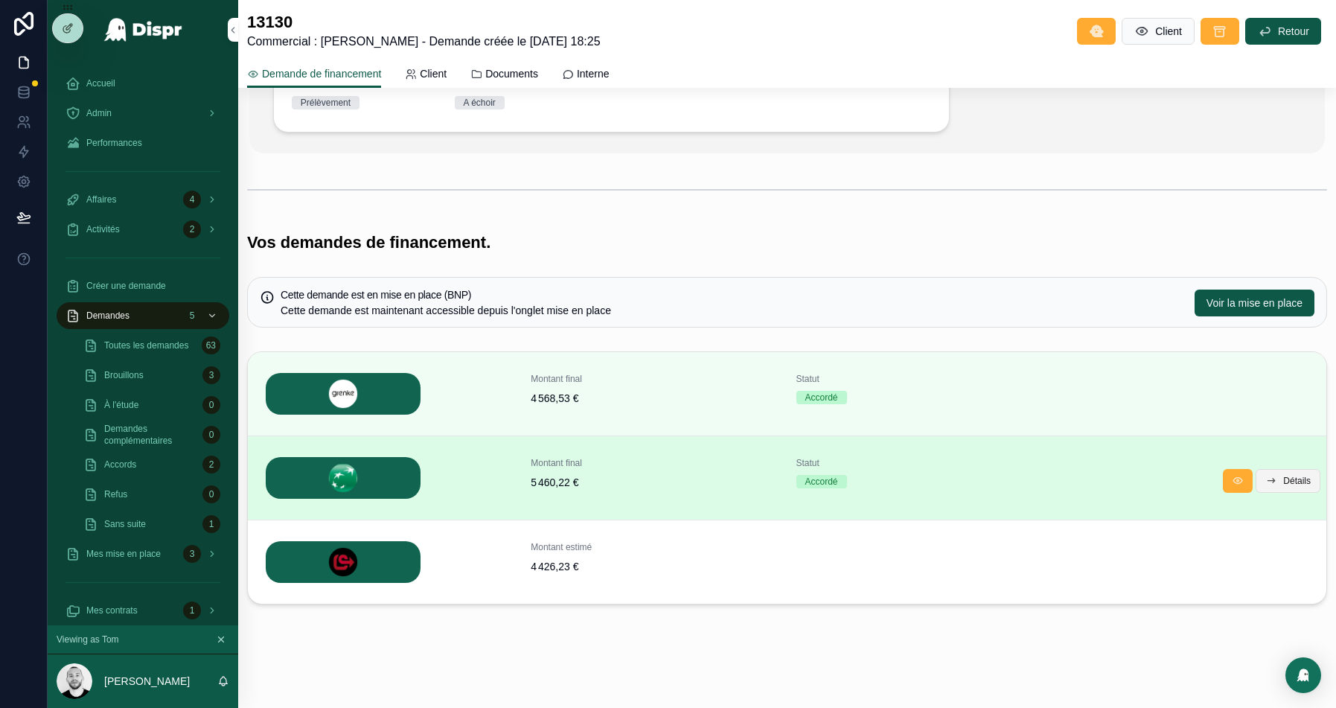
click at [1289, 479] on span "Détails" at bounding box center [1298, 481] width 28 height 12
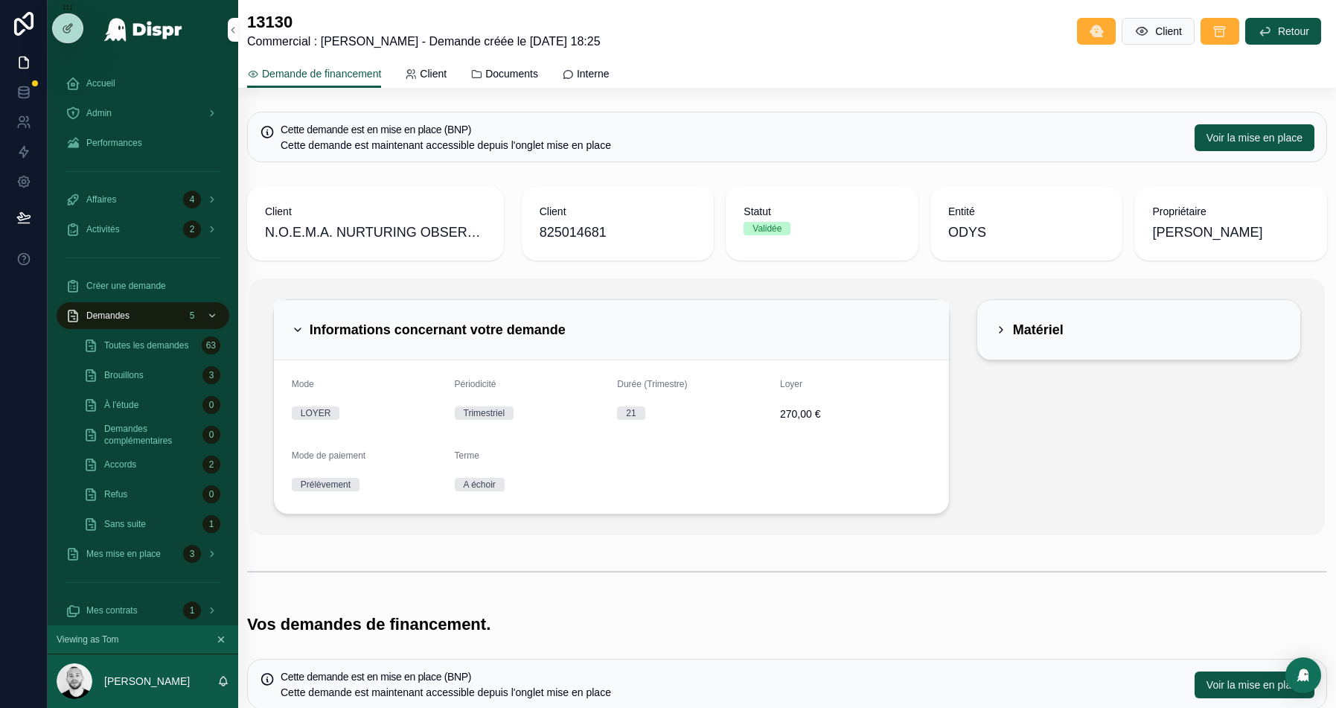
scroll to position [380, 0]
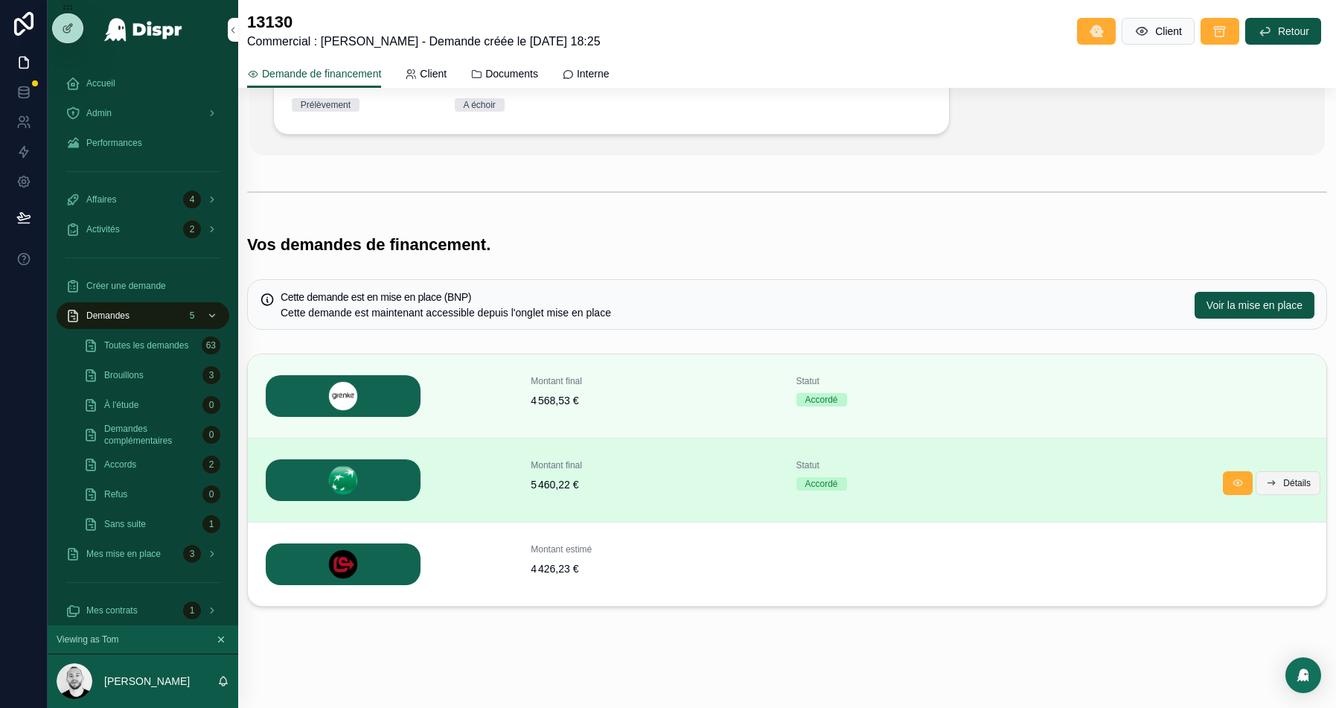
click at [1285, 485] on span "Détails" at bounding box center [1298, 483] width 28 height 12
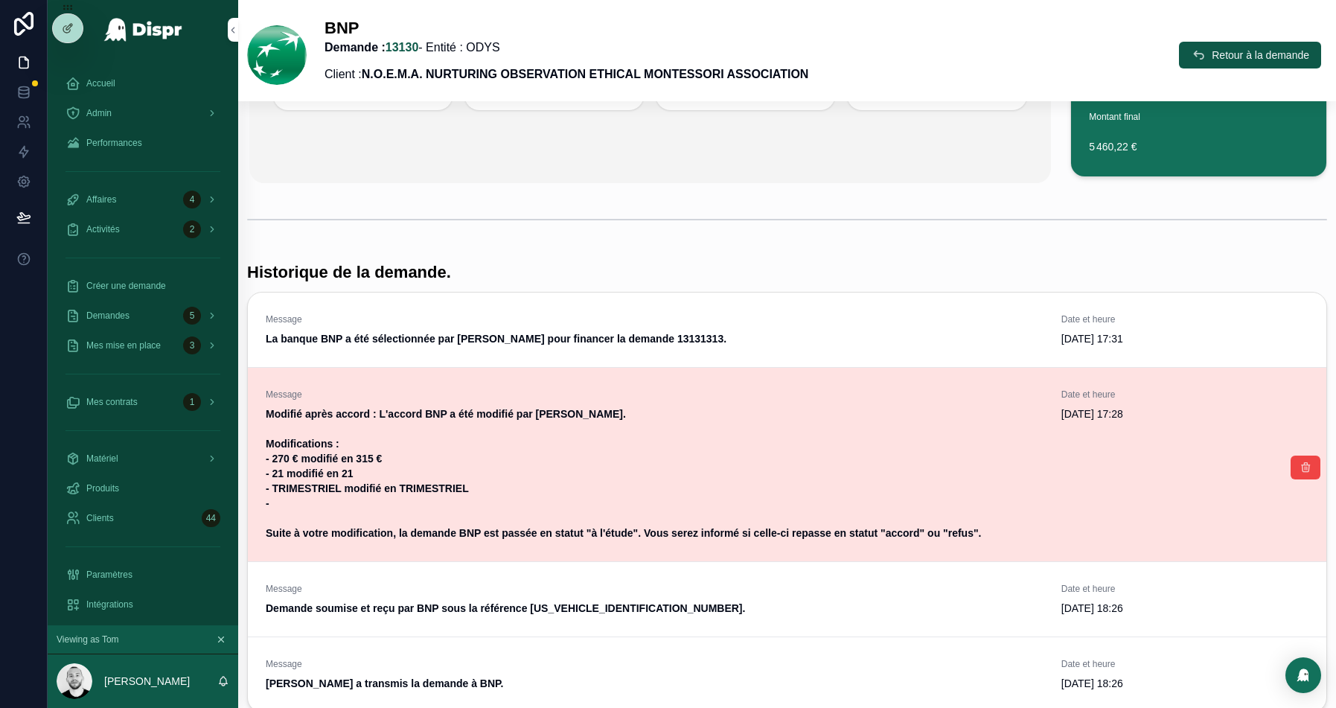
scroll to position [331, 0]
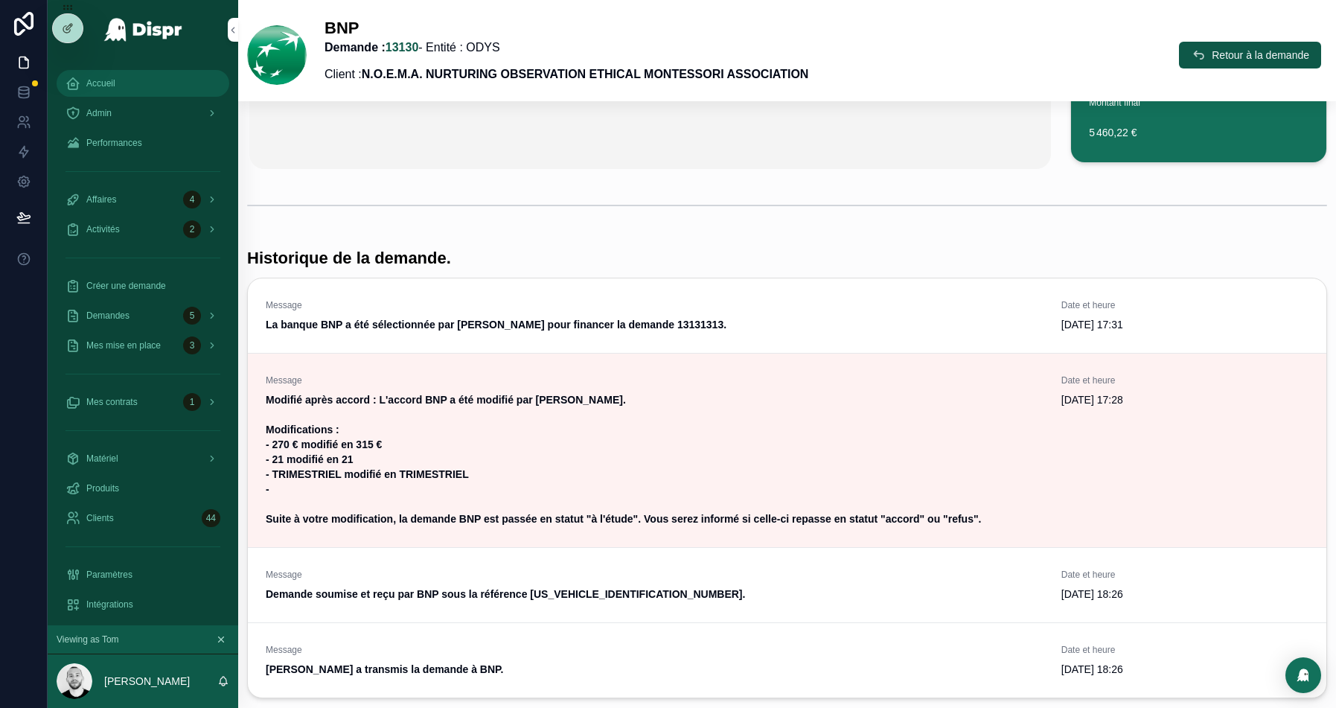
click at [107, 93] on div "Accueil" at bounding box center [143, 83] width 155 height 24
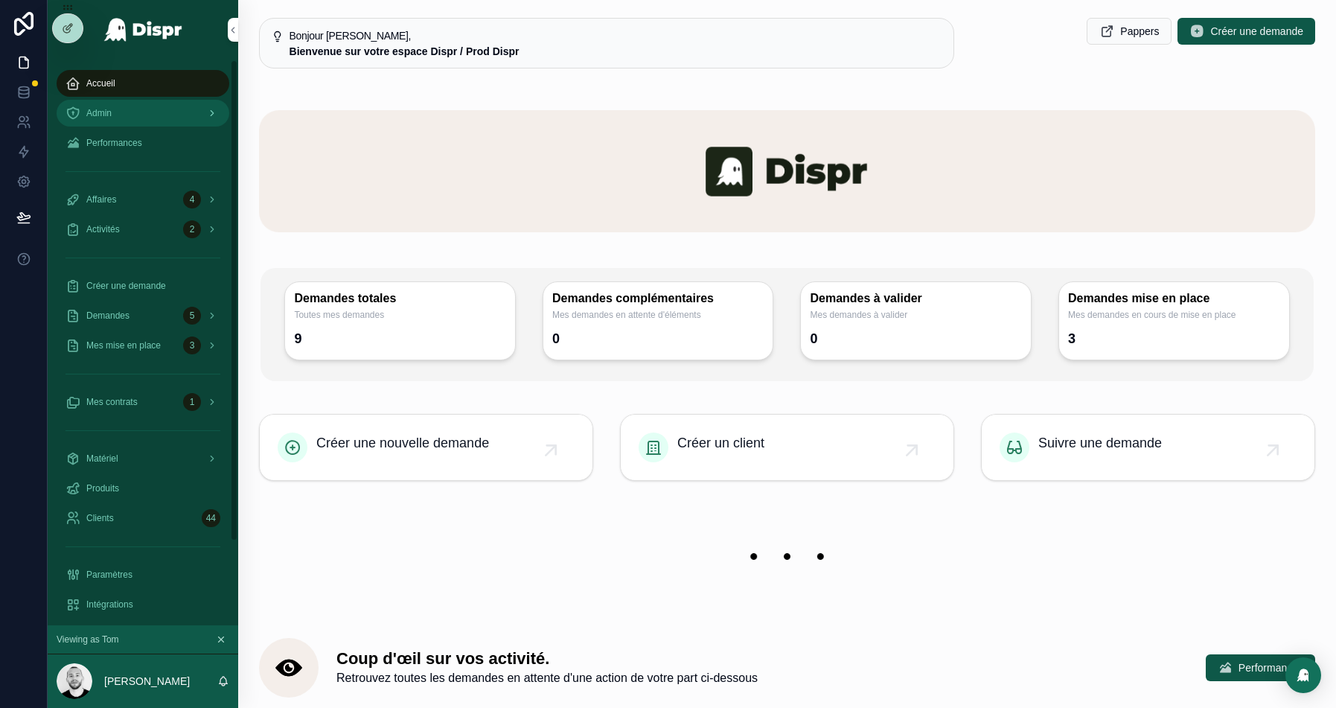
click at [117, 112] on div "Admin" at bounding box center [143, 113] width 155 height 24
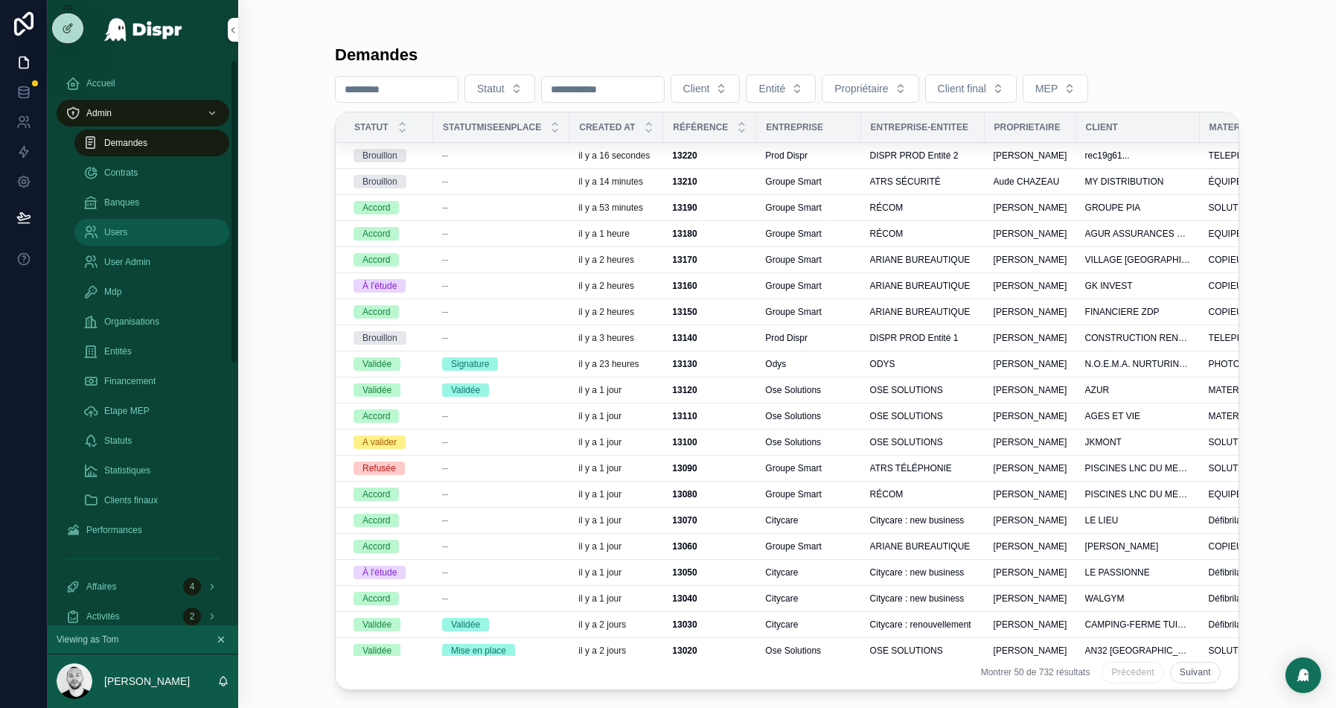
click at [153, 234] on div "Users" at bounding box center [151, 232] width 137 height 24
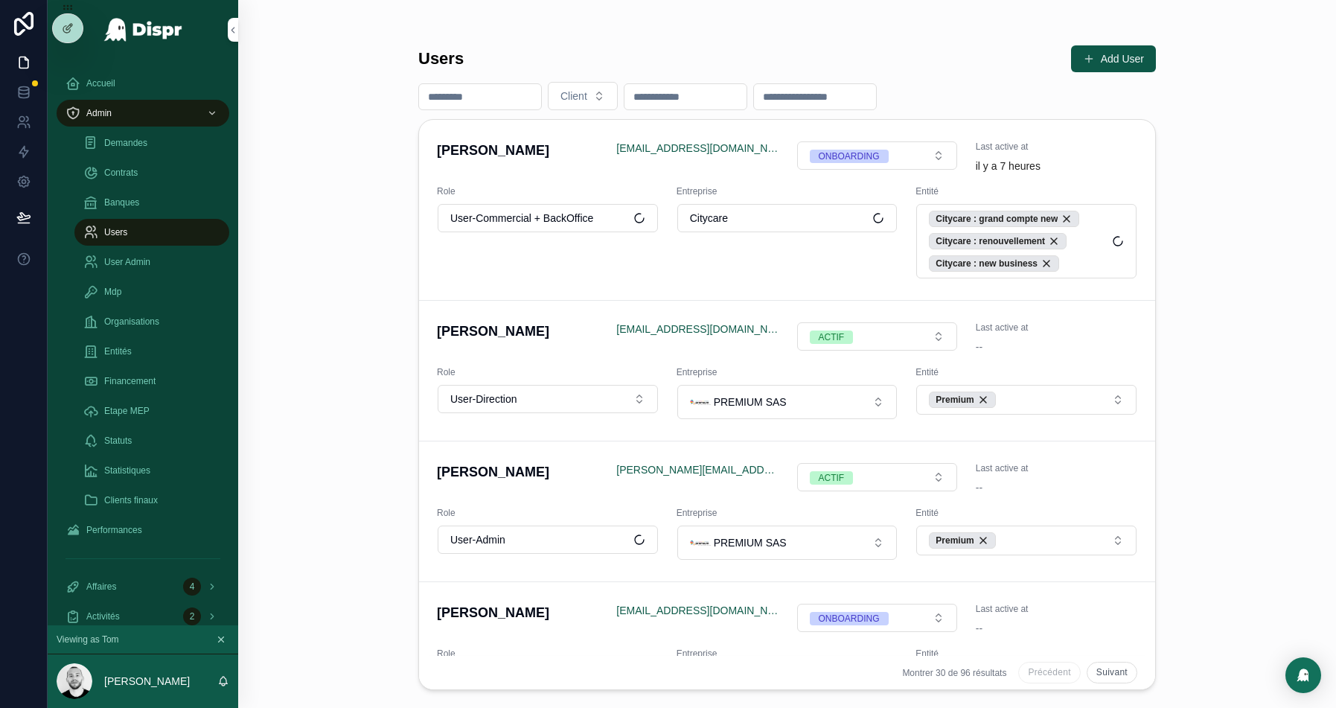
click at [474, 92] on input "scrollable content" at bounding box center [480, 96] width 122 height 21
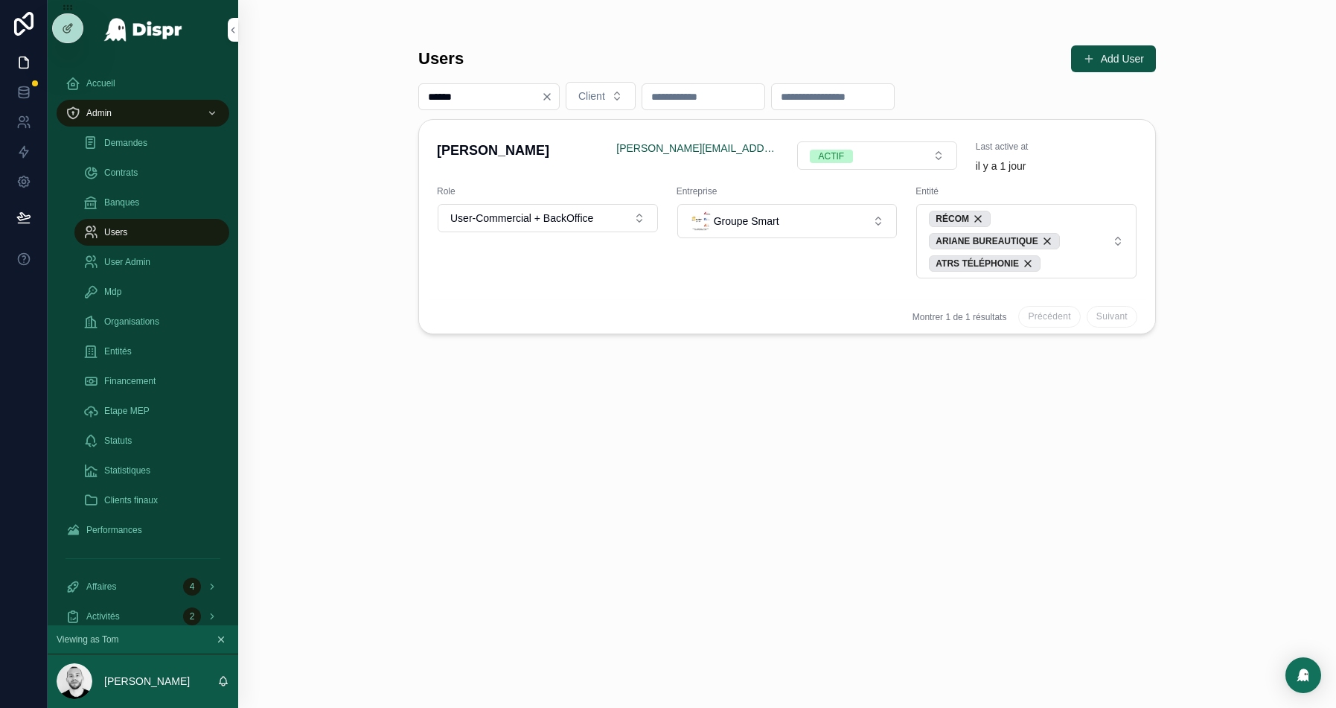
type input "******"
click at [122, 357] on span "Entités" at bounding box center [118, 351] width 28 height 12
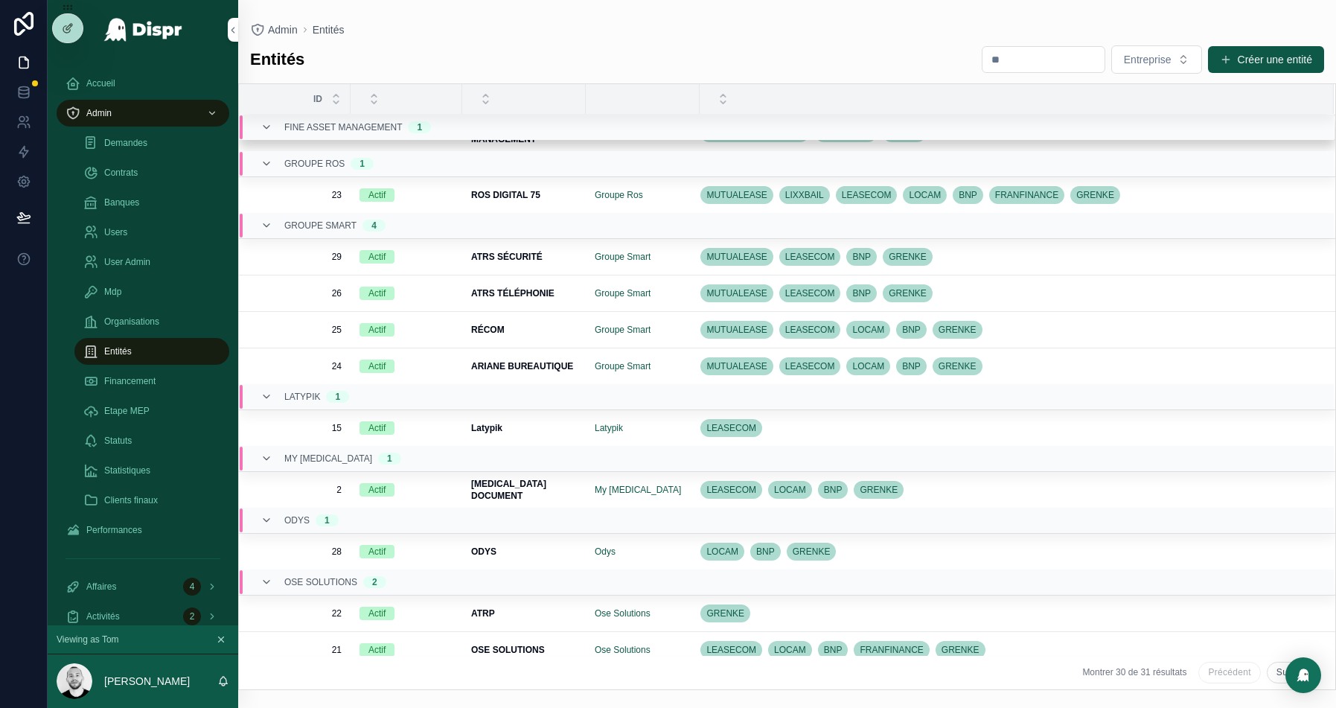
scroll to position [21, 0]
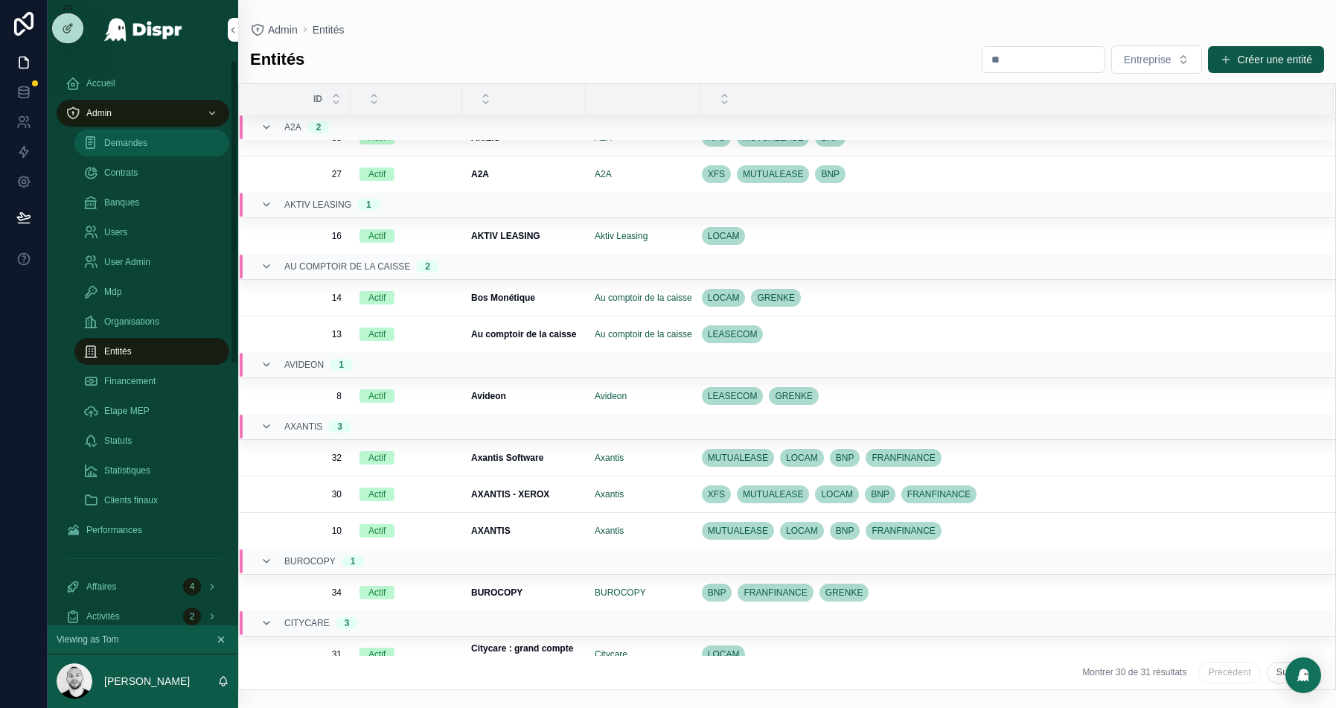
click at [138, 144] on span "Demandes" at bounding box center [125, 143] width 43 height 12
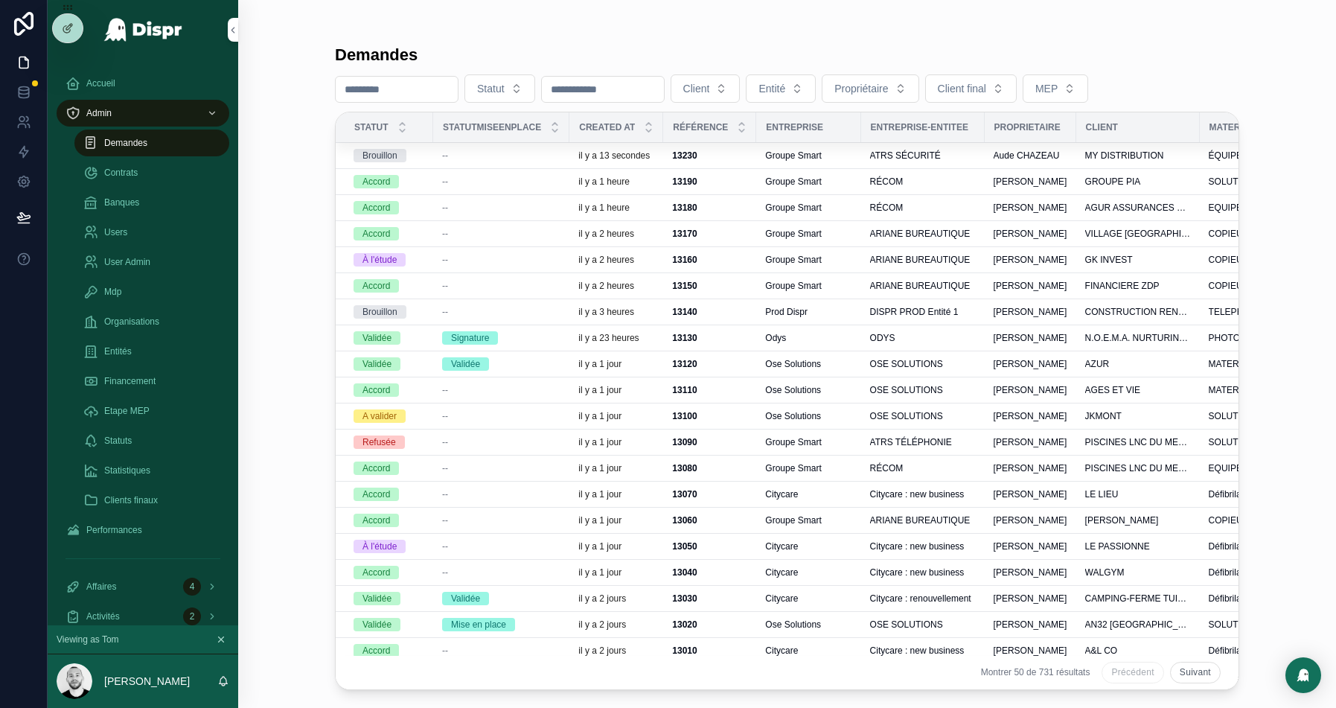
click at [517, 157] on div "--" at bounding box center [501, 156] width 118 height 12
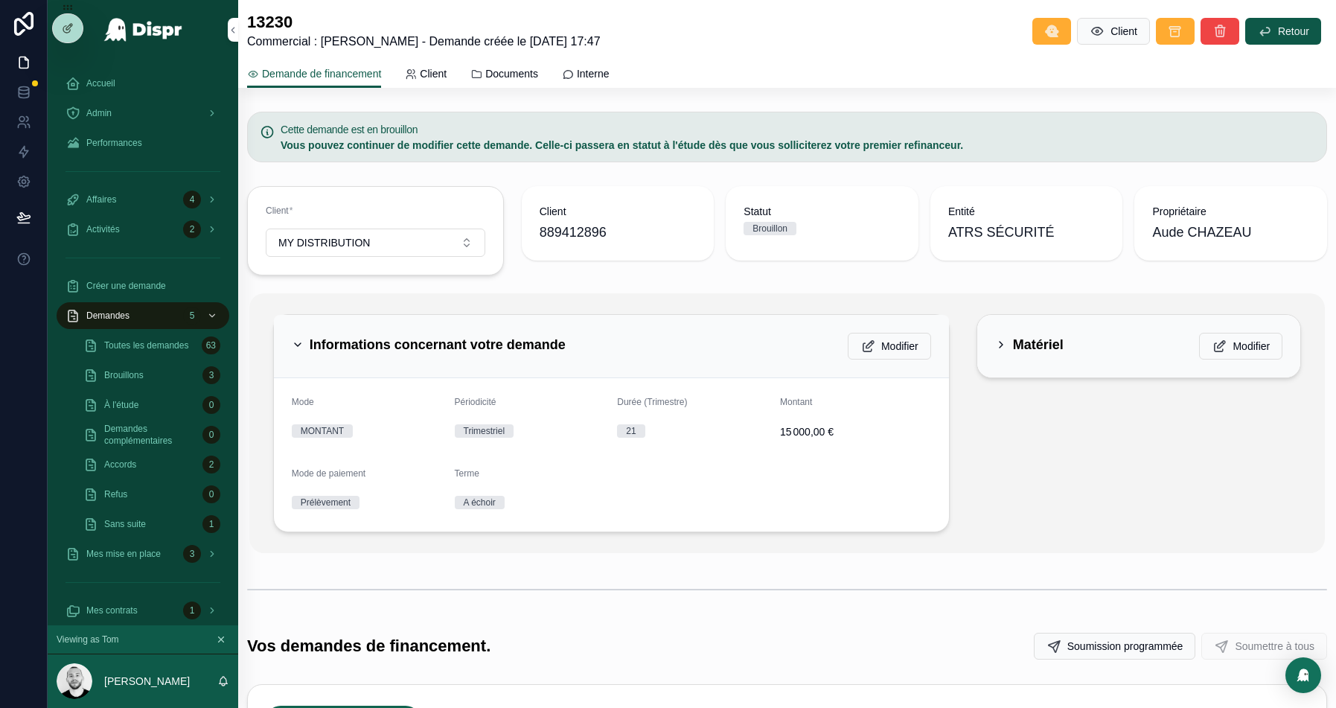
click at [591, 342] on div "Informations concernant votre demande Modifier" at bounding box center [612, 346] width 640 height 27
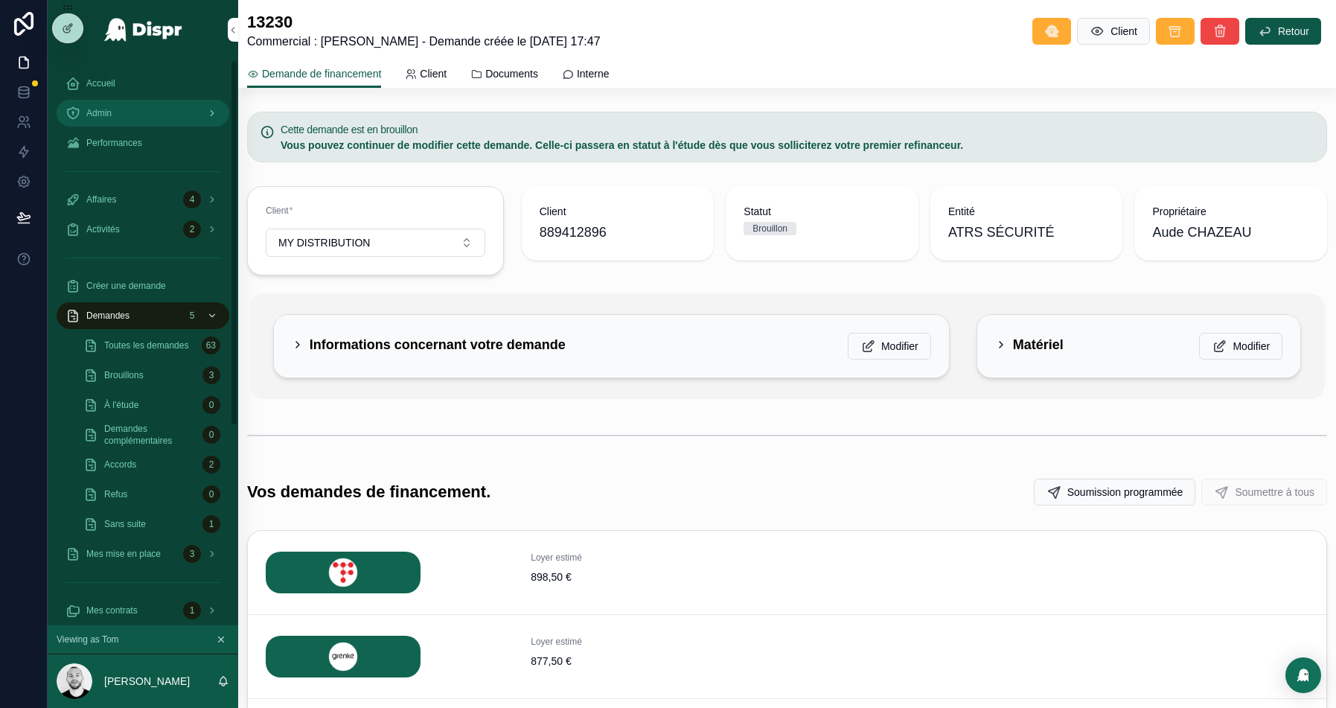
click at [141, 115] on div "Admin" at bounding box center [143, 113] width 155 height 24
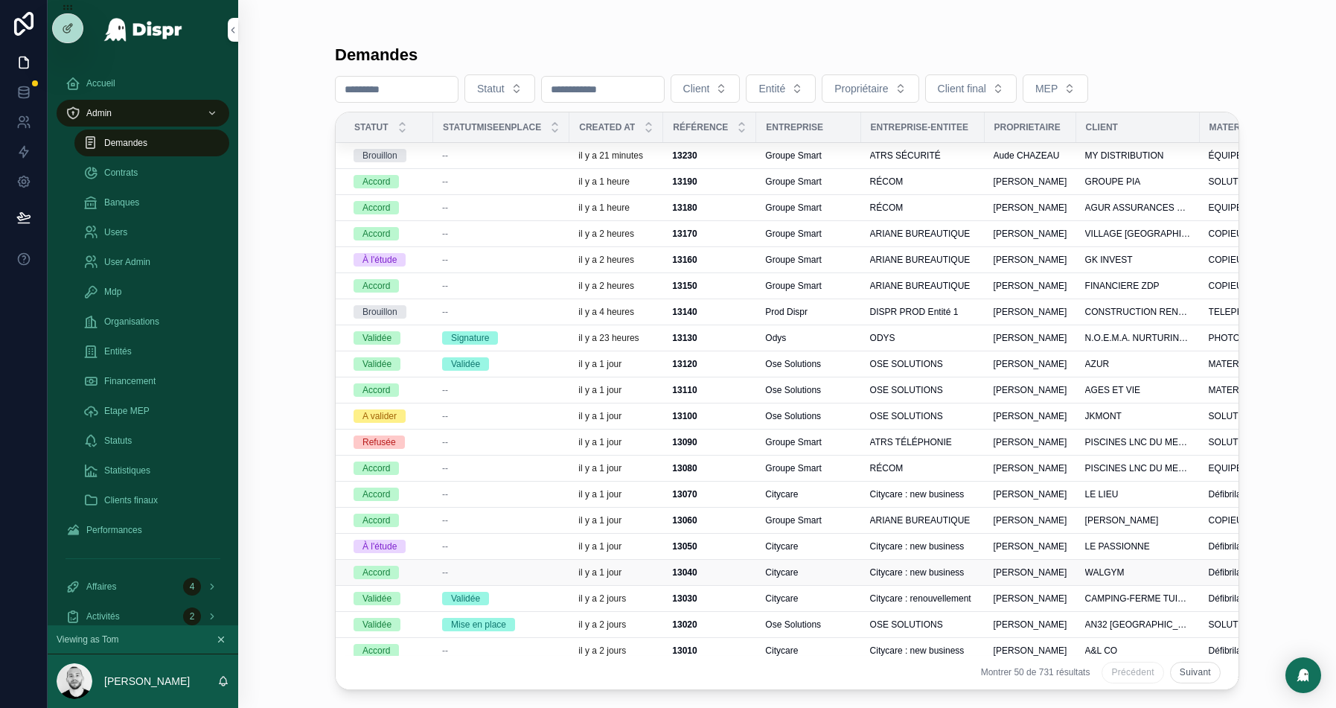
click at [512, 570] on div "--" at bounding box center [501, 573] width 118 height 12
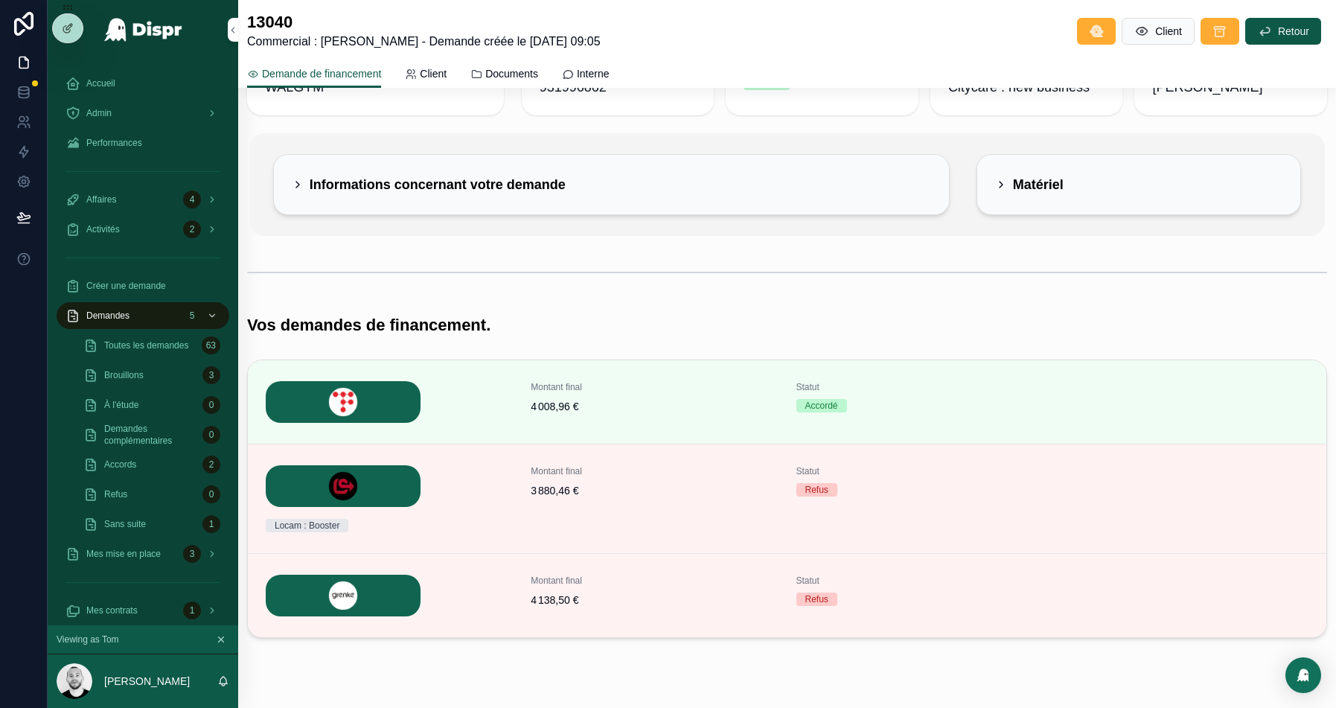
scroll to position [98, 0]
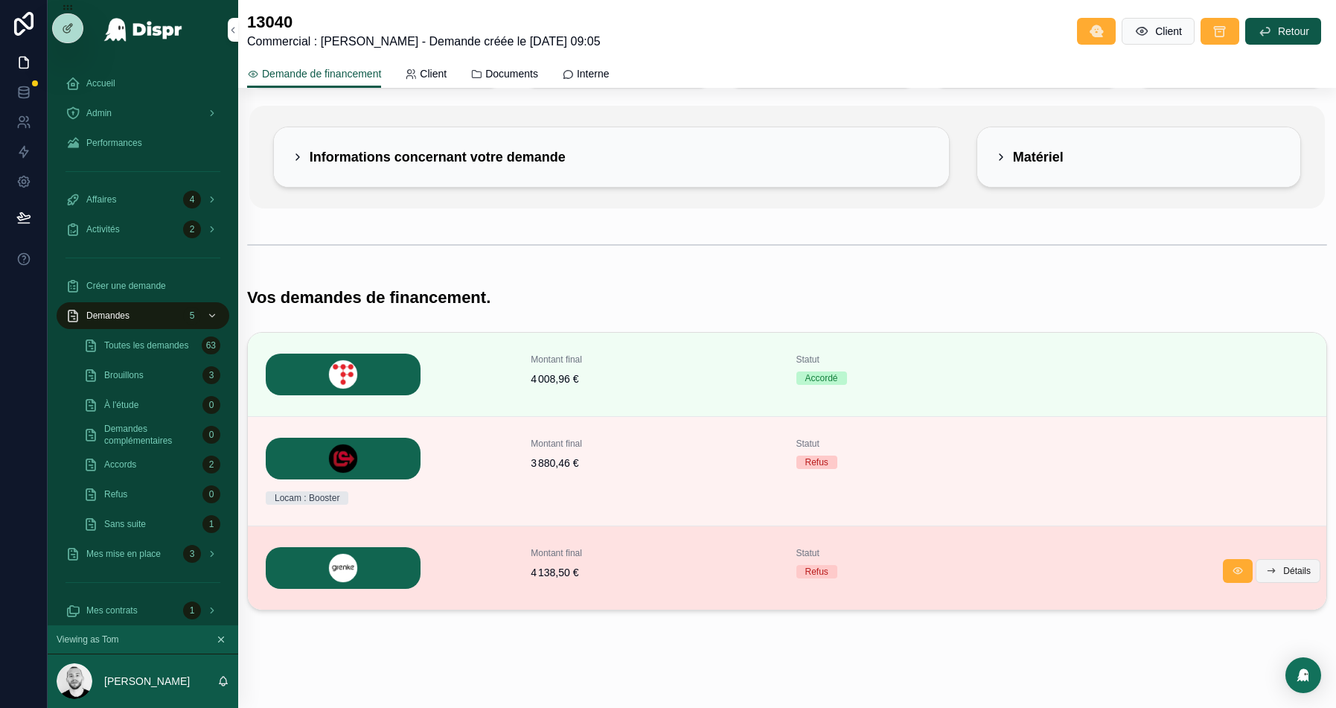
click at [1278, 564] on button "Détails" at bounding box center [1288, 571] width 65 height 24
